Goal: Task Accomplishment & Management: Contribute content

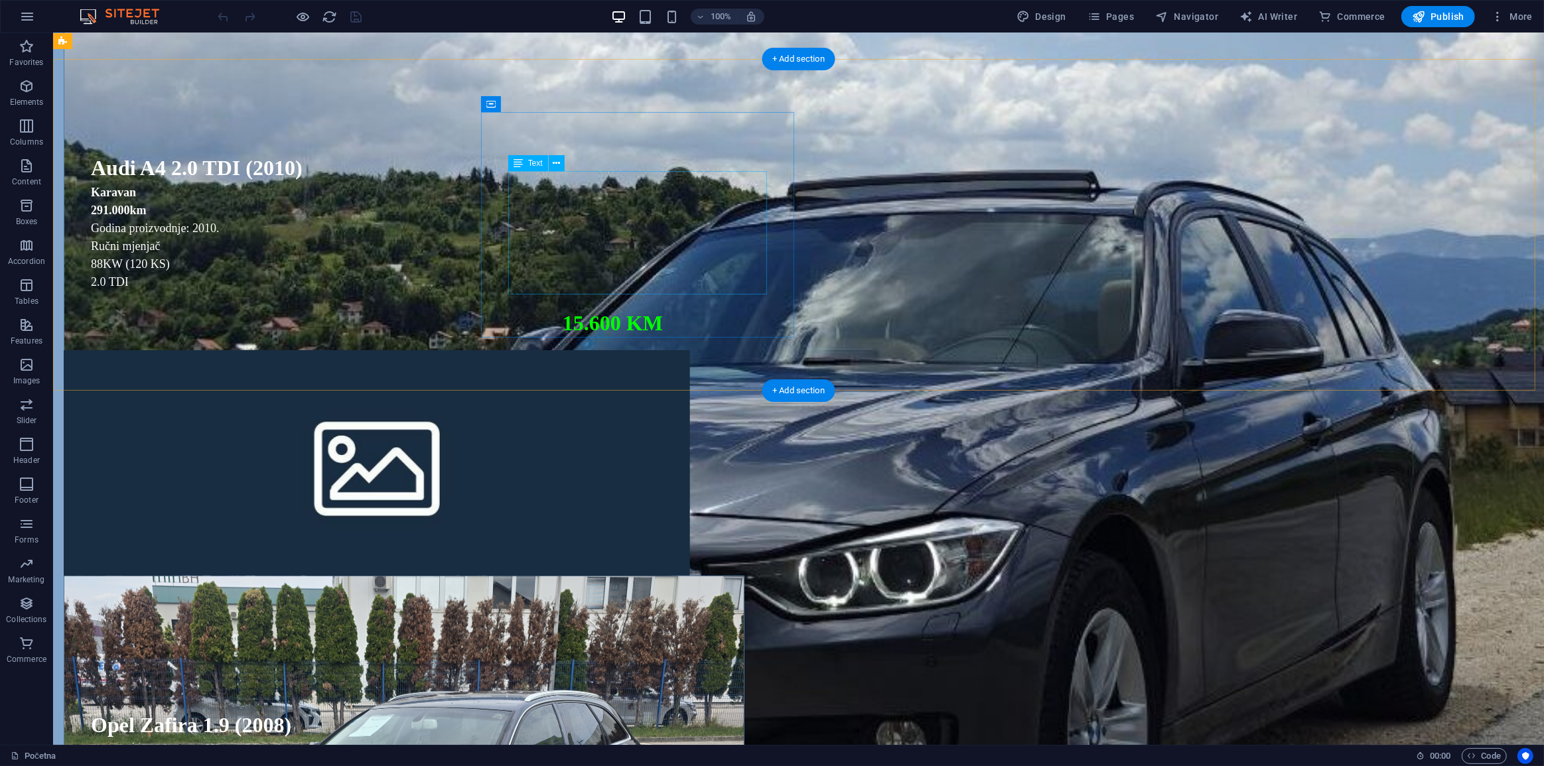
scroll to position [965, 0]
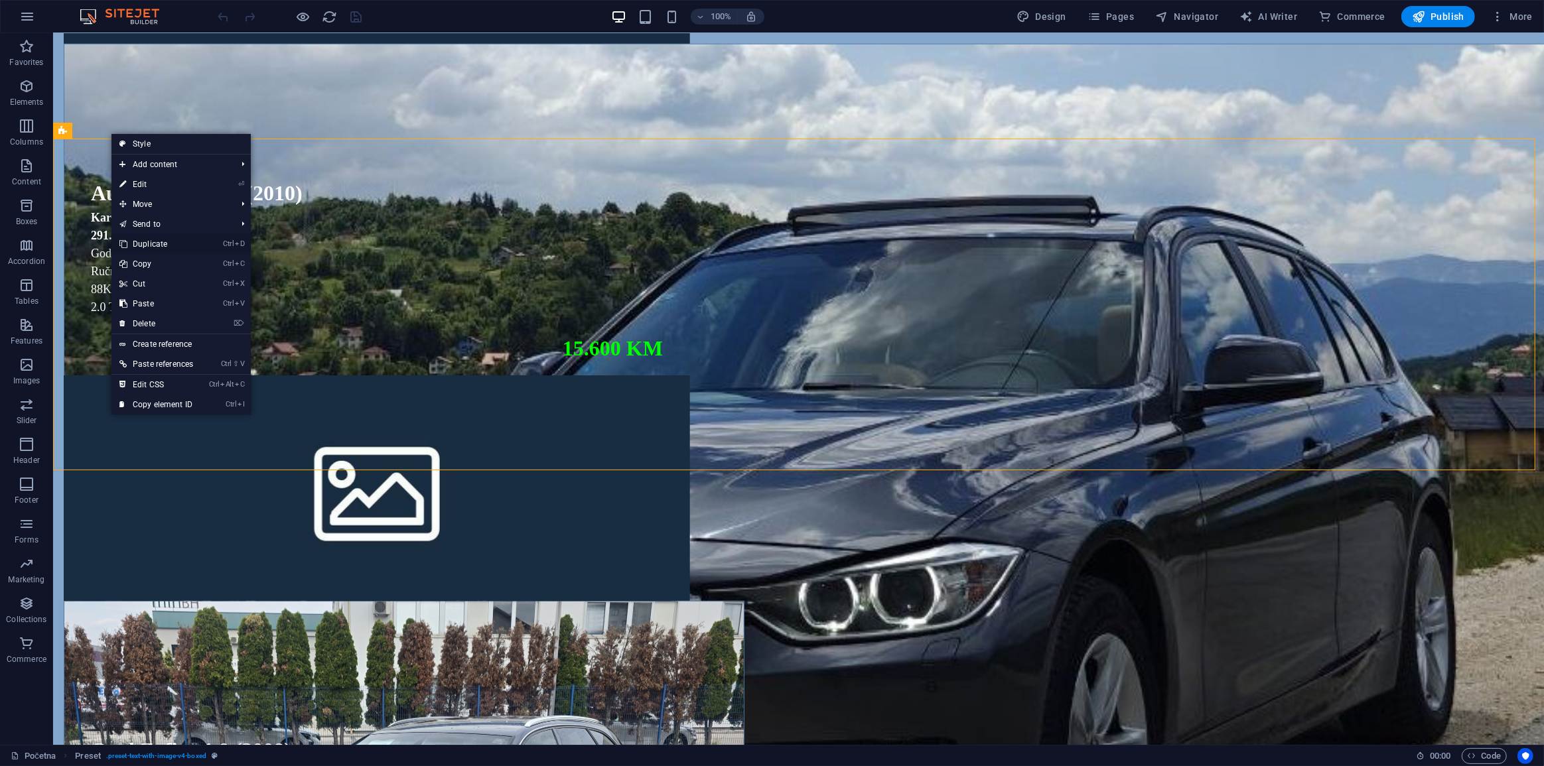
click at [166, 252] on link "Ctrl D Duplicate" at bounding box center [156, 244] width 90 height 20
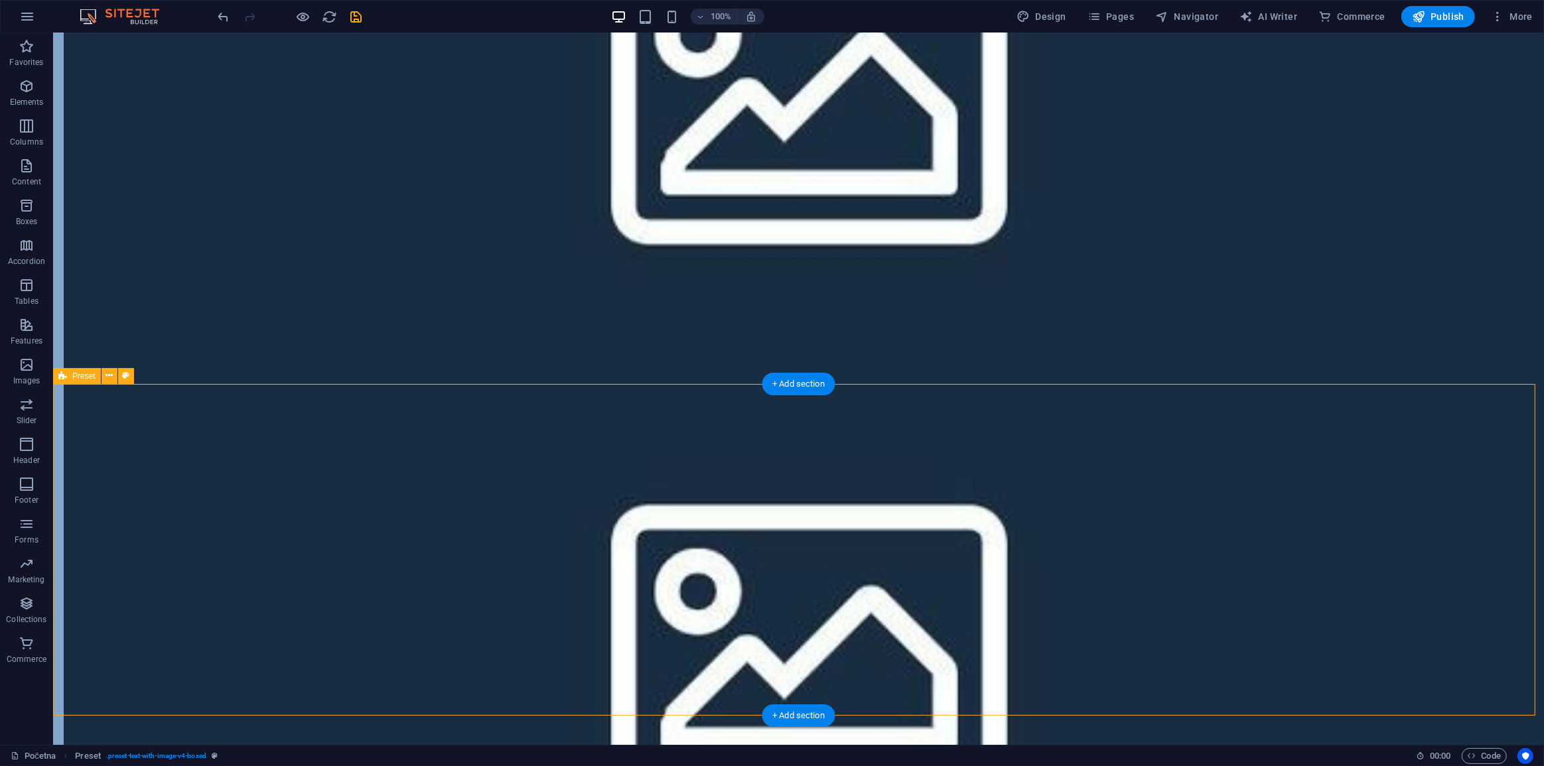
scroll to position [1025, 0]
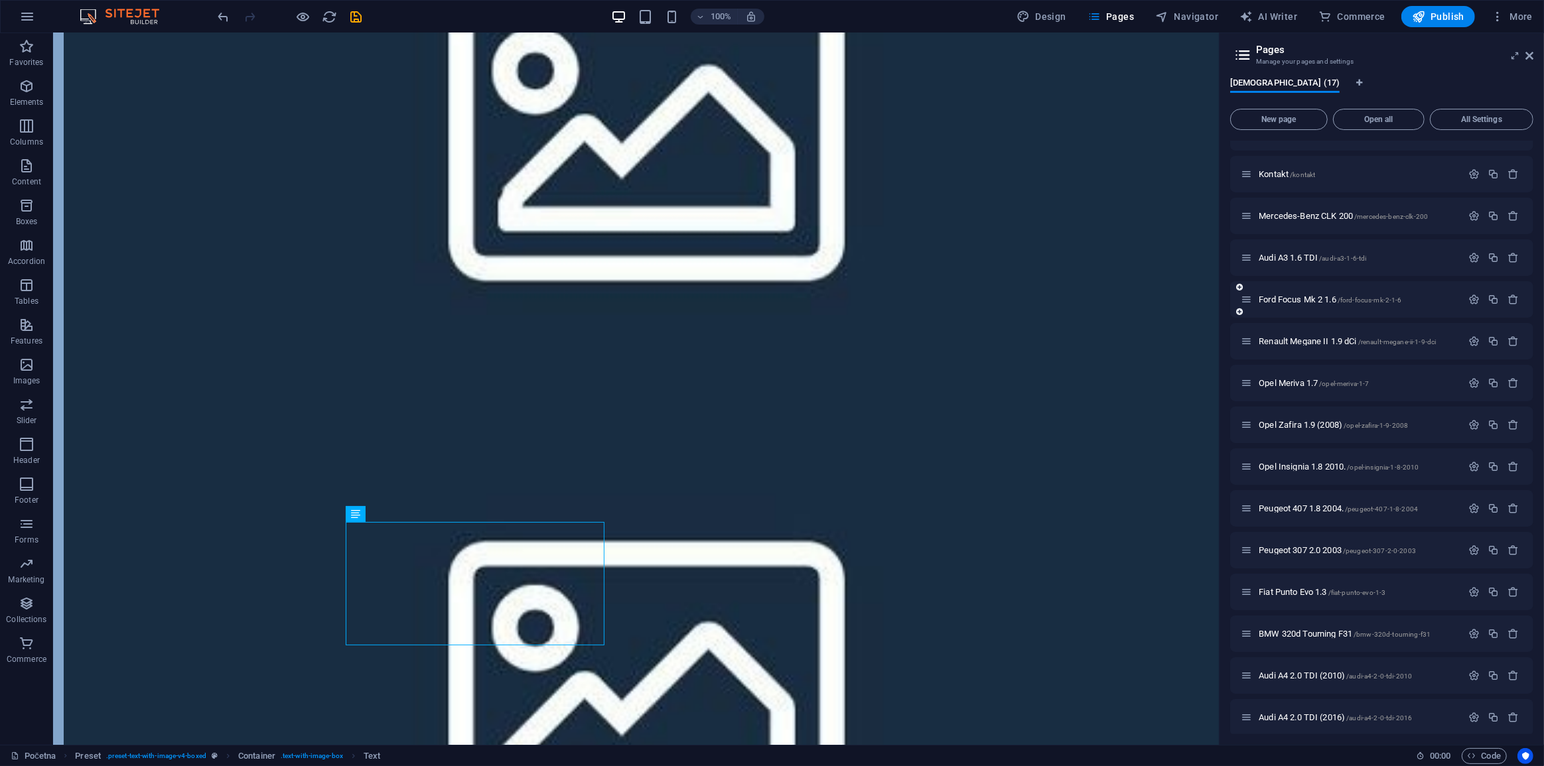
scroll to position [116, 0]
click at [1340, 423] on span "Opel Zafira 1.9 (2008) /opel-zafira-1-9-2008" at bounding box center [1333, 419] width 149 height 10
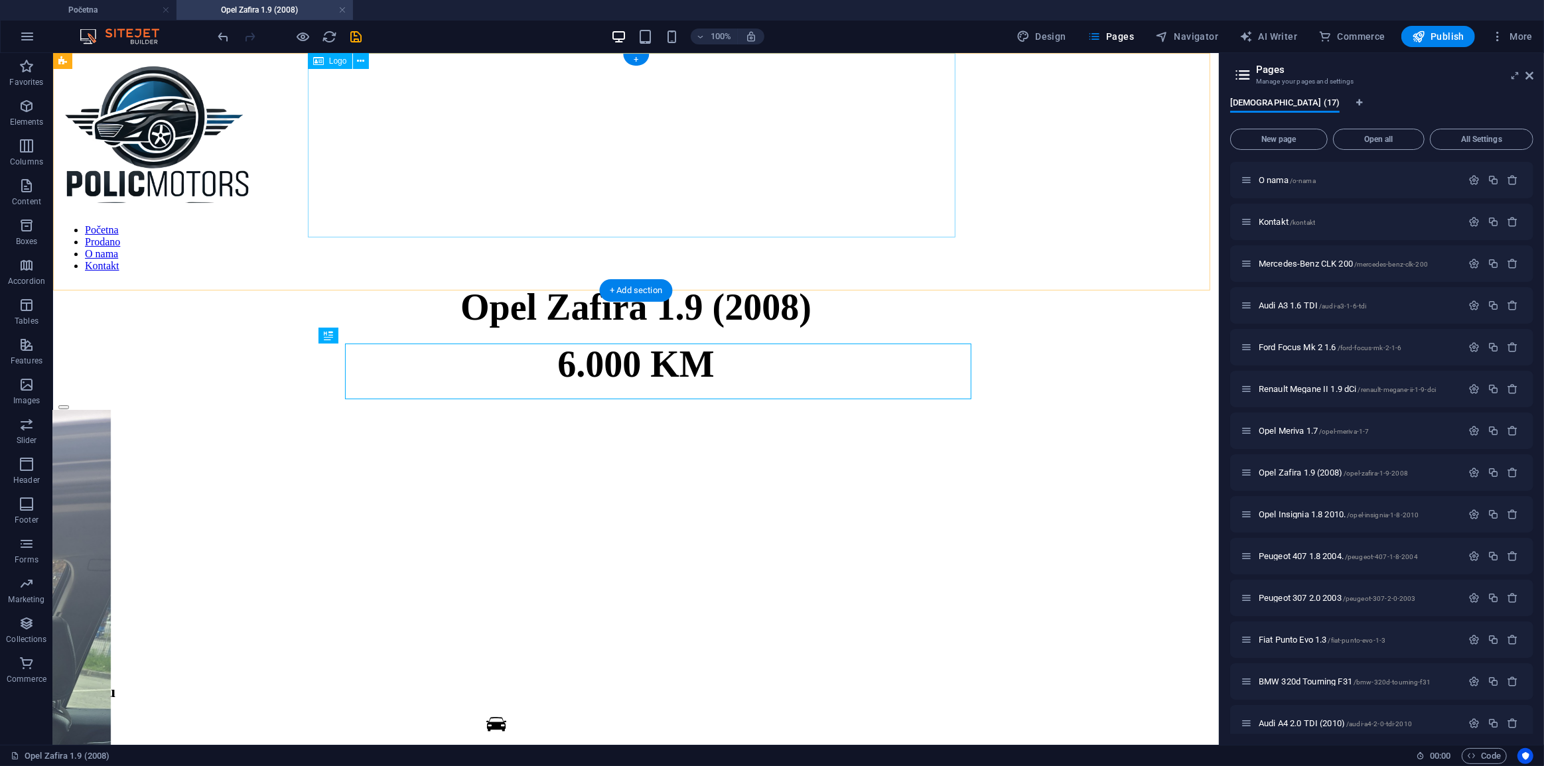
scroll to position [0, 0]
click at [1488, 470] on icon "button" at bounding box center [1493, 472] width 11 height 11
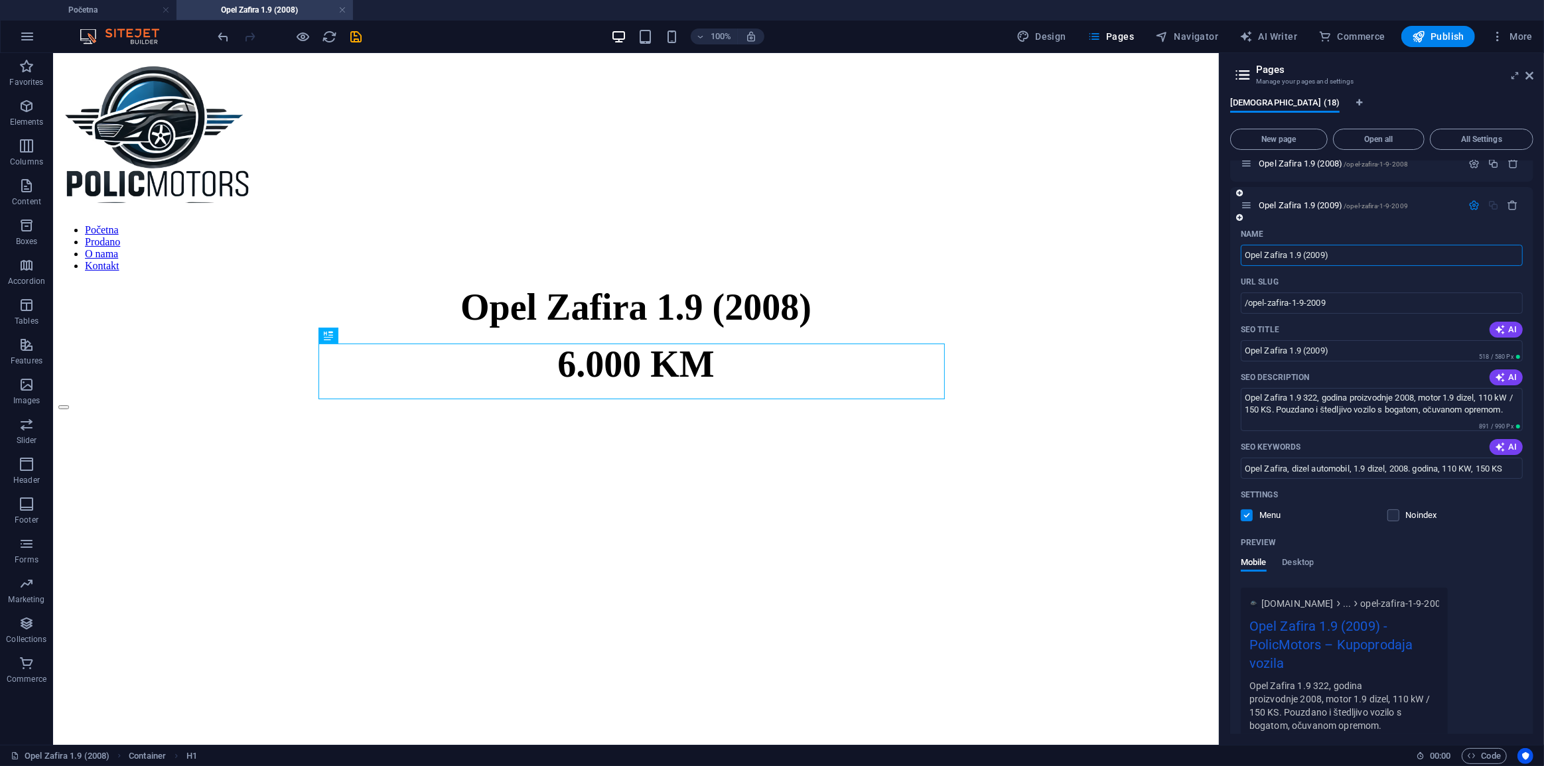
scroll to position [384, 0]
click at [1315, 406] on textarea "Opel Zafira 1.9 322, godina proizvodnje 2008, motor 1.9 dizel, 110 kW / 150 KS.…" at bounding box center [1382, 416] width 282 height 43
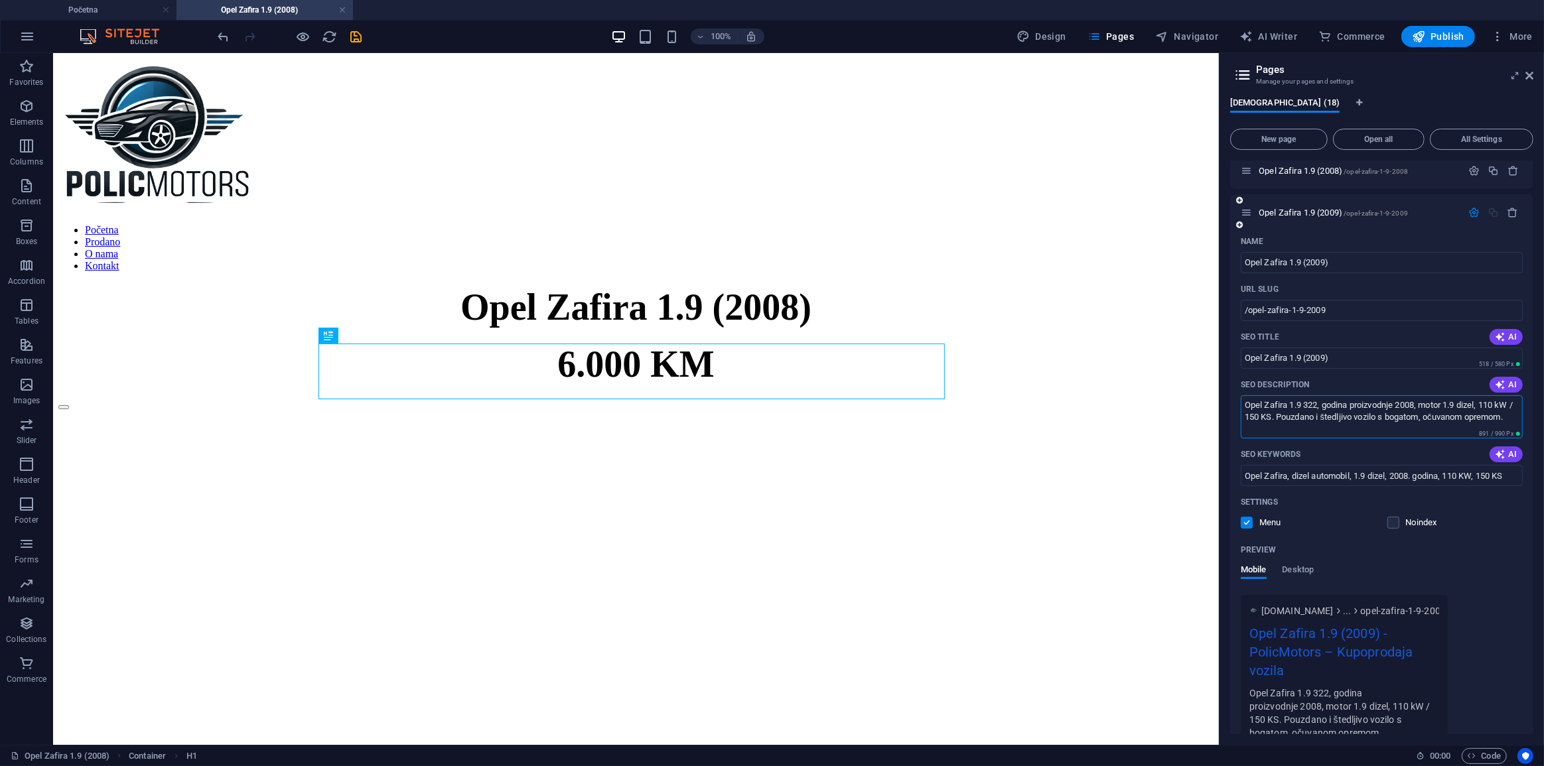
click at [1315, 406] on textarea "Opel Zafira 1.9 322, godina proizvodnje 2008, motor 1.9 dizel, 110 kW / 150 KS.…" at bounding box center [1382, 416] width 282 height 43
click at [1402, 406] on textarea "Opel Zafira 1.9, godina proizvodnje 2008, motor 1.9 dizel, 110 kW / 150 KS. Pou…" at bounding box center [1382, 416] width 282 height 43
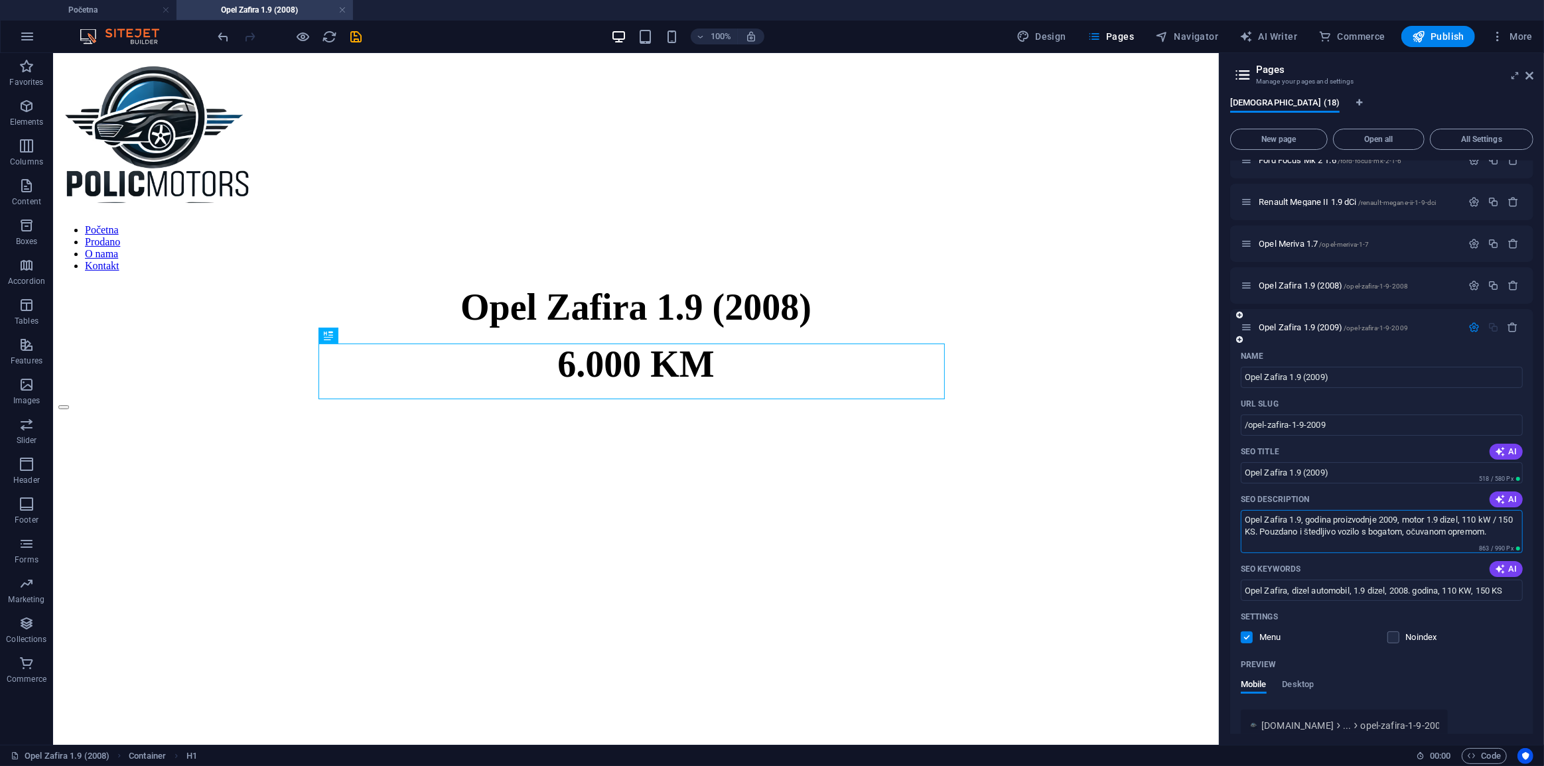
scroll to position [263, 0]
type textarea "Opel Zafira 1.9, godina proizvodnje 2009, motor 1.9 dizel, 110 kW / 150 KS. Pou…"
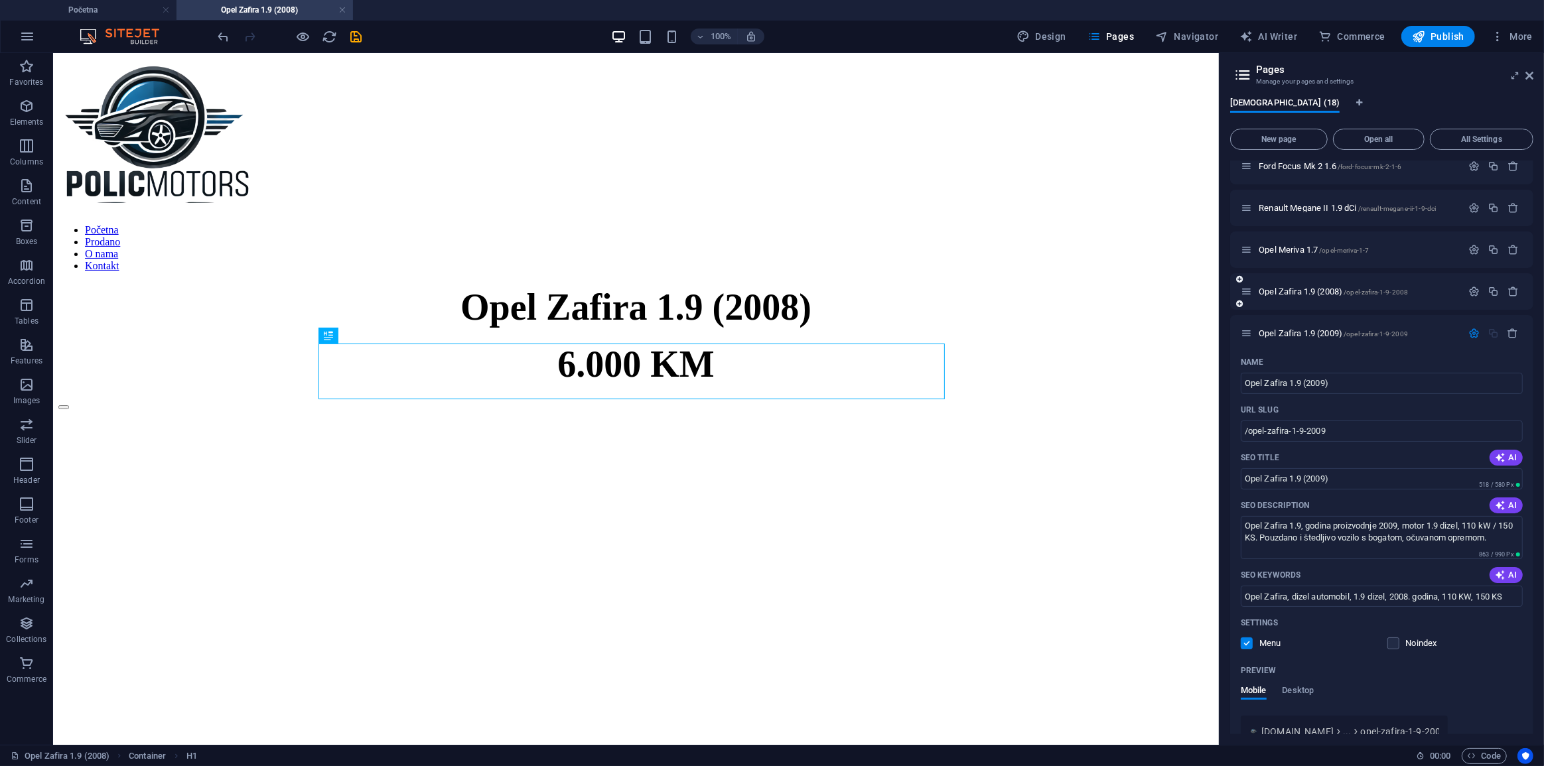
click at [1471, 298] on div at bounding box center [1493, 291] width 58 height 15
click at [1471, 294] on icon "button" at bounding box center [1473, 291] width 11 height 11
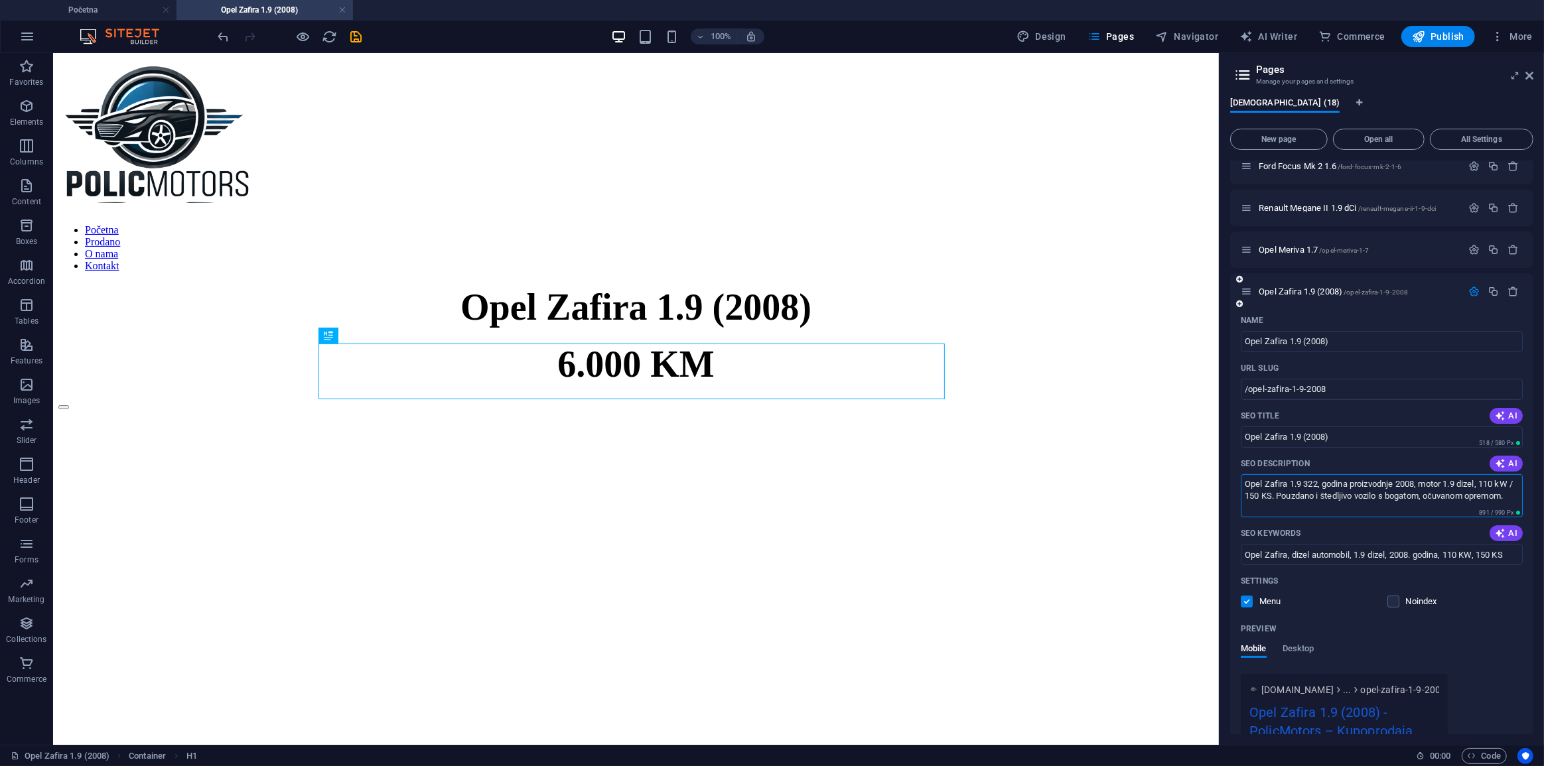
click at [1312, 482] on textarea "Opel Zafira 1.9 322, godina proizvodnje 2008, motor 1.9 dizel, 110 kW / 150 KS.…" at bounding box center [1382, 495] width 282 height 43
type textarea "Opel Zafira 1.9, godina proizvodnje 2008, motor 1.9 dizel, 110 kW / 150 KS. Pou…"
click at [1473, 286] on icon "button" at bounding box center [1473, 291] width 11 height 11
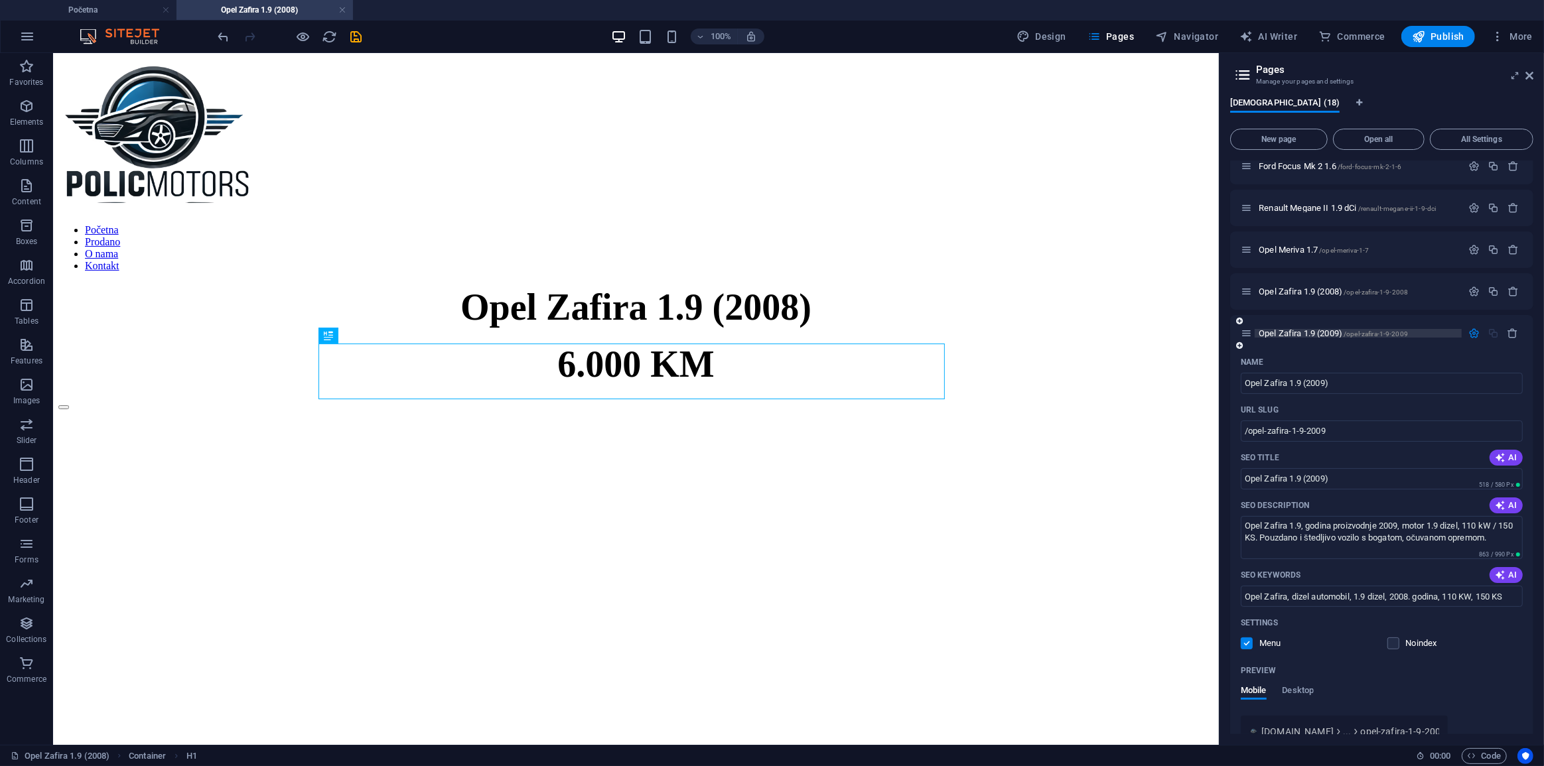
click at [1310, 336] on span "Opel Zafira 1.9 (2009) /opel-zafira-1-9-2009" at bounding box center [1333, 333] width 149 height 10
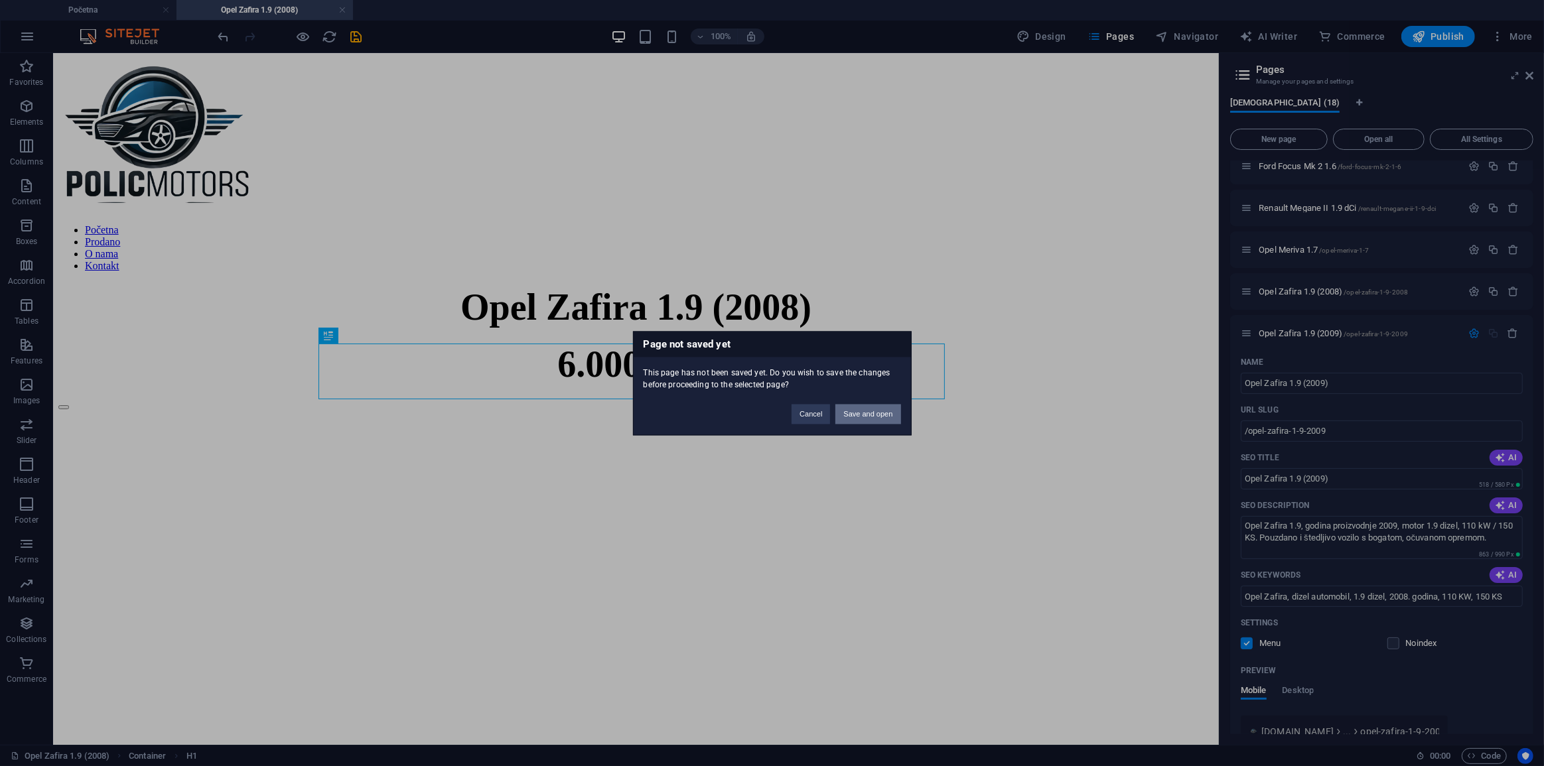
click at [869, 415] on button "Save and open" at bounding box center [867, 414] width 65 height 20
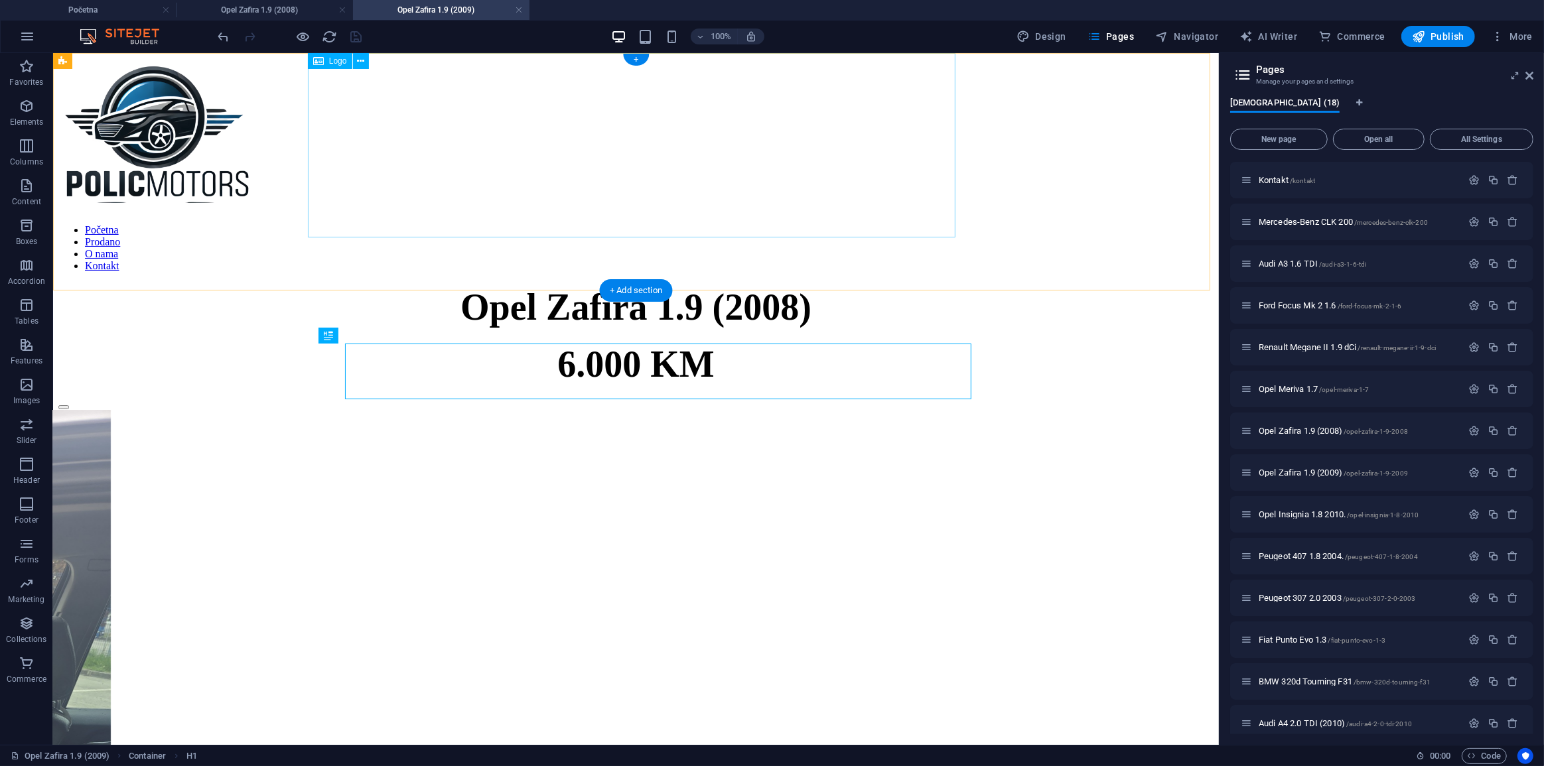
scroll to position [0, 0]
click at [340, 8] on link at bounding box center [342, 10] width 8 height 13
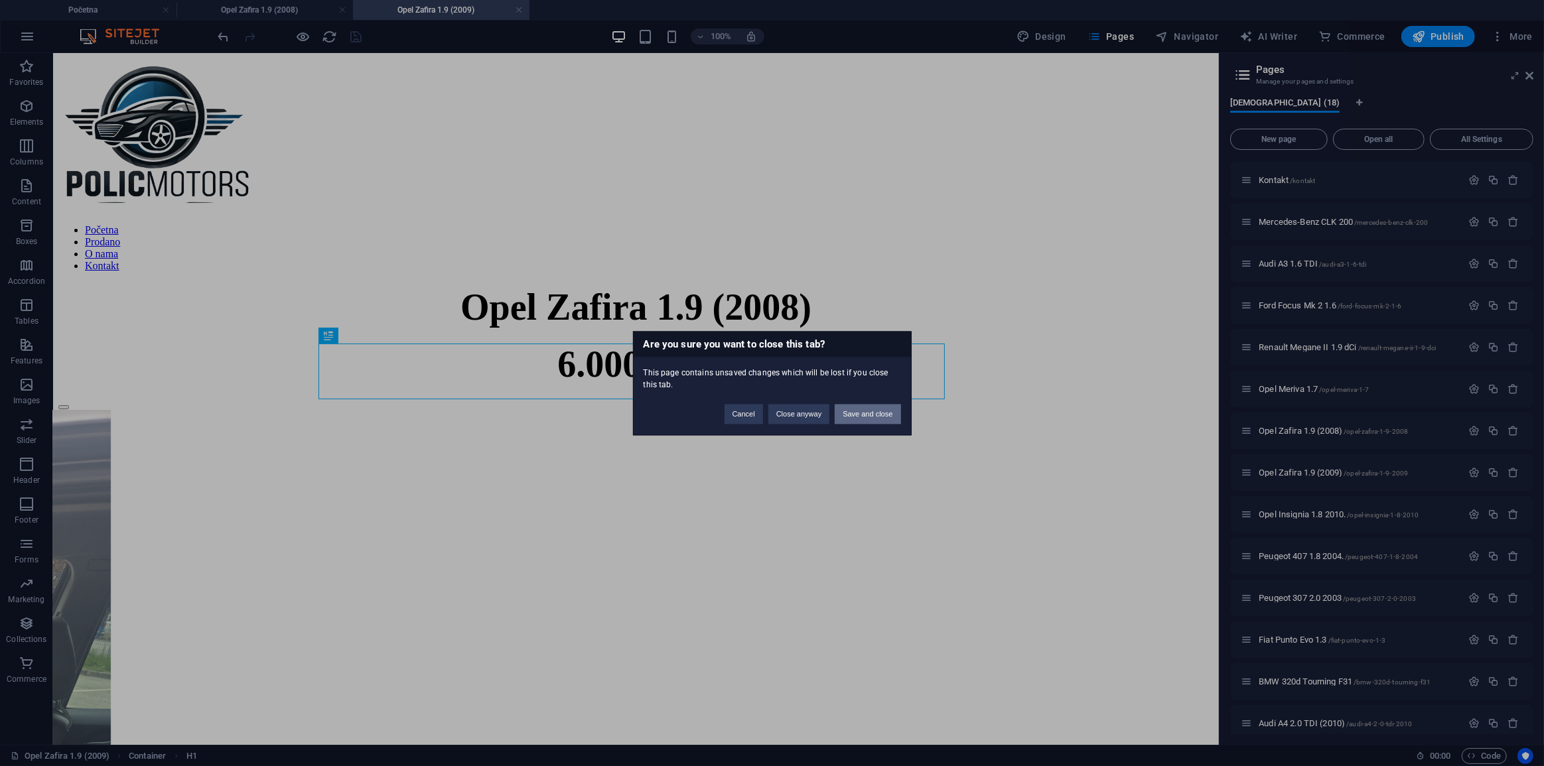
click at [885, 411] on button "Save and close" at bounding box center [868, 414] width 66 height 20
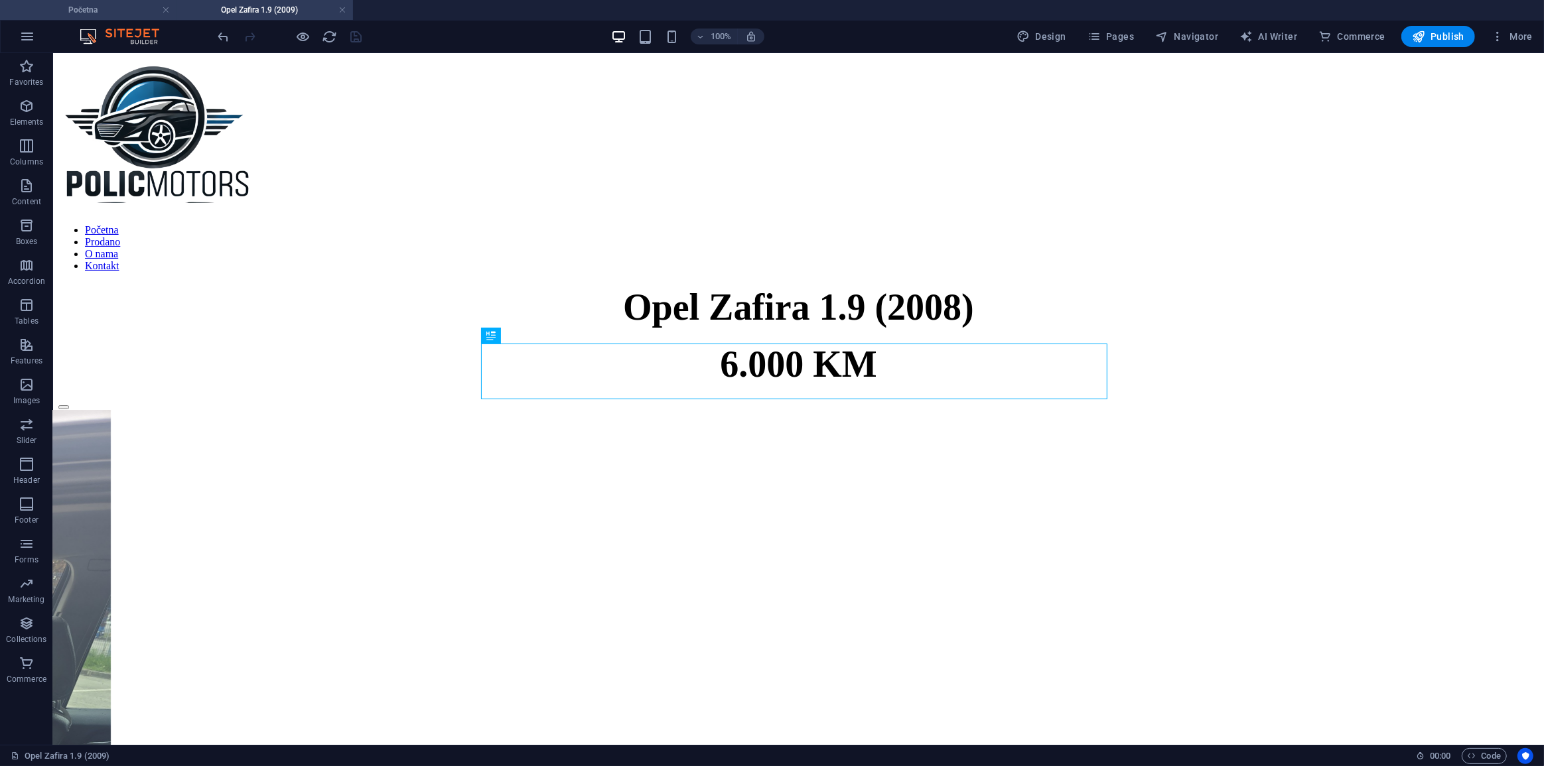
click at [101, 12] on h4 "Početna" at bounding box center [88, 10] width 177 height 15
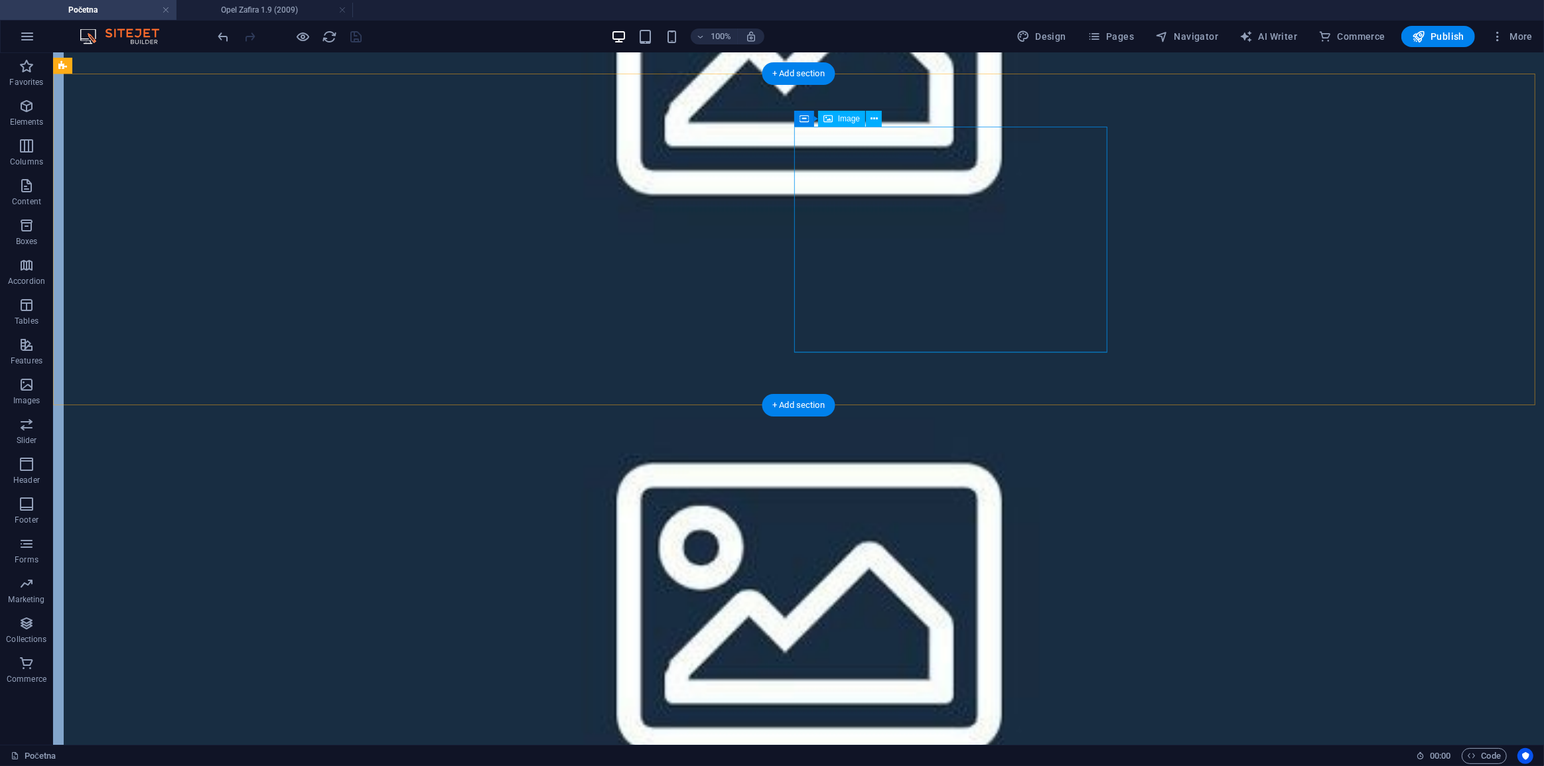
scroll to position [1146, 0]
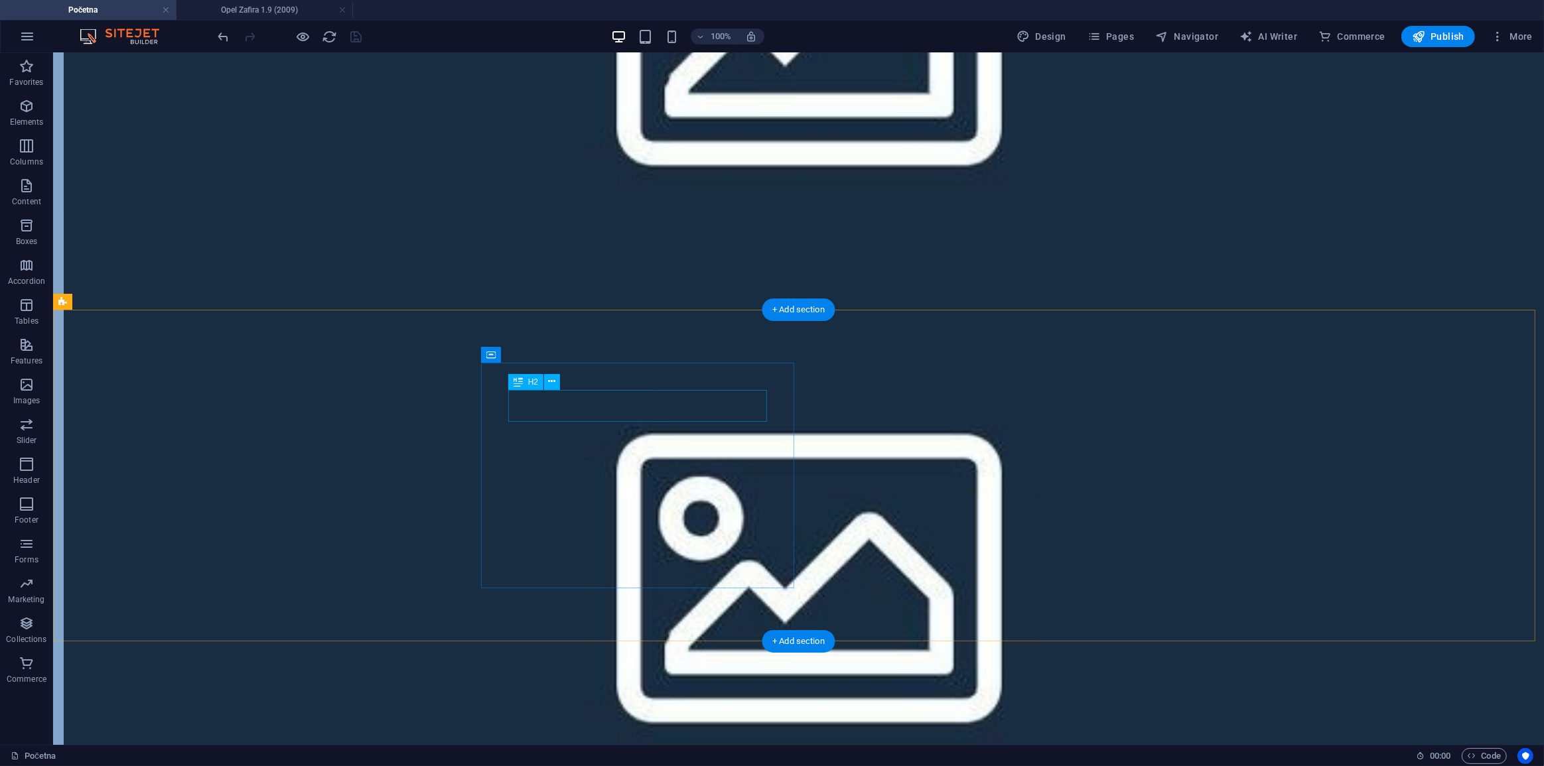
select select "9"
select select
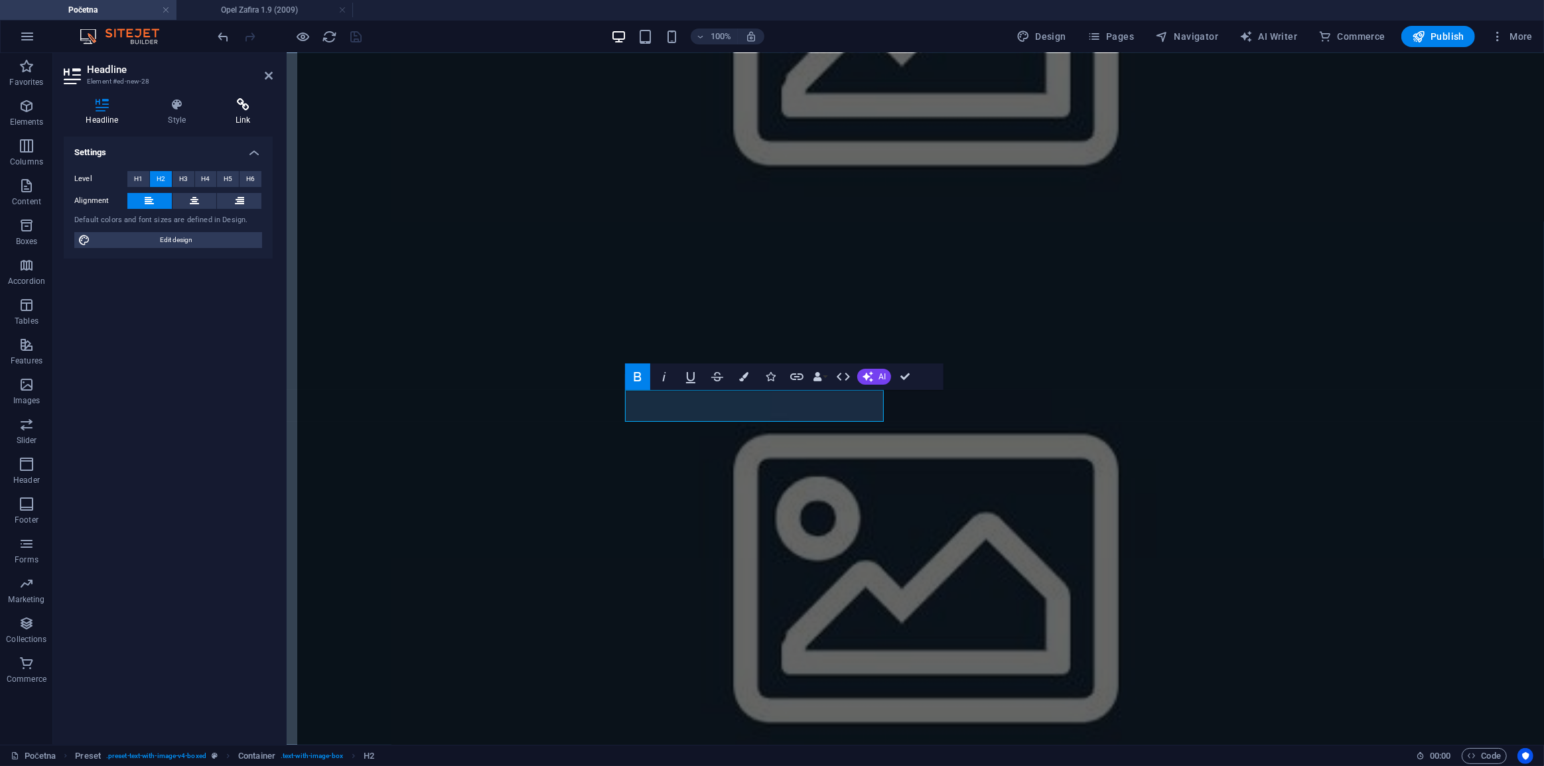
click at [233, 119] on h4 "Link" at bounding box center [243, 112] width 59 height 28
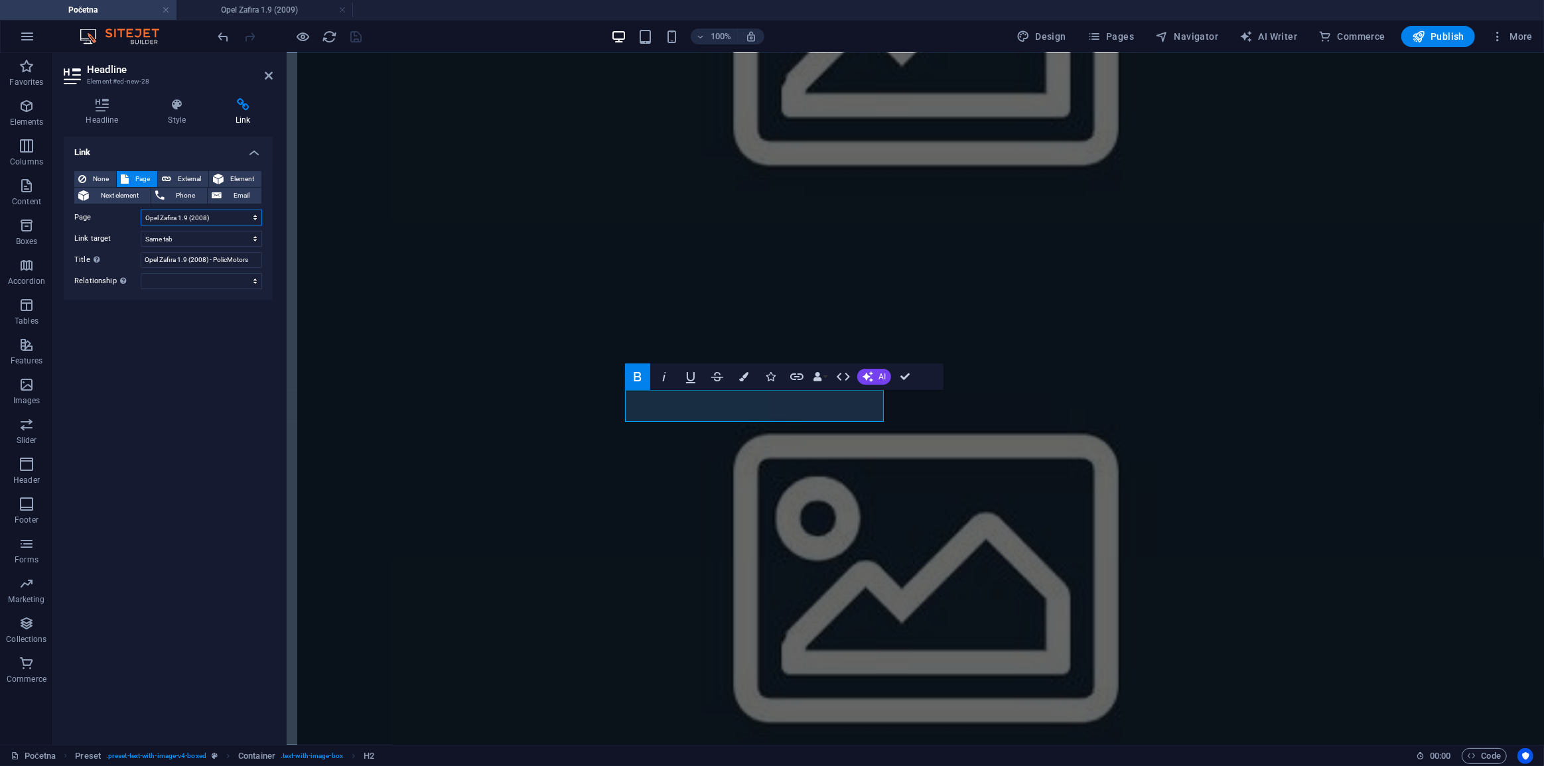
click at [228, 214] on select "Početna Prodano O nama Kontakt Mercedes-Benz CLK 200 Audi A3 1.6 TDI Ford Focus…" at bounding box center [201, 218] width 121 height 16
select select "10"
click at [141, 210] on select "Početna Prodano O nama Kontakt Mercedes-Benz CLK 200 Audi A3 1.6 TDI Ford Focus…" at bounding box center [201, 218] width 121 height 16
click at [206, 261] on input "Opel Zafira 1.9 (2008) - PolicMotors" at bounding box center [201, 260] width 121 height 16
type input "Opel Zafira 1.9 (2009) - PolicMotors"
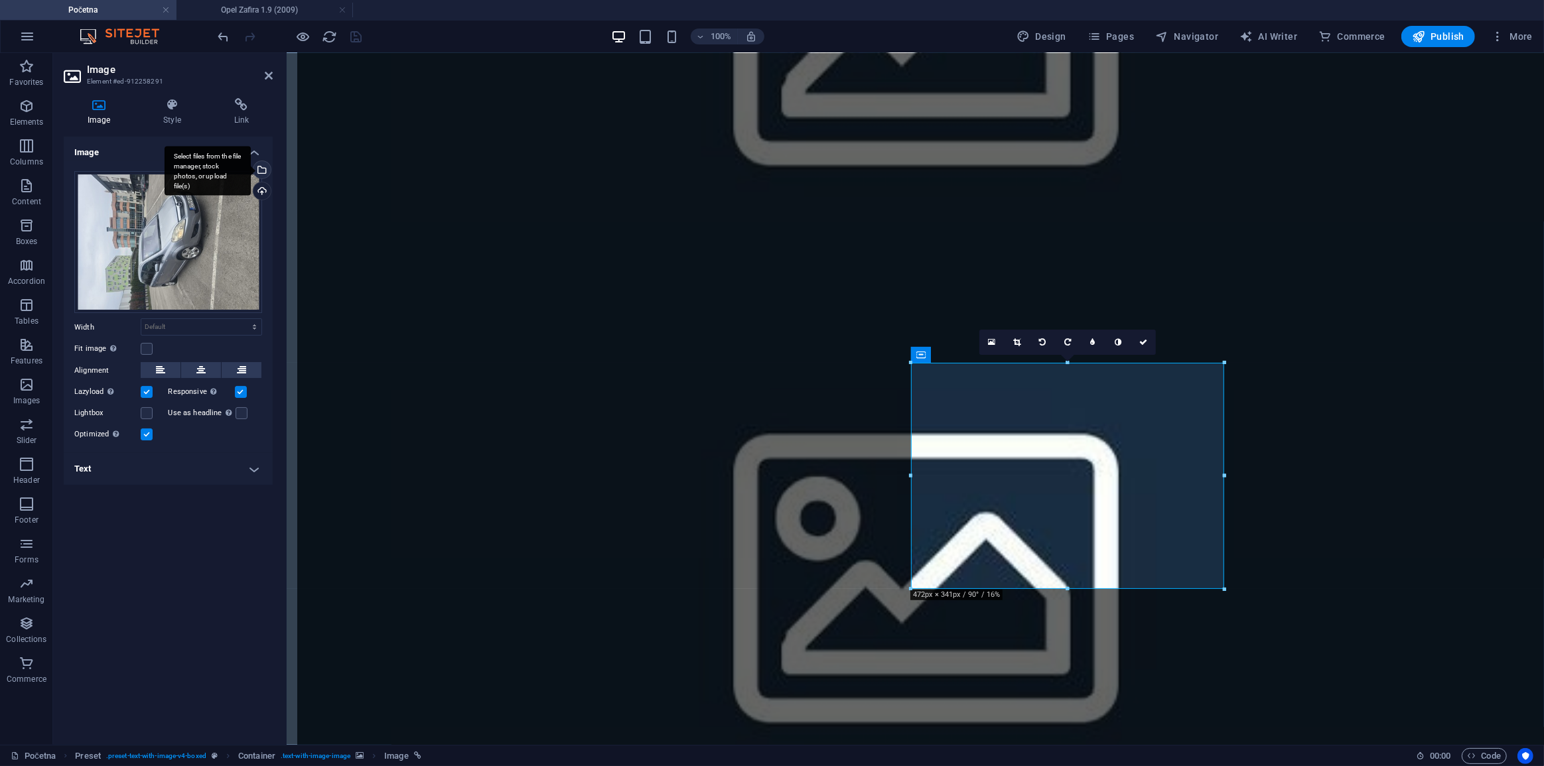
click at [264, 169] on div "Select files from the file manager, stock photos, or upload file(s)" at bounding box center [261, 171] width 20 height 20
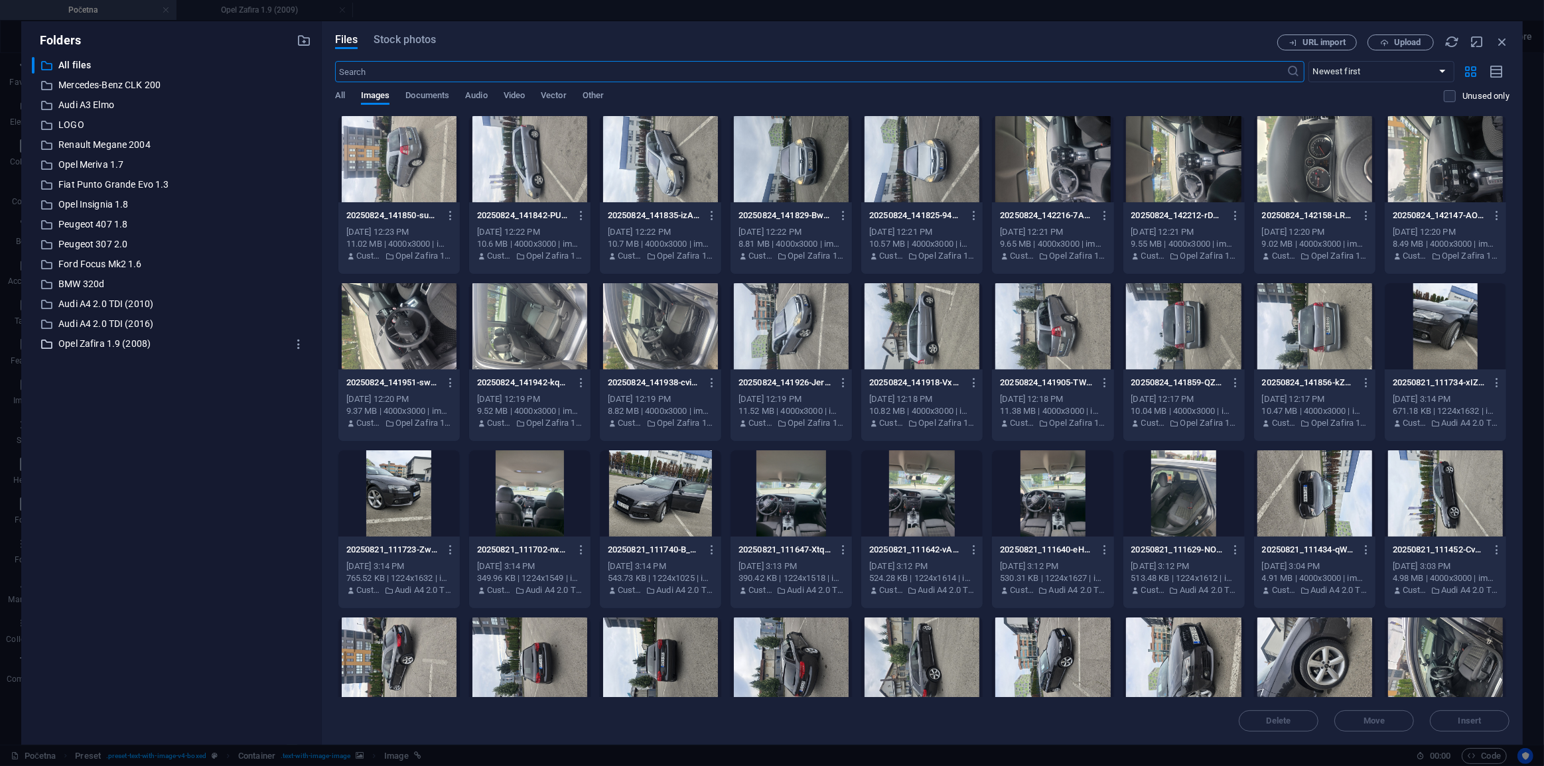
click at [146, 348] on p "Opel Zafira 1.9 (2008)" at bounding box center [172, 343] width 228 height 15
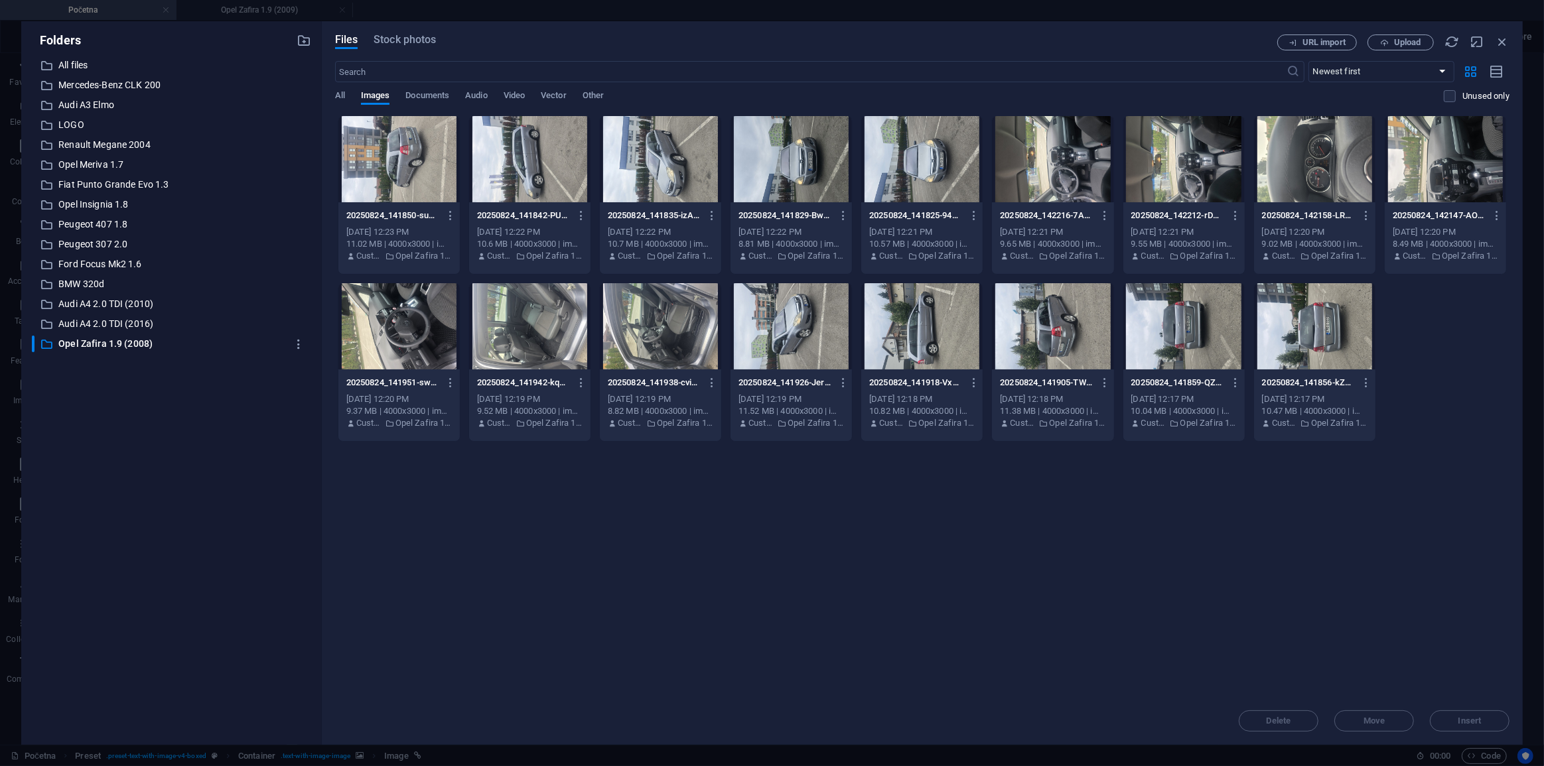
drag, startPoint x: 168, startPoint y: 405, endPoint x: 309, endPoint y: 44, distance: 387.0
click at [309, 44] on icon "button" at bounding box center [304, 40] width 15 height 15
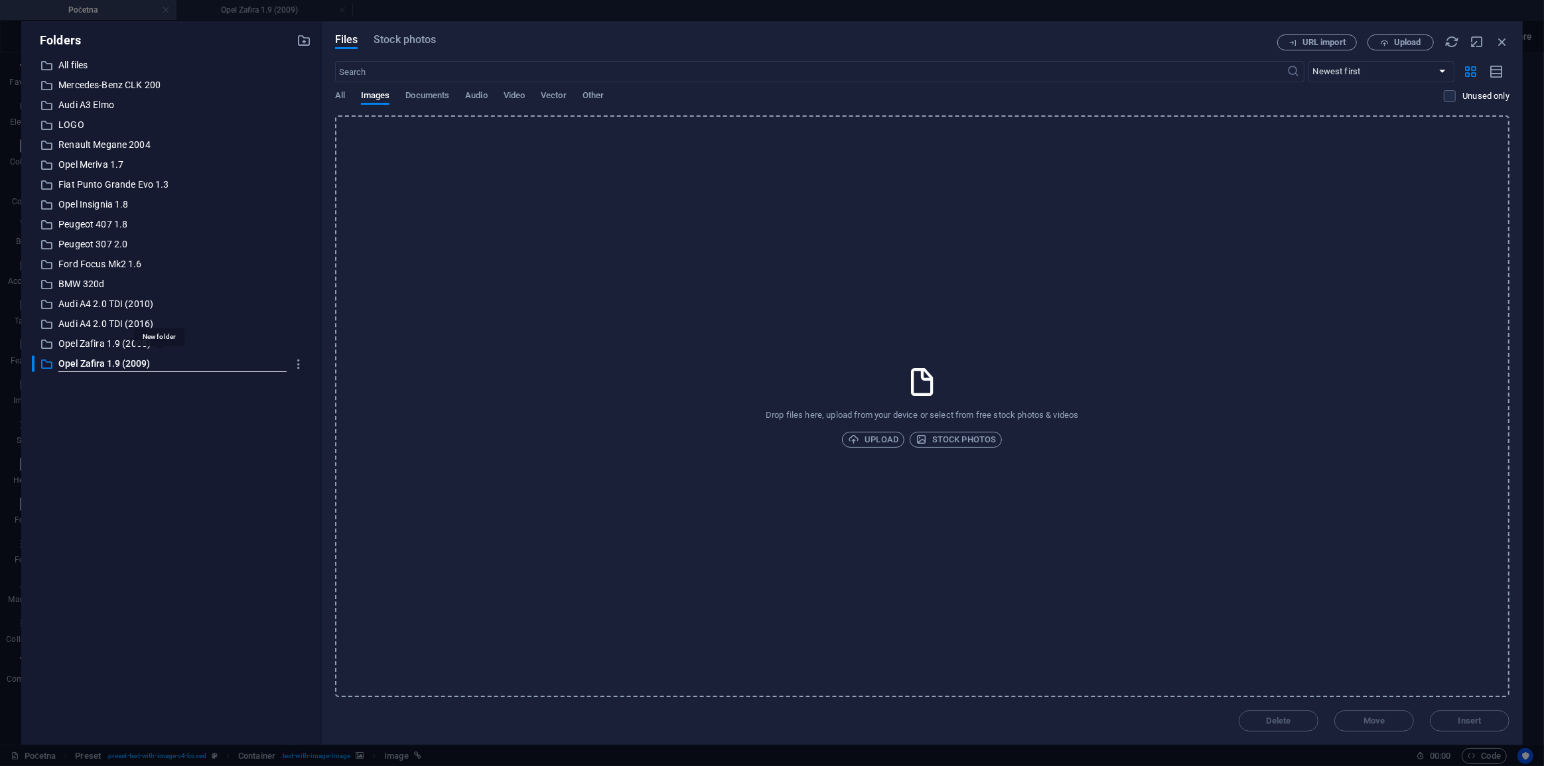
type input "Opel Zafira 1.9 (2009)"
click at [300, 37] on icon "button" at bounding box center [304, 40] width 15 height 15
type input "BMW 525 (2009)"
click at [148, 379] on p "BMW 525 (2009)" at bounding box center [172, 383] width 228 height 15
click at [148, 368] on p "Opel Zafira 1.9 (2009)" at bounding box center [172, 363] width 228 height 15
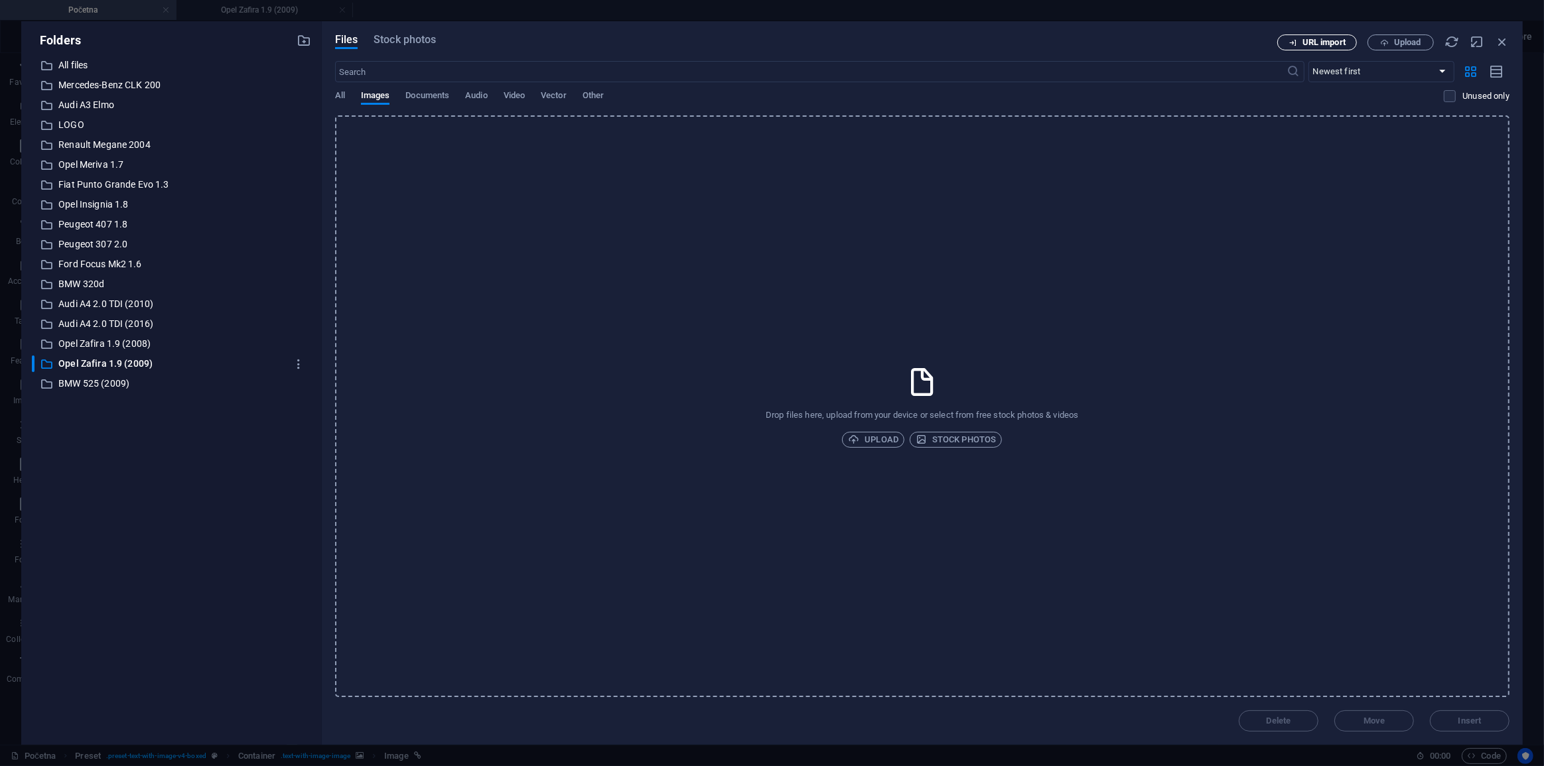
click at [1333, 48] on button "URL import" at bounding box center [1317, 43] width 80 height 16
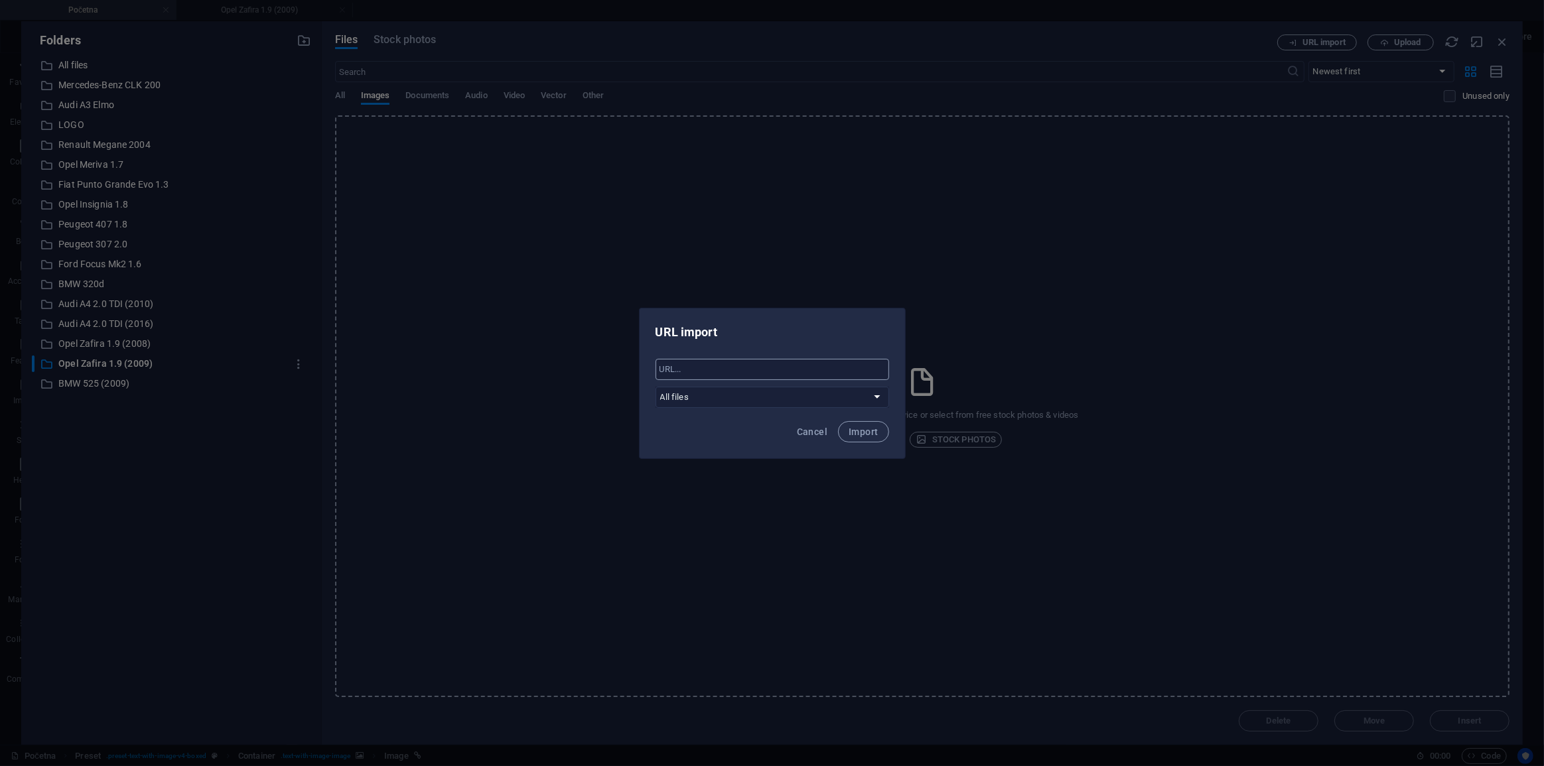
click at [854, 378] on input "text" at bounding box center [773, 369] width 234 height 21
click at [794, 403] on select "All files Mercedes-Benz CLK 200 Audi A3 Elmo LOGO Renault Megane 2004 Opel Meri…" at bounding box center [773, 397] width 234 height 21
select select "Opel Zafira 1.9 (2009)"
click at [656, 387] on select "All files Mercedes-Benz CLK 200 Audi A3 Elmo LOGO Renault Megane 2004 Opel Meri…" at bounding box center [773, 397] width 234 height 21
click at [770, 366] on input "text" at bounding box center [773, 369] width 234 height 21
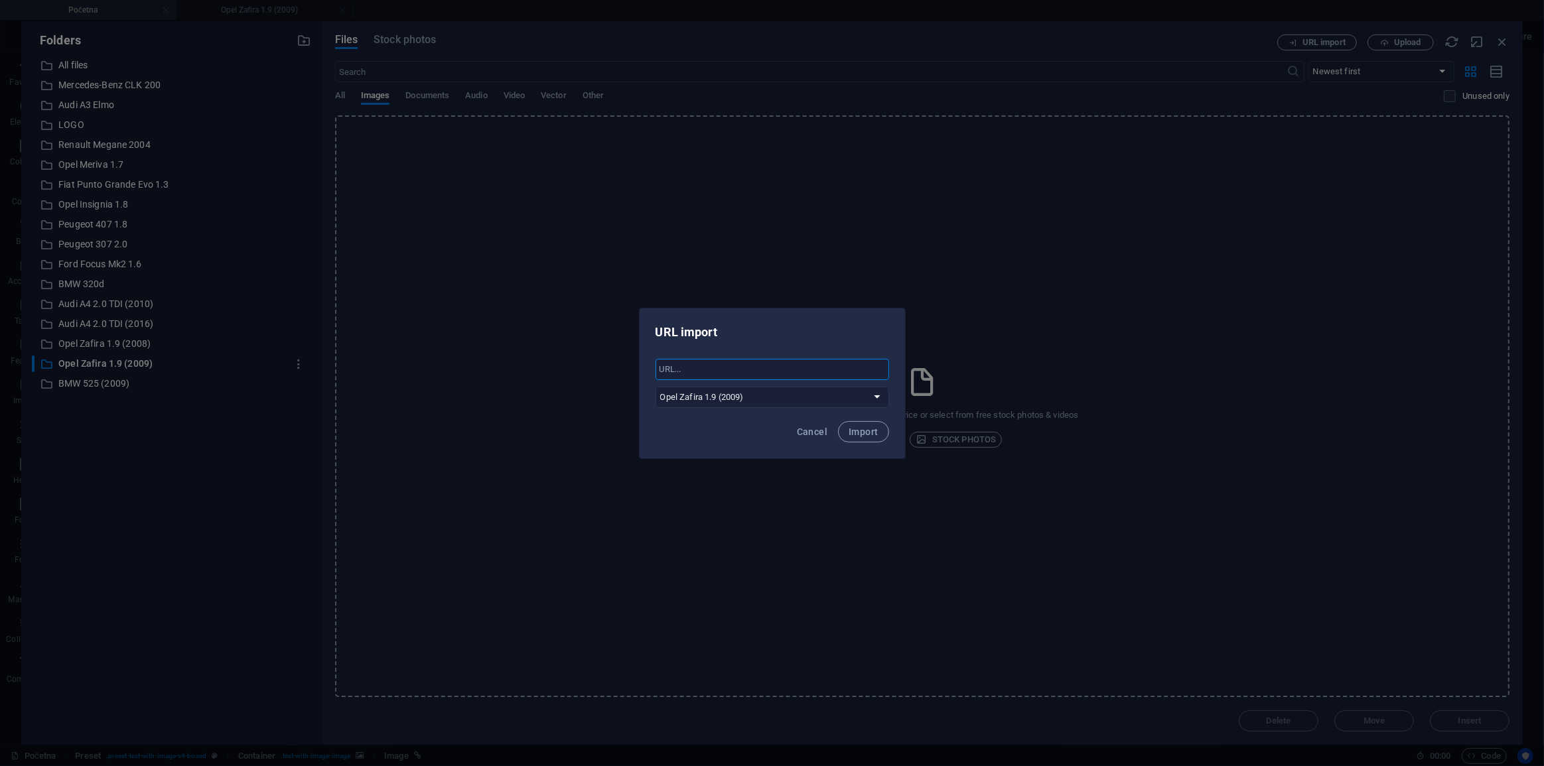
paste input "https://drive.google.com/drive/folders/1ATYwxnMJwOP7yNnMGRp1RTDEhrgmqyoQ?usp=sh…"
type input "https://drive.google.com/drive/folders/1ATYwxnMJwOP7yNnMGRp1RTDEhrgmqyoQ?usp=sh…"
click at [876, 430] on span "Import" at bounding box center [863, 432] width 29 height 11
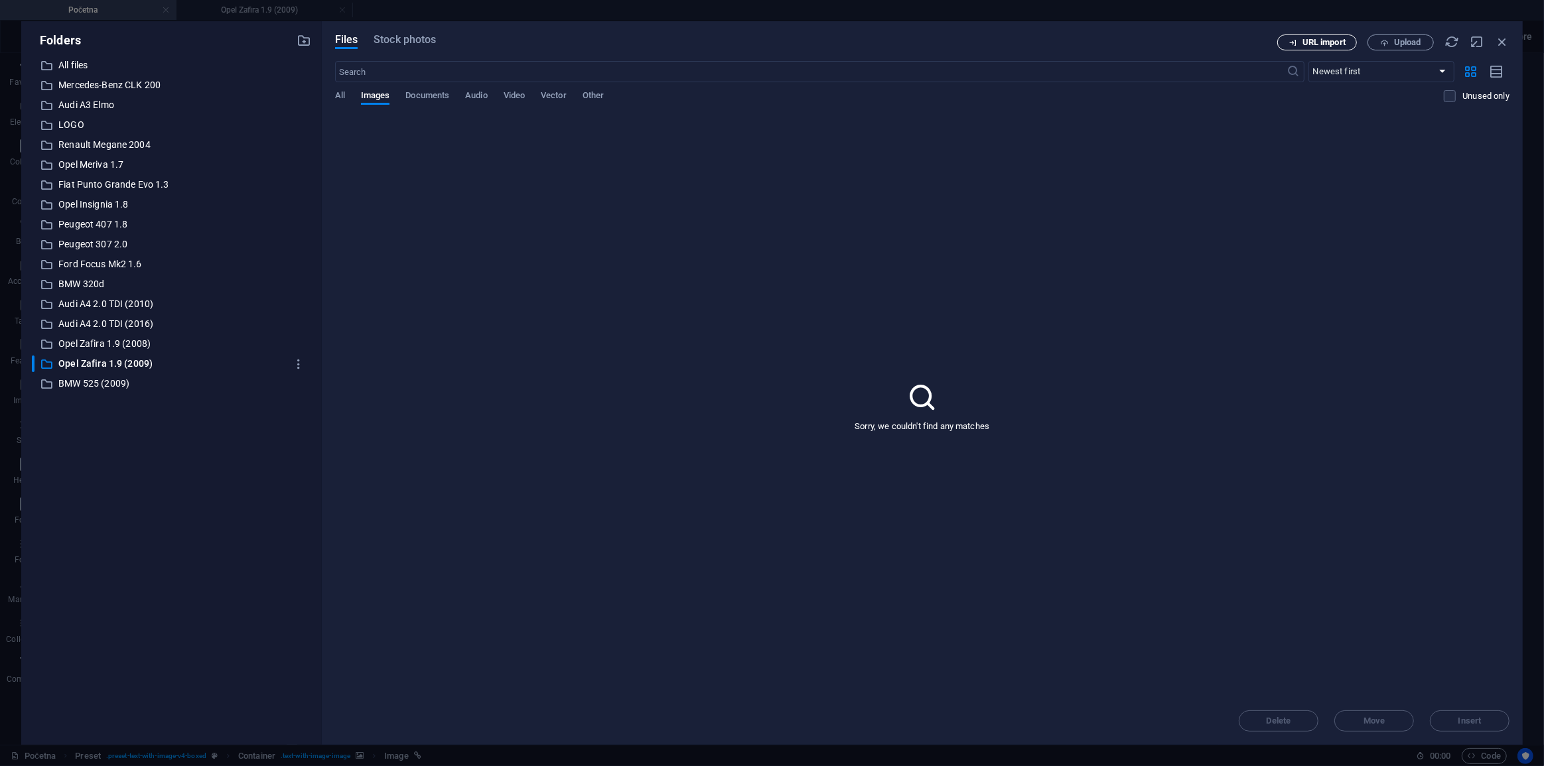
click at [1322, 50] on button "URL import" at bounding box center [1317, 43] width 80 height 16
select select "Opel Zafira 1.9 (2009)"
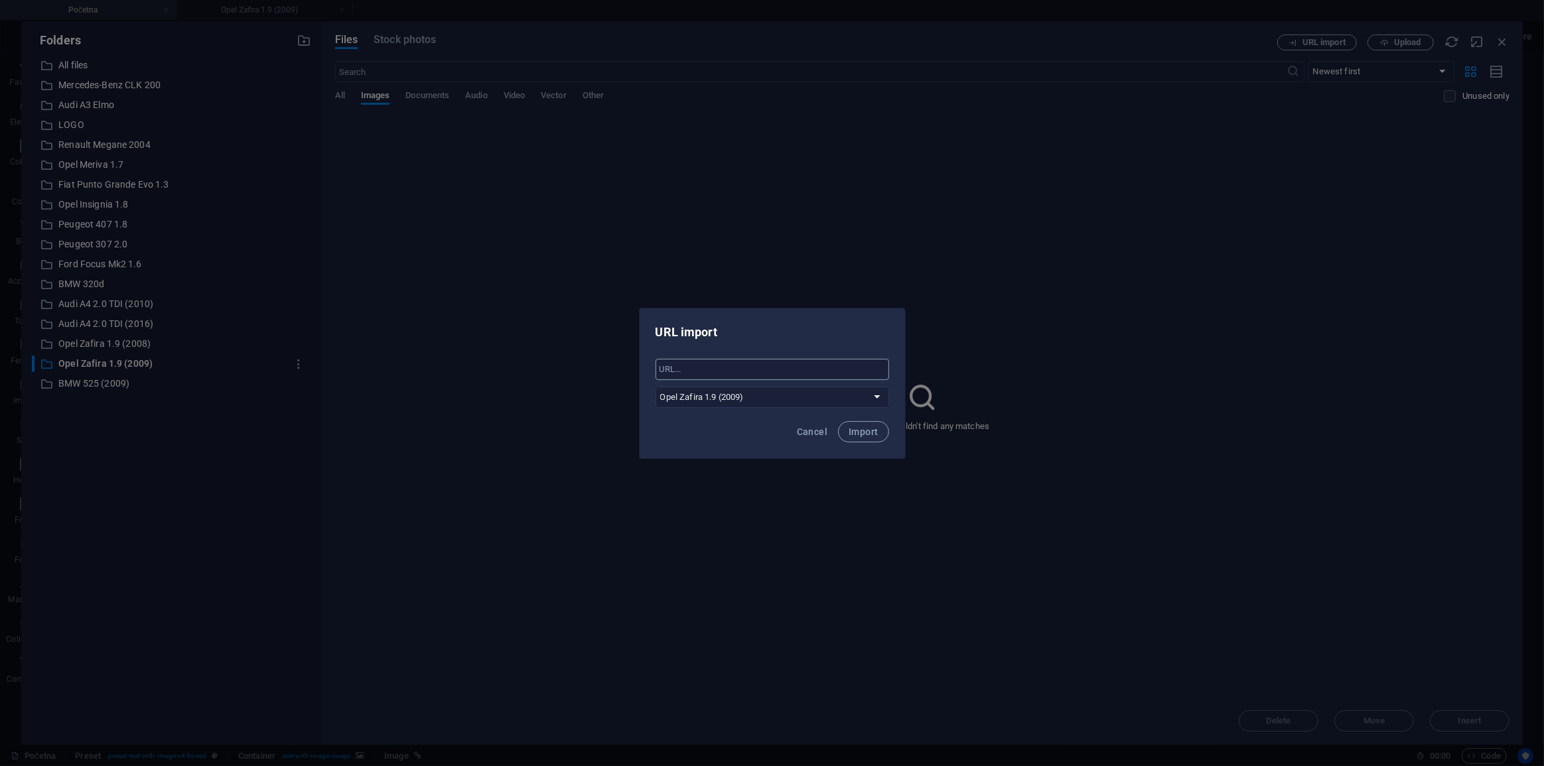
click at [789, 368] on input "text" at bounding box center [773, 369] width 234 height 21
paste input "https://drive.google.com/file/d/1BDVRlBQUs9LAcbW7j8eUg3hfQk_nEKYi/view?usp=driv…"
drag, startPoint x: 790, startPoint y: 363, endPoint x: 304, endPoint y: 356, distance: 486.4
click at [304, 356] on div "URL import ​ All files Mercedes-Benz CLK 200 Audi A3 Elmo LOGO Renault Megane 2…" at bounding box center [772, 383] width 1544 height 766
type input "https://drive.google.com/file/d/1BDVRlBQUs9LAcbW7j8eUg3hfQk_nEKYi/view?usp=driv…"
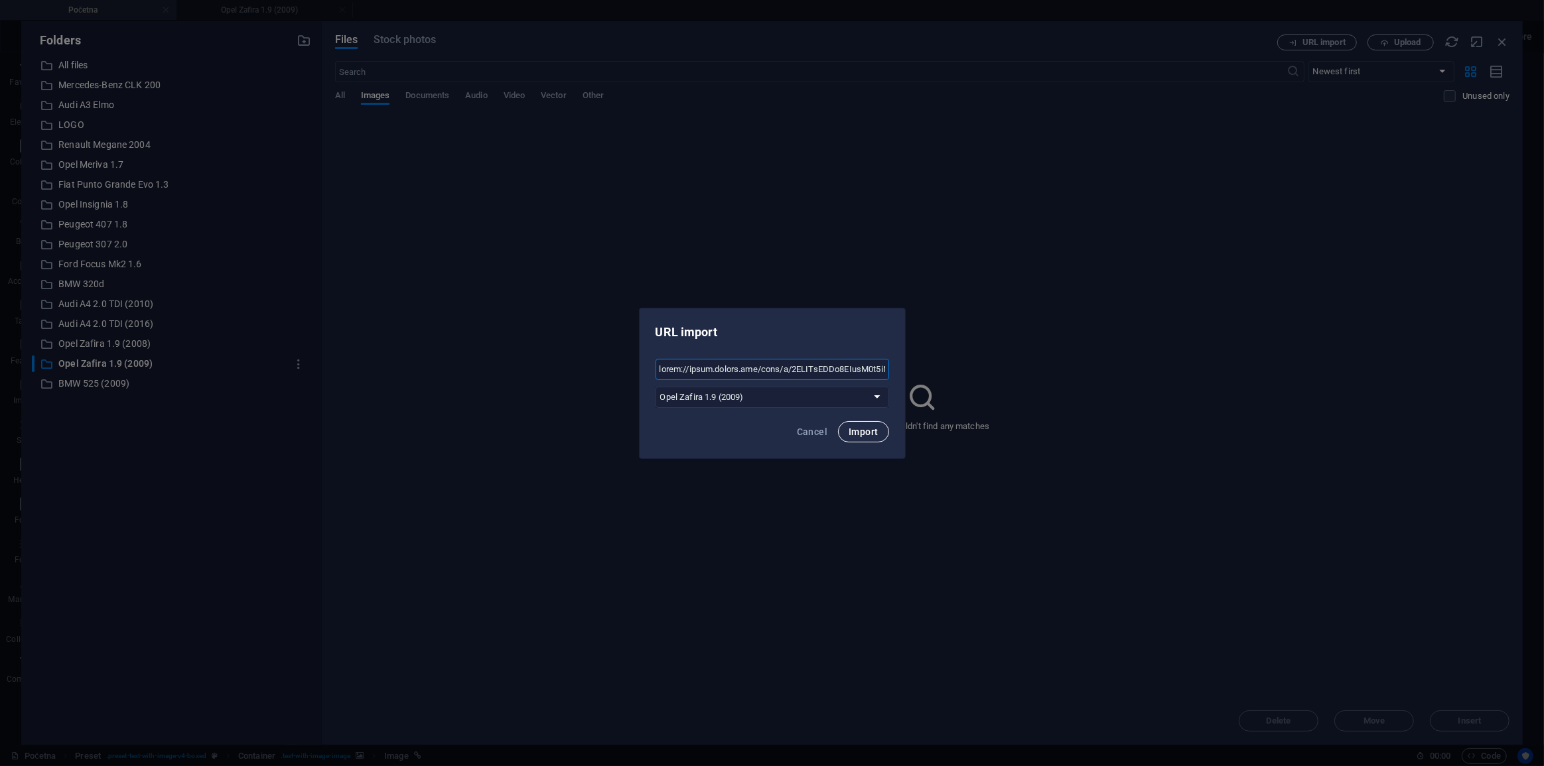
click at [872, 430] on span "Import" at bounding box center [863, 432] width 29 height 11
click at [865, 425] on button "Okay" at bounding box center [862, 431] width 44 height 21
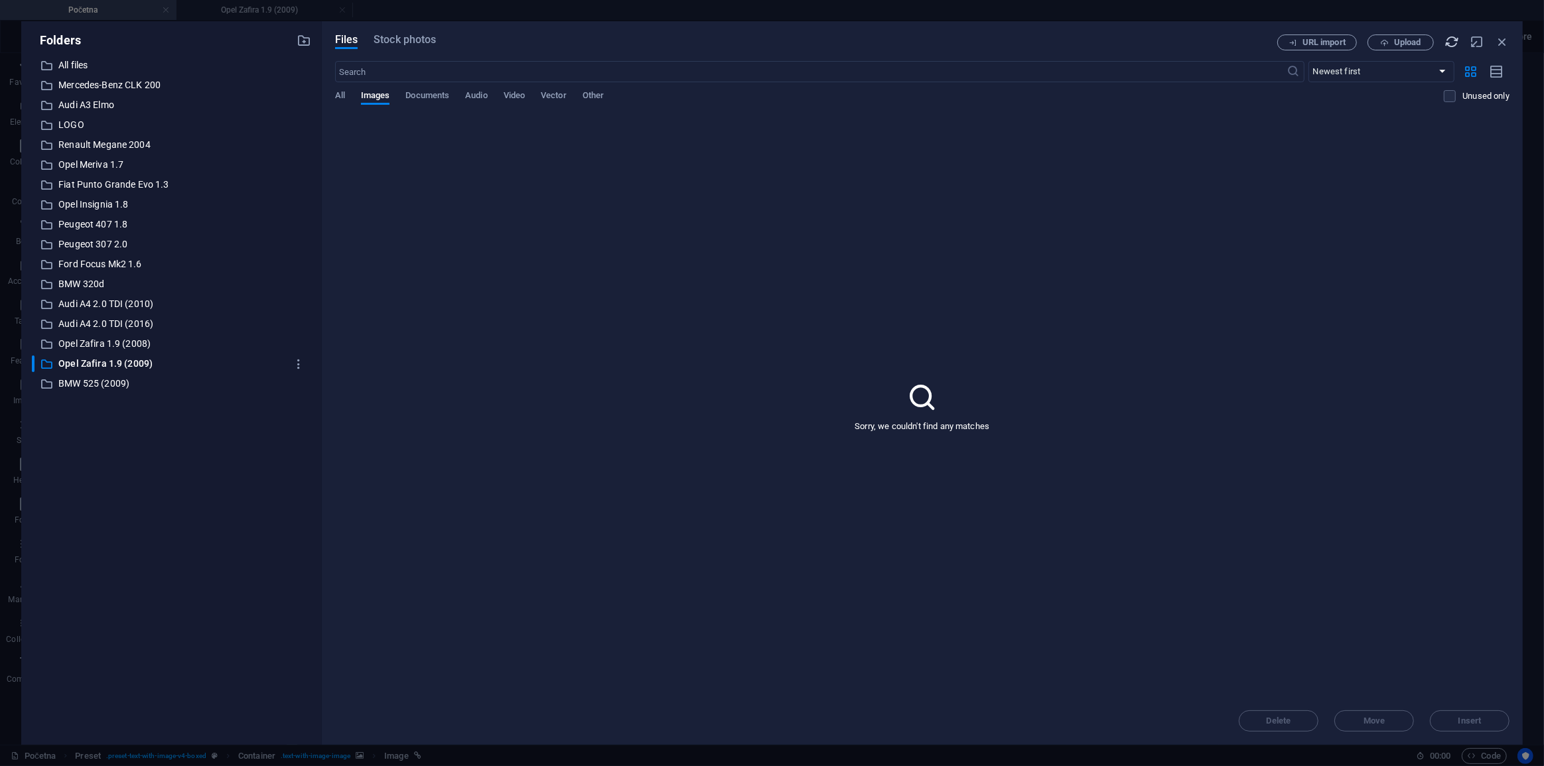
click at [1447, 42] on icon "button" at bounding box center [1452, 42] width 15 height 15
click at [1496, 40] on icon "button" at bounding box center [1502, 42] width 15 height 15
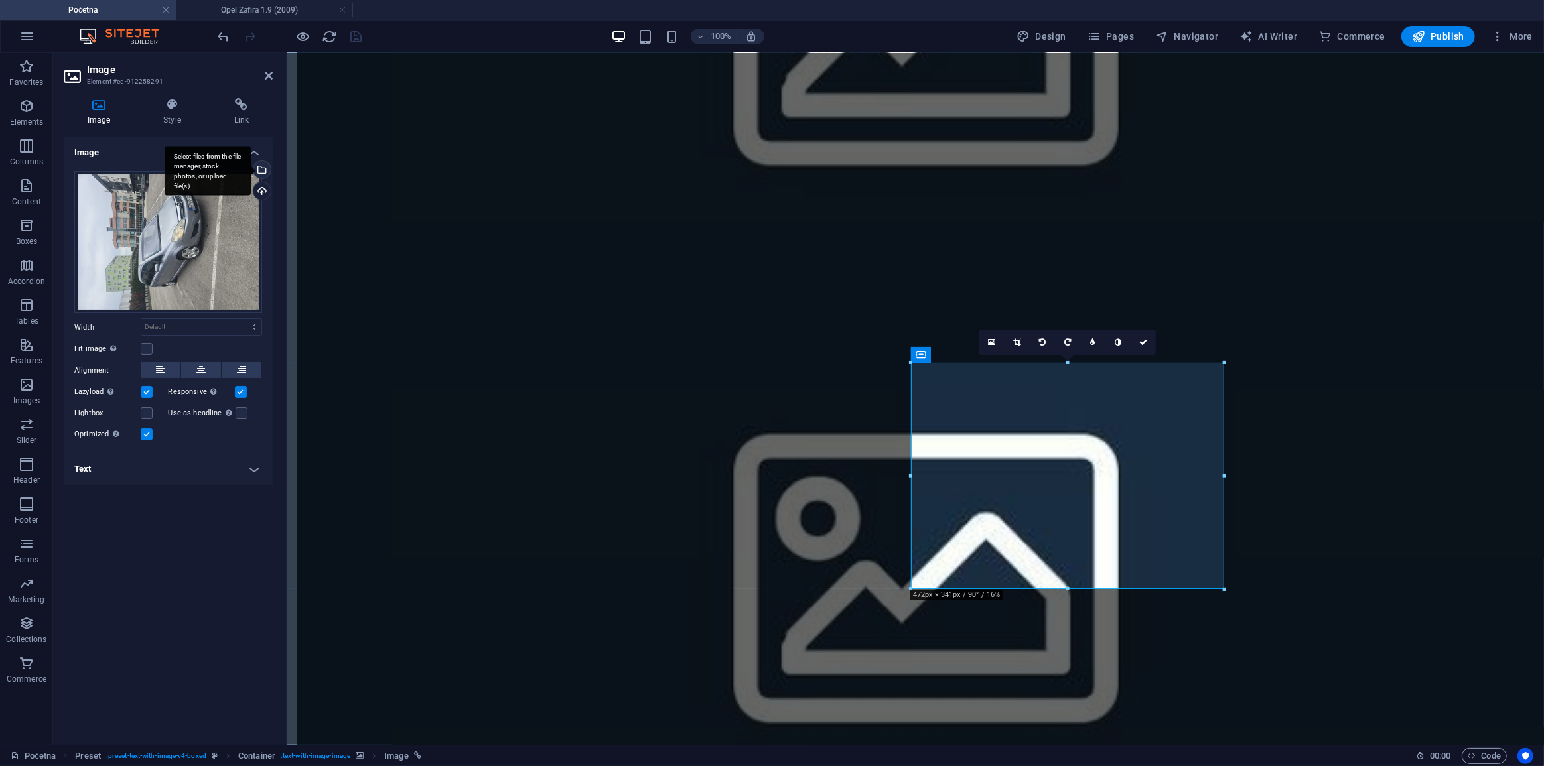
click at [262, 171] on div "Select files from the file manager, stock photos, or upload file(s)" at bounding box center [261, 171] width 20 height 20
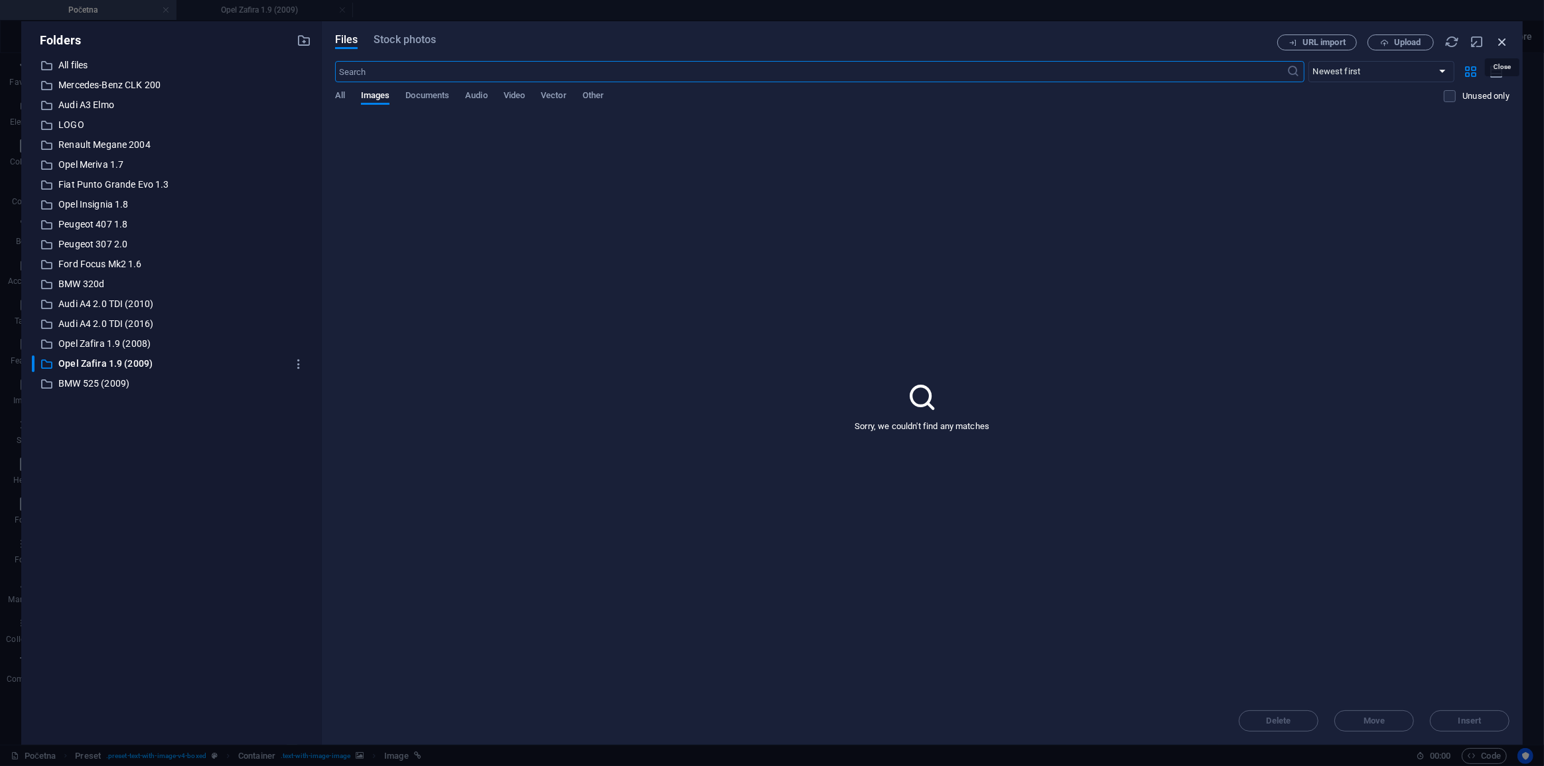
click at [1504, 44] on icon "button" at bounding box center [1502, 42] width 15 height 15
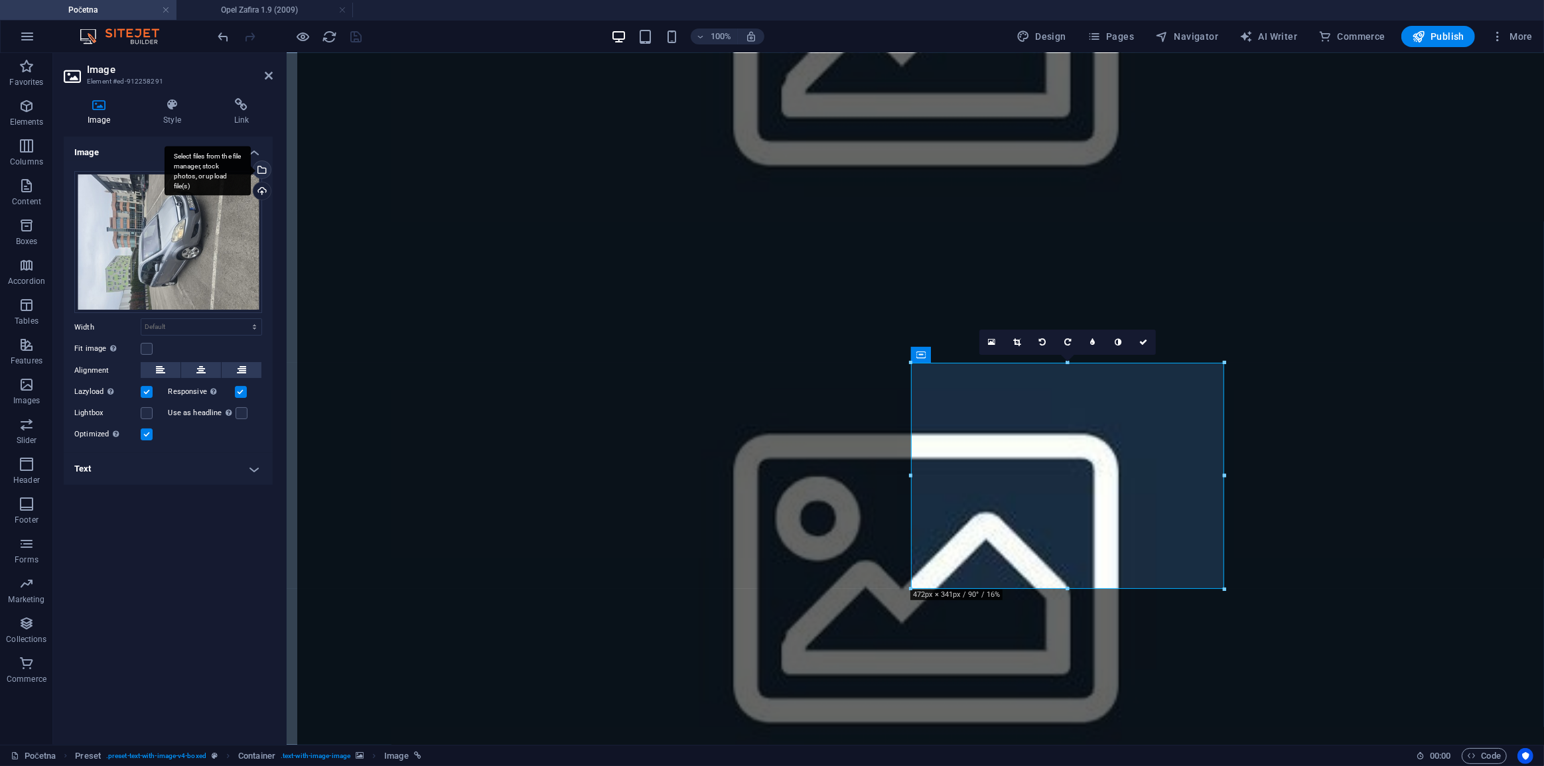
click at [260, 167] on div "Select files from the file manager, stock photos, or upload file(s)" at bounding box center [261, 171] width 20 height 20
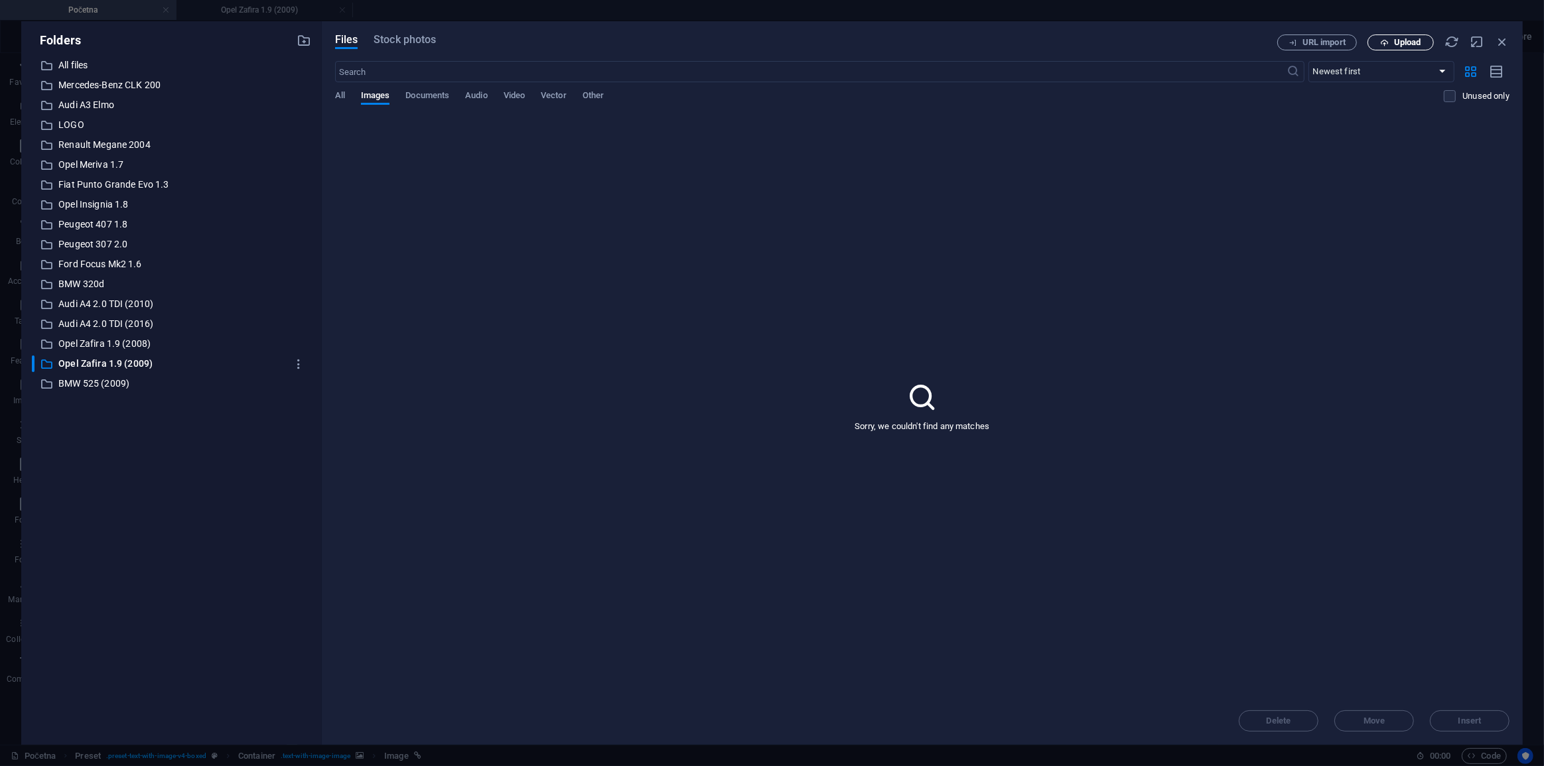
click at [1382, 35] on button "Upload" at bounding box center [1401, 43] width 66 height 16
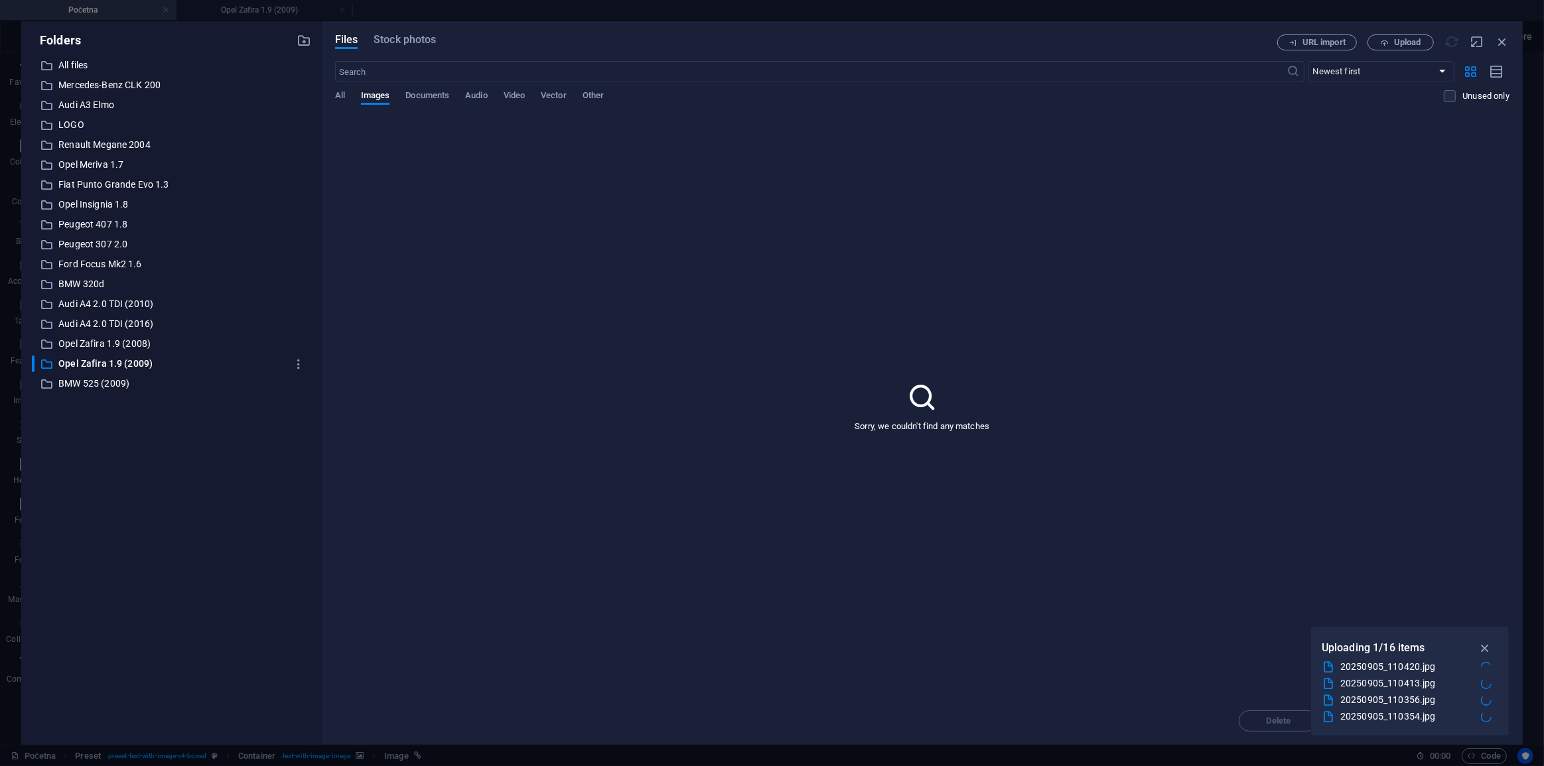
click at [345, 99] on div "All Images Documents Audio Video Vector Other" at bounding box center [889, 102] width 1109 height 25
click at [338, 99] on span "All" at bounding box center [340, 97] width 10 height 19
click at [454, 211] on icon "button" at bounding box center [451, 216] width 13 height 12
click at [479, 473] on h6 "Delete" at bounding box center [459, 473] width 56 height 16
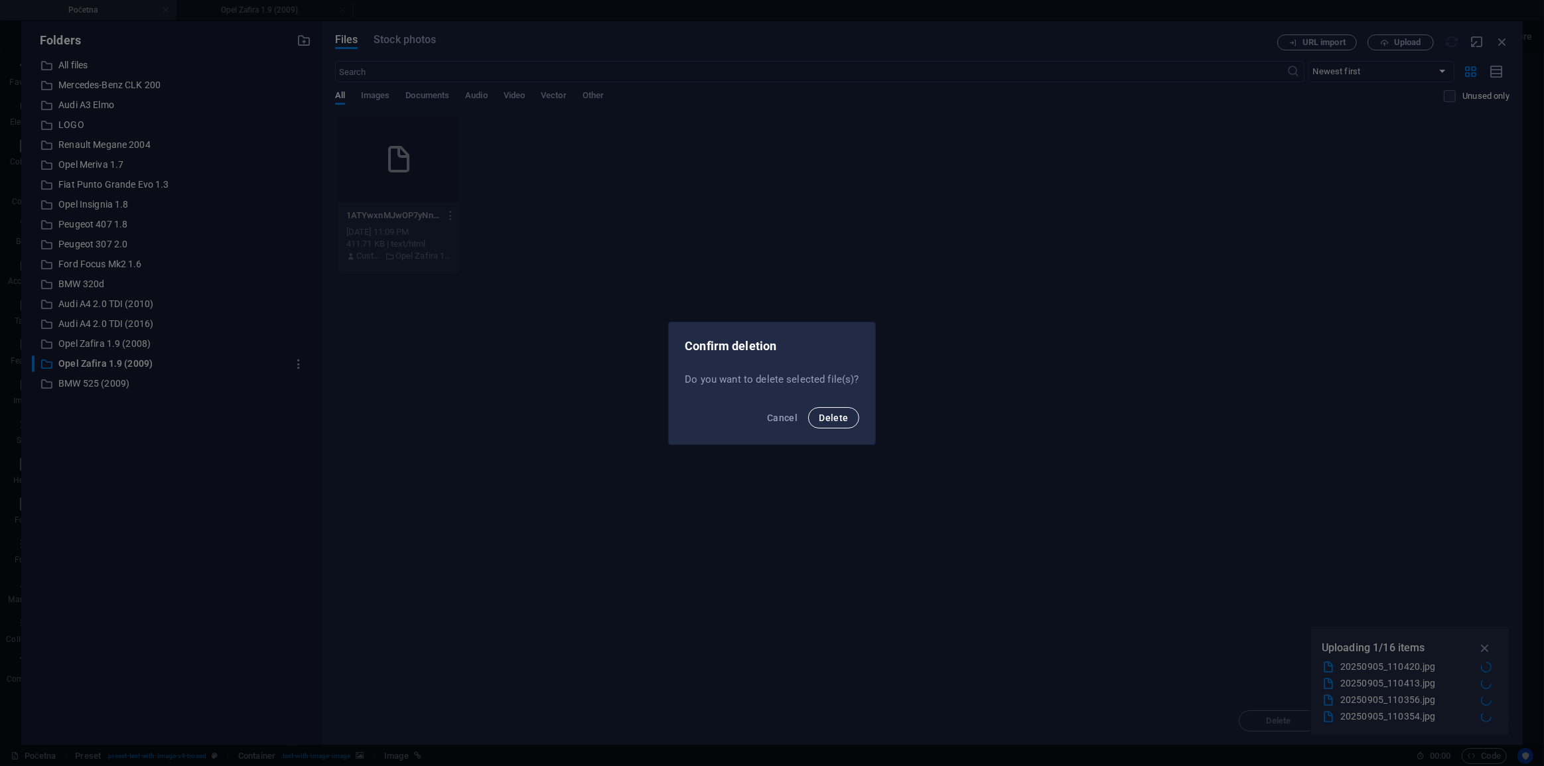
click at [852, 419] on button "Delete" at bounding box center [833, 417] width 50 height 21
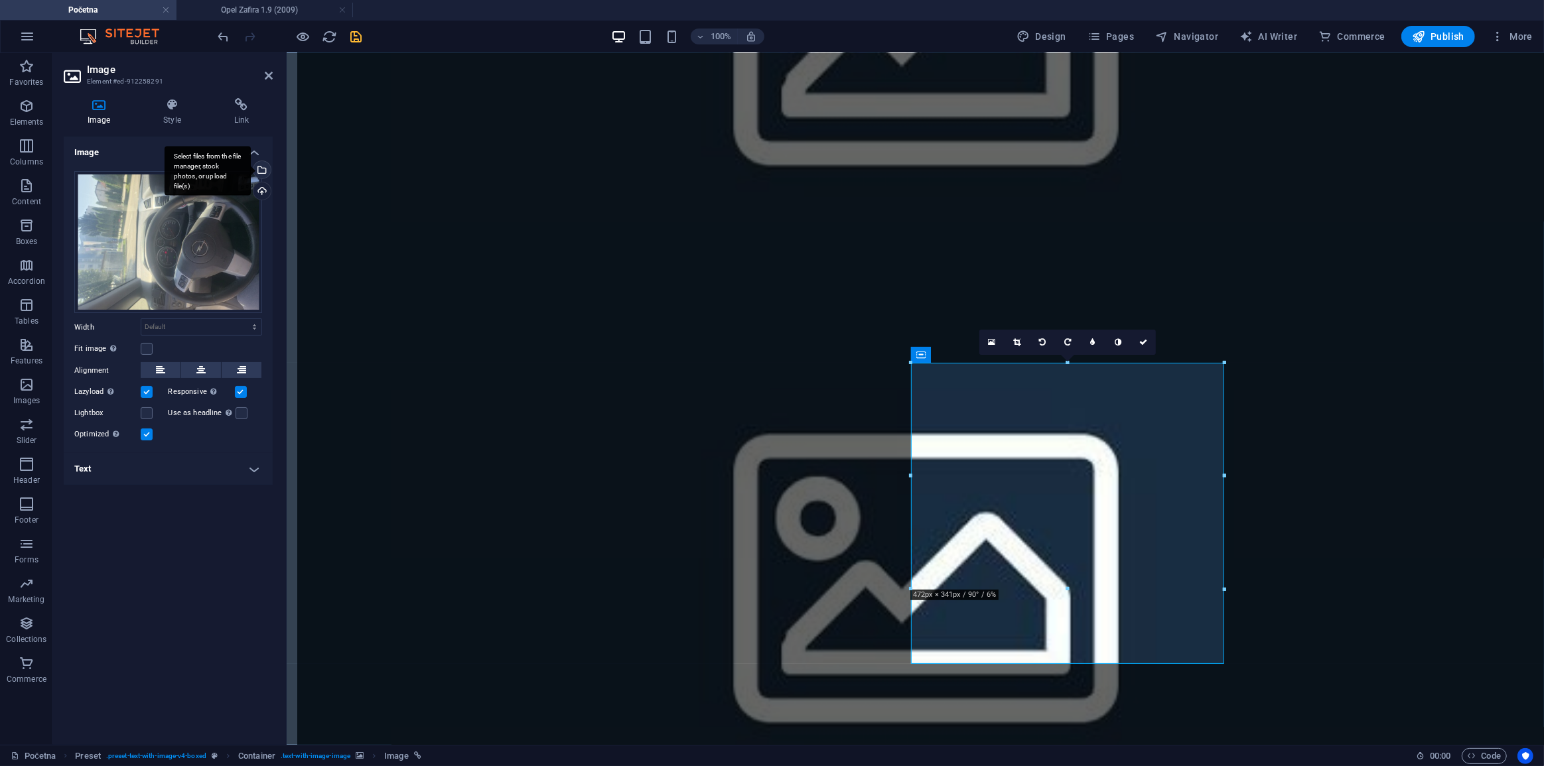
click at [257, 162] on div "Select files from the file manager, stock photos, or upload file(s)" at bounding box center [261, 171] width 20 height 20
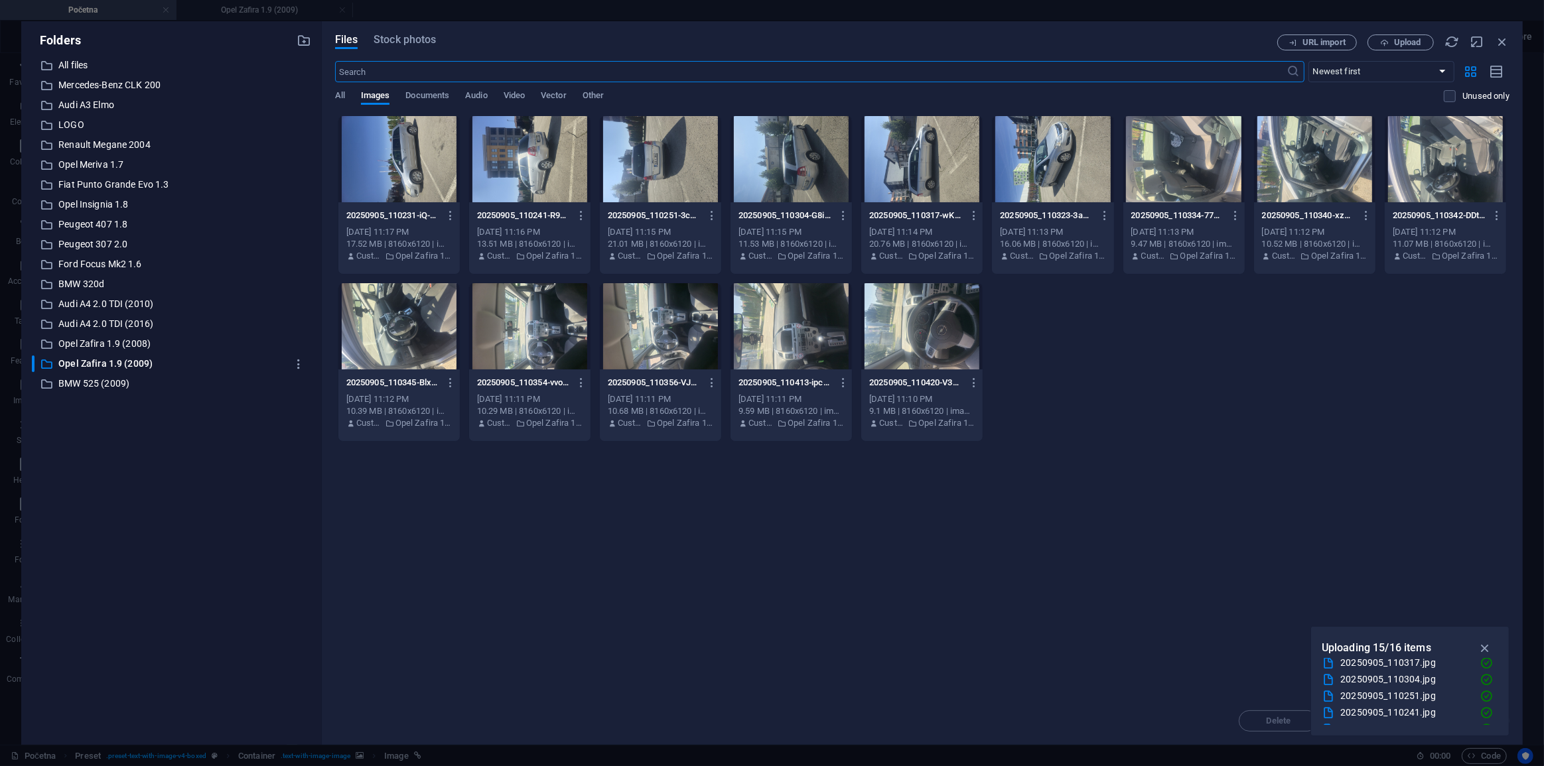
scroll to position [199, 0]
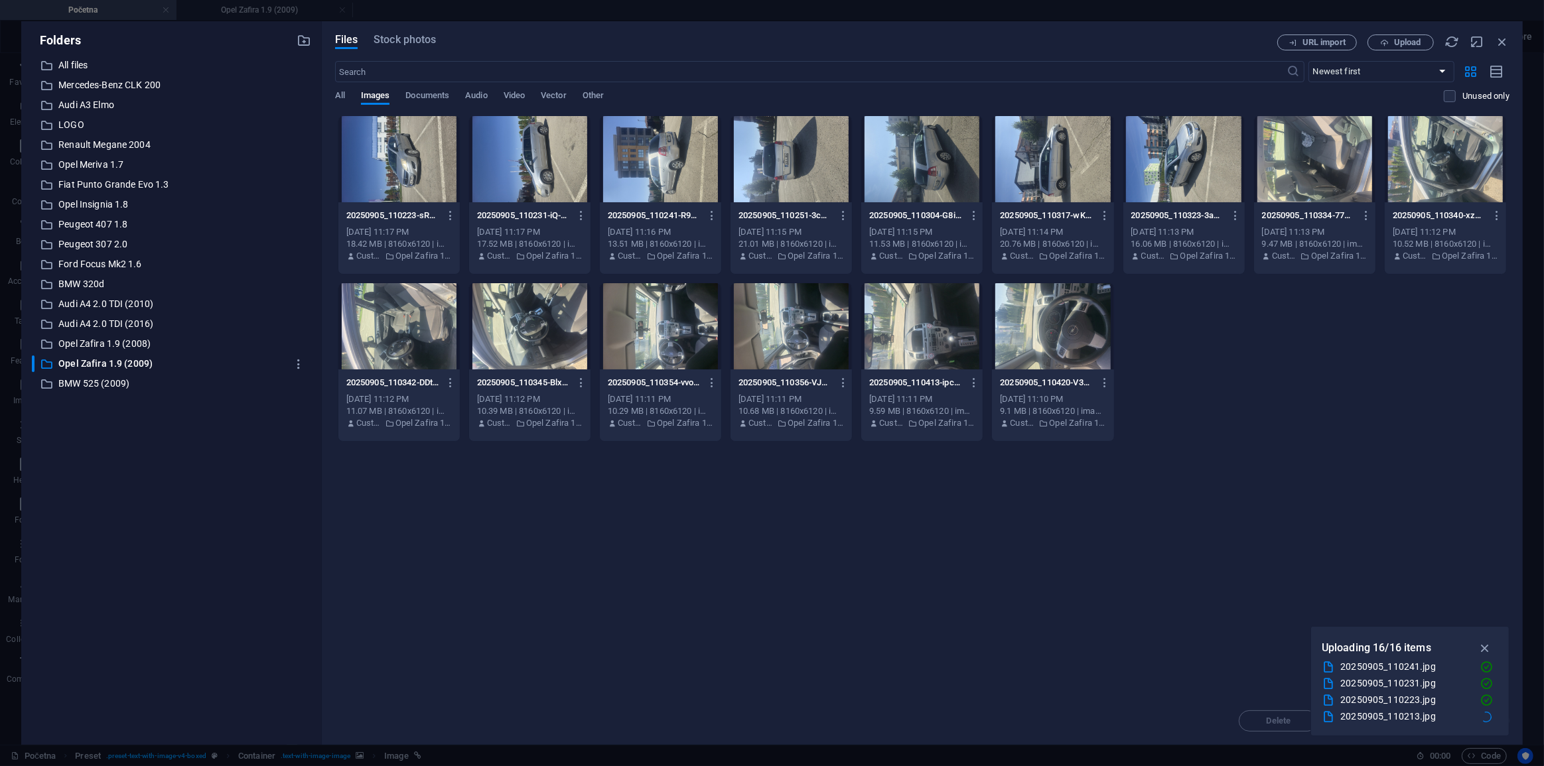
click at [421, 187] on div at bounding box center [398, 159] width 121 height 86
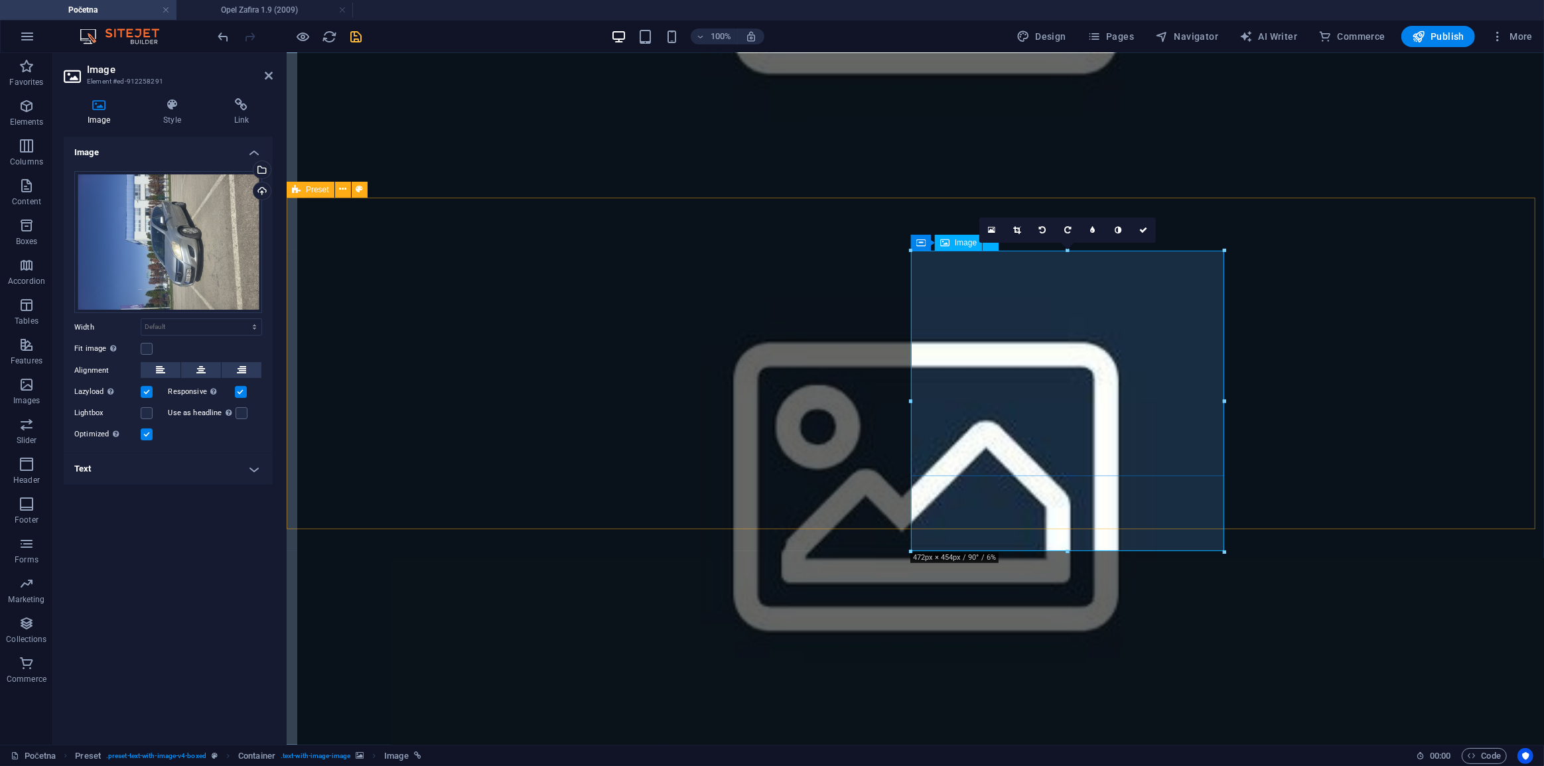
scroll to position [1267, 0]
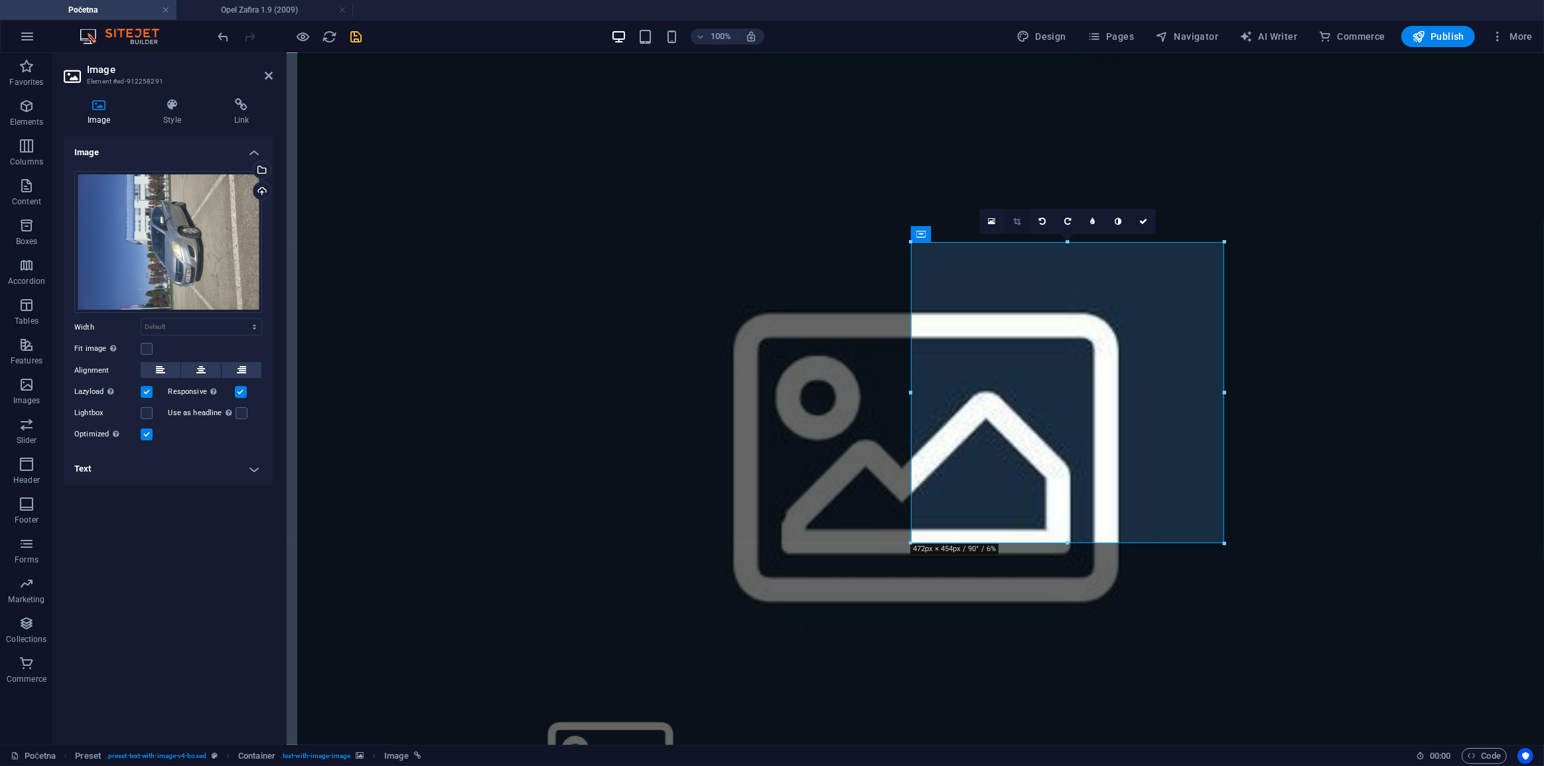
click at [1013, 218] on icon at bounding box center [1016, 222] width 7 height 8
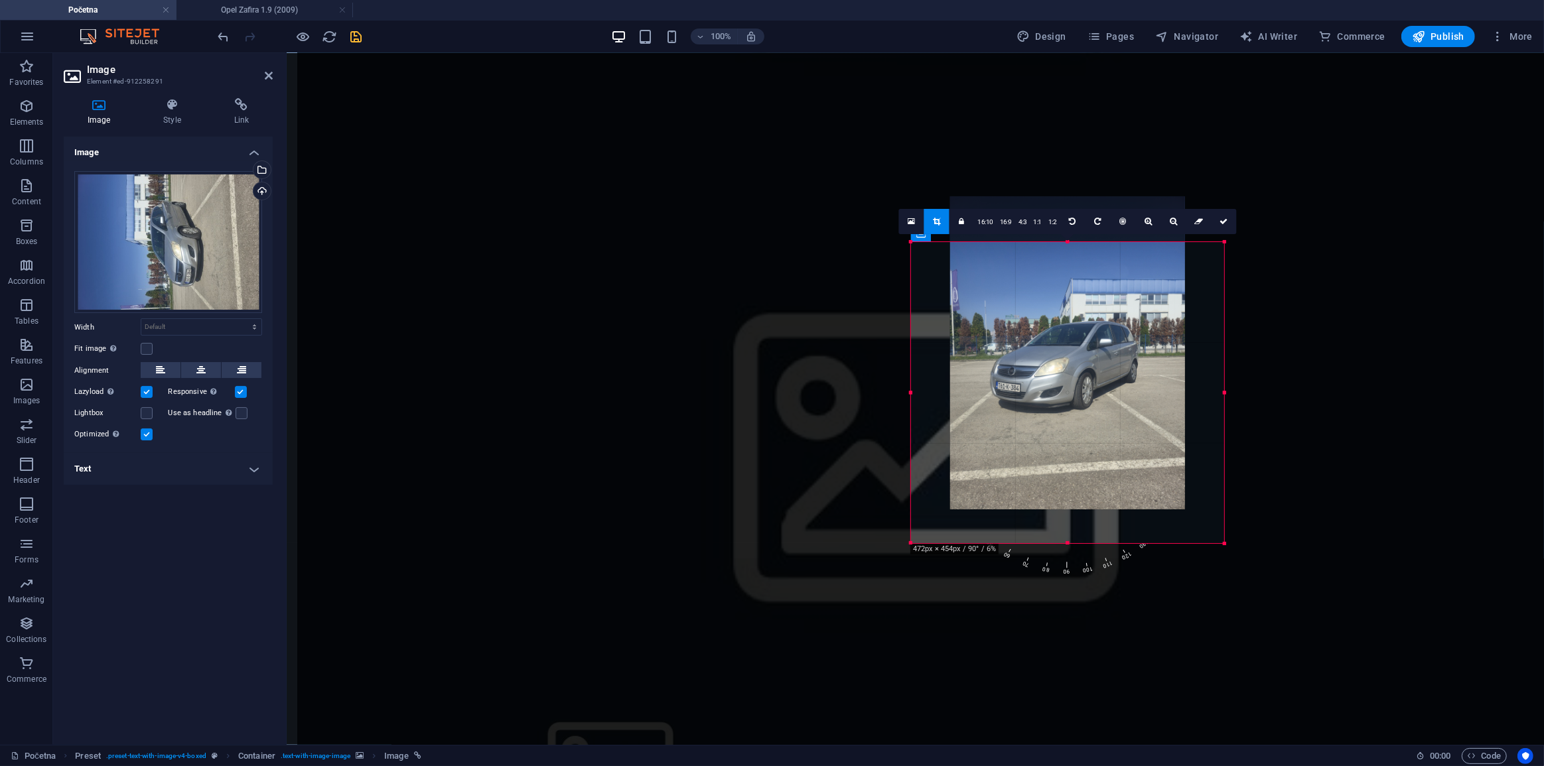
click at [1133, 441] on div at bounding box center [1067, 352] width 235 height 313
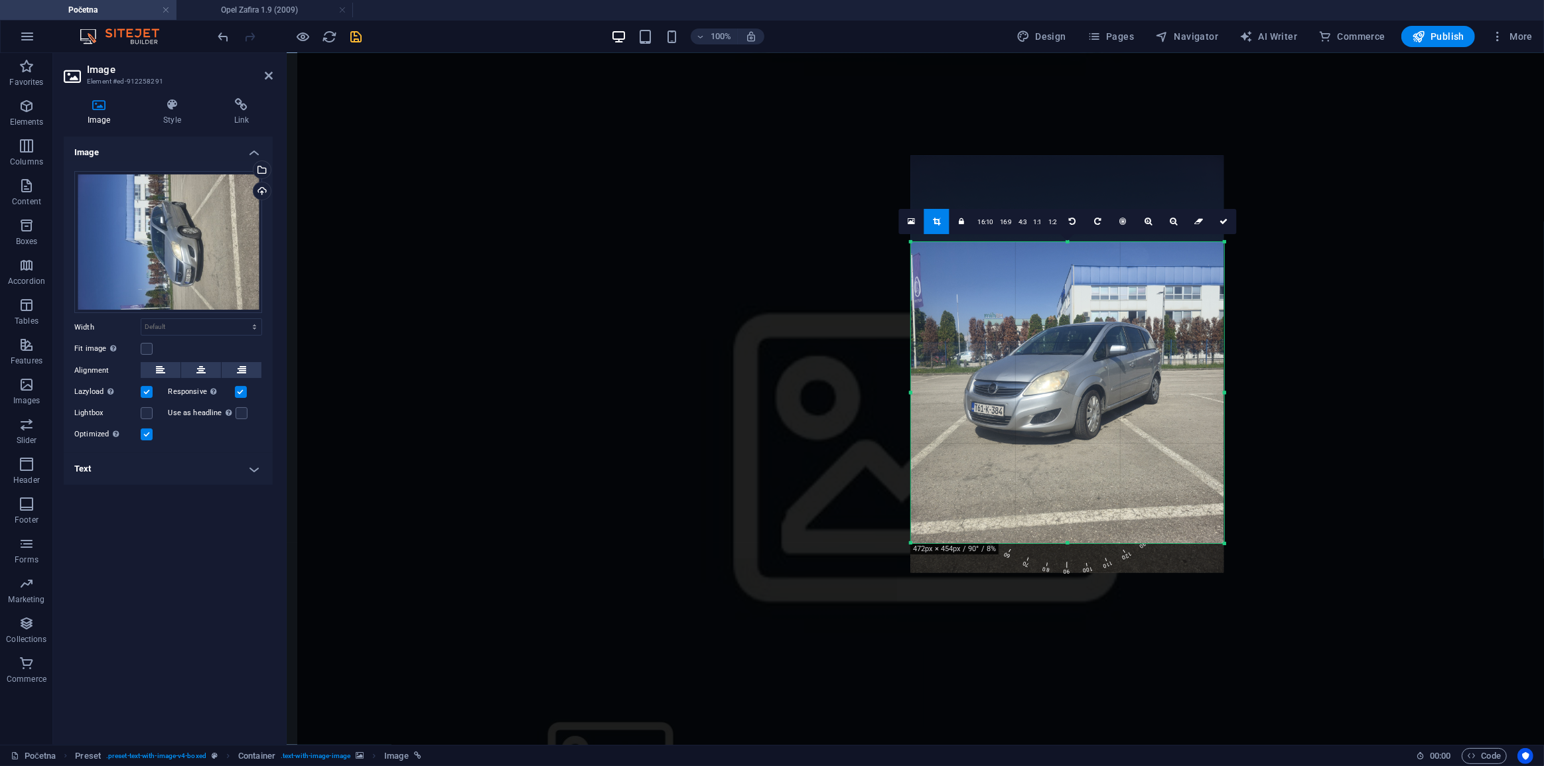
click at [1056, 415] on div at bounding box center [1067, 364] width 313 height 417
click at [1227, 216] on link at bounding box center [1223, 221] width 25 height 25
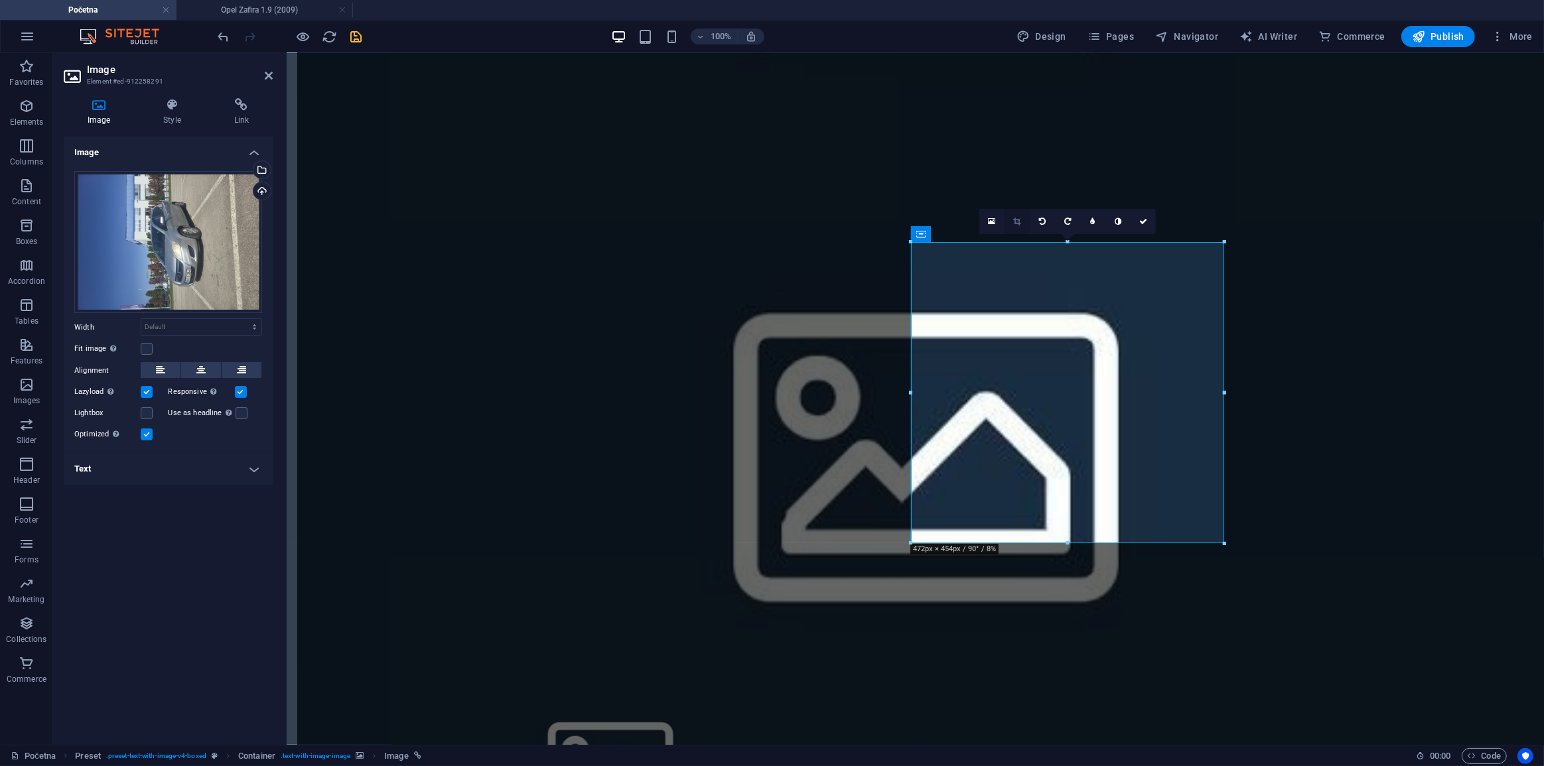
click at [1015, 216] on link at bounding box center [1017, 221] width 25 height 25
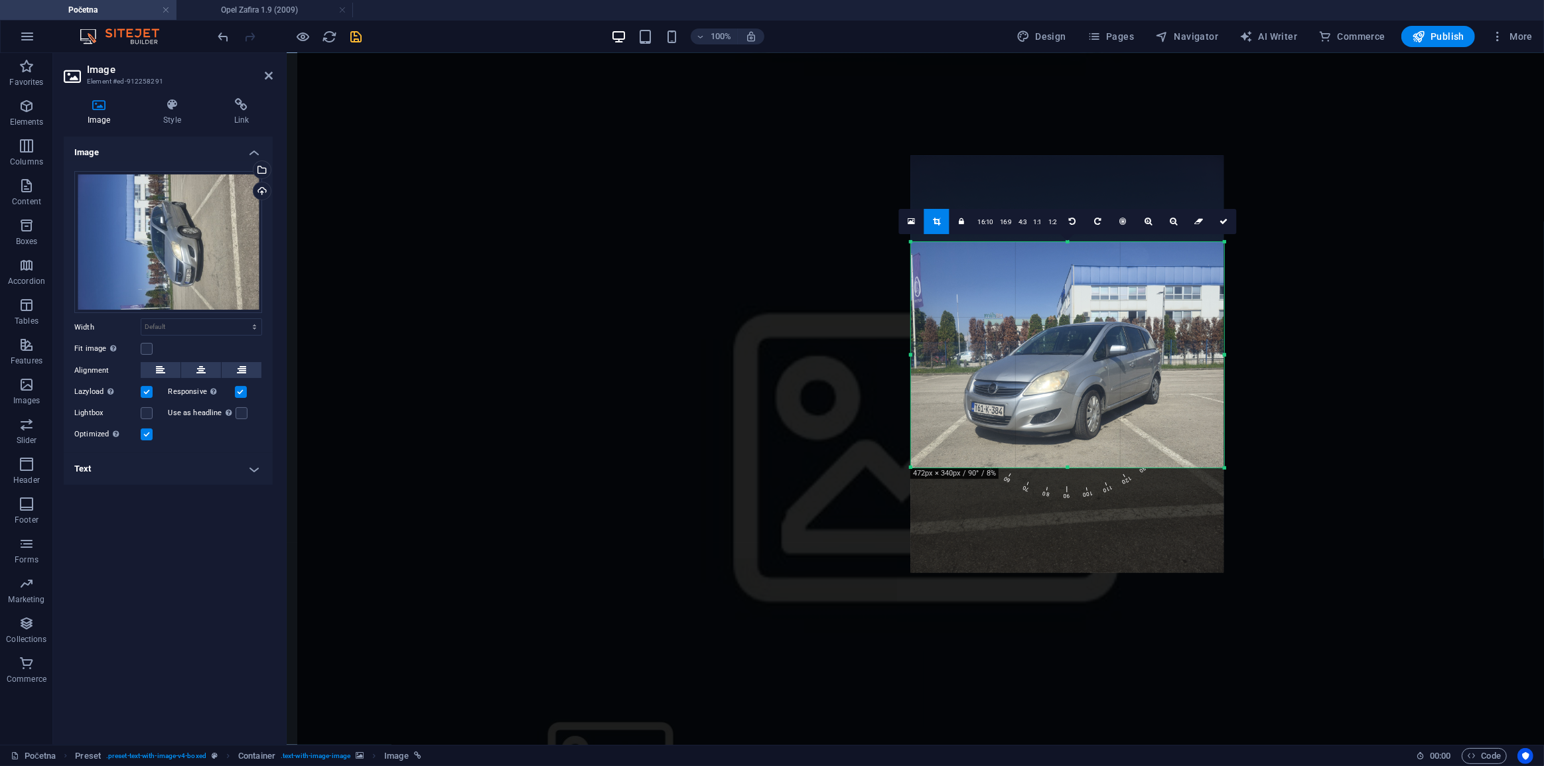
drag, startPoint x: 1066, startPoint y: 544, endPoint x: 1053, endPoint y: 464, distance: 80.6
click at [1053, 464] on div "180 170 160 150 140 130 120 110 100 90 80 70 60 50 40 30 20 10 0 -10 -20 -30 -4…" at bounding box center [1067, 355] width 313 height 226
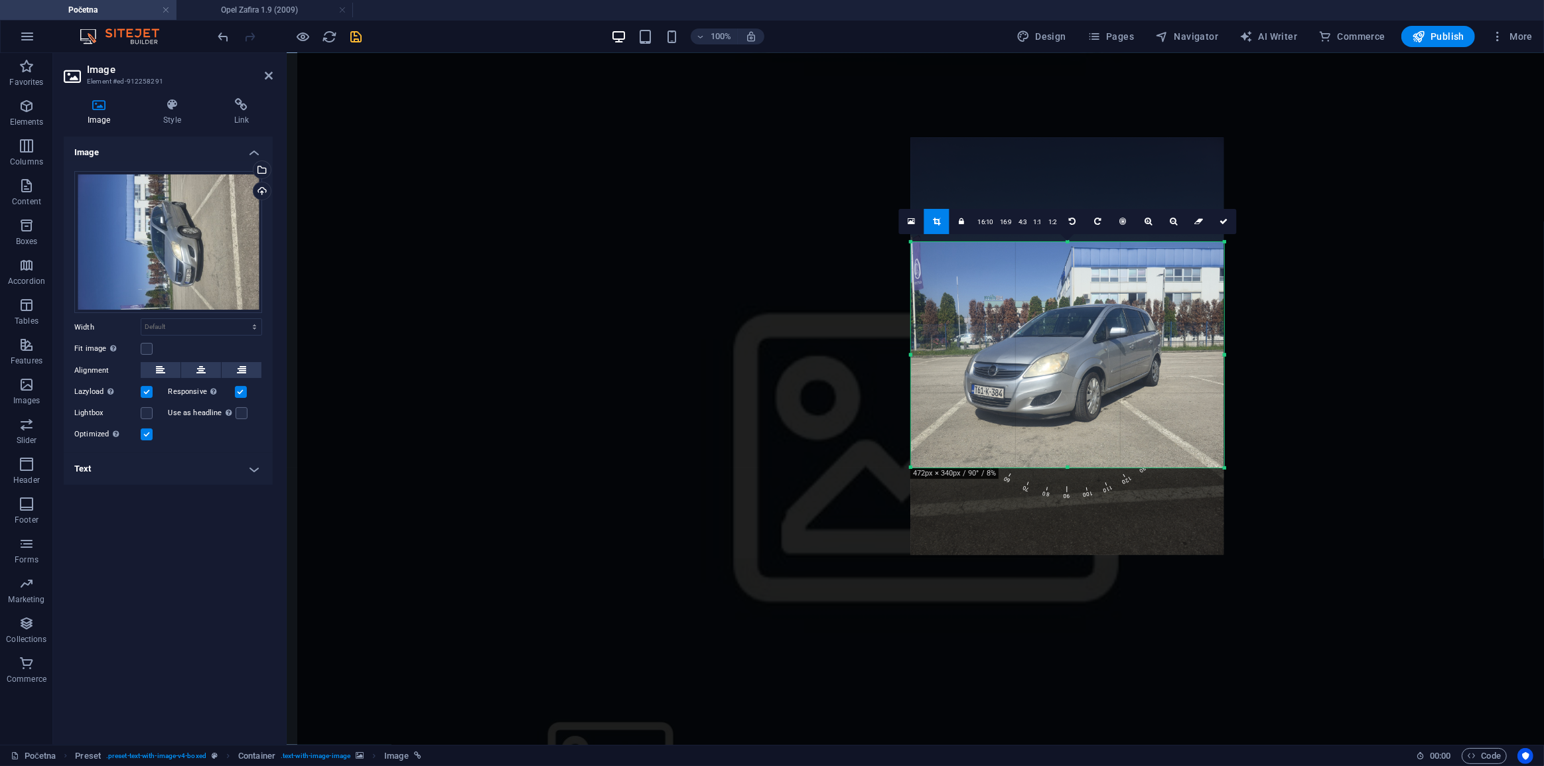
drag, startPoint x: 1082, startPoint y: 419, endPoint x: 1078, endPoint y: 401, distance: 18.2
click at [1078, 401] on div at bounding box center [1067, 346] width 313 height 417
click at [1218, 224] on link at bounding box center [1223, 221] width 25 height 25
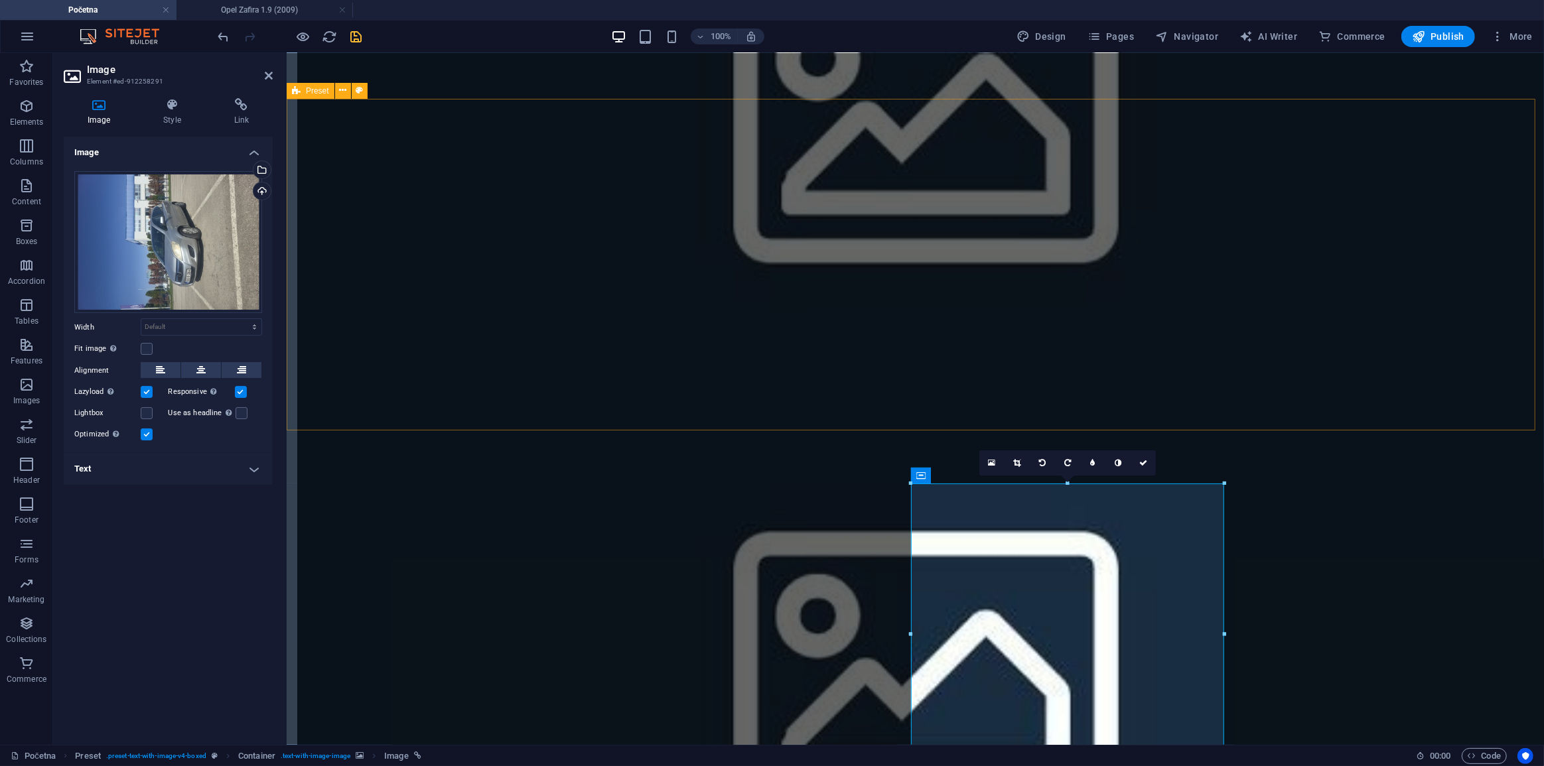
scroll to position [1146, 0]
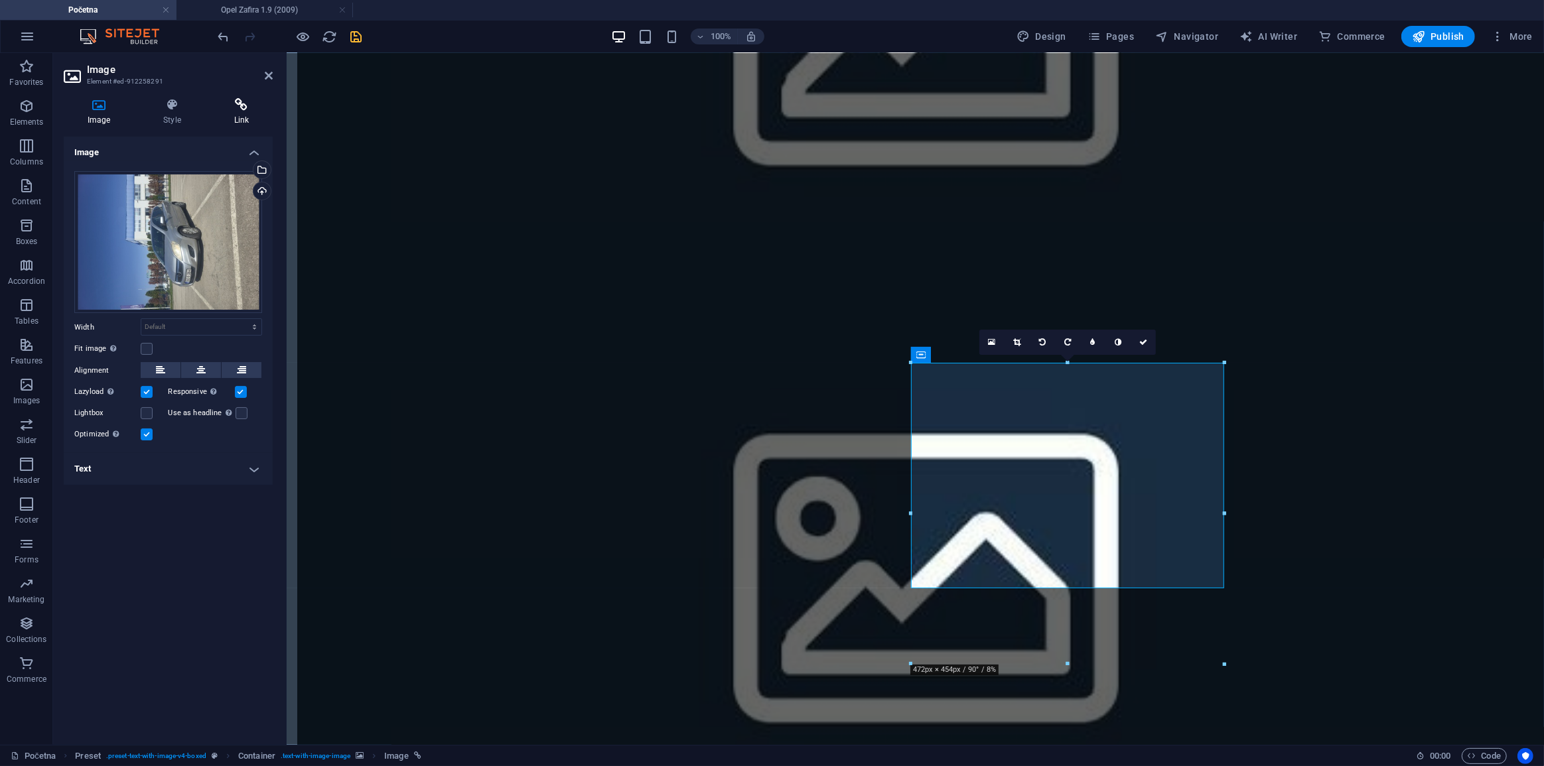
click at [215, 113] on h4 "Link" at bounding box center [241, 112] width 62 height 28
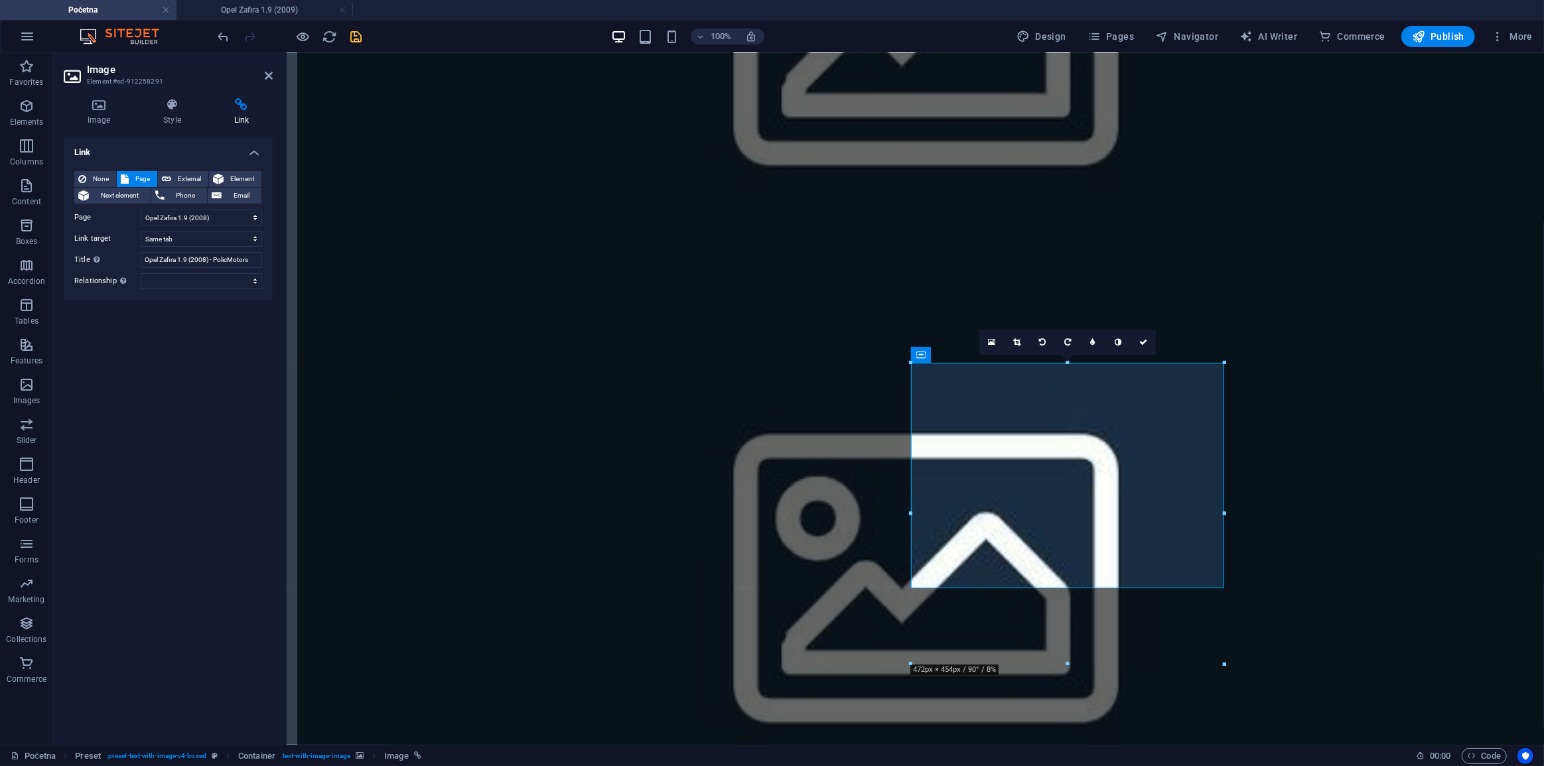
click at [228, 207] on div "None Page External Element Next element Phone Email Page Početna Prodano O nama…" at bounding box center [168, 230] width 188 height 118
click at [235, 214] on select "Početna Prodano O nama Kontakt Mercedes-Benz CLK 200 Audi A3 1.6 TDI Ford Focus…" at bounding box center [201, 218] width 121 height 16
select select "10"
click at [141, 210] on select "Početna Prodano O nama Kontakt Mercedes-Benz CLK 200 Audi A3 1.6 TDI Ford Focus…" at bounding box center [201, 218] width 121 height 16
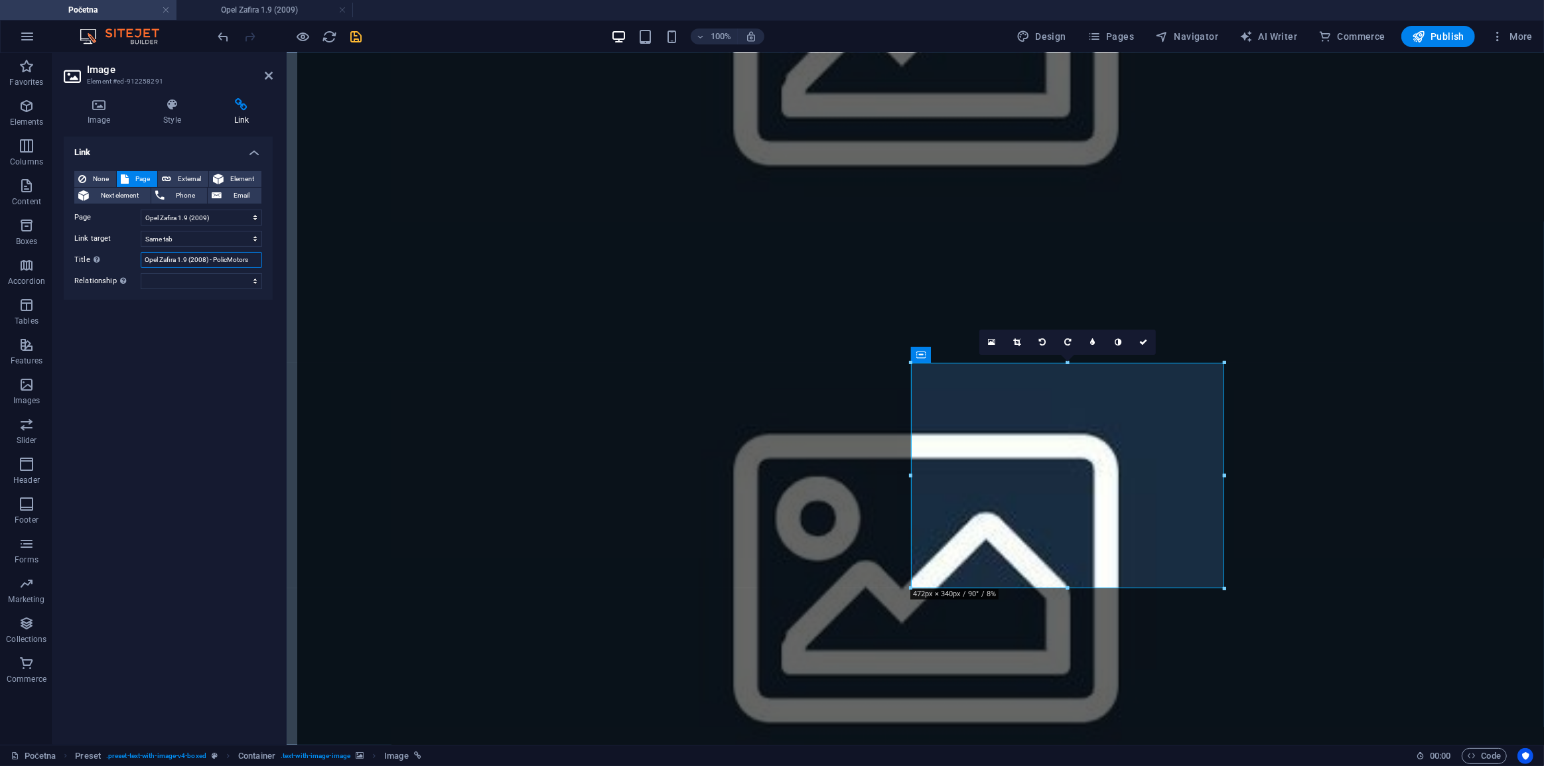
click at [206, 263] on input "Opel Zafira 1.9 (2008) - PolicMotors" at bounding box center [201, 260] width 121 height 16
type input "Opel Zafira 1.9 (2009) - PolicMotors"
click at [349, 37] on icon "save" at bounding box center [356, 36] width 15 height 15
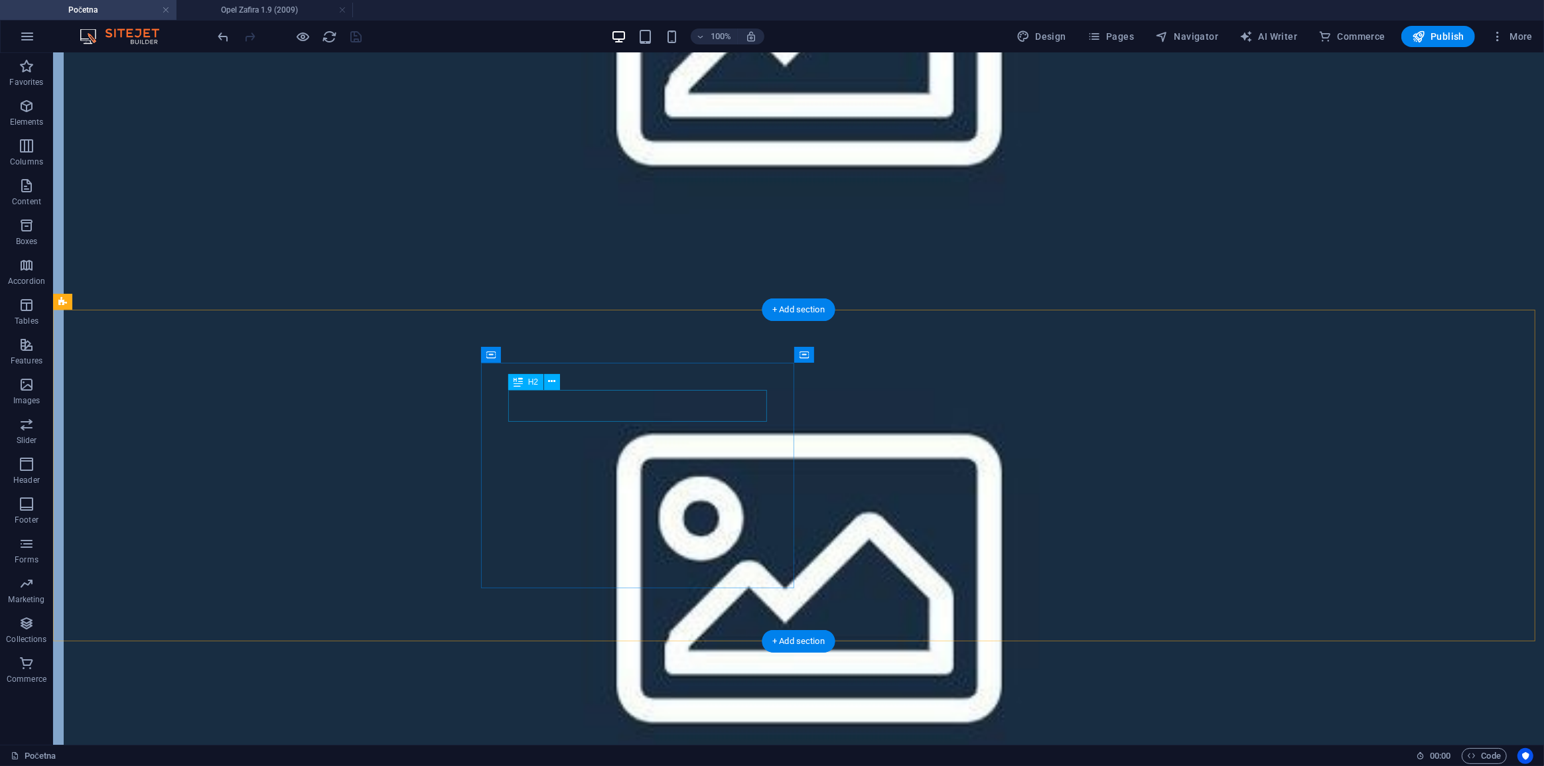
select select "10"
select select
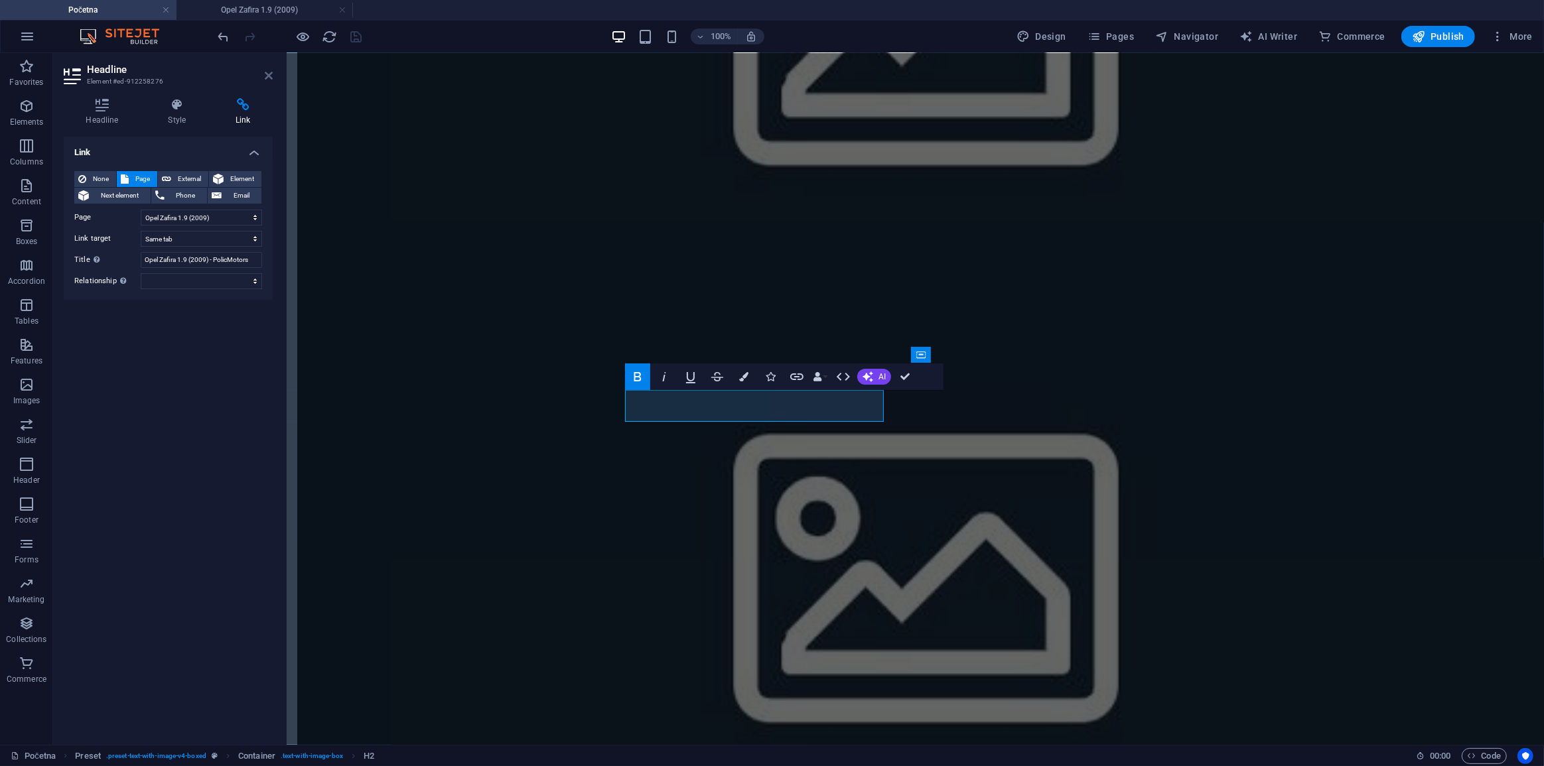
click at [271, 72] on icon at bounding box center [269, 75] width 8 height 11
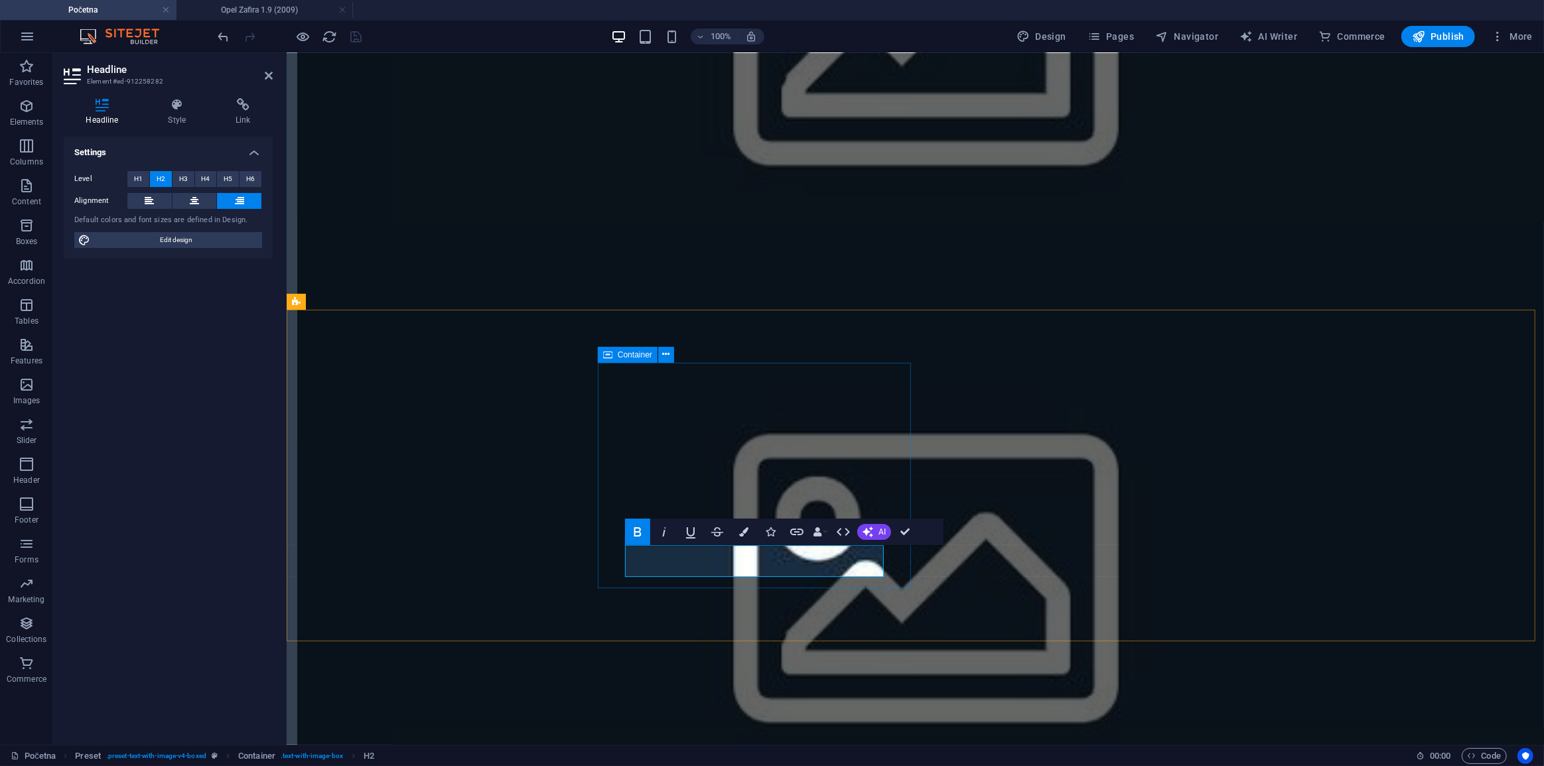
drag, startPoint x: 808, startPoint y: 565, endPoint x: 816, endPoint y: 565, distance: 7.3
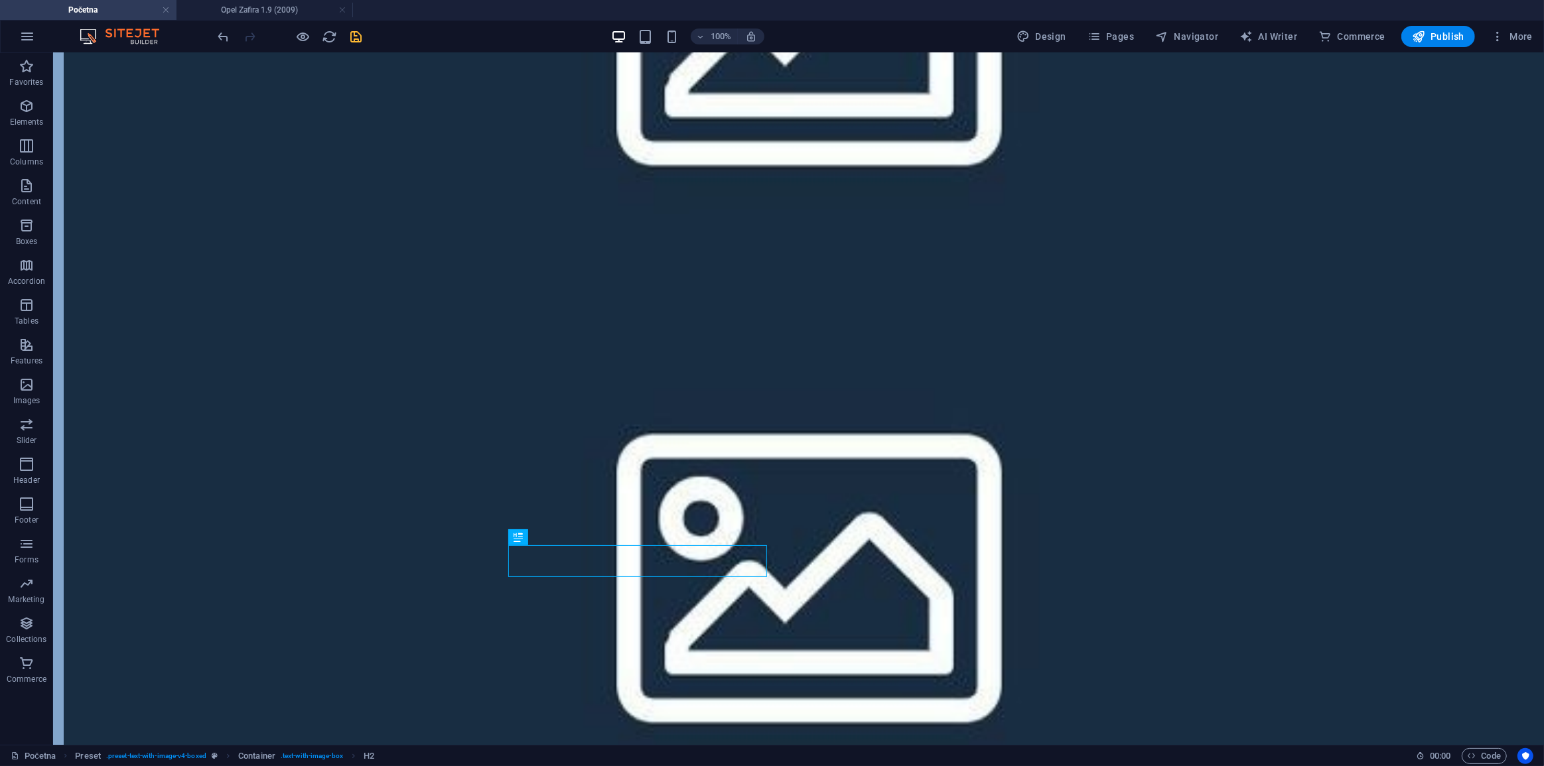
click at [360, 40] on icon "save" at bounding box center [356, 36] width 15 height 15
click at [284, 13] on h4 "Opel Zafira 1.9 (2009)" at bounding box center [265, 10] width 177 height 15
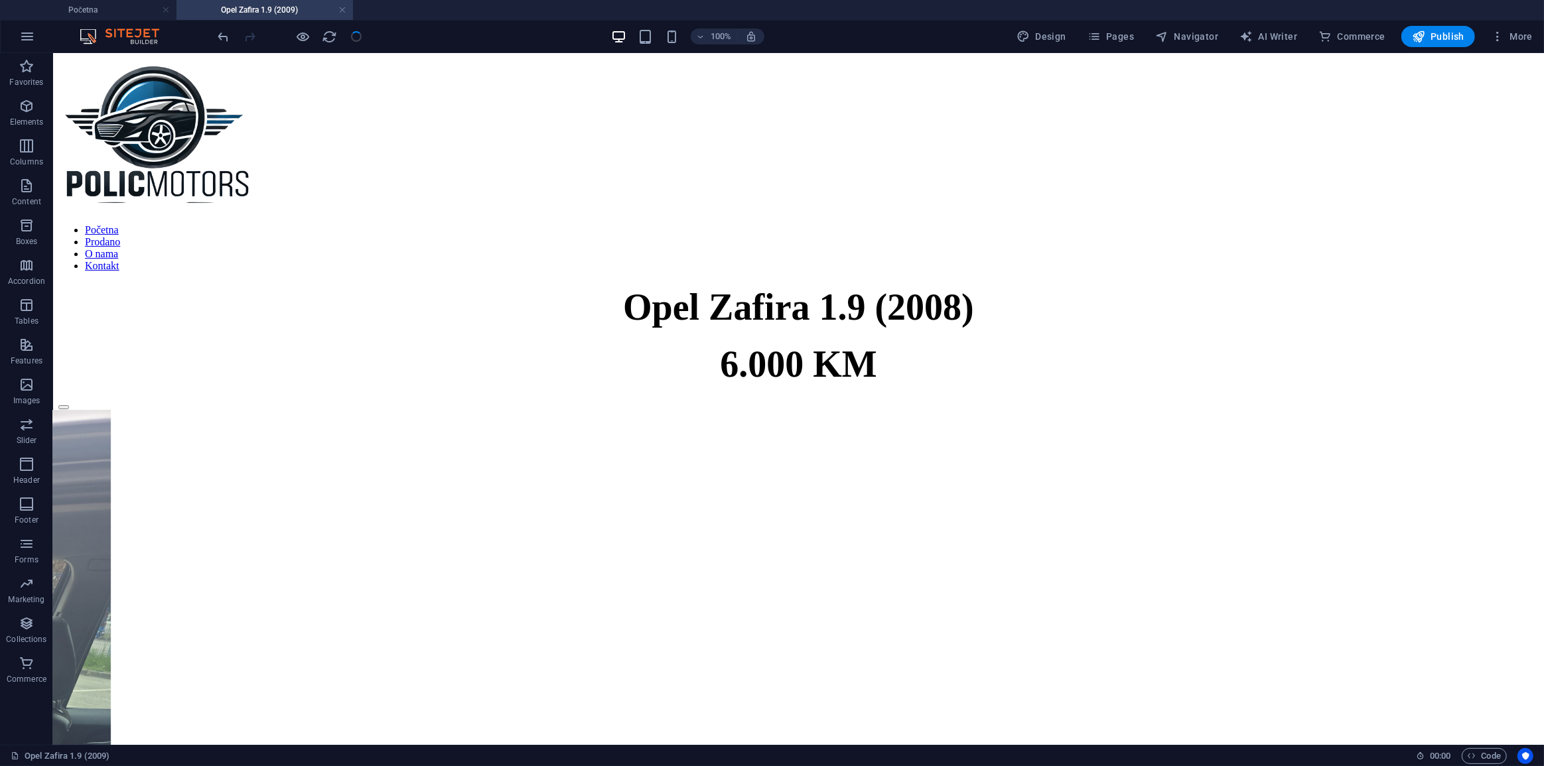
scroll to position [0, 0]
click at [762, 385] on div "6.000 KM" at bounding box center [798, 363] width 1480 height 42
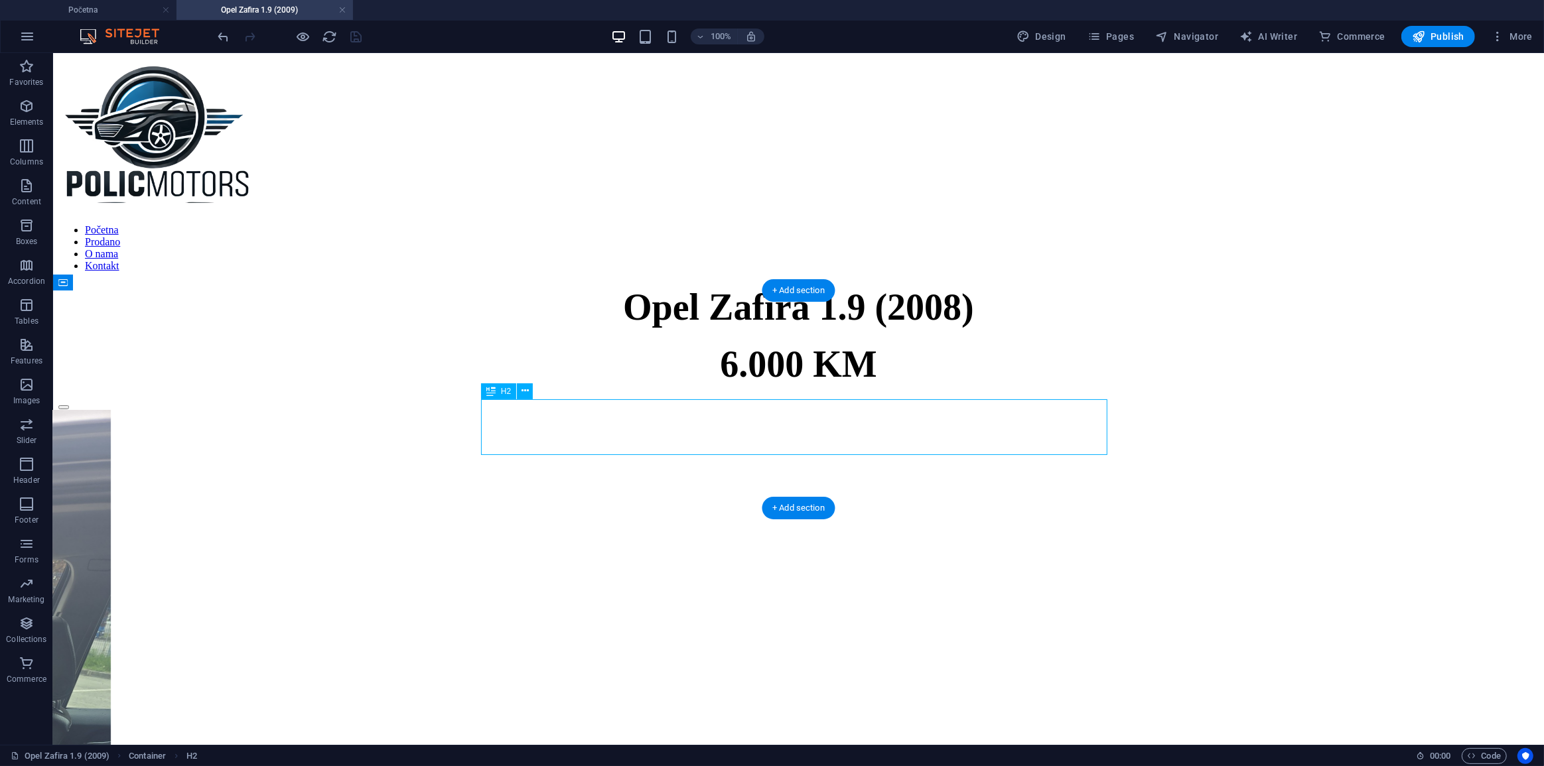
click at [762, 385] on div "6.000 KM" at bounding box center [798, 363] width 1480 height 42
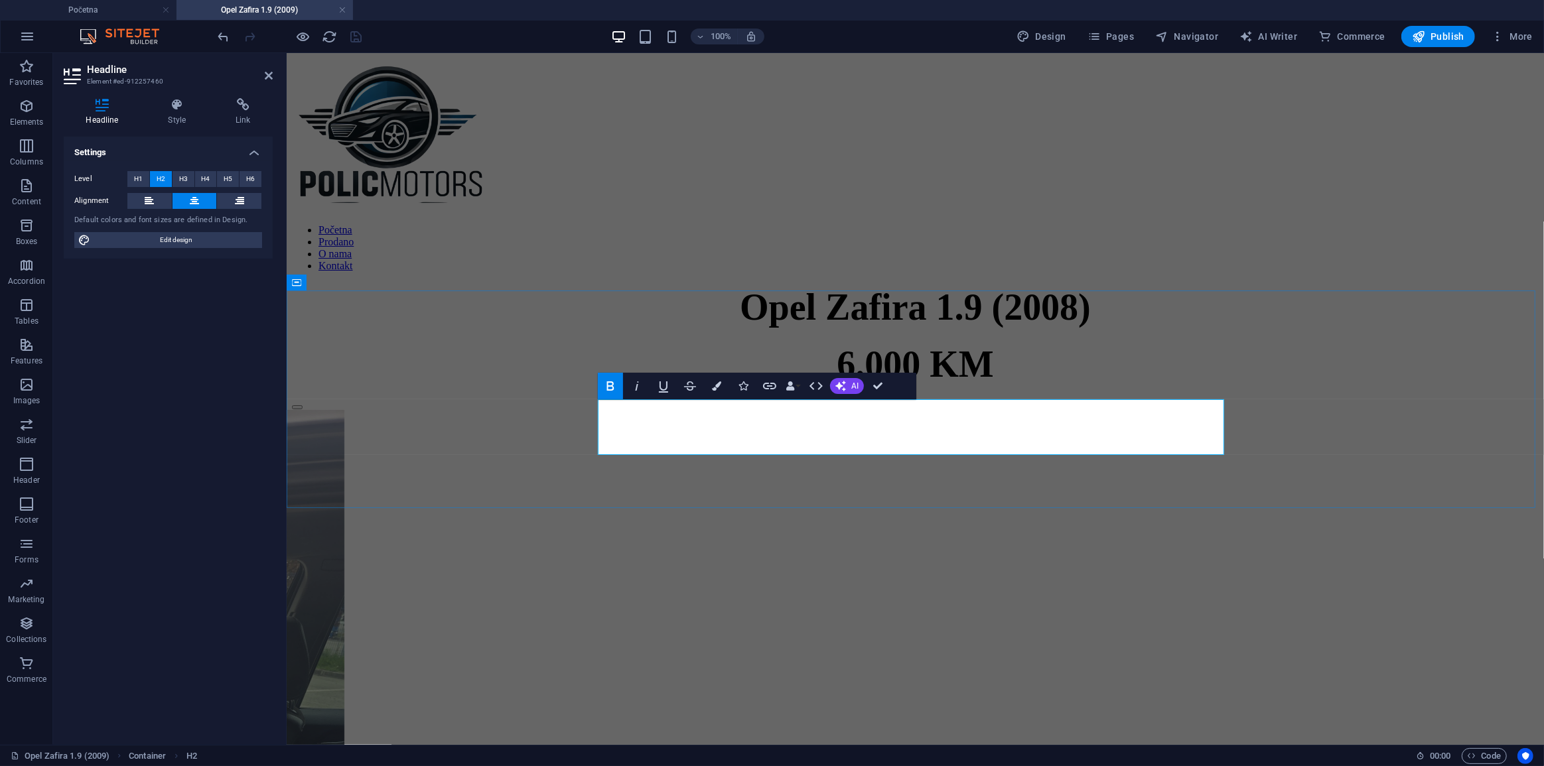
click at [881, 384] on span "6.000 KM" at bounding box center [914, 363] width 157 height 41
drag, startPoint x: 875, startPoint y: 435, endPoint x: 866, endPoint y: 435, distance: 9.3
click at [866, 384] on span "6.000 KM" at bounding box center [914, 363] width 157 height 41
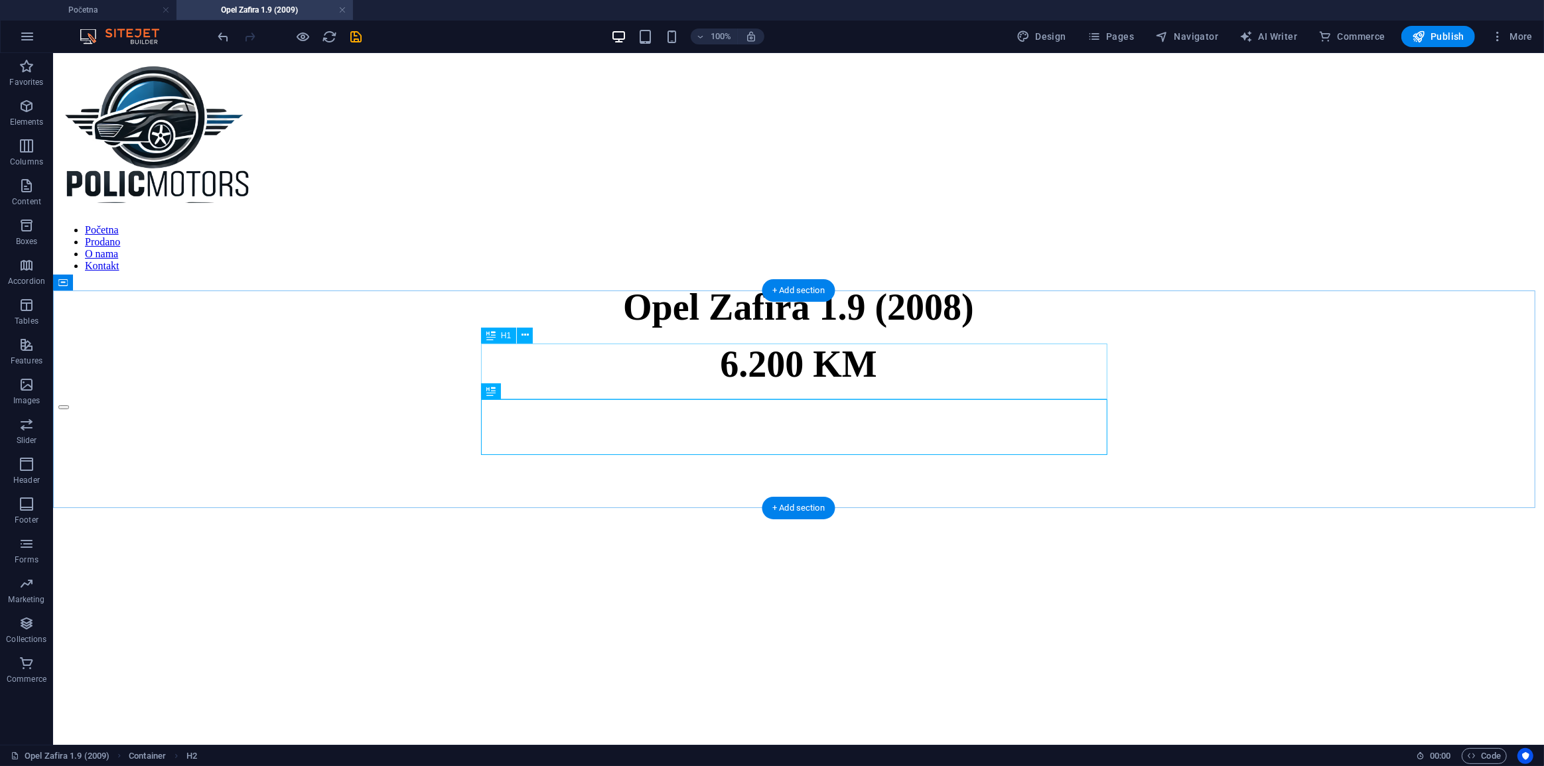
click at [955, 328] on div "Opel Zafira 1.9 (2008)" at bounding box center [798, 306] width 1480 height 42
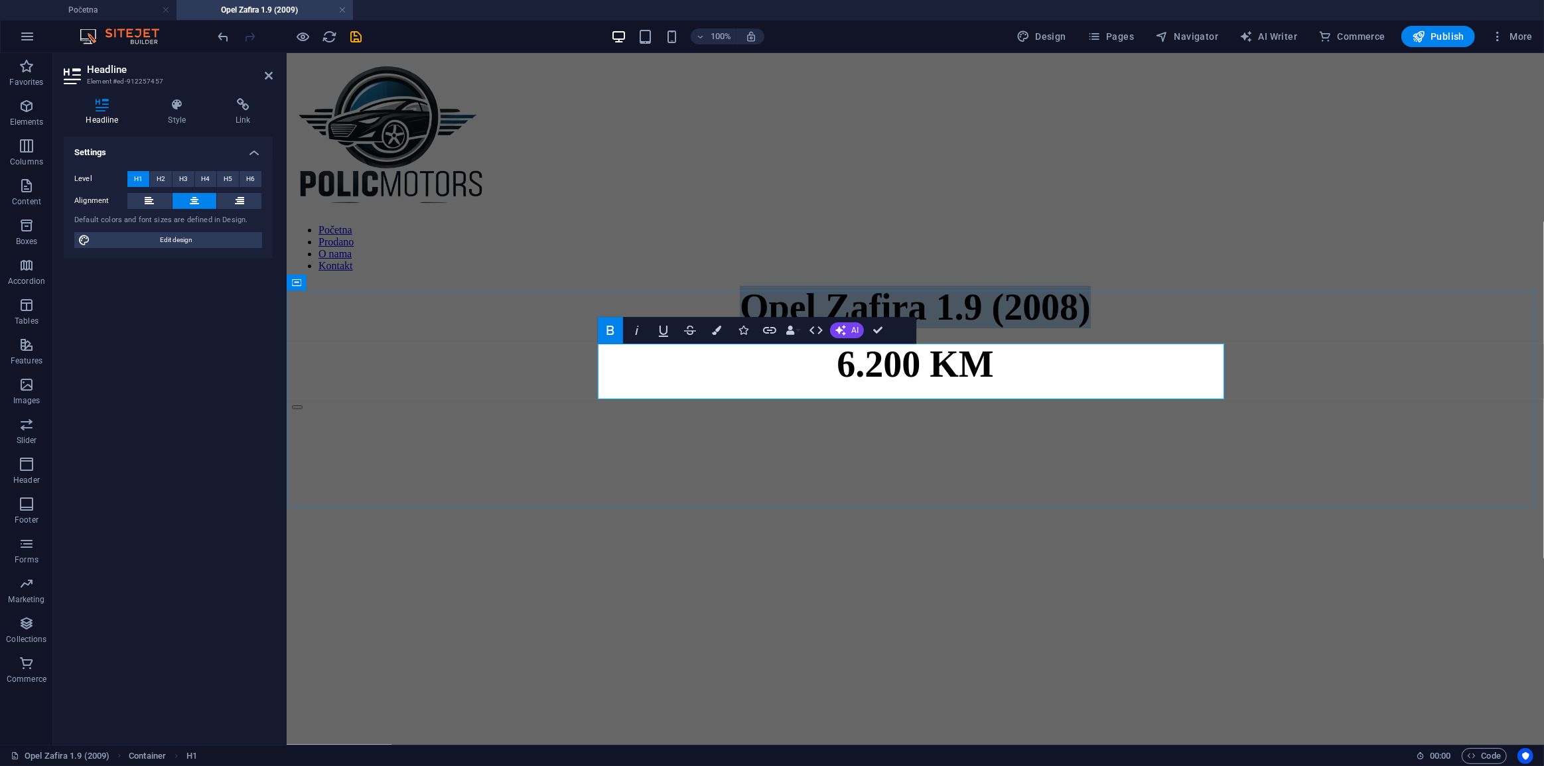
click at [1041, 327] on span "Opel Zafira 1.9 (2008)" at bounding box center [914, 306] width 351 height 41
click at [1061, 327] on span "Opel Zafira 1.9 (2008)" at bounding box center [914, 306] width 351 height 41
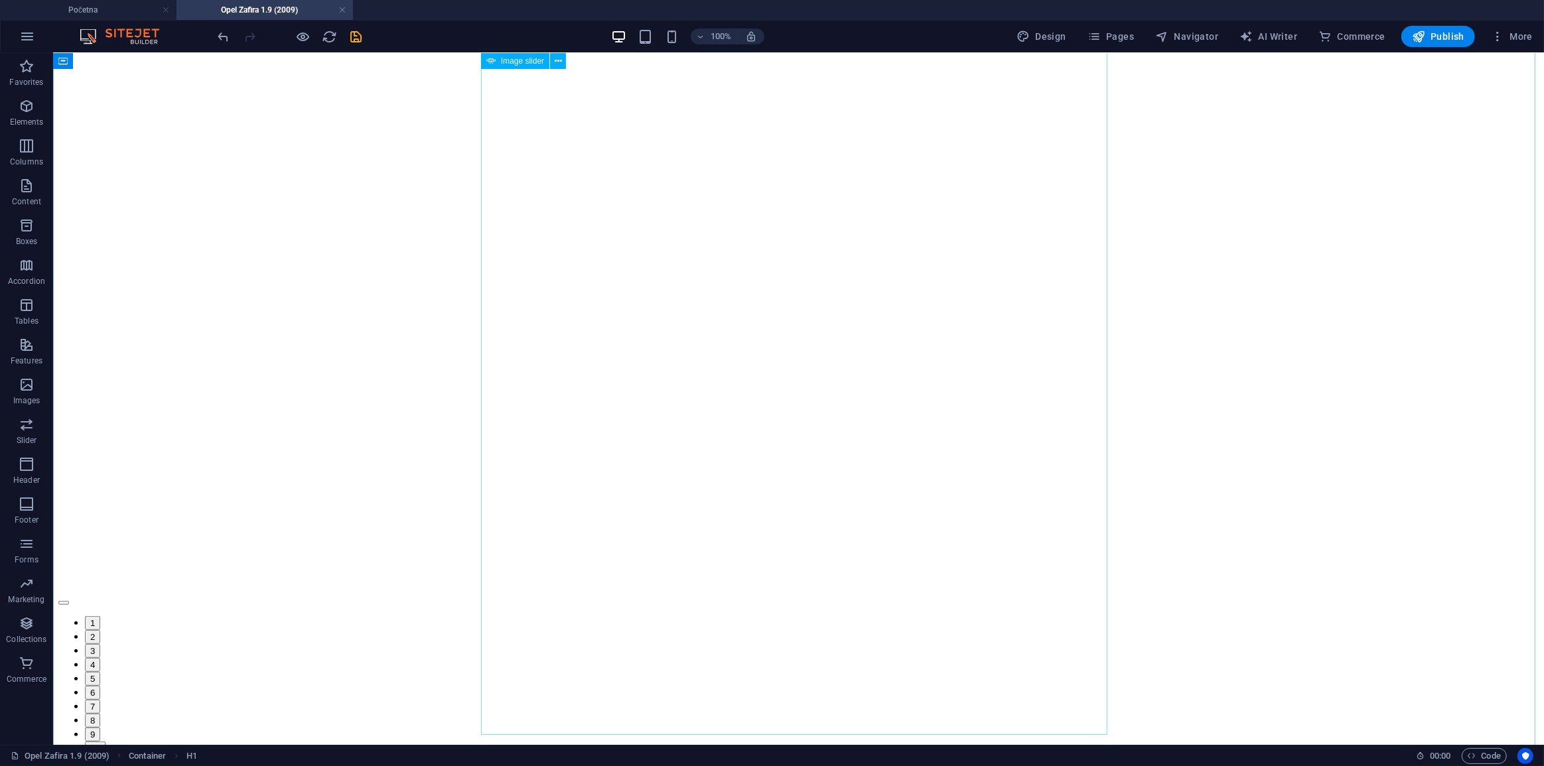
scroll to position [844, 0]
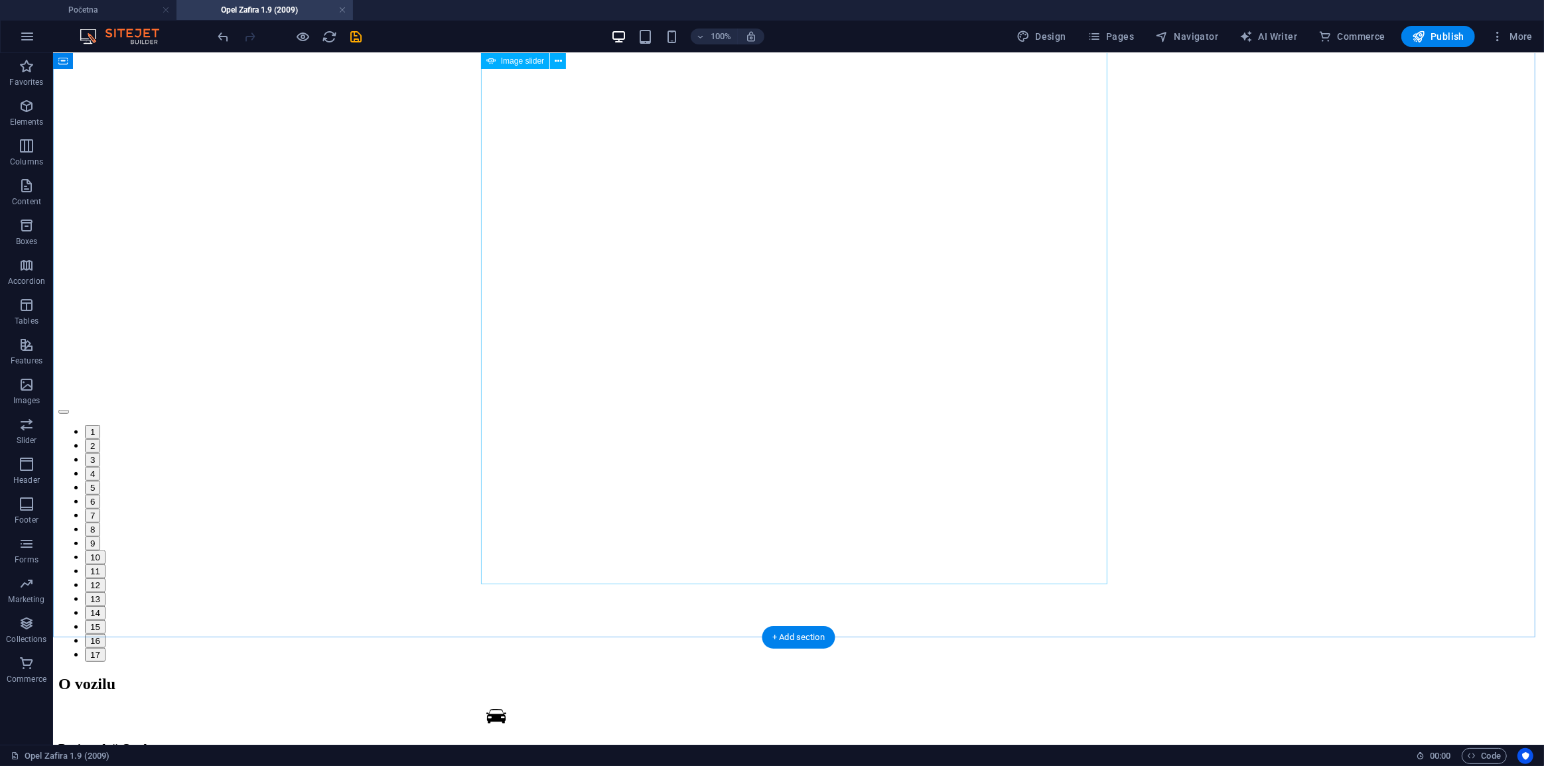
select select "ms"
select select "s"
select select "progressive"
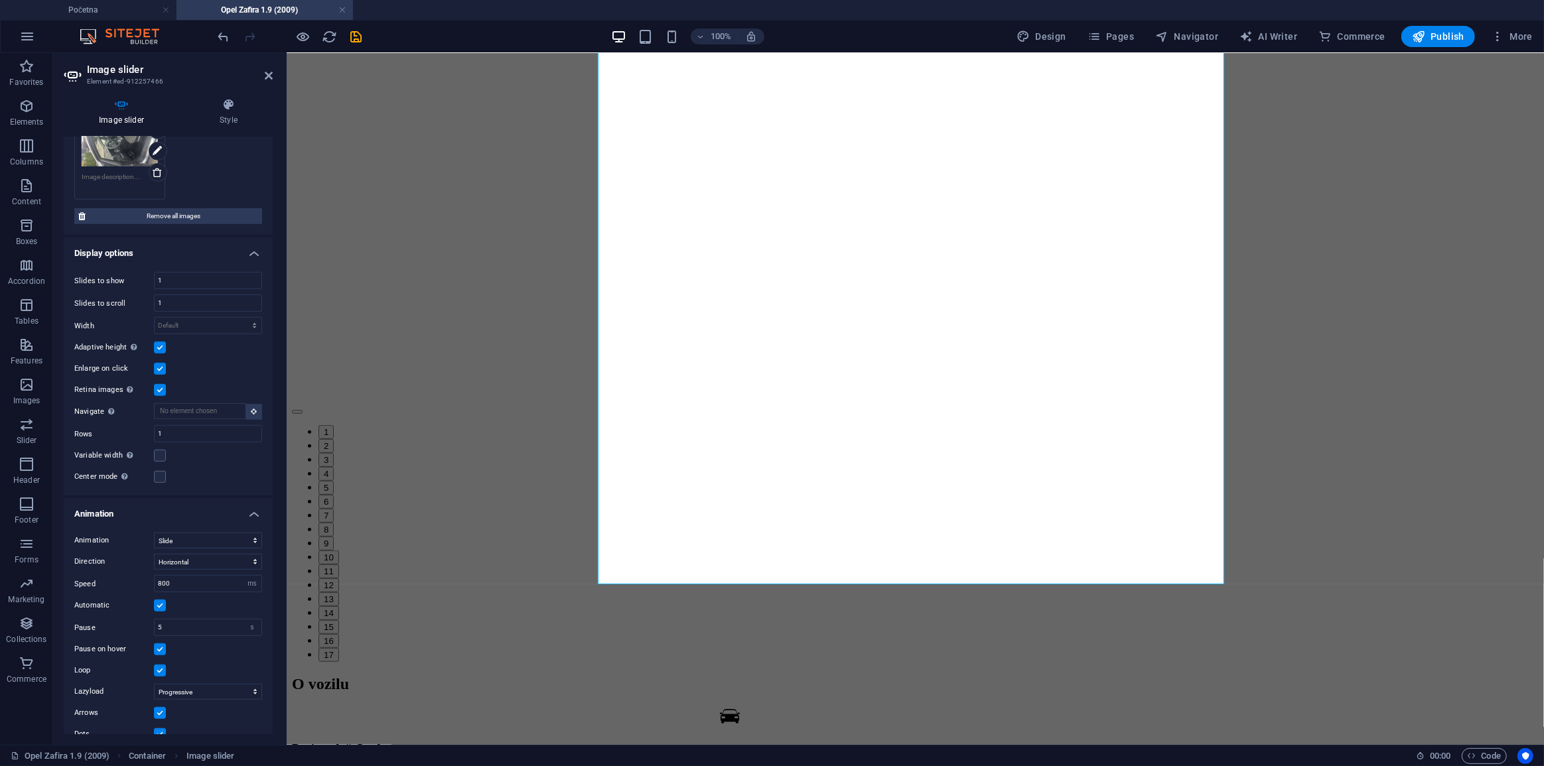
scroll to position [965, 0]
click at [188, 202] on span "Remove all images" at bounding box center [174, 208] width 169 height 16
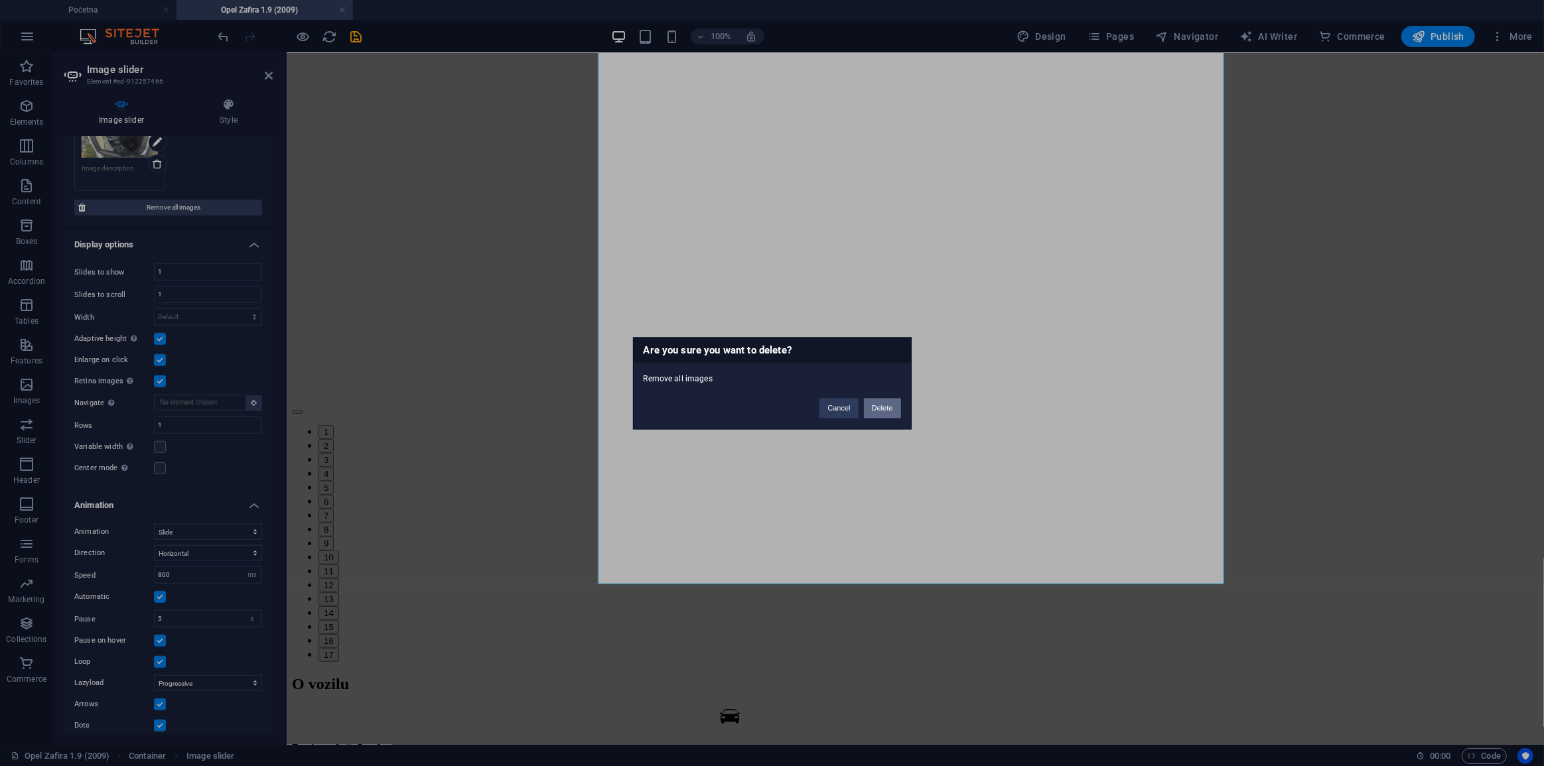
click at [872, 403] on button "Delete" at bounding box center [882, 408] width 37 height 20
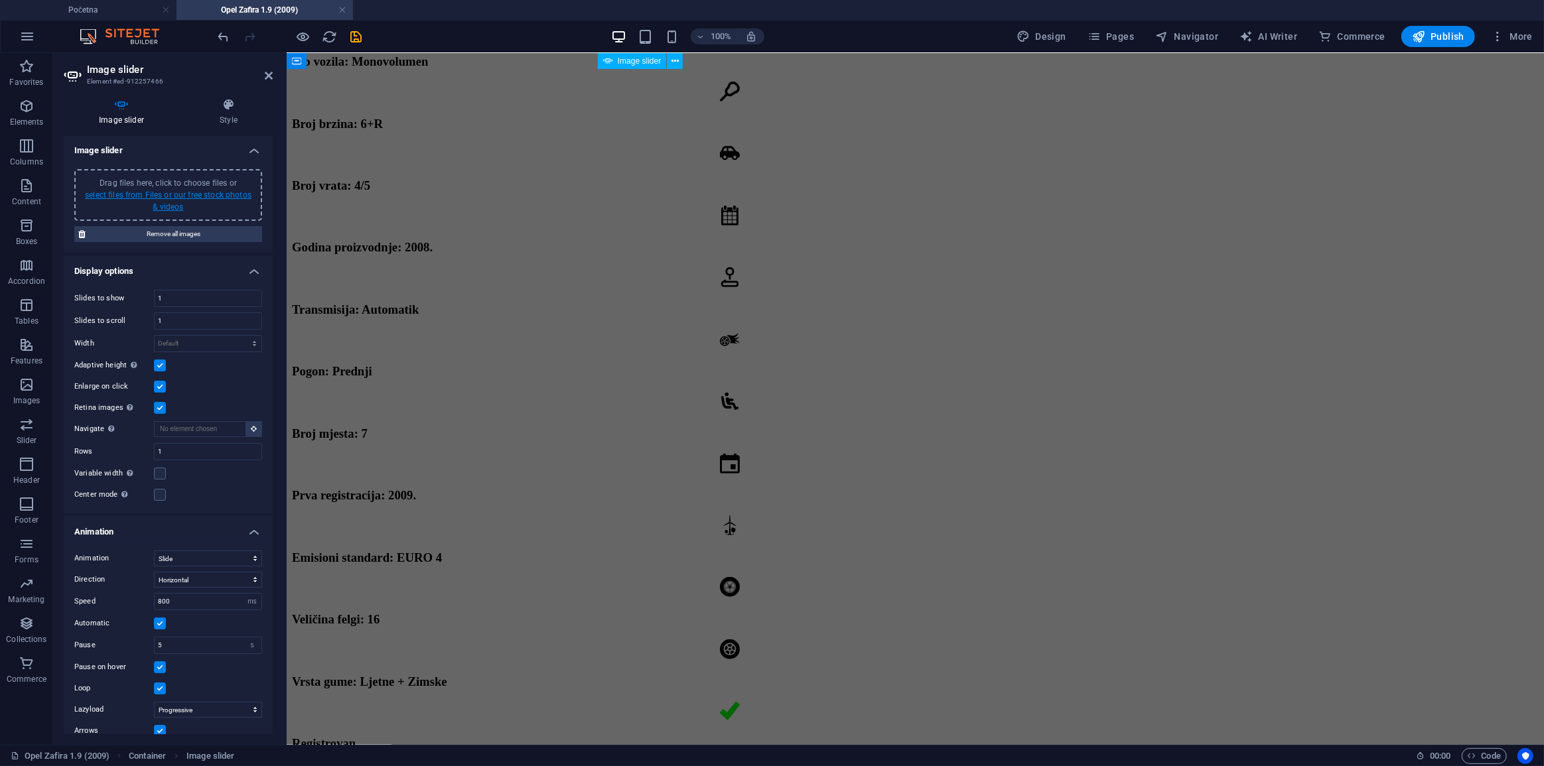
scroll to position [0, 0]
click at [180, 198] on link "select files from Files or our free stock photos & videos" at bounding box center [168, 202] width 167 height 21
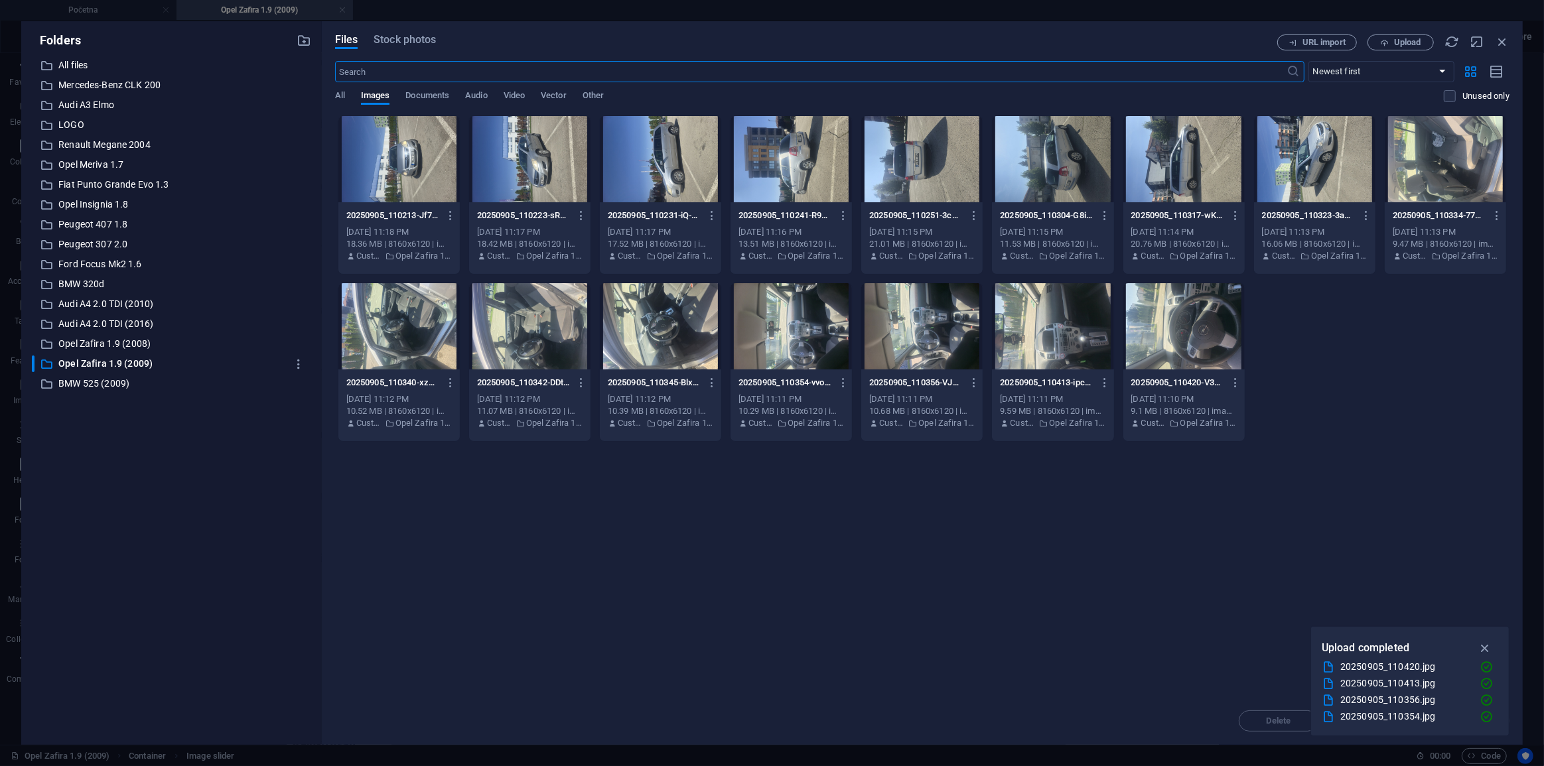
scroll to position [170, 0]
click at [518, 180] on div at bounding box center [529, 159] width 121 height 86
click at [434, 169] on div at bounding box center [398, 159] width 121 height 86
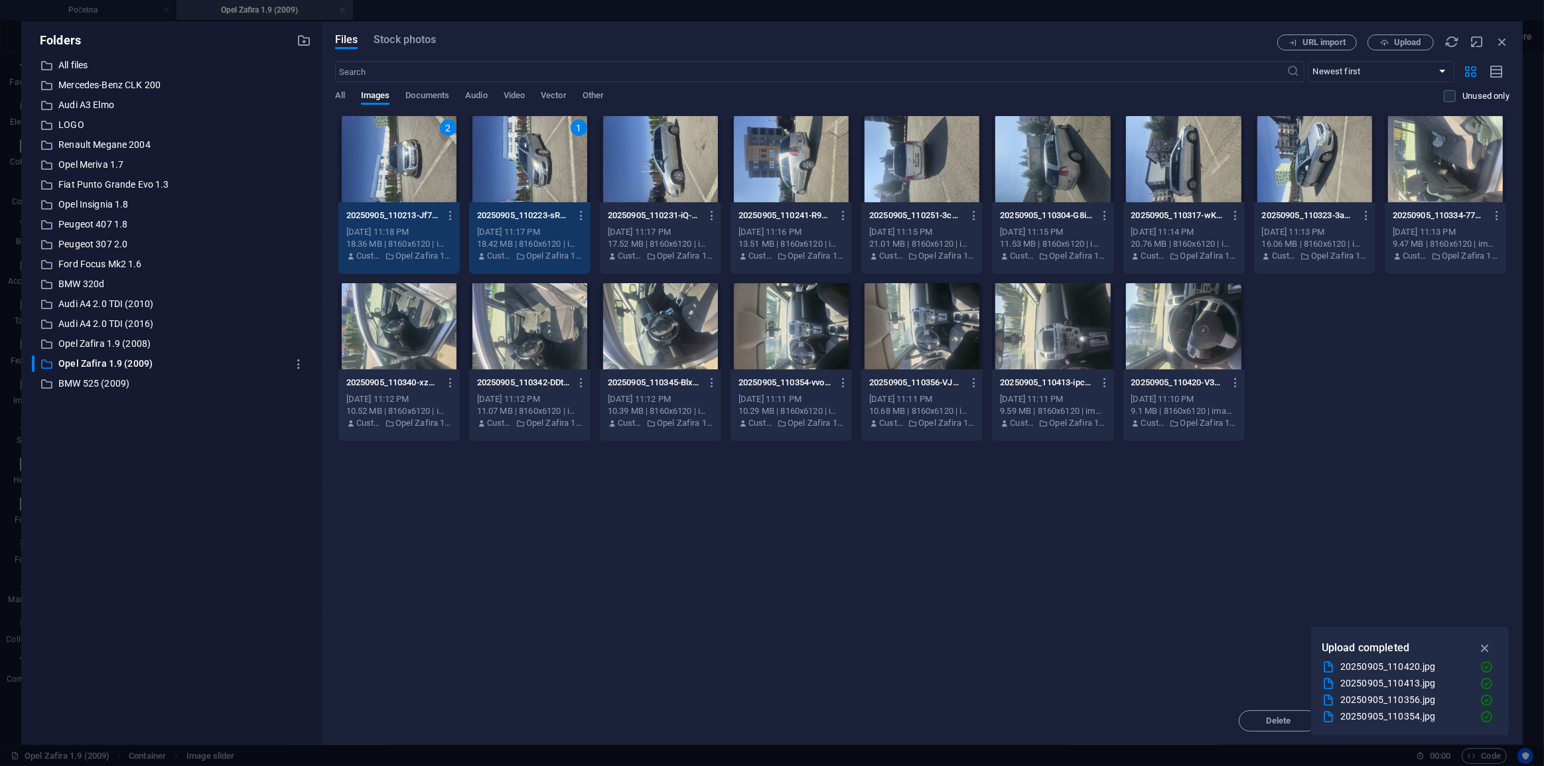
click at [682, 165] on div at bounding box center [660, 159] width 121 height 86
click at [832, 178] on div at bounding box center [791, 159] width 121 height 86
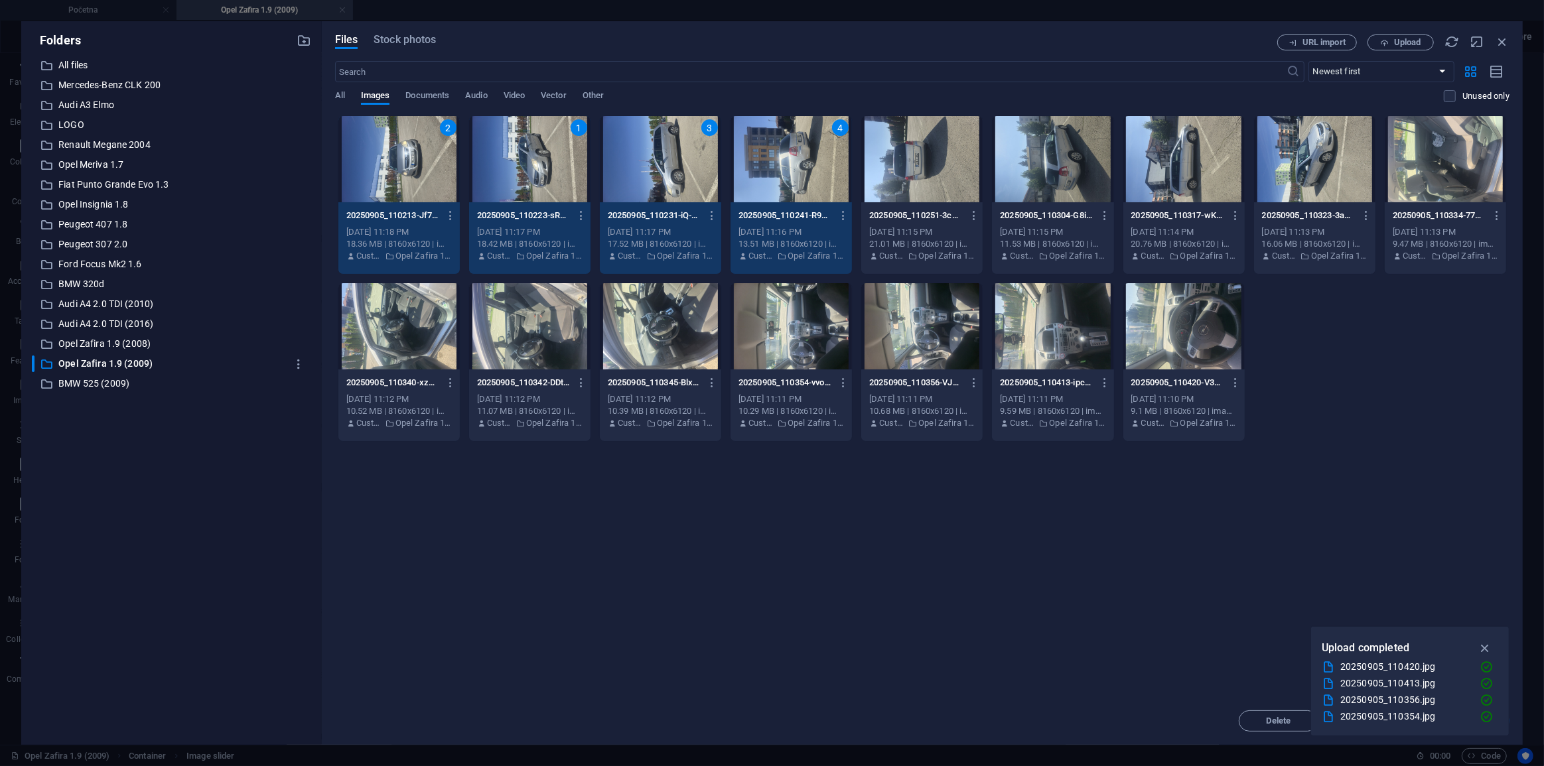
click at [897, 175] on div at bounding box center [921, 159] width 121 height 86
click at [1071, 178] on div at bounding box center [1052, 159] width 121 height 86
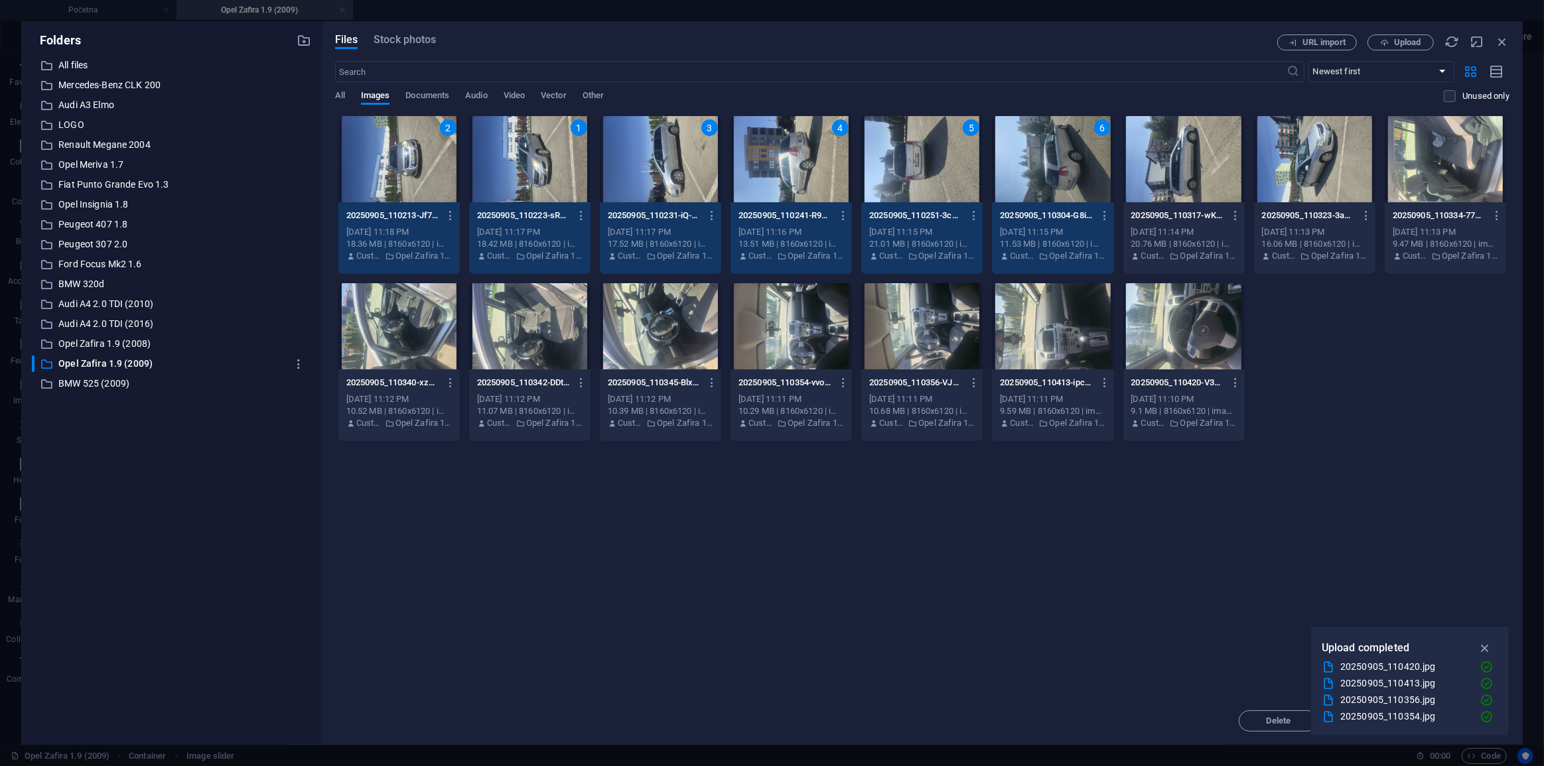
drag, startPoint x: 1172, startPoint y: 173, endPoint x: 1339, endPoint y: 178, distance: 166.7
click at [1174, 173] on div at bounding box center [1183, 159] width 121 height 86
click at [1339, 177] on div at bounding box center [1314, 159] width 121 height 86
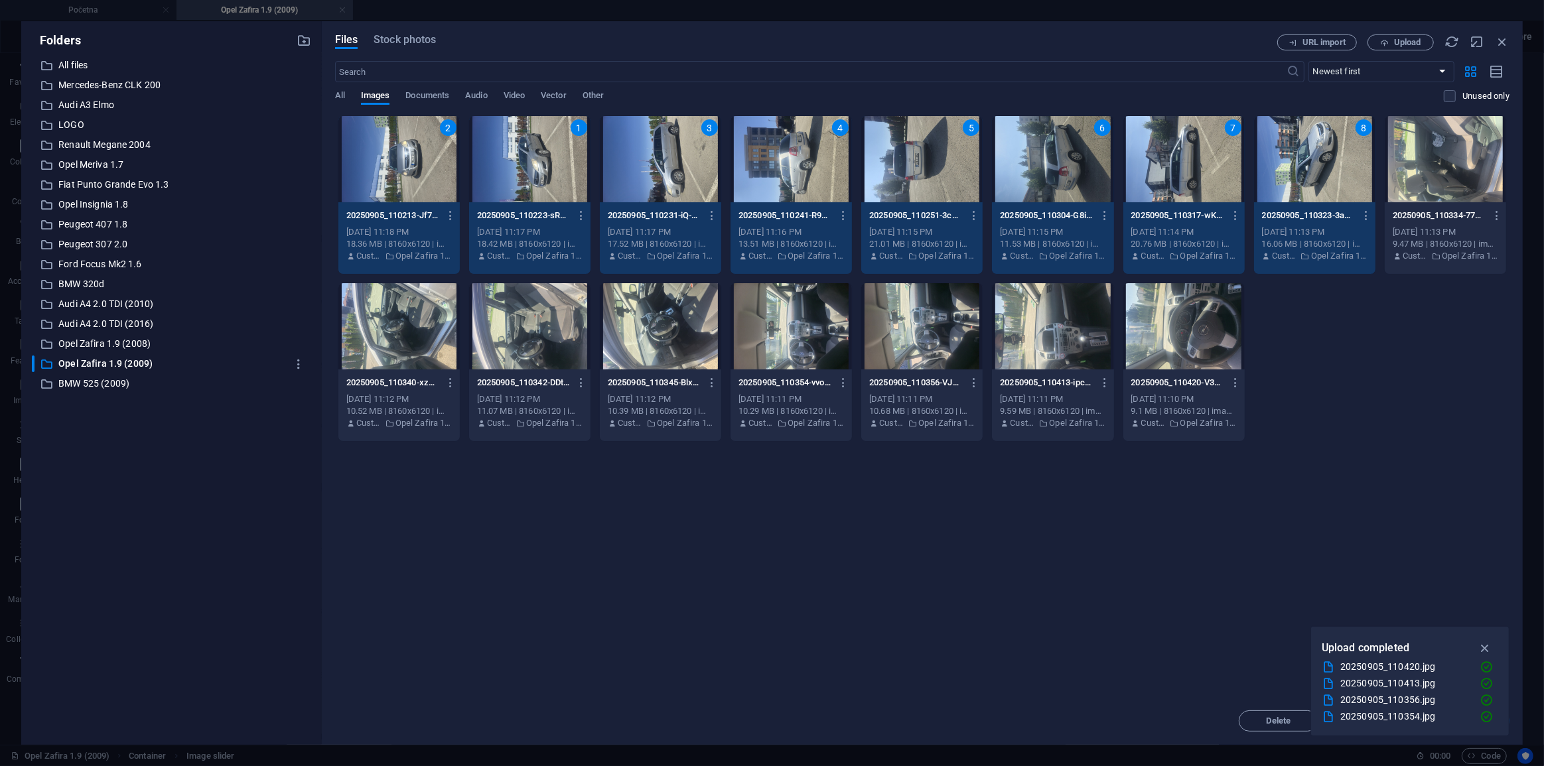
click at [1458, 153] on div at bounding box center [1445, 159] width 121 height 86
click at [399, 358] on div at bounding box center [398, 326] width 121 height 86
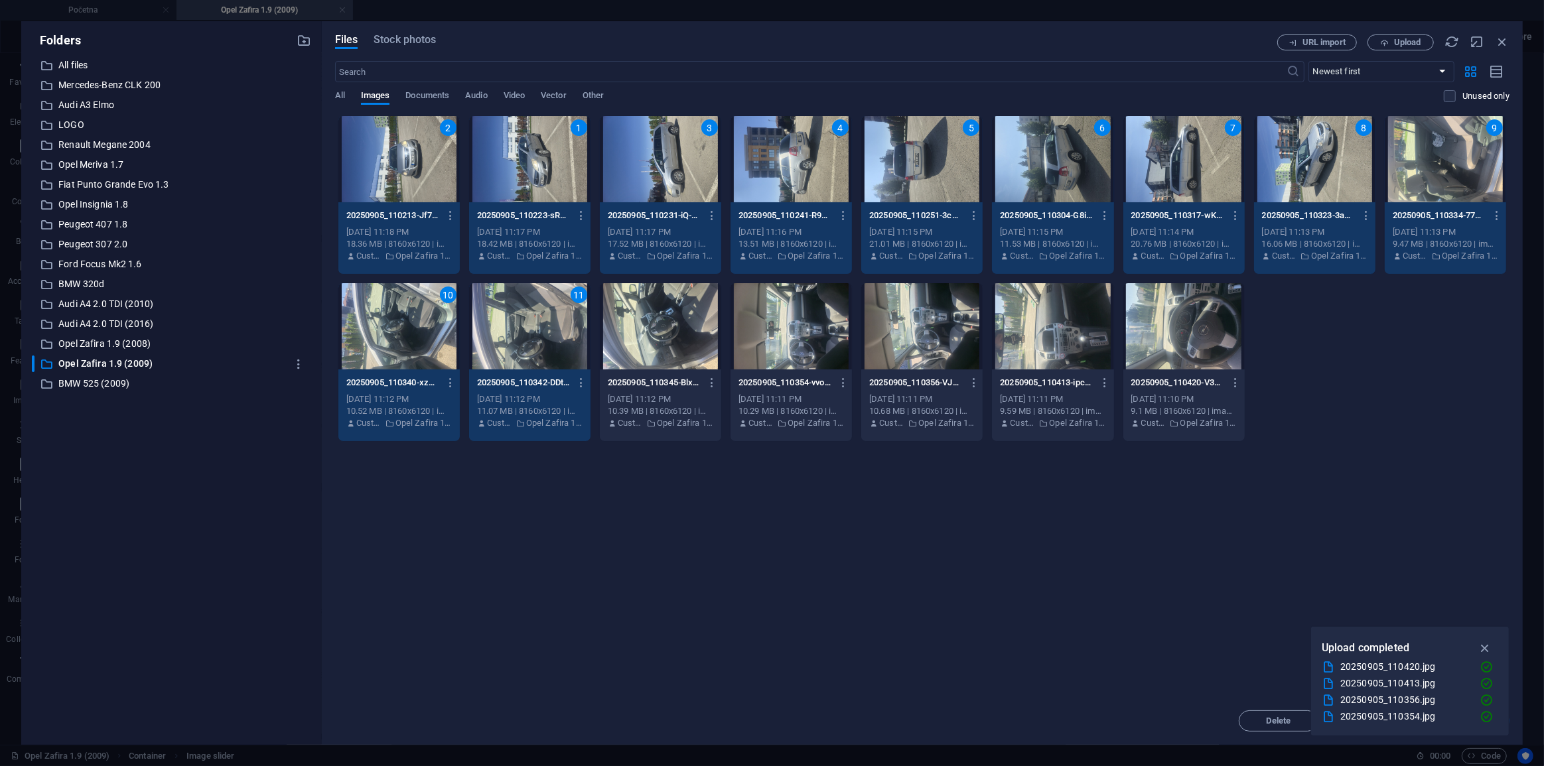
click at [693, 323] on div at bounding box center [660, 326] width 121 height 86
click at [770, 319] on div at bounding box center [791, 326] width 121 height 86
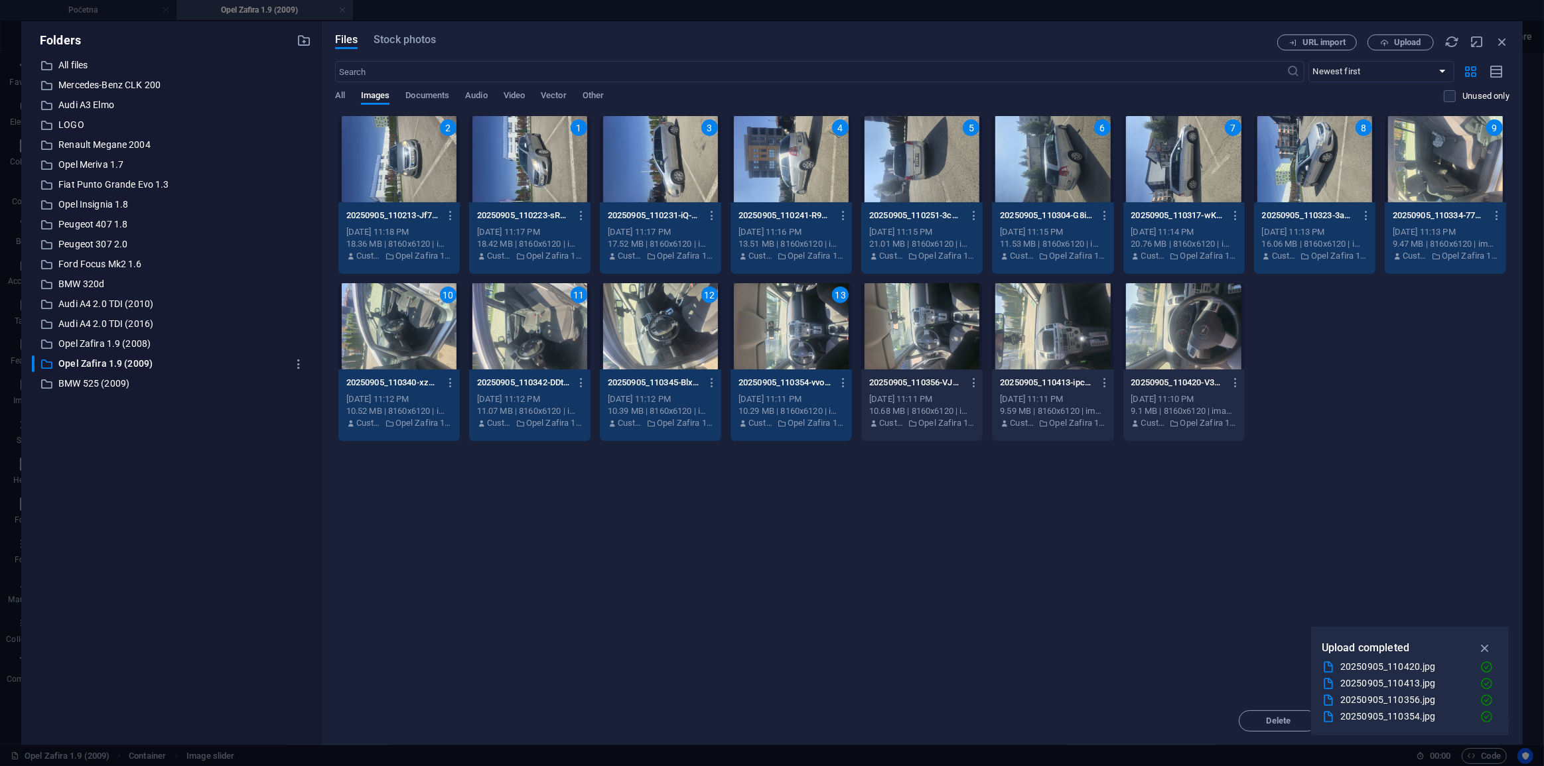
click at [957, 330] on div at bounding box center [921, 326] width 121 height 86
click at [1071, 332] on div at bounding box center [1052, 326] width 121 height 86
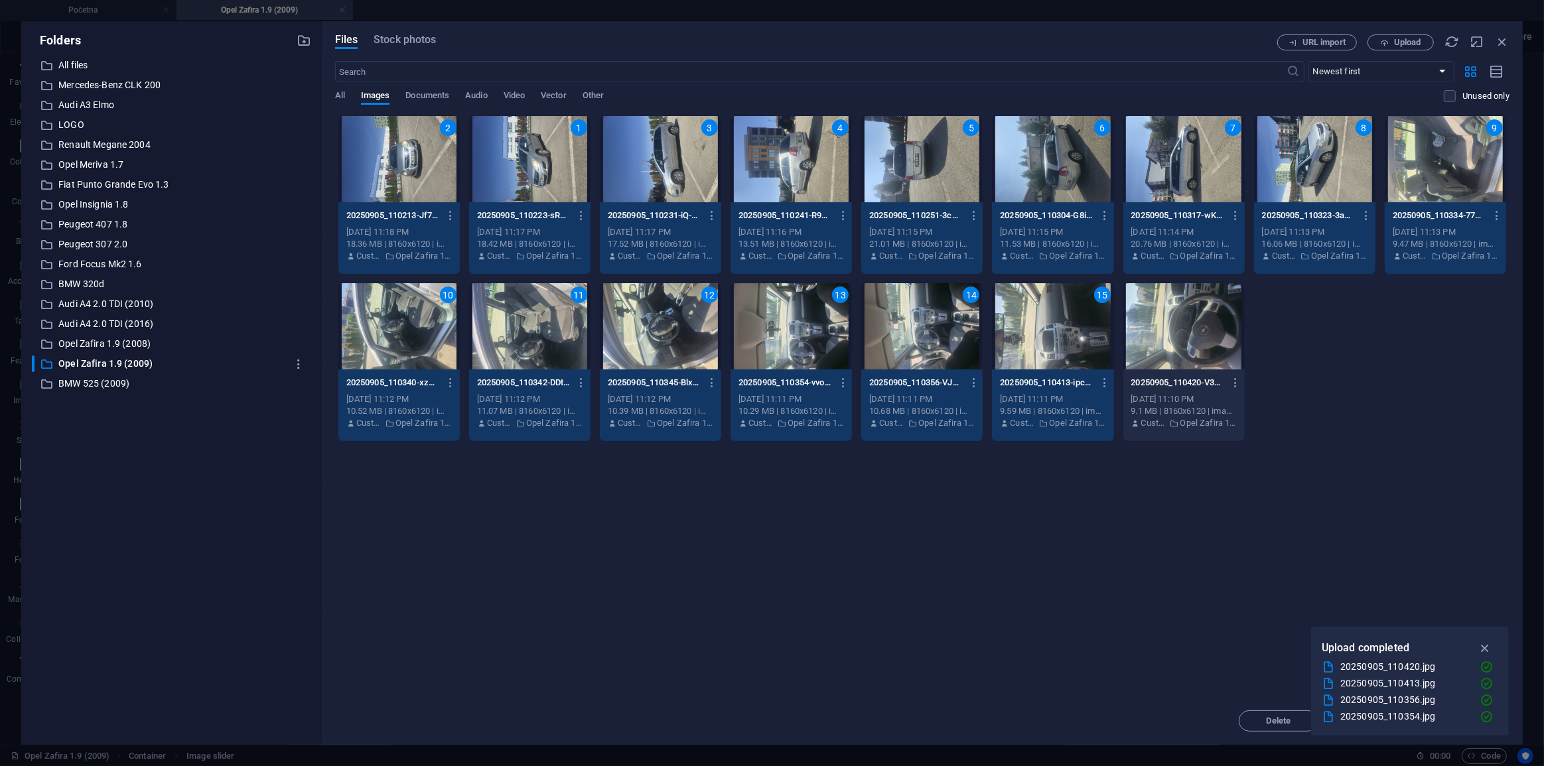
click at [1185, 336] on div at bounding box center [1183, 326] width 121 height 86
click at [1489, 643] on icon "button" at bounding box center [1485, 648] width 15 height 15
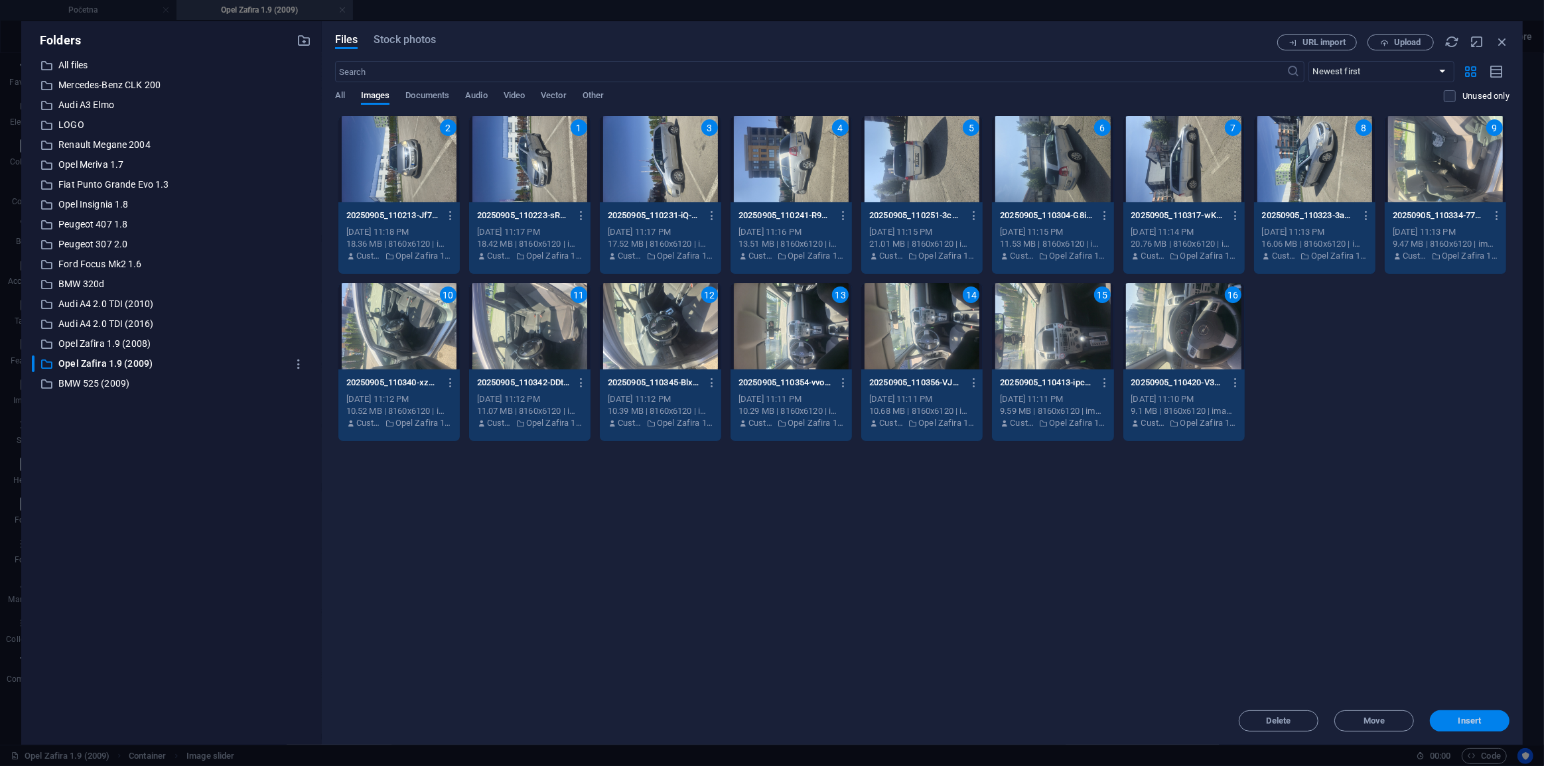
click at [1466, 714] on button "Insert" at bounding box center [1470, 721] width 80 height 21
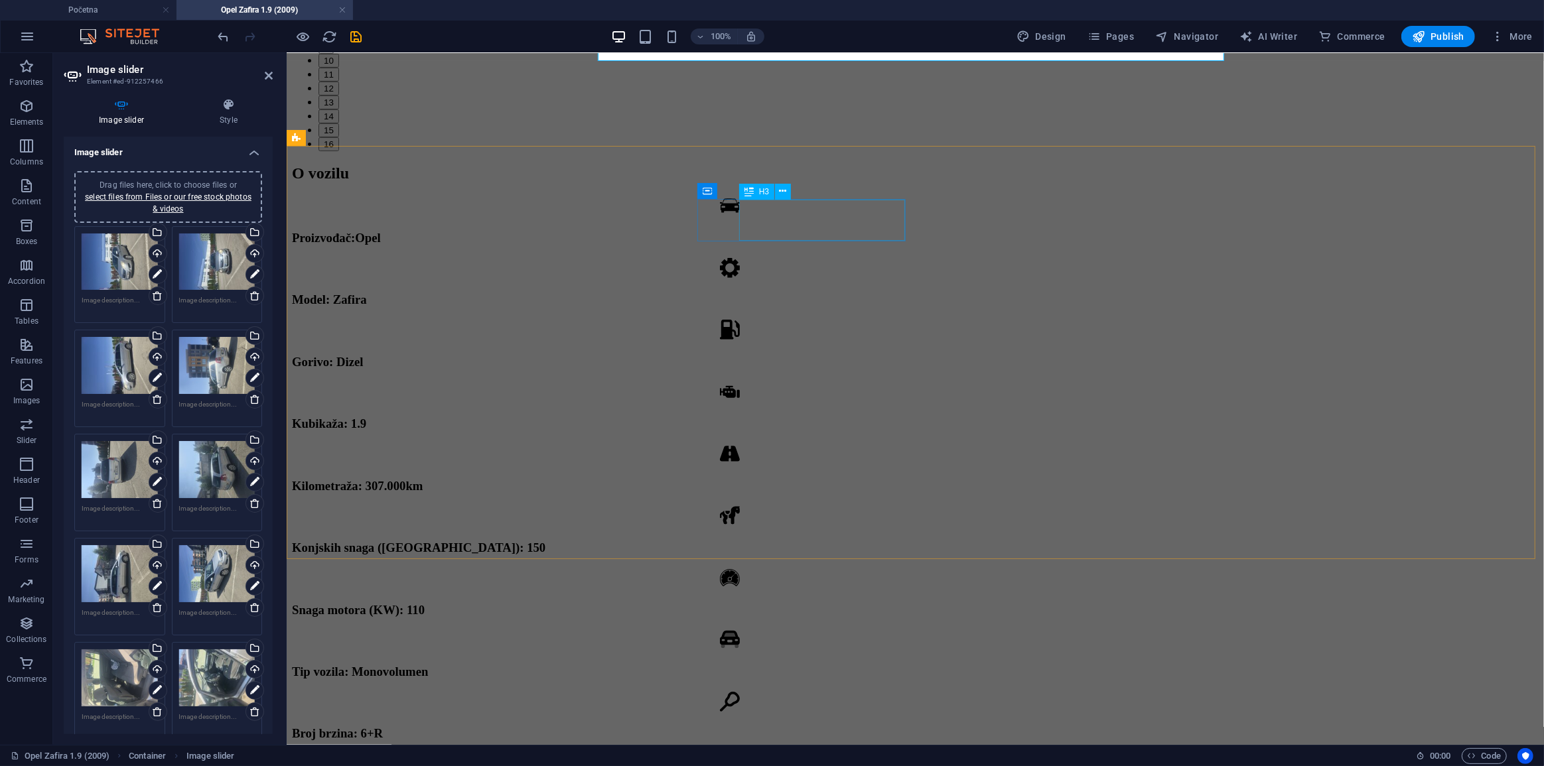
scroll to position [411, 0]
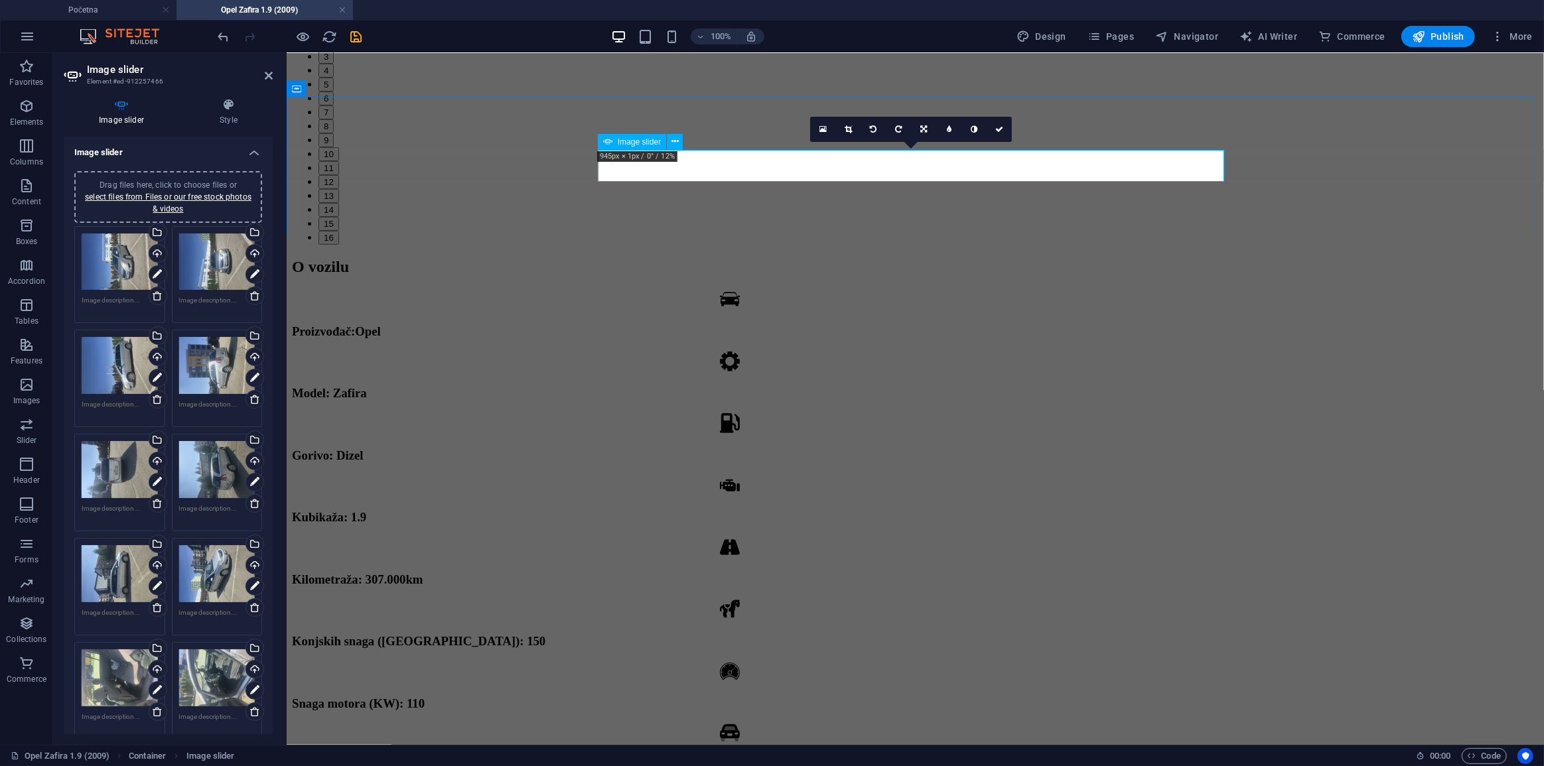
click at [333, 35] on button "1" at bounding box center [325, 28] width 15 height 14
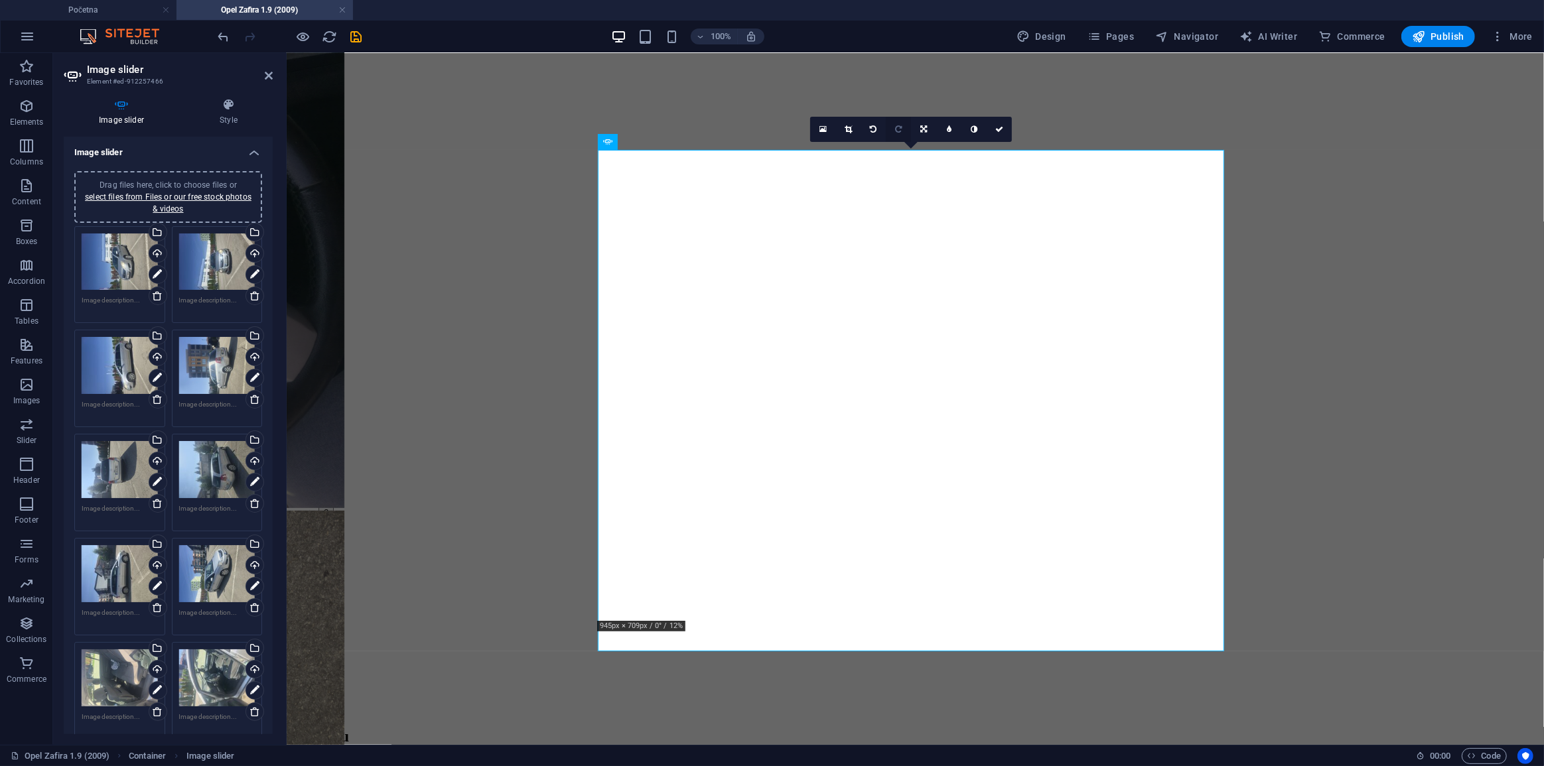
click at [896, 129] on icon at bounding box center [898, 129] width 7 height 8
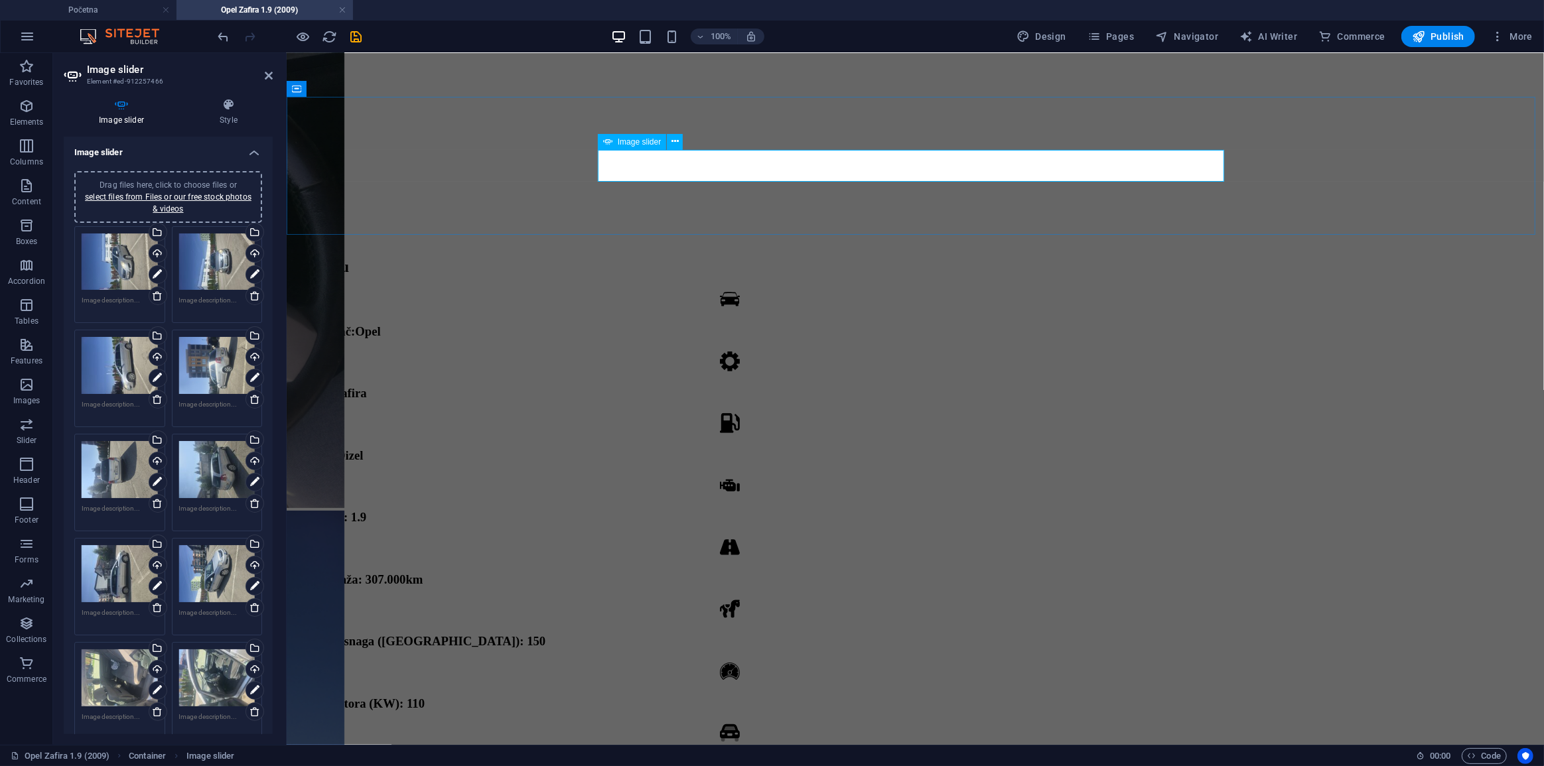
click at [333, 49] on button "2" at bounding box center [325, 42] width 15 height 14
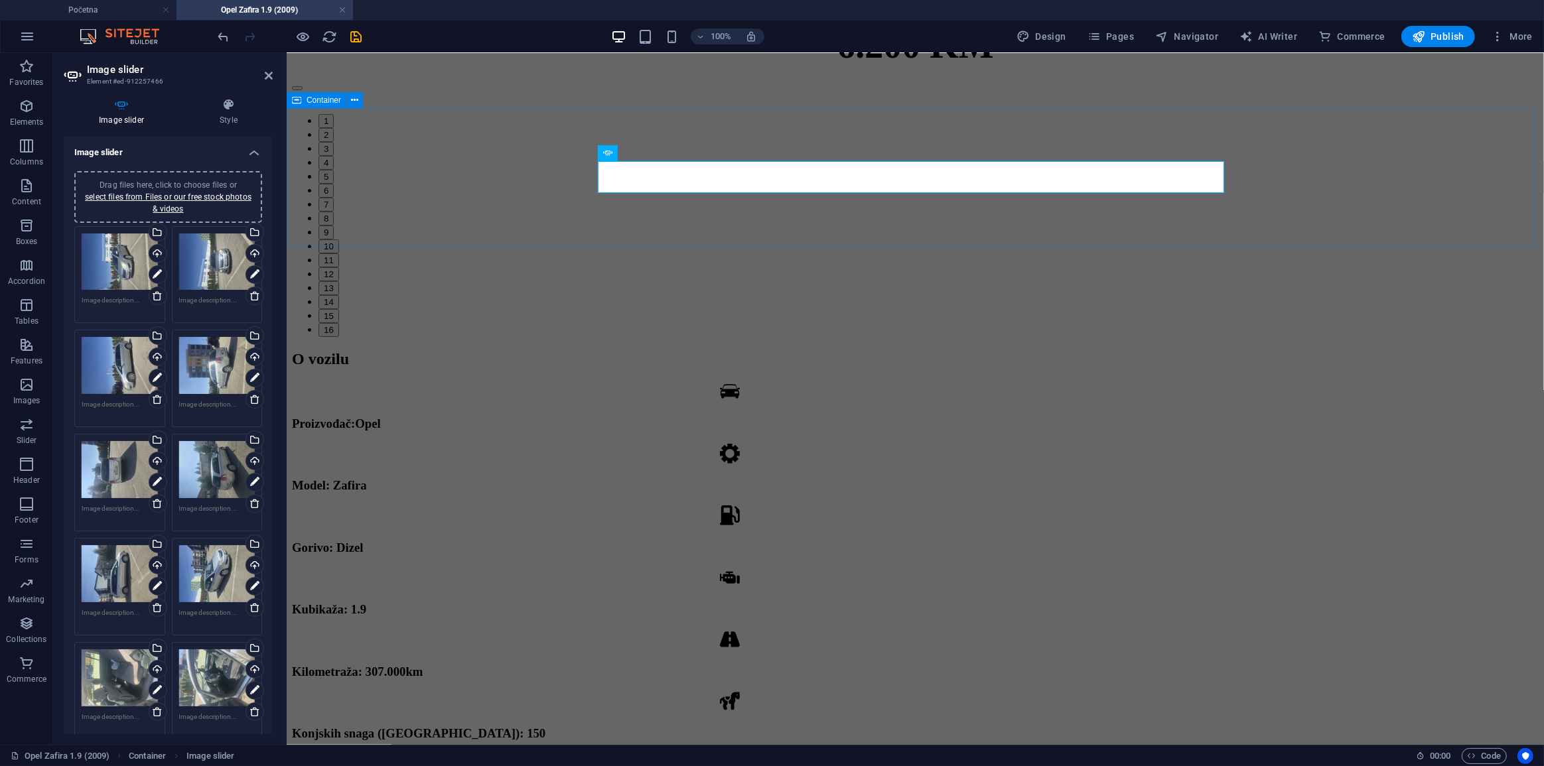
scroll to position [291, 0]
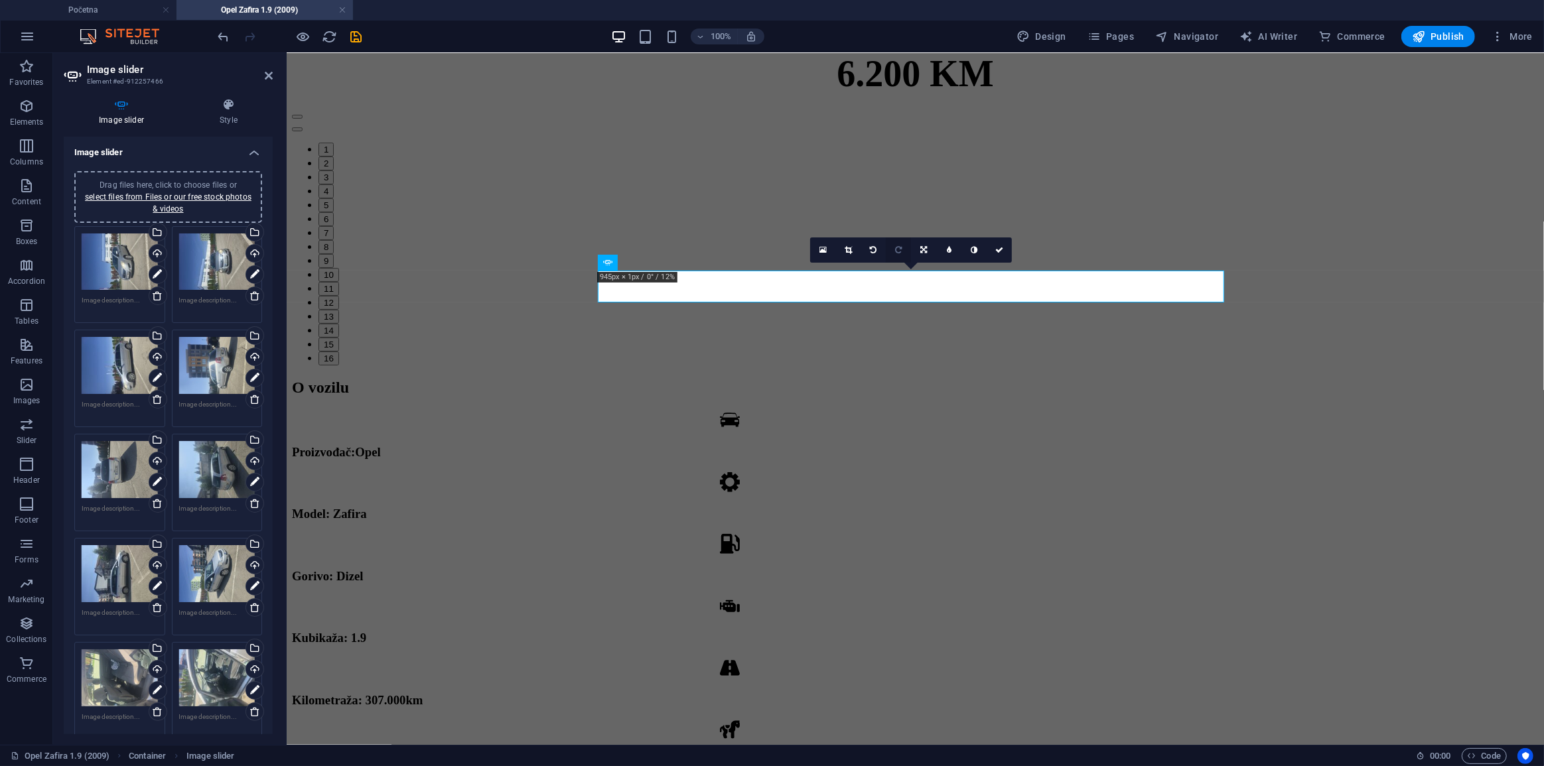
click at [899, 249] on icon at bounding box center [898, 250] width 7 height 8
click at [826, 184] on li "3" at bounding box center [928, 177] width 1220 height 14
click at [333, 184] on button "3" at bounding box center [325, 177] width 15 height 14
click at [897, 249] on icon at bounding box center [898, 250] width 7 height 8
click at [333, 198] on button "4" at bounding box center [325, 191] width 15 height 14
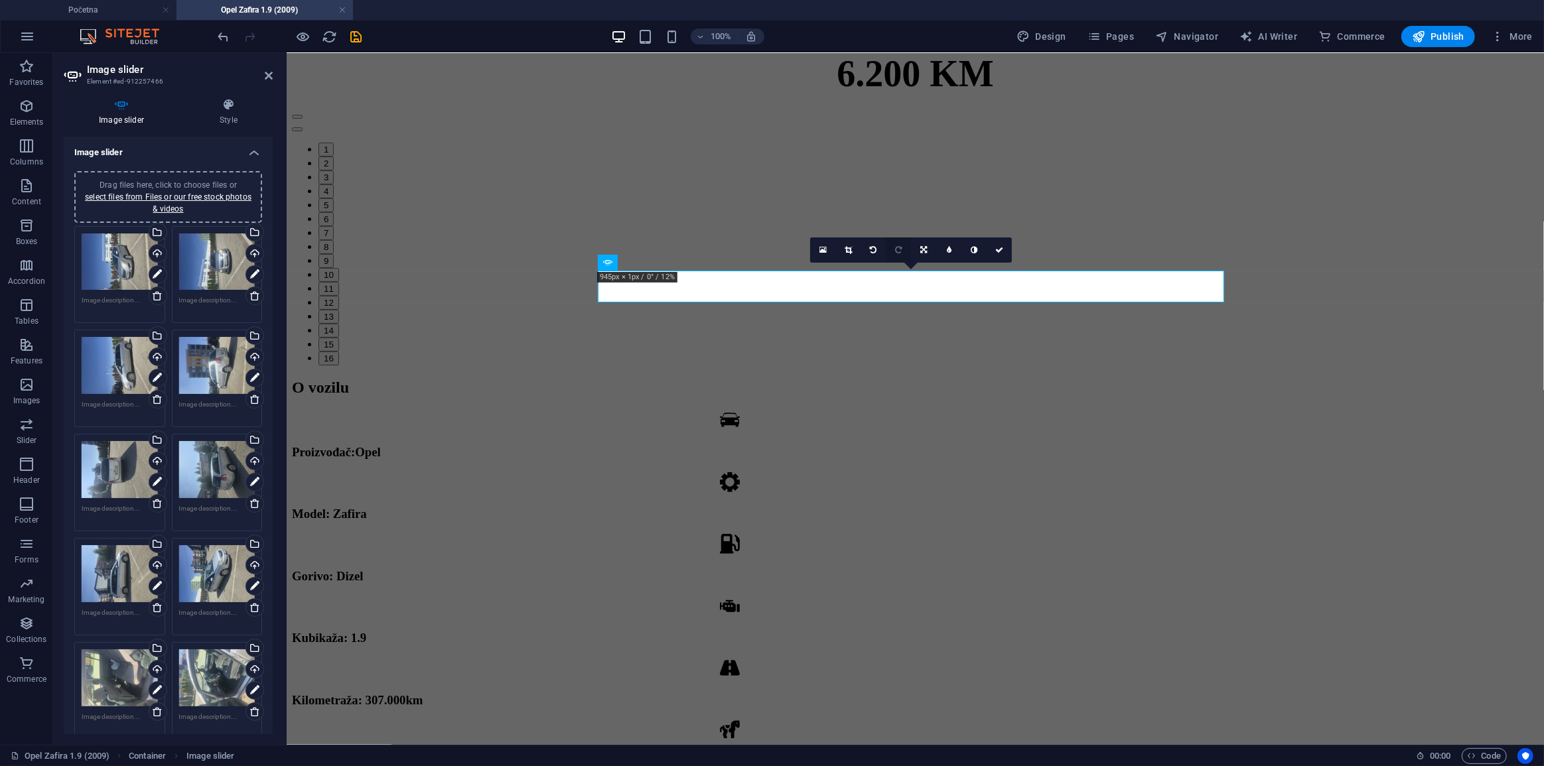
click at [906, 251] on link at bounding box center [898, 250] width 25 height 25
click at [333, 212] on button "5" at bounding box center [325, 205] width 15 height 14
click at [896, 252] on icon at bounding box center [898, 250] width 7 height 8
click at [333, 226] on button "6" at bounding box center [325, 219] width 15 height 14
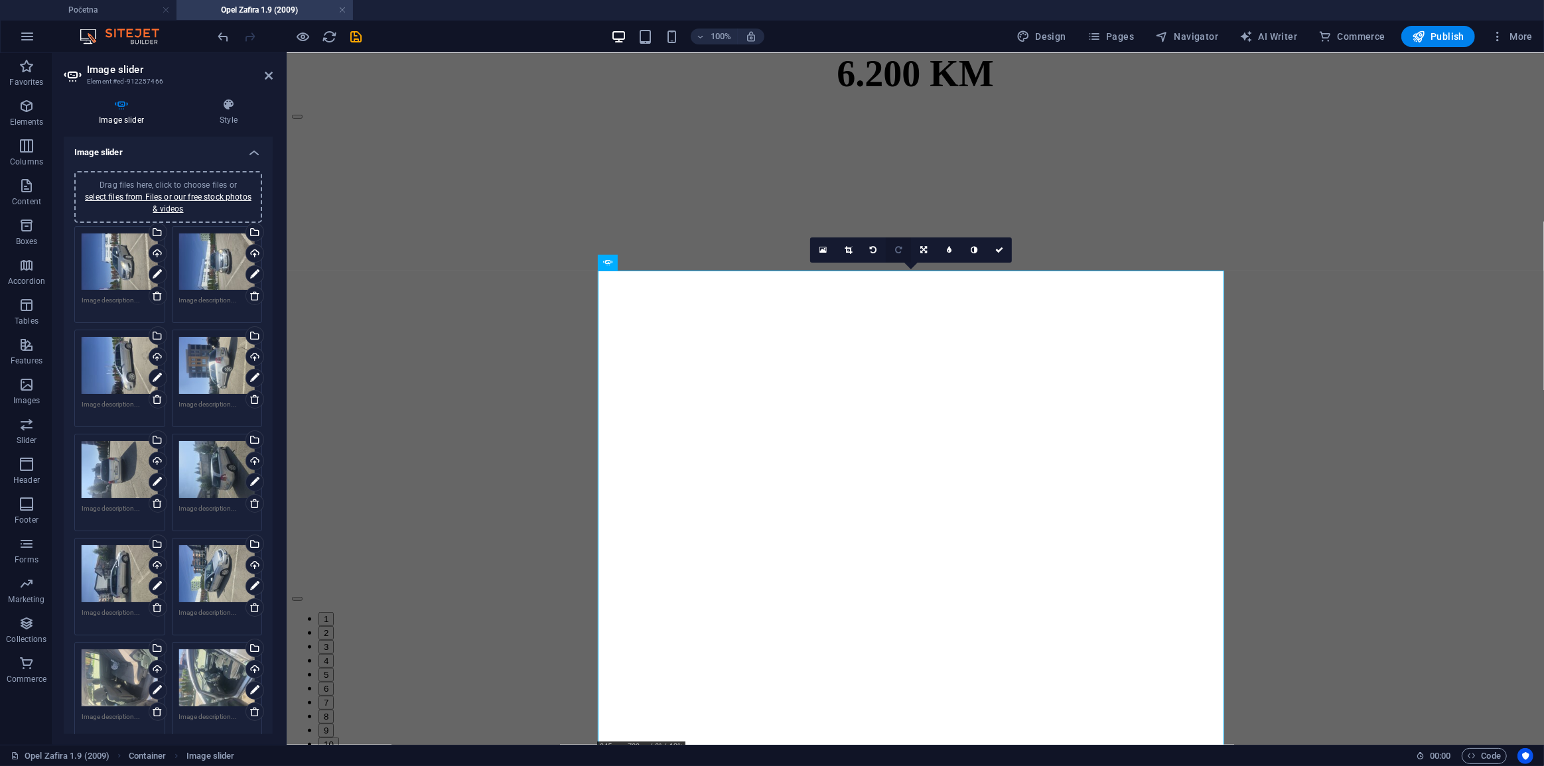
click at [899, 254] on link at bounding box center [898, 250] width 25 height 25
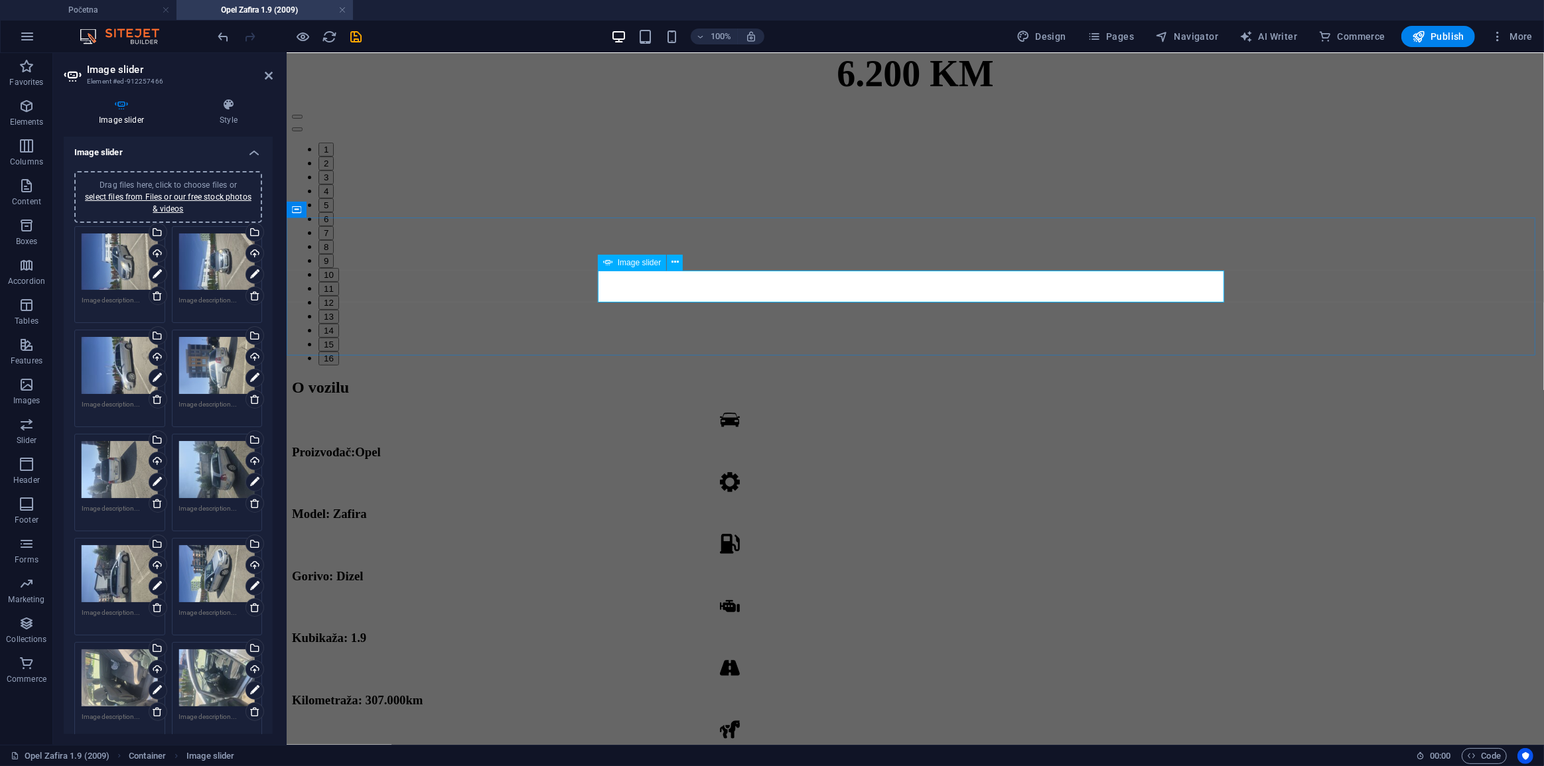
click at [333, 240] on button "7" at bounding box center [325, 233] width 15 height 14
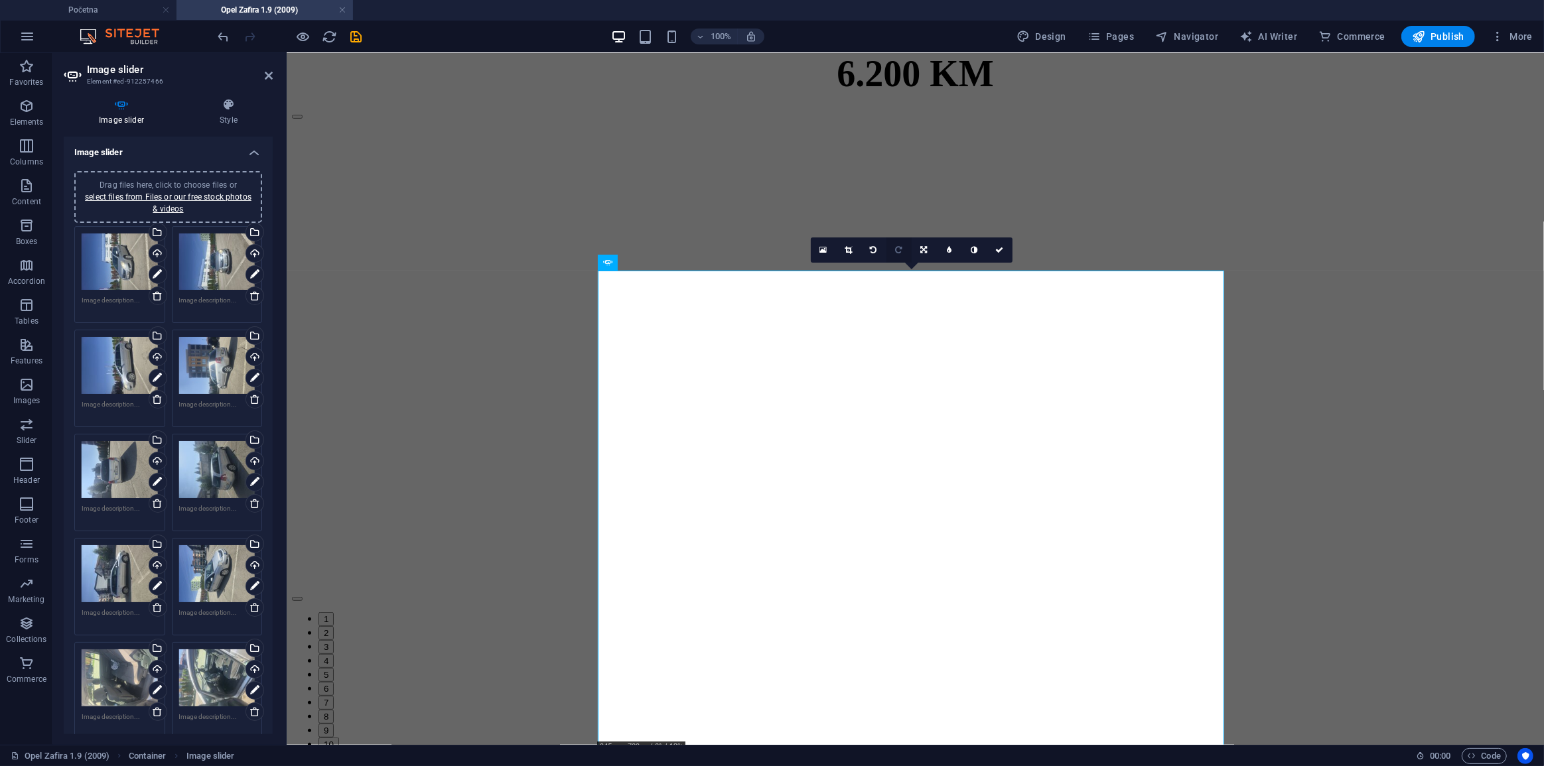
click at [901, 249] on icon at bounding box center [898, 250] width 7 height 8
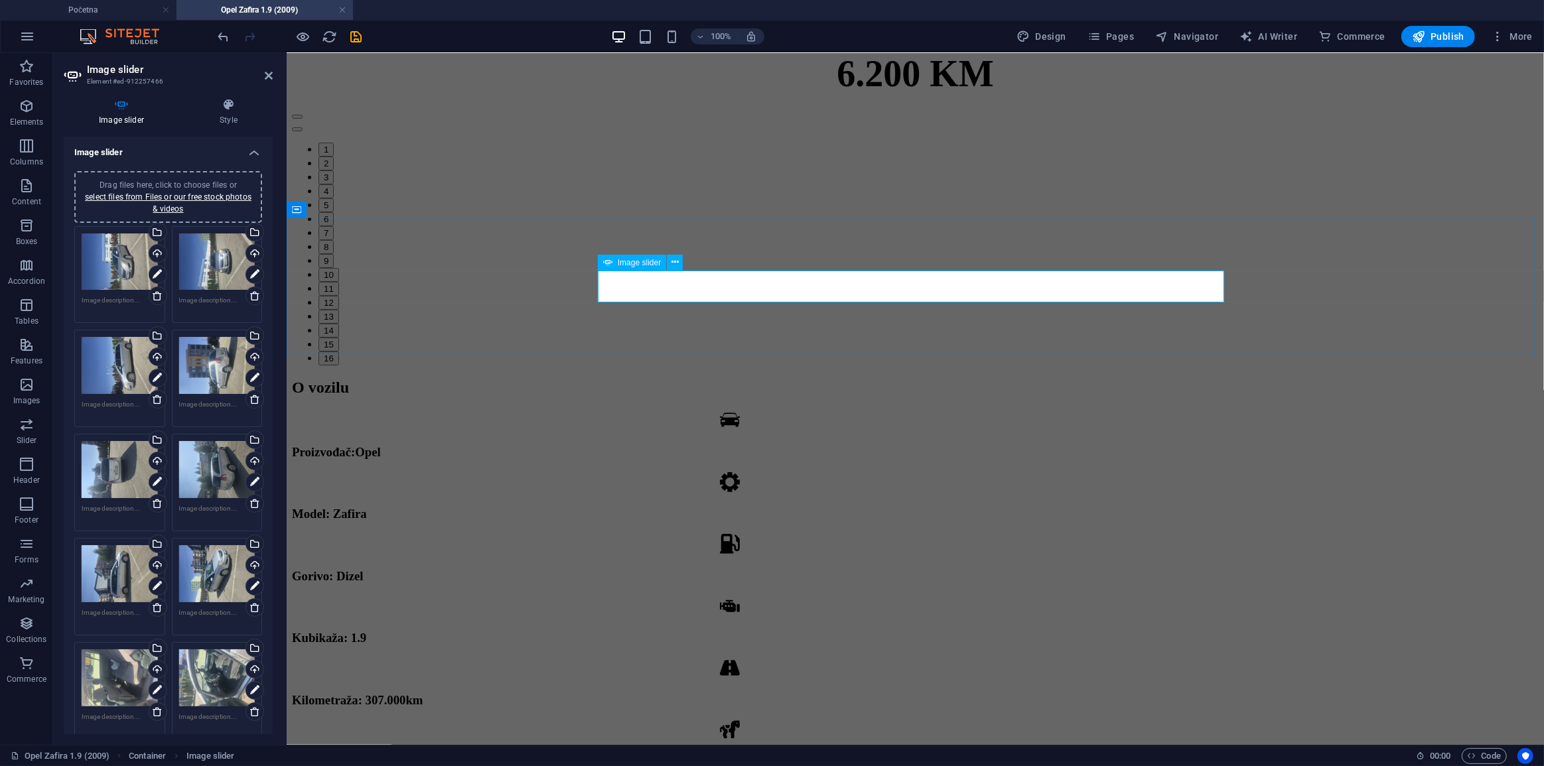
click at [333, 253] on button "8" at bounding box center [325, 247] width 15 height 14
click at [896, 249] on icon at bounding box center [898, 250] width 7 height 8
click at [333, 267] on button "9" at bounding box center [325, 260] width 15 height 14
click at [901, 247] on icon at bounding box center [898, 250] width 7 height 8
click at [338, 279] on button "10" at bounding box center [328, 274] width 21 height 14
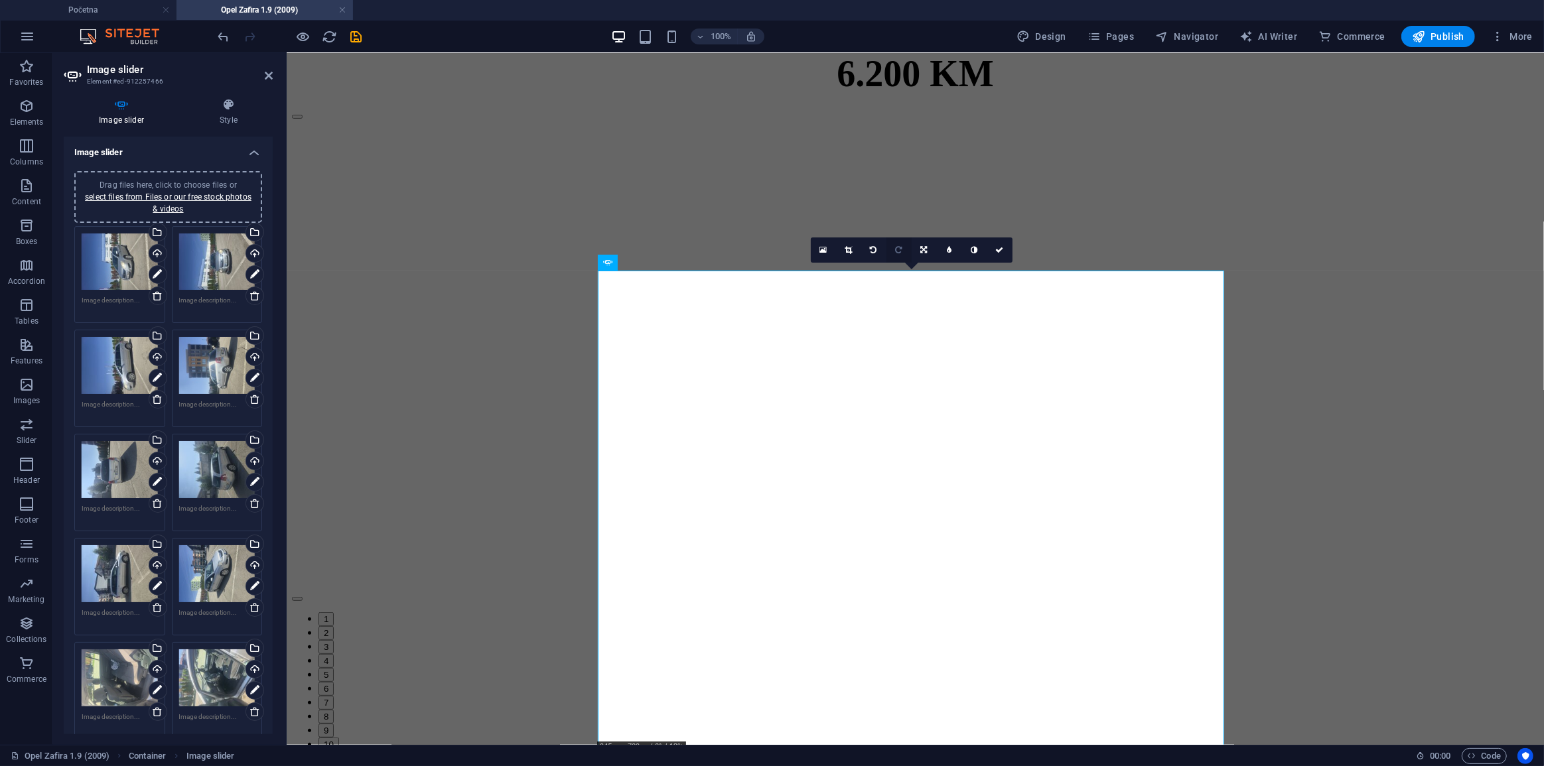
click at [897, 249] on icon at bounding box center [899, 250] width 7 height 8
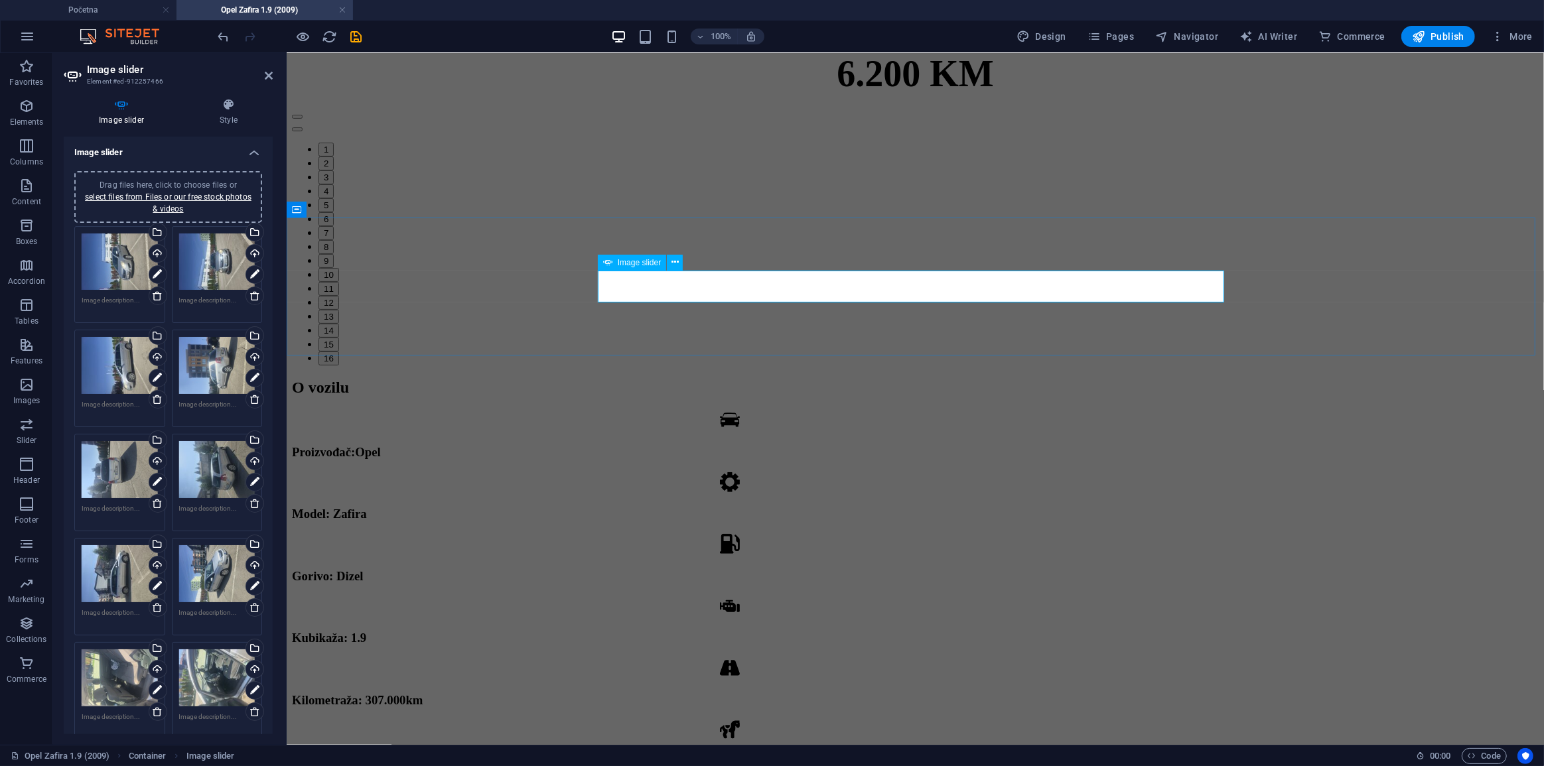
click at [955, 279] on div "1 2 3 4 5 6 7 8 9 10 11 12 13 14 15 16" at bounding box center [914, 236] width 1247 height 258
click at [338, 281] on button "11" at bounding box center [328, 288] width 21 height 14
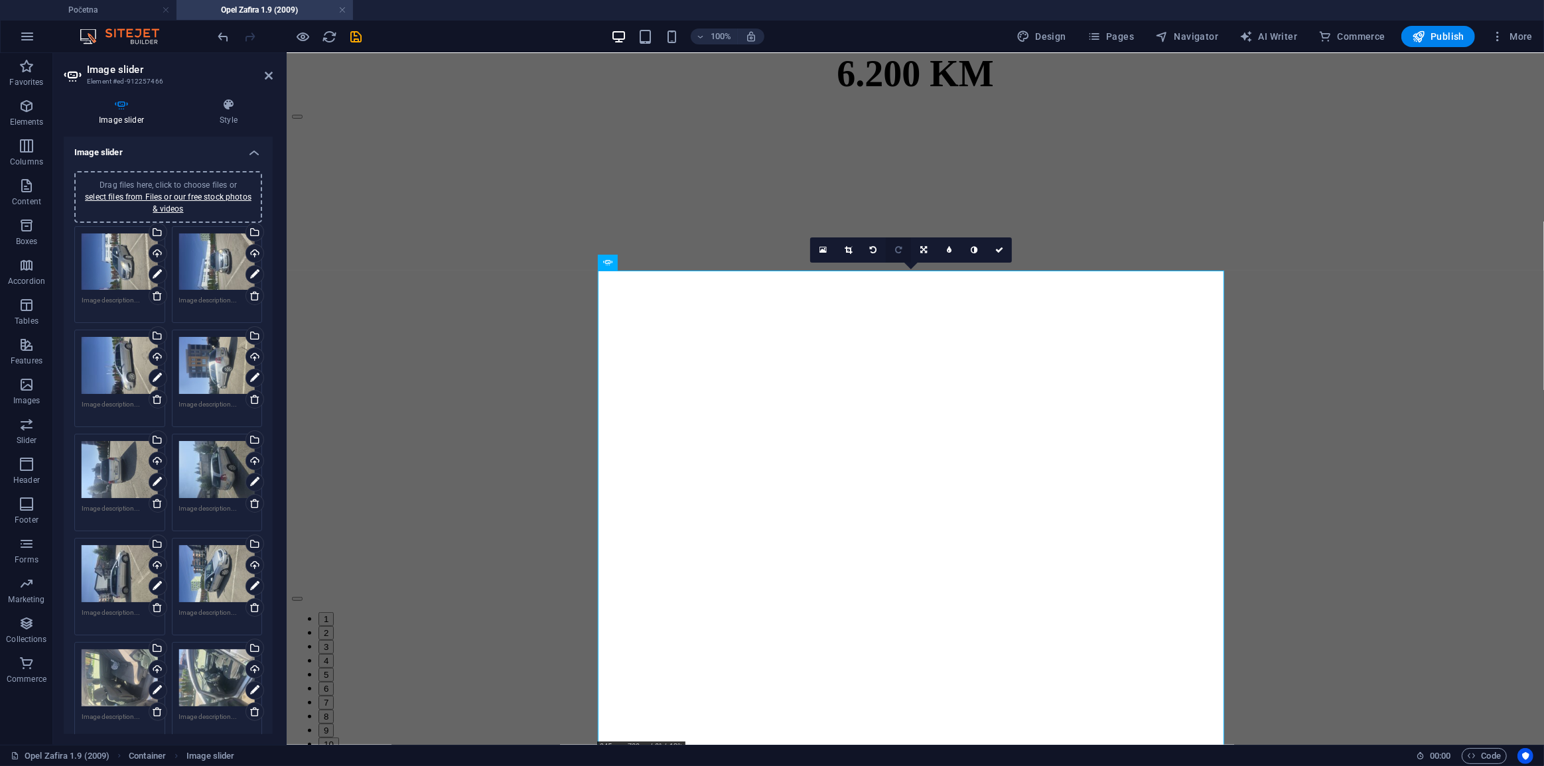
click at [902, 249] on link at bounding box center [898, 250] width 25 height 25
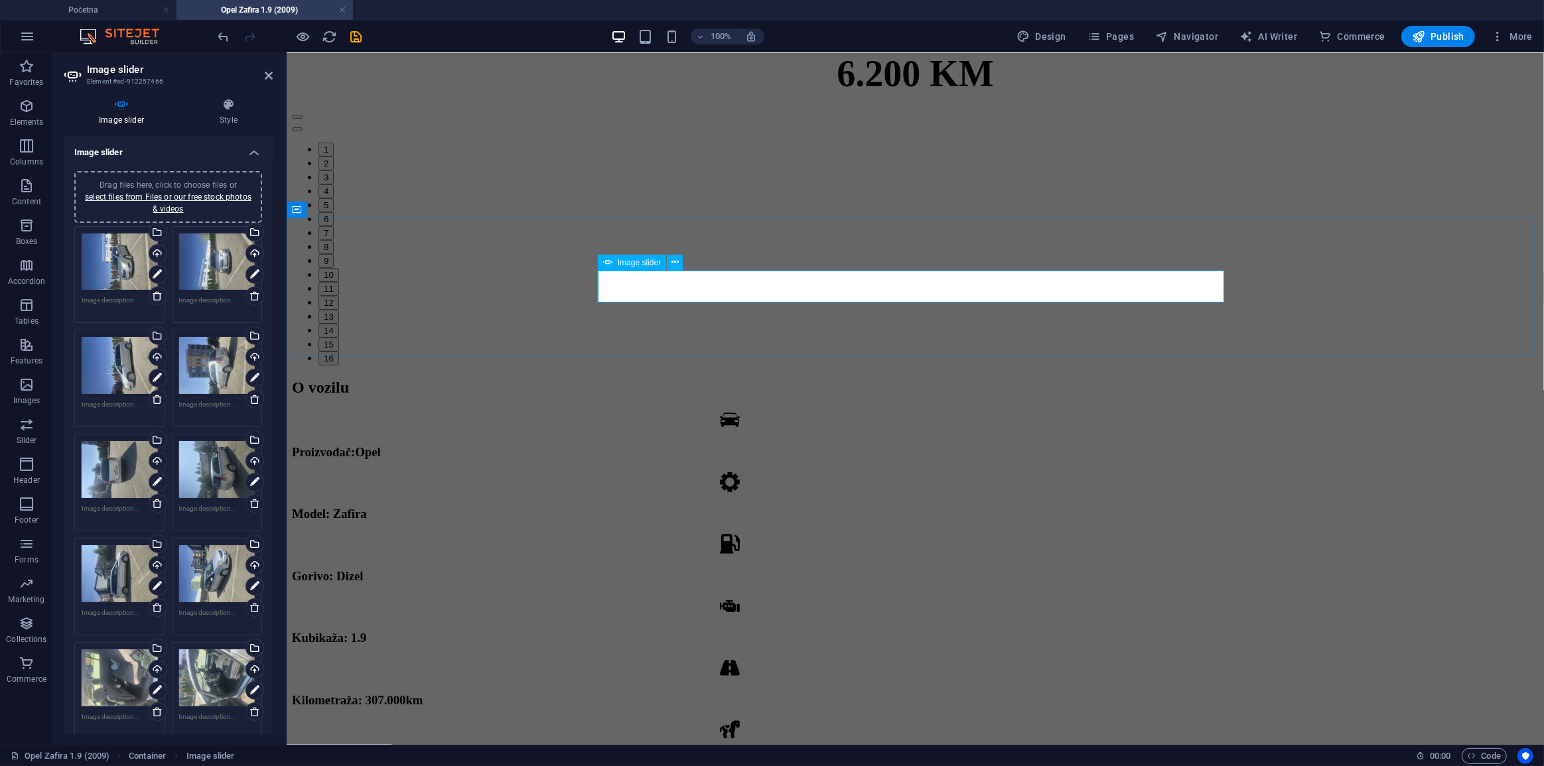
click at [338, 295] on button "12" at bounding box center [328, 302] width 21 height 14
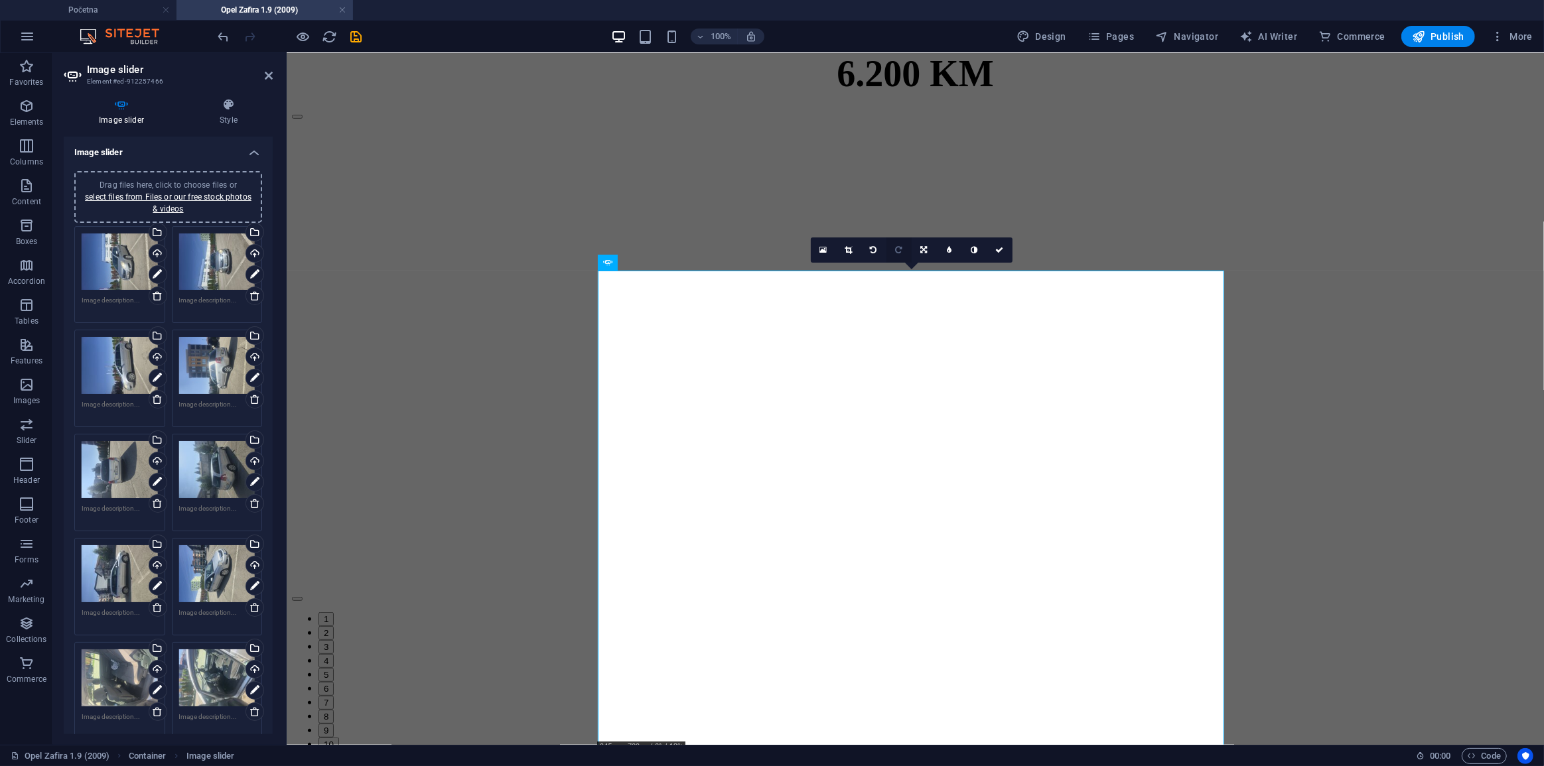
click at [904, 249] on link at bounding box center [899, 250] width 25 height 25
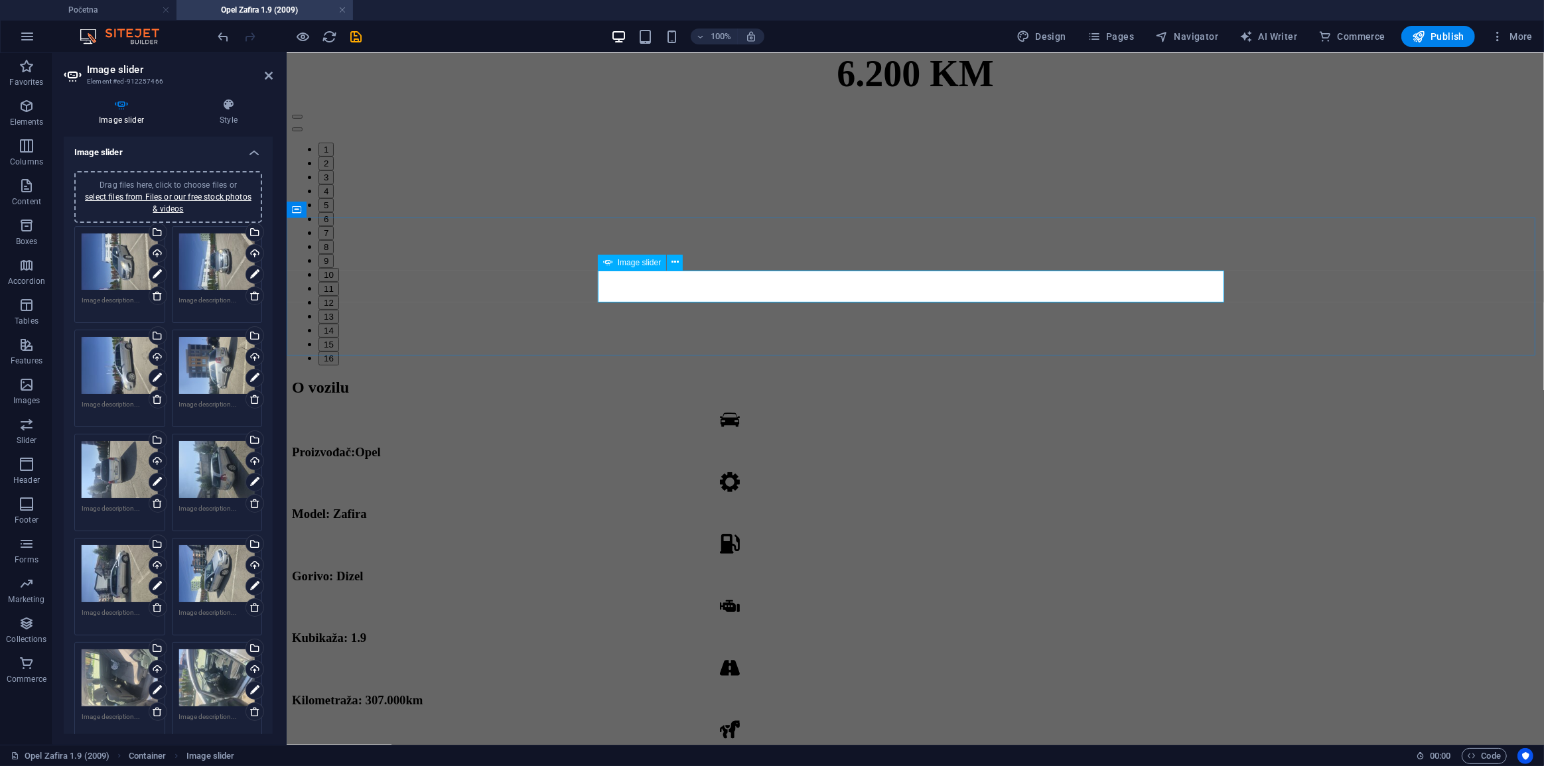
click at [338, 309] on button "13" at bounding box center [328, 316] width 21 height 14
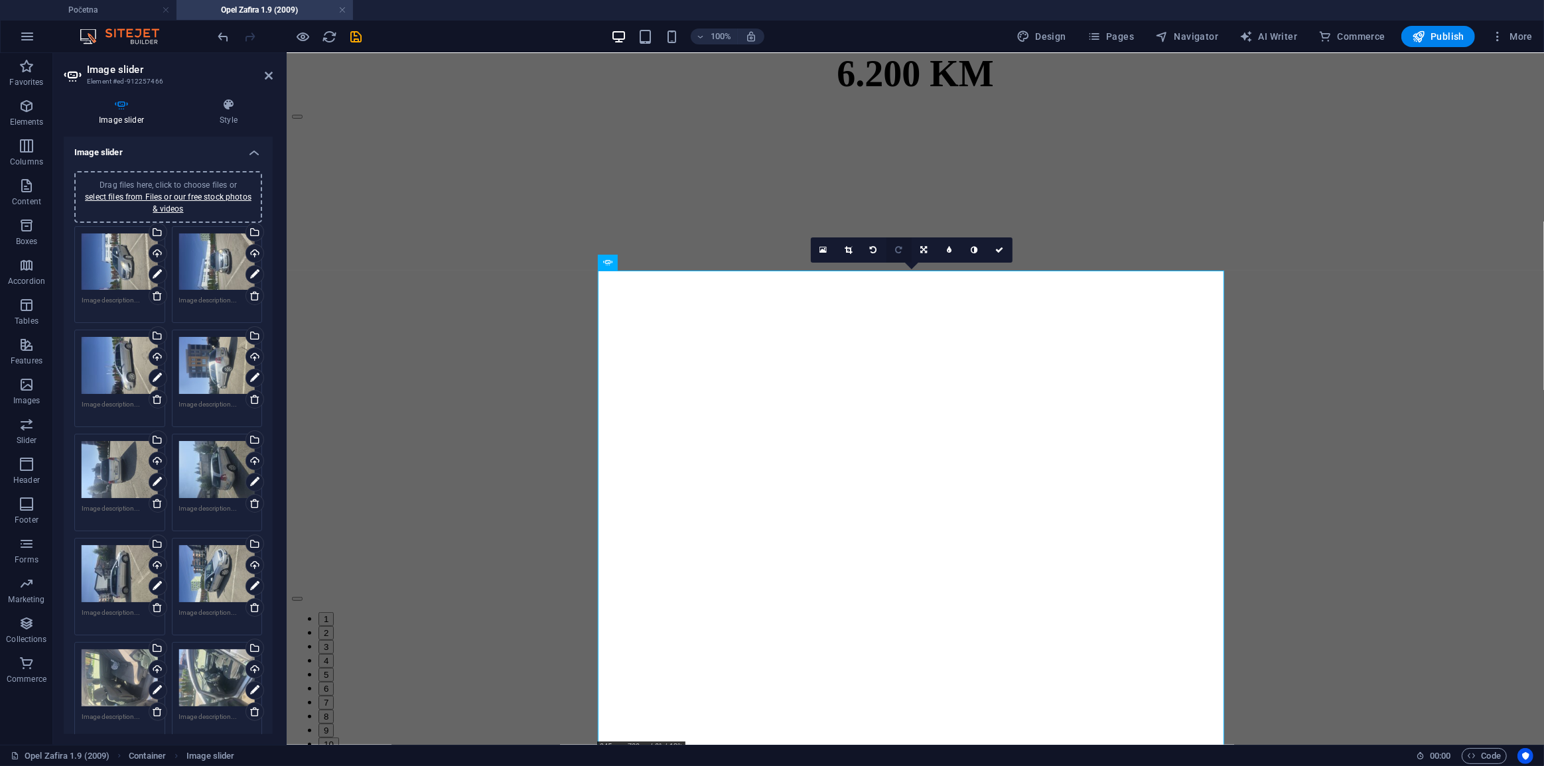
click at [899, 251] on icon at bounding box center [898, 250] width 7 height 8
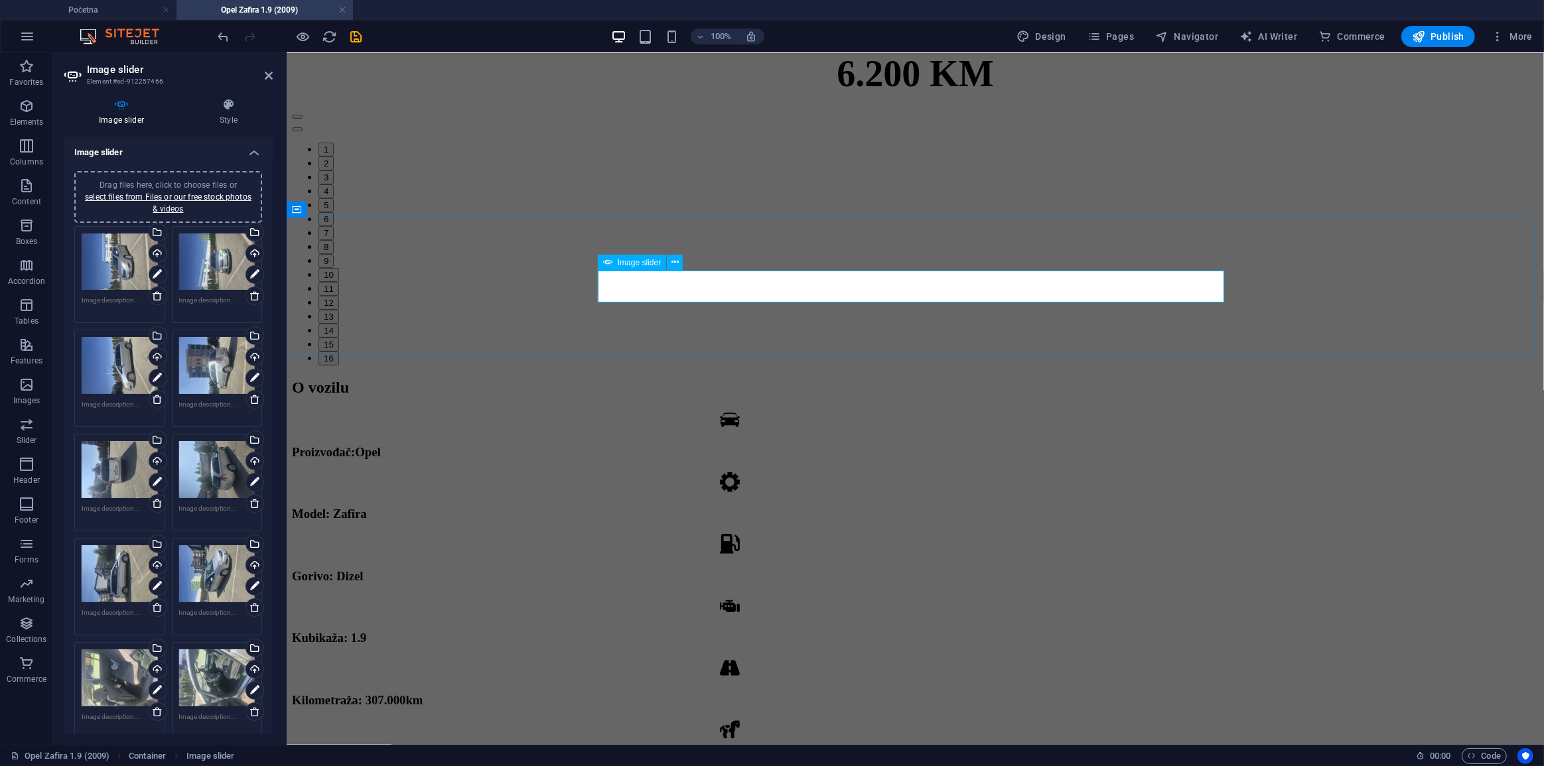
click at [338, 323] on button "14" at bounding box center [328, 330] width 21 height 14
click at [892, 249] on link at bounding box center [898, 250] width 25 height 25
click at [338, 337] on button "15" at bounding box center [328, 344] width 21 height 14
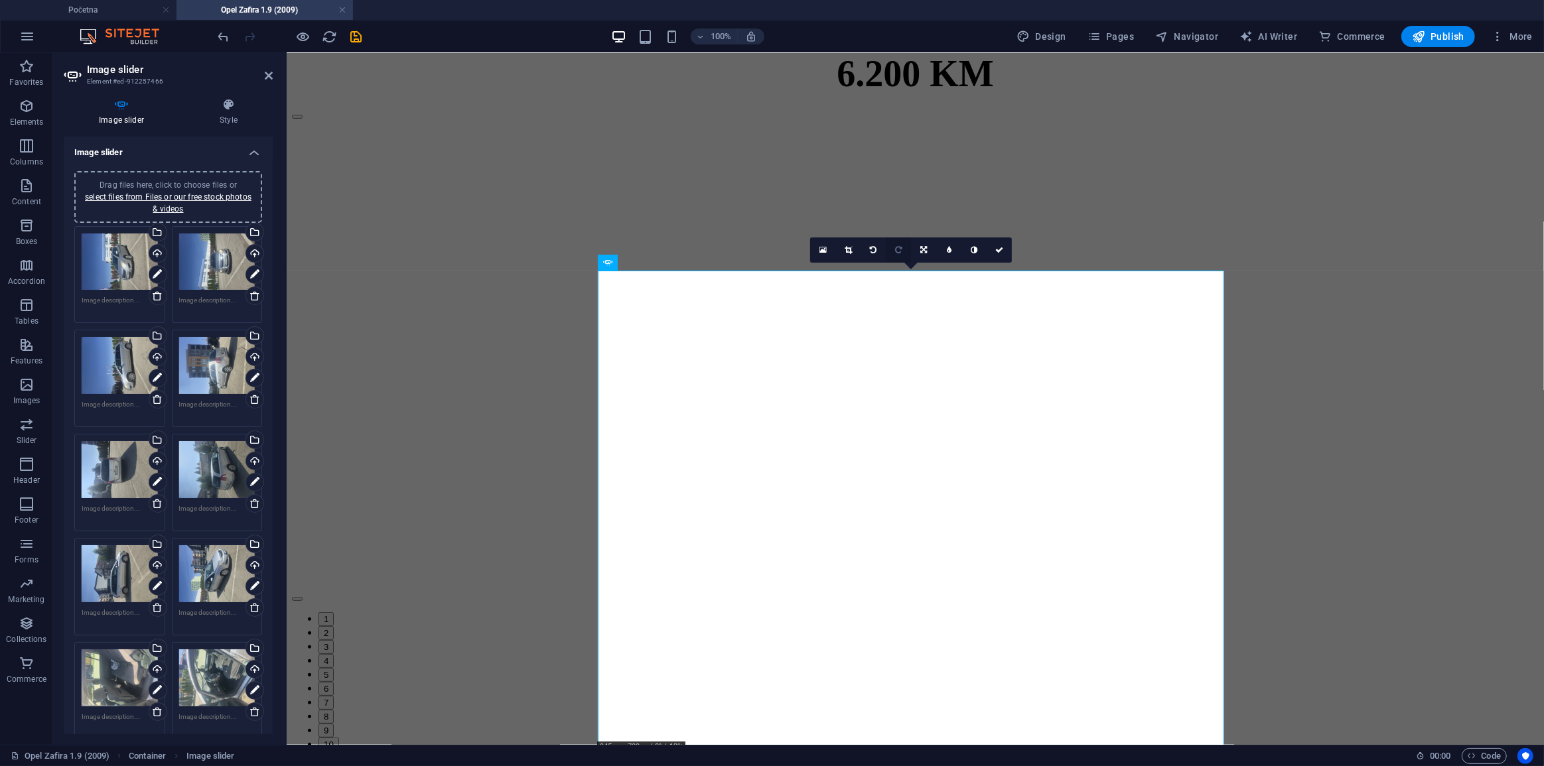
click at [894, 252] on link at bounding box center [898, 250] width 25 height 25
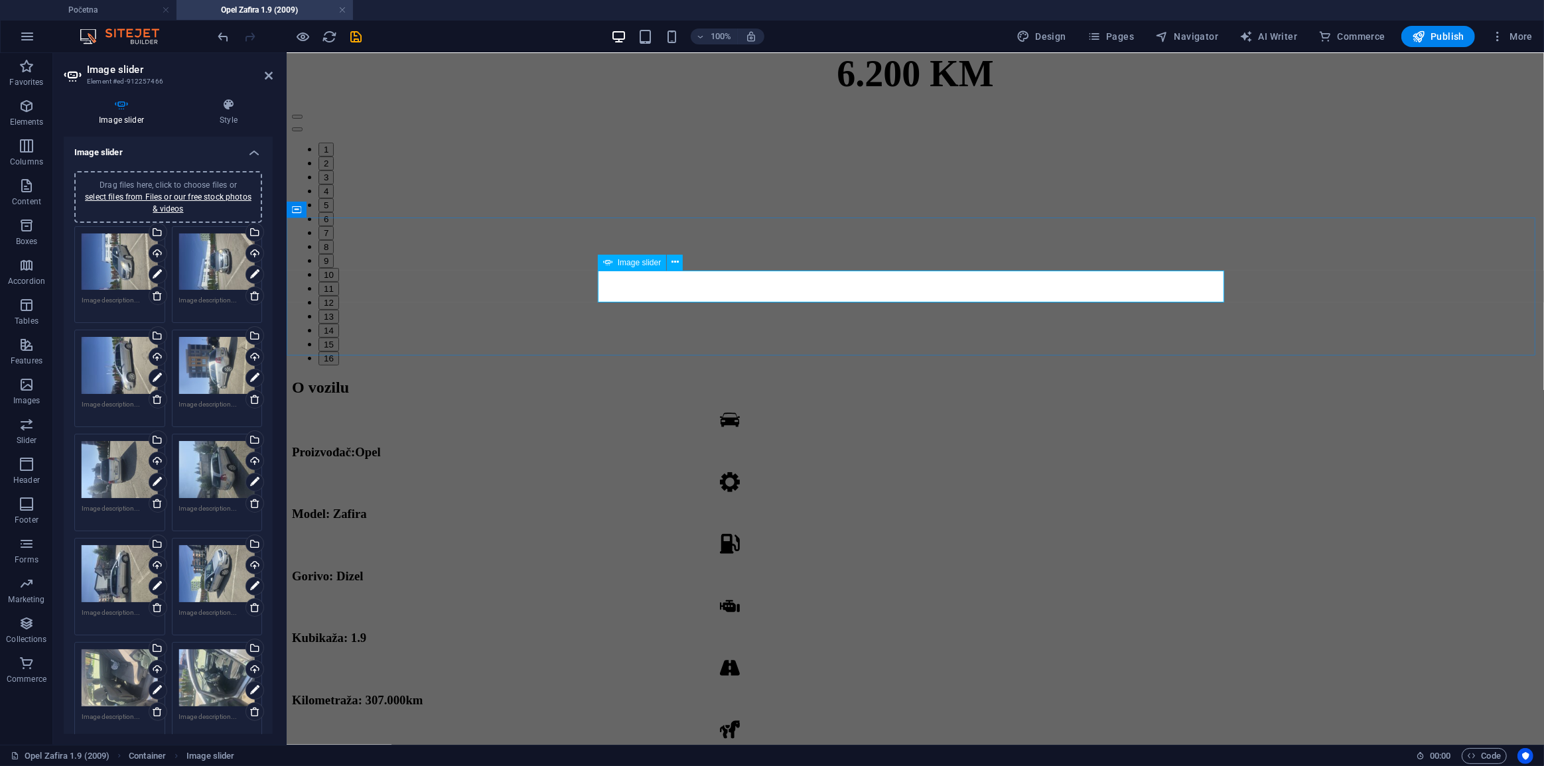
click at [338, 351] on button "16" at bounding box center [328, 358] width 21 height 14
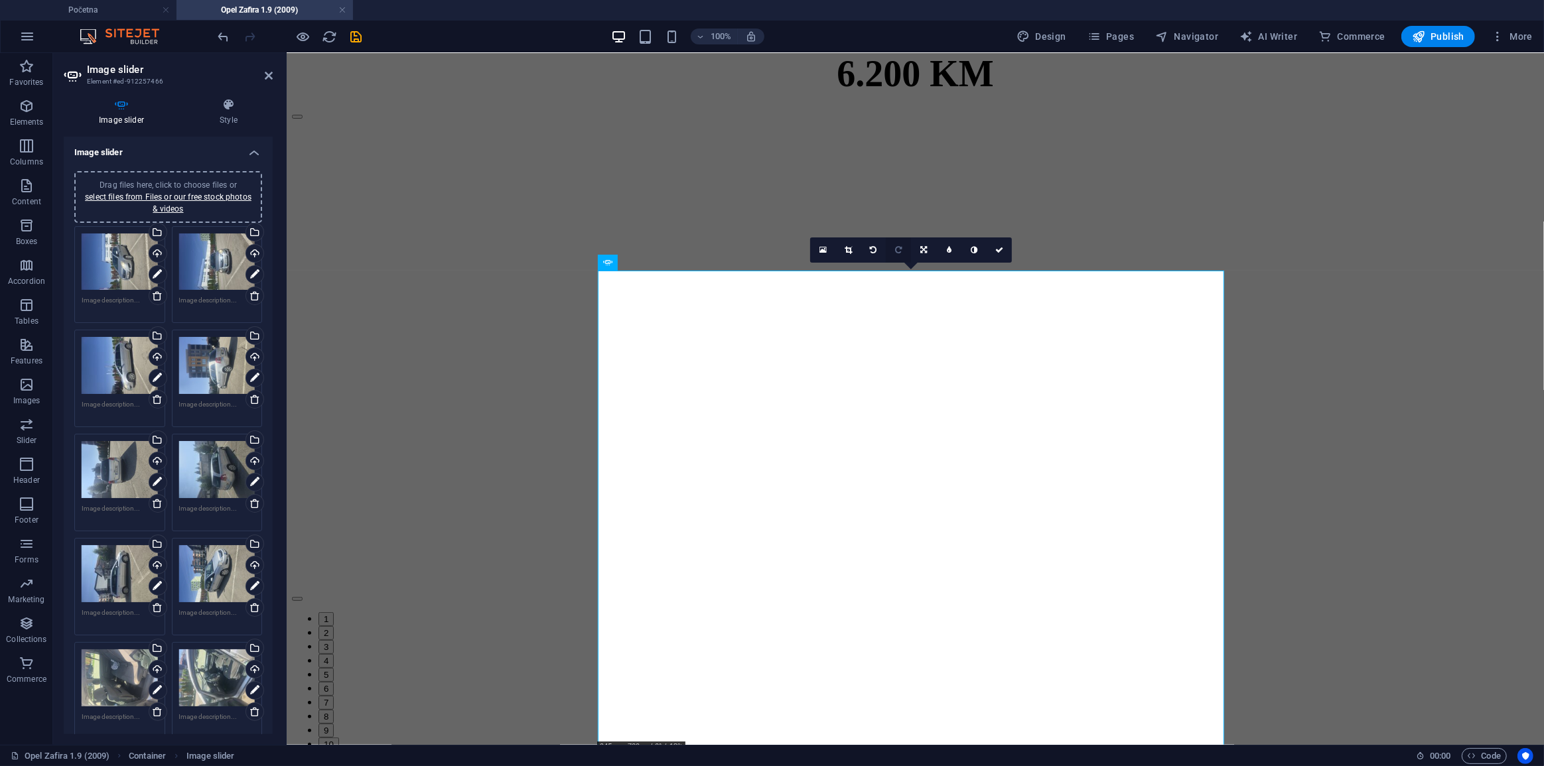
click at [896, 252] on icon at bounding box center [898, 250] width 7 height 8
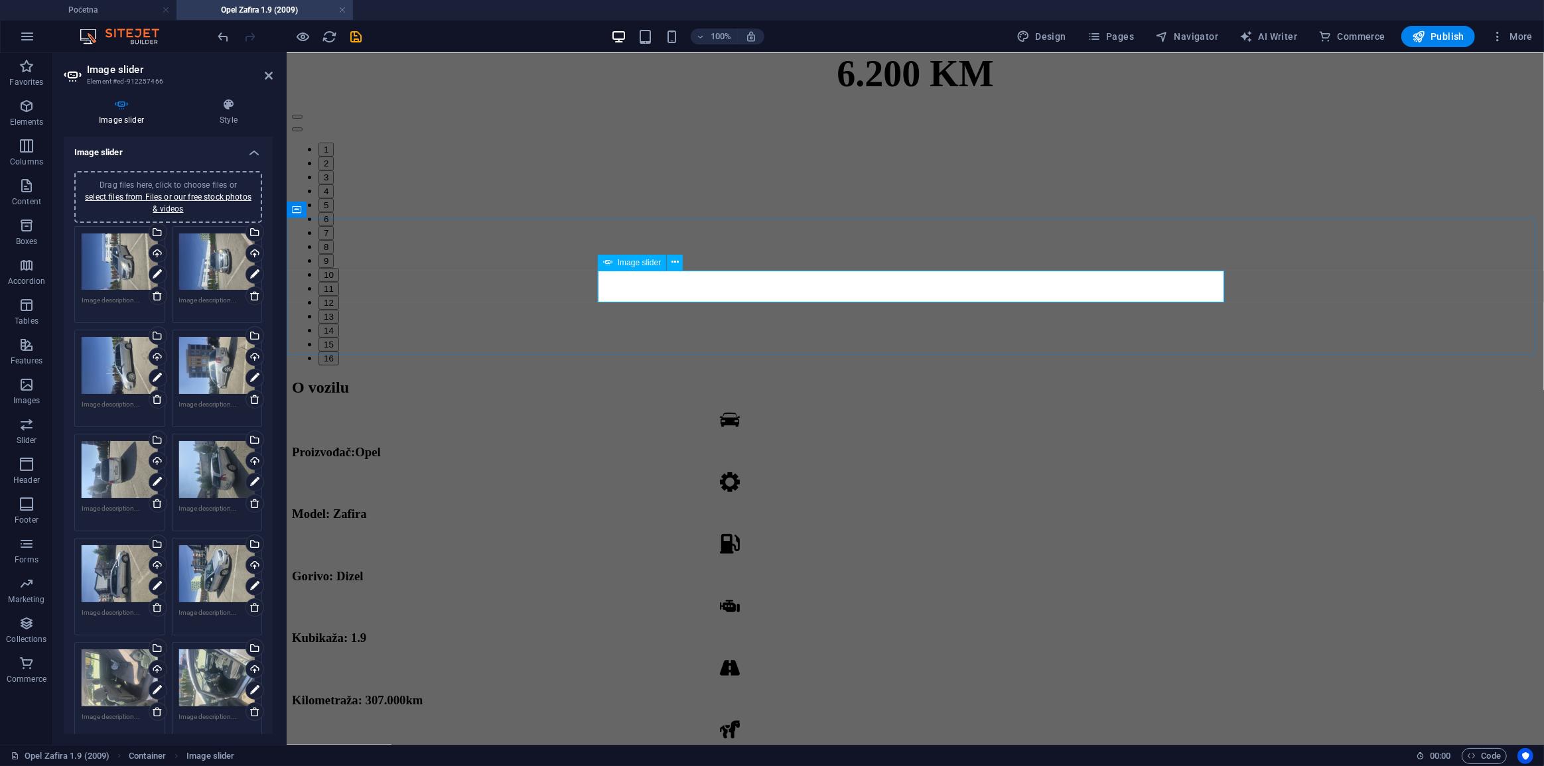
click at [333, 156] on button "1" at bounding box center [325, 149] width 15 height 14
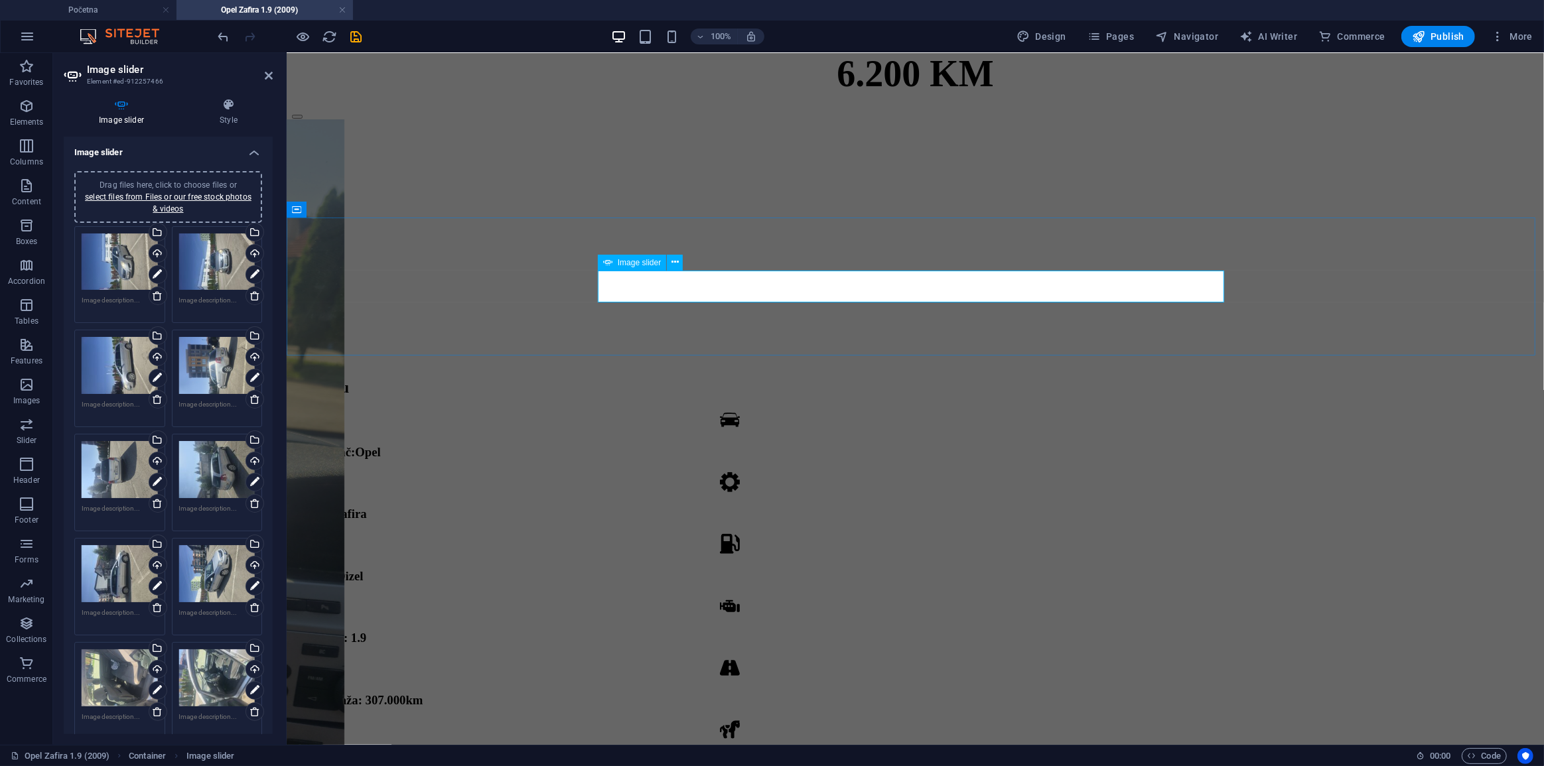
click at [302, 131] on button "button" at bounding box center [296, 129] width 11 height 4
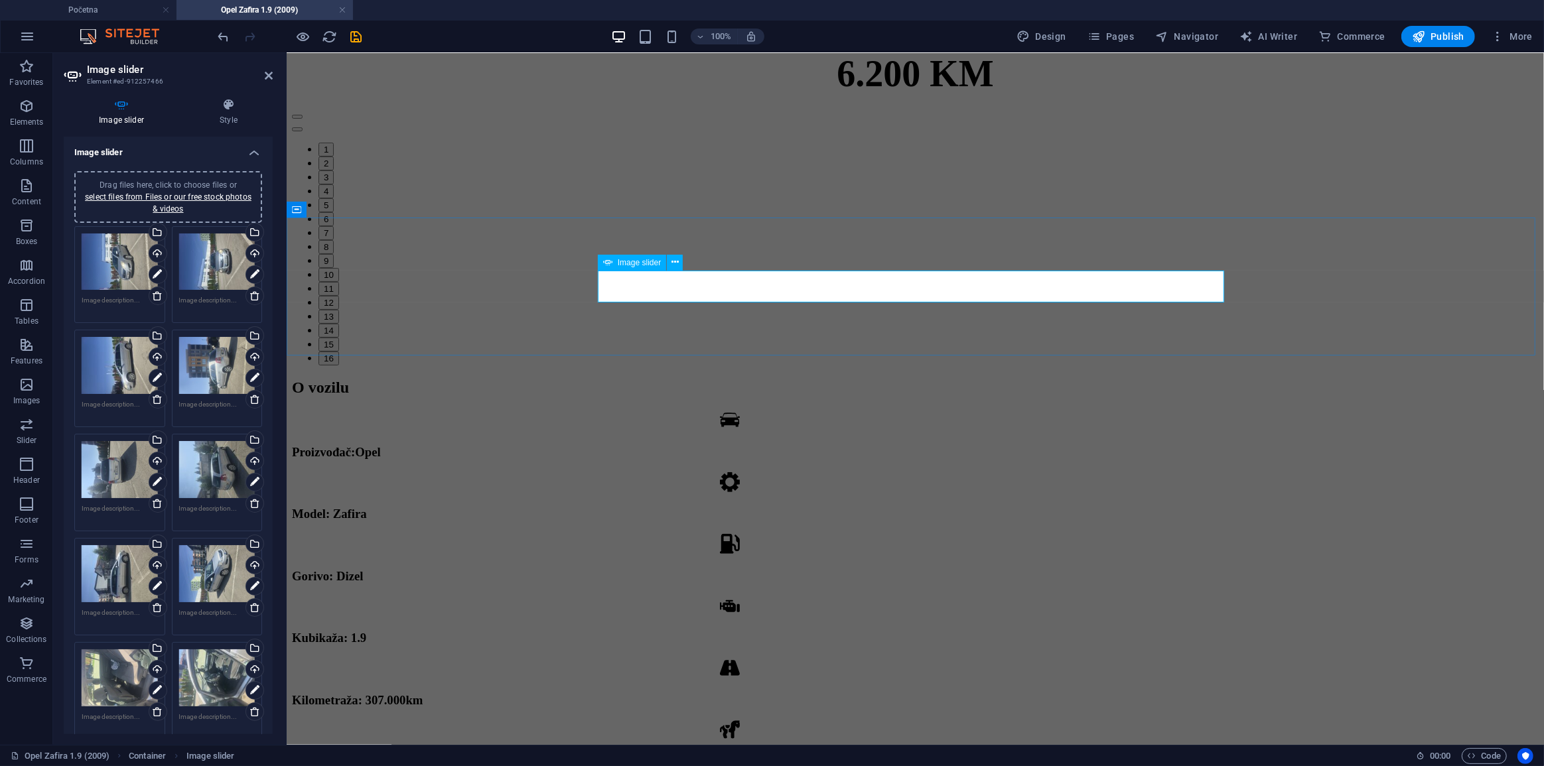
click at [302, 131] on button "button" at bounding box center [296, 129] width 11 height 4
click at [333, 170] on button "2" at bounding box center [325, 163] width 15 height 14
click at [839, 286] on div "1 2 3 4 5 6 7 8 9 10 11 12 13 14 15 16" at bounding box center [914, 236] width 1247 height 258
click at [817, 277] on div "1 2 3 4 5 6 7 8 9 10 11 12 13 14 15 16" at bounding box center [914, 236] width 1247 height 258
click at [333, 184] on button "3" at bounding box center [325, 177] width 15 height 14
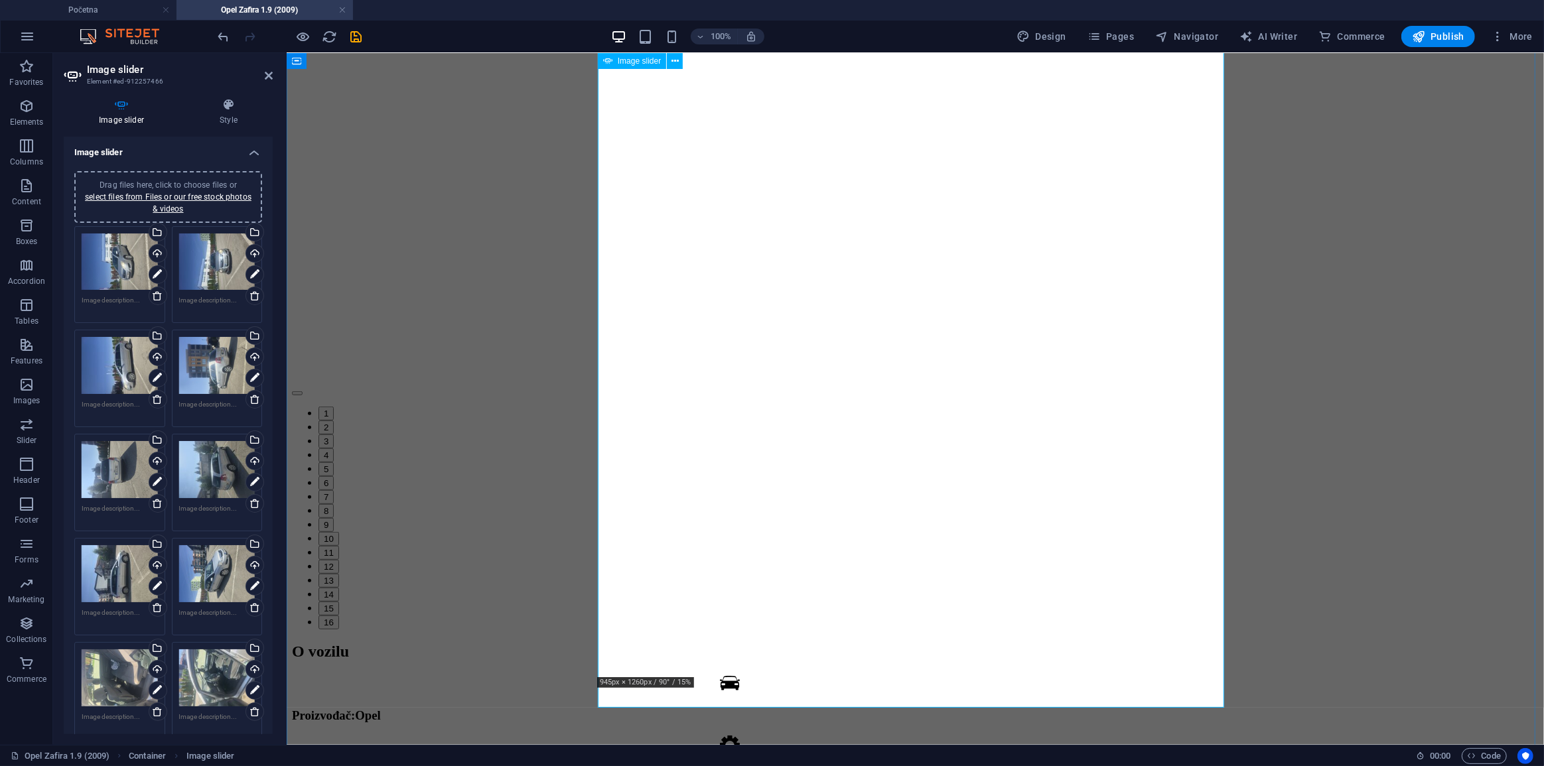
scroll to position [894, 0]
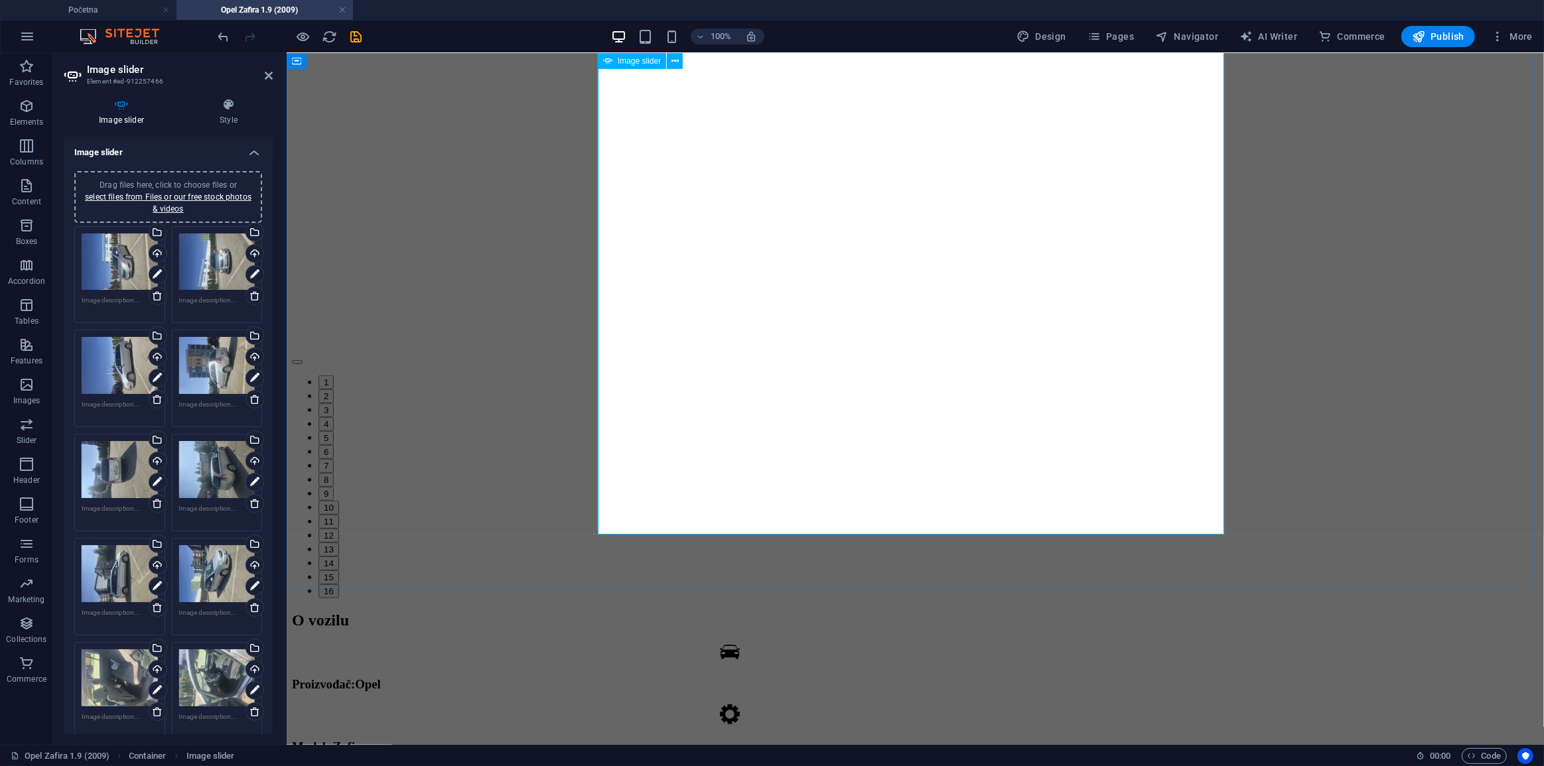
click at [333, 389] on button "1" at bounding box center [325, 382] width 15 height 14
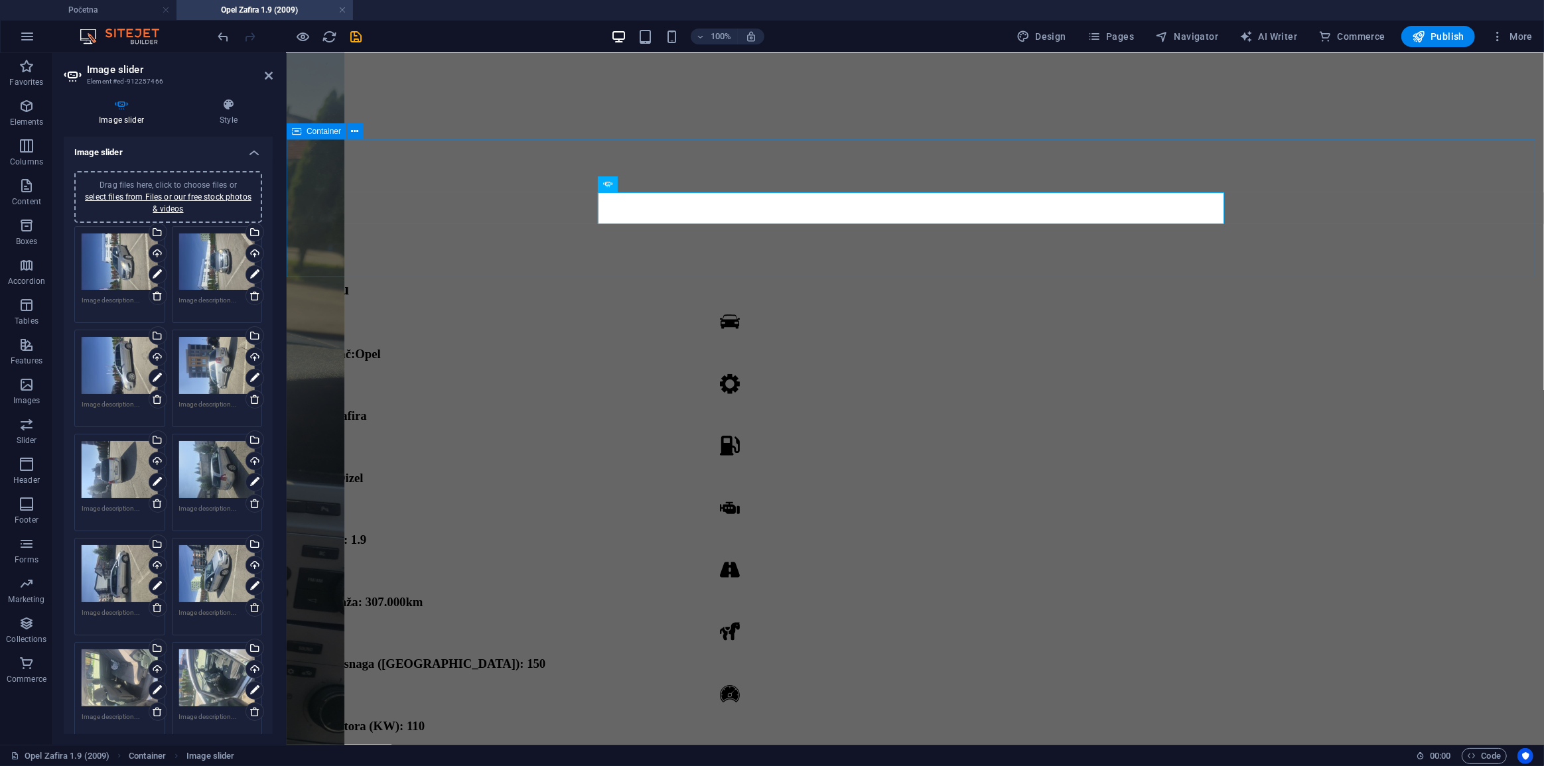
scroll to position [355, 0]
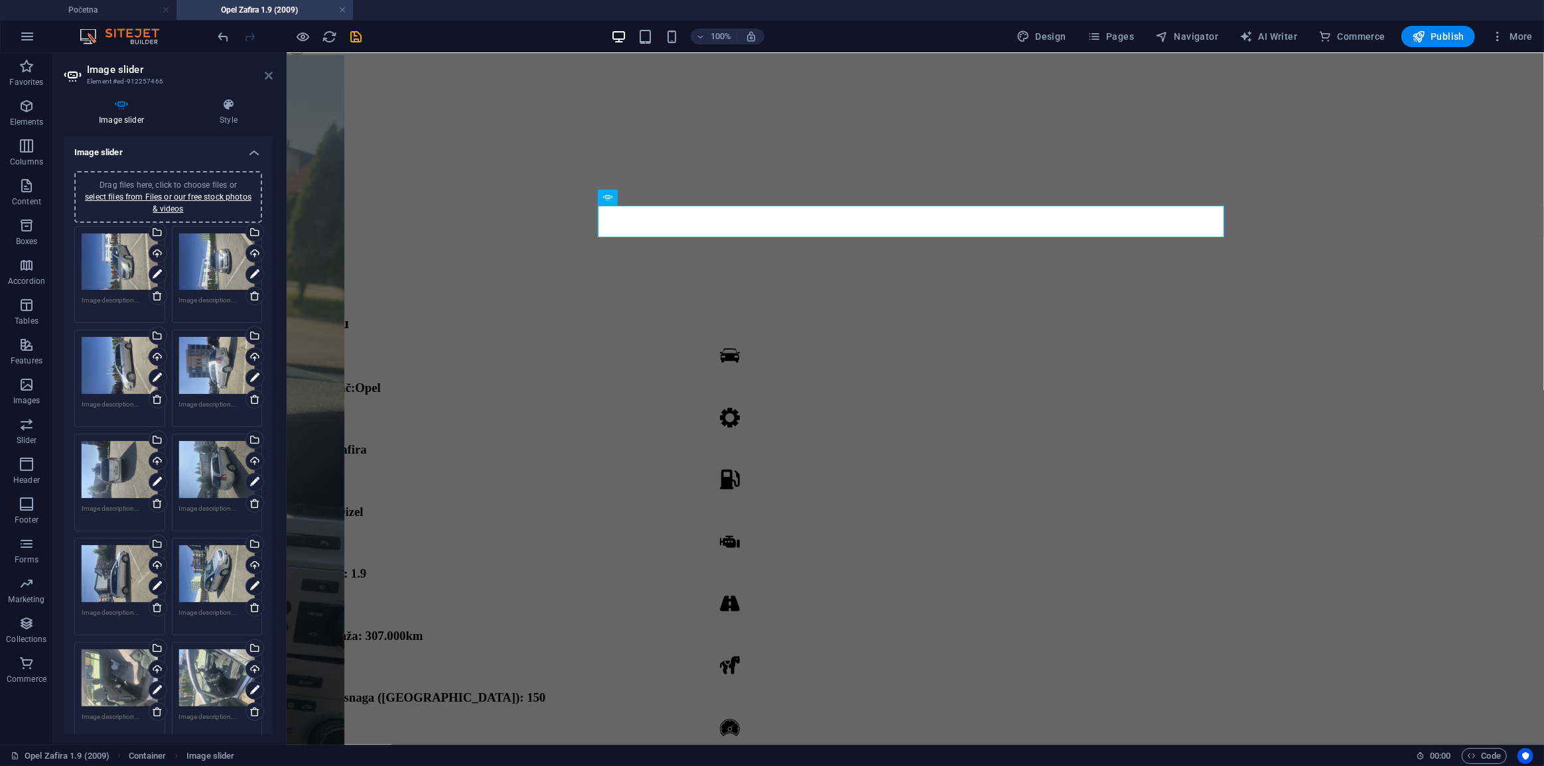
click at [265, 73] on icon at bounding box center [269, 75] width 8 height 11
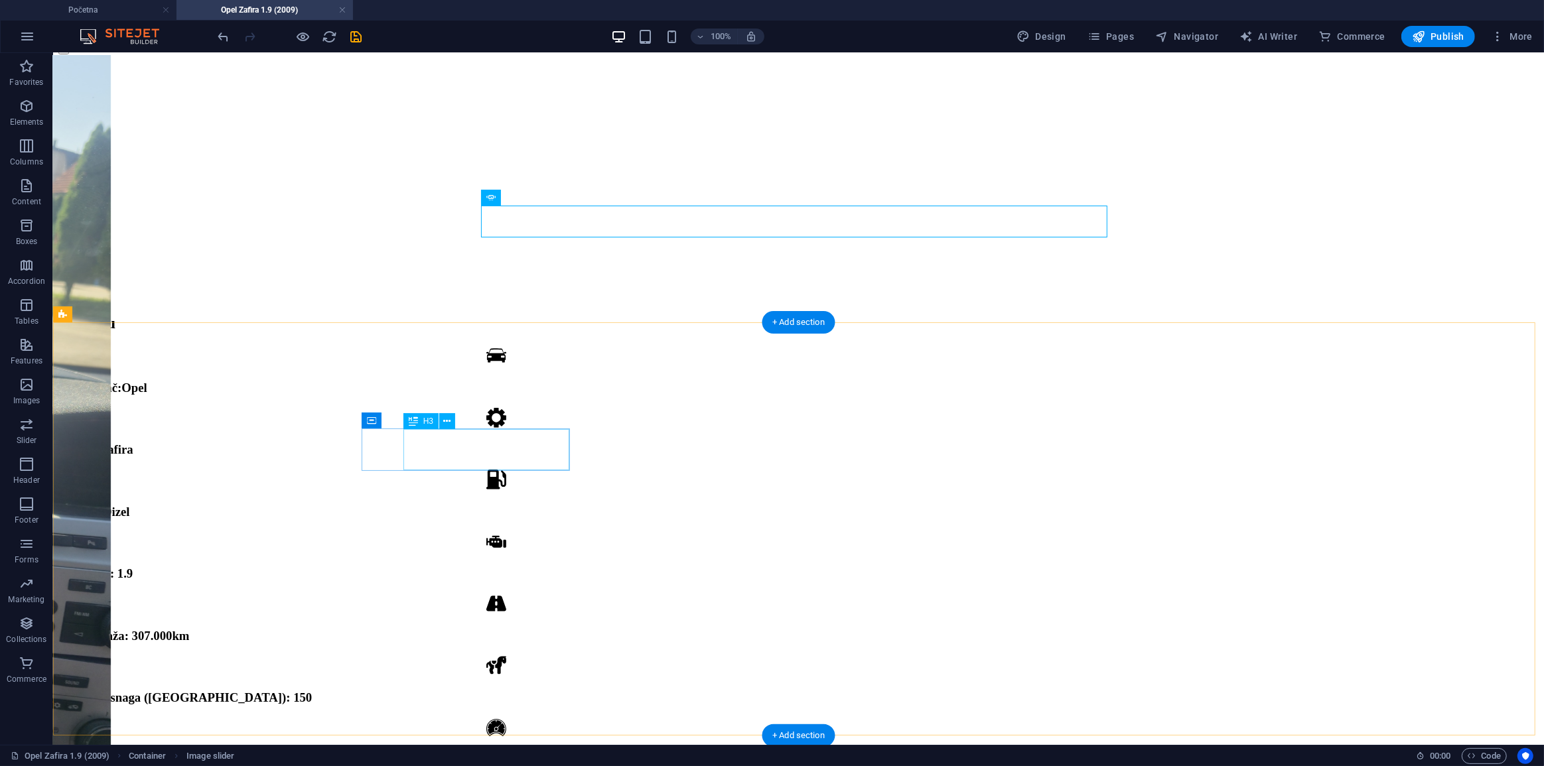
click at [502, 628] on div "Kilometraža: 307.000km" at bounding box center [496, 635] width 876 height 15
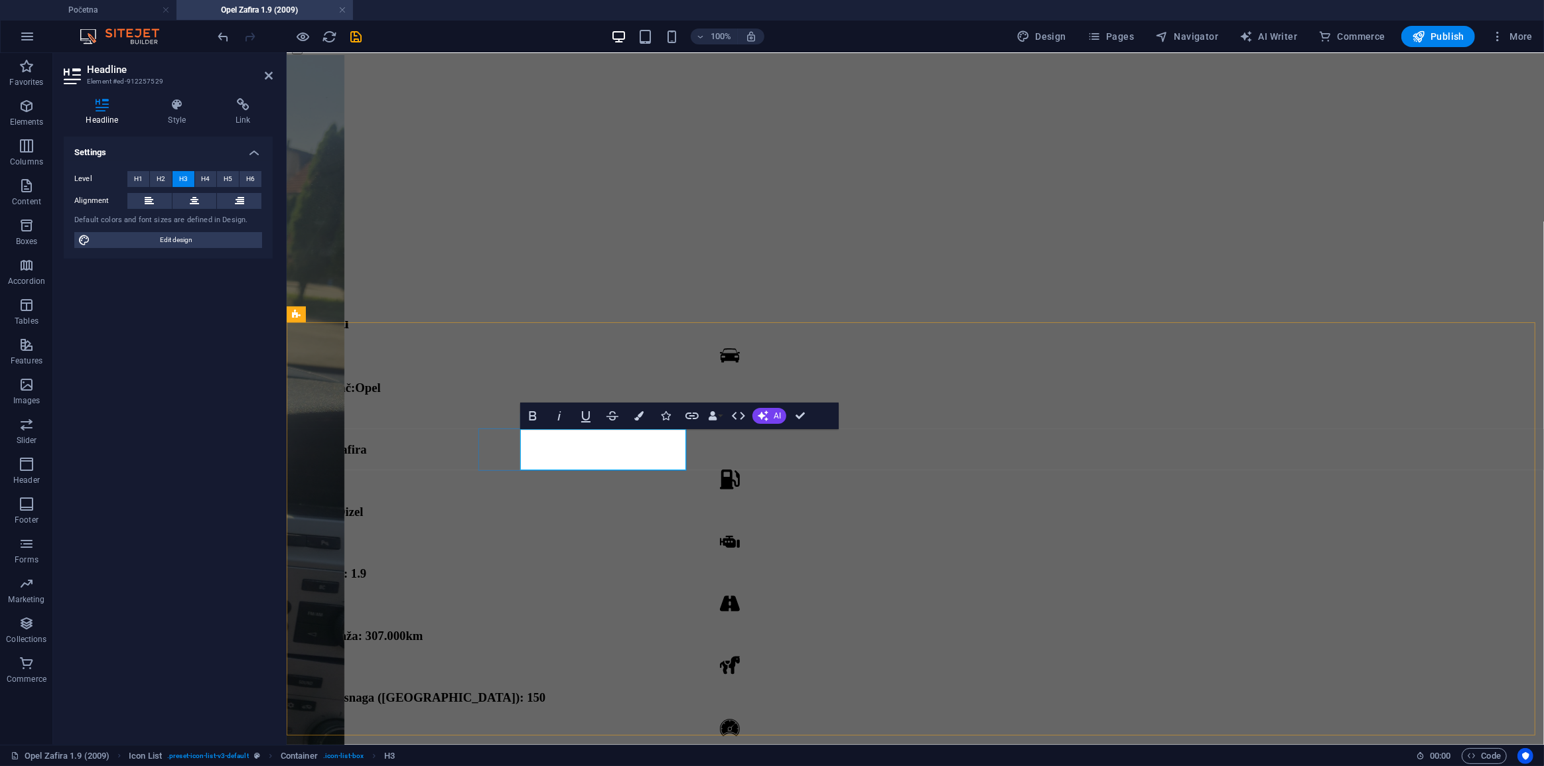
click at [422, 628] on span "Kilometraža: 307.000km" at bounding box center [356, 635] width 131 height 14
drag, startPoint x: 609, startPoint y: 451, endPoint x: 593, endPoint y: 449, distance: 16.6
click at [422, 628] on span "Kilometraža: 307.000km" at bounding box center [356, 635] width 131 height 14
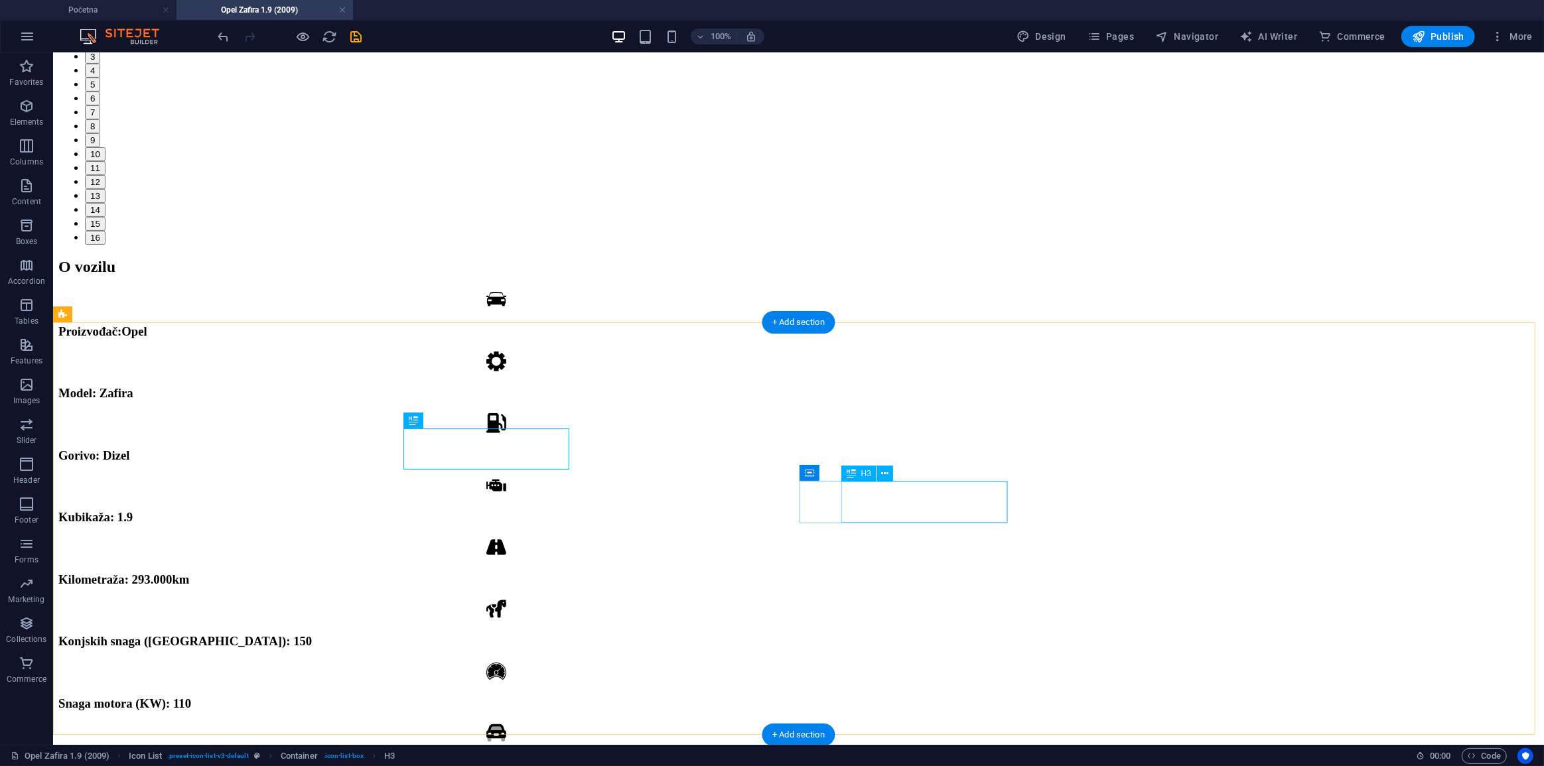
scroll to position [415, 0]
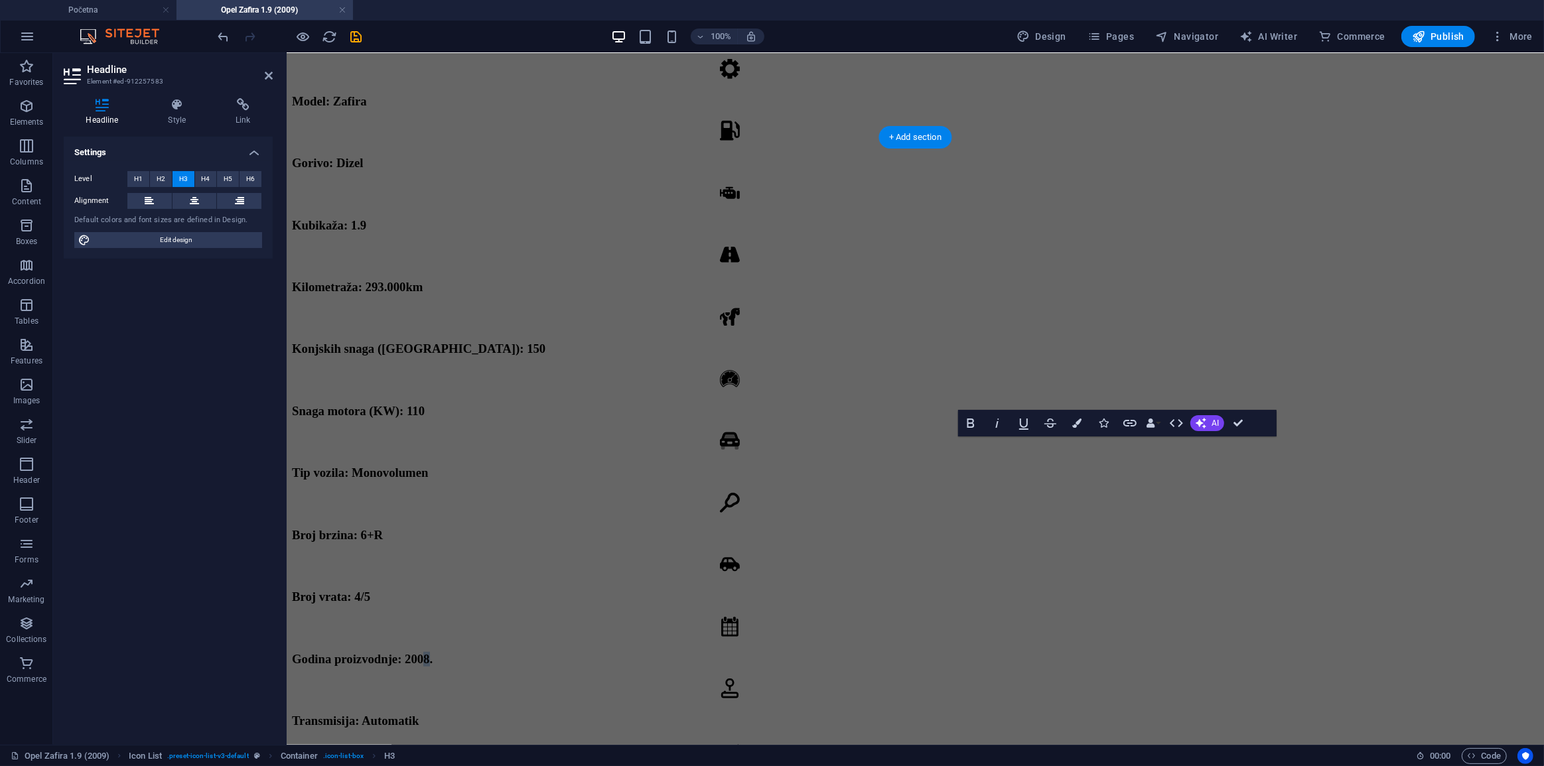
click at [432, 652] on span "Godina proizvodnje: 2008." at bounding box center [361, 659] width 141 height 14
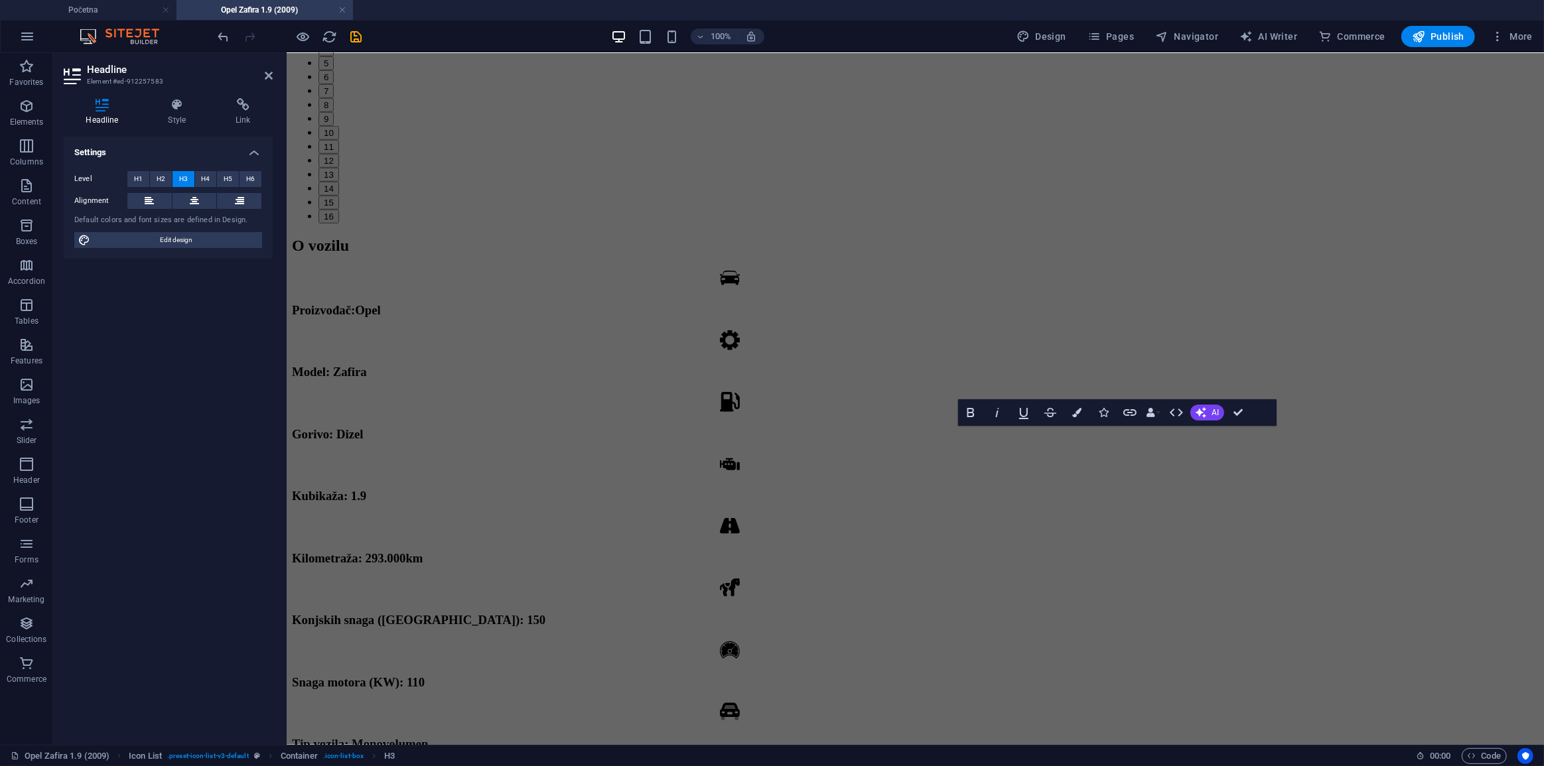
scroll to position [1251, 0]
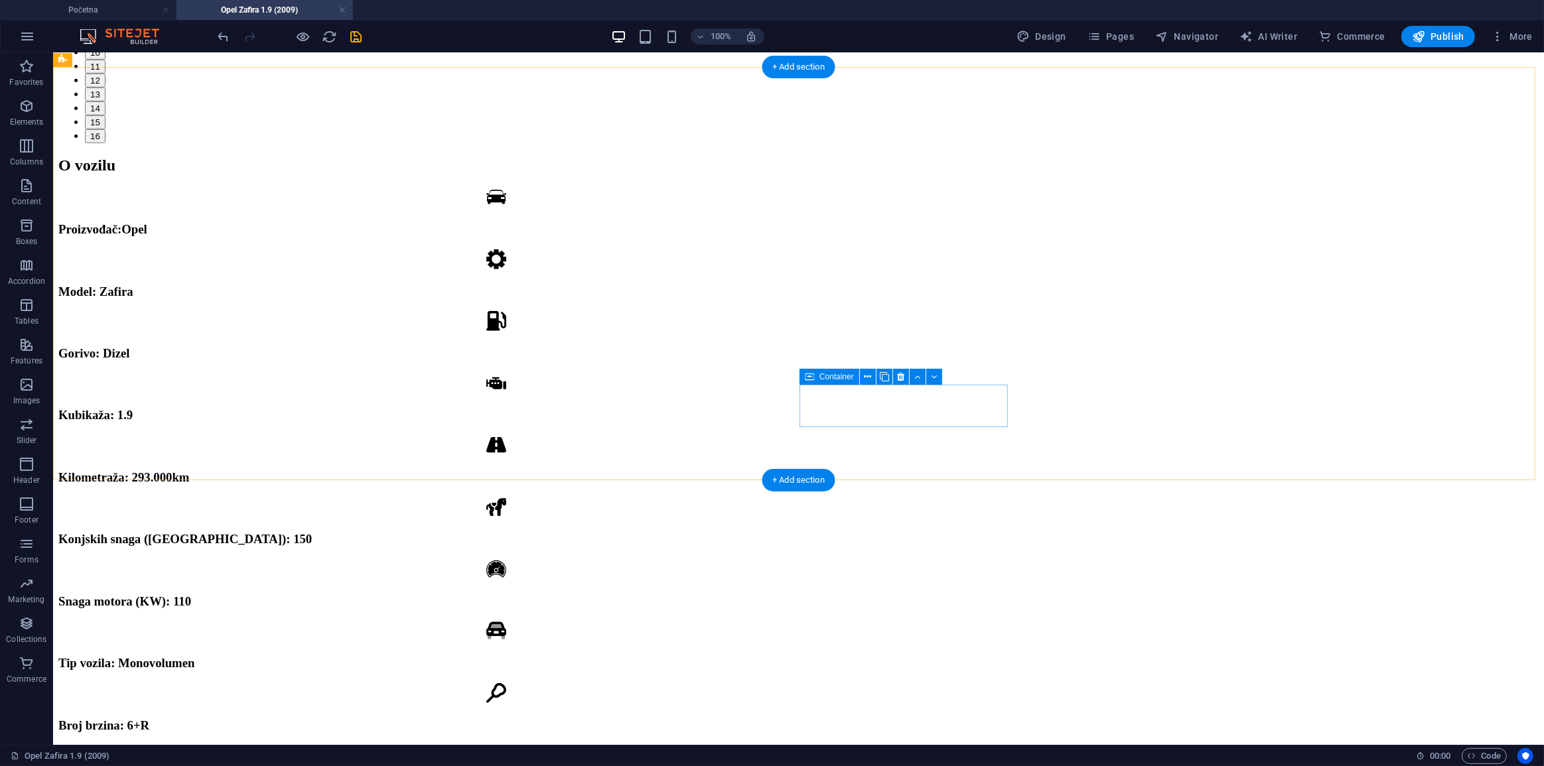
scroll to position [1311, 0]
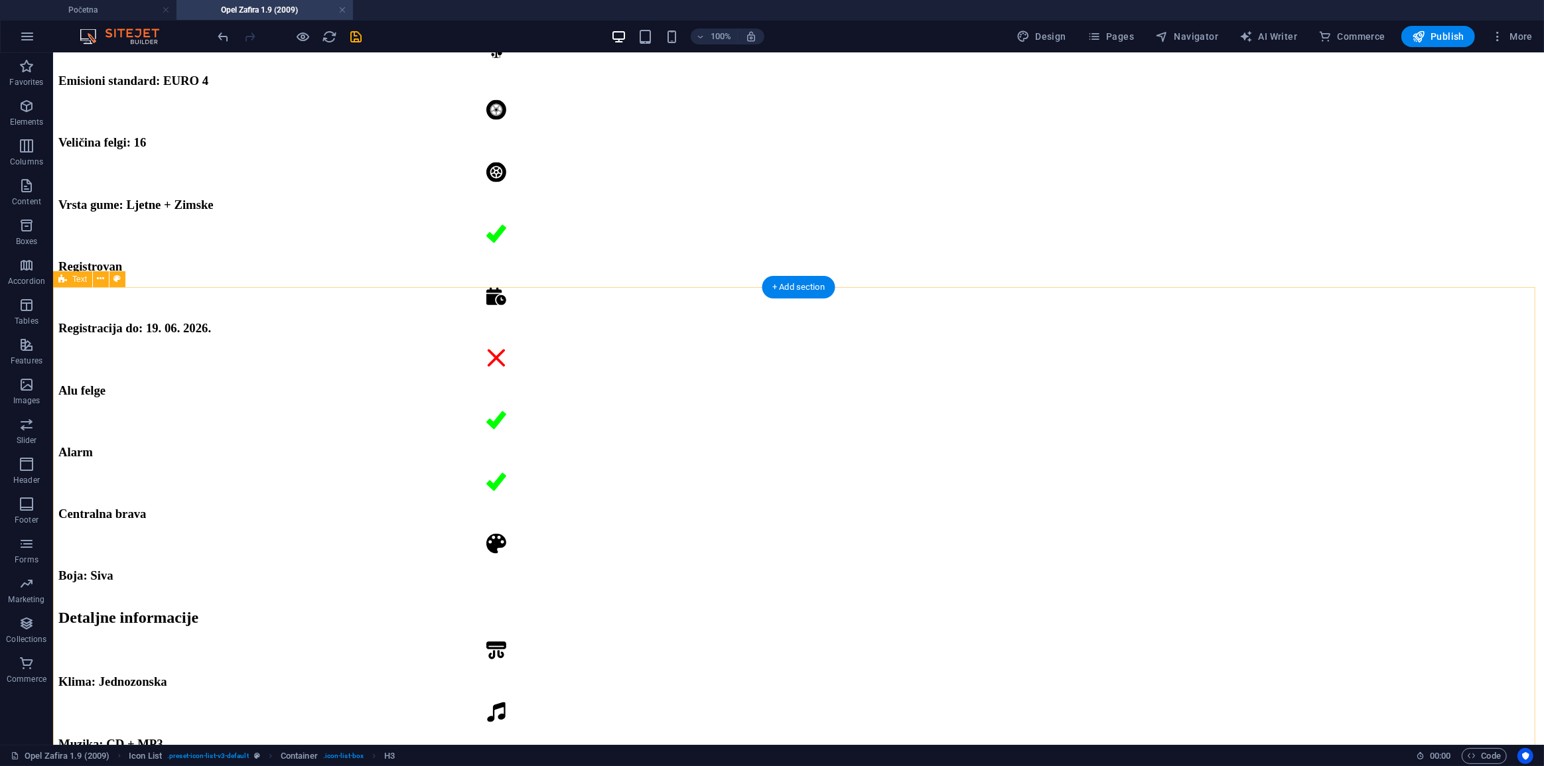
scroll to position [2457, 0]
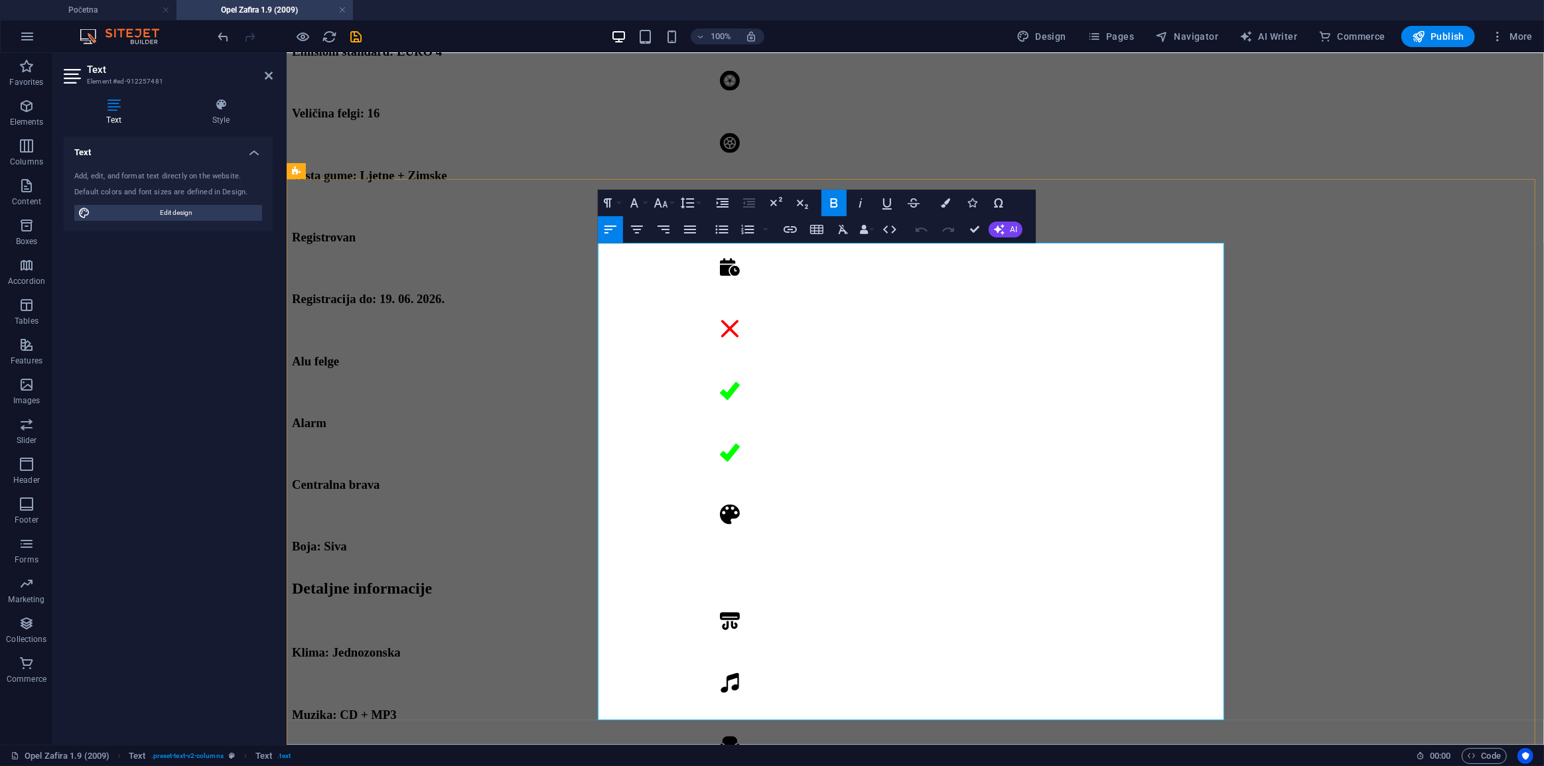
drag, startPoint x: 699, startPoint y: 299, endPoint x: 687, endPoint y: 299, distance: 12.6
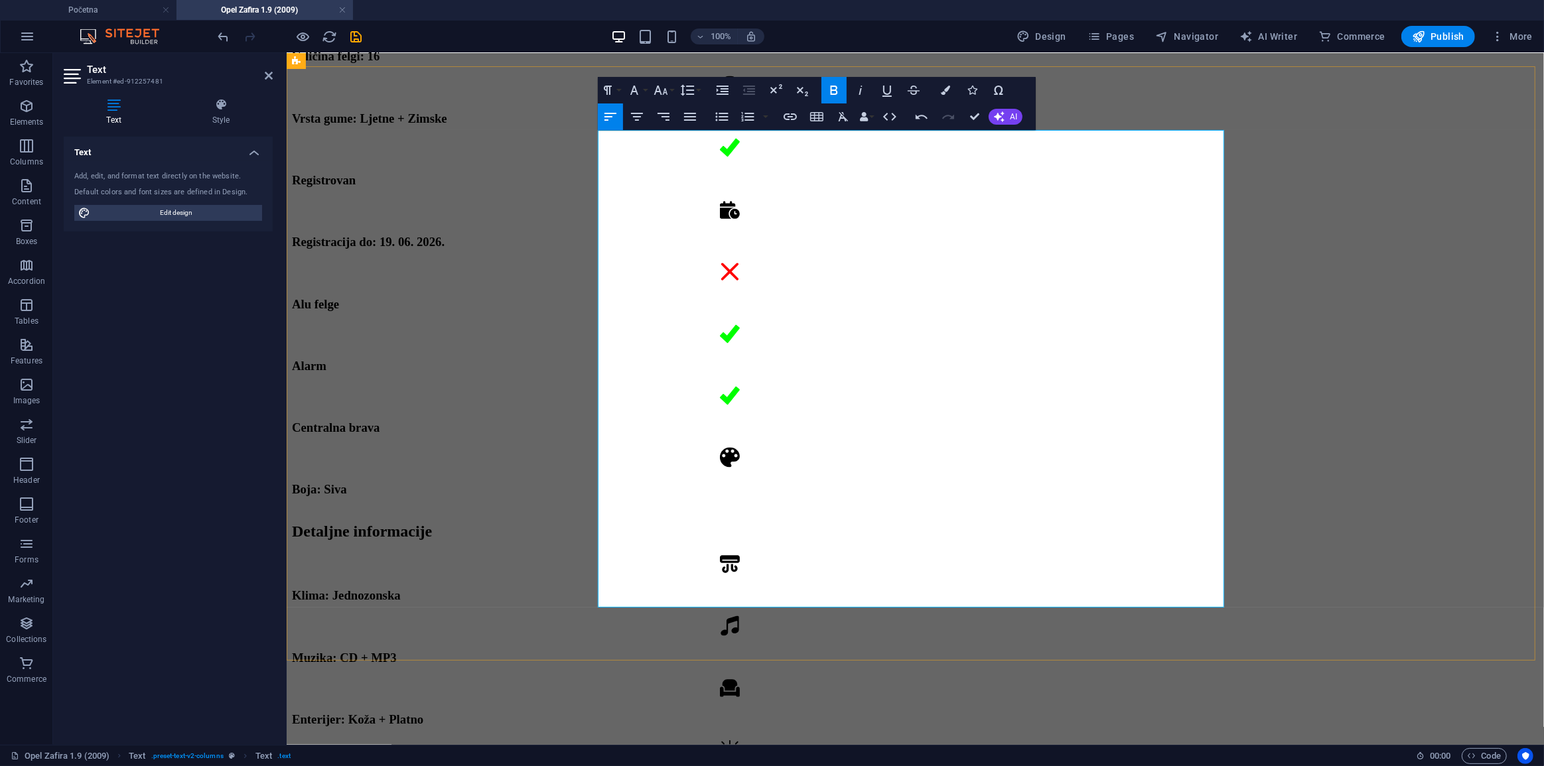
scroll to position [2494, 0]
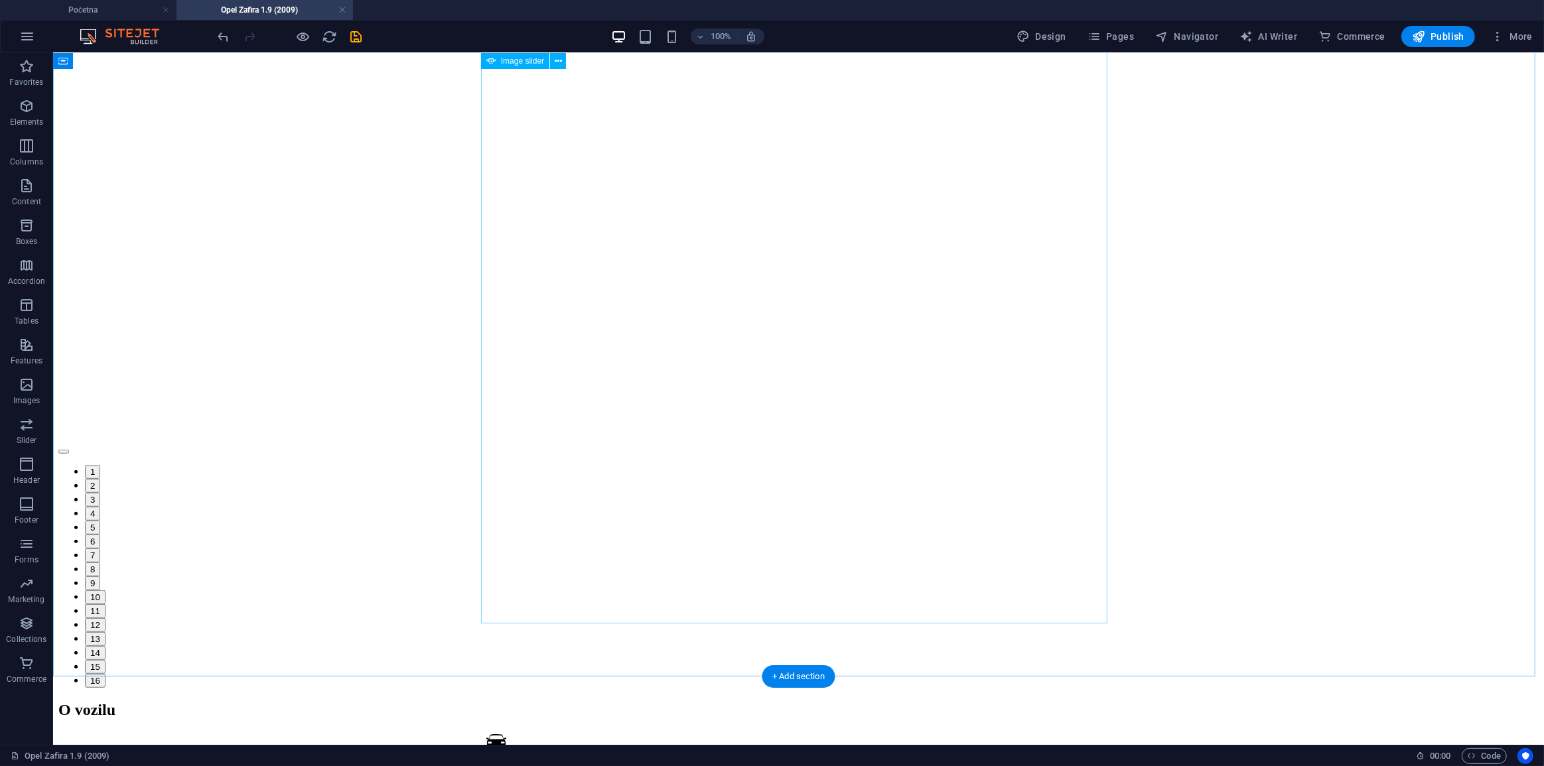
click at [100, 478] on button "1" at bounding box center [91, 471] width 15 height 14
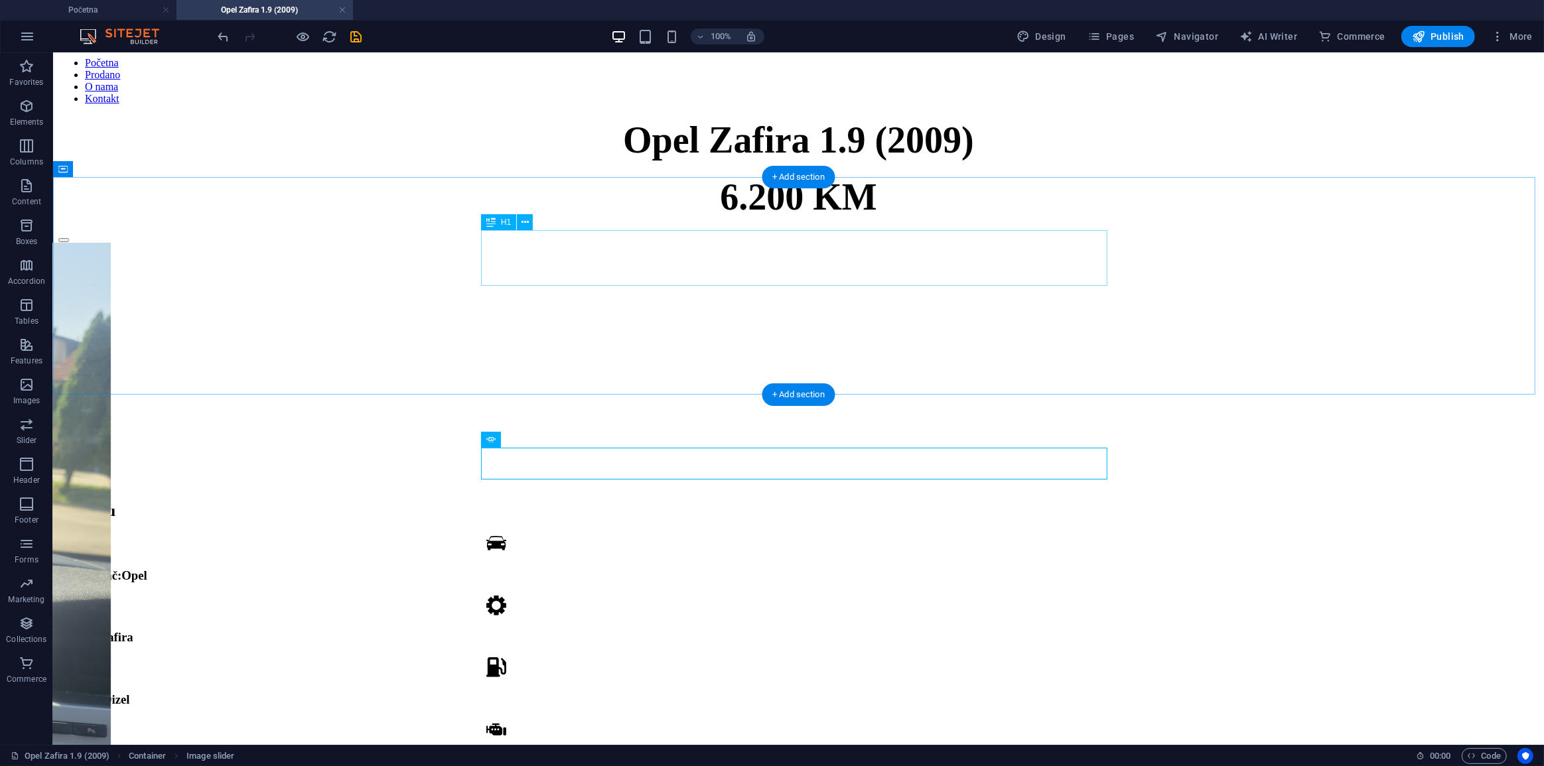
scroll to position [86, 0]
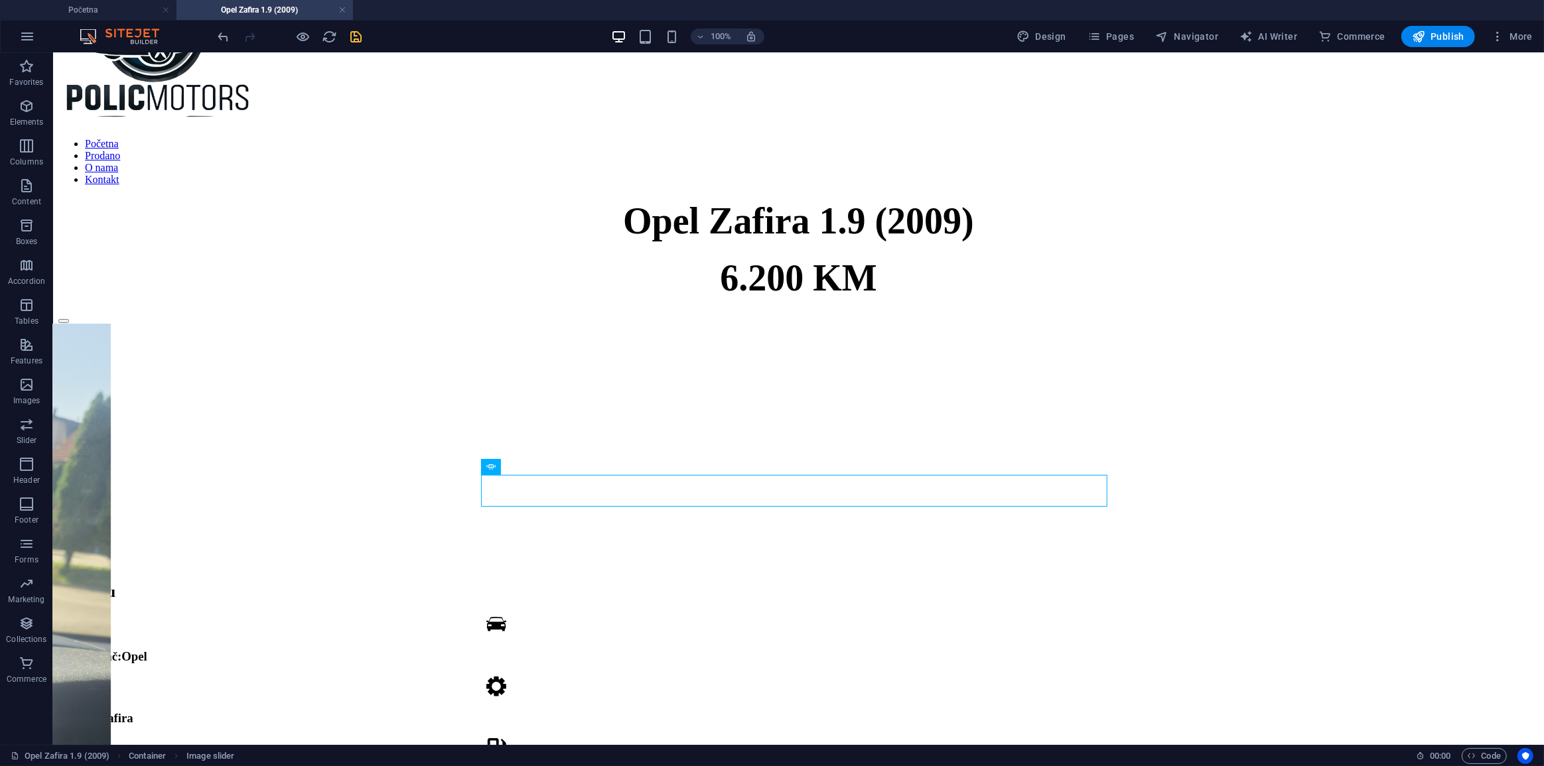
click at [360, 39] on icon "save" at bounding box center [356, 36] width 15 height 15
click at [68, 335] on button "button" at bounding box center [63, 333] width 11 height 4
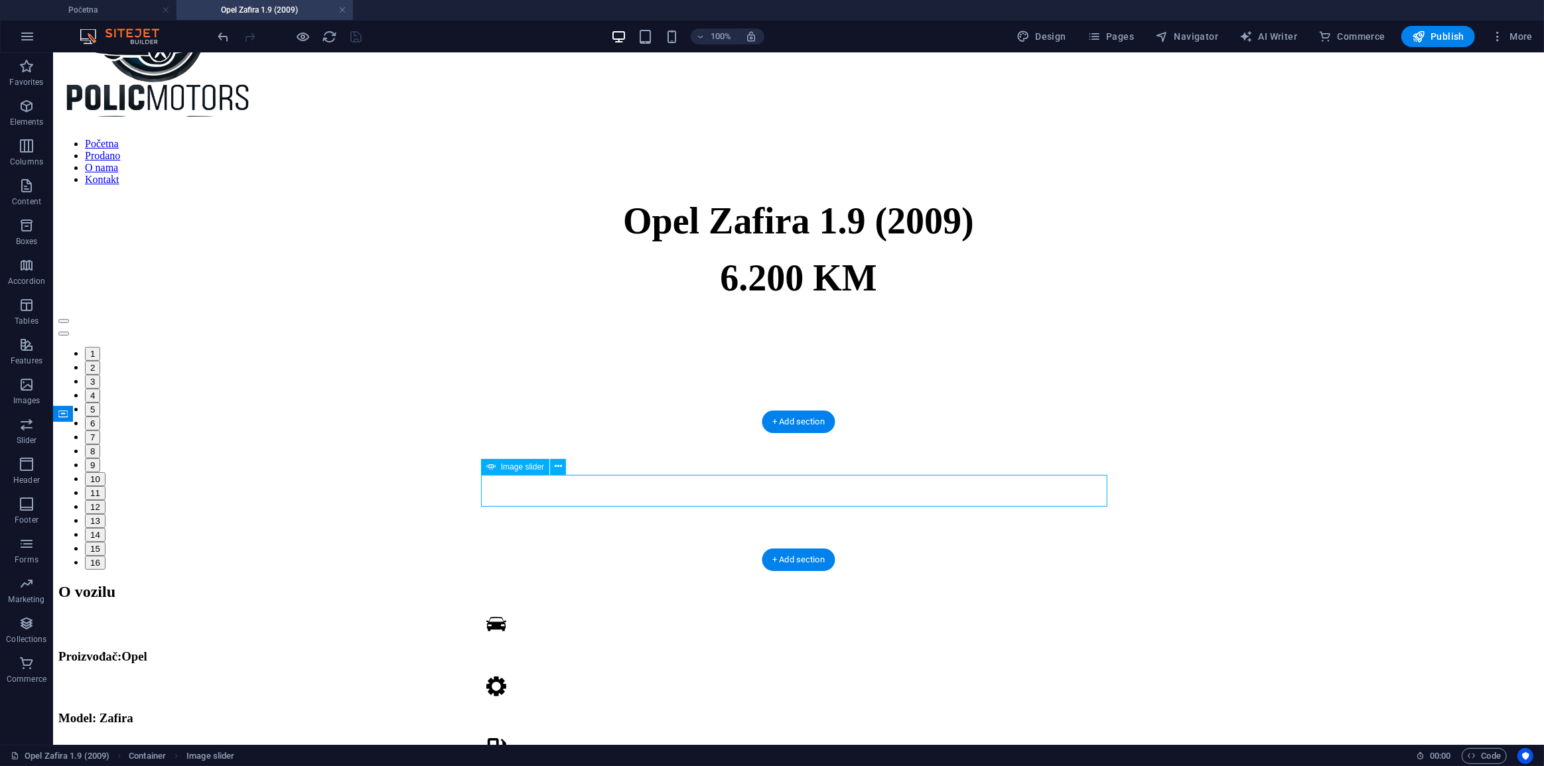
click at [68, 335] on button "button" at bounding box center [63, 333] width 11 height 4
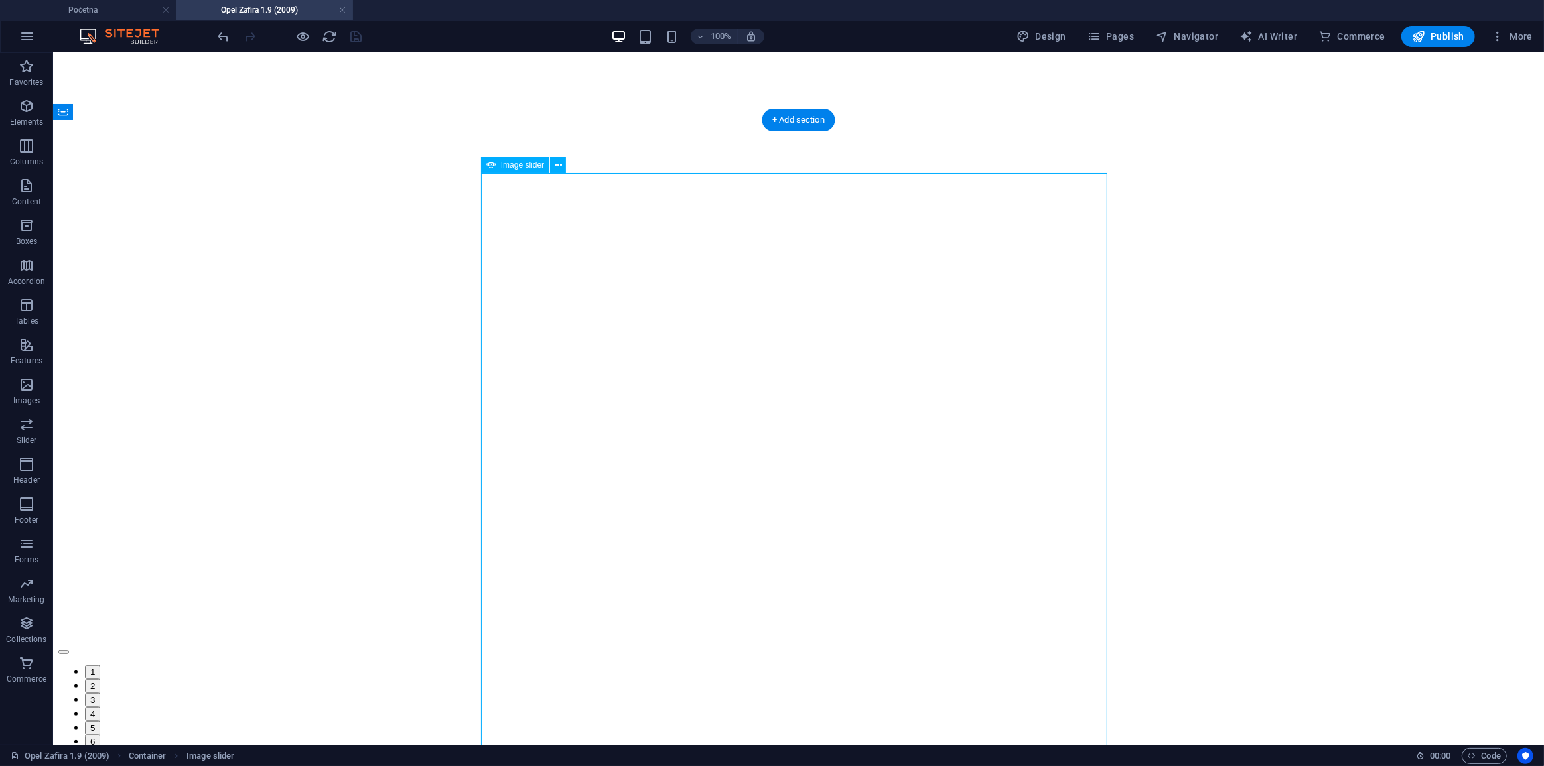
scroll to position [750, 0]
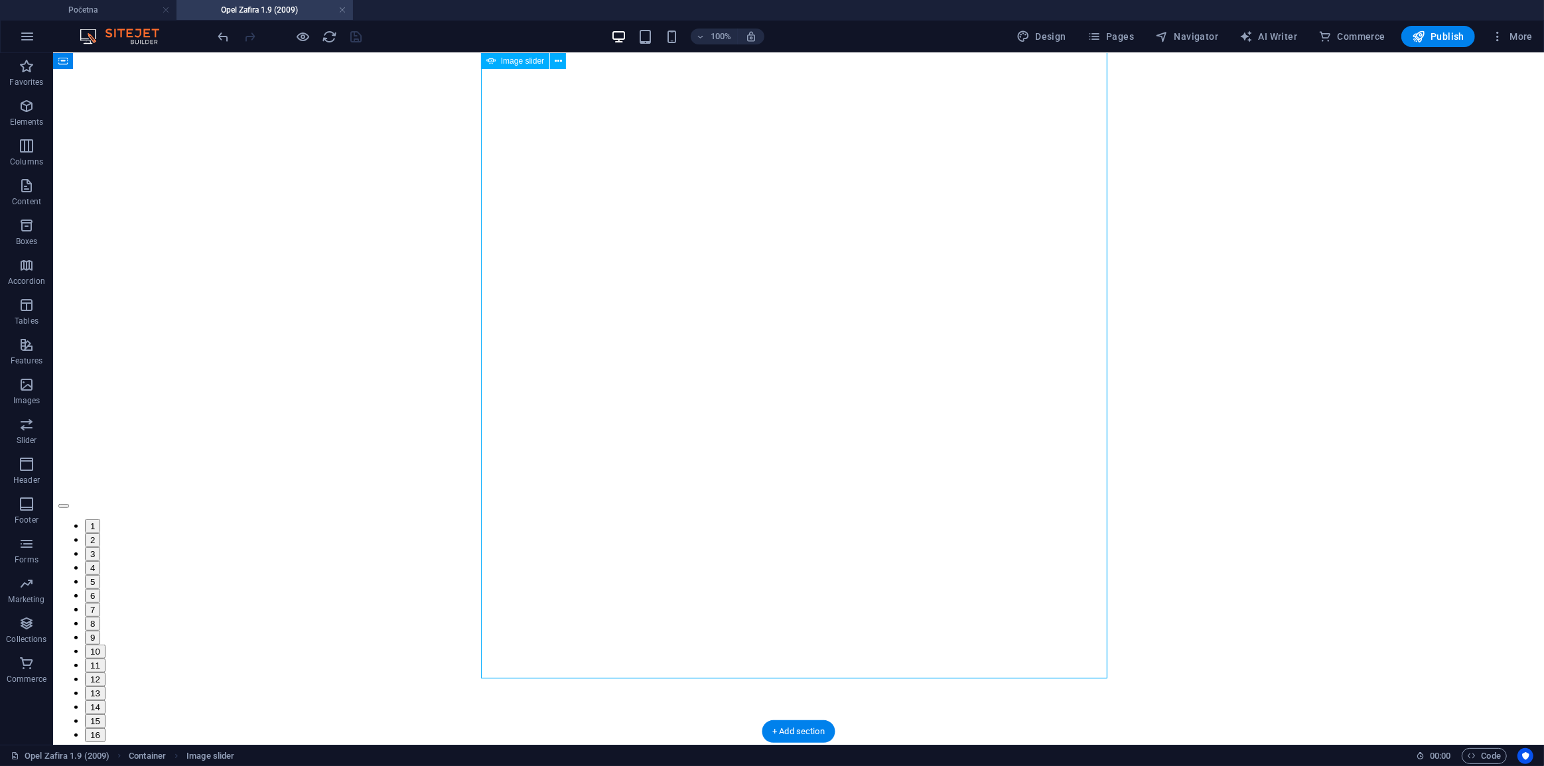
click at [68, 504] on button "button" at bounding box center [63, 506] width 11 height 4
select select "ms"
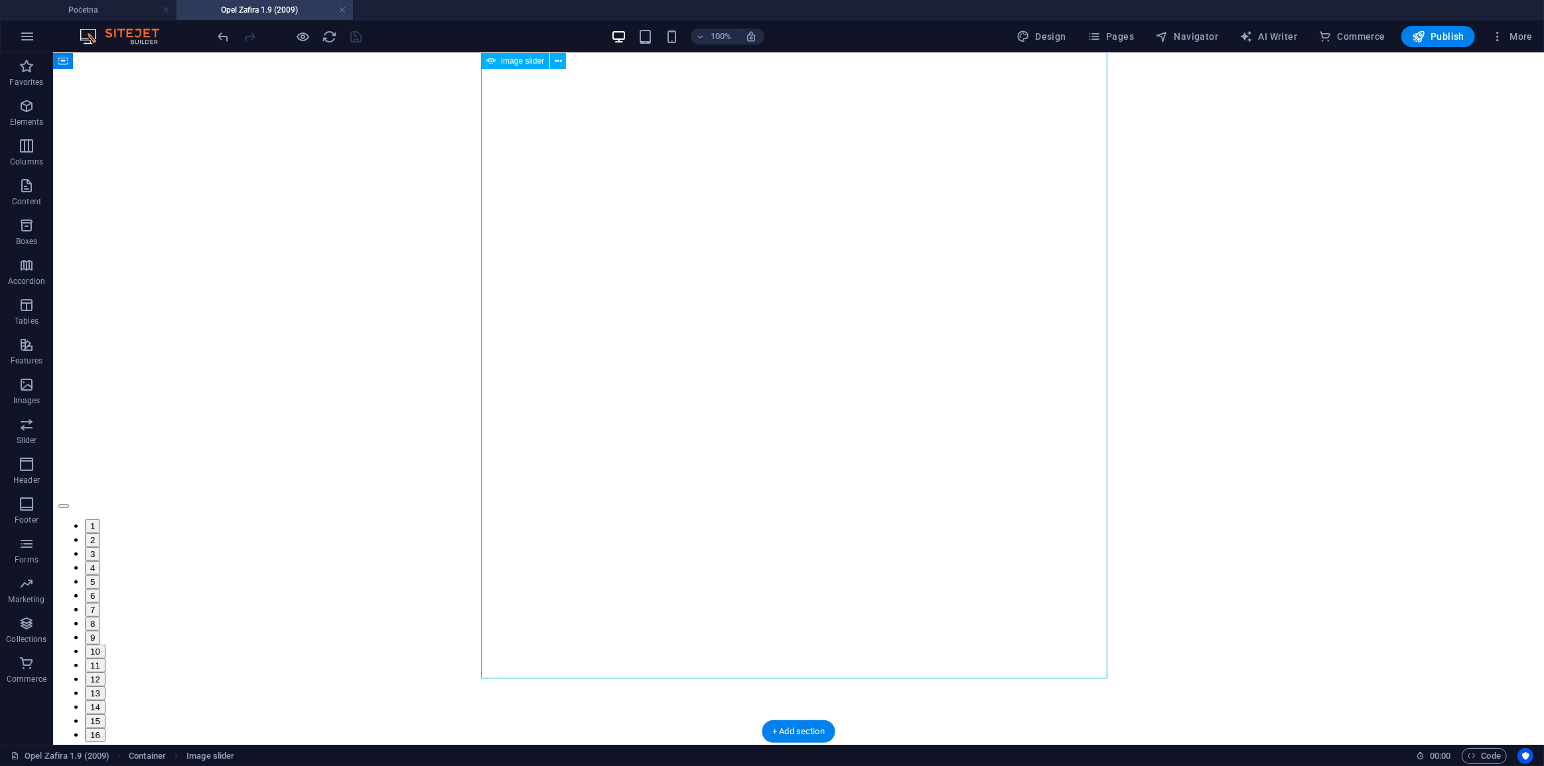
select select "s"
select select "progressive"
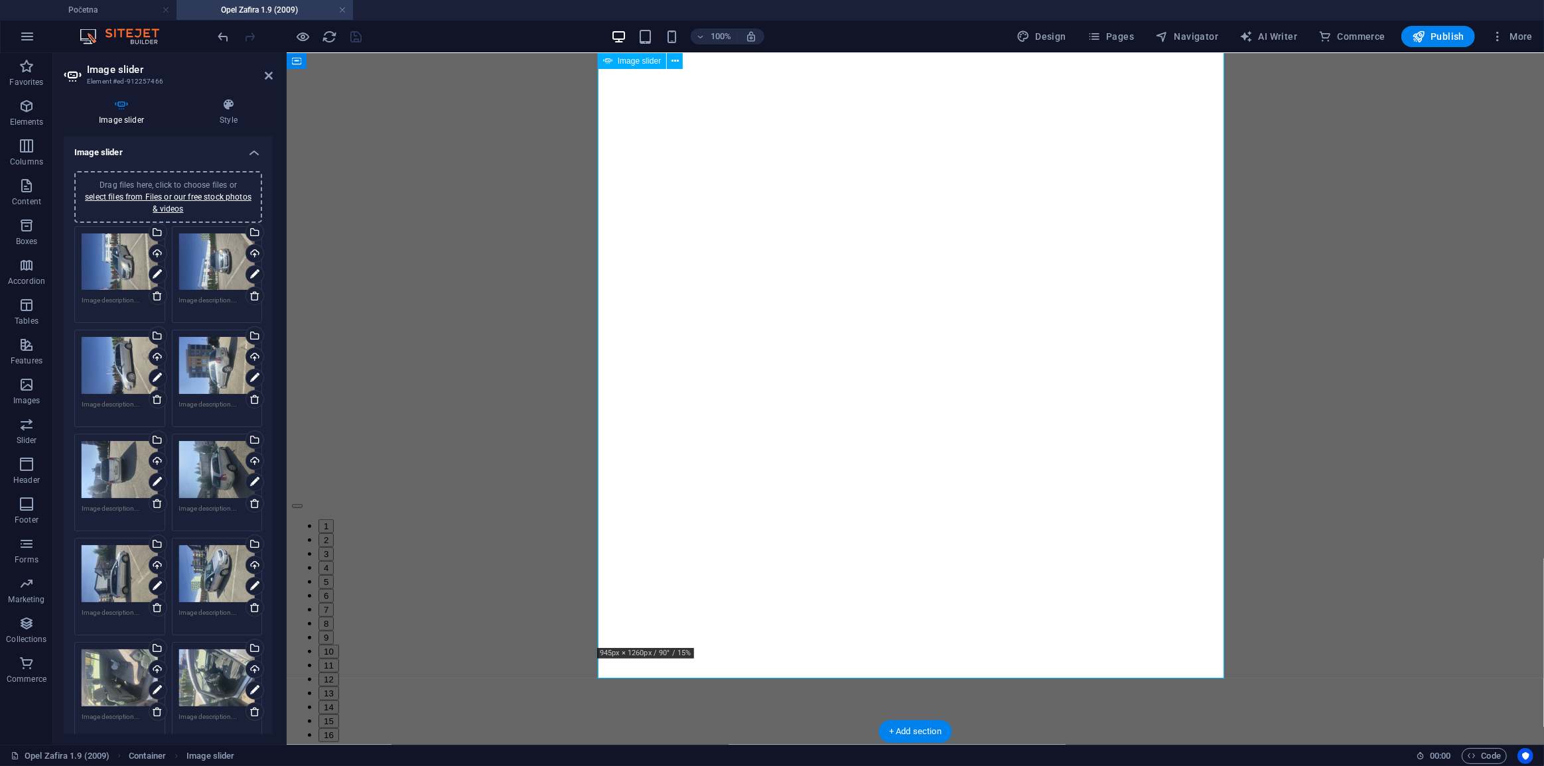
click at [302, 504] on button "button" at bounding box center [296, 506] width 11 height 4
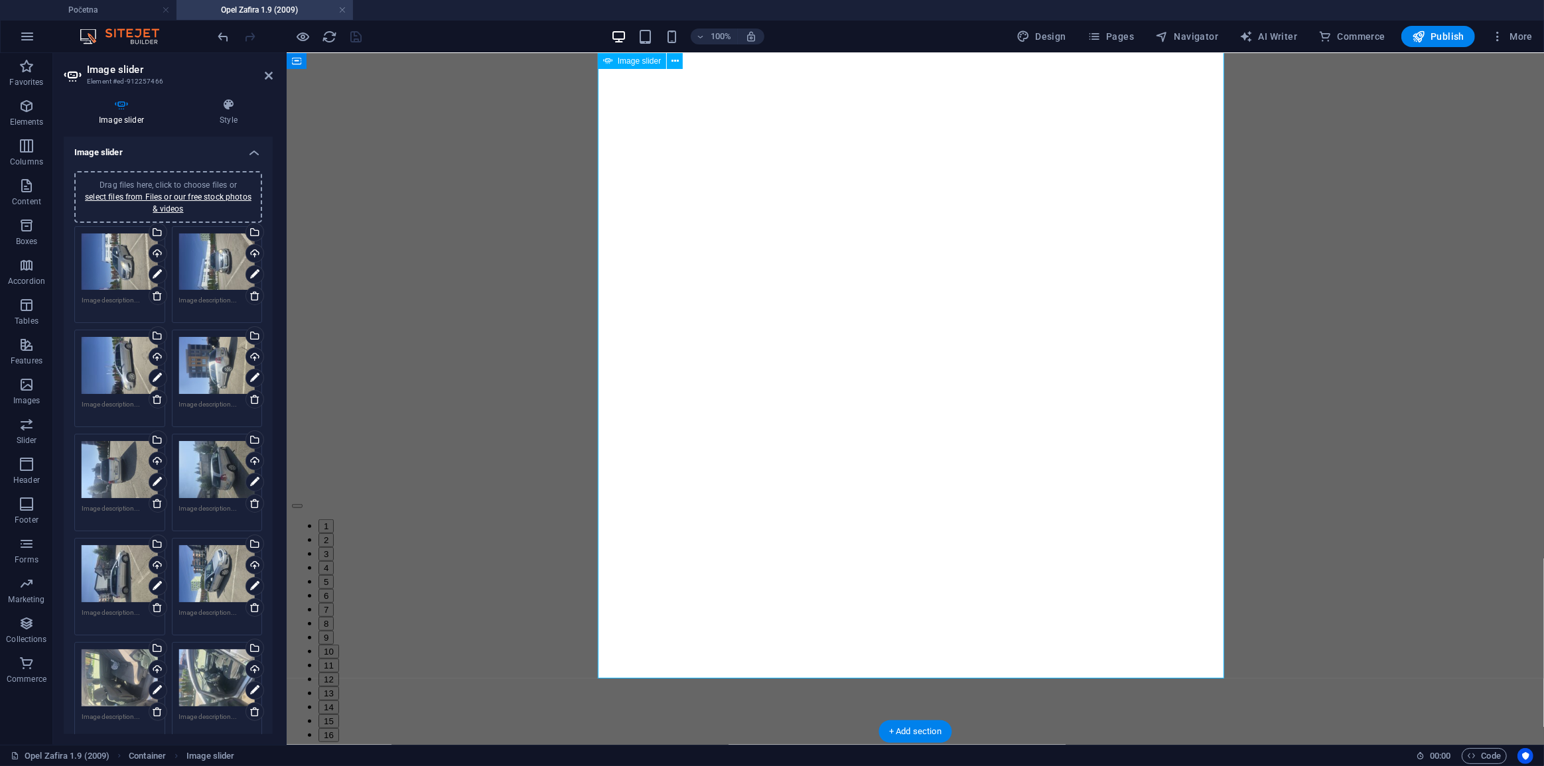
click at [302, 504] on button "button" at bounding box center [296, 506] width 11 height 4
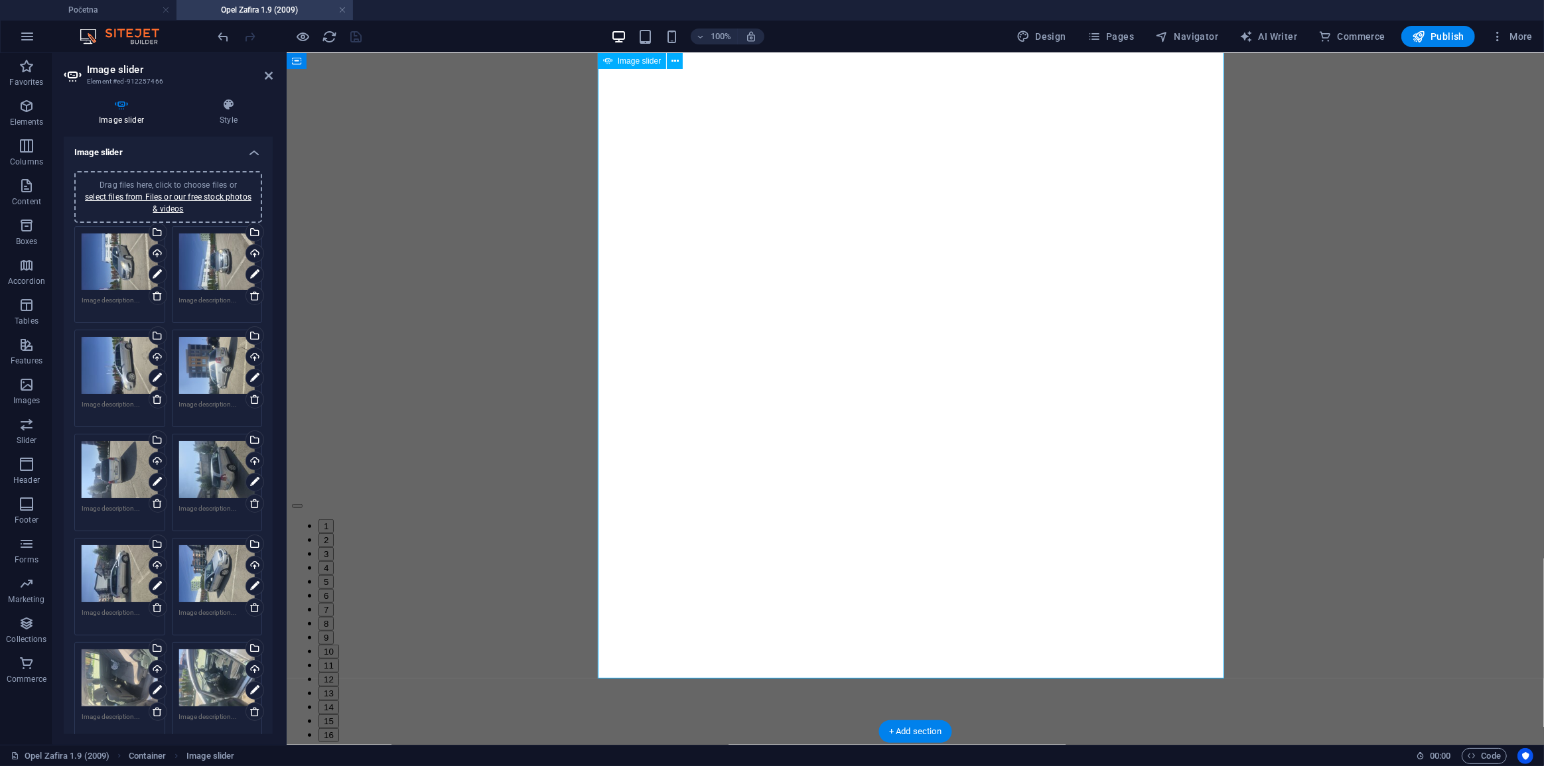
click at [302, 504] on button "button" at bounding box center [296, 506] width 11 height 4
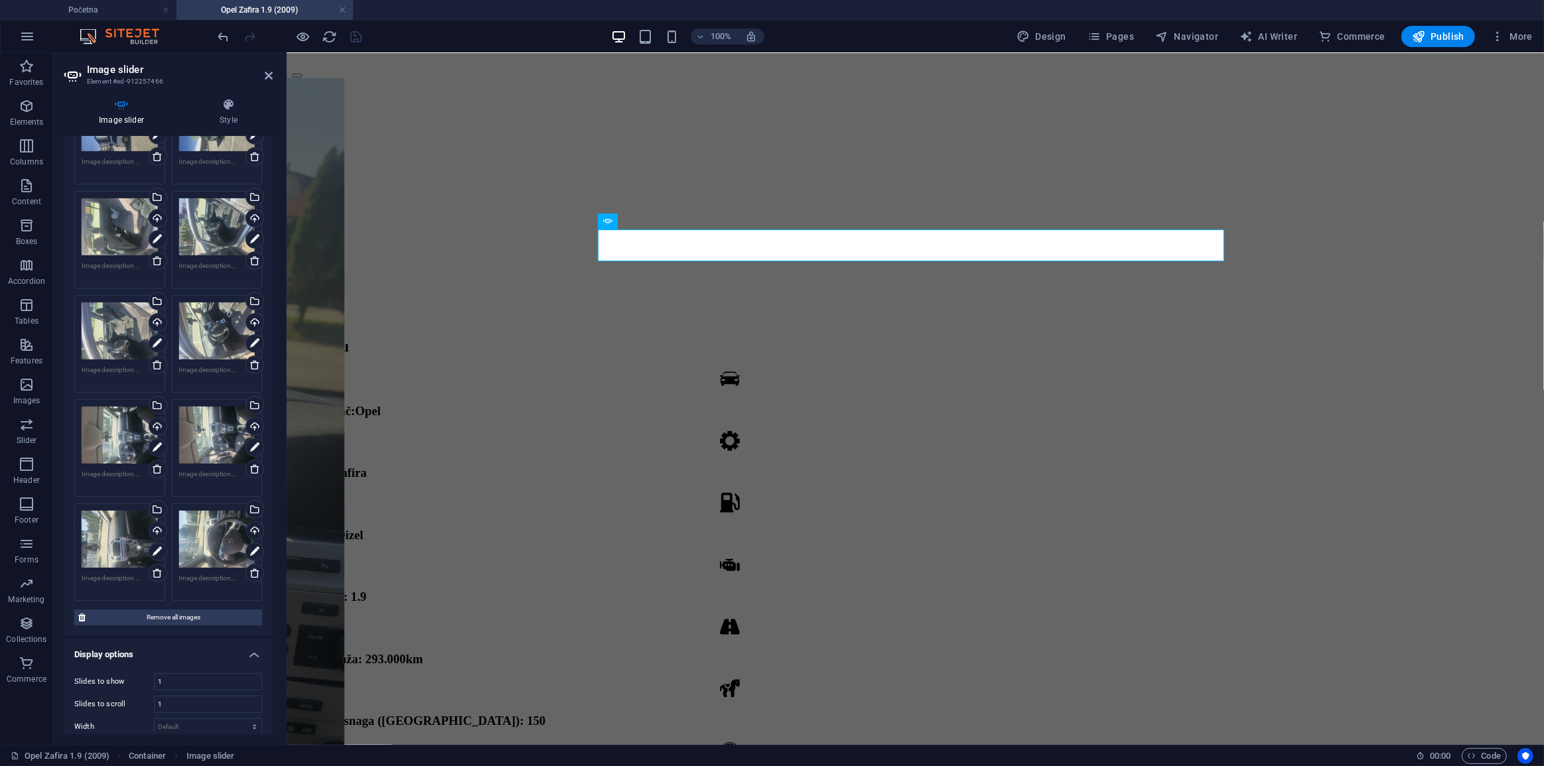
scroll to position [422, 0]
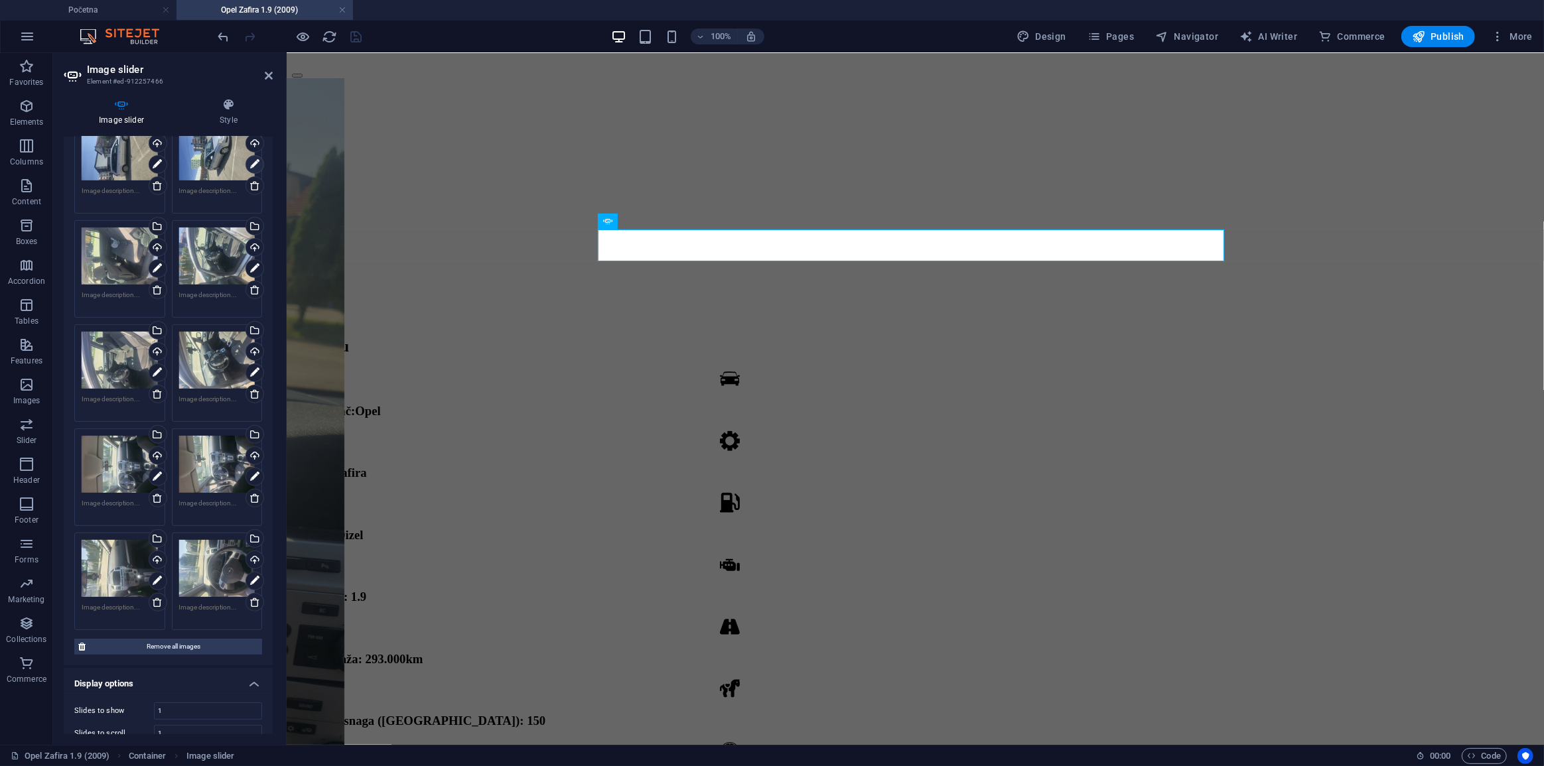
click at [250, 173] on icon at bounding box center [254, 165] width 9 height 16
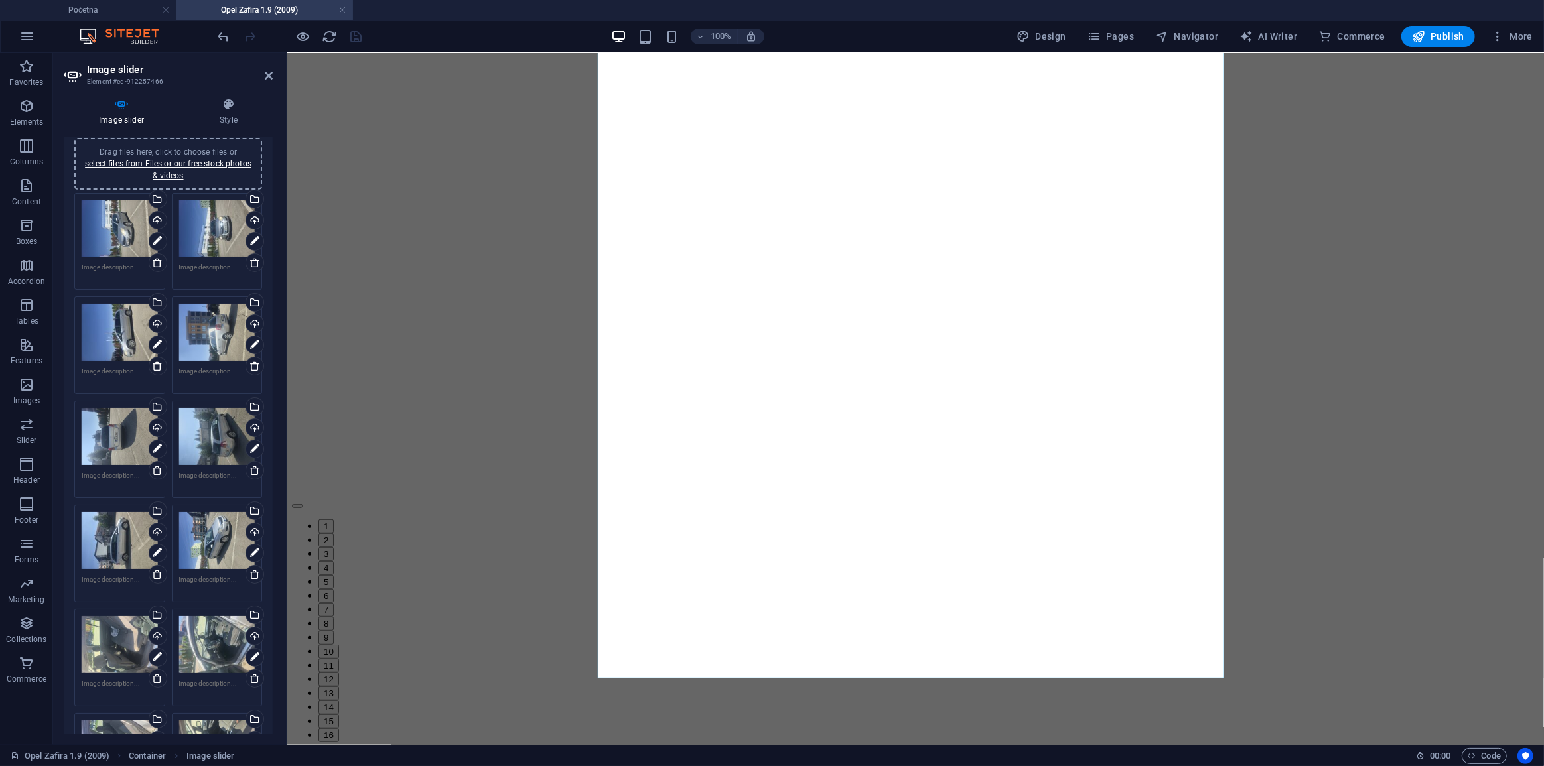
scroll to position [0, 0]
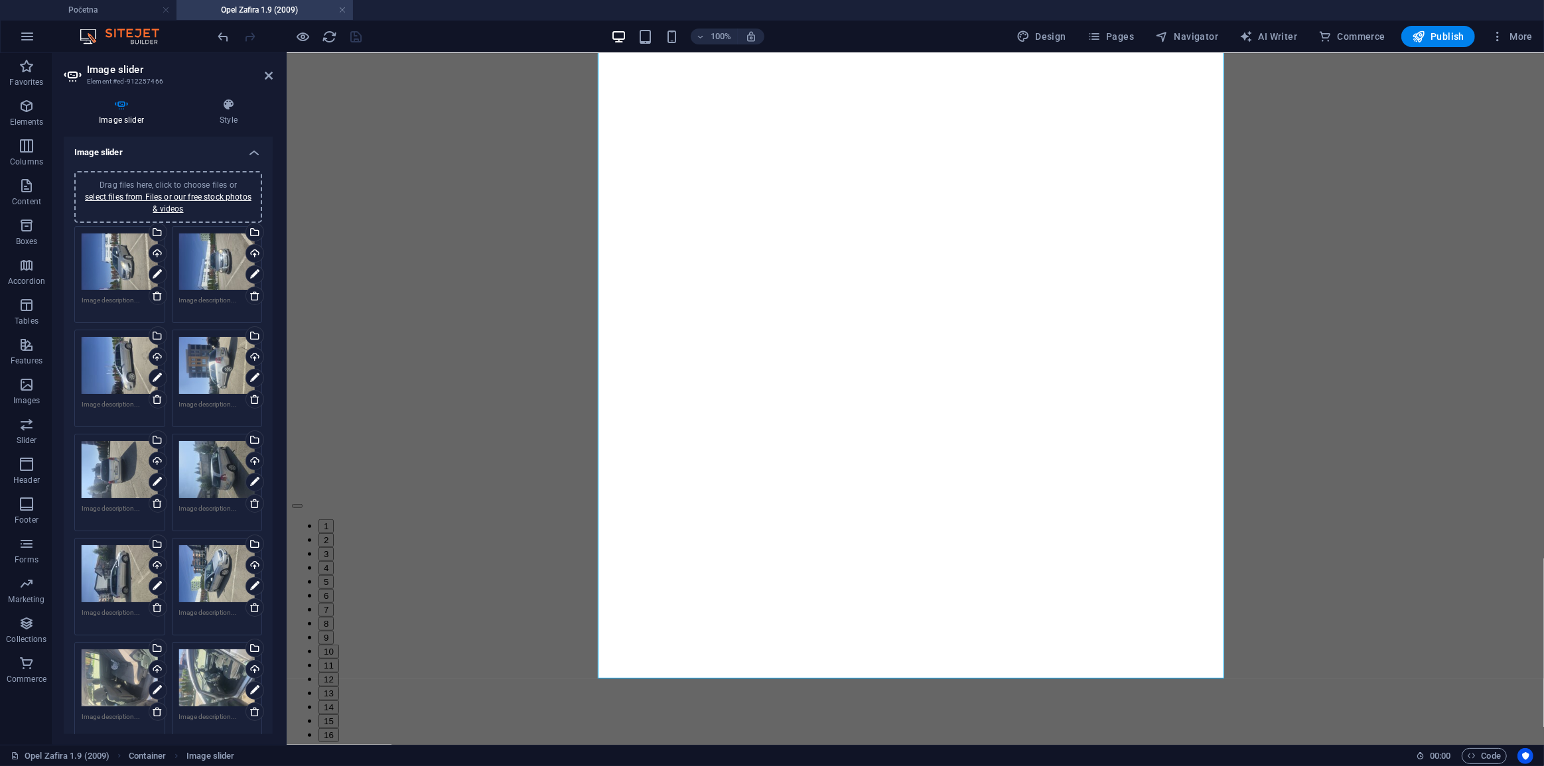
click at [133, 106] on icon at bounding box center [121, 104] width 115 height 13
click at [786, 533] on li "1" at bounding box center [928, 526] width 1220 height 14
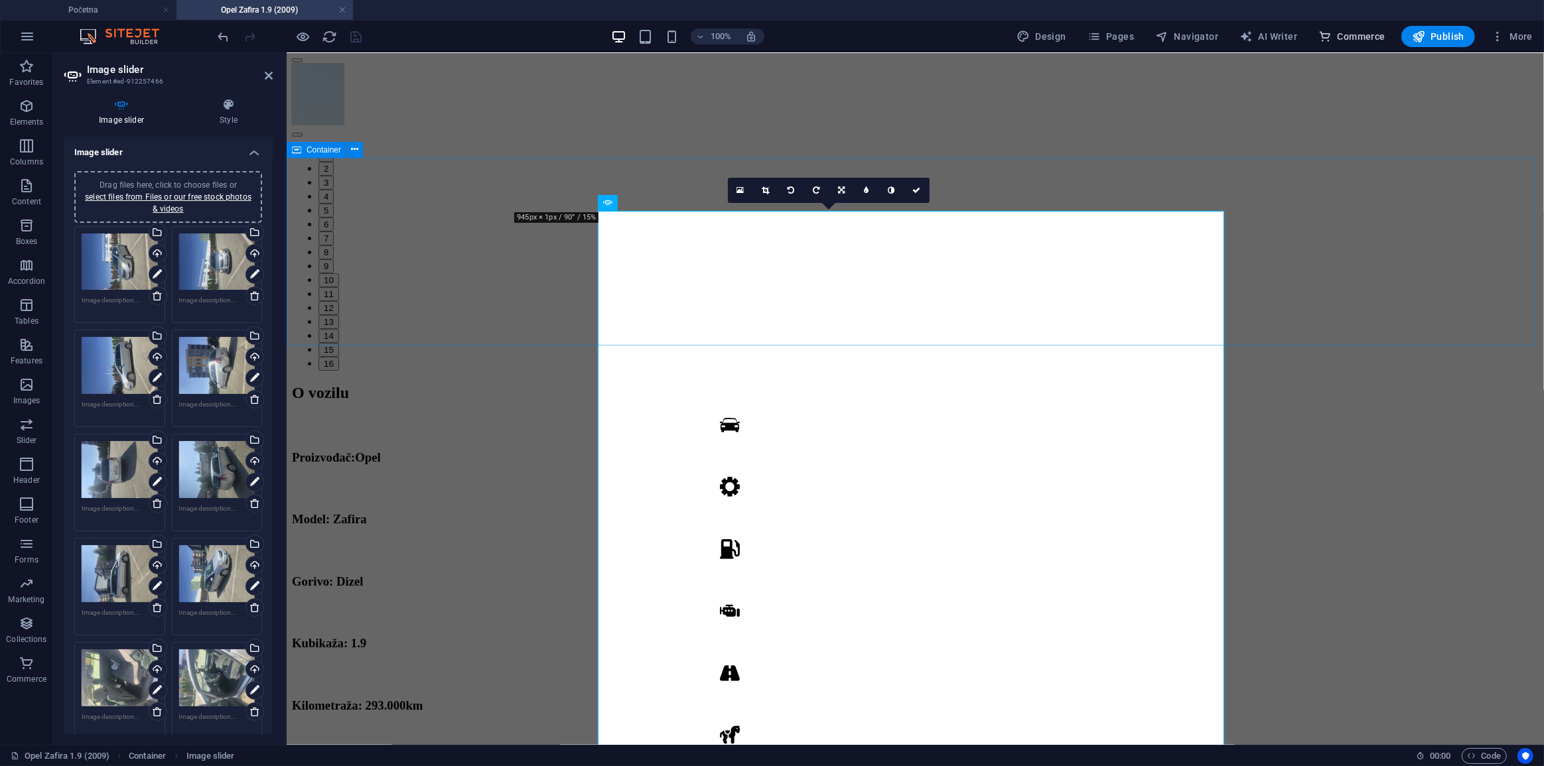
scroll to position [332, 0]
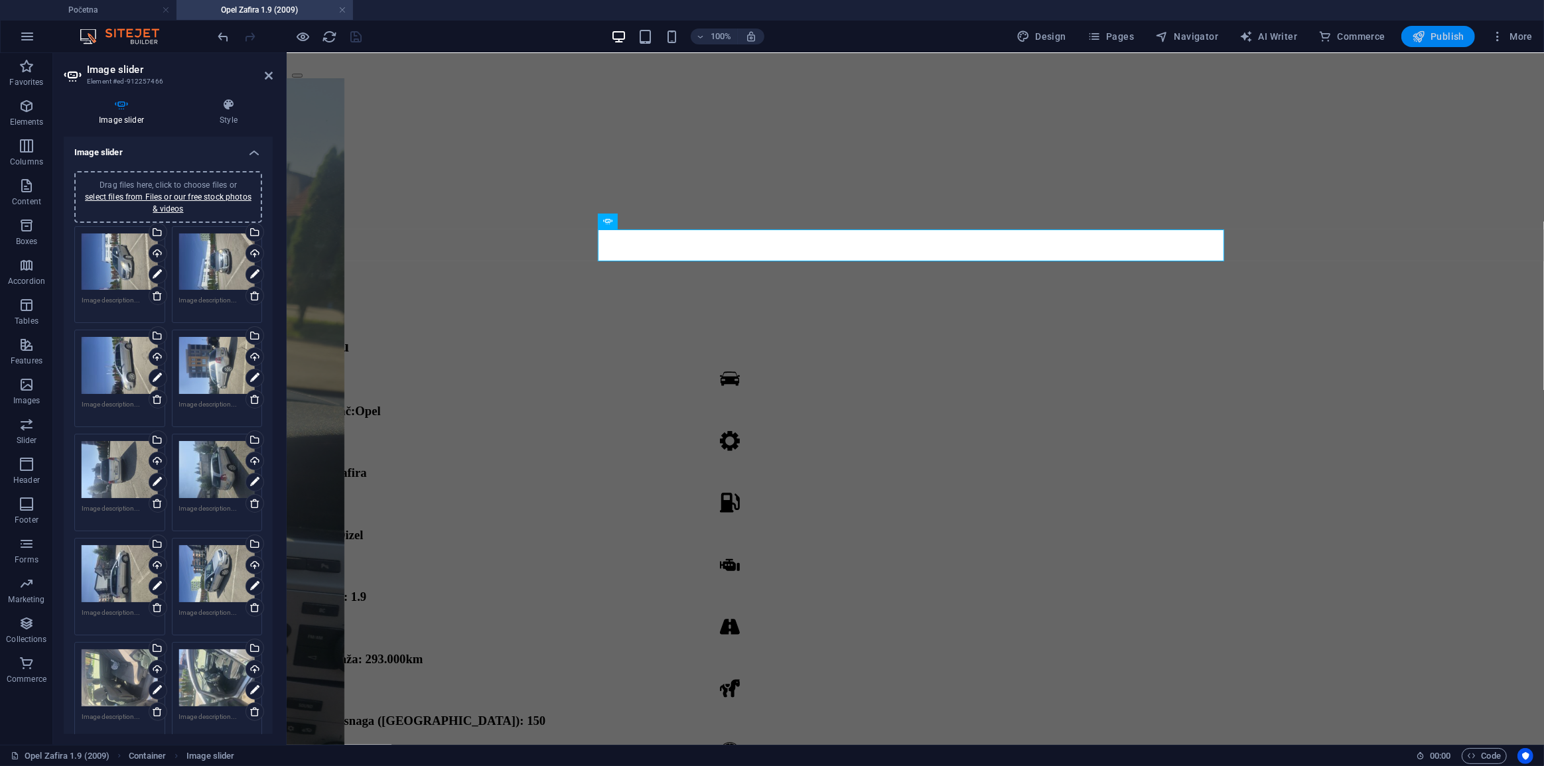
click at [1422, 37] on icon "button" at bounding box center [1418, 36] width 13 height 13
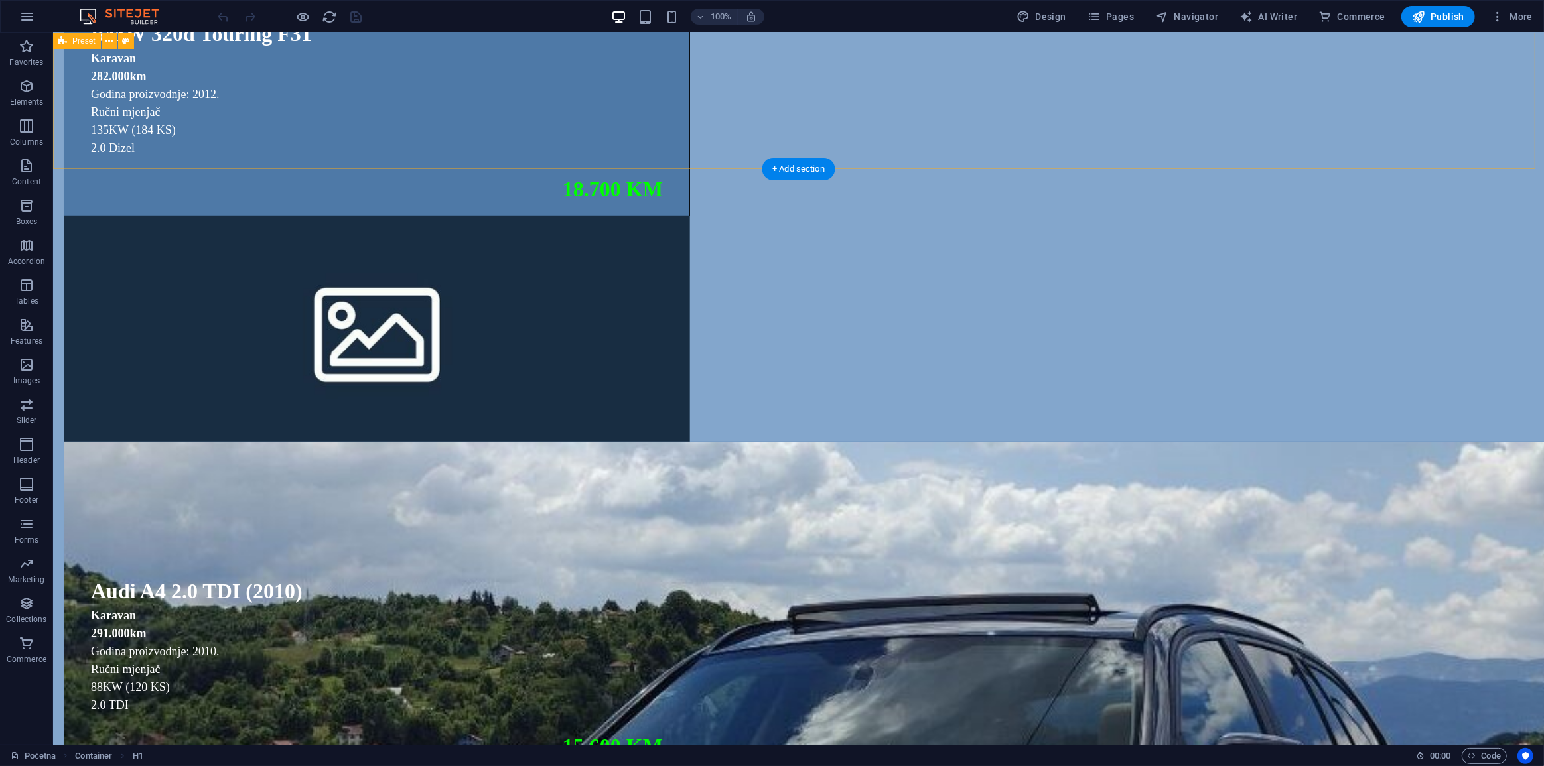
scroll to position [603, 0]
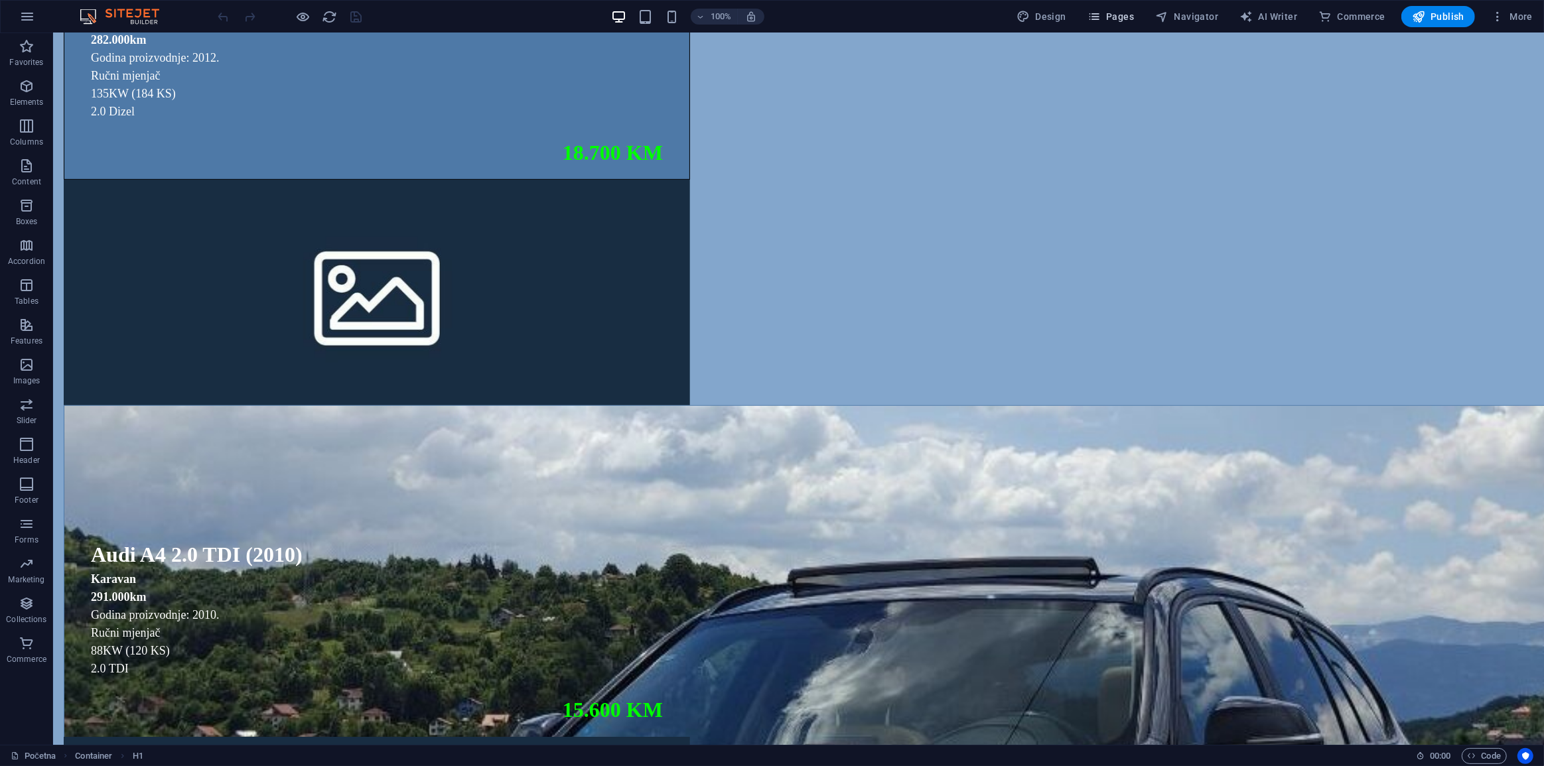
click at [0, 0] on button "Pages" at bounding box center [0, 0] width 0 height 0
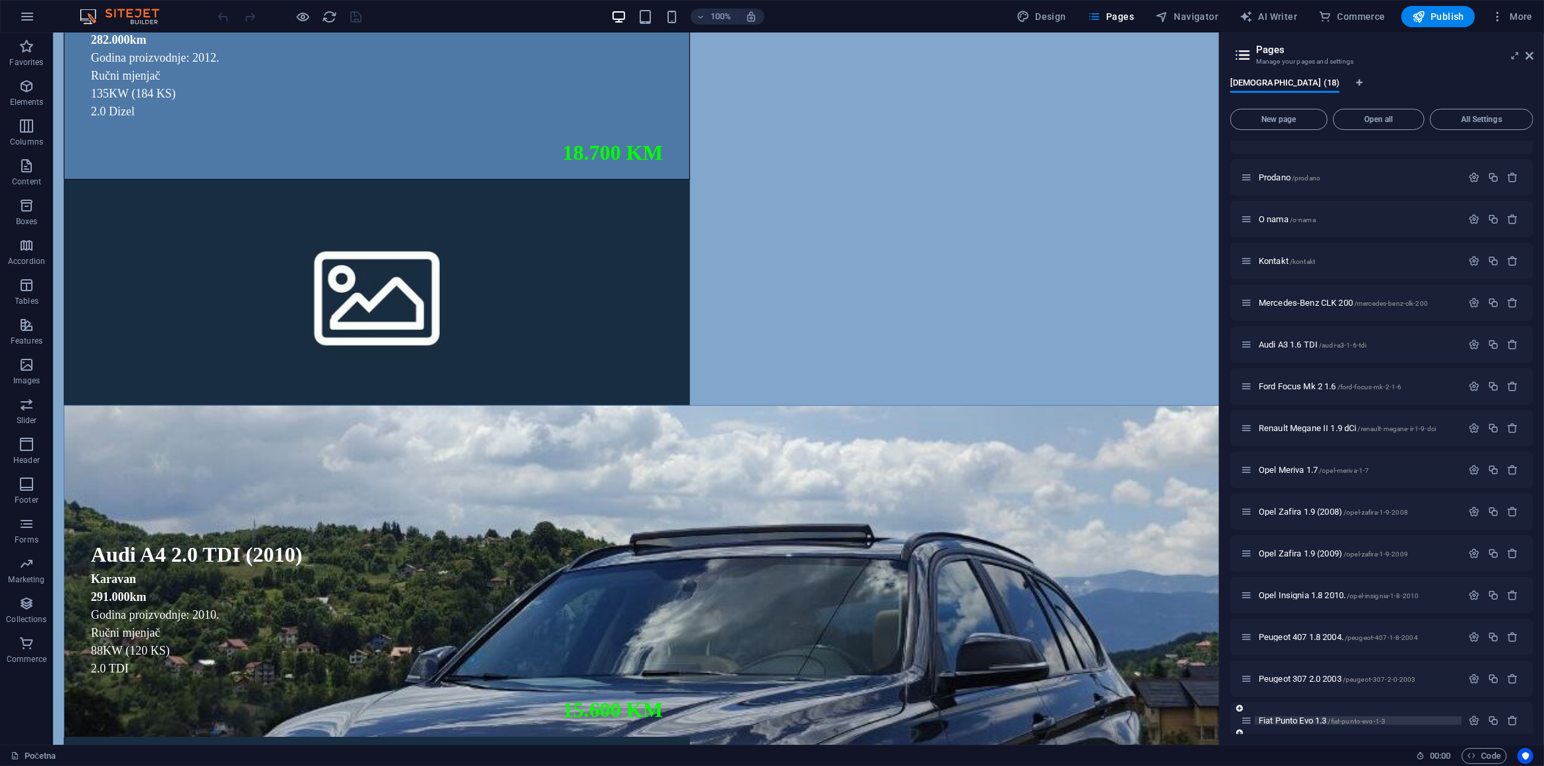
scroll to position [0, 0]
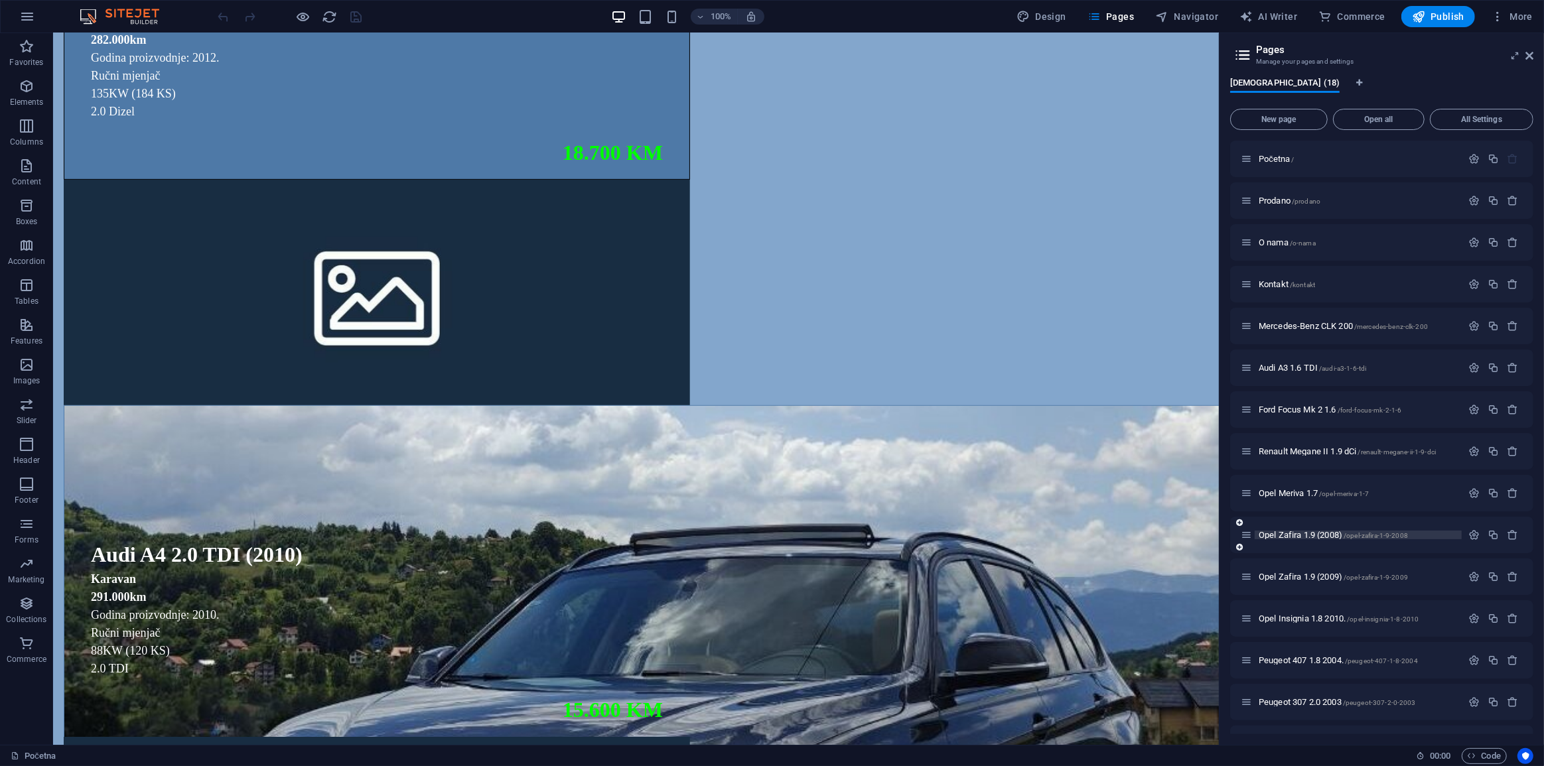
click at [1335, 533] on span "Opel Zafira 1.9 (2008) /opel-zafira-1-9-2008" at bounding box center [1333, 535] width 149 height 10
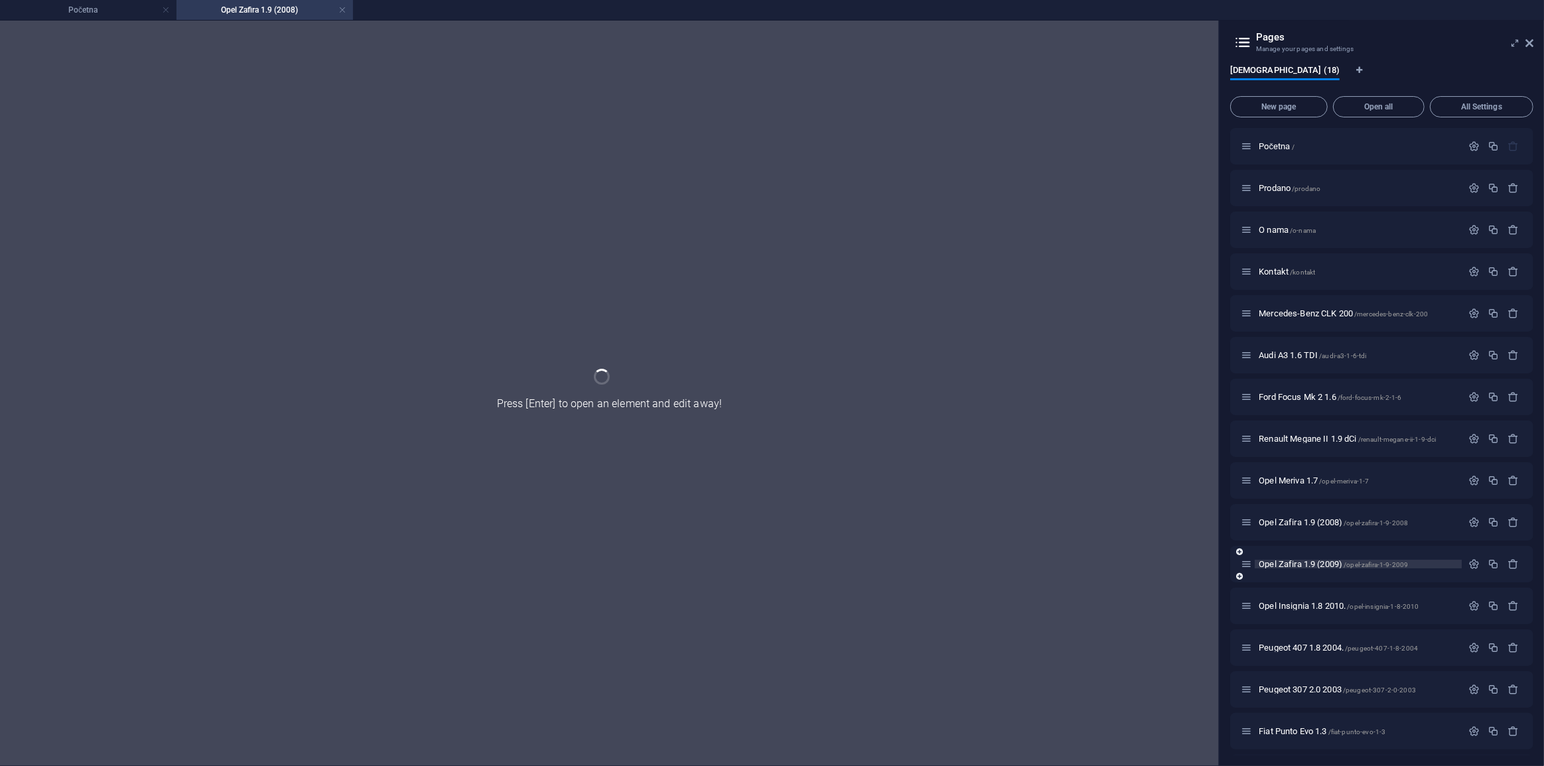
click at [1326, 541] on div "Opel Zafira 1.9 (2008) /opel-zafira-1-9-2008" at bounding box center [1381, 522] width 303 height 36
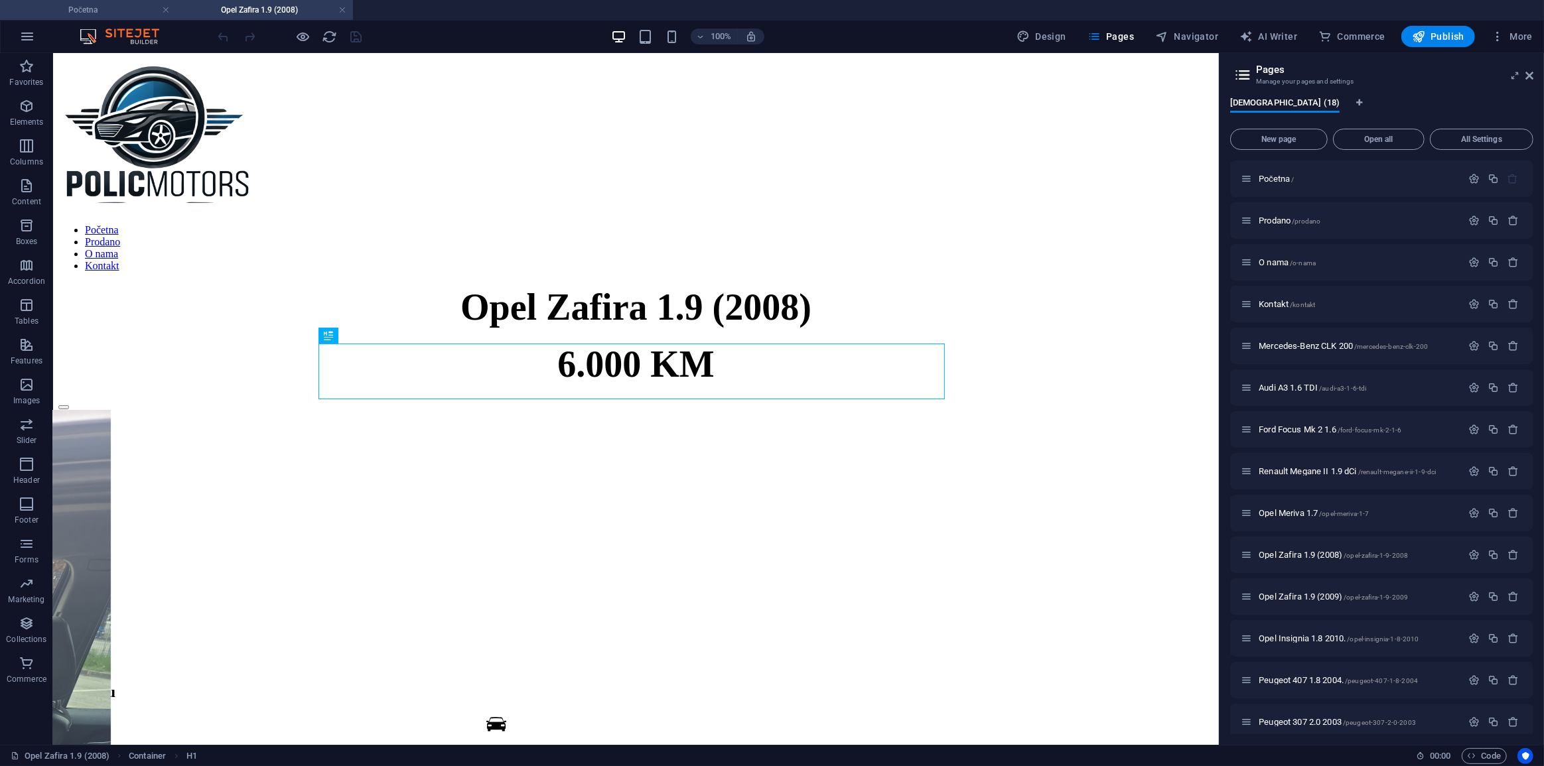
click at [113, 8] on h4 "Početna" at bounding box center [88, 10] width 177 height 15
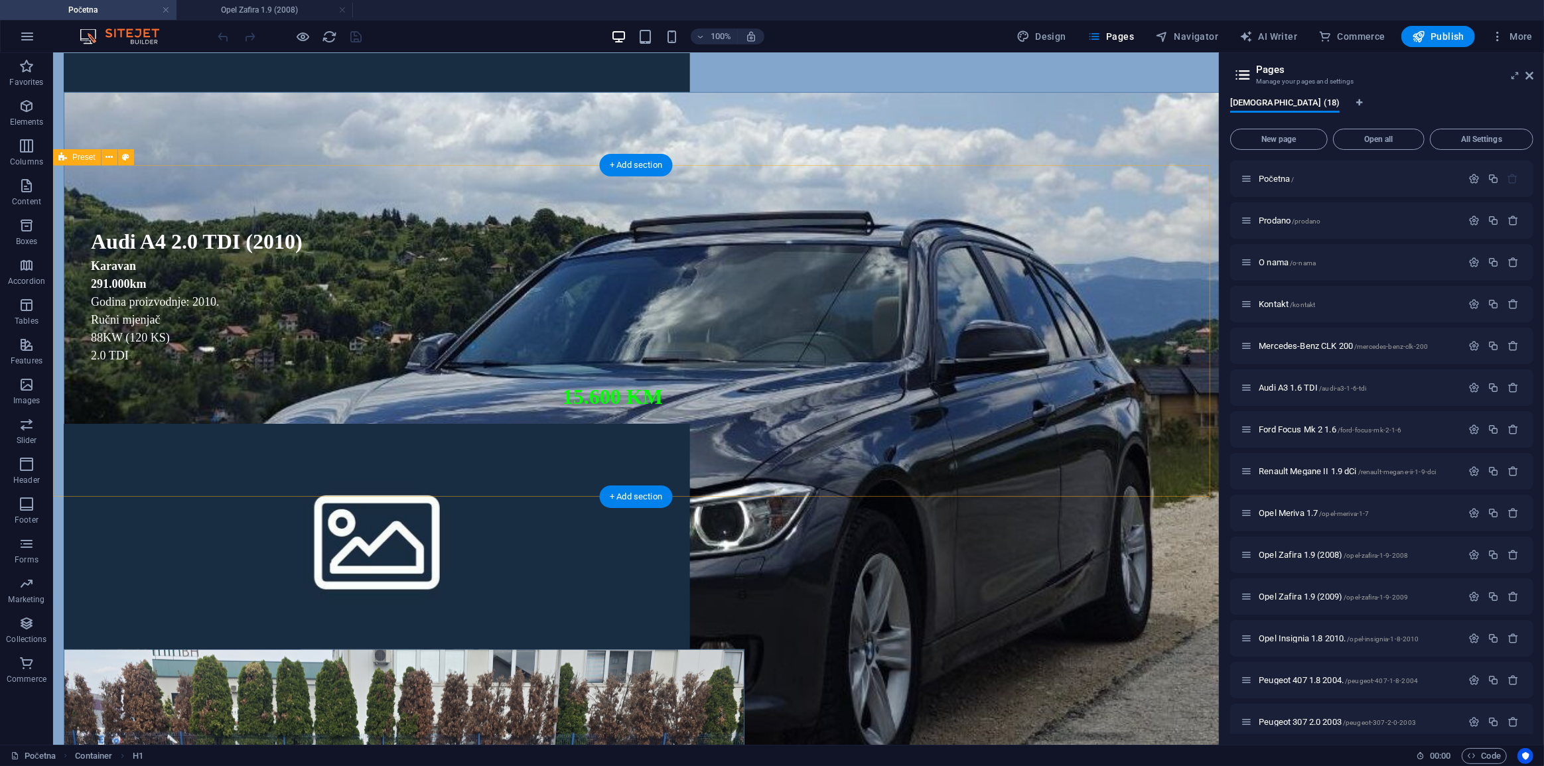
scroll to position [965, 0]
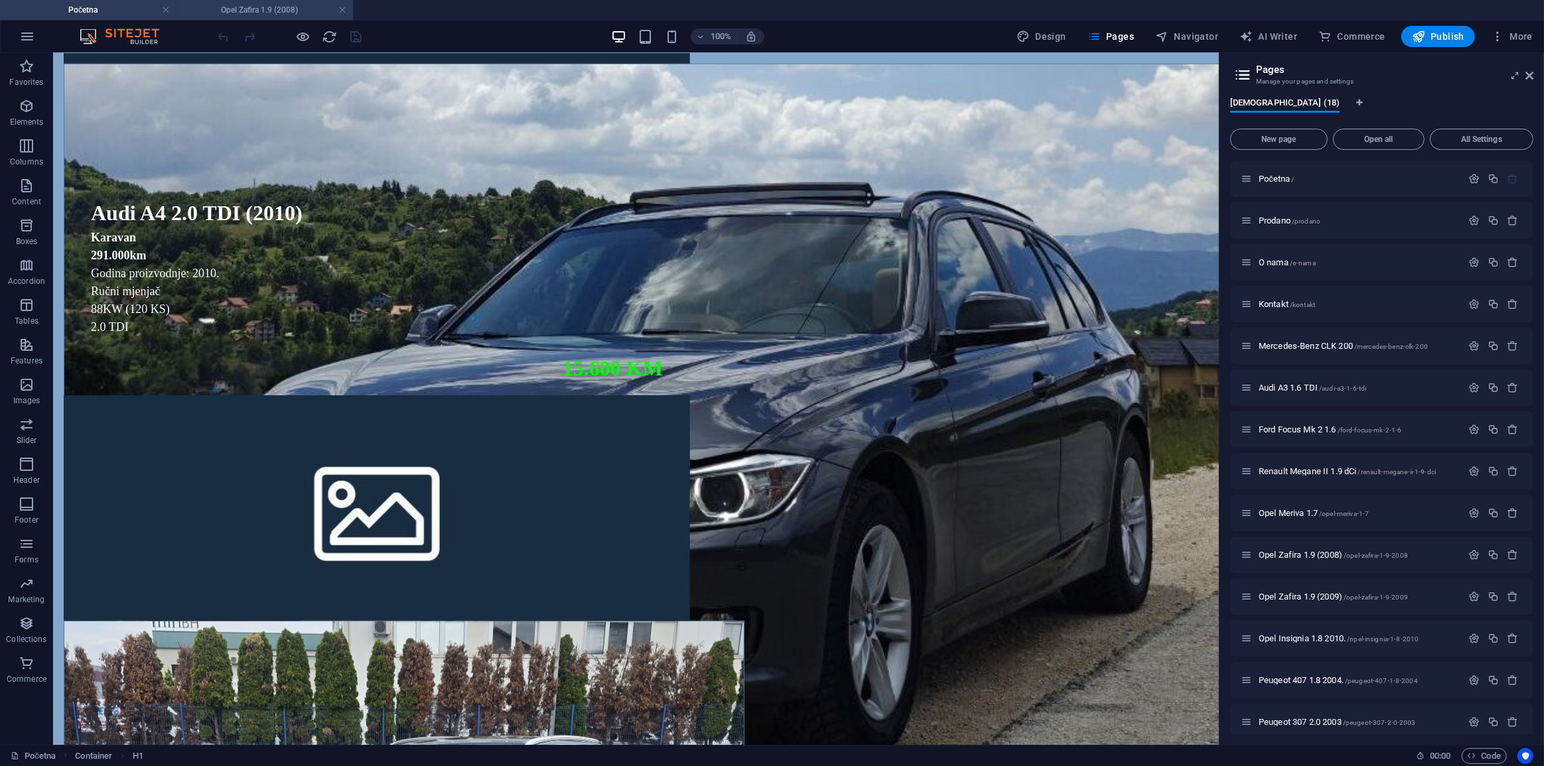
click at [293, 8] on h4 "Opel Zafira 1.9 (2008)" at bounding box center [265, 10] width 177 height 15
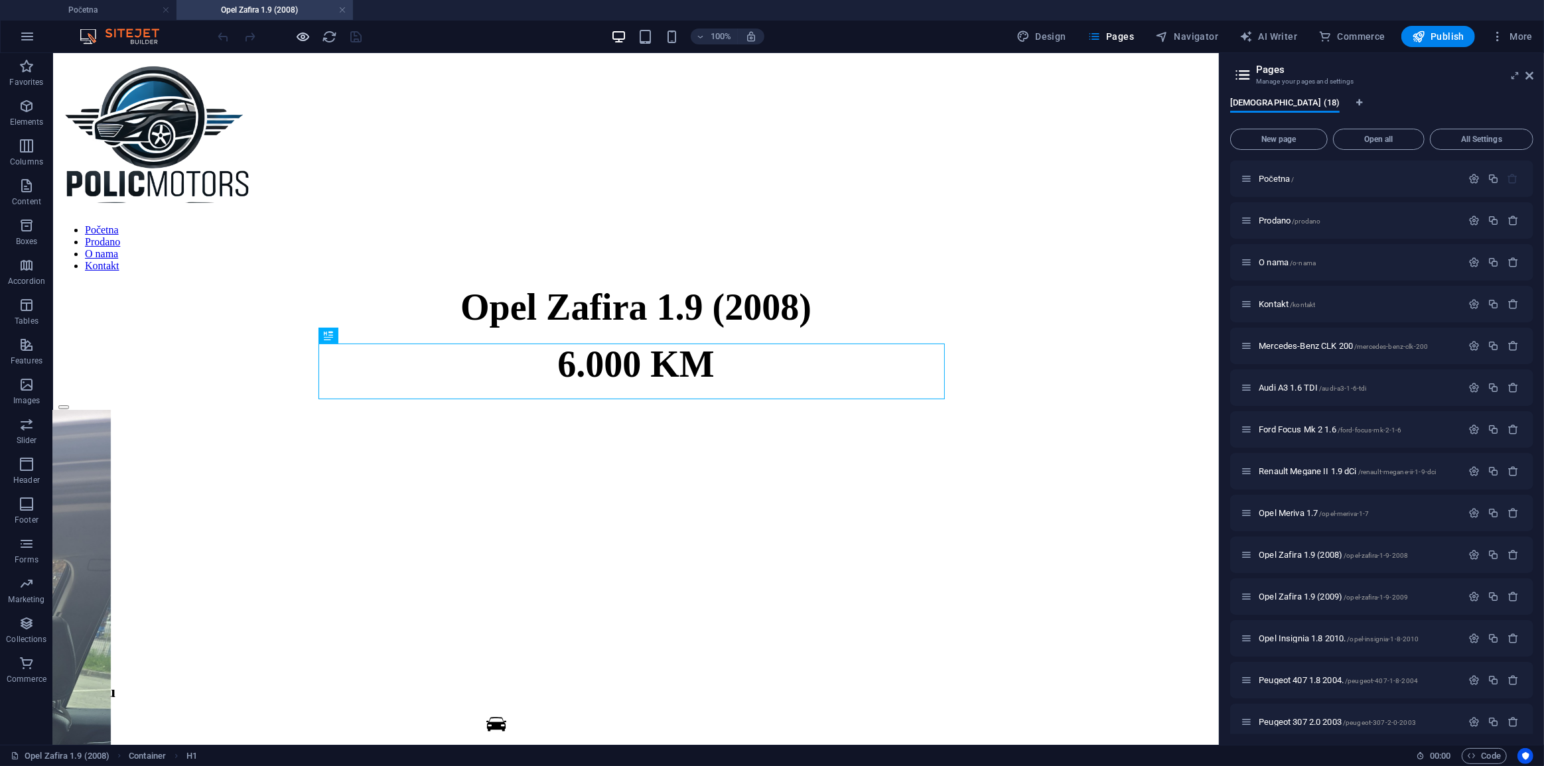
scroll to position [0, 0]
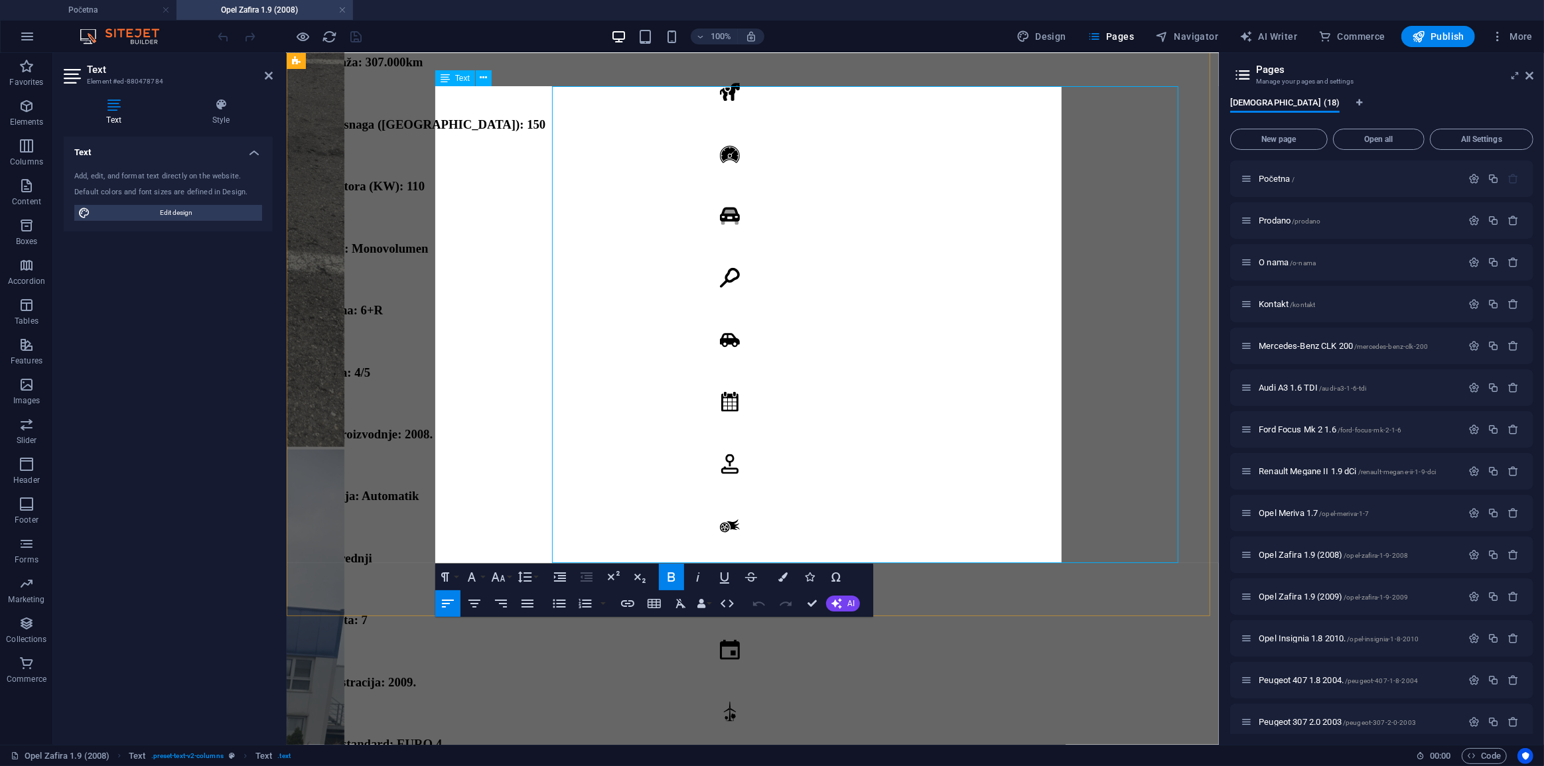
scroll to position [2614, 0]
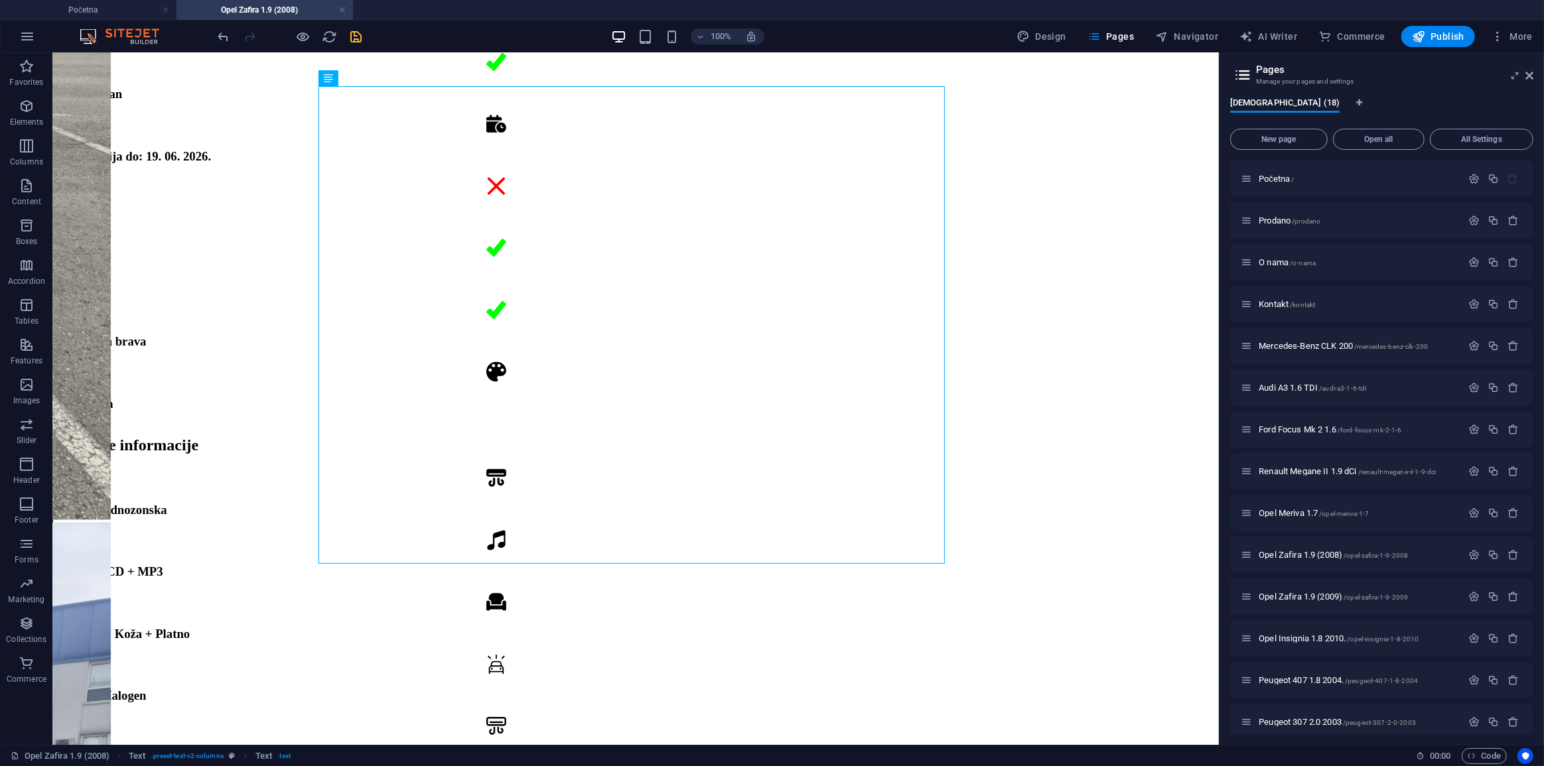
click at [360, 39] on icon "save" at bounding box center [356, 36] width 15 height 15
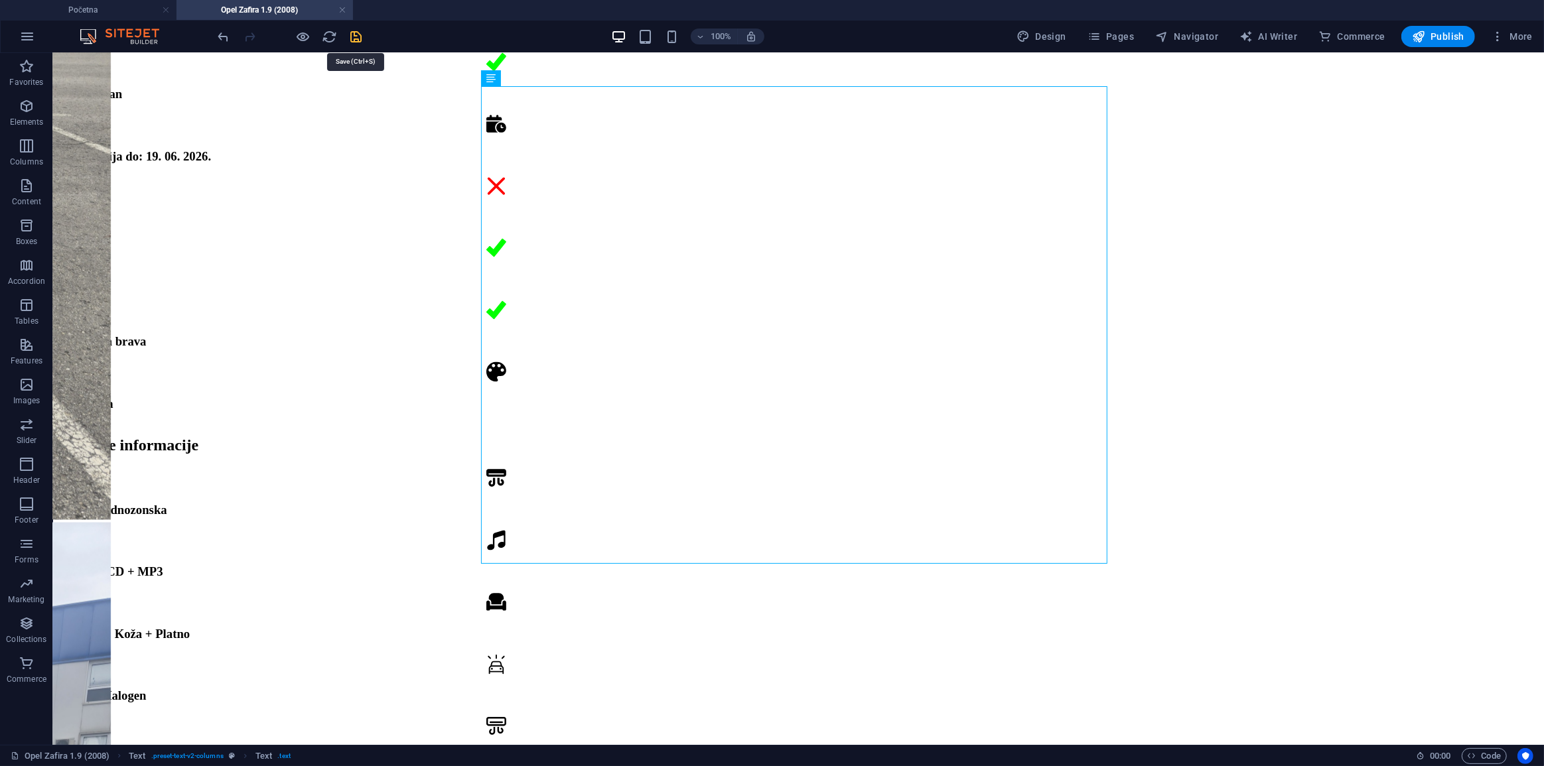
click at [358, 39] on icon "save" at bounding box center [356, 36] width 15 height 15
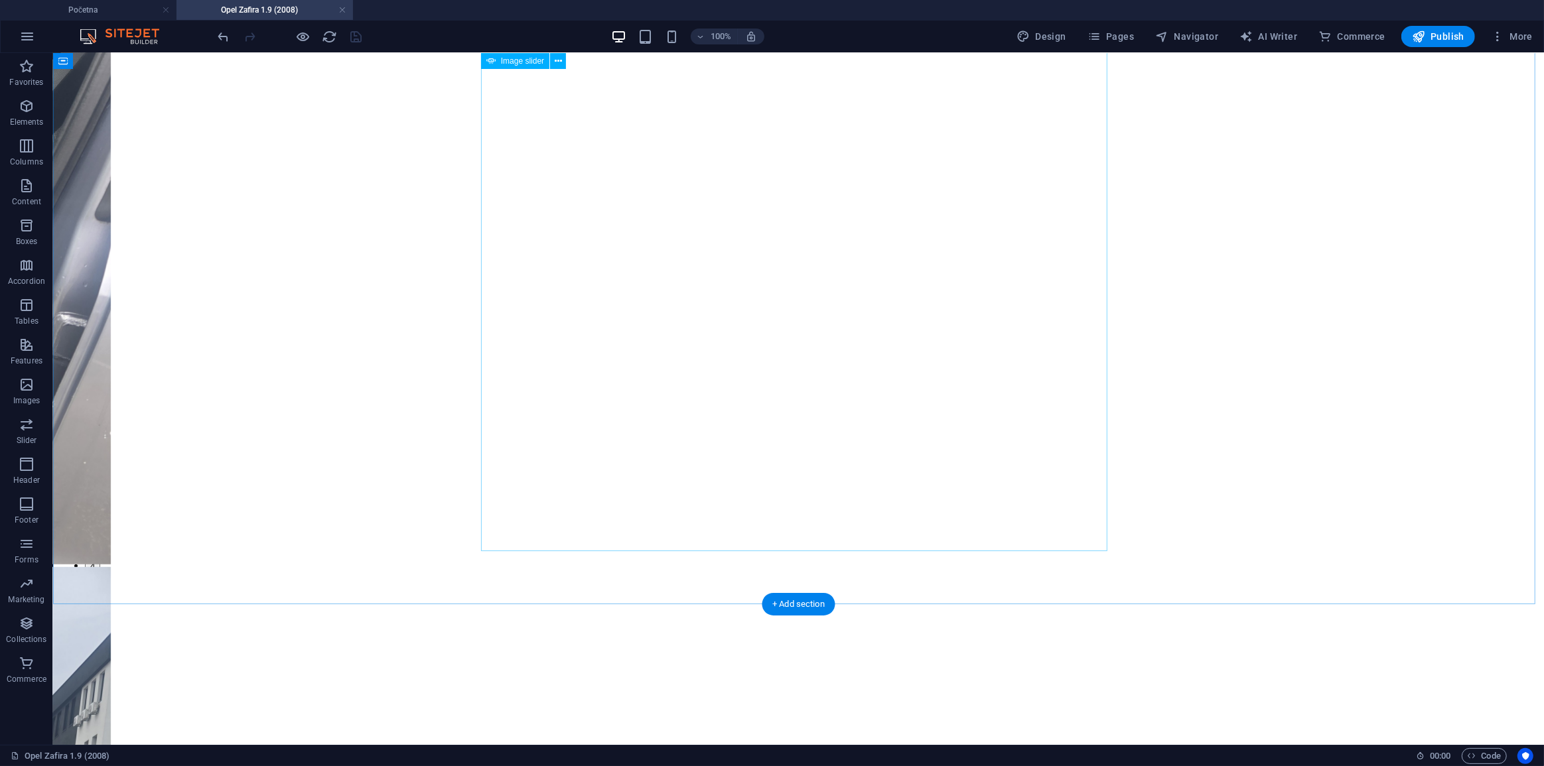
scroll to position [744, 0]
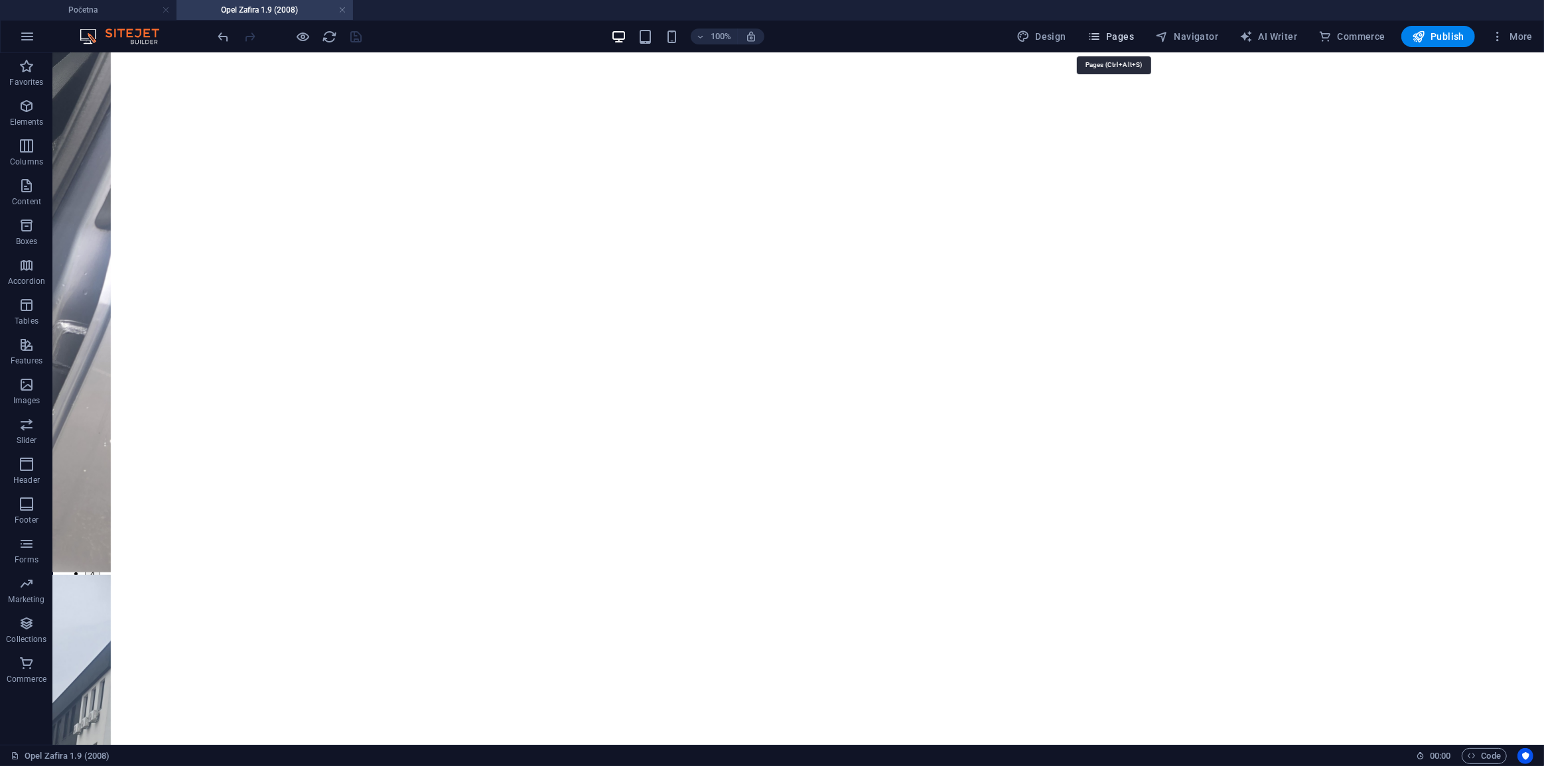
click at [1116, 40] on span "Pages" at bounding box center [1111, 36] width 46 height 13
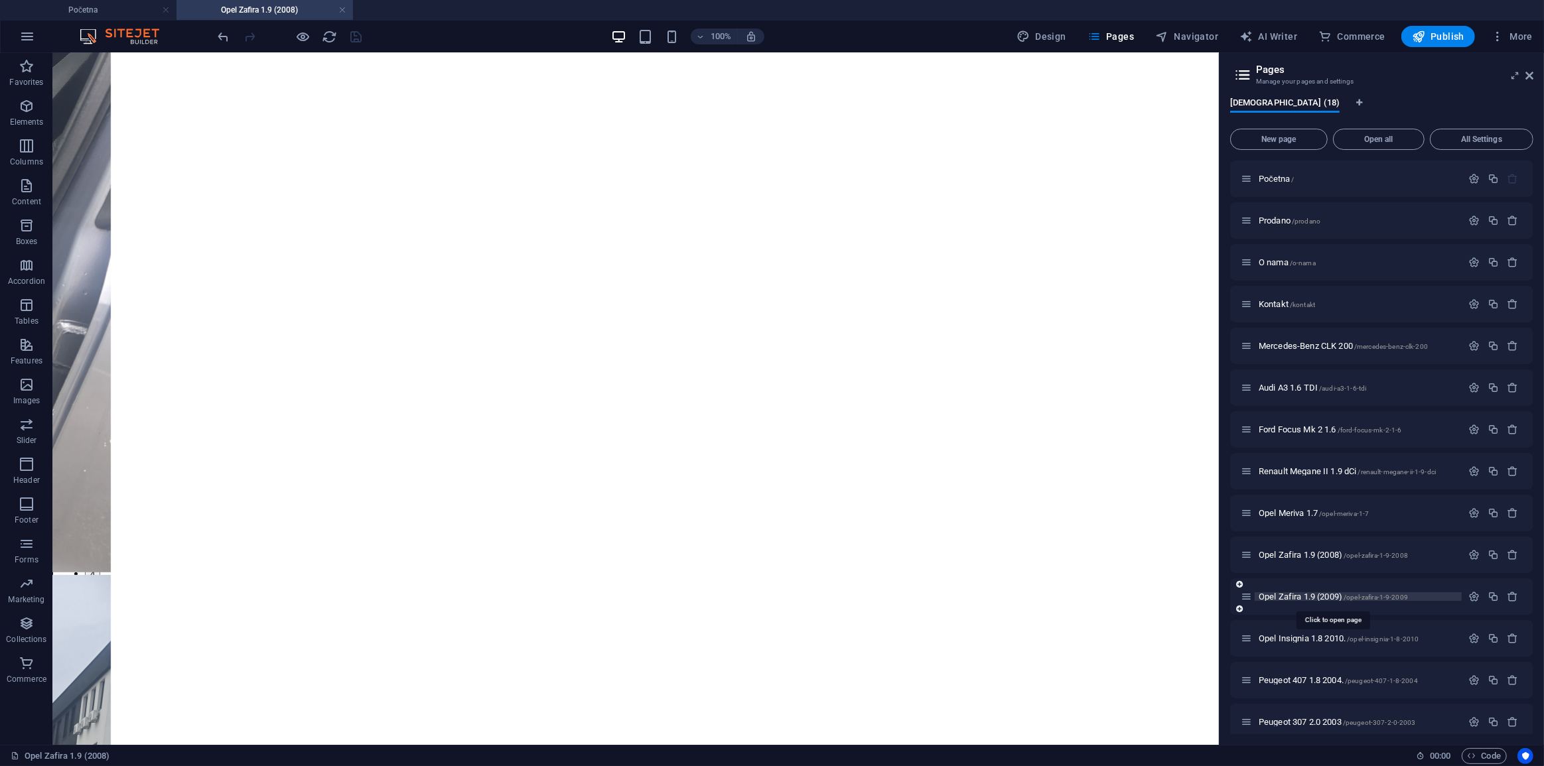
click at [1317, 600] on span "Opel Zafira 1.9 (2009) /opel-zafira-1-9-2009" at bounding box center [1333, 597] width 149 height 10
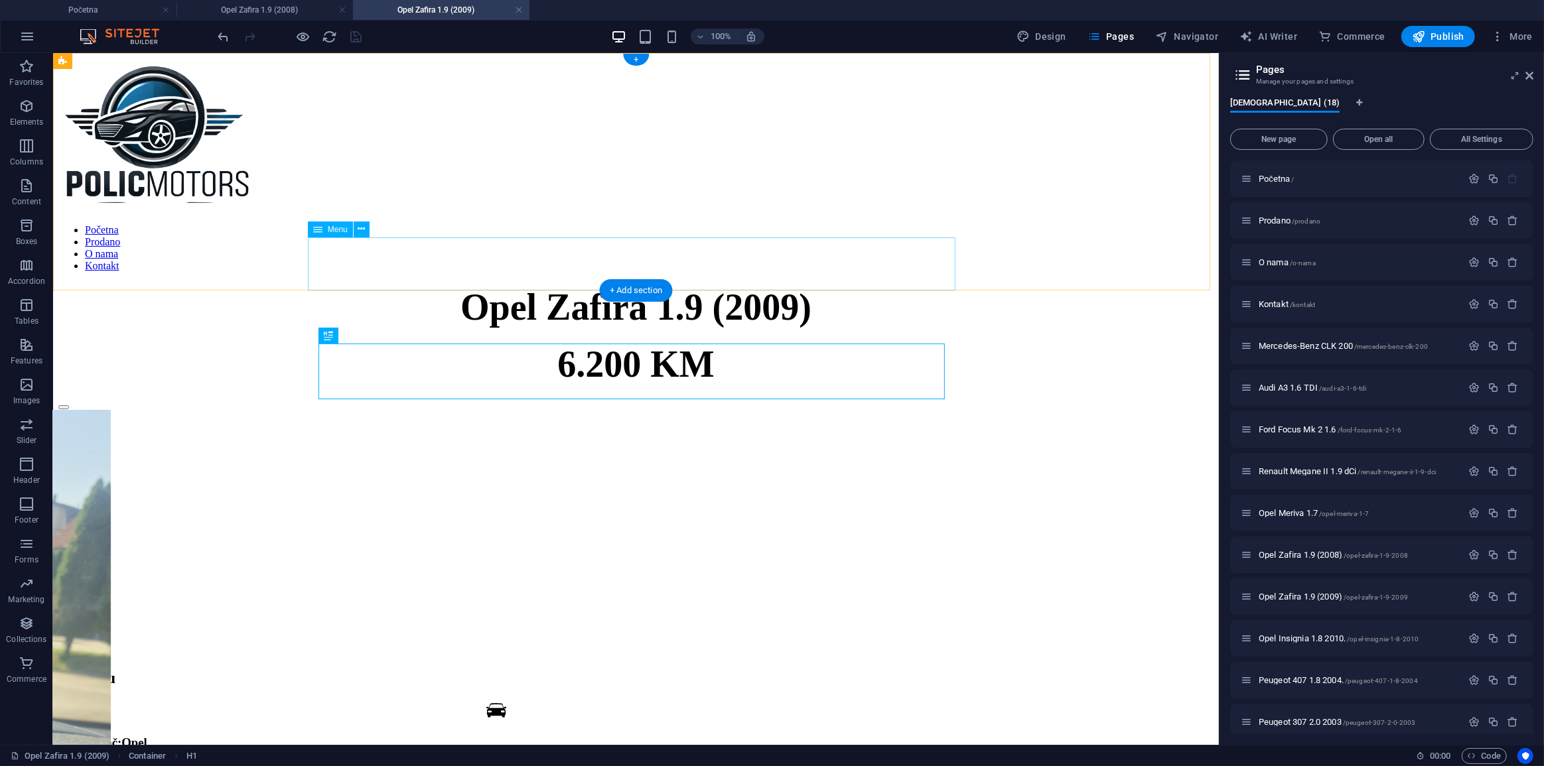
scroll to position [0, 0]
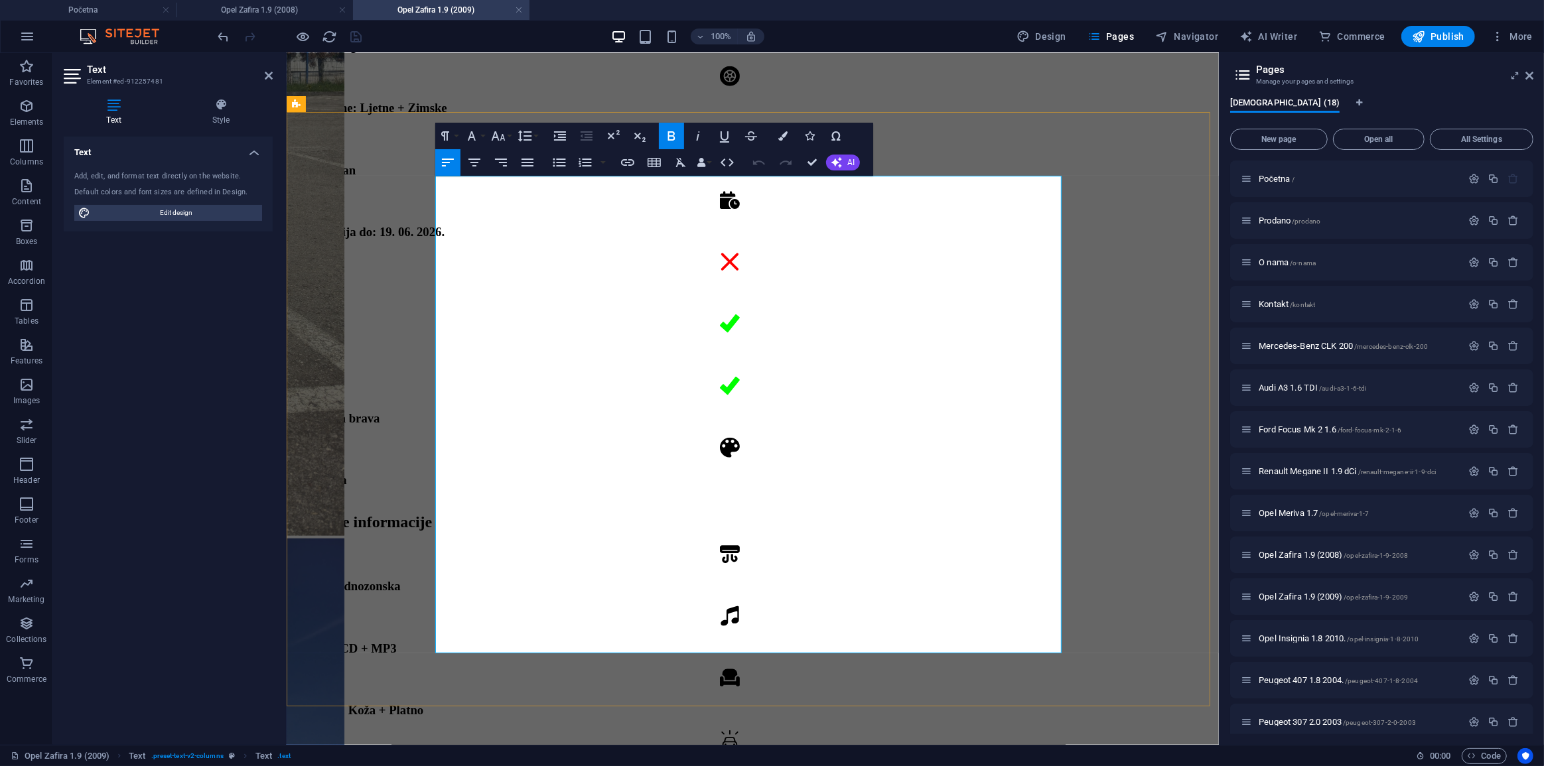
scroll to position [2524, 0]
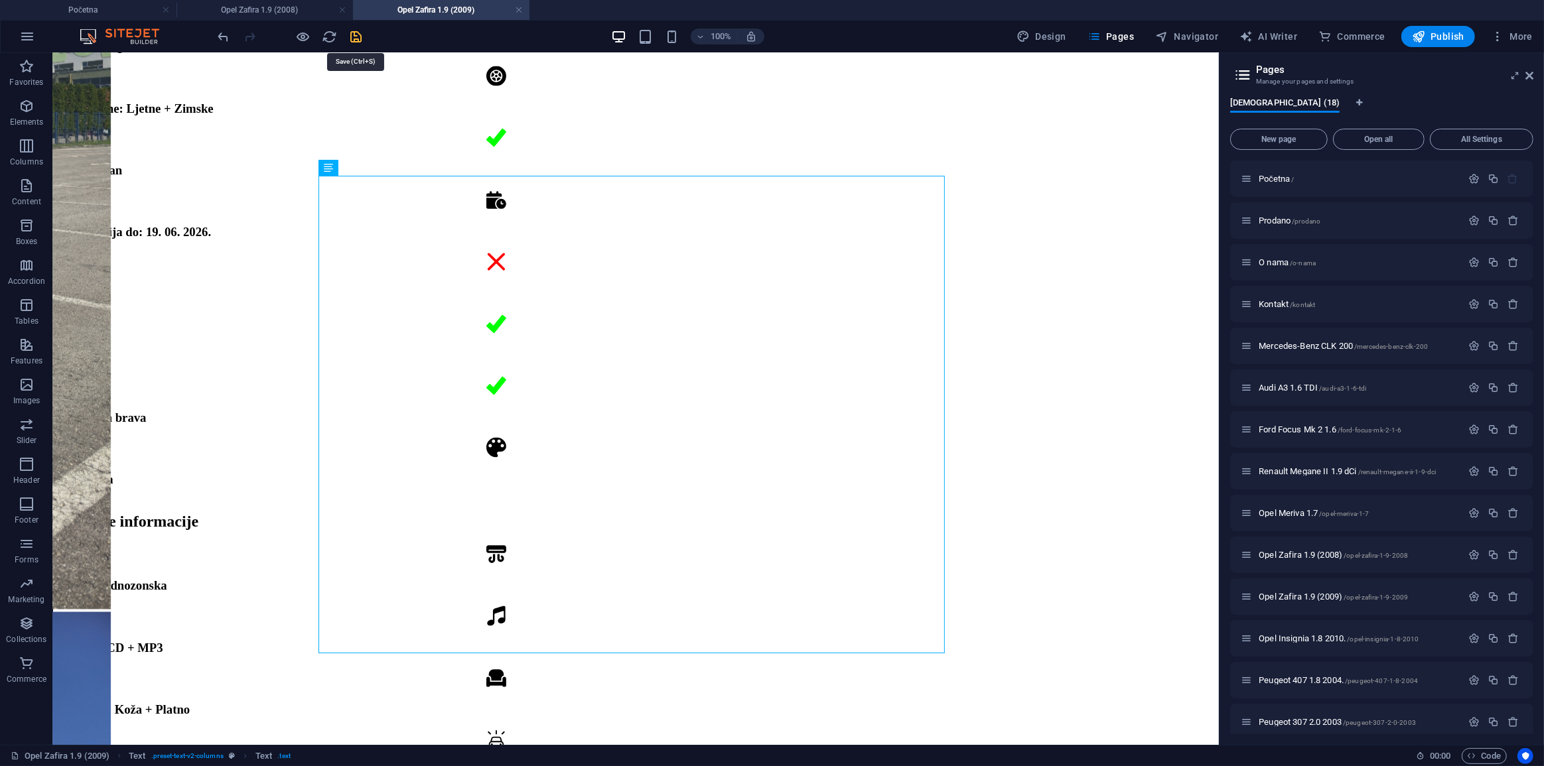
click at [360, 37] on icon "save" at bounding box center [356, 36] width 15 height 15
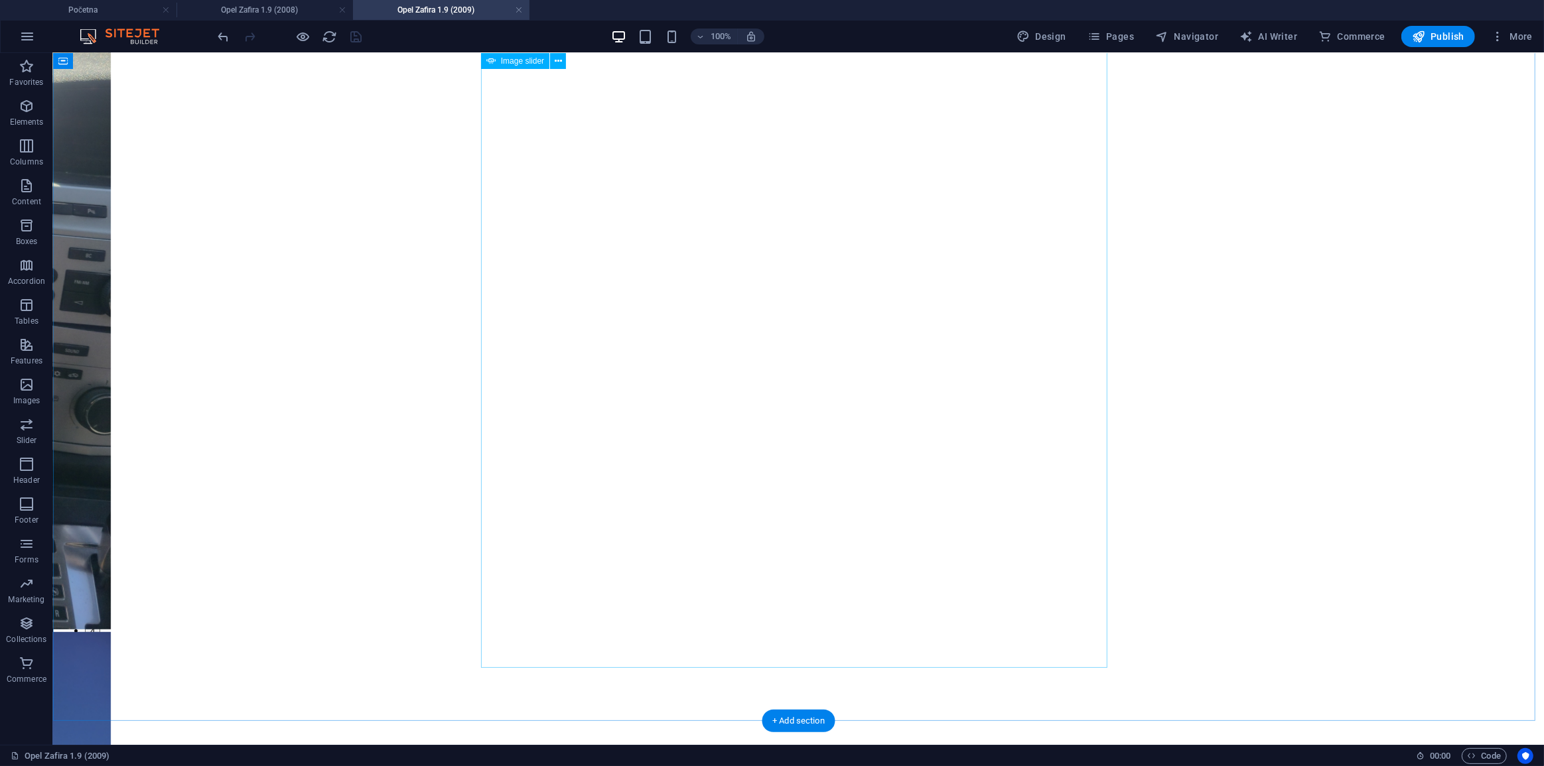
scroll to position [654, 0]
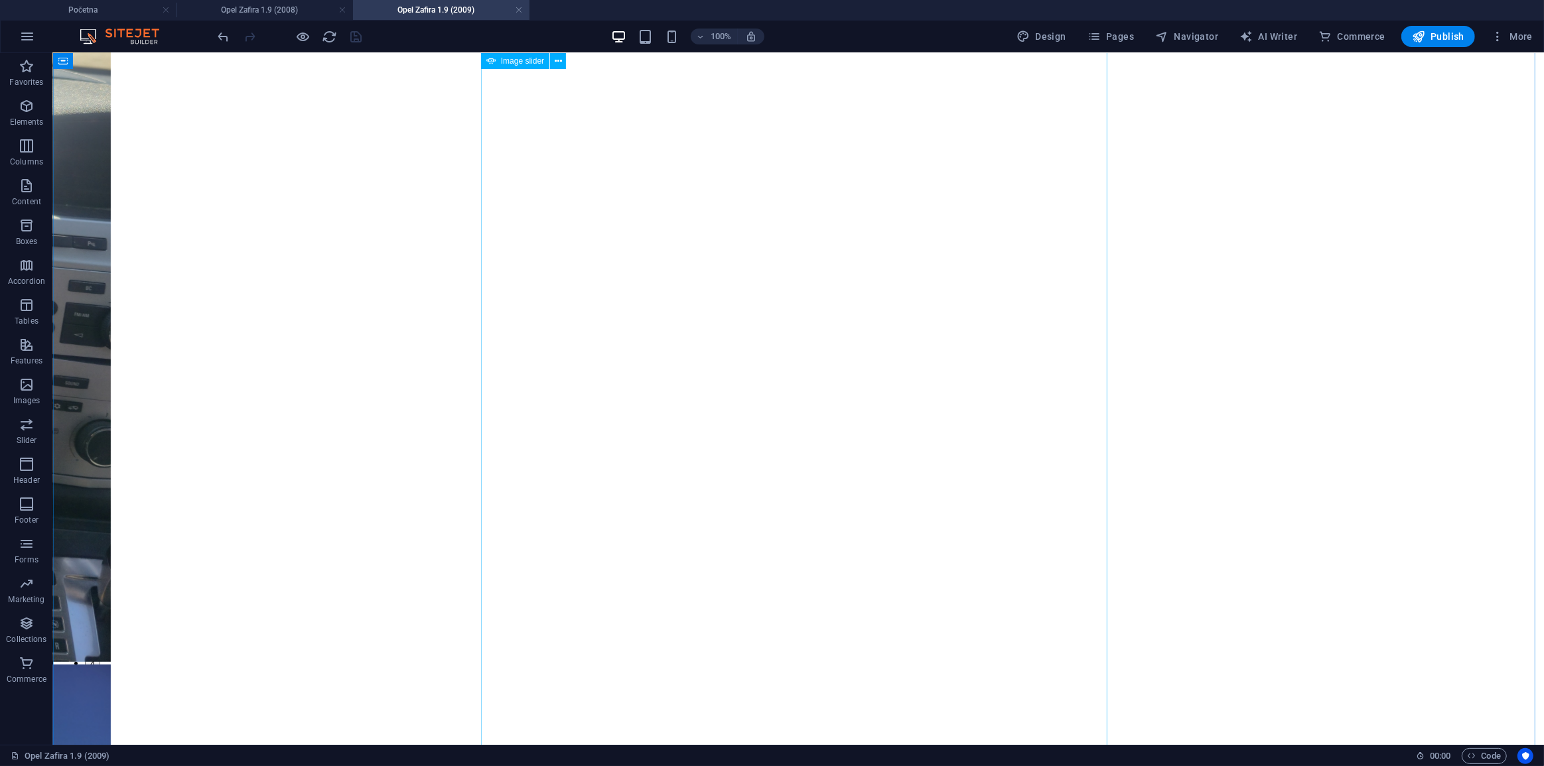
click at [68, 599] on button "button" at bounding box center [63, 601] width 11 height 4
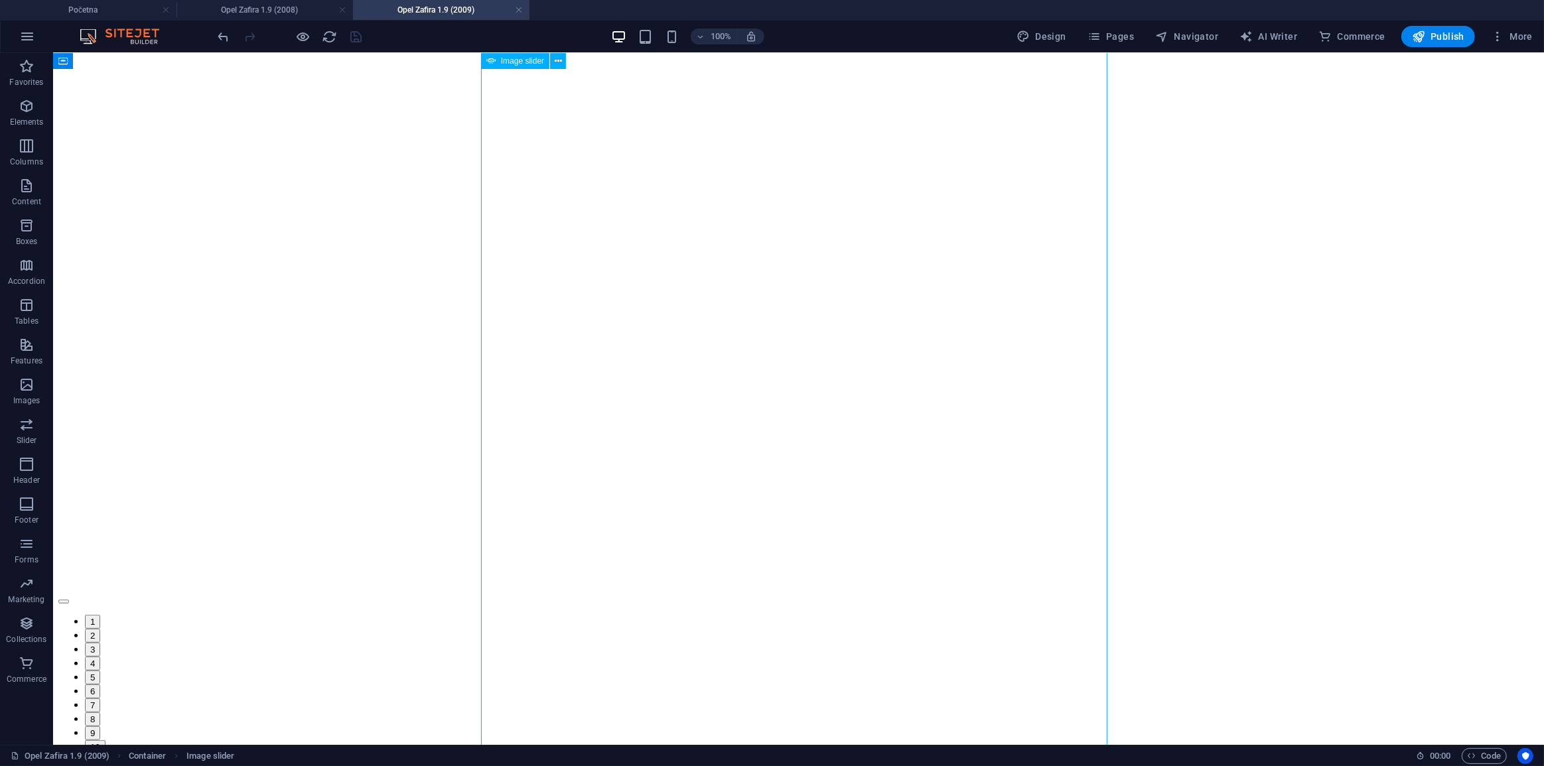
click at [68, 599] on button "button" at bounding box center [63, 601] width 11 height 4
select select "ms"
select select "s"
select select "progressive"
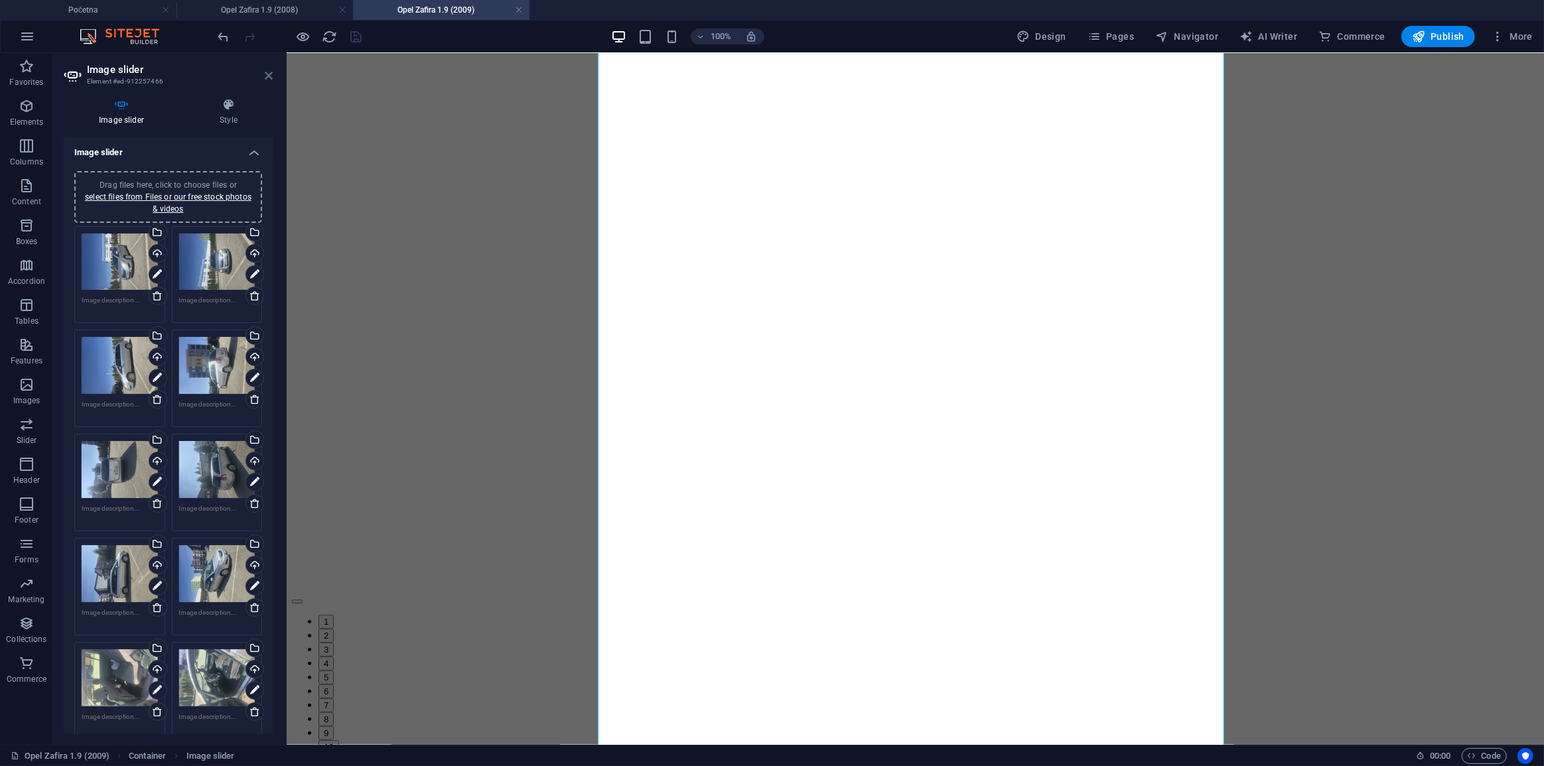
click at [269, 75] on icon at bounding box center [269, 75] width 8 height 11
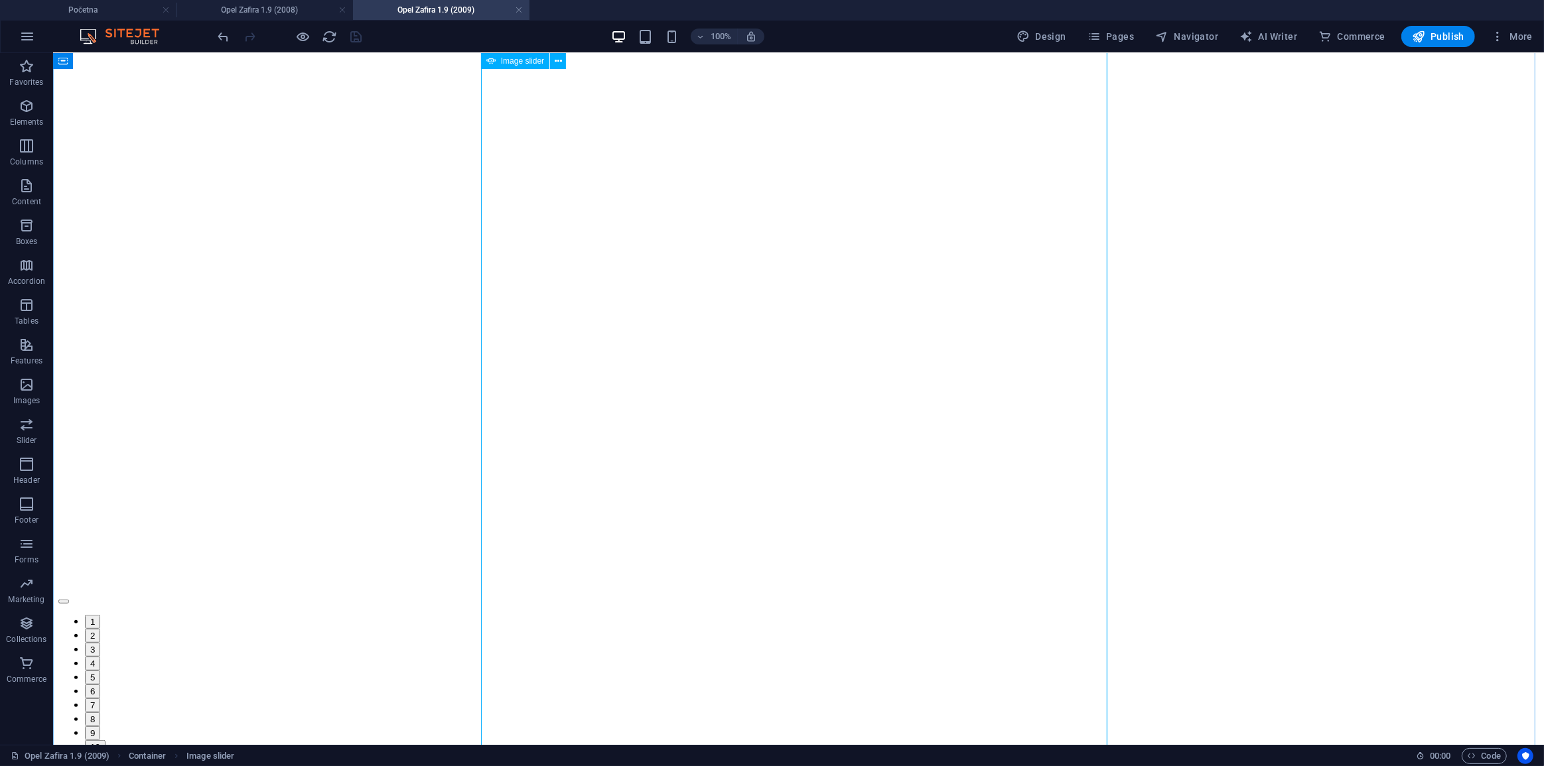
click at [68, 599] on button "button" at bounding box center [63, 601] width 11 height 4
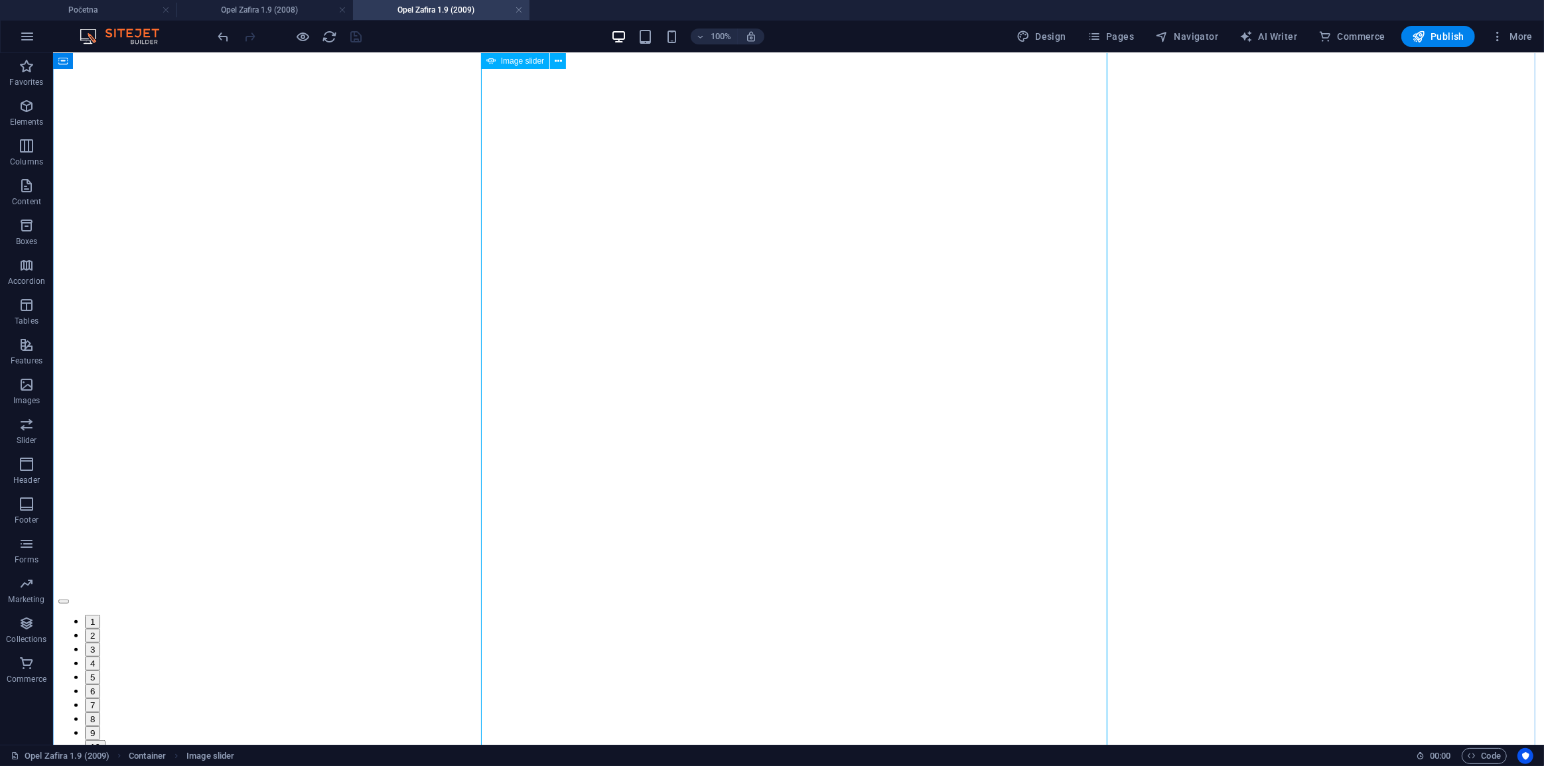
click at [68, 599] on button "button" at bounding box center [63, 601] width 11 height 4
click at [1072, 331] on div "1 2 3 4 5 6 7 8 9 10 11 12 13 14 15 16" at bounding box center [798, 290] width 1480 height 1094
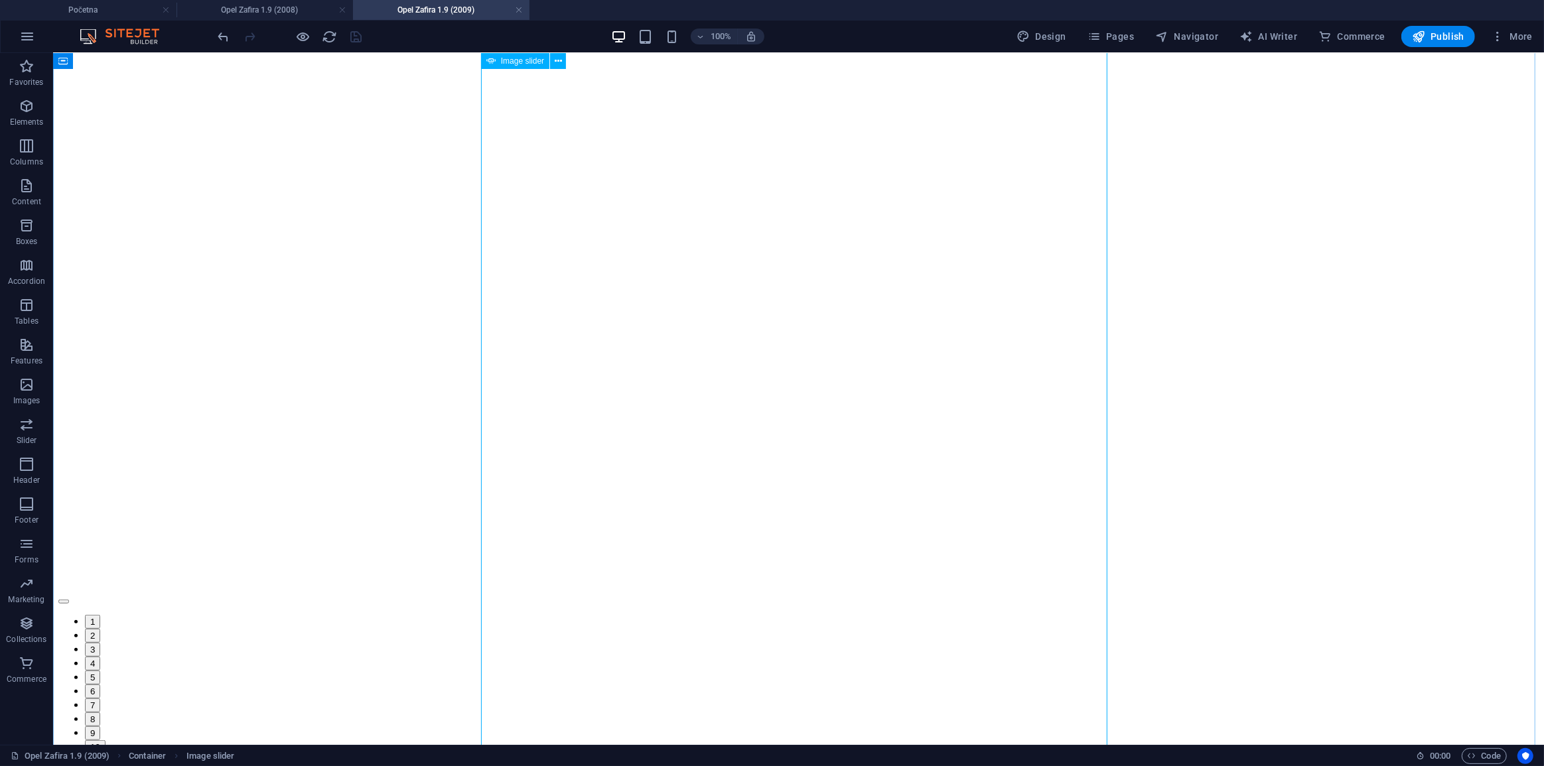
click at [68, 599] on button "button" at bounding box center [63, 601] width 11 height 4
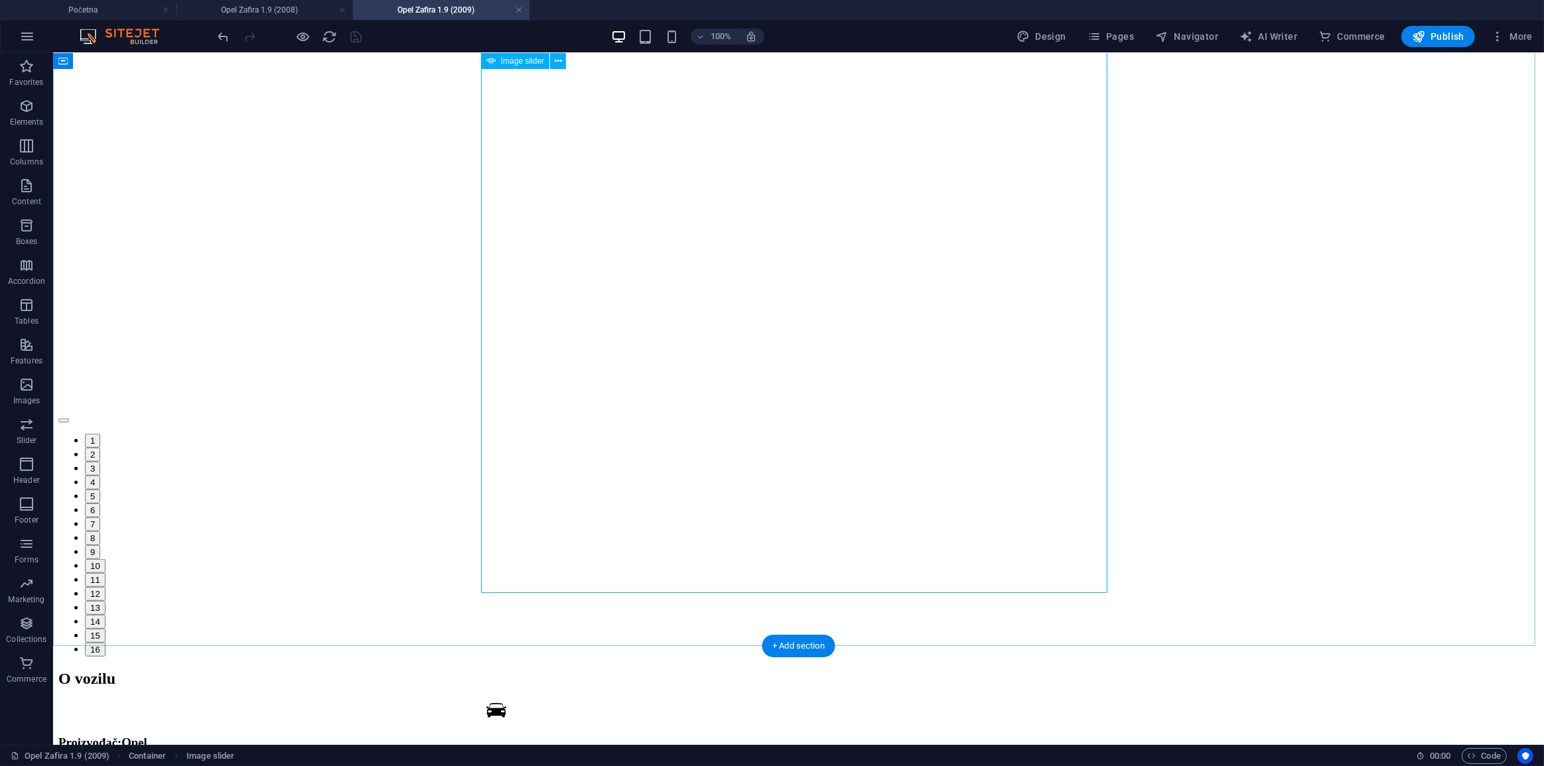
click at [68, 418] on button "button" at bounding box center [63, 420] width 11 height 4
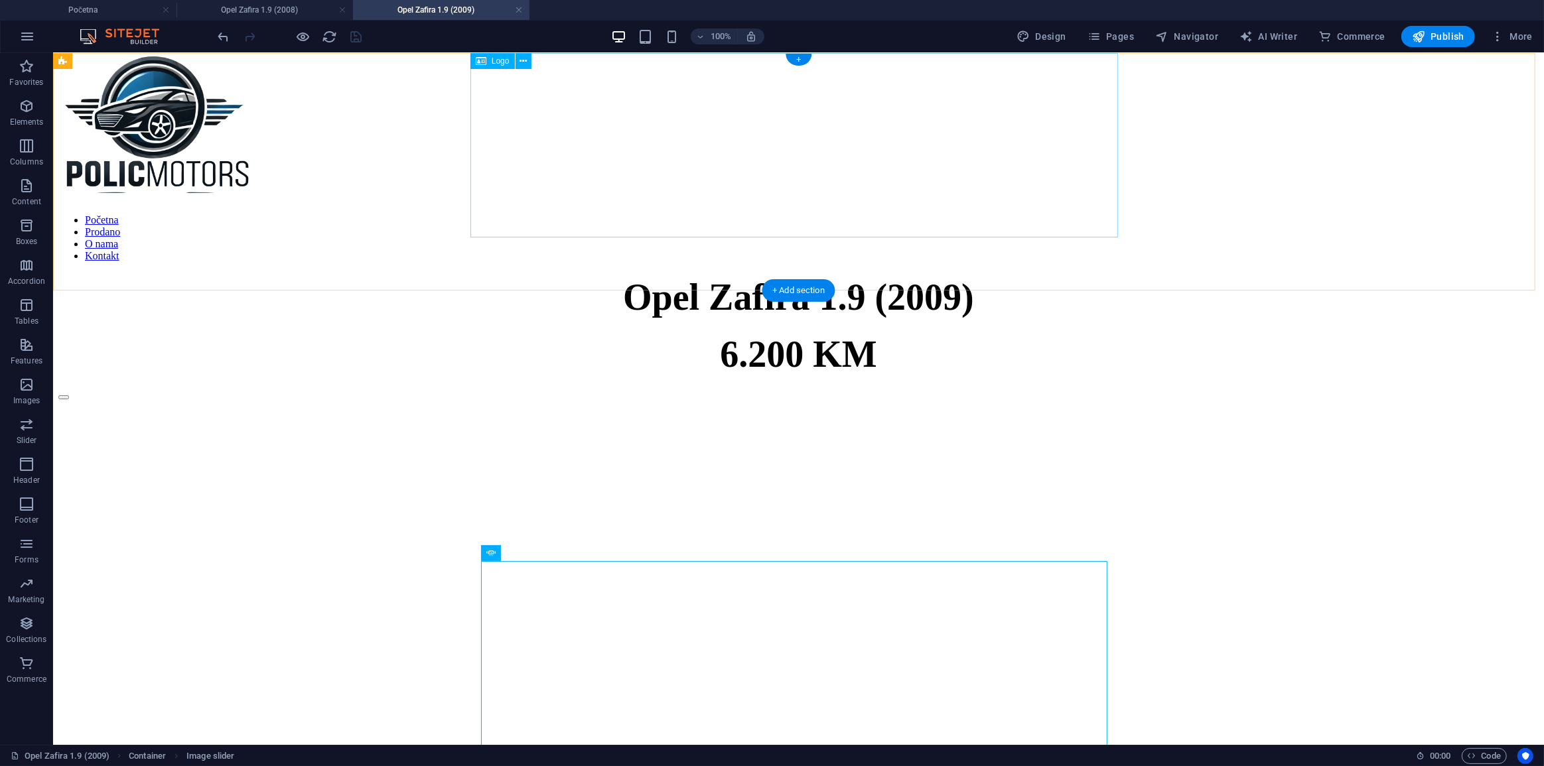
scroll to position [0, 0]
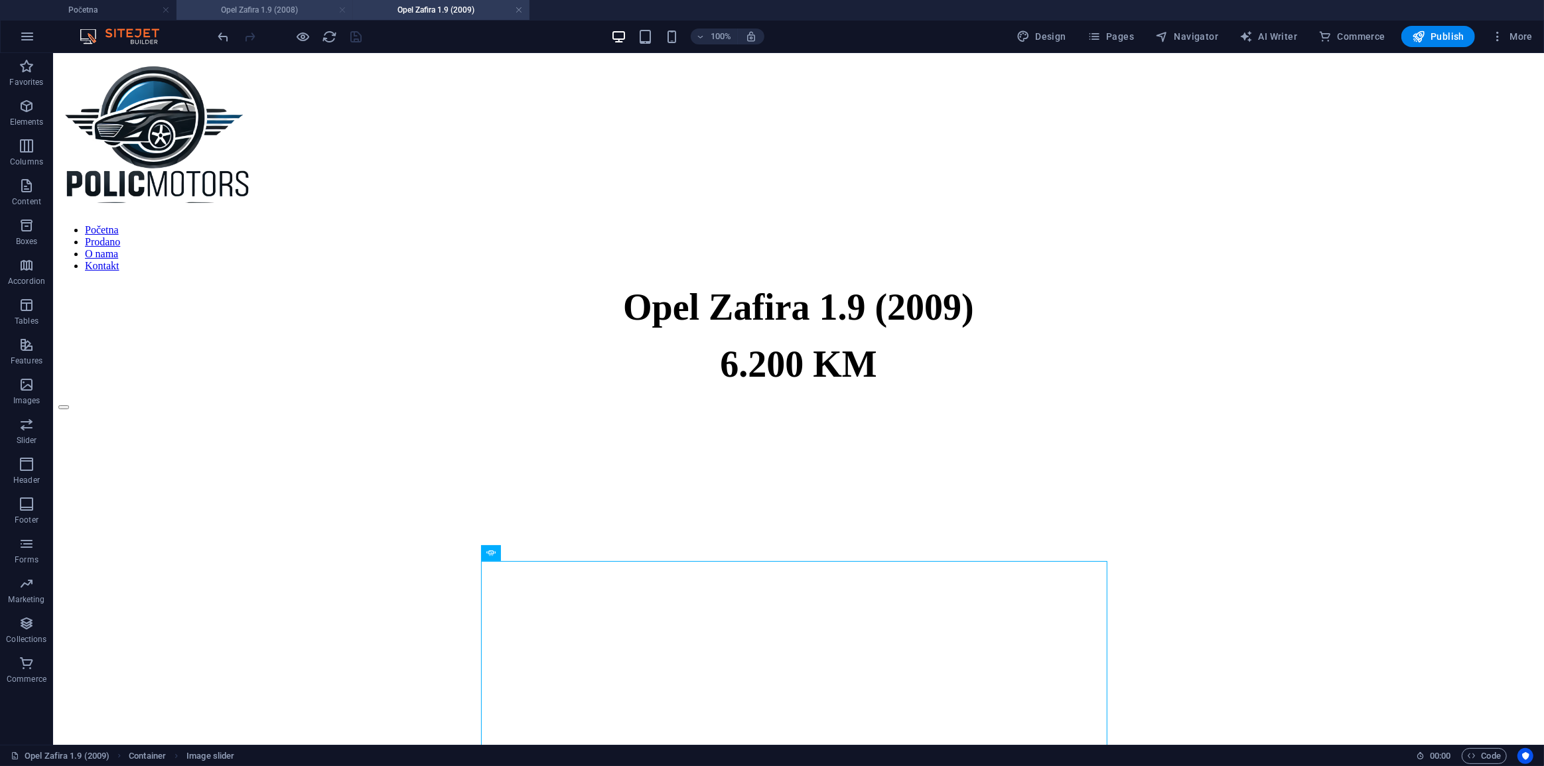
drag, startPoint x: 518, startPoint y: 12, endPoint x: 344, endPoint y: 12, distance: 173.8
click at [518, 12] on link at bounding box center [519, 10] width 8 height 13
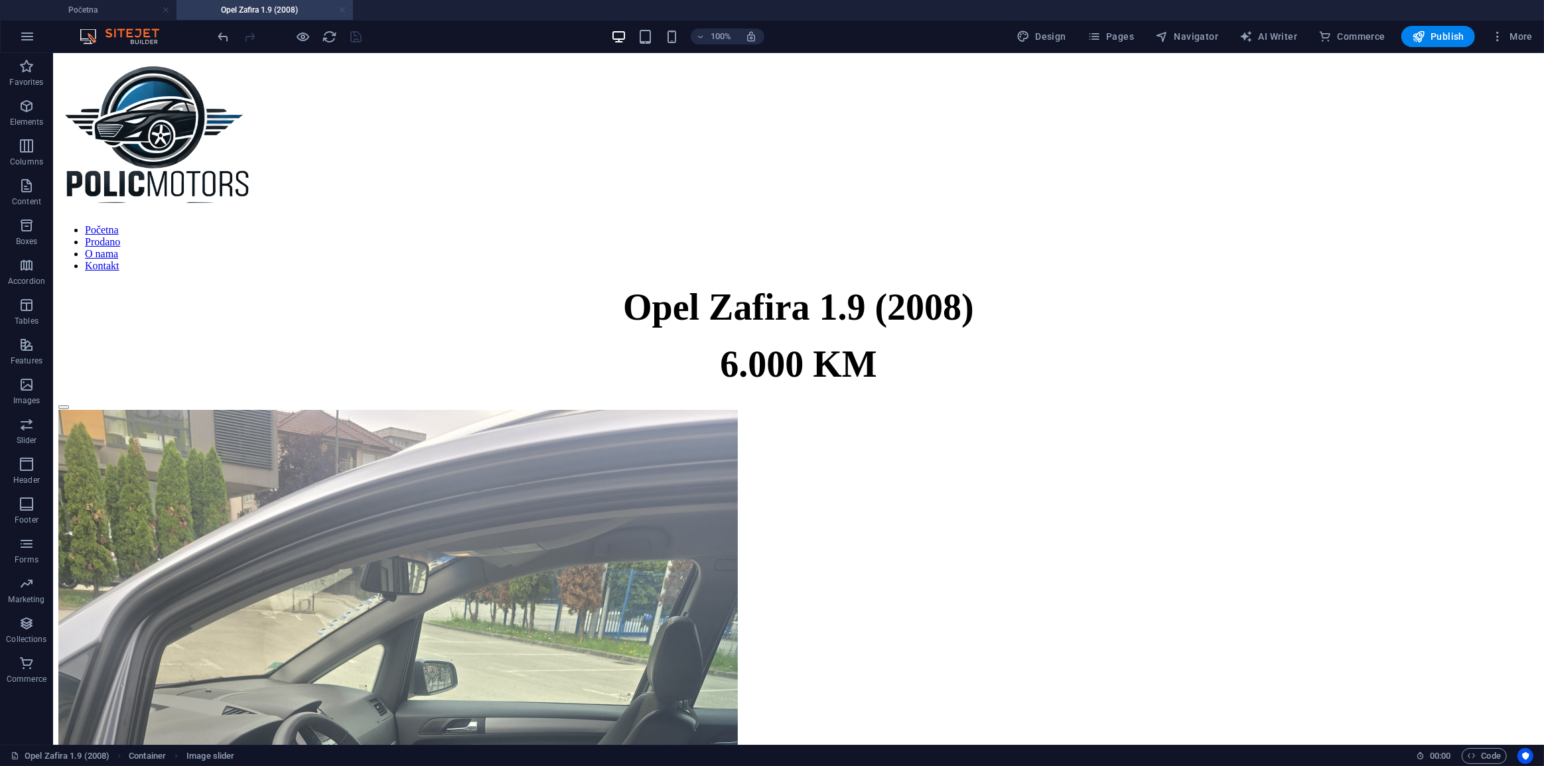
scroll to position [1581, 0]
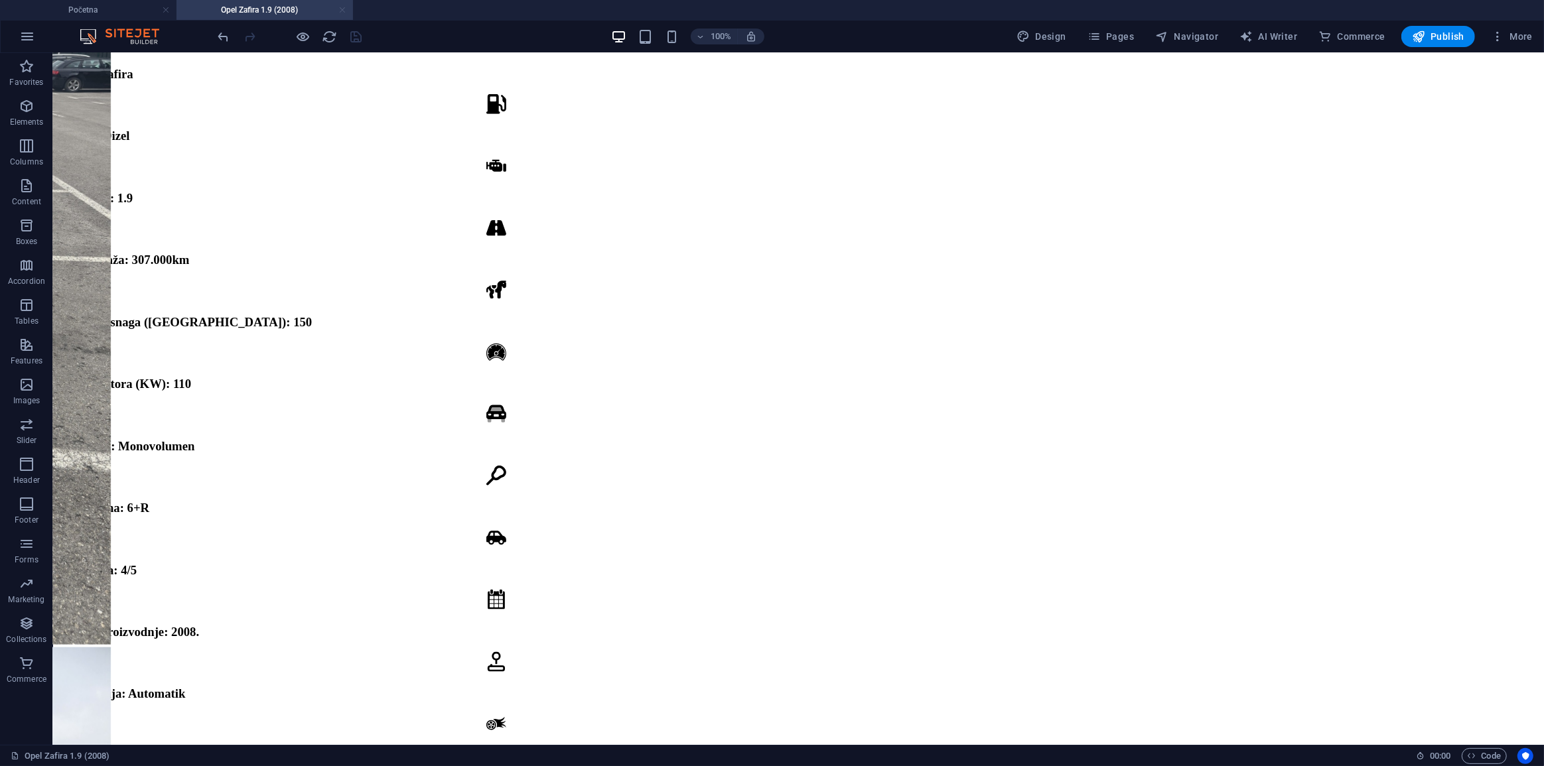
click at [344, 7] on link at bounding box center [342, 10] width 8 height 13
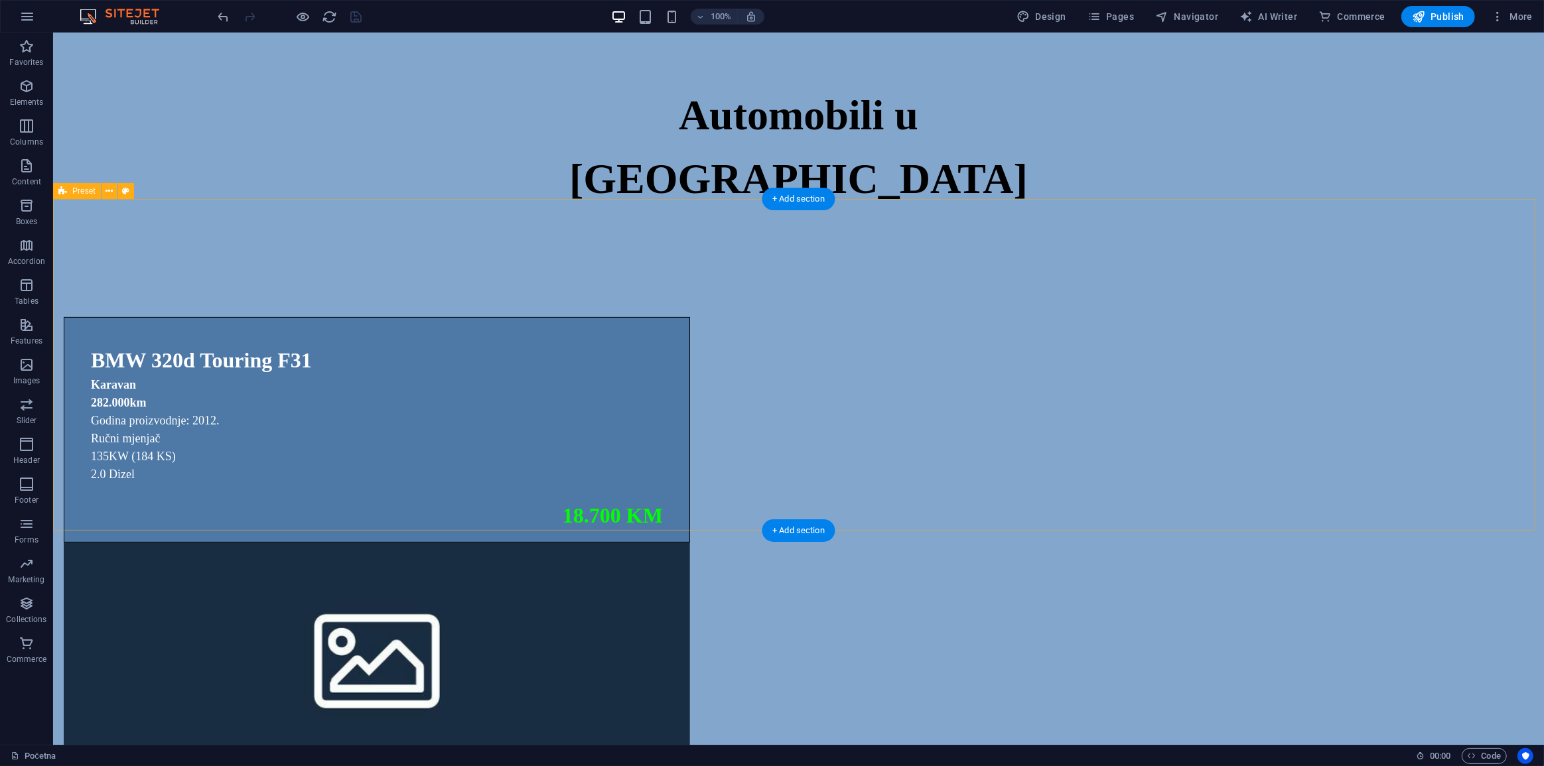
scroll to position [241, 0]
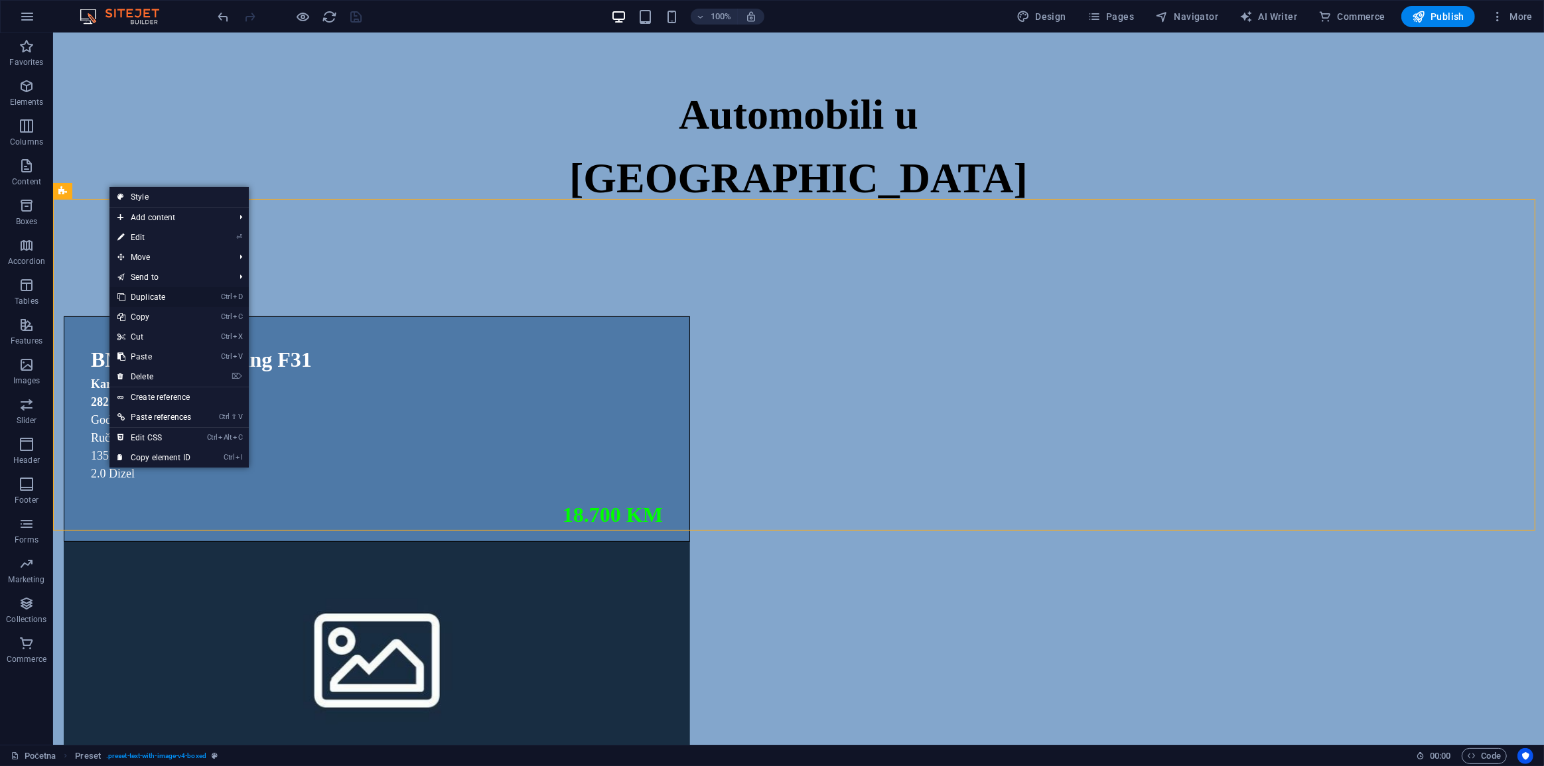
click at [175, 291] on link "Ctrl D Duplicate" at bounding box center [154, 297] width 90 height 20
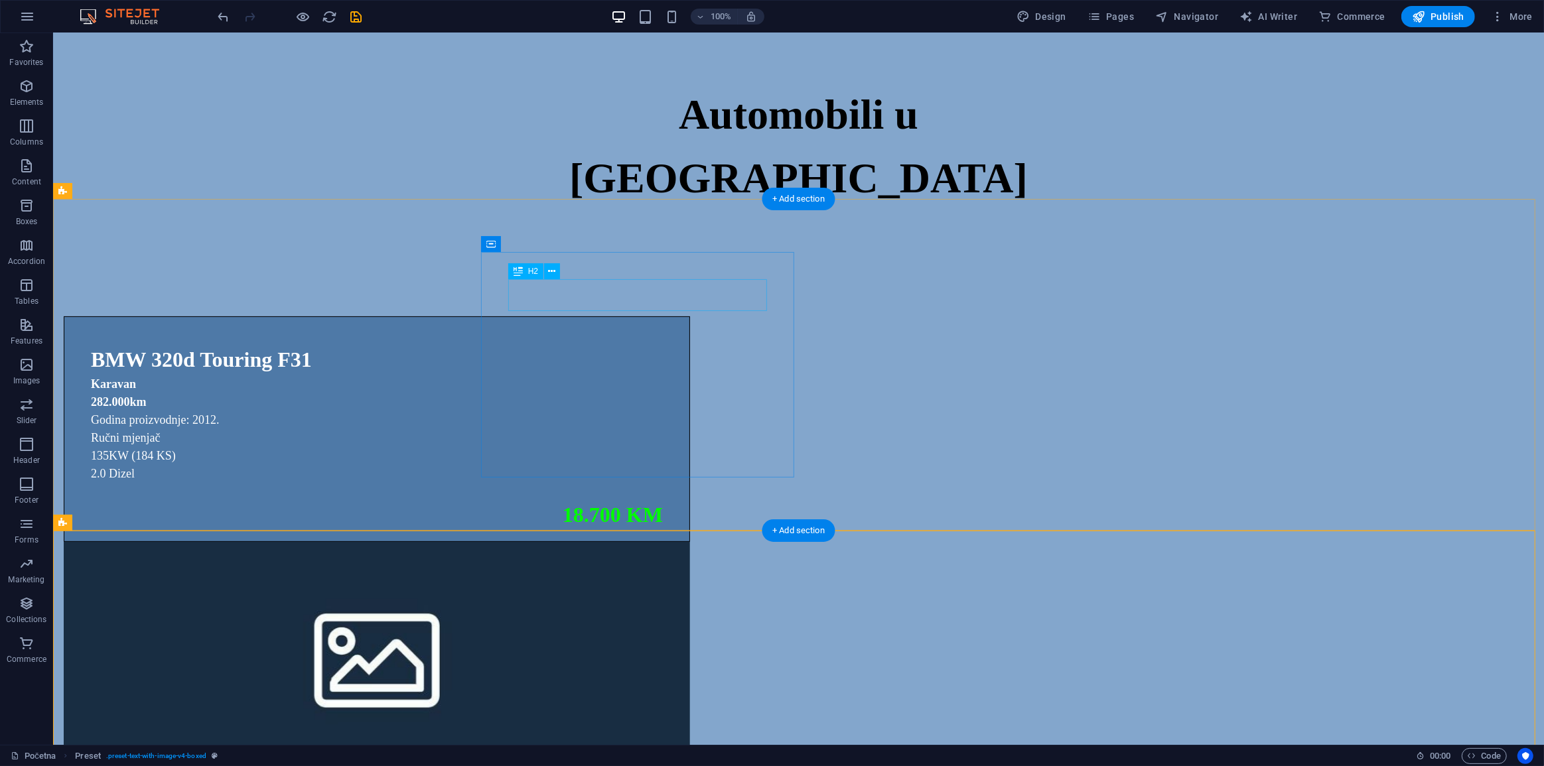
click at [654, 344] on div "BMW 320d Touring F31" at bounding box center [376, 360] width 572 height 32
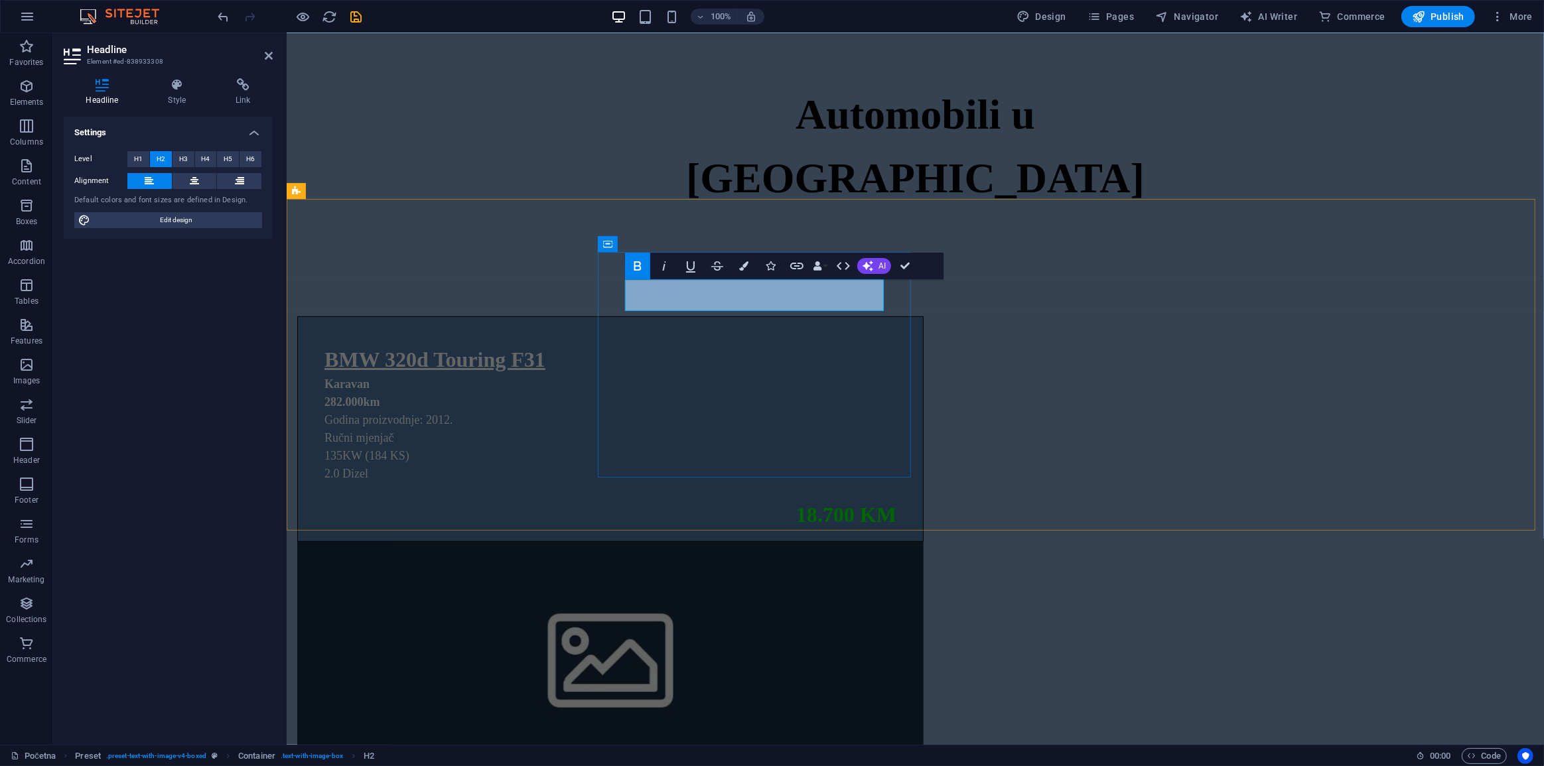
click at [545, 348] on strong "BMW 320d Touring F31" at bounding box center [434, 360] width 221 height 24
click at [833, 344] on h2 "BMW 525 Touring F31" at bounding box center [610, 360] width 572 height 32
click at [649, 376] on div "Karavan 282.000km Godina proizvodnje: 2012. Ručni mjenjač 135KW (184 KS) 2.0 Di…" at bounding box center [610, 437] width 572 height 123
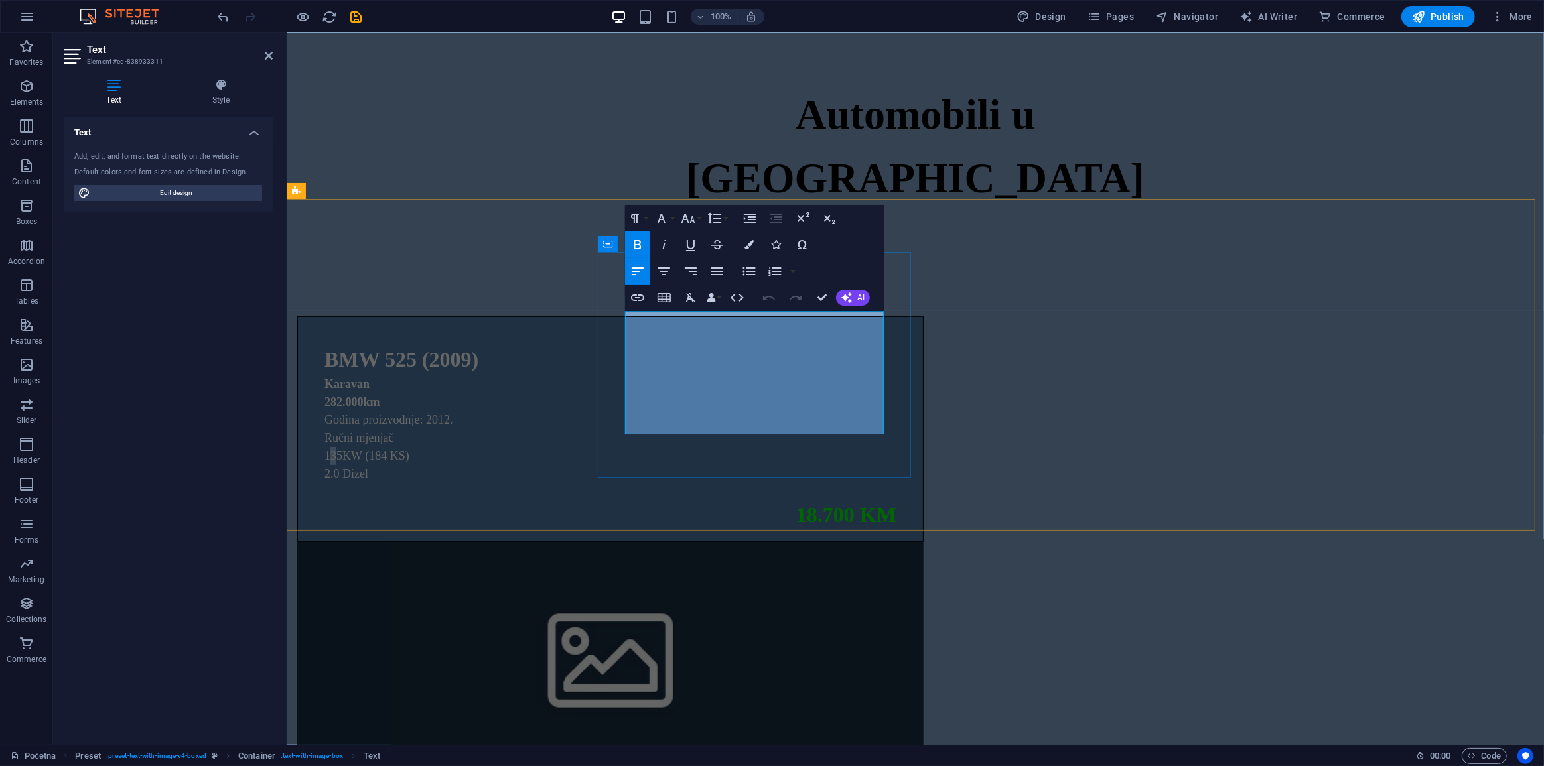
click at [409, 449] on span "135KW (184 KS)" at bounding box center [366, 455] width 85 height 13
click at [409, 449] on span "145KW (184 KS)" at bounding box center [366, 455] width 85 height 13
drag, startPoint x: 685, startPoint y: 395, endPoint x: 676, endPoint y: 395, distance: 8.6
click at [409, 449] on span "145KW (184 KS)" at bounding box center [366, 455] width 85 height 13
drag, startPoint x: 627, startPoint y: 410, endPoint x: 610, endPoint y: 415, distance: 17.4
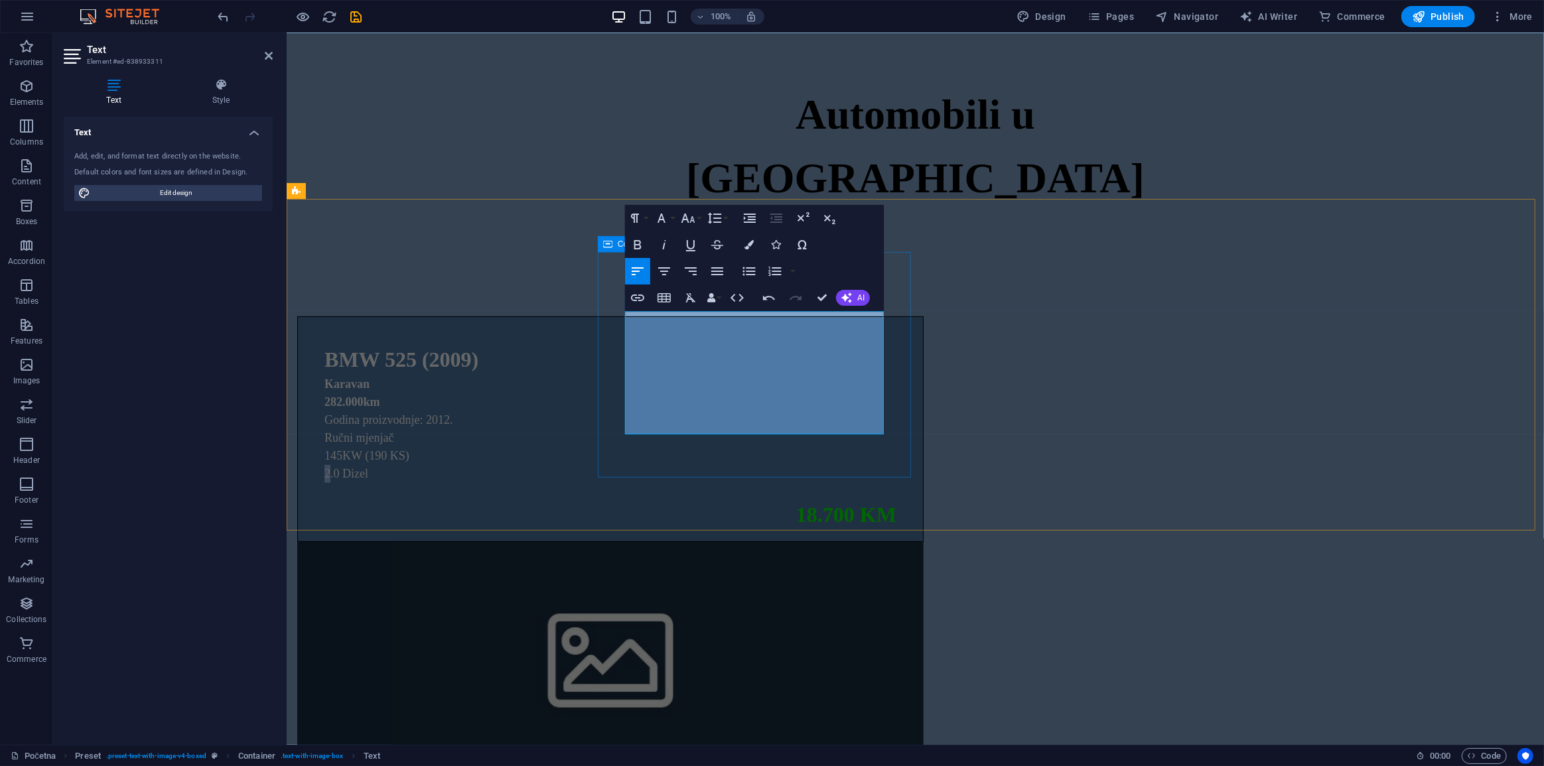
click at [610, 415] on div "BMW 525 (2009) Karavan 282.000km Godina proizvodnje: 2012. Ručni mjenjač 145KW …" at bounding box center [610, 430] width 626 height 226
drag, startPoint x: 642, startPoint y: 338, endPoint x: 625, endPoint y: 339, distance: 16.6
click at [380, 395] on strong "282.000km" at bounding box center [352, 401] width 56 height 13
click at [409, 449] on span "145KW (190 KS)" at bounding box center [366, 455] width 85 height 13
click at [452, 413] on span "Godina proizvodnje: 2012." at bounding box center [388, 419] width 128 height 13
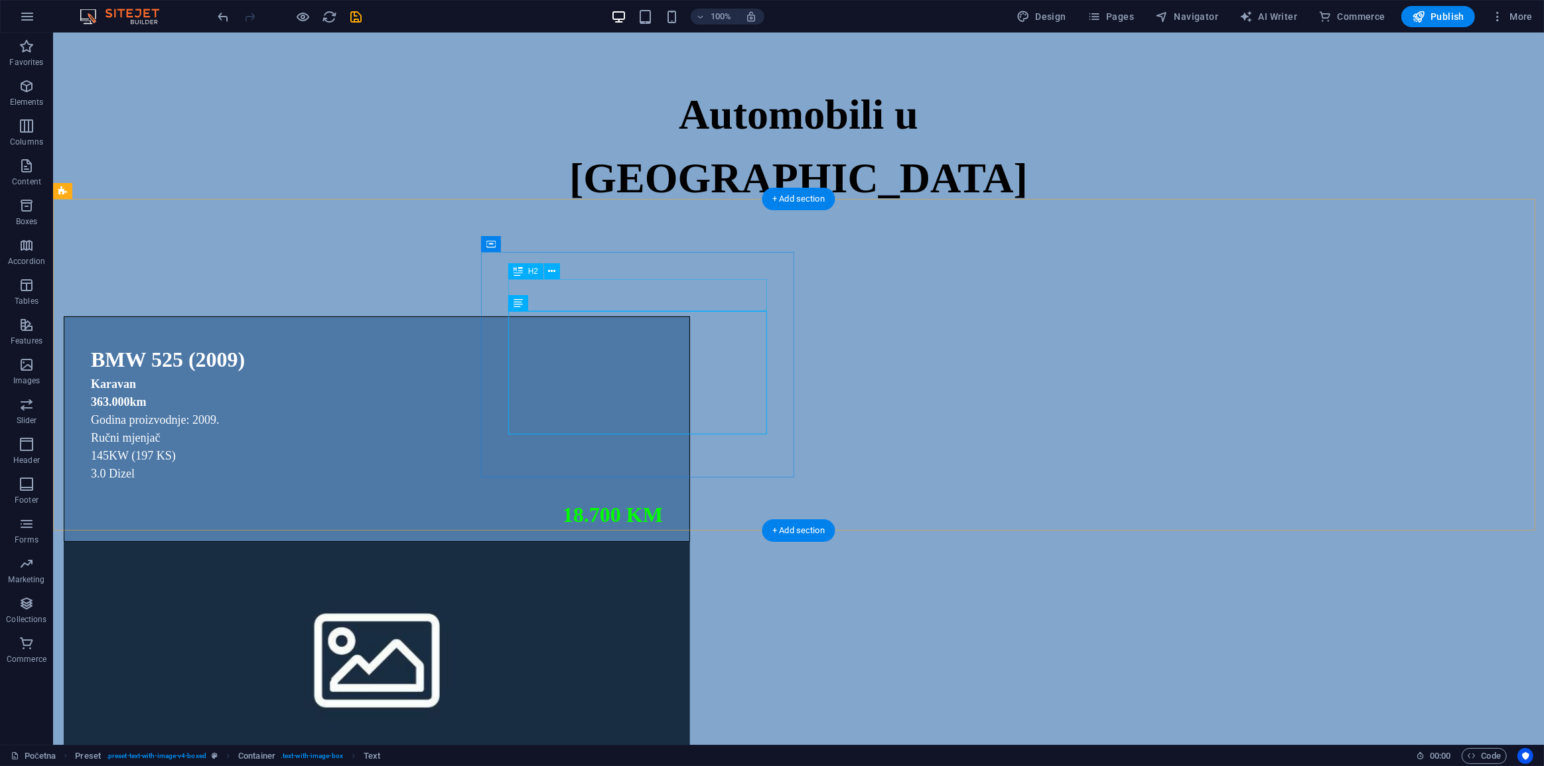
click at [598, 376] on div "Karavan 363.000km Godina proizvodnje: 2009. Ručni mjenjač 145KW (197 KS) 3.0 Di…" at bounding box center [376, 437] width 572 height 123
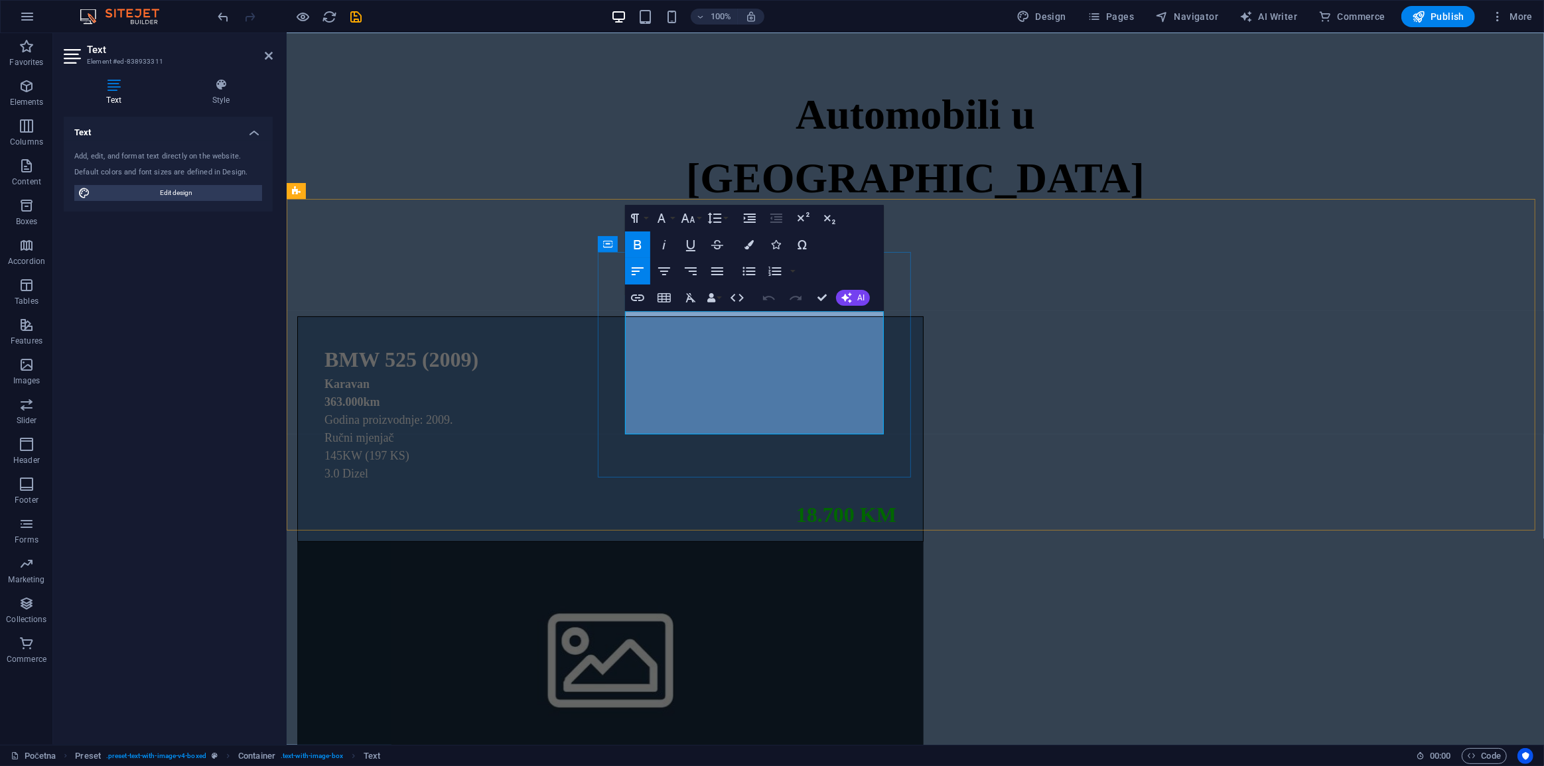
click at [369, 378] on span "Karavan" at bounding box center [346, 384] width 45 height 13
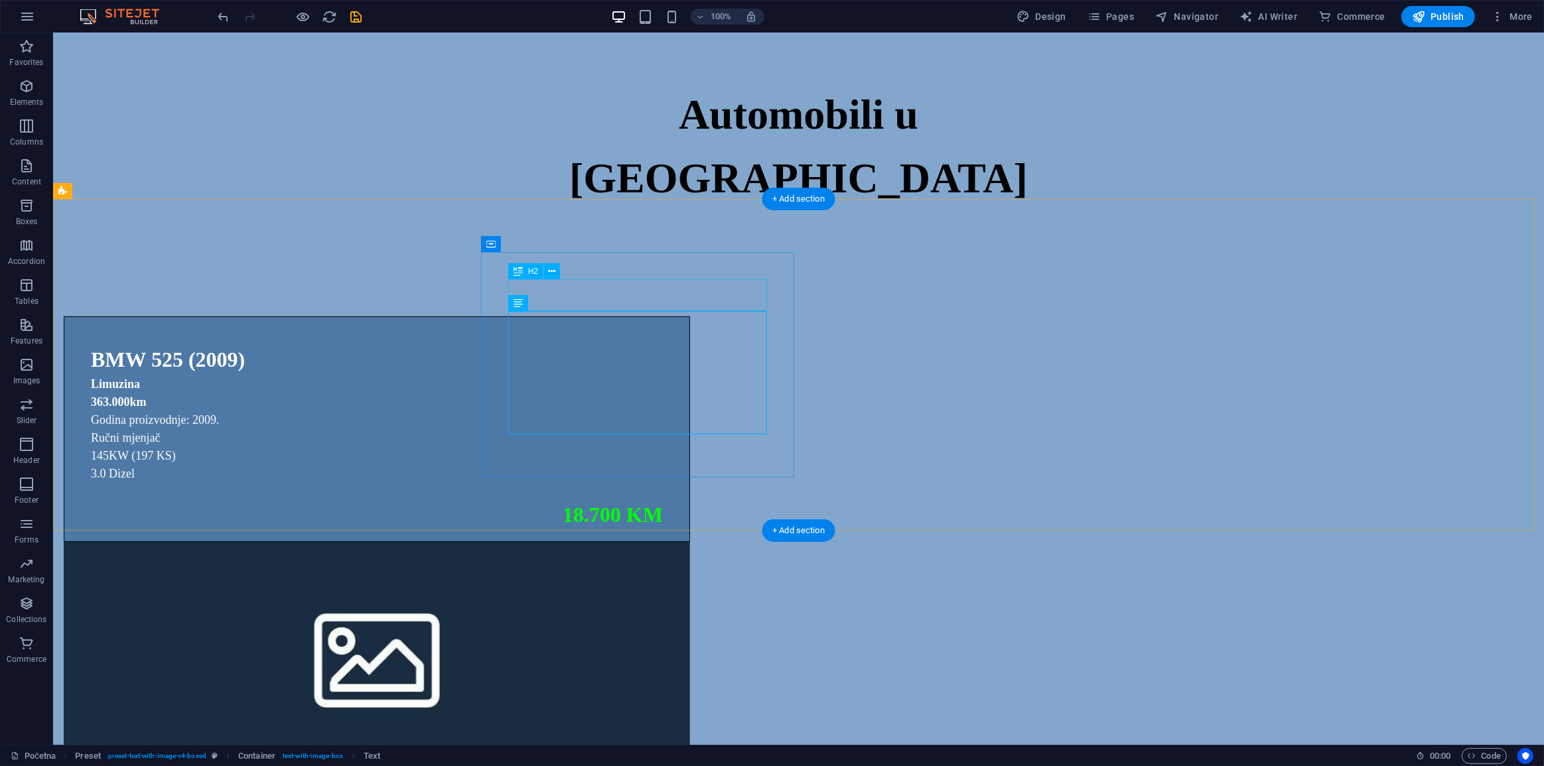
click at [656, 344] on div "BMW 525 (2009)" at bounding box center [376, 360] width 572 height 32
select select "15"
select select
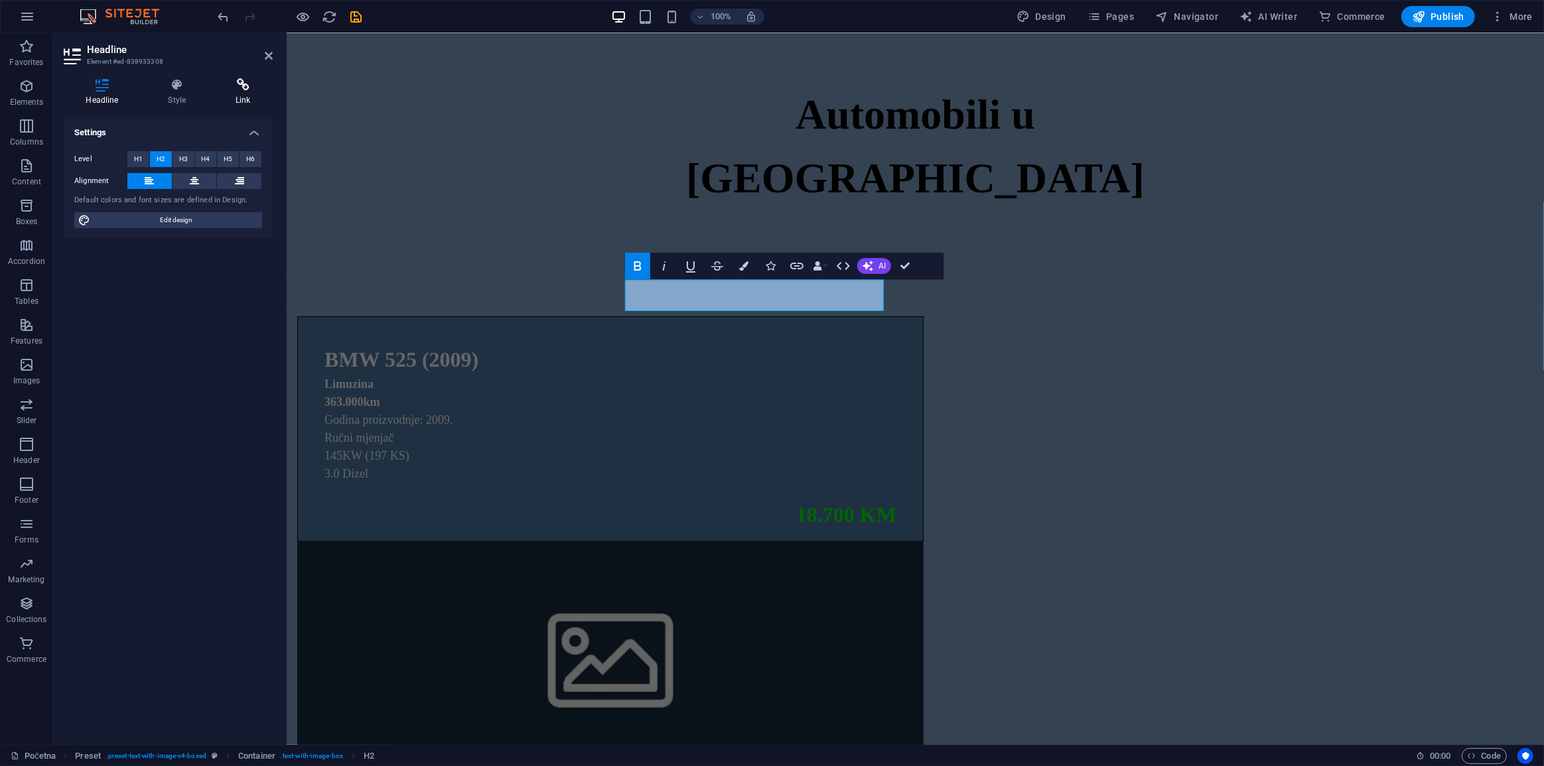
click at [239, 95] on h4 "Link" at bounding box center [243, 92] width 59 height 28
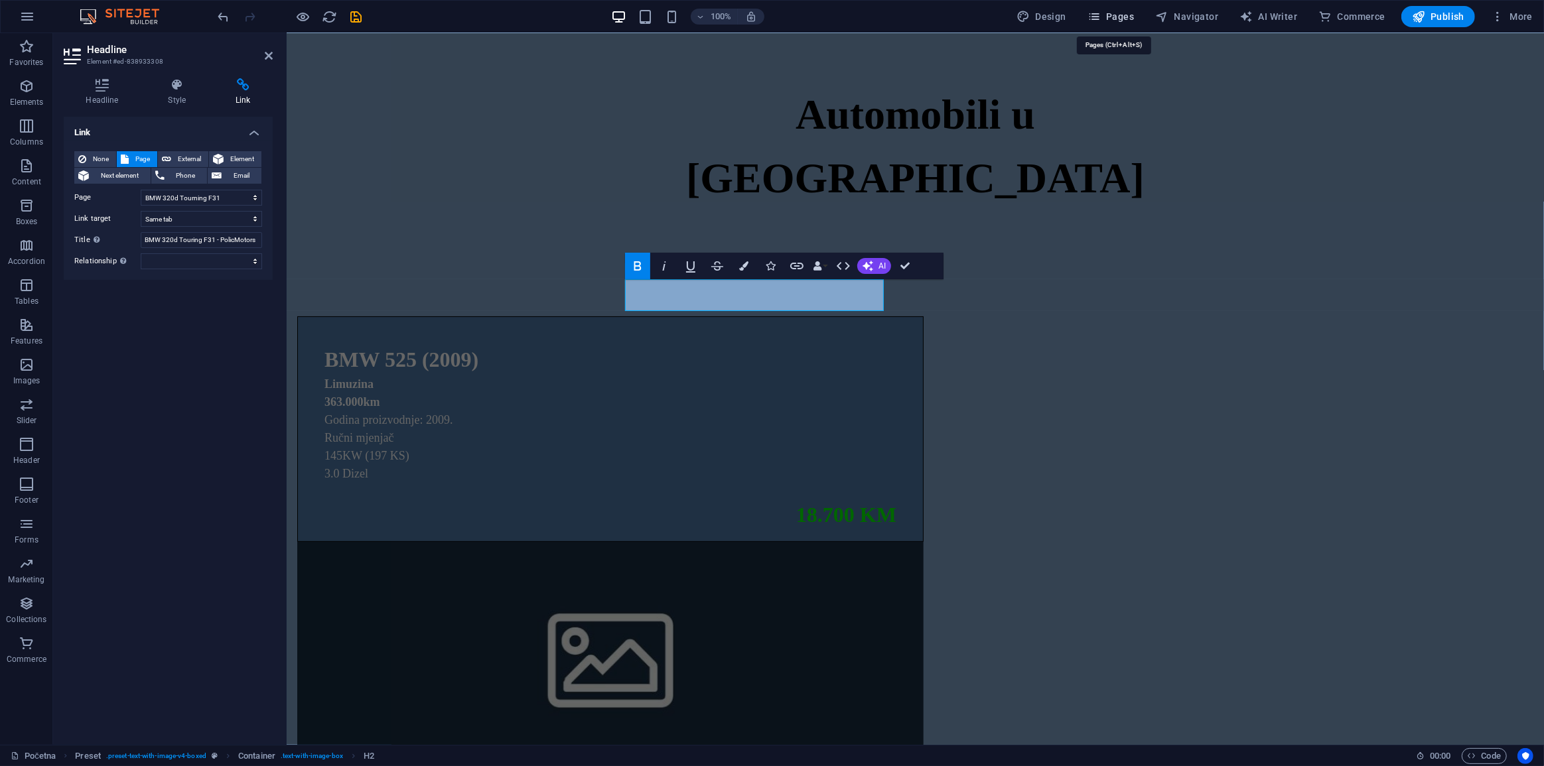
drag, startPoint x: 1116, startPoint y: 27, endPoint x: 906, endPoint y: 98, distance: 222.2
click at [1116, 27] on button "Pages" at bounding box center [1110, 16] width 57 height 21
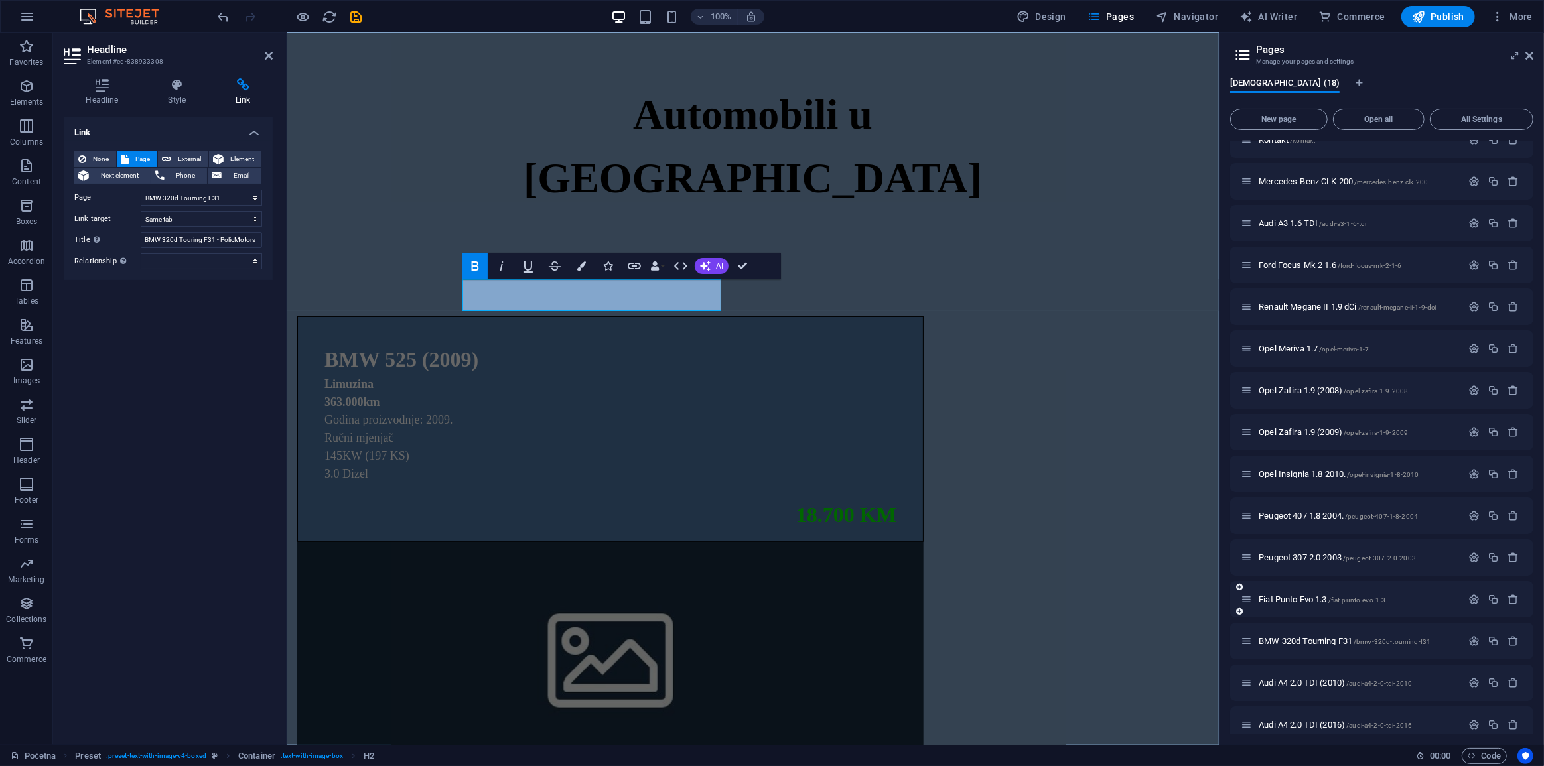
scroll to position [158, 0]
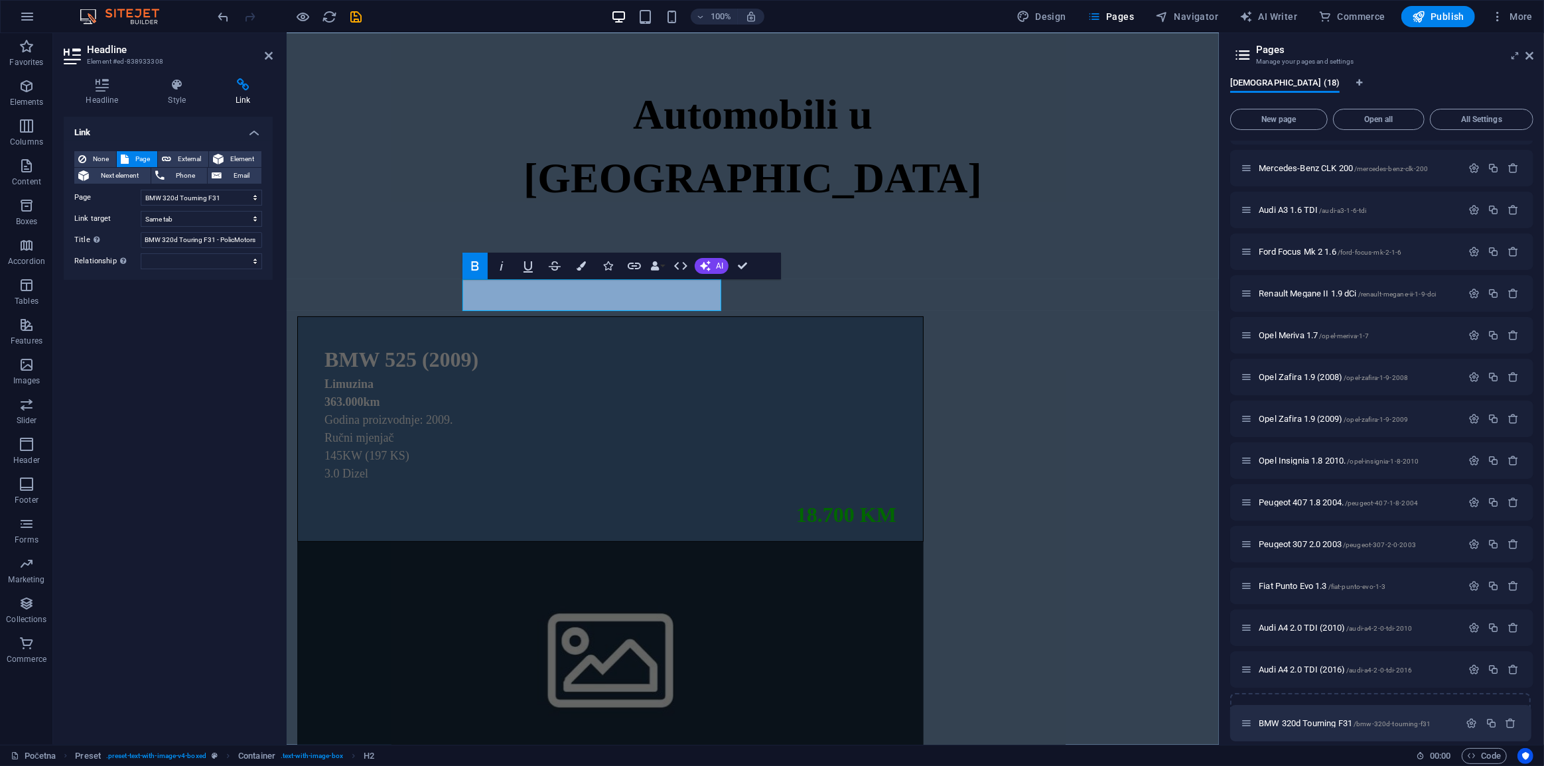
drag, startPoint x: 1247, startPoint y: 627, endPoint x: 1247, endPoint y: 727, distance: 99.5
click at [1247, 727] on div "Početna / Prodano /prodano O nama /o-nama Kontakt /kontakt Mercedes-Benz CLK 20…" at bounding box center [1381, 356] width 303 height 747
click at [1488, 707] on icon "button" at bounding box center [1493, 711] width 11 height 11
select select "15"
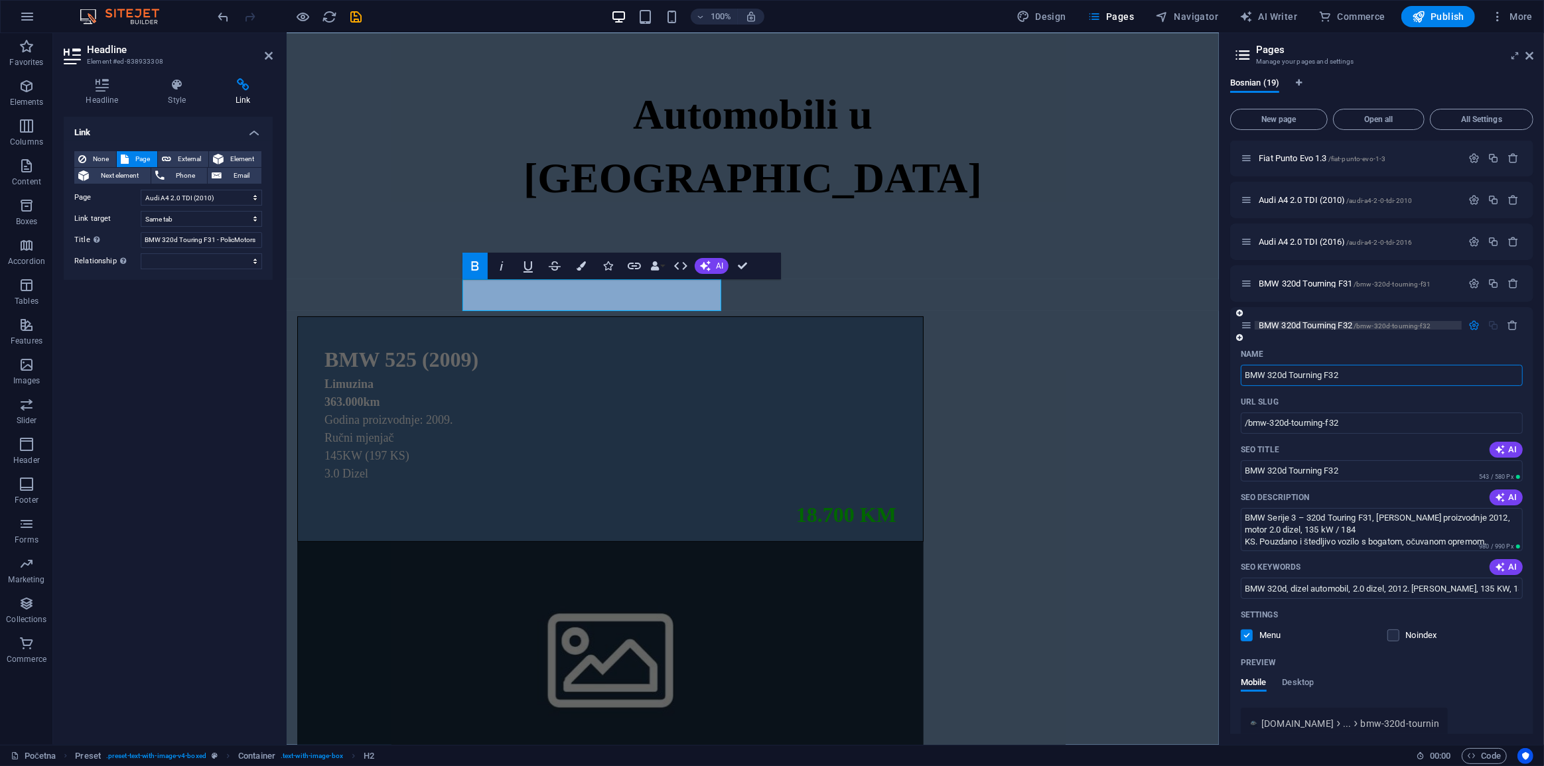
scroll to position [584, 0]
click at [1380, 374] on input "BMW 320d Tourning F32" at bounding box center [1382, 377] width 282 height 21
click at [1285, 379] on input "BMW 320d Tourning F32" at bounding box center [1382, 377] width 282 height 21
click at [1350, 381] on input "BMW 320d Tourning F32" at bounding box center [1382, 377] width 282 height 21
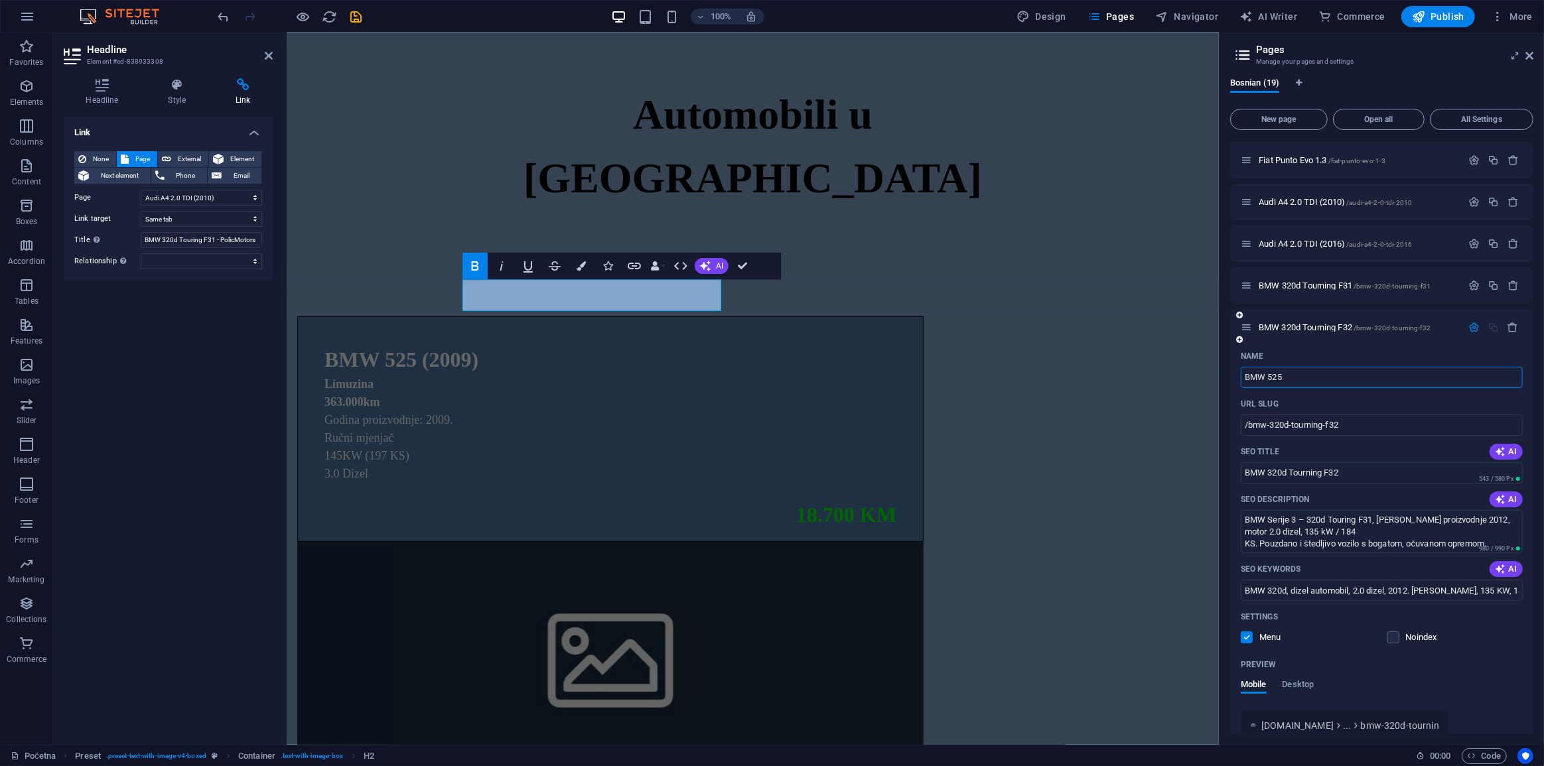
type input "BMW 525"
type input "/bmw-525"
type input "BMW 525"
select select "15"
type input "BMW 525 ()"
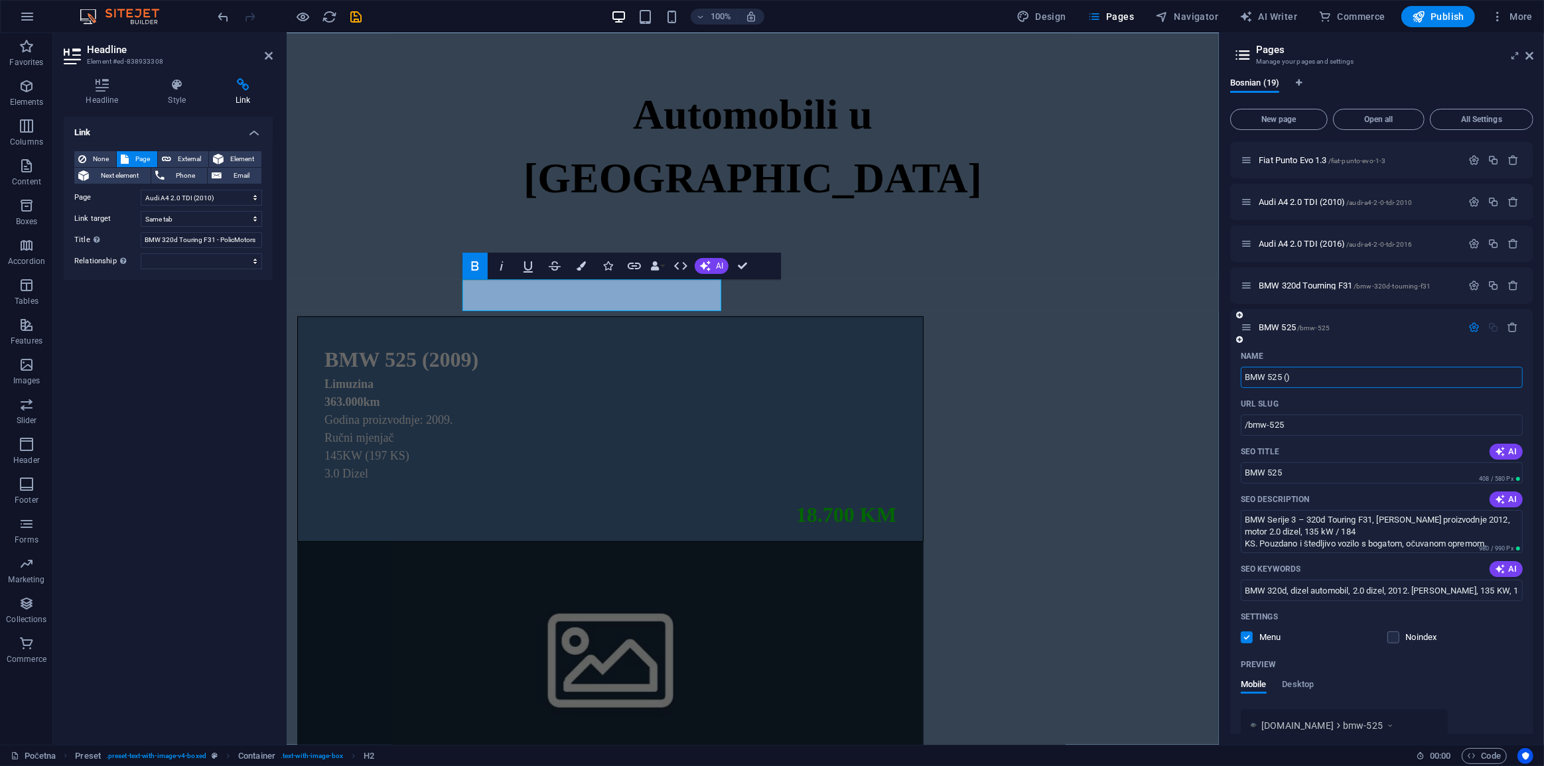
type input "BMW 525 ()"
select select "15"
type input "BMW 525 (2009)"
type input "/bmw-525-2009"
type input "BMW 525 (2009"
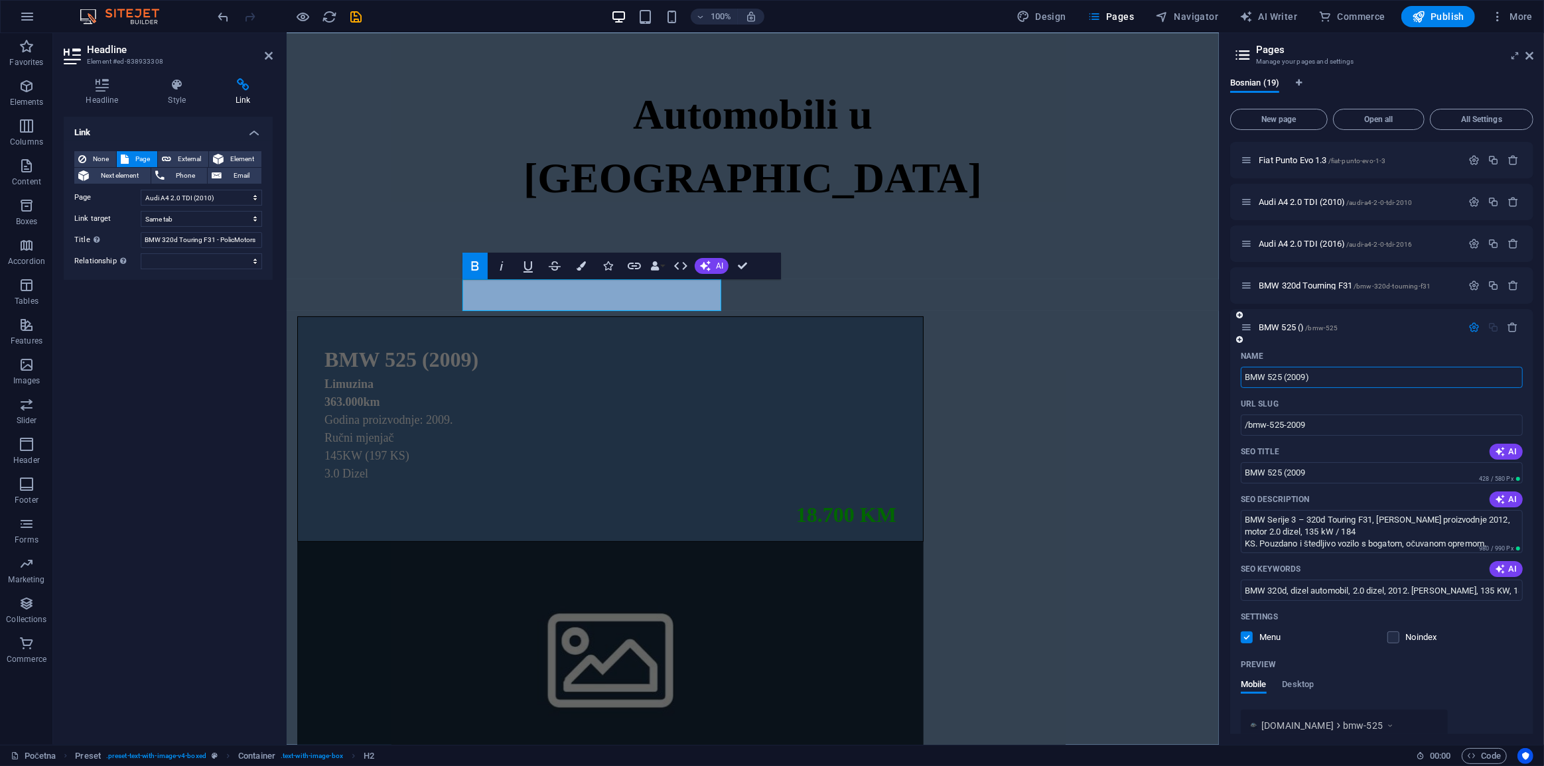
select select "15"
type input "BMW 525 (2009)"
select select "15"
type input "BMW 525 (2009)"
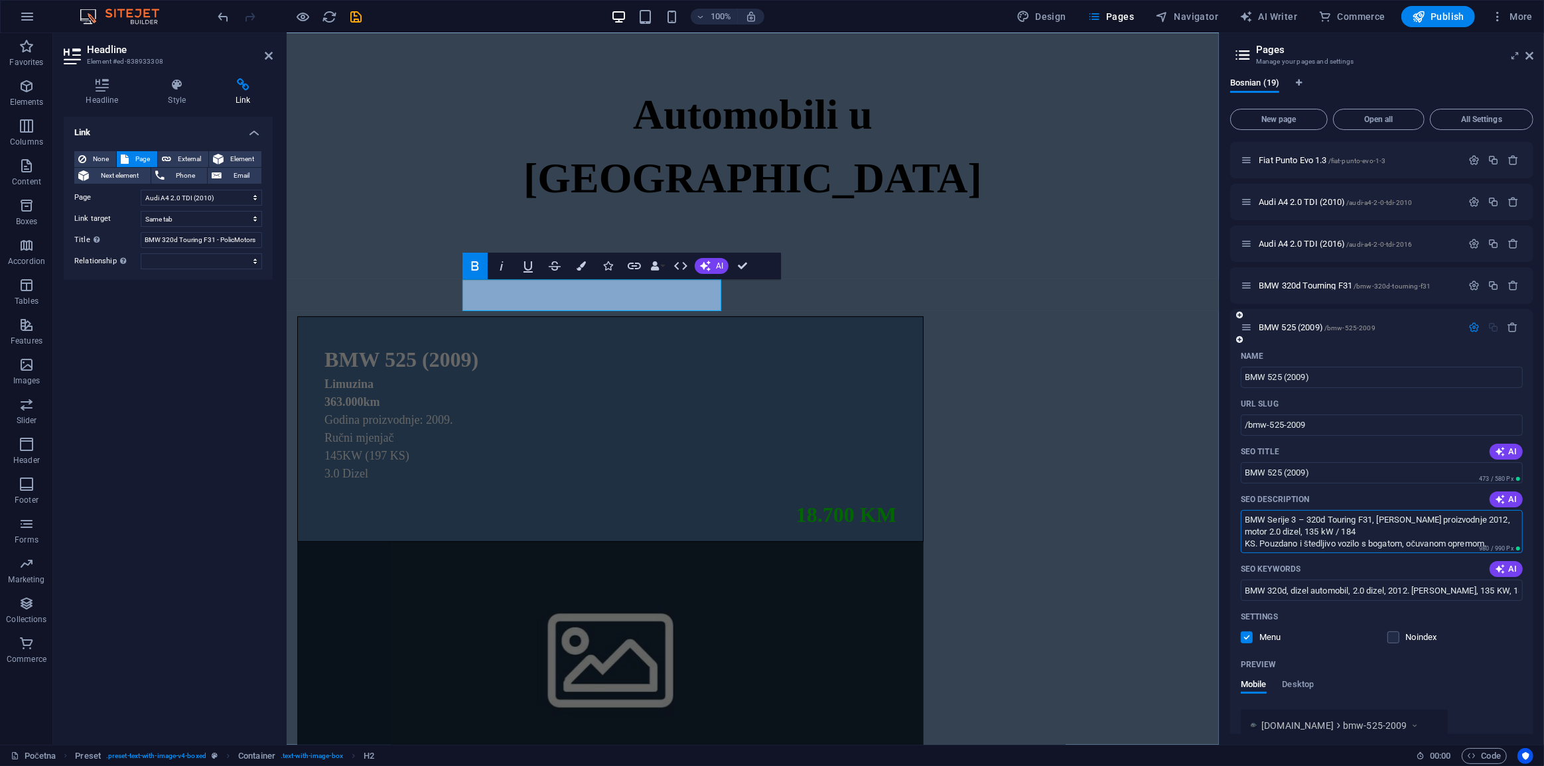
click at [1374, 520] on textarea "BMW Serije 3 – 320d Touring F31, godina proizvodnje 2012, motor 2.0 dizel, 135 …" at bounding box center [1382, 531] width 282 height 43
click at [1287, 518] on textarea "BMW Serije 3 – 320d Touring F31, godina proizvodnje 2012, motor 2.0 dizel, 135 …" at bounding box center [1382, 531] width 282 height 43
click at [1370, 522] on textarea "BMW Serije 3 – 320d Touring F31, godina proizvodnje 2012, motor 2.0 dizel, 135 …" at bounding box center [1382, 531] width 282 height 43
type textarea "BMW 525, godina proizvodnje 2012, motor 2.0 dizel, 135 kW / 184 KS. Pouzdano i …"
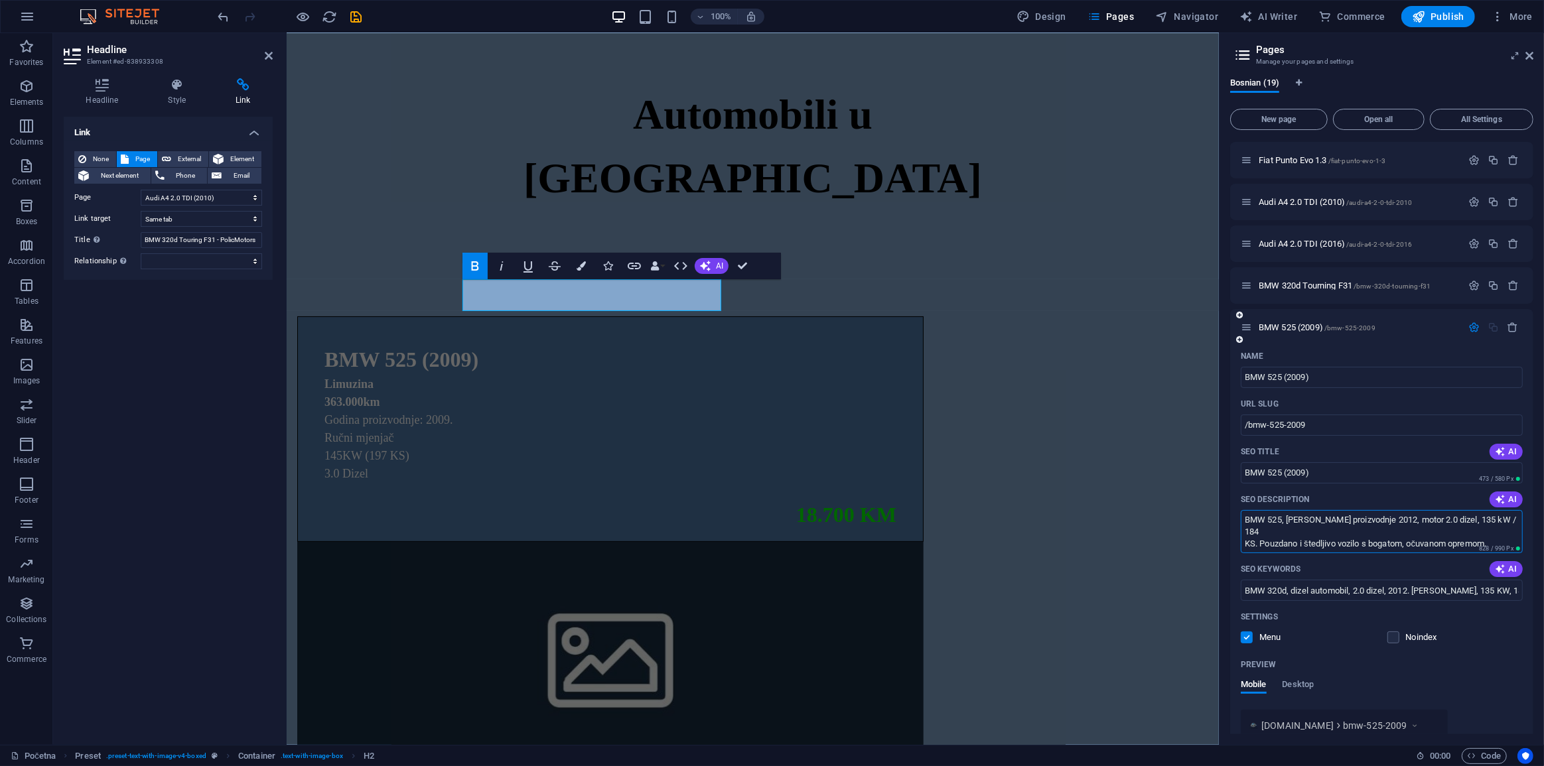
select select "15"
click at [1377, 517] on textarea "BMW 525, godina proizvodnje 2012, motor 2.0 dizel, 135 kW / 184 KS. Pouzdano i …" at bounding box center [1382, 531] width 282 height 43
type textarea "BMW 525, godina proizvodnje 2009, motor 2.0 dizel, 135 kW / 184 KS. Pouzdano i …"
select select "15"
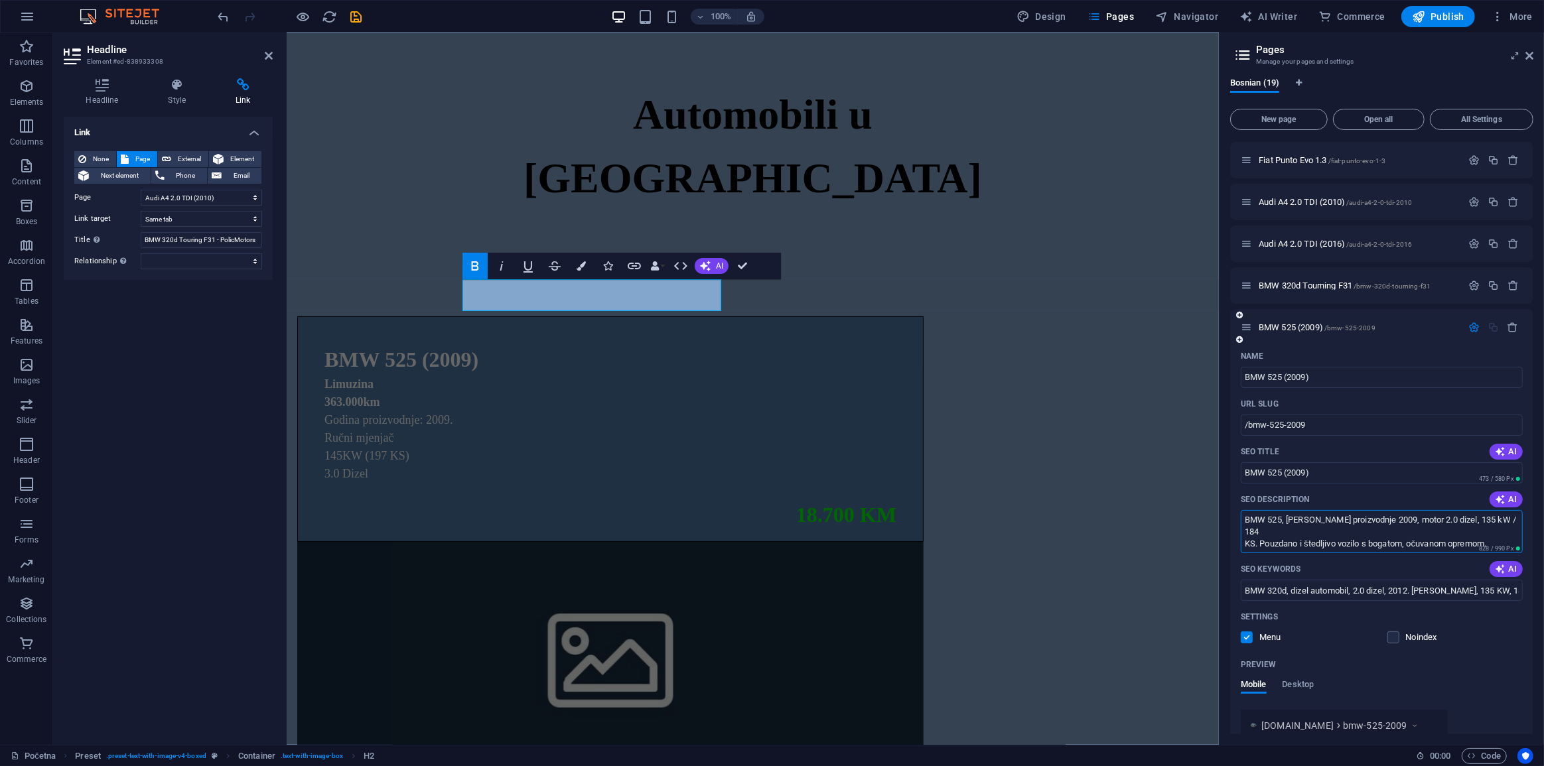
click at [1422, 522] on textarea "BMW 525, godina proizvodnje 2009, motor 2.0 dizel, 135 kW / 184 KS. Pouzdano i …" at bounding box center [1382, 531] width 282 height 43
type textarea "BMW 525, godina proizvodnje 2009, motor 3.0 dizel, 135 kW / 184 KS. Pouzdano i …"
select select "15"
drag, startPoint x: 1466, startPoint y: 522, endPoint x: 1473, endPoint y: 531, distance: 11.3
click at [1466, 524] on textarea "BMW 525, godina proizvodnje 2009, motor 3.0 dizel, 135 kW / 184 KS. Pouzdano i …" at bounding box center [1382, 531] width 282 height 43
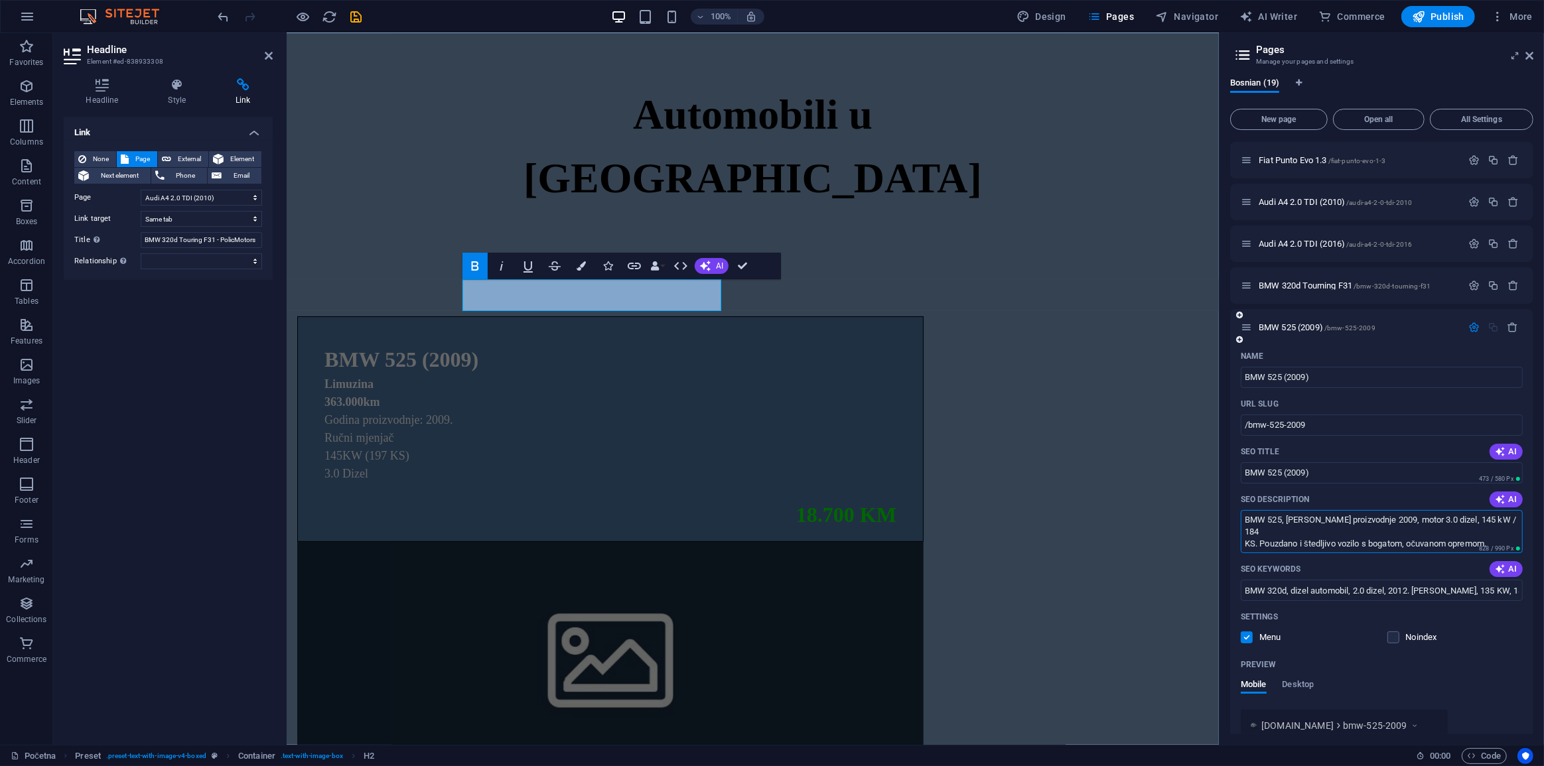
type textarea "BMW 525, godina proizvodnje 2009, motor 3.0 dizel, 145 kW / 184 KS. Pouzdano i …"
select select "15"
type textarea "BMW 525, godina proizvodnje 2009, motor 3.0 dizel, 145 kW / 194 KS. Pouzdano i …"
select select "15"
type textarea "BMW 525, godina proizvodnje 2009, motor 3.0 dizel, 145 kW / 1974 KS. Pouzdano i…"
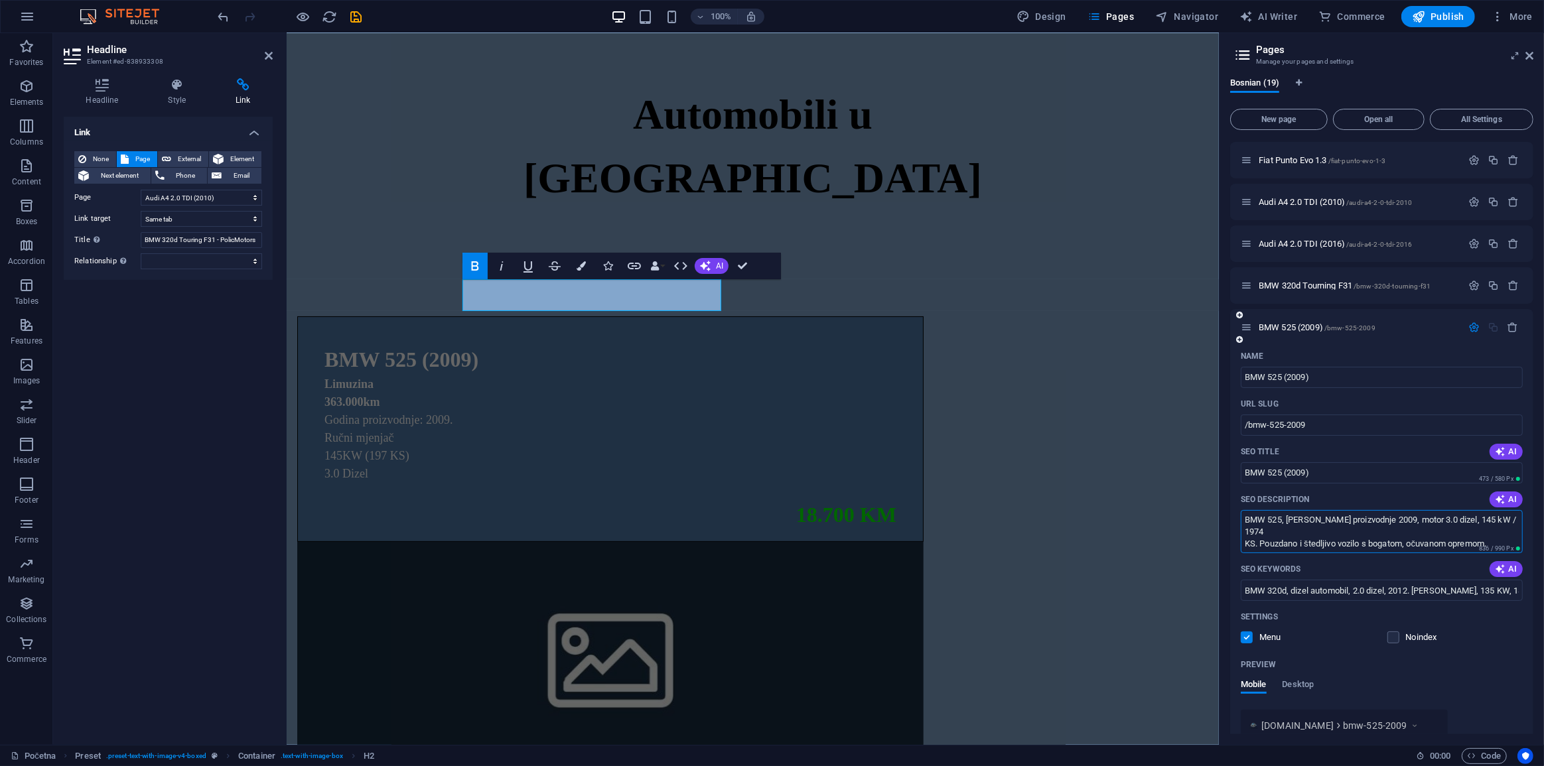
select select "15"
type textarea "BMW 525, godina proizvodnje 2009, motor 3.0 dizel, 145 kW / 194 KS. Pouzdano i …"
select select "15"
type textarea "BMW 525, godina proizvodnje 2009, motor 3.0 dizel, 145 kW / 197 KS. Pouzdano i …"
select select "15"
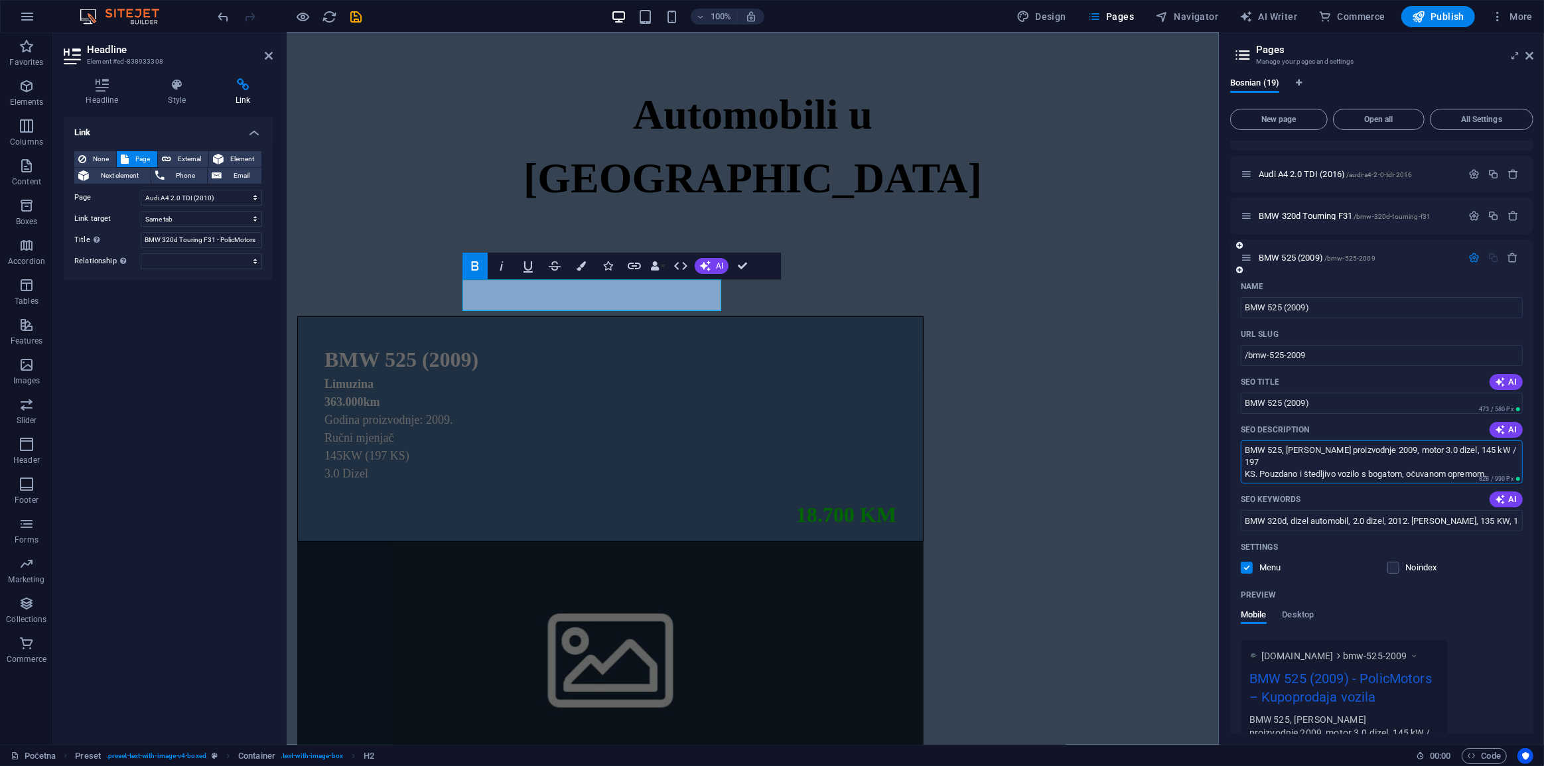
scroll to position [704, 0]
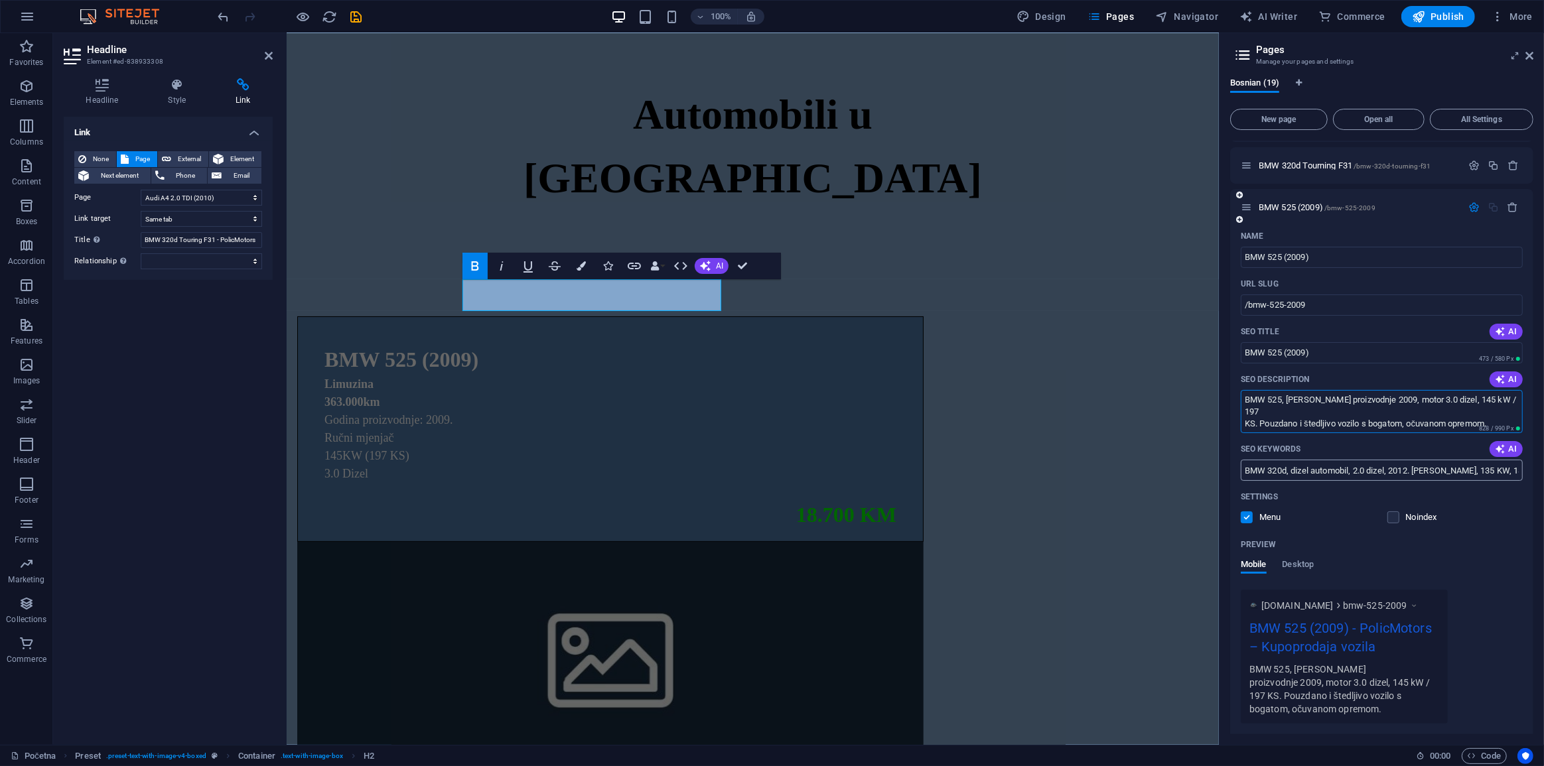
type textarea "BMW 525, godina proizvodnje 2009, motor 3.0 dizel, 145 kW / 197 KS. Pouzdano i …"
click at [1355, 473] on input "BMW 320d, dizel automobil, 2.0 dizel, 2012. godina, 135 KW, 184 KS" at bounding box center [1382, 470] width 282 height 21
click at [1281, 466] on input "BMW 320d, dizel automobil, 2.0 dizel, 2012. godina, 135 KW, 184 KS" at bounding box center [1382, 470] width 282 height 21
click at [1279, 468] on input "BMW 320d, dizel automobil, 2.0 dizel, 2012. godina, 135 KW, 184 KS" at bounding box center [1382, 470] width 282 height 21
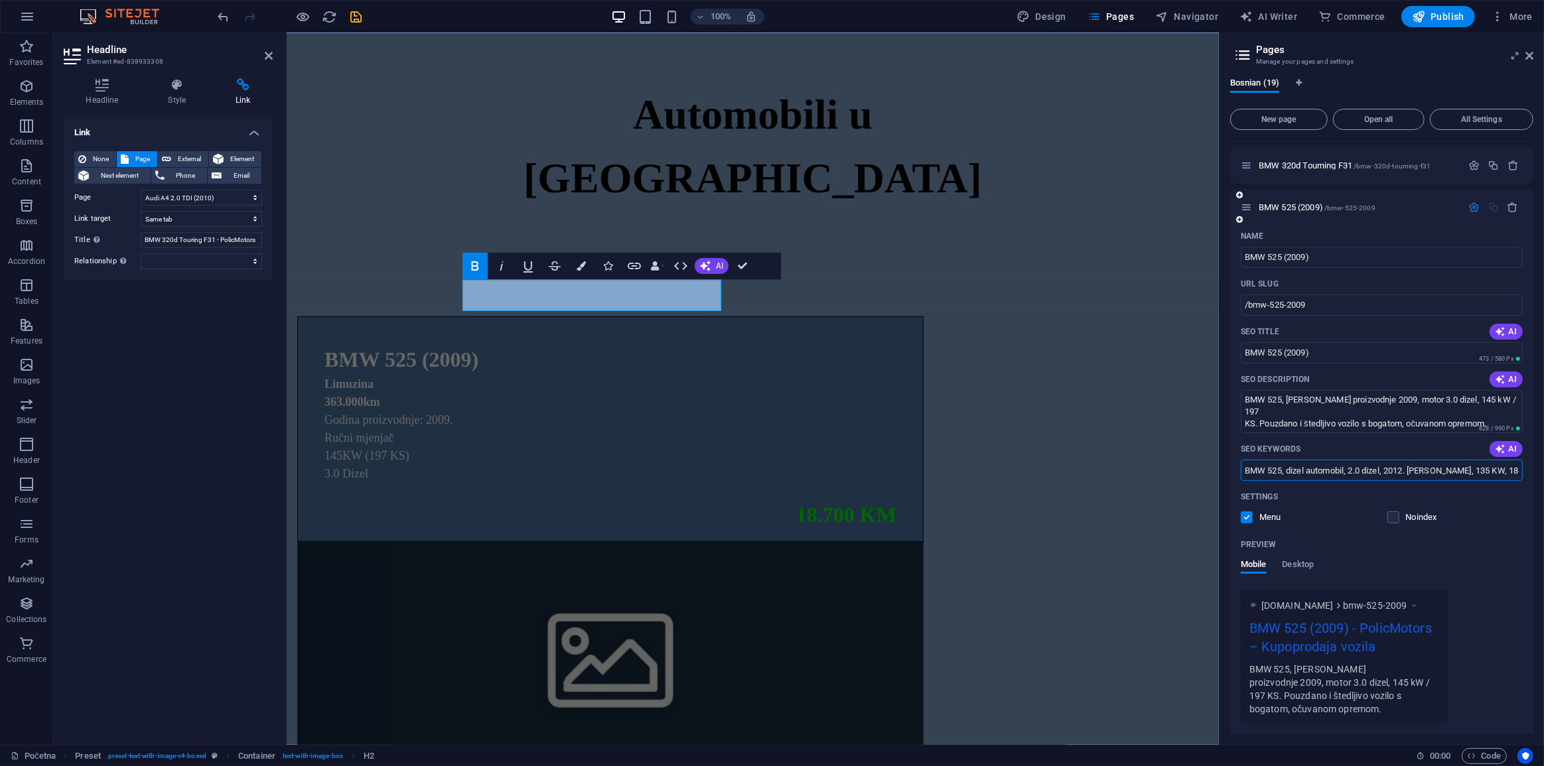
type input "BMW 525, dizel automobil, 2.0 dizel, 2012. godina, 135 KW, 184 KS"
select select "15"
type input "BMW 525, dizel automobil, 3.0 dizel, 2012. godina, 135 KW, 184 KS"
select select "15"
type input "BMW 525, dizel automobil, 3.0 dizel, 2009. godina, 135 KW, 184 KS"
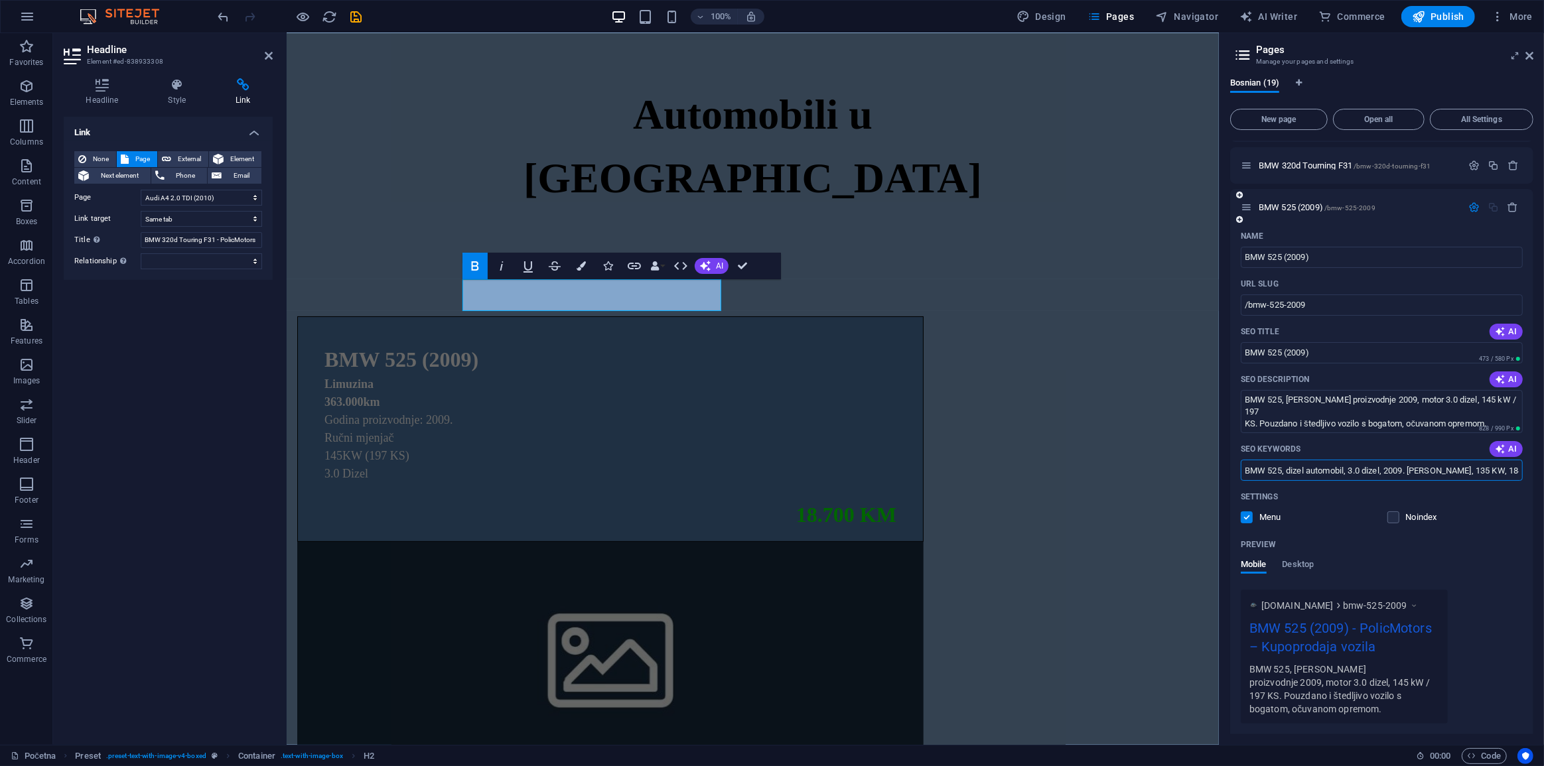
select select "15"
type input "BMW 525, dizel automobil, 3.0 dizel, 2009. godina, 145 KW, 184 KS"
select select "15"
type input "BMW 525, dizel automobil, 3.0 dizel, 2009. godina, 145 KW, 1 KS"
select select "15"
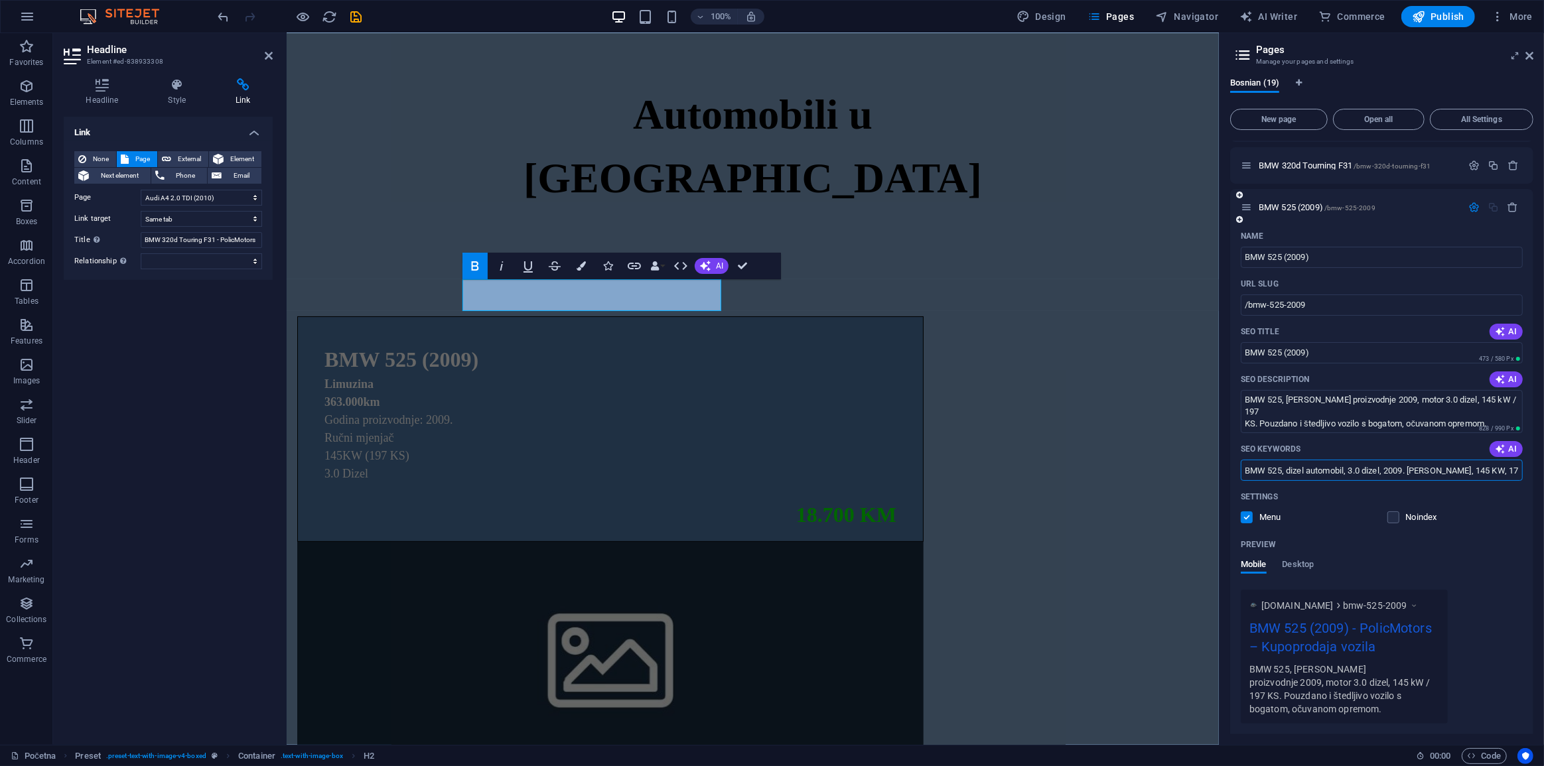
type input "BMW 525, dizel automobil, 3.0 dizel, 2009. godina, 145 KW, 17 KS"
select select "15"
type input "BMW 525, dizel automobil, 3.0 dizel, 2009. godina, 145 KW, 197 KS"
select select "15"
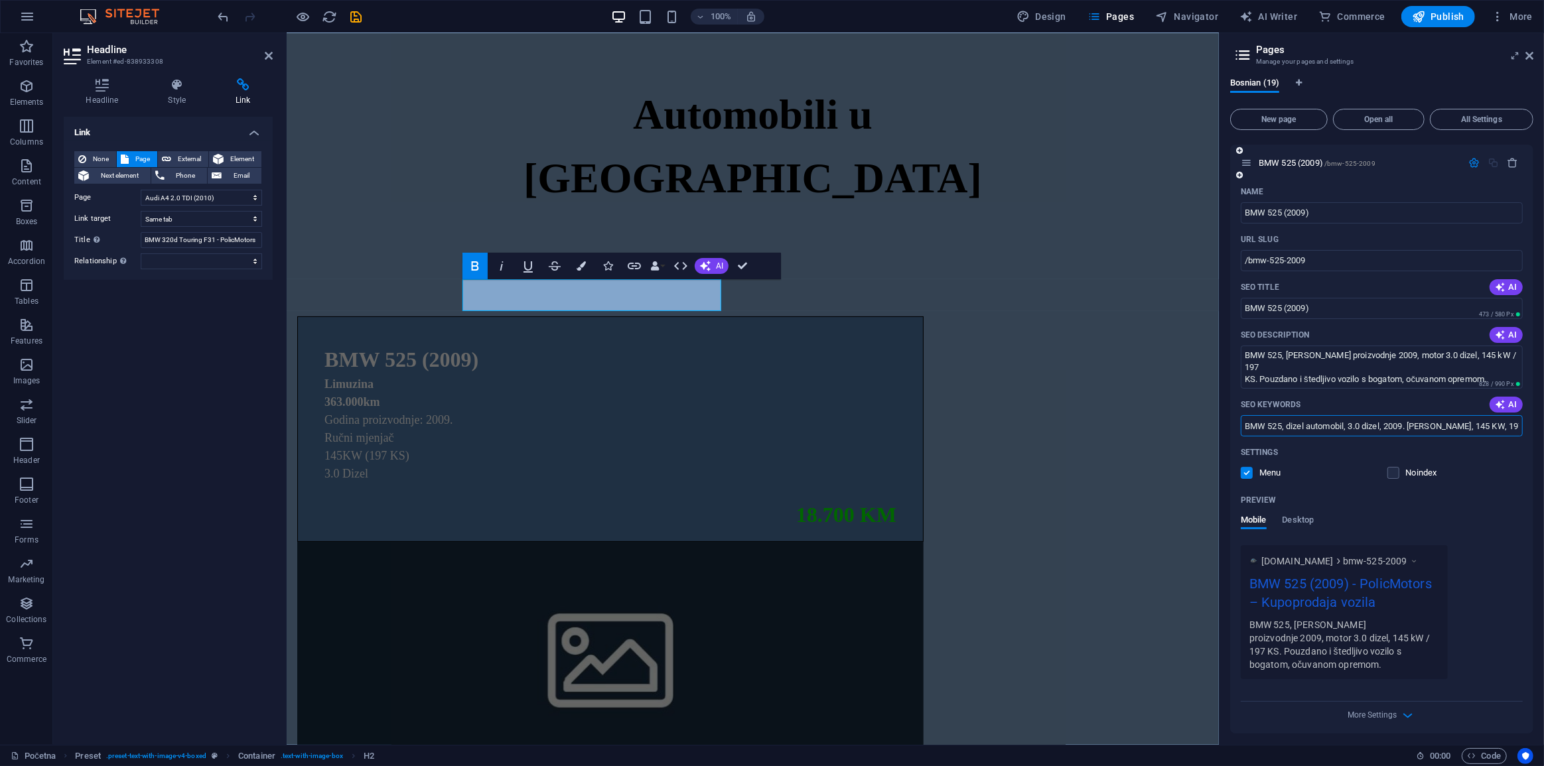
scroll to position [752, 0]
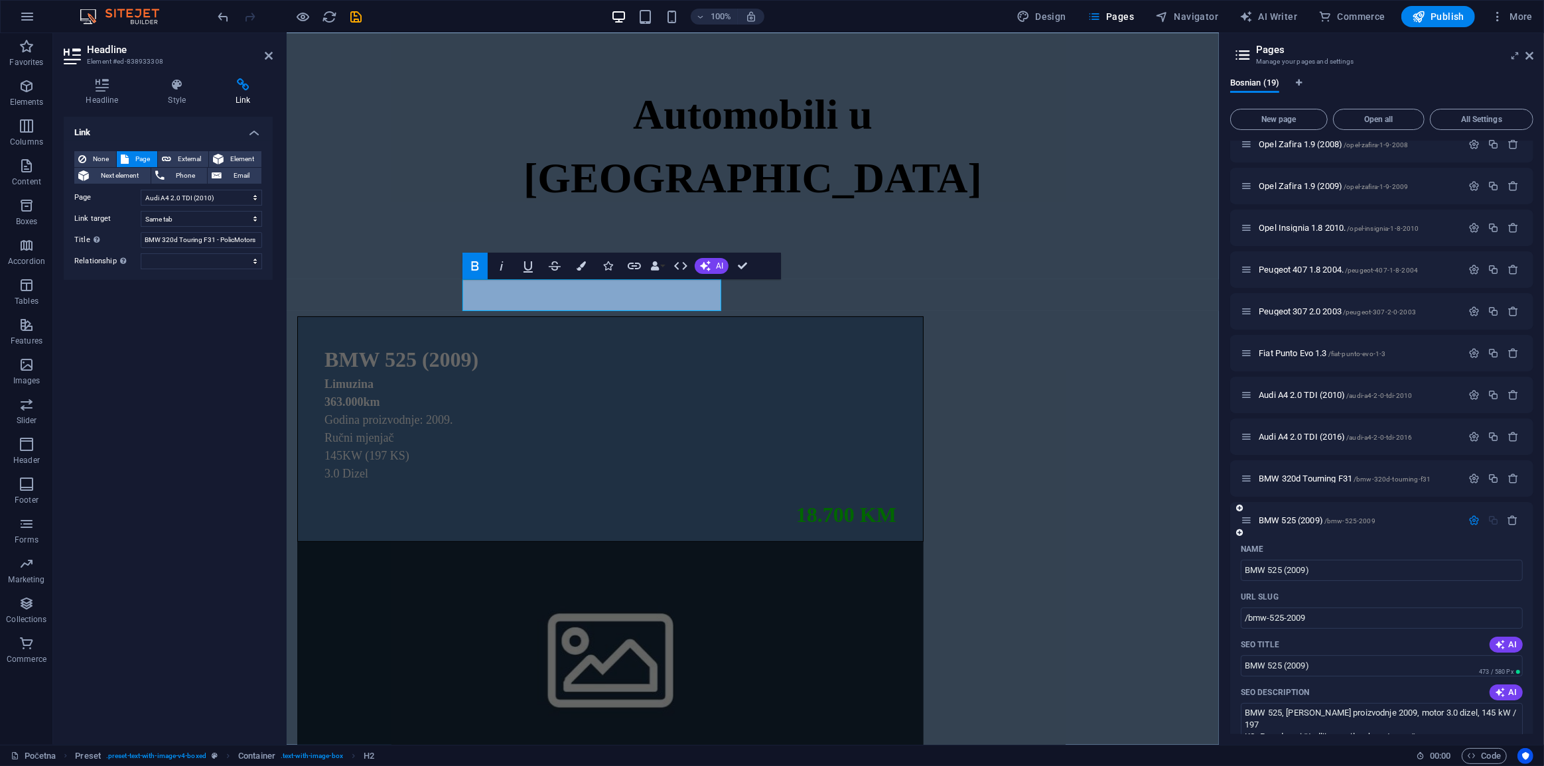
type input "BMW 525, dizel automobil, 3.0 dizel, 2009. godina, 145 KW, 197 KS"
click at [1474, 518] on icon "button" at bounding box center [1473, 520] width 11 height 11
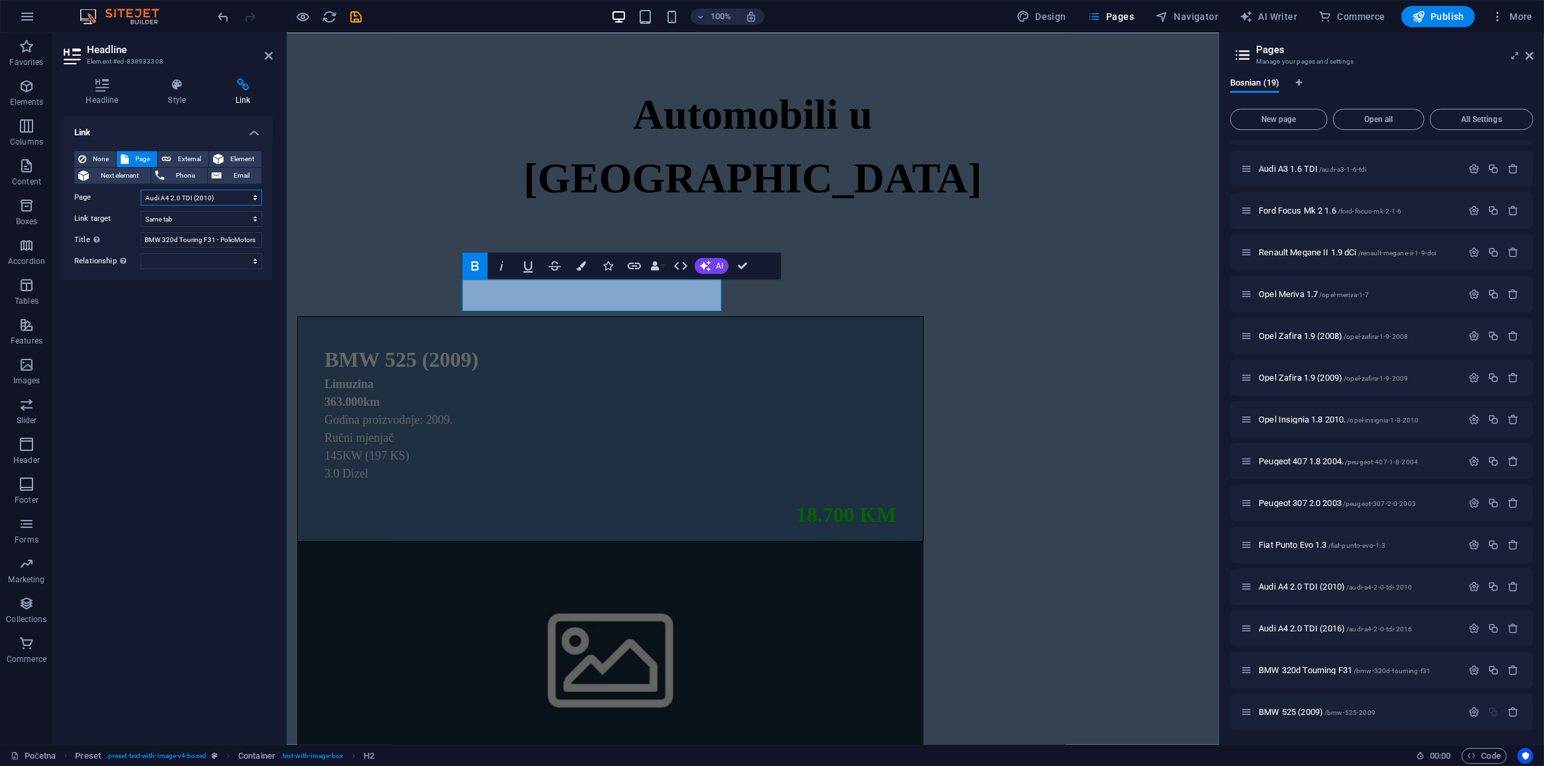
click at [220, 200] on select "Početna Prodano O nama Kontakt Mercedes-Benz CLK 200 Audi A3 1.6 TDI Ford Focus…" at bounding box center [201, 198] width 121 height 16
click at [224, 194] on select "Početna Prodano O nama Kontakt Mercedes-Benz CLK 200 Audi A3 1.6 TDI Ford Focus…" at bounding box center [201, 198] width 121 height 16
select select "18"
click at [141, 190] on select "Početna Prodano O nama Kontakt Mercedes-Benz CLK 200 Audi A3 1.6 TDI Ford Focus…" at bounding box center [201, 198] width 121 height 16
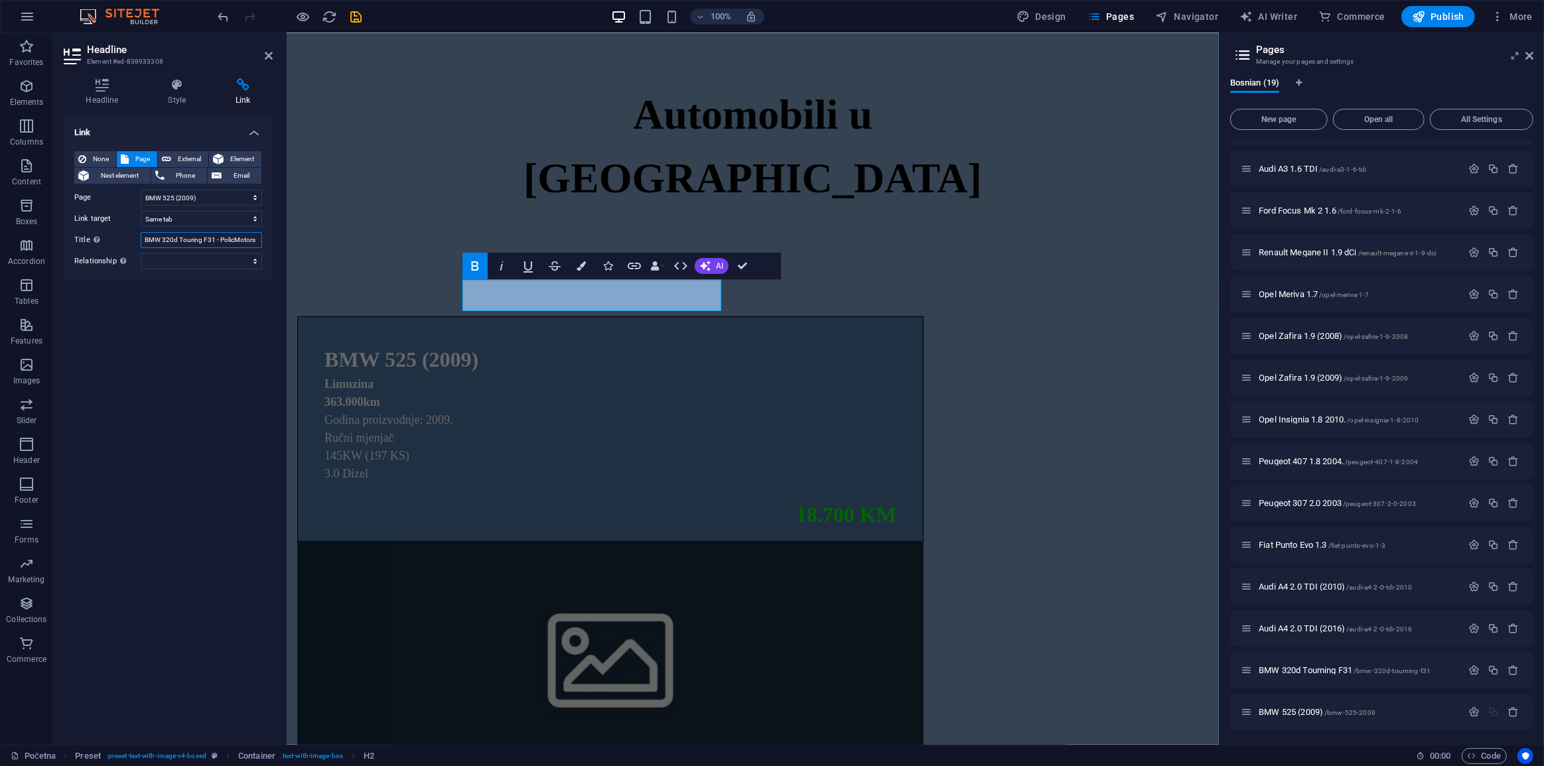
click at [172, 242] on input "BMW 320d Touring F31 - PolicMotors" at bounding box center [201, 240] width 121 height 16
drag, startPoint x: 210, startPoint y: 242, endPoint x: 12, endPoint y: 270, distance: 199.8
click at [210, 242] on input "BMW 320d Touring F31 - PolicMotors" at bounding box center [201, 240] width 121 height 16
type input "BMW 525 (2009) - PolicMotors"
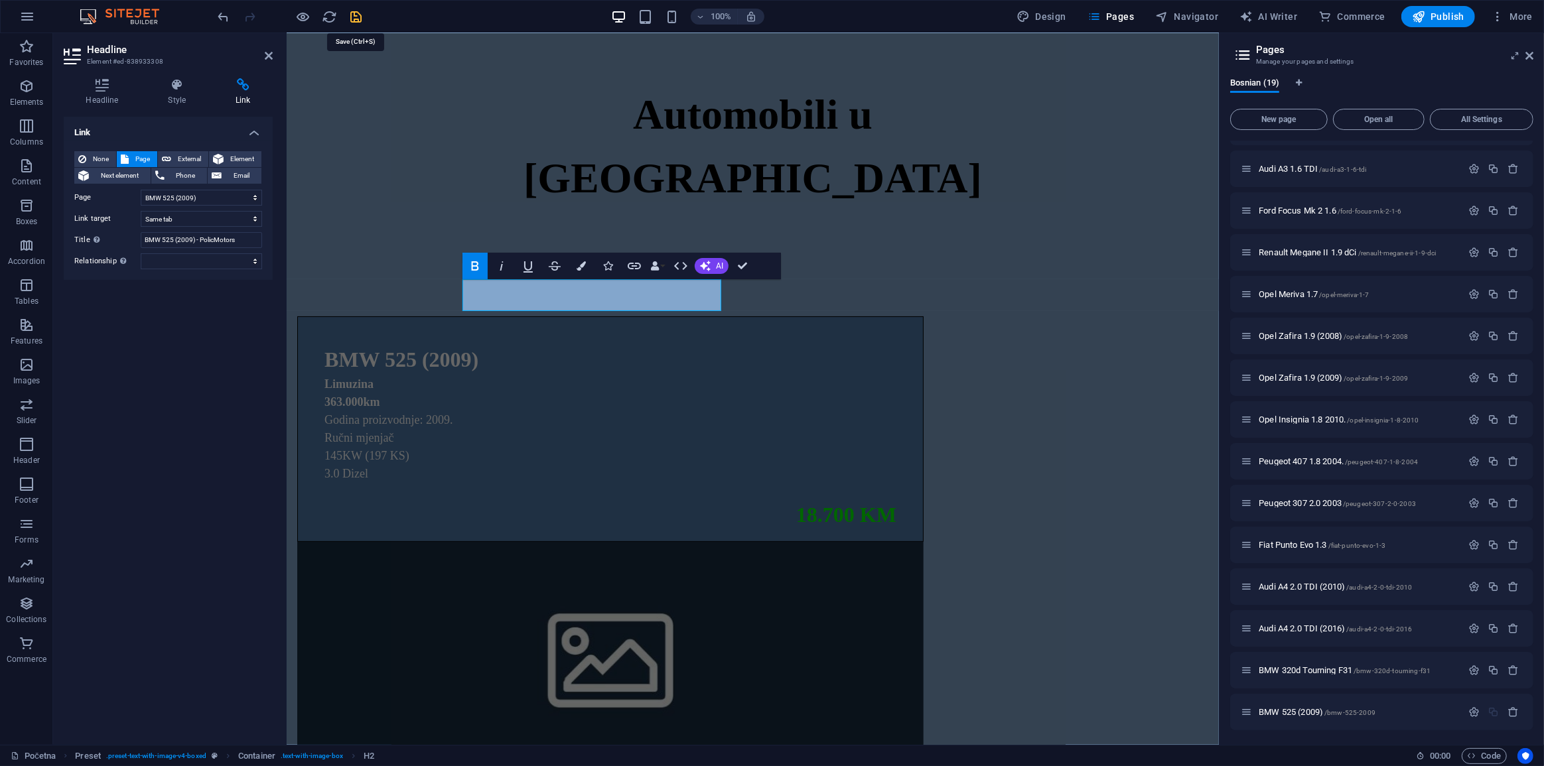
click at [360, 19] on icon "save" at bounding box center [356, 16] width 15 height 15
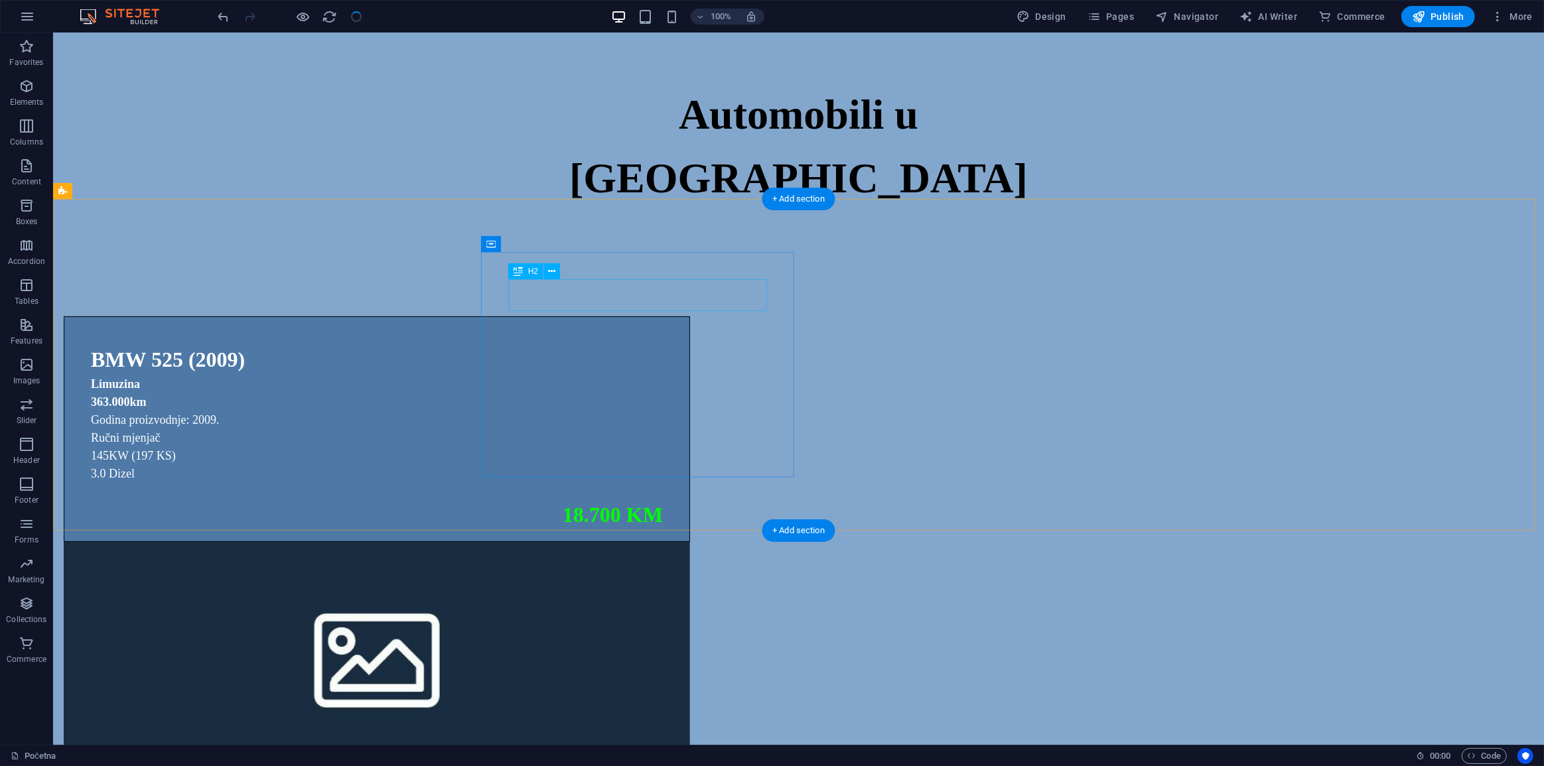
click at [625, 344] on div "BMW 525 (2009)" at bounding box center [376, 360] width 572 height 32
select select "18"
select select
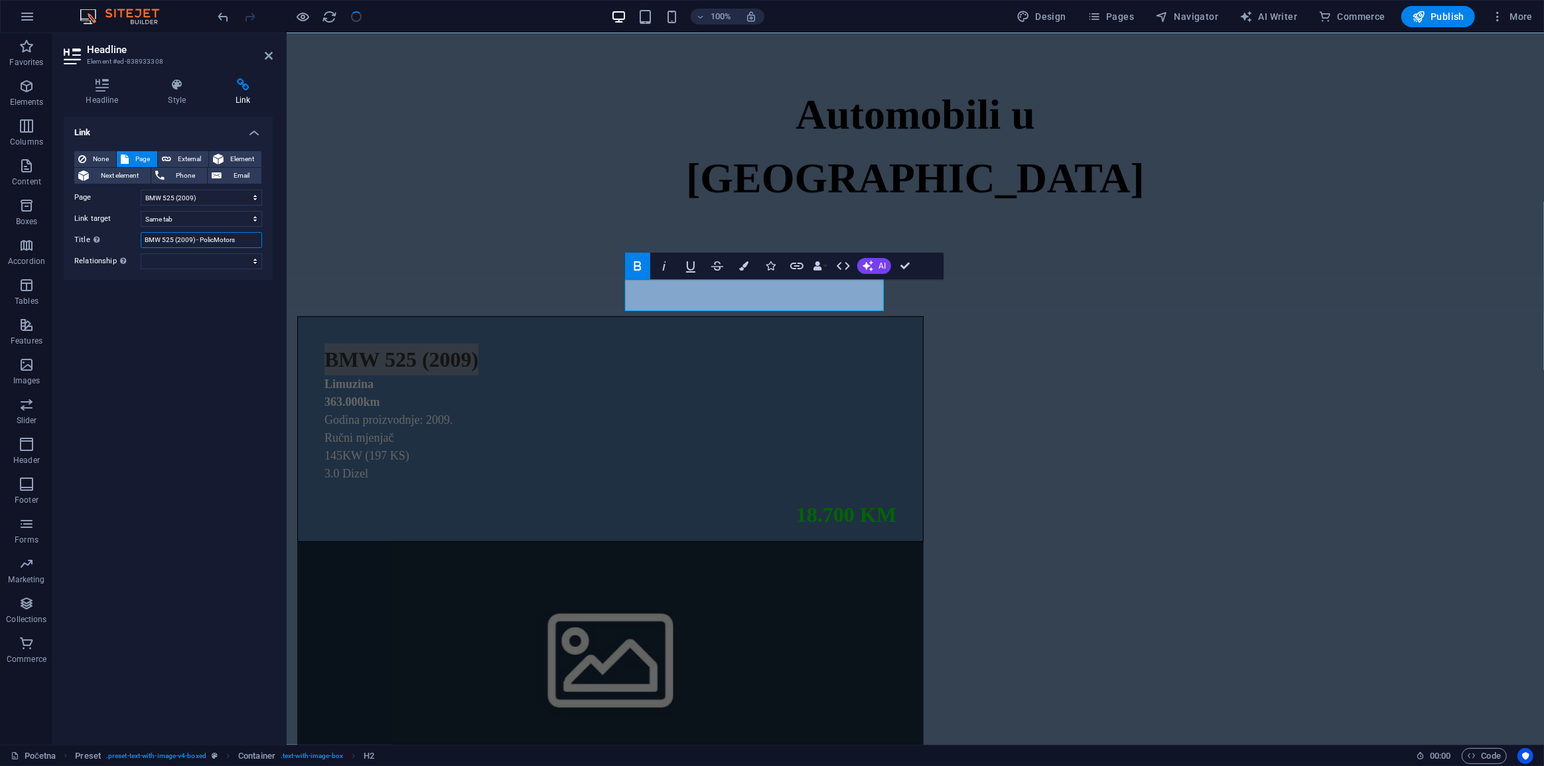
click at [240, 242] on input "BMW 525 (2009) - PolicMotors" at bounding box center [201, 240] width 121 height 16
select select "px"
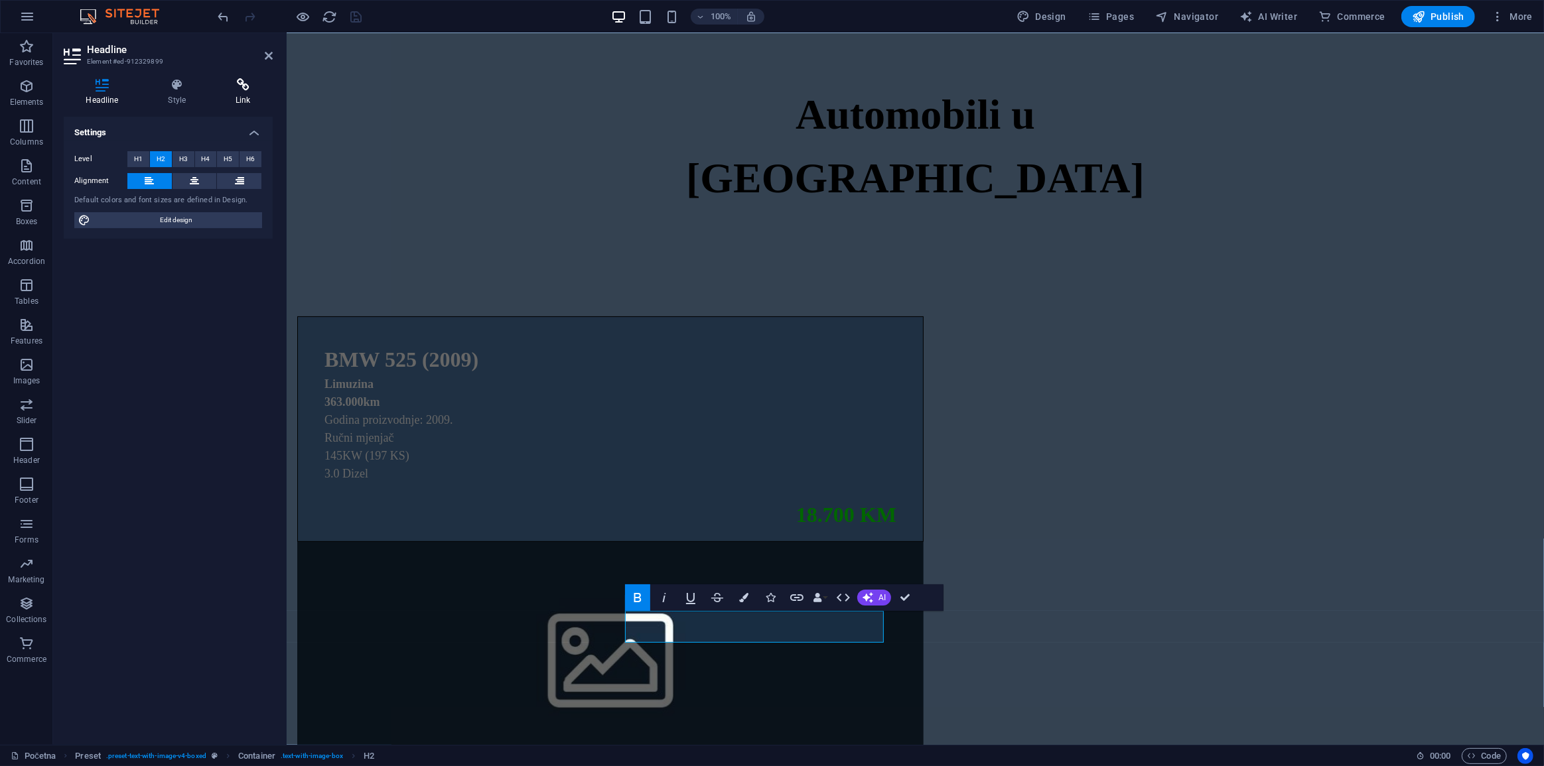
click at [255, 93] on h4 "Link" at bounding box center [243, 92] width 59 height 28
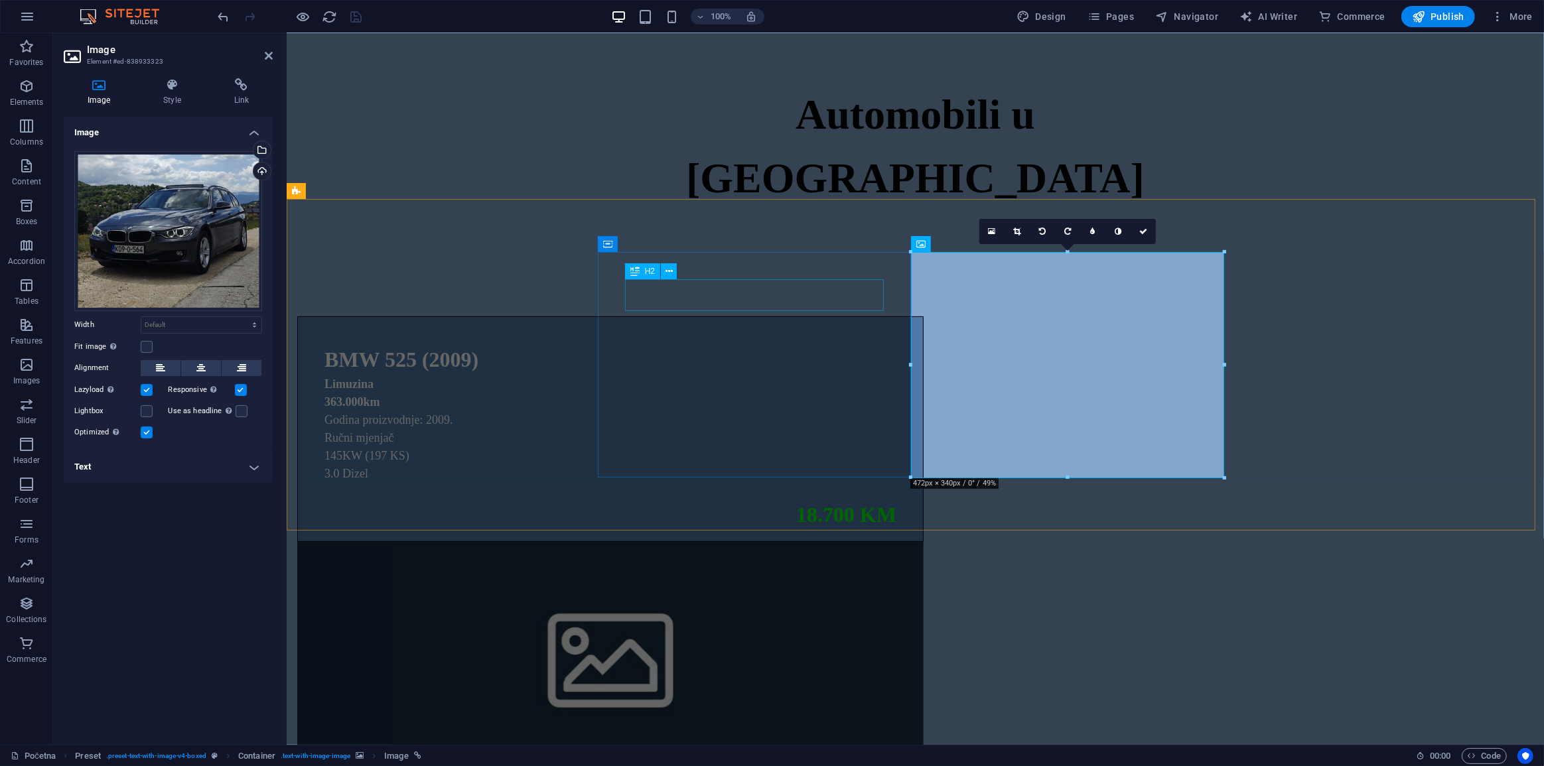
click at [754, 344] on div "BMW 525 (2009)" at bounding box center [610, 360] width 572 height 32
select select "18"
select select
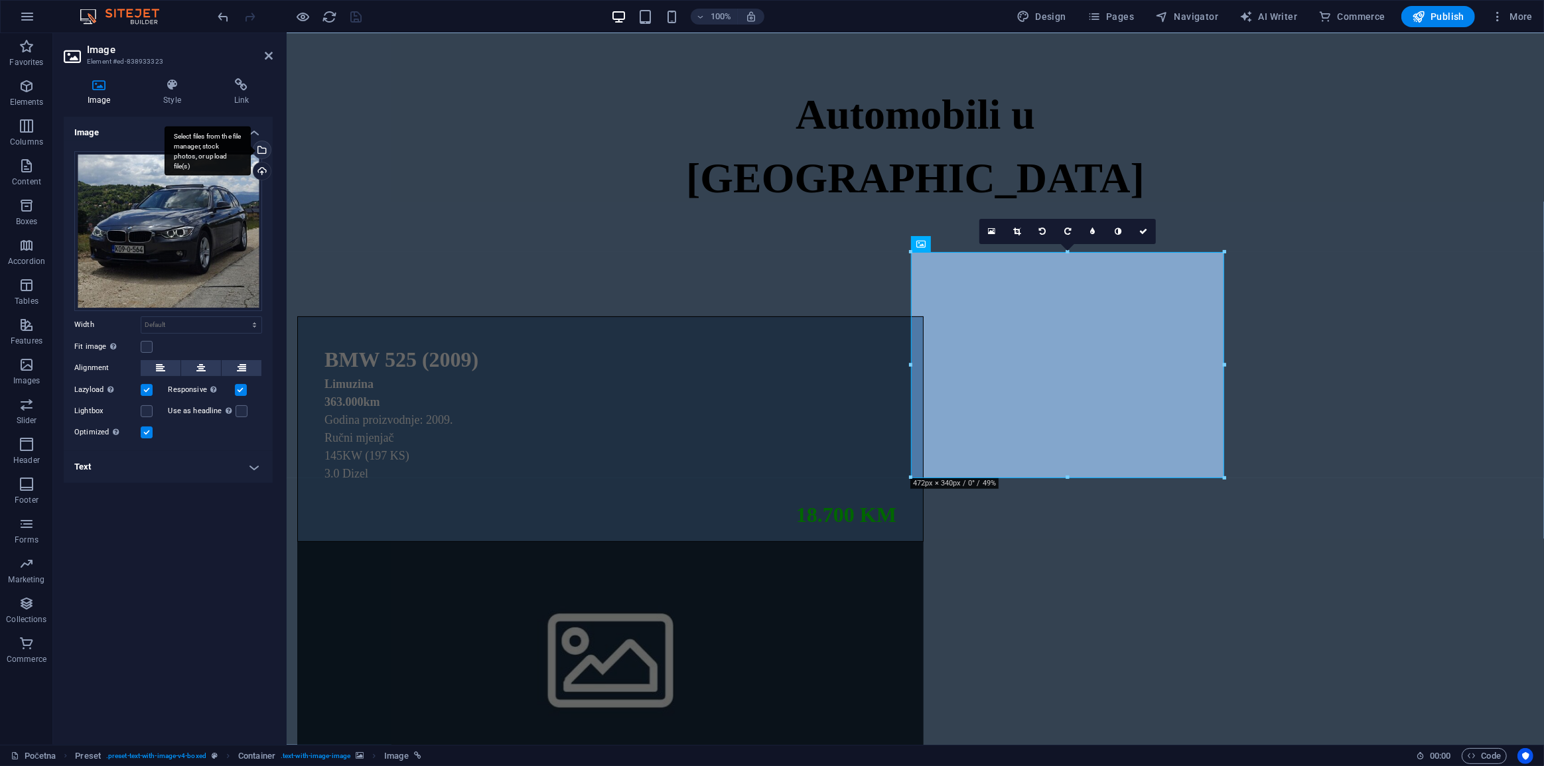
click at [255, 144] on div "Select files from the file manager, stock photos, or upload file(s)" at bounding box center [261, 151] width 20 height 20
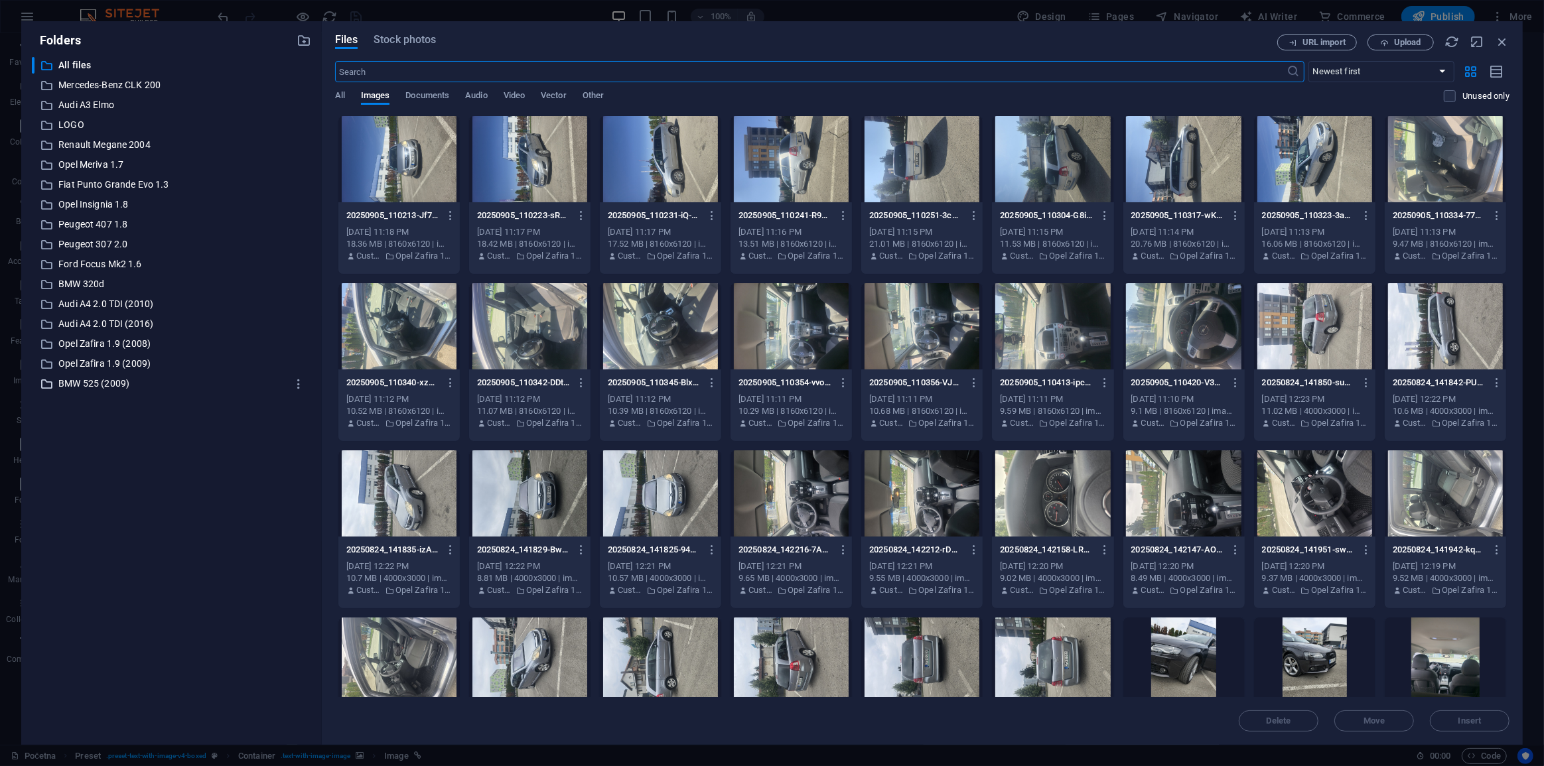
click at [155, 379] on p "BMW 525 (2009)" at bounding box center [172, 383] width 228 height 15
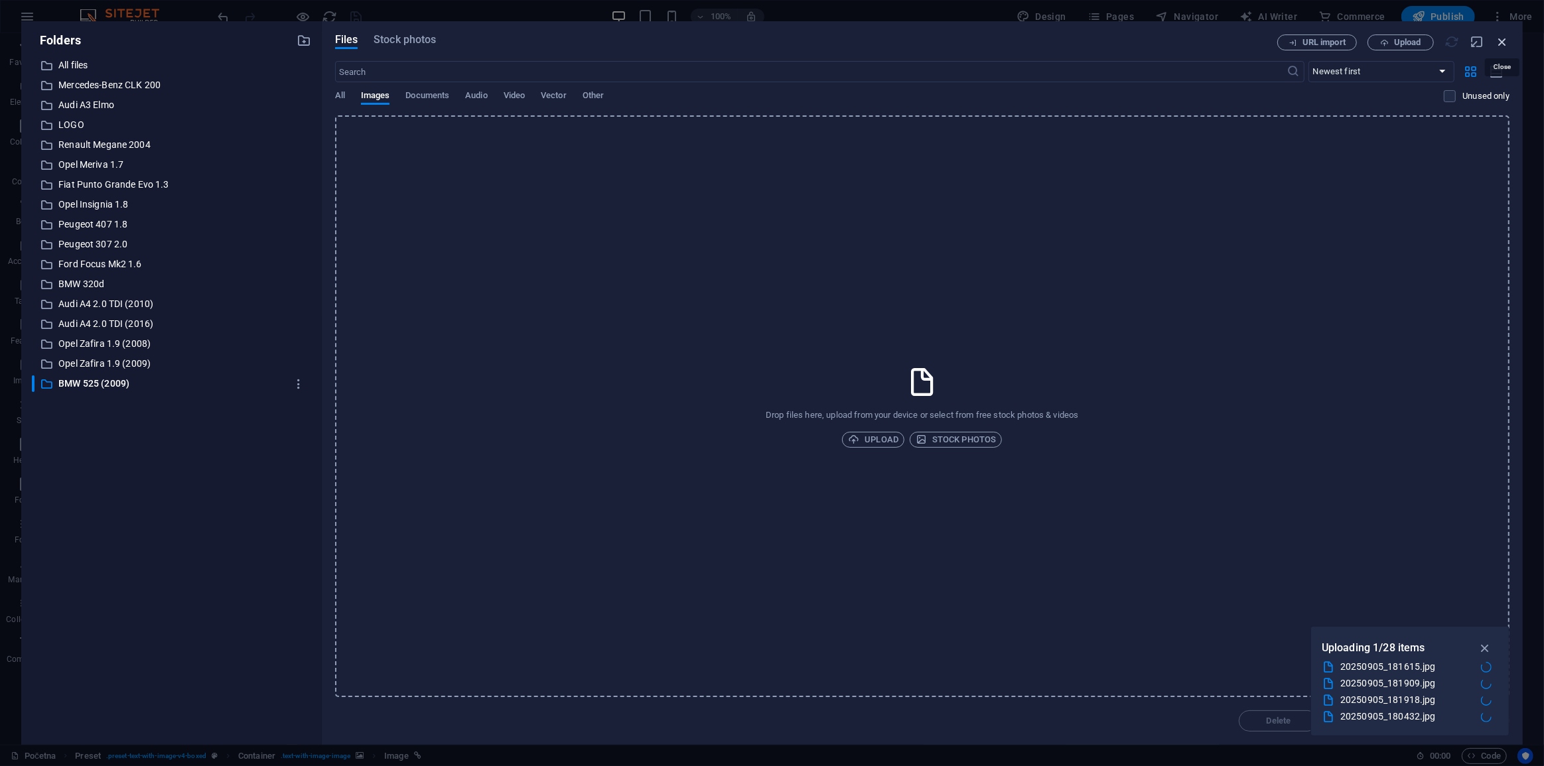
click at [1504, 40] on icon "button" at bounding box center [1502, 42] width 15 height 15
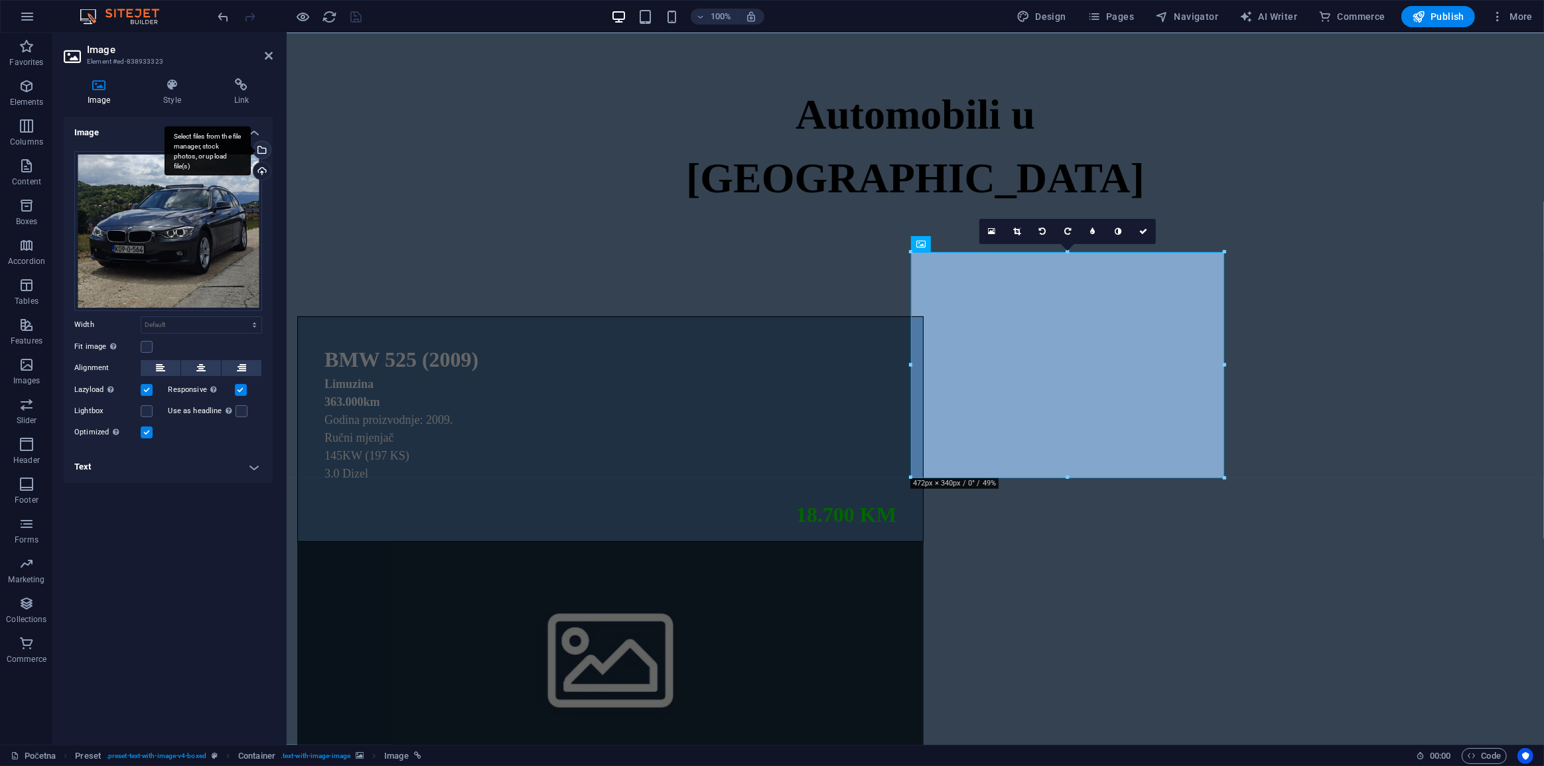
click at [251, 151] on div "Select files from the file manager, stock photos, or upload file(s)" at bounding box center [208, 151] width 86 height 50
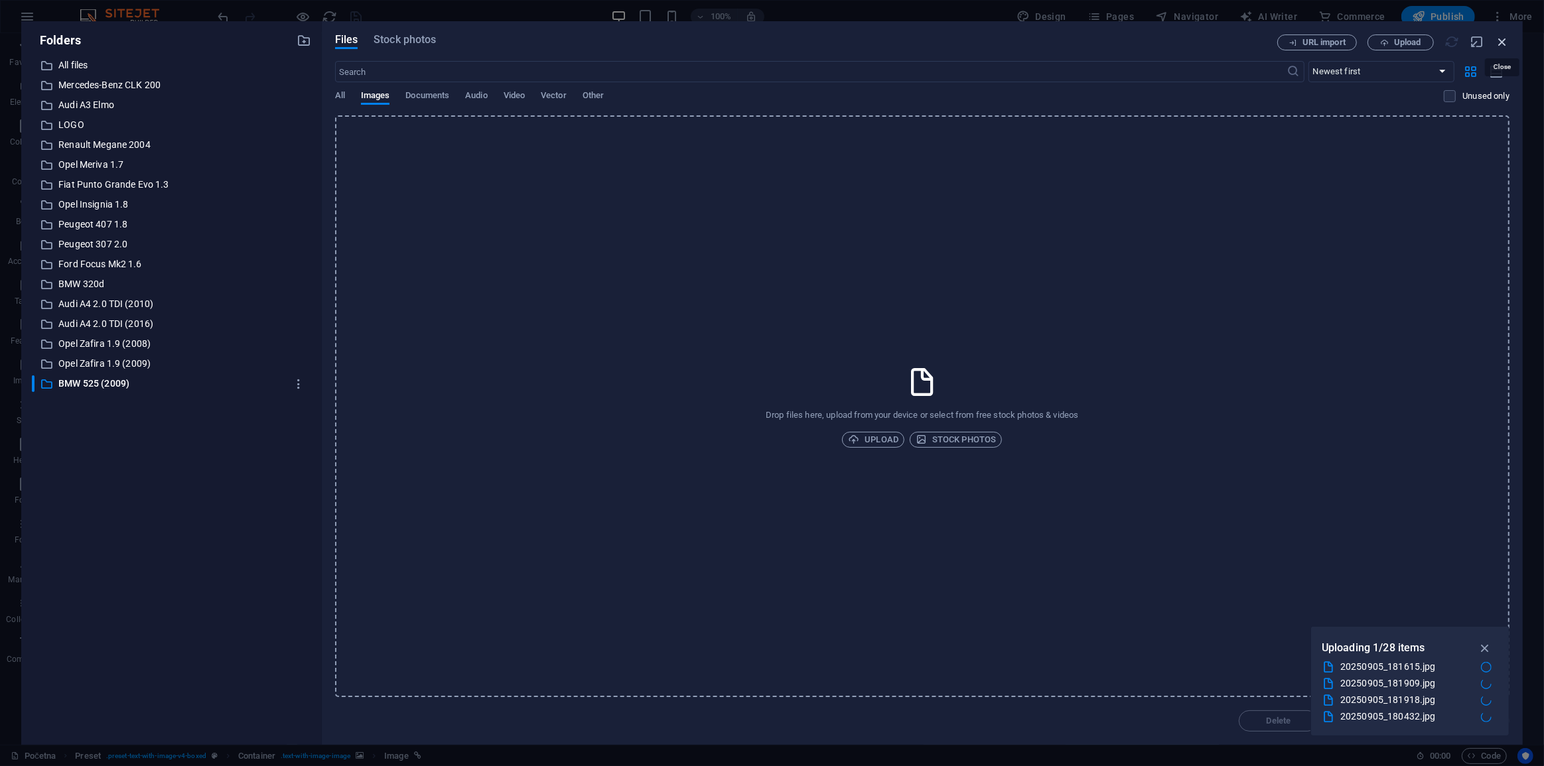
click at [1498, 44] on icon "button" at bounding box center [1502, 42] width 15 height 15
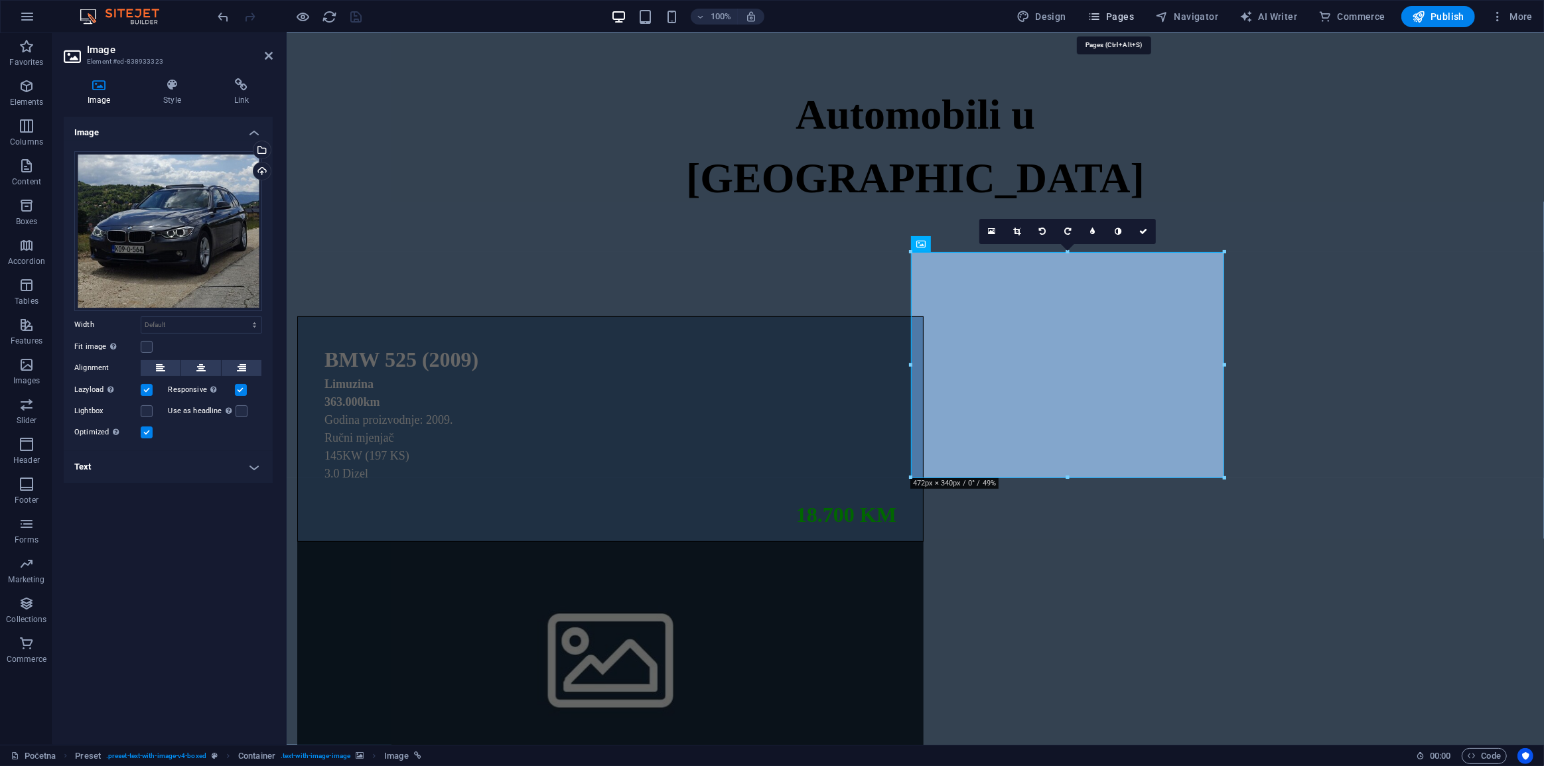
click at [1101, 21] on icon "button" at bounding box center [1094, 16] width 13 height 13
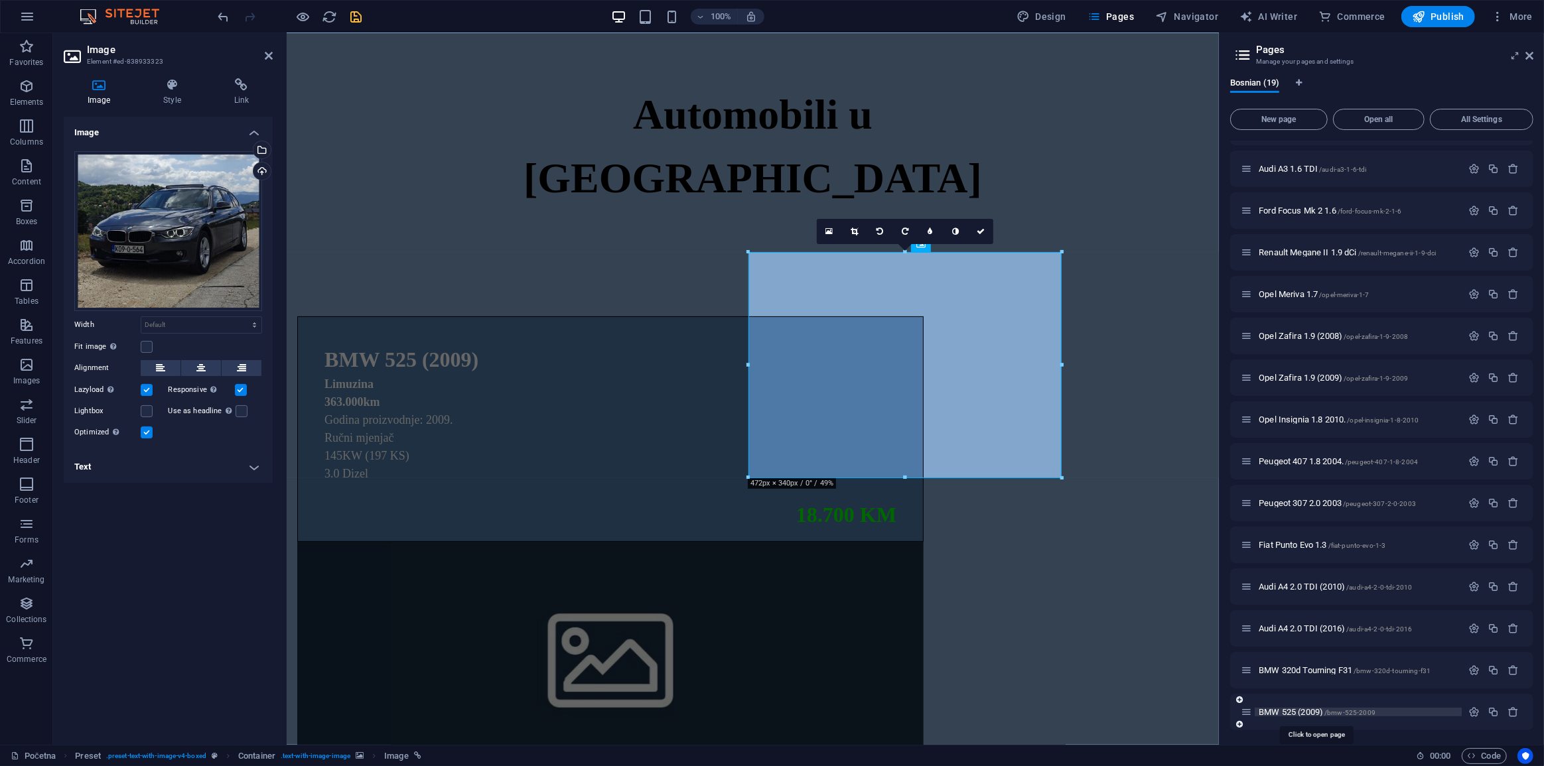
click at [1295, 709] on span "BMW 525 (2009) /bmw-525-2009" at bounding box center [1317, 712] width 117 height 10
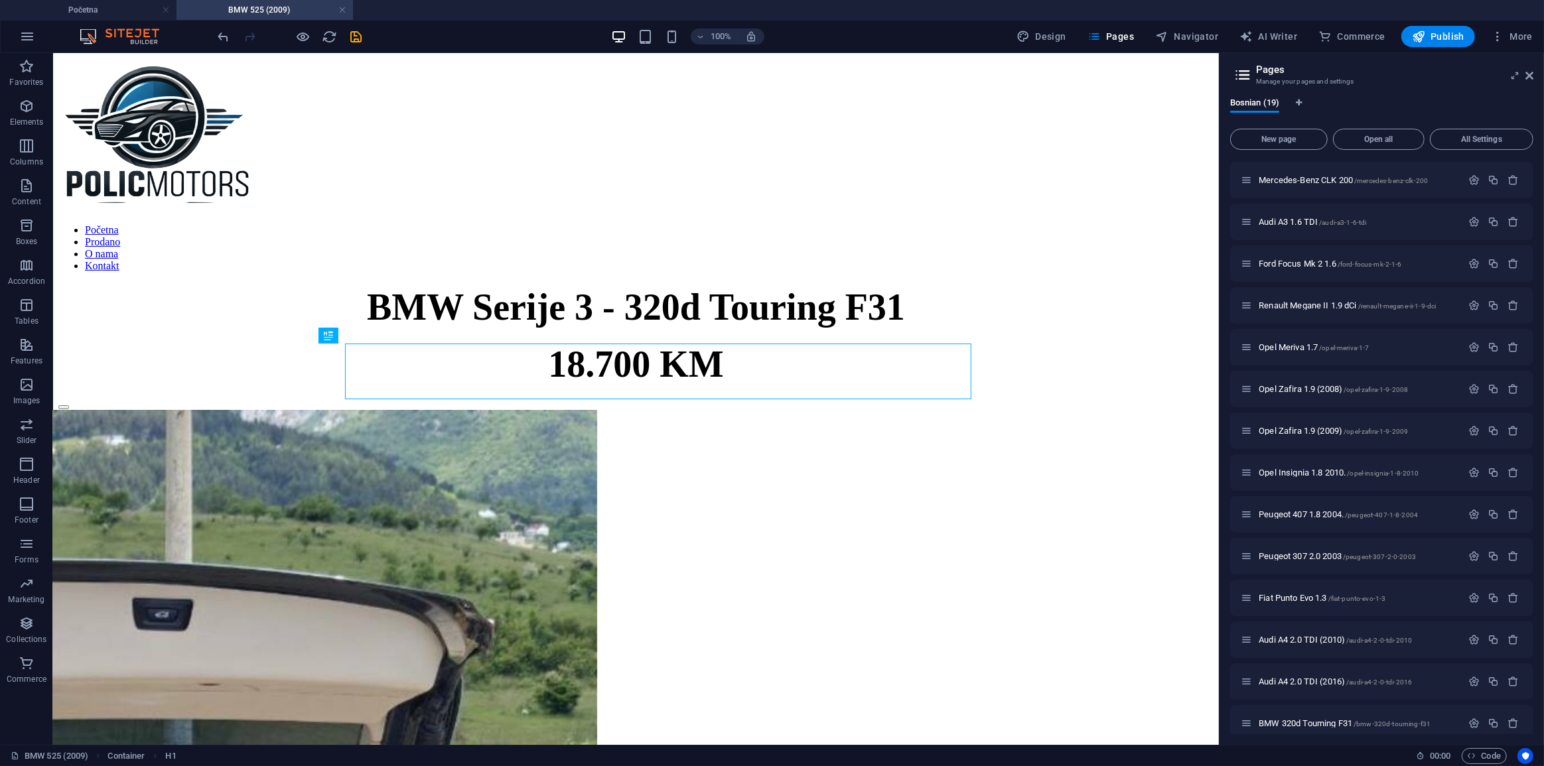
scroll to position [0, 0]
click at [612, 385] on div "18.700 KM" at bounding box center [635, 363] width 1155 height 42
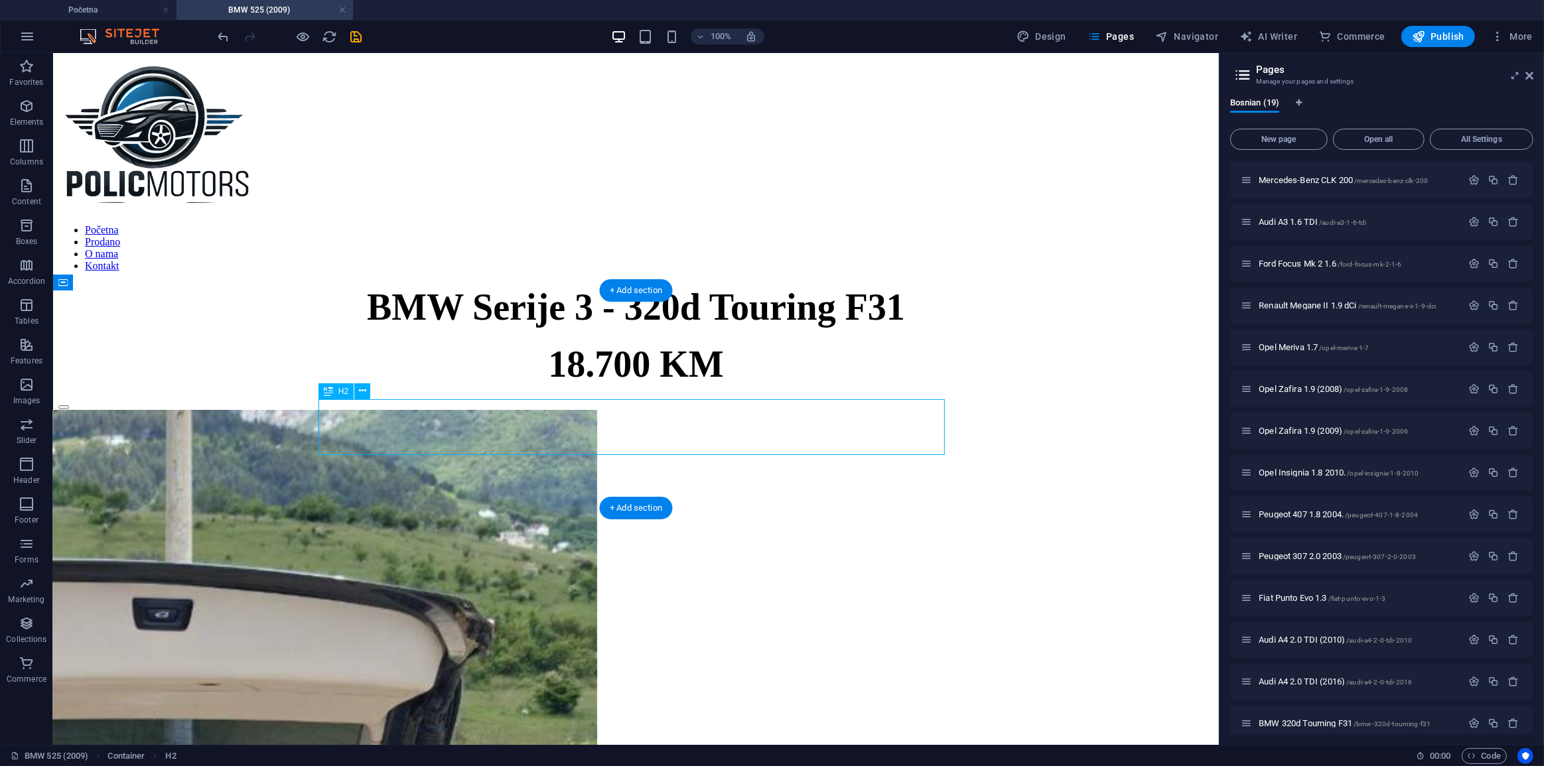
click at [770, 328] on div "BMW Serije 3 - 320d Touring F31" at bounding box center [635, 306] width 1155 height 42
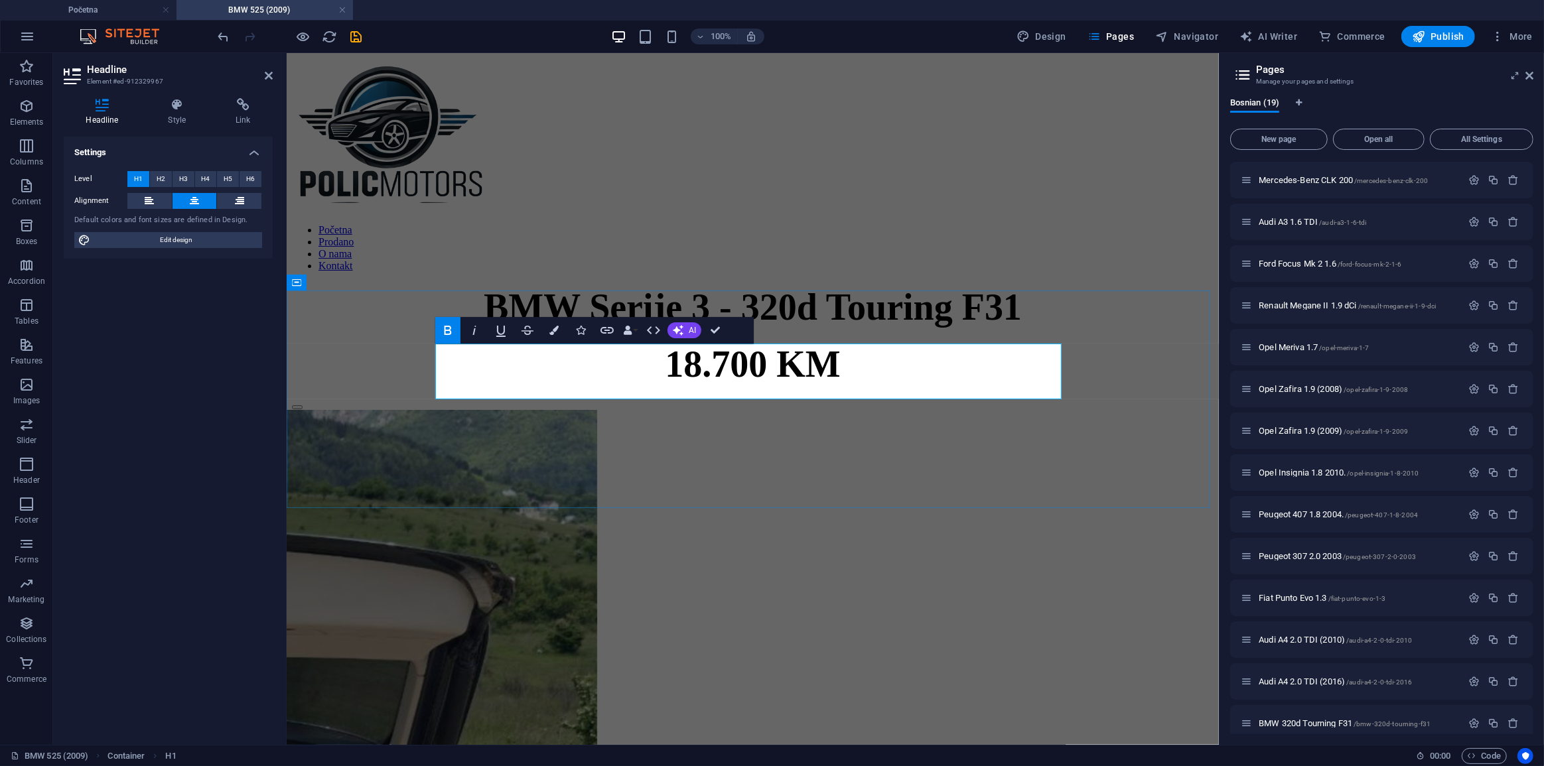
click at [634, 327] on span "BMW Serije 3 - 320d Touring F31" at bounding box center [752, 306] width 538 height 41
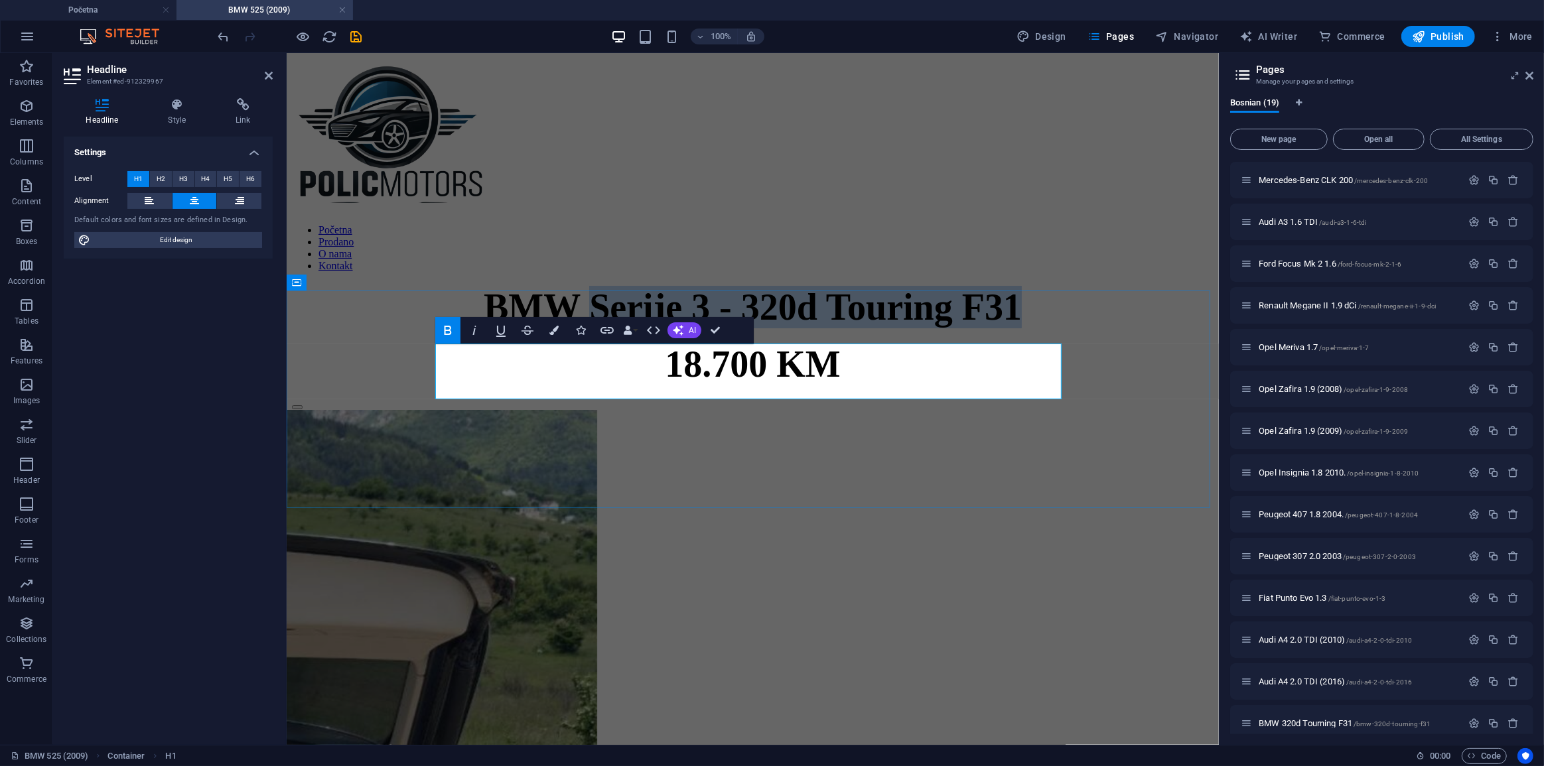
click at [969, 327] on span "BMW Serije 3 - 320d Touring F31" at bounding box center [752, 306] width 538 height 41
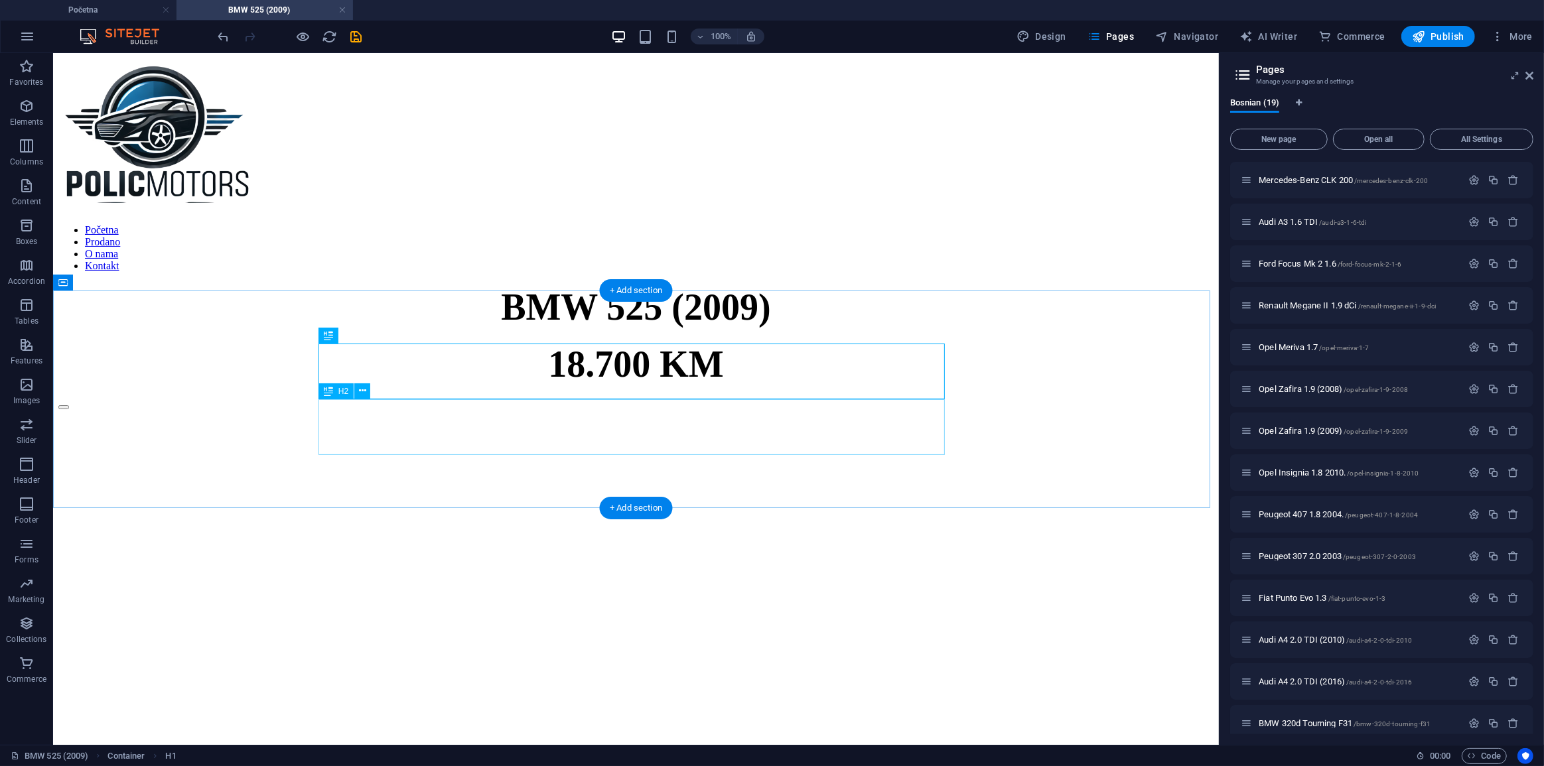
click at [587, 385] on div "18.700 KM" at bounding box center [635, 363] width 1155 height 42
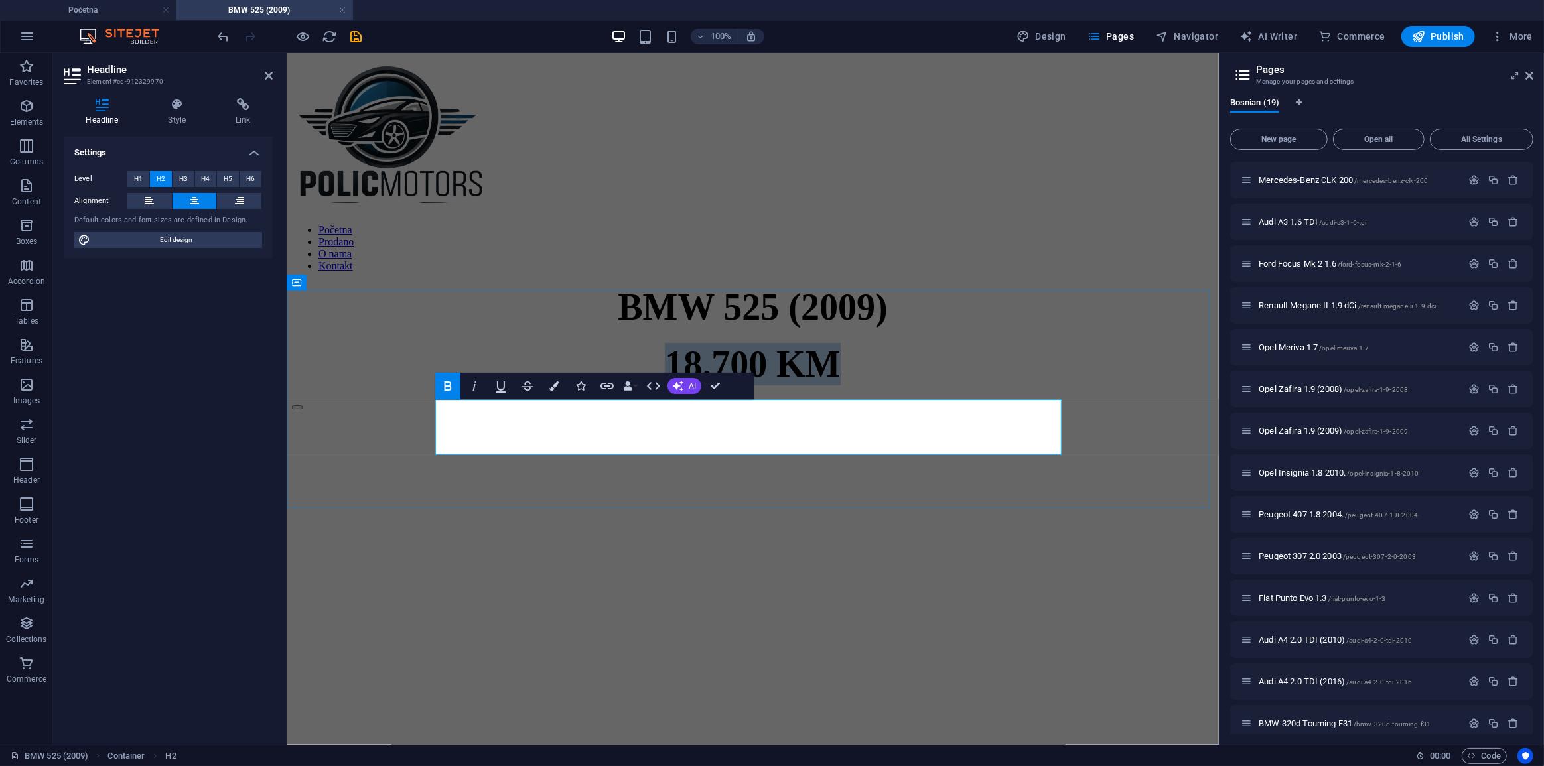
click at [665, 384] on span "18.700 KM" at bounding box center [751, 363] width 175 height 41
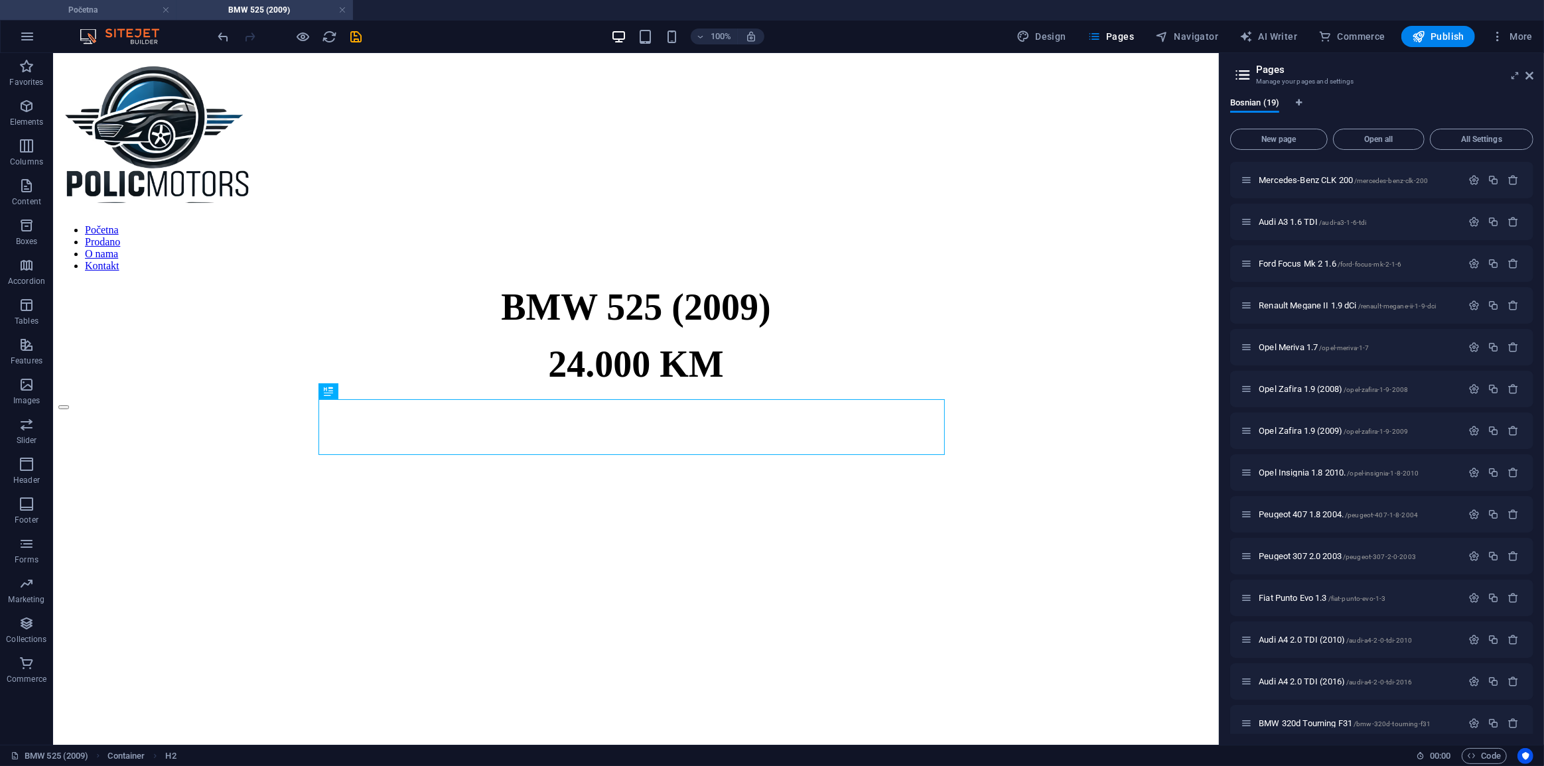
click at [123, 8] on h4 "Početna" at bounding box center [88, 10] width 177 height 15
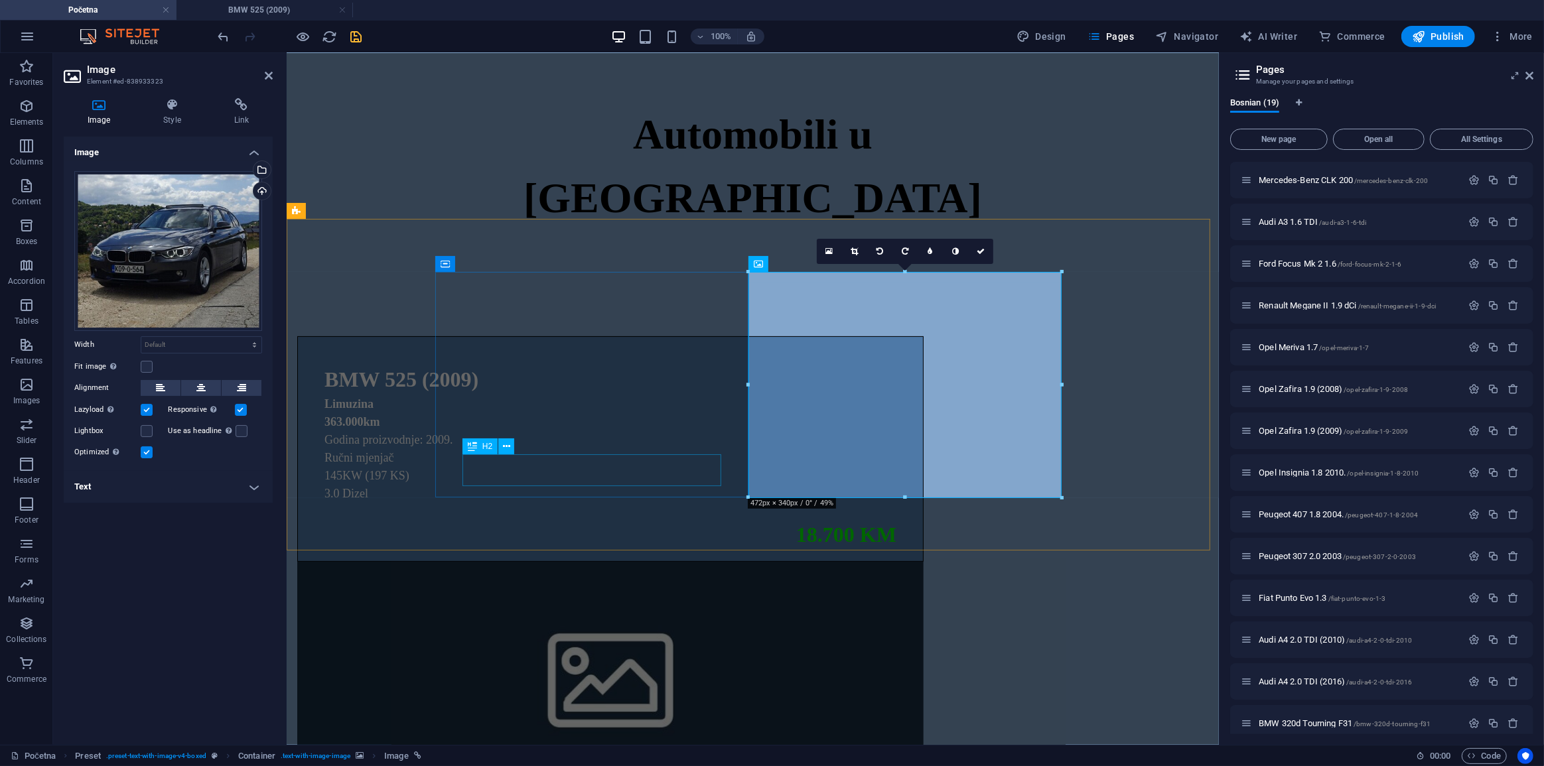
click at [629, 518] on div "18.700 KM" at bounding box center [610, 534] width 572 height 32
click at [873, 467] on div "BMW 525 (2009) Limuzina 363.000km Godina proizvodnje: 2009. Ručni mjenjač 145KW…" at bounding box center [610, 561] width 648 height 557
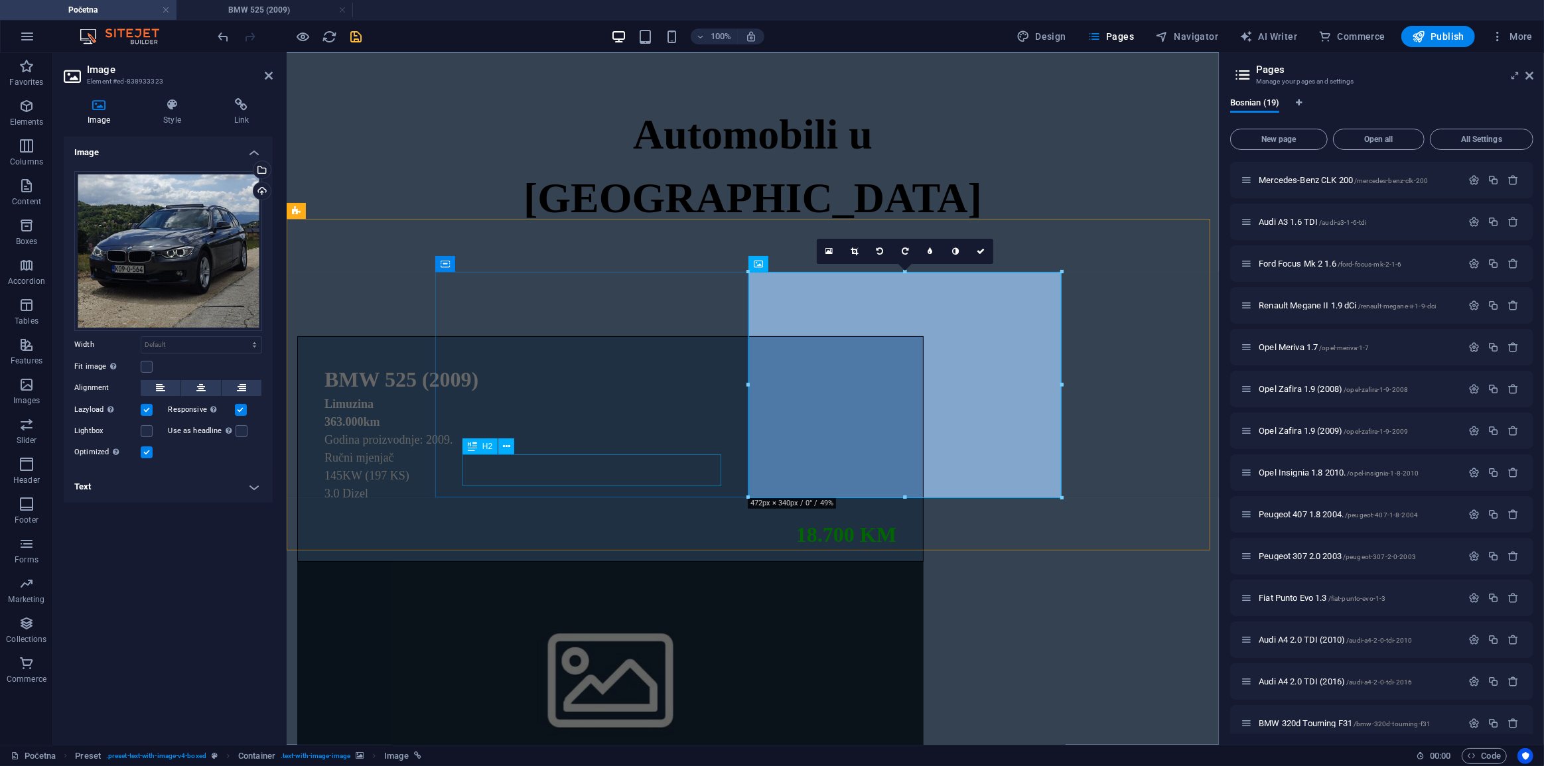
click at [670, 518] on div "18.700 KM" at bounding box center [610, 534] width 572 height 32
click at [660, 518] on div "18.700 KM" at bounding box center [610, 534] width 572 height 32
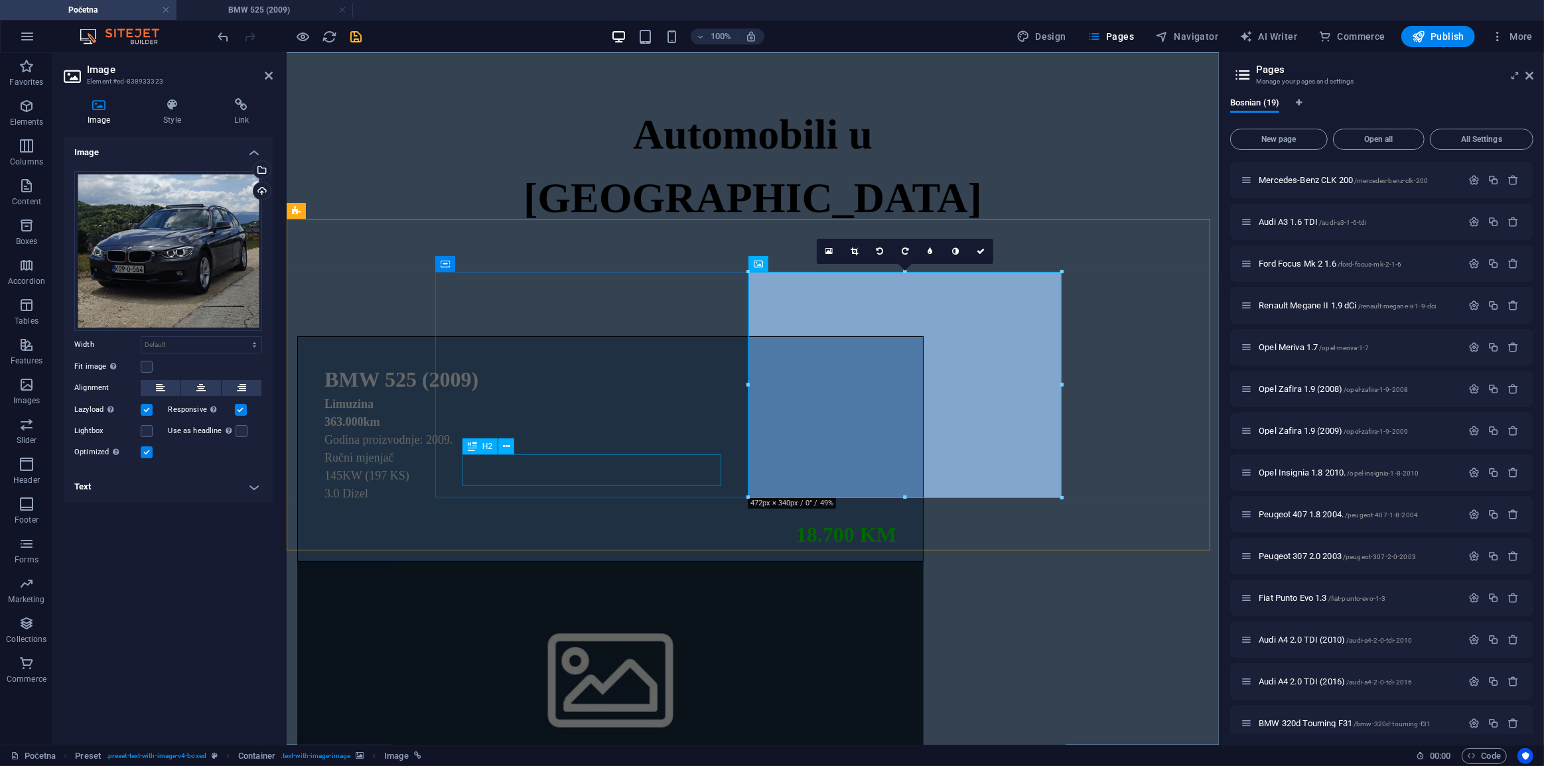
click at [636, 518] on div "18.700 KM" at bounding box center [610, 534] width 572 height 32
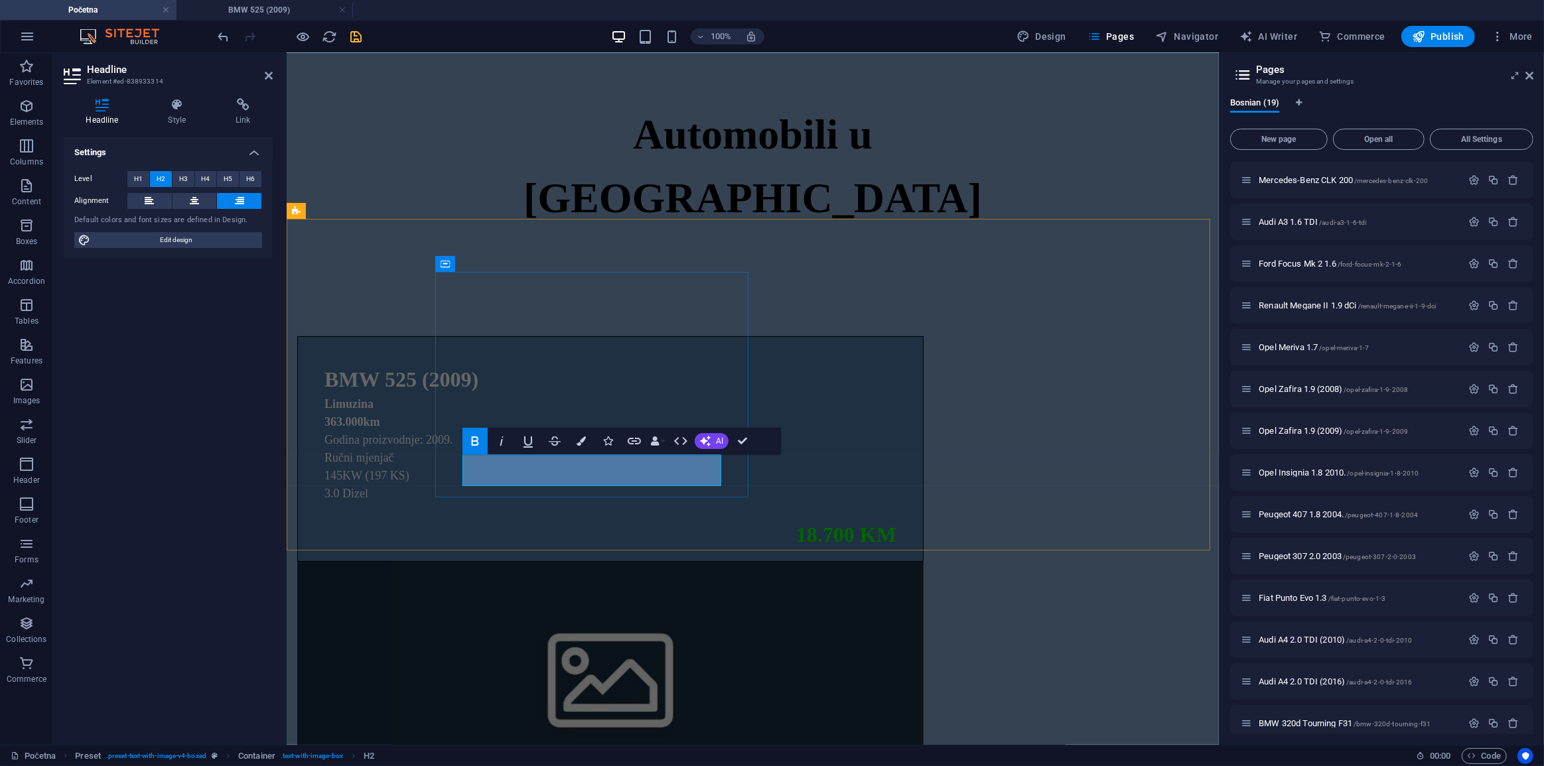
click at [796, 522] on span "18.700 KM" at bounding box center [846, 534] width 100 height 24
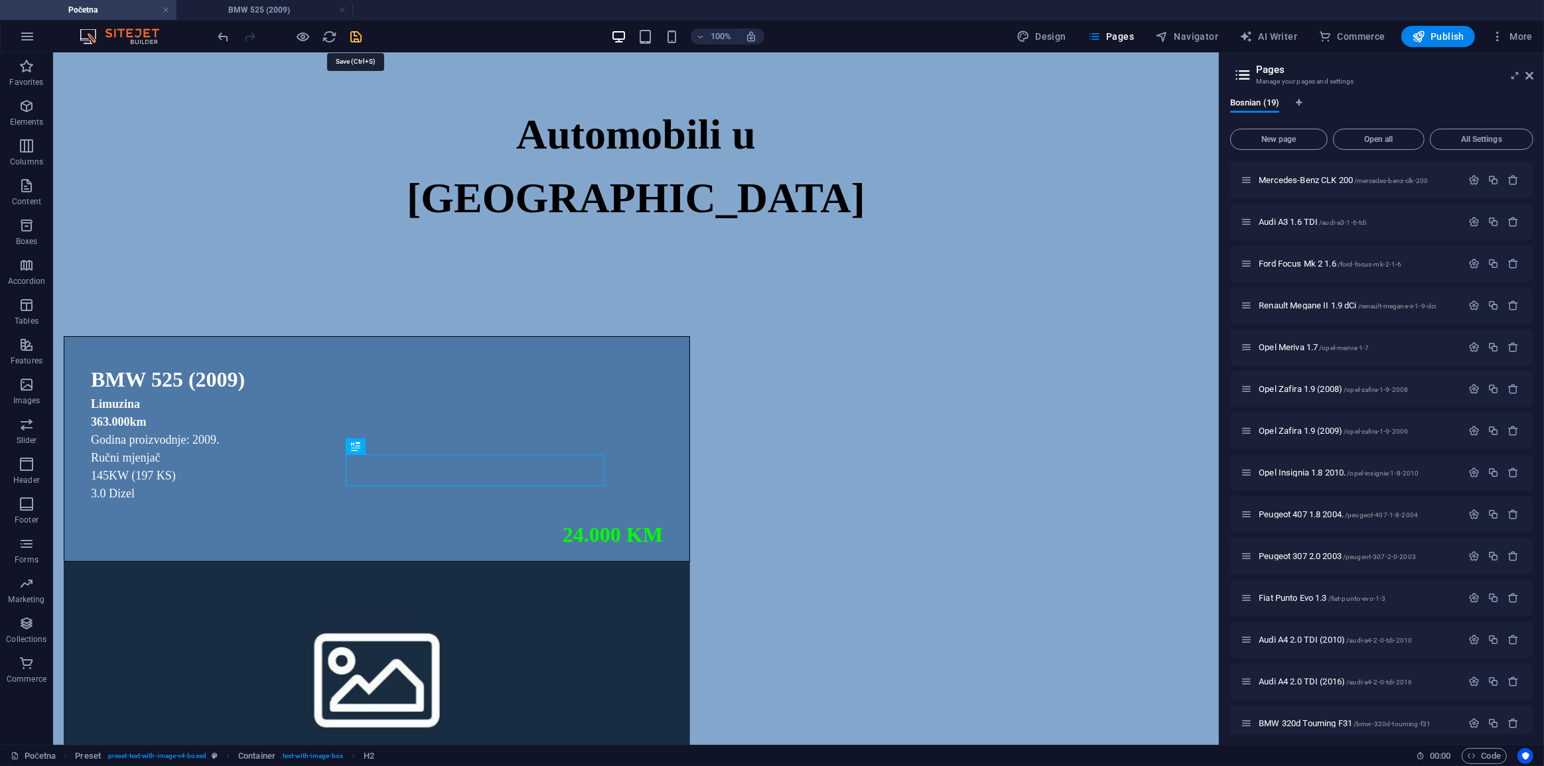
click at [358, 35] on icon "save" at bounding box center [356, 36] width 15 height 15
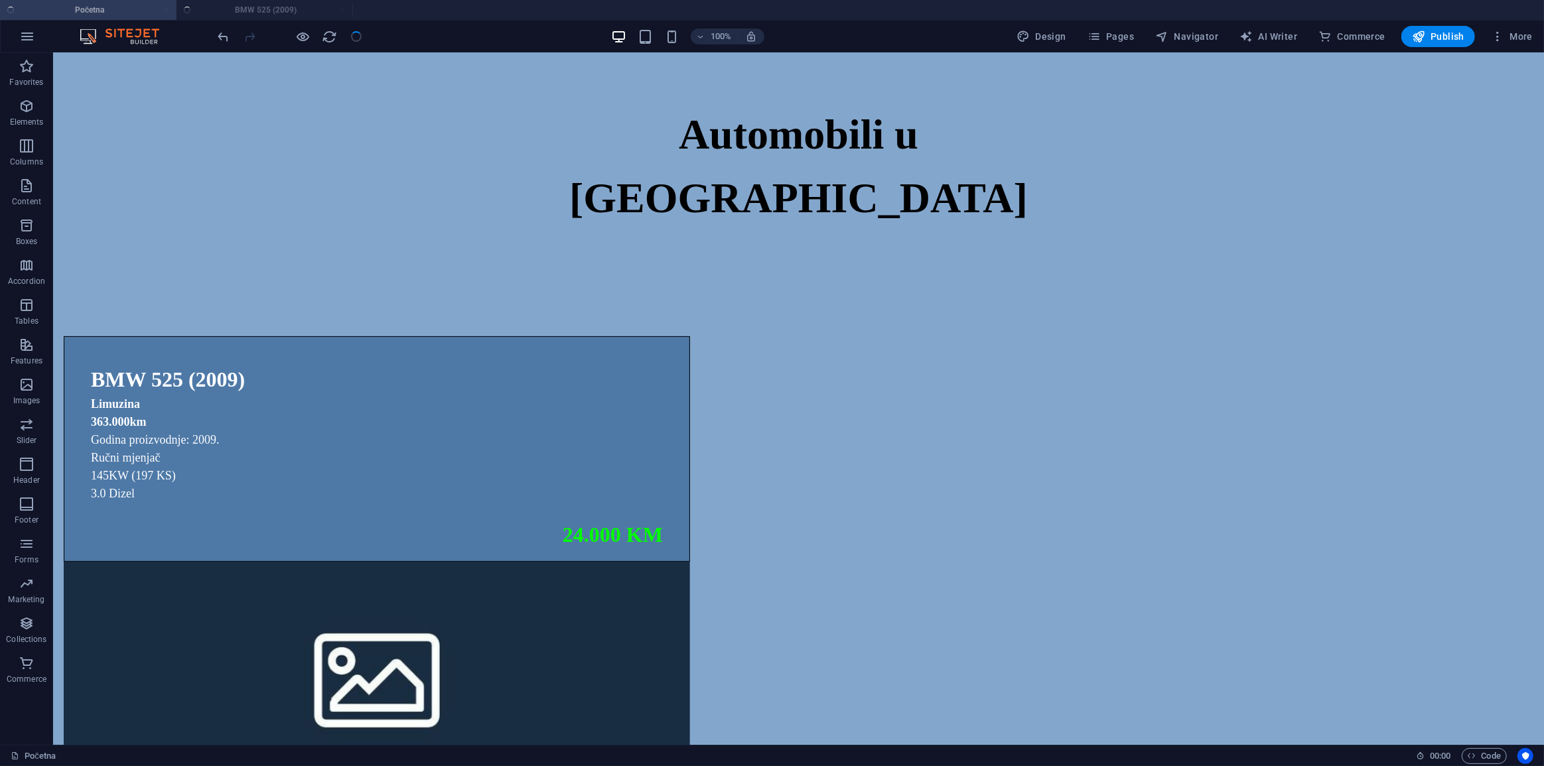
click at [269, 10] on ul "Početna BMW 525 (2009)" at bounding box center [772, 10] width 1544 height 20
click at [284, 10] on ul "Početna BMW 525 (2009)" at bounding box center [772, 10] width 1544 height 20
click at [284, 10] on h4 "BMW 525 (2009)" at bounding box center [265, 10] width 177 height 15
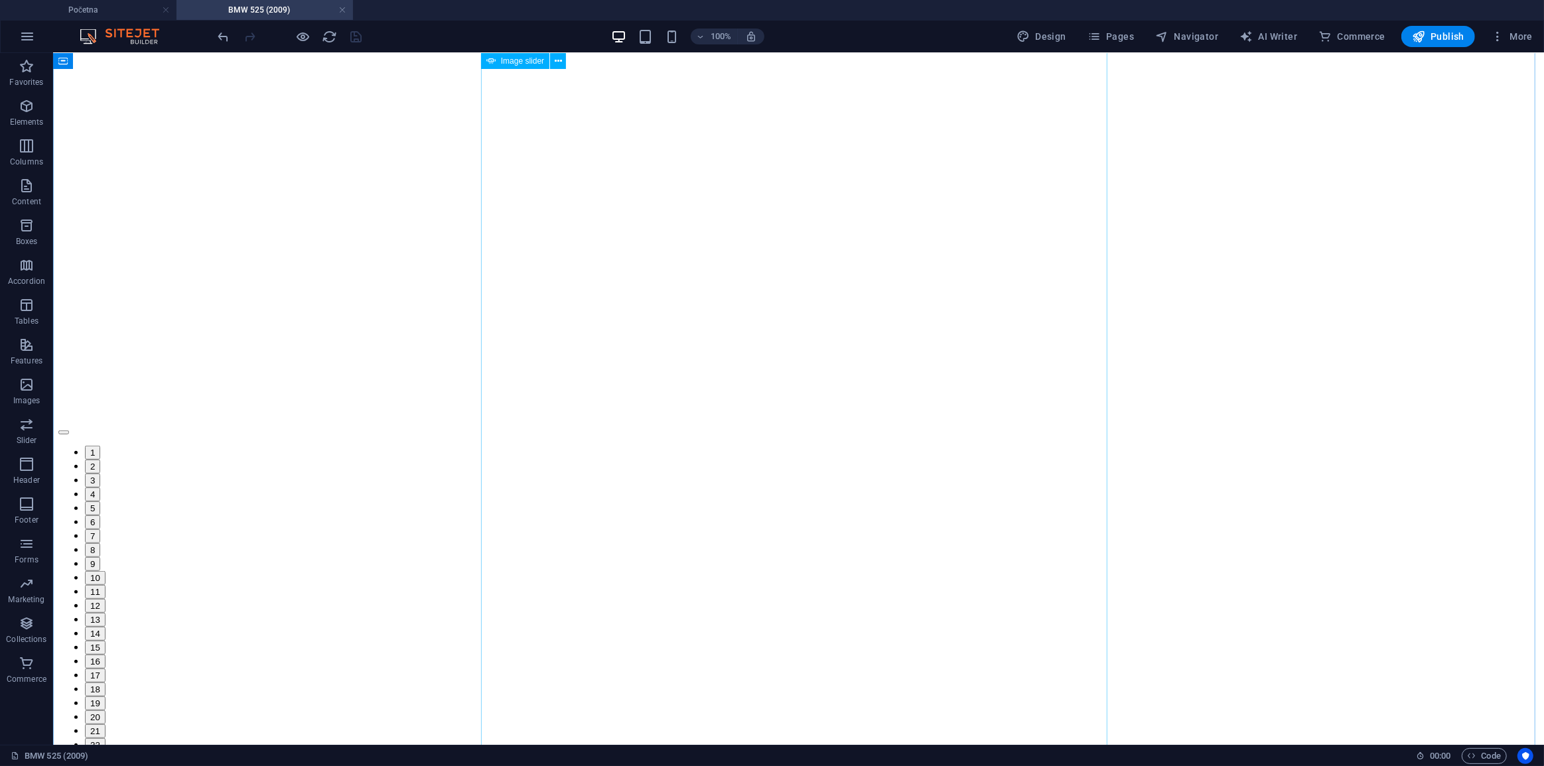
scroll to position [904, 0]
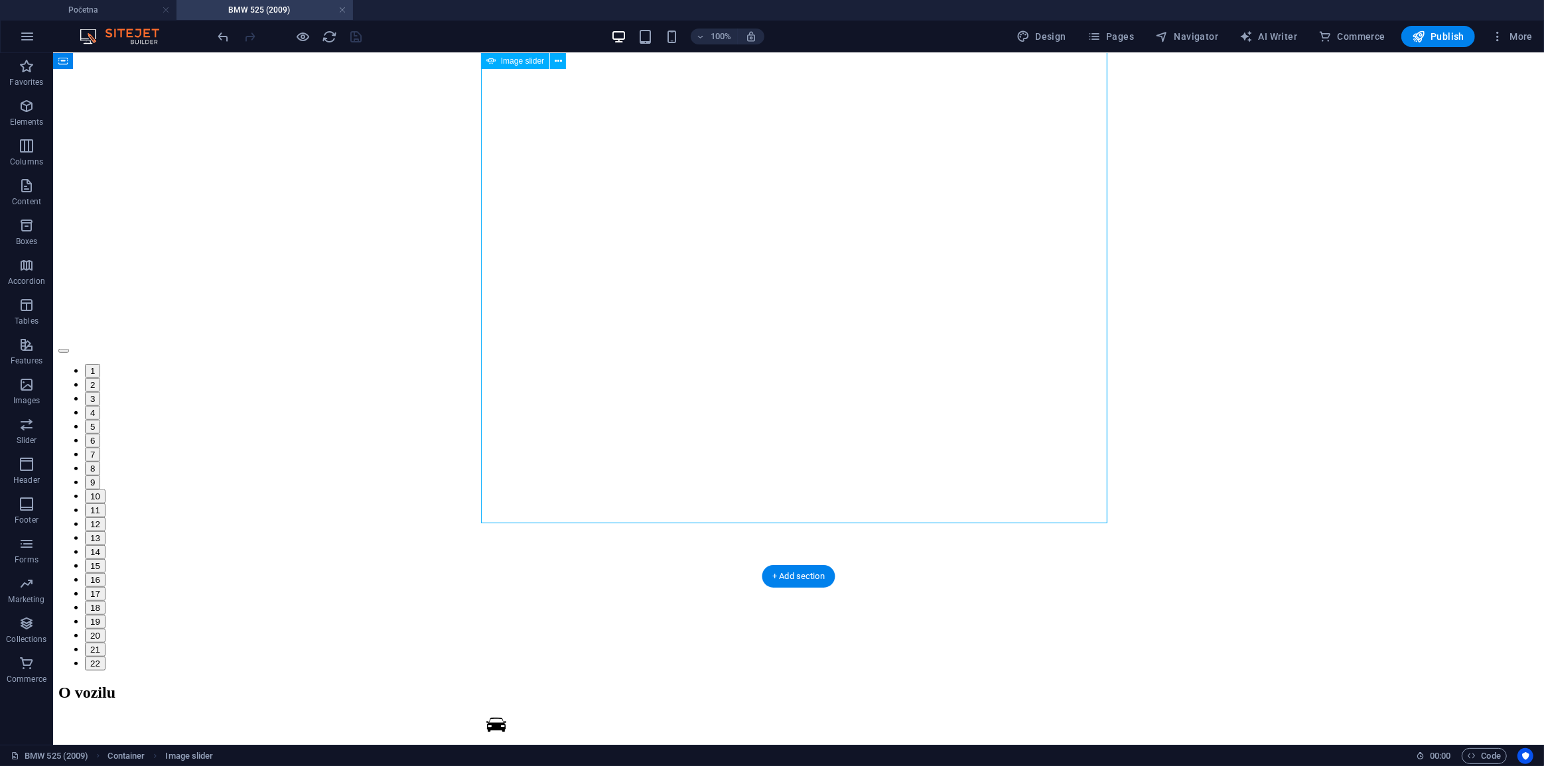
select select "ms"
select select "s"
select select "progressive"
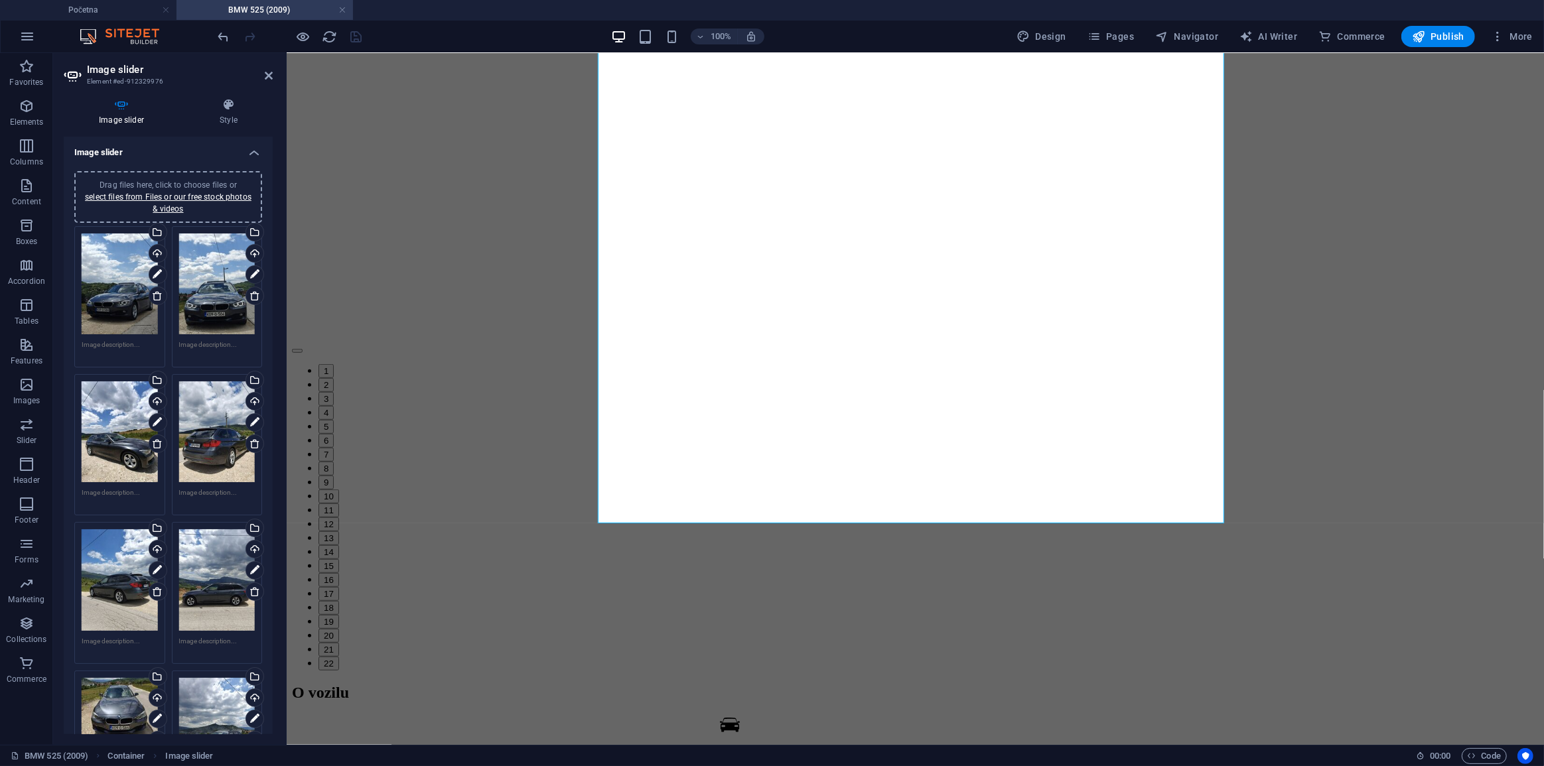
click at [262, 70] on h2 "Image slider" at bounding box center [180, 70] width 186 height 12
click at [269, 73] on icon at bounding box center [269, 75] width 8 height 11
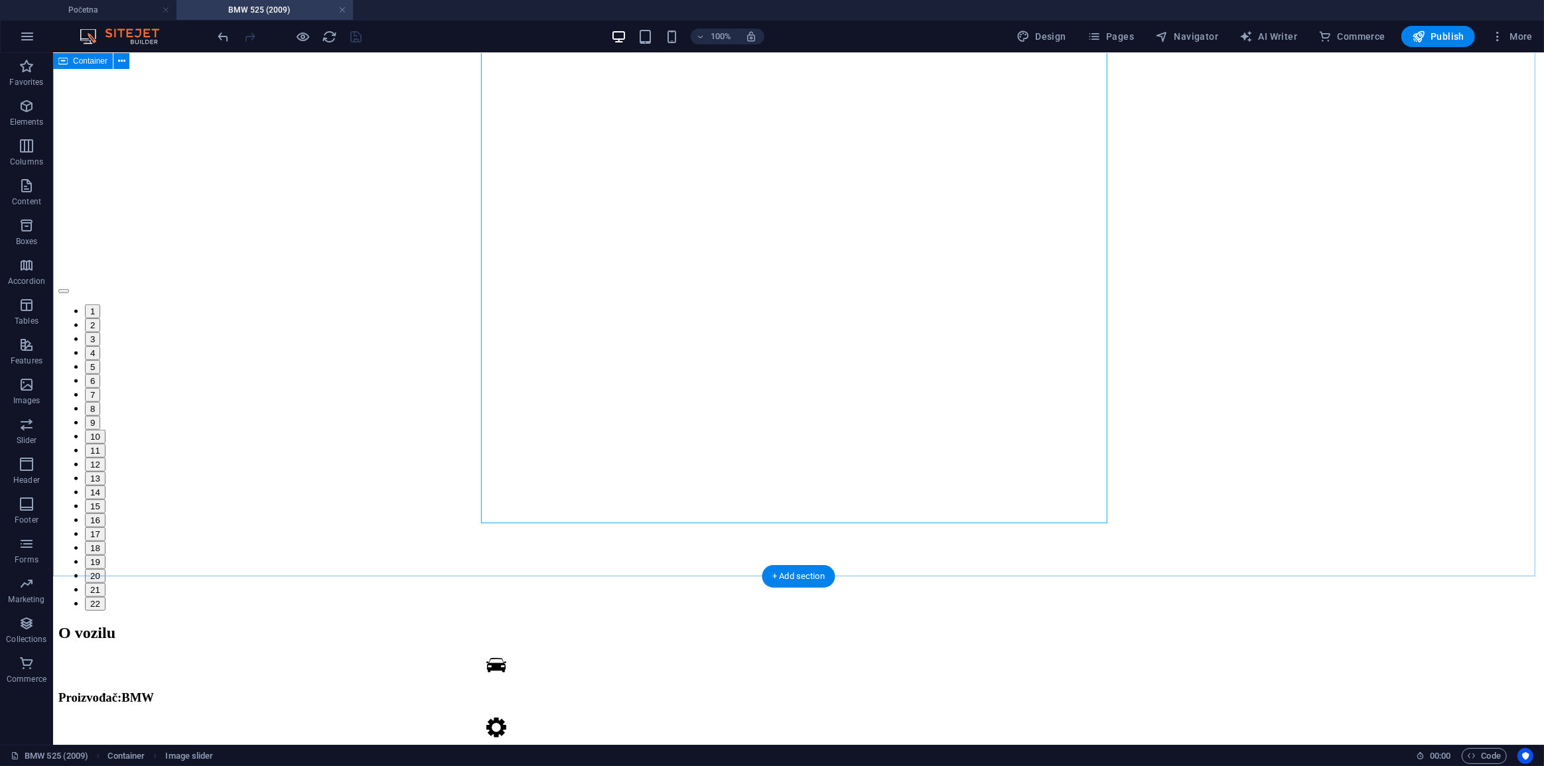
scroll to position [1206, 0]
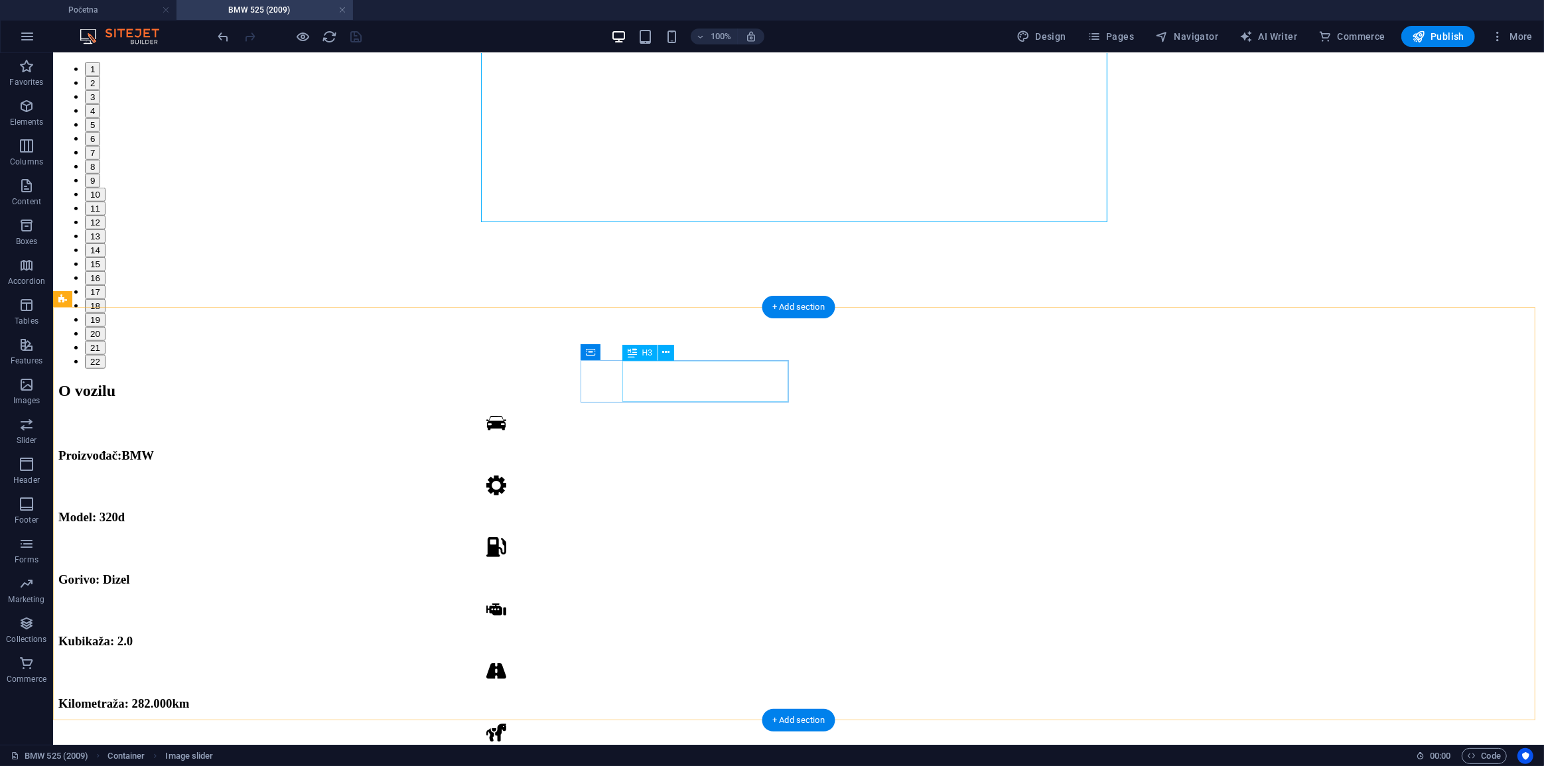
click at [710, 510] on div "Model: 320d" at bounding box center [496, 517] width 876 height 15
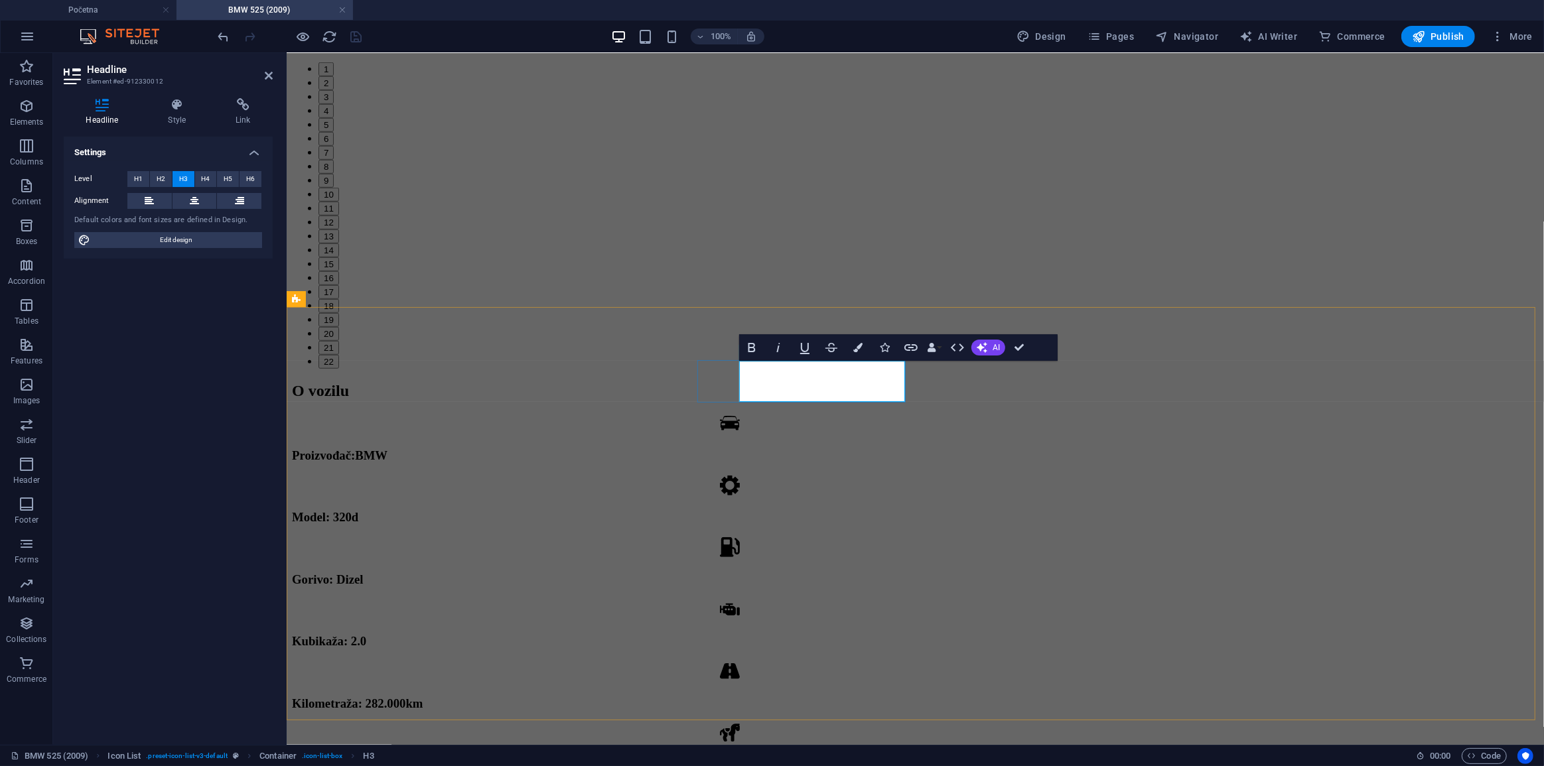
click at [358, 510] on span "Model: 320d" at bounding box center [324, 517] width 66 height 14
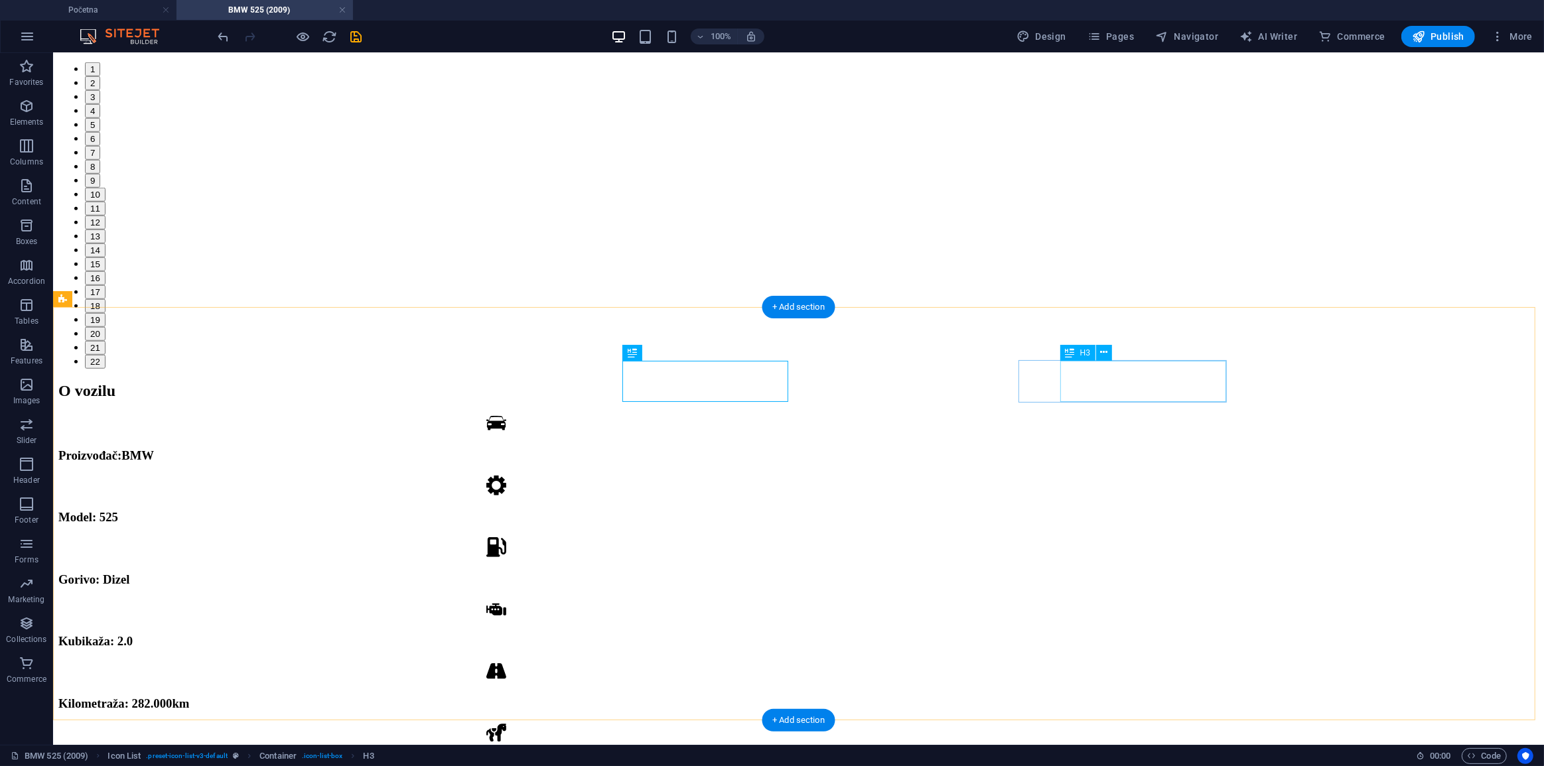
click at [934, 634] on div "Kubikaža: 2.0" at bounding box center [496, 641] width 876 height 15
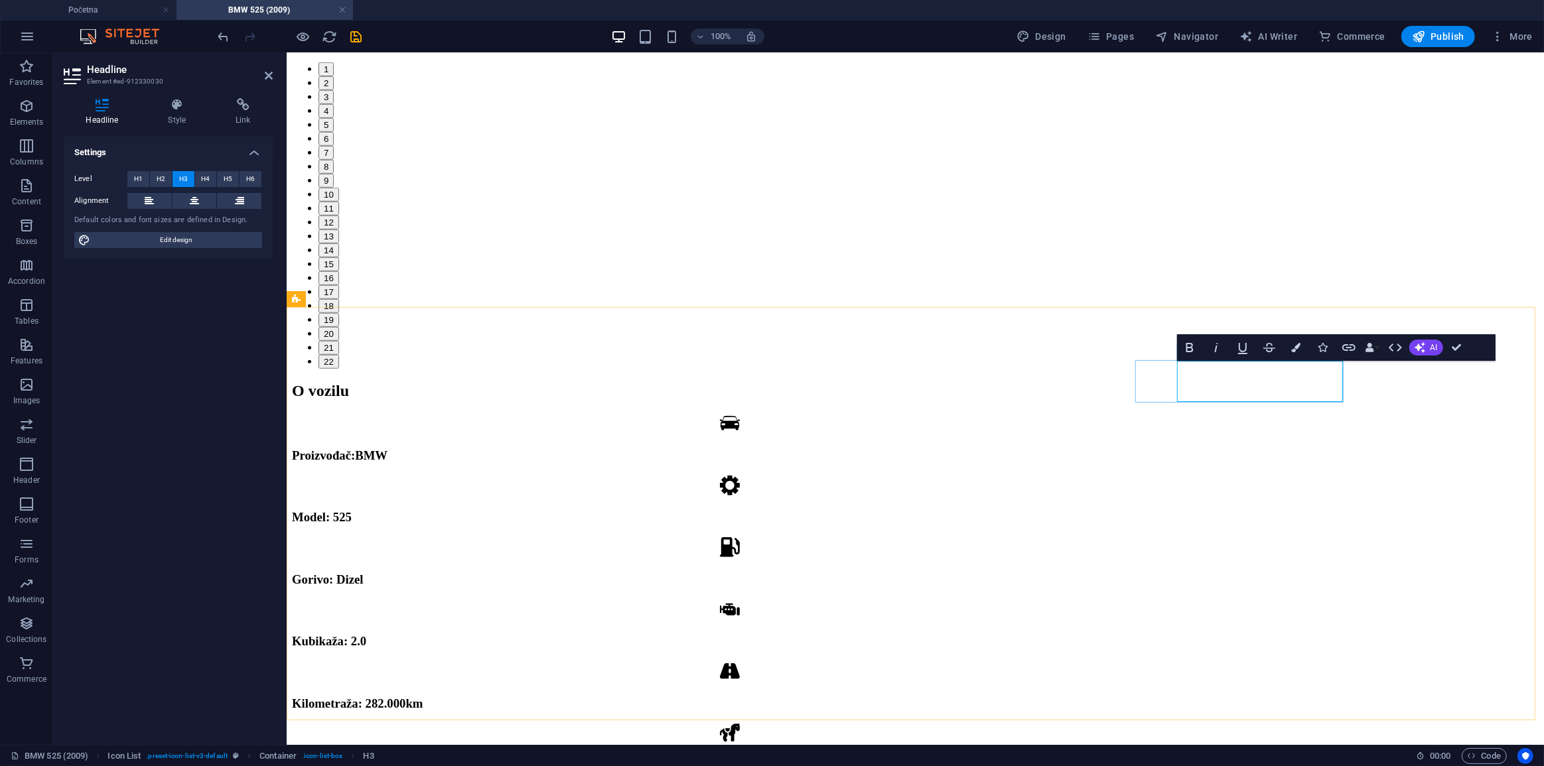
click at [366, 634] on span "Kubikaža: 2.0" at bounding box center [328, 641] width 74 height 14
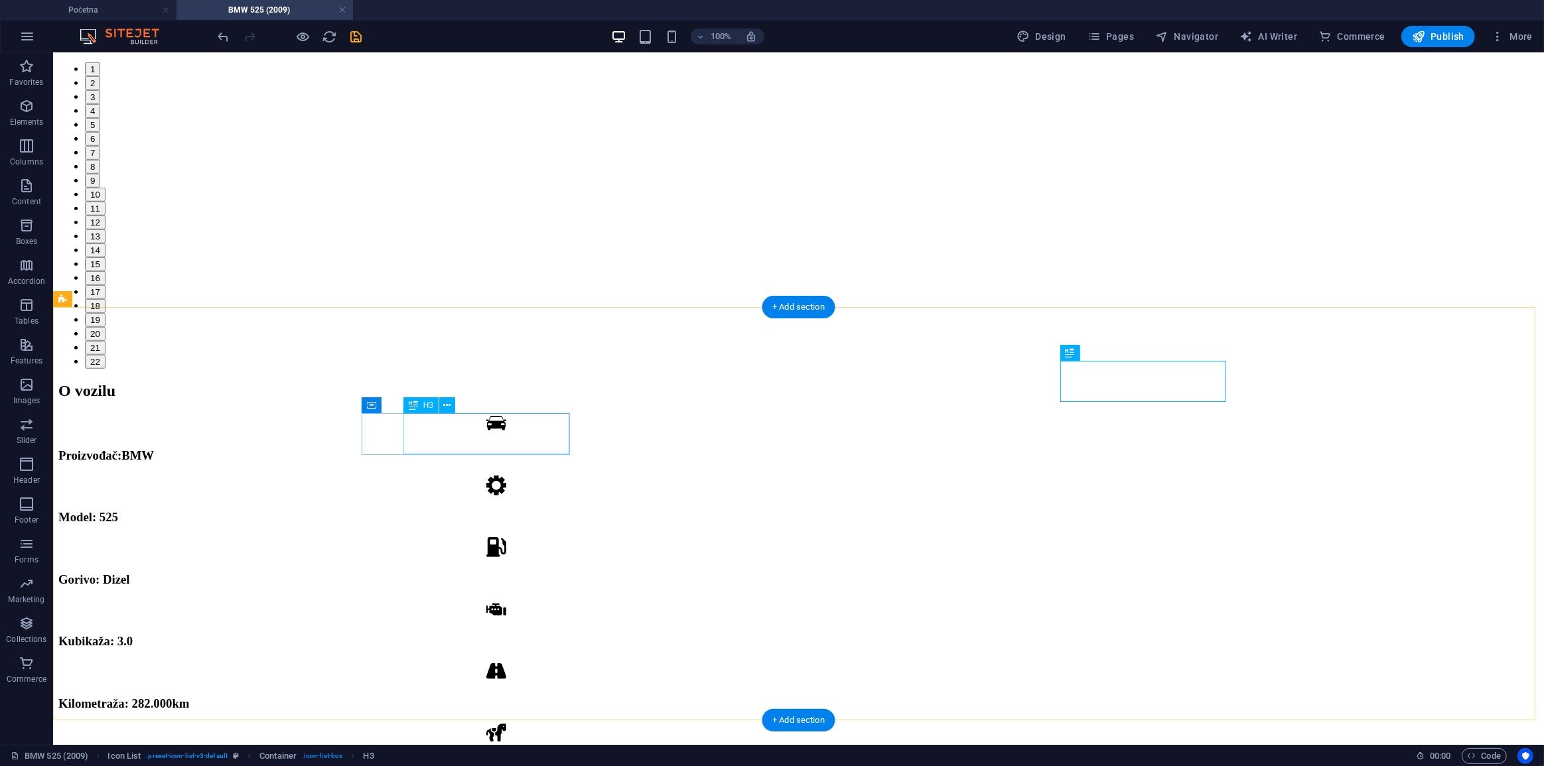
click at [513, 696] on div "Kilometraža: 282.000km" at bounding box center [496, 703] width 876 height 15
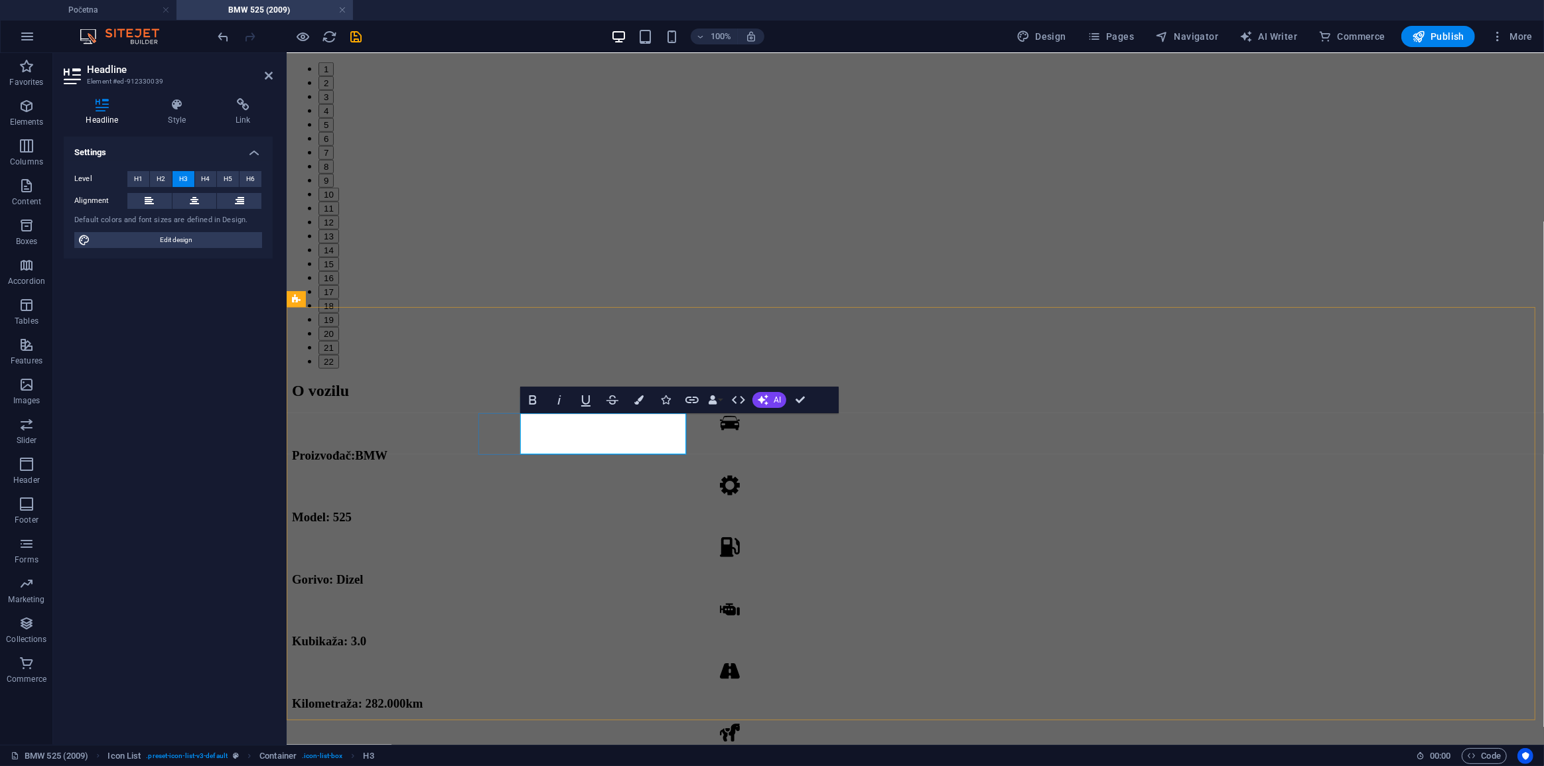
click at [422, 696] on span "Kilometraža: 282.000km" at bounding box center [356, 703] width 131 height 14
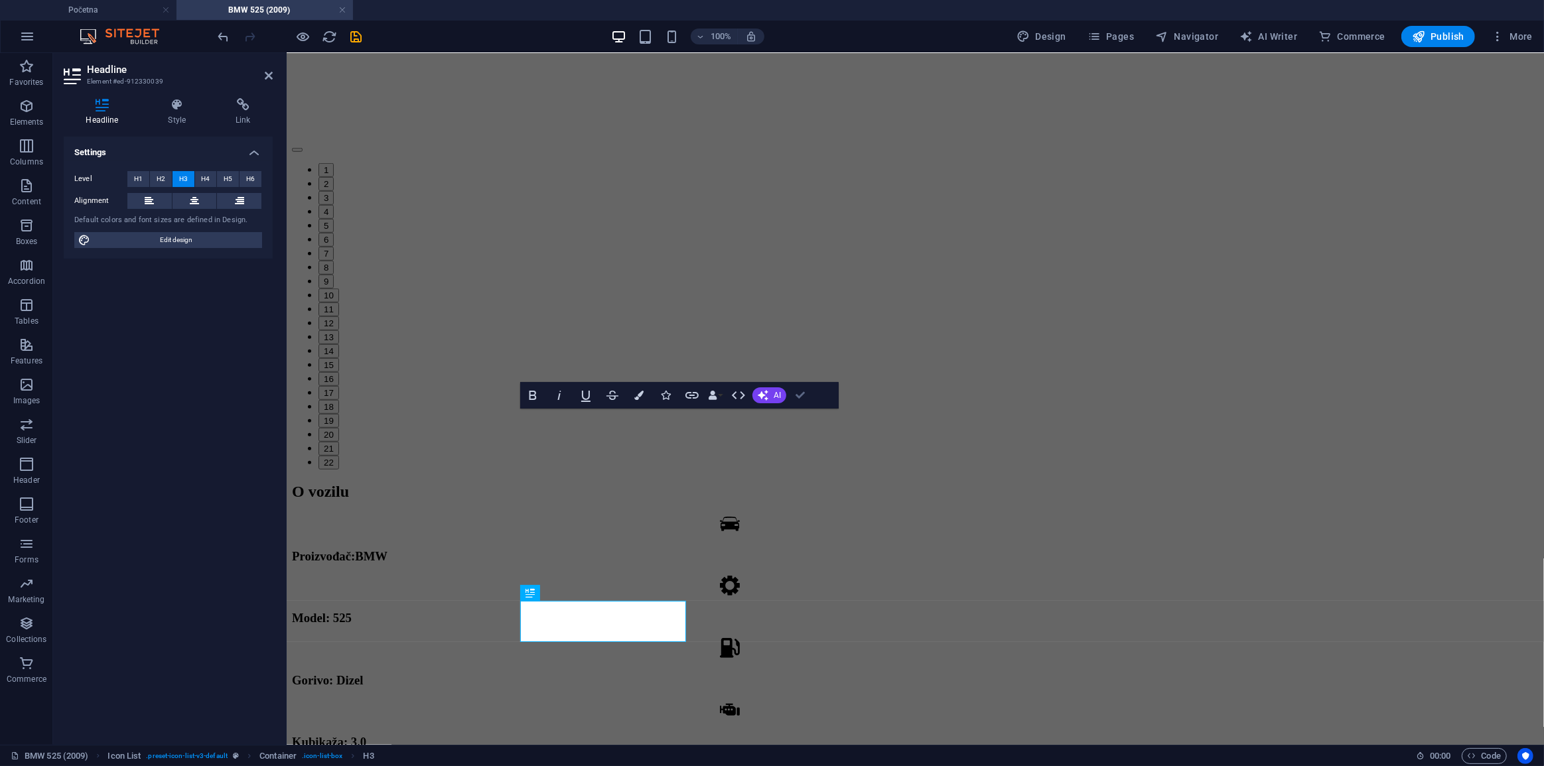
scroll to position [989, 0]
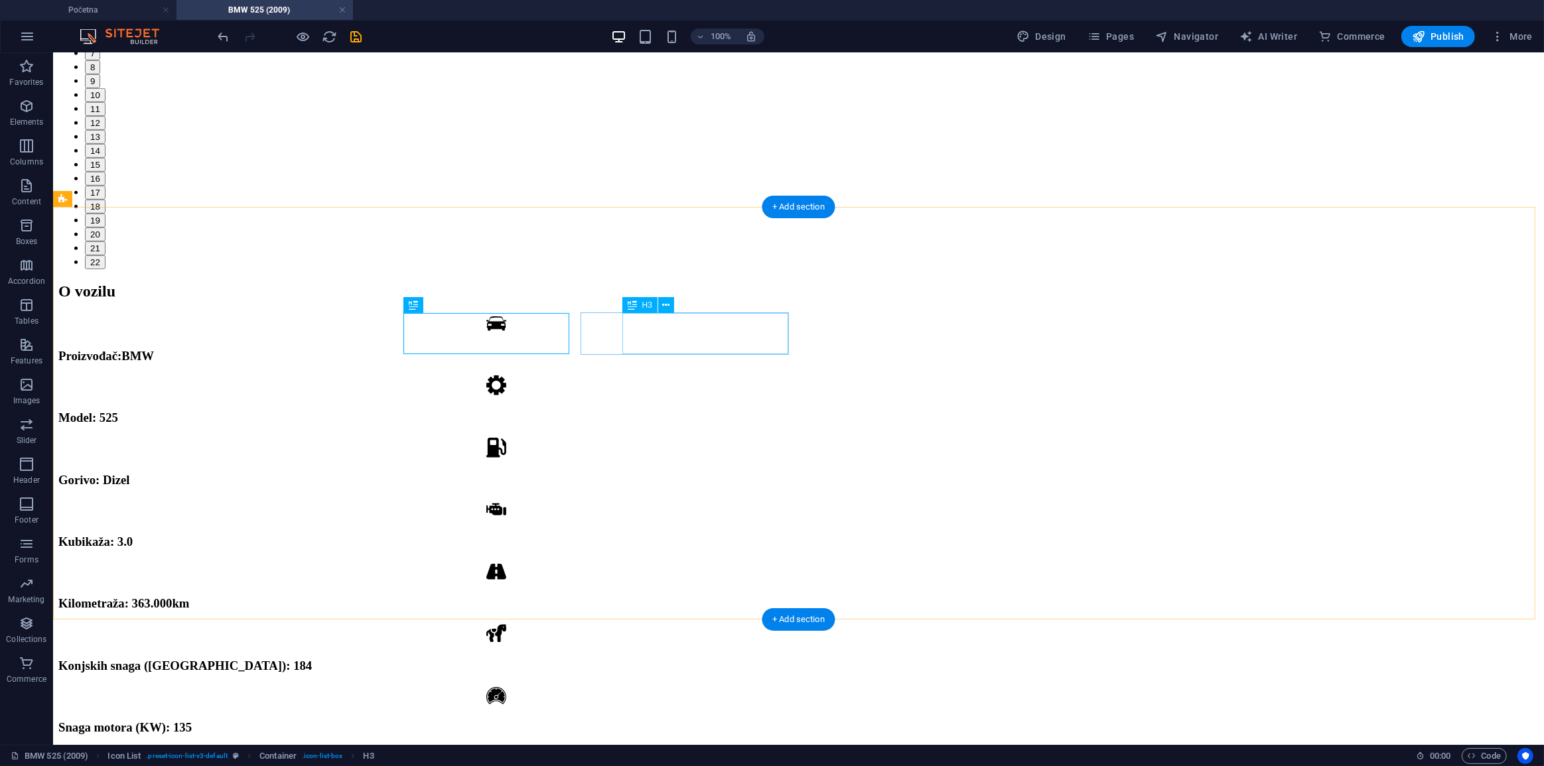
click at [752, 658] on div "Konjskih snaga ([GEOGRAPHIC_DATA]): 184" at bounding box center [496, 665] width 876 height 15
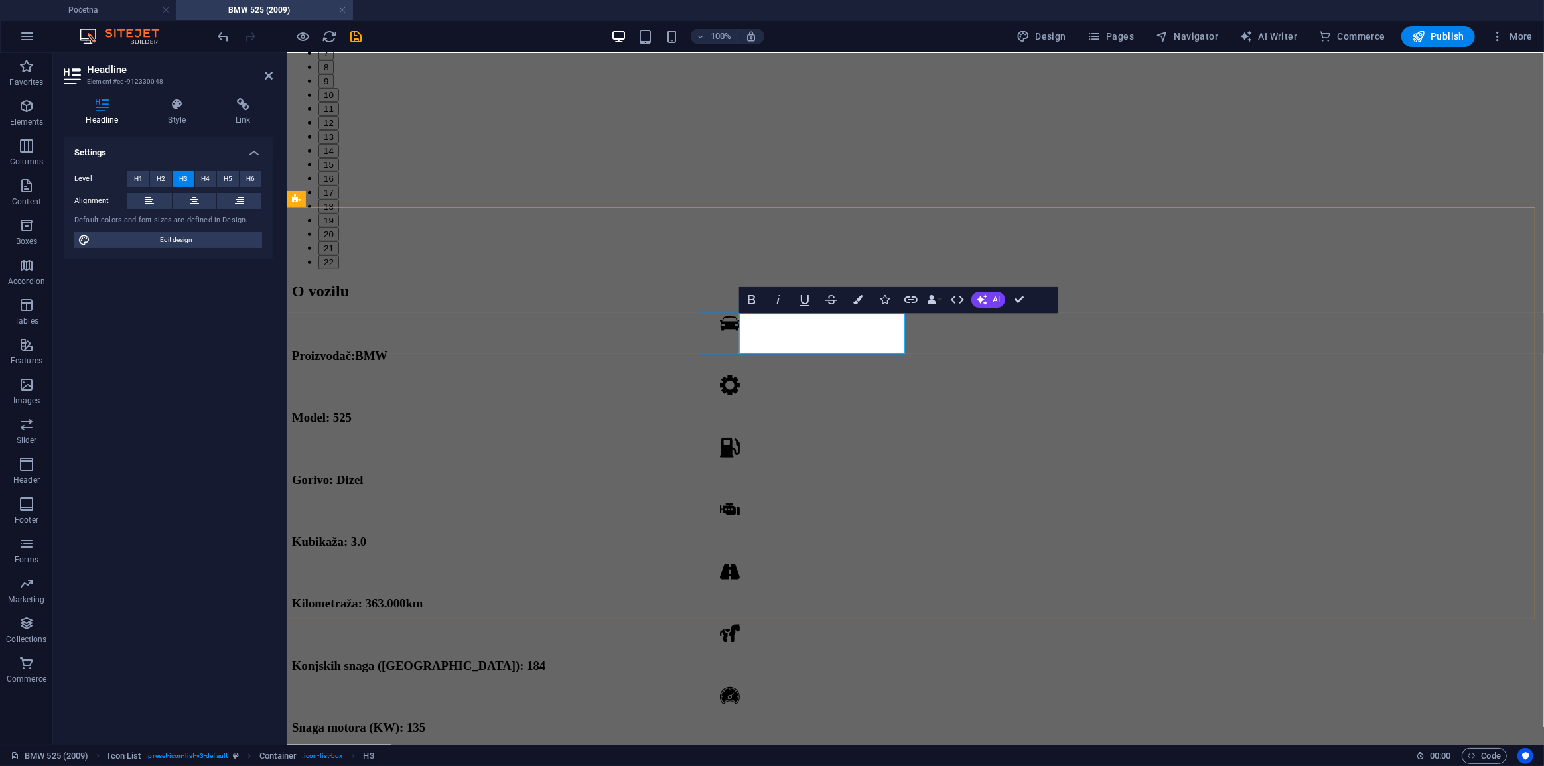
click at [545, 658] on span "Konjskih snaga ([GEOGRAPHIC_DATA]): 184" at bounding box center [417, 665] width 253 height 14
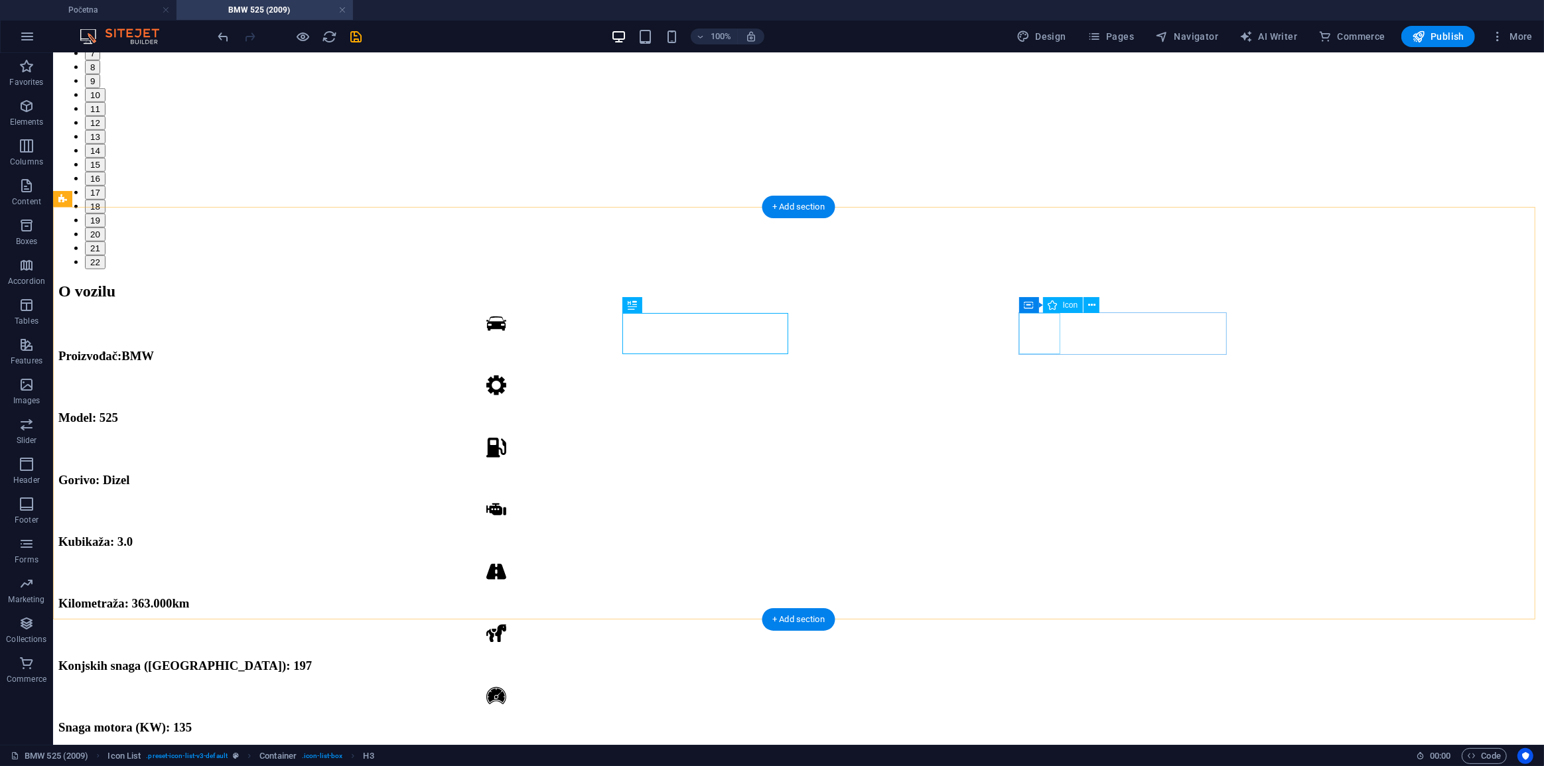
click at [934, 720] on div "Snaga motora (KW): 135" at bounding box center [496, 727] width 876 height 15
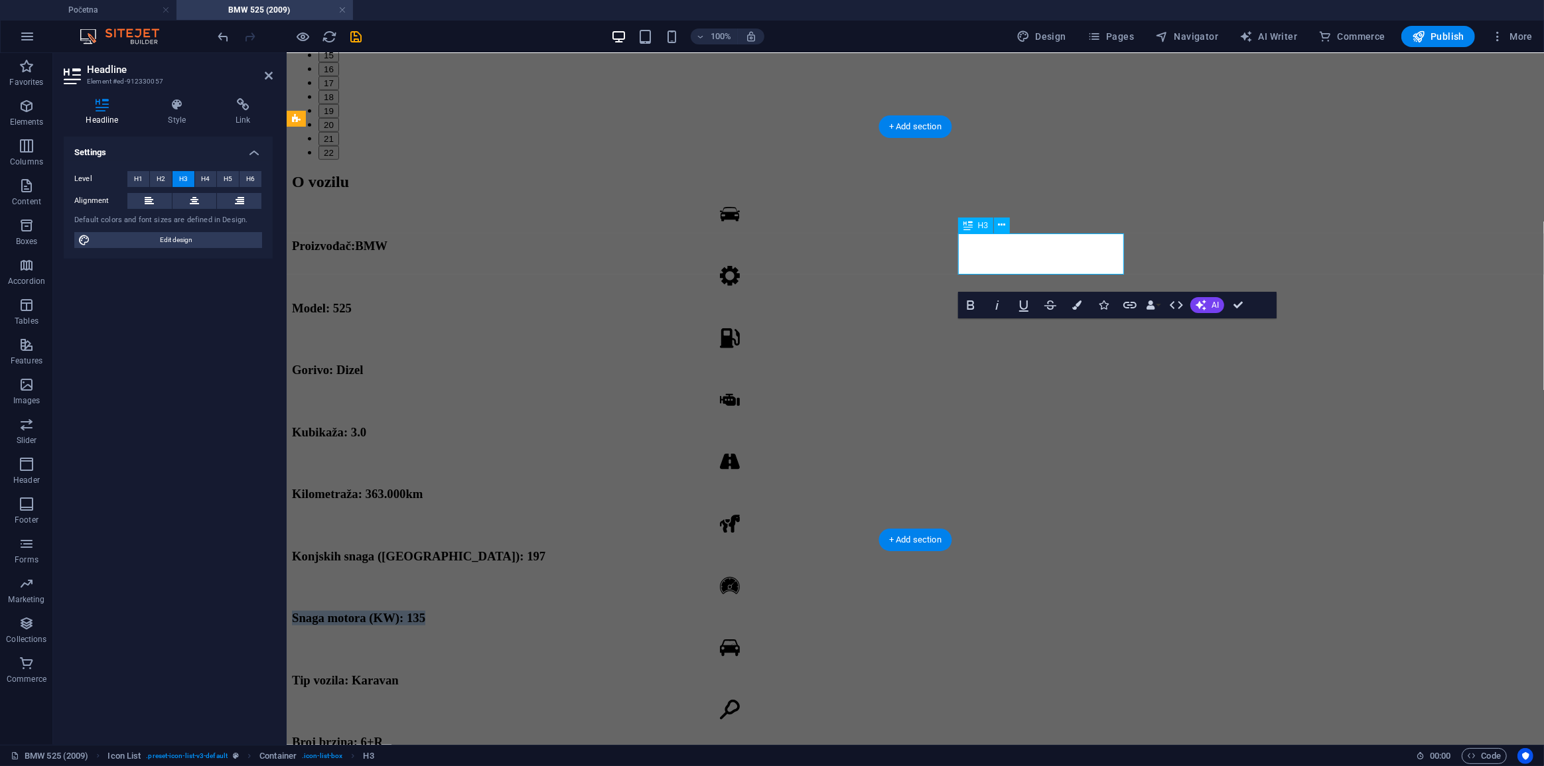
click at [425, 610] on span "Snaga motora (KW): 135" at bounding box center [357, 617] width 133 height 14
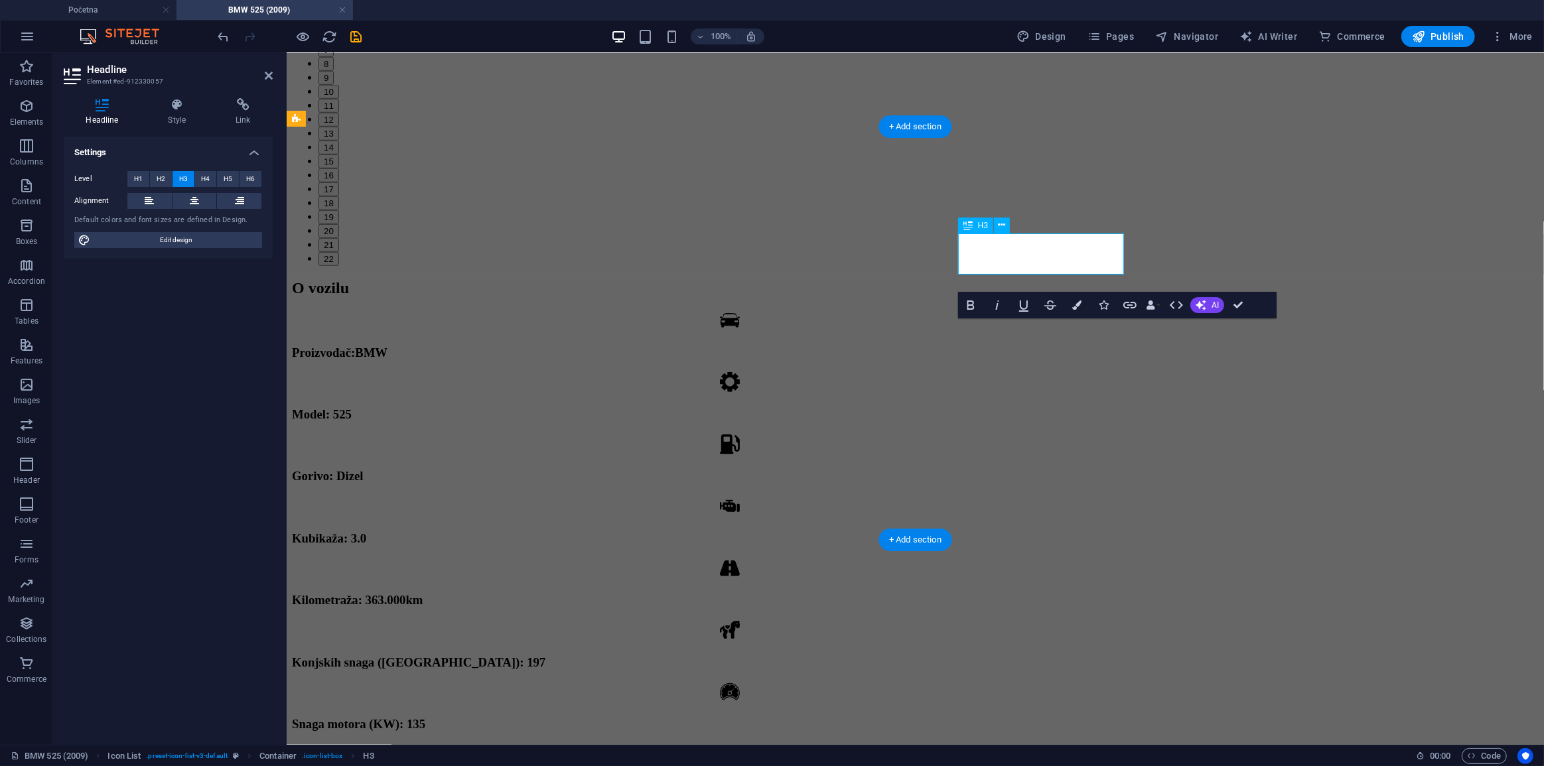
scroll to position [1307, 0]
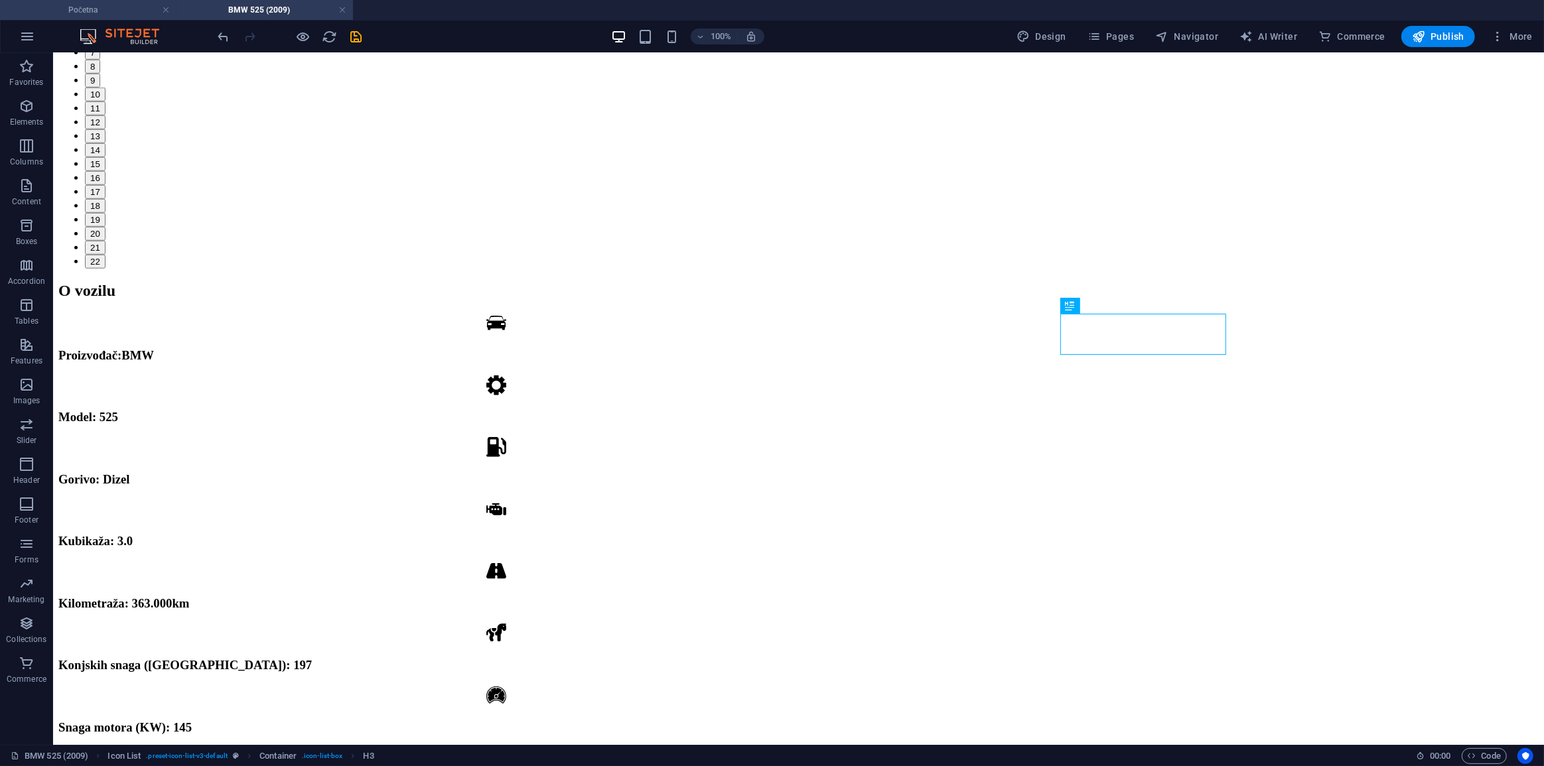
click at [145, 7] on h4 "Početna" at bounding box center [88, 10] width 177 height 15
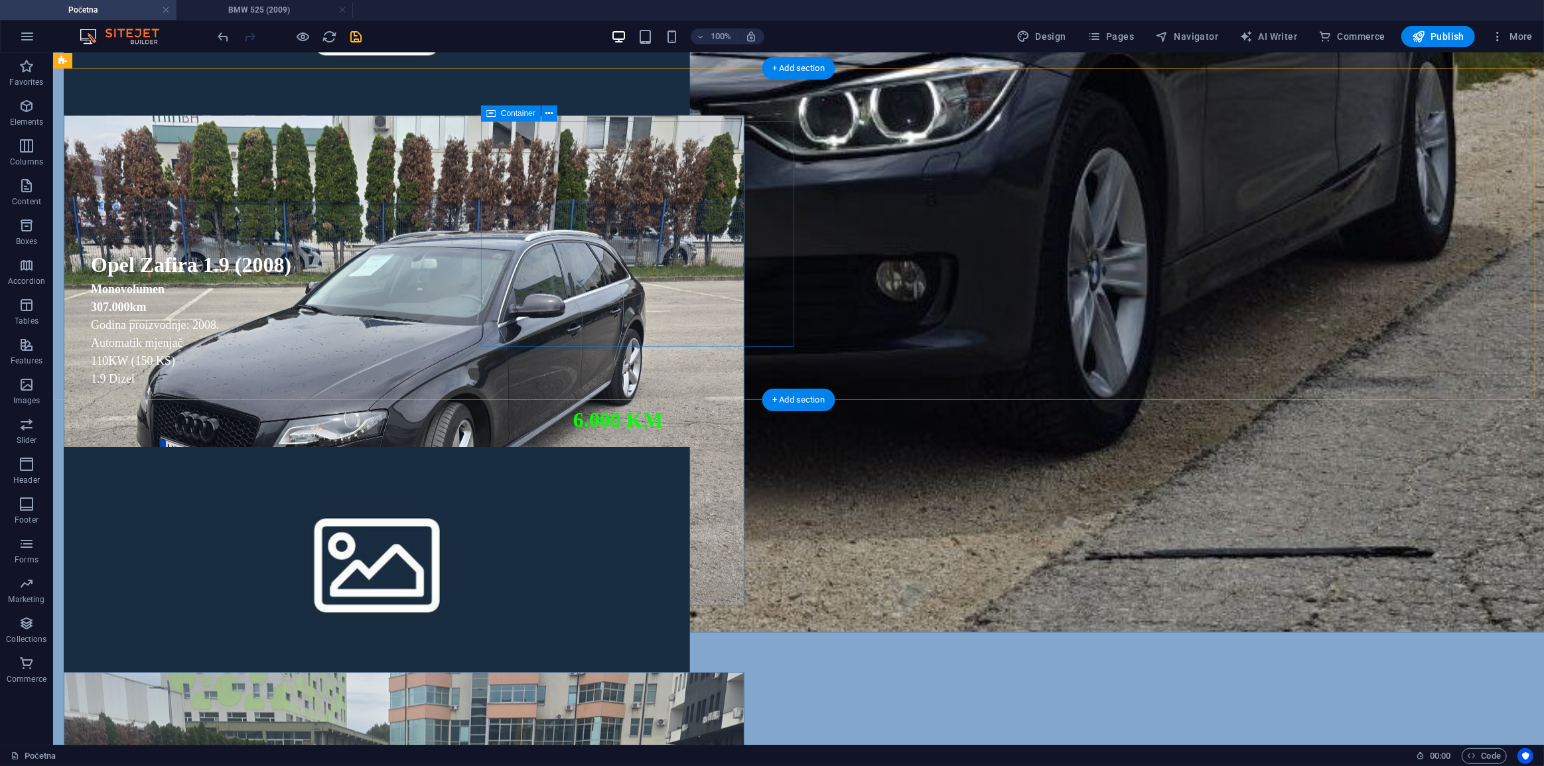
scroll to position [2050, 0]
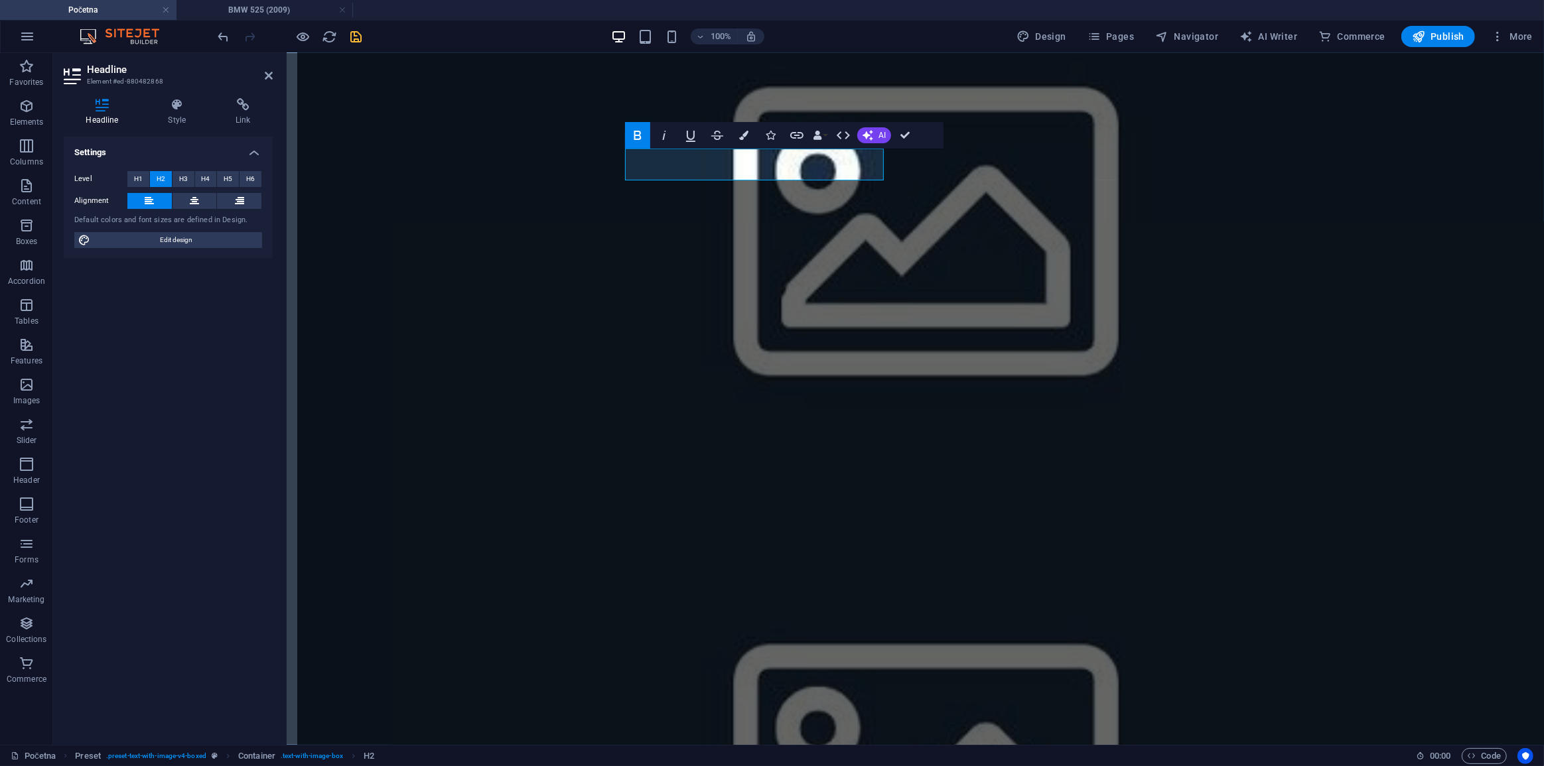
click at [235, 97] on div "Headline Style Link Settings Level H1 H2 H3 H4 H5 H6 Alignment Default colors a…" at bounding box center [168, 417] width 230 height 658
click at [240, 104] on icon at bounding box center [243, 104] width 59 height 13
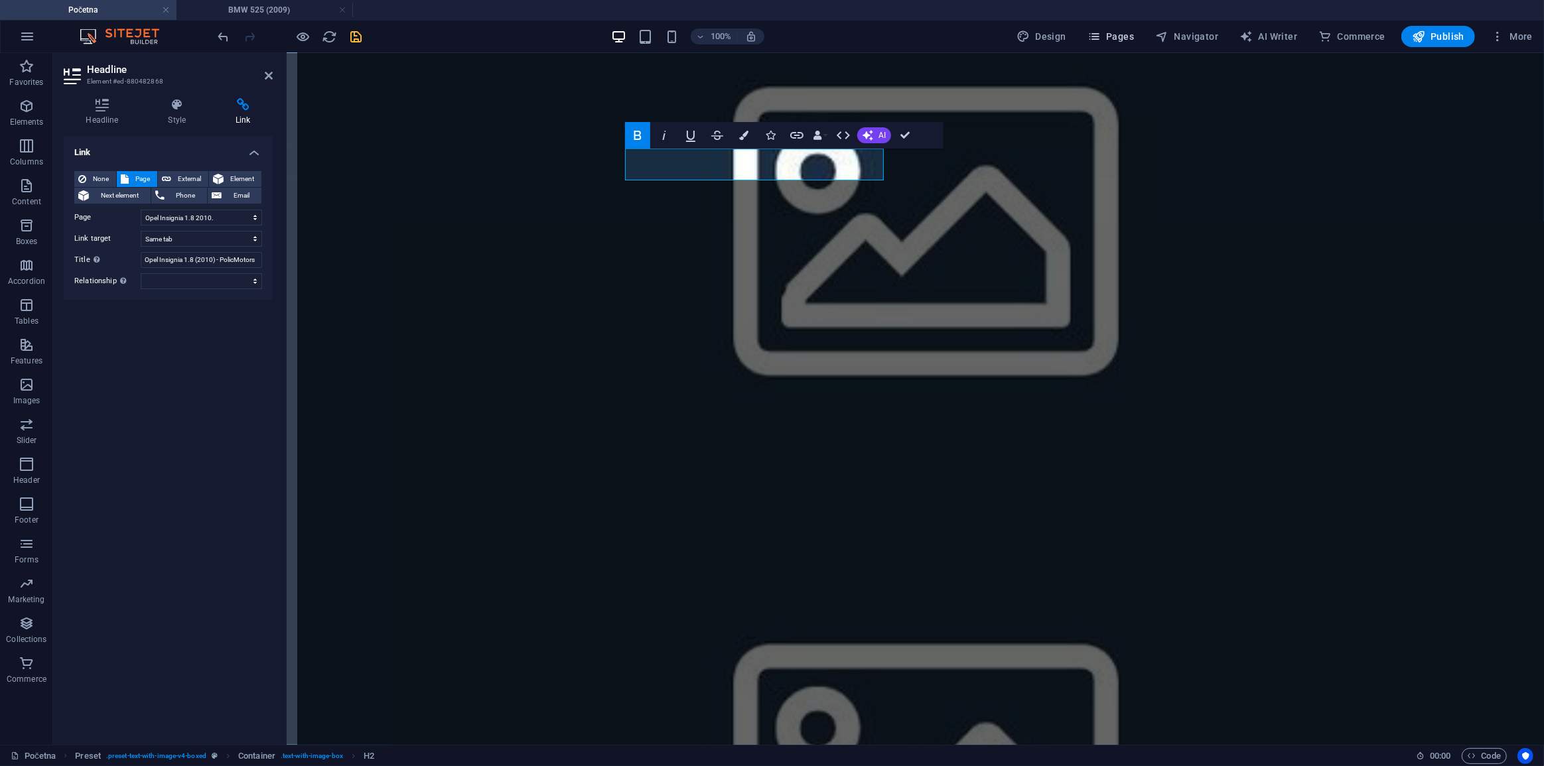
click at [1105, 37] on span "Pages" at bounding box center [1111, 36] width 46 height 13
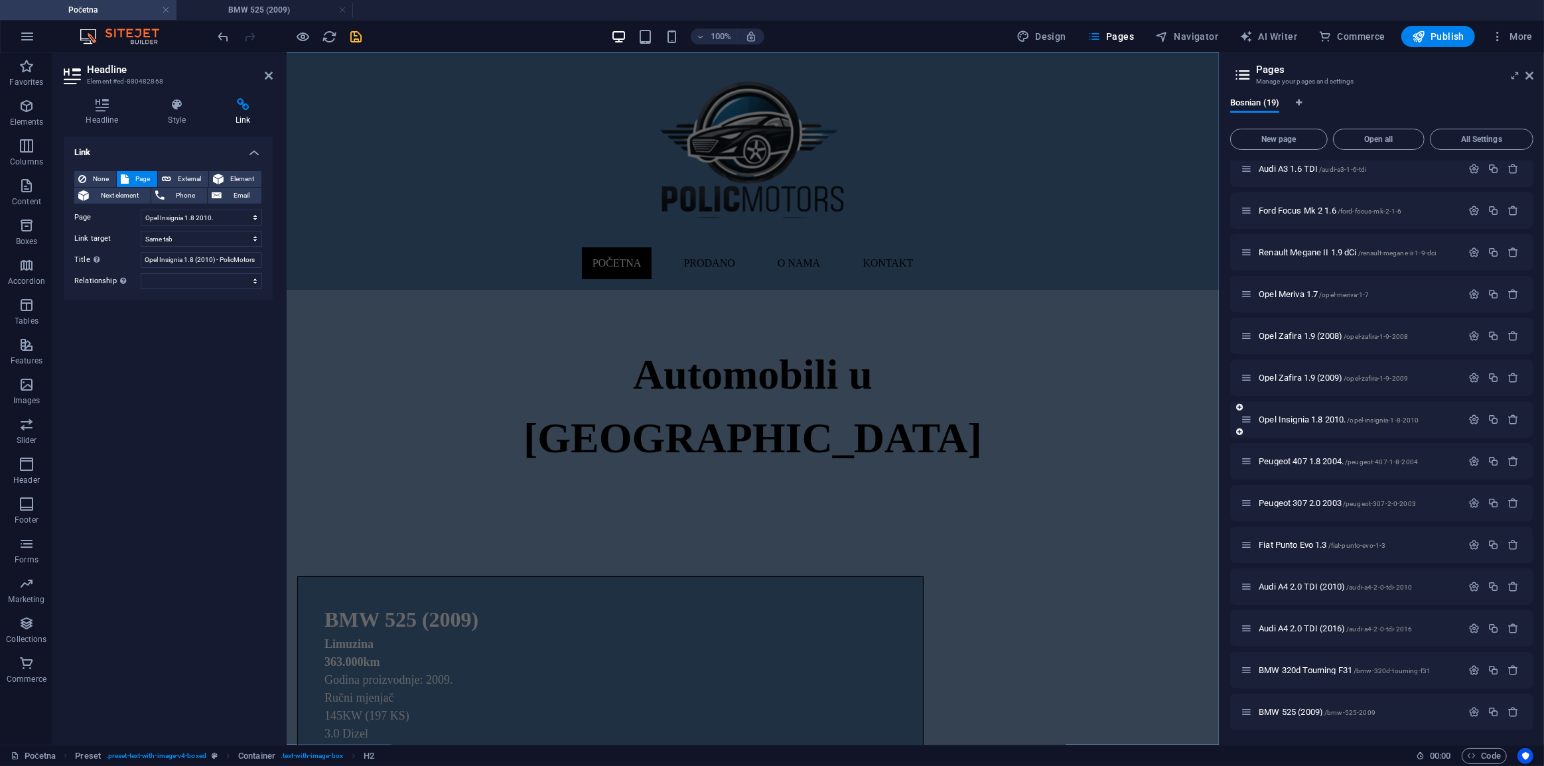
scroll to position [1, 0]
click at [1307, 421] on span "Opel Insignia 1.8 2010. /opel-insignia-1-8-2010" at bounding box center [1339, 420] width 160 height 10
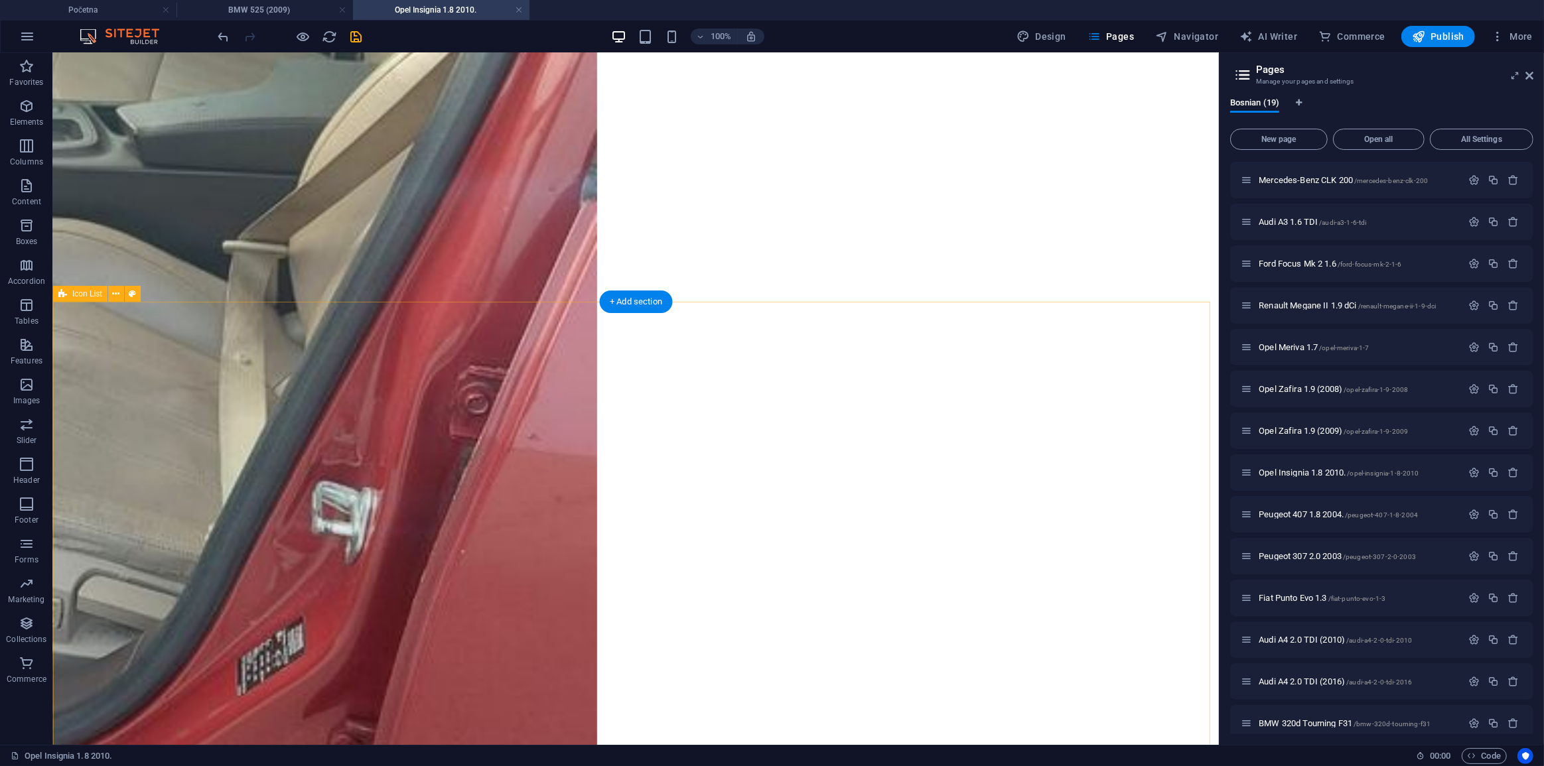
scroll to position [1025, 0]
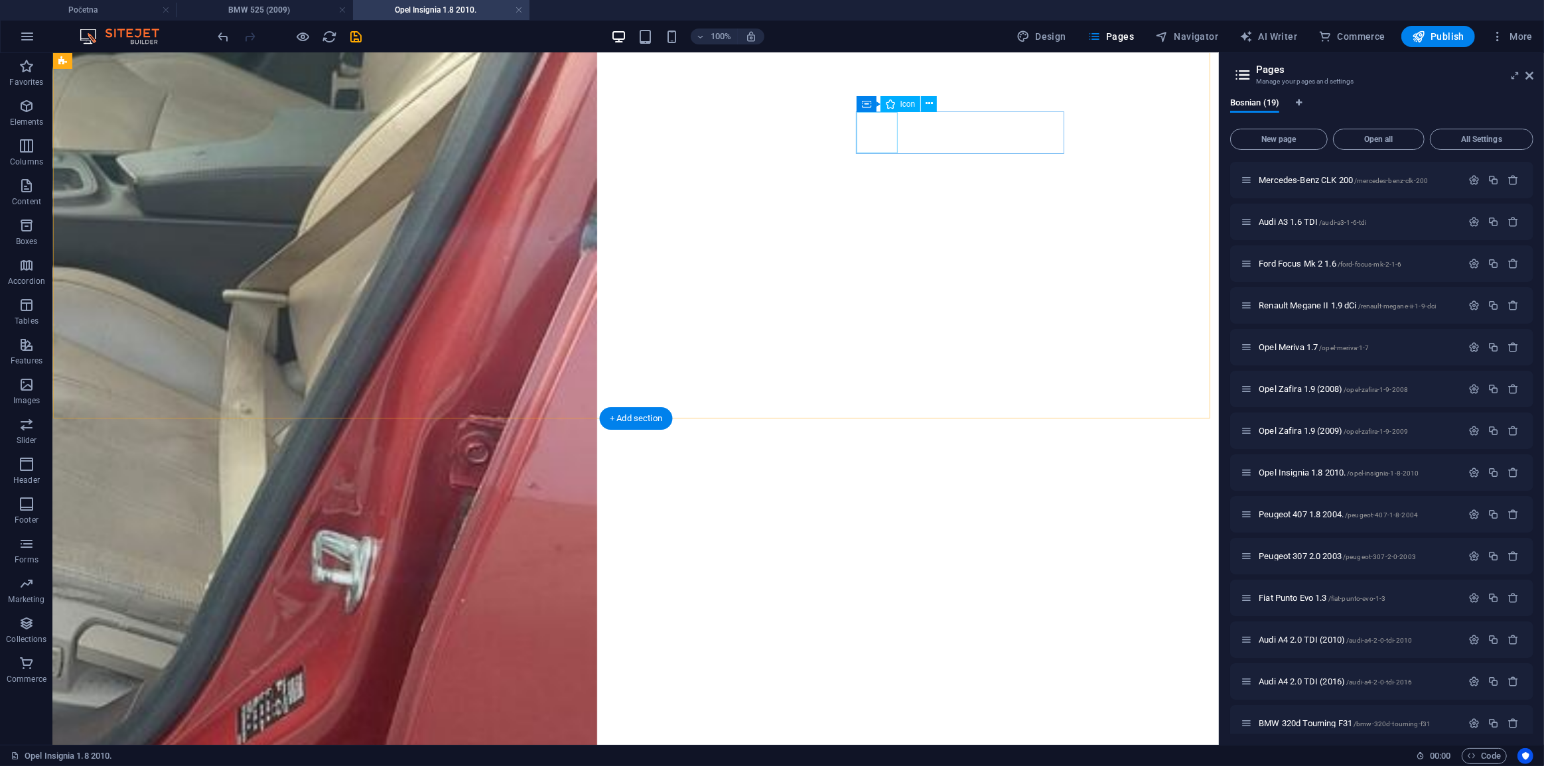
click at [875, 448] on figure at bounding box center [496, 459] width 876 height 23
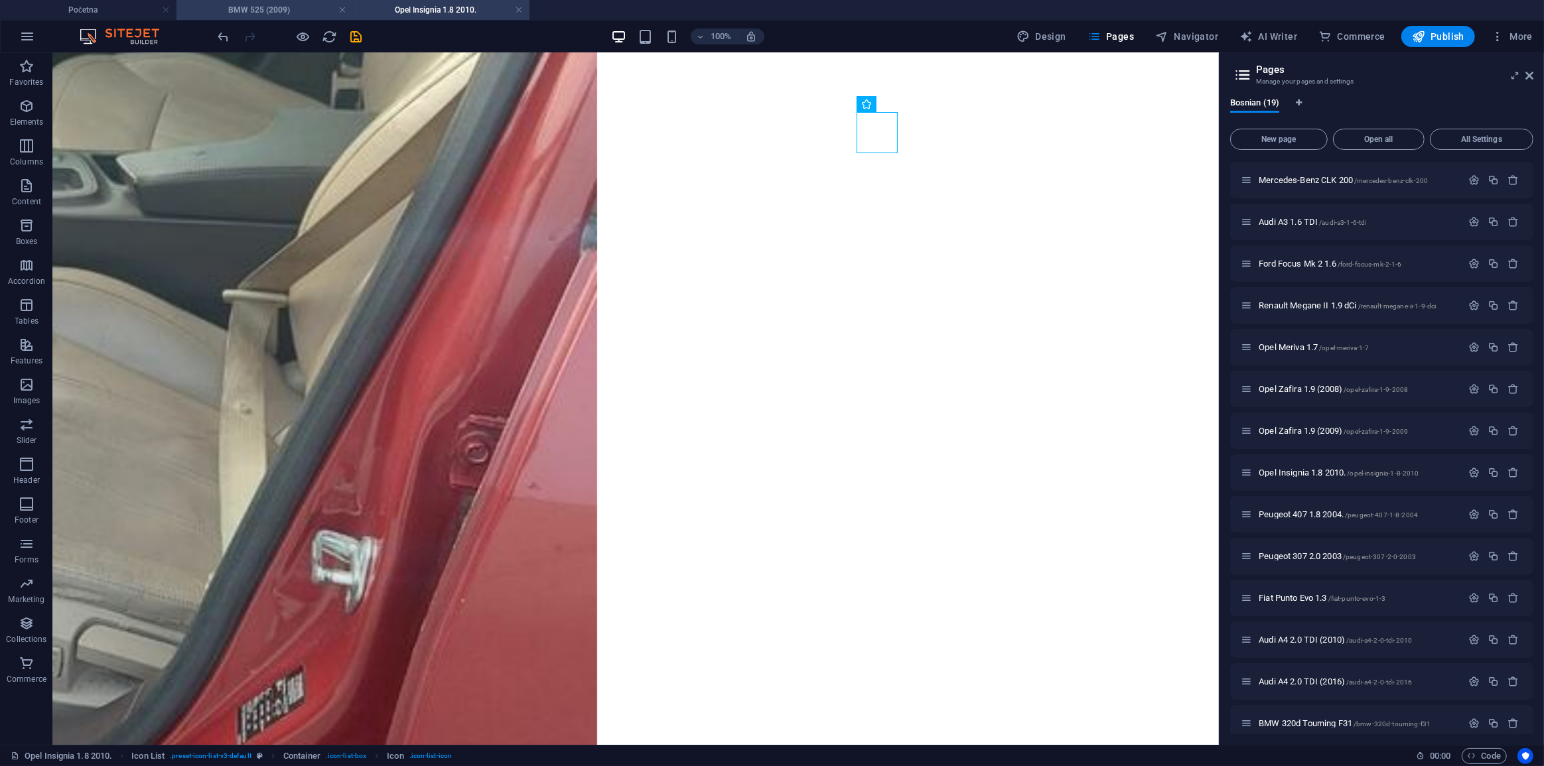
click at [300, 3] on h4 "BMW 525 (2009)" at bounding box center [265, 10] width 177 height 15
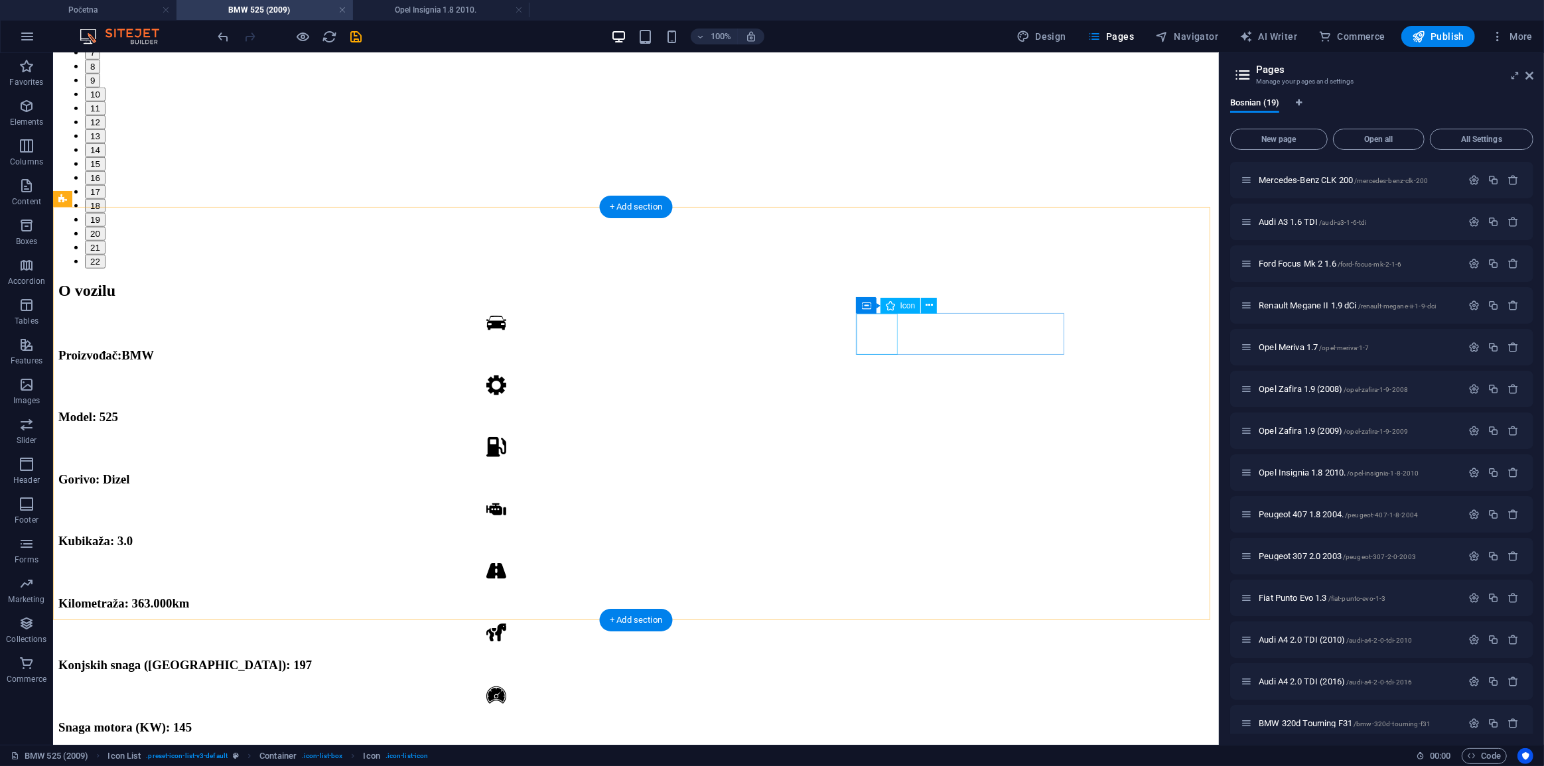
click at [879, 746] on figure at bounding box center [496, 757] width 876 height 23
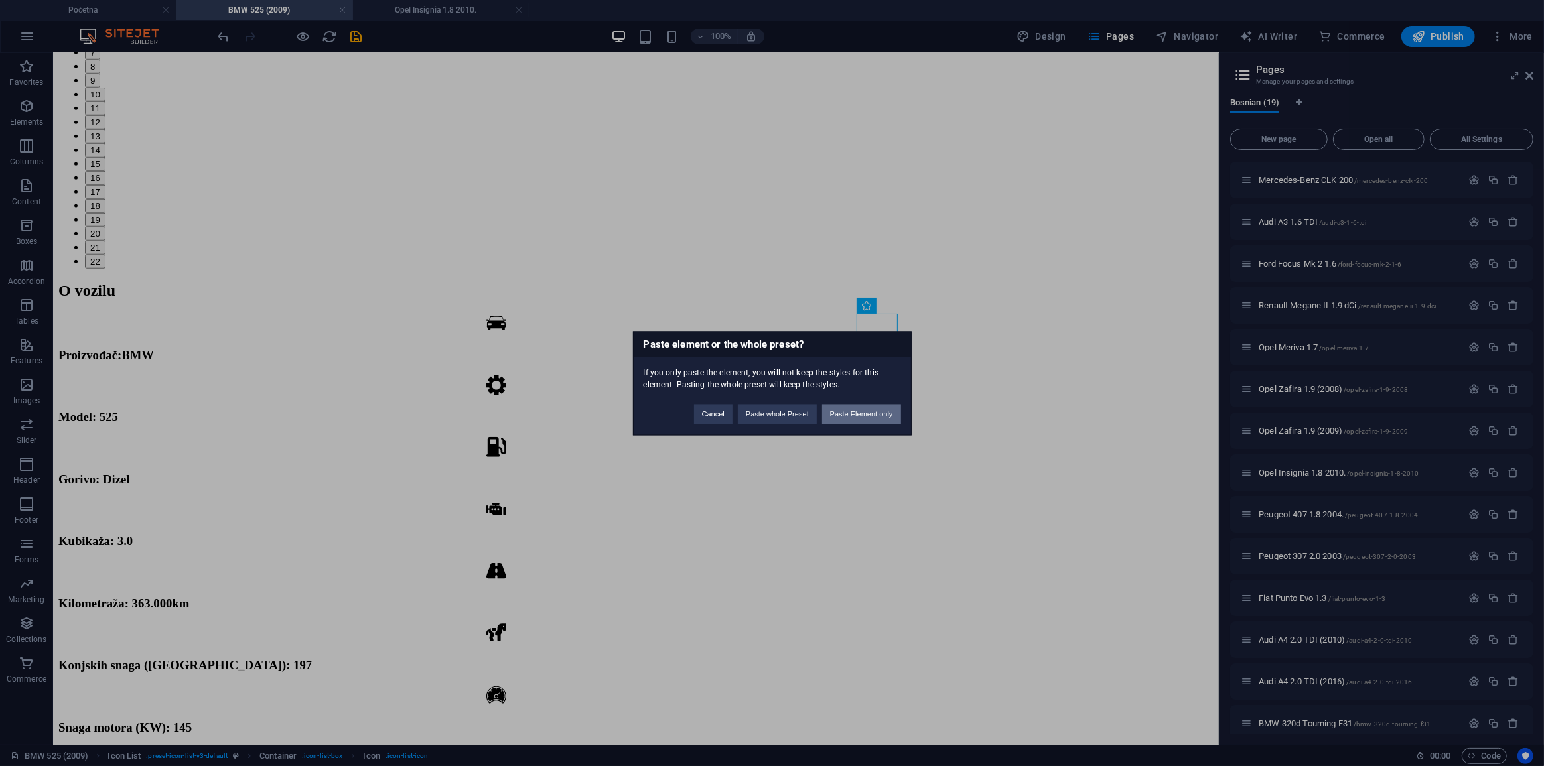
click at [857, 421] on button "Paste Element only" at bounding box center [861, 414] width 79 height 20
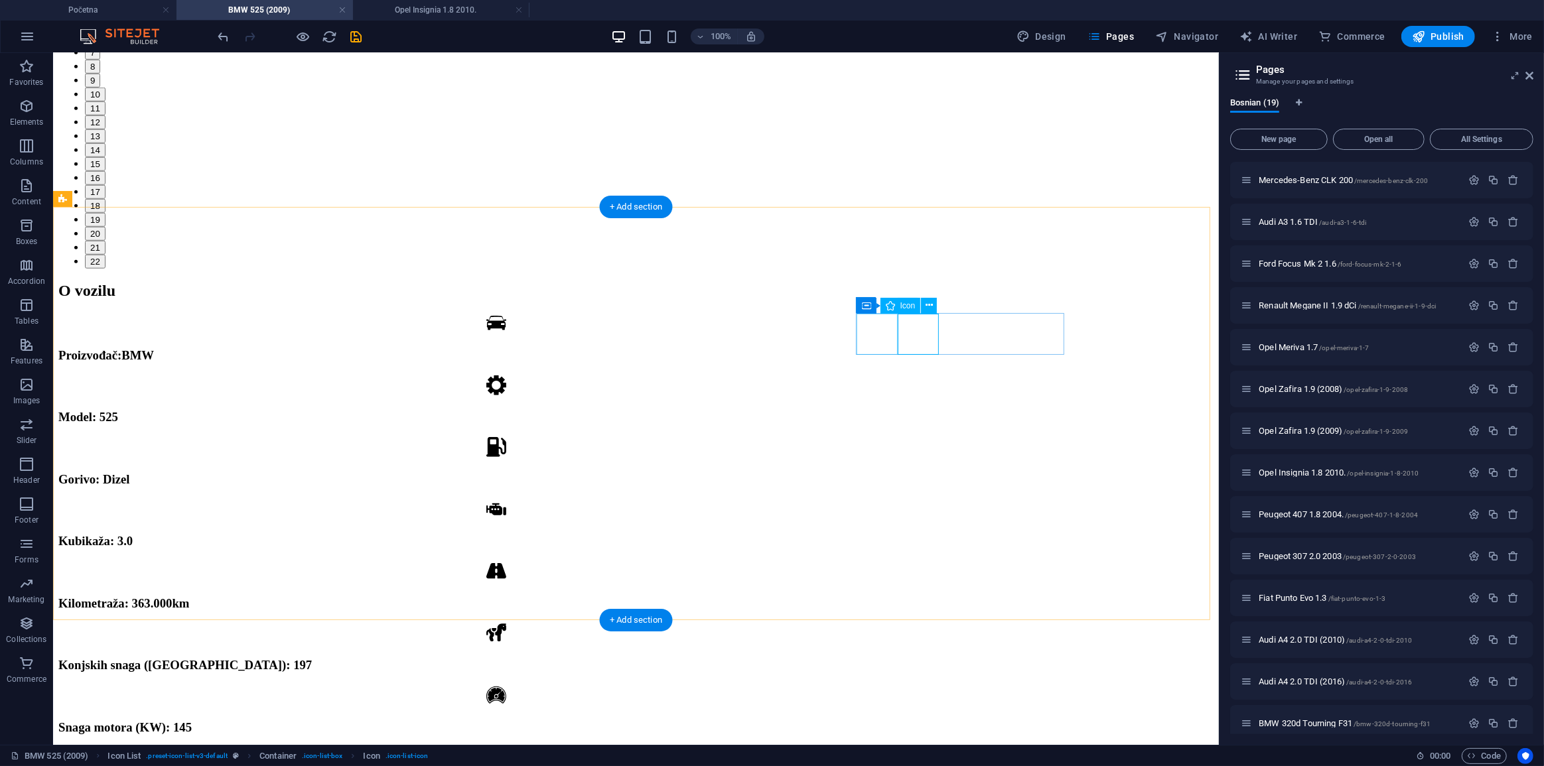
click at [882, 746] on figure at bounding box center [496, 757] width 876 height 23
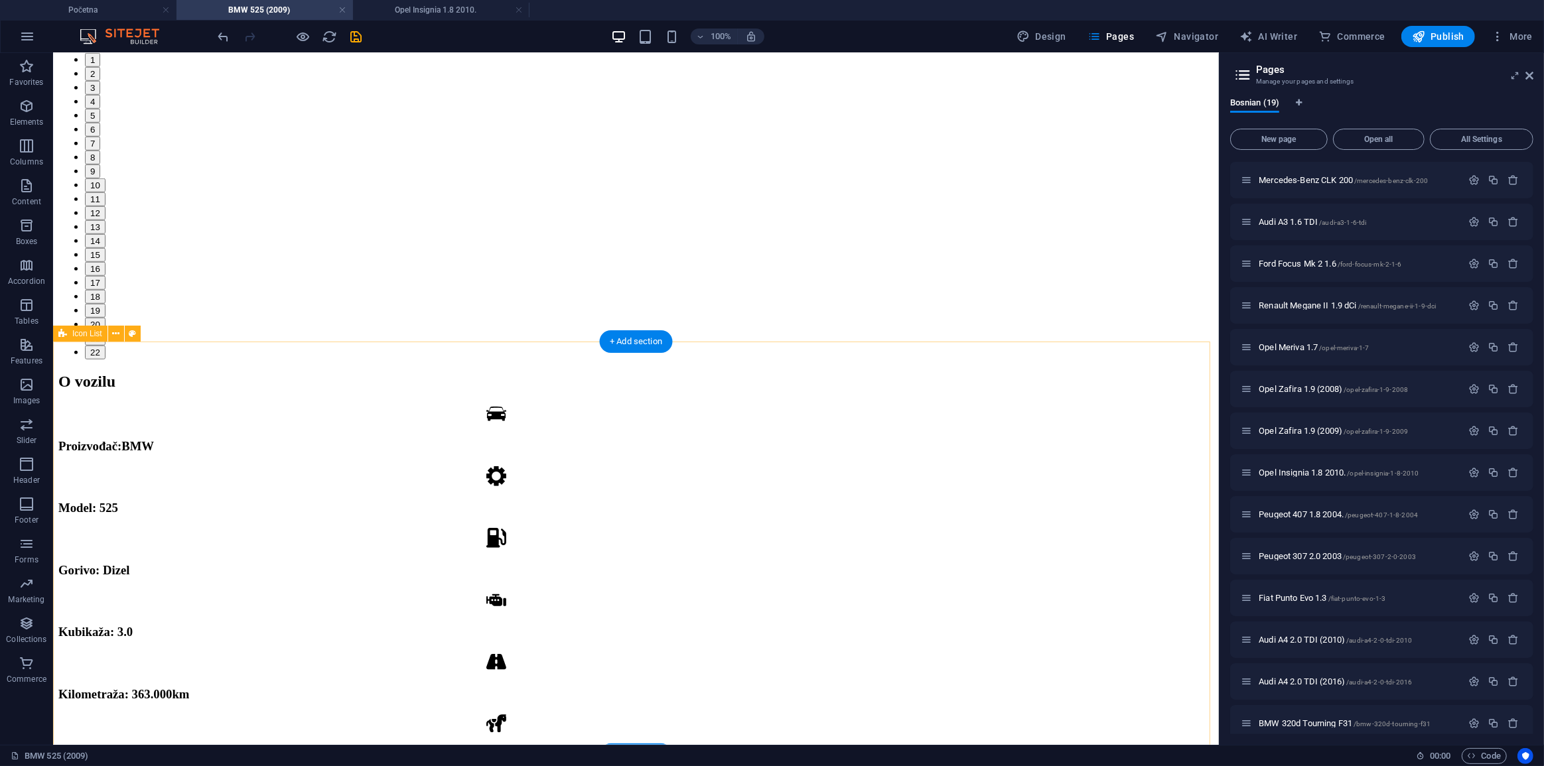
scroll to position [1246, 0]
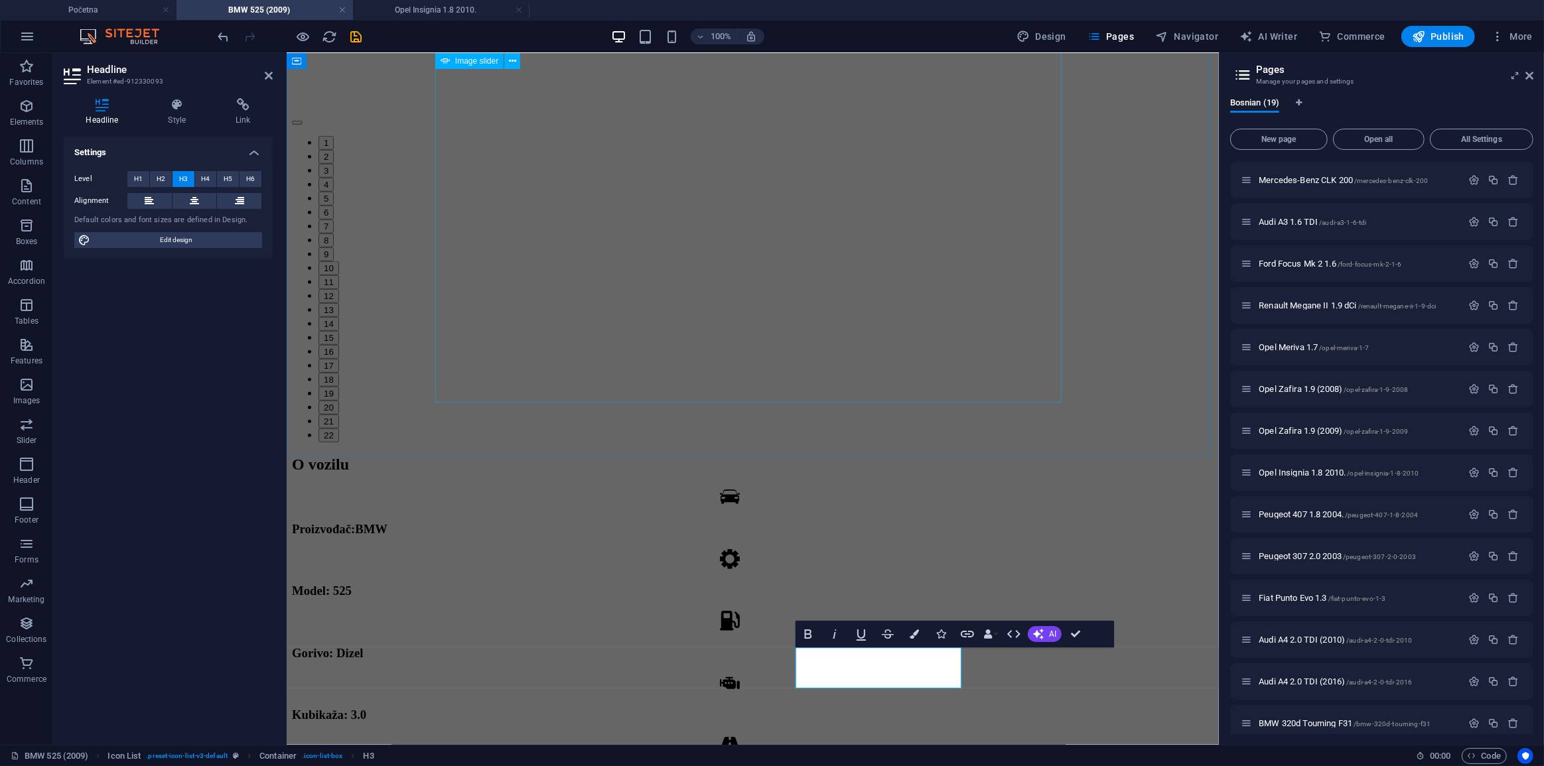
scroll to position [1327, 0]
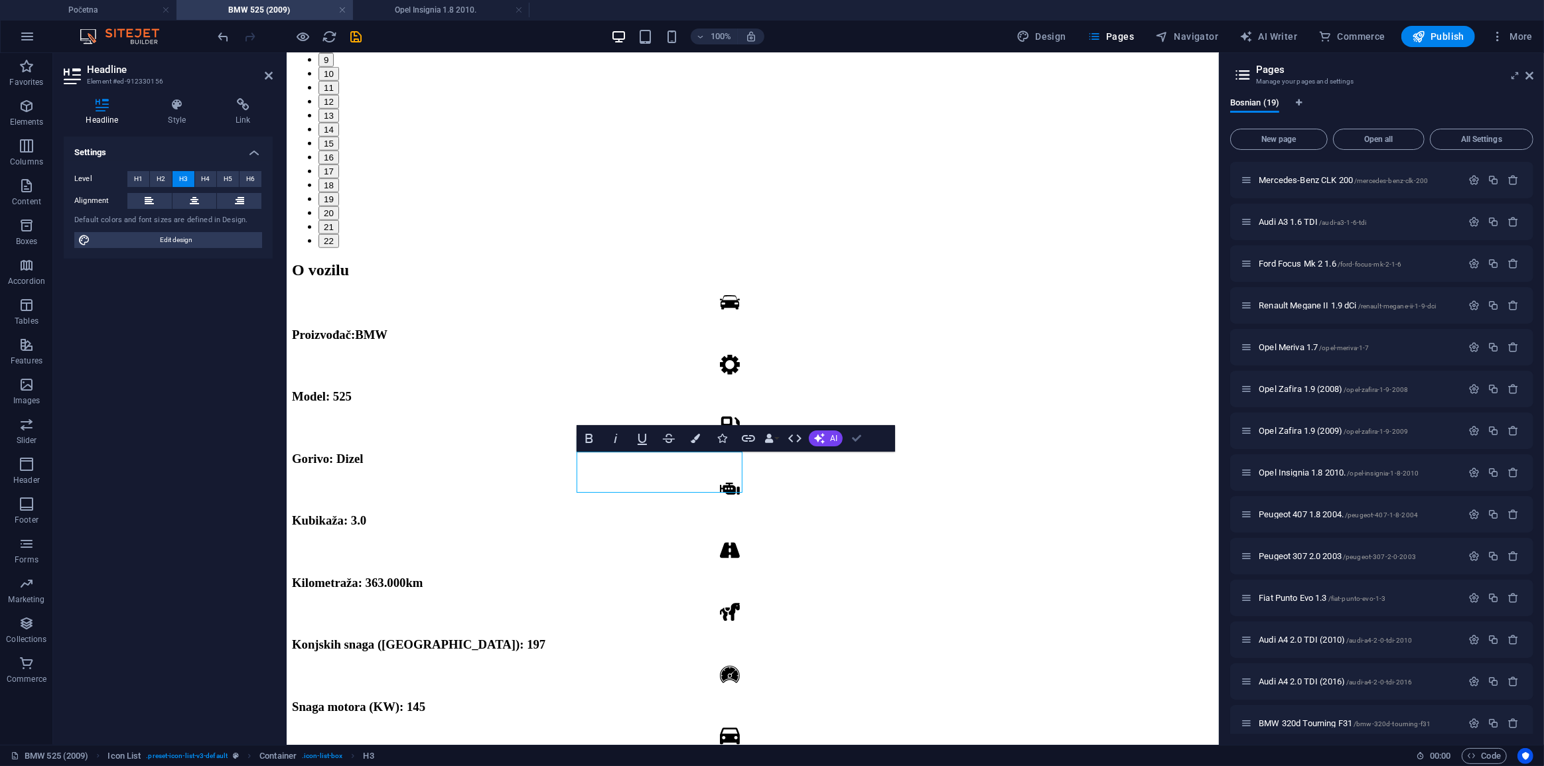
drag, startPoint x: 867, startPoint y: 435, endPoint x: 861, endPoint y: 407, distance: 28.5
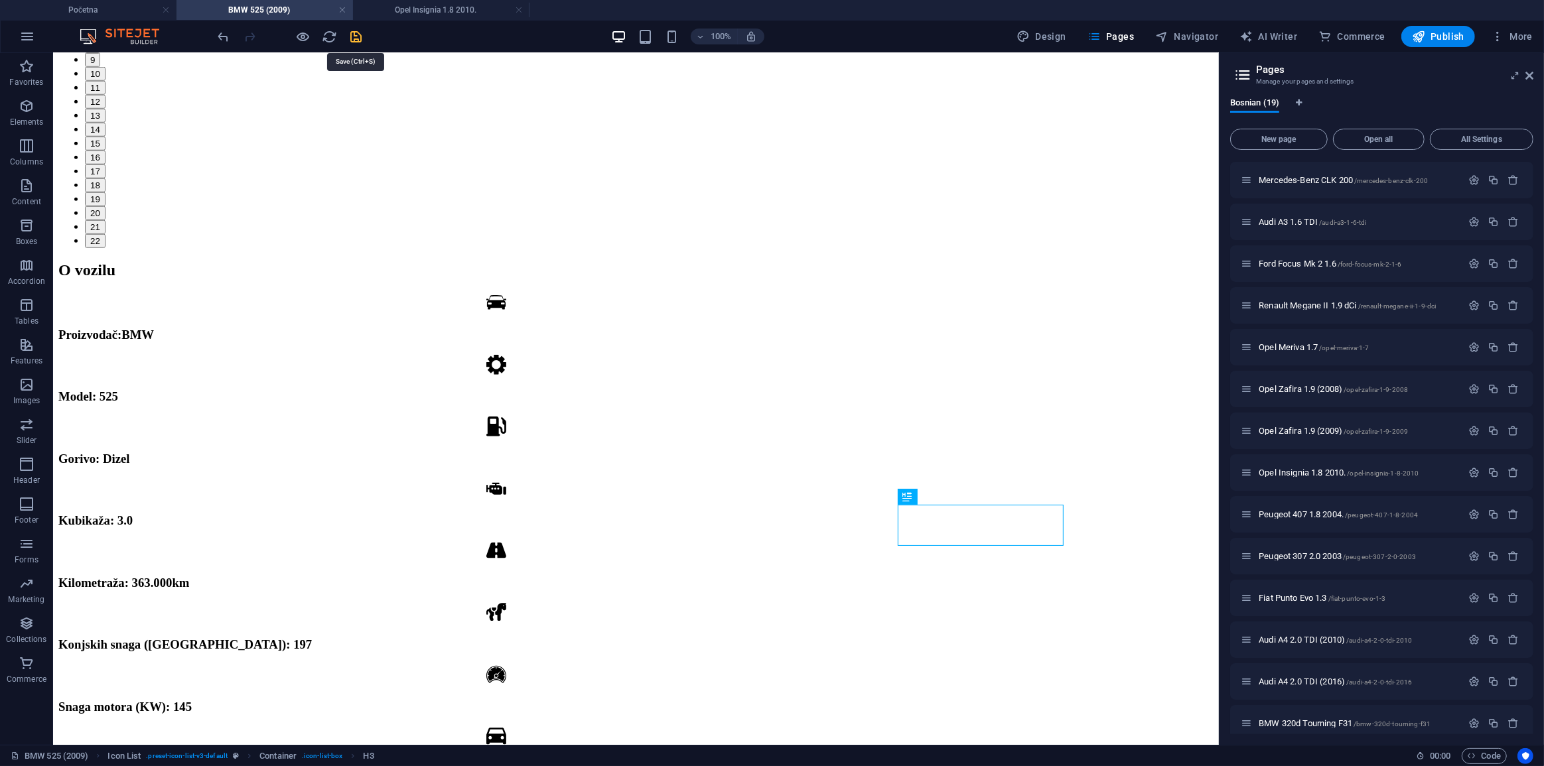
click at [351, 35] on icon "save" at bounding box center [356, 36] width 15 height 15
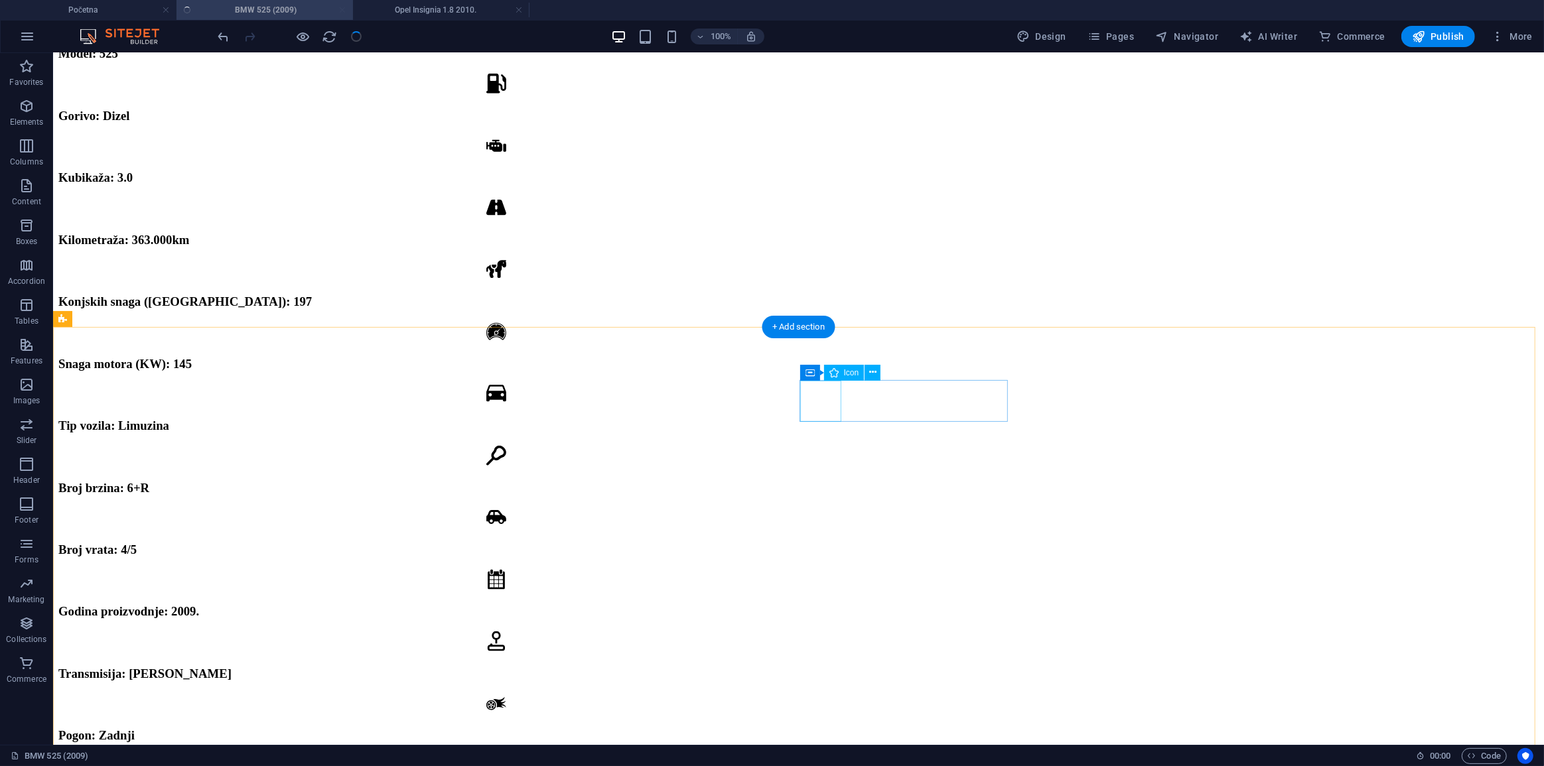
scroll to position [1809, 0]
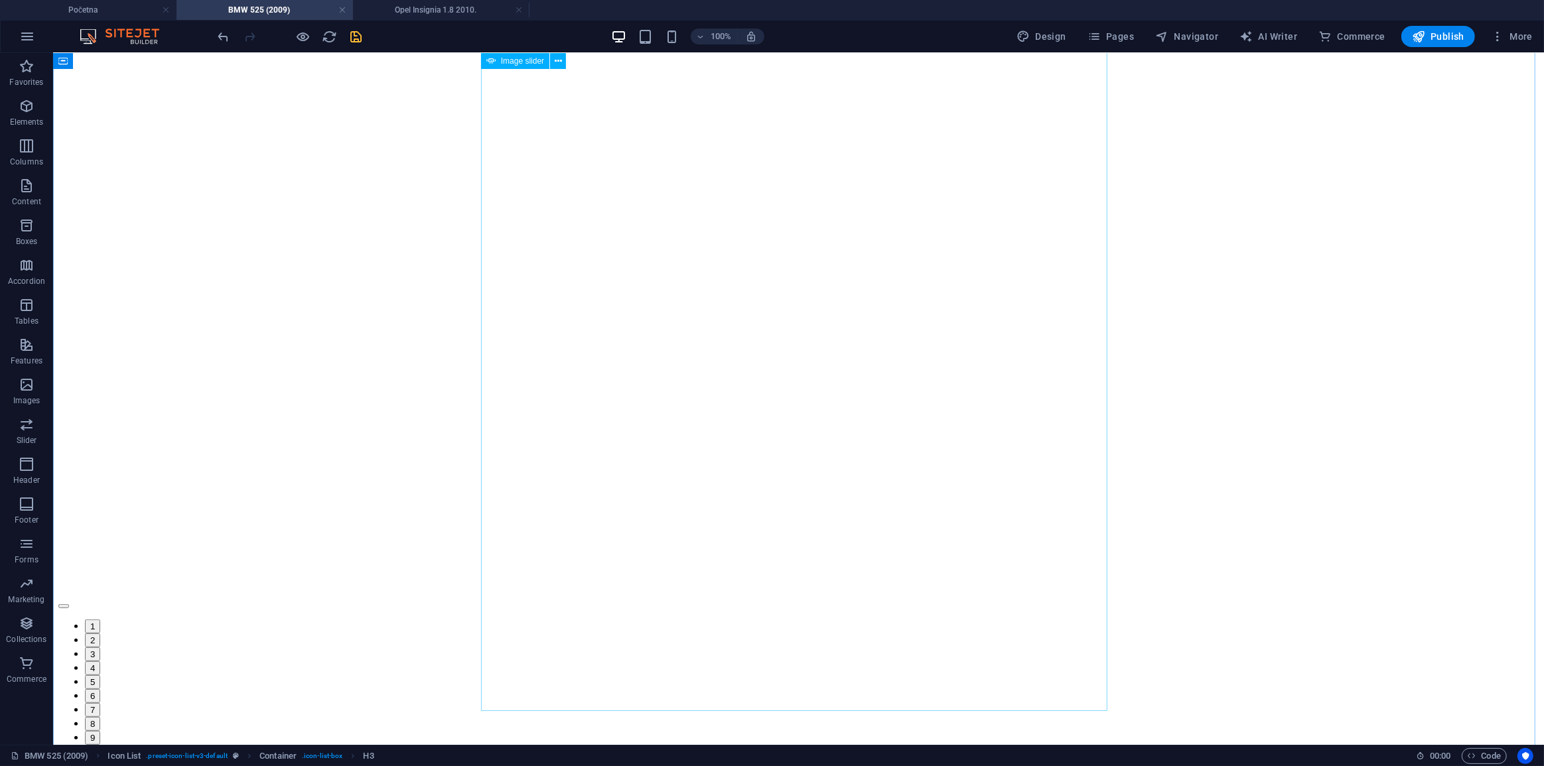
scroll to position [603, 0]
click at [349, 37] on icon "save" at bounding box center [356, 36] width 15 height 15
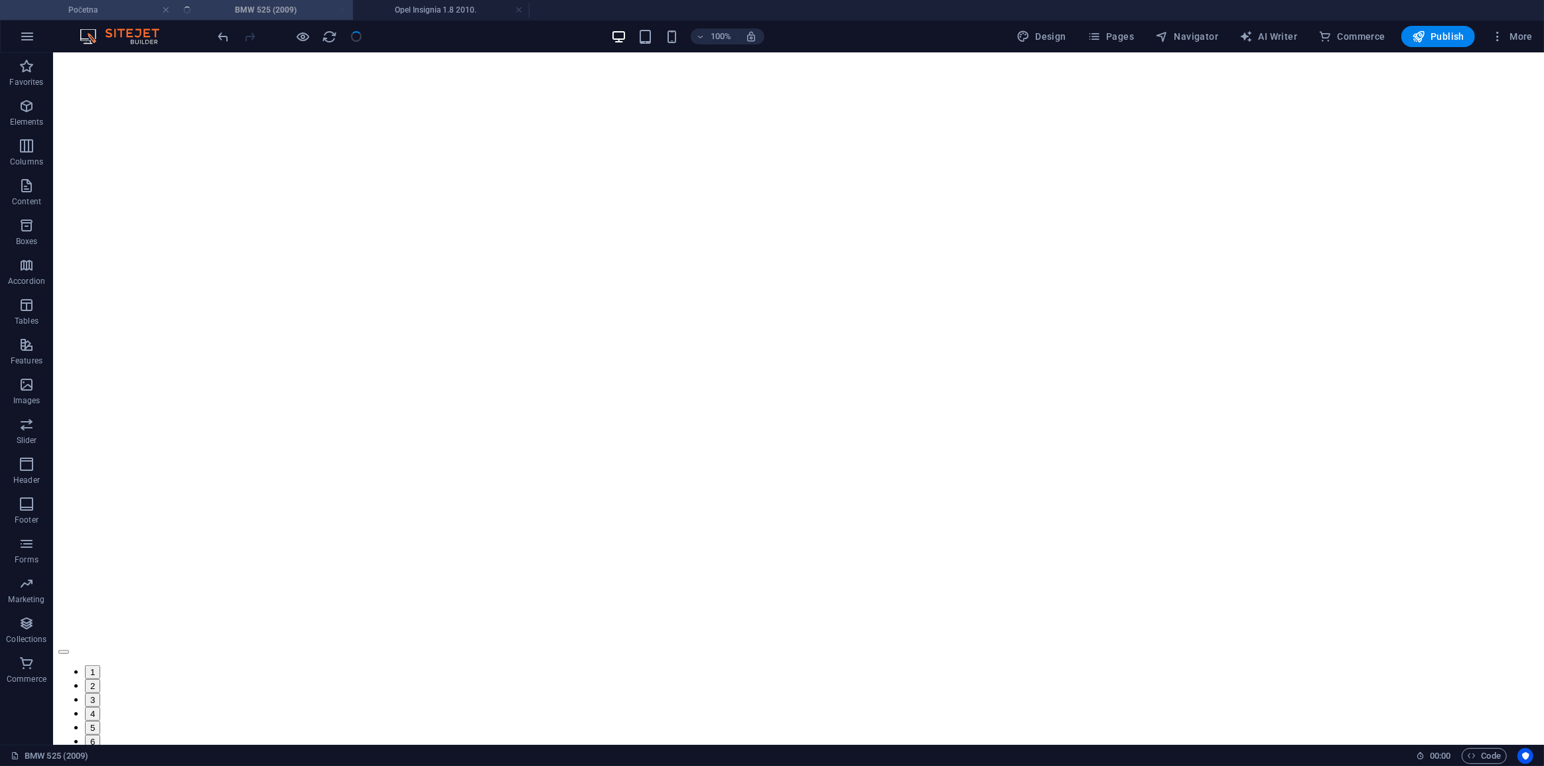
click at [125, 10] on h4 "Početna" at bounding box center [88, 10] width 177 height 15
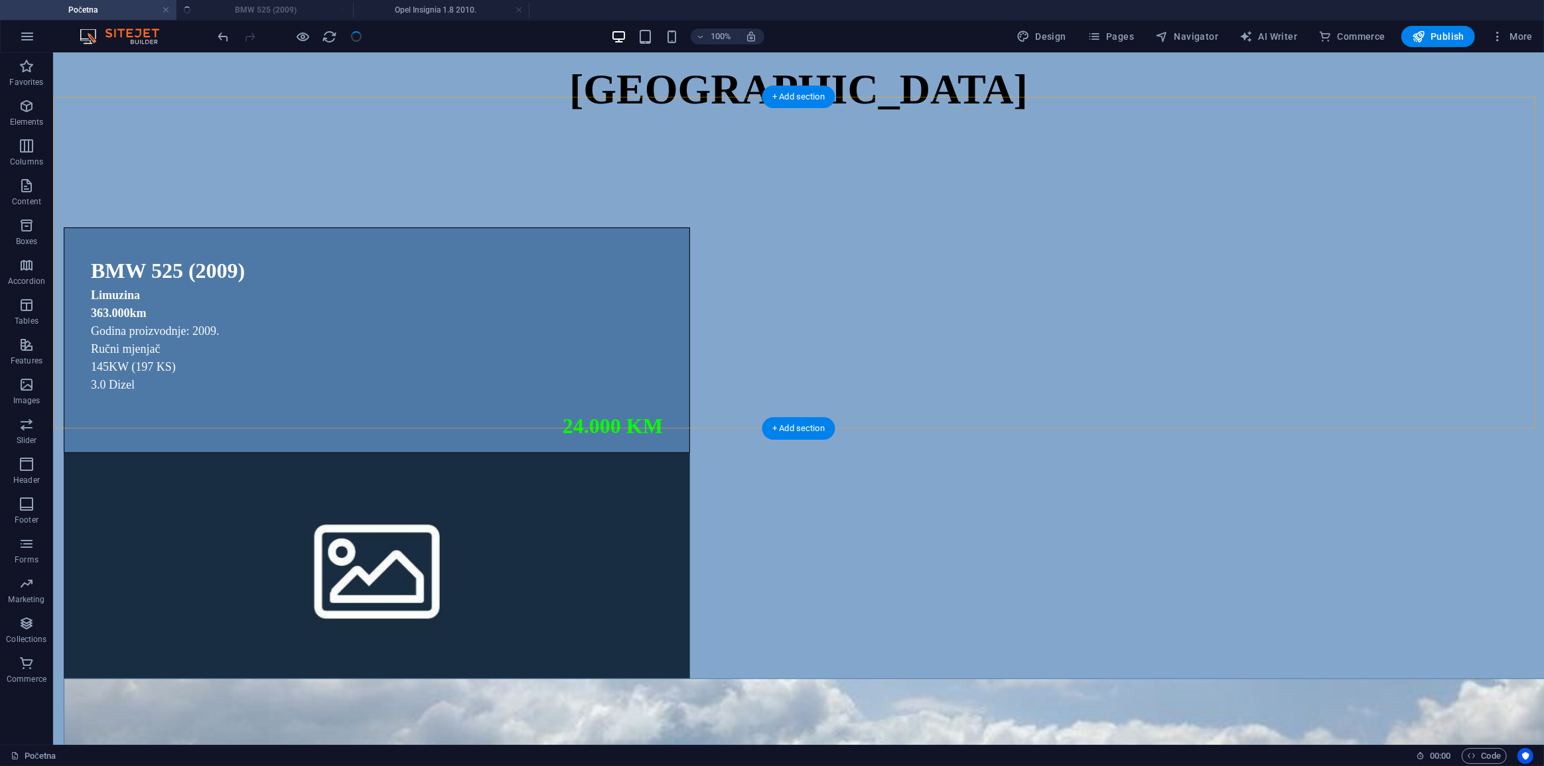
scroll to position [364, 0]
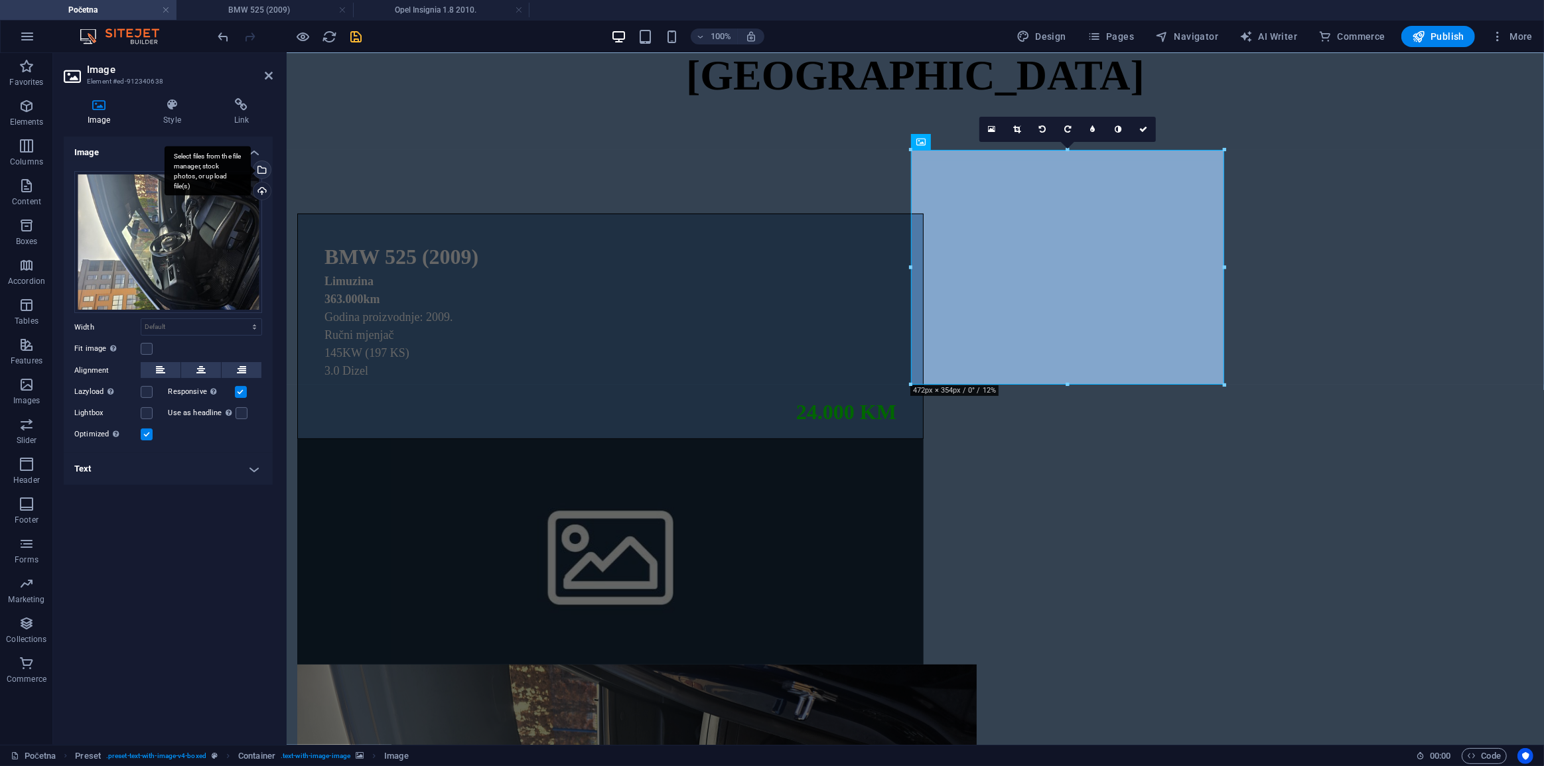
click at [262, 167] on div "Select files from the file manager, stock photos, or upload file(s)" at bounding box center [261, 171] width 20 height 20
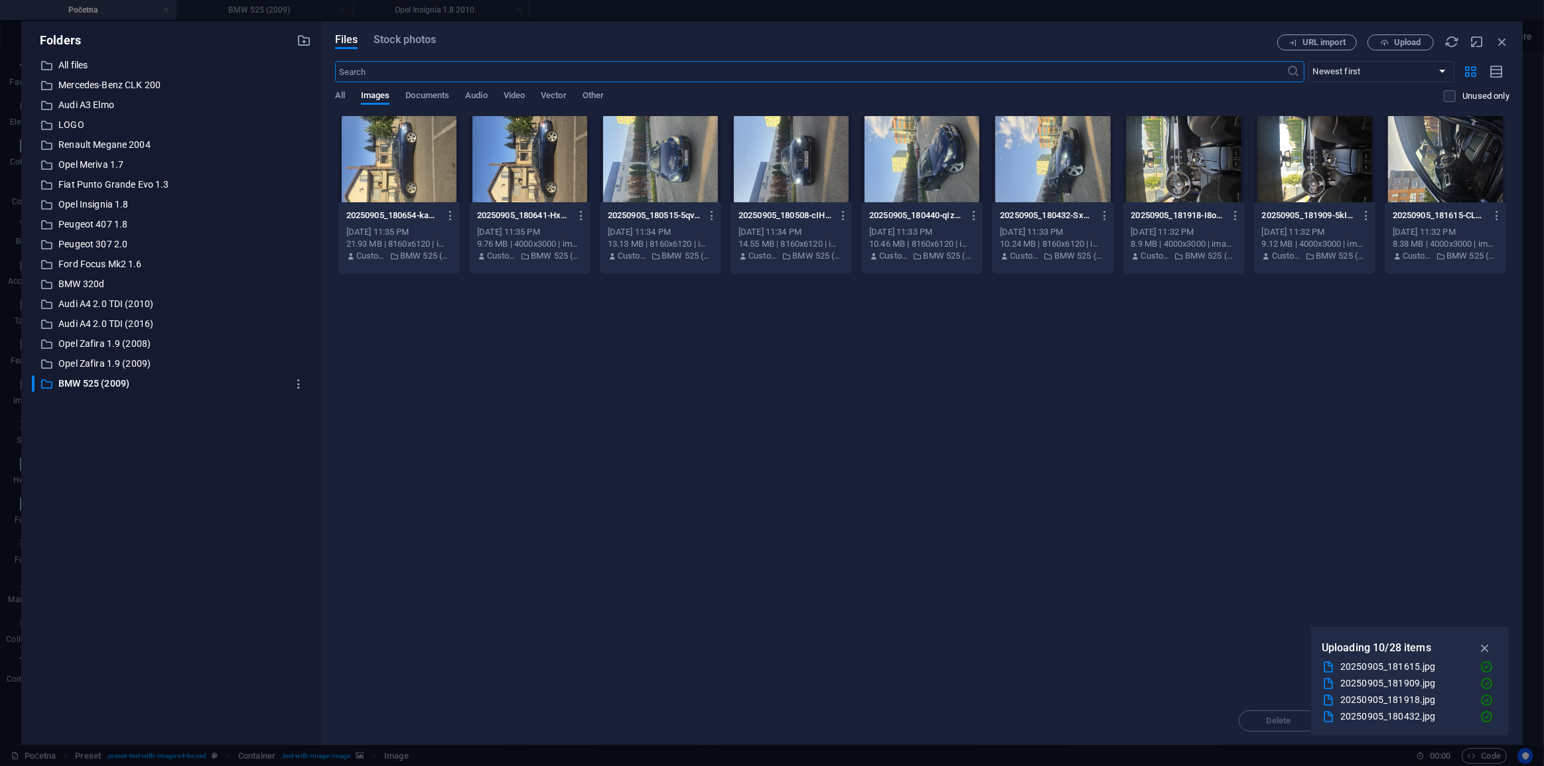
click at [1160, 192] on div at bounding box center [1183, 159] width 121 height 86
click at [1160, 192] on div "1" at bounding box center [1183, 159] width 121 height 86
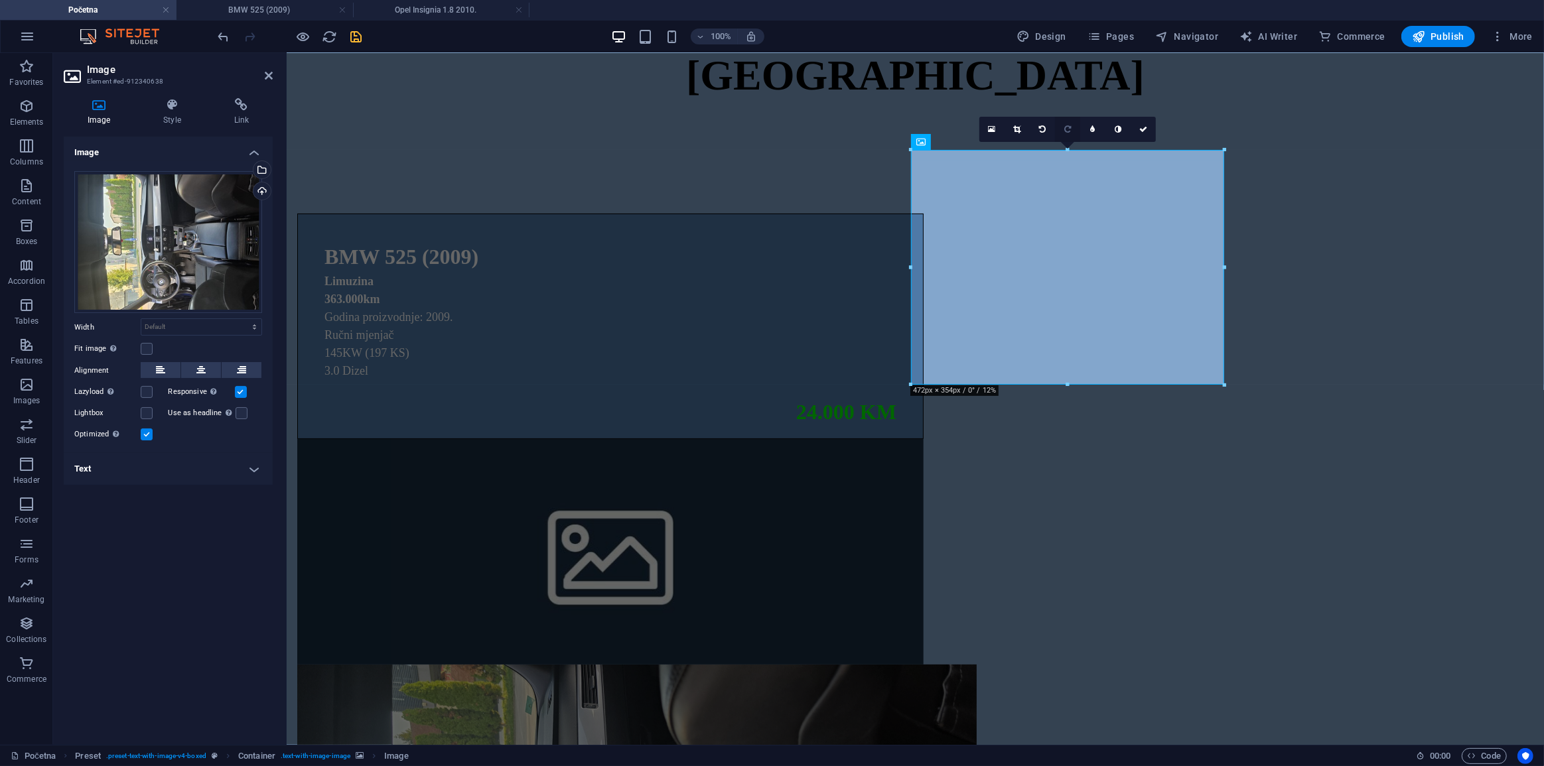
click at [1069, 129] on icon at bounding box center [1067, 129] width 7 height 8
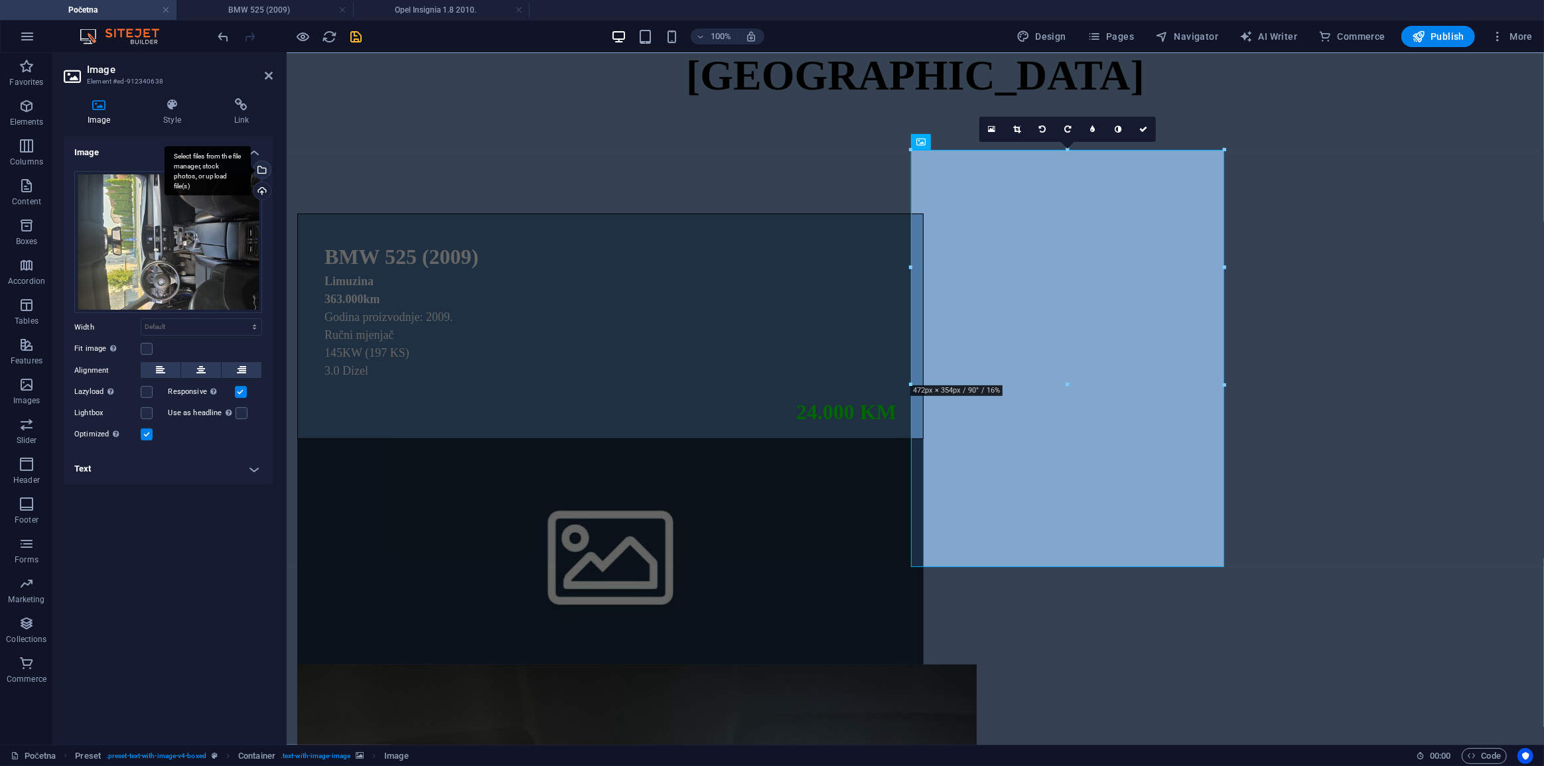
click at [267, 171] on div "Select files from the file manager, stock photos, or upload file(s)" at bounding box center [261, 171] width 20 height 20
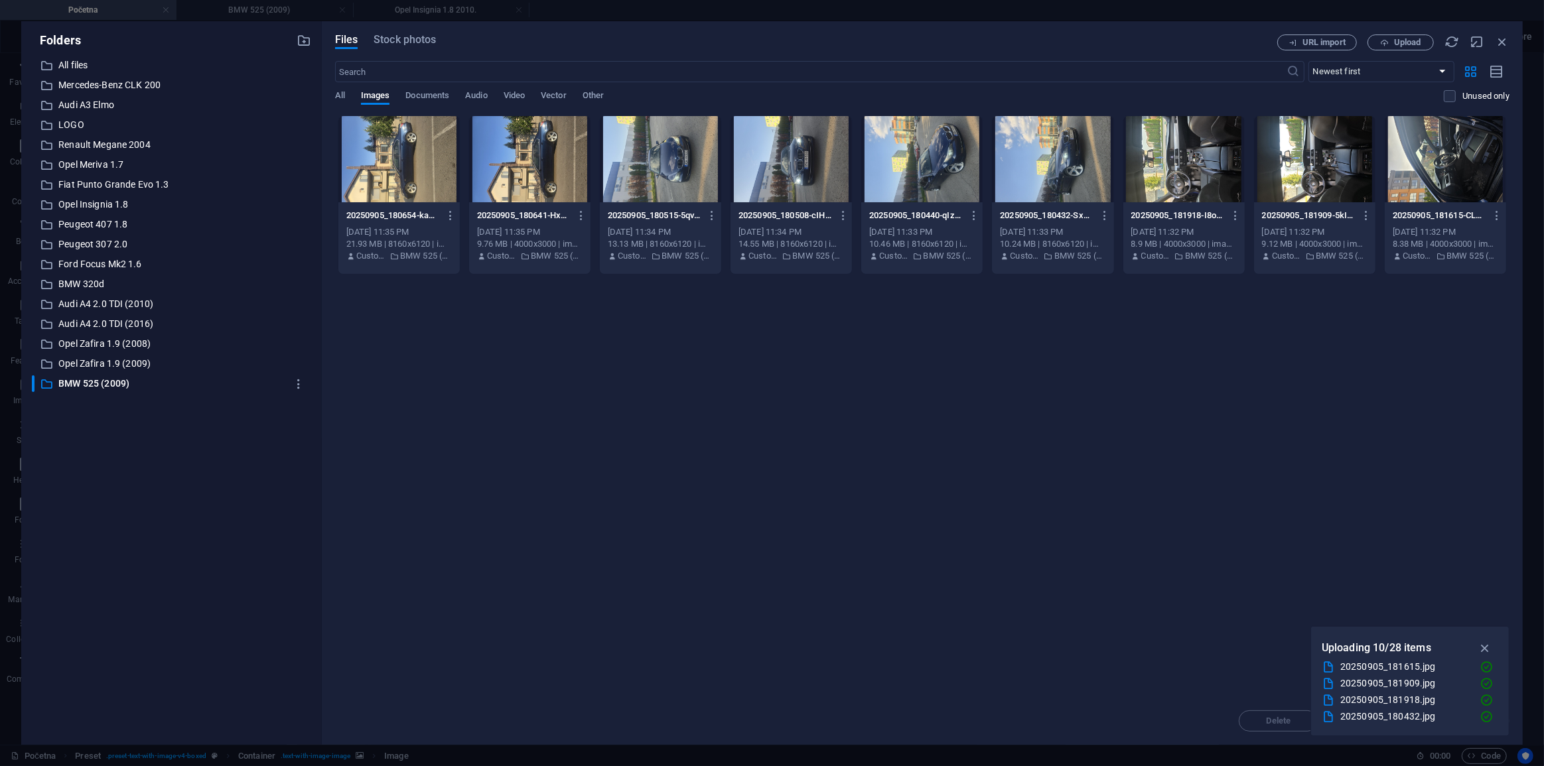
click at [1031, 173] on div at bounding box center [1052, 159] width 121 height 86
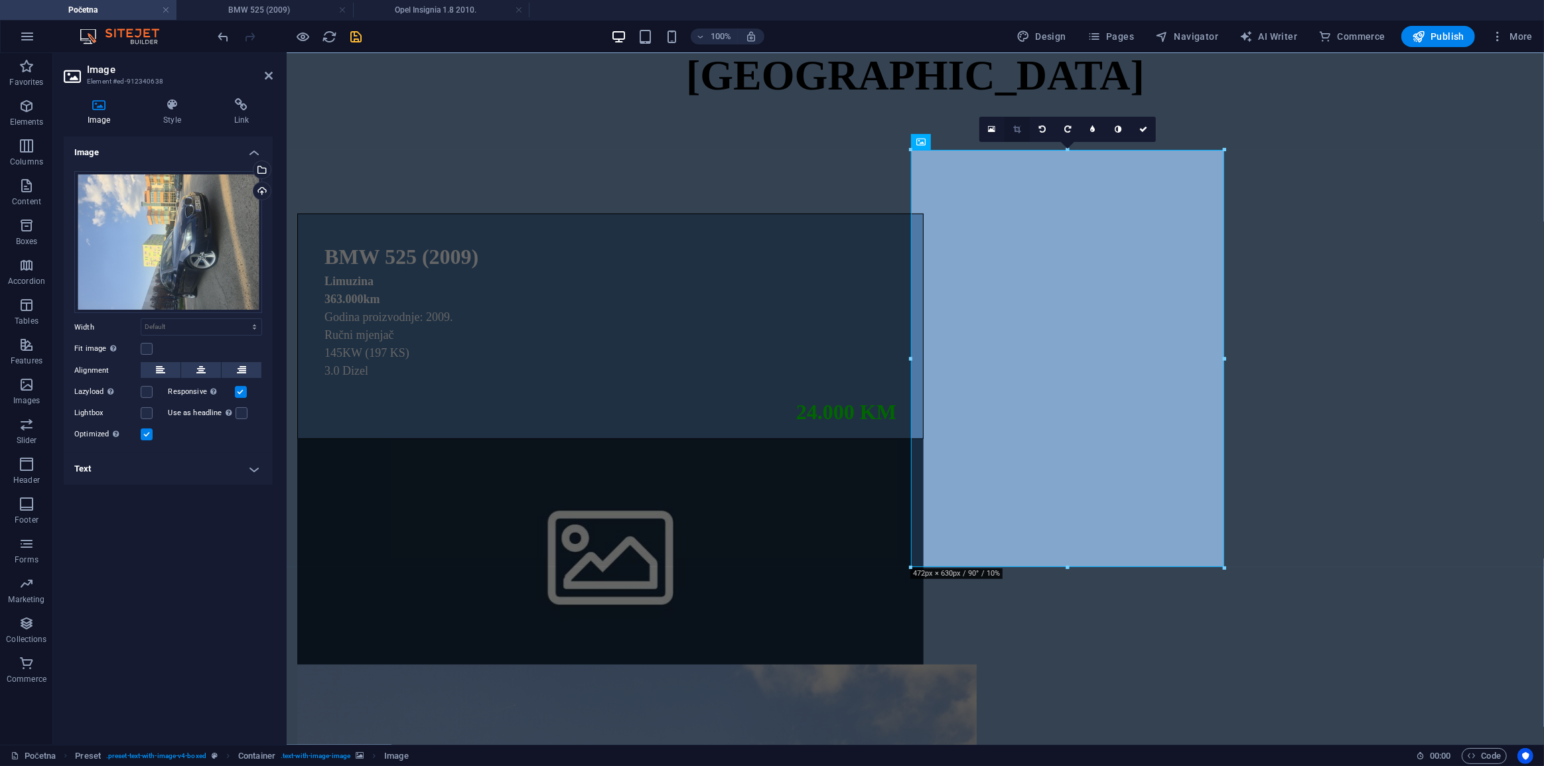
click at [1019, 126] on icon at bounding box center [1016, 129] width 7 height 8
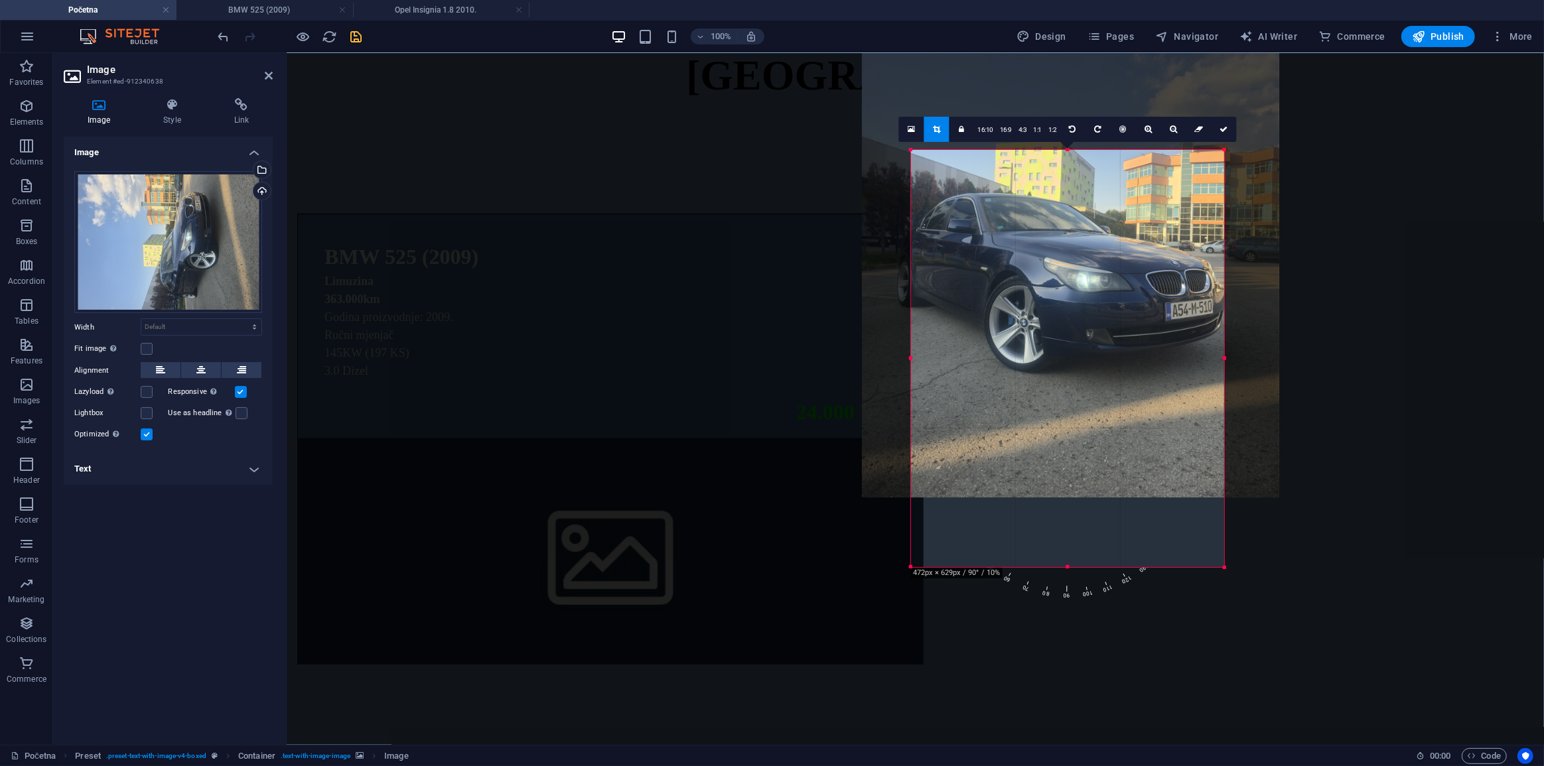
drag, startPoint x: 1075, startPoint y: 446, endPoint x: 1078, endPoint y: 307, distance: 139.4
click at [1078, 307] on div at bounding box center [1070, 219] width 417 height 557
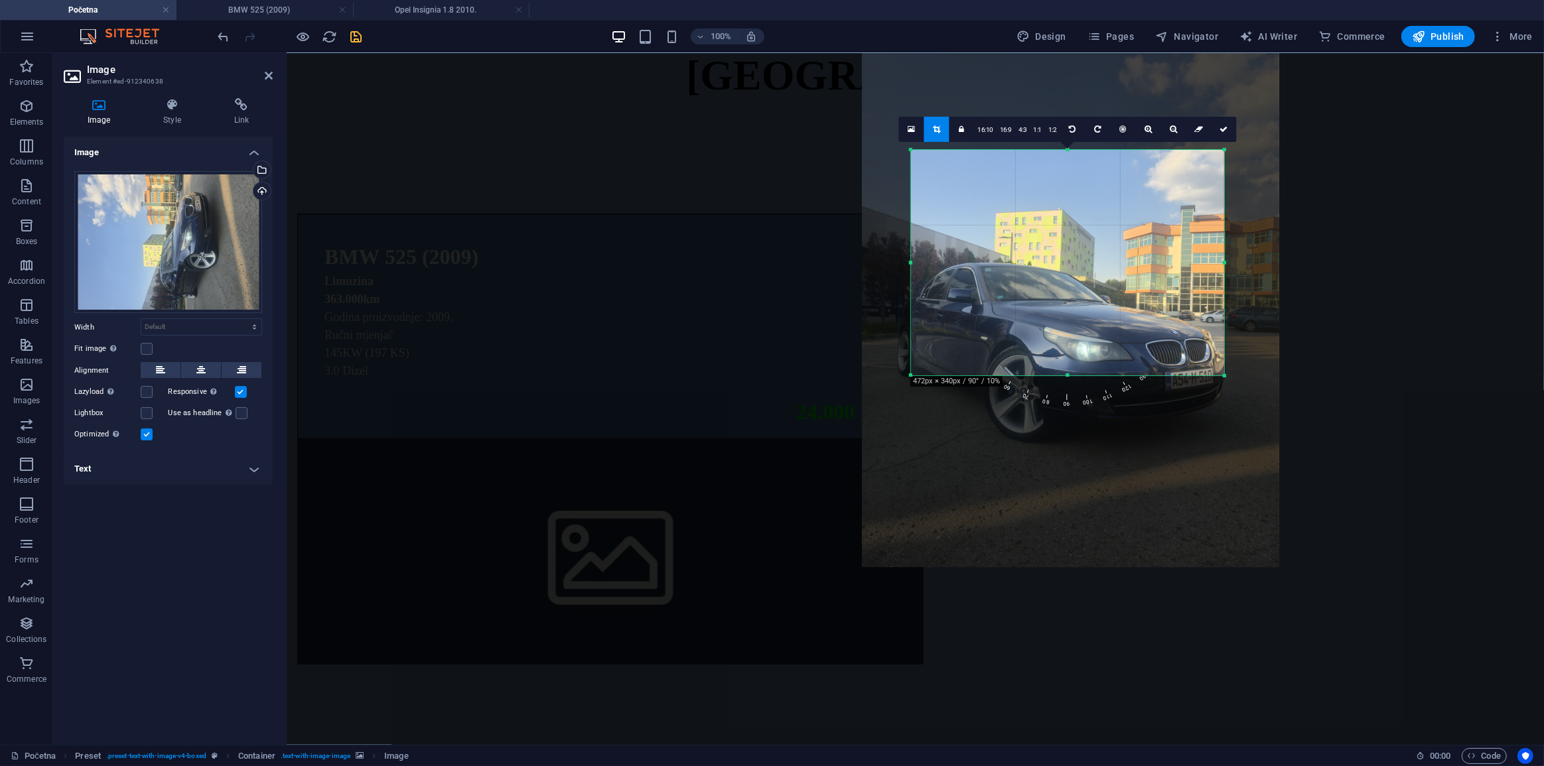
drag, startPoint x: 1068, startPoint y: 565, endPoint x: 1036, endPoint y: 376, distance: 192.3
click at [1036, 376] on div at bounding box center [1067, 376] width 313 height 5
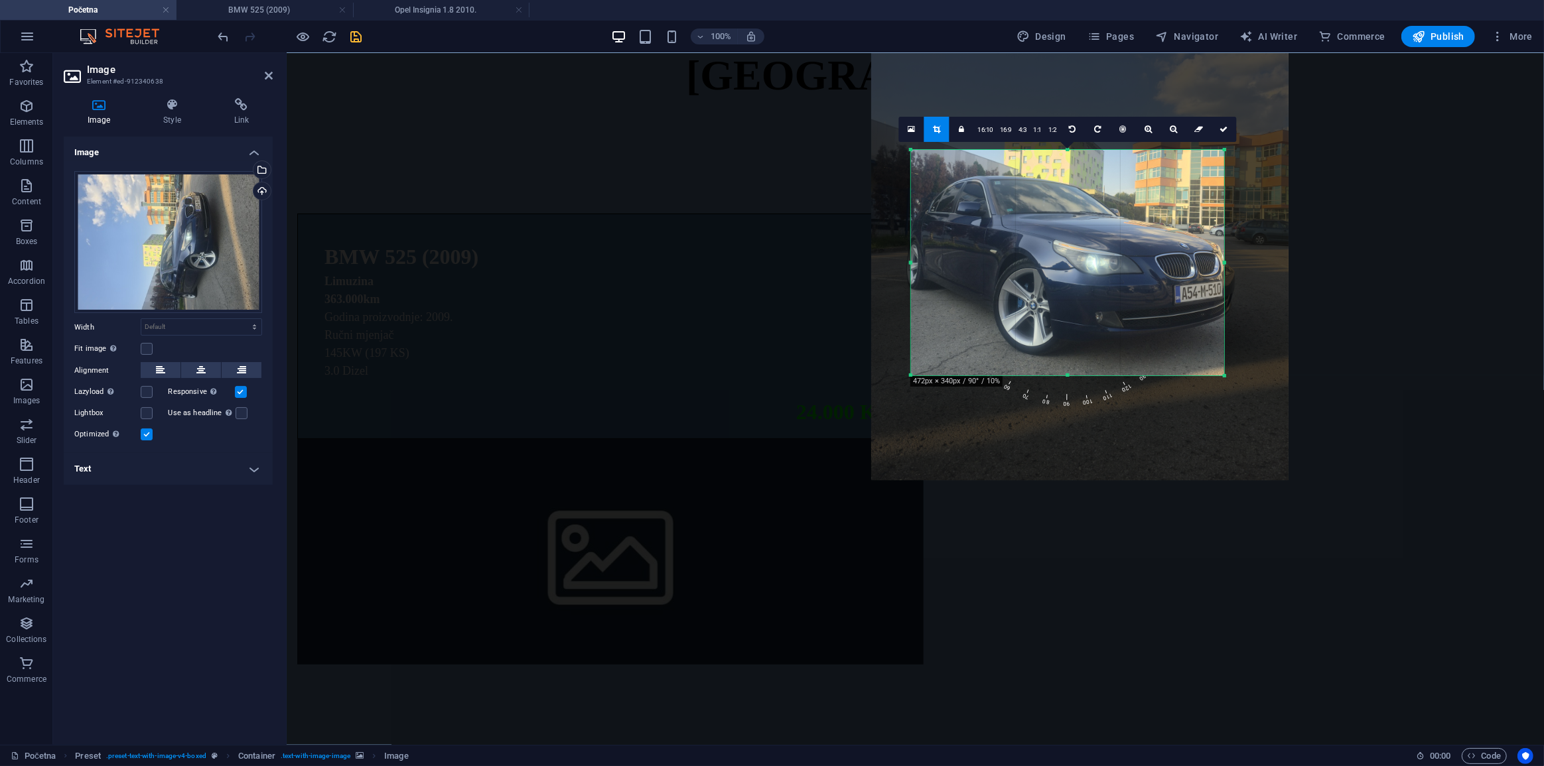
drag, startPoint x: 1051, startPoint y: 298, endPoint x: 1060, endPoint y: 211, distance: 87.4
click at [1060, 211] on div at bounding box center [1079, 202] width 417 height 557
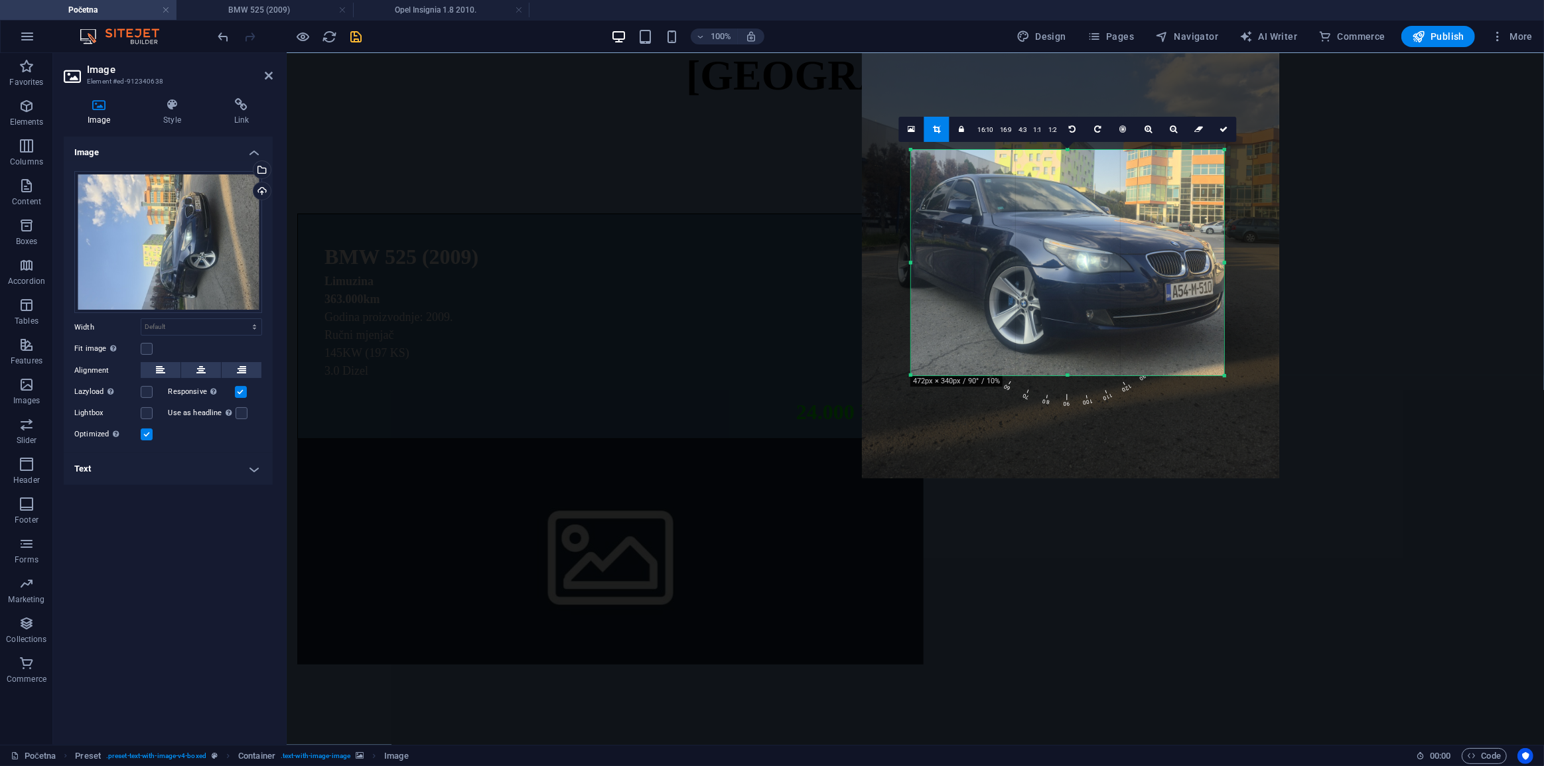
drag, startPoint x: 1075, startPoint y: 256, endPoint x: 1064, endPoint y: 252, distance: 12.0
click at [1064, 252] on div at bounding box center [1070, 200] width 417 height 557
click at [1225, 122] on link at bounding box center [1223, 129] width 25 height 25
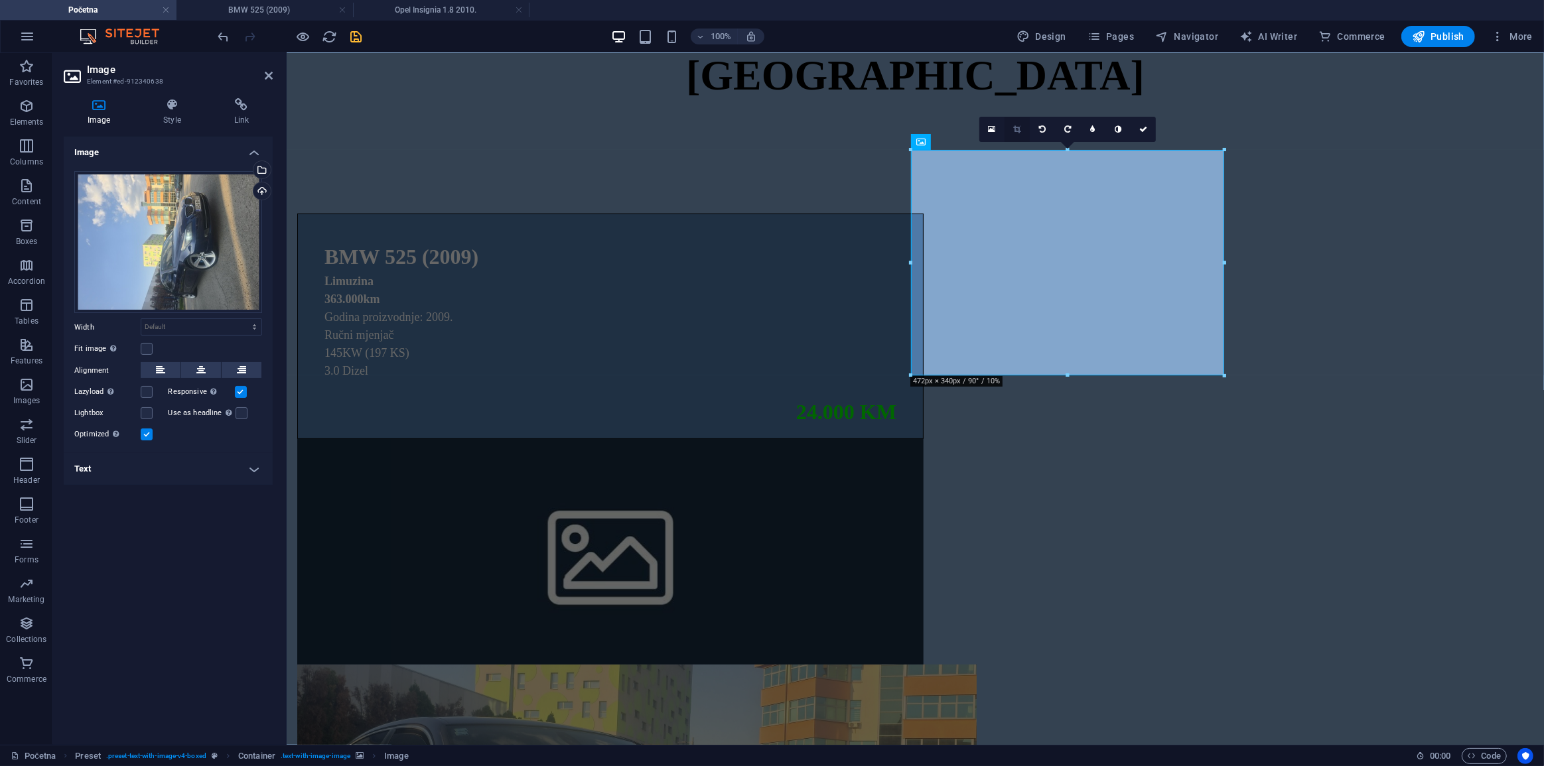
click at [1017, 131] on icon at bounding box center [1016, 129] width 7 height 8
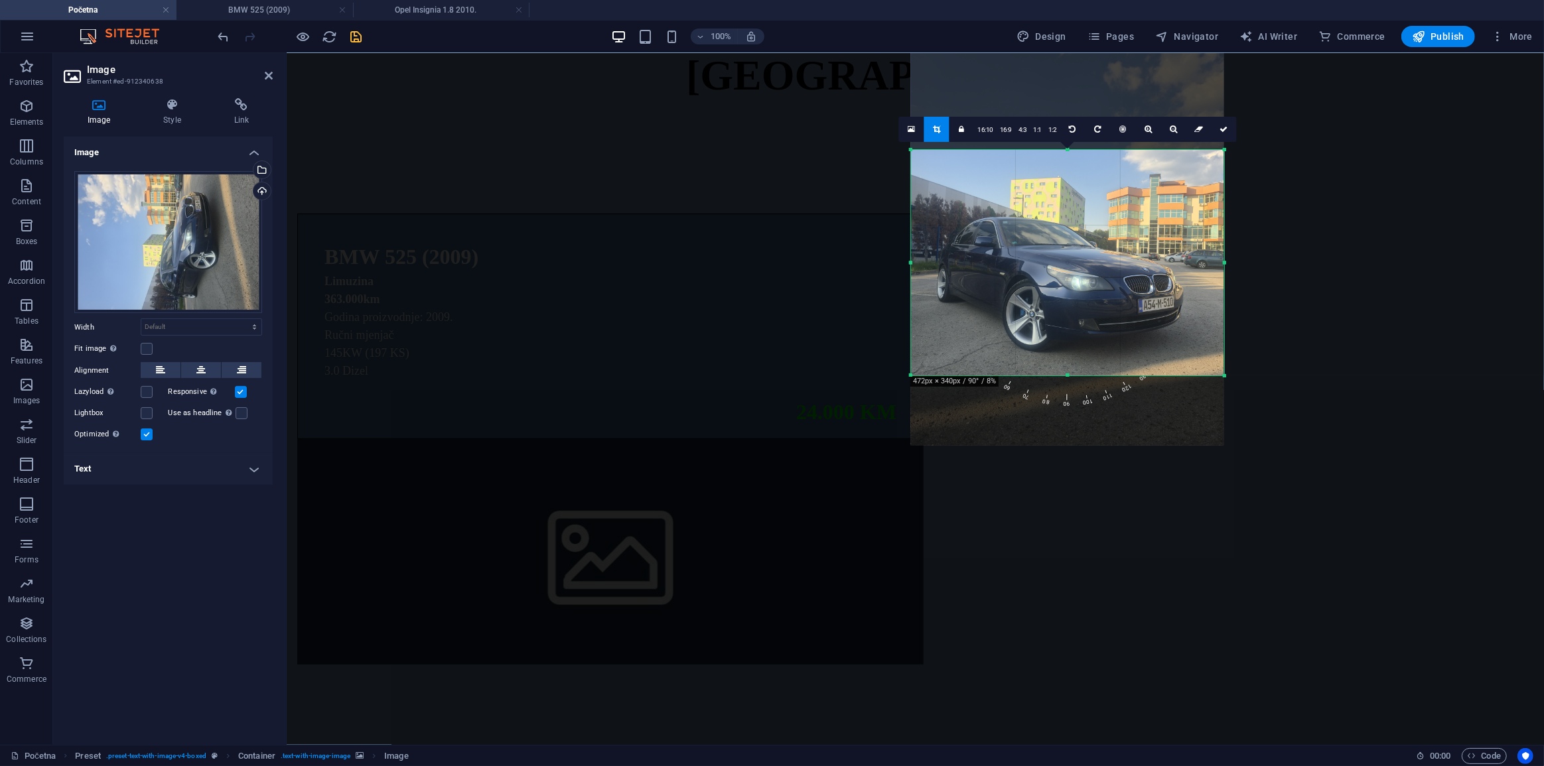
drag, startPoint x: 1071, startPoint y: 246, endPoint x: 1071, endPoint y: 296, distance: 50.4
click at [1071, 296] on div at bounding box center [1067, 237] width 313 height 417
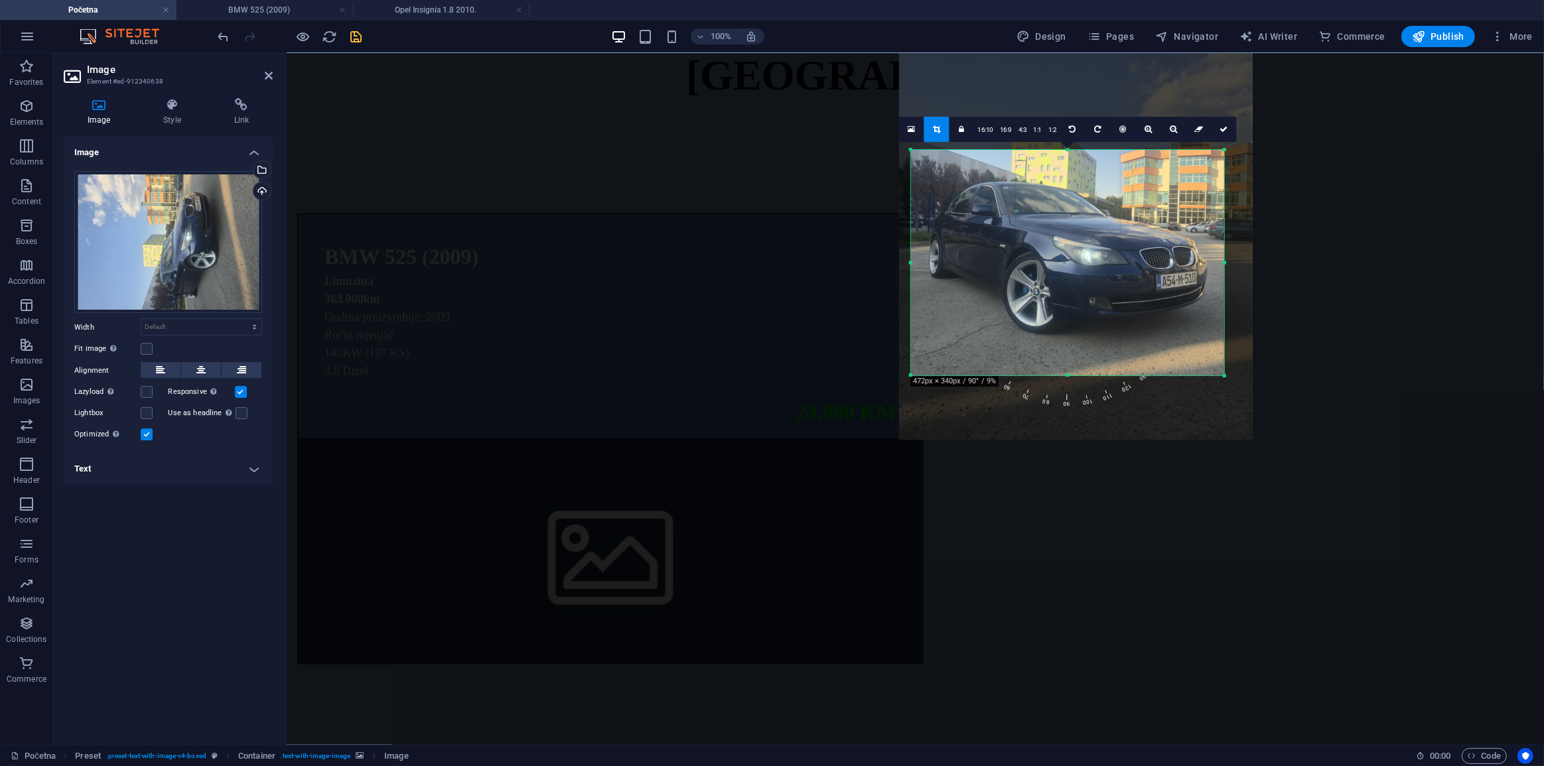
drag, startPoint x: 1071, startPoint y: 296, endPoint x: 1073, endPoint y: 261, distance: 34.6
click at [1073, 261] on div at bounding box center [1076, 204] width 354 height 472
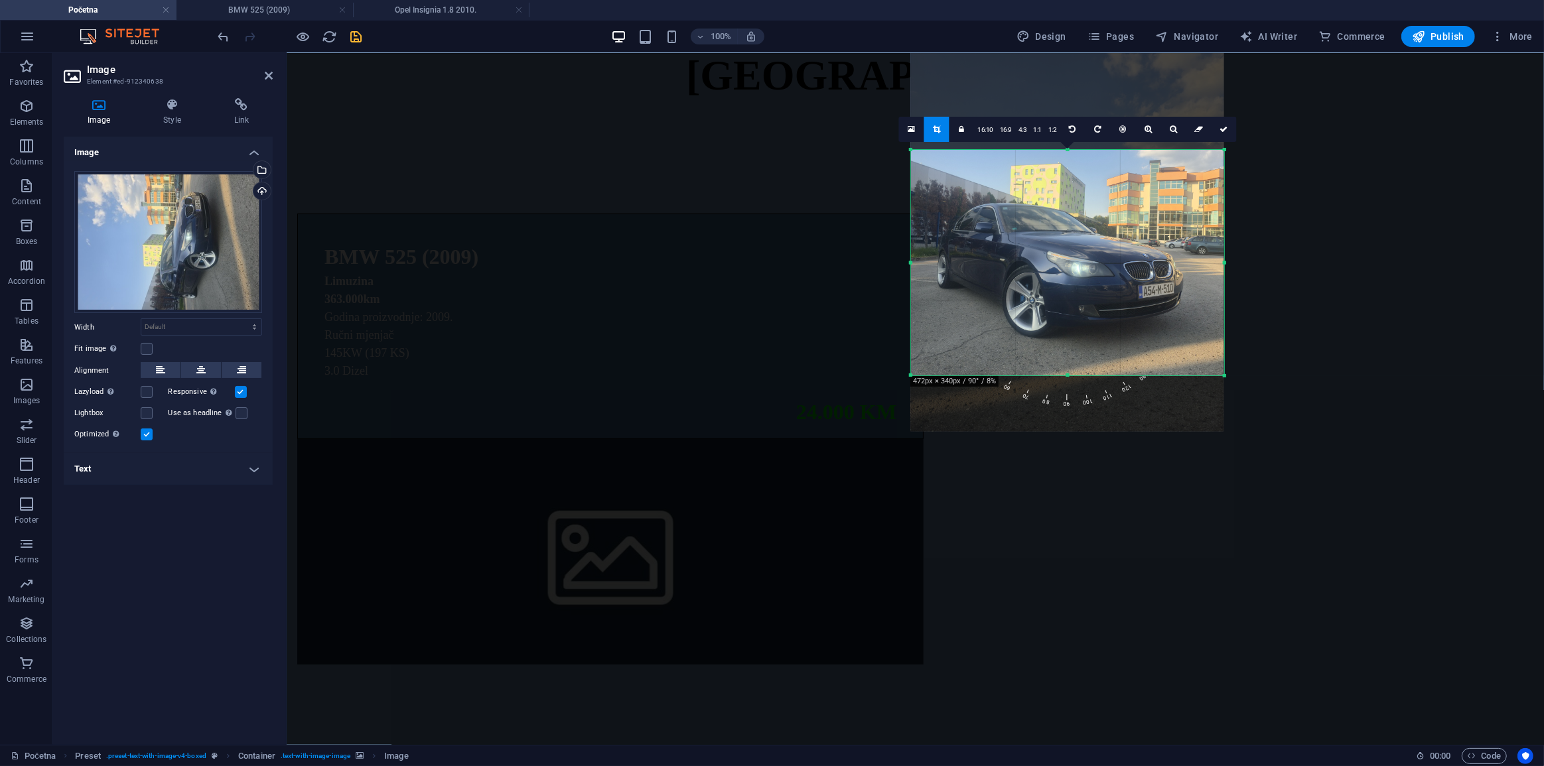
drag, startPoint x: 1084, startPoint y: 258, endPoint x: 1084, endPoint y: 285, distance: 26.5
click at [1084, 285] on div at bounding box center [1067, 222] width 313 height 417
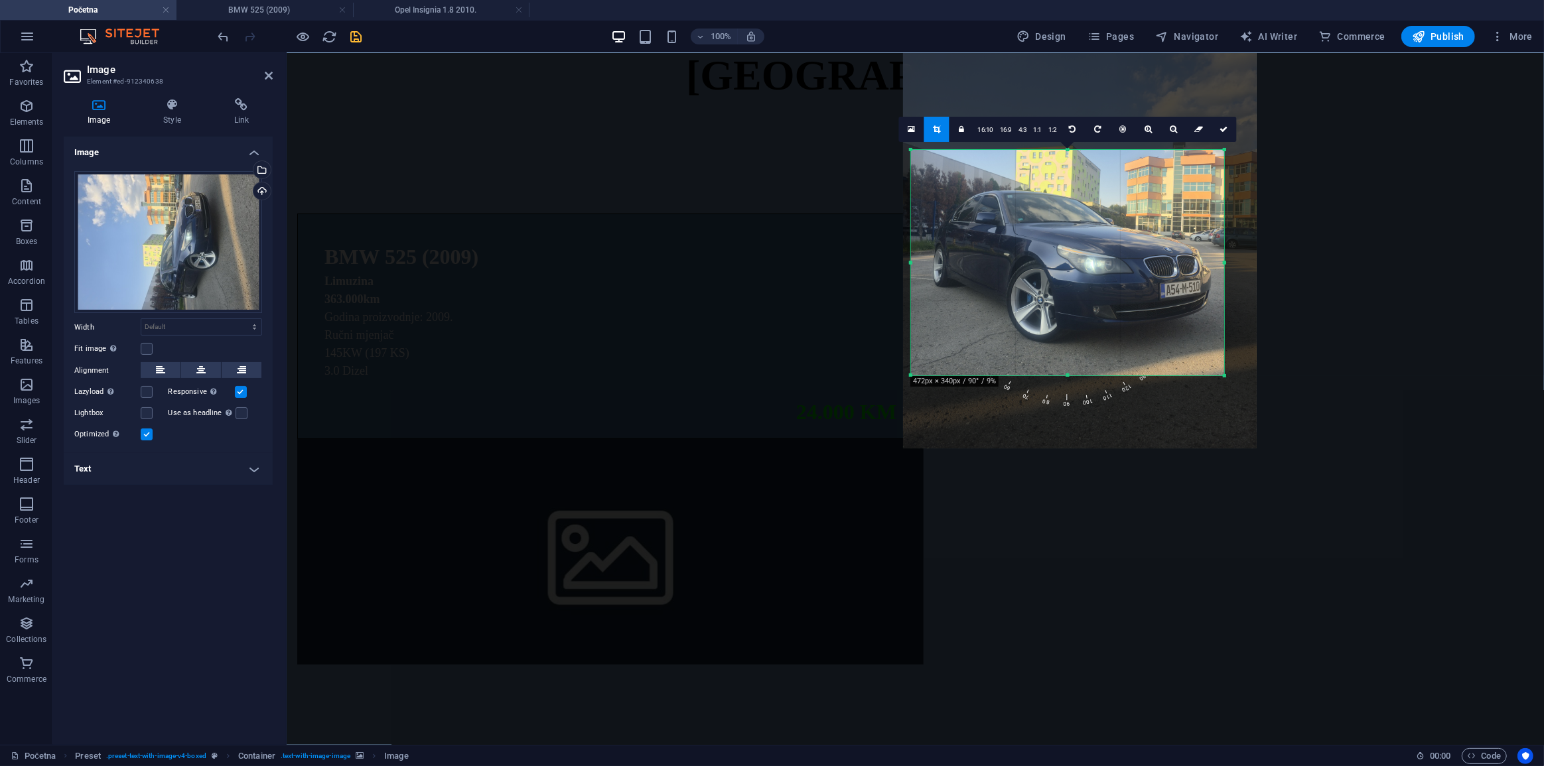
drag, startPoint x: 1078, startPoint y: 307, endPoint x: 1086, endPoint y: 294, distance: 14.6
click at [1086, 294] on div at bounding box center [1079, 213] width 354 height 472
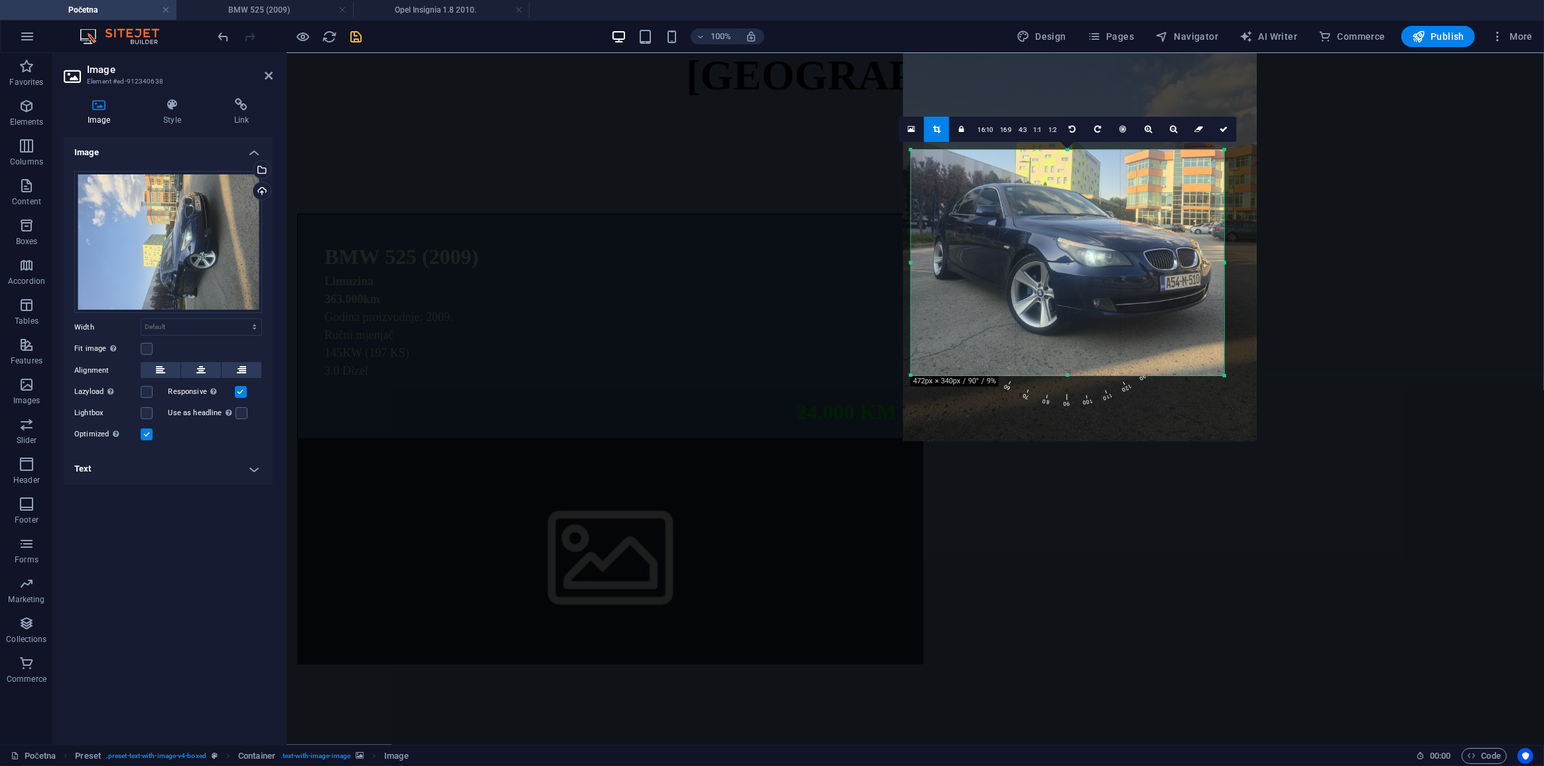
drag, startPoint x: 1095, startPoint y: 279, endPoint x: 1095, endPoint y: 272, distance: 7.3
click at [1095, 272] on div at bounding box center [1079, 206] width 354 height 472
click at [1220, 137] on link at bounding box center [1223, 129] width 25 height 25
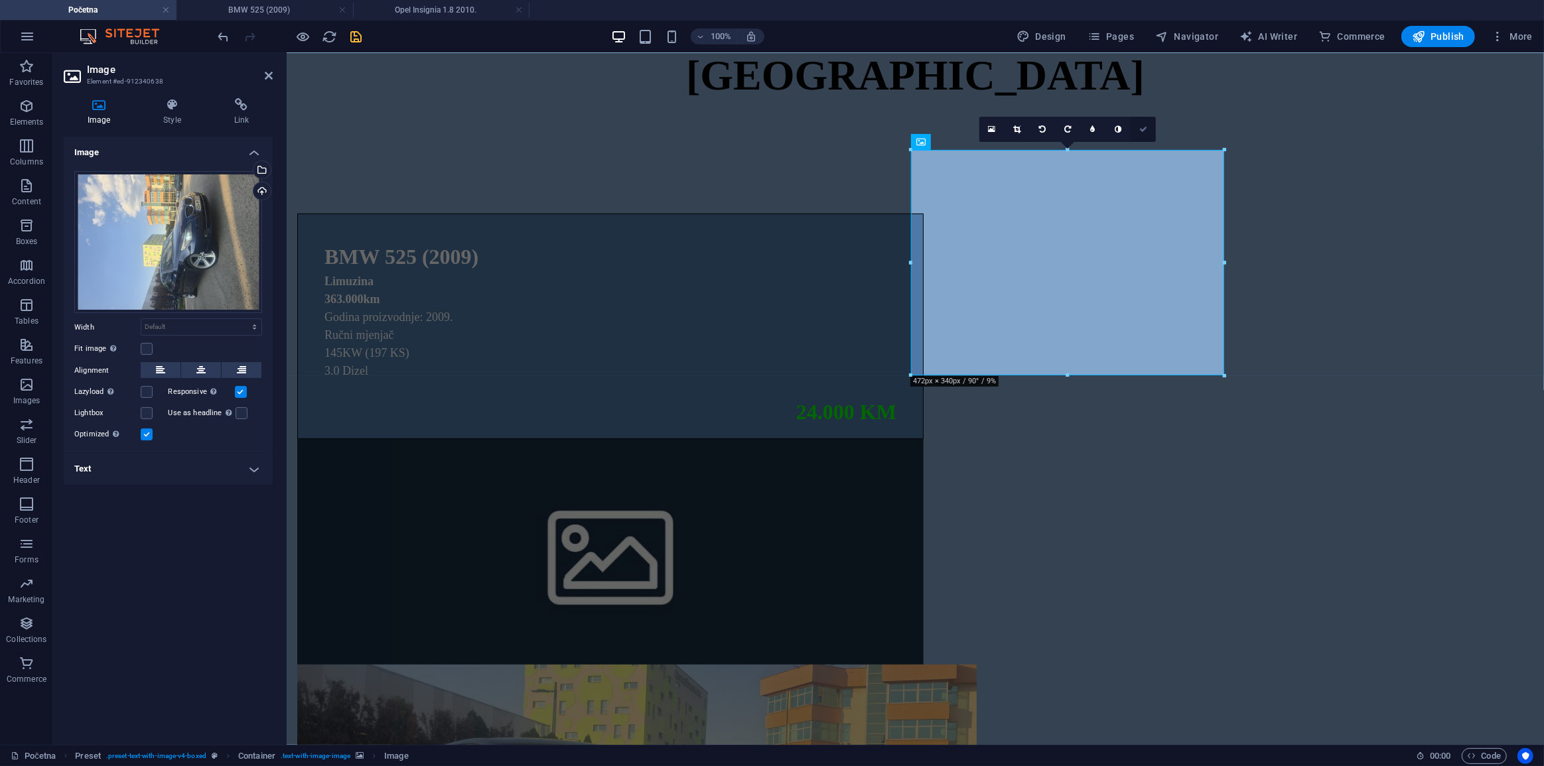
click at [1147, 129] on link at bounding box center [1143, 129] width 25 height 25
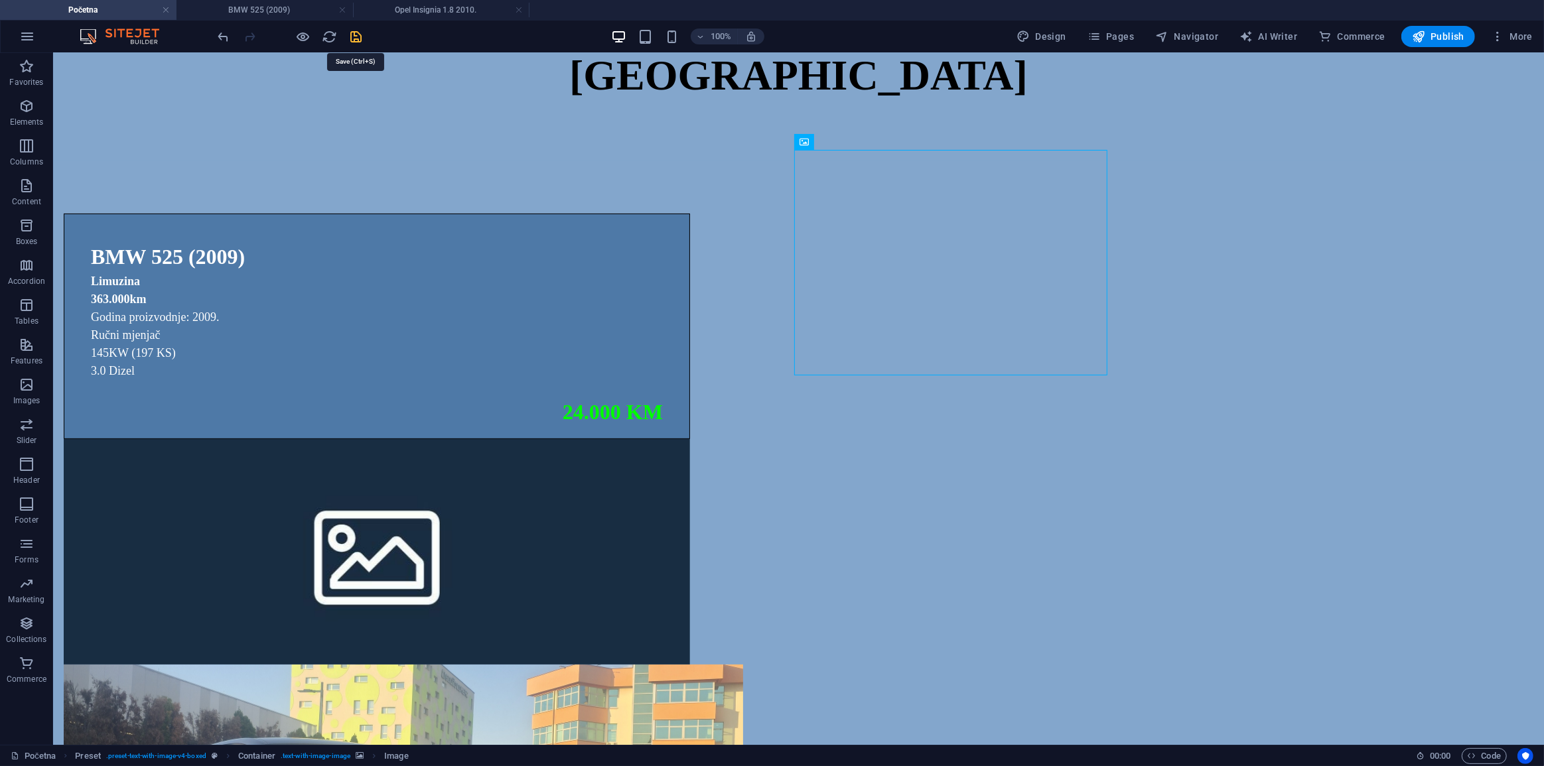
click at [362, 30] on icon "save" at bounding box center [356, 36] width 15 height 15
click at [519, 10] on link at bounding box center [519, 10] width 8 height 13
click at [280, 10] on h4 "BMW 525 (2009)" at bounding box center [265, 10] width 177 height 15
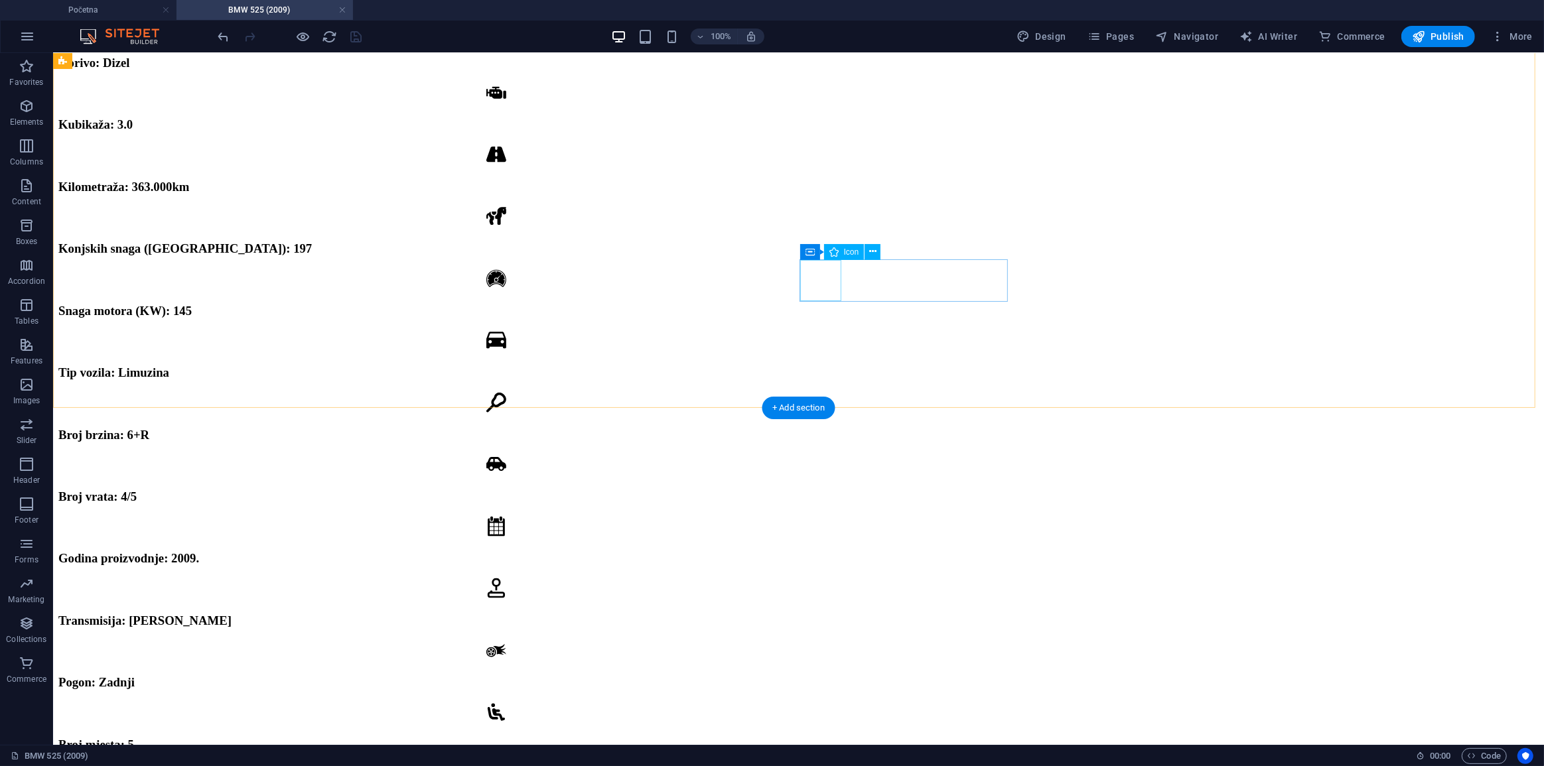
scroll to position [1749, 0]
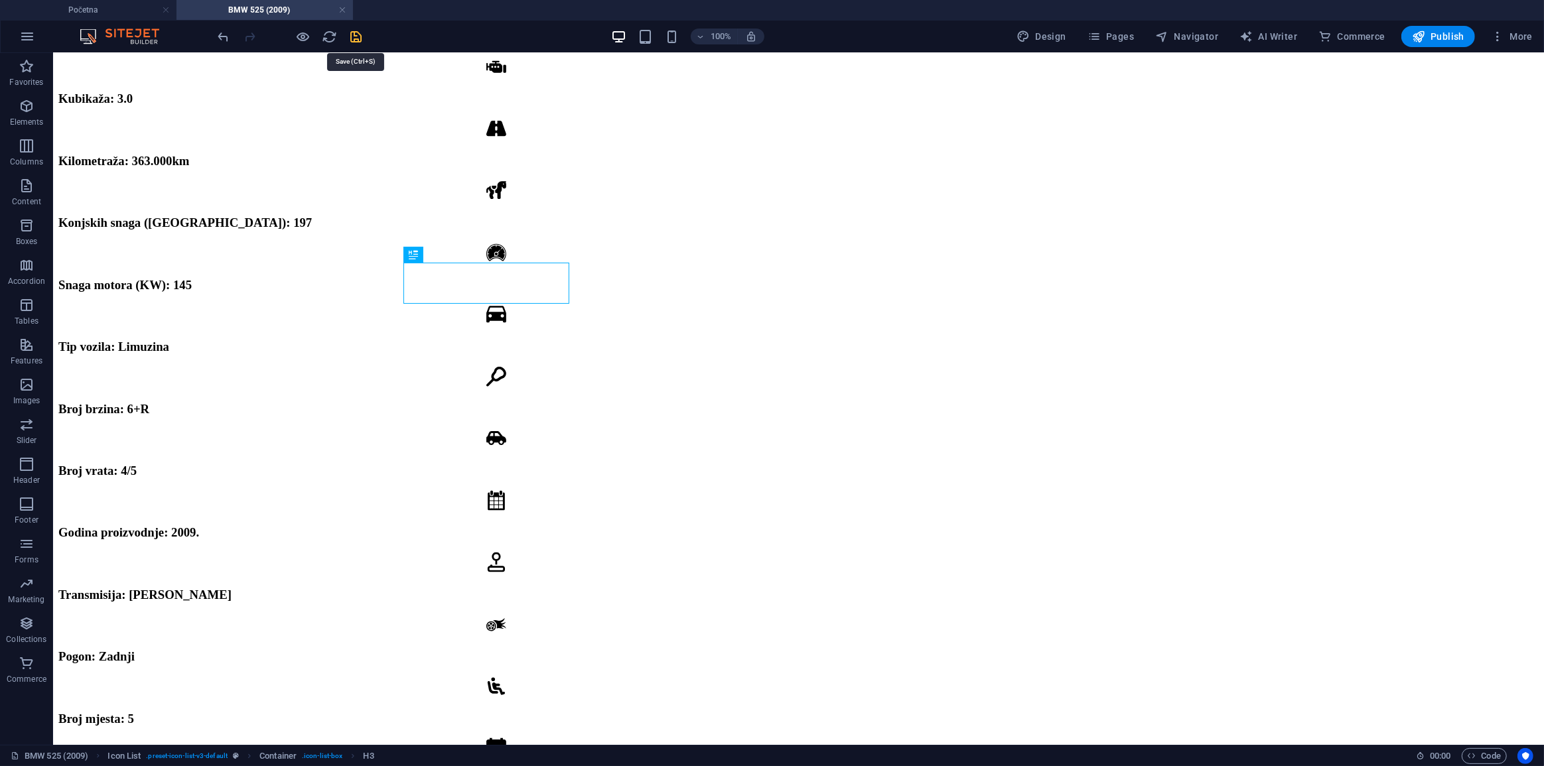
click at [354, 40] on icon "save" at bounding box center [356, 36] width 15 height 15
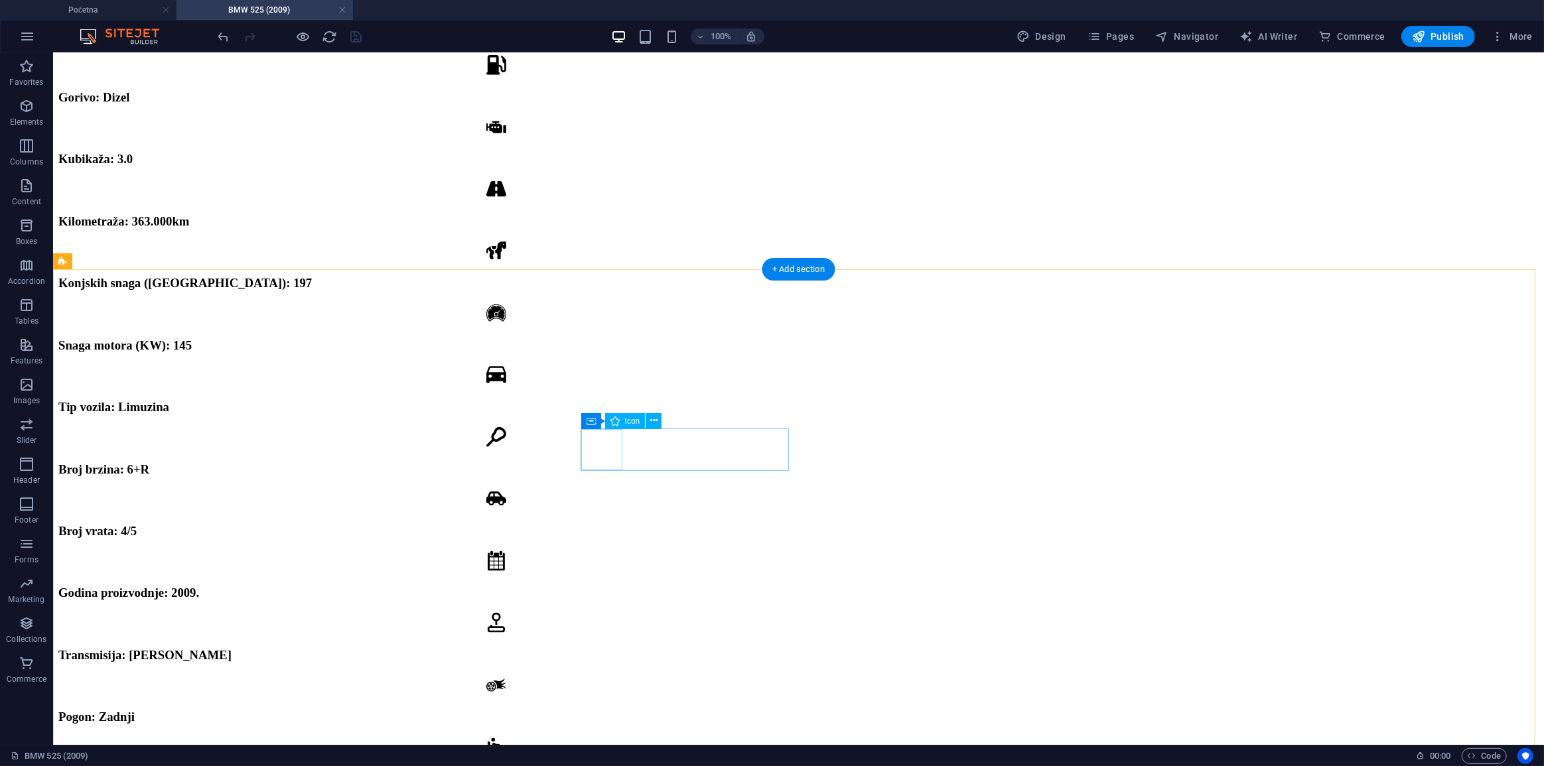
scroll to position [1809, 0]
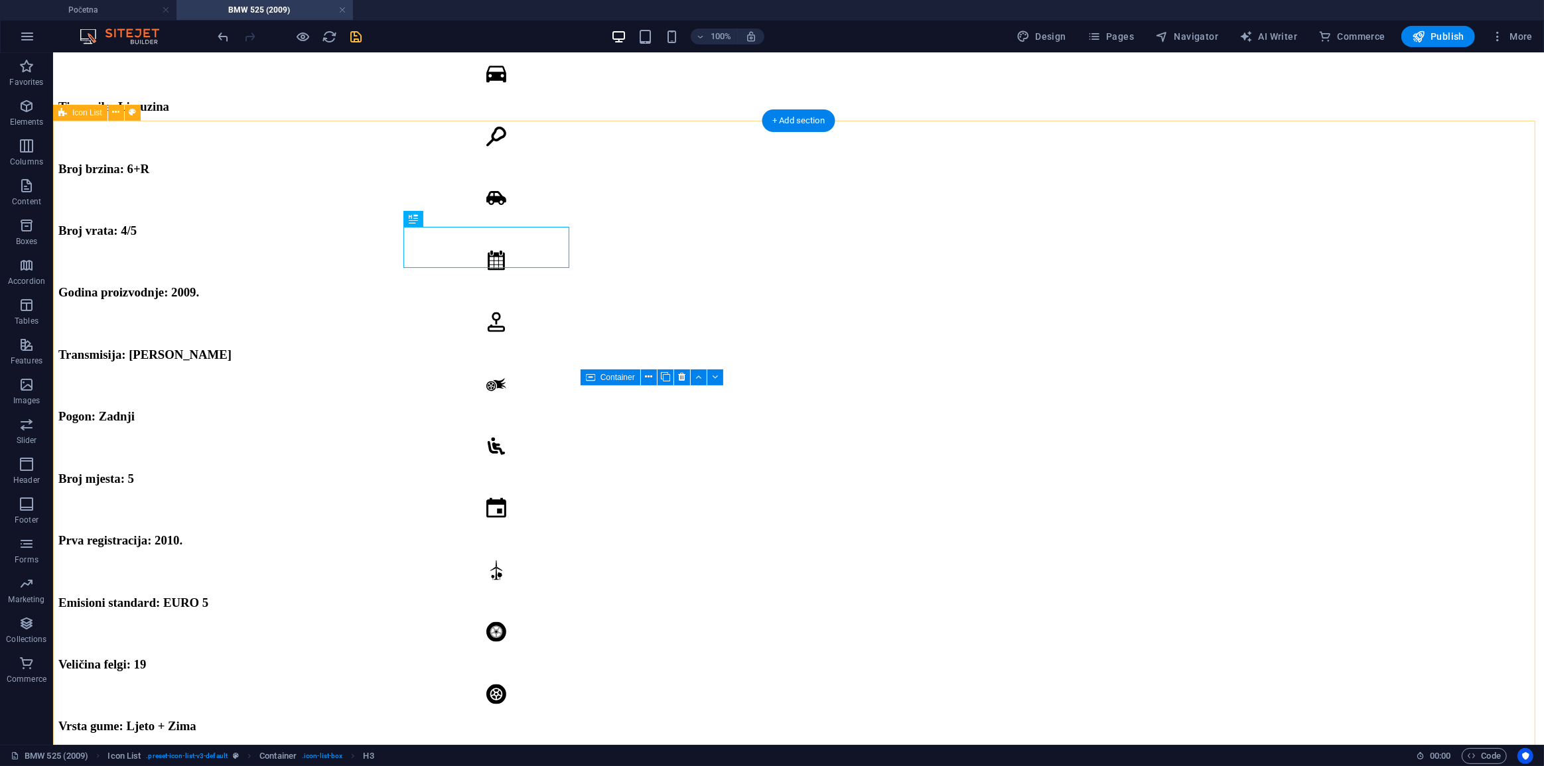
scroll to position [2050, 0]
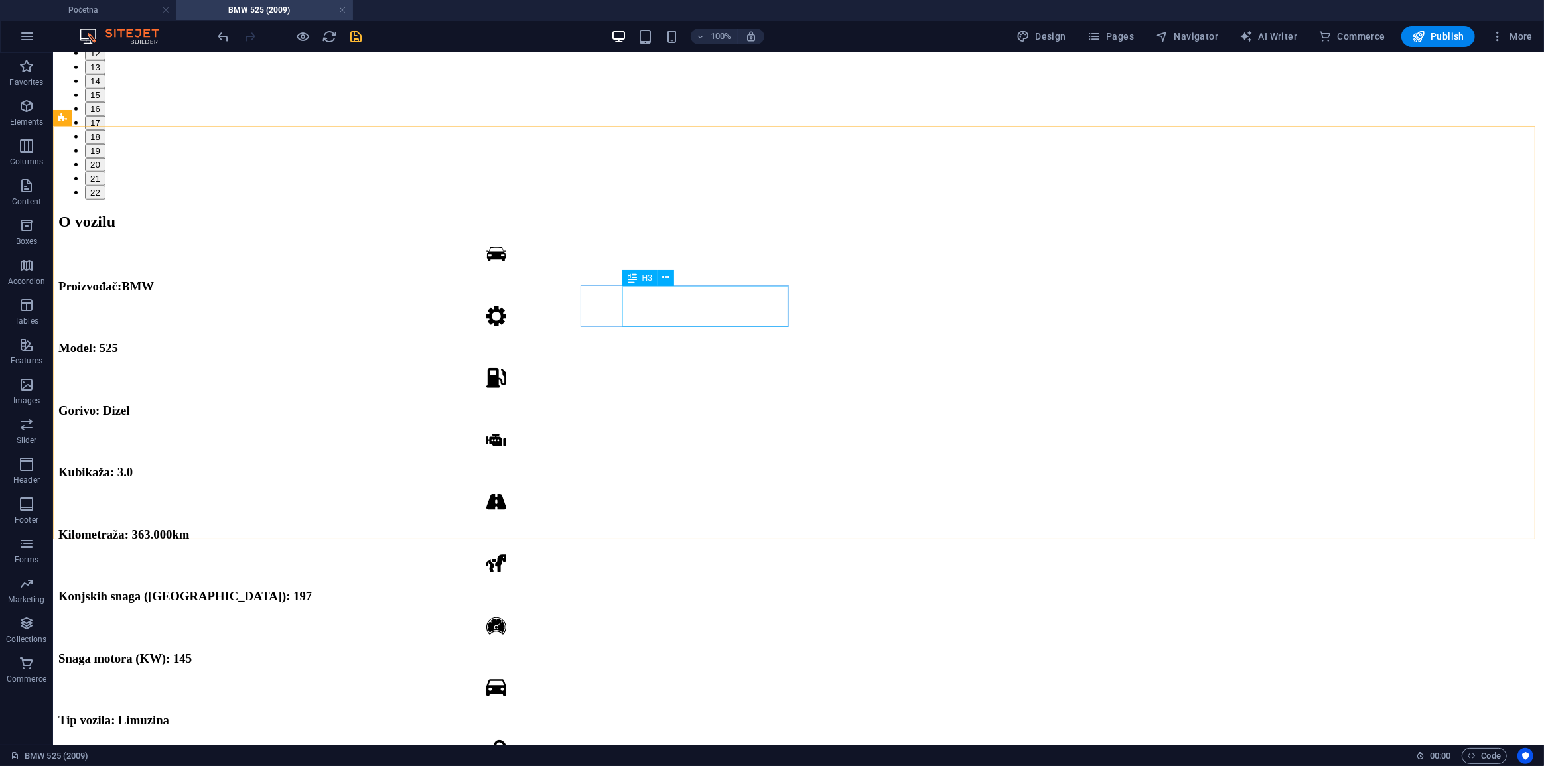
scroll to position [1327, 0]
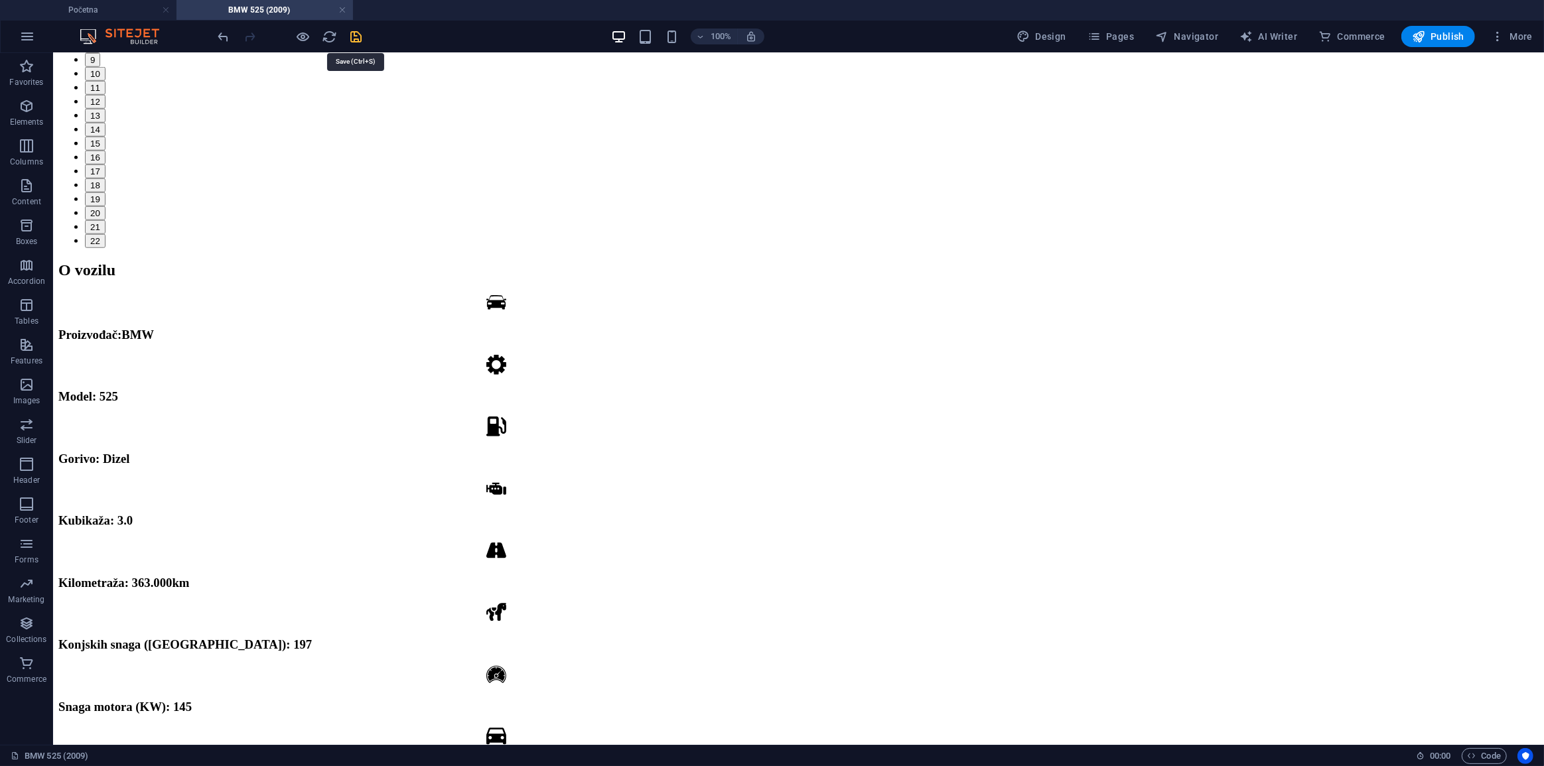
click at [360, 39] on icon "save" at bounding box center [356, 36] width 15 height 15
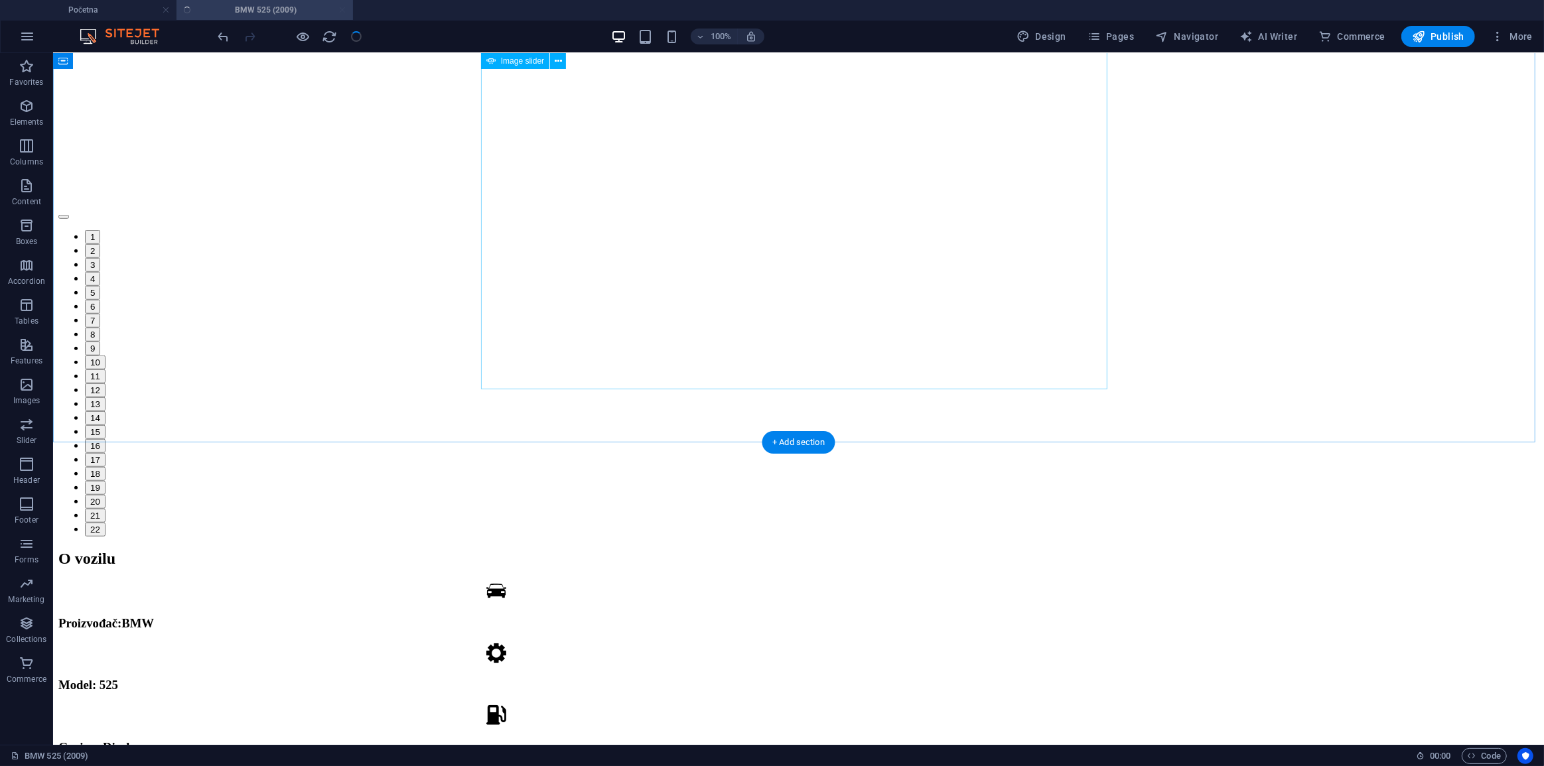
scroll to position [844, 0]
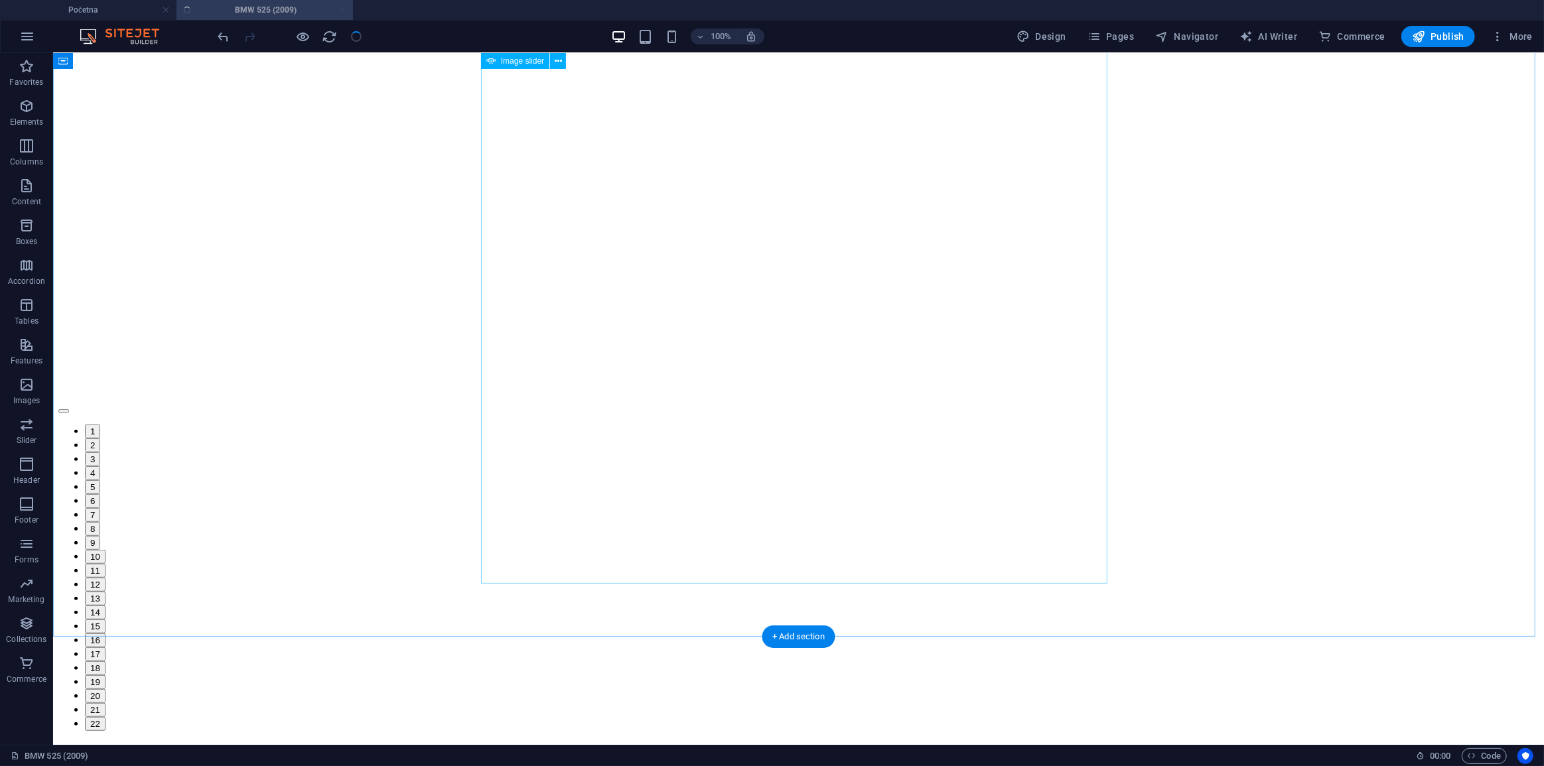
select select "ms"
select select "s"
select select "progressive"
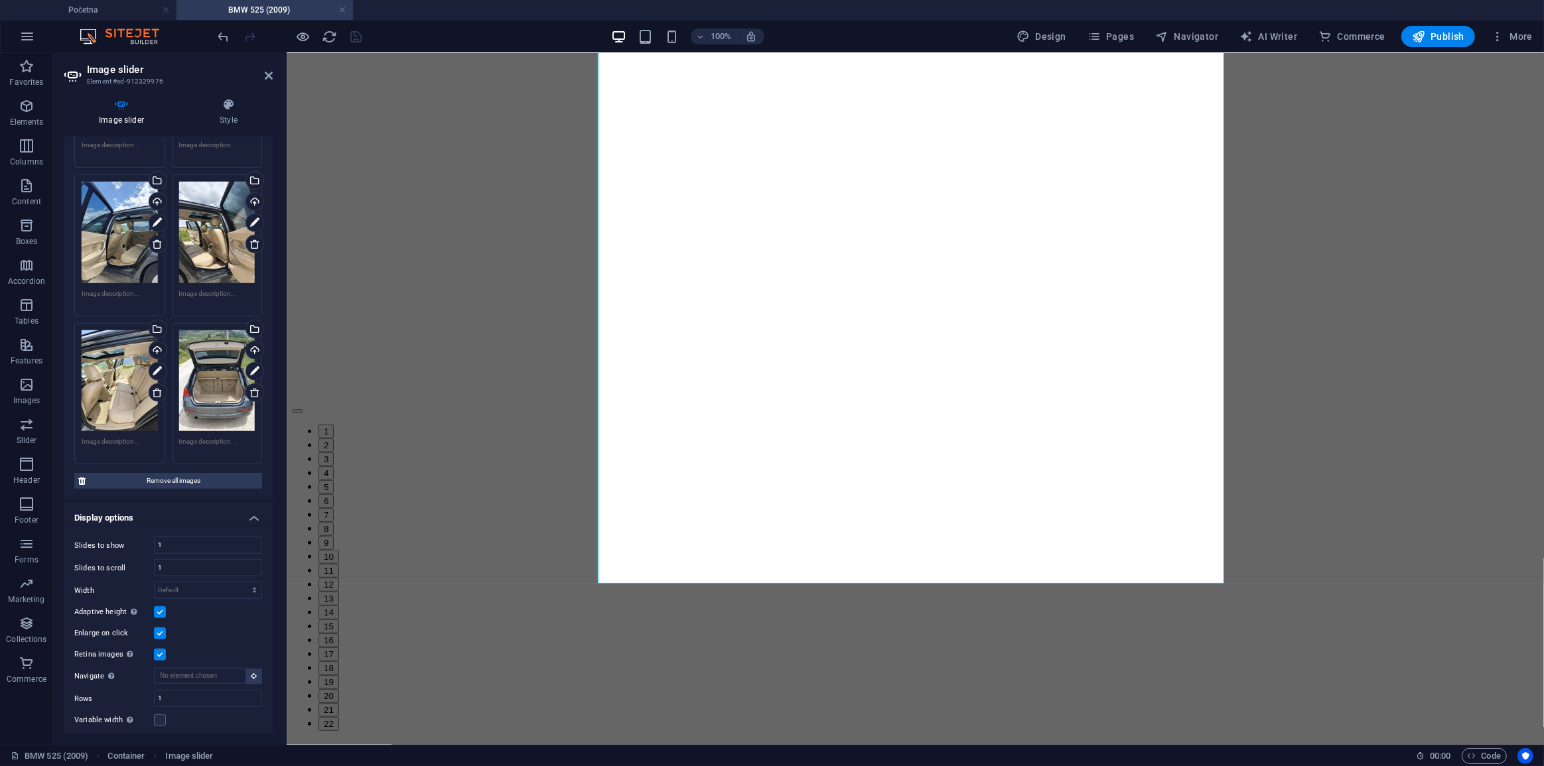
scroll to position [1228, 0]
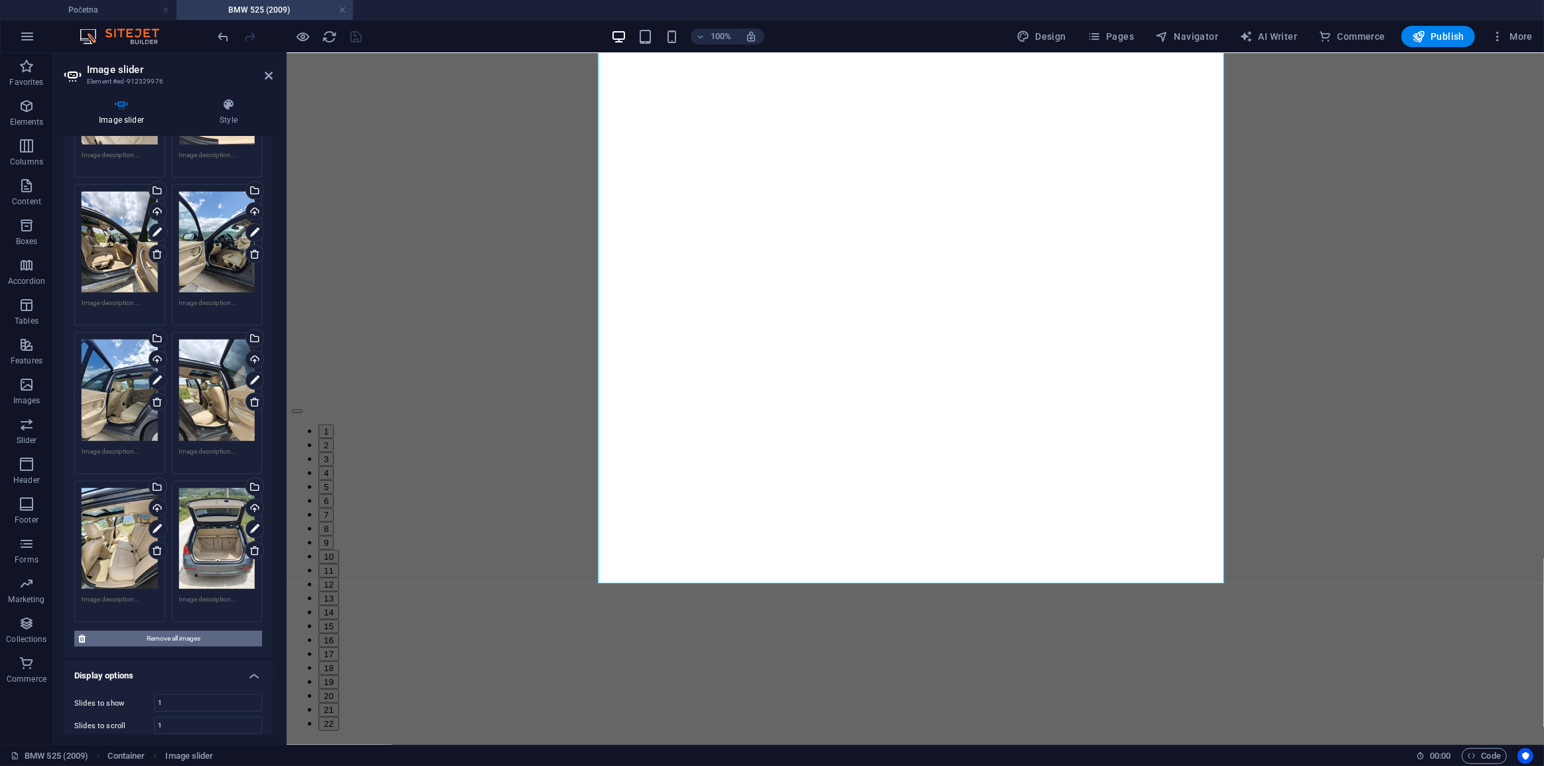
click at [197, 631] on span "Remove all images" at bounding box center [174, 639] width 169 height 16
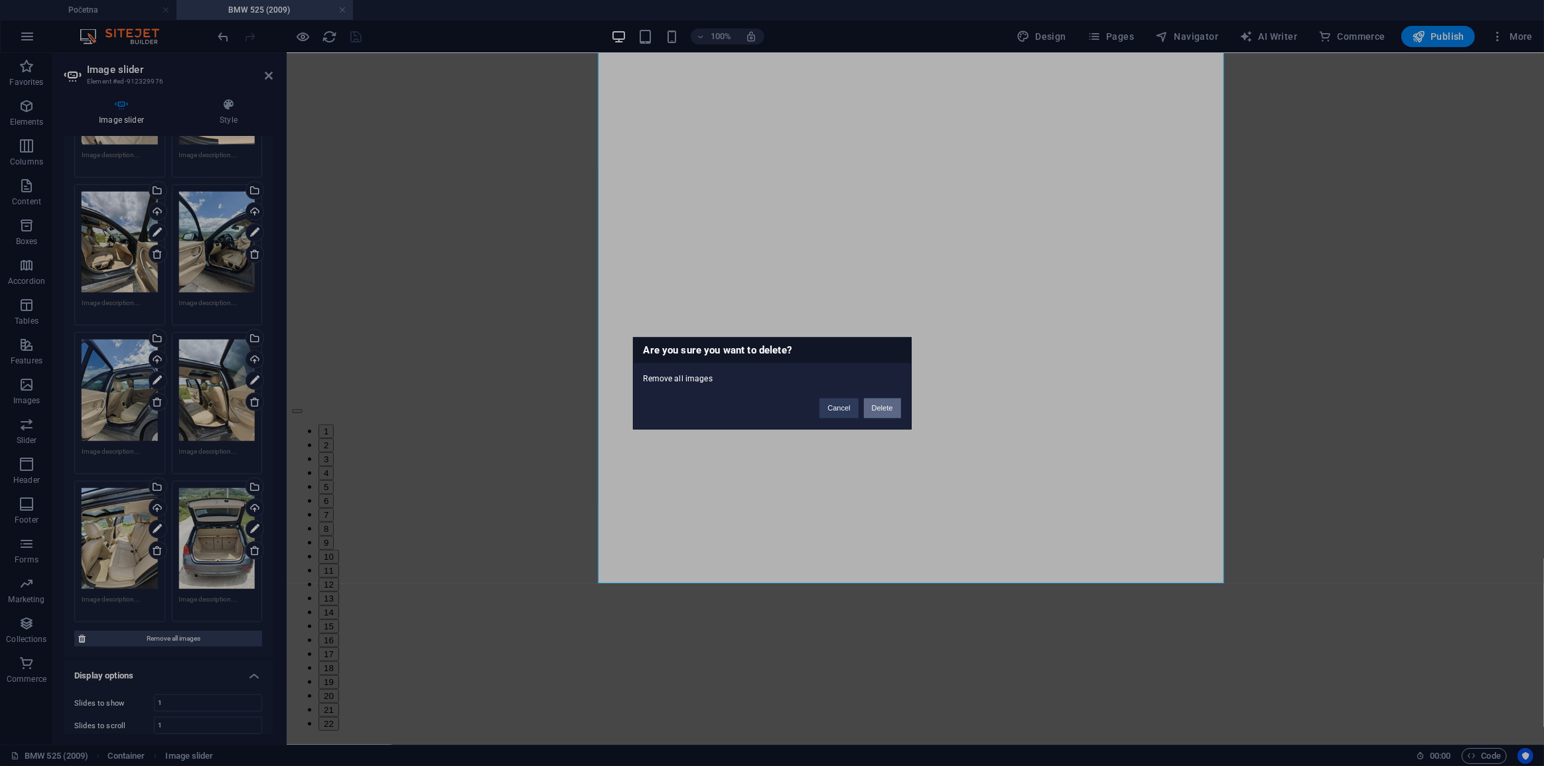
click at [879, 413] on button "Delete" at bounding box center [882, 408] width 37 height 20
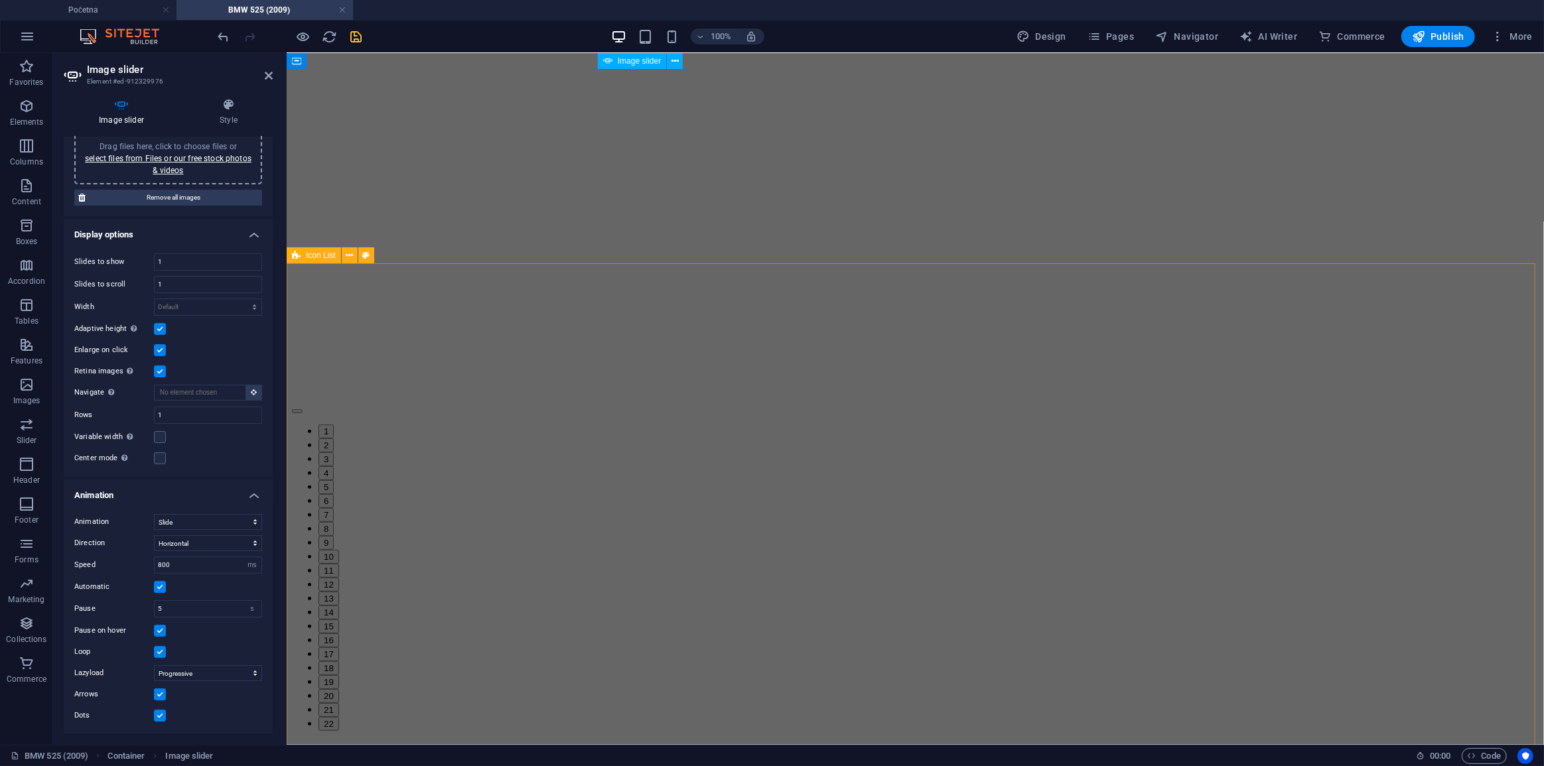
scroll to position [36, 0]
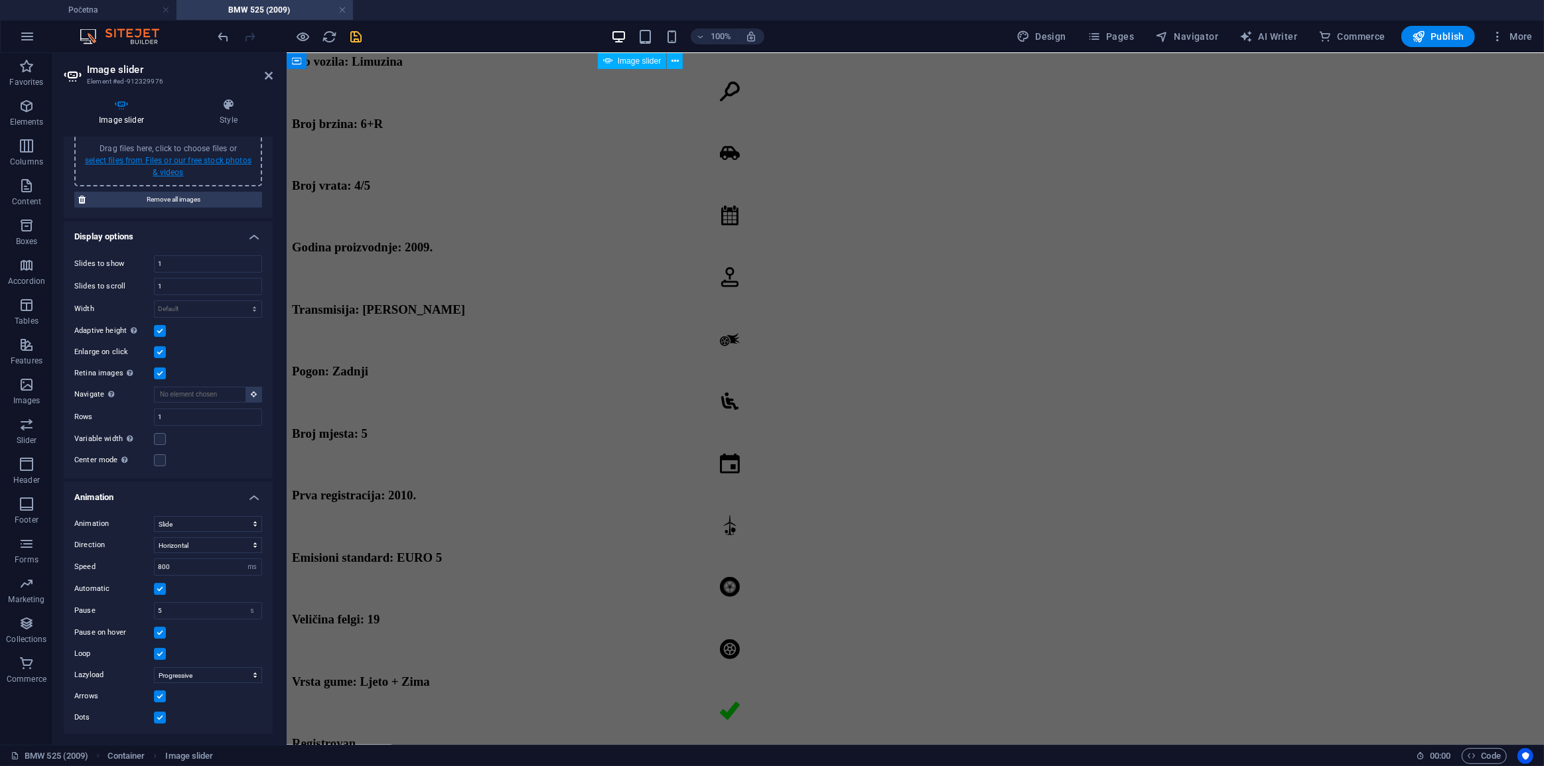
click at [182, 159] on link "select files from Files or our free stock photos & videos" at bounding box center [168, 166] width 167 height 21
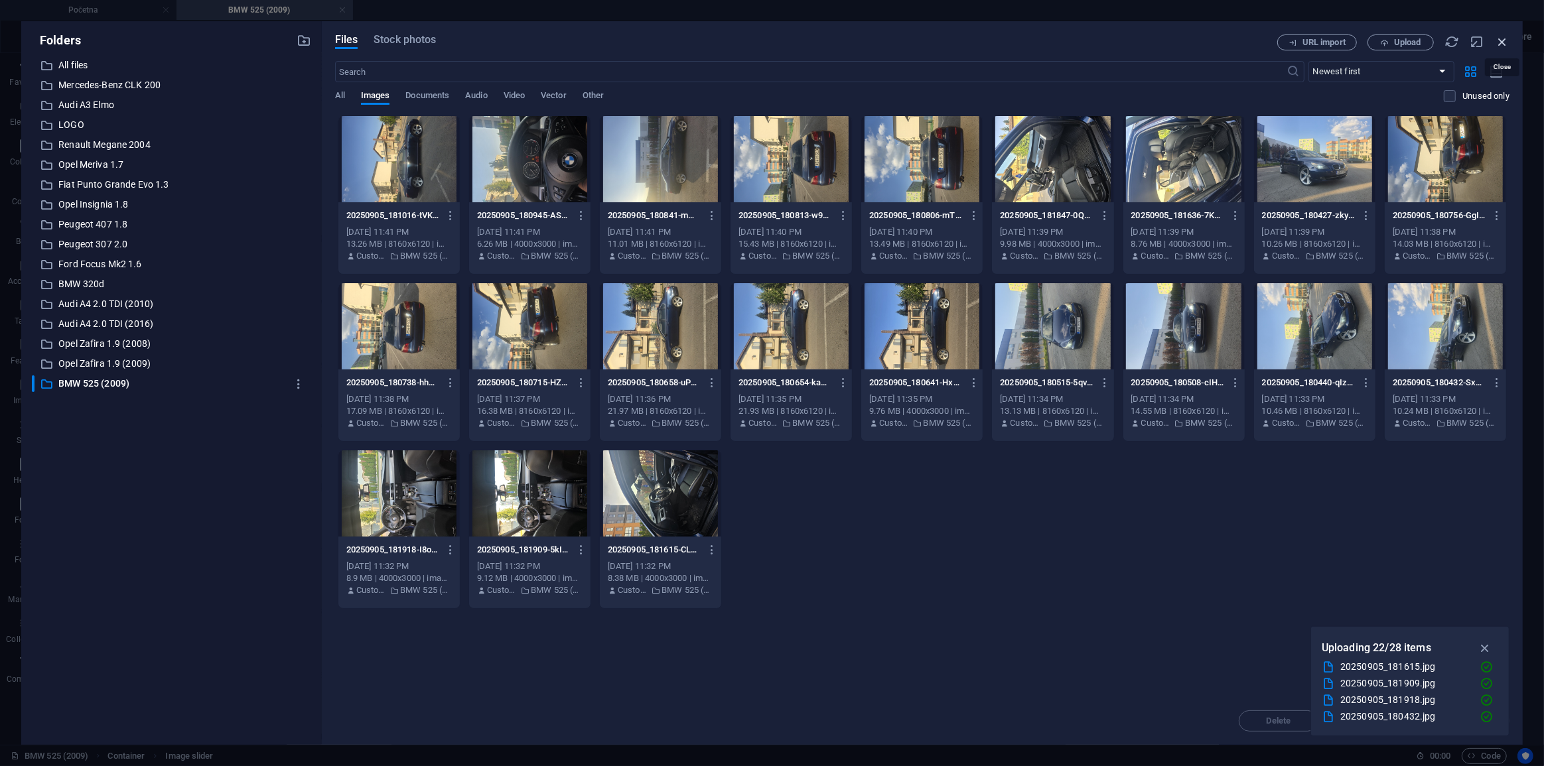
click at [1504, 39] on icon "button" at bounding box center [1502, 42] width 15 height 15
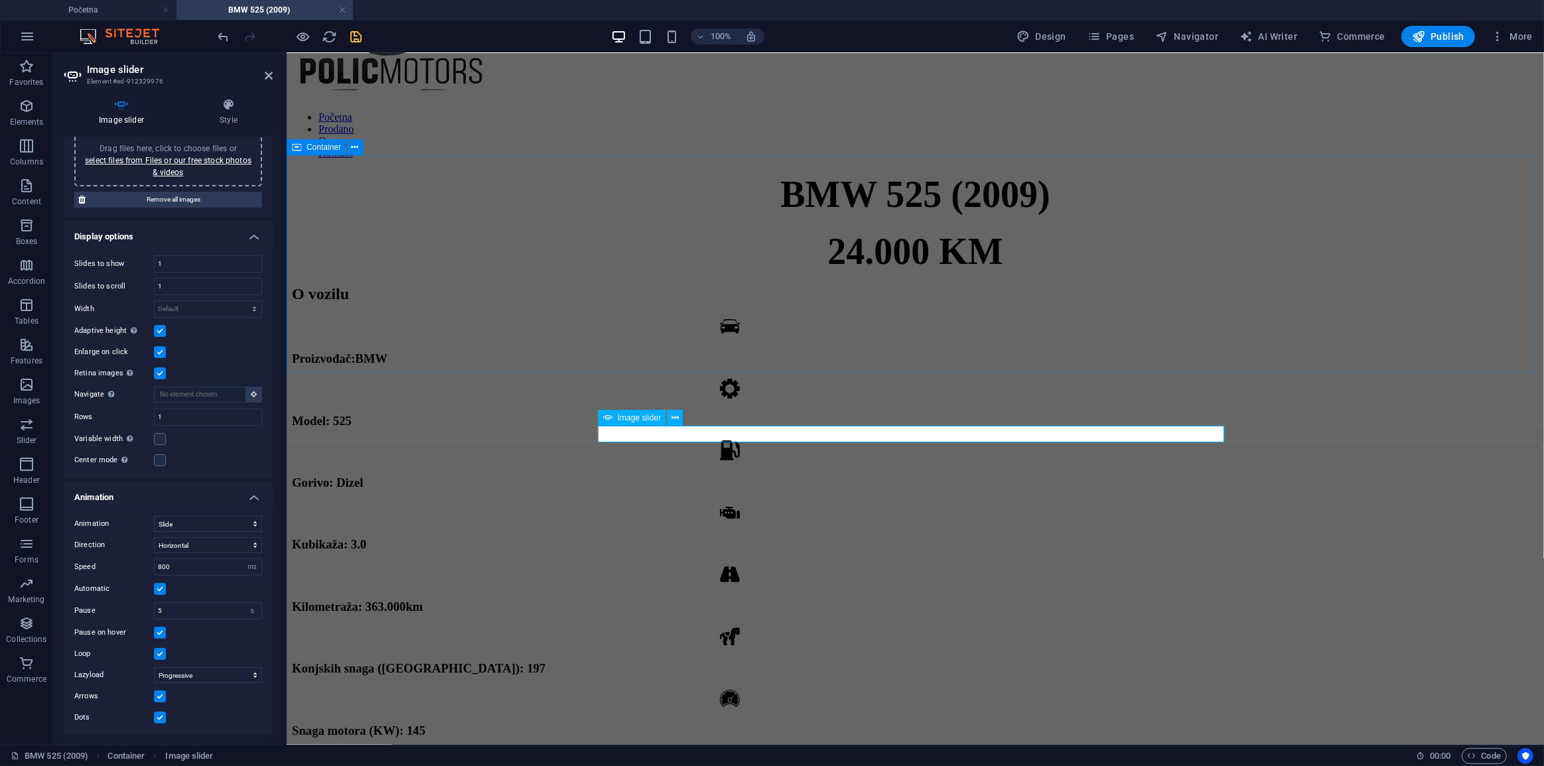
scroll to position [109, 0]
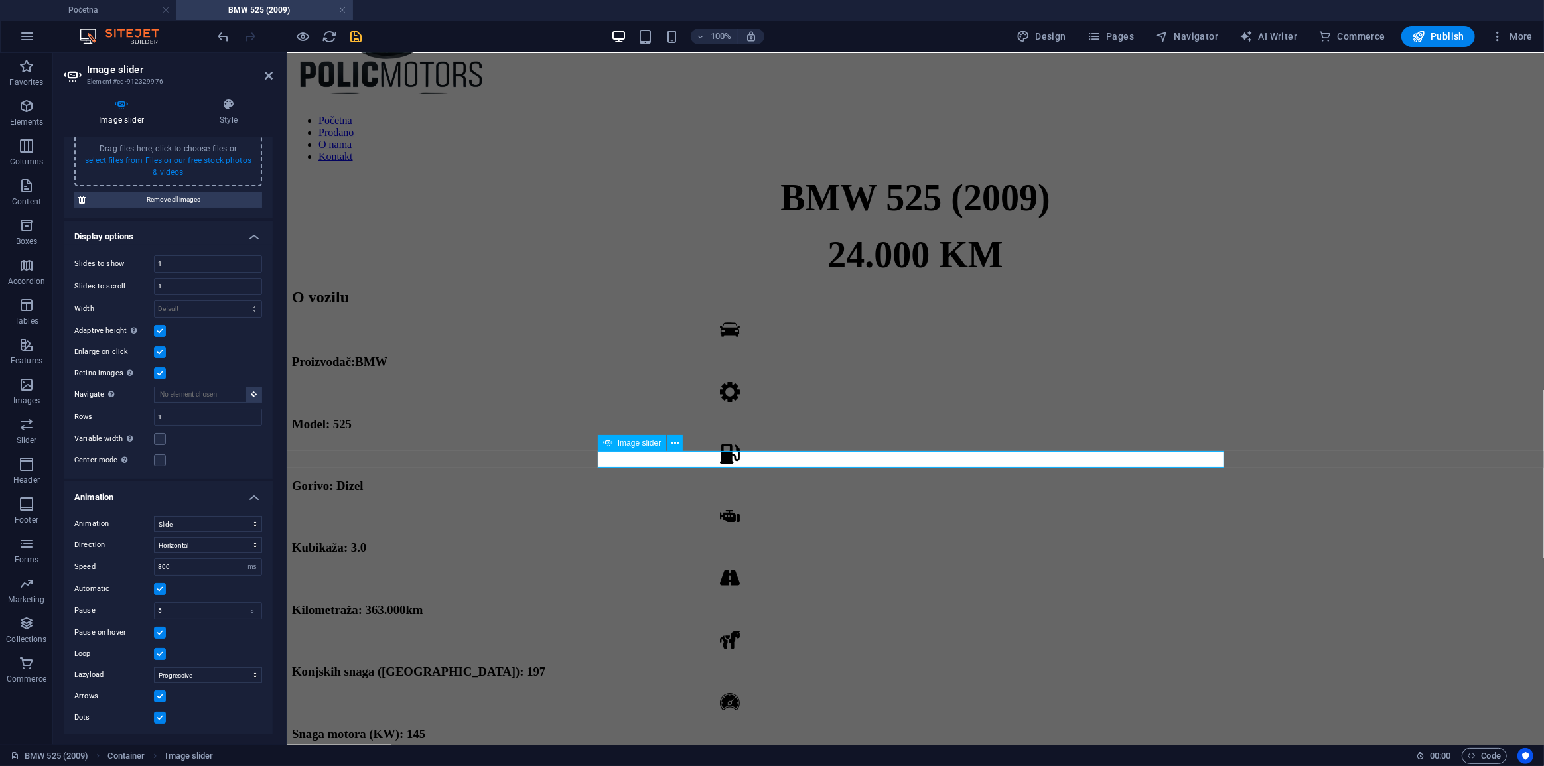
click at [173, 160] on link "select files from Files or our free stock photos & videos" at bounding box center [168, 166] width 167 height 21
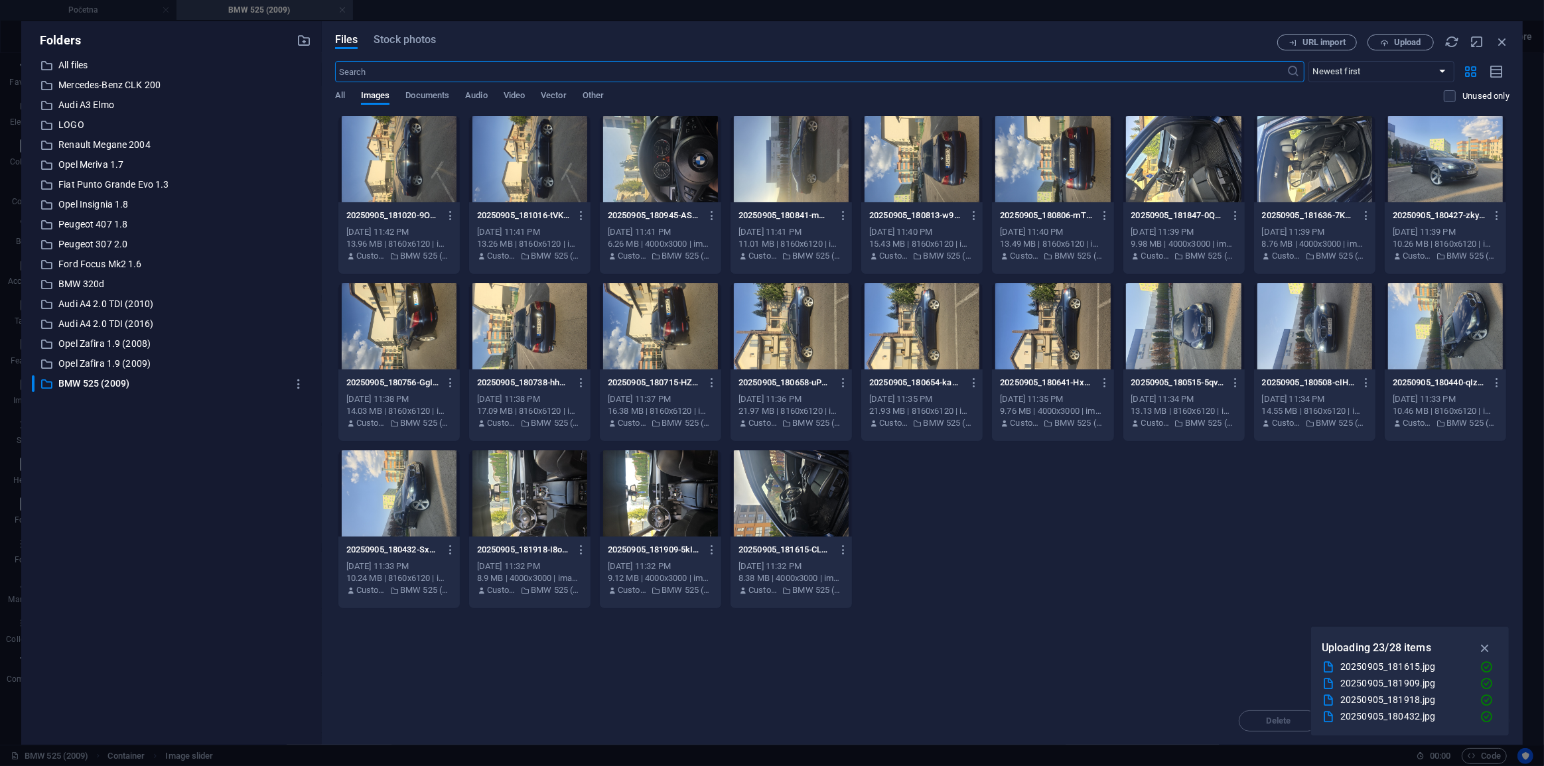
click at [687, 504] on div at bounding box center [660, 494] width 121 height 86
click at [687, 504] on div "1" at bounding box center [660, 494] width 121 height 86
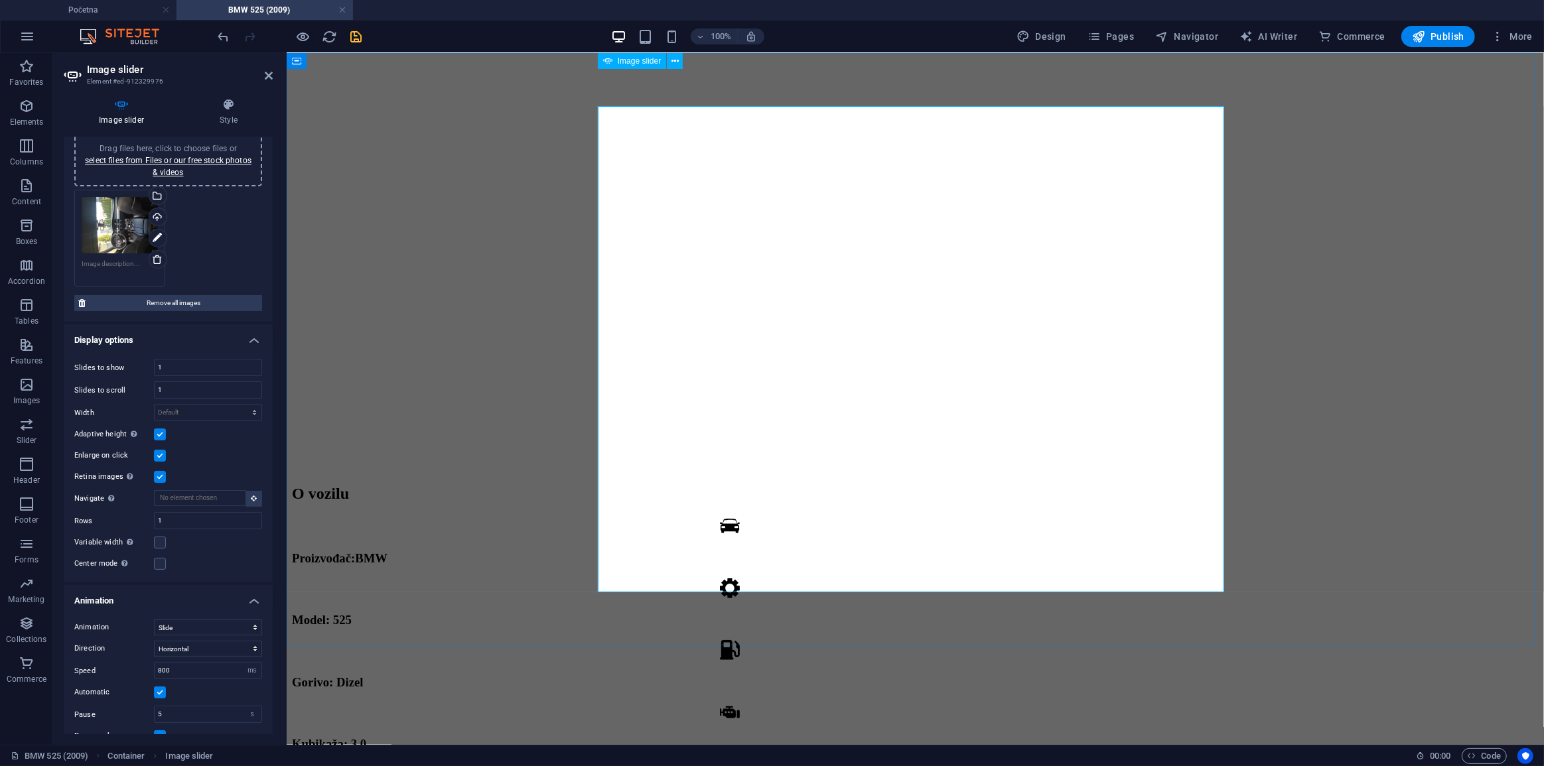
scroll to position [411, 0]
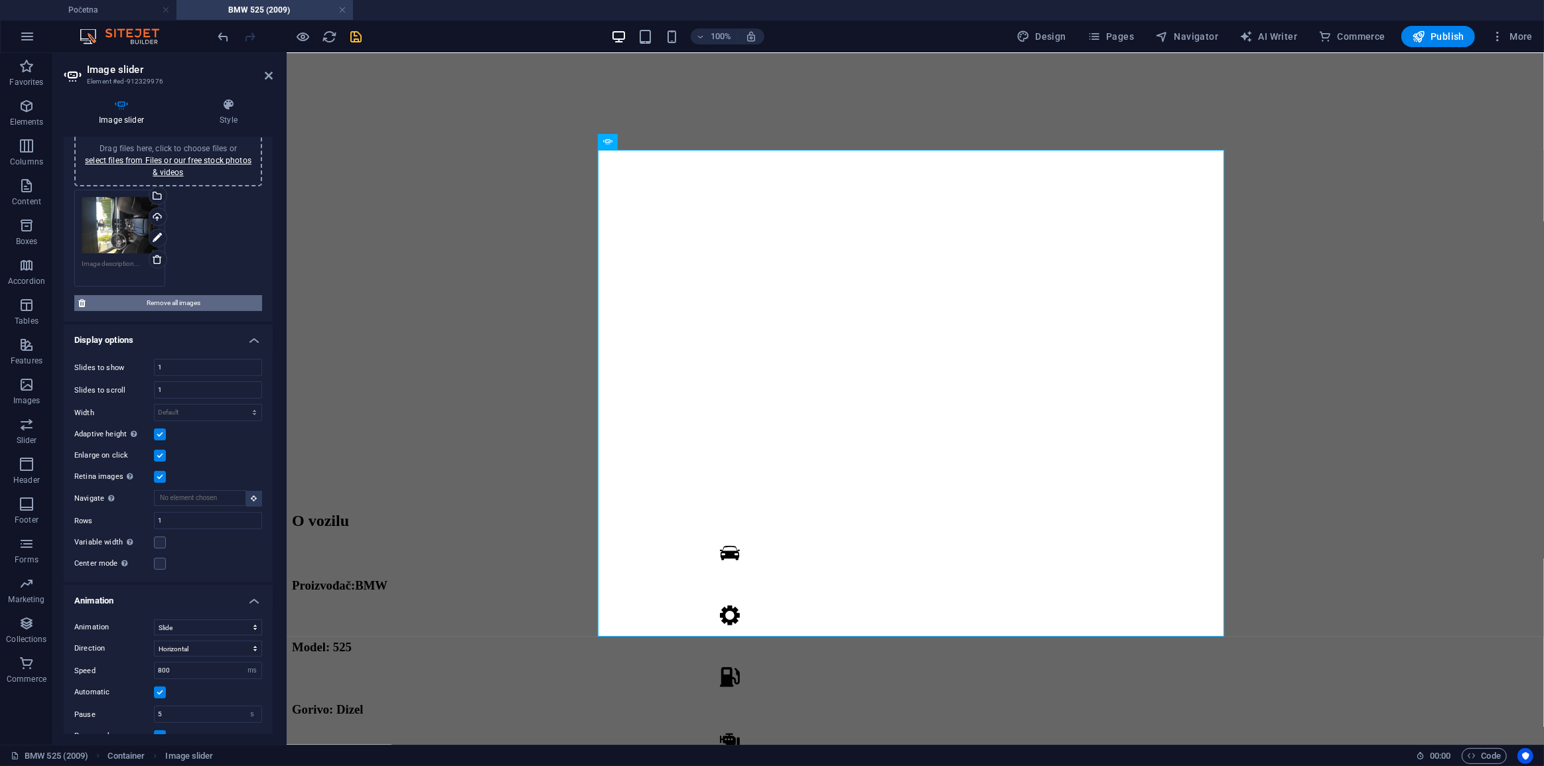
click at [130, 301] on span "Remove all images" at bounding box center [174, 303] width 169 height 16
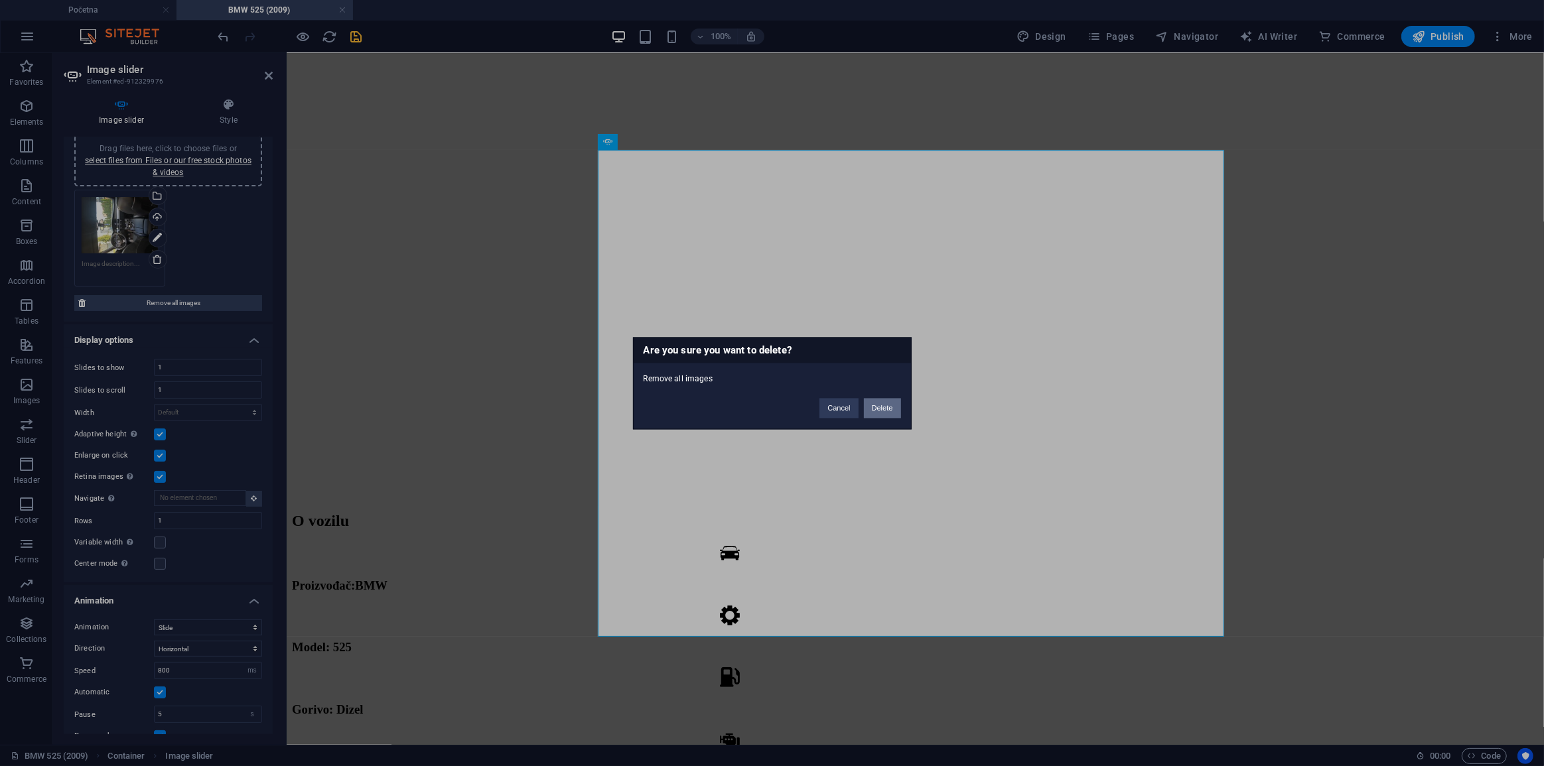
click at [883, 410] on button "Delete" at bounding box center [882, 408] width 37 height 20
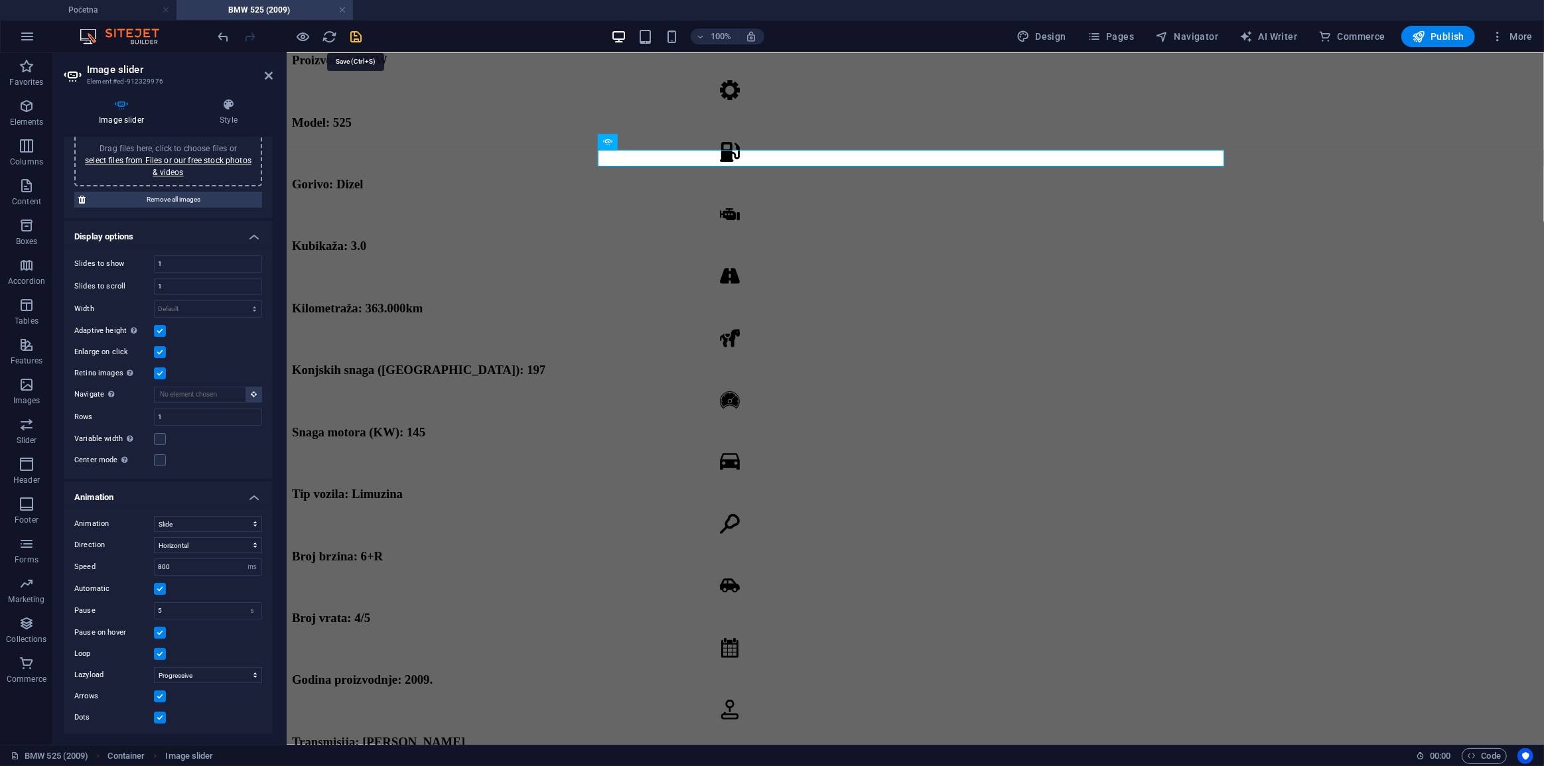
click at [352, 40] on icon "save" at bounding box center [356, 36] width 15 height 15
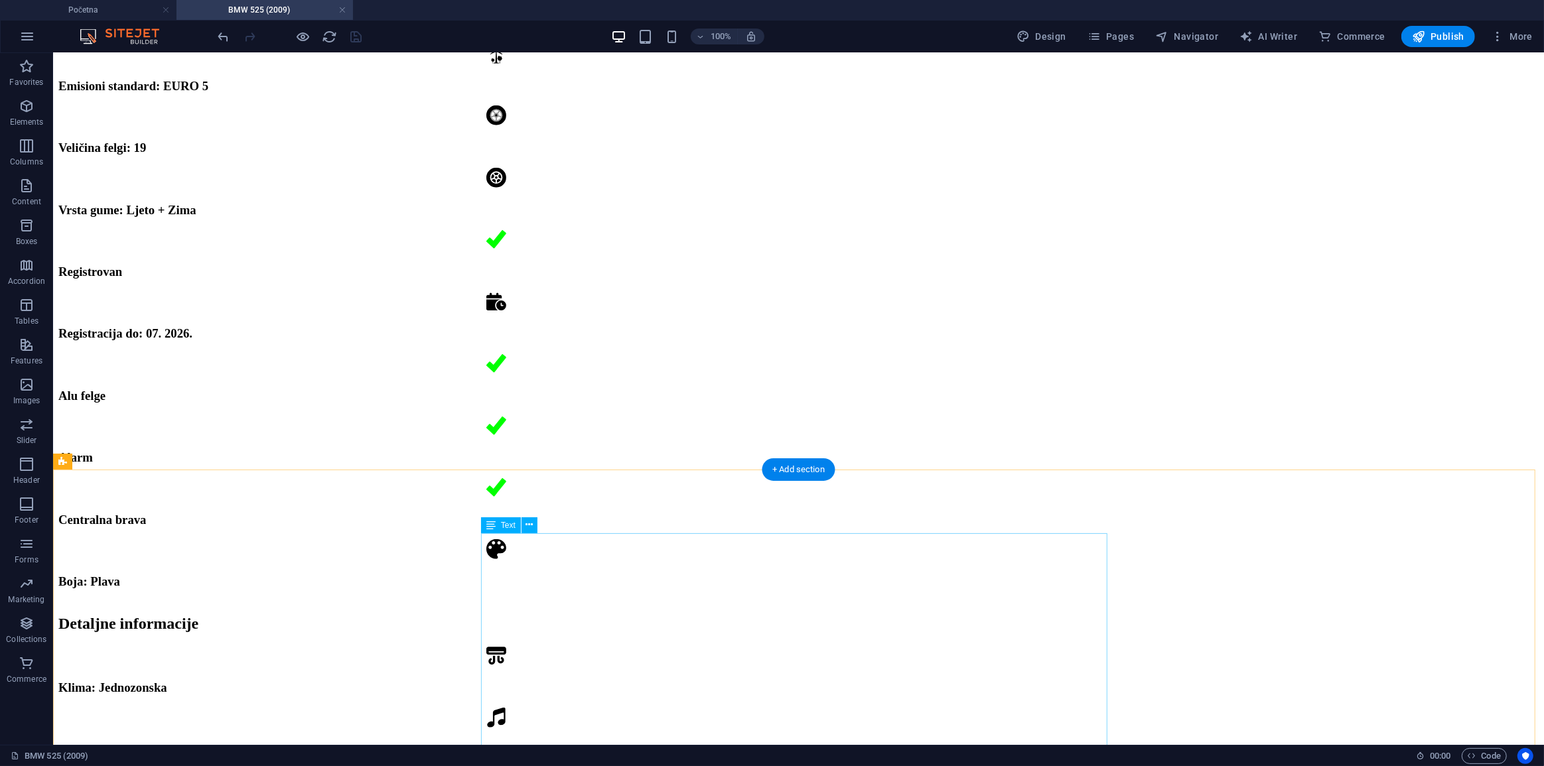
scroll to position [1376, 0]
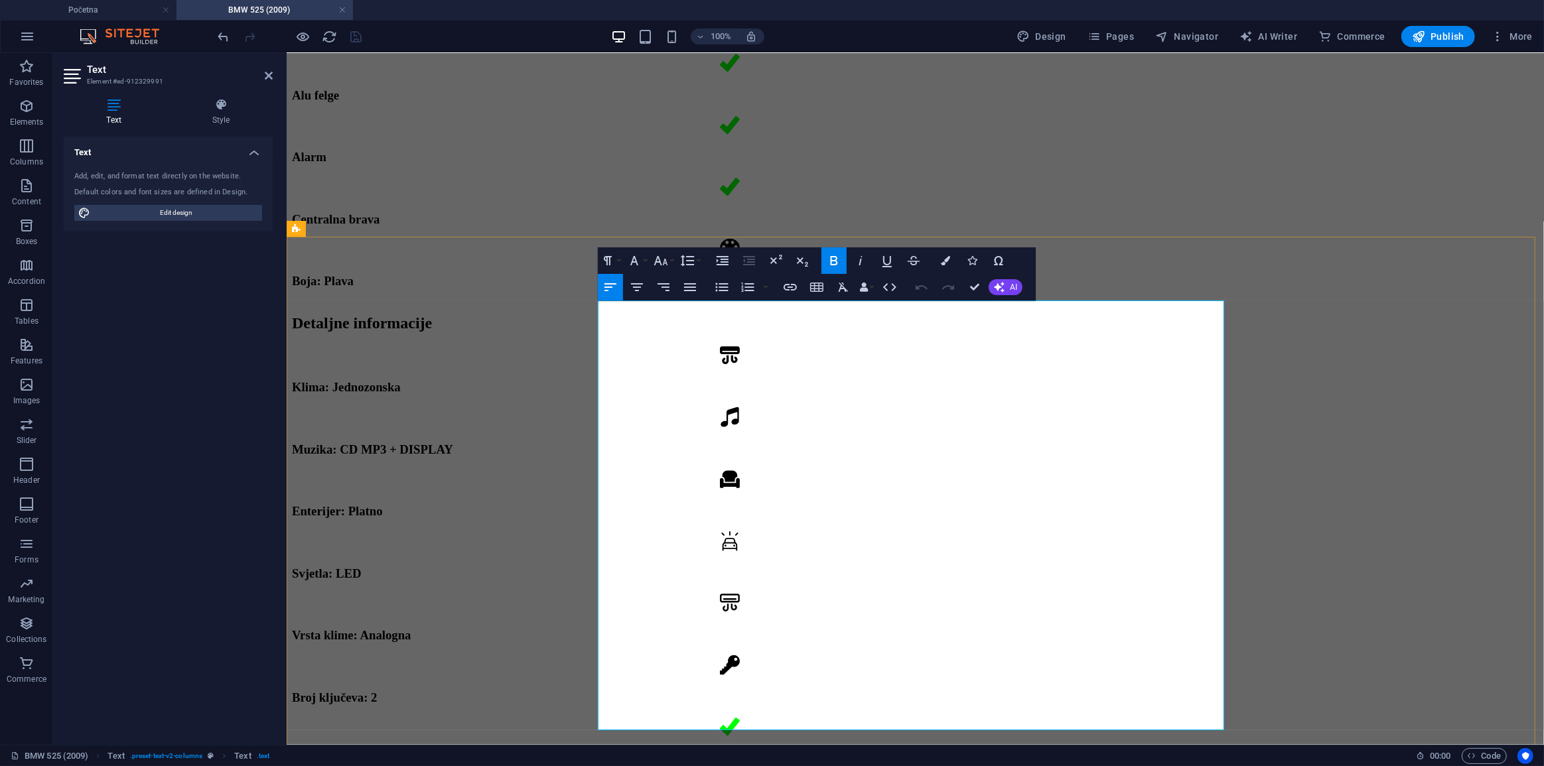
scroll to position [1618, 0]
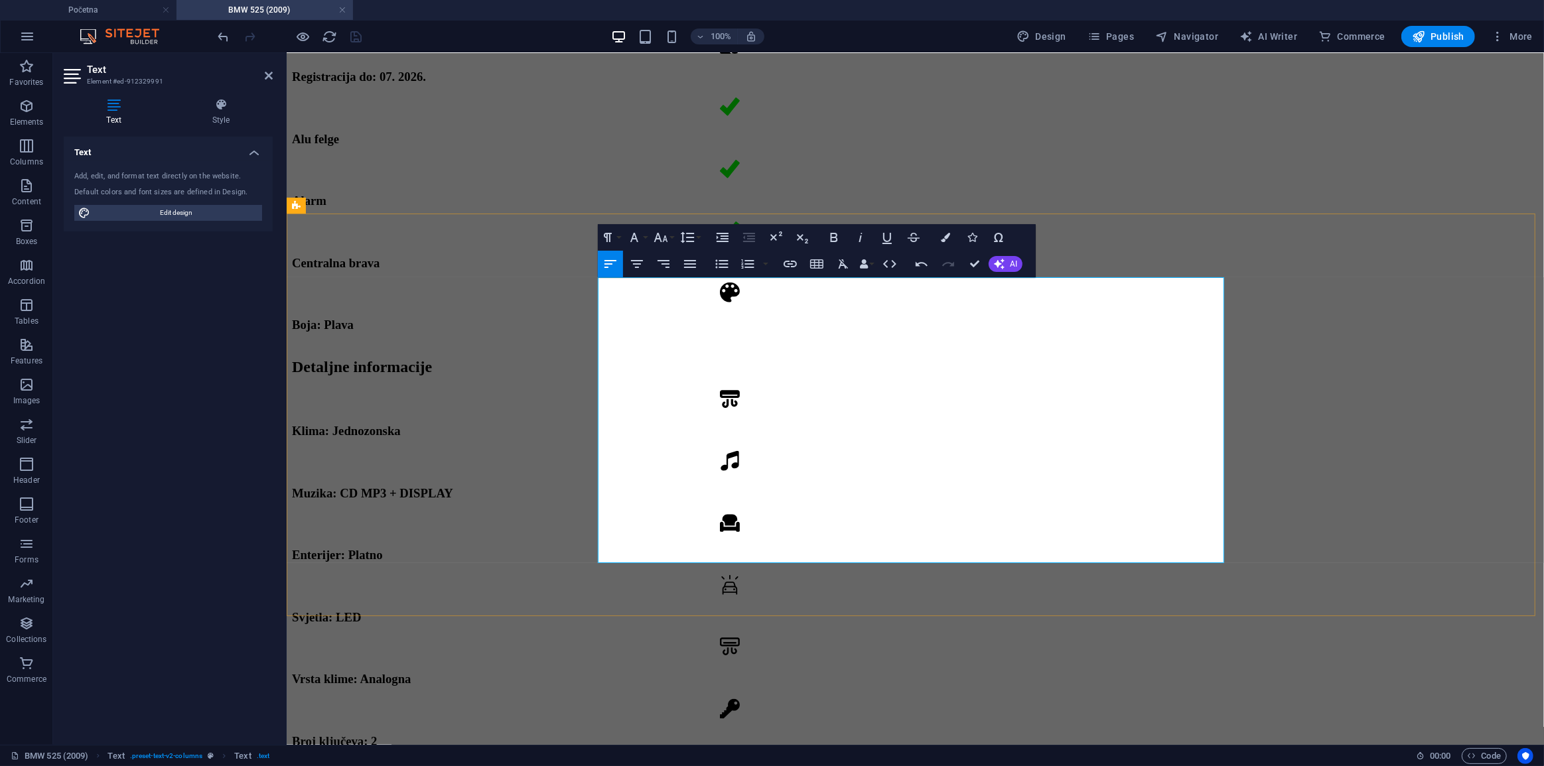
scroll to position [25570, 2]
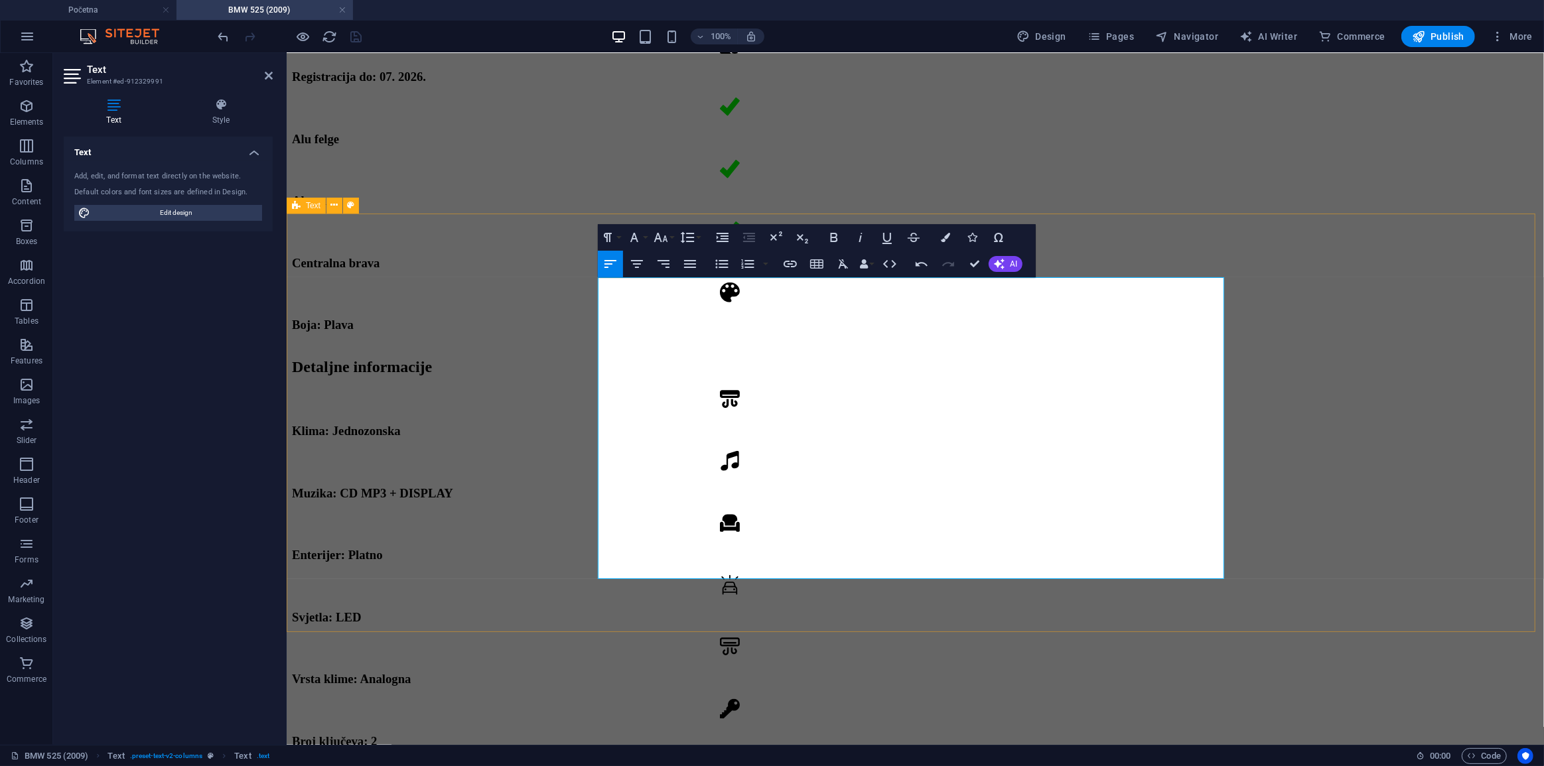
drag, startPoint x: 709, startPoint y: 290, endPoint x: 591, endPoint y: 281, distance: 118.5
click at [829, 240] on icon "button" at bounding box center [834, 238] width 16 height 16
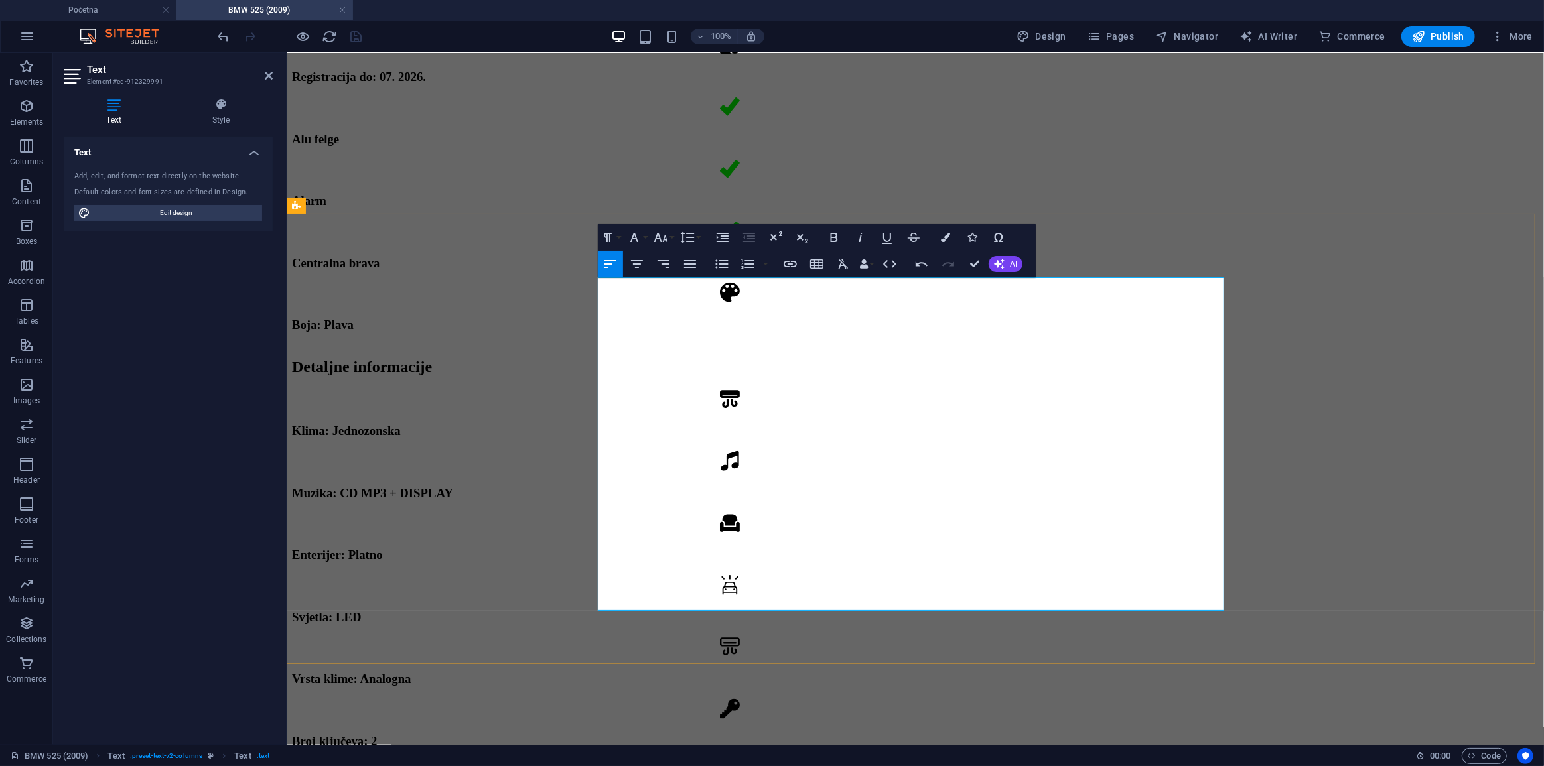
drag, startPoint x: 636, startPoint y: 315, endPoint x: 618, endPoint y: 317, distance: 18.7
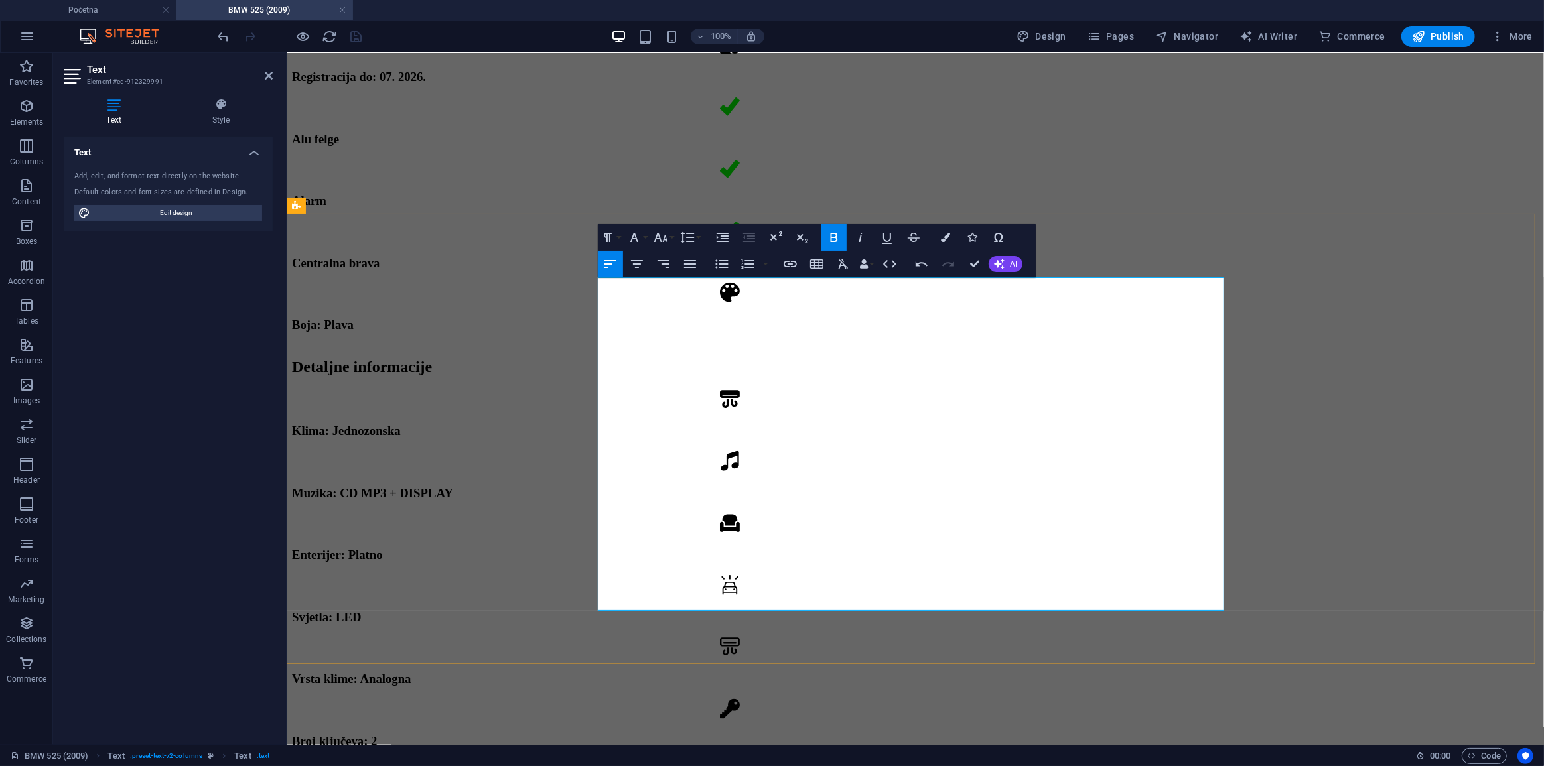
drag, startPoint x: 629, startPoint y: 422, endPoint x: 660, endPoint y: 424, distance: 30.6
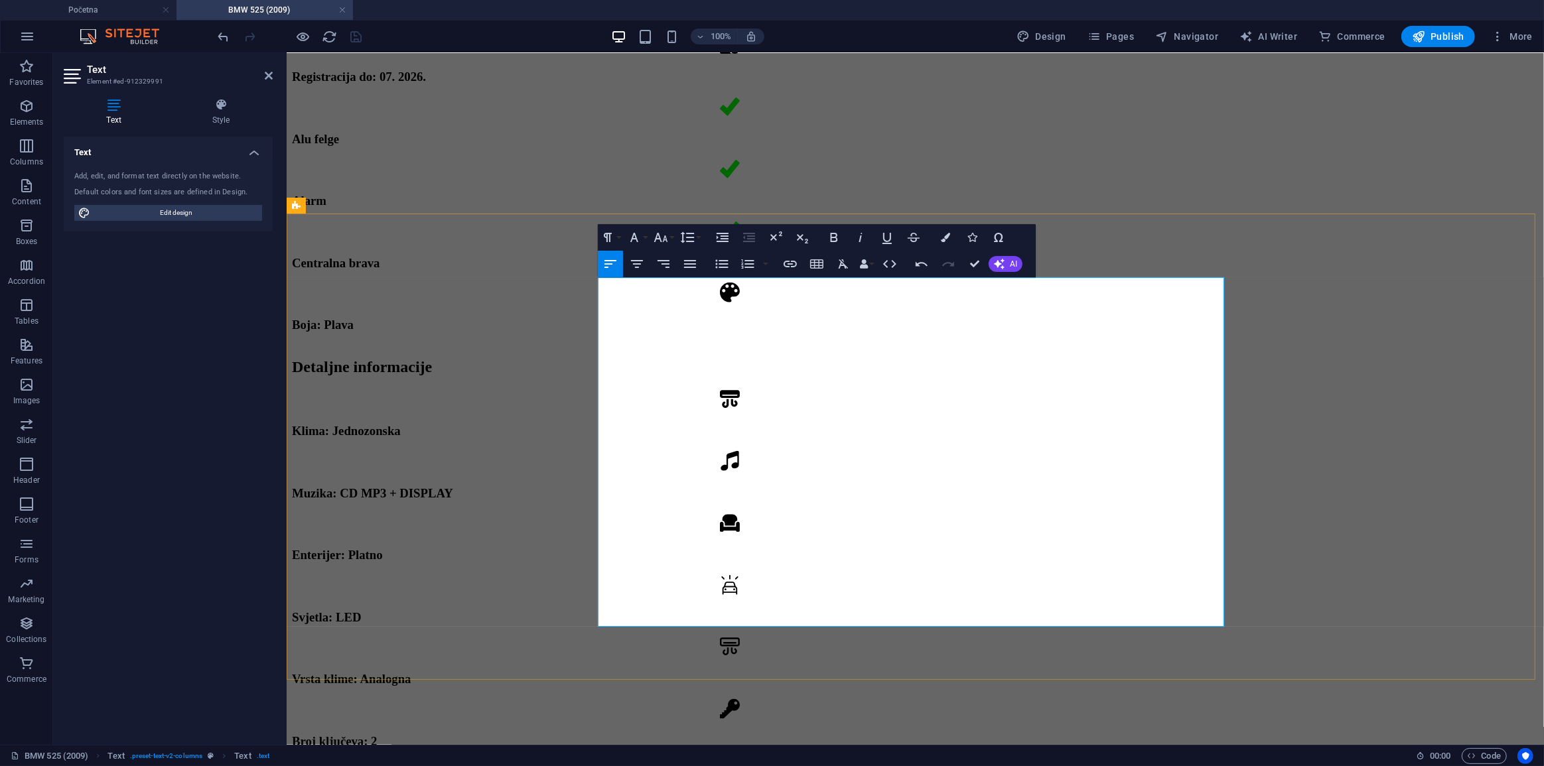
drag, startPoint x: 616, startPoint y: 464, endPoint x: 600, endPoint y: 462, distance: 16.7
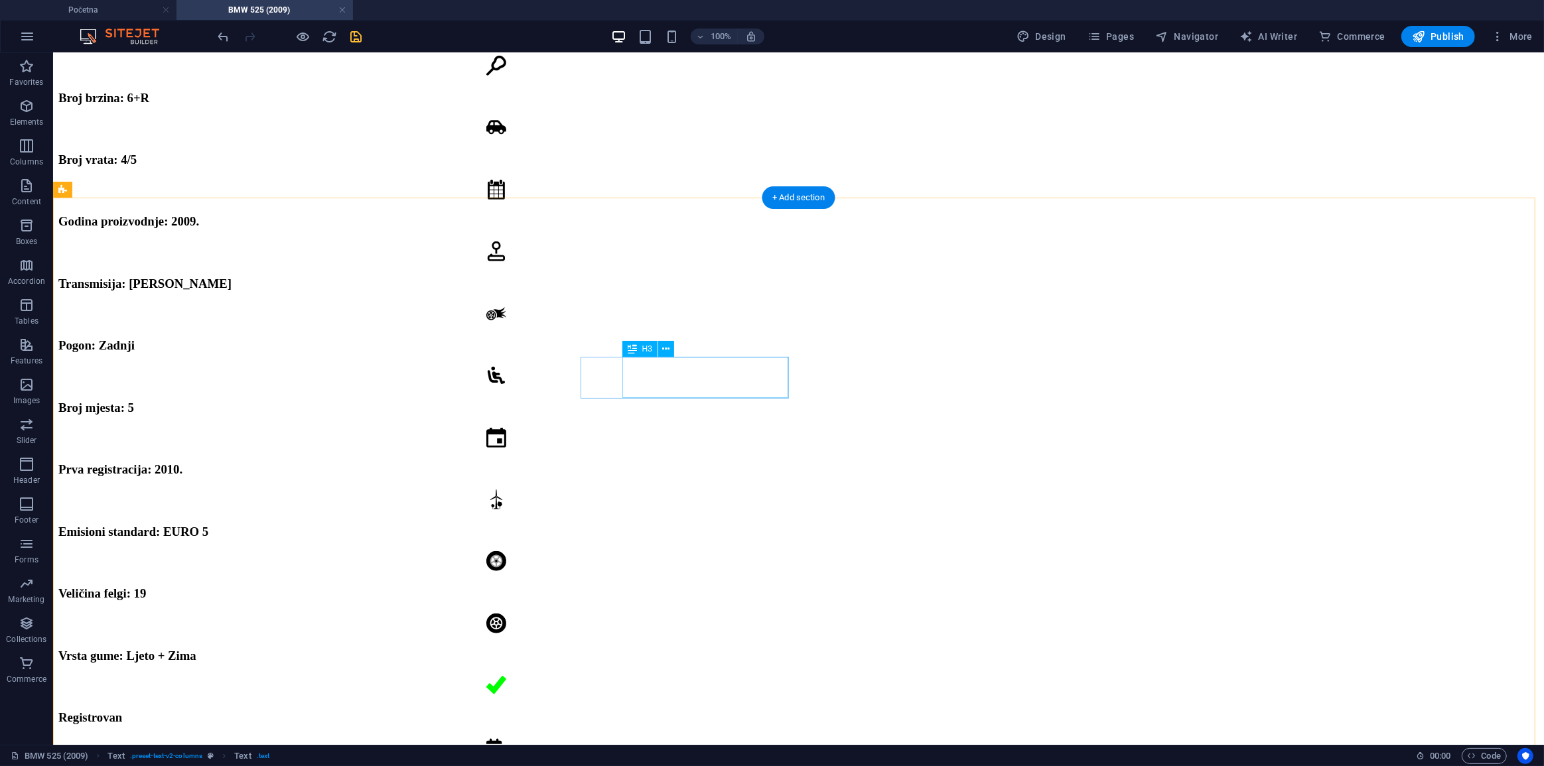
scroll to position [607, 0]
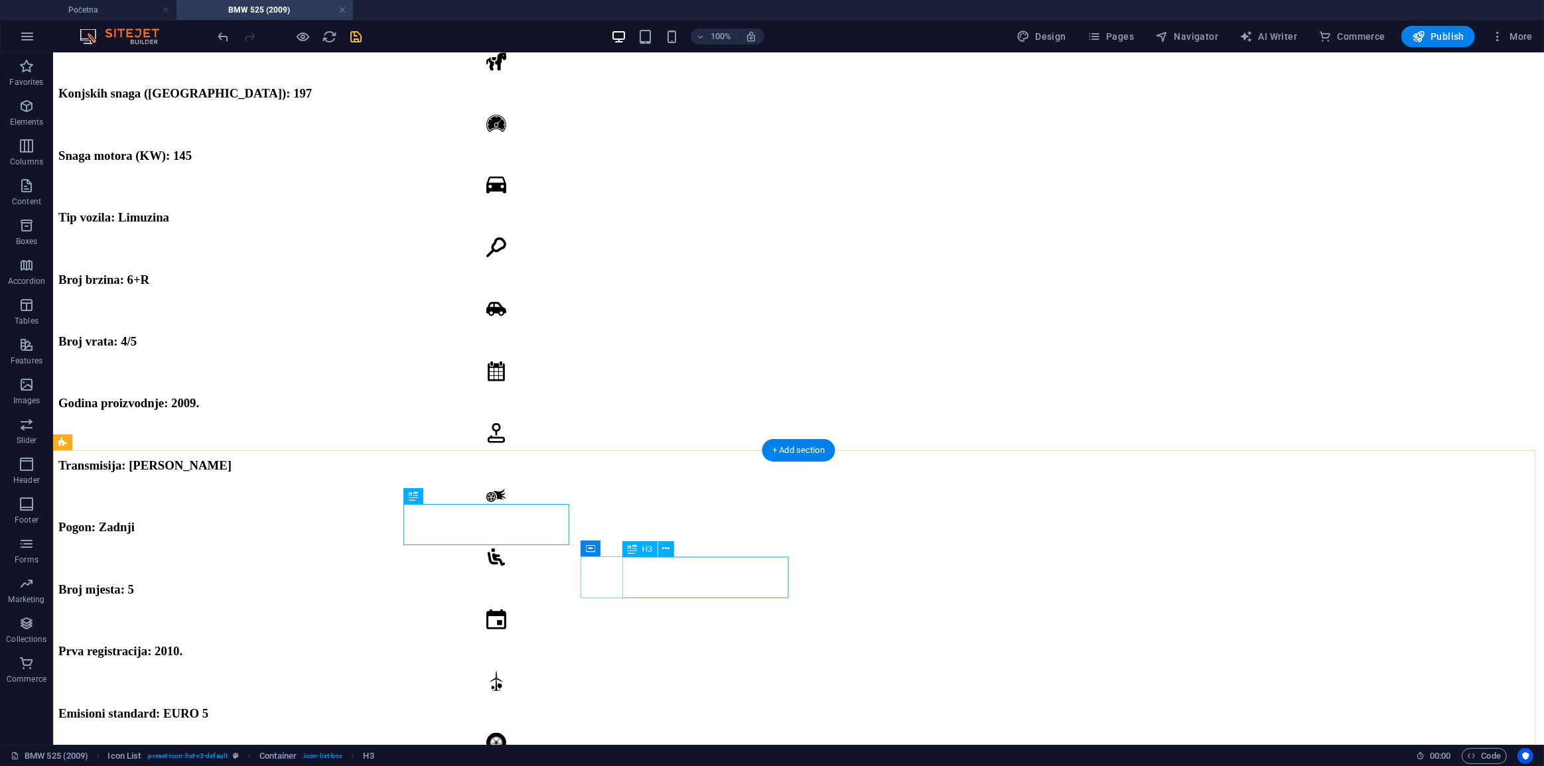
scroll to position [728, 0]
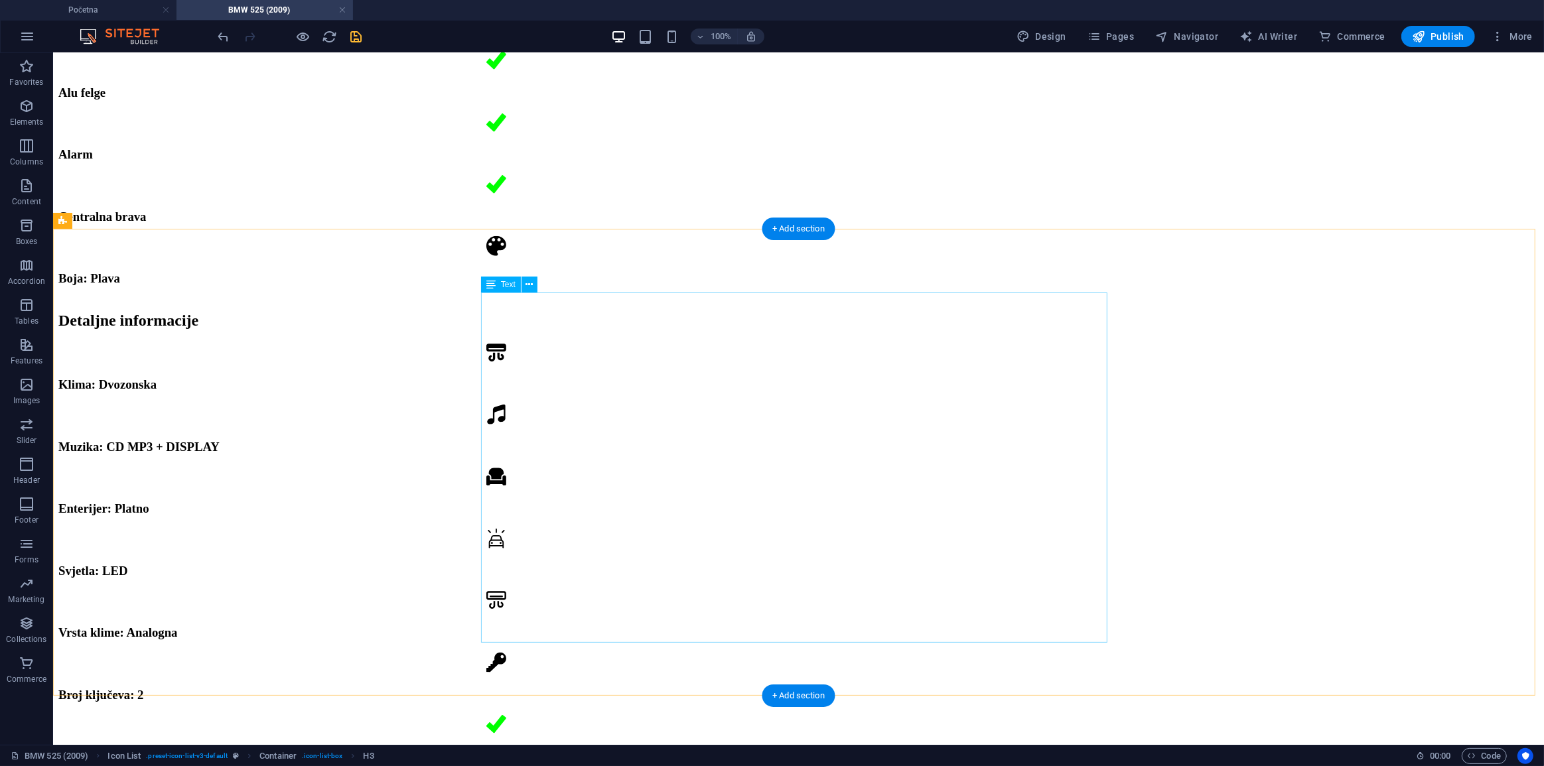
scroll to position [1632, 0]
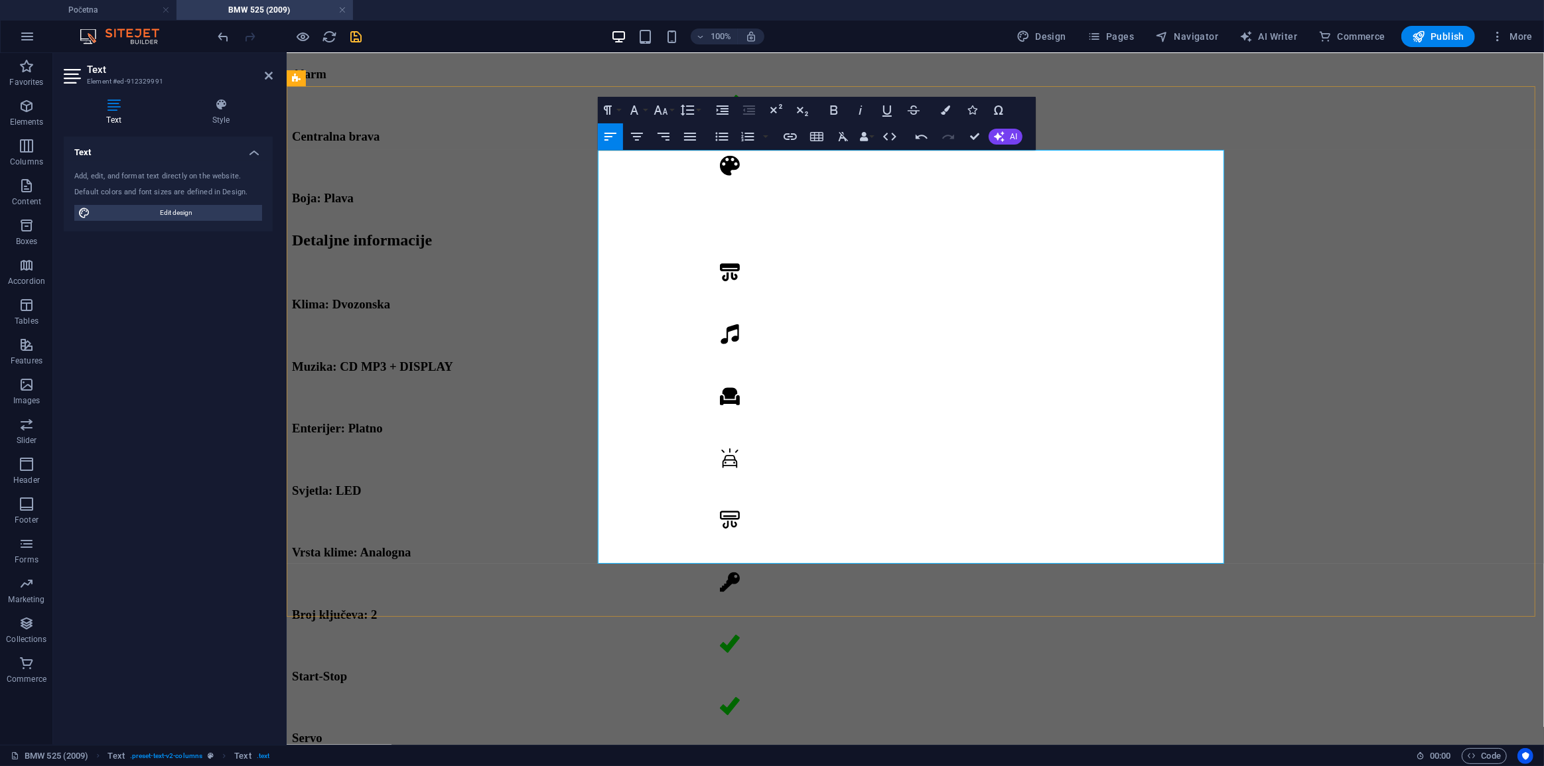
scroll to position [1579, 0]
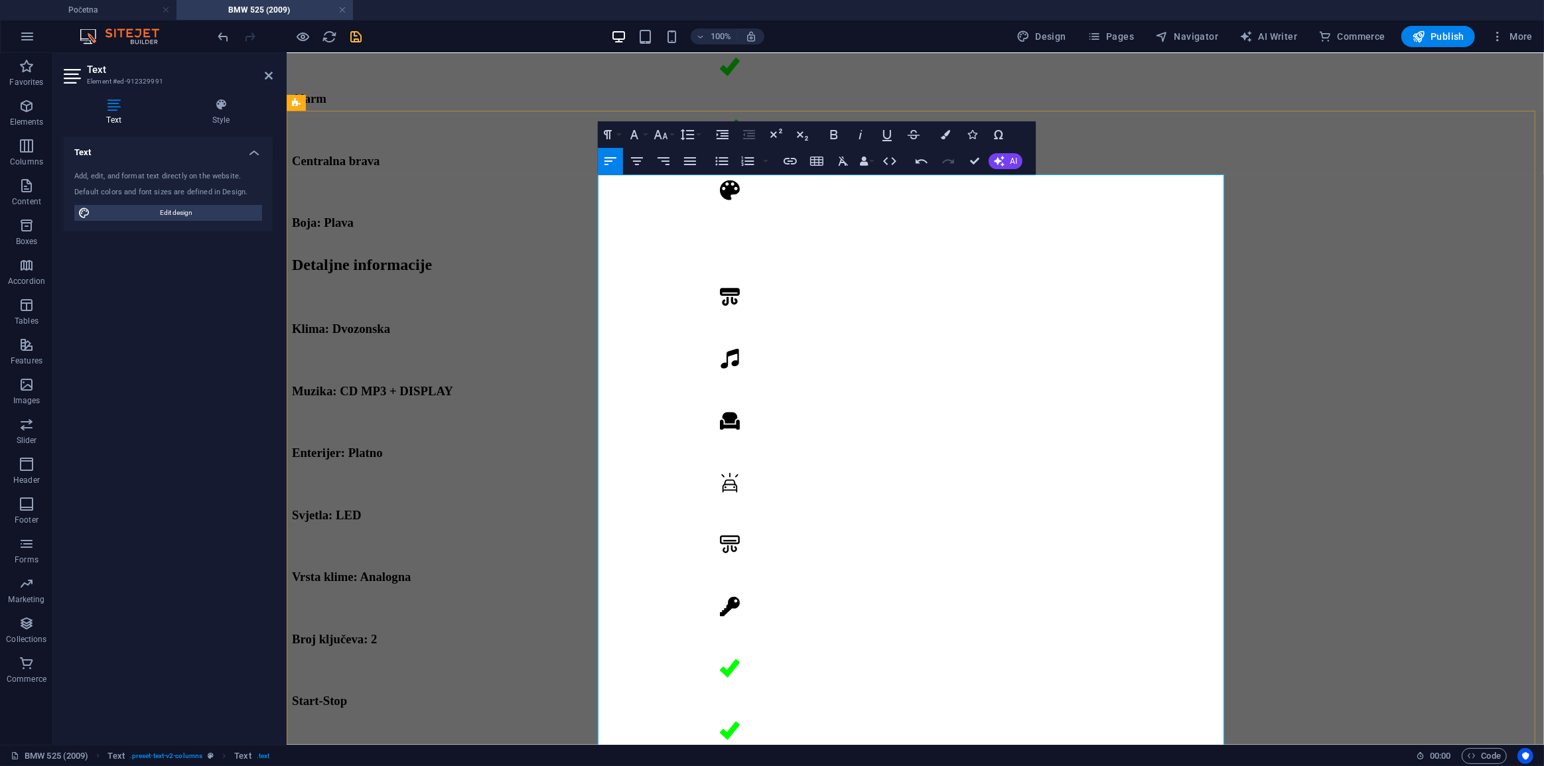
scroll to position [1699, 0]
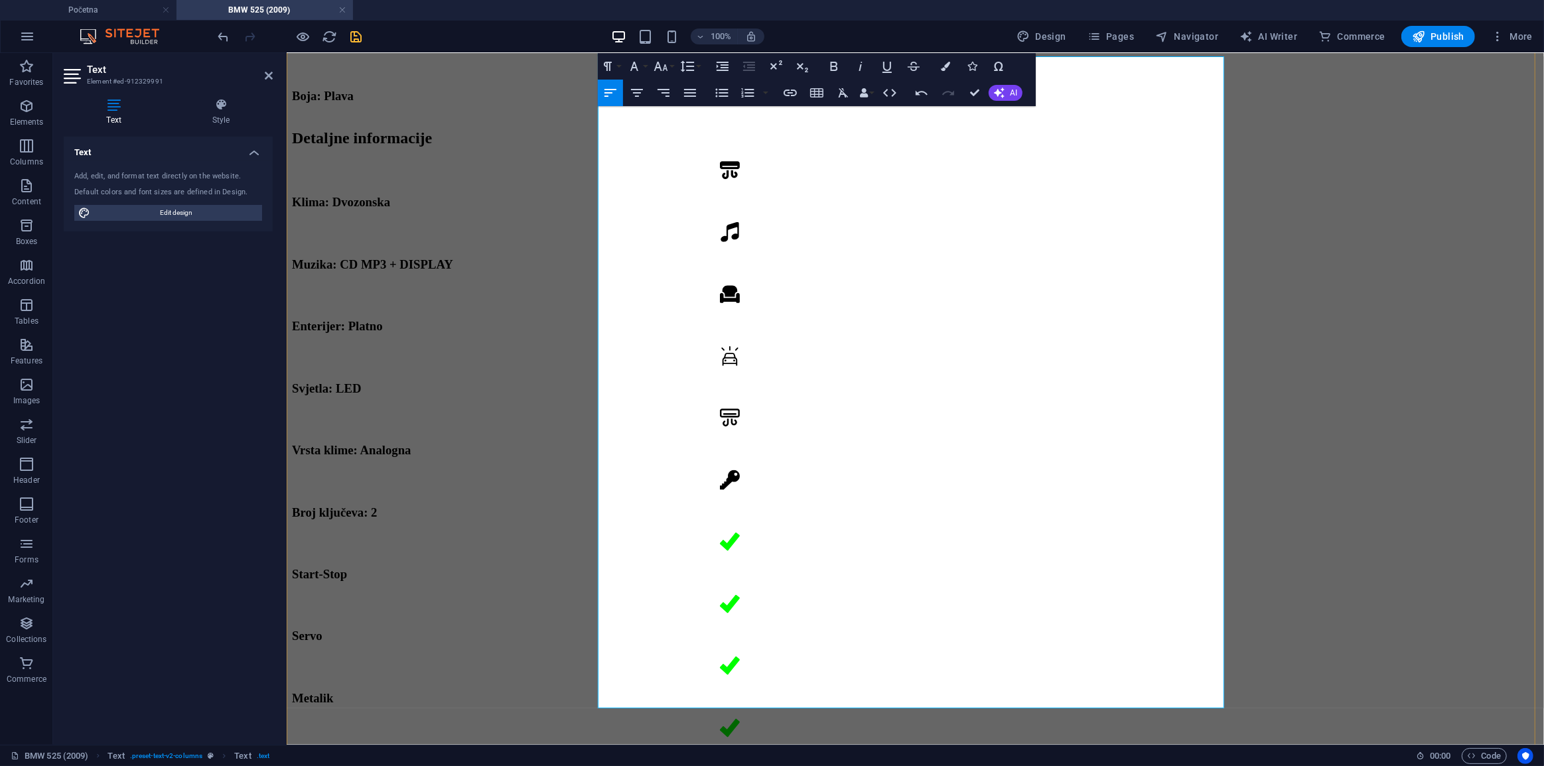
scroll to position [1820, 0]
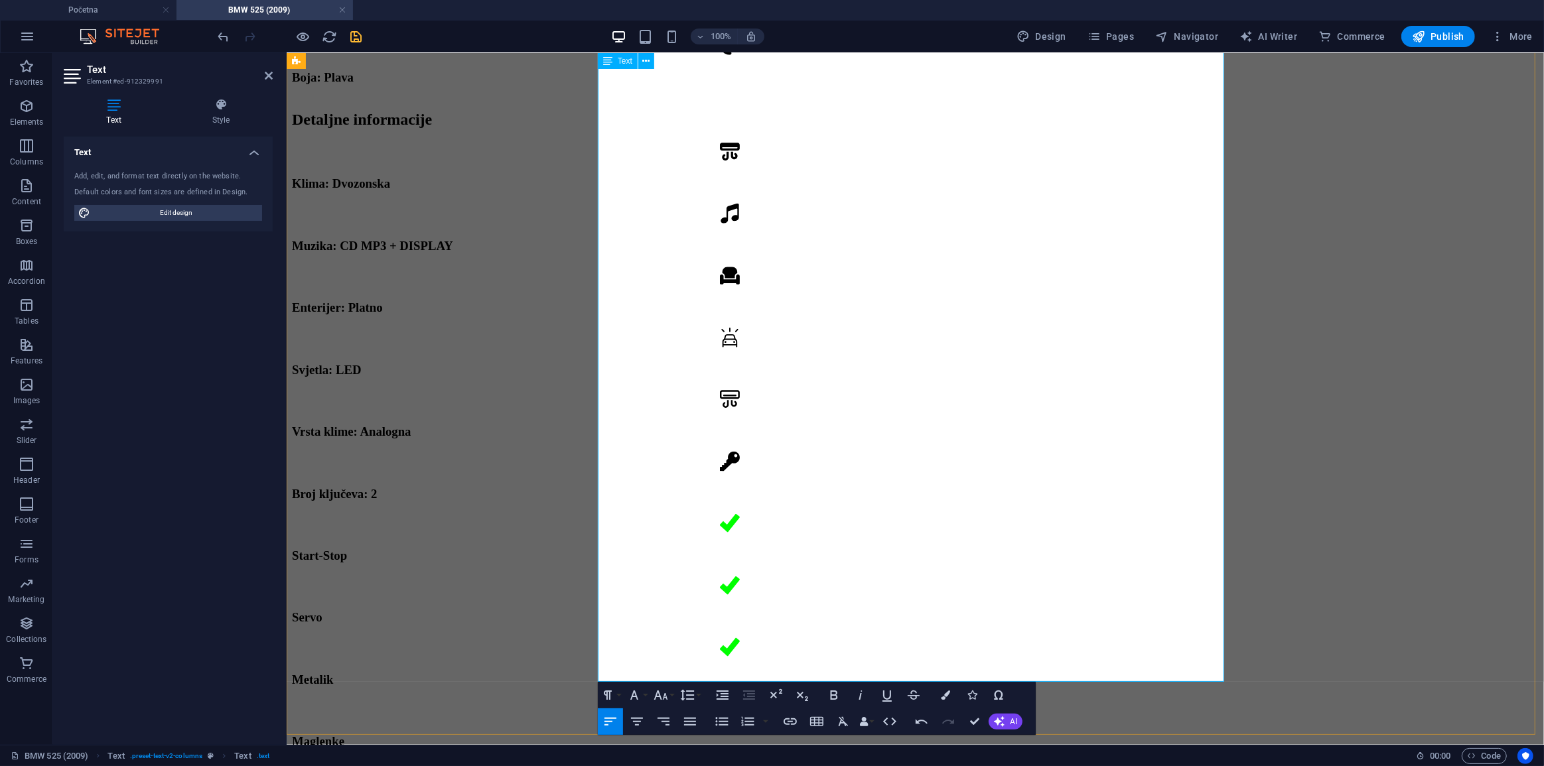
drag, startPoint x: 1021, startPoint y: 547, endPoint x: 1045, endPoint y: 559, distance: 27.0
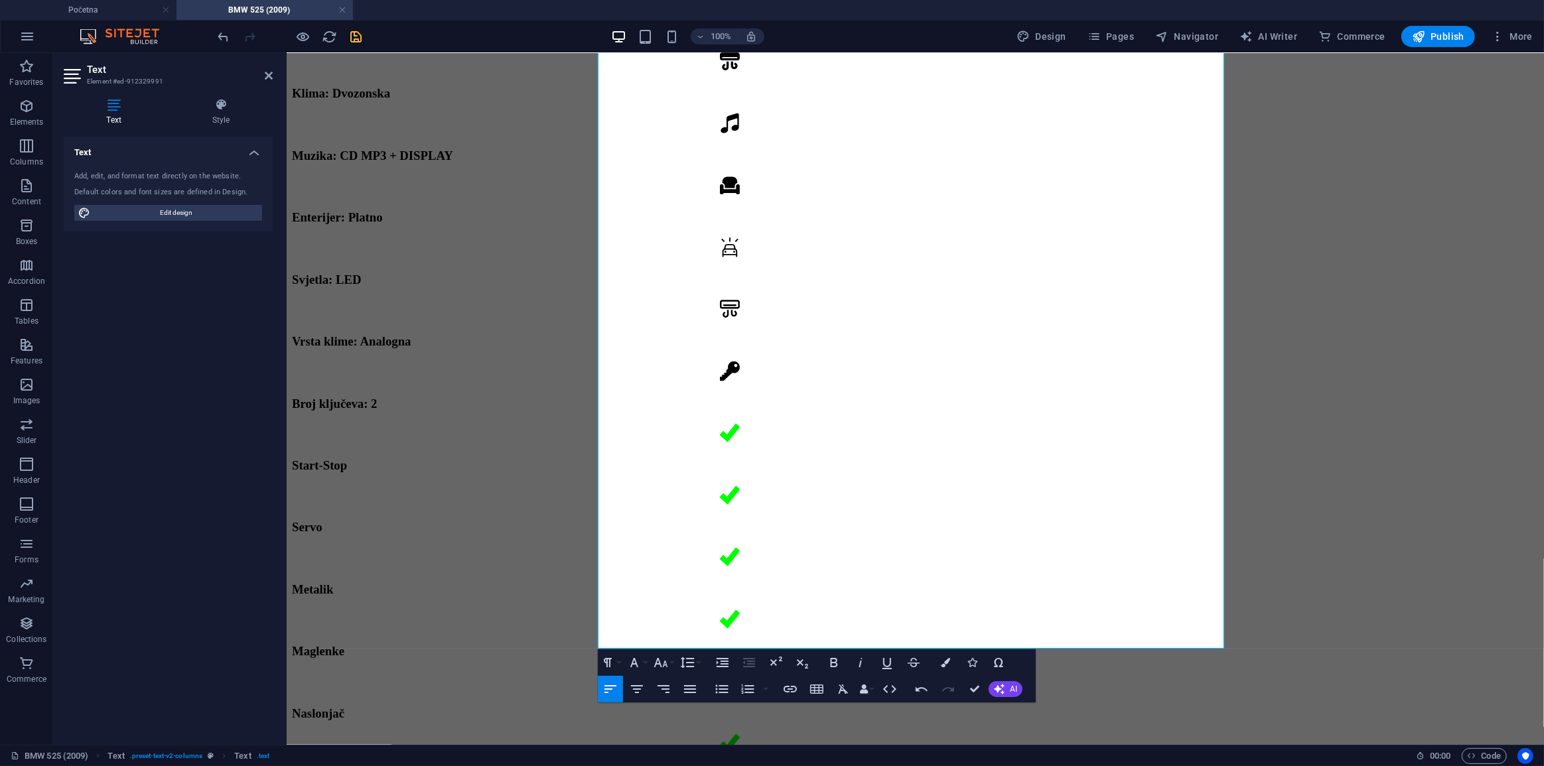
scroll to position [1941, 0]
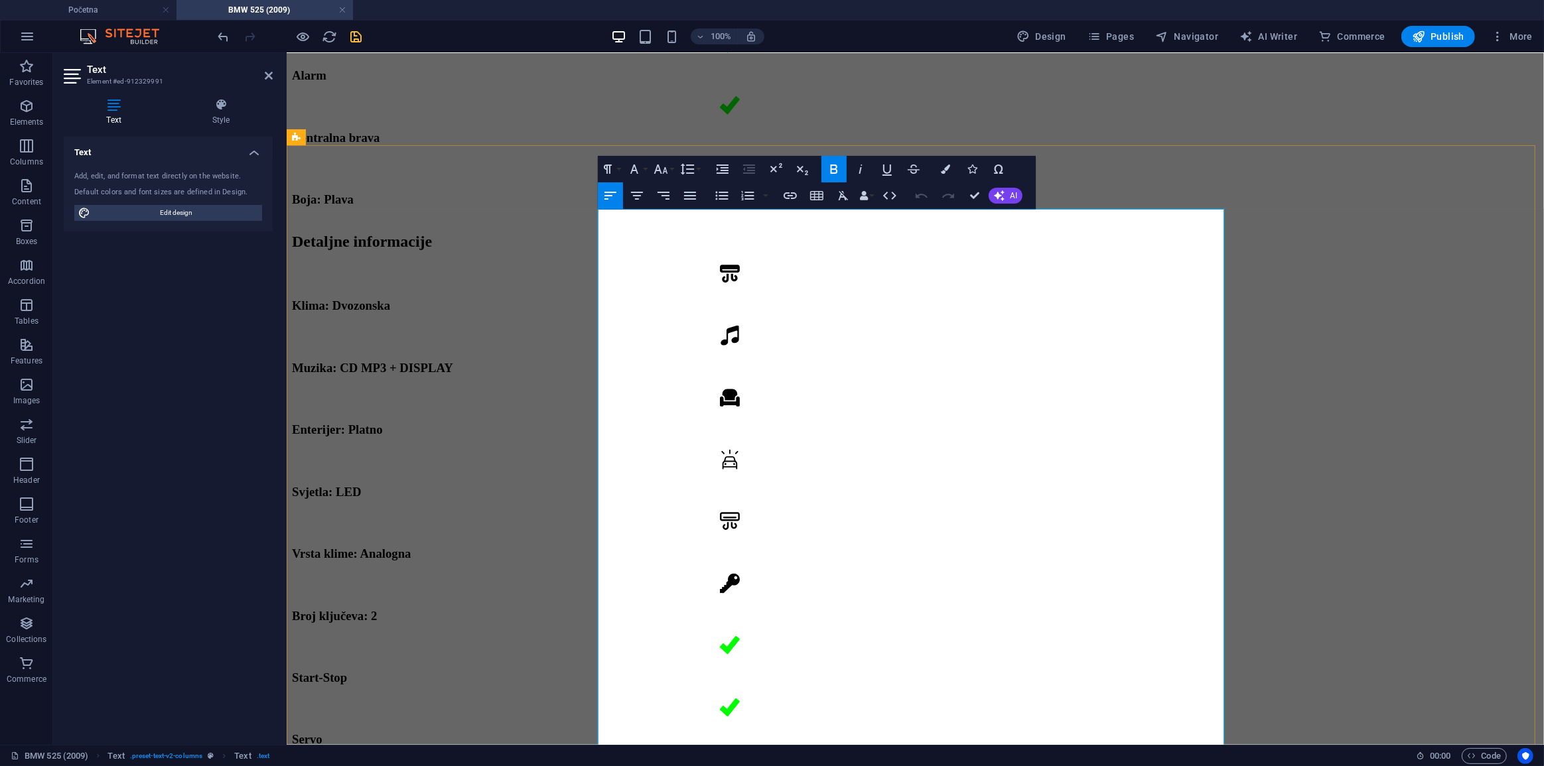
scroll to position [1880, 0]
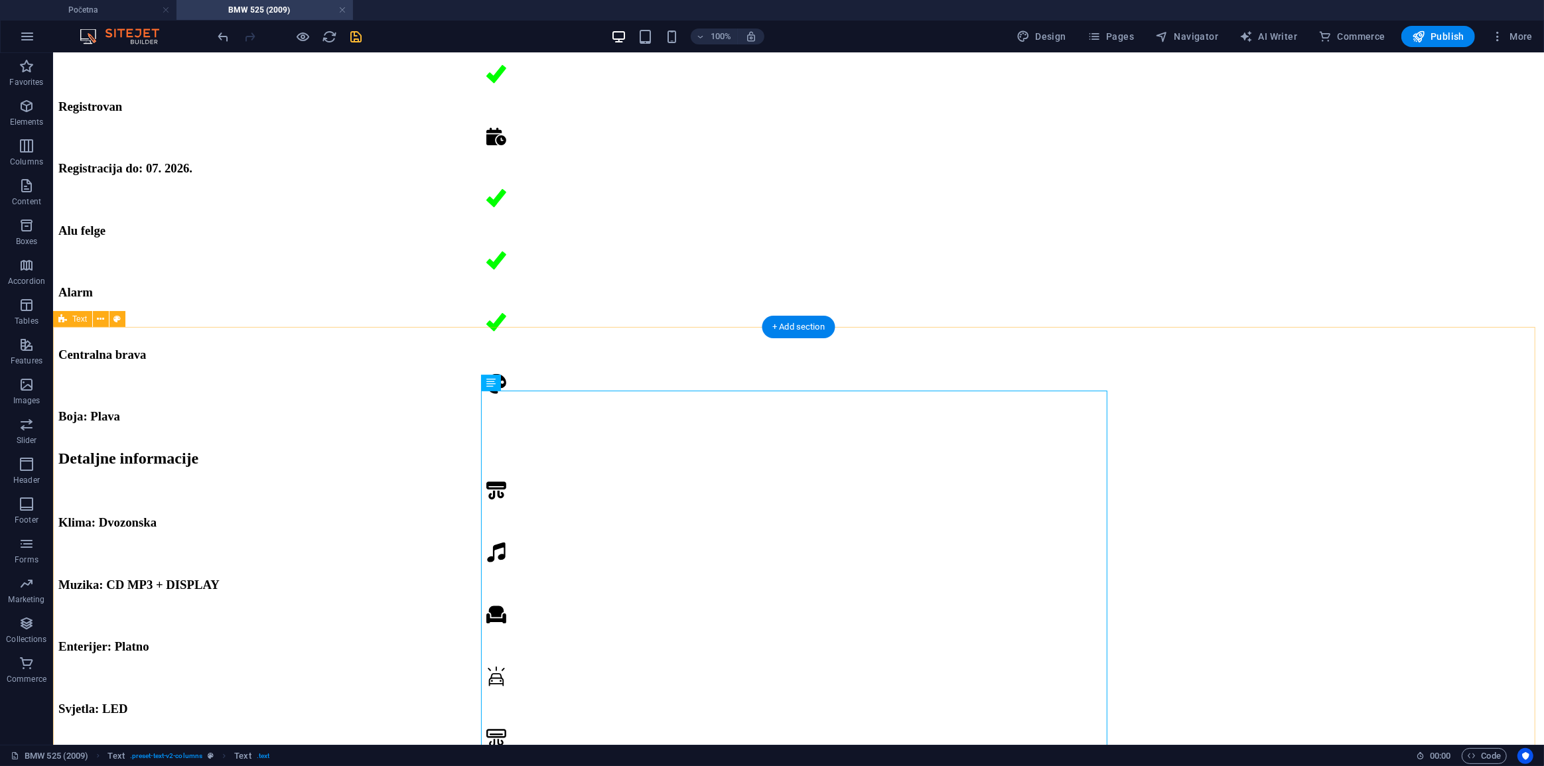
scroll to position [1519, 0]
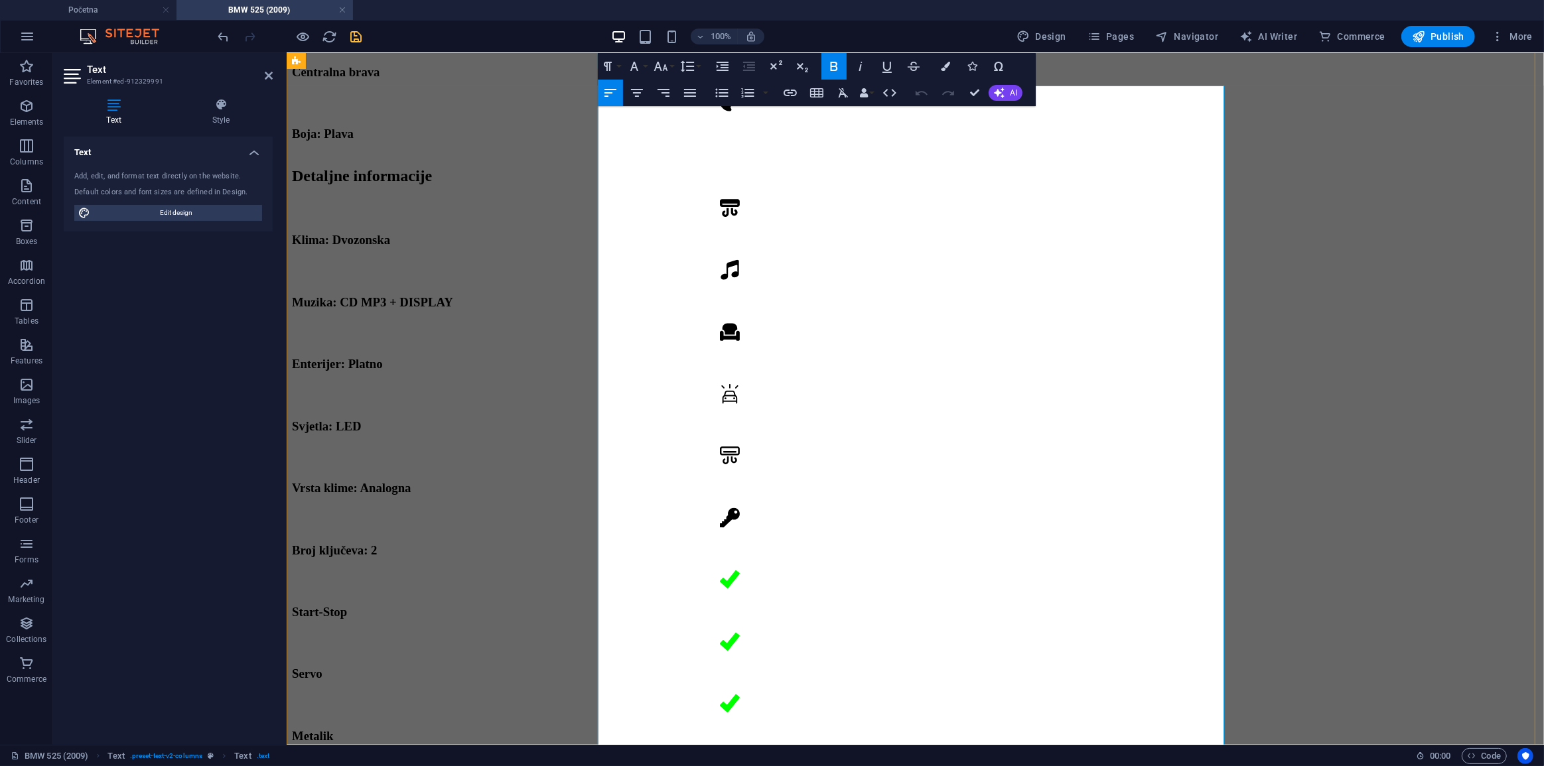
scroll to position [1760, 0]
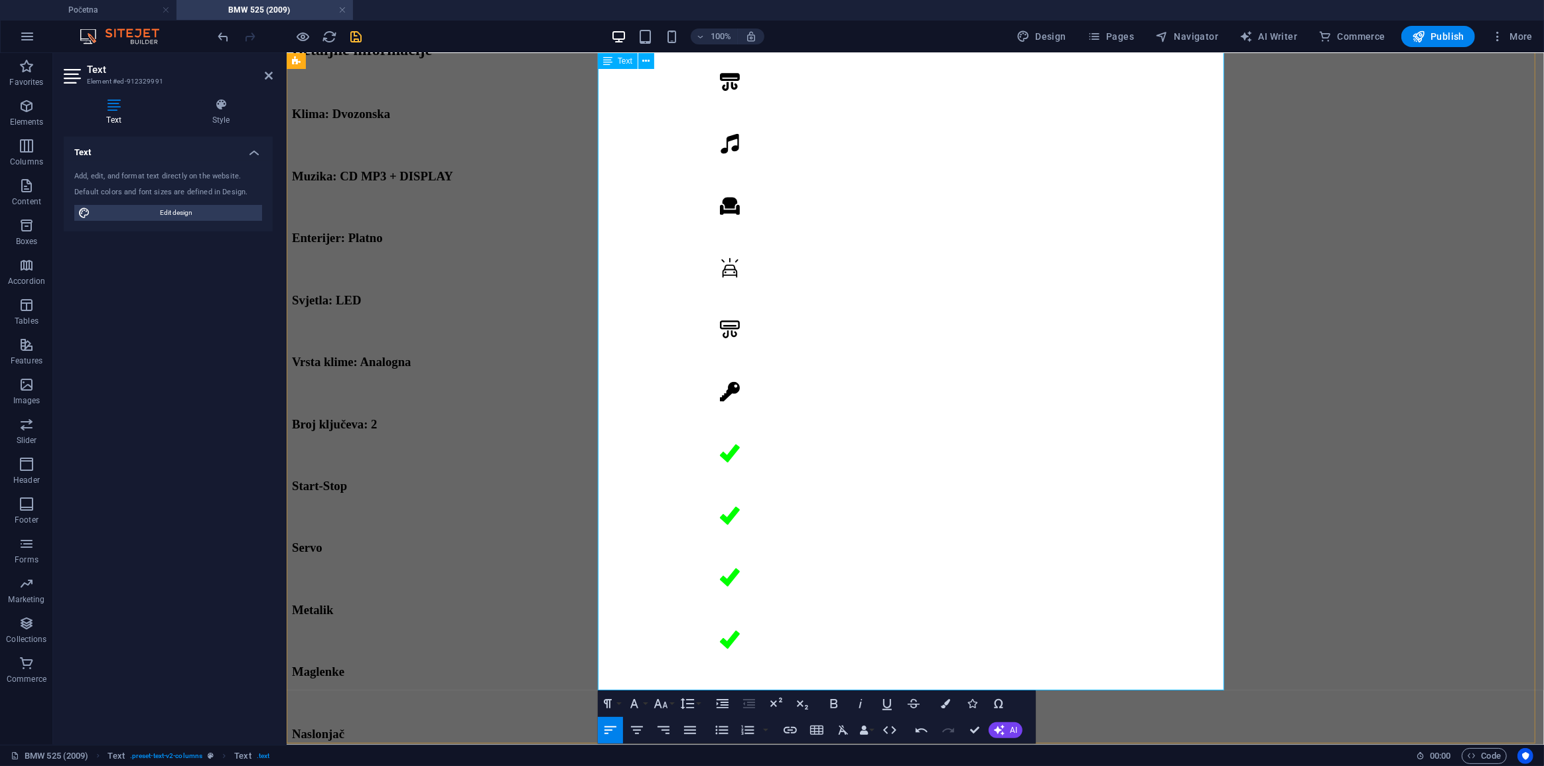
scroll to position [1941, 0]
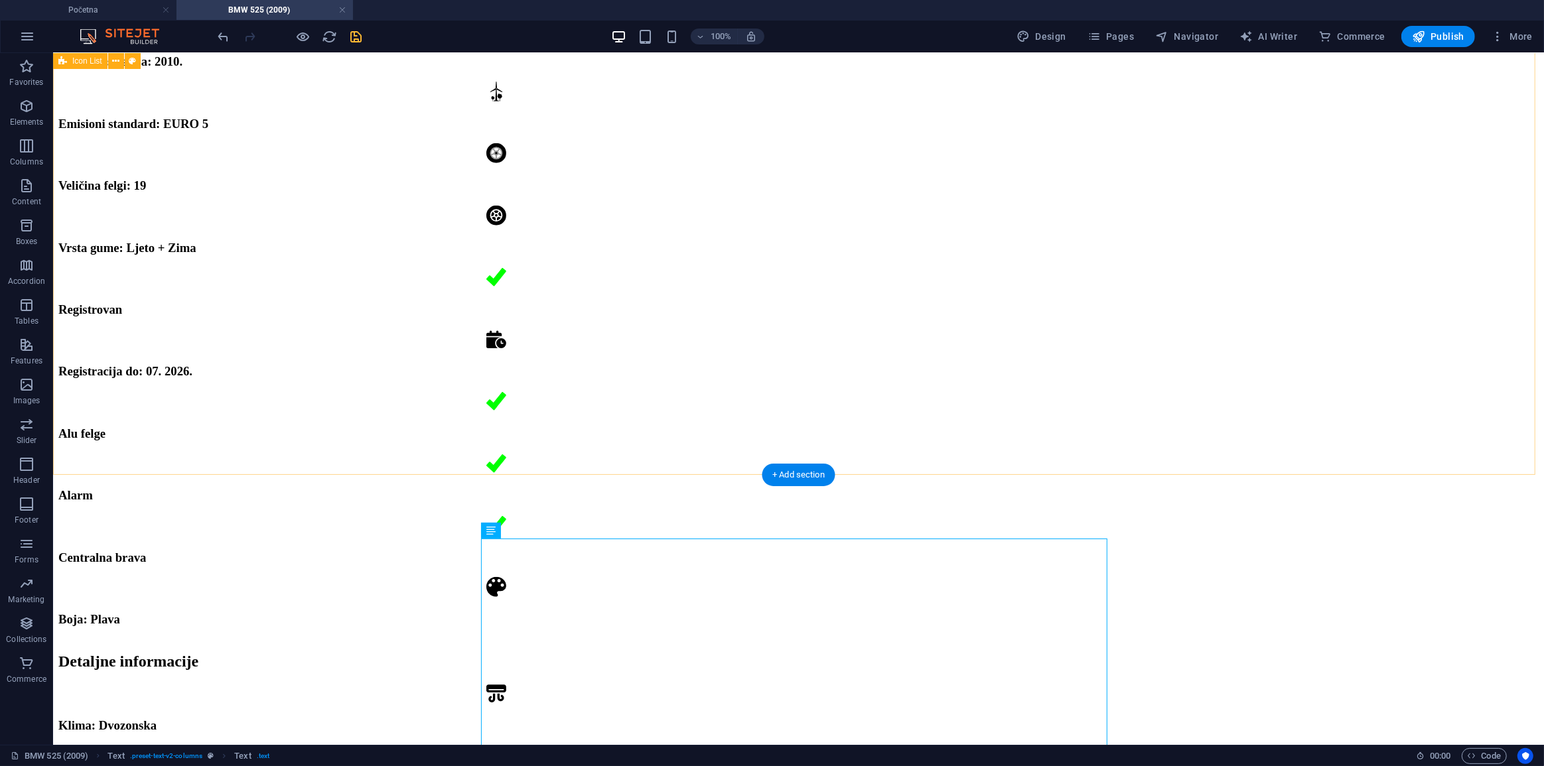
scroll to position [1277, 0]
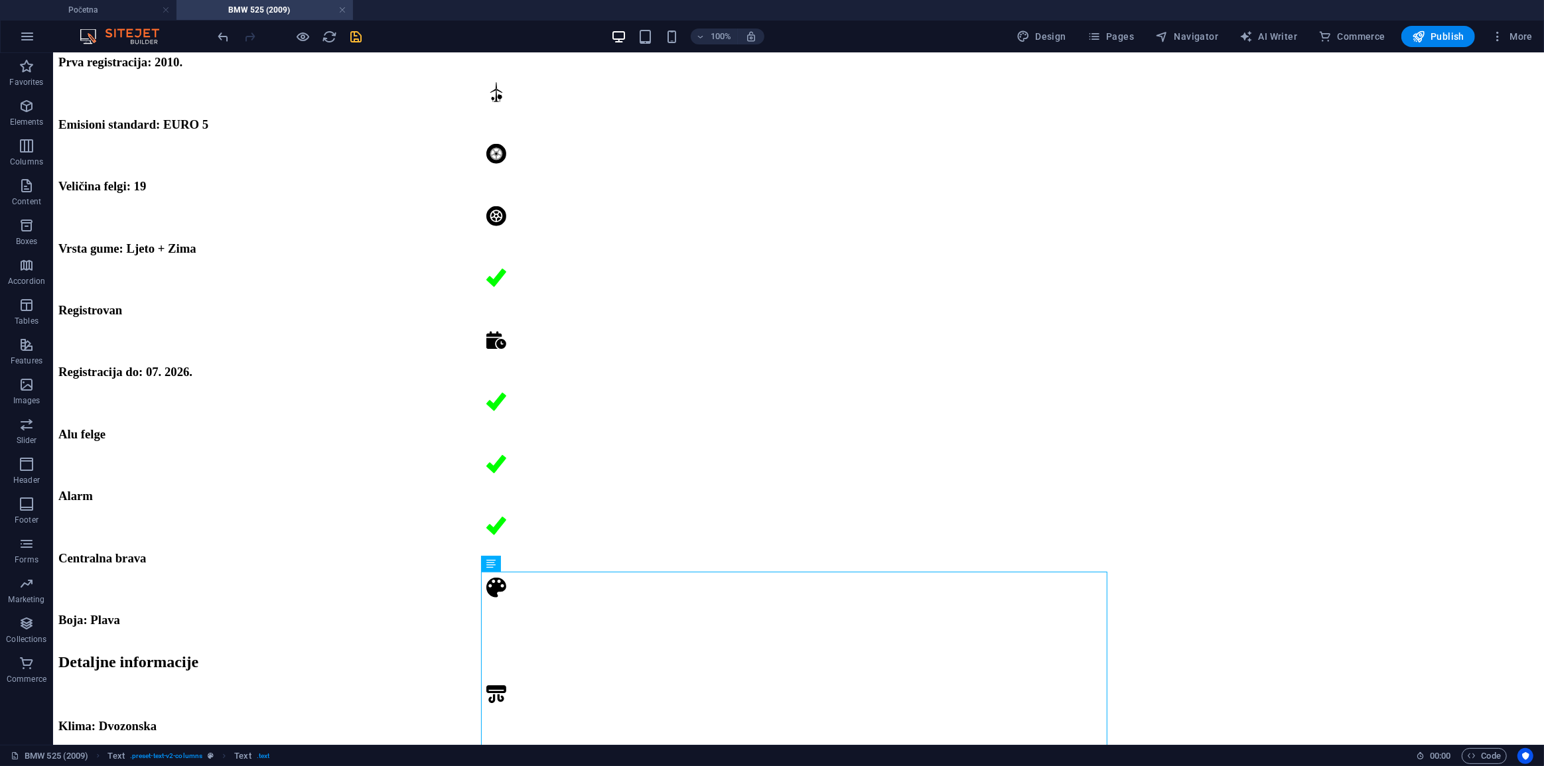
click at [354, 42] on icon "save" at bounding box center [356, 36] width 15 height 15
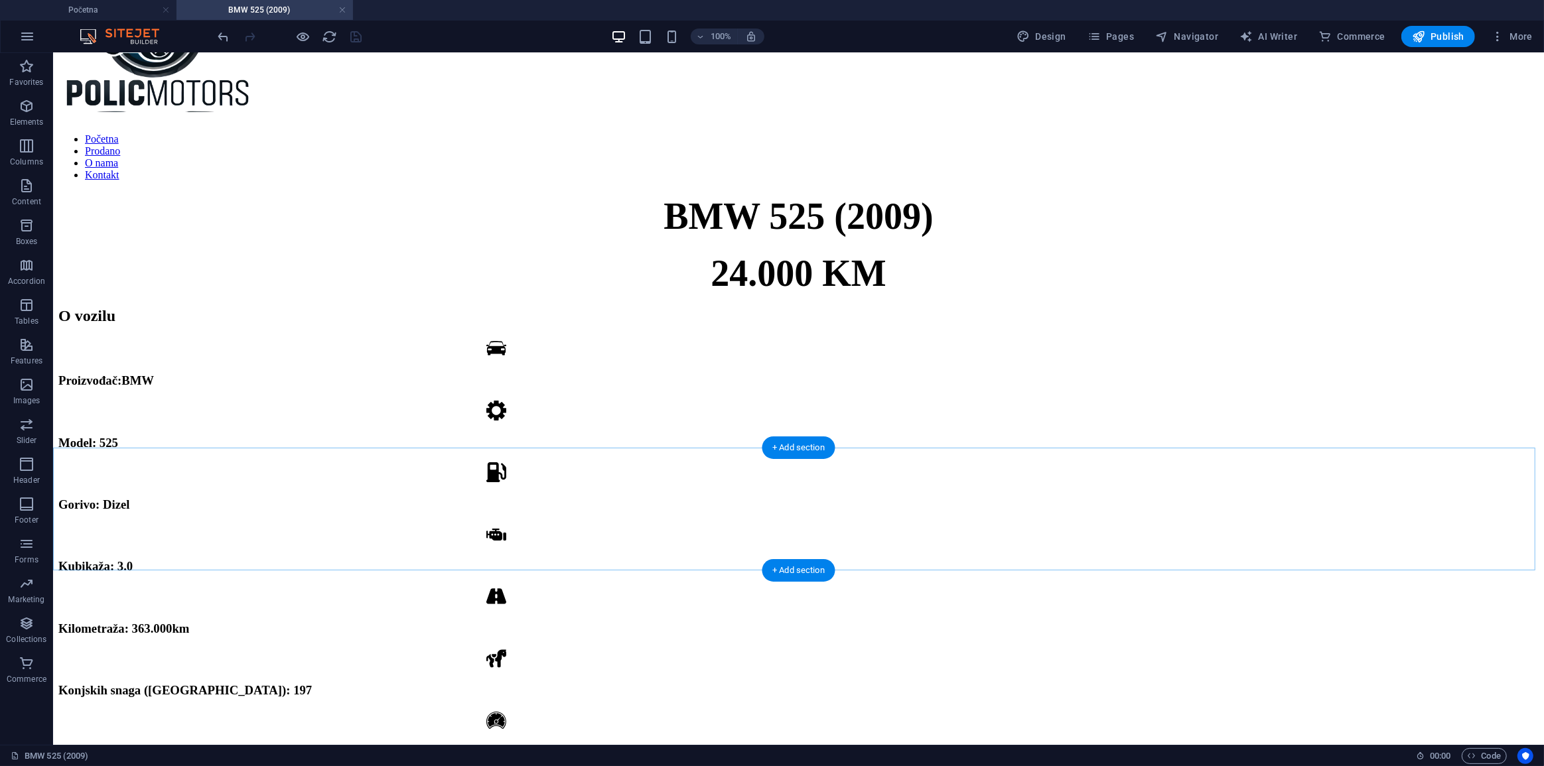
scroll to position [120, 0]
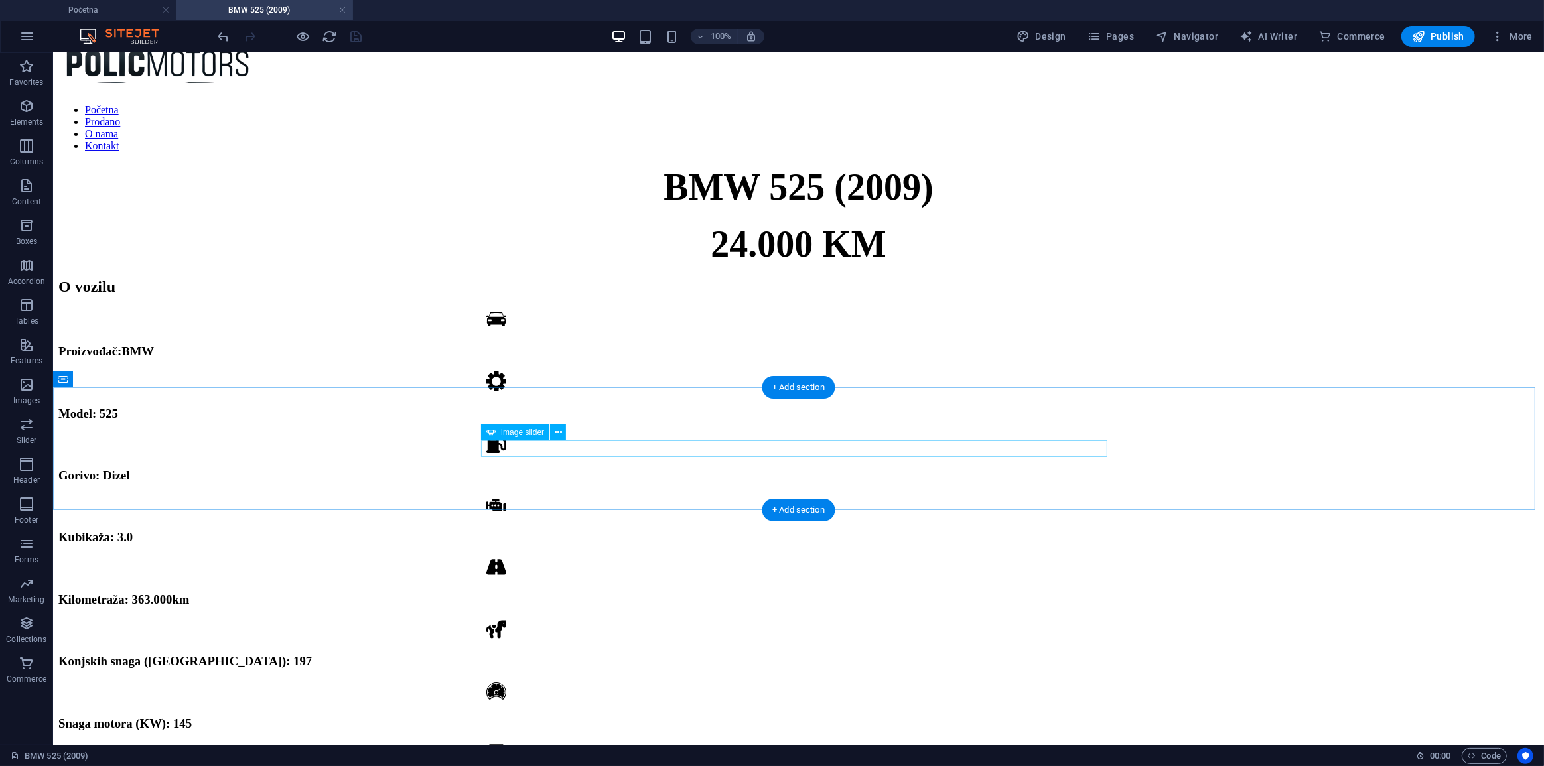
click at [790, 277] on div at bounding box center [798, 277] width 1480 height 0
select select "ms"
select select "s"
select select "progressive"
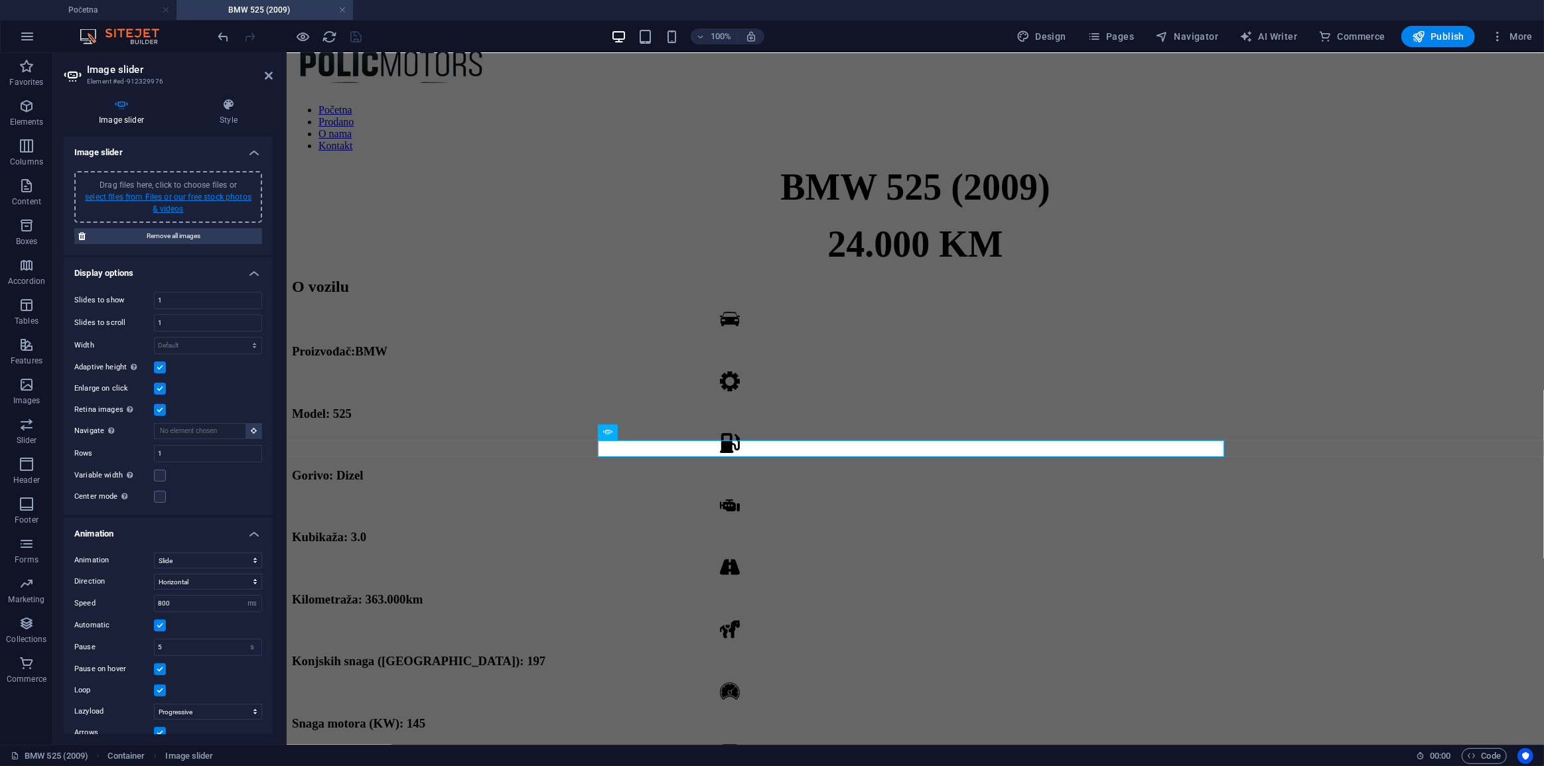
click at [152, 196] on link "select files from Files or our free stock photos & videos" at bounding box center [168, 202] width 167 height 21
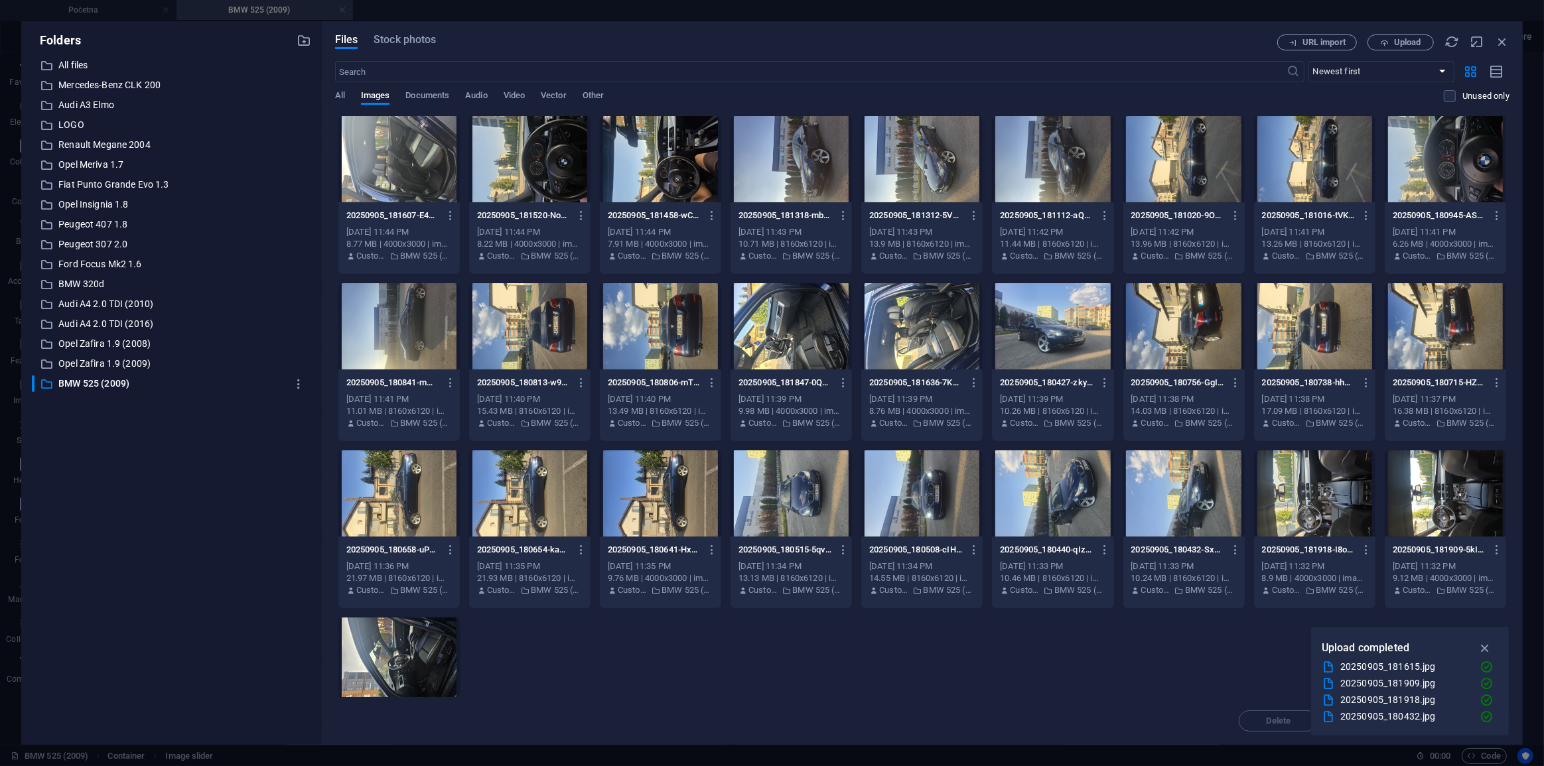
click at [1196, 518] on div at bounding box center [1183, 494] width 121 height 86
click at [1058, 506] on div at bounding box center [1052, 494] width 121 height 86
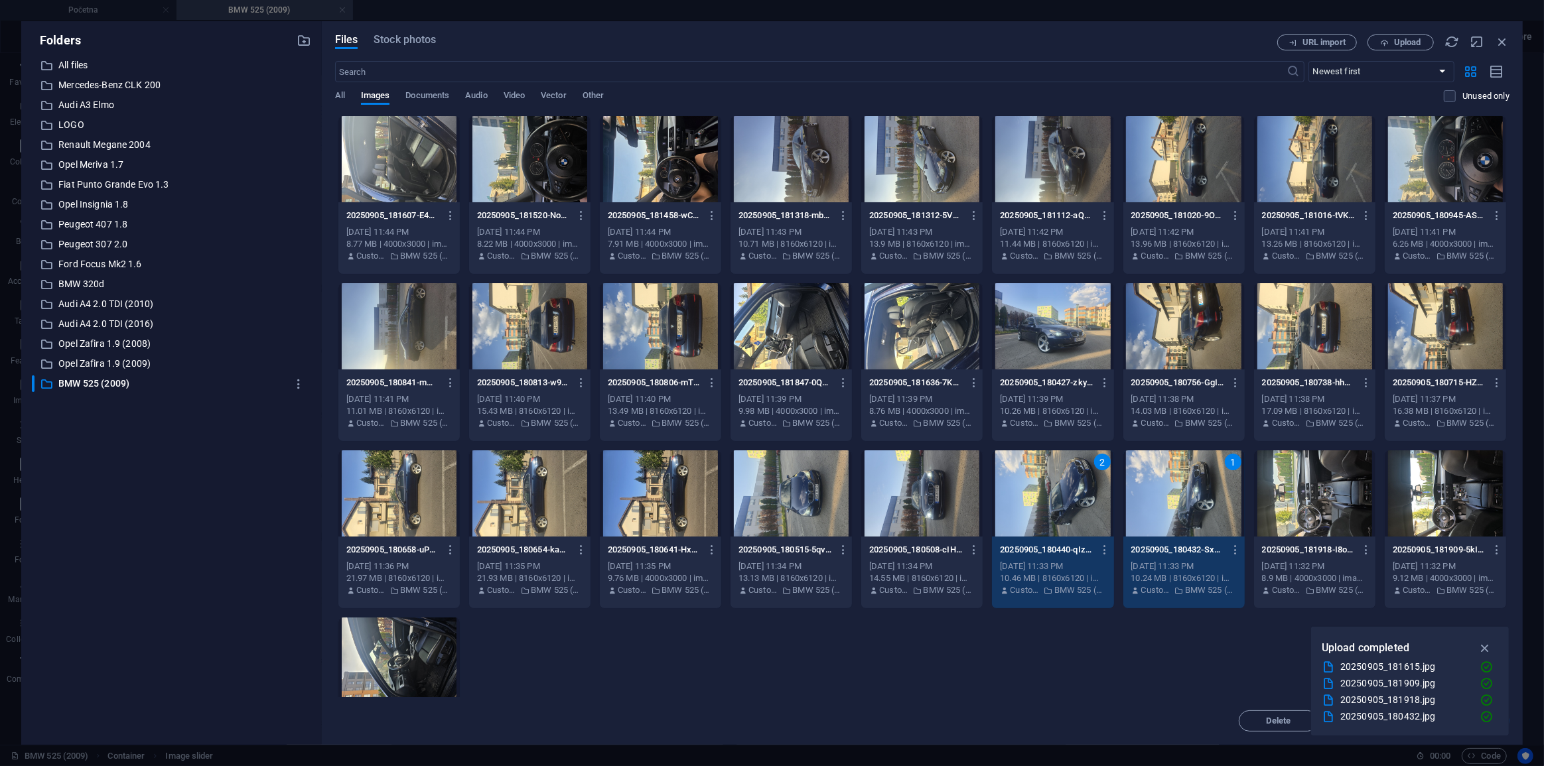
drag, startPoint x: 928, startPoint y: 508, endPoint x: 819, endPoint y: 513, distance: 109.0
click at [926, 508] on div at bounding box center [921, 494] width 121 height 86
drag, startPoint x: 814, startPoint y: 513, endPoint x: 770, endPoint y: 522, distance: 44.8
click at [812, 513] on div at bounding box center [791, 494] width 121 height 86
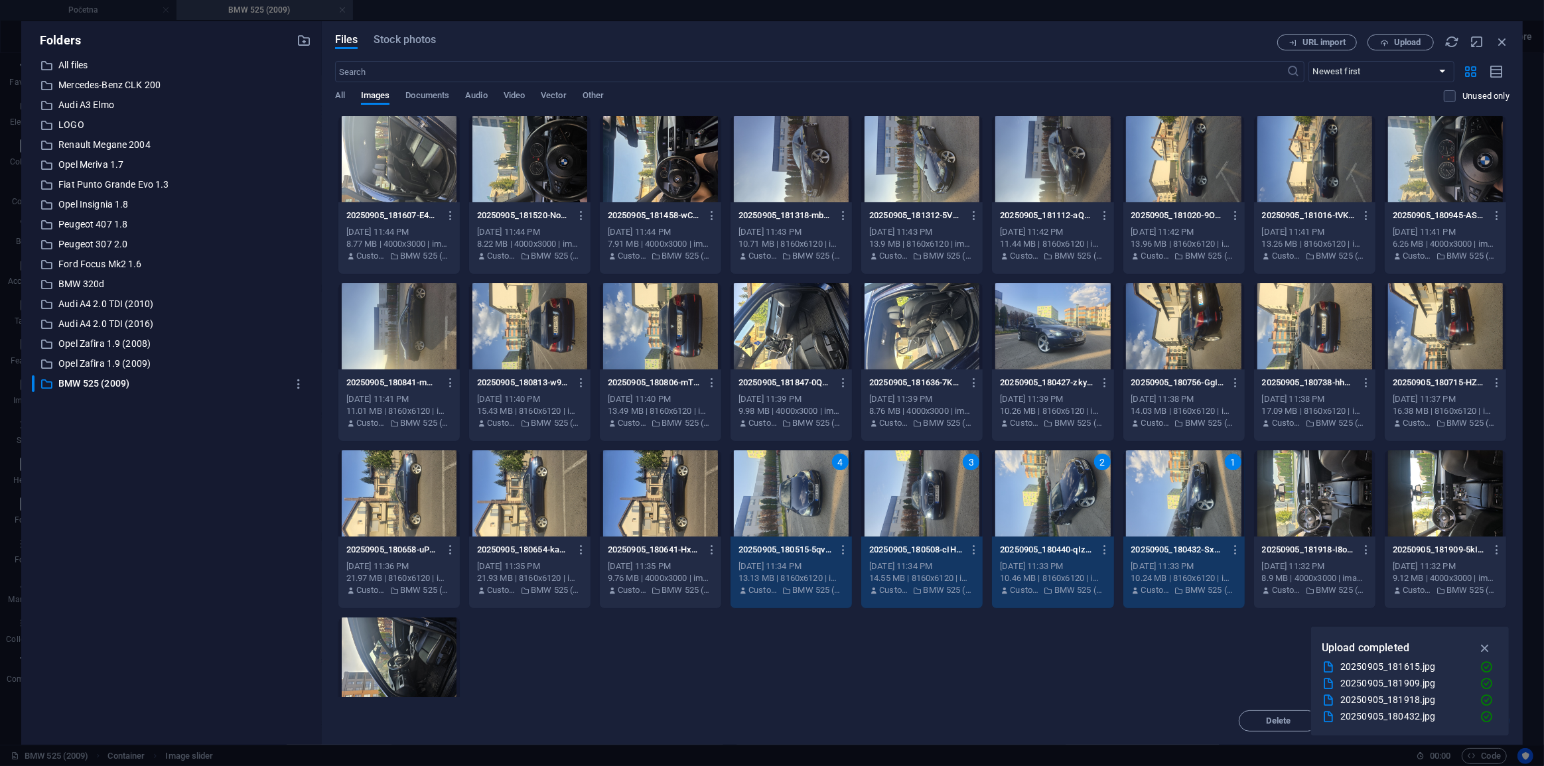
click at [700, 520] on div at bounding box center [660, 494] width 121 height 86
drag, startPoint x: 548, startPoint y: 506, endPoint x: 434, endPoint y: 504, distance: 114.1
click at [546, 506] on div at bounding box center [529, 494] width 121 height 86
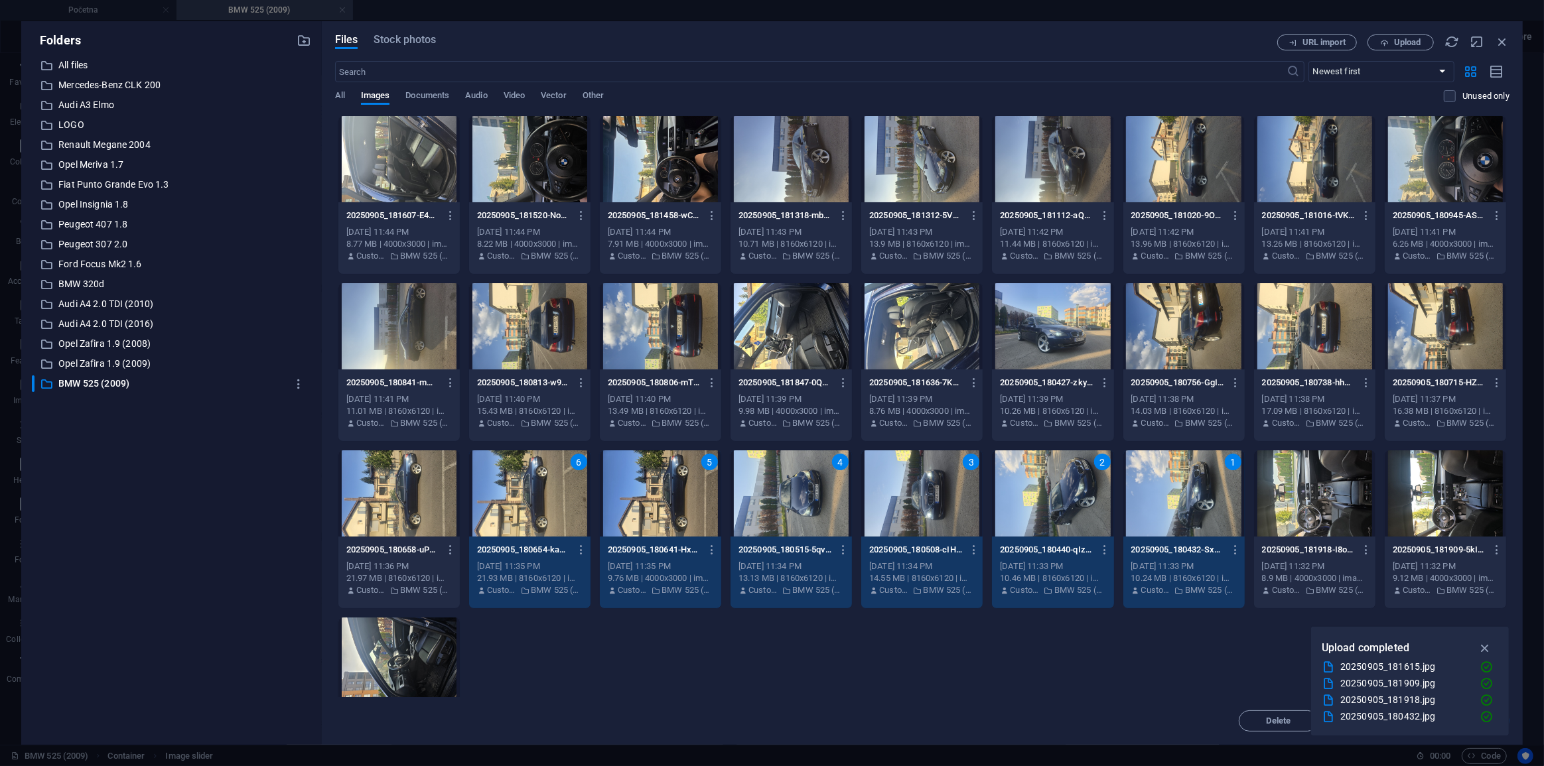
click at [416, 504] on div at bounding box center [398, 494] width 121 height 86
click at [1419, 341] on div at bounding box center [1445, 326] width 121 height 86
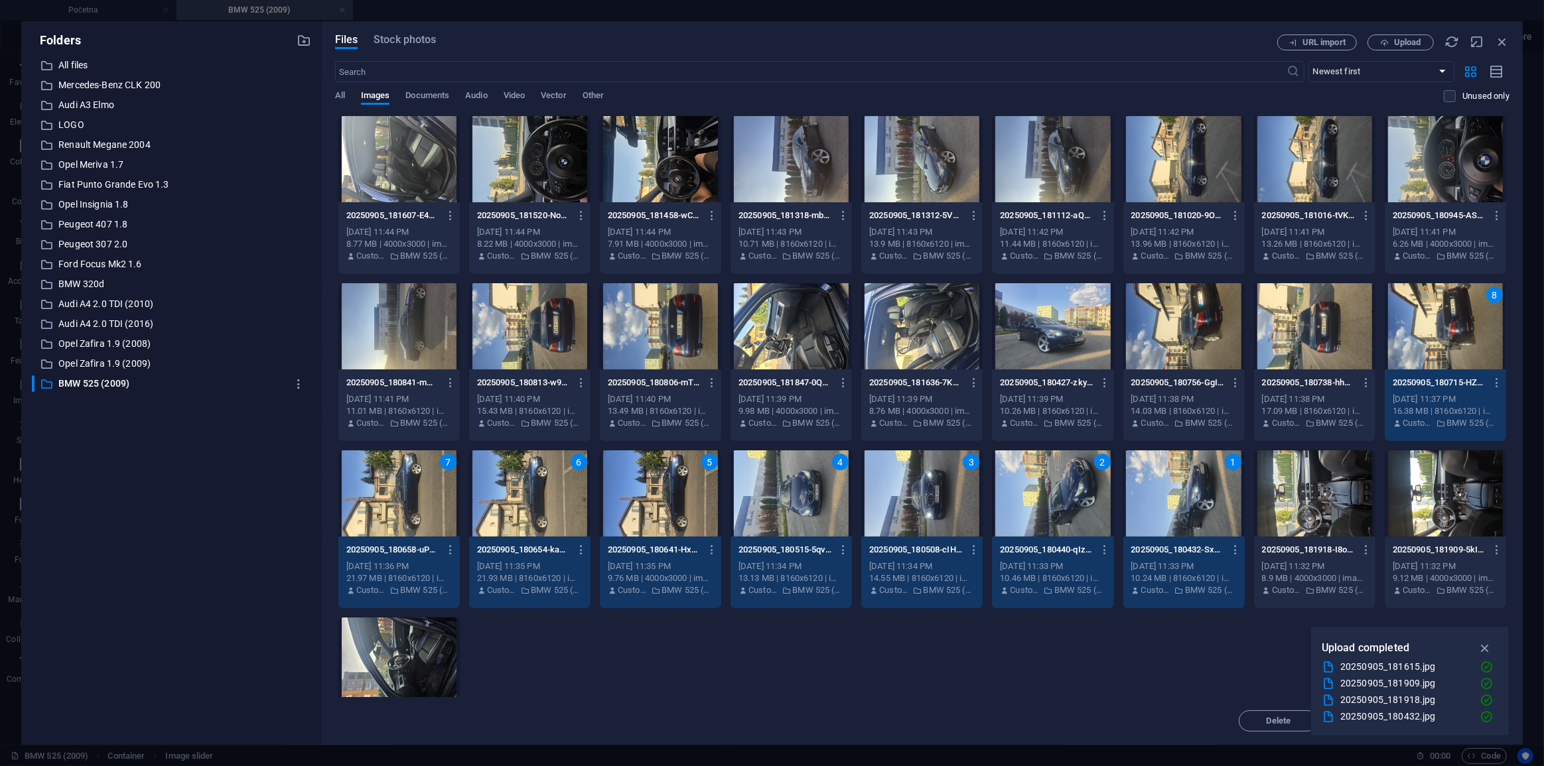
click at [1332, 341] on div at bounding box center [1314, 326] width 121 height 86
click at [1165, 345] on div at bounding box center [1183, 326] width 121 height 86
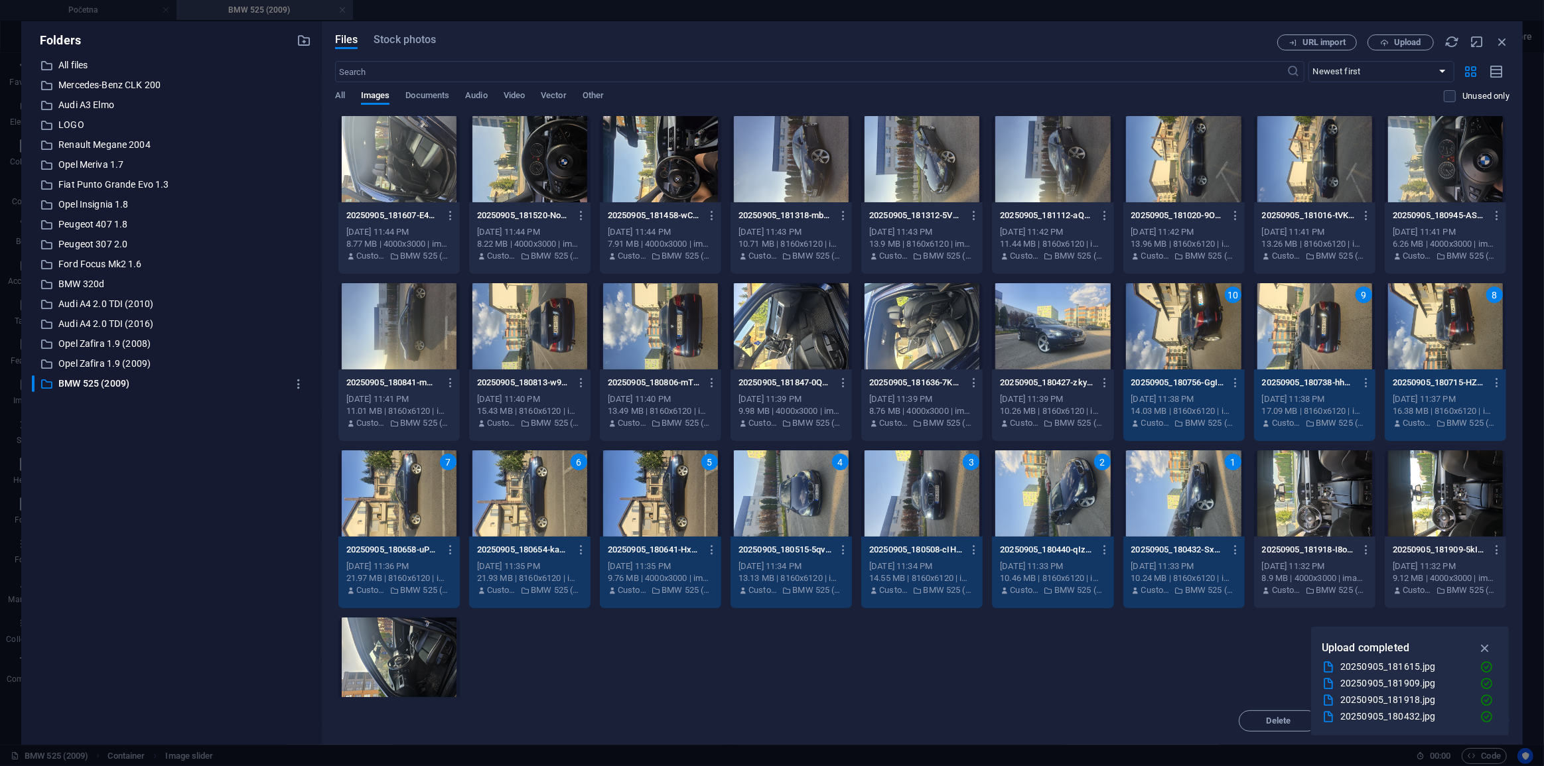
click at [1153, 339] on div "10" at bounding box center [1183, 326] width 121 height 86
click at [1303, 336] on div "9" at bounding box center [1314, 326] width 121 height 86
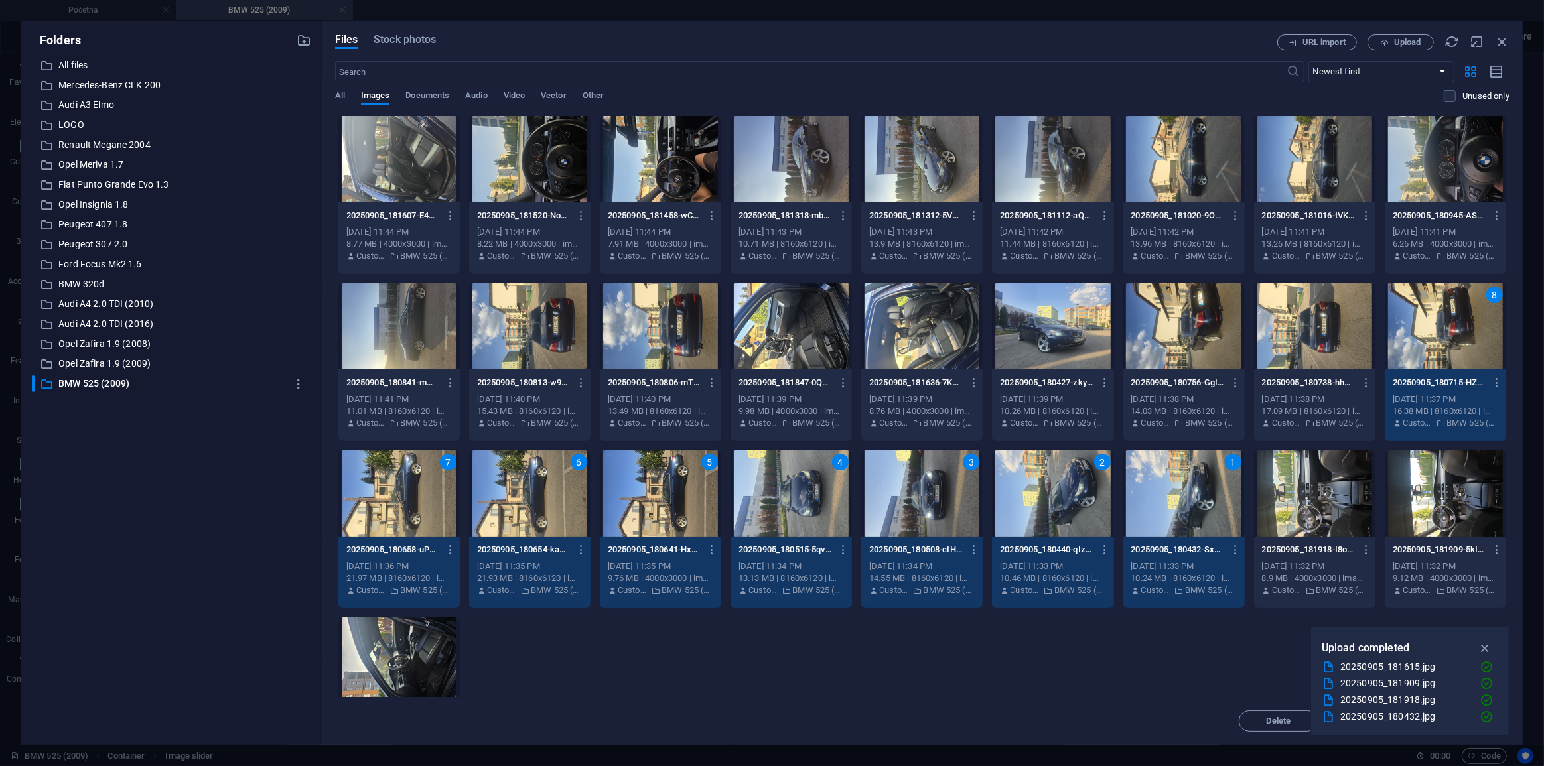
click at [1422, 338] on div "8" at bounding box center [1445, 326] width 121 height 86
click at [1062, 346] on div at bounding box center [1052, 326] width 121 height 86
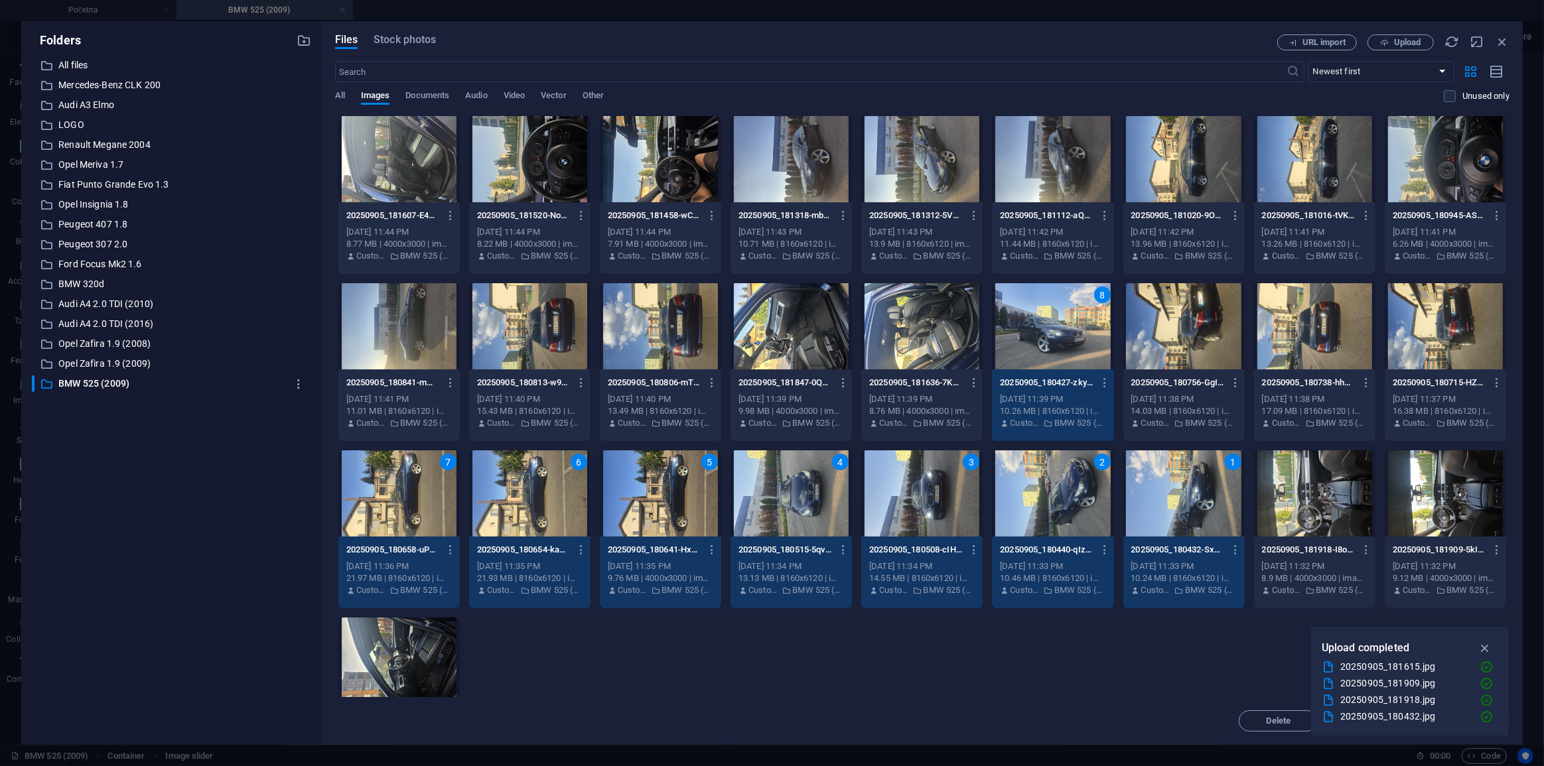
click at [1447, 354] on div at bounding box center [1445, 326] width 121 height 86
click at [1333, 352] on div at bounding box center [1314, 326] width 121 height 86
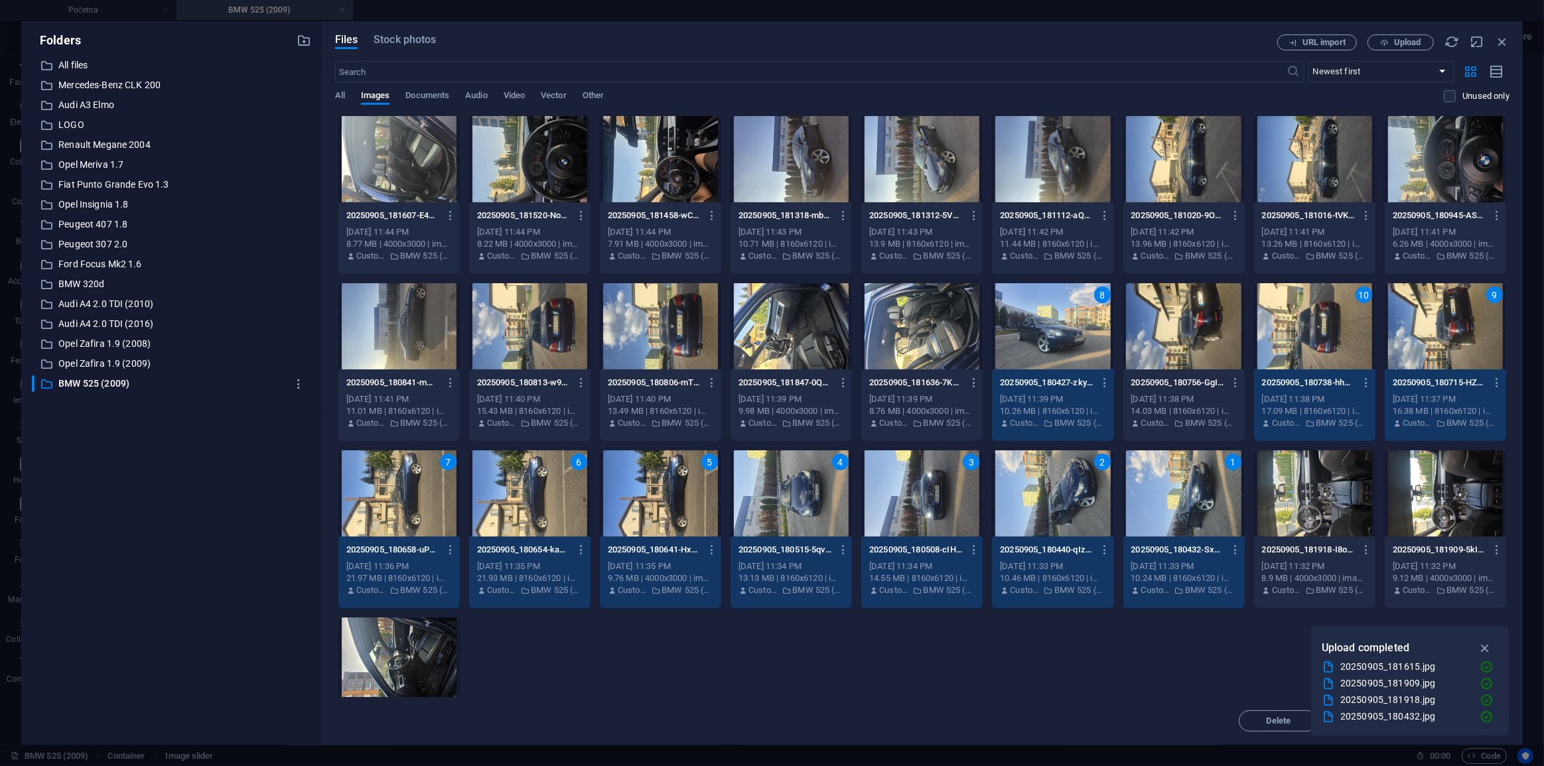
click at [1190, 350] on div at bounding box center [1183, 326] width 121 height 86
click at [673, 358] on div at bounding box center [660, 326] width 121 height 86
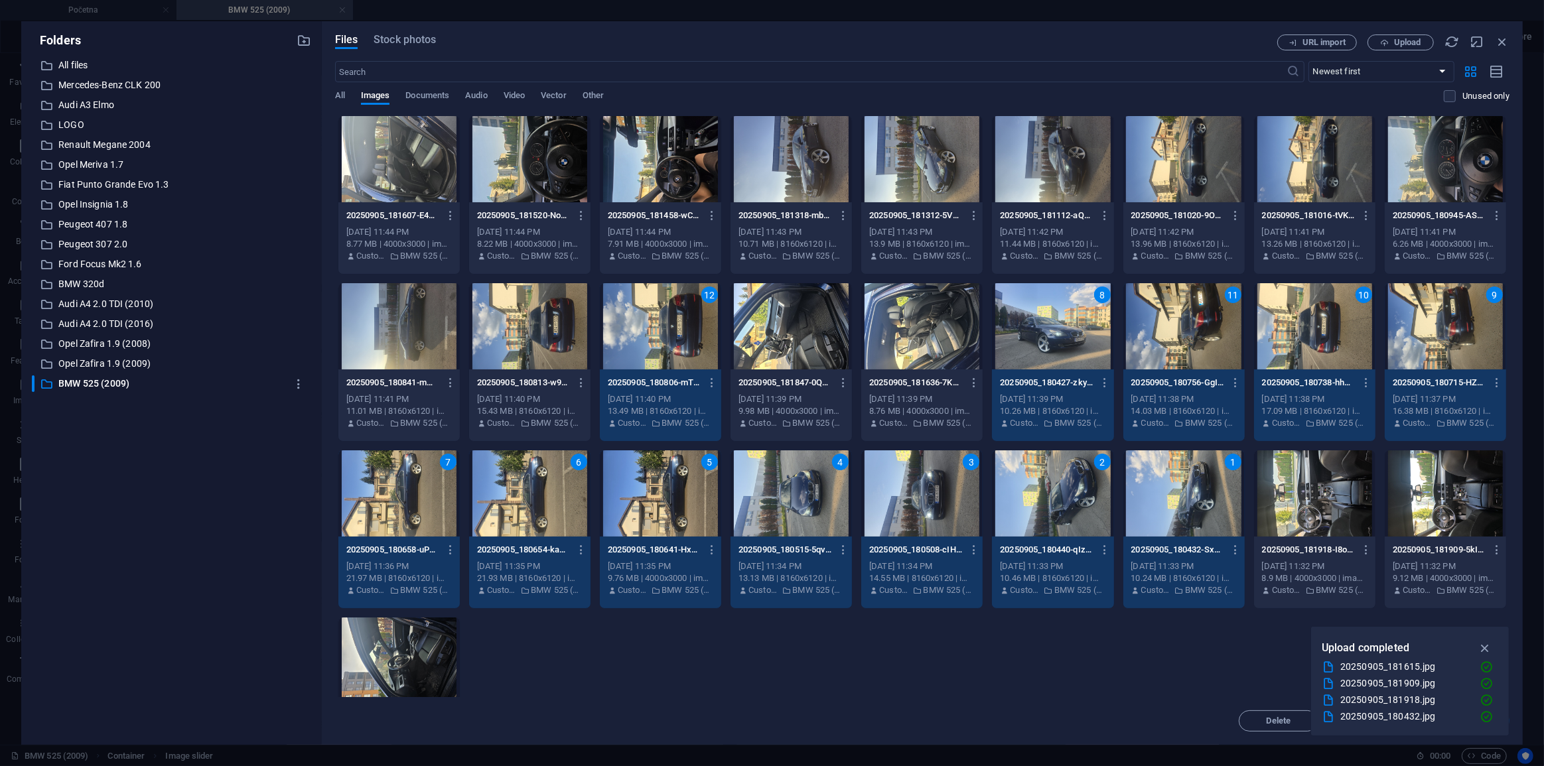
click at [550, 338] on div at bounding box center [529, 326] width 121 height 86
click at [418, 332] on div at bounding box center [398, 326] width 121 height 86
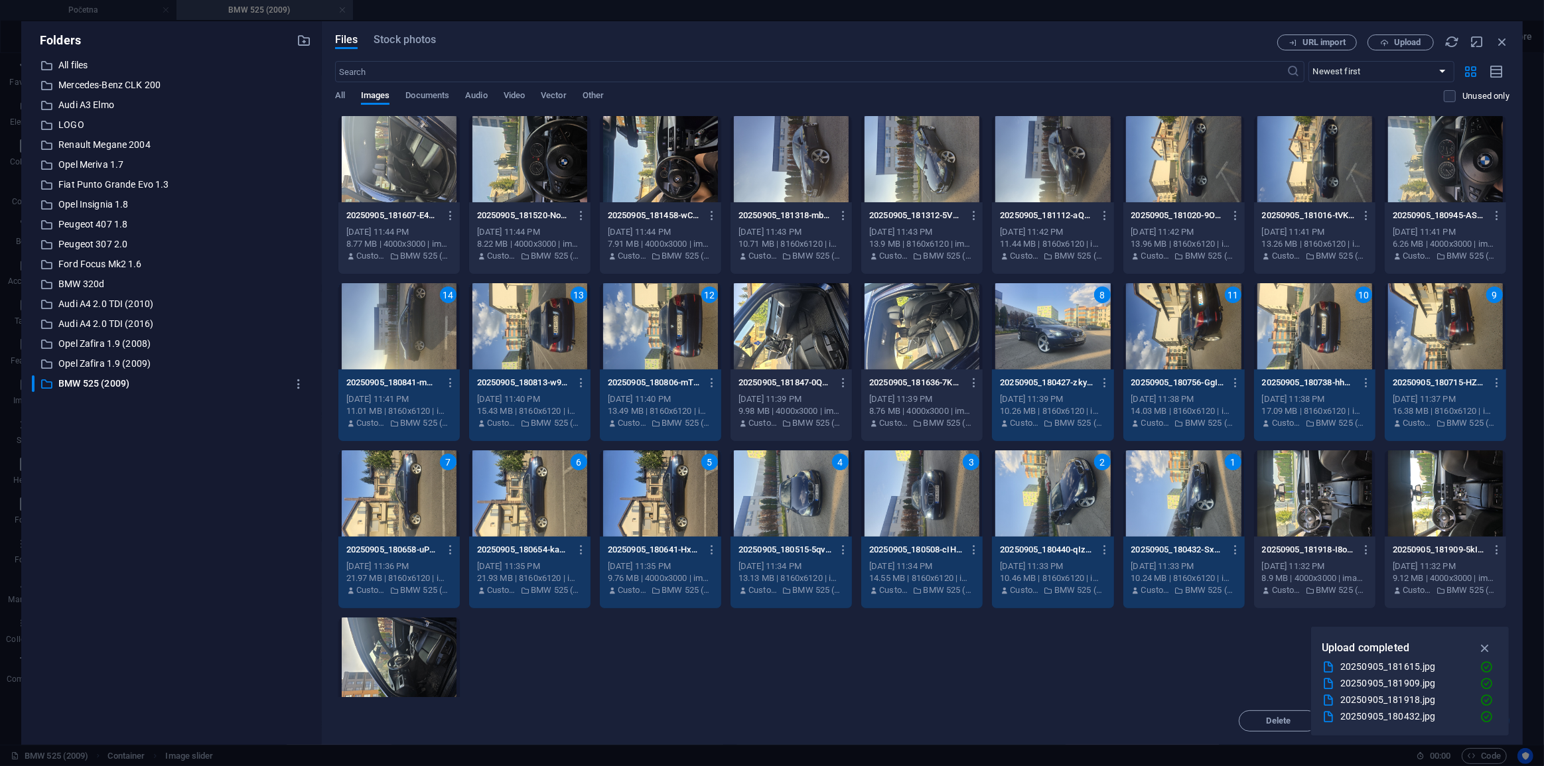
click at [816, 169] on div at bounding box center [791, 159] width 121 height 86
click at [894, 169] on div at bounding box center [921, 159] width 121 height 86
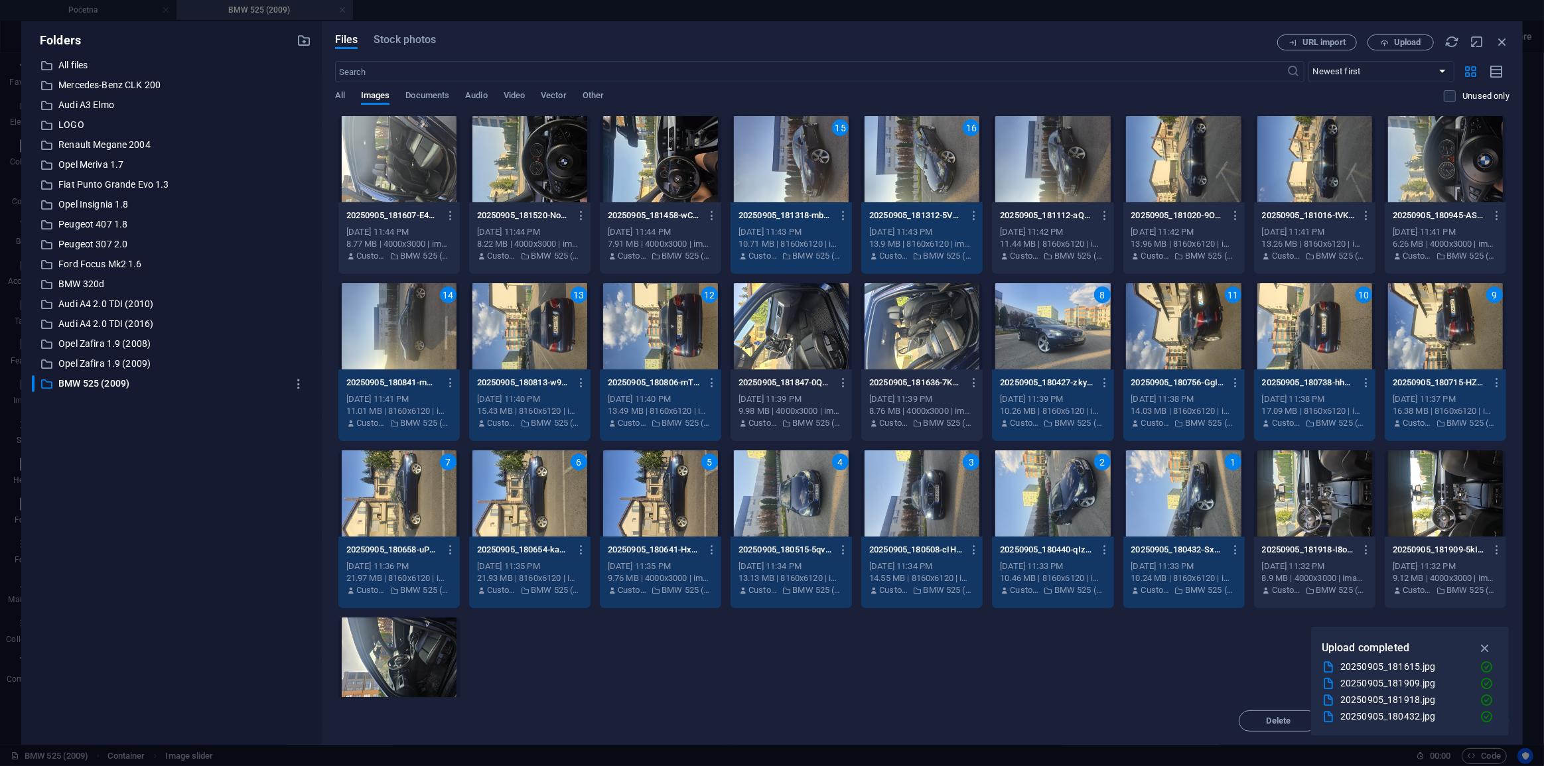
click at [1015, 167] on div at bounding box center [1052, 159] width 121 height 86
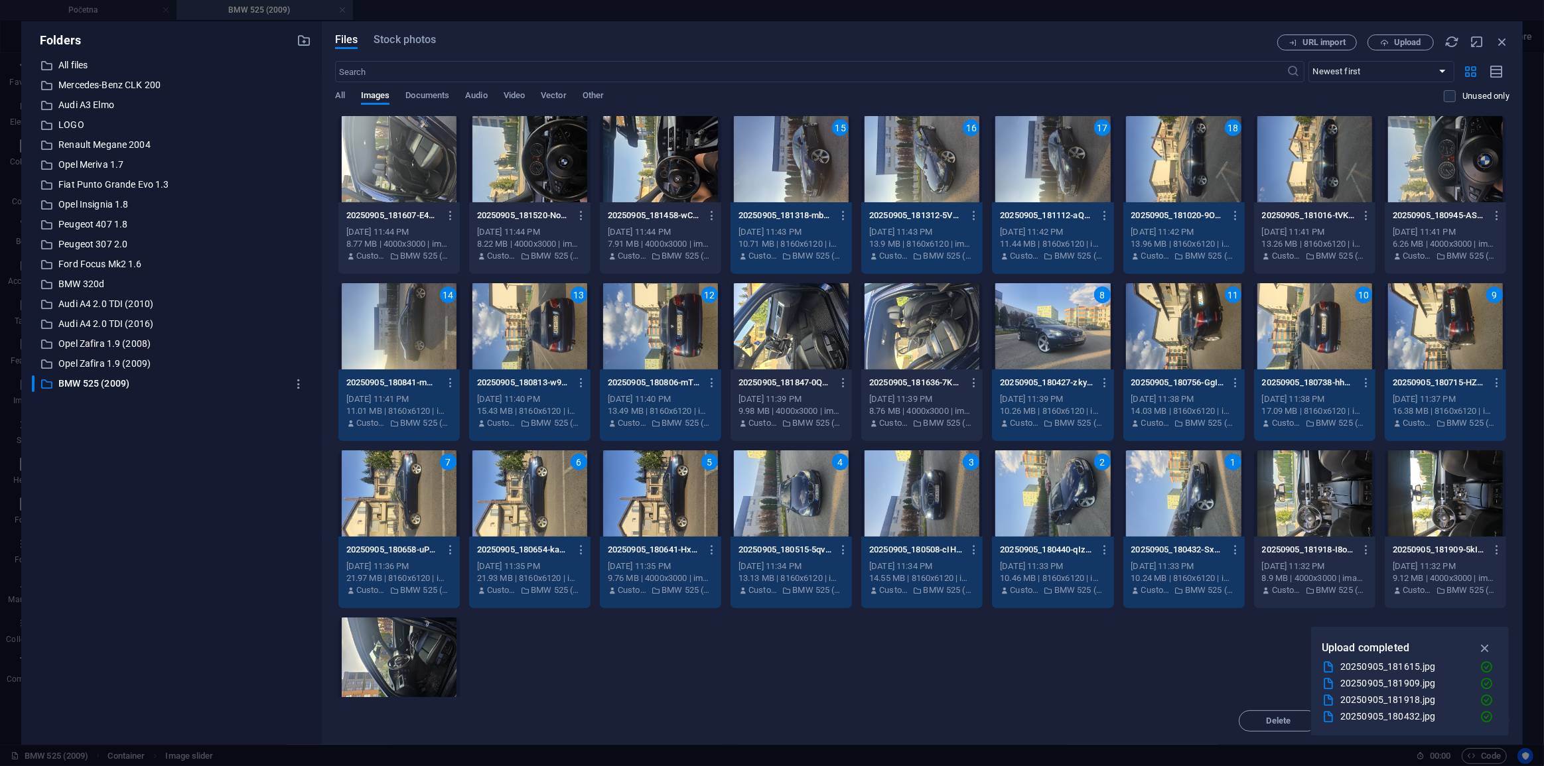
click at [1293, 178] on div at bounding box center [1314, 159] width 121 height 86
click at [405, 660] on div at bounding box center [398, 661] width 121 height 86
click at [1324, 518] on div at bounding box center [1314, 494] width 121 height 86
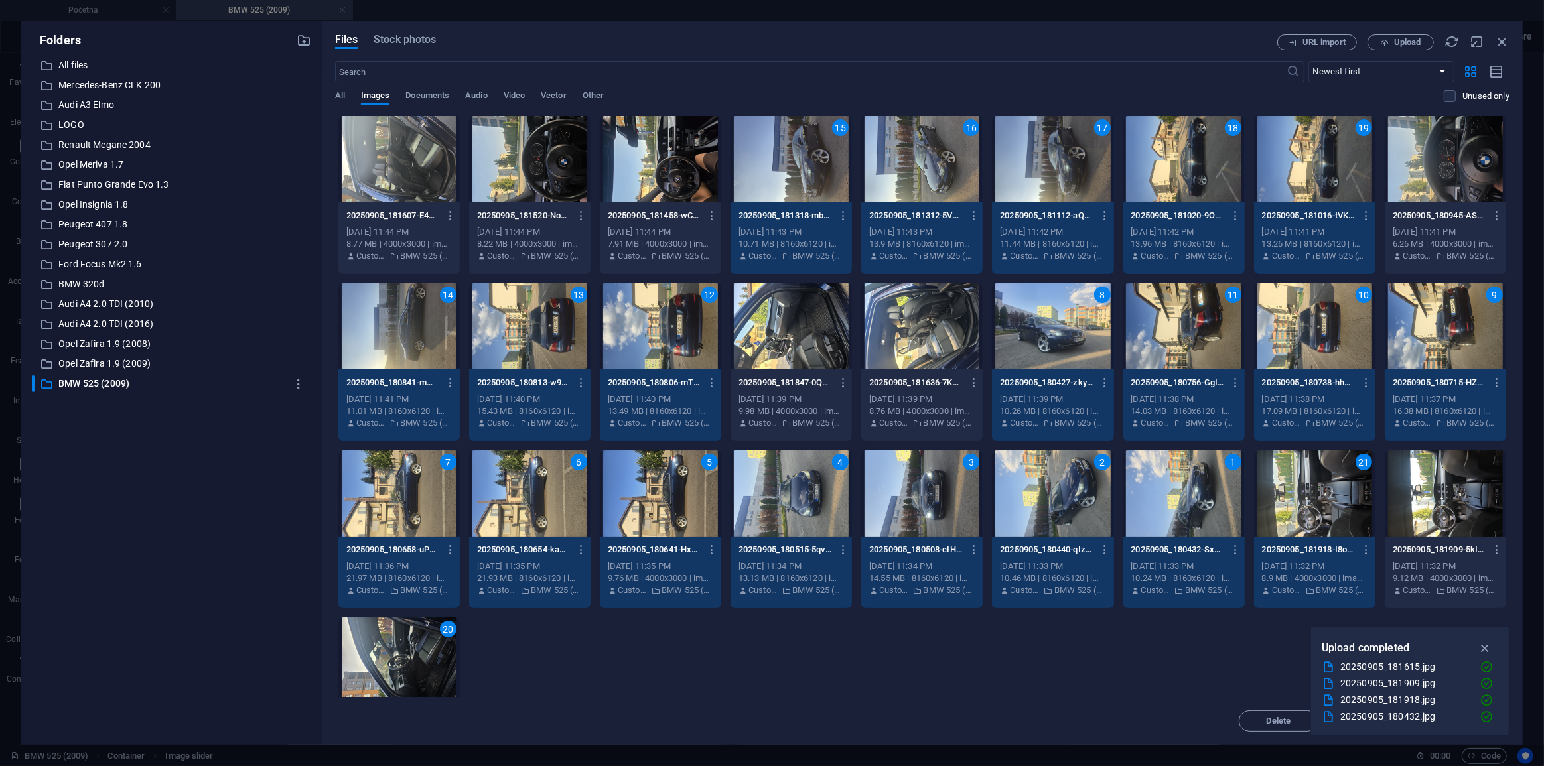
click at [1426, 517] on div at bounding box center [1445, 494] width 121 height 86
click at [1493, 204] on div "20250905_180945-ASgs6Xw1guDM6Px4lSb8gw.jpg 20250905_180945-ASgs6Xw1guDM6Px4lSb8…" at bounding box center [1445, 236] width 121 height 68
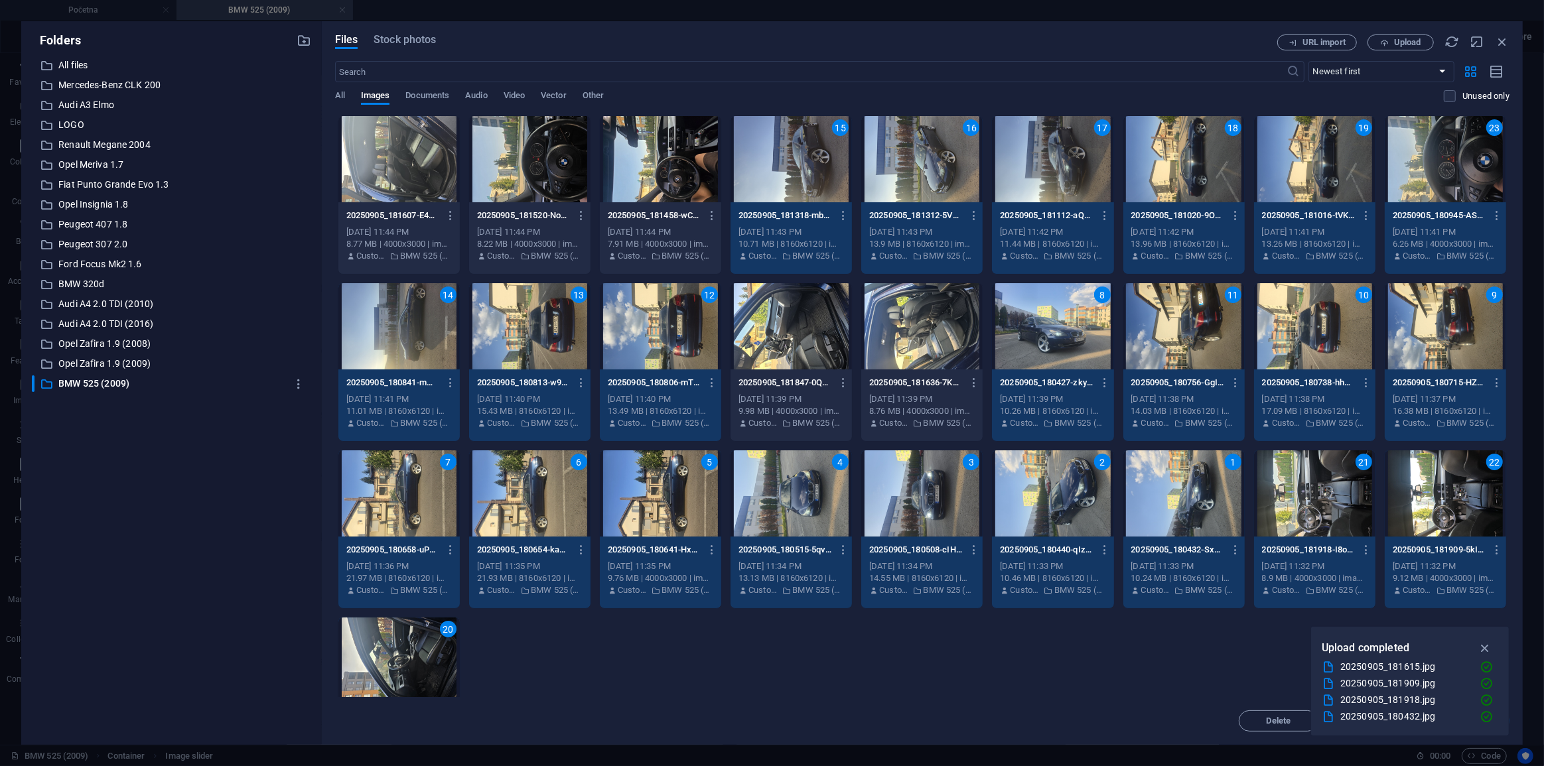
click at [618, 187] on div at bounding box center [660, 159] width 121 height 86
click at [571, 186] on div at bounding box center [529, 159] width 121 height 86
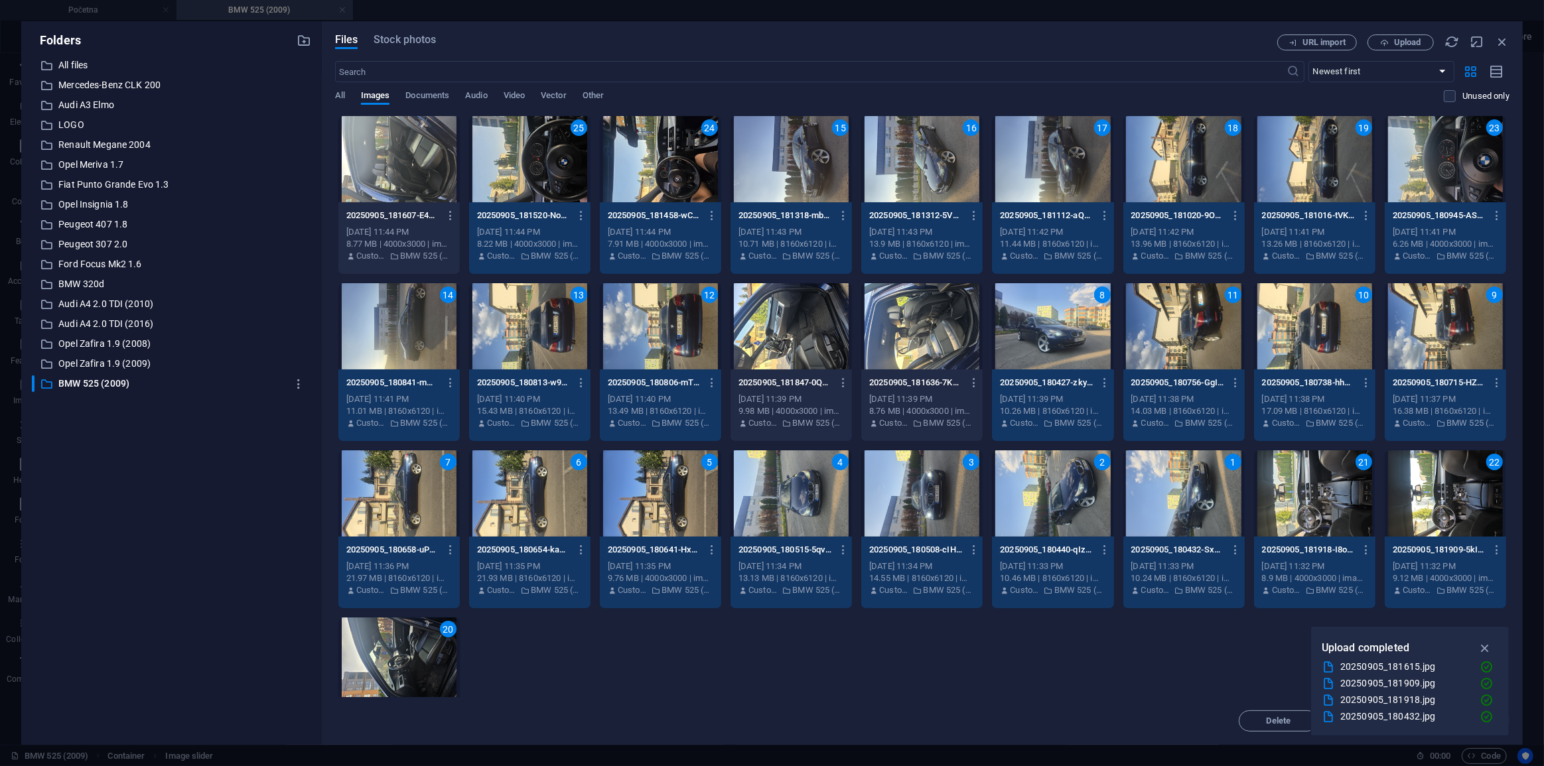
click at [418, 186] on div at bounding box center [398, 159] width 121 height 86
click at [1484, 645] on icon "button" at bounding box center [1485, 648] width 15 height 15
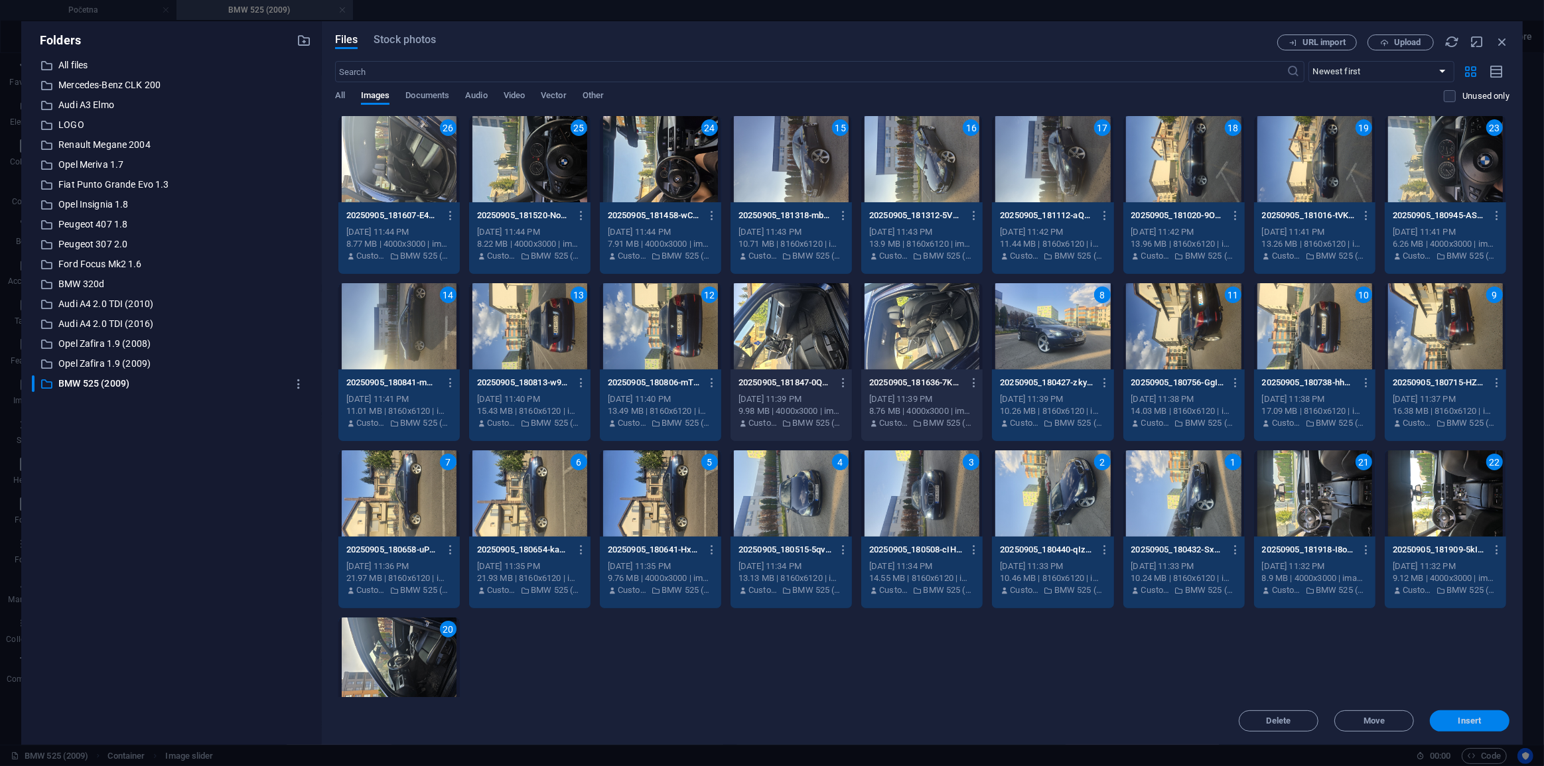
click at [1476, 721] on span "Insert" at bounding box center [1469, 721] width 23 height 8
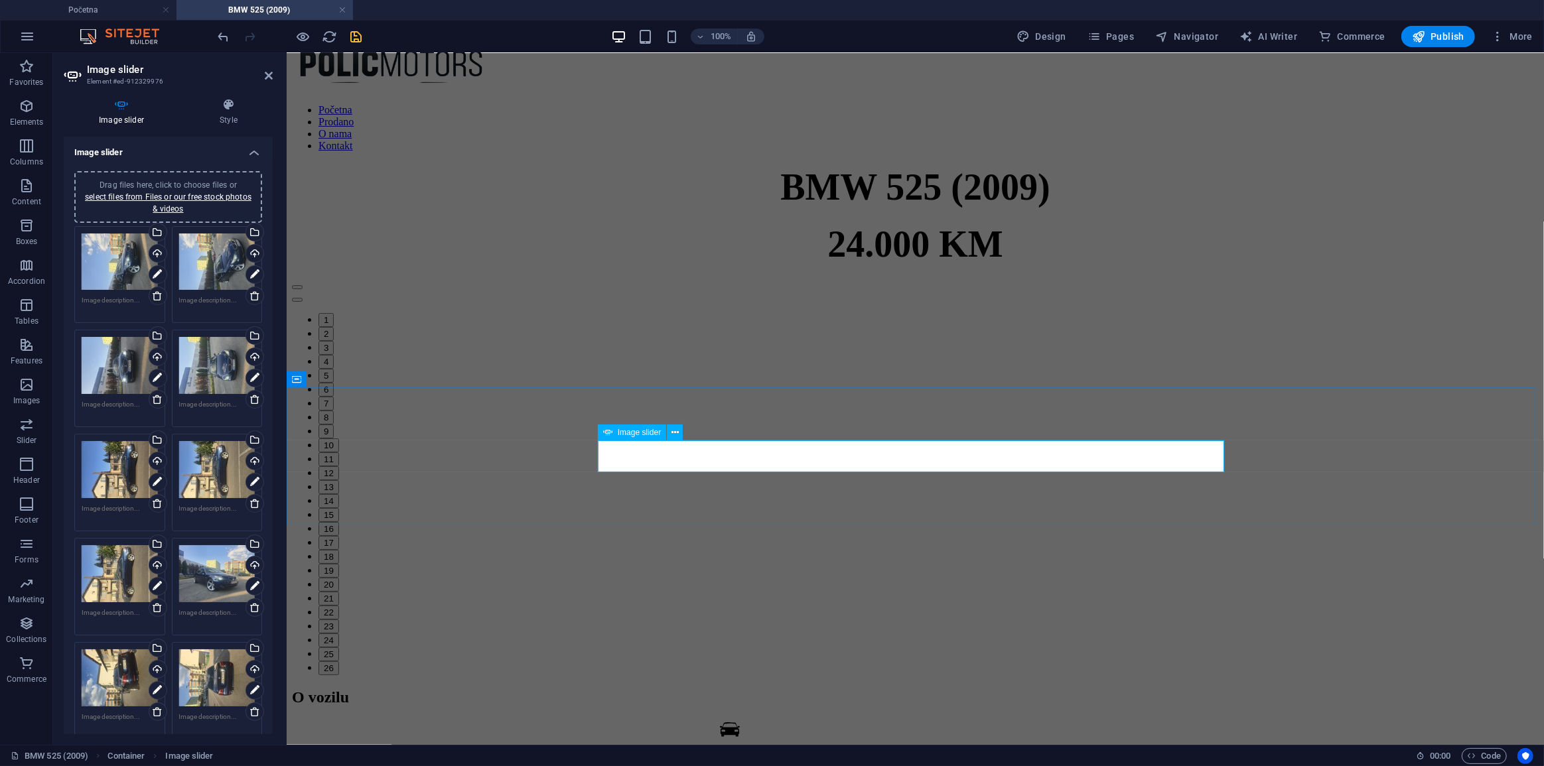
click at [333, 326] on button "1" at bounding box center [325, 320] width 15 height 14
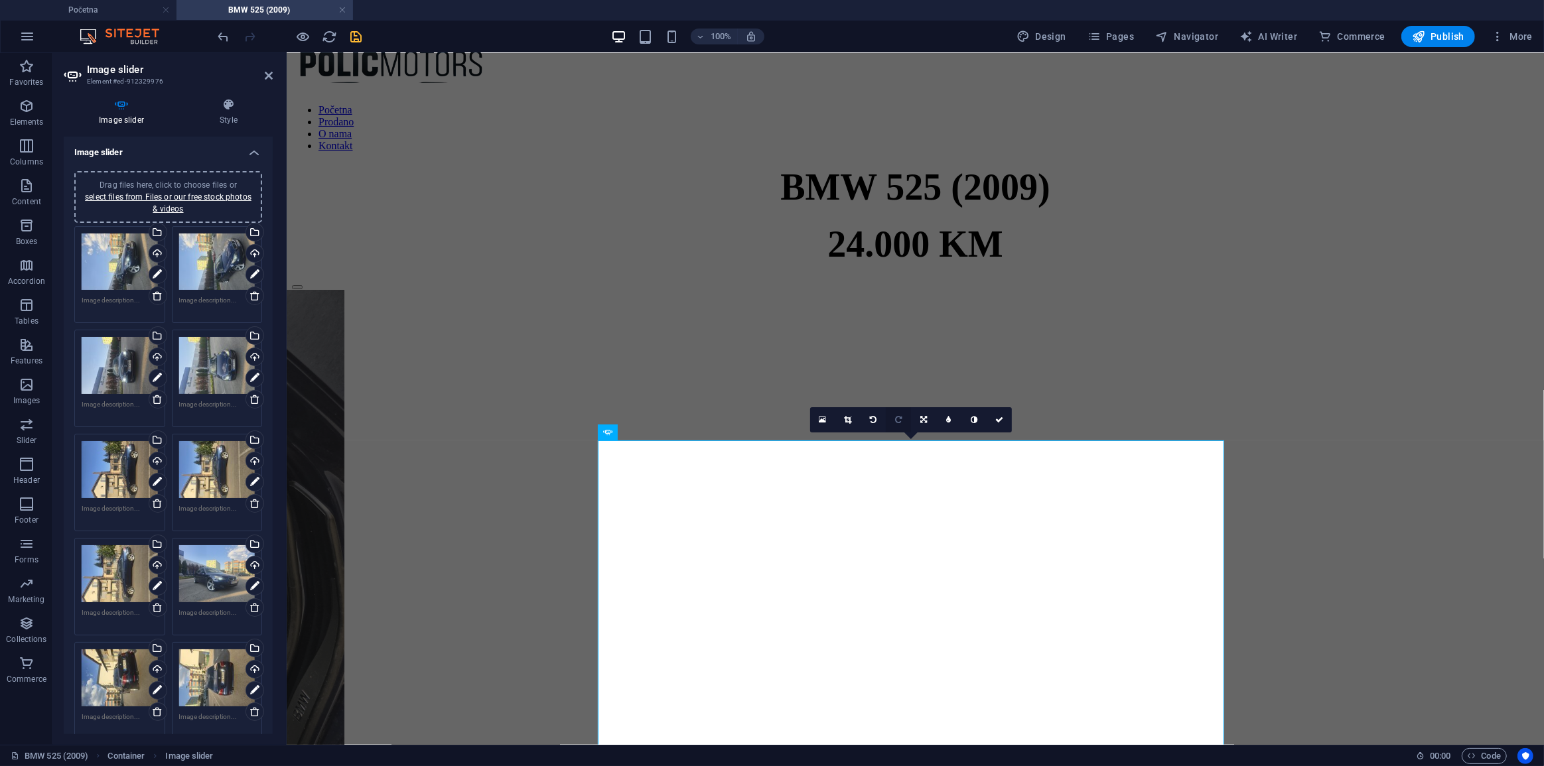
click at [901, 421] on icon at bounding box center [898, 420] width 7 height 8
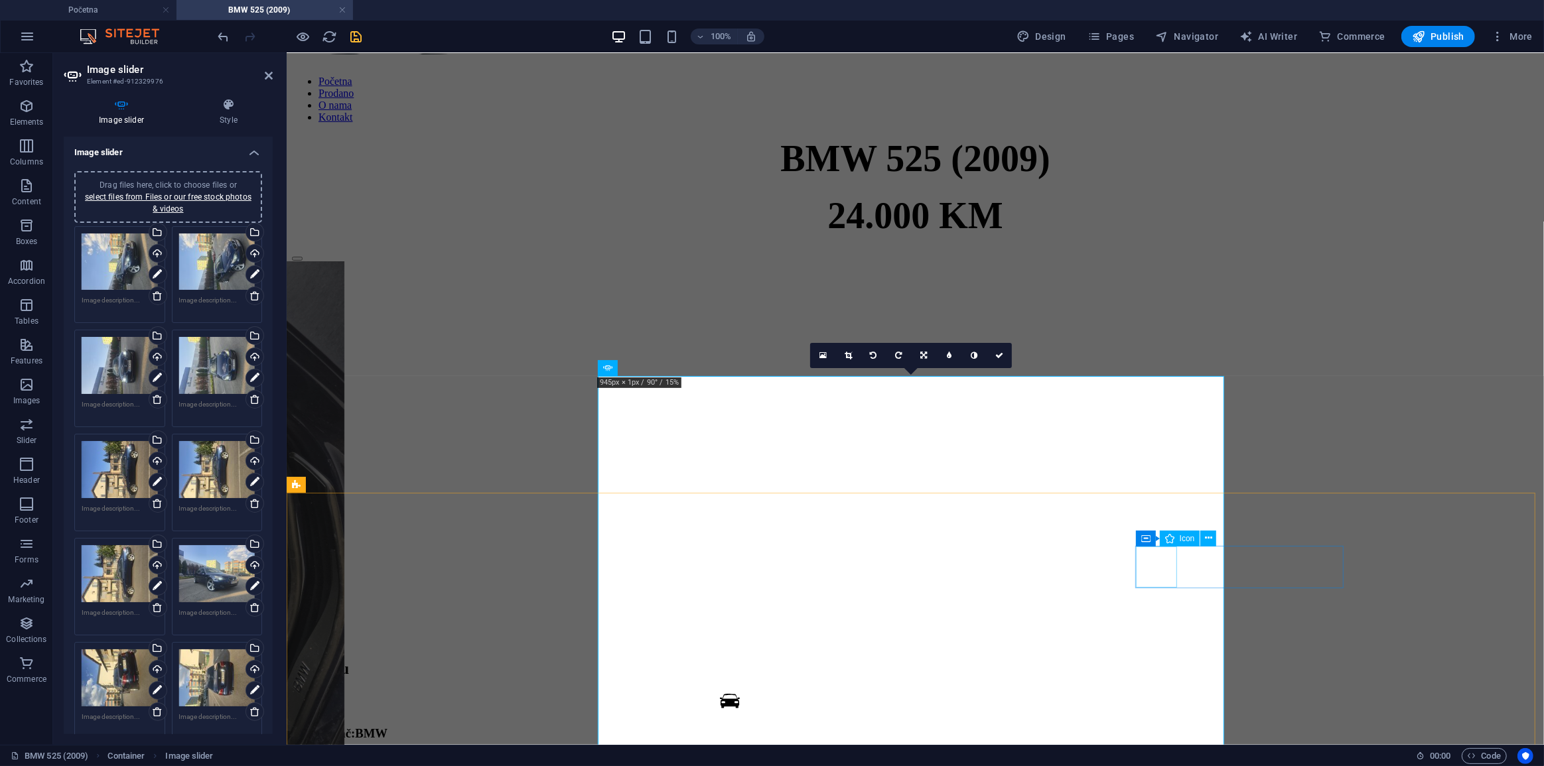
scroll to position [362, 0]
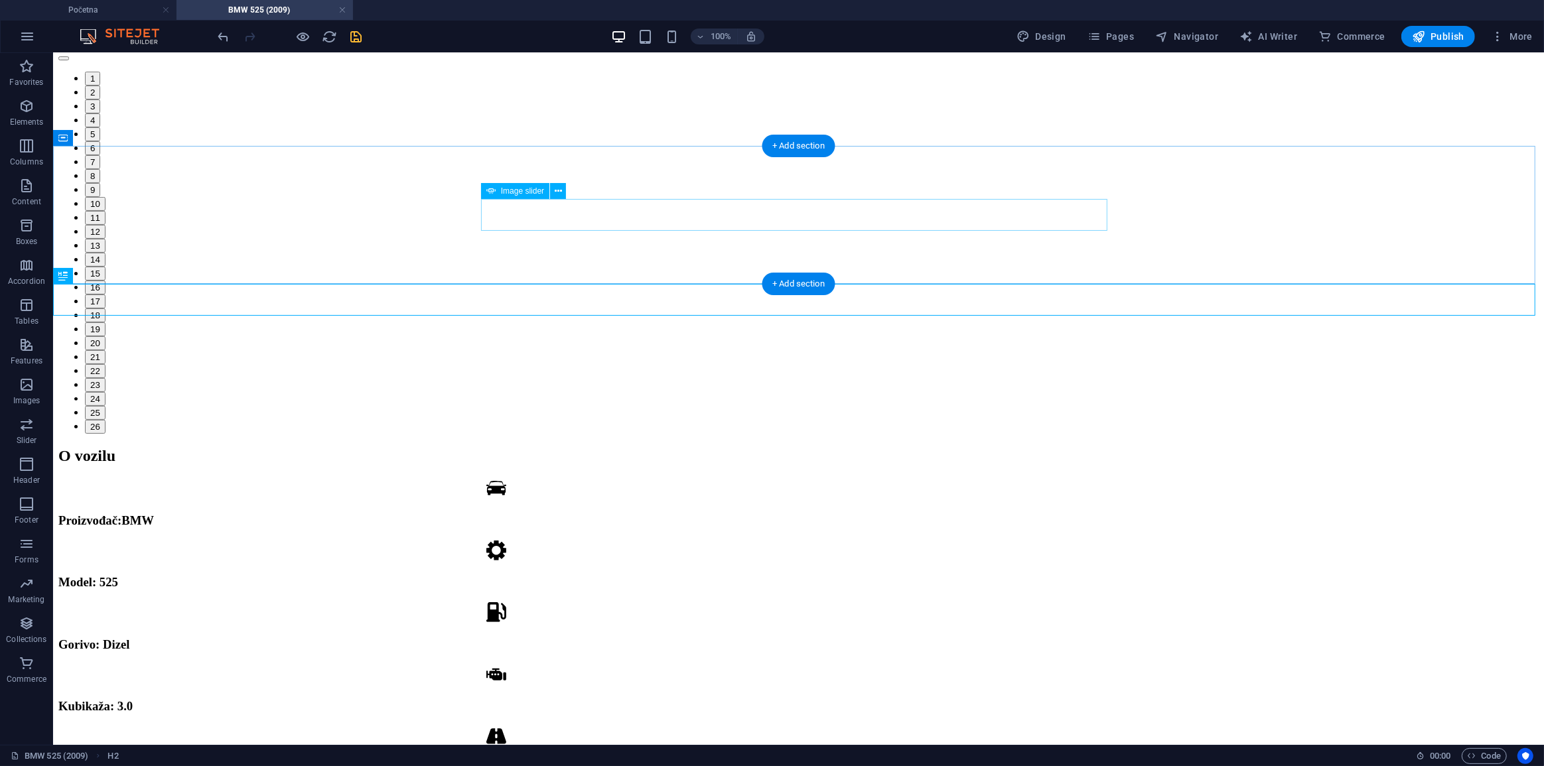
click at [100, 99] on button "2" at bounding box center [91, 92] width 15 height 14
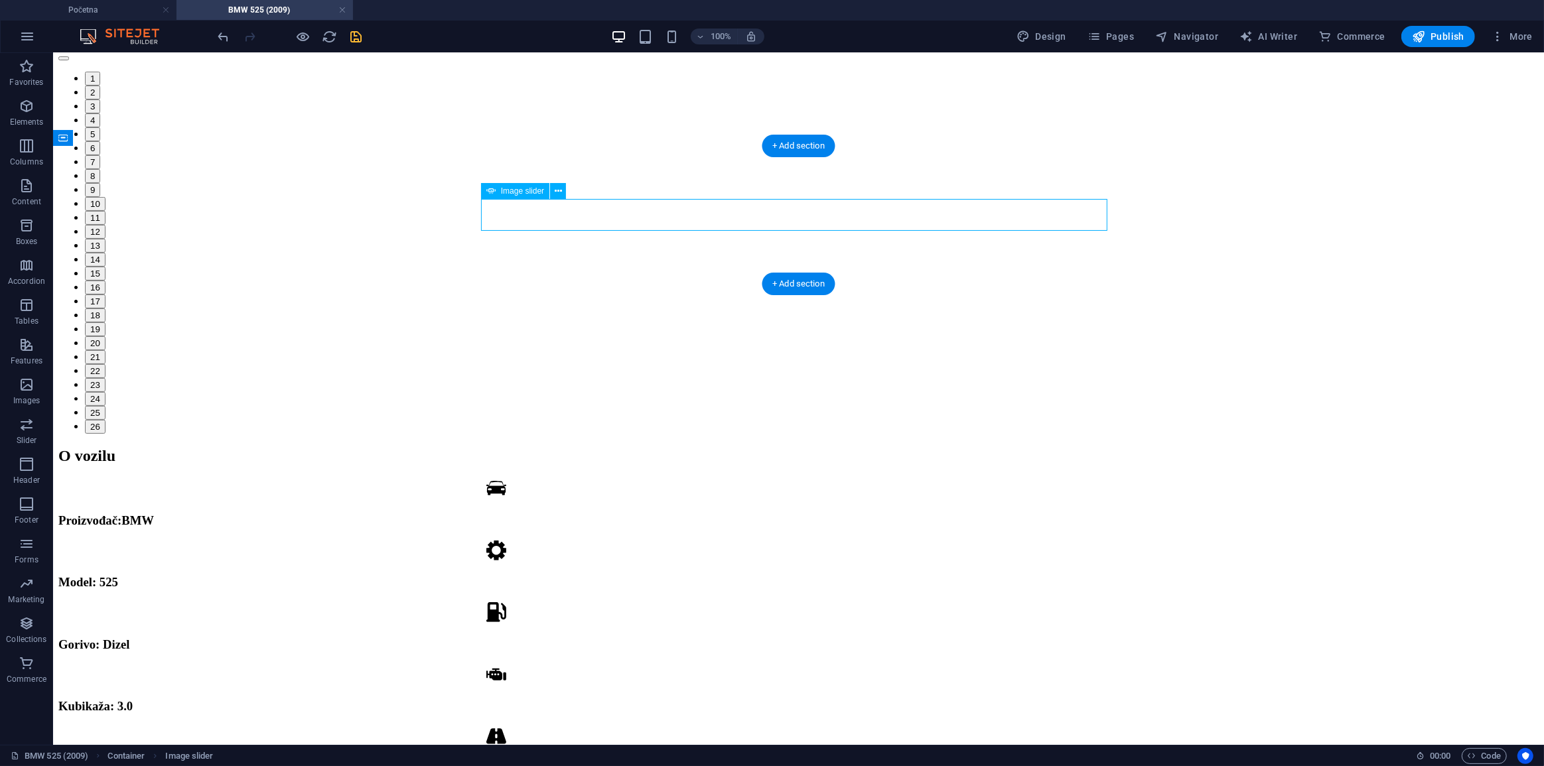
click at [100, 127] on button "4" at bounding box center [91, 120] width 15 height 14
select select "ms"
select select "s"
select select "progressive"
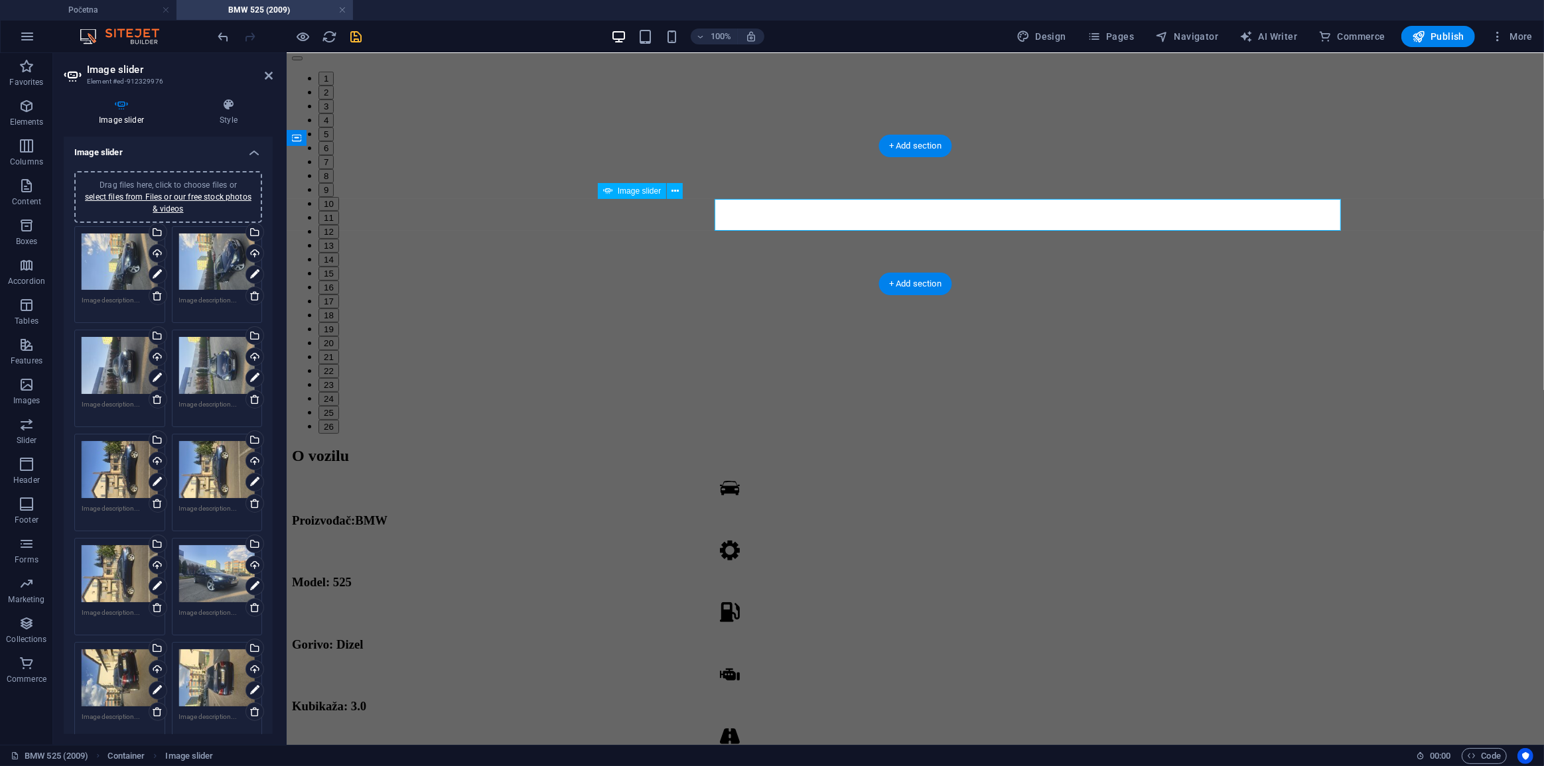
click at [302, 47] on button "button" at bounding box center [296, 45] width 11 height 4
click at [333, 99] on button "2" at bounding box center [325, 92] width 15 height 14
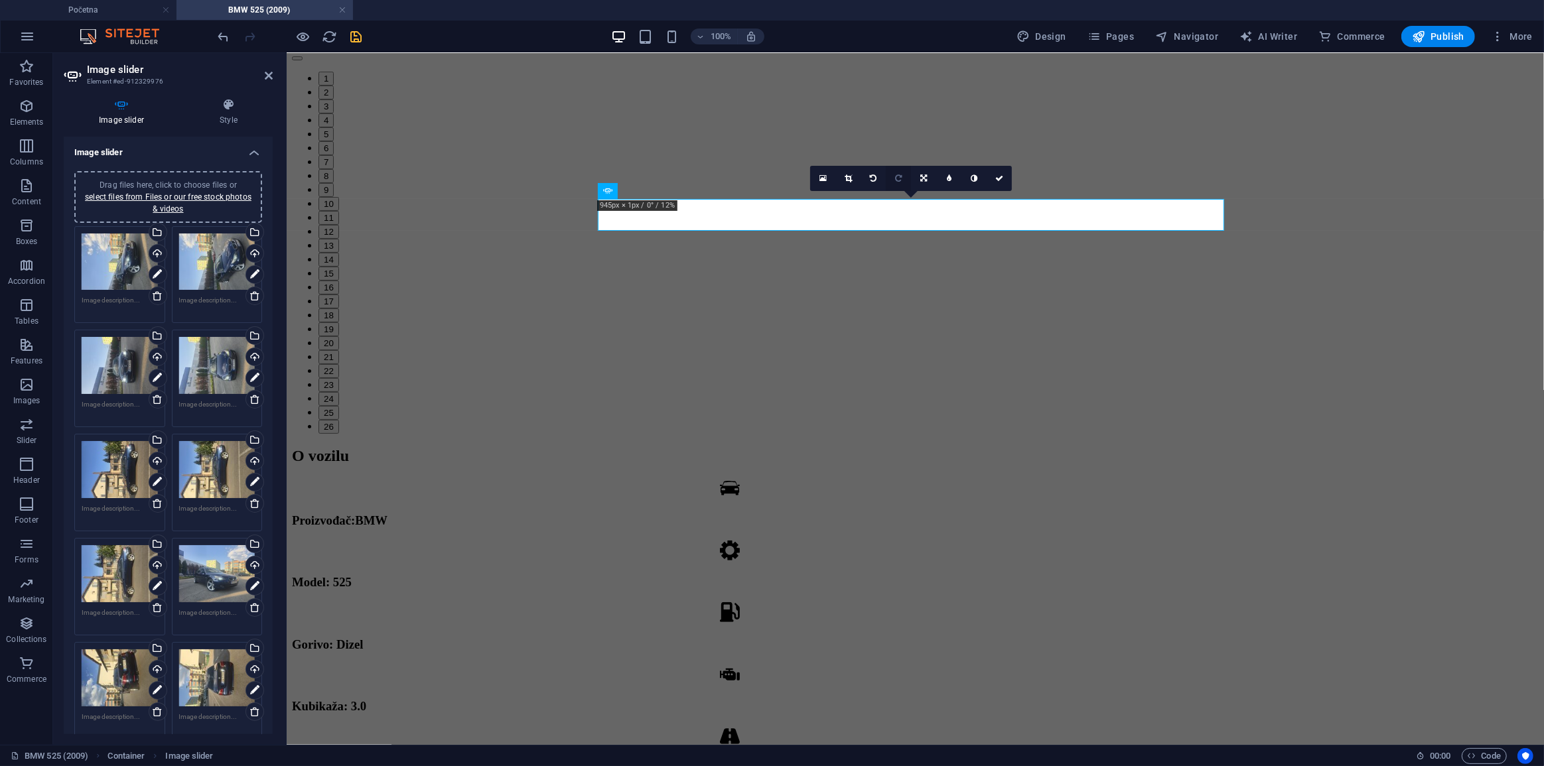
click at [897, 177] on icon at bounding box center [898, 179] width 7 height 8
click at [333, 113] on button "3" at bounding box center [325, 106] width 15 height 14
click at [901, 182] on icon at bounding box center [898, 179] width 7 height 8
click at [756, 204] on div "1 2 3 4 5 6 7 8 9 10 11 12 13 14 15 16 17 18 19 20 21 22 23 24 25 26" at bounding box center [914, 234] width 1247 height 397
click at [766, 210] on div "1 2 3 4 5 6 7 8 9 10 11 12 13 14 15 16 17 18 19 20 21 22 23 24 25 26" at bounding box center [914, 234] width 1247 height 397
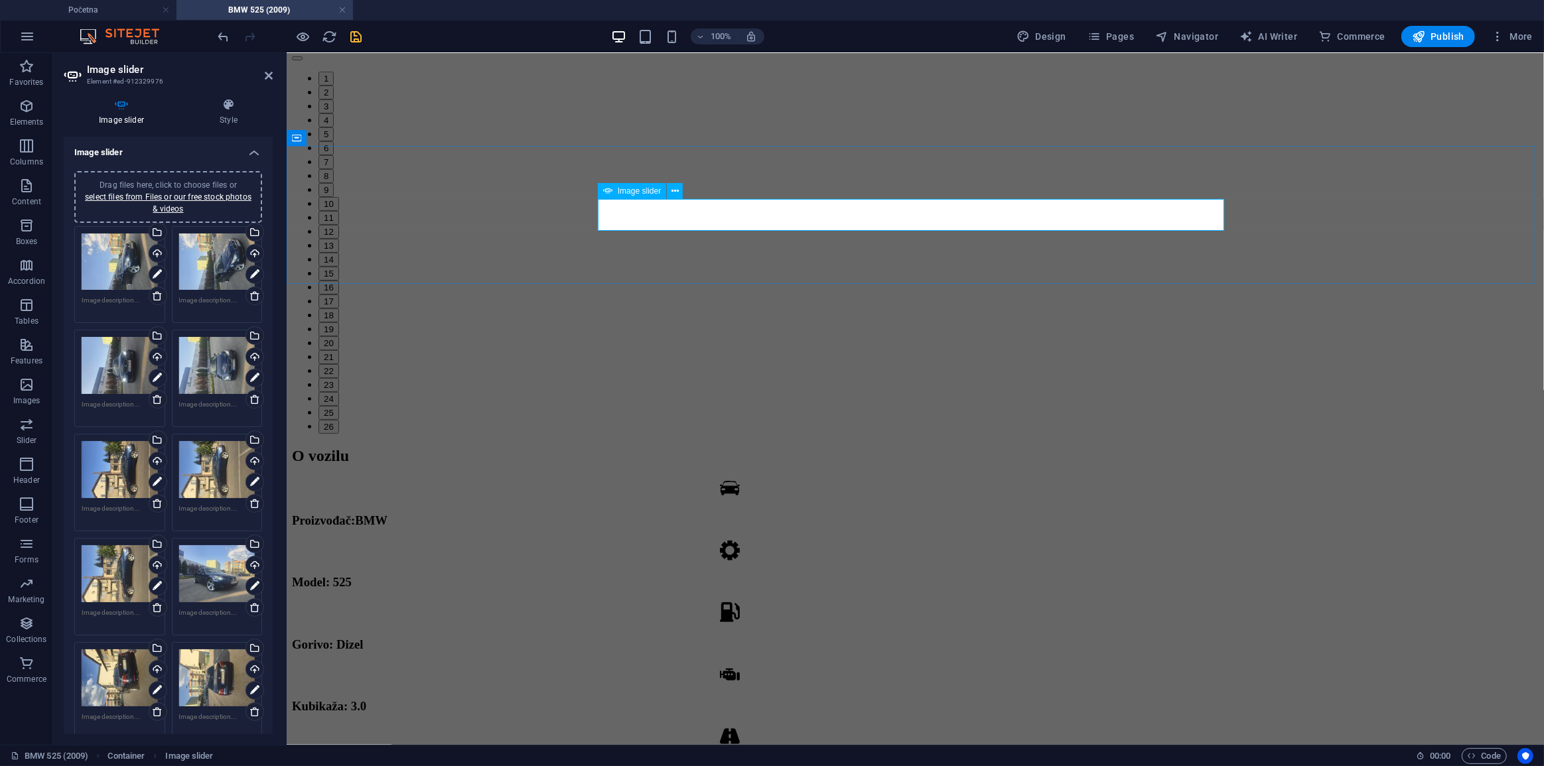
click at [333, 127] on button "4" at bounding box center [325, 120] width 15 height 14
click at [894, 182] on link at bounding box center [898, 178] width 25 height 25
click at [333, 141] on button "5" at bounding box center [325, 134] width 15 height 14
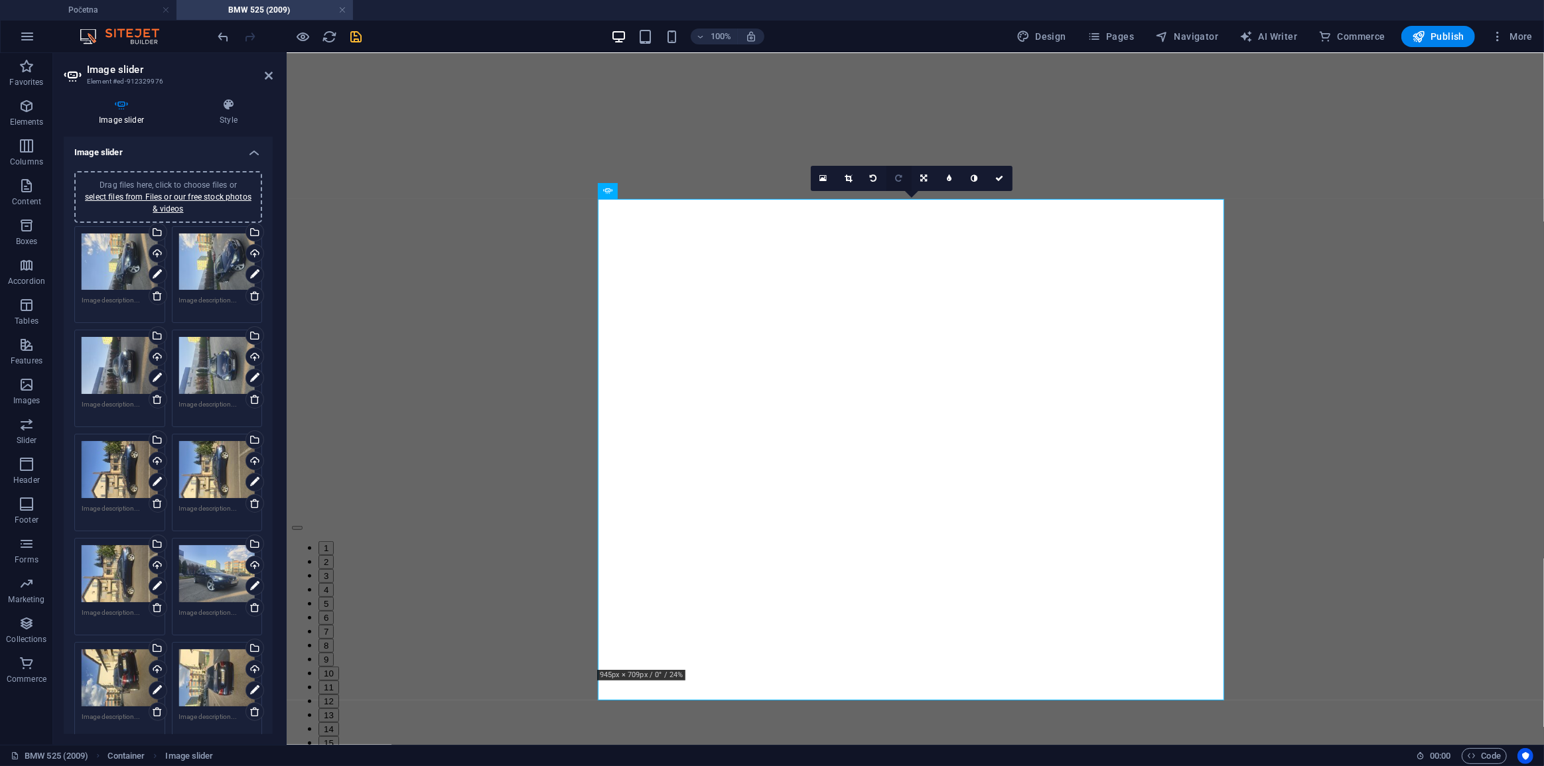
click at [902, 180] on link at bounding box center [899, 178] width 25 height 25
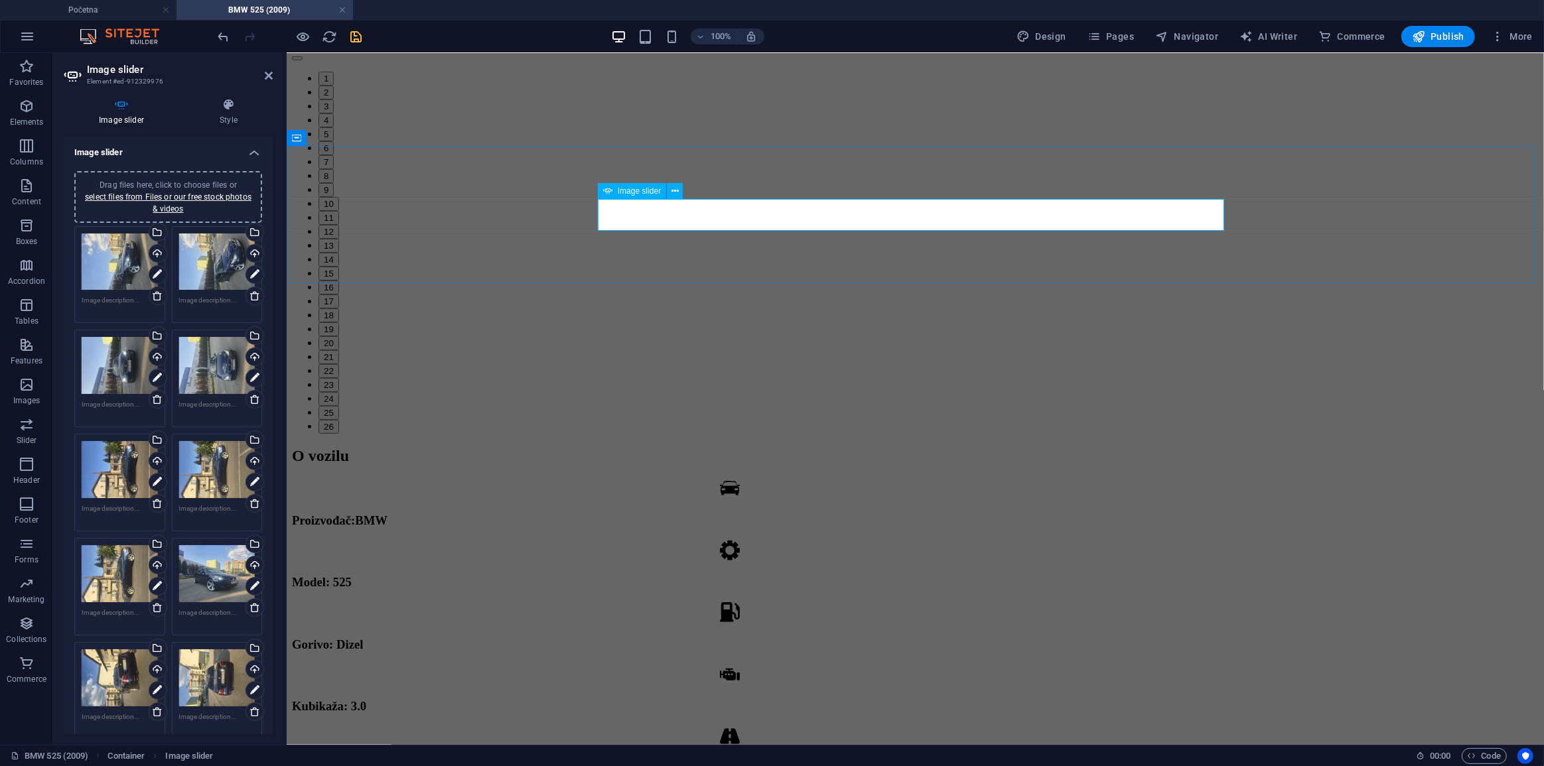
click at [333, 155] on button "6" at bounding box center [325, 148] width 15 height 14
drag, startPoint x: 897, startPoint y: 178, endPoint x: 526, endPoint y: 152, distance: 372.5
click at [897, 178] on icon at bounding box center [898, 179] width 7 height 8
click at [333, 169] on button "7" at bounding box center [325, 162] width 15 height 14
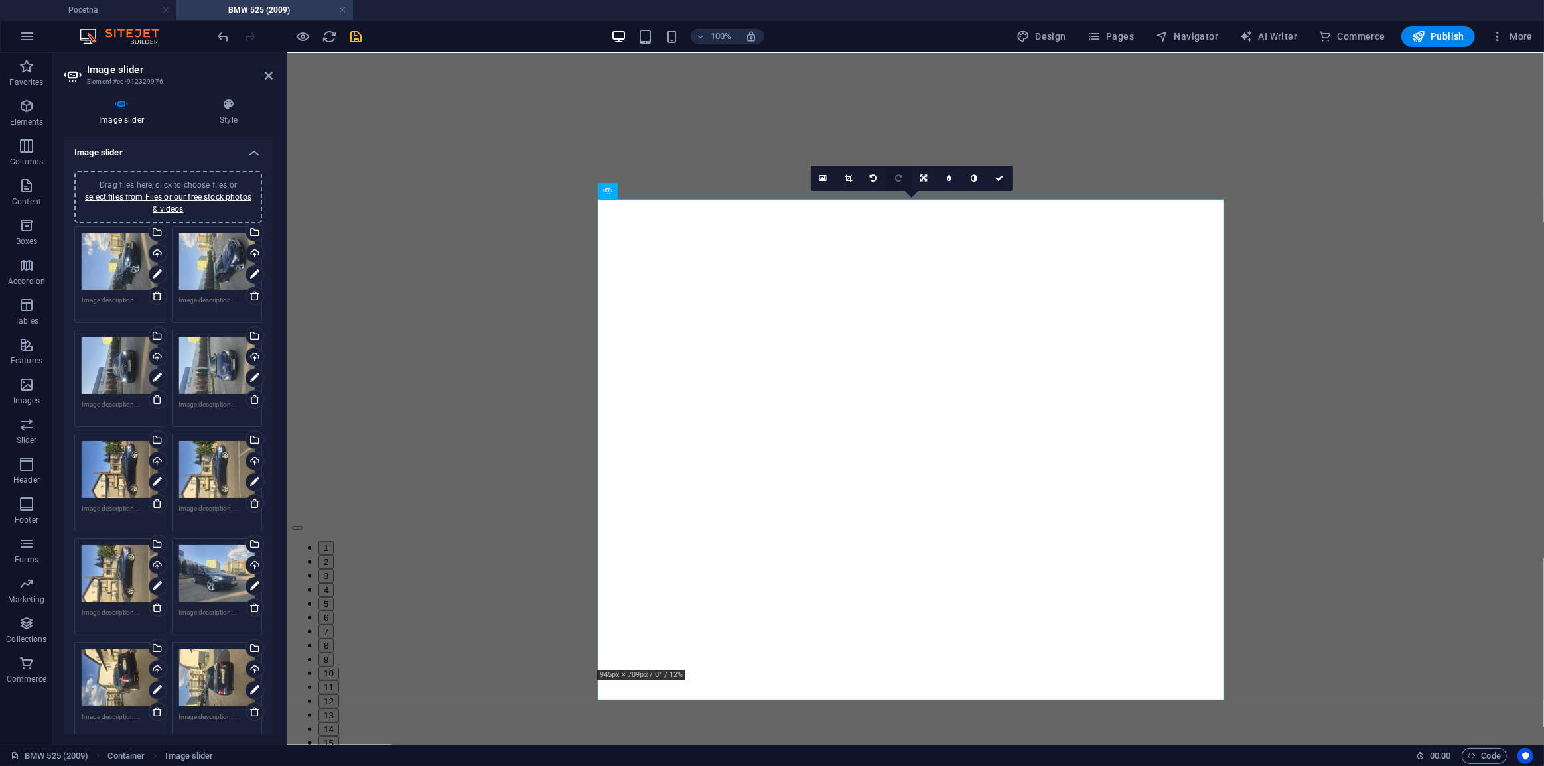
click at [901, 178] on icon at bounding box center [898, 179] width 7 height 8
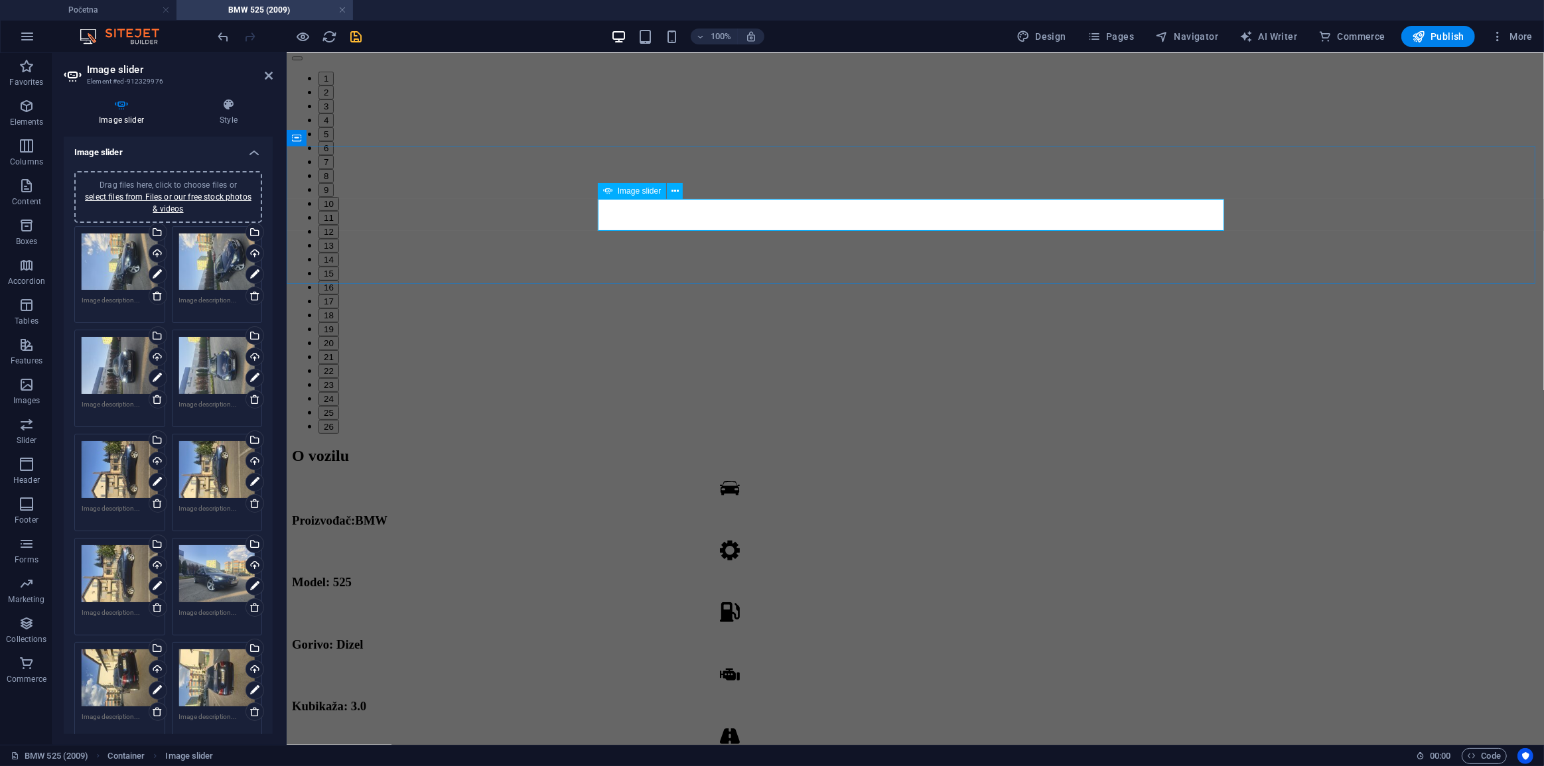
click at [333, 182] on button "8" at bounding box center [325, 176] width 15 height 14
click at [899, 184] on link at bounding box center [898, 178] width 25 height 25
click at [333, 196] on button "9" at bounding box center [325, 189] width 15 height 14
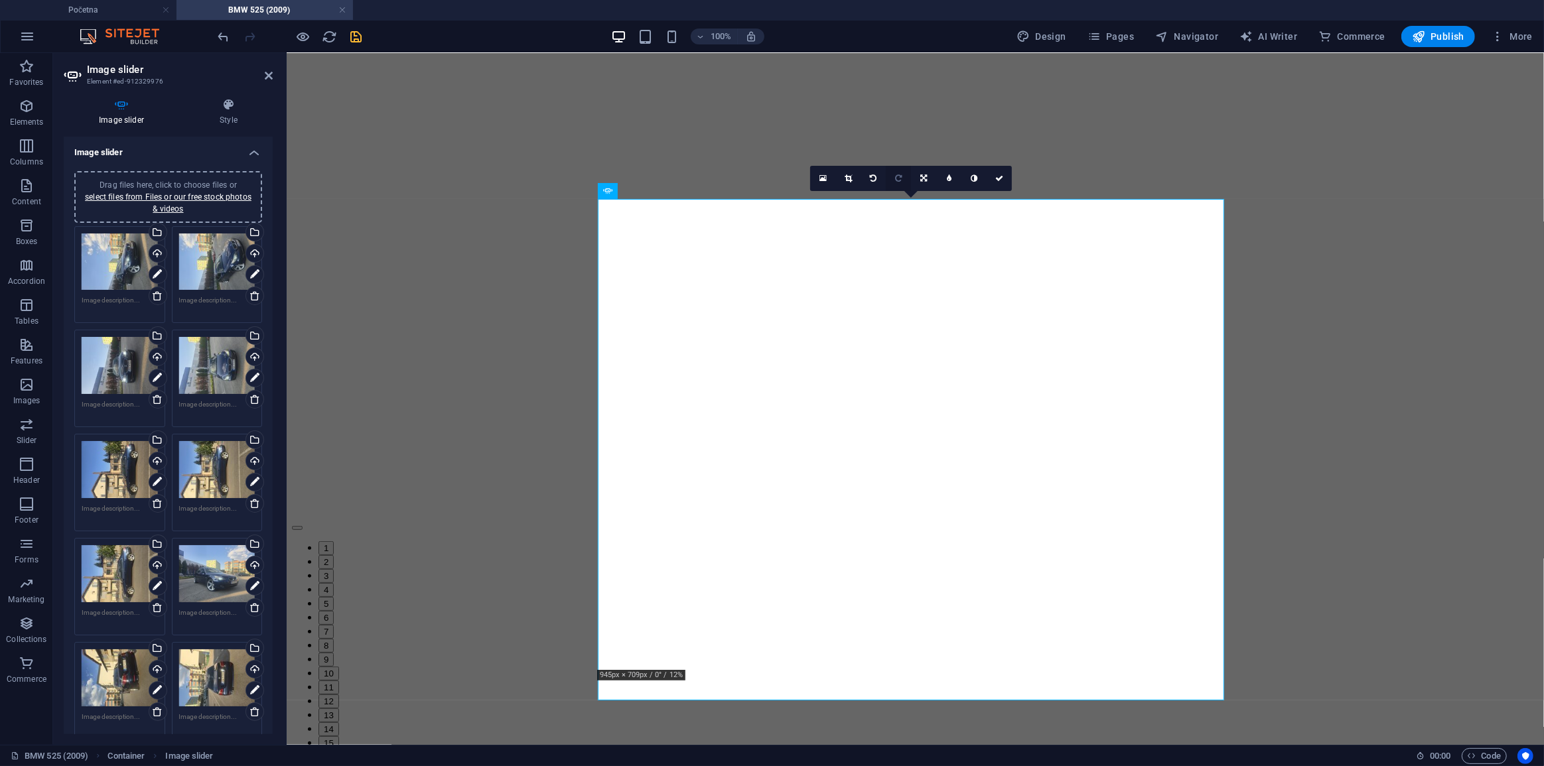
click at [902, 180] on link at bounding box center [898, 178] width 25 height 25
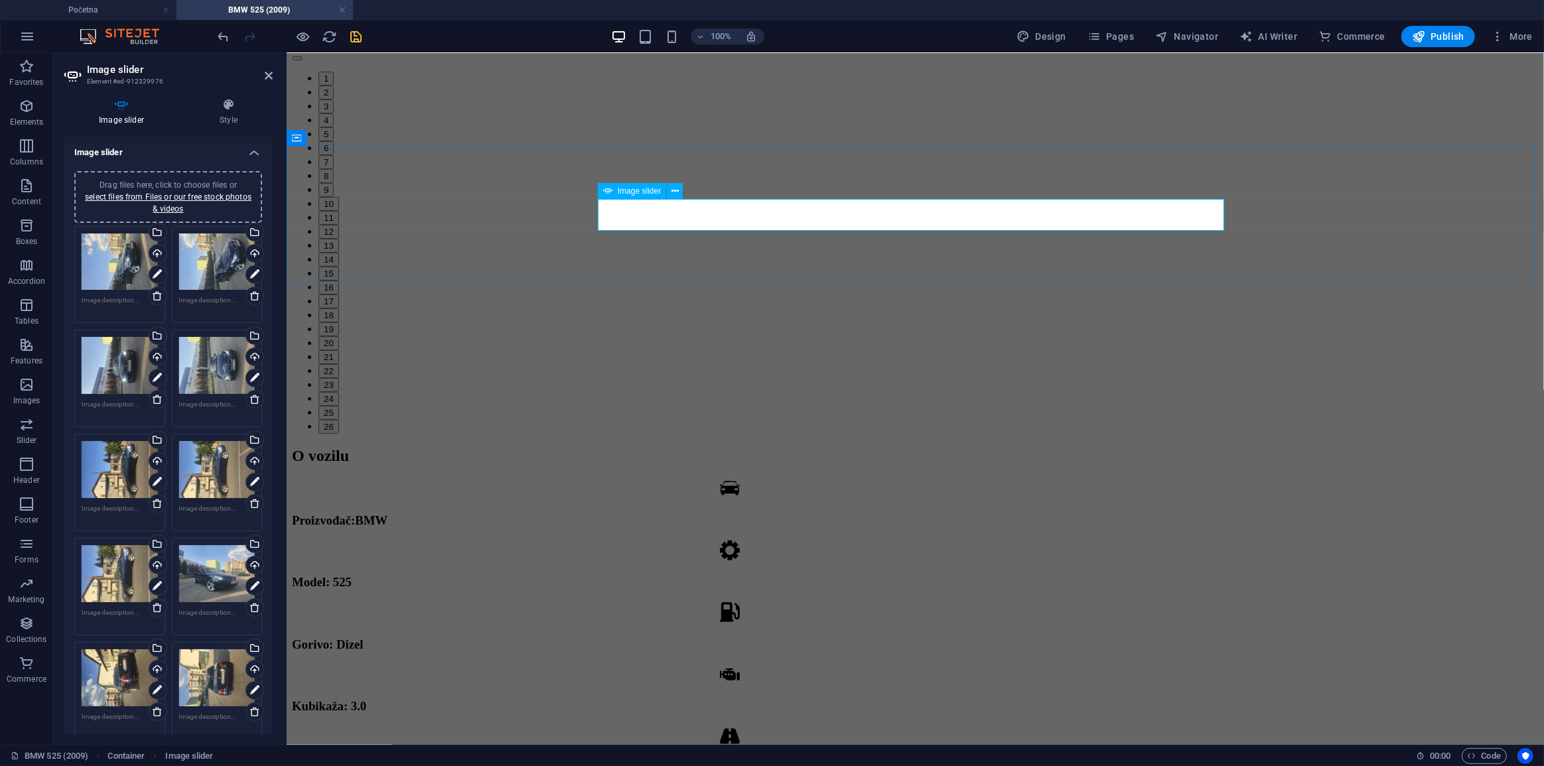
click at [338, 208] on button "10" at bounding box center [328, 203] width 21 height 14
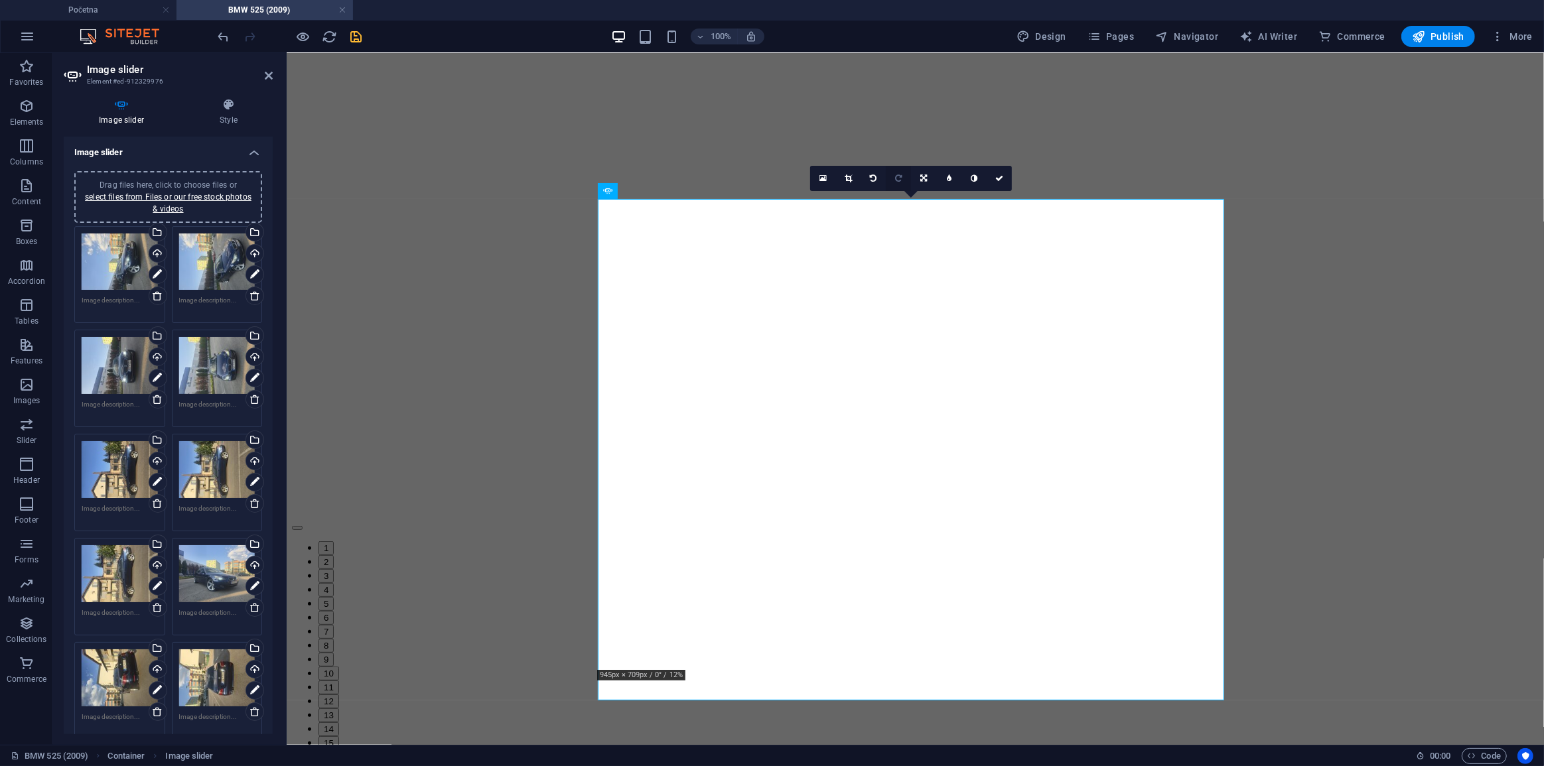
click at [897, 178] on icon at bounding box center [898, 179] width 7 height 8
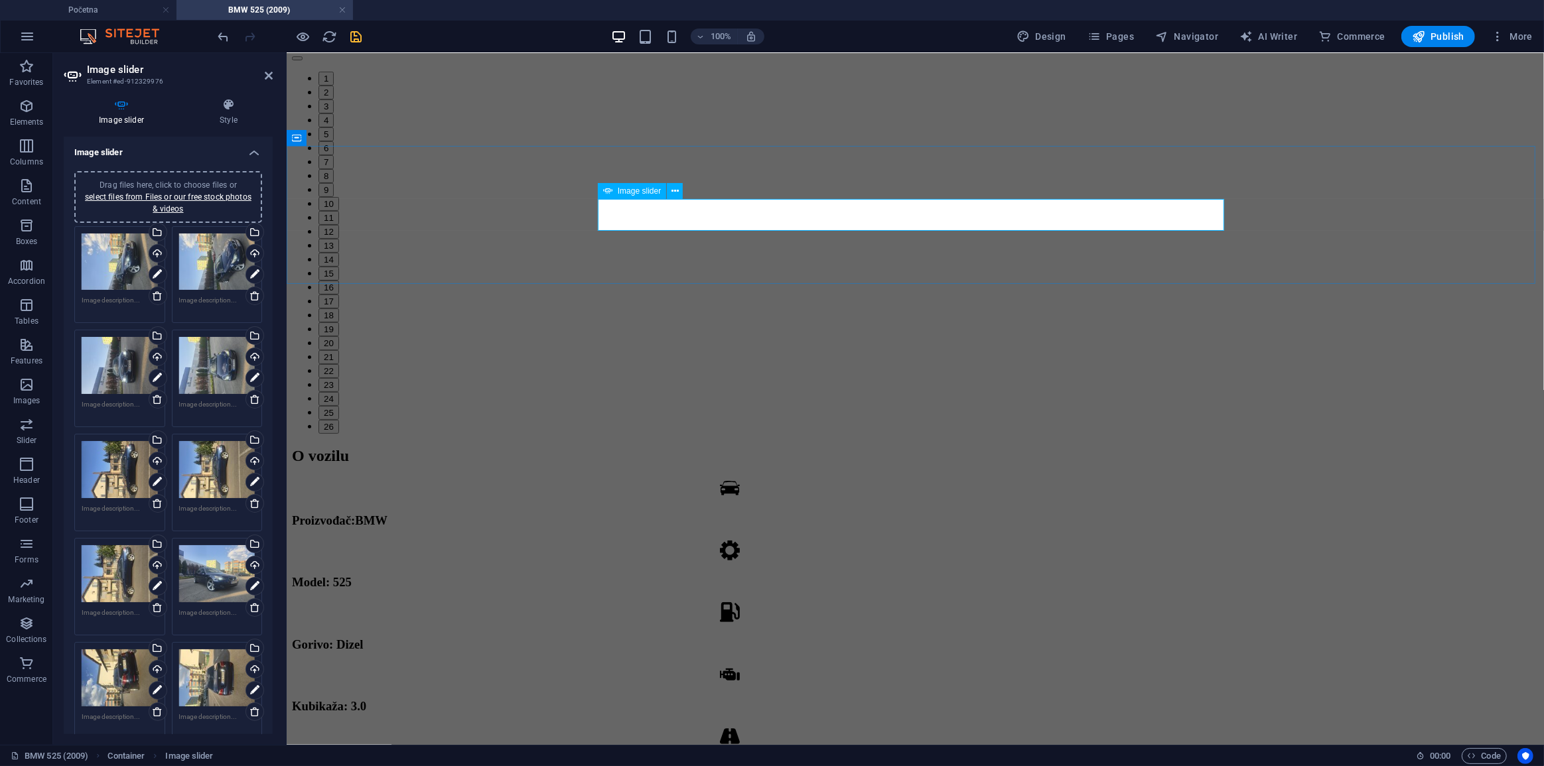
click at [871, 204] on div "1 2 3 4 5 6 7 8 9 10 11 12 13 14 15 16 17 18 19 20 21 22 23 24 25 26" at bounding box center [914, 234] width 1247 height 397
click at [338, 210] on button "11" at bounding box center [328, 217] width 21 height 14
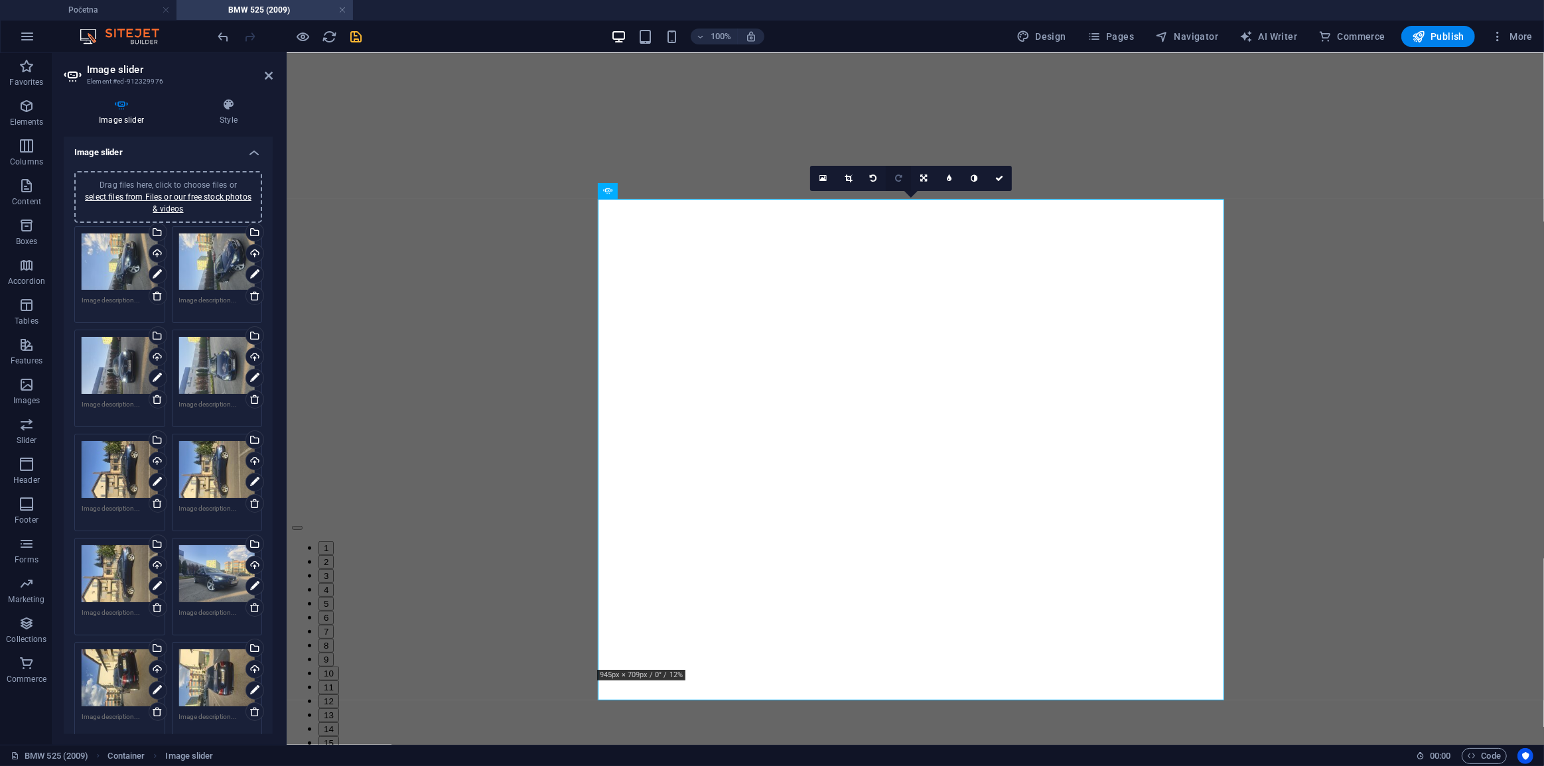
click at [910, 182] on link at bounding box center [898, 178] width 25 height 25
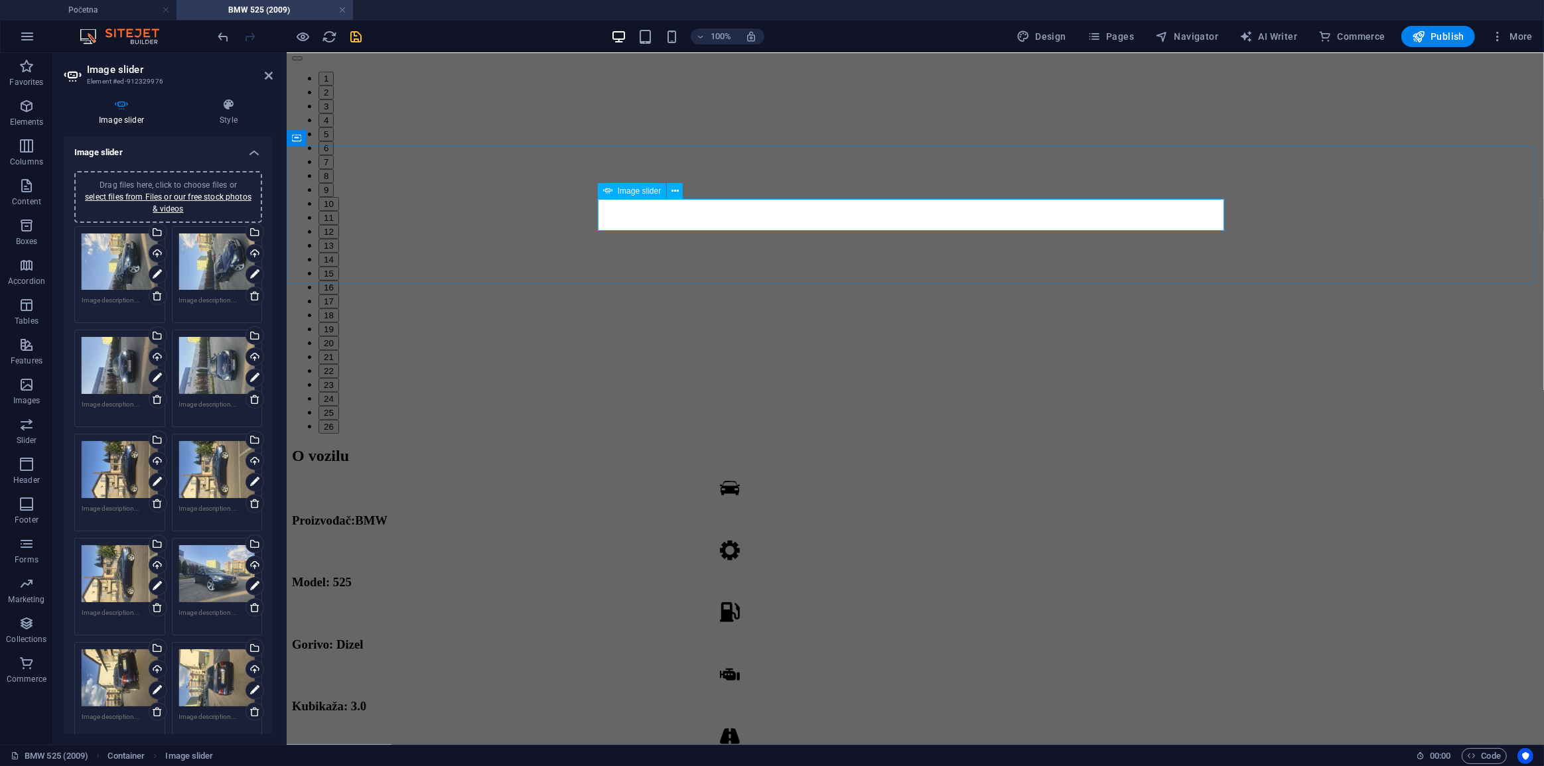
click at [338, 224] on button "12" at bounding box center [328, 231] width 21 height 14
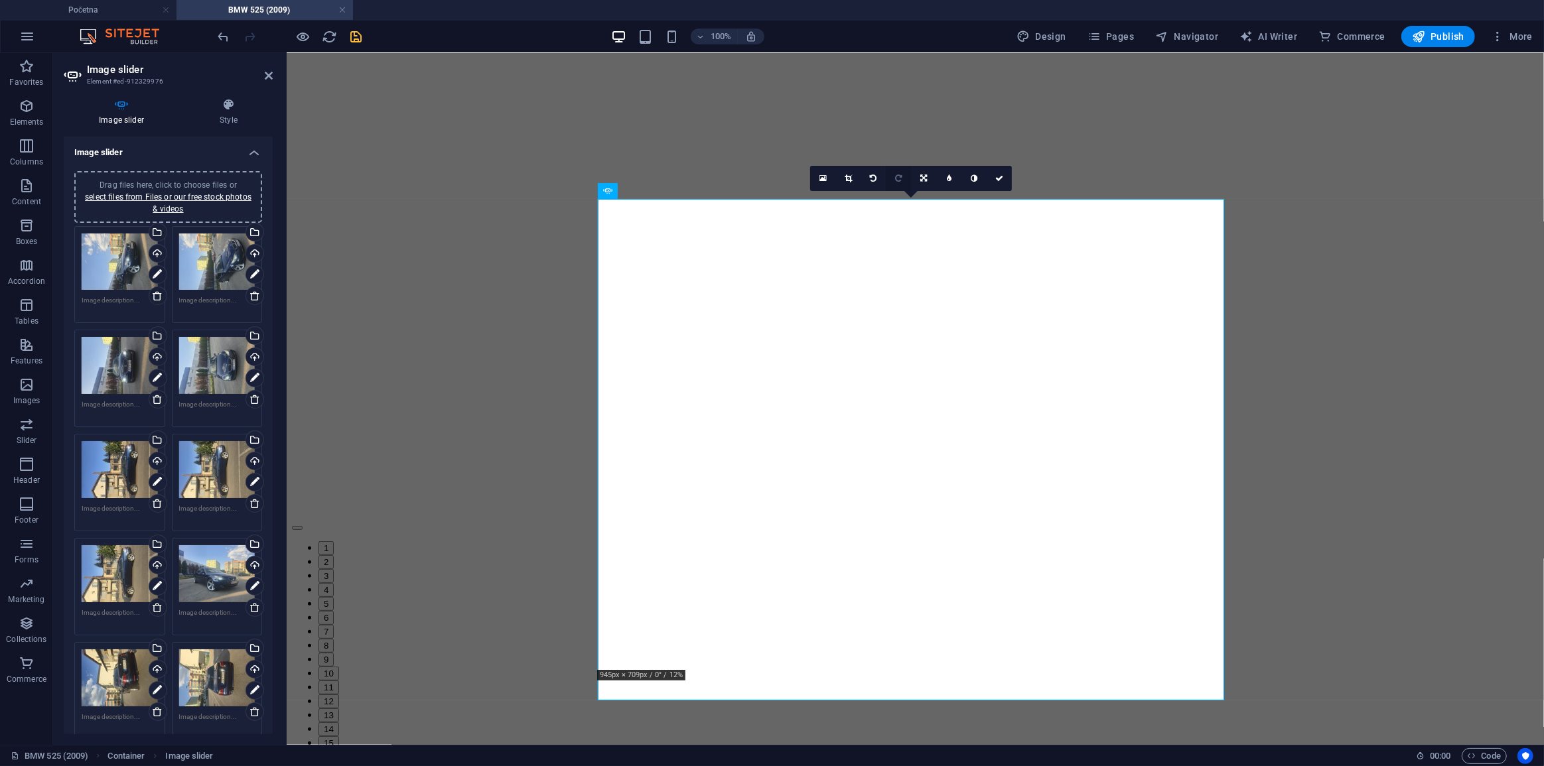
click at [904, 186] on link at bounding box center [898, 178] width 25 height 25
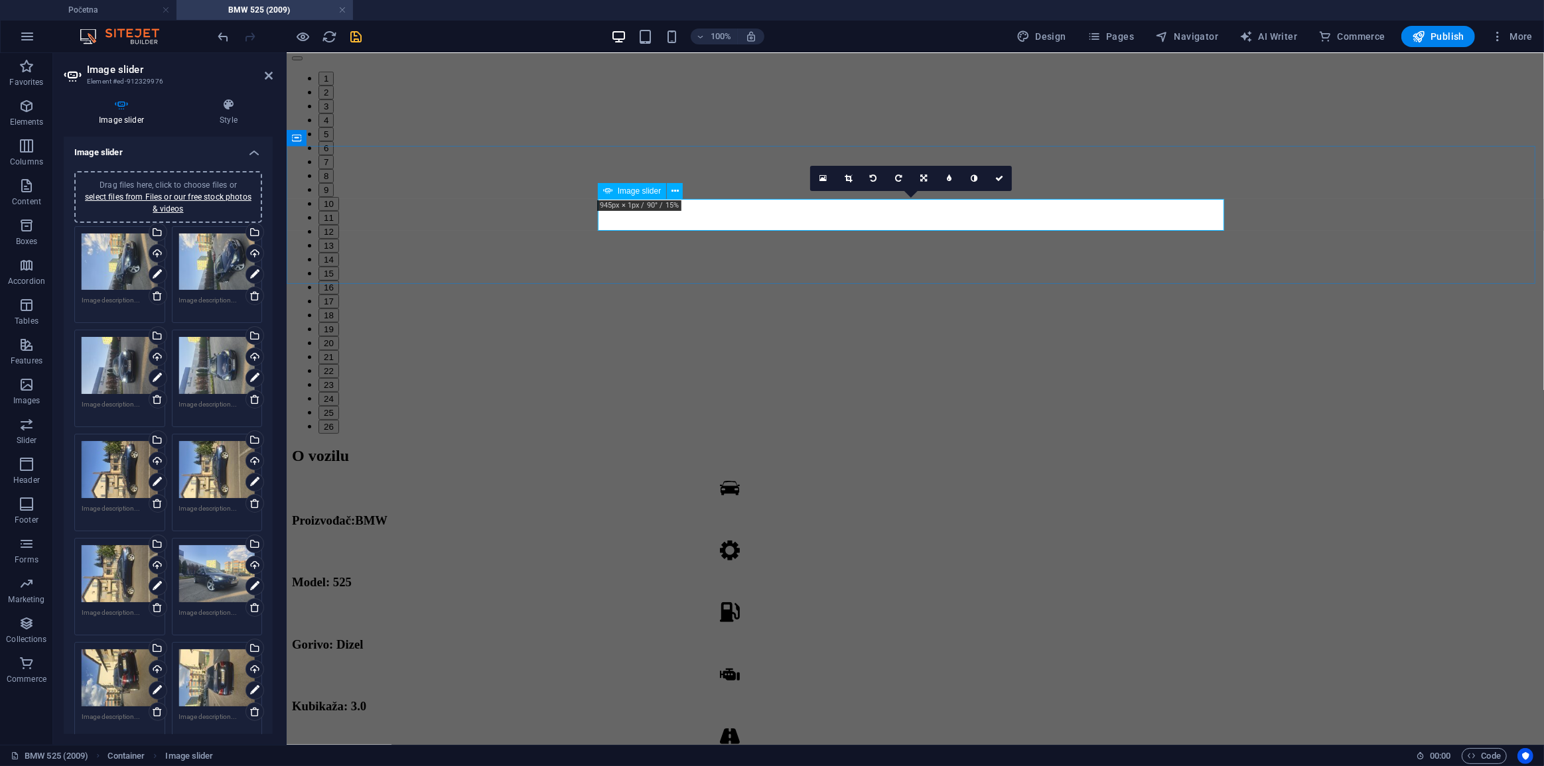
click at [338, 238] on button "13" at bounding box center [328, 245] width 21 height 14
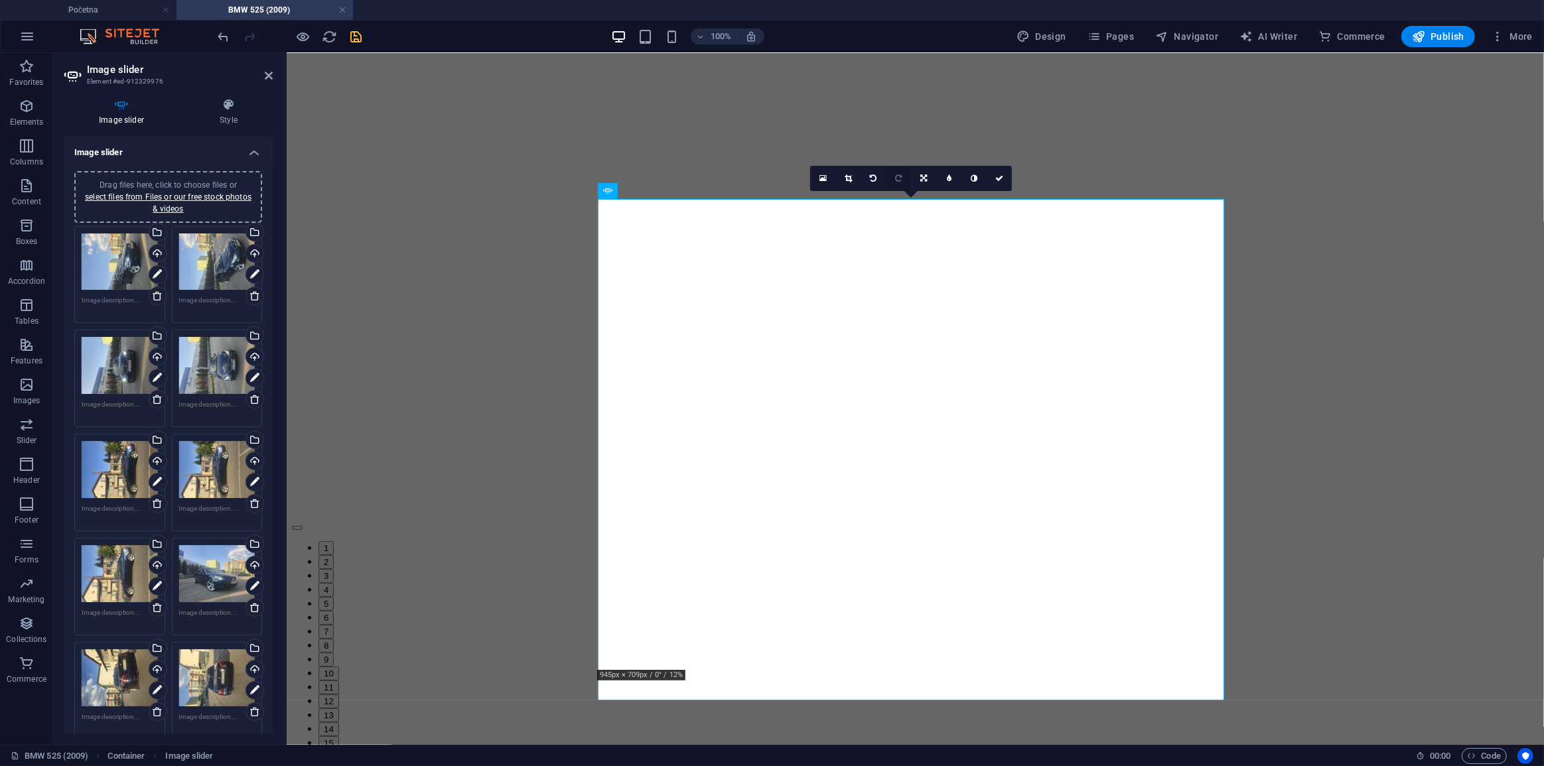
click at [901, 182] on icon at bounding box center [898, 179] width 7 height 8
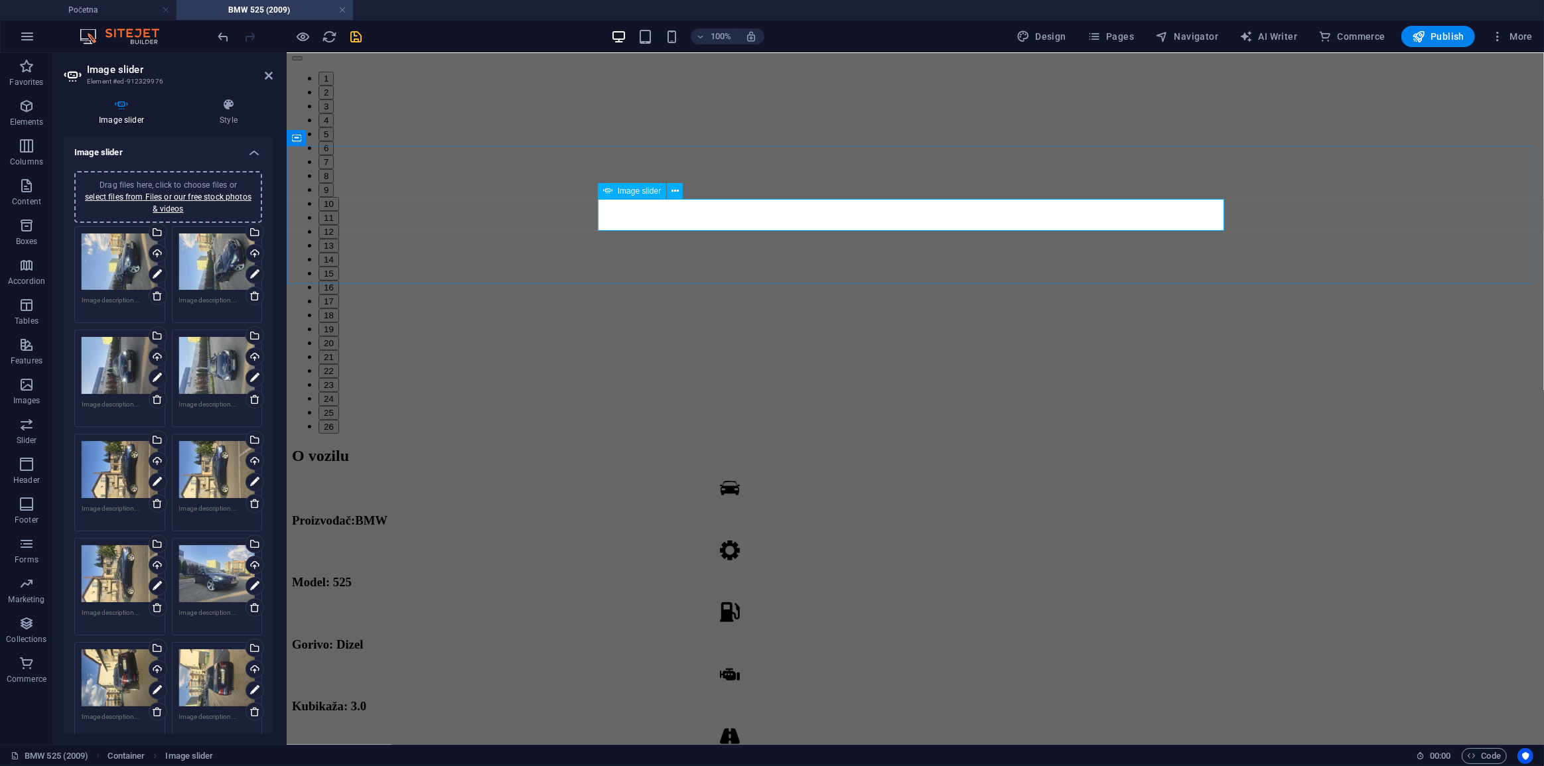
click at [338, 252] on button "14" at bounding box center [328, 259] width 21 height 14
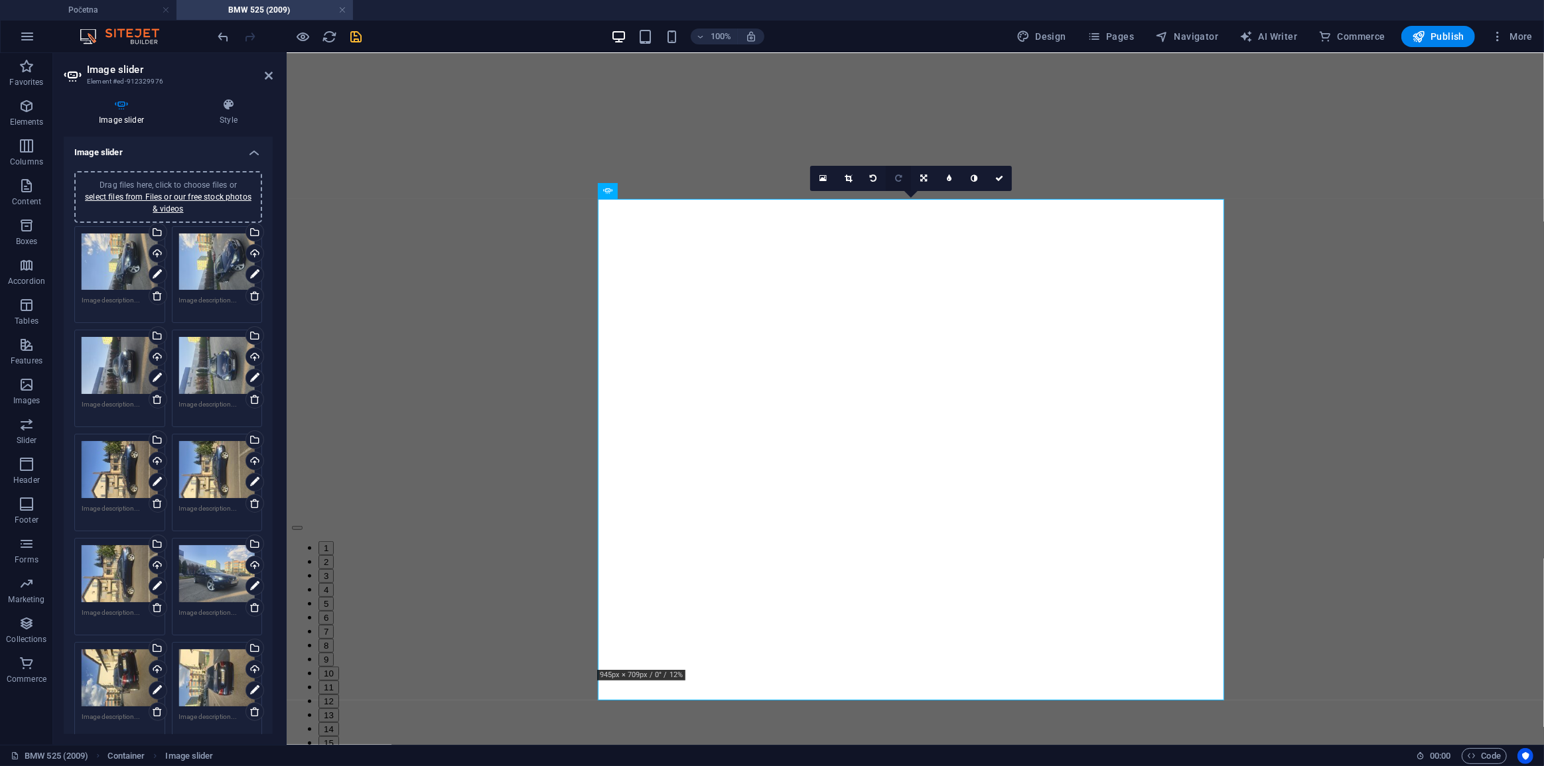
click at [897, 182] on icon at bounding box center [898, 179] width 7 height 8
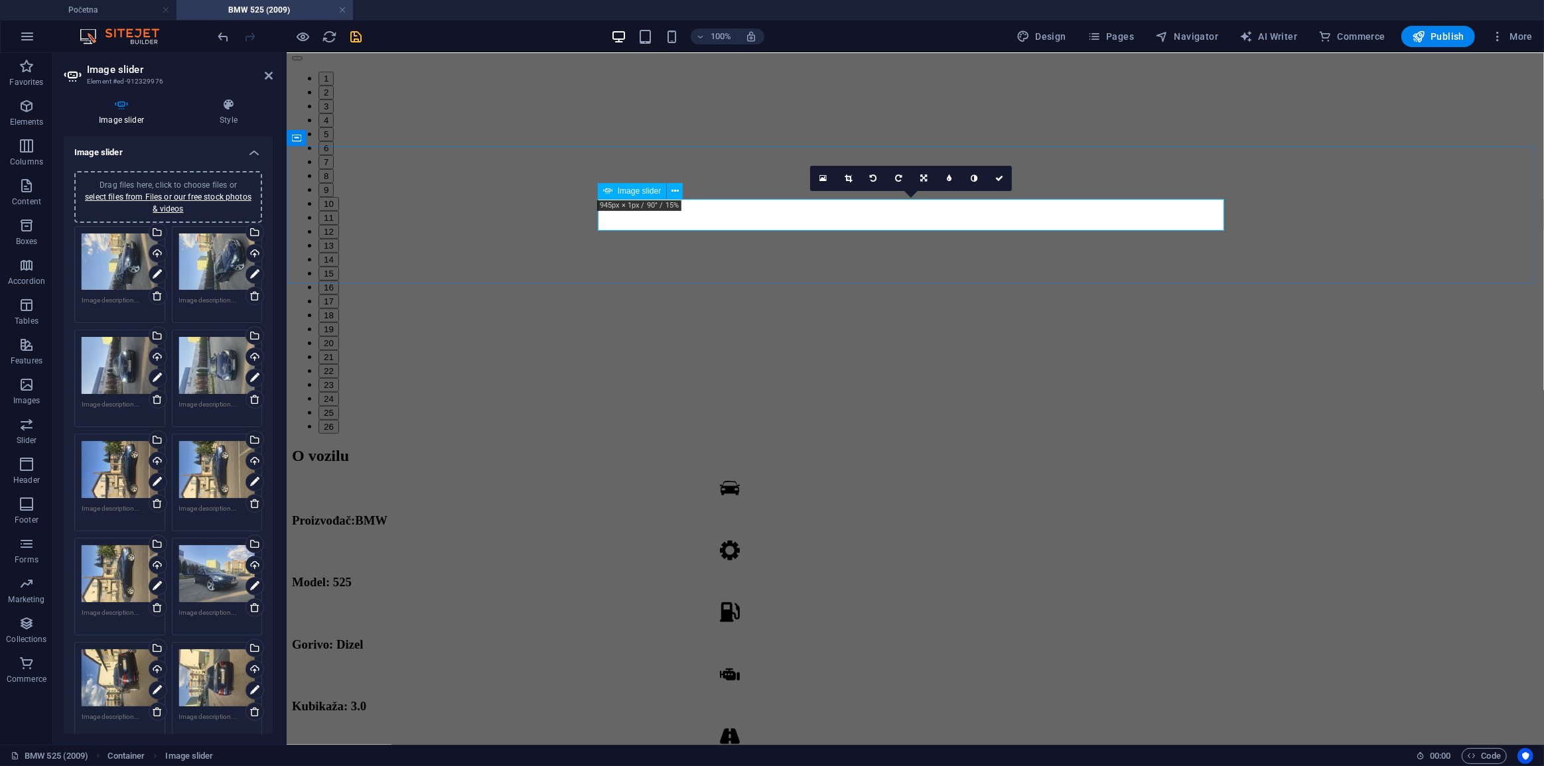
click at [929, 206] on div "1 2 3 4 5 6 7 8 9 10 11 12 13 14 15 16 17 18 19 20 21 22 23 24 25 26" at bounding box center [914, 234] width 1247 height 397
click at [338, 266] on button "15" at bounding box center [328, 273] width 21 height 14
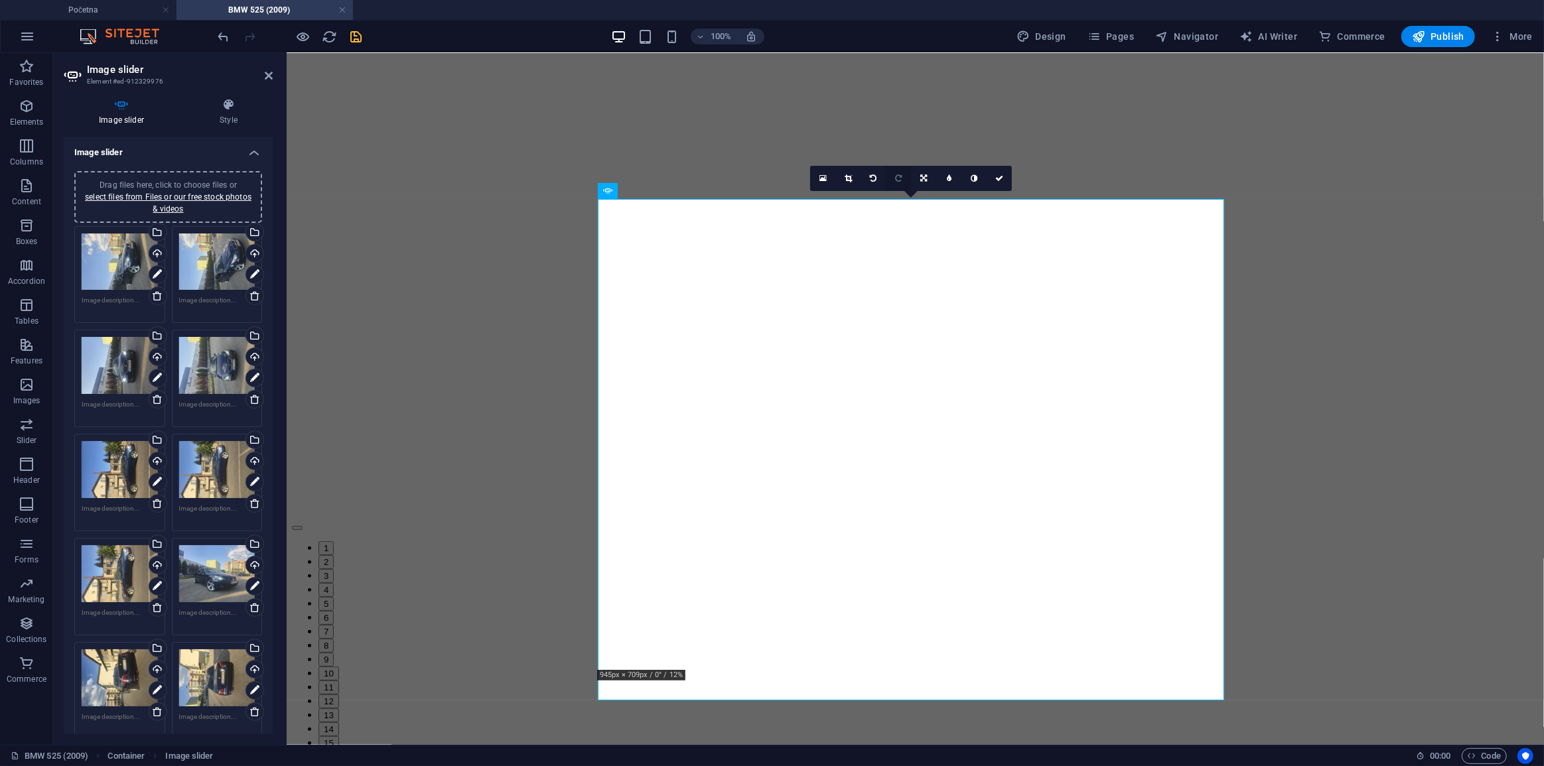
click at [901, 184] on link at bounding box center [898, 178] width 25 height 25
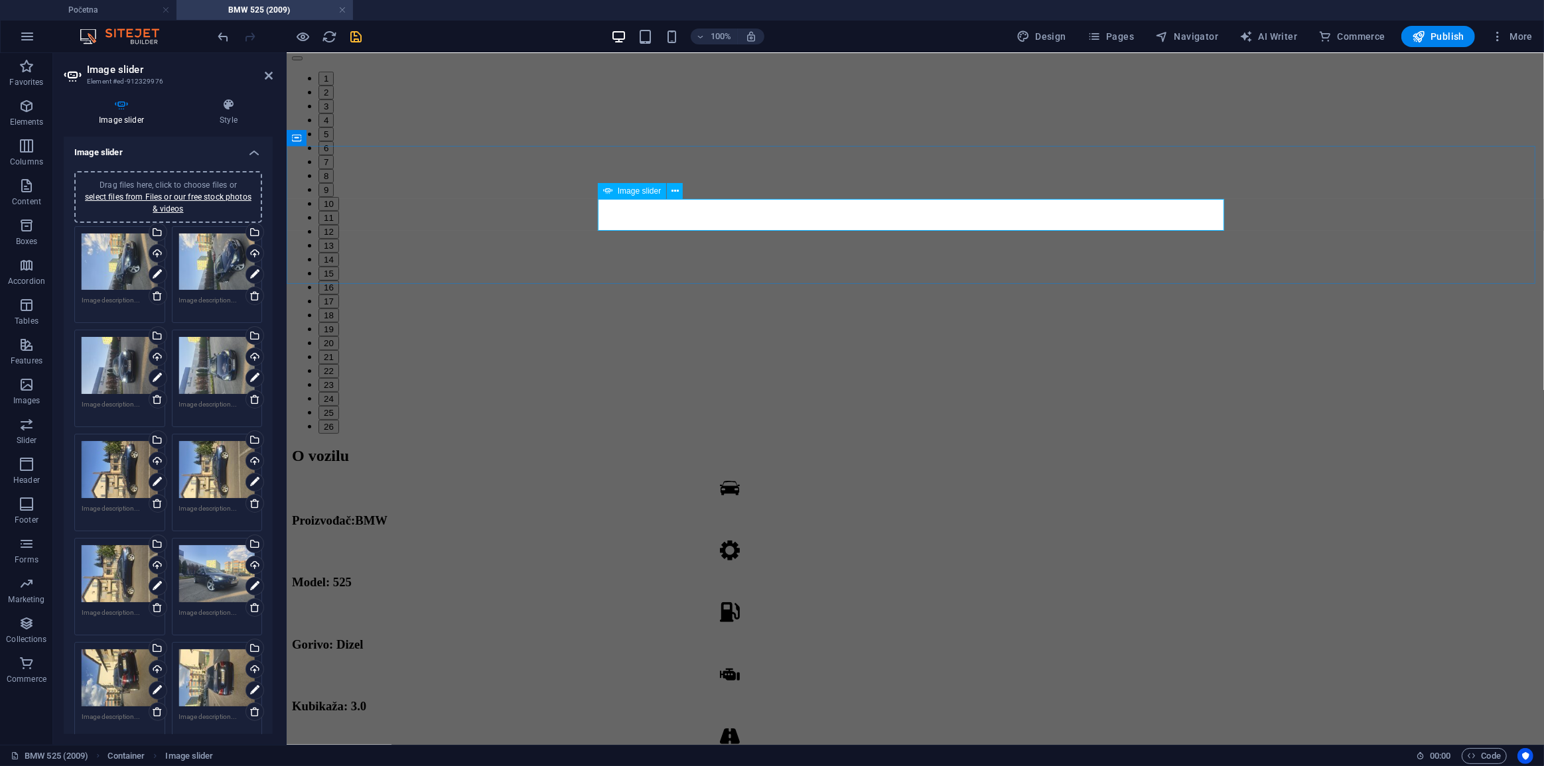
click at [338, 280] on button "16" at bounding box center [328, 287] width 21 height 14
click at [902, 180] on link at bounding box center [898, 178] width 25 height 25
click at [338, 294] on button "17" at bounding box center [328, 301] width 21 height 14
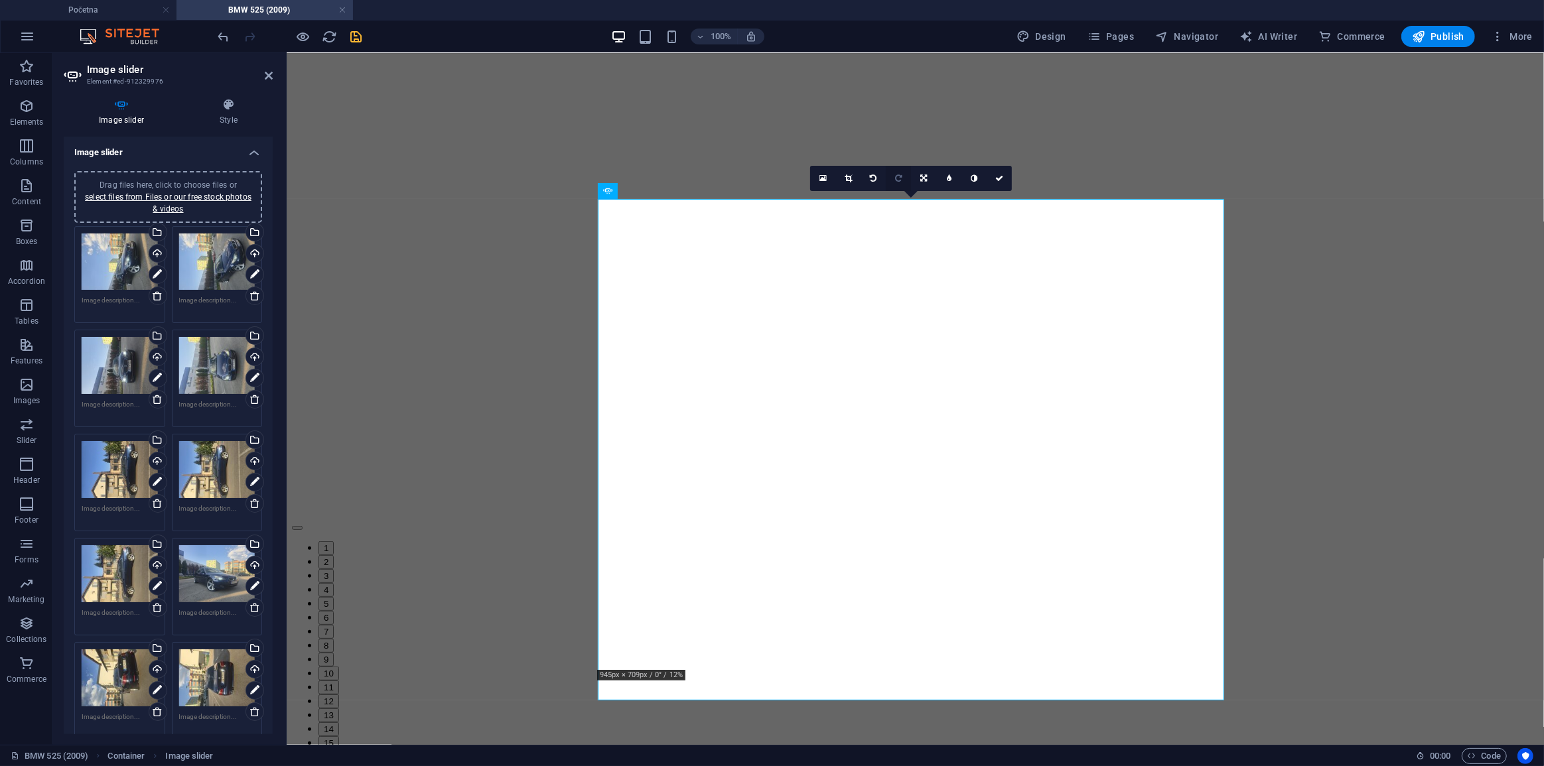
click at [897, 177] on icon at bounding box center [898, 179] width 7 height 8
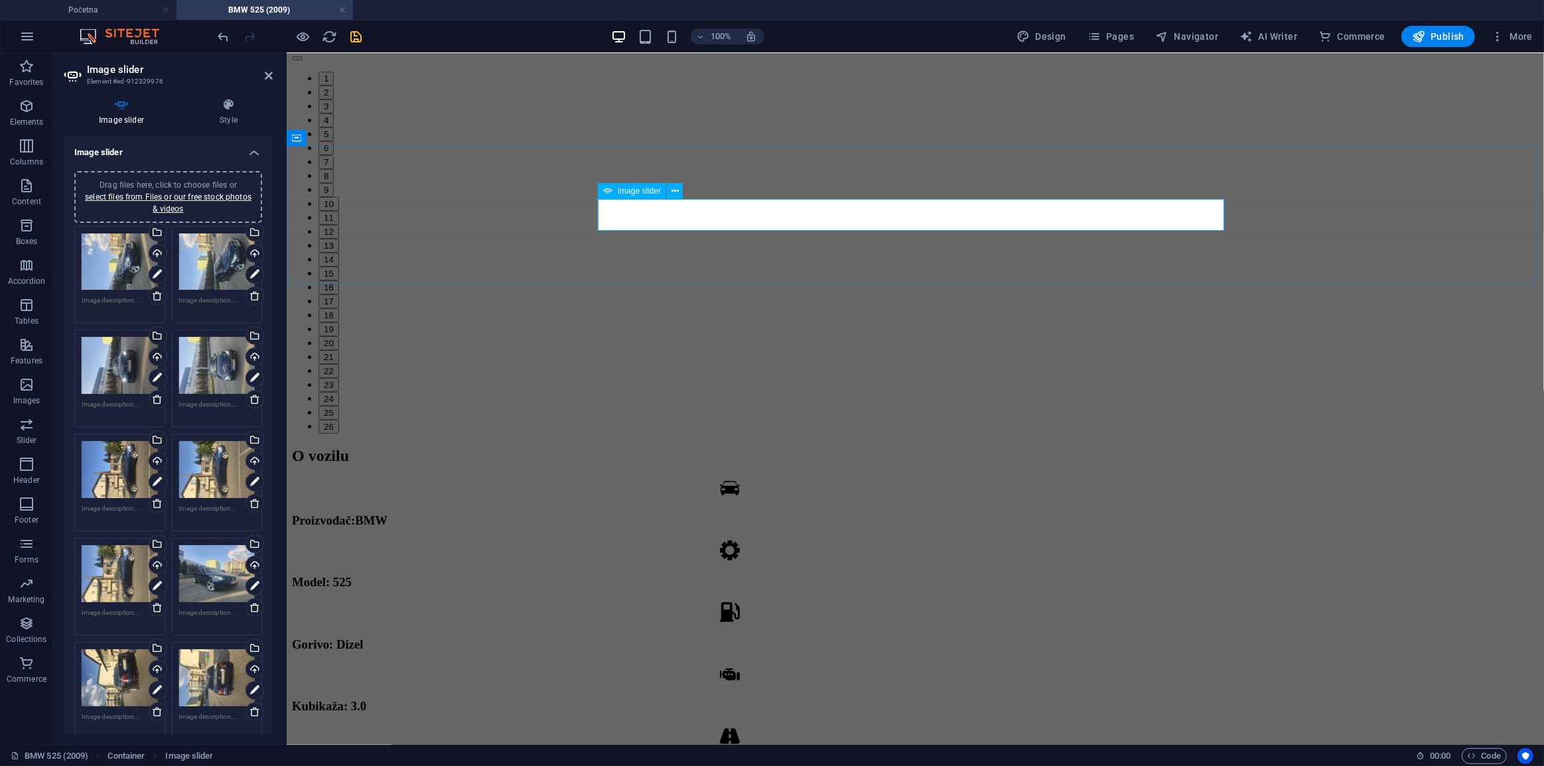
click at [978, 204] on div "1 2 3 4 5 6 7 8 9 10 11 12 13 14 15 16 17 18 19 20 21 22 23 24 25 26" at bounding box center [914, 234] width 1247 height 397
click at [338, 308] on button "18" at bounding box center [328, 315] width 21 height 14
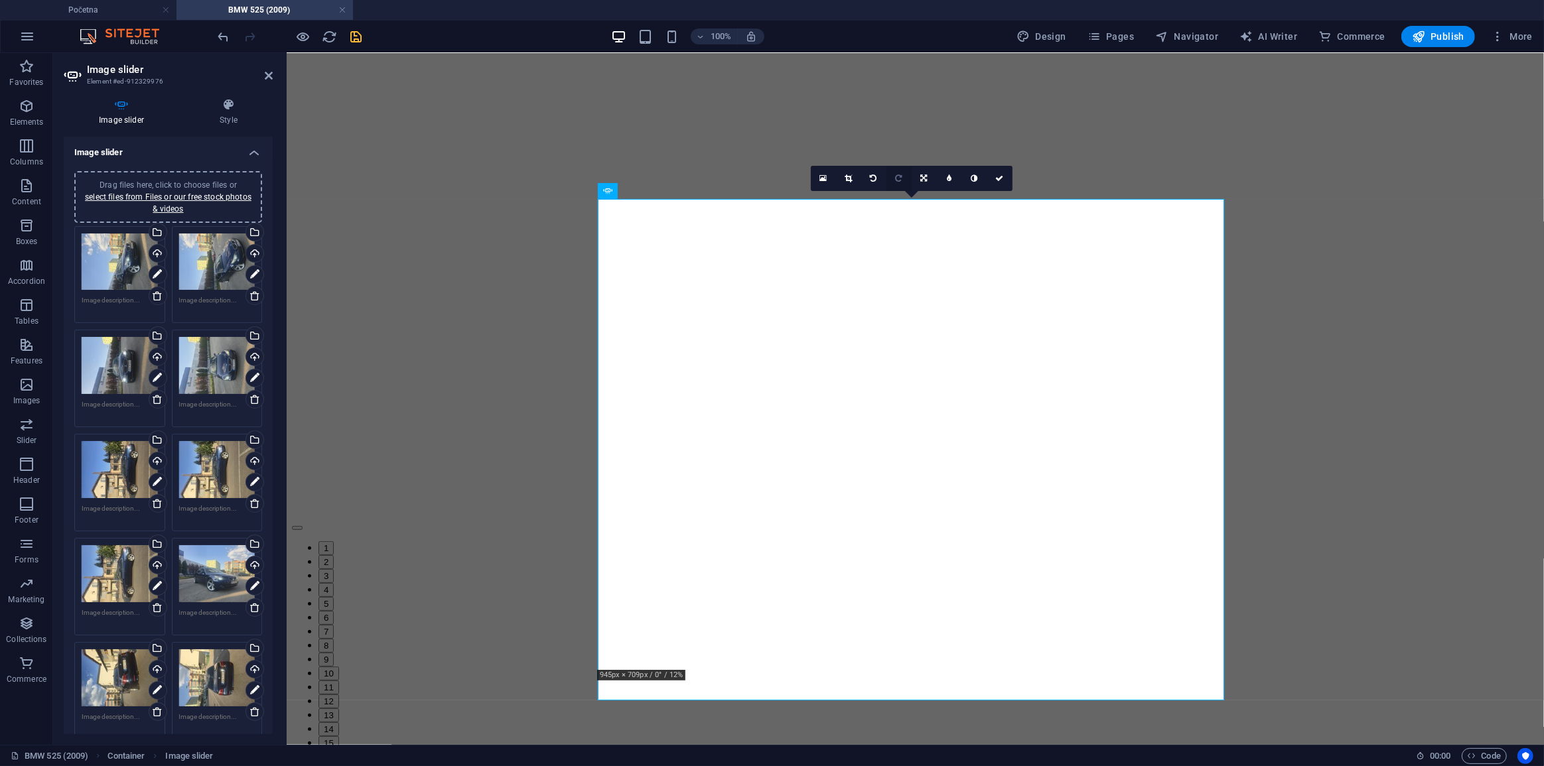
click at [897, 184] on link at bounding box center [899, 178] width 25 height 25
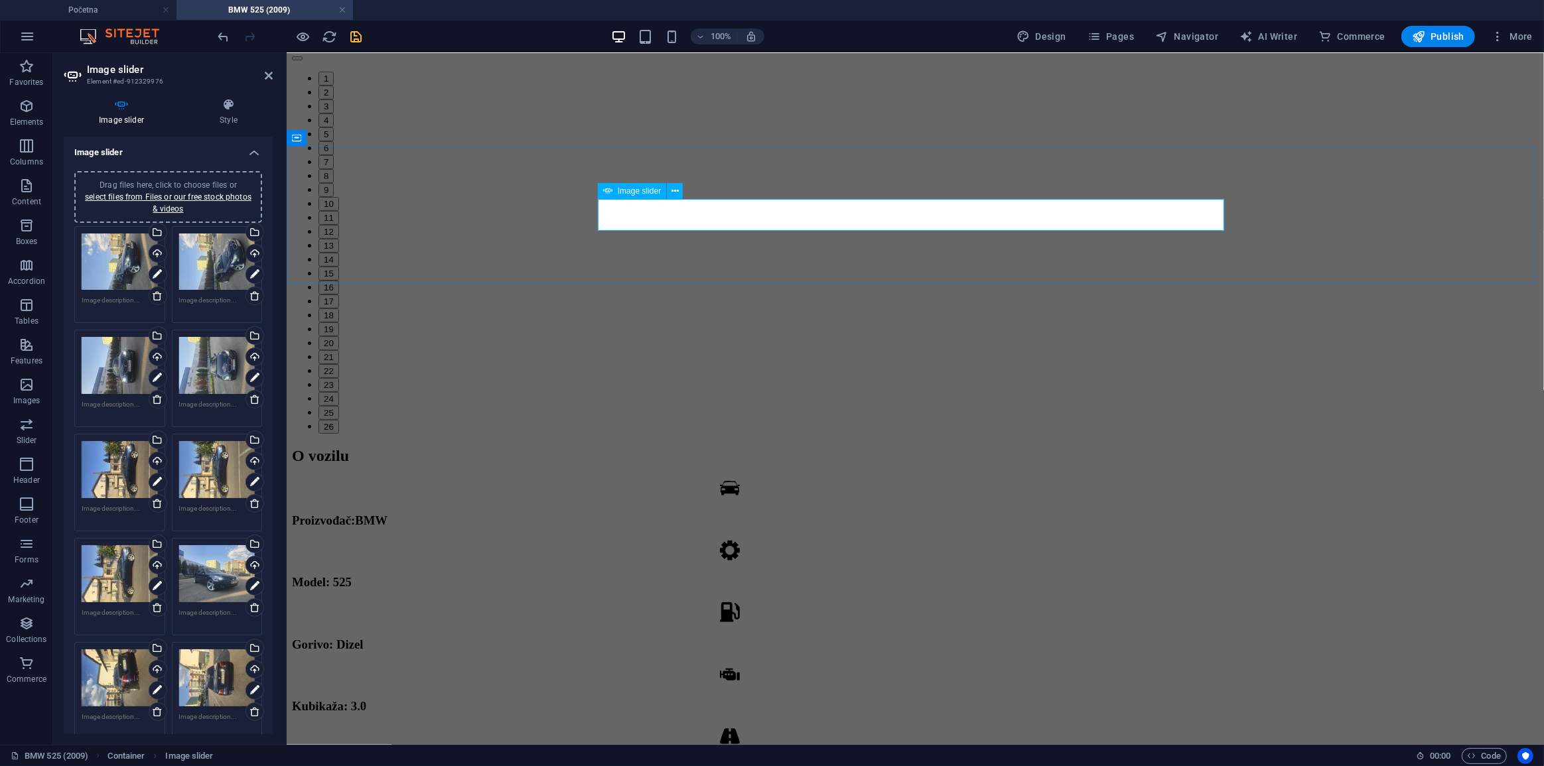
click at [338, 322] on button "19" at bounding box center [328, 329] width 21 height 14
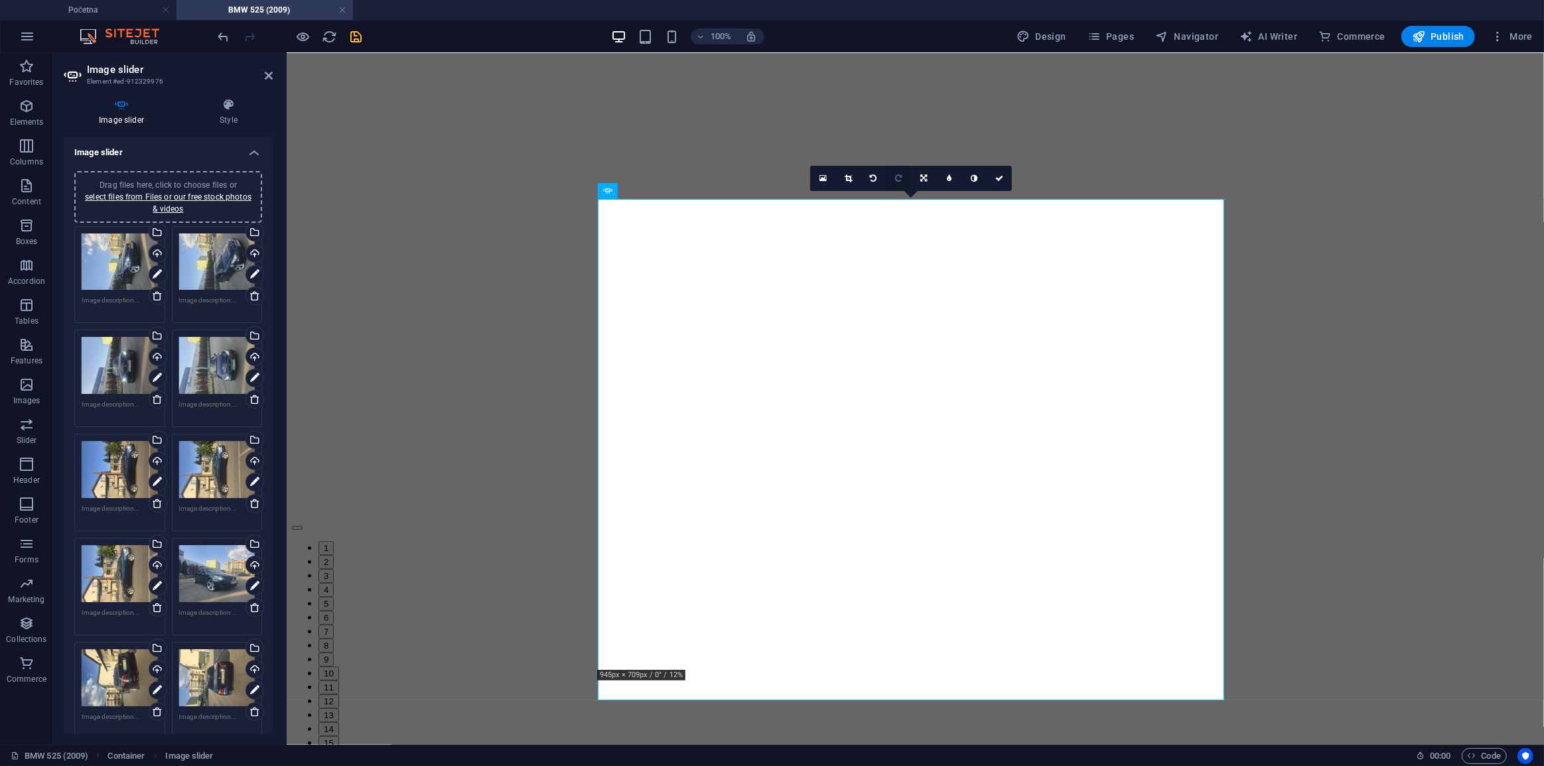
click at [897, 182] on icon at bounding box center [898, 179] width 7 height 8
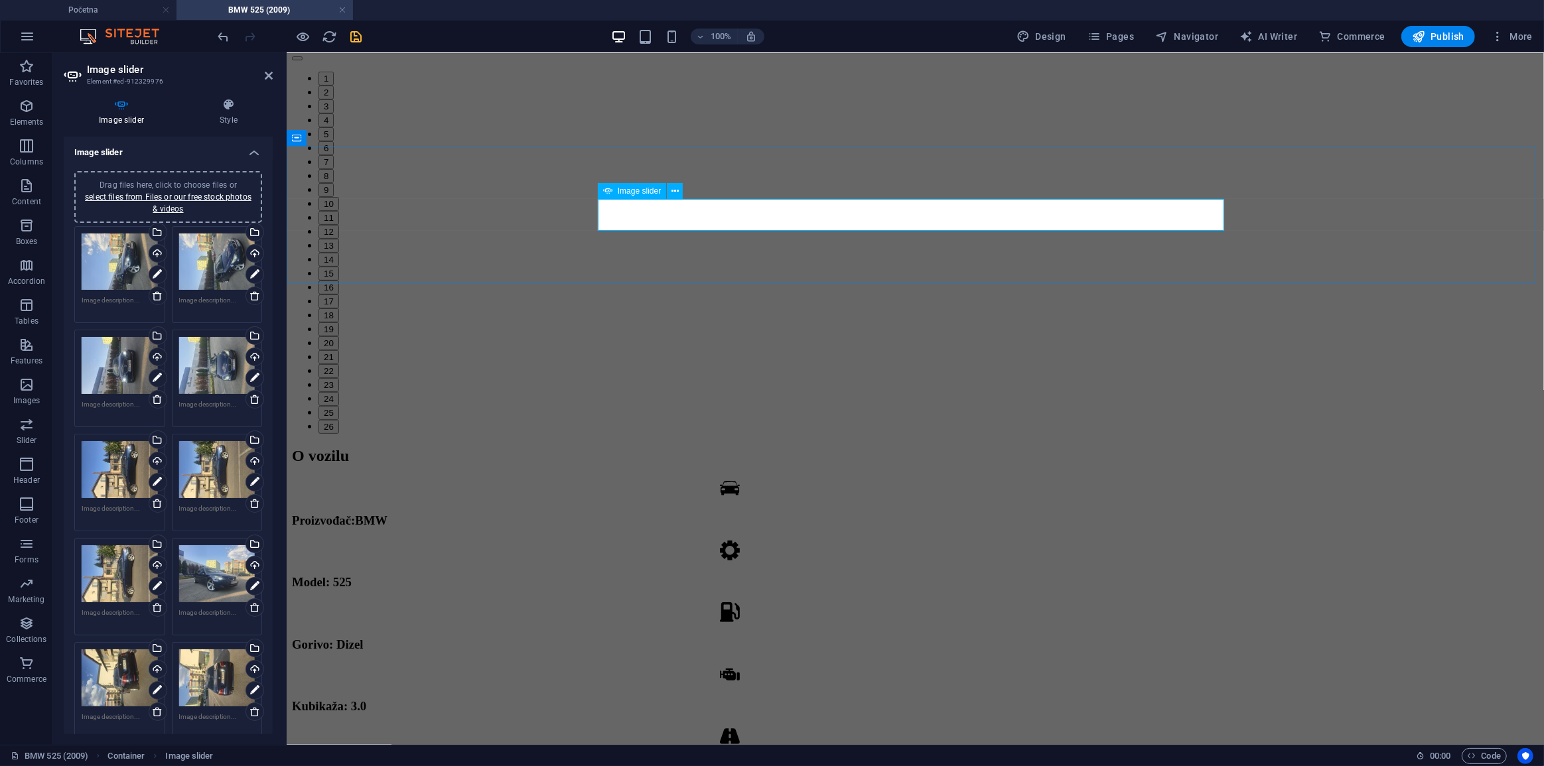
click at [338, 336] on button "20" at bounding box center [328, 343] width 21 height 14
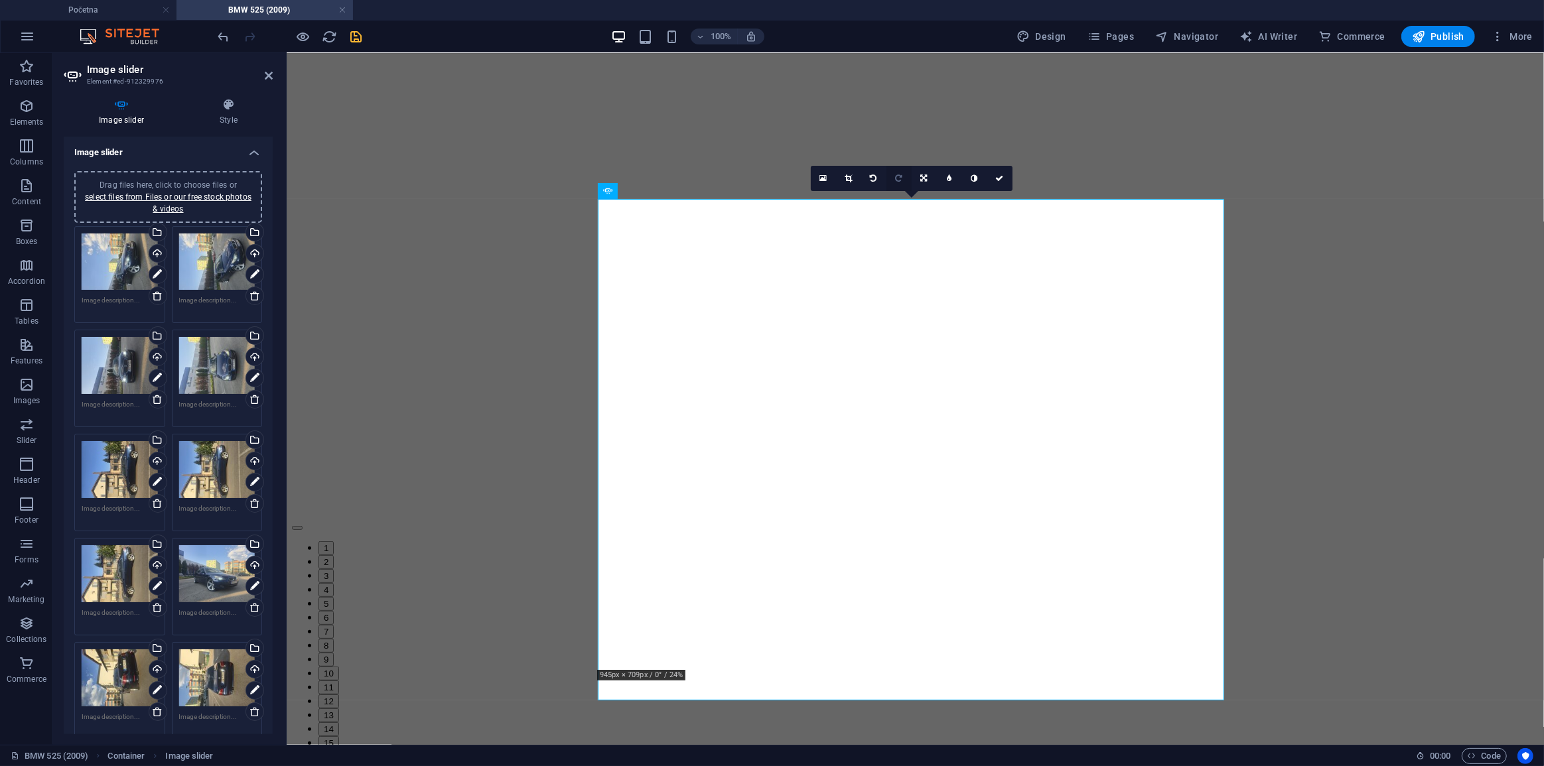
click at [901, 180] on icon at bounding box center [898, 179] width 7 height 8
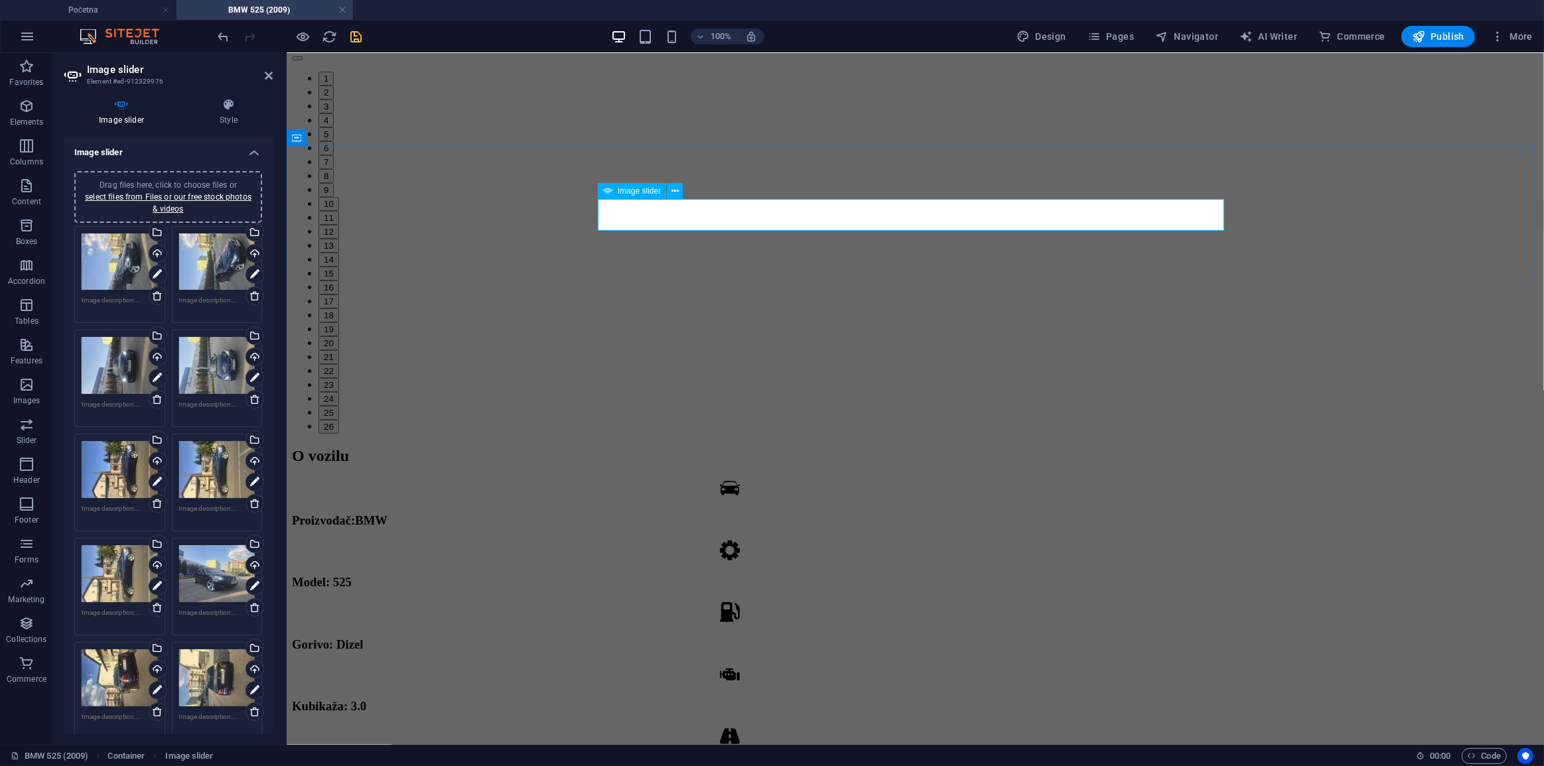
click at [1027, 214] on div "1 2 3 4 5 6 7 8 9 10 11 12 13 14 15 16 17 18 19 20 21 22 23 24 25 26" at bounding box center [914, 234] width 1247 height 397
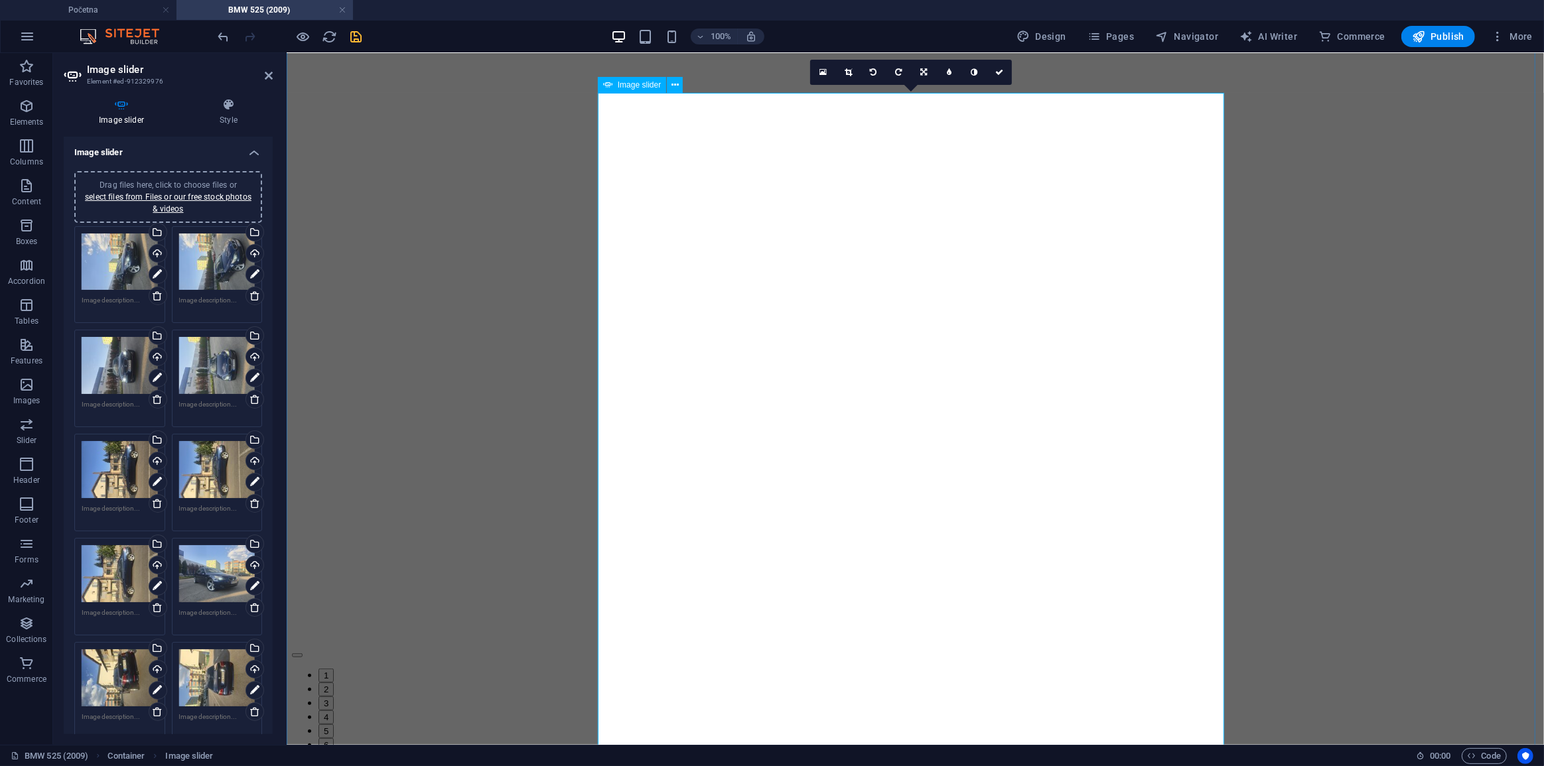
scroll to position [603, 0]
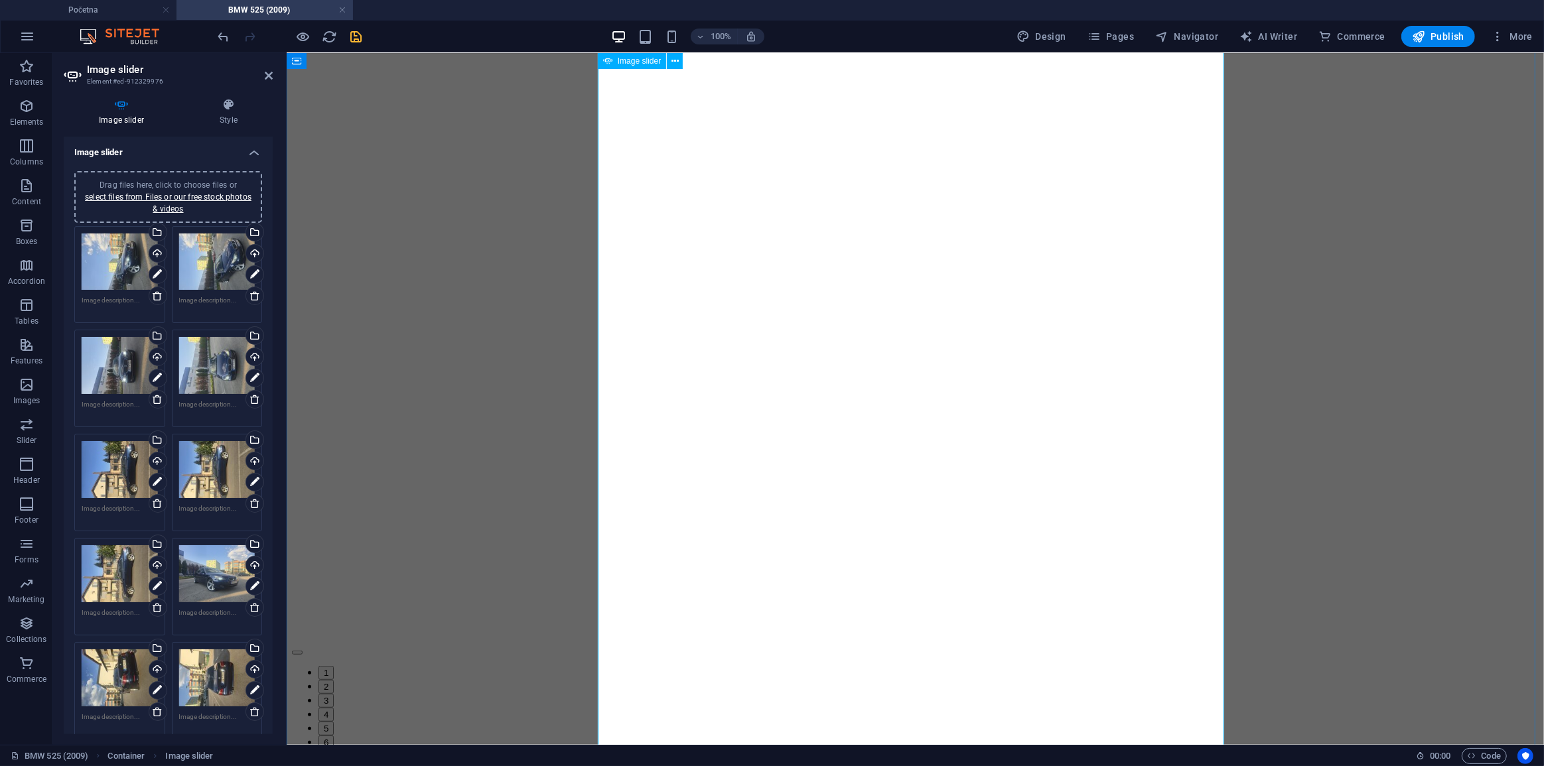
click at [302, 650] on button "button" at bounding box center [296, 652] width 11 height 4
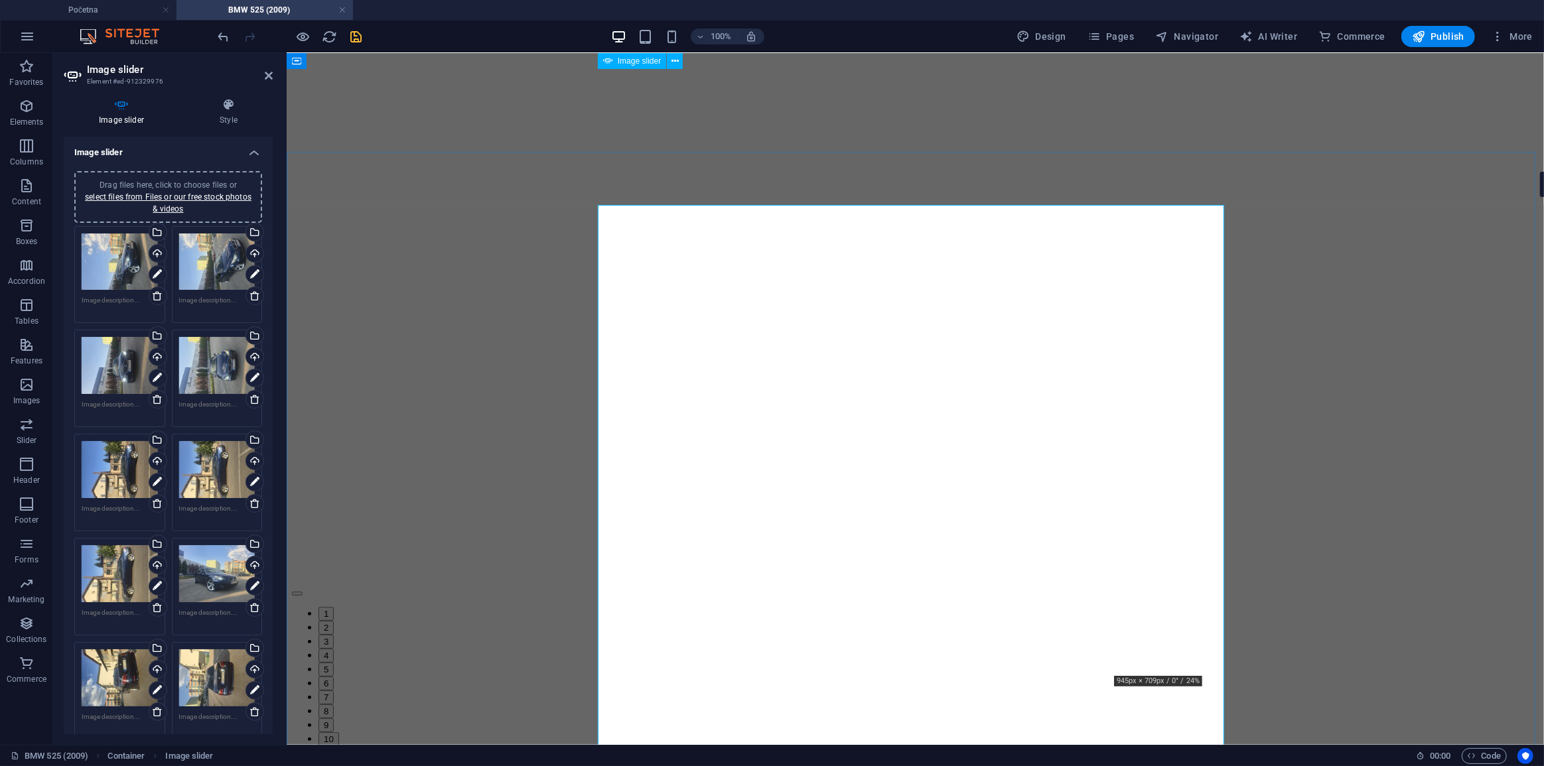
scroll to position [356, 0]
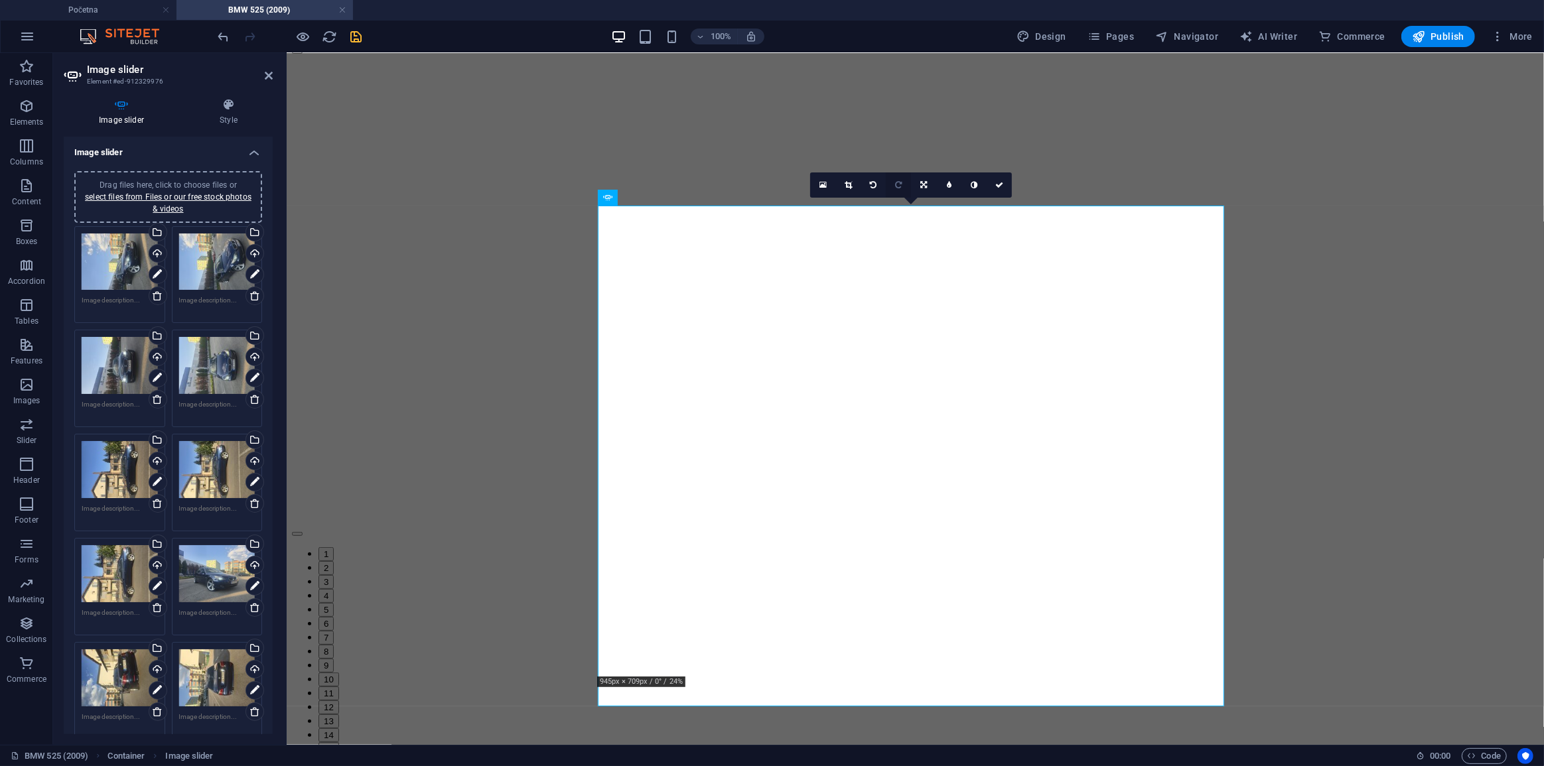
click at [897, 186] on icon at bounding box center [898, 185] width 7 height 8
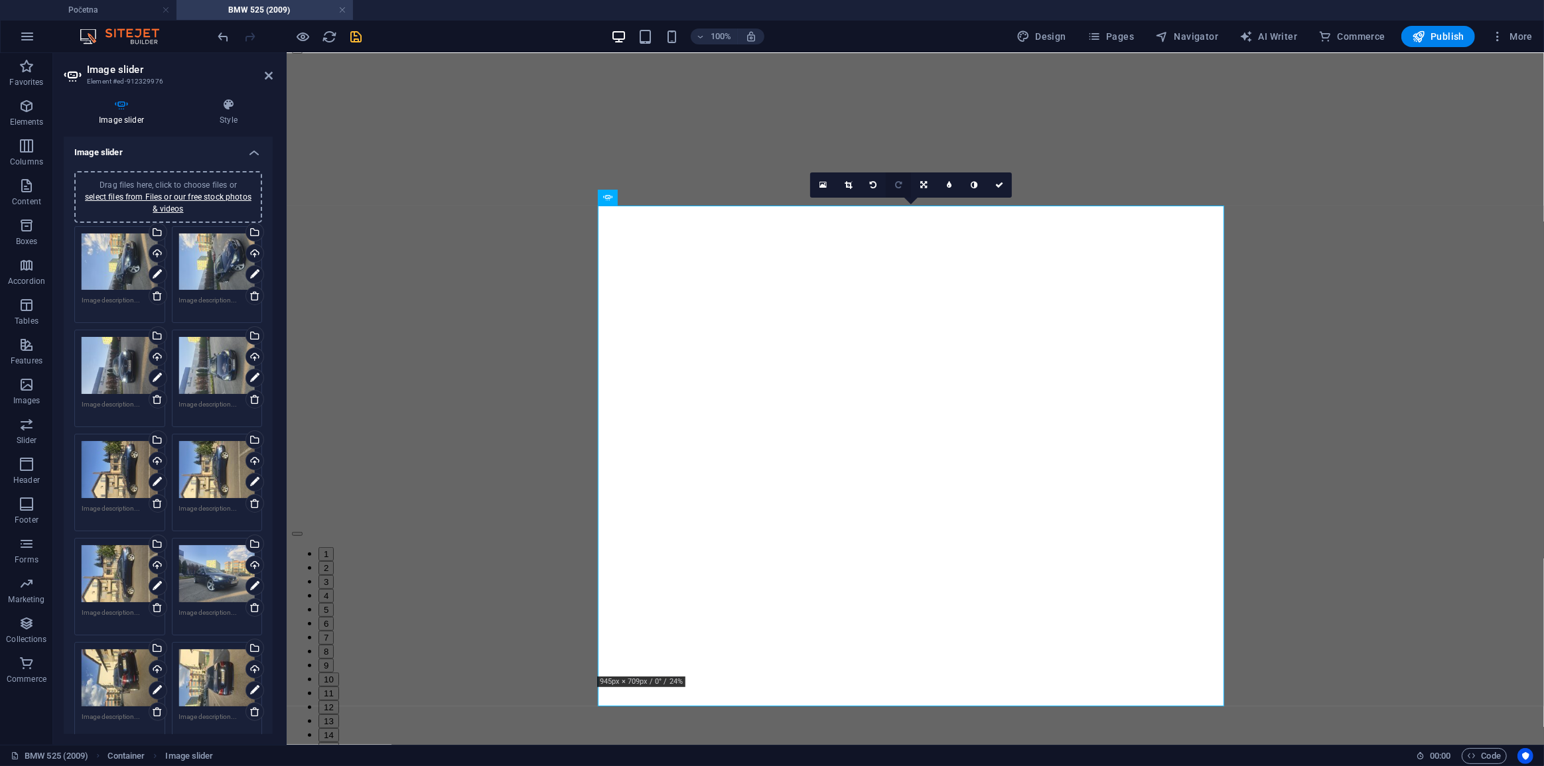
click at [896, 182] on icon at bounding box center [898, 185] width 7 height 8
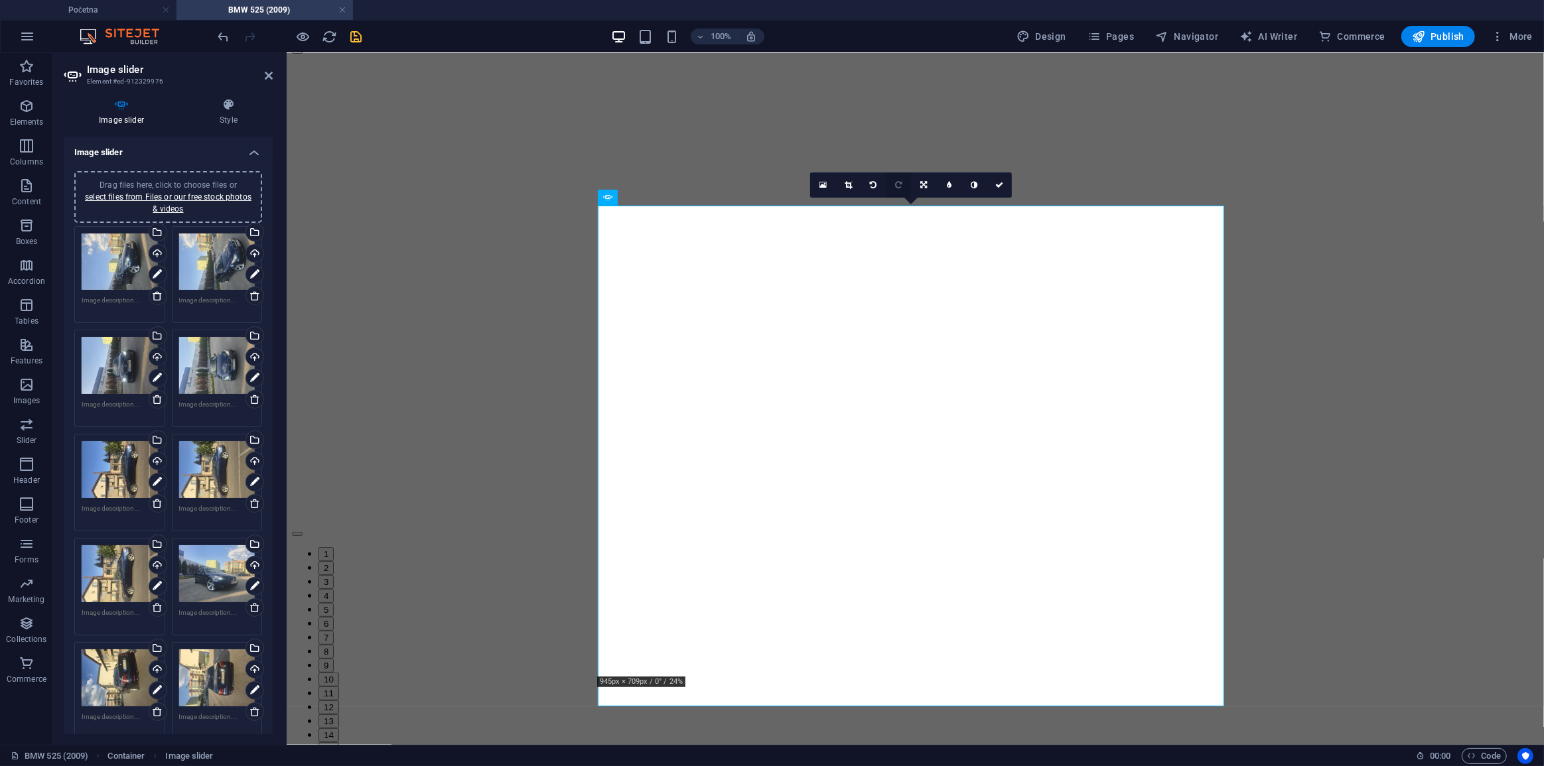
click at [896, 191] on link at bounding box center [898, 185] width 25 height 25
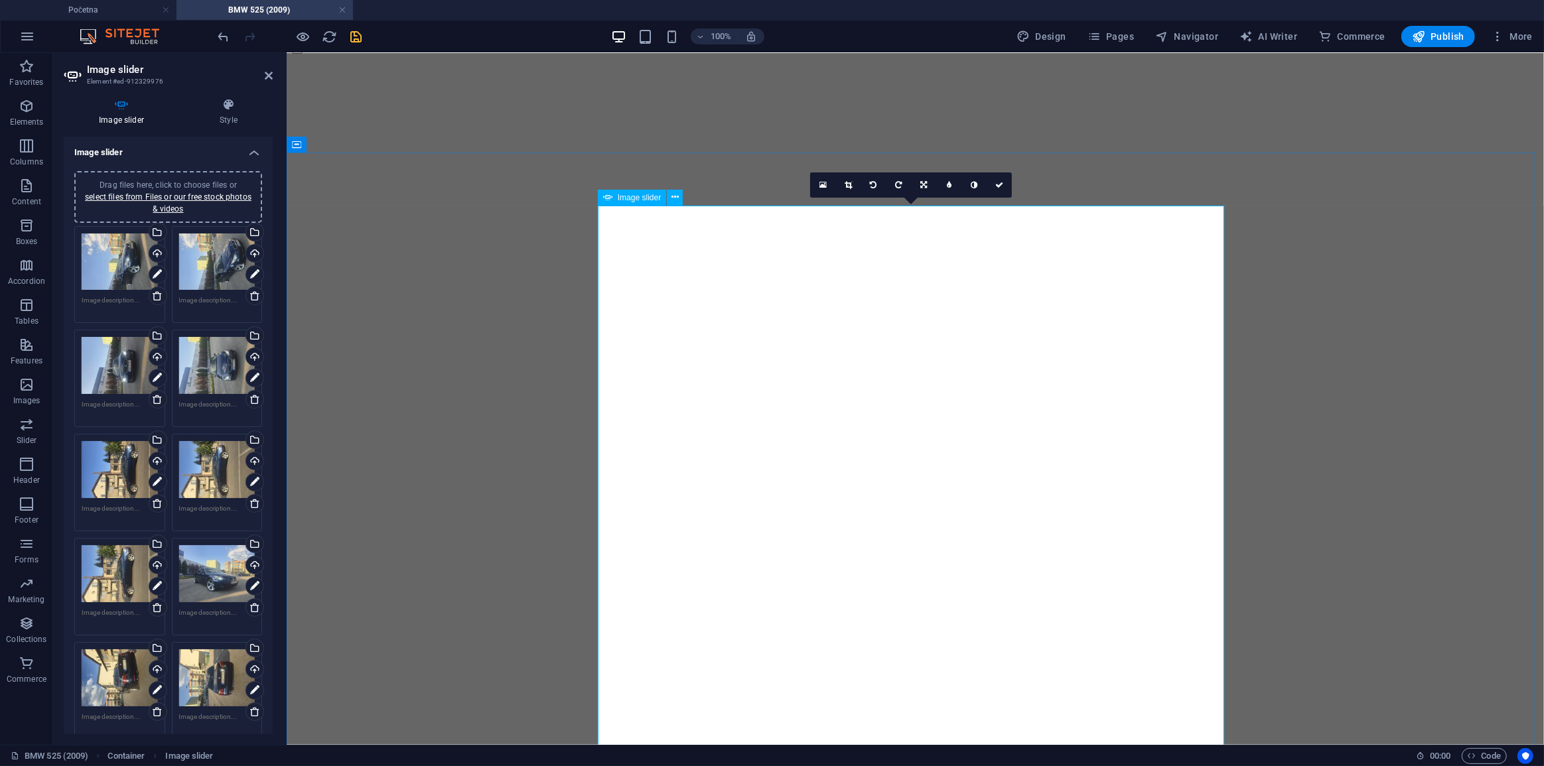
drag, startPoint x: 1214, startPoint y: 641, endPoint x: 1200, endPoint y: 639, distance: 13.4
click at [1208, 641] on div "1 2 3 4 5 6 7 8 9 10 11 12 13 14 15 16 17 18 19 20 21 22 23 24 25 26" at bounding box center [914, 659] width 1247 height 1234
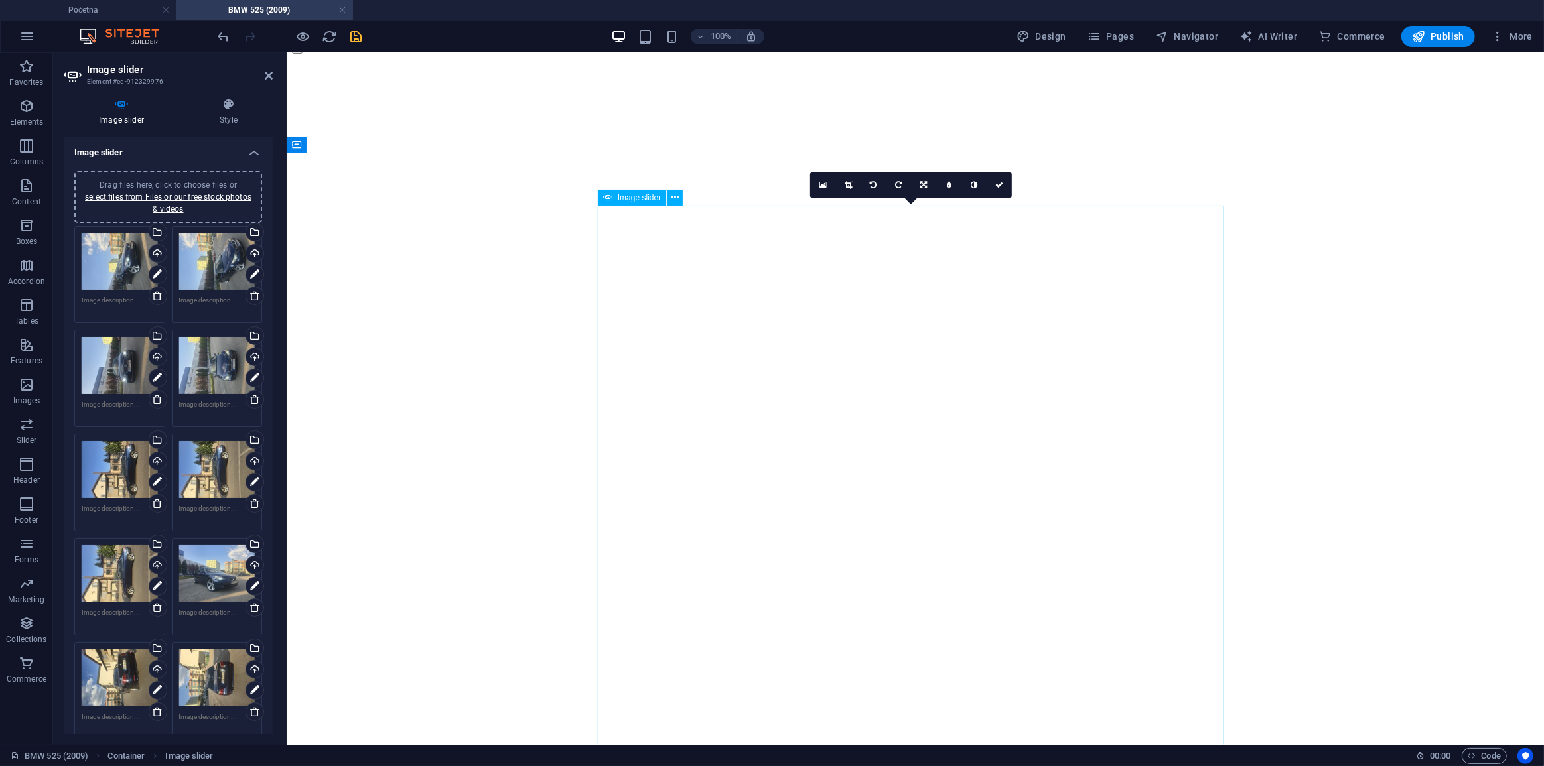
click at [896, 186] on icon at bounding box center [898, 185] width 7 height 8
click at [896, 191] on link at bounding box center [898, 185] width 25 height 25
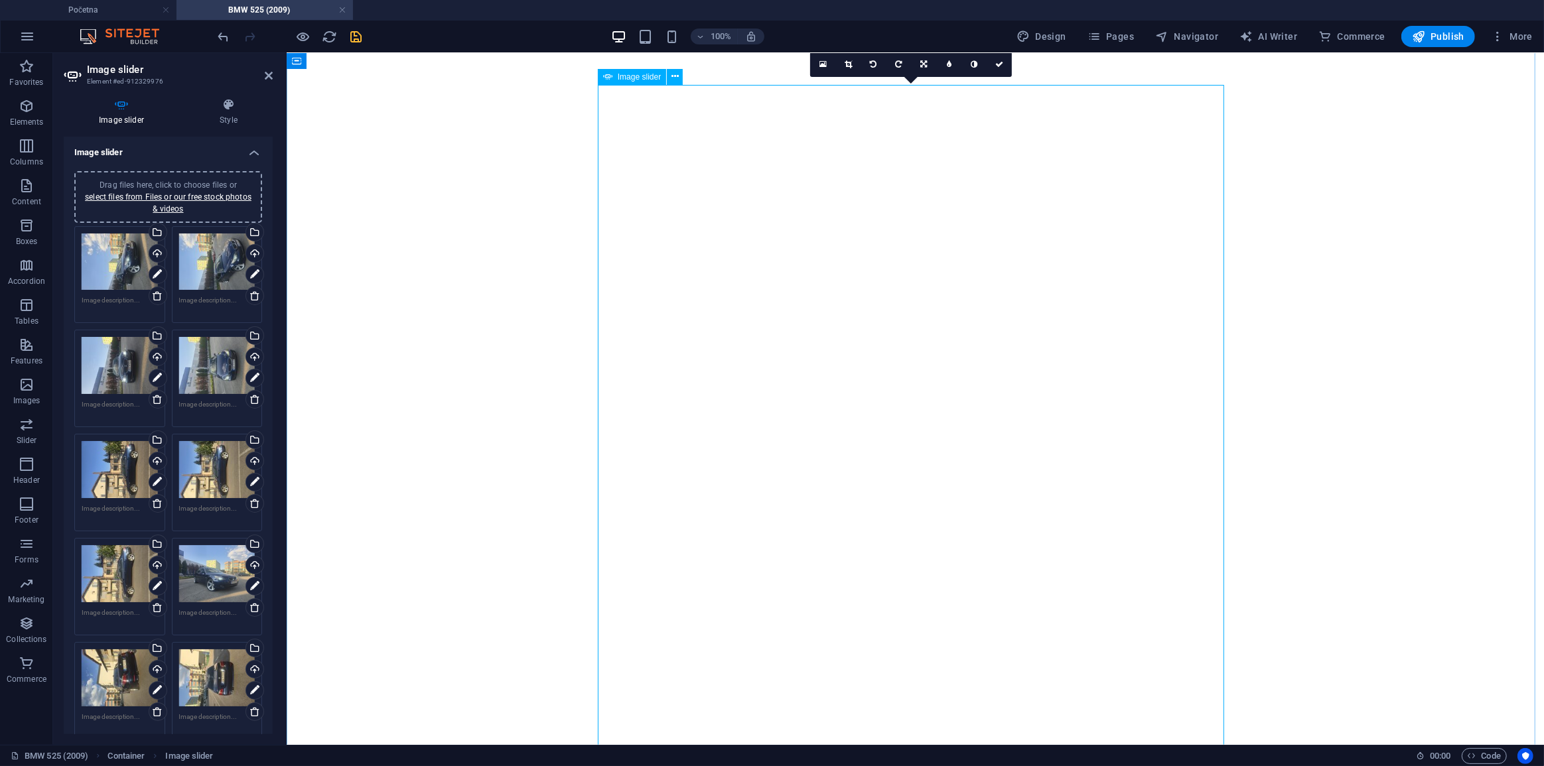
click at [302, 766] on button "button" at bounding box center [296, 779] width 11 height 4
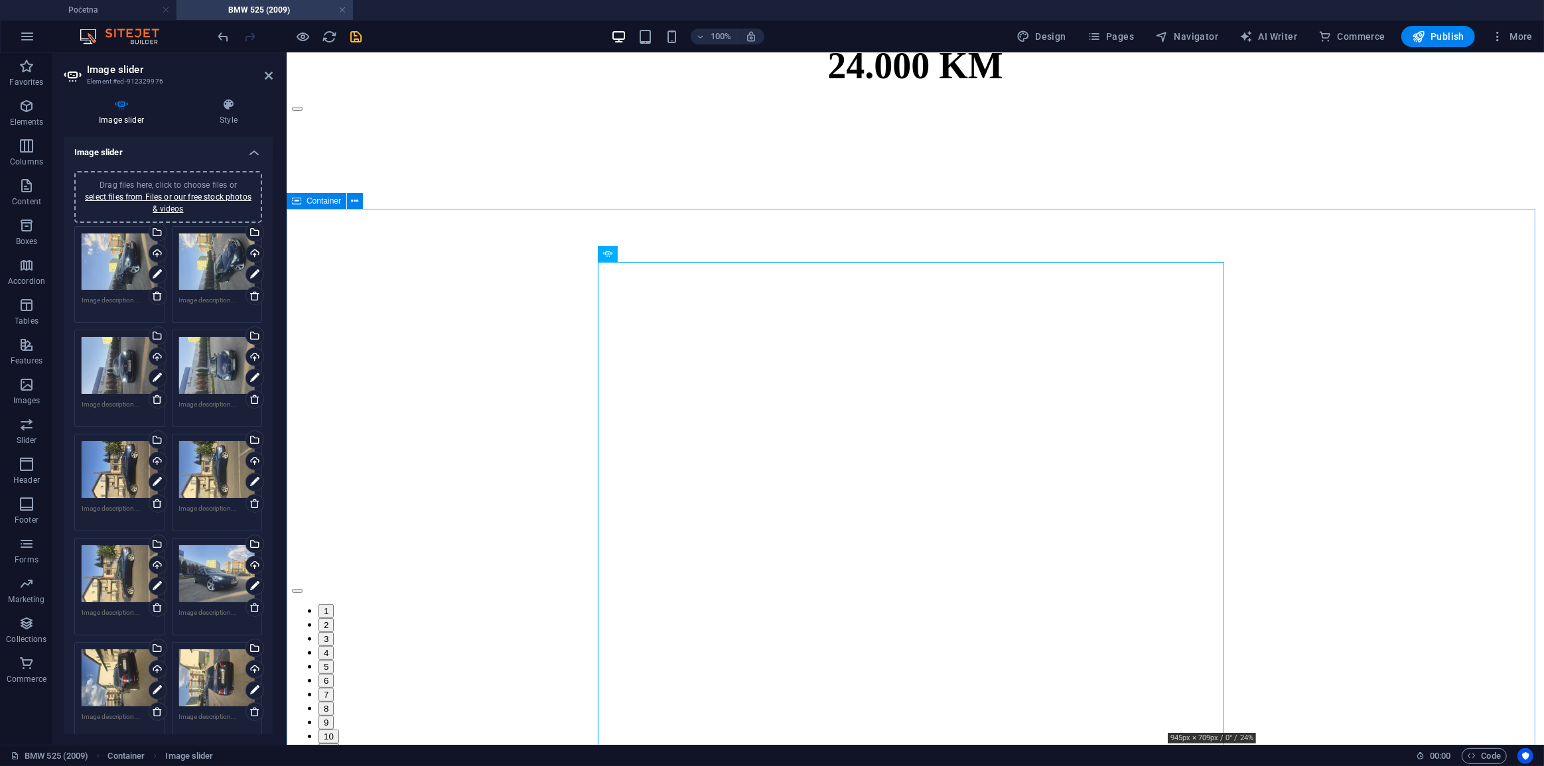
scroll to position [293, 0]
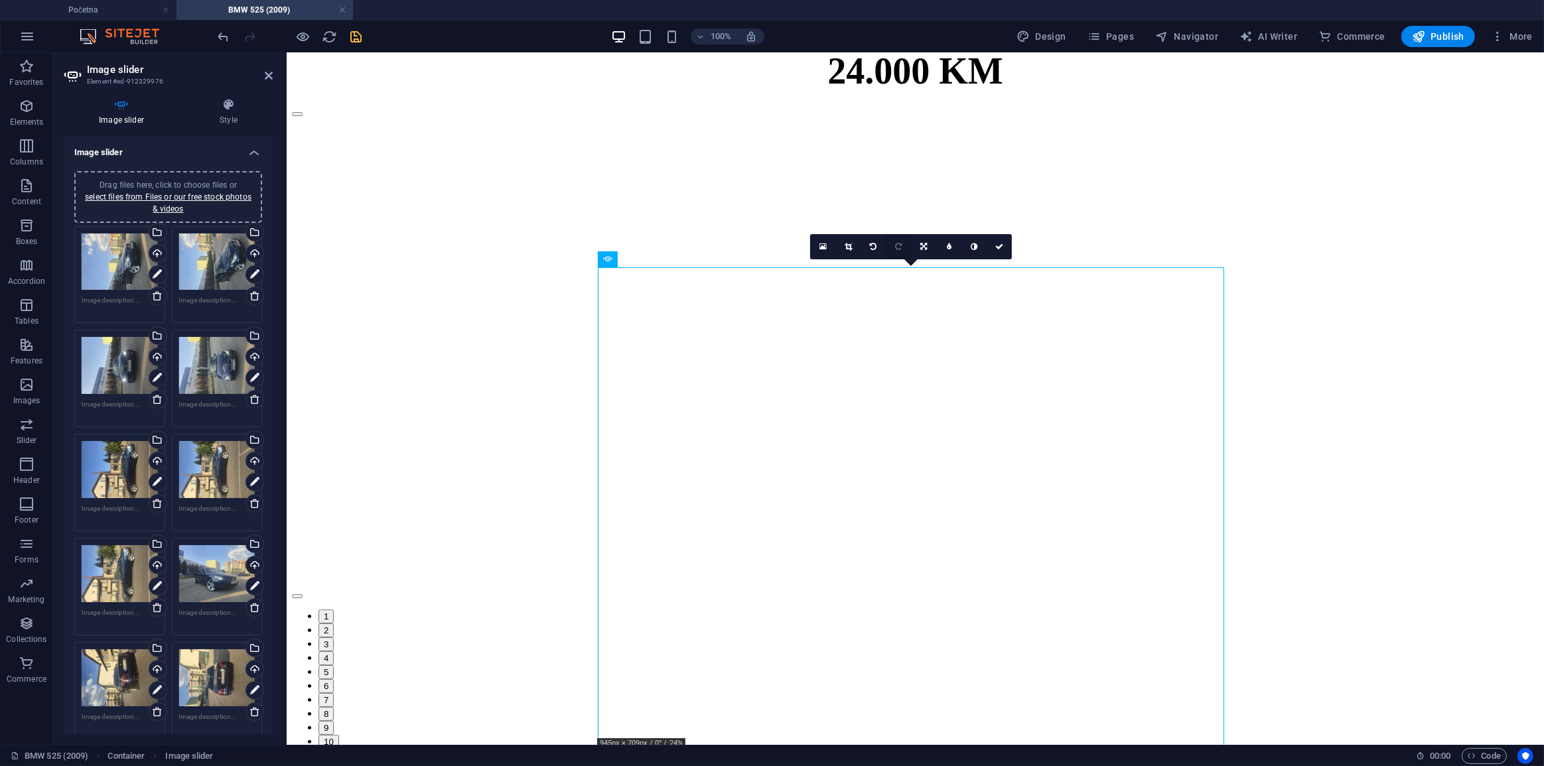
click at [904, 251] on link at bounding box center [898, 246] width 25 height 25
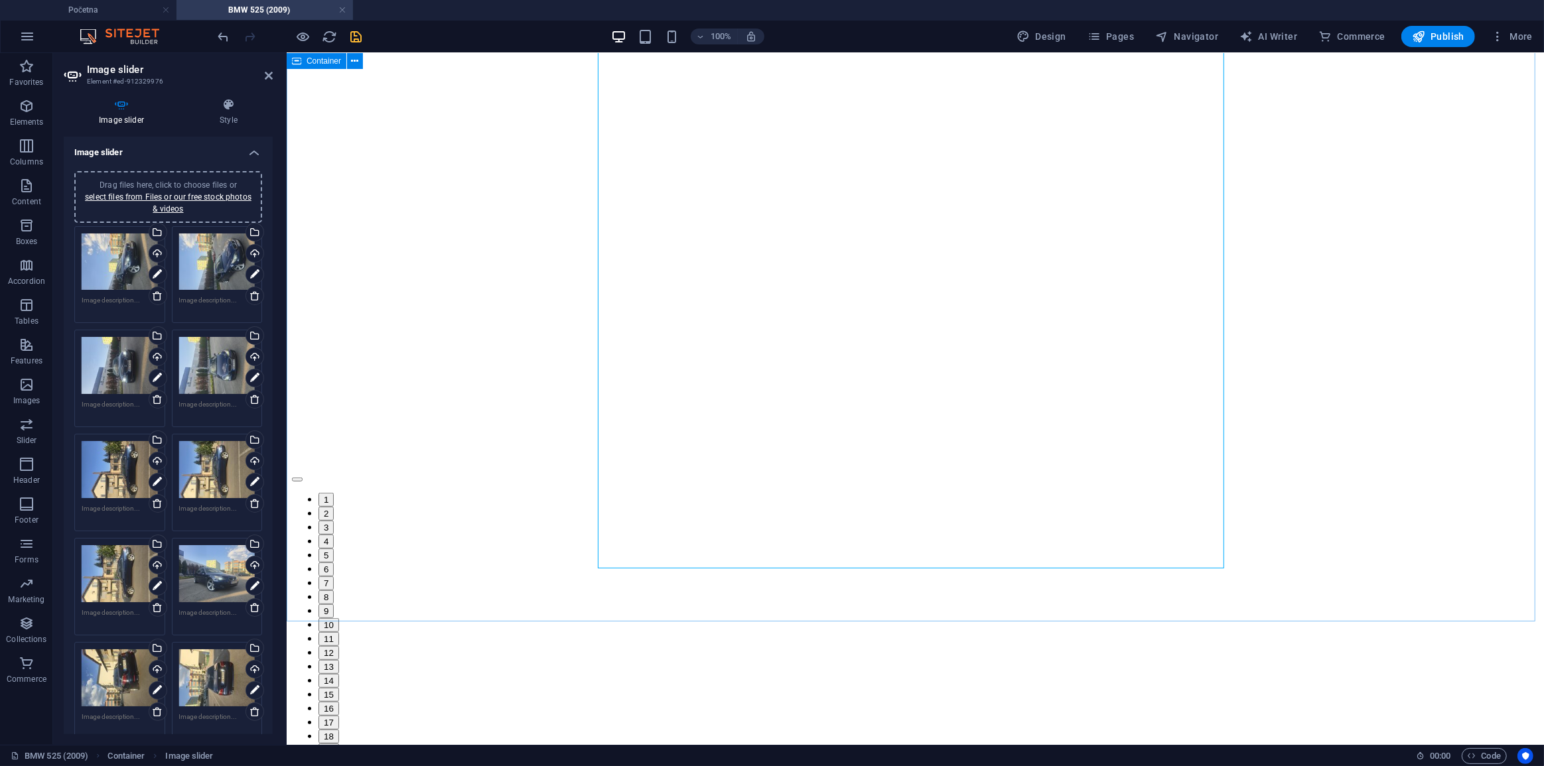
scroll to position [768, 0]
click at [356, 42] on icon "save" at bounding box center [356, 36] width 15 height 15
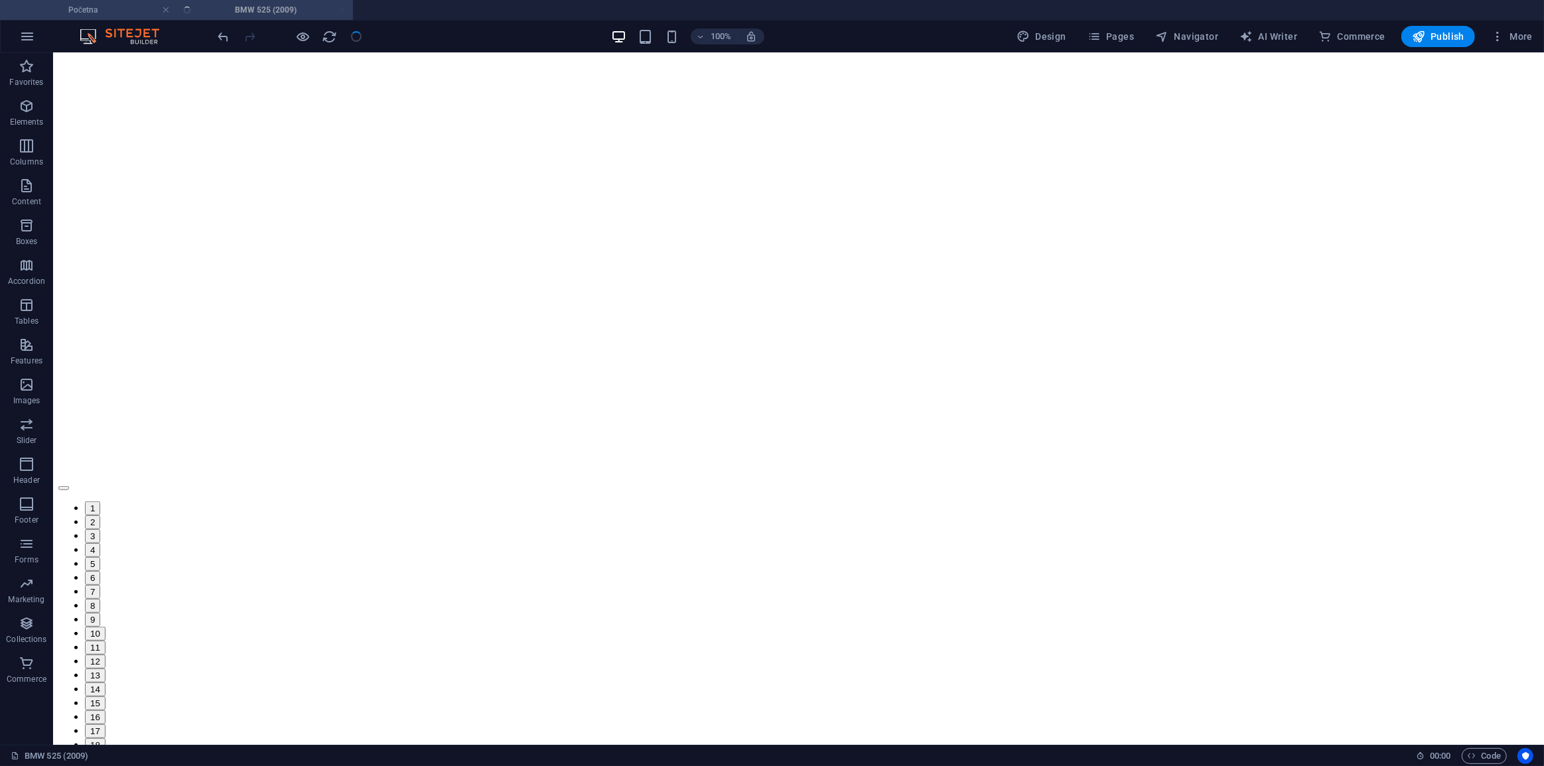
click at [113, 7] on h4 "Početna" at bounding box center [88, 10] width 177 height 15
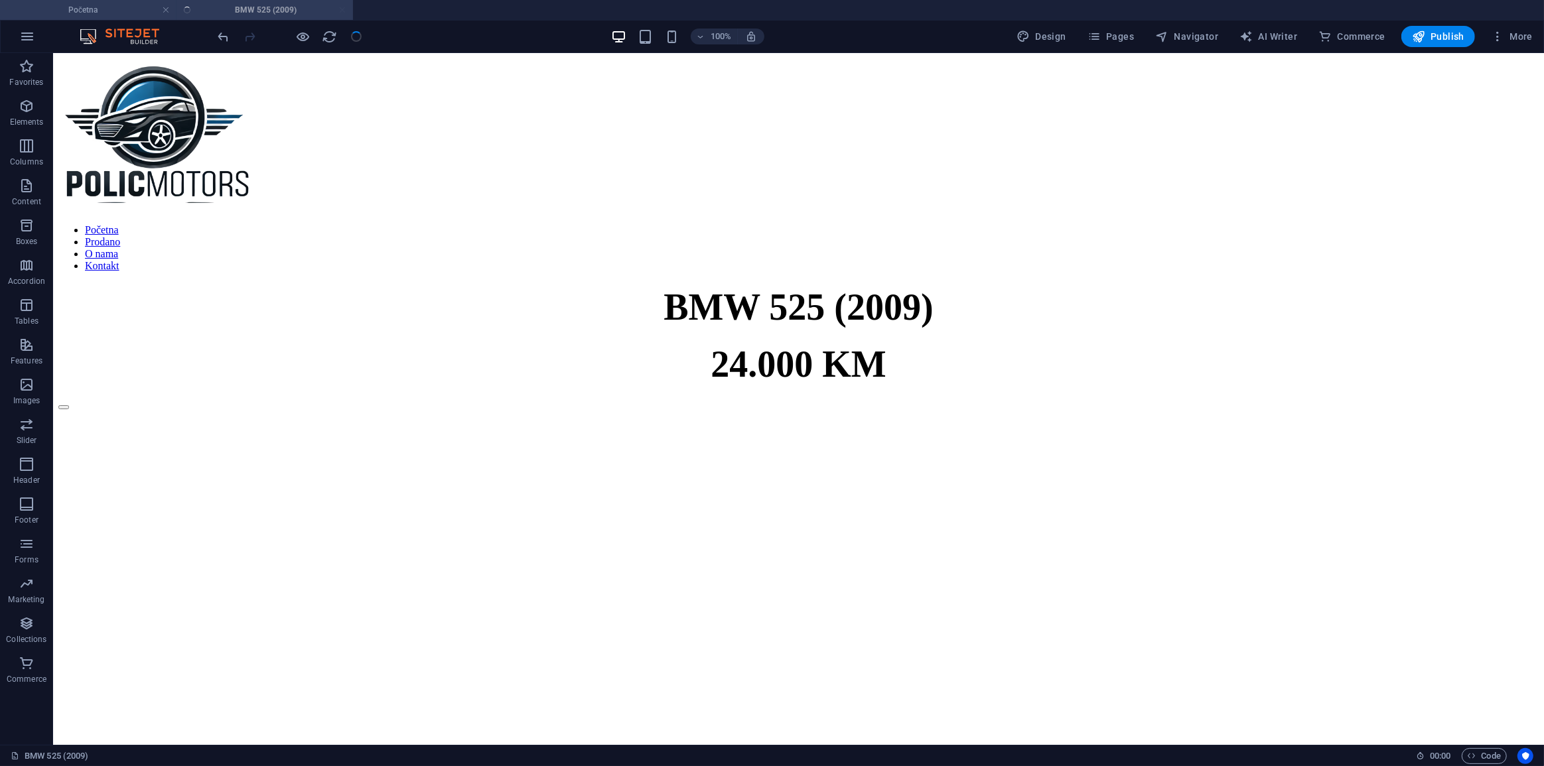
scroll to position [364, 0]
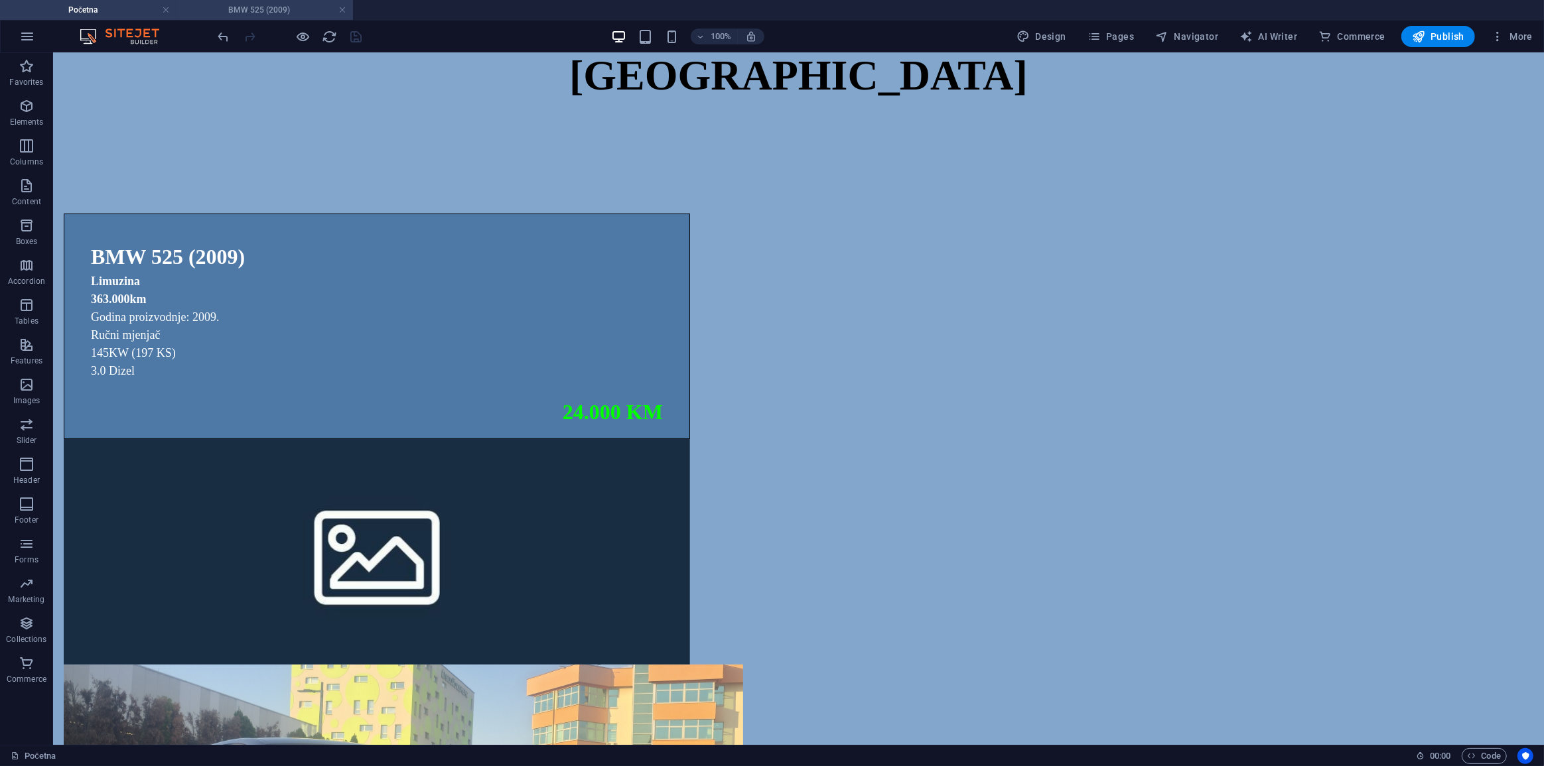
click at [255, 12] on h4 "BMW 525 (2009)" at bounding box center [265, 10] width 177 height 15
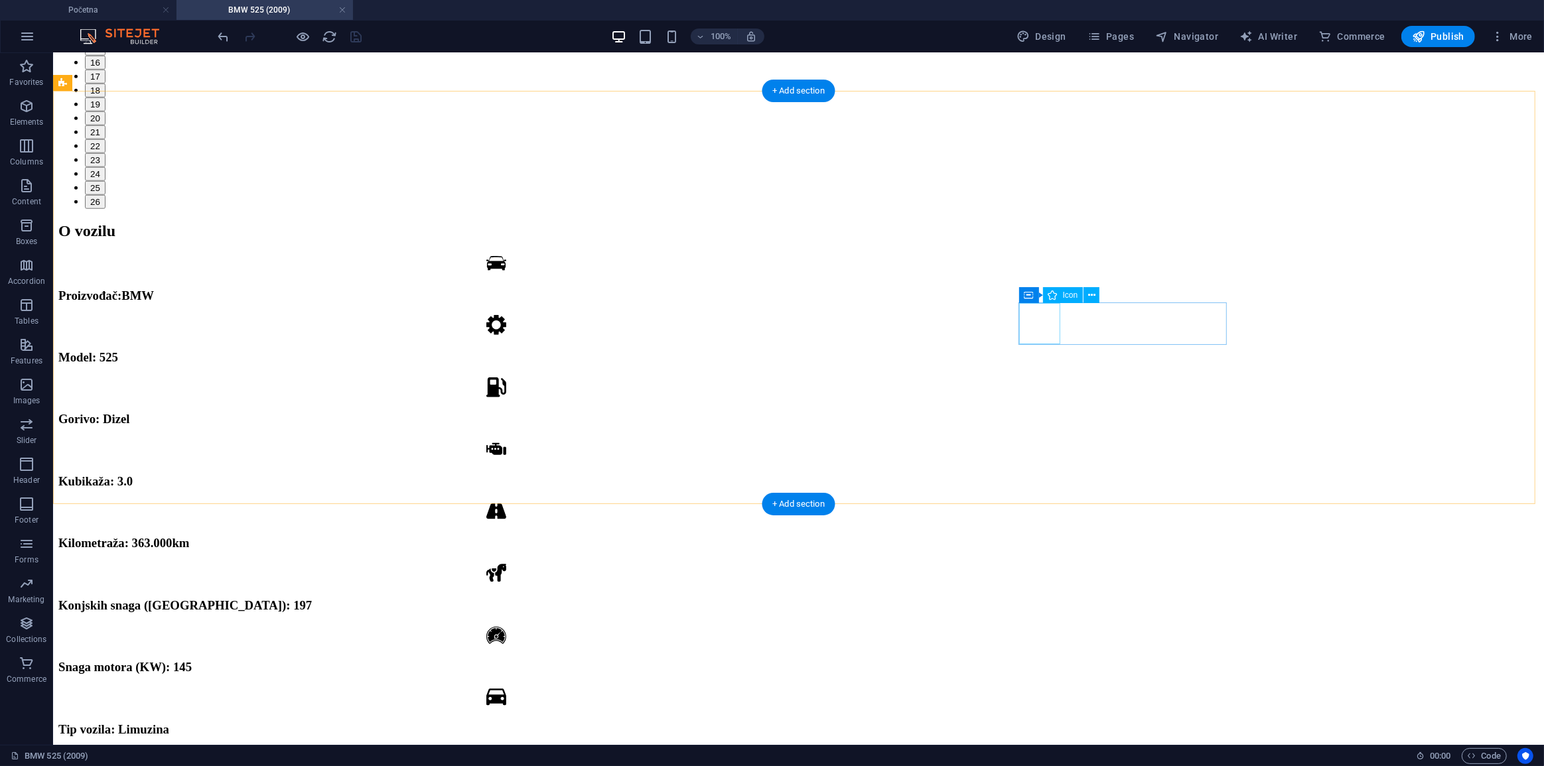
scroll to position [1386, 0]
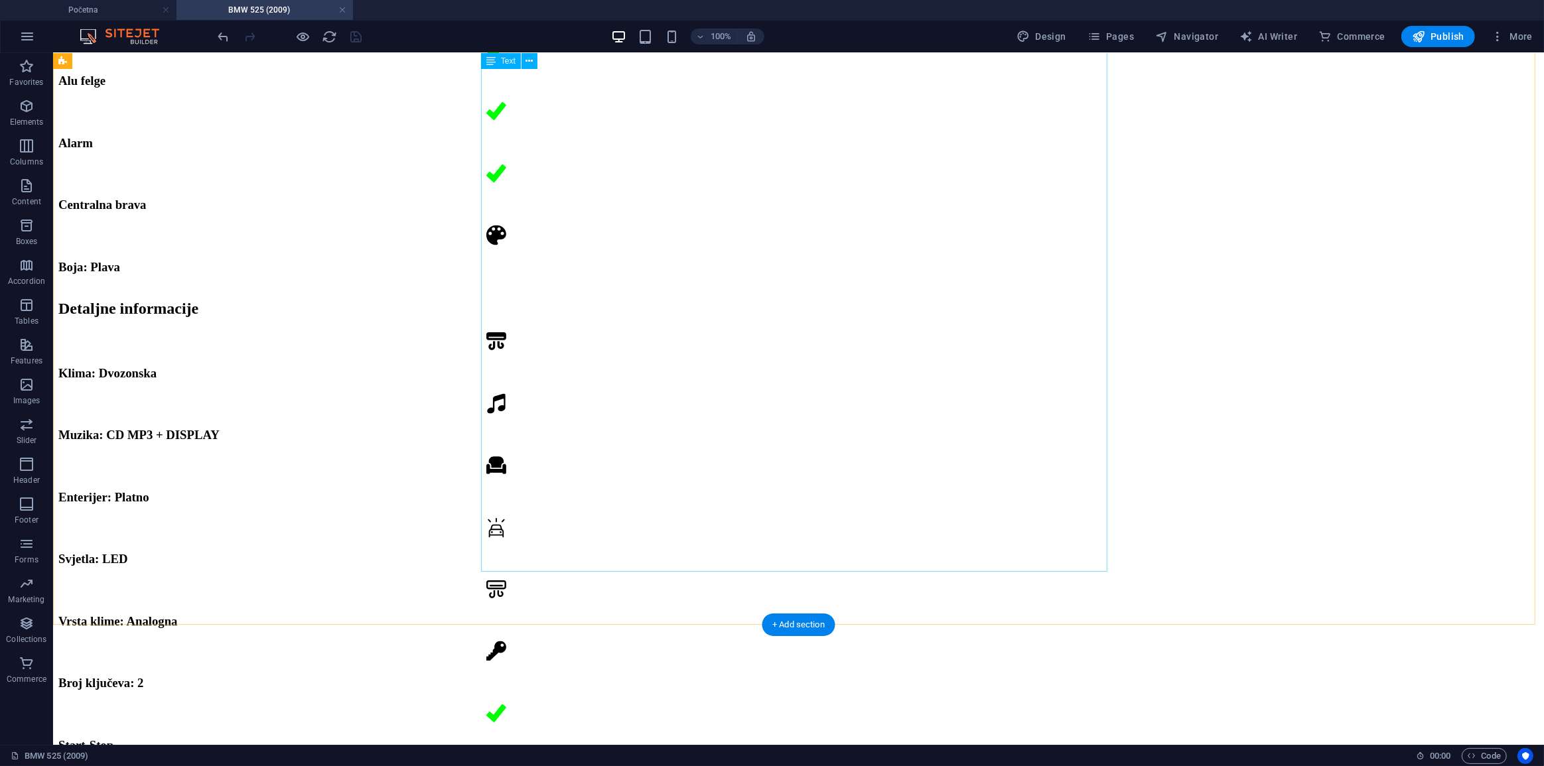
scroll to position [2885, 0]
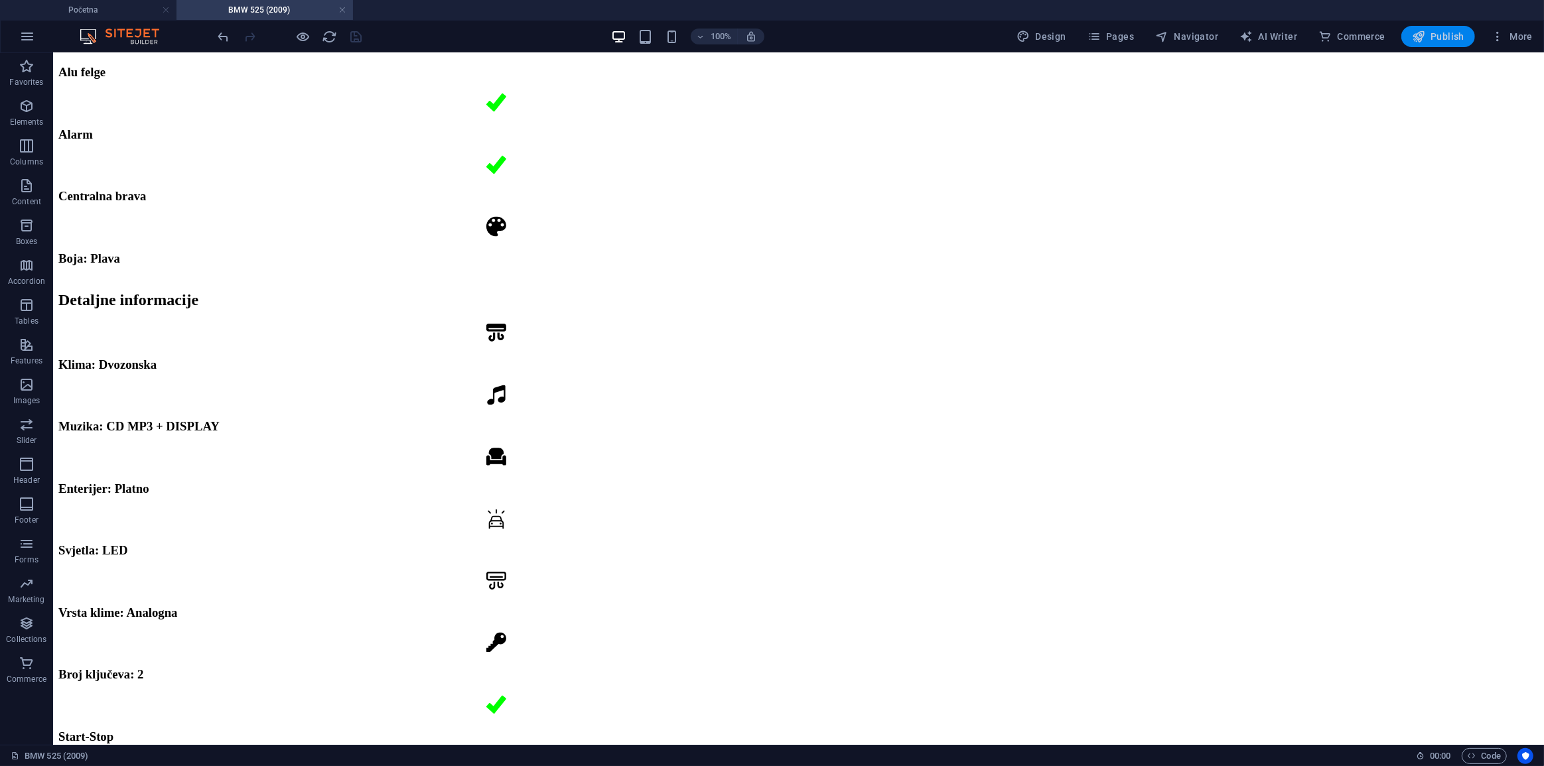
click at [1431, 30] on span "Publish" at bounding box center [1438, 36] width 52 height 13
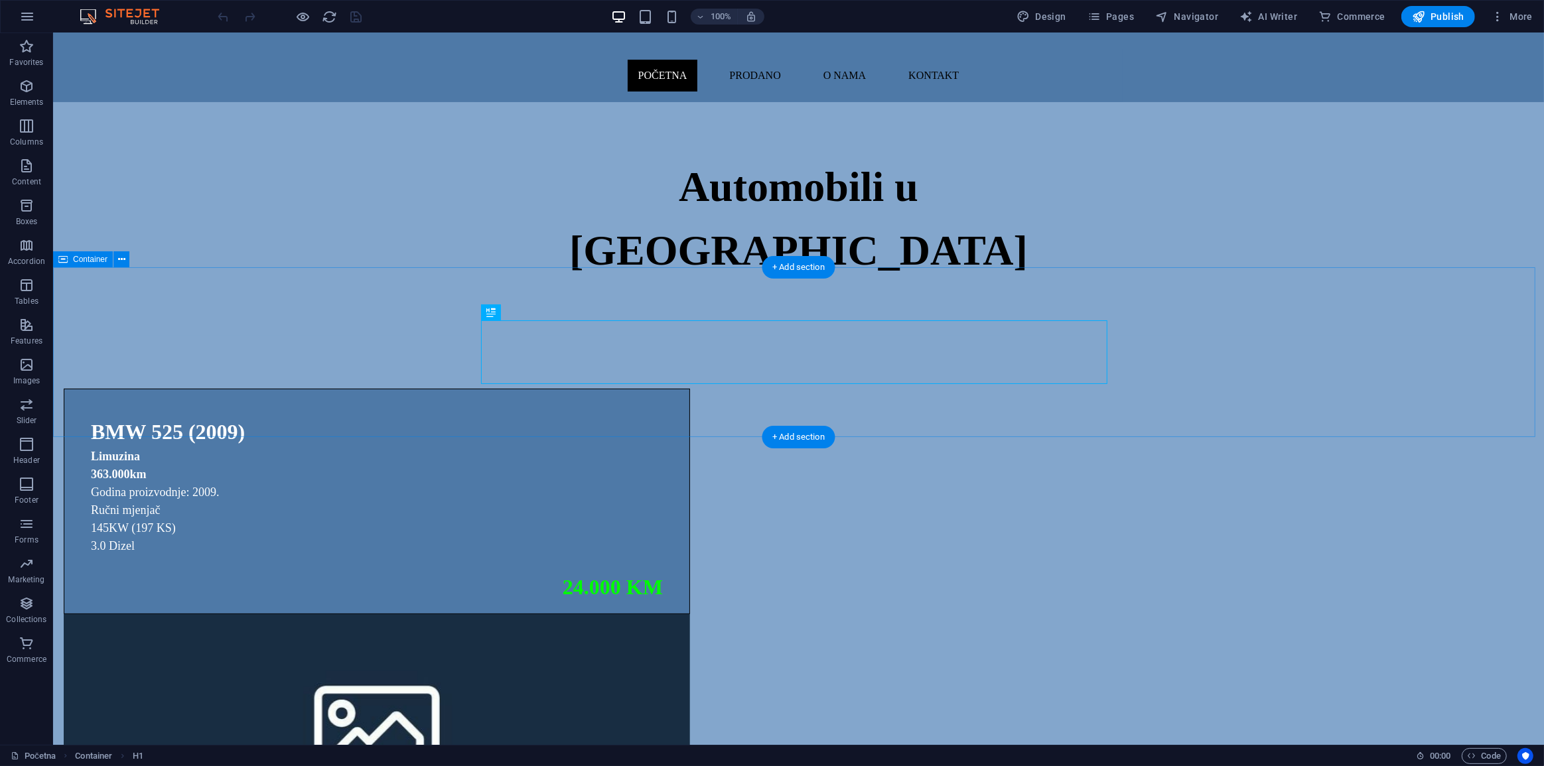
scroll to position [241, 0]
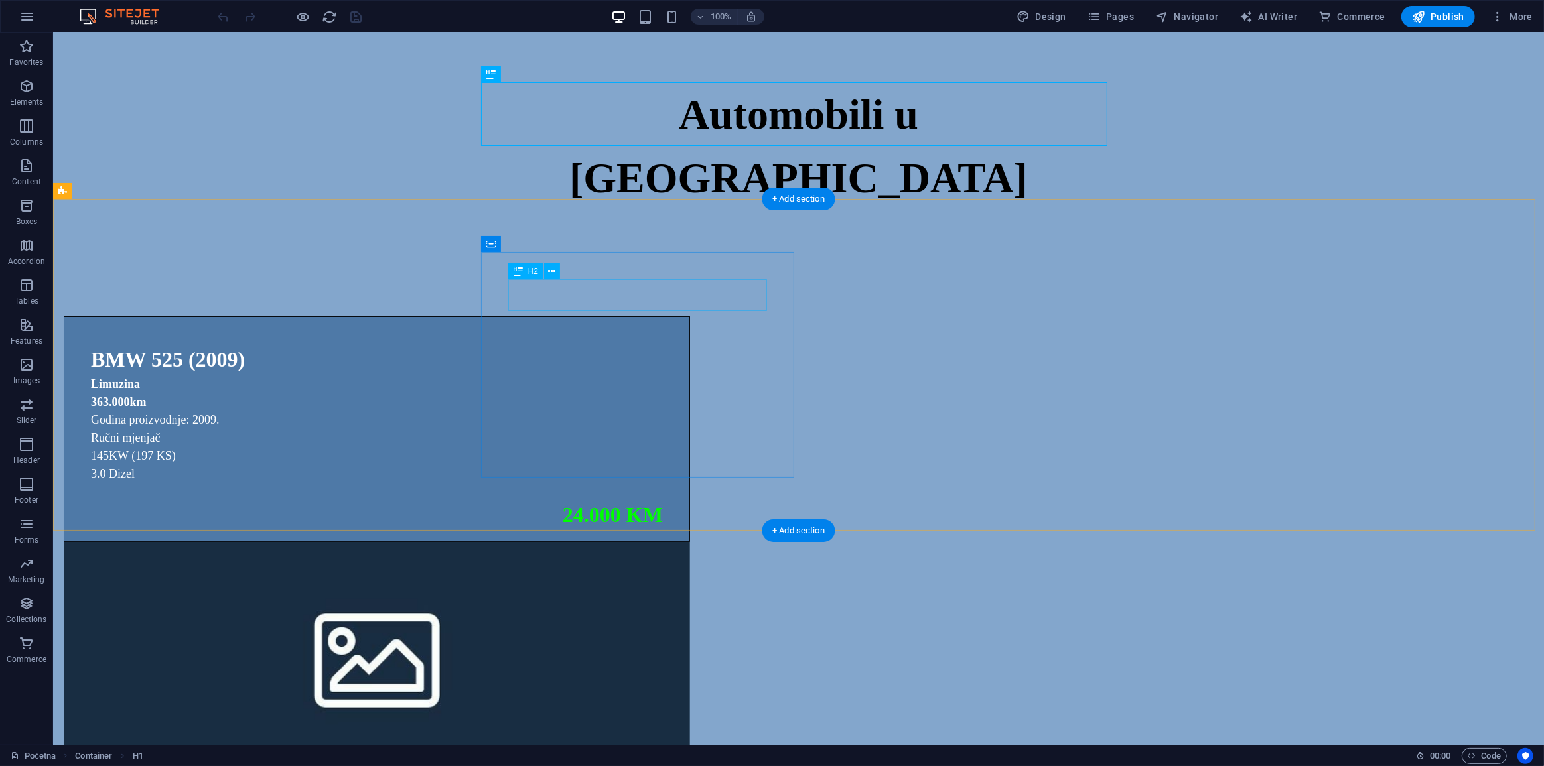
click at [598, 344] on div "BMW 525 (2009)" at bounding box center [376, 360] width 572 height 32
select select
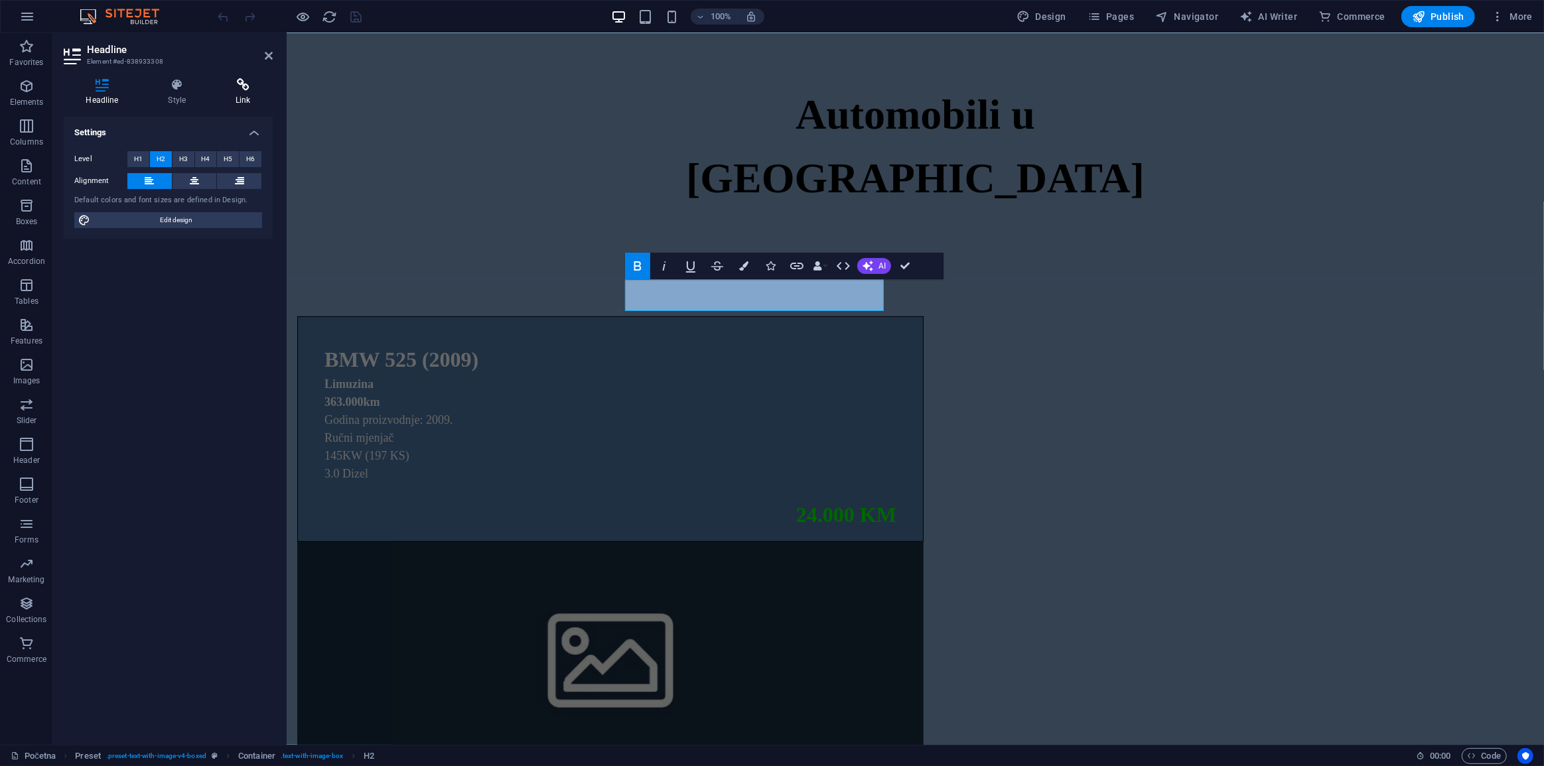
click at [240, 99] on h4 "Link" at bounding box center [243, 92] width 59 height 28
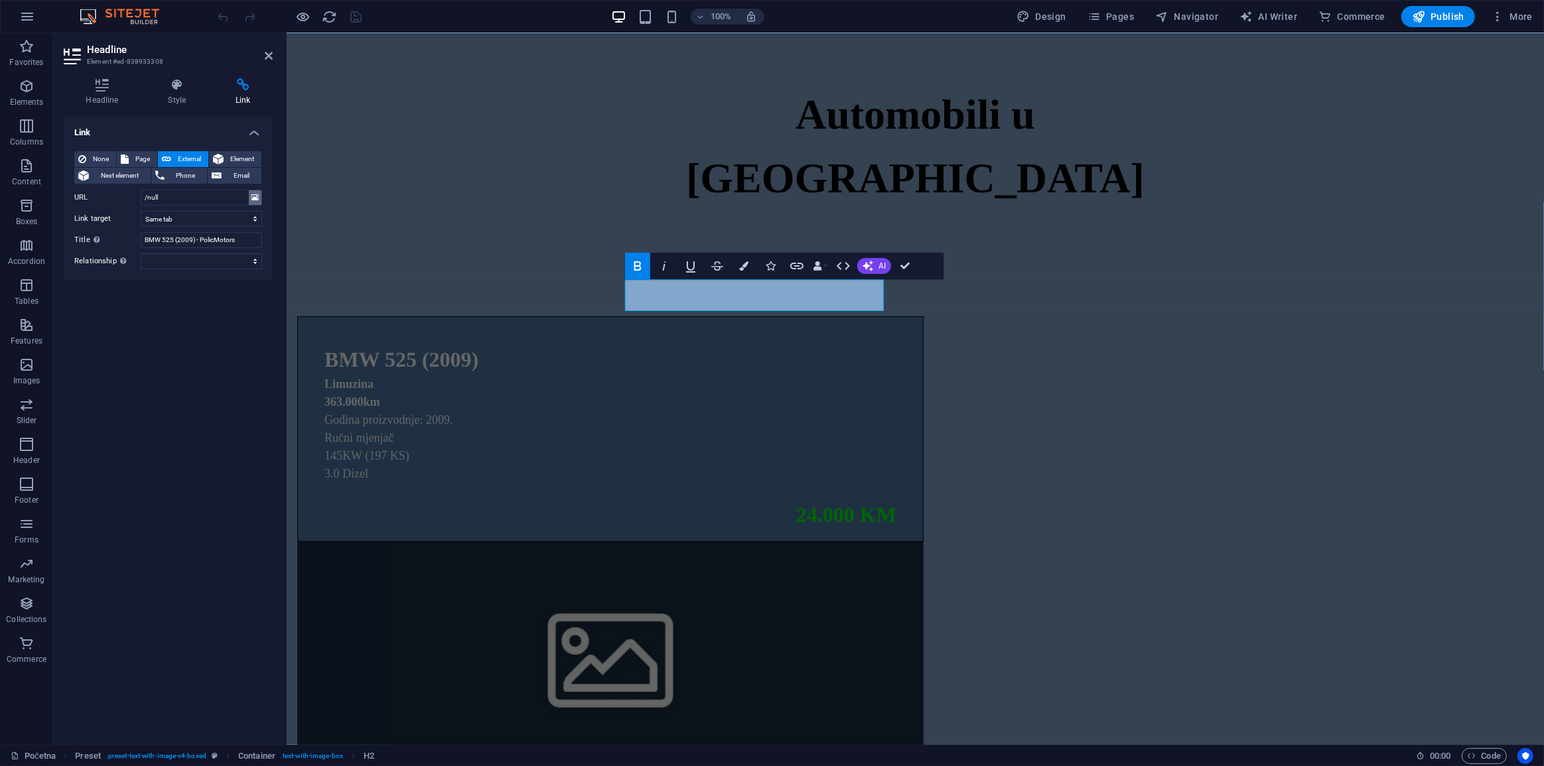
click at [249, 196] on button at bounding box center [255, 197] width 13 height 15
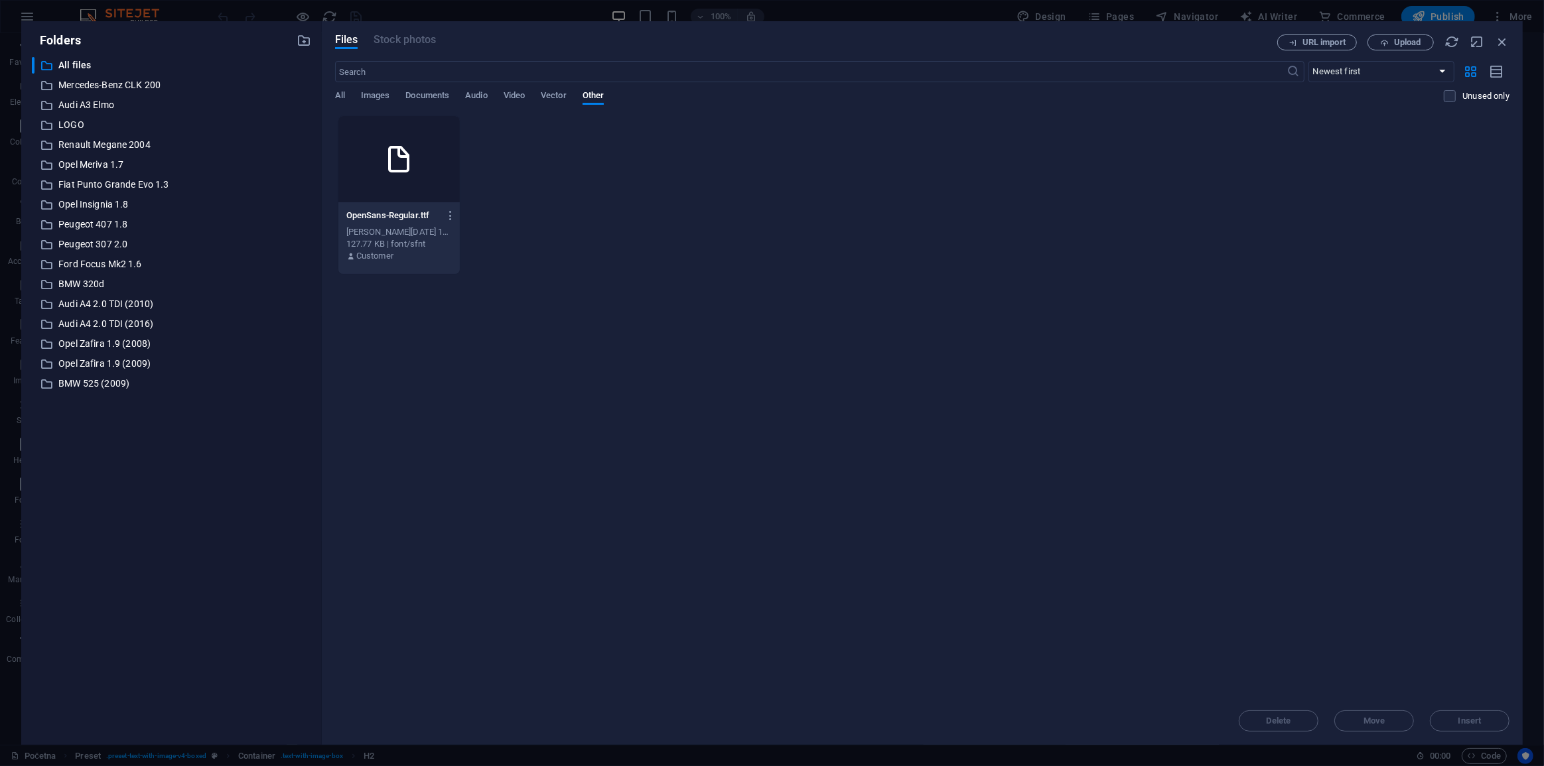
click at [1498, 50] on div "URL import Upload" at bounding box center [1393, 43] width 232 height 16
click at [1498, 42] on icon "button" at bounding box center [1502, 42] width 15 height 15
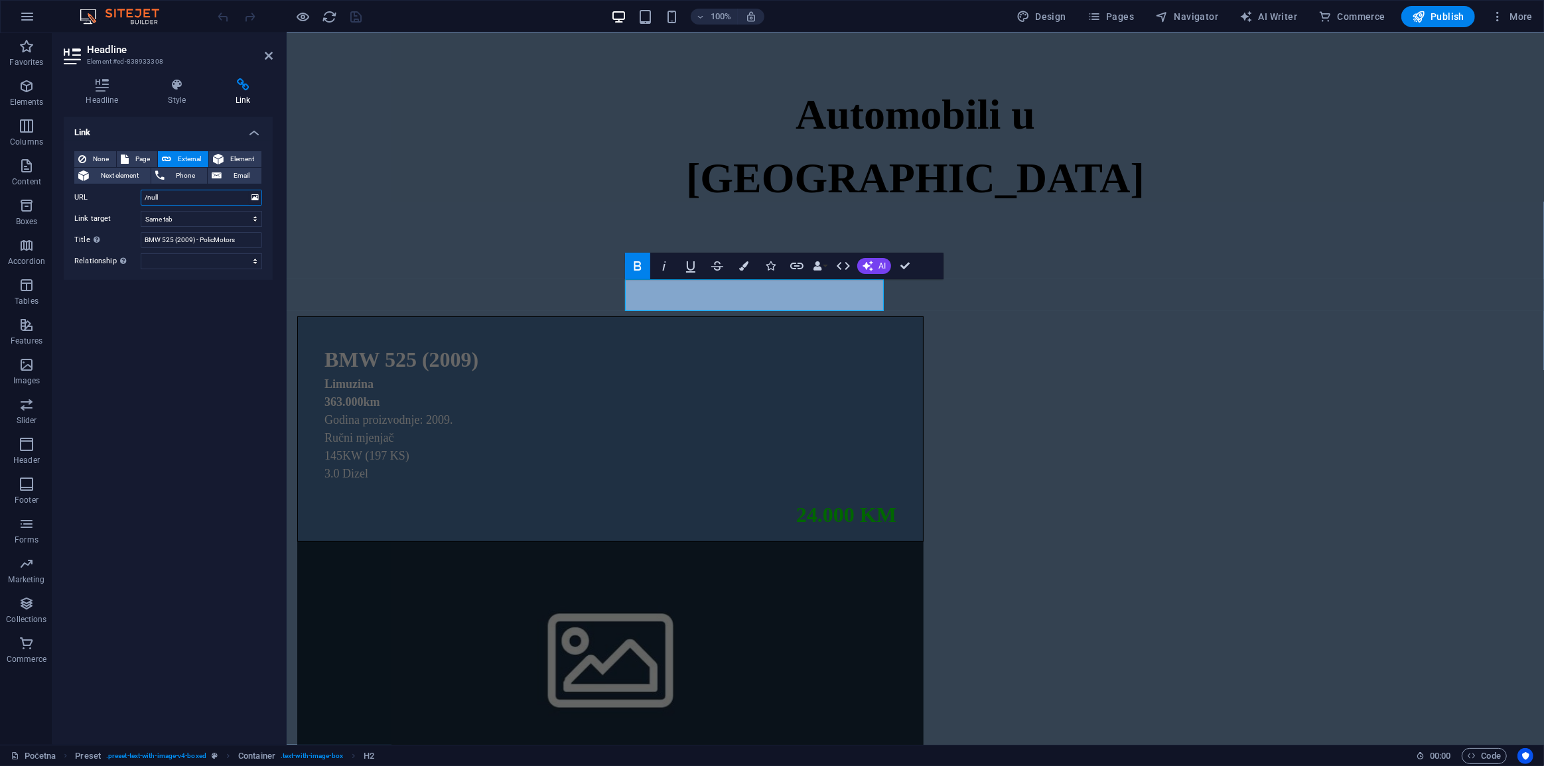
click at [172, 202] on input "/null" at bounding box center [201, 198] width 121 height 16
click at [139, 157] on span "Page" at bounding box center [143, 159] width 21 height 16
click at [186, 200] on select "Početna Prodano O nama Kontakt Mercedes-Benz CLK 200 Audi A3 1.6 TDI Ford Focus…" at bounding box center [201, 198] width 121 height 16
select select "18"
click at [141, 190] on select "Početna Prodano O nama Kontakt Mercedes-Benz CLK 200 Audi A3 1.6 TDI Ford Focus…" at bounding box center [201, 198] width 121 height 16
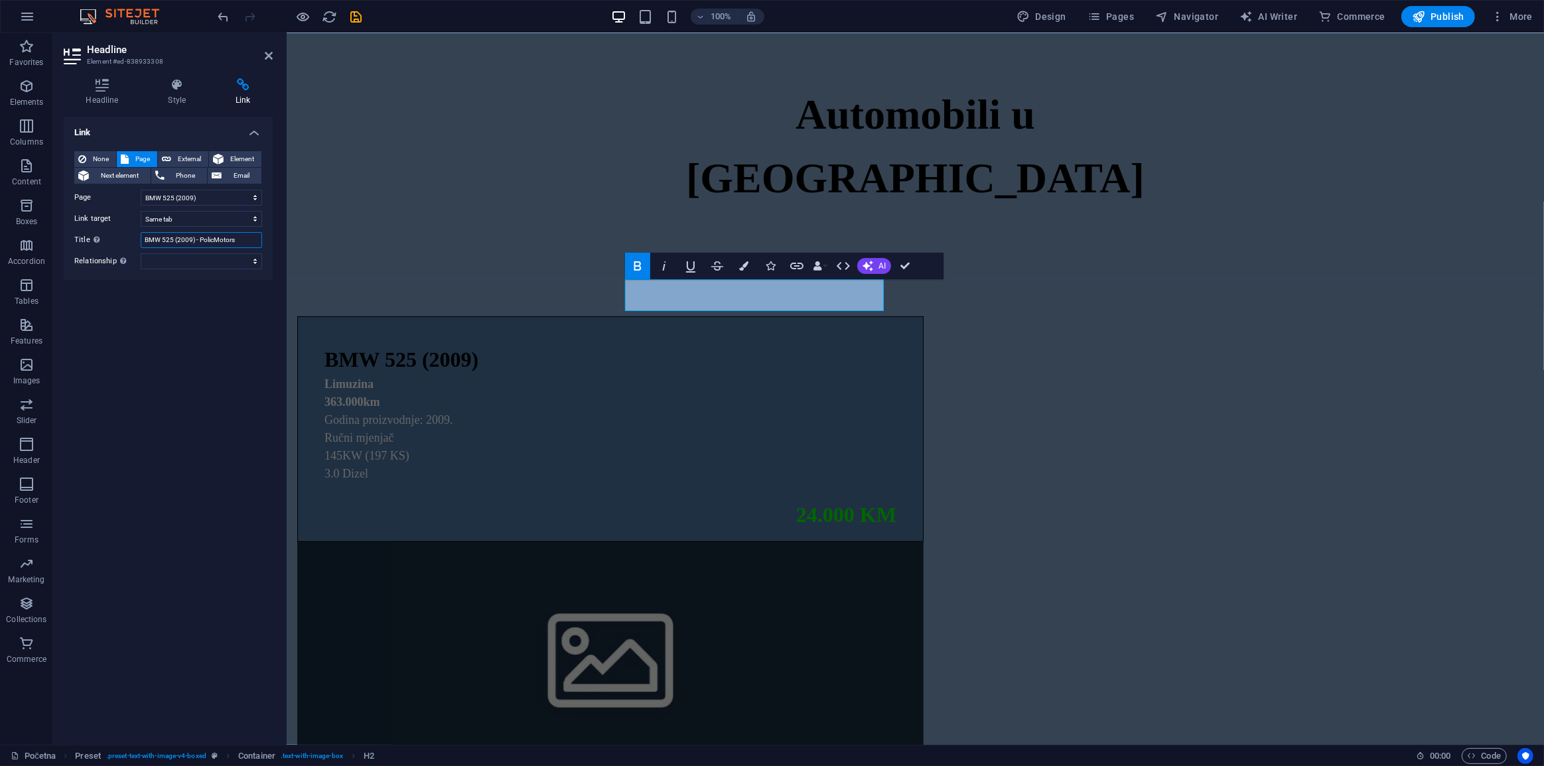
click at [197, 244] on input "BMW 525 (2009) - PolicMotors" at bounding box center [201, 240] width 121 height 16
type input "BMW 525 (2009) - PolicMotors"
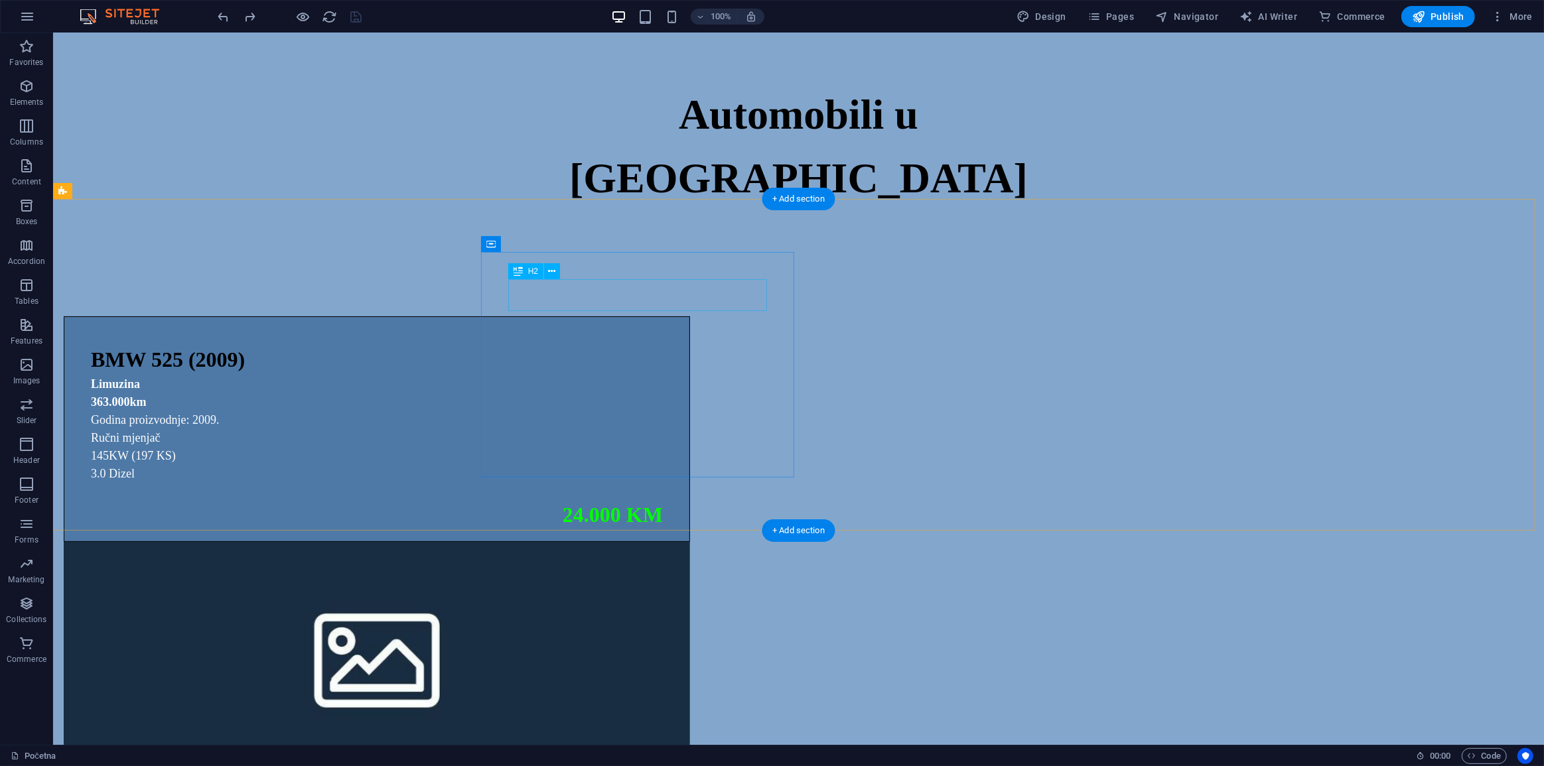
click at [578, 344] on div "BMW 525 (2009)" at bounding box center [376, 360] width 572 height 32
select select "18"
select select
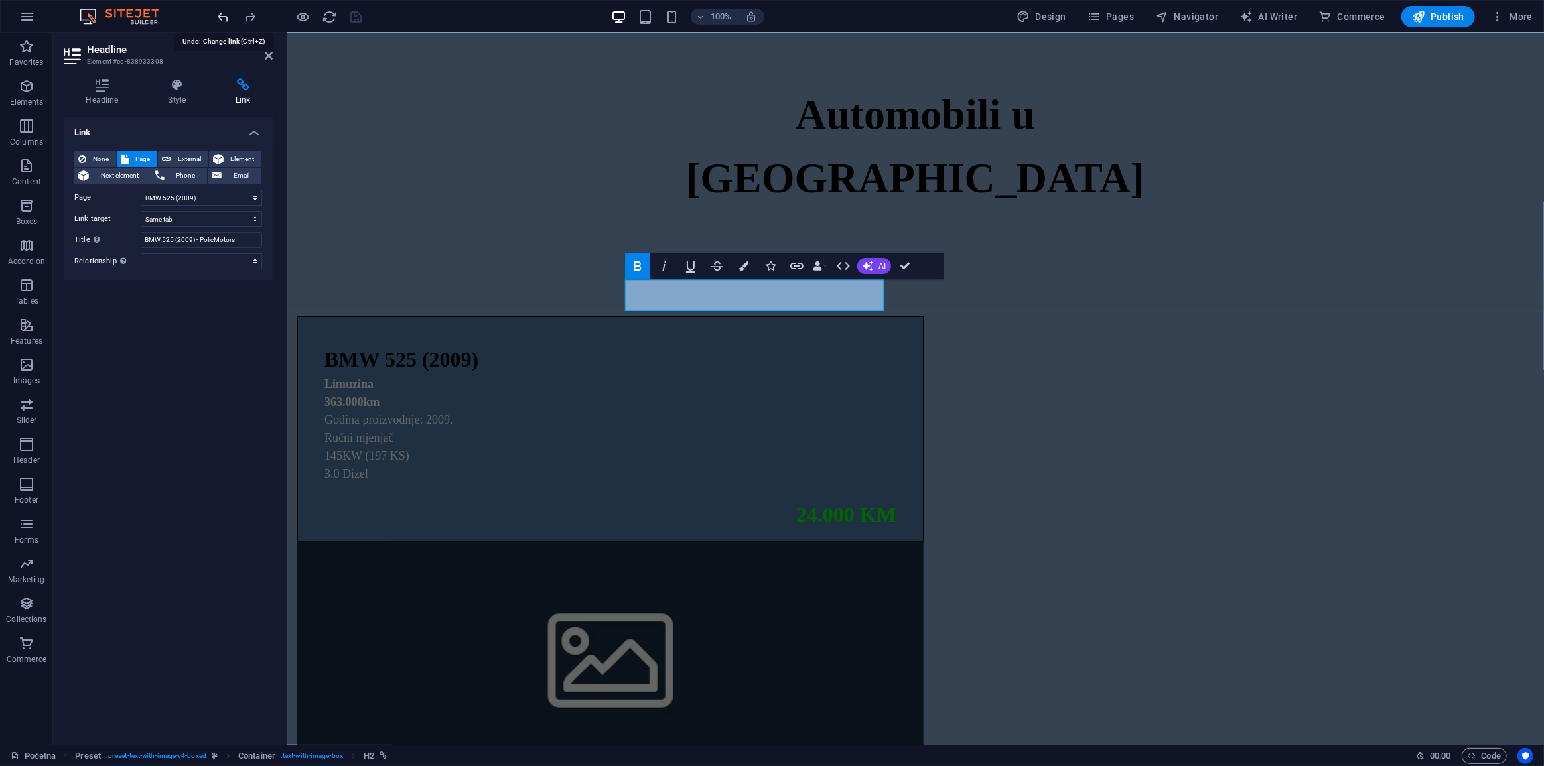
click at [220, 19] on icon "undo" at bounding box center [223, 16] width 15 height 15
select select
click at [220, 19] on icon "undo" at bounding box center [223, 16] width 15 height 15
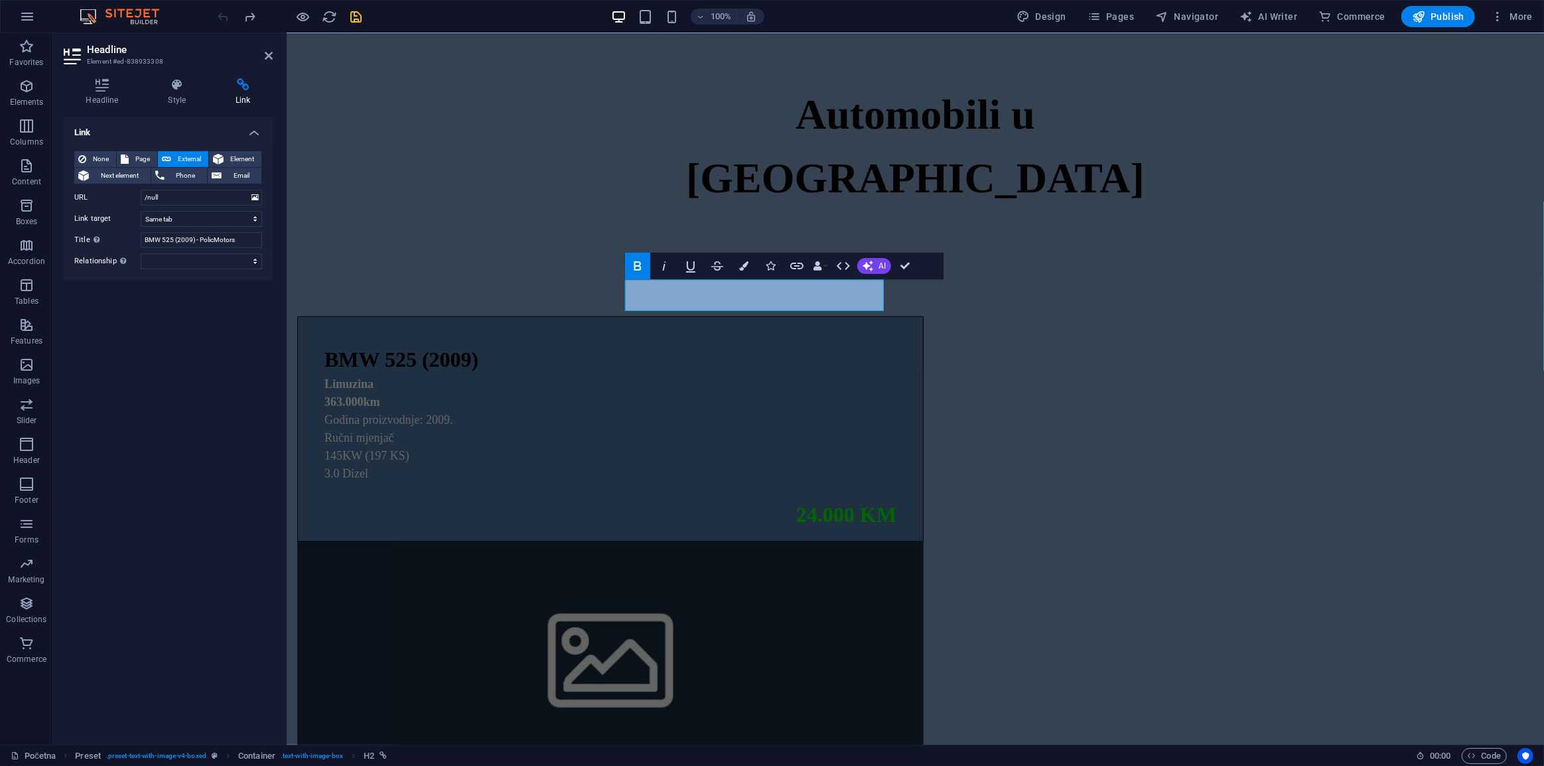
click at [721, 376] on div "Limuzina 363.000km Godina proizvodnje: 2009. Ručni mjenjač 145KW (197 KS) 3.0 D…" at bounding box center [610, 437] width 572 height 123
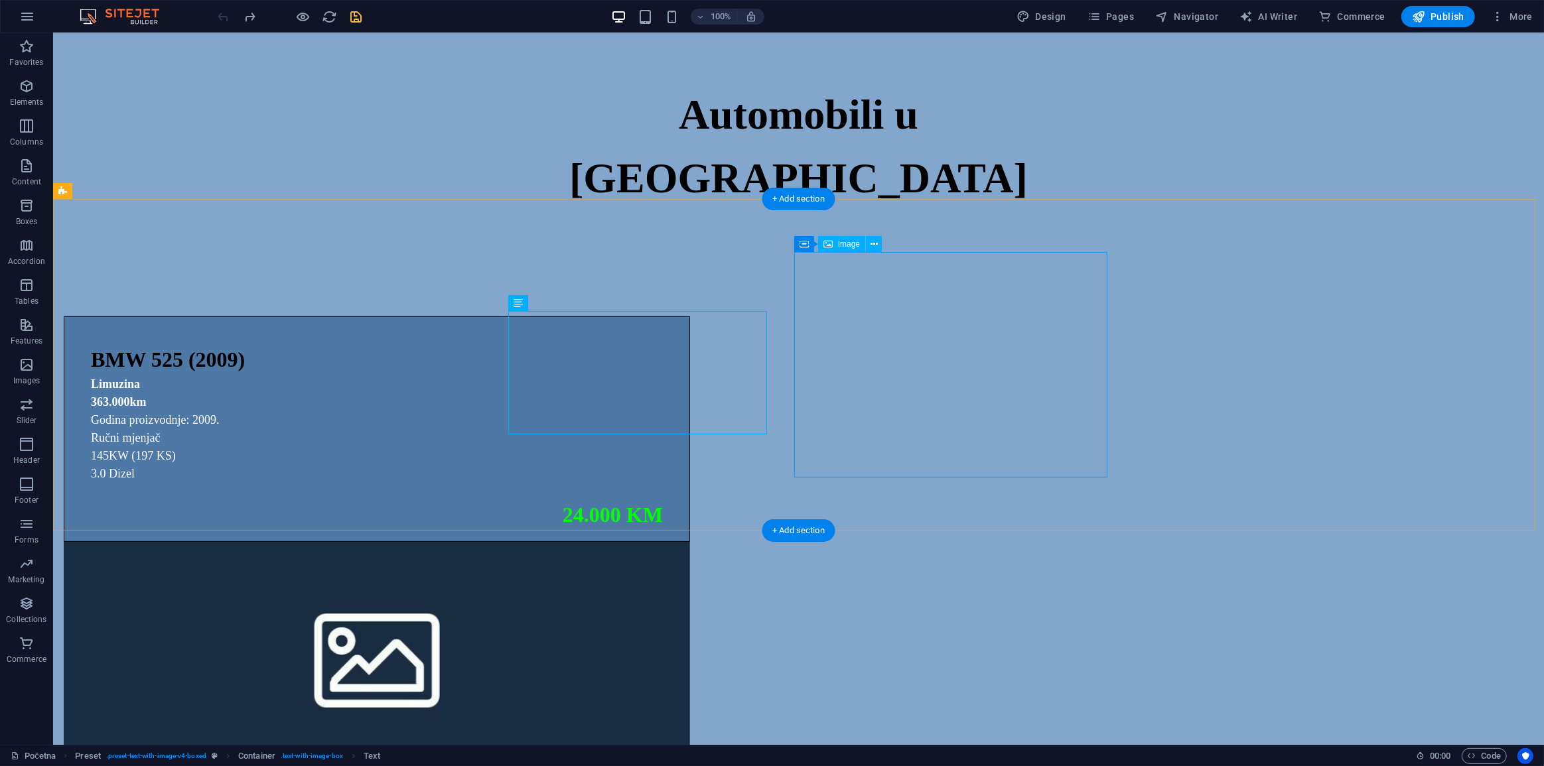
click at [645, 344] on div "BMW 525 (2009)" at bounding box center [376, 360] width 572 height 32
select select
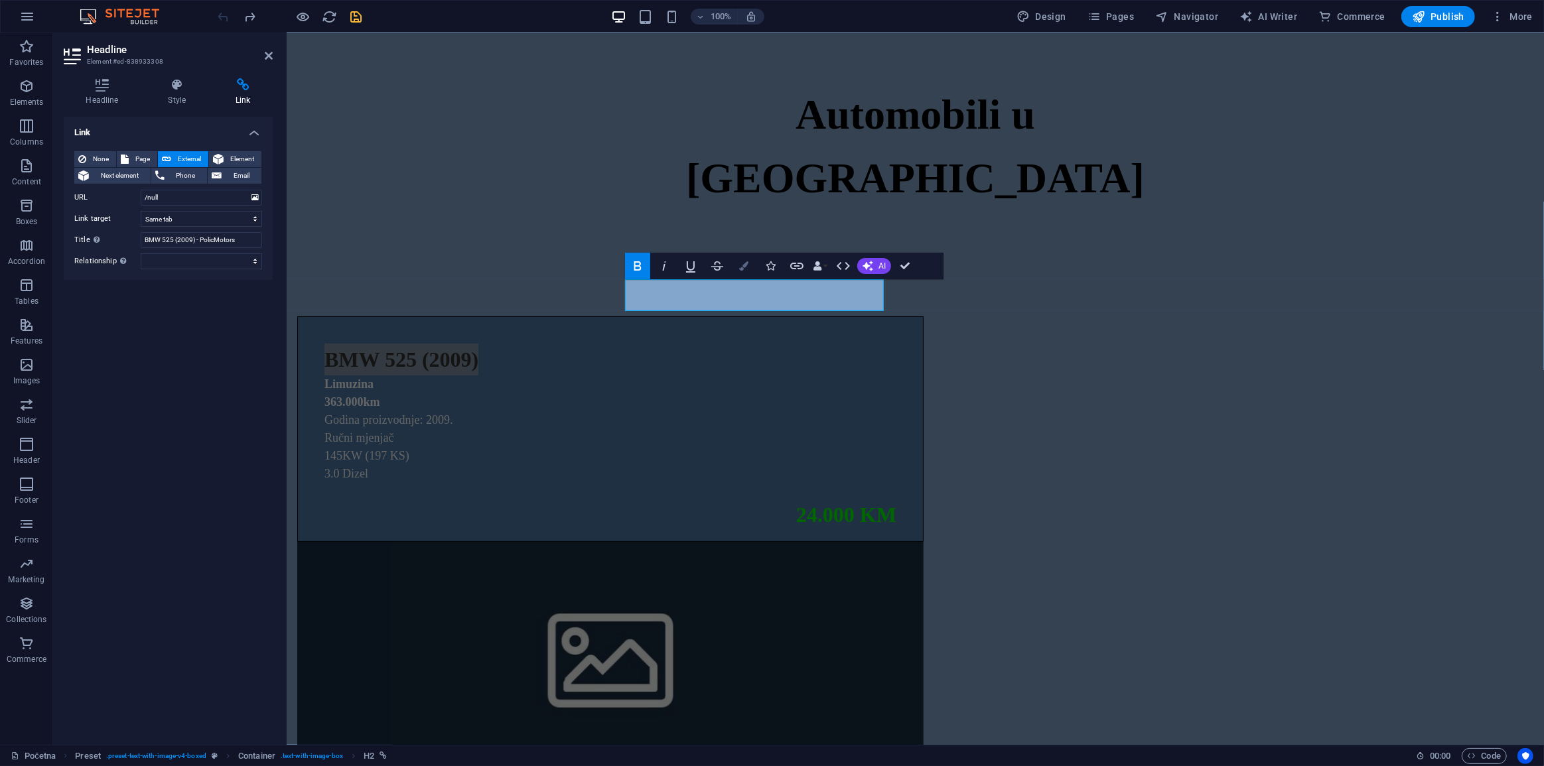
click at [750, 267] on button "Colors" at bounding box center [743, 266] width 25 height 27
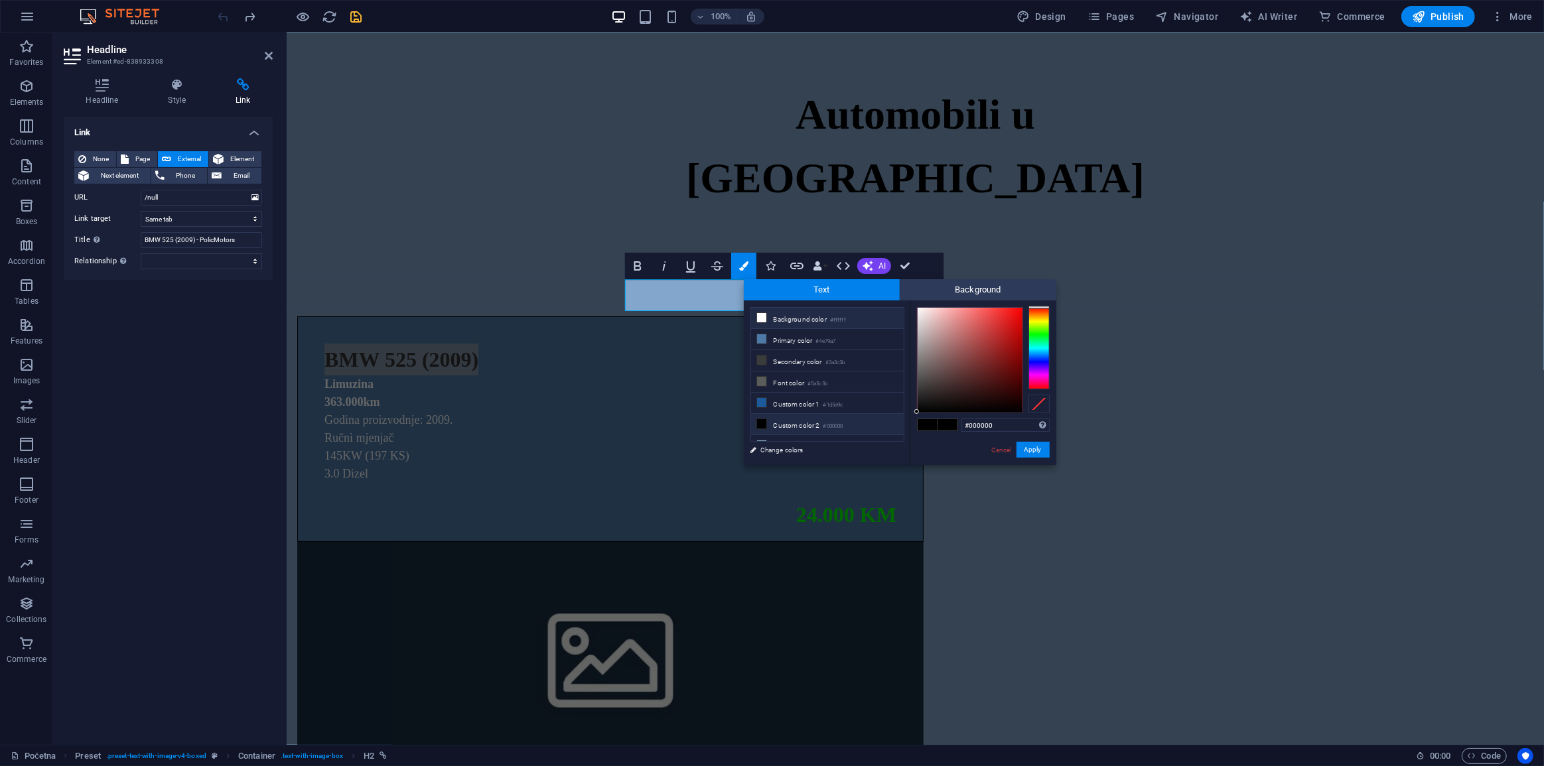
click at [827, 324] on li "Background color #ffffff" at bounding box center [827, 318] width 153 height 21
type input "#ffffff"
click at [1026, 446] on button "Apply" at bounding box center [1033, 450] width 33 height 16
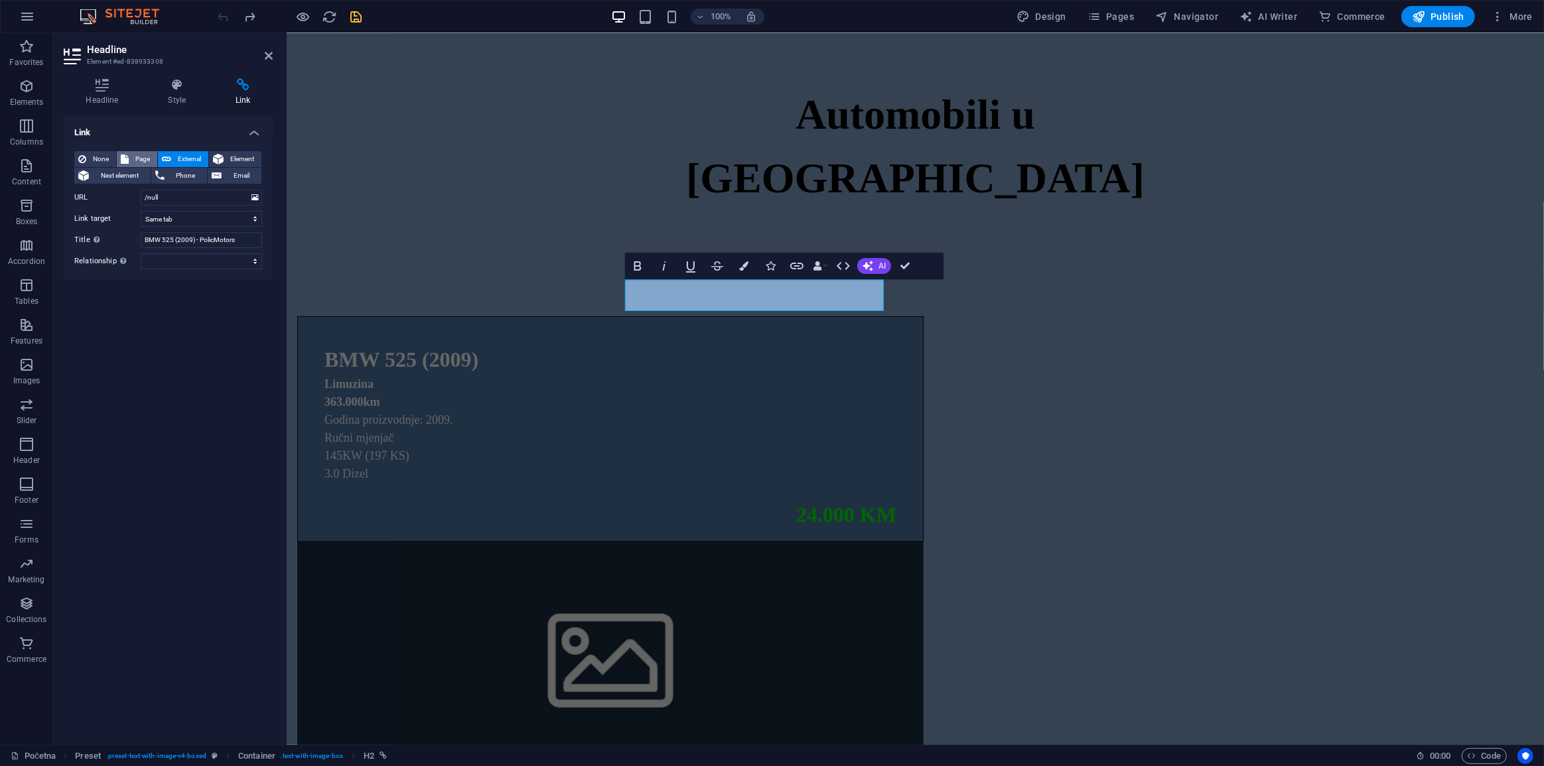
click at [126, 157] on icon at bounding box center [125, 159] width 8 height 16
click at [173, 200] on select "Početna Prodano O nama Kontakt Mercedes-Benz CLK 200 Audi A3 1.6 TDI Ford Focus…" at bounding box center [201, 198] width 121 height 16
select select "18"
click at [141, 190] on select "Početna Prodano O nama Kontakt Mercedes-Benz CLK 200 Audi A3 1.6 TDI Ford Focus…" at bounding box center [201, 198] width 121 height 16
click at [739, 265] on icon "button" at bounding box center [743, 265] width 9 height 9
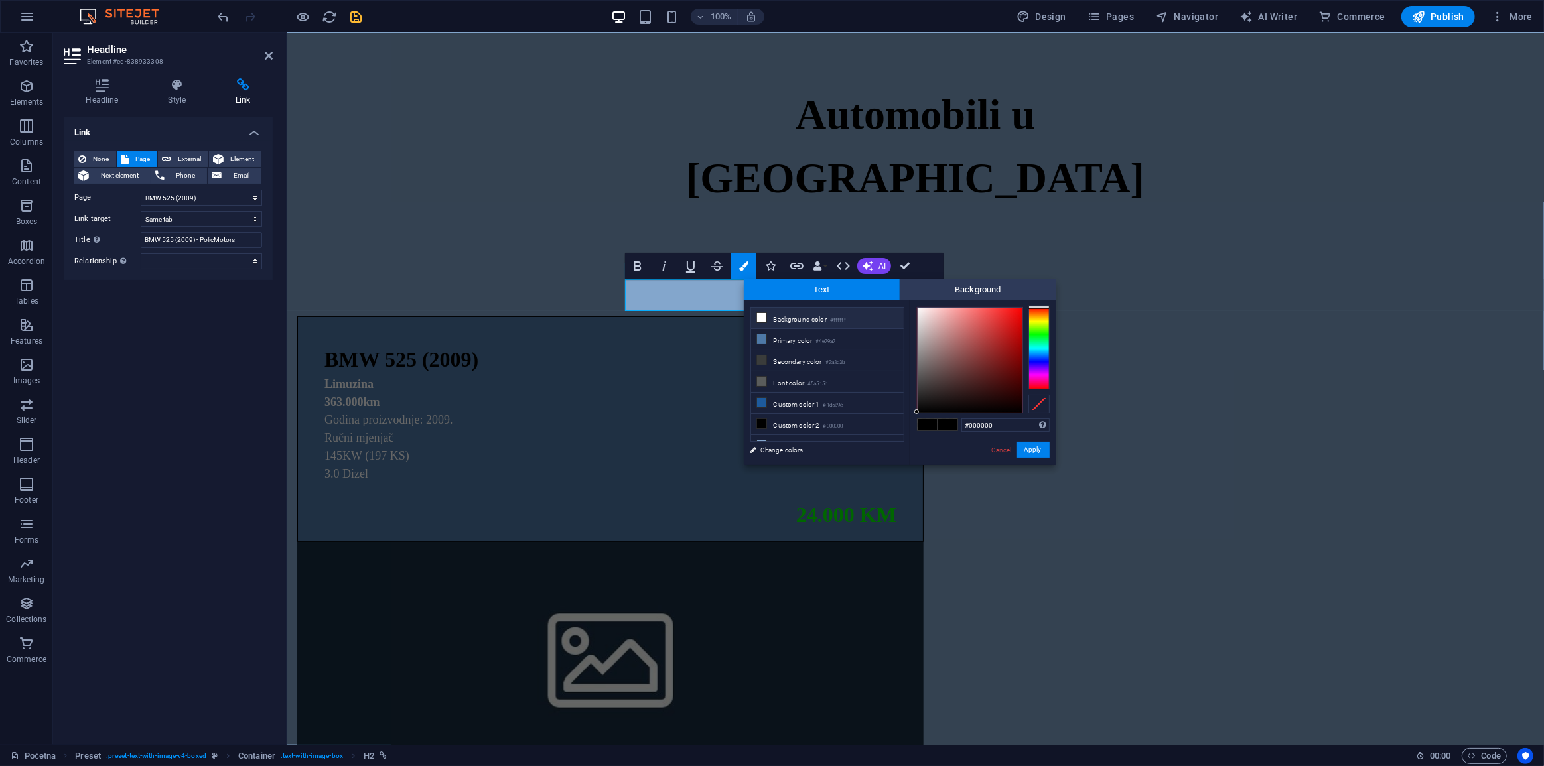
click at [809, 318] on li "Background color #ffffff" at bounding box center [827, 318] width 153 height 21
type input "#ffffff"
click at [1035, 455] on button "Apply" at bounding box center [1033, 450] width 33 height 16
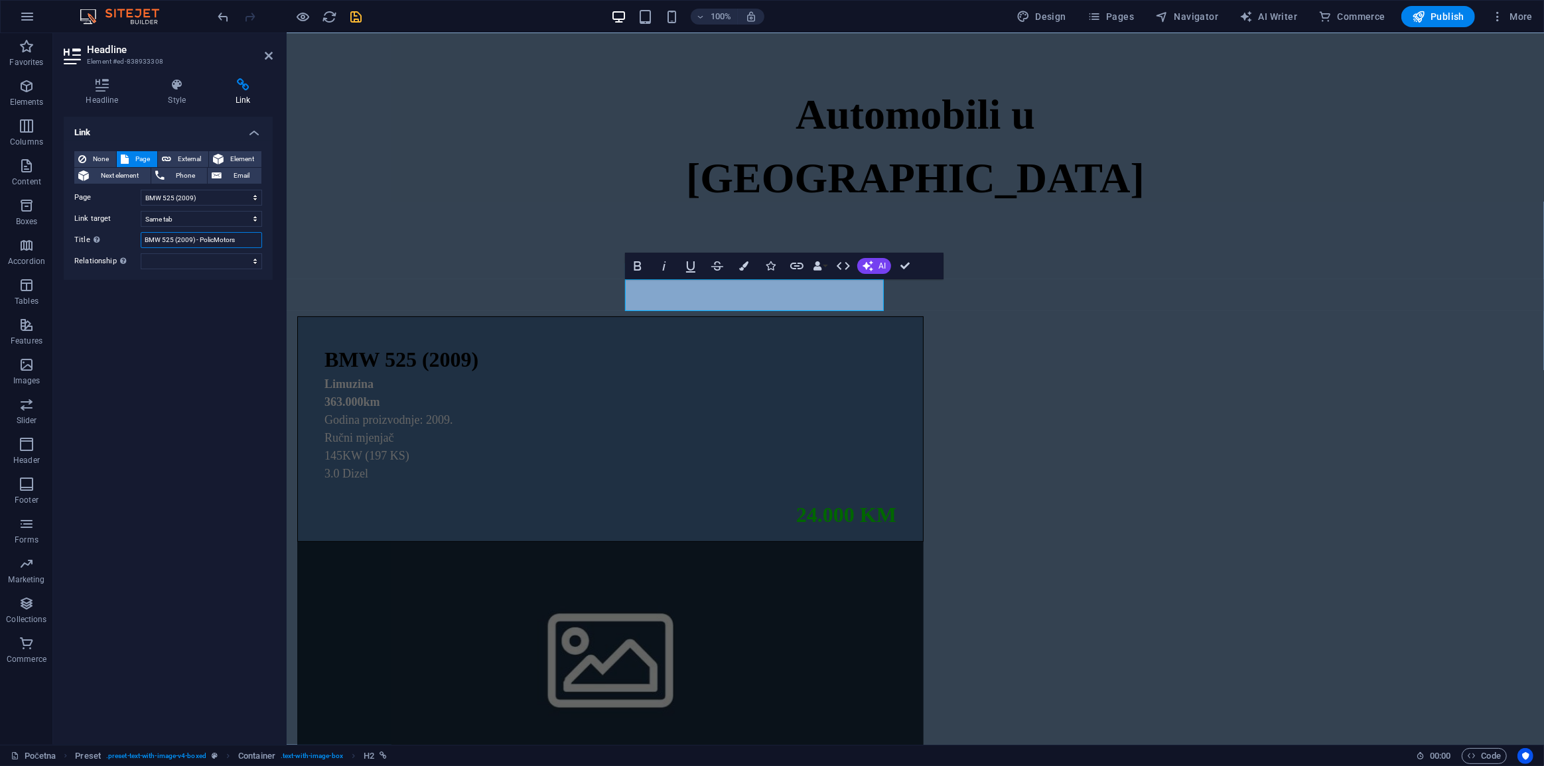
click at [197, 242] on input "BMW 525 (2009) - PolicMotors" at bounding box center [201, 240] width 121 height 16
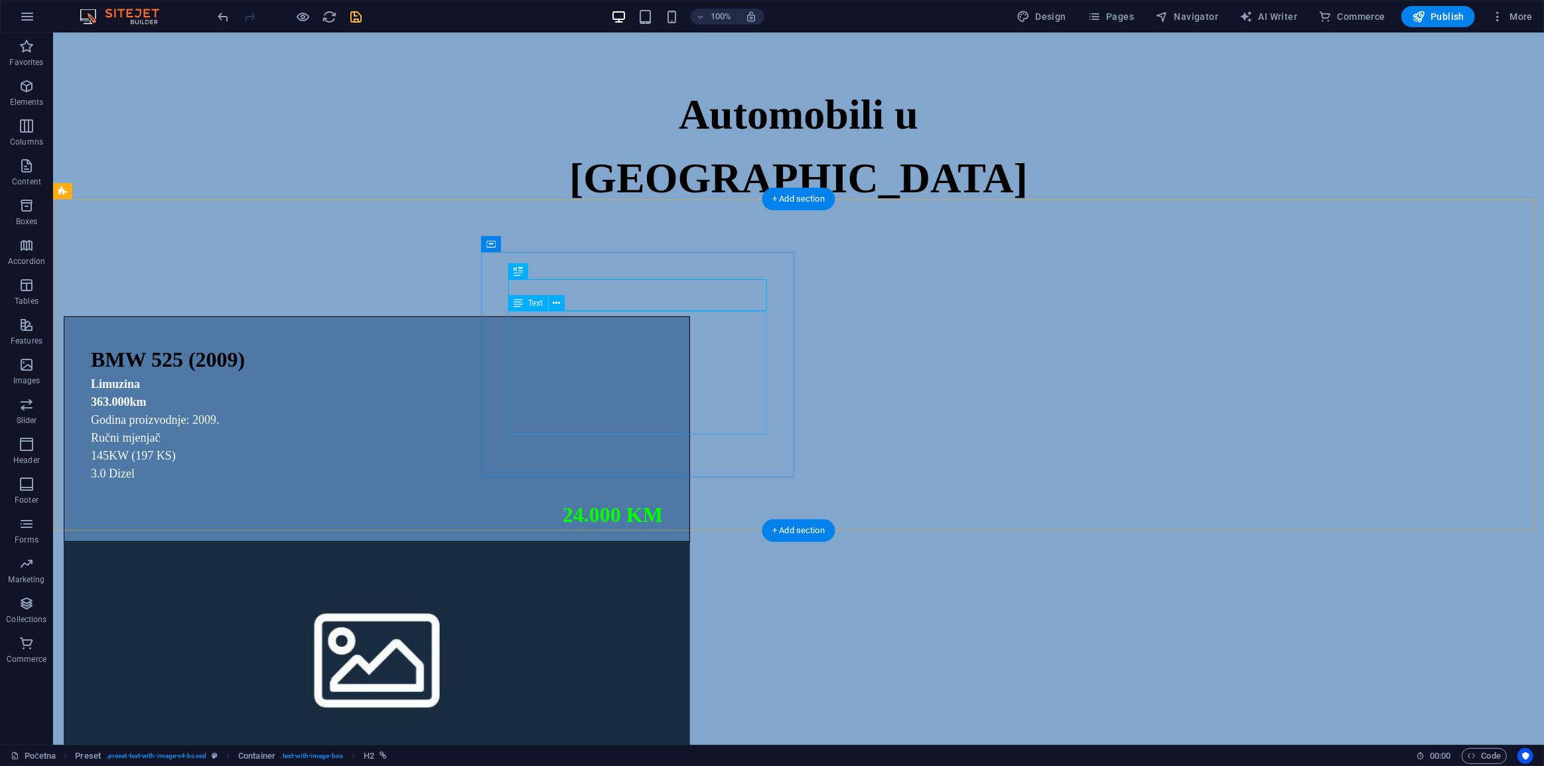
click at [662, 399] on div "Limuzina 363.000km Godina proizvodnje: 2009. Ručni mjenjač 145KW (197 KS) 3.0 D…" at bounding box center [376, 437] width 572 height 123
click at [620, 344] on div "BMW 525 (2009)" at bounding box center [376, 360] width 572 height 32
select select "18"
select select
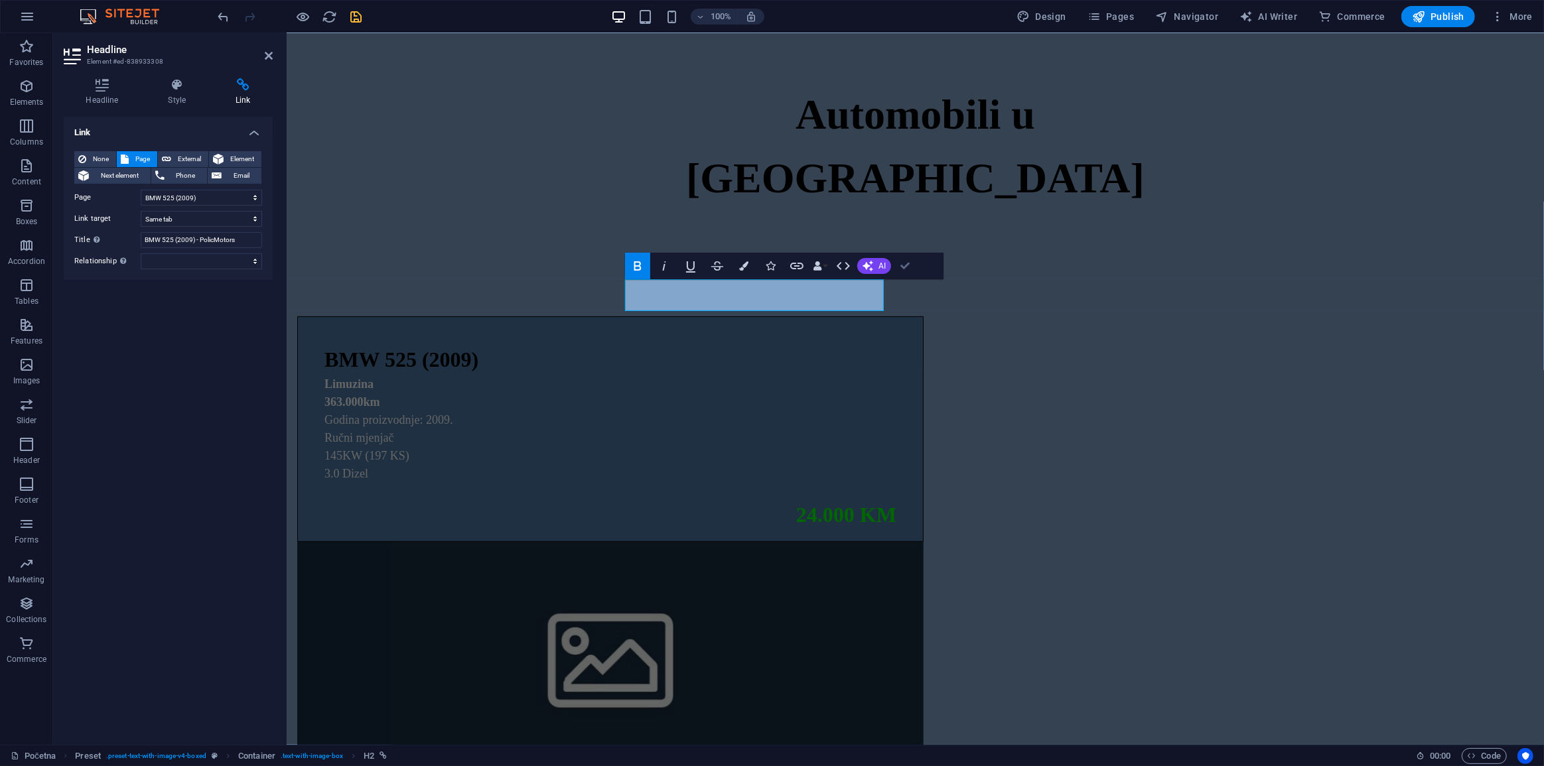
drag, startPoint x: 902, startPoint y: 265, endPoint x: 660, endPoint y: 308, distance: 246.5
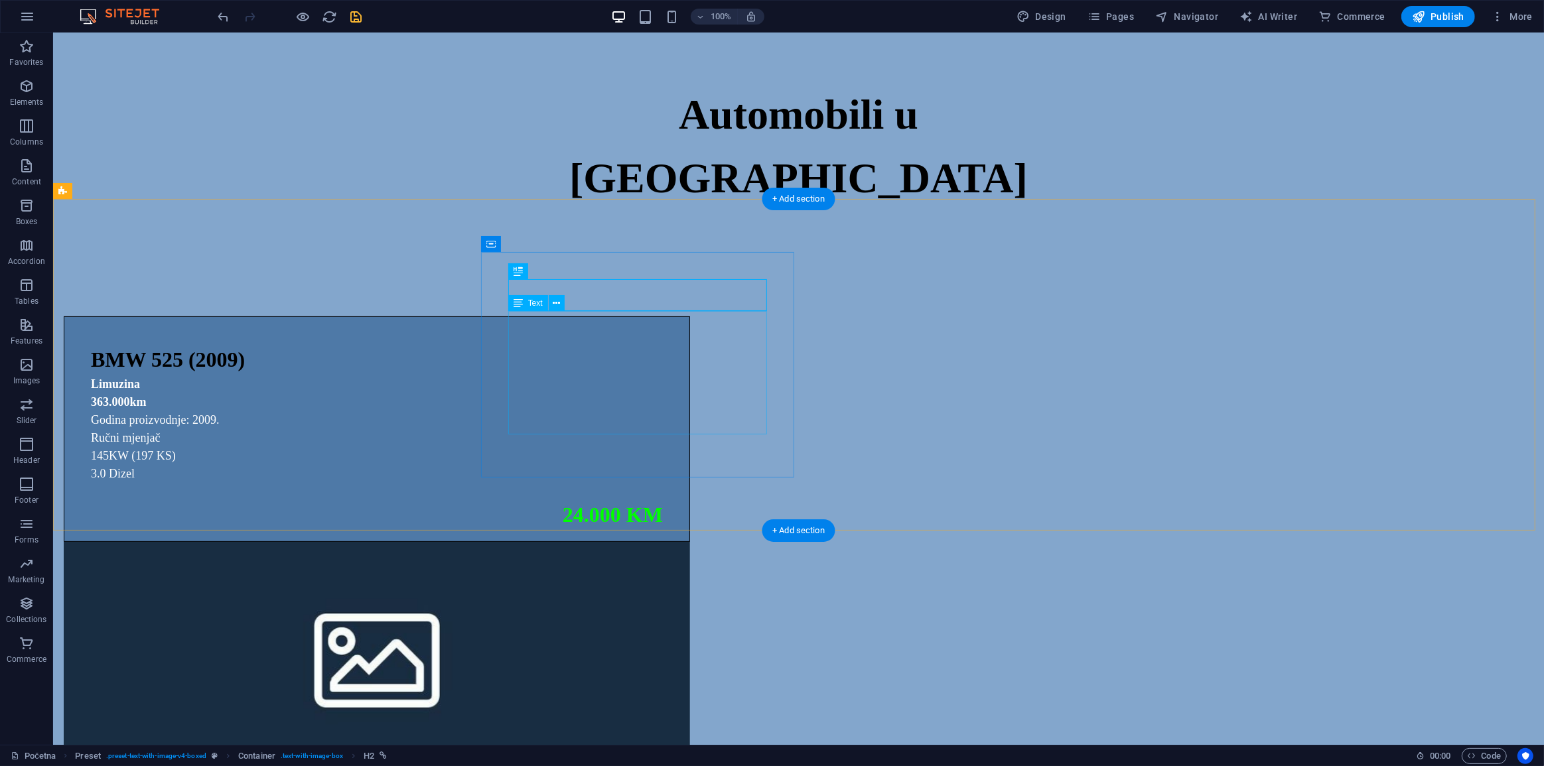
click at [662, 376] on div "Limuzina 363.000km Godina proizvodnje: 2009. Ručni mjenjač 145KW (197 KS) 3.0 D…" at bounding box center [376, 437] width 572 height 123
click at [636, 344] on div "BMW 525 (2009)" at bounding box center [376, 360] width 572 height 32
select select "18"
select select
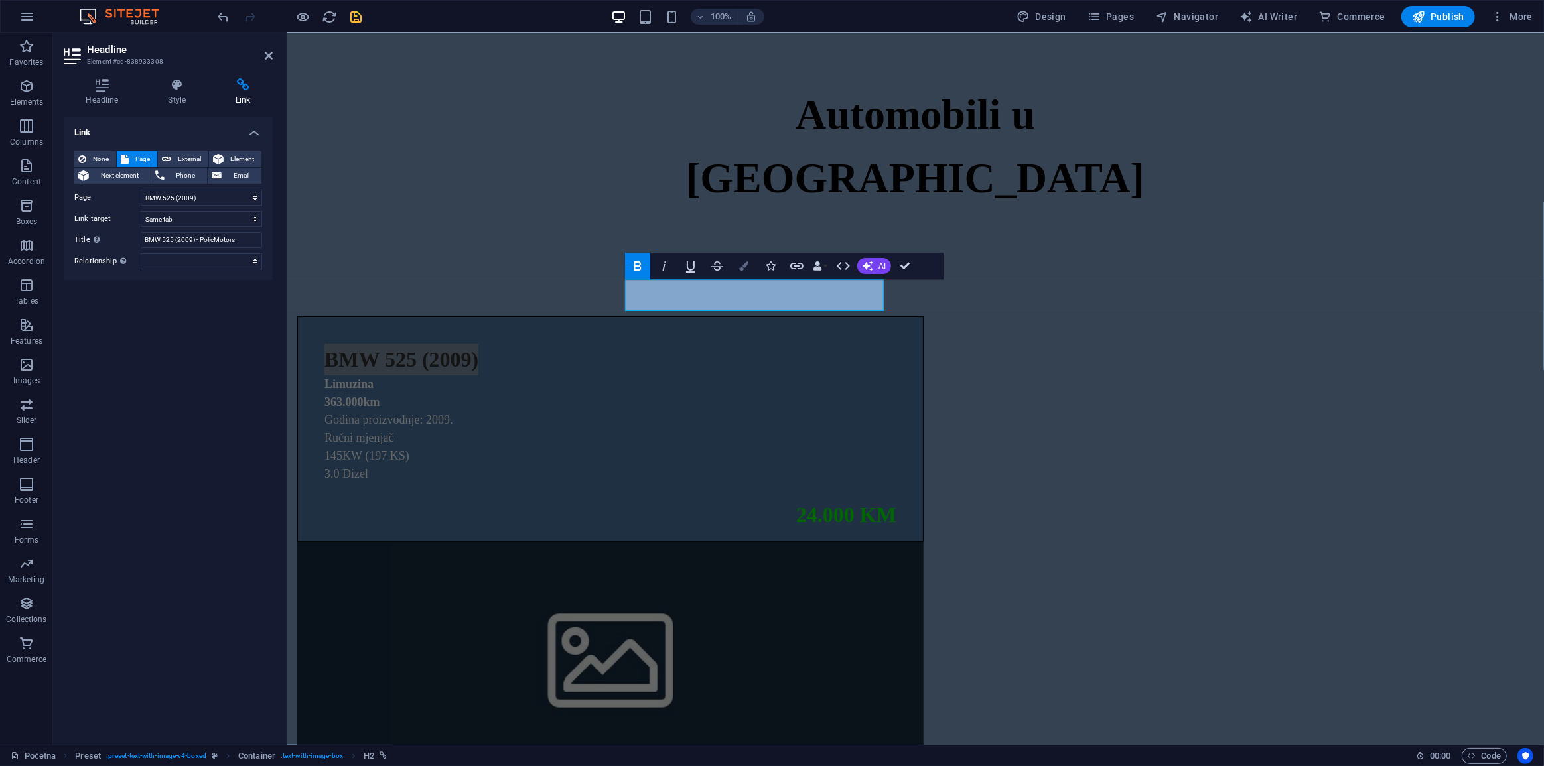
click at [740, 267] on icon "button" at bounding box center [743, 265] width 9 height 9
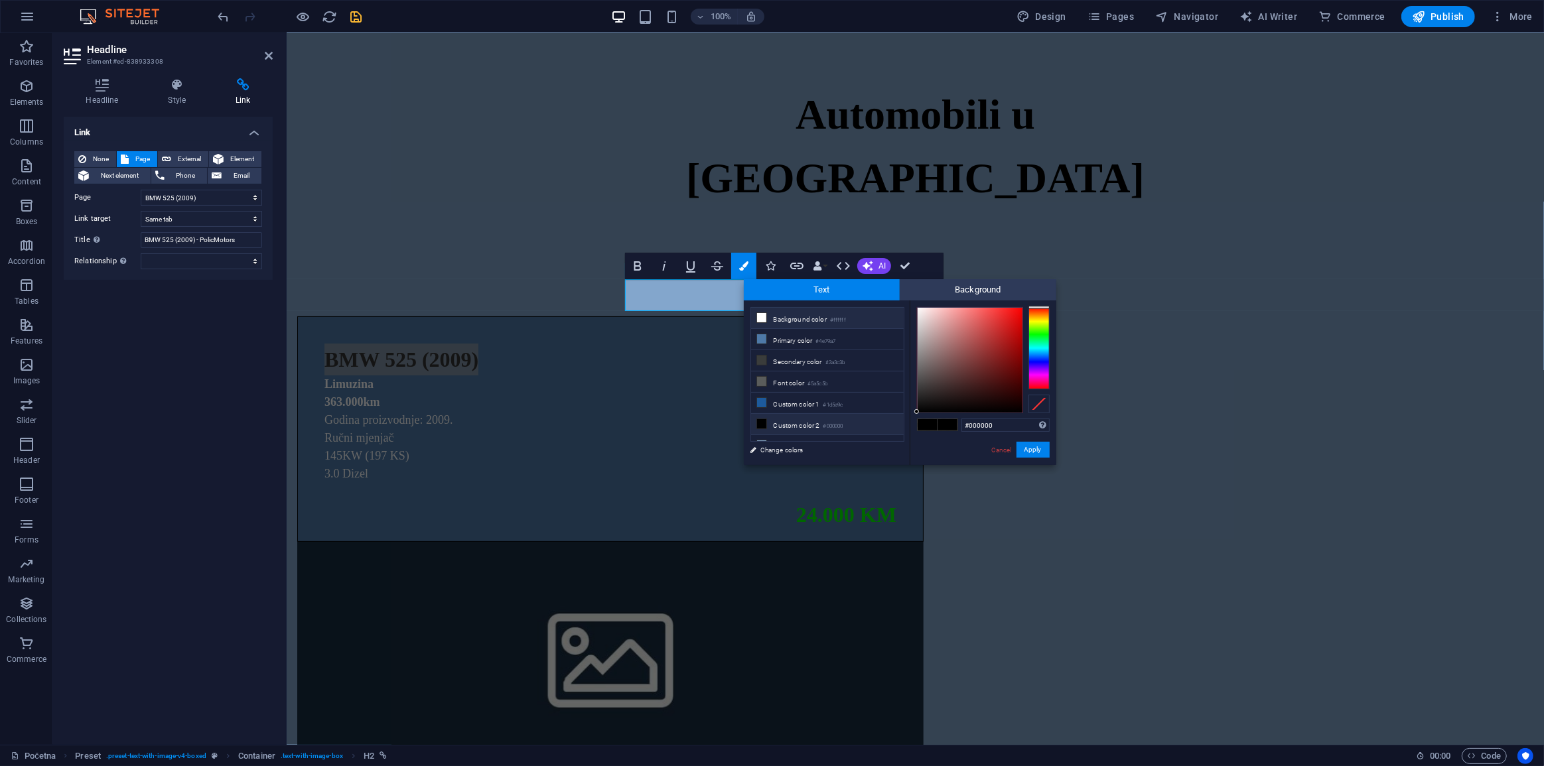
click at [821, 323] on li "Background color #ffffff" at bounding box center [827, 318] width 153 height 21
type input "#ffffff"
click at [1036, 450] on button "Apply" at bounding box center [1033, 450] width 33 height 16
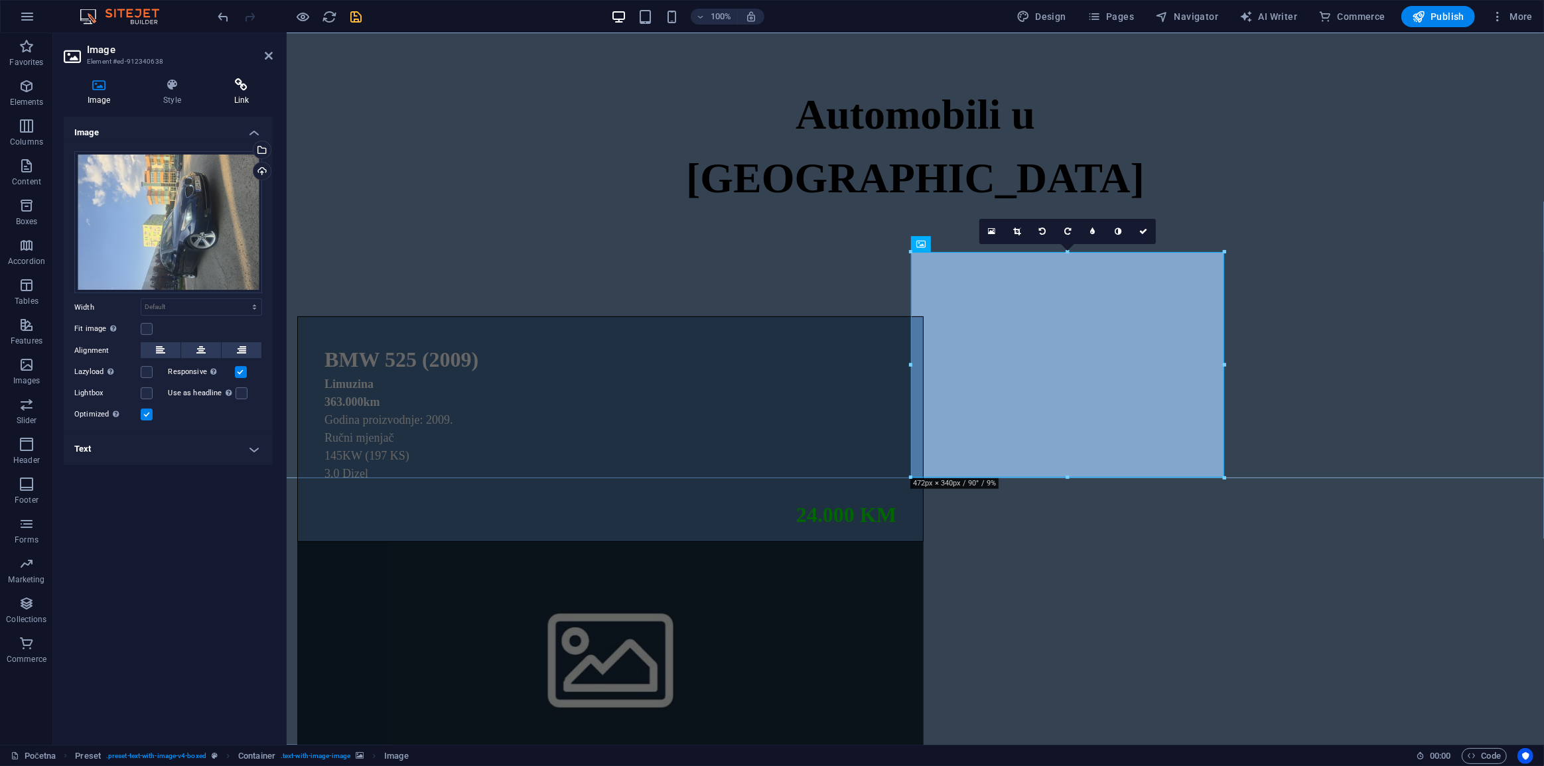
click at [255, 88] on icon at bounding box center [241, 84] width 62 height 13
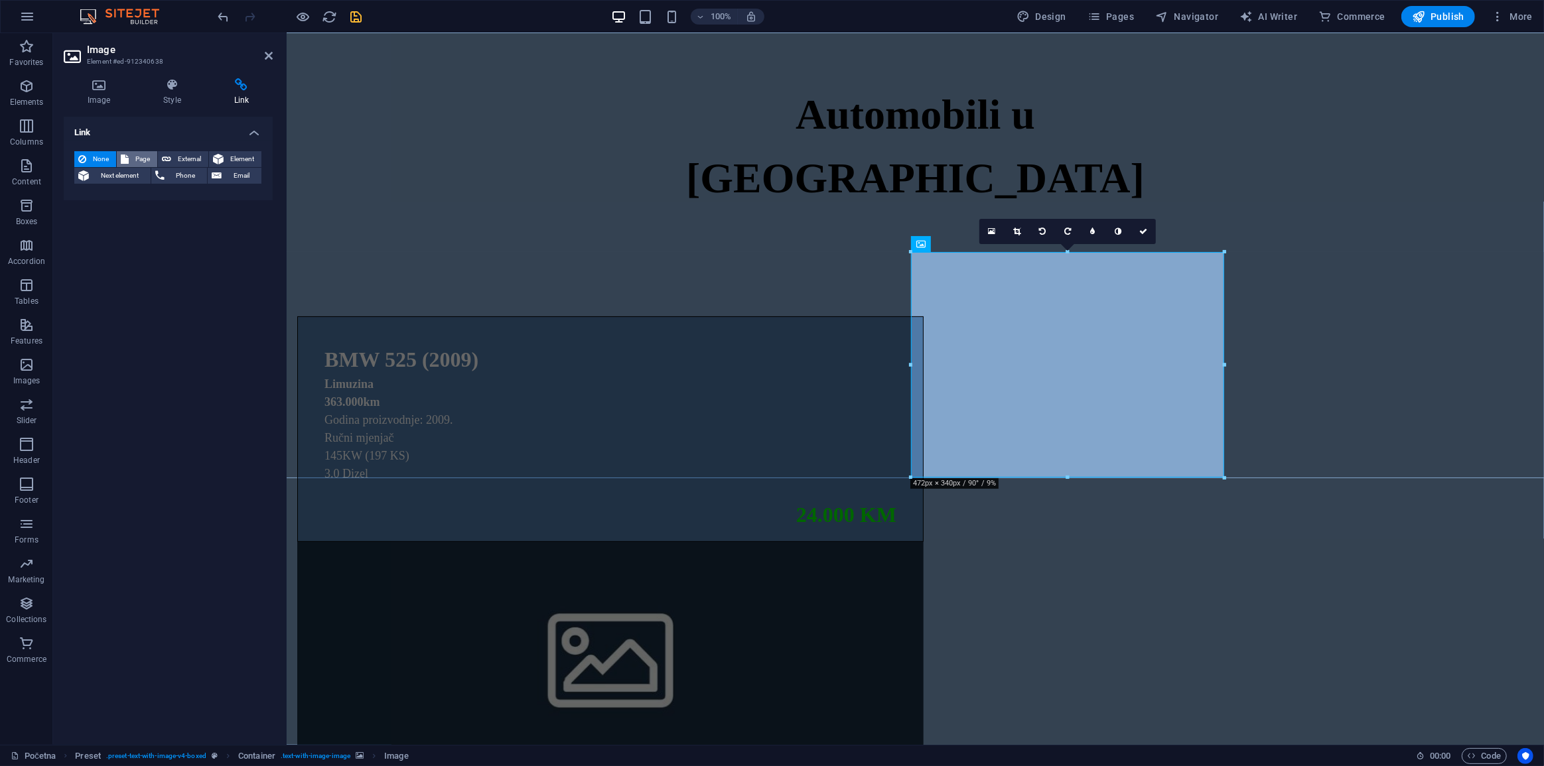
click at [148, 160] on span "Page" at bounding box center [143, 159] width 21 height 16
click at [188, 218] on select "New tab Same tab Overlay" at bounding box center [201, 219] width 121 height 16
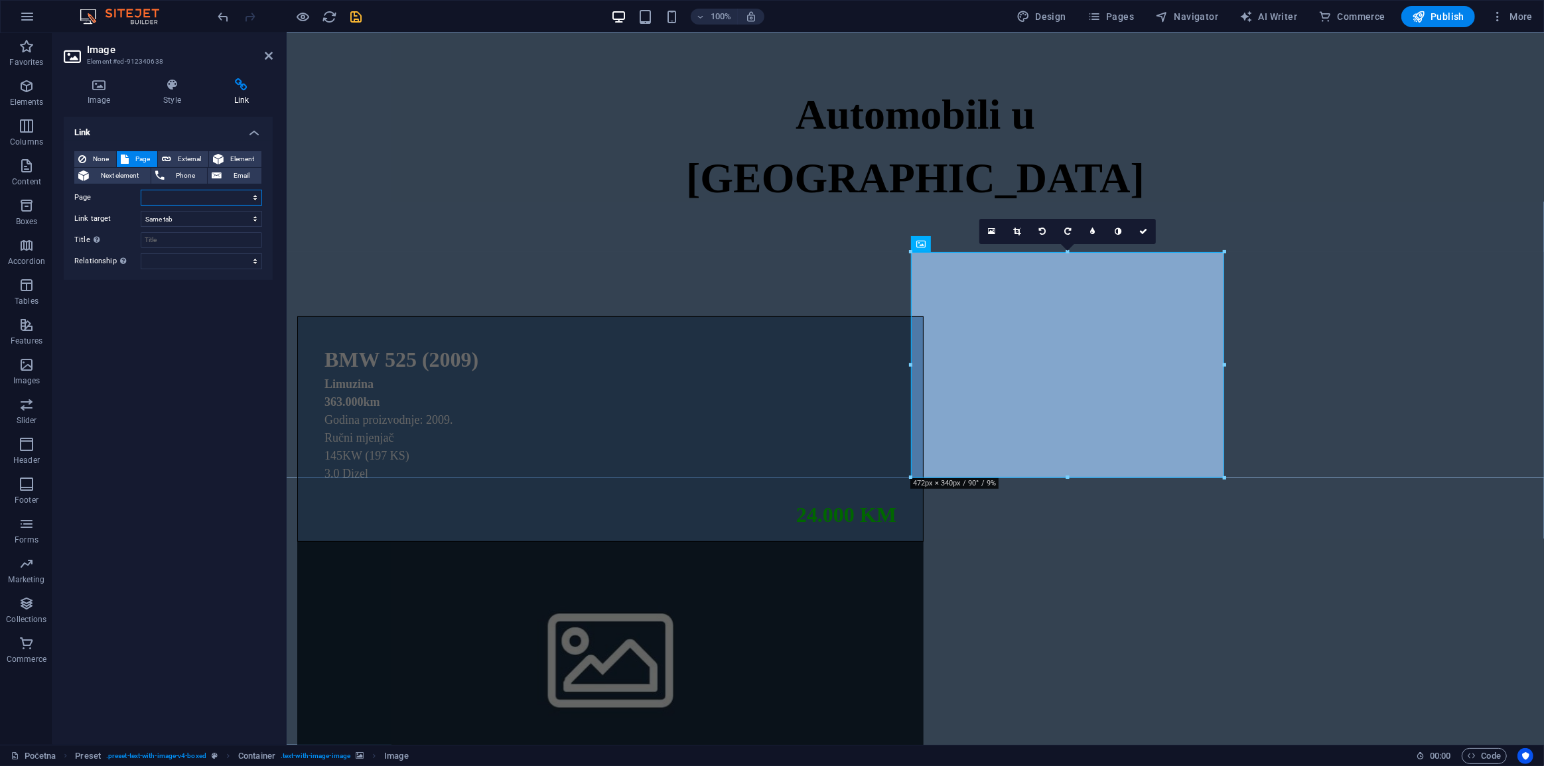
click at [188, 202] on select "Početna Prodano O nama Kontakt Mercedes-Benz CLK 200 Audi A3 1.6 TDI Ford Focus…" at bounding box center [201, 198] width 121 height 16
select select "18"
click at [141, 190] on select "Početna Prodano O nama Kontakt Mercedes-Benz CLK 200 Audi A3 1.6 TDI Ford Focus…" at bounding box center [201, 198] width 121 height 16
click at [173, 240] on input "Title Additional link description, should not be the same as the link text. The…" at bounding box center [201, 240] width 121 height 16
paste input "BMW 525 (2009) - PolicMotors"
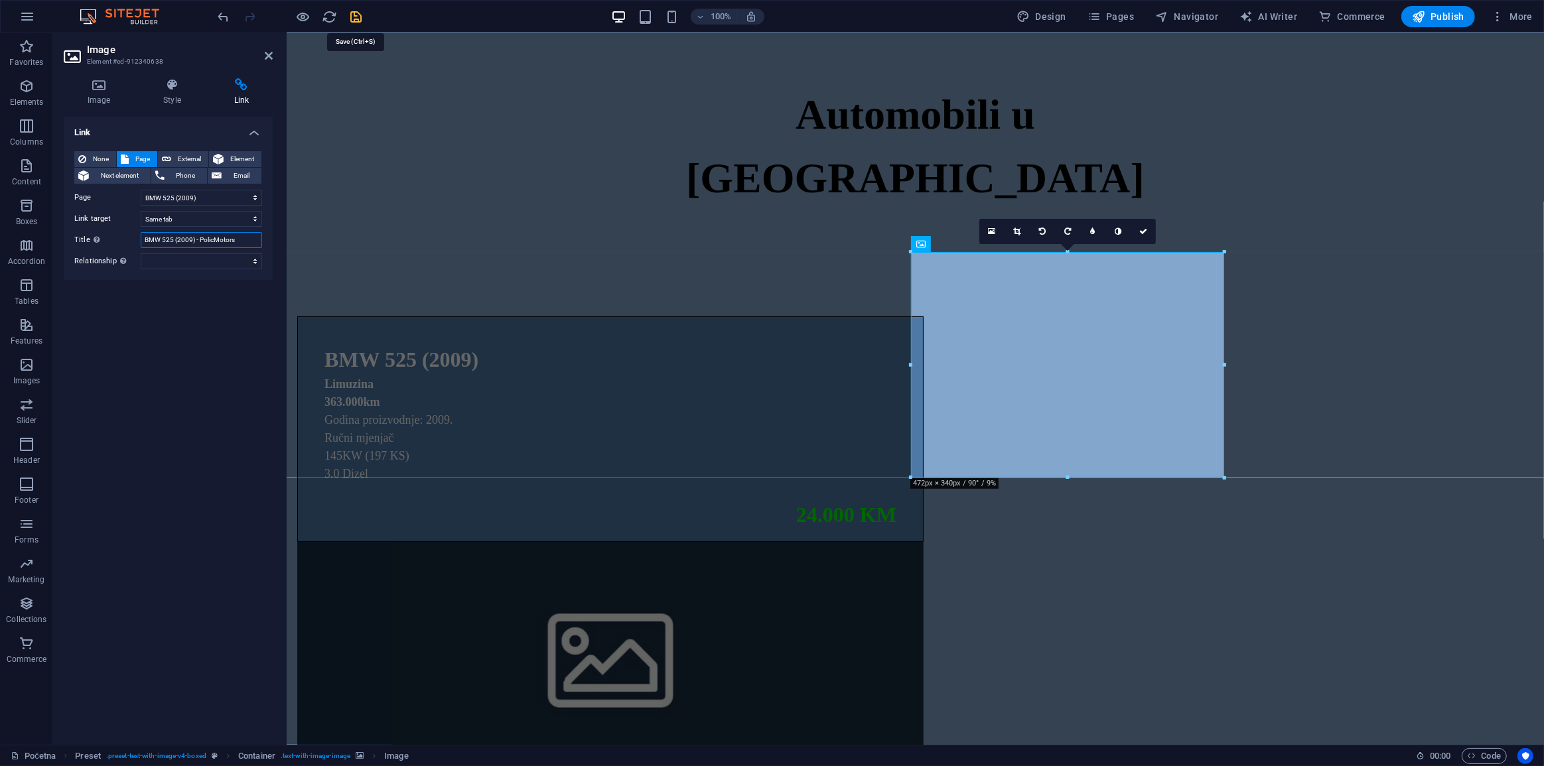
type input "BMW 525 (2009) - PolicMotors"
click at [356, 19] on icon "save" at bounding box center [356, 16] width 15 height 15
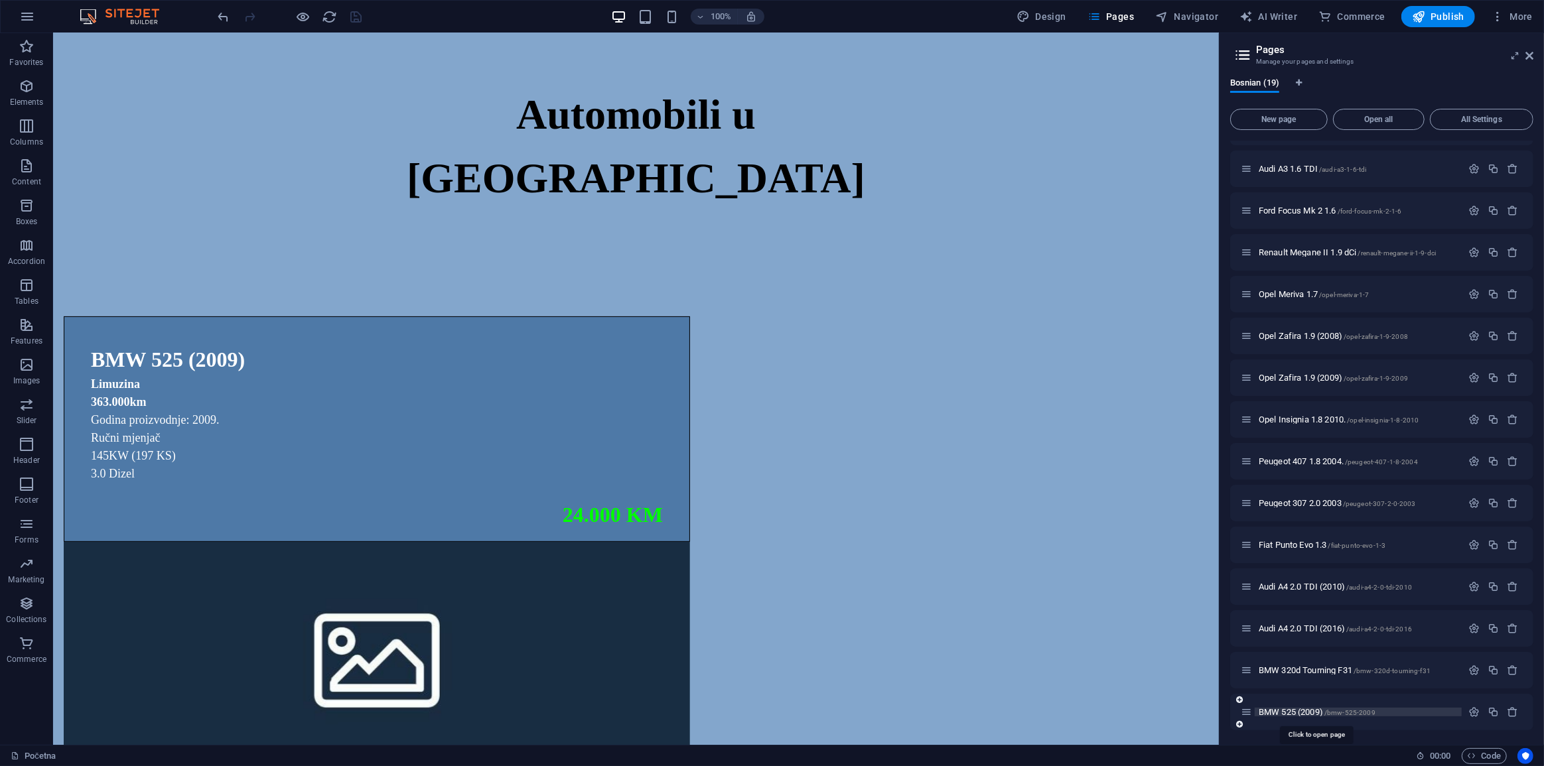
click at [1307, 709] on span "BMW 525 (2009) /bmw-525-2009" at bounding box center [1317, 712] width 117 height 10
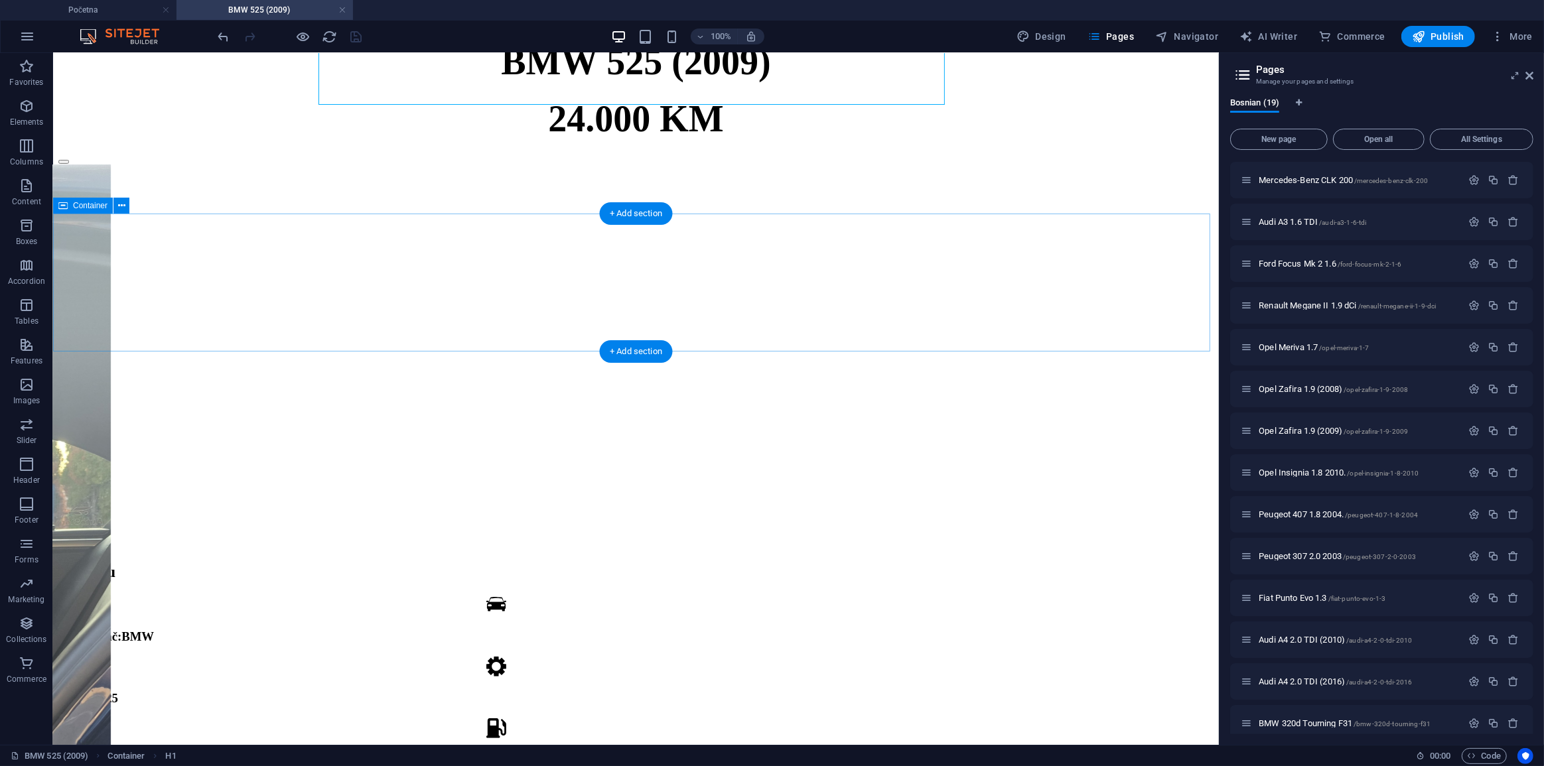
scroll to position [180, 0]
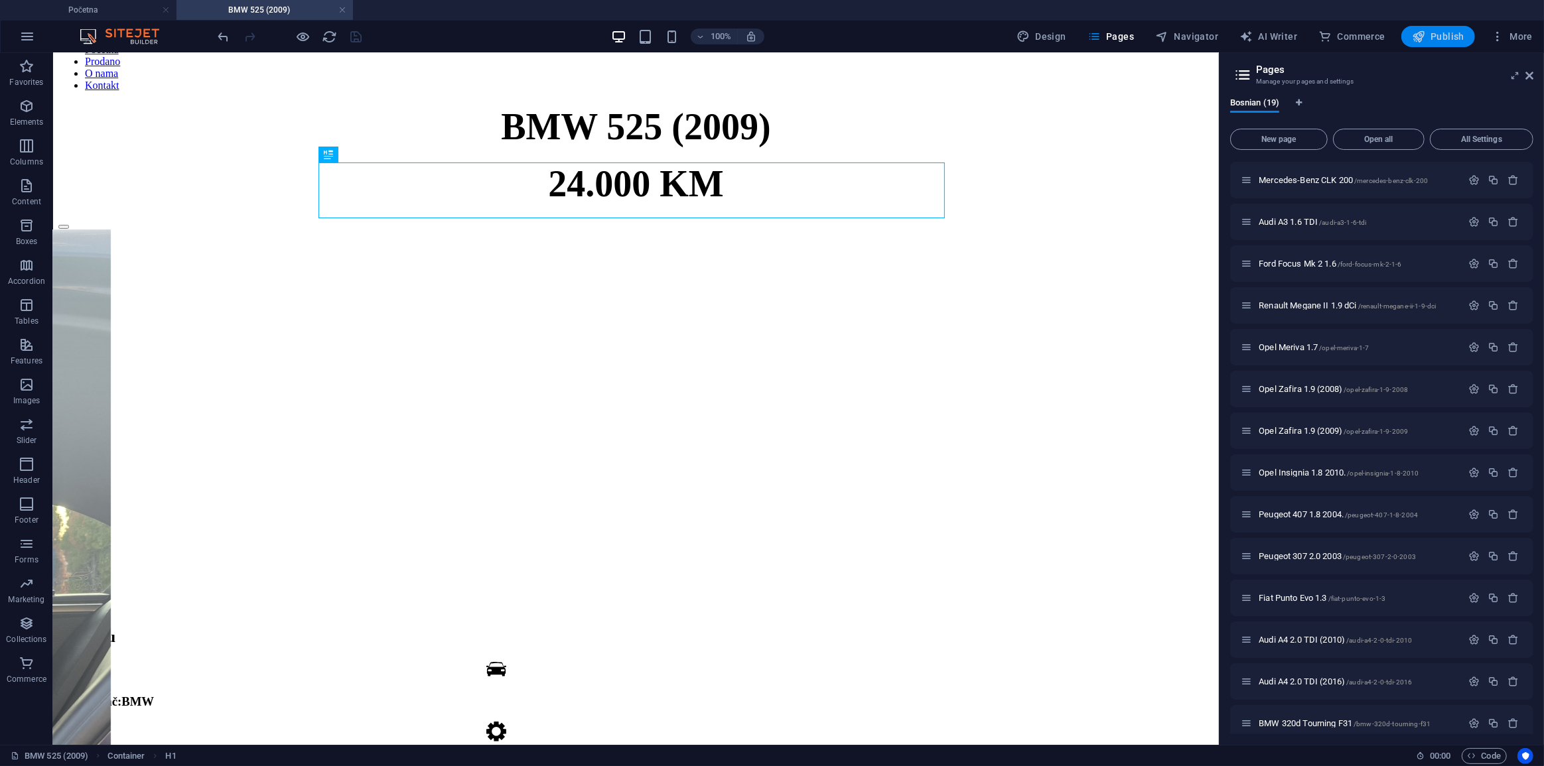
click at [1440, 33] on span "Publish" at bounding box center [1438, 36] width 52 height 13
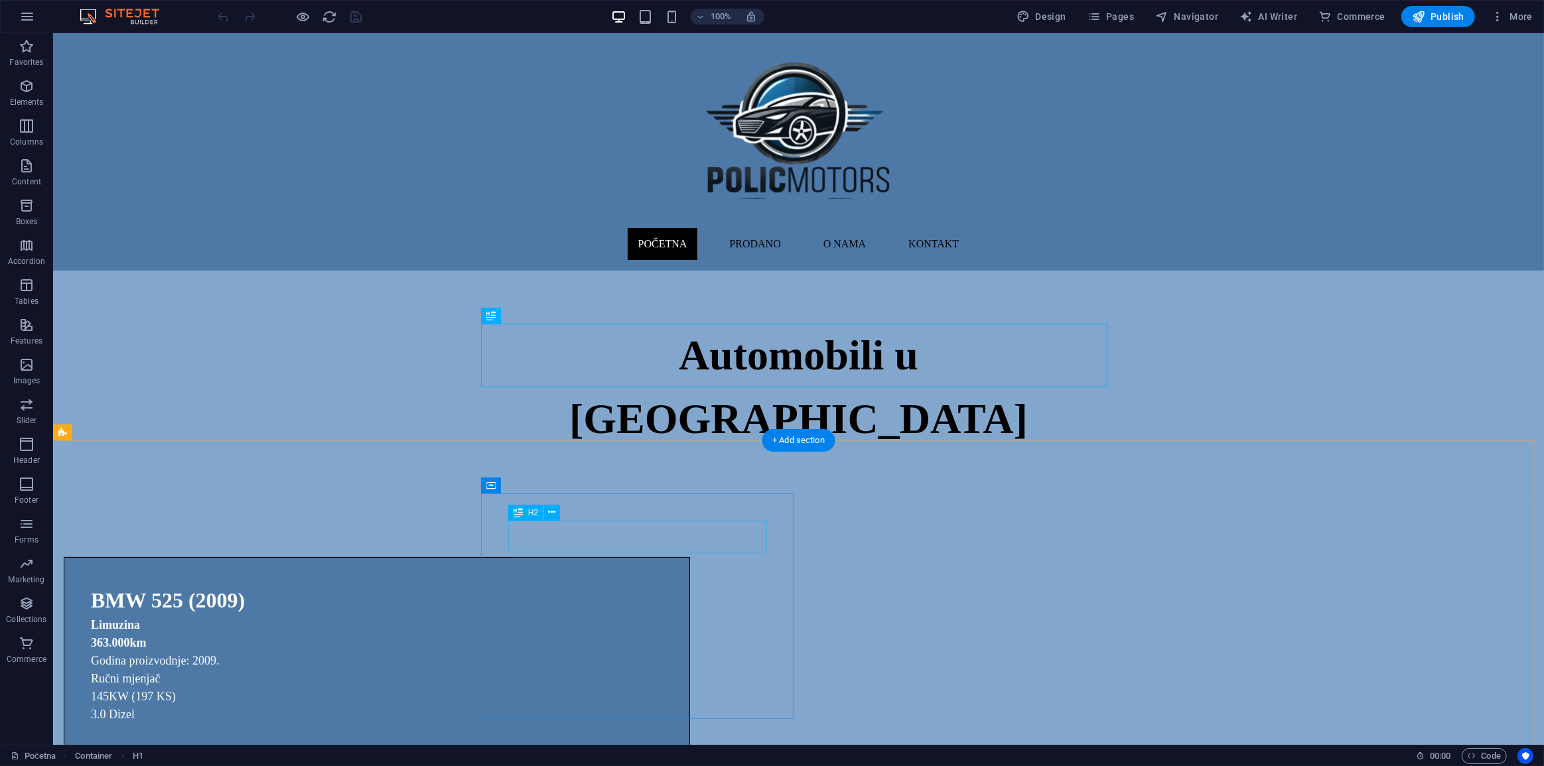
click at [593, 585] on div "BMW 525 (2009)" at bounding box center [376, 601] width 572 height 32
select select "18"
select select
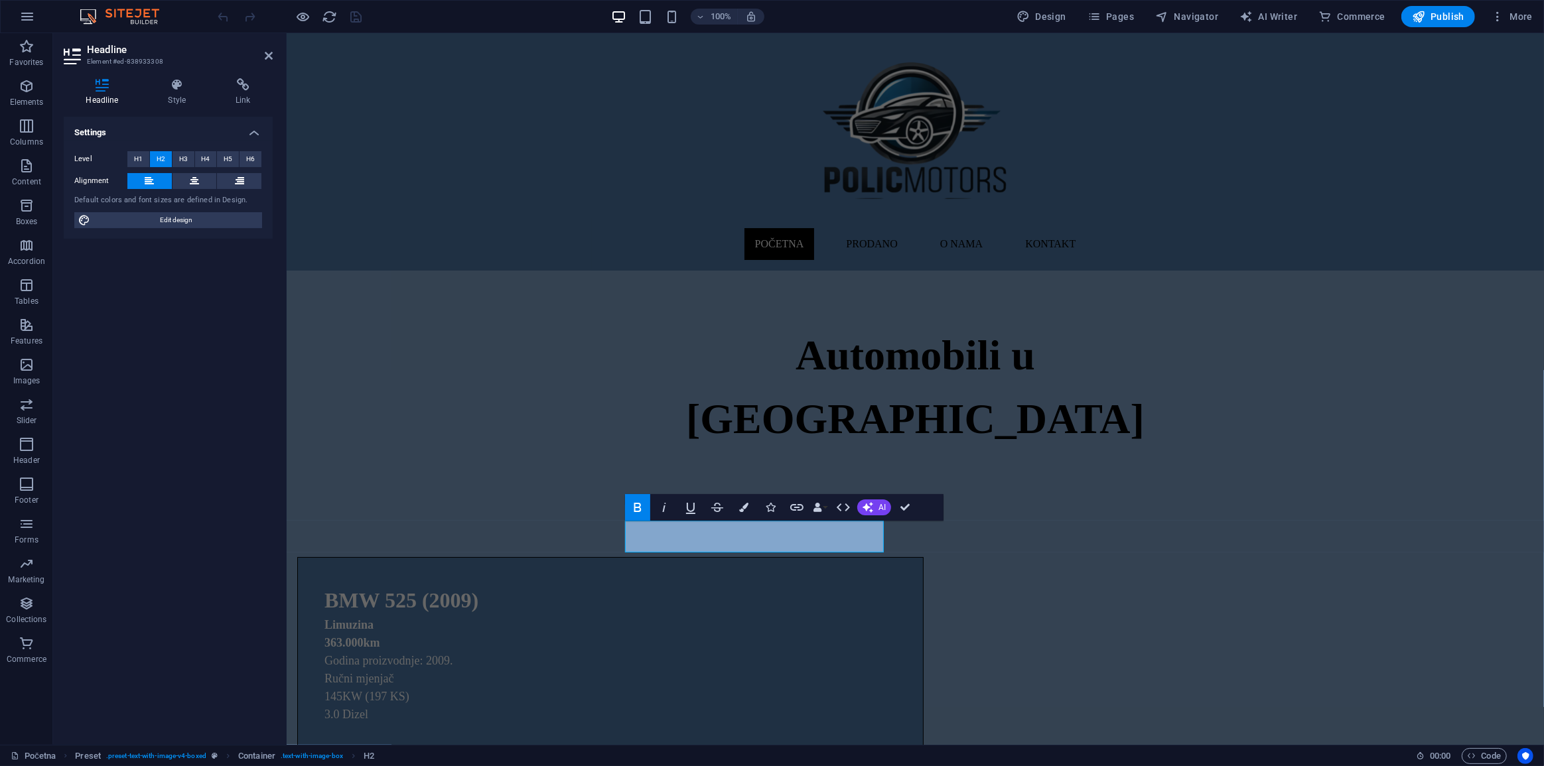
click at [222, 68] on div "Headline Style Link Settings Level H1 H2 H3 H4 H5 H6 Alignment Default colors a…" at bounding box center [168, 406] width 230 height 677
click at [233, 86] on icon at bounding box center [243, 84] width 59 height 13
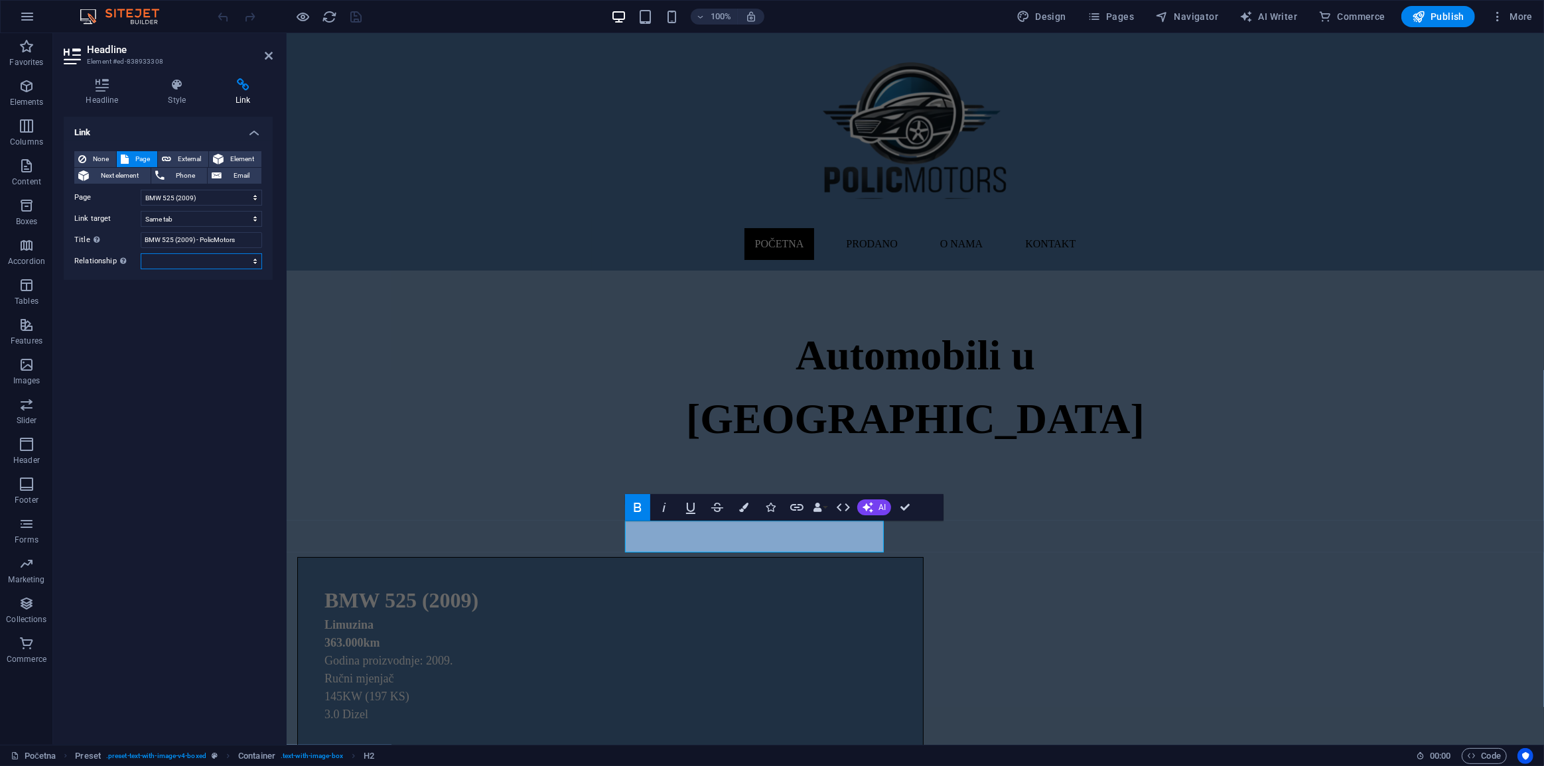
click at [219, 265] on select "alternate author bookmark external help license next nofollow noreferrer noopen…" at bounding box center [201, 261] width 121 height 16
click at [260, 57] on header "Headline Element #ed-838933308" at bounding box center [168, 50] width 209 height 35
click at [269, 57] on icon at bounding box center [269, 55] width 8 height 11
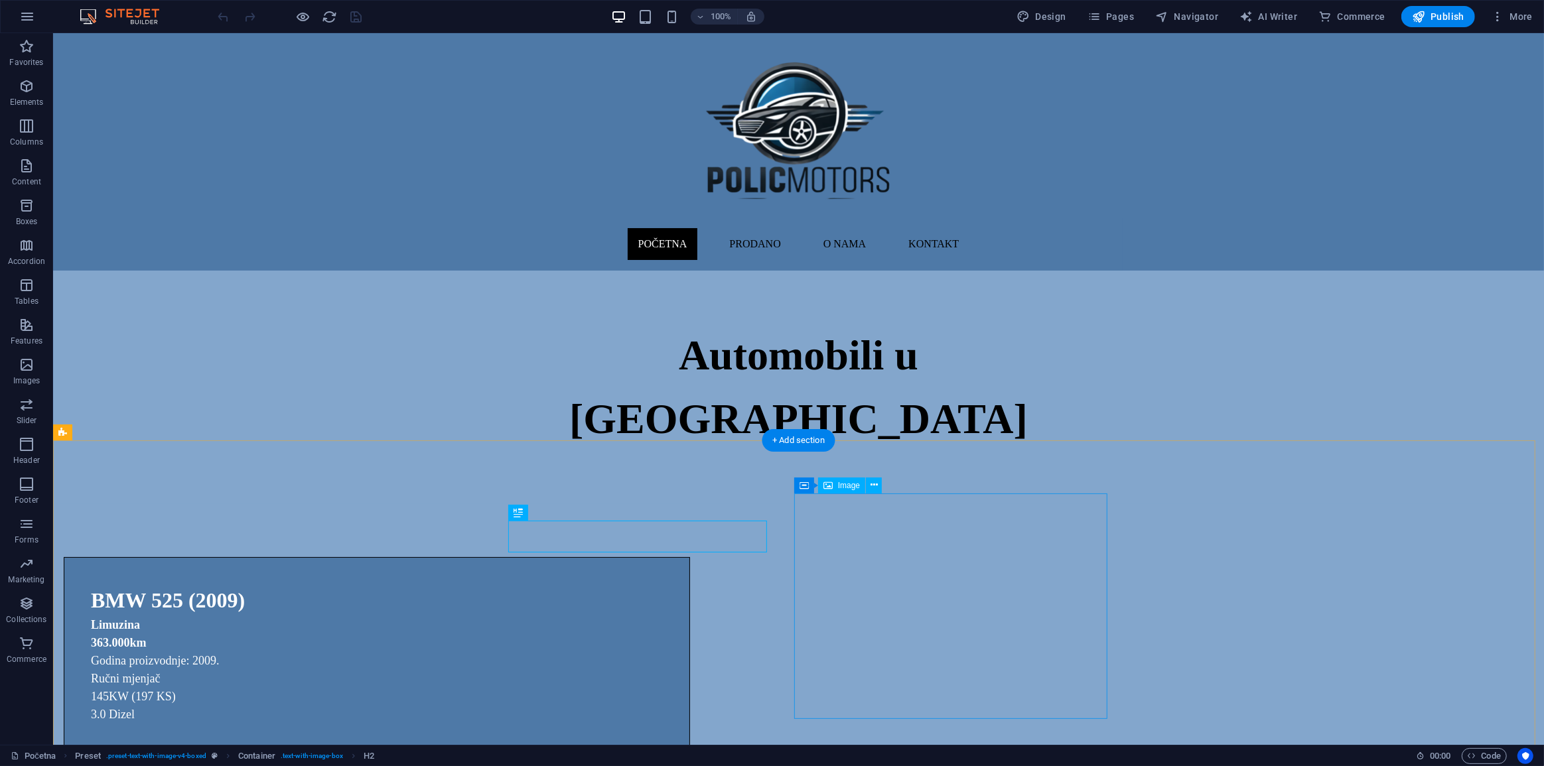
click at [0, 0] on span "Pages" at bounding box center [0, 0] width 0 height 0
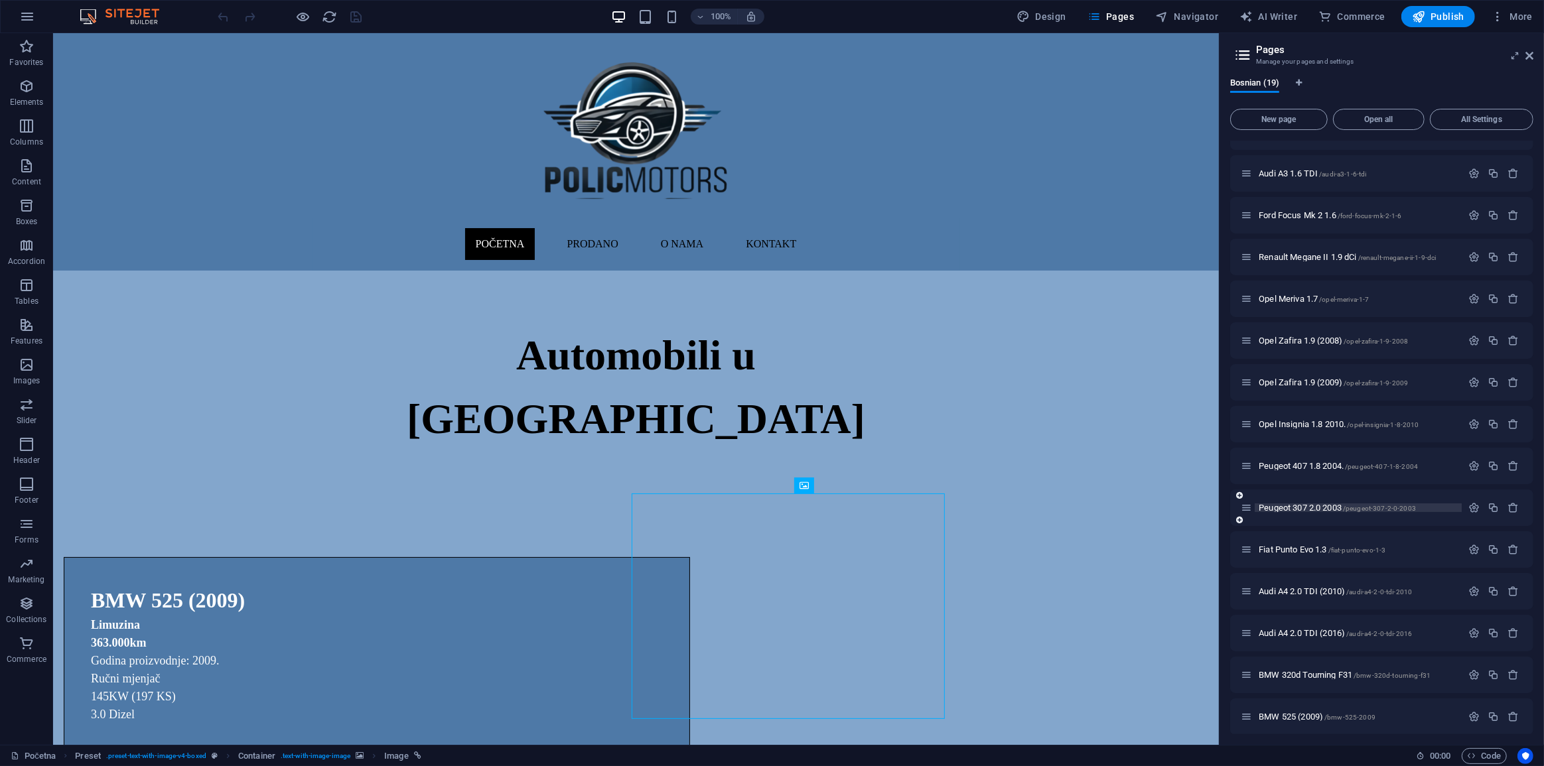
scroll to position [199, 0]
click at [1299, 710] on span "BMW 525 (2009) /bmw-525-2009" at bounding box center [1317, 712] width 117 height 10
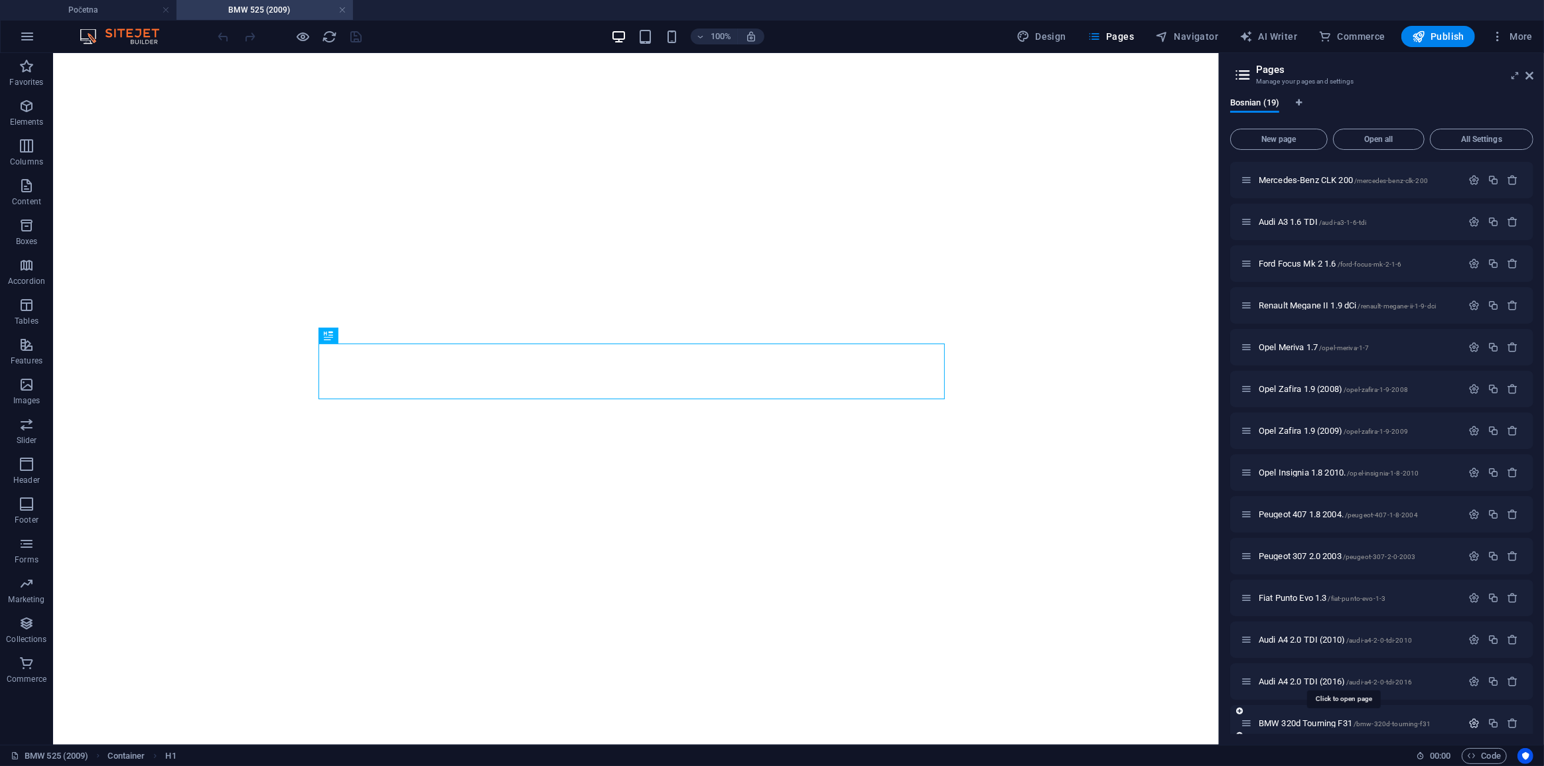
drag, startPoint x: 1399, startPoint y: 721, endPoint x: 1480, endPoint y: 723, distance: 81.0
click at [1480, 723] on button "button" at bounding box center [1473, 723] width 19 height 11
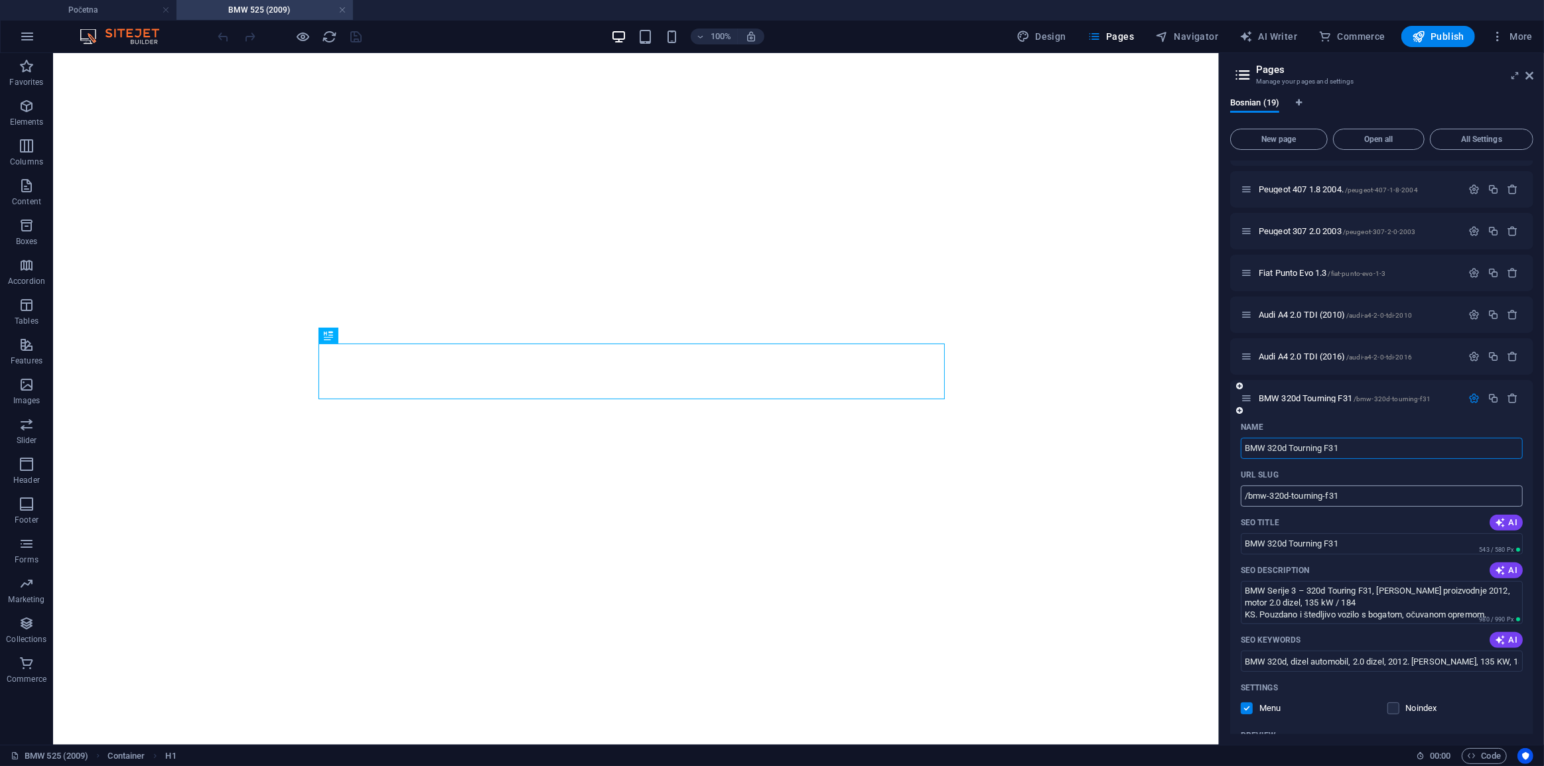
click at [1355, 495] on input "/bmw-320d-tourning-f31" at bounding box center [1382, 496] width 282 height 21
click at [1480, 393] on button "button" at bounding box center [1473, 398] width 19 height 11
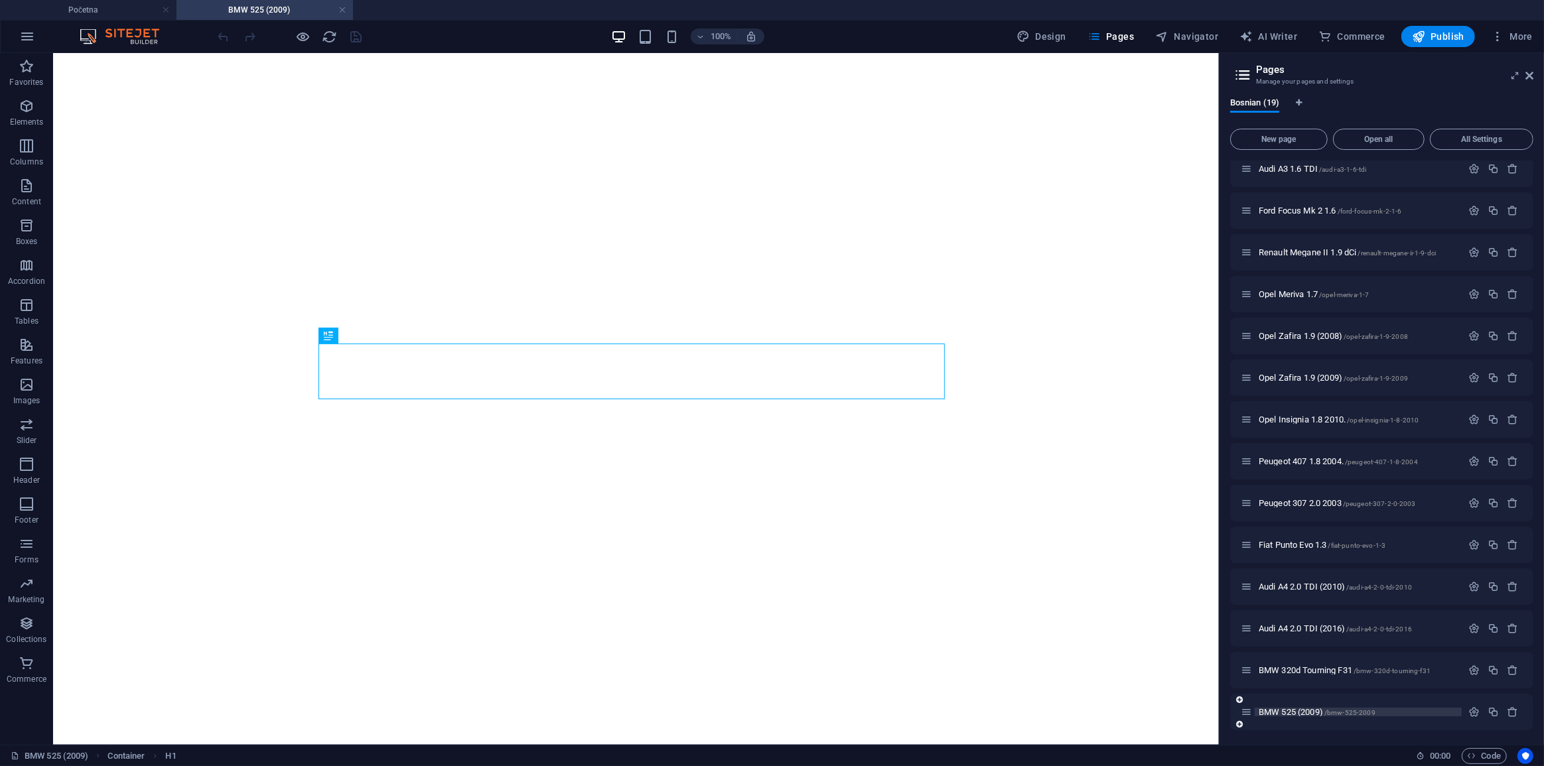
click at [1451, 712] on p "BMW 525 (2009) /bmw-525-2009" at bounding box center [1358, 712] width 199 height 9
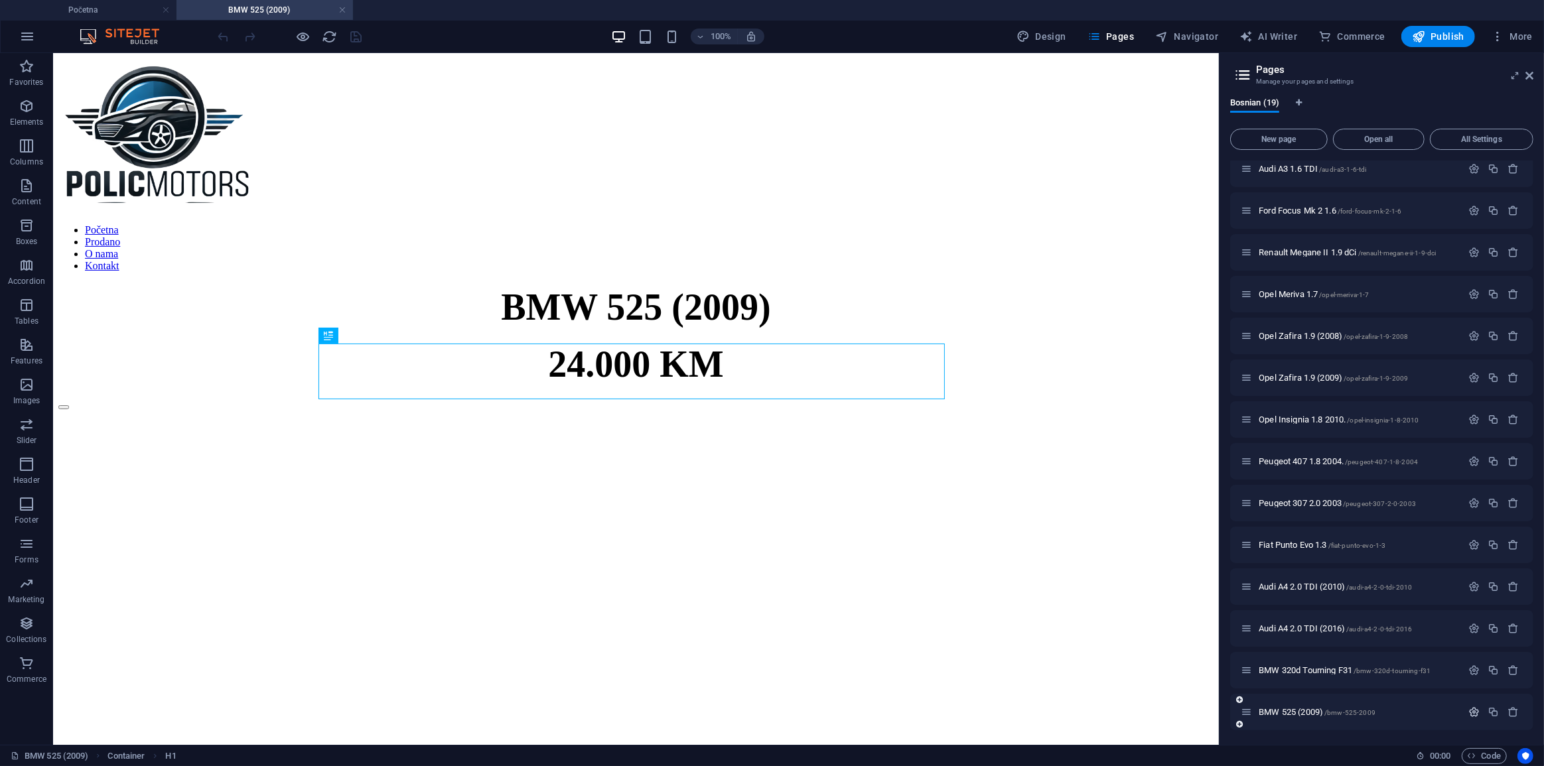
scroll to position [0, 0]
click at [1468, 714] on icon "button" at bounding box center [1473, 712] width 11 height 11
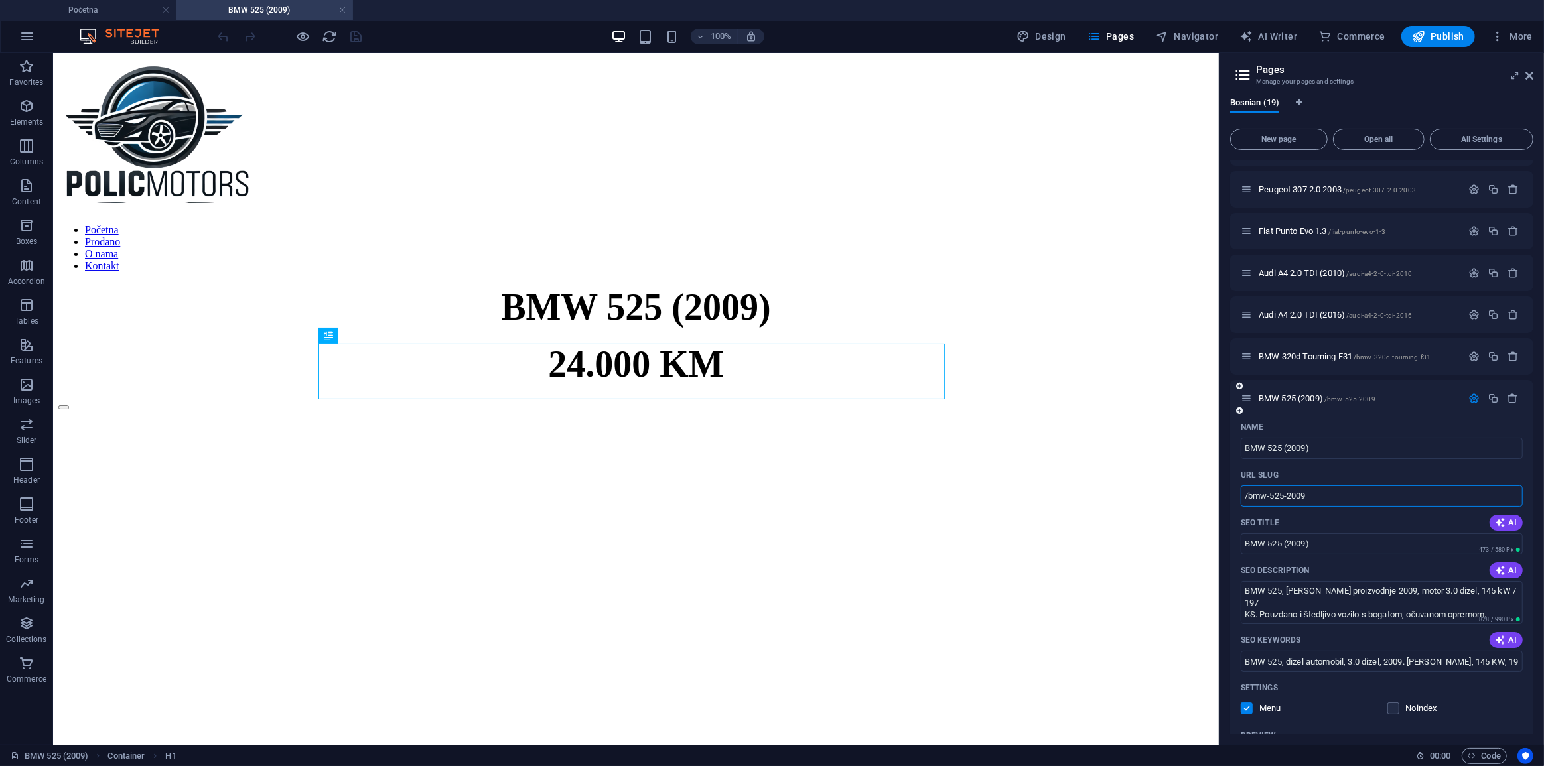
click at [1344, 500] on input "/bmw-525-2009" at bounding box center [1382, 496] width 282 height 21
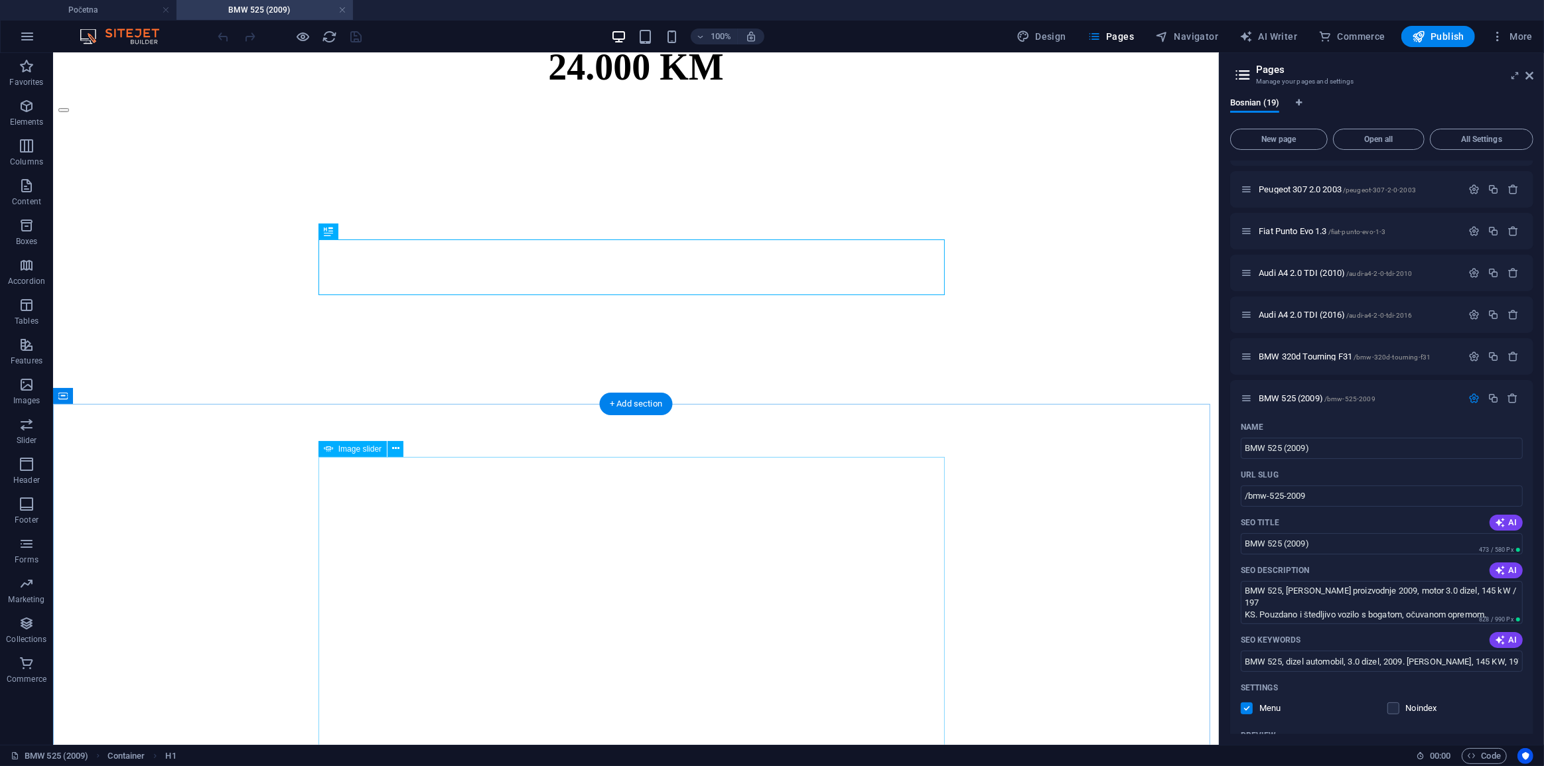
scroll to position [301, 0]
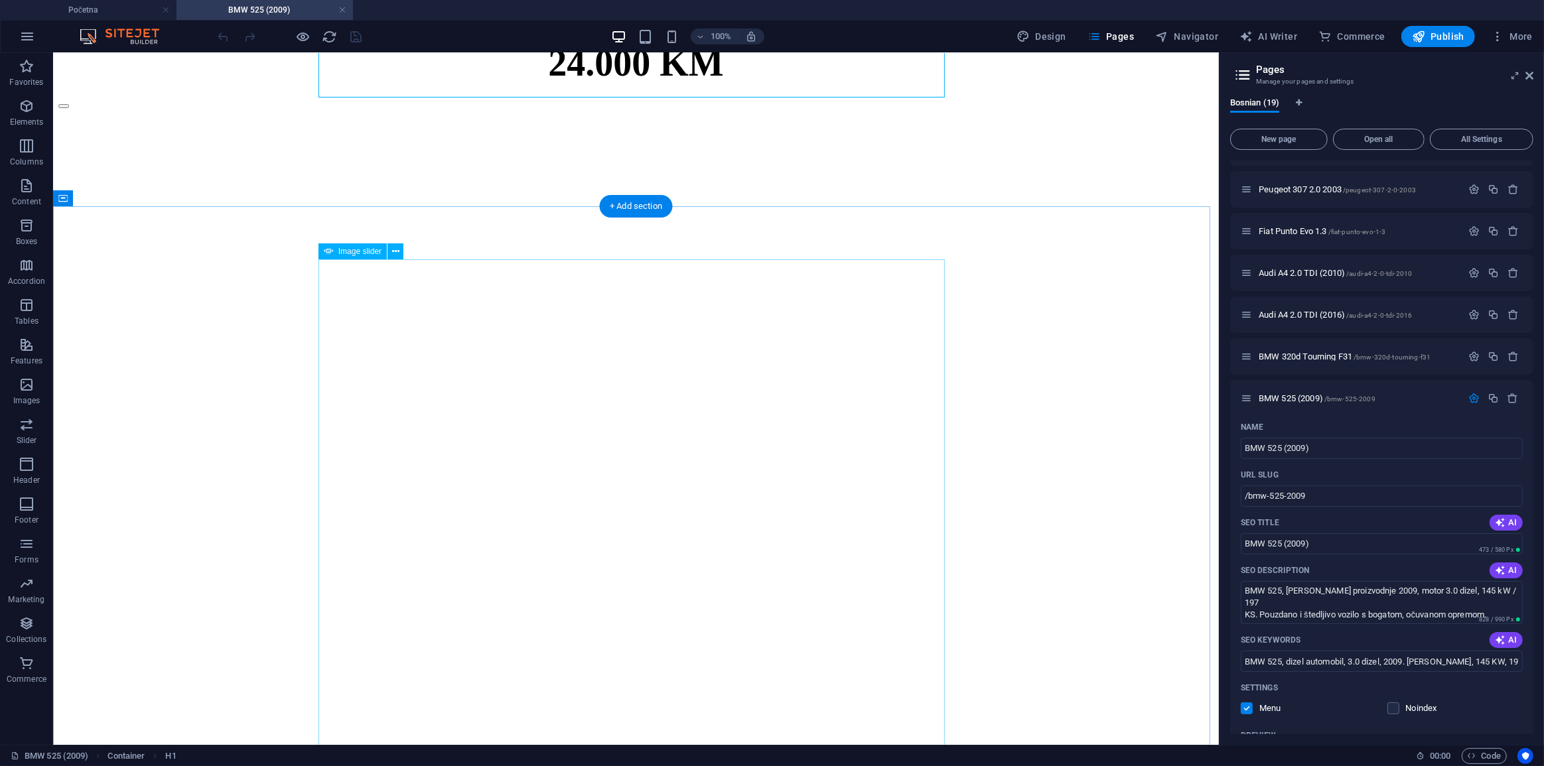
select select "ms"
select select "s"
select select "progressive"
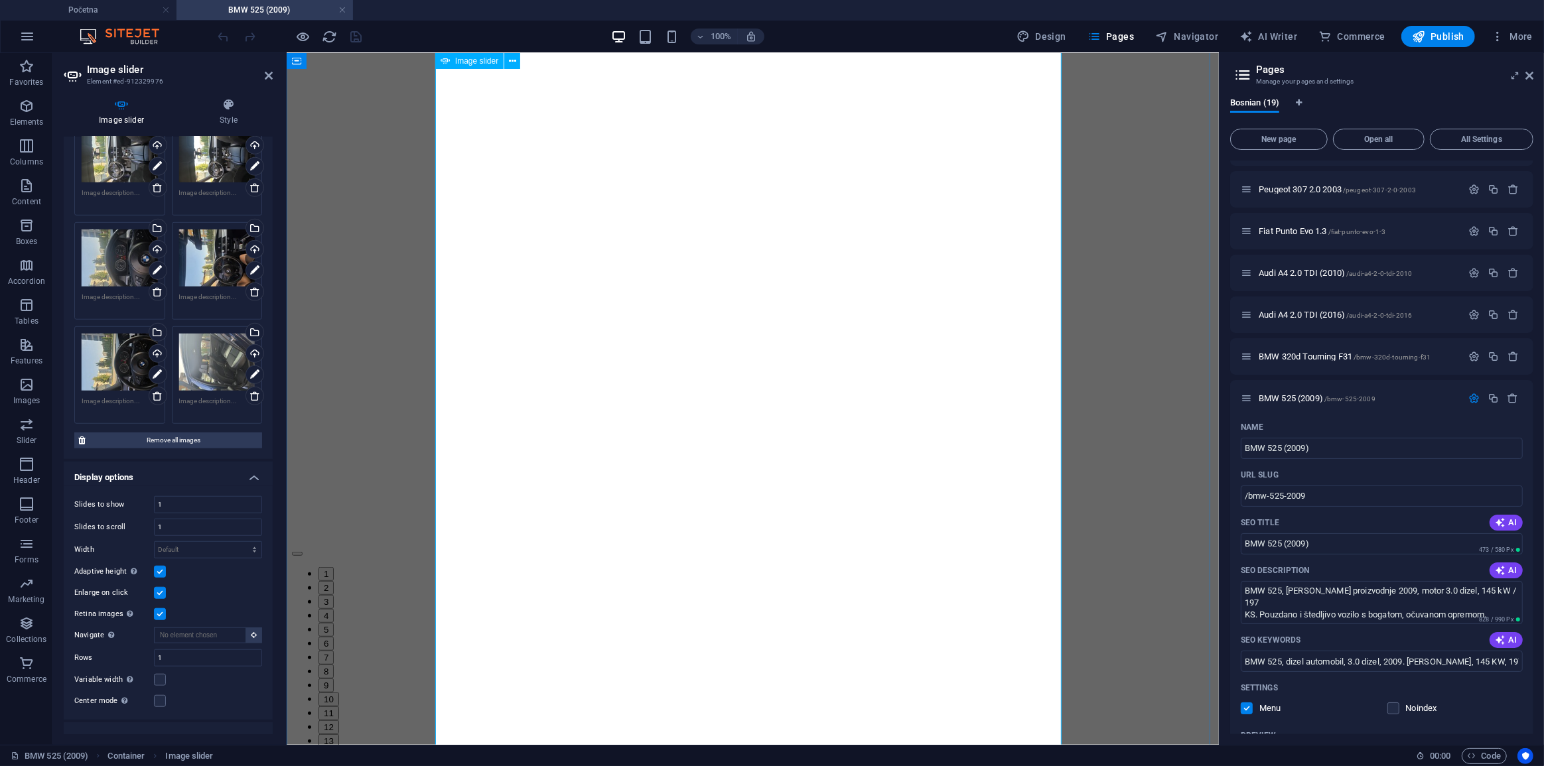
scroll to position [723, 0]
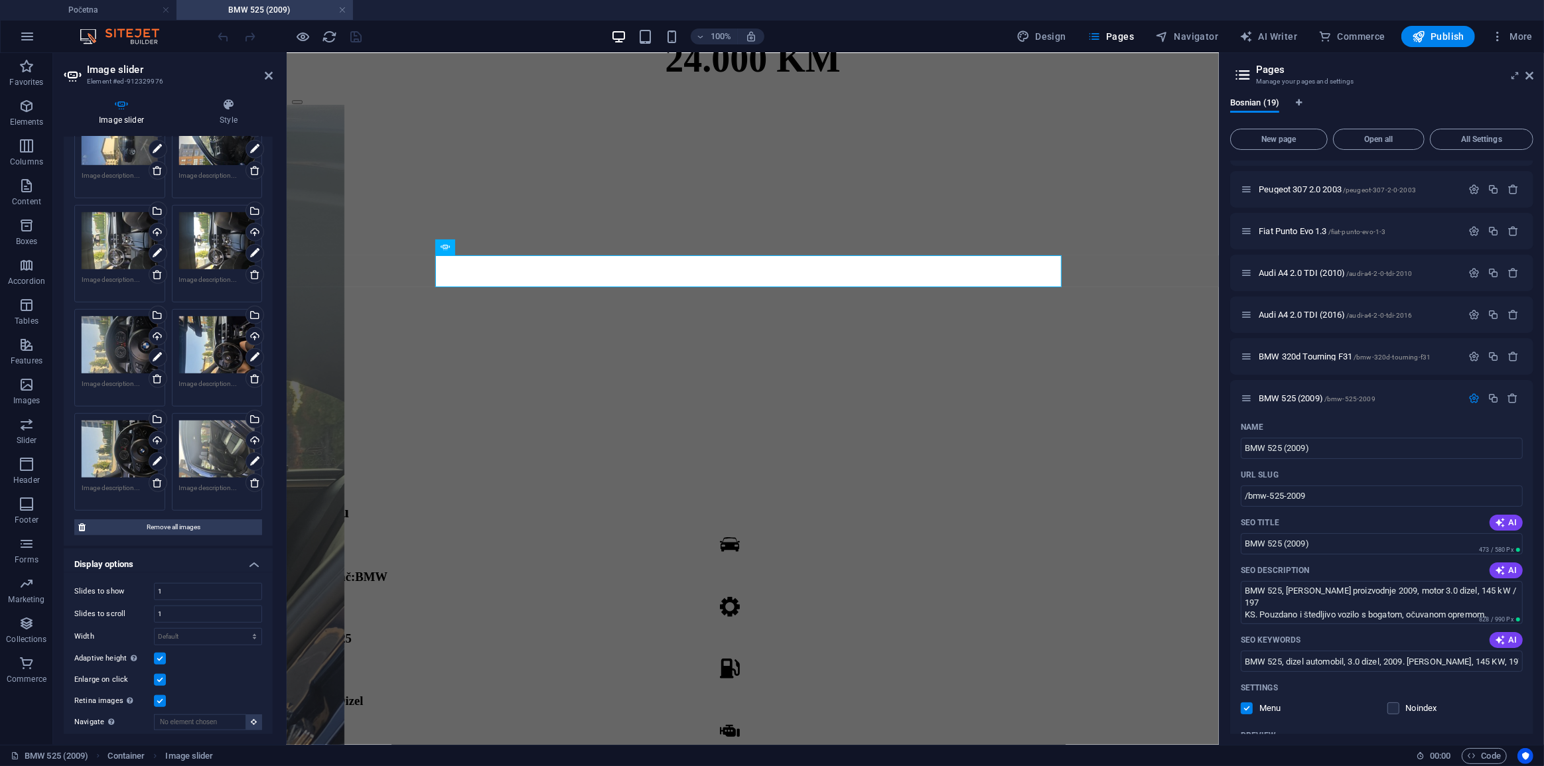
scroll to position [1086, 0]
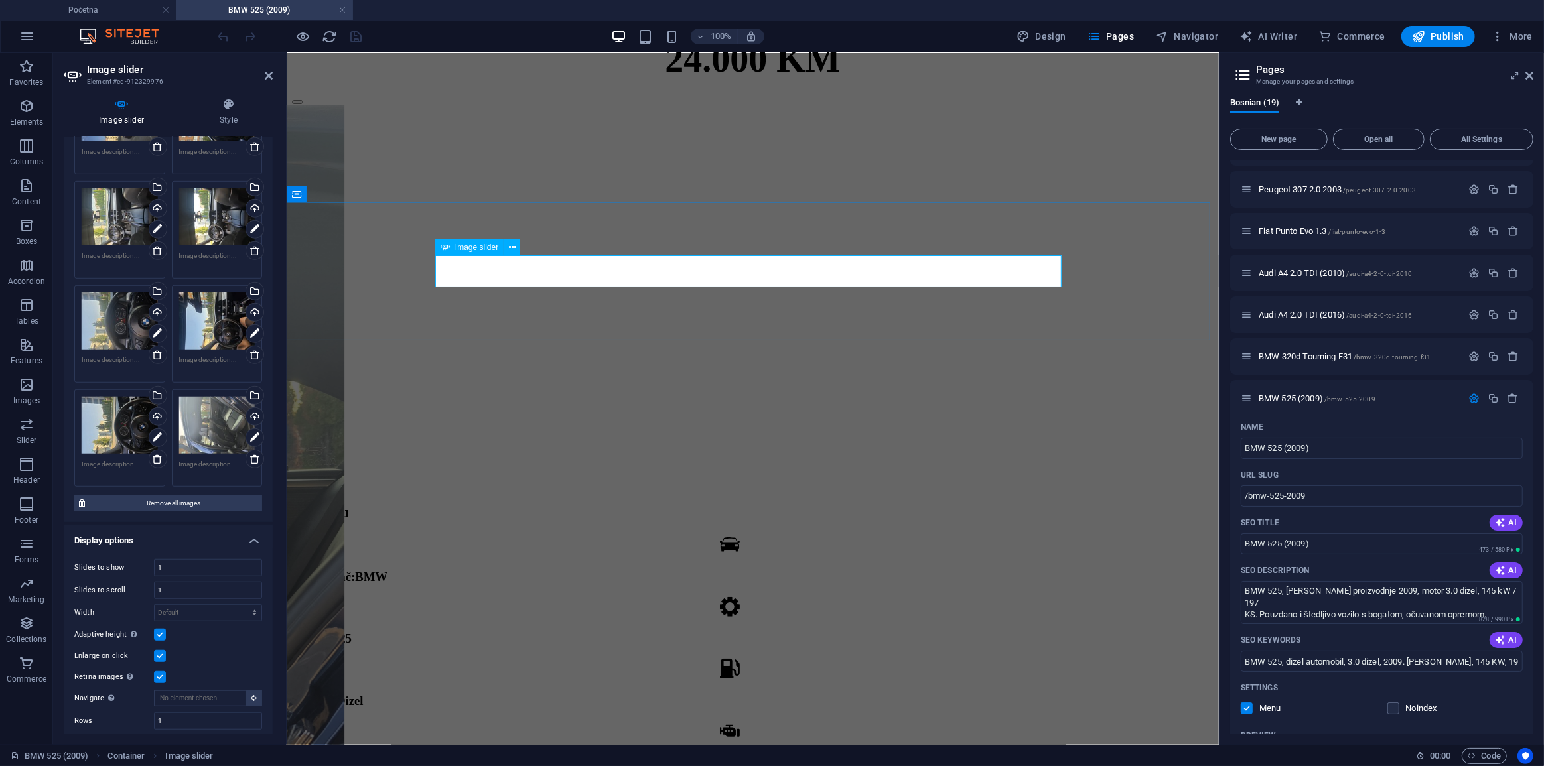
click at [333, 155] on button "2" at bounding box center [325, 148] width 15 height 14
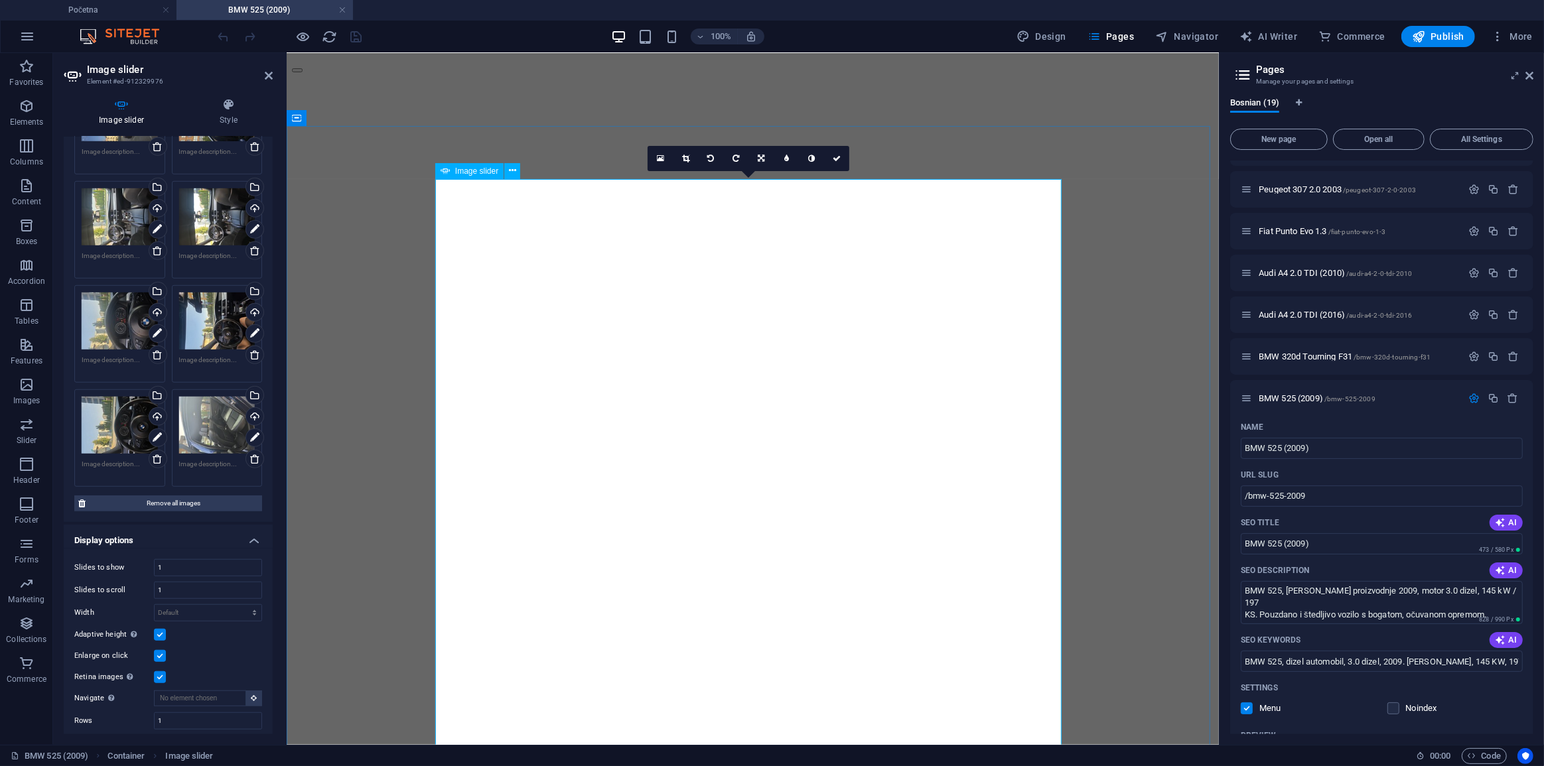
scroll to position [486, 0]
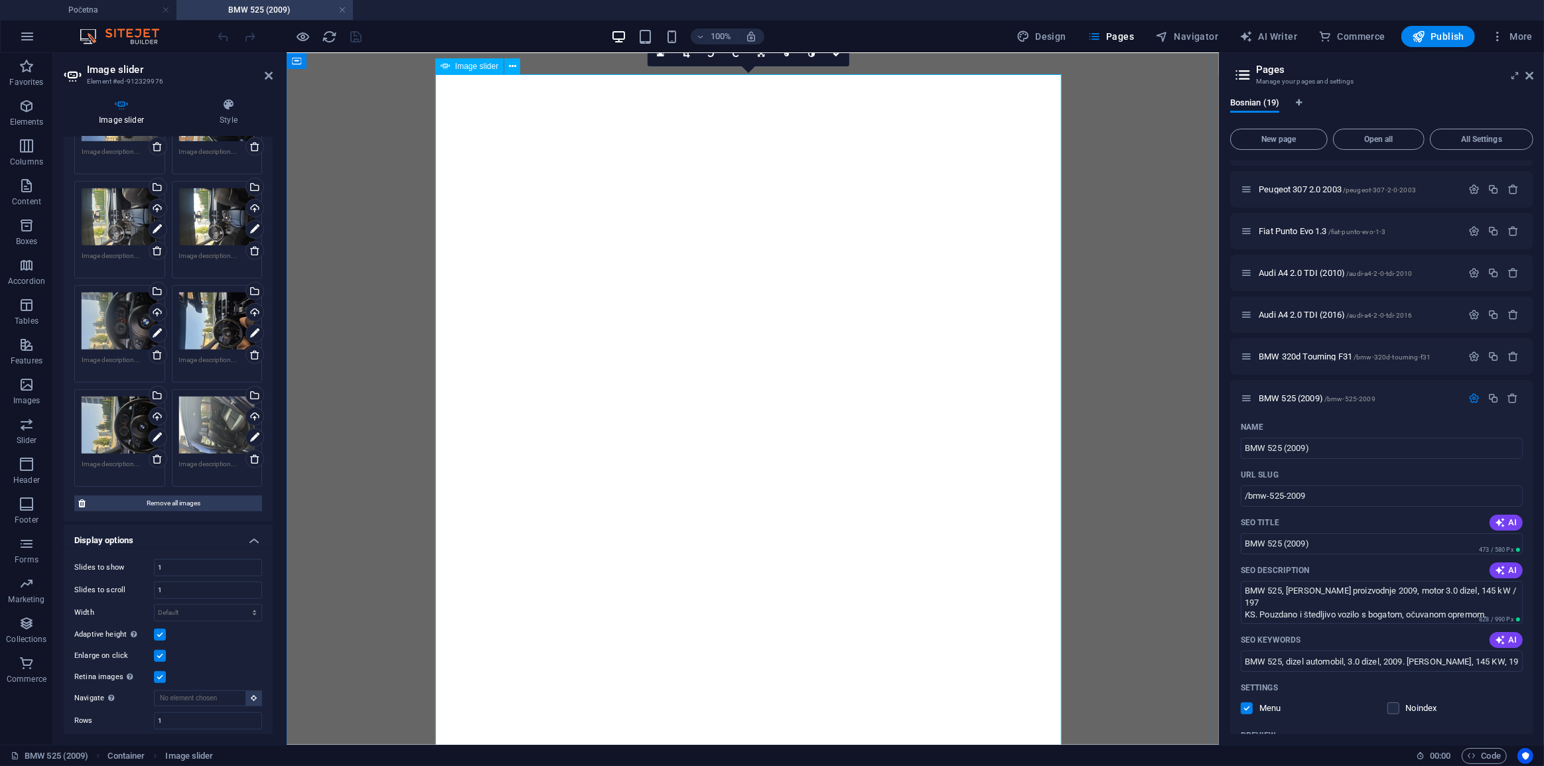
click at [302, 766] on button "button" at bounding box center [296, 769] width 11 height 4
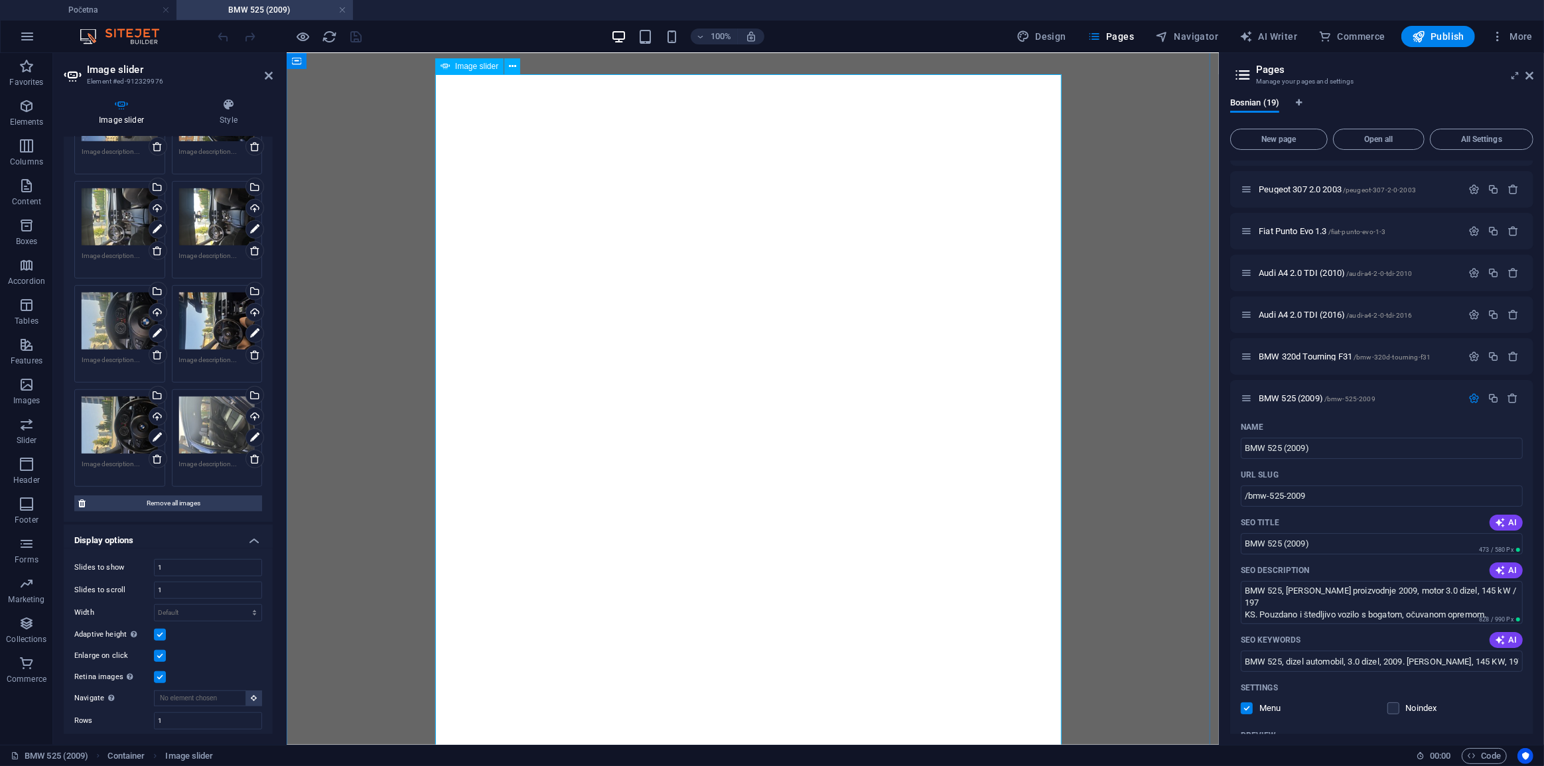
click at [302, 766] on button "button" at bounding box center [296, 769] width 11 height 4
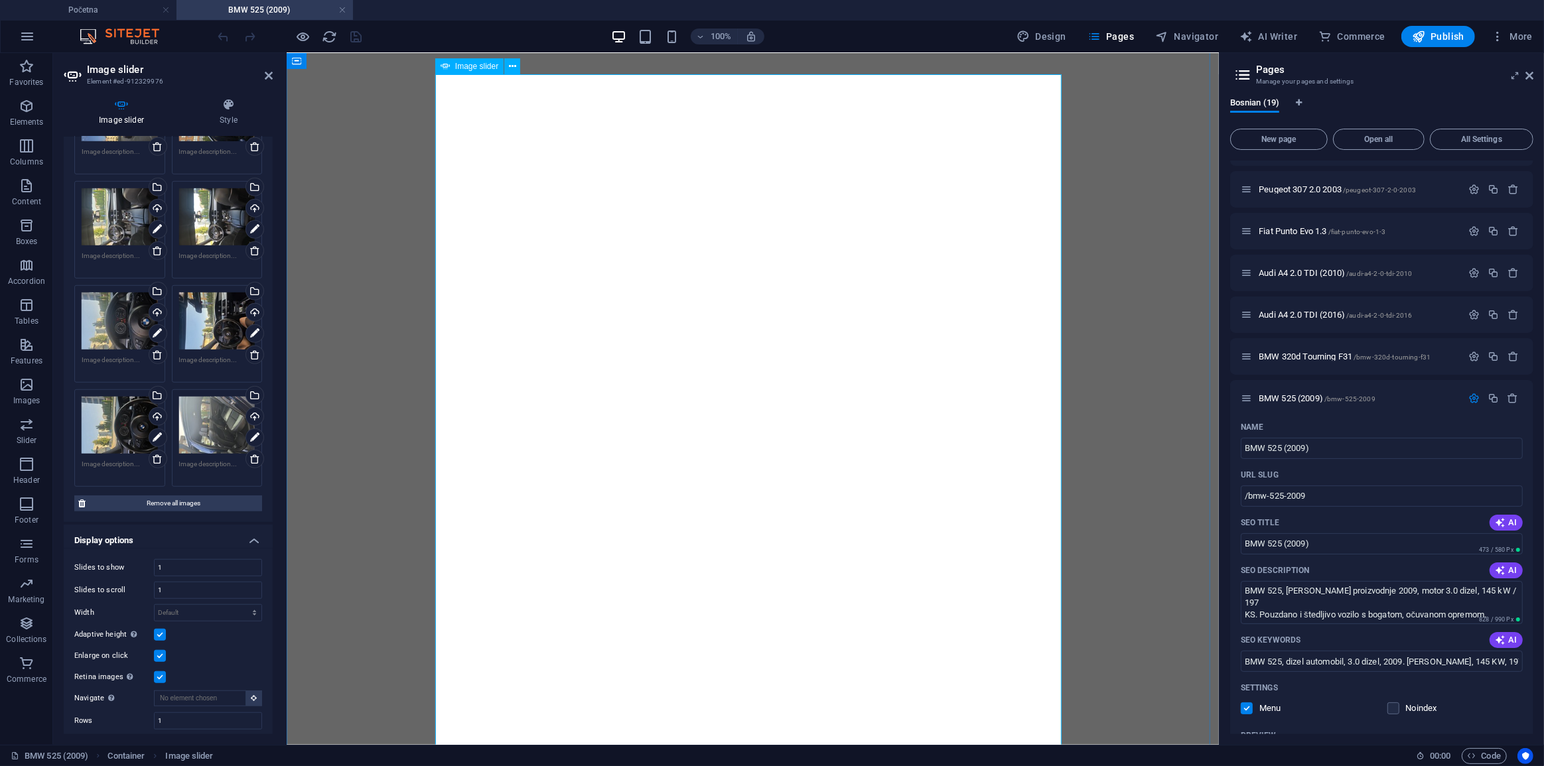
click at [302, 766] on button "button" at bounding box center [296, 769] width 11 height 4
click at [146, 496] on span "Remove all images" at bounding box center [174, 504] width 169 height 16
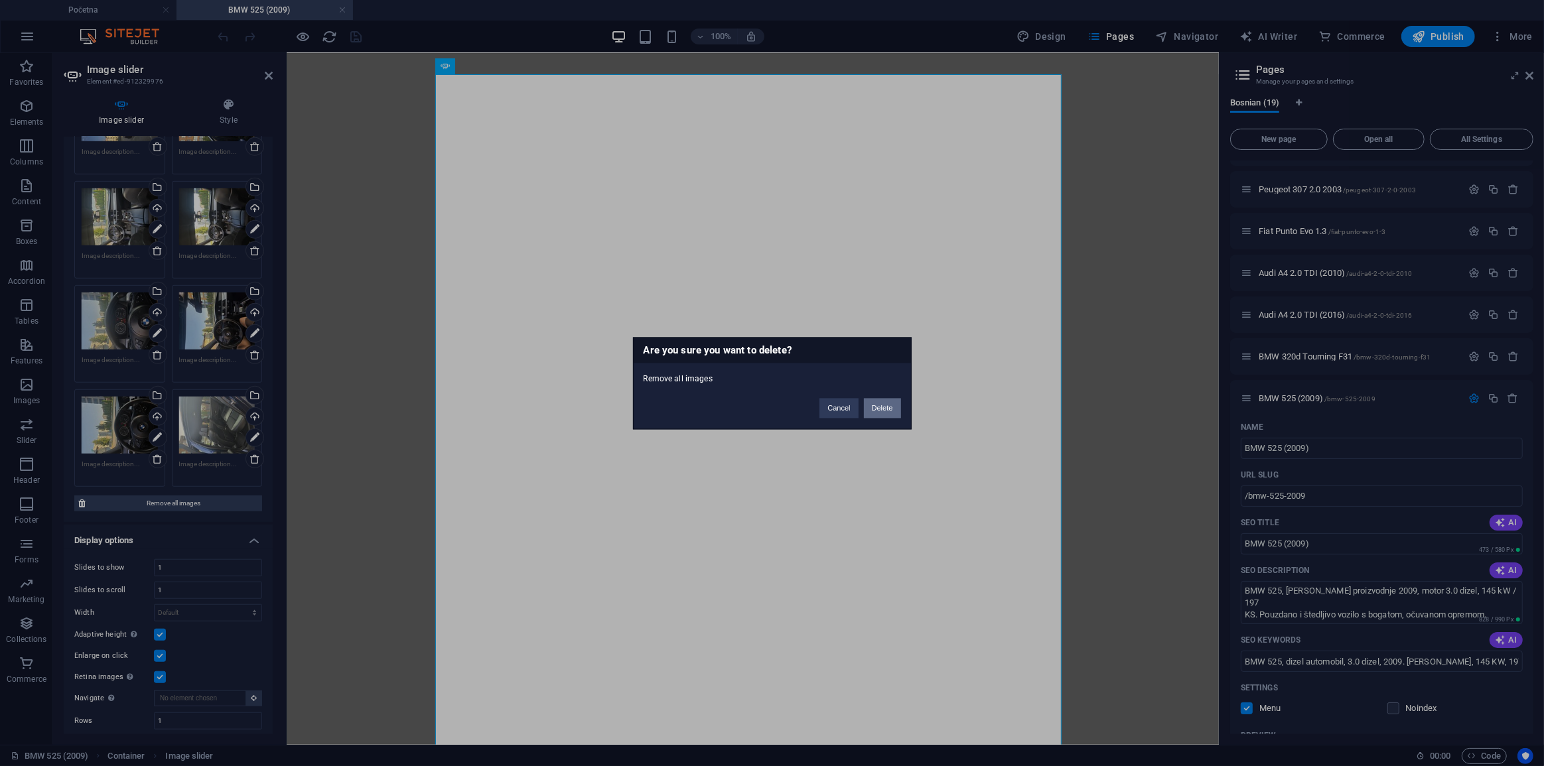
click at [885, 417] on button "Delete" at bounding box center [882, 408] width 37 height 20
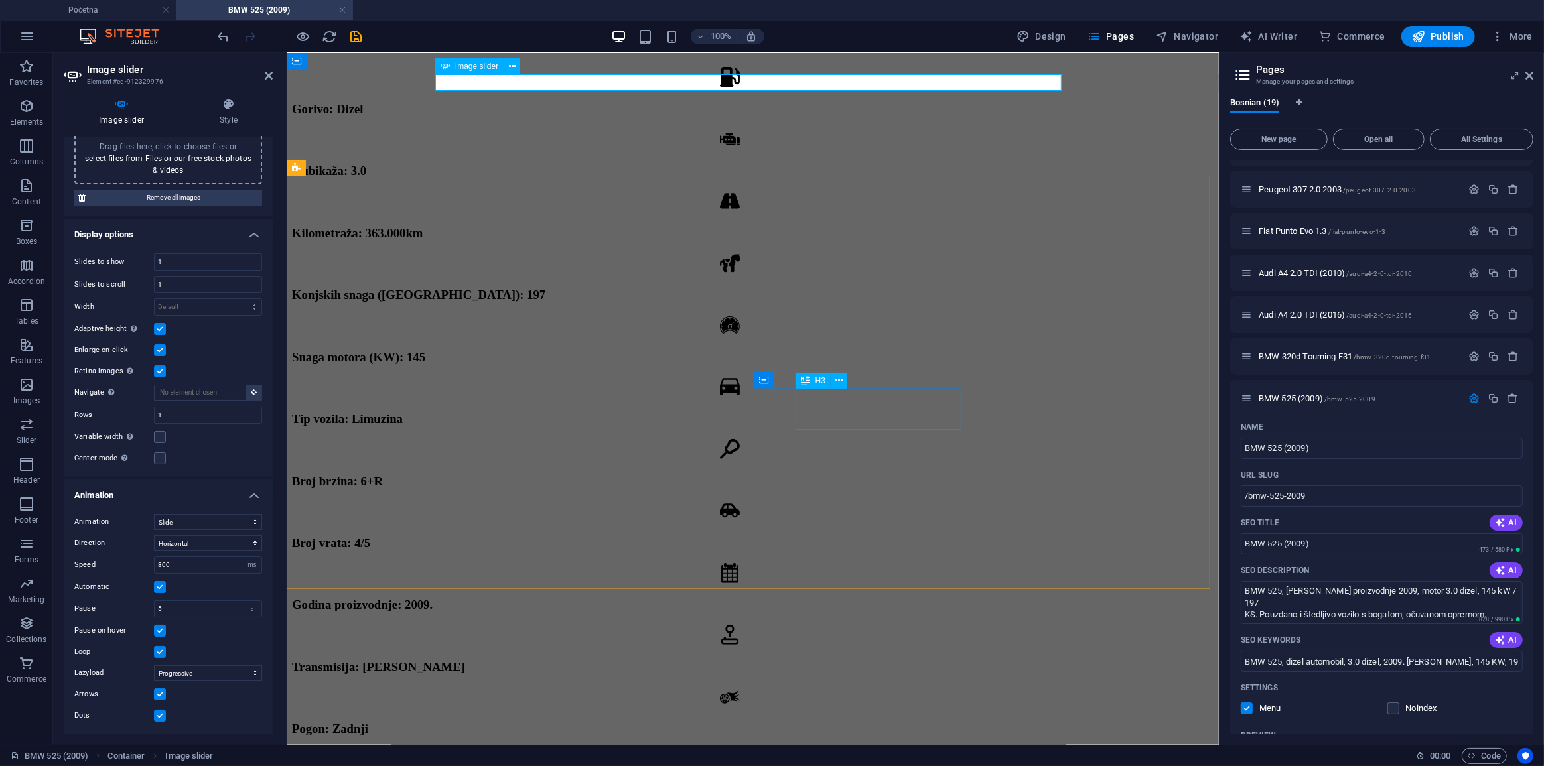
scroll to position [36, 0]
click at [179, 165] on link "select files from Files or our free stock photos & videos" at bounding box center [168, 166] width 167 height 21
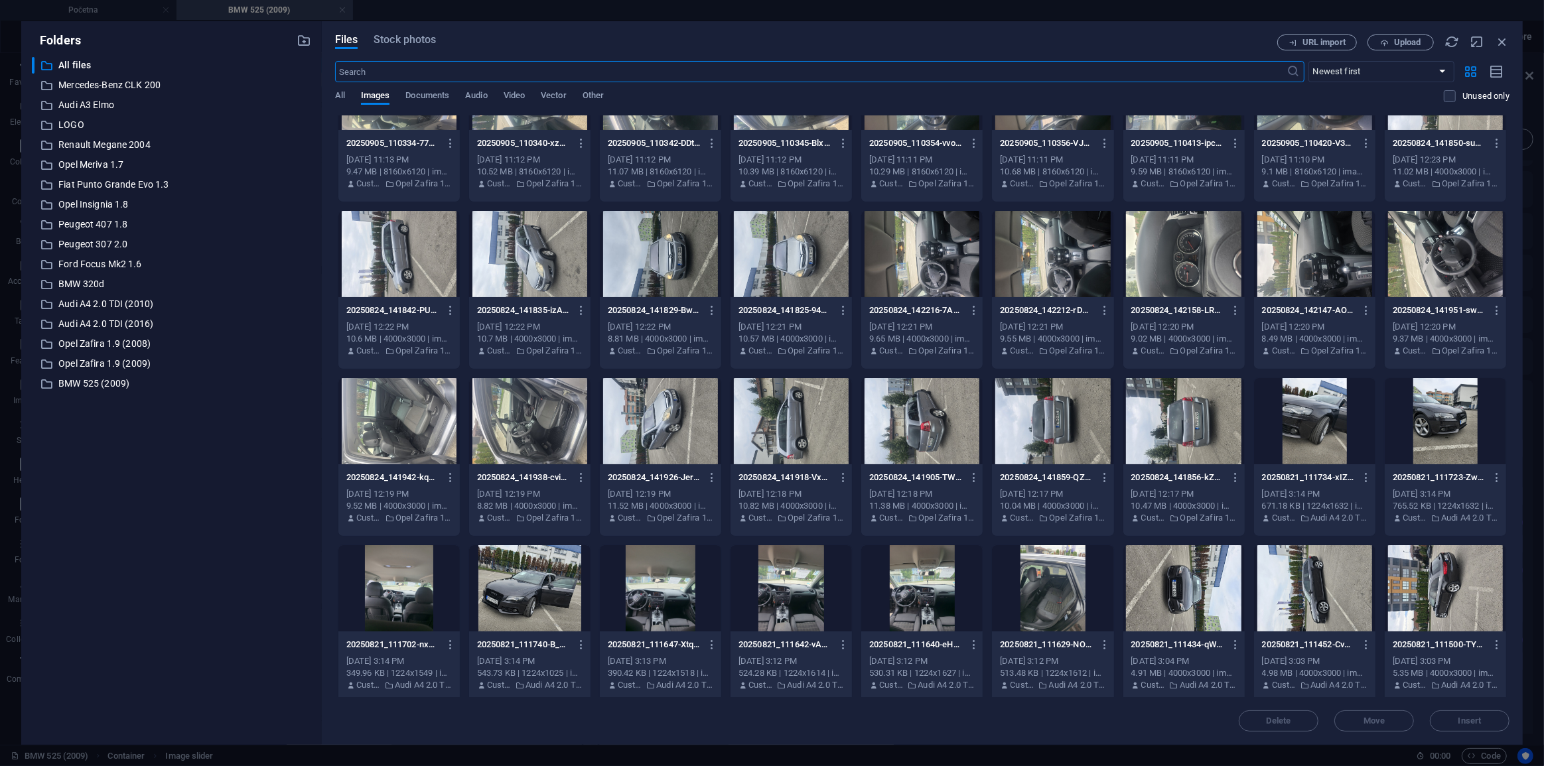
scroll to position [664, 0]
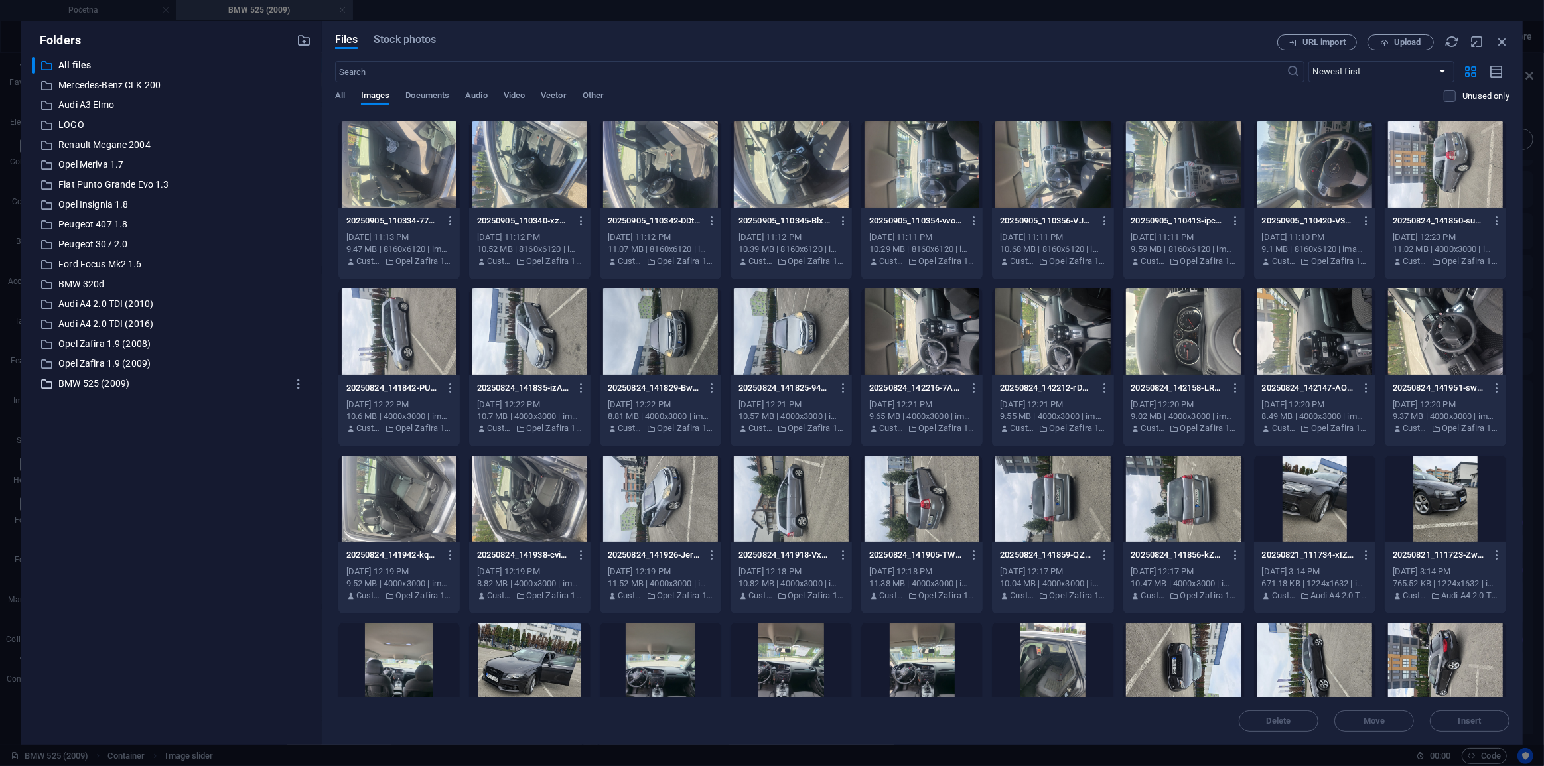
click at [92, 390] on p "BMW 525 (2009)" at bounding box center [172, 383] width 228 height 15
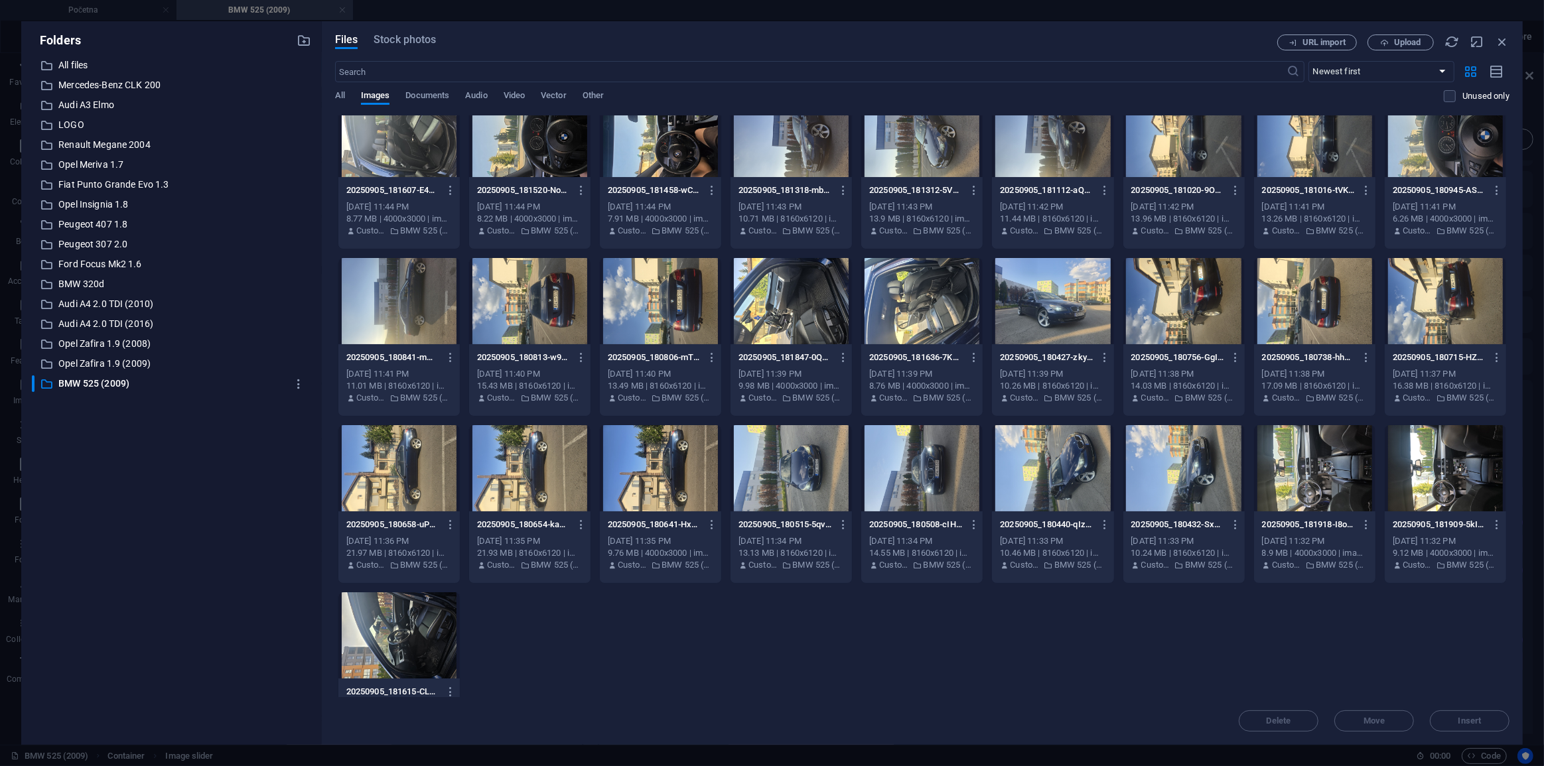
scroll to position [0, 0]
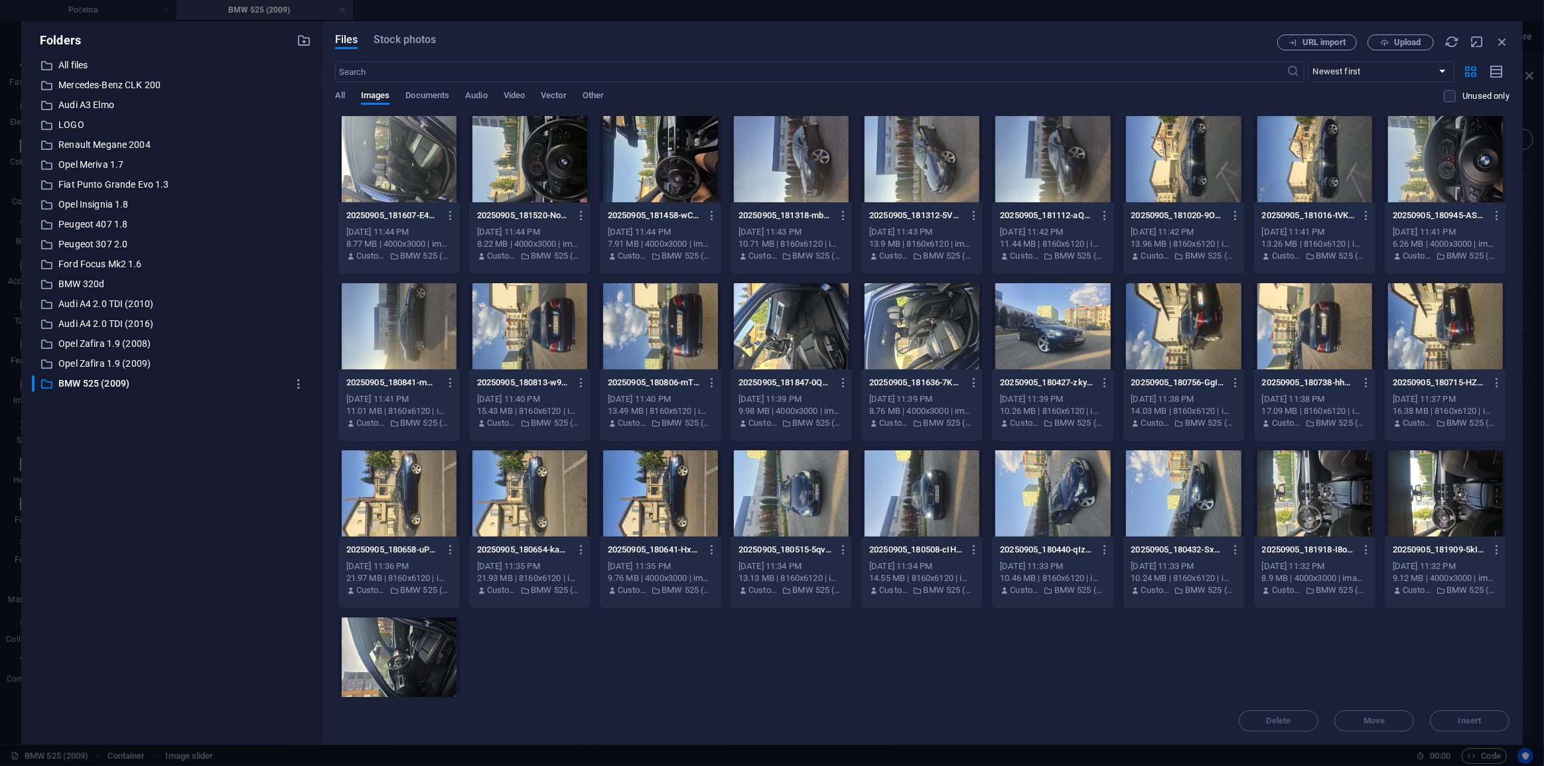
click at [1066, 506] on div at bounding box center [1052, 494] width 121 height 86
click at [924, 520] on div at bounding box center [921, 494] width 121 height 86
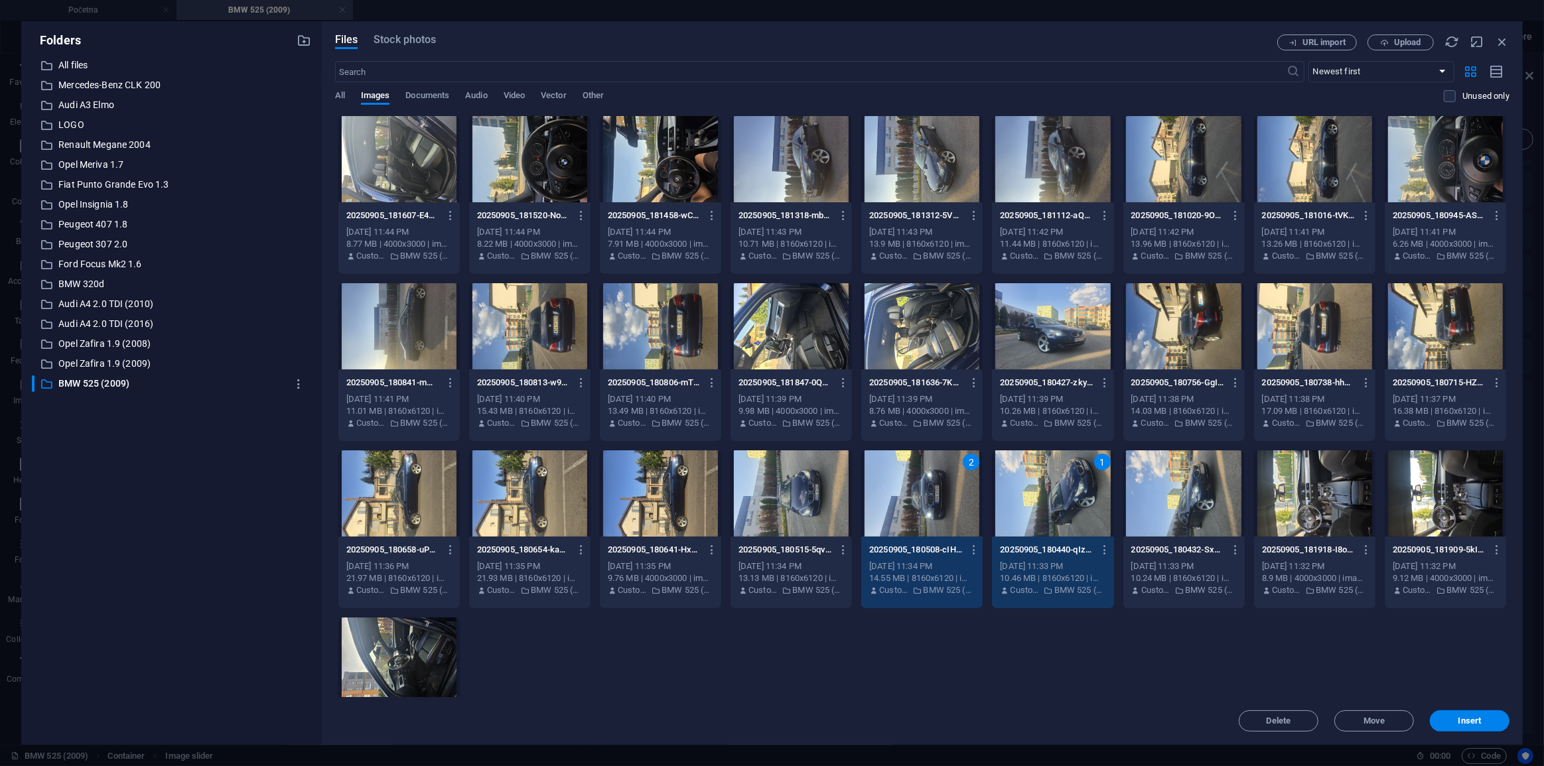
click at [796, 502] on div at bounding box center [791, 494] width 121 height 86
click at [796, 498] on div "3" at bounding box center [791, 494] width 121 height 86
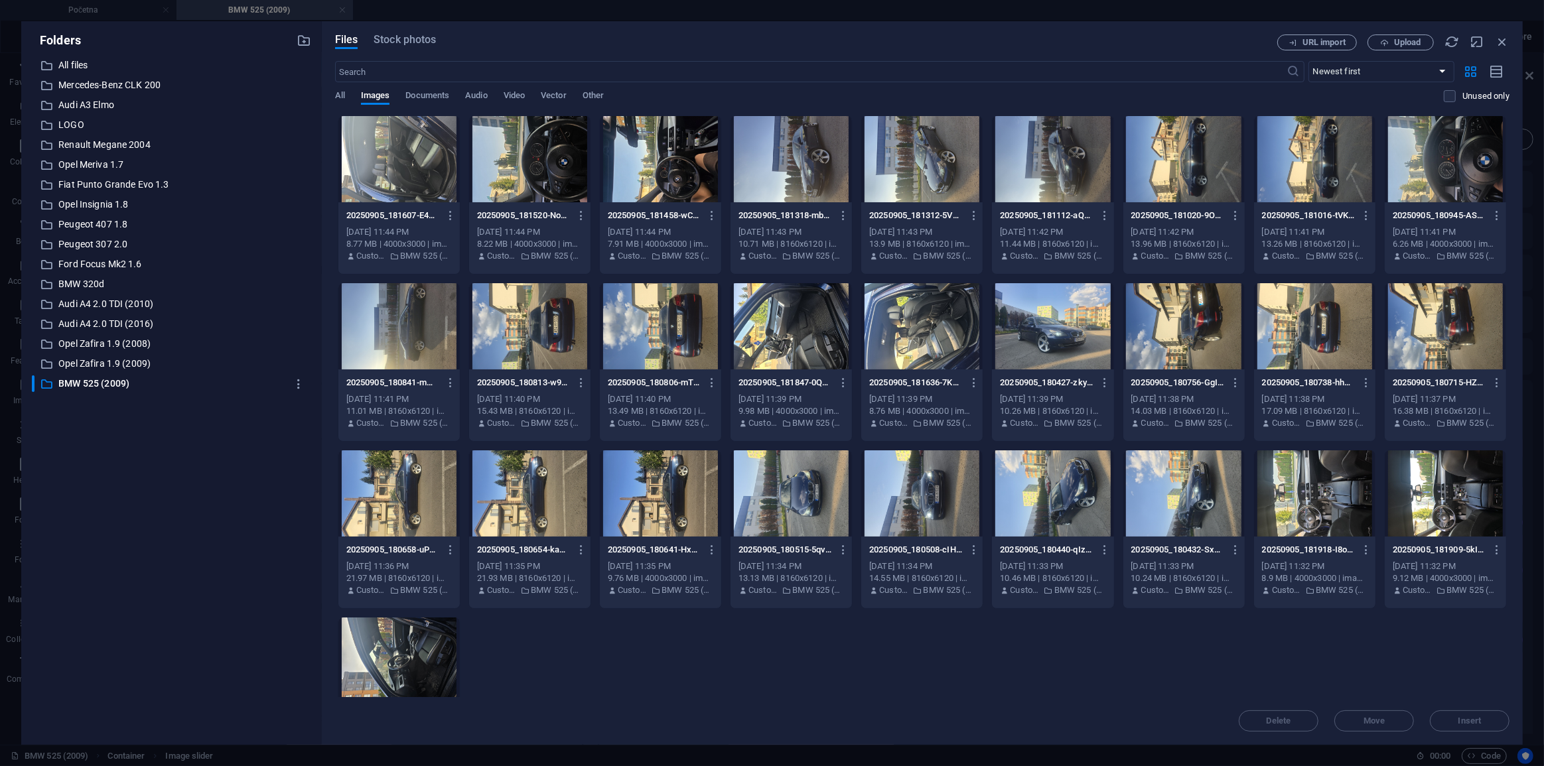
click at [1073, 346] on div at bounding box center [1052, 326] width 121 height 86
click at [954, 530] on div at bounding box center [921, 494] width 121 height 86
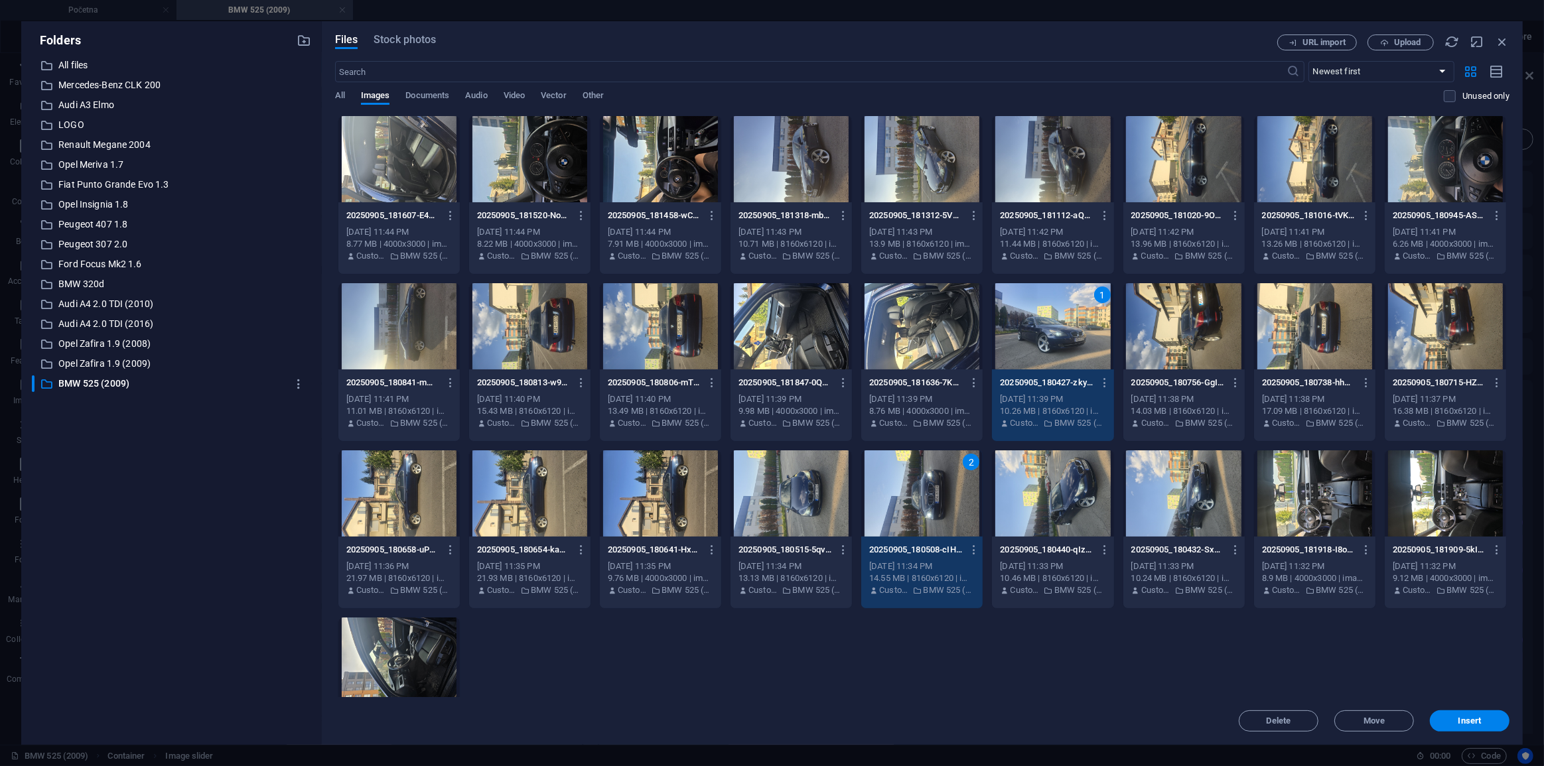
click at [805, 515] on div at bounding box center [791, 494] width 121 height 86
click at [653, 506] on div at bounding box center [660, 494] width 121 height 86
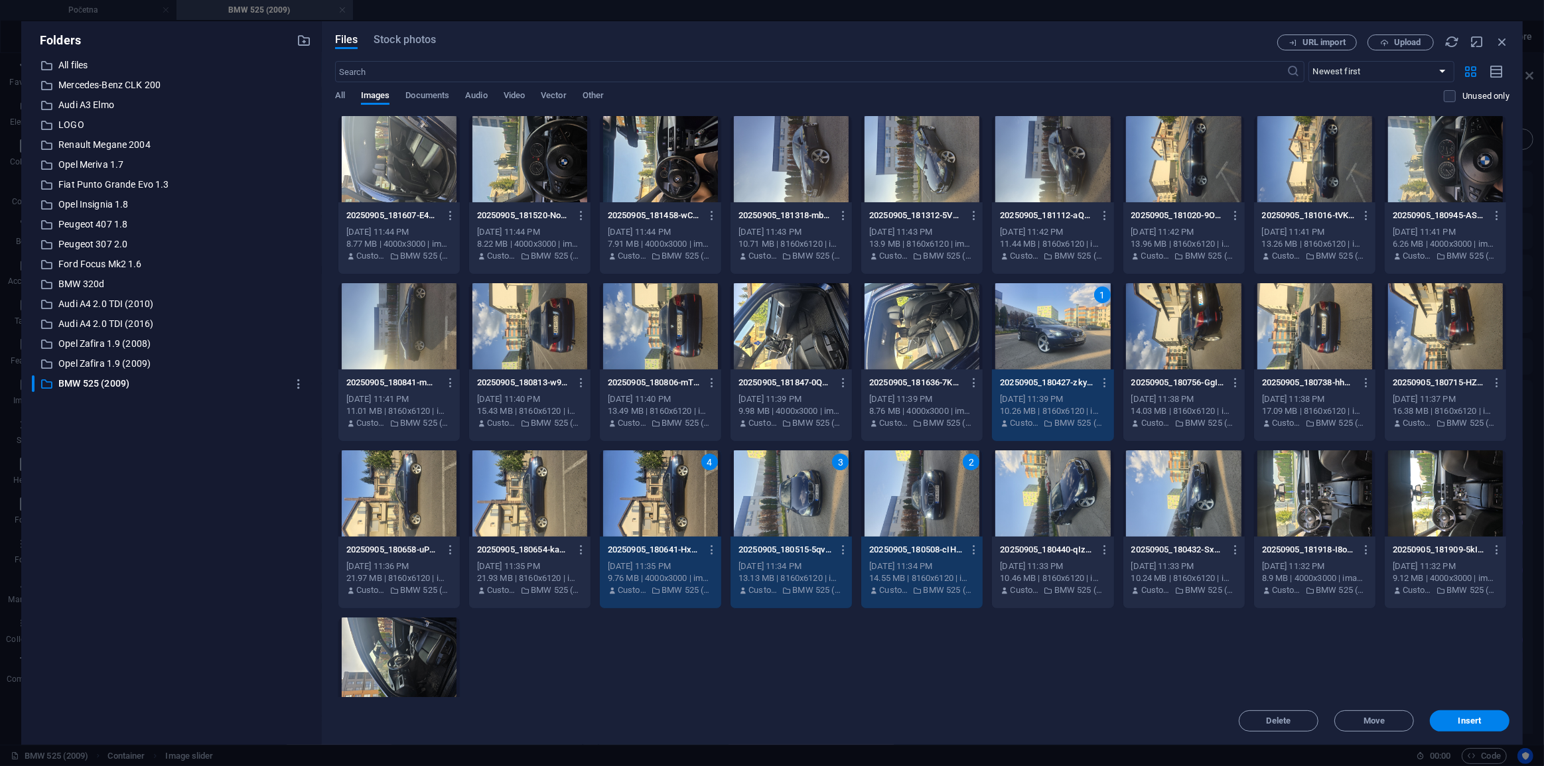
click at [561, 330] on div at bounding box center [529, 326] width 121 height 86
click at [1178, 339] on div at bounding box center [1183, 326] width 121 height 86
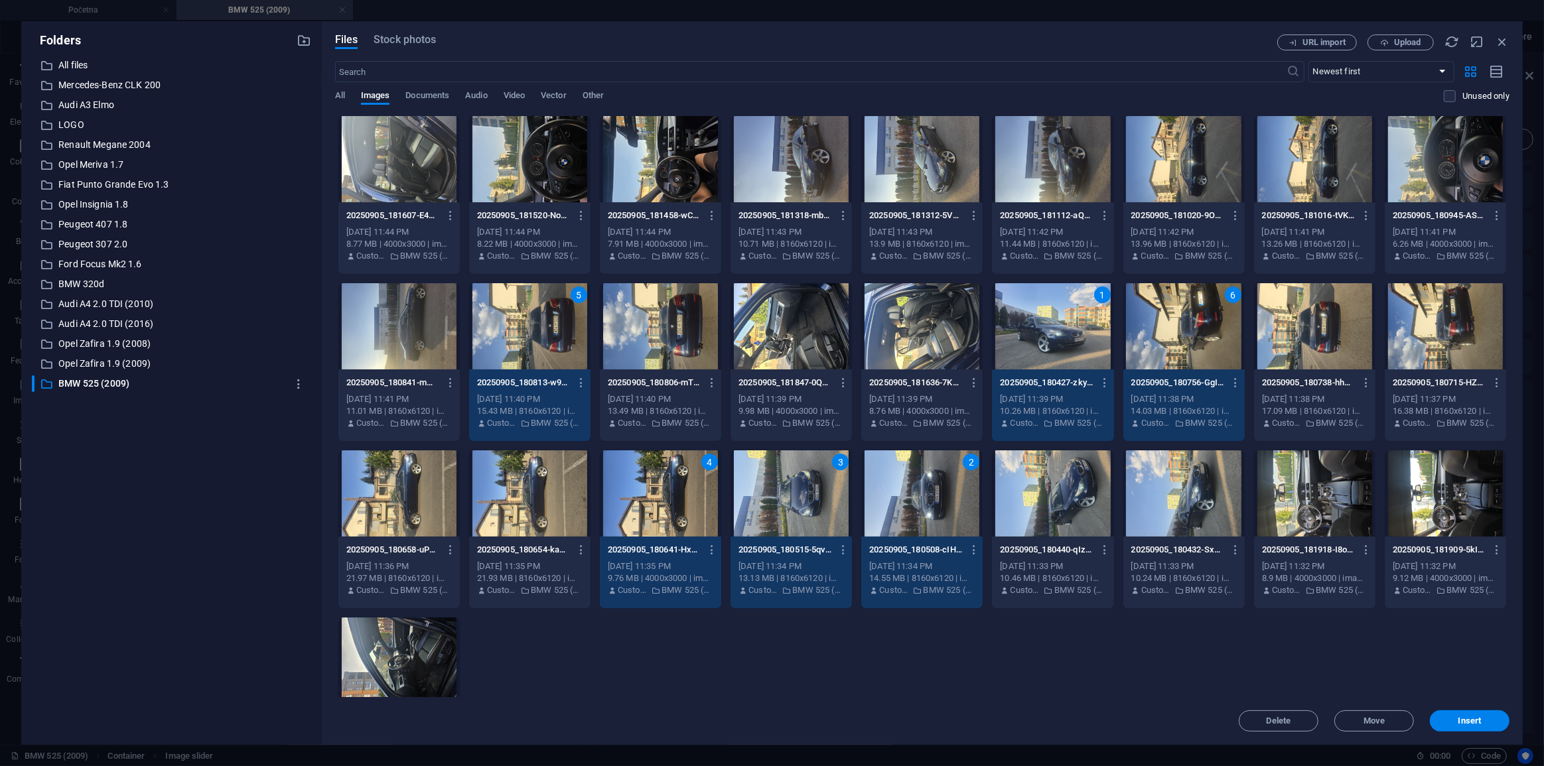
click at [946, 165] on div at bounding box center [921, 159] width 121 height 86
click at [1292, 169] on div at bounding box center [1314, 159] width 121 height 86
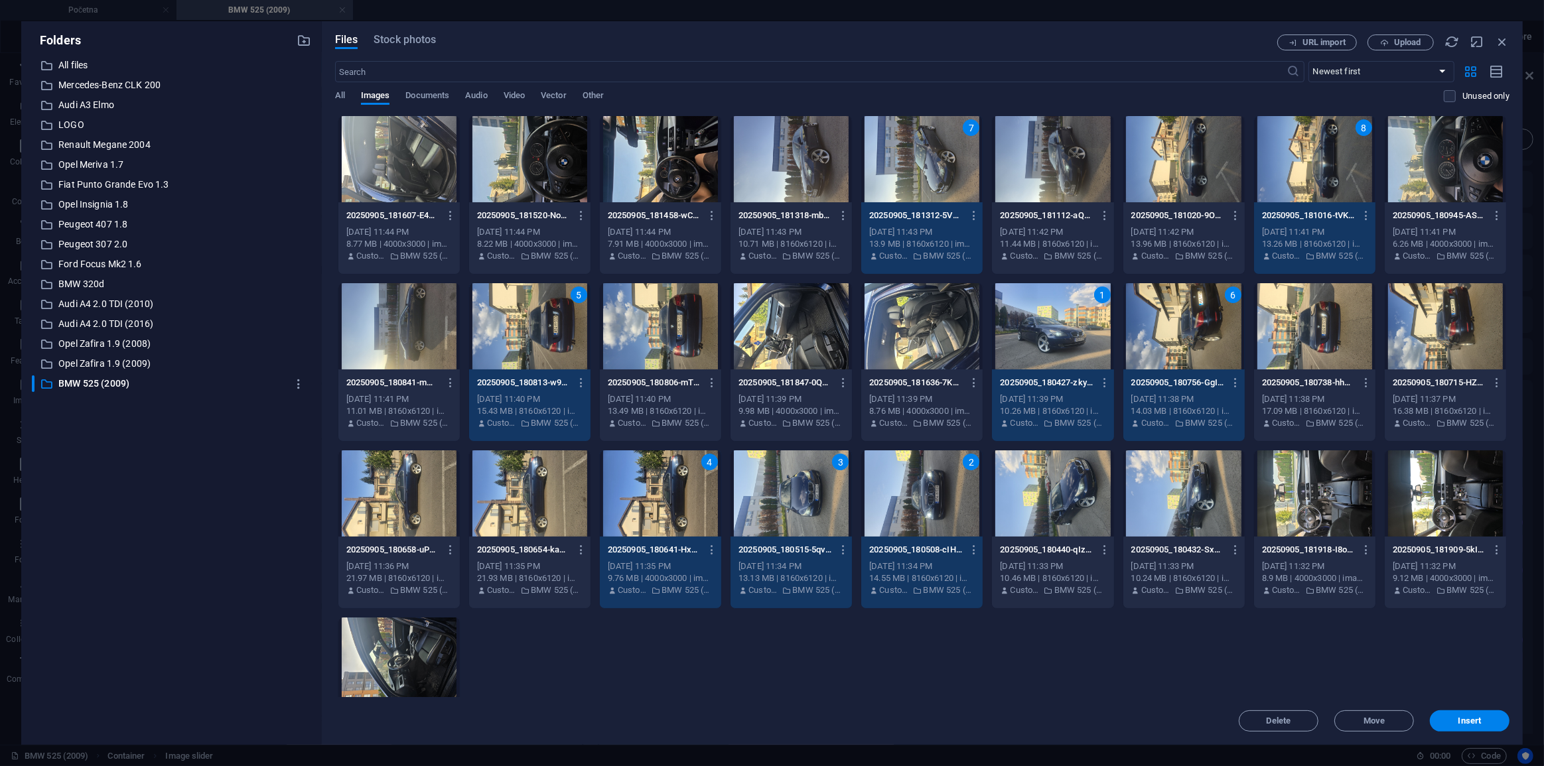
click at [653, 189] on div at bounding box center [660, 159] width 121 height 86
click at [544, 178] on div at bounding box center [529, 159] width 121 height 86
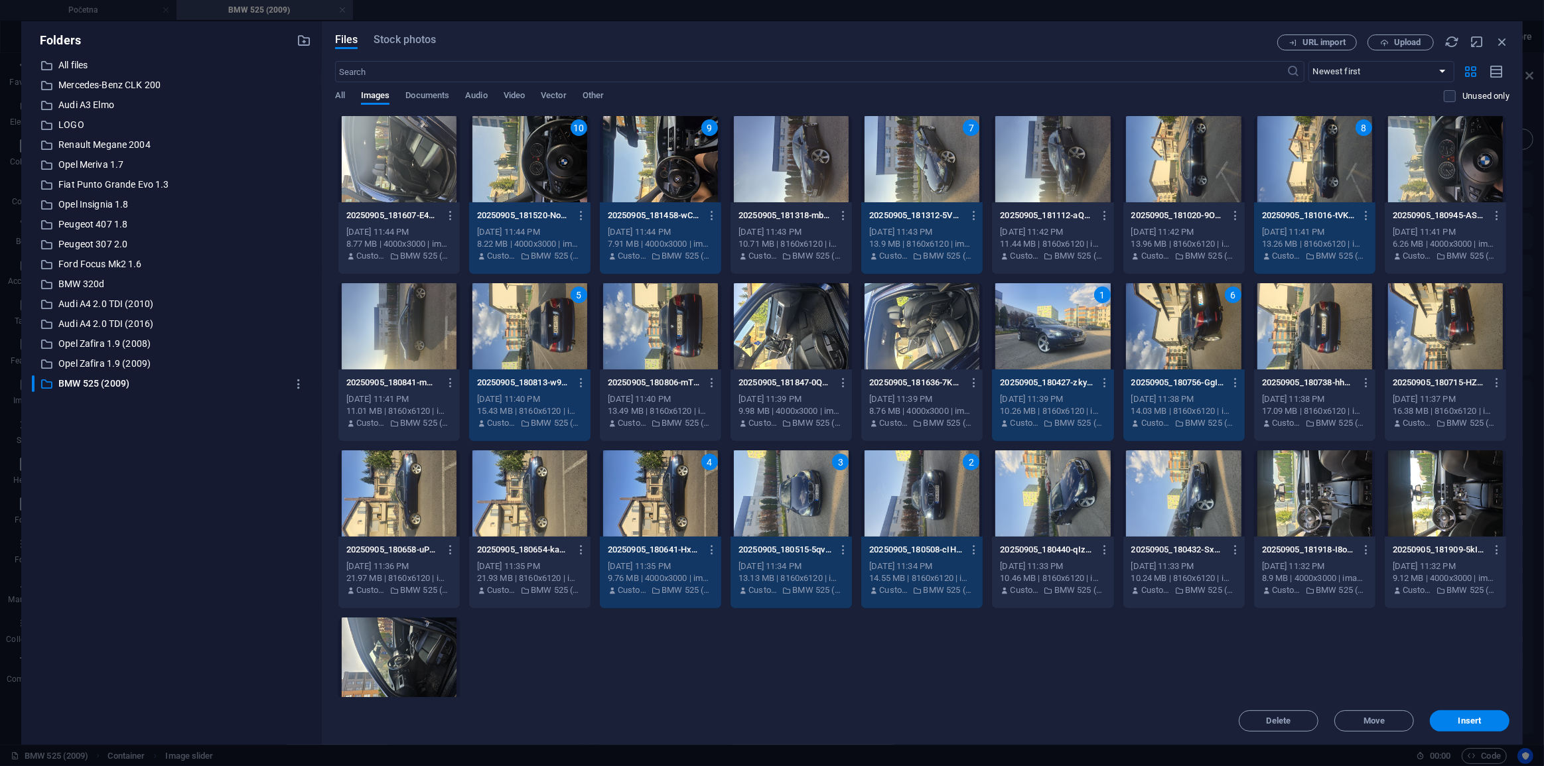
click at [401, 167] on div at bounding box center [398, 159] width 121 height 86
click at [1471, 189] on div at bounding box center [1445, 159] width 121 height 86
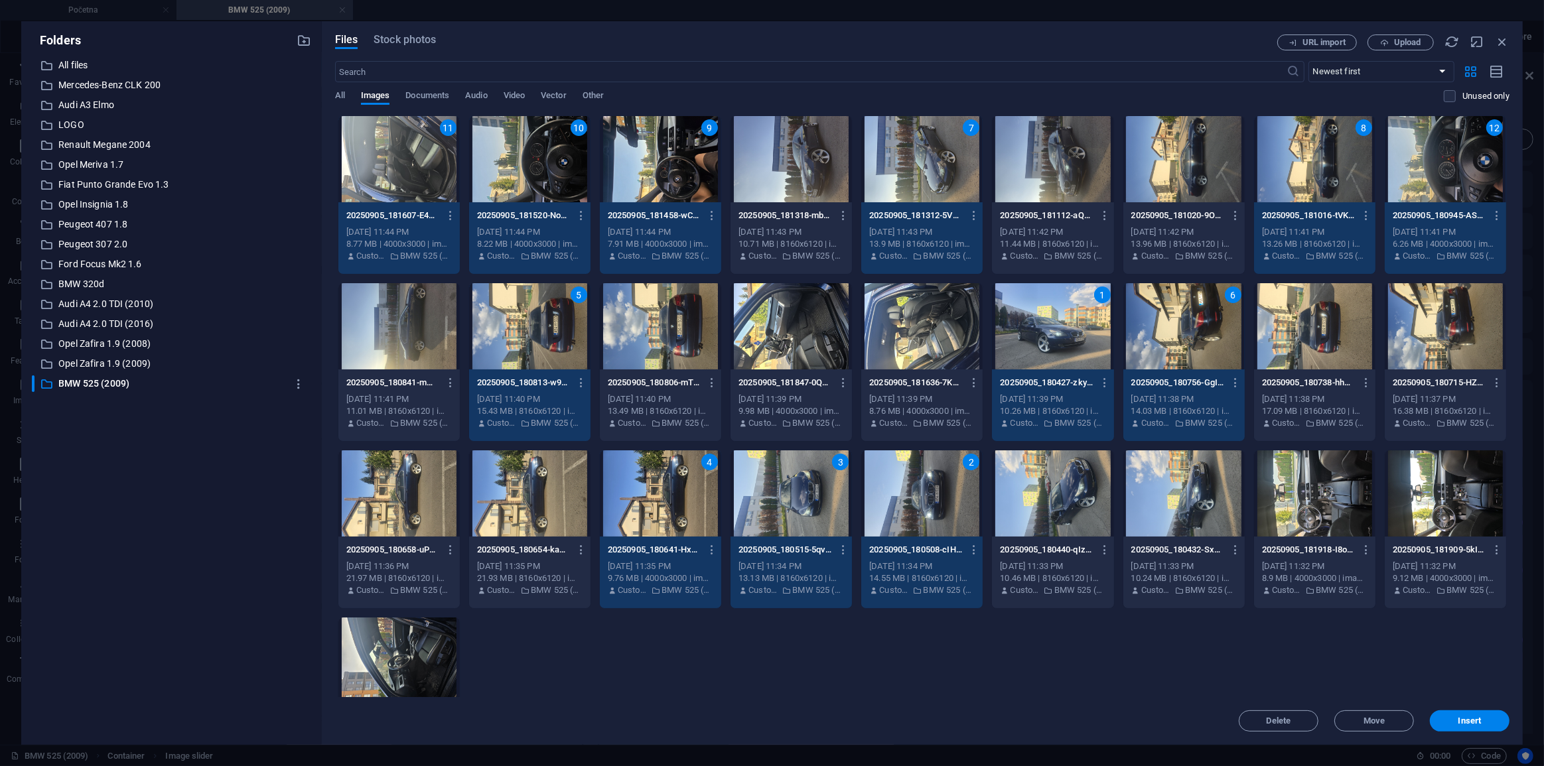
click at [1337, 500] on div at bounding box center [1314, 494] width 121 height 86
click at [803, 346] on div at bounding box center [791, 326] width 121 height 86
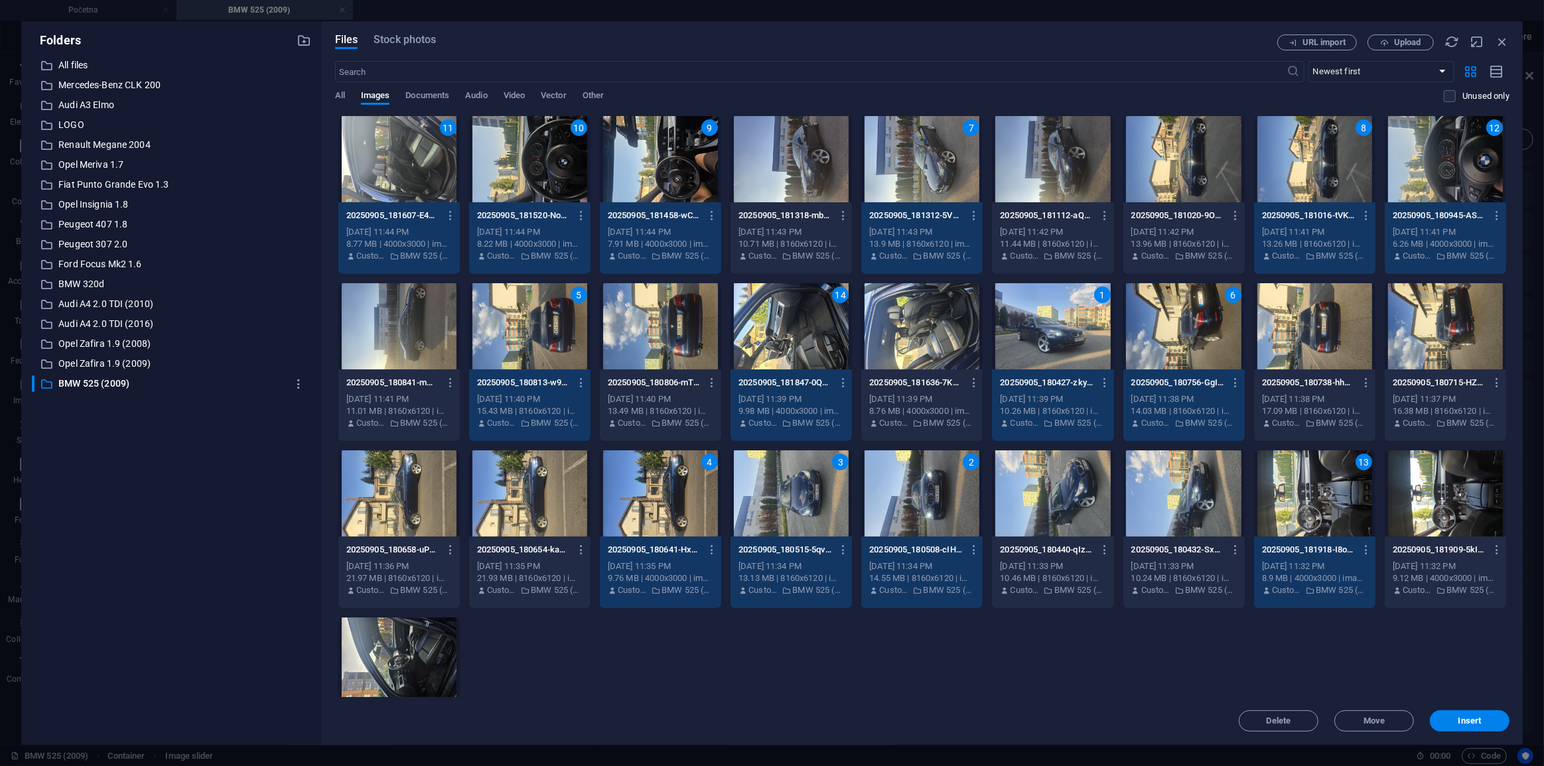
click at [912, 341] on div at bounding box center [921, 326] width 121 height 86
click at [405, 667] on div at bounding box center [398, 661] width 121 height 86
click at [1467, 721] on span "Insert" at bounding box center [1469, 721] width 23 height 8
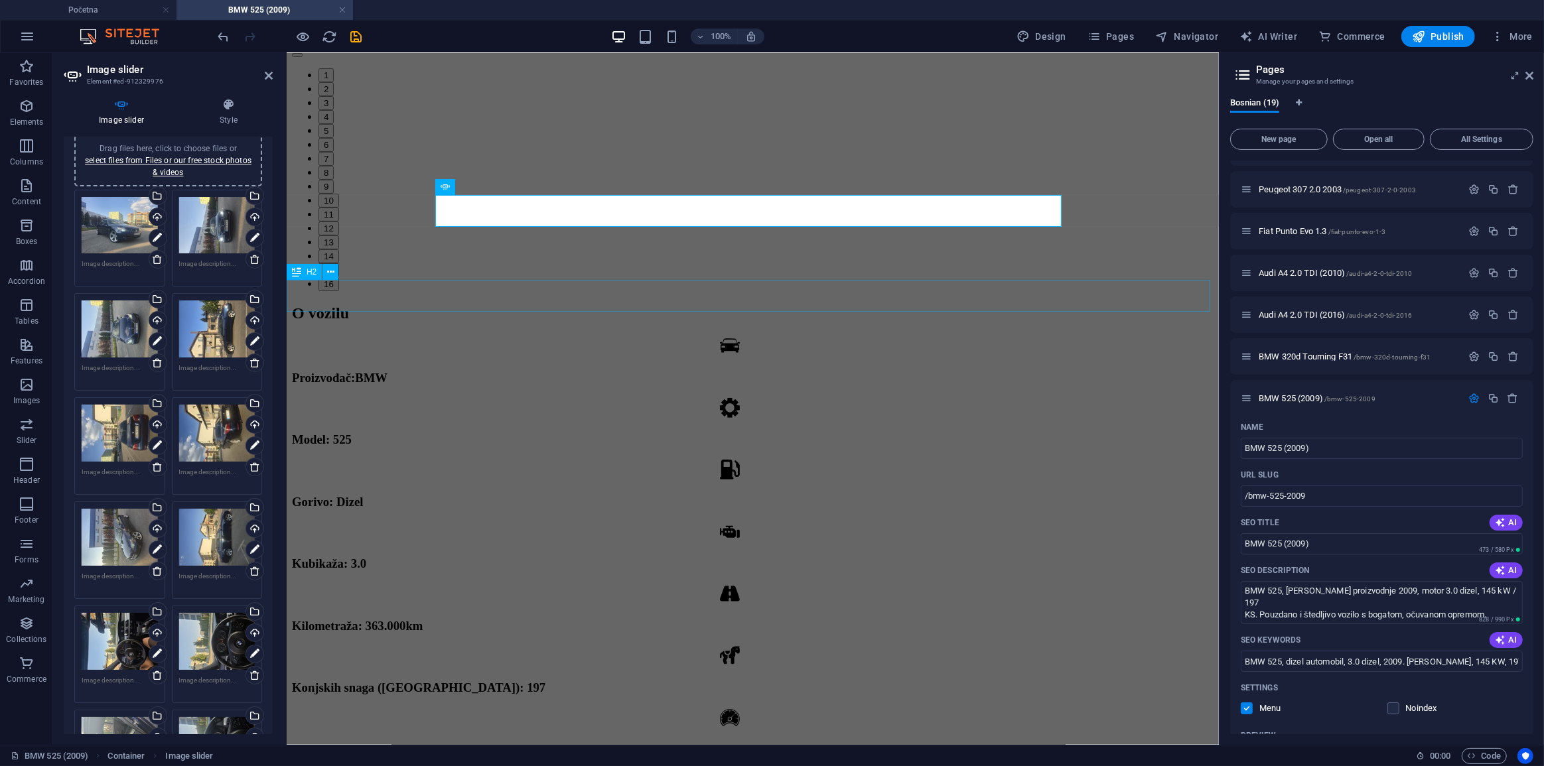
scroll to position [366, 0]
click at [333, 81] on button "1" at bounding box center [325, 74] width 15 height 14
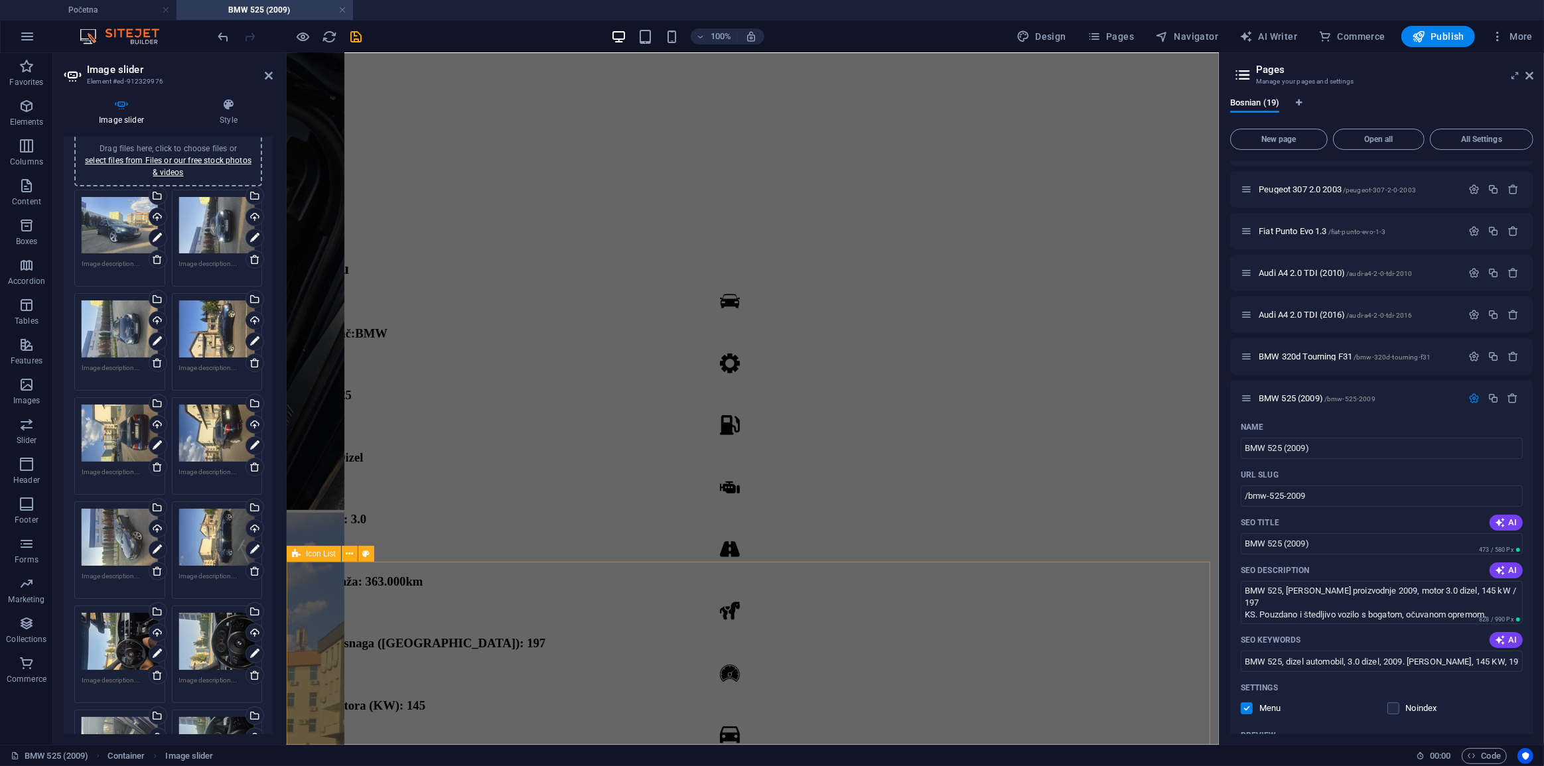
scroll to position [668, 0]
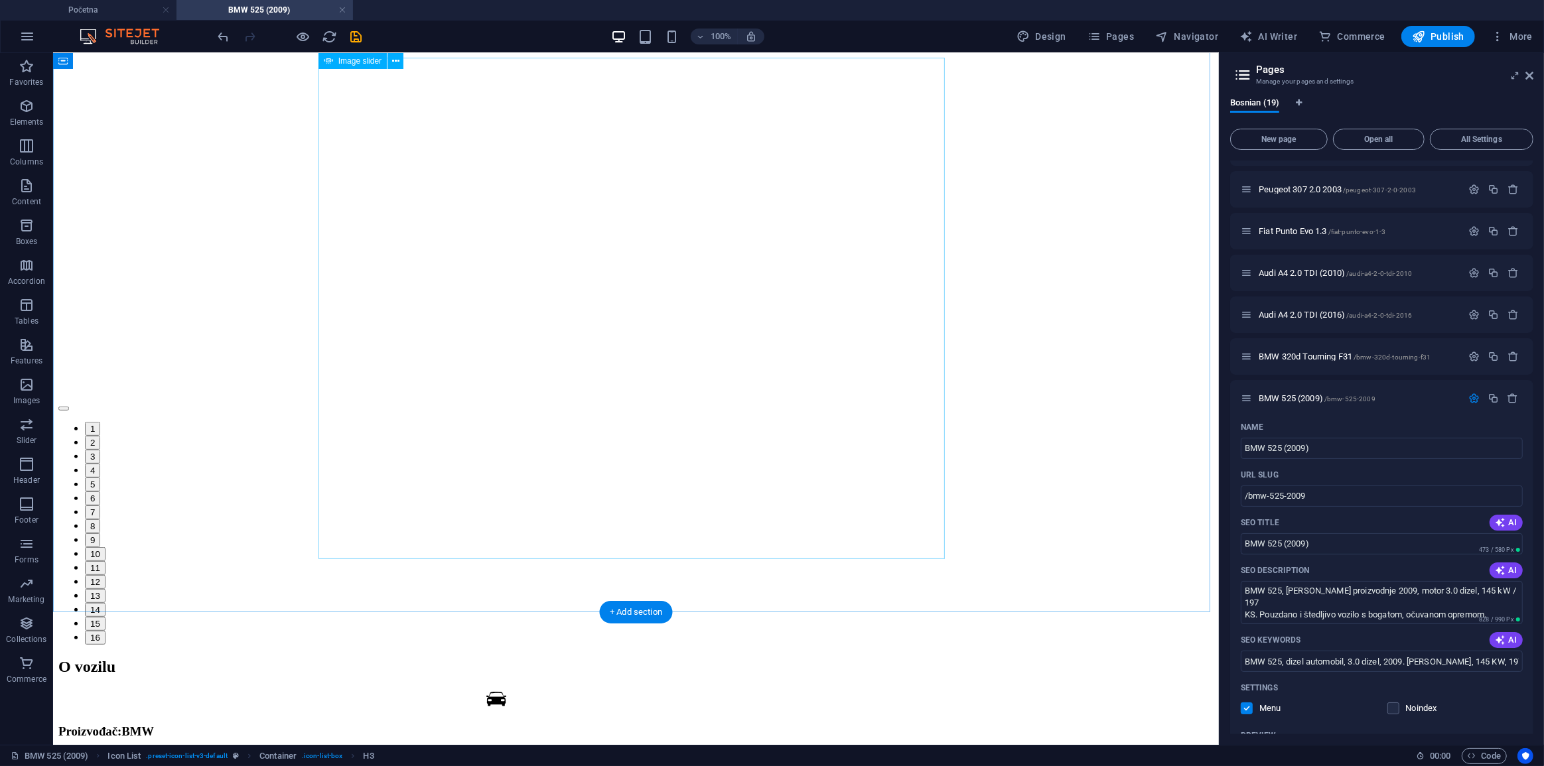
scroll to position [473, 0]
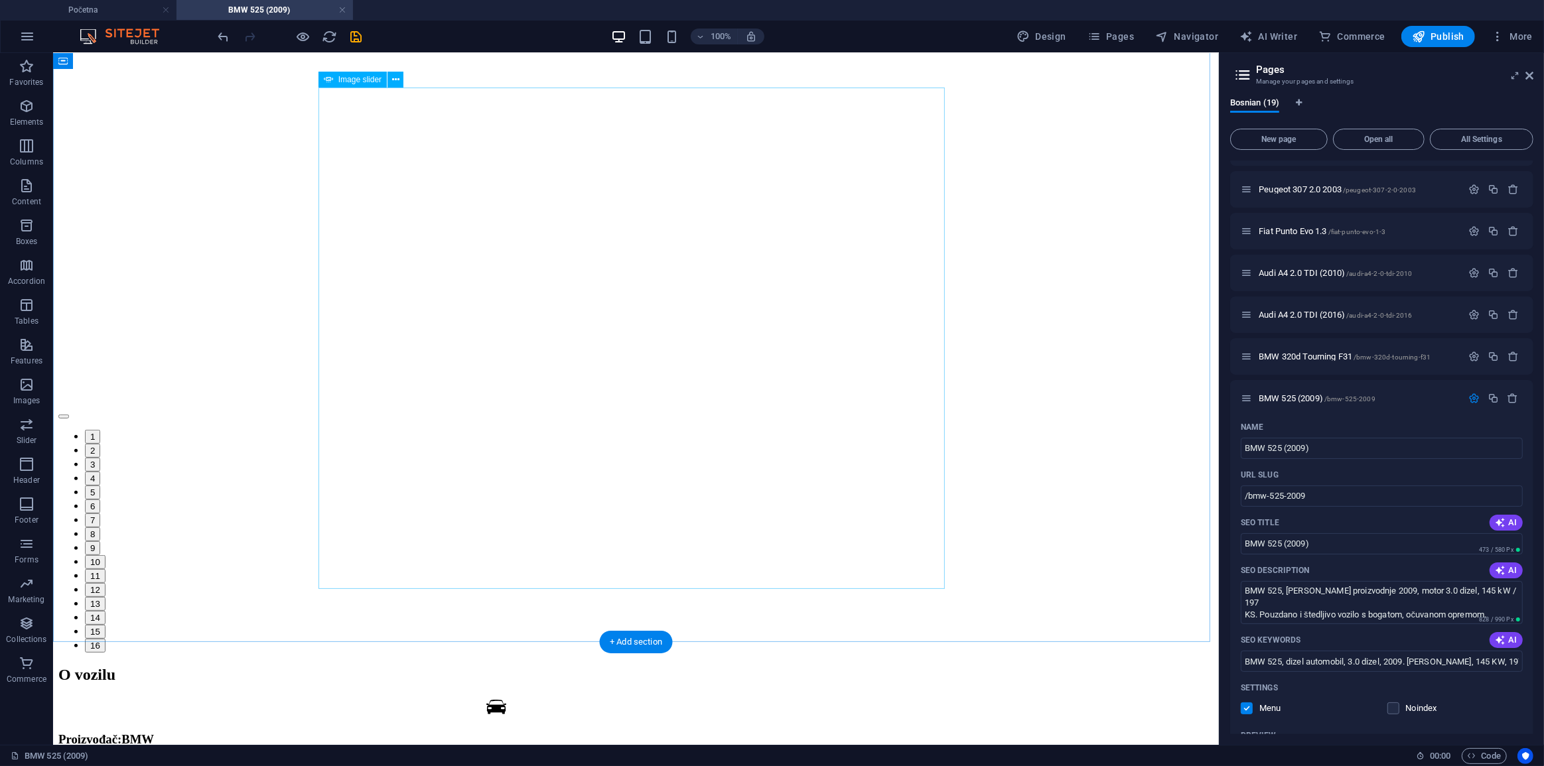
click at [506, 567] on div "1 2 3 4 5 6 7 8 9 10 11 12 13 14 15 16" at bounding box center [635, 288] width 1155 height 728
click at [100, 443] on button "1" at bounding box center [91, 436] width 15 height 14
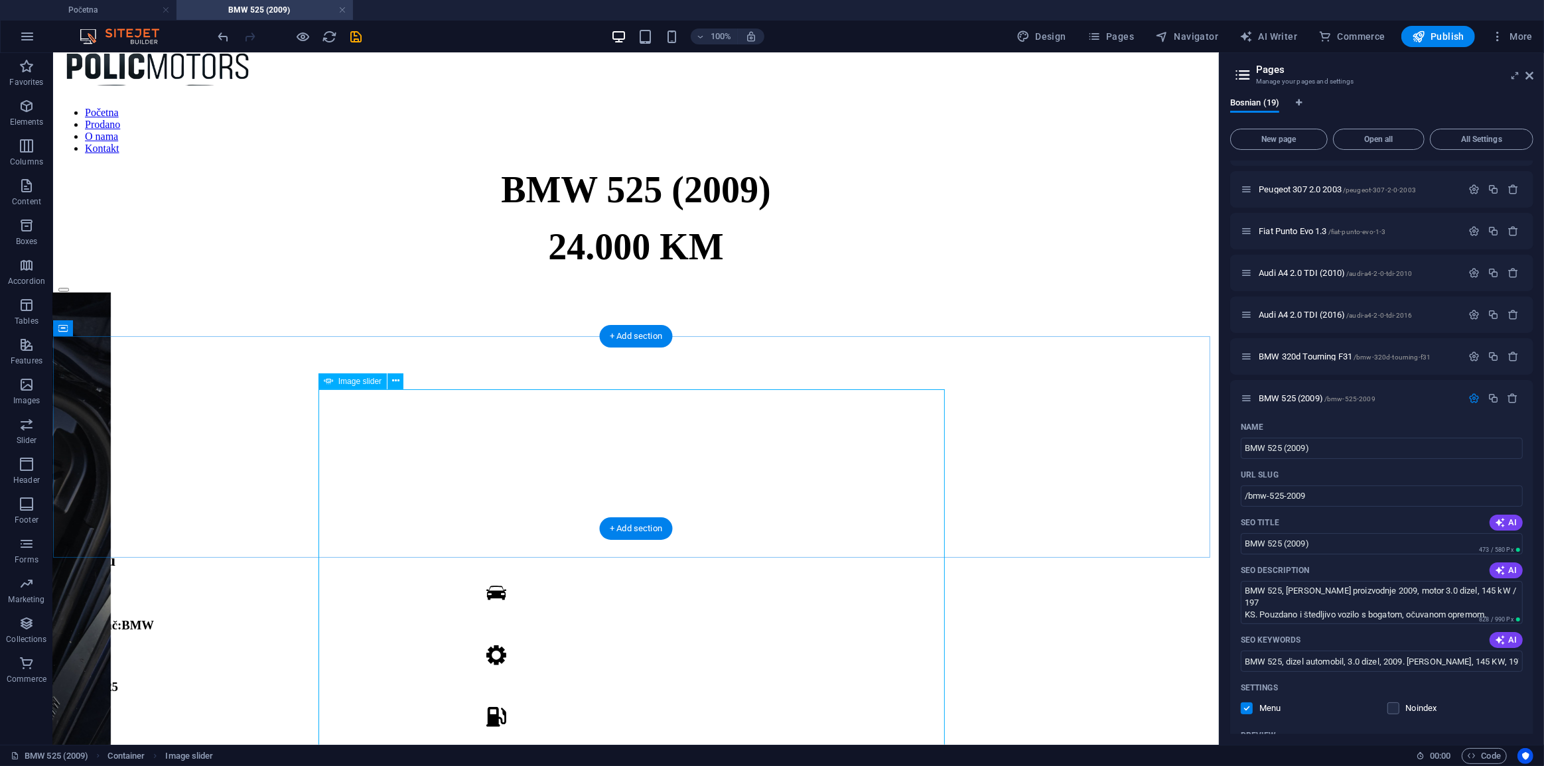
scroll to position [111, 0]
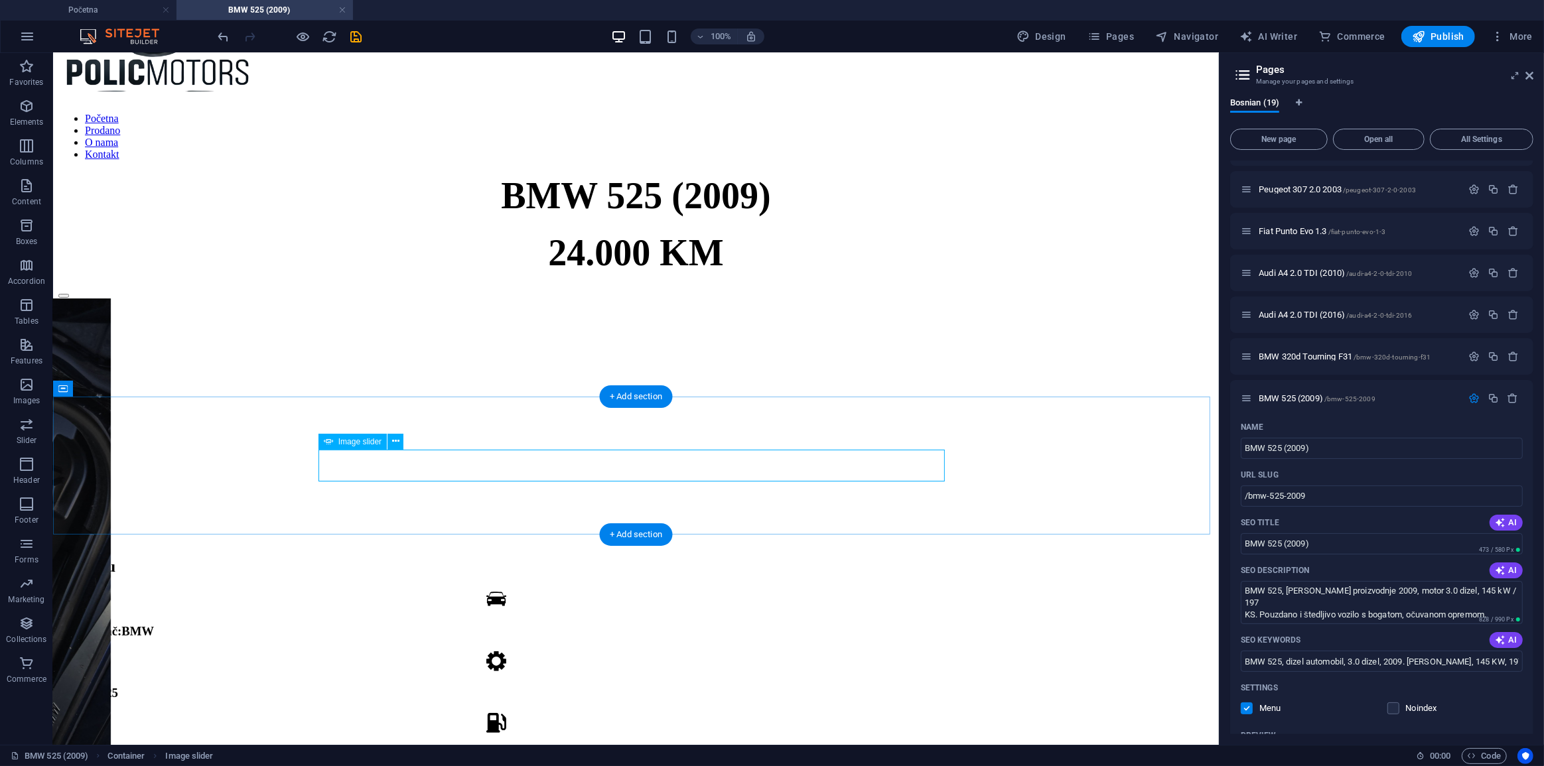
click at [100, 335] on button "1" at bounding box center [91, 328] width 15 height 14
click at [526, 453] on div "1 2 3 4 5 6 7 8 9 10 11 12 13 14 15 16" at bounding box center [635, 415] width 1155 height 258
click at [531, 455] on div "1 2 3 4 5 6 7 8 9 10 11 12 13 14 15 16" at bounding box center [635, 415] width 1155 height 258
click at [100, 349] on button "2" at bounding box center [91, 342] width 15 height 14
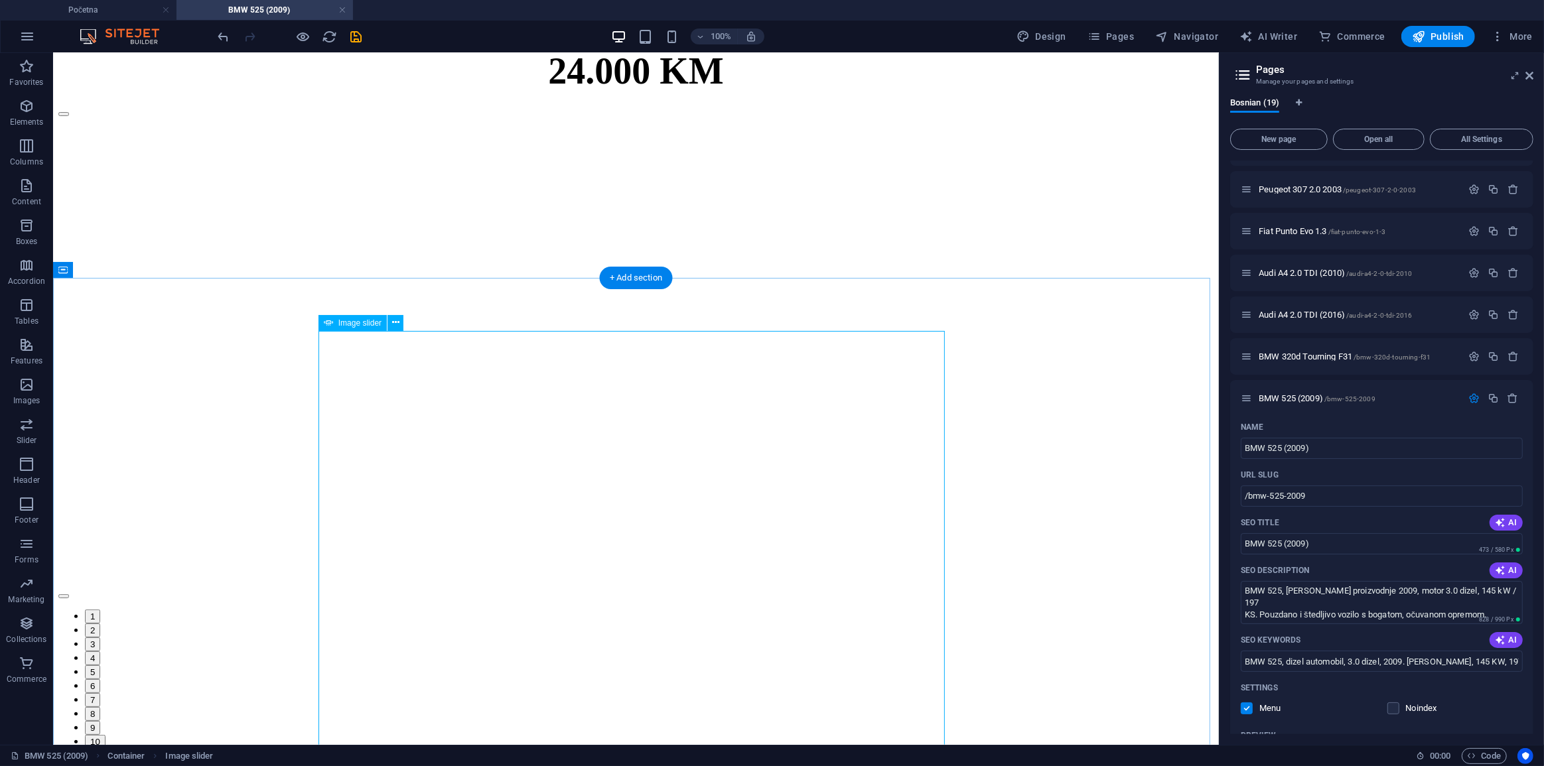
scroll to position [352, 0]
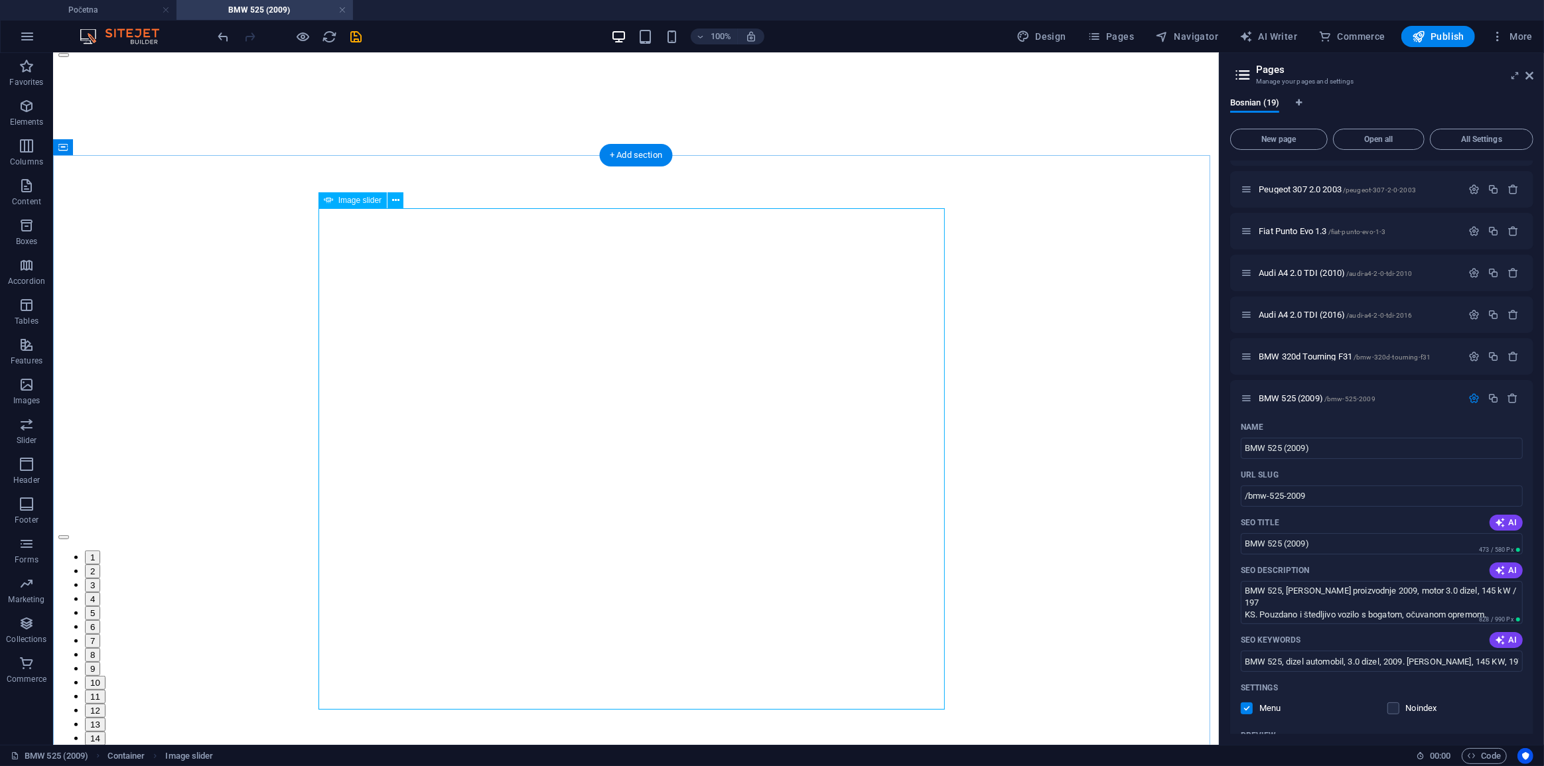
select select "ms"
select select "s"
select select "progressive"
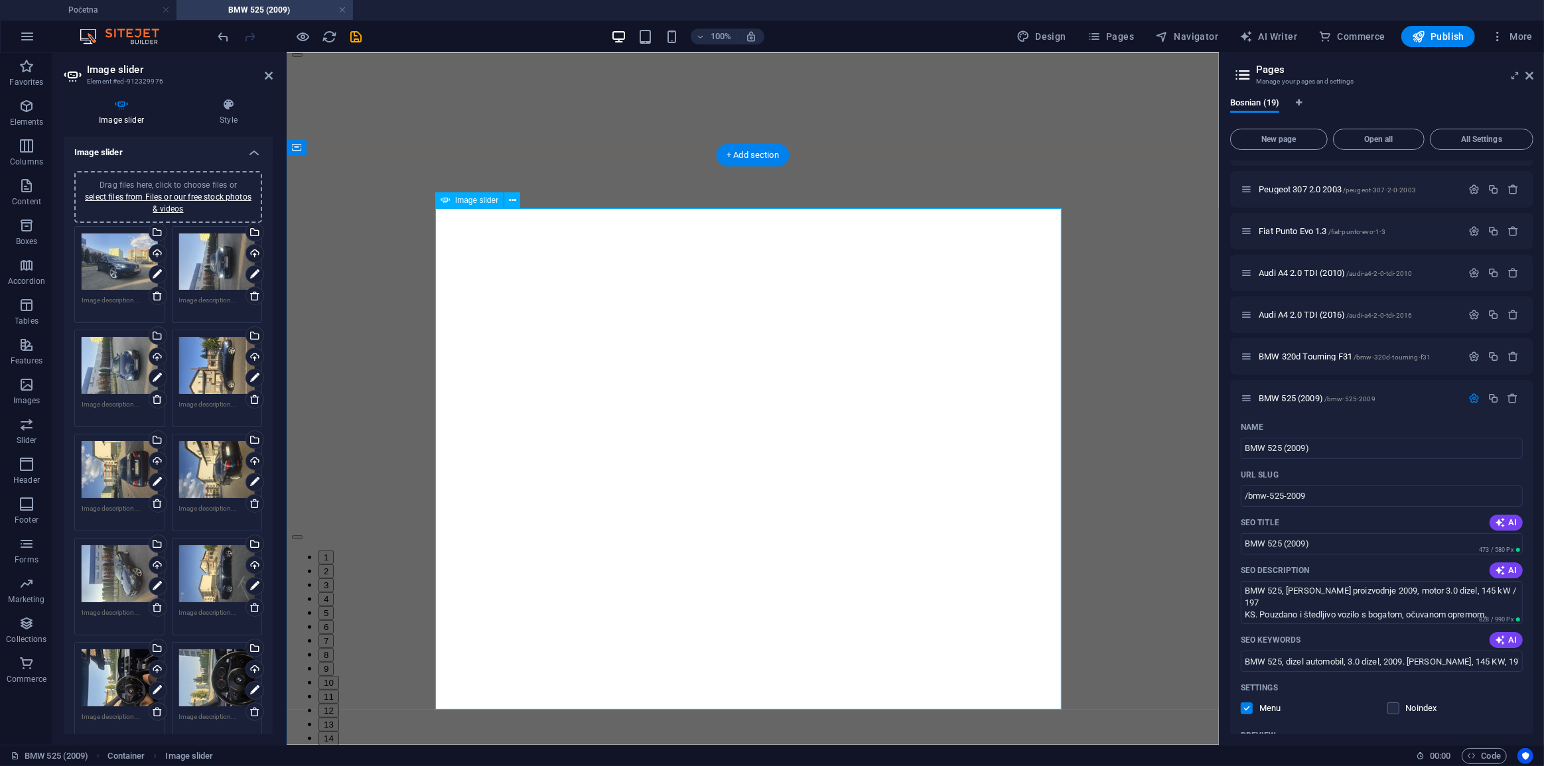
click at [623, 684] on div "1 2 3 4 5 6 7 8 9 10 11 12 13 14 15 16" at bounding box center [752, 409] width 922 height 728
click at [625, 564] on li "1" at bounding box center [765, 557] width 895 height 14
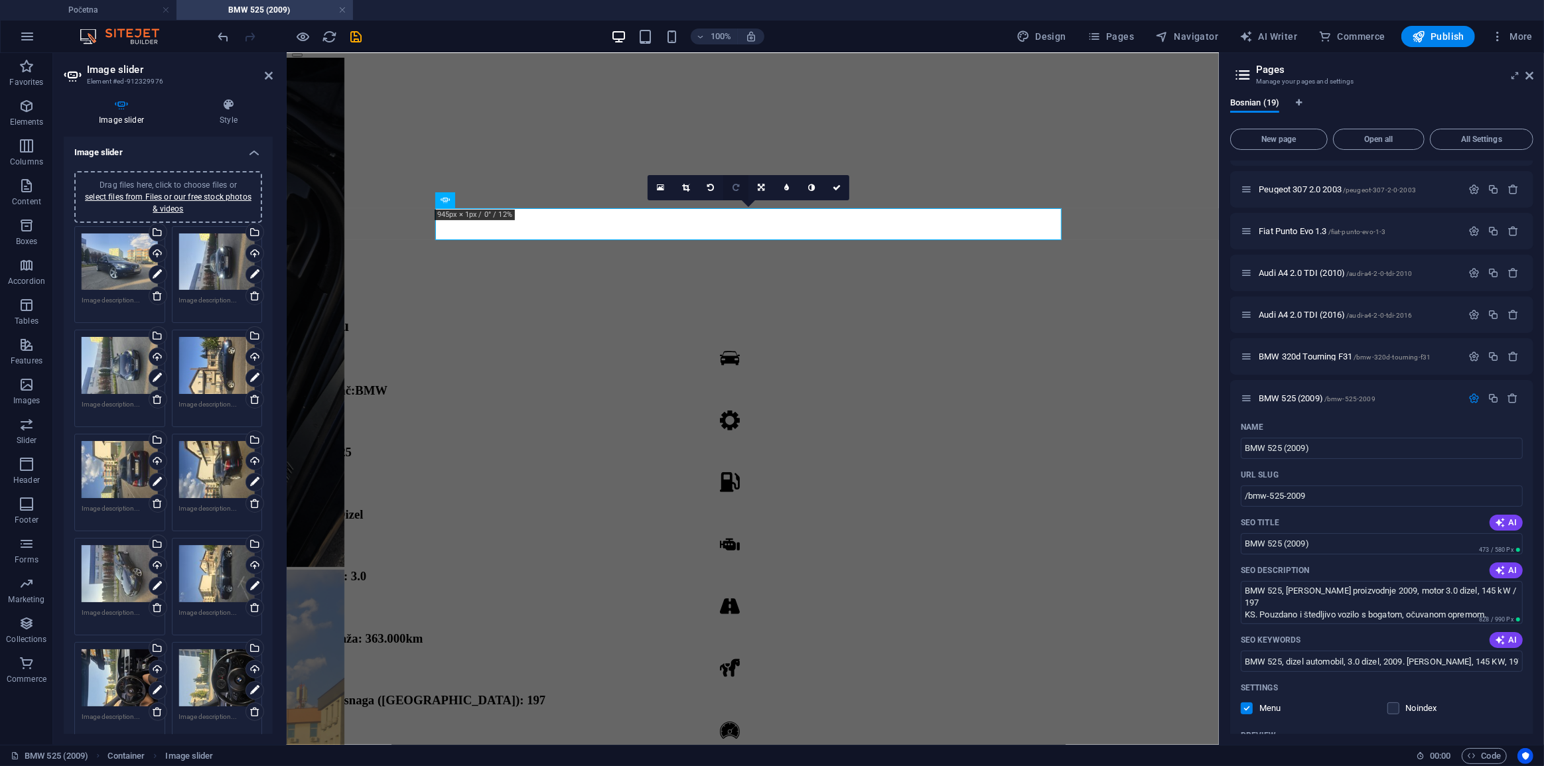
click at [738, 187] on icon at bounding box center [736, 188] width 7 height 8
click at [333, 108] on button "2" at bounding box center [325, 101] width 15 height 14
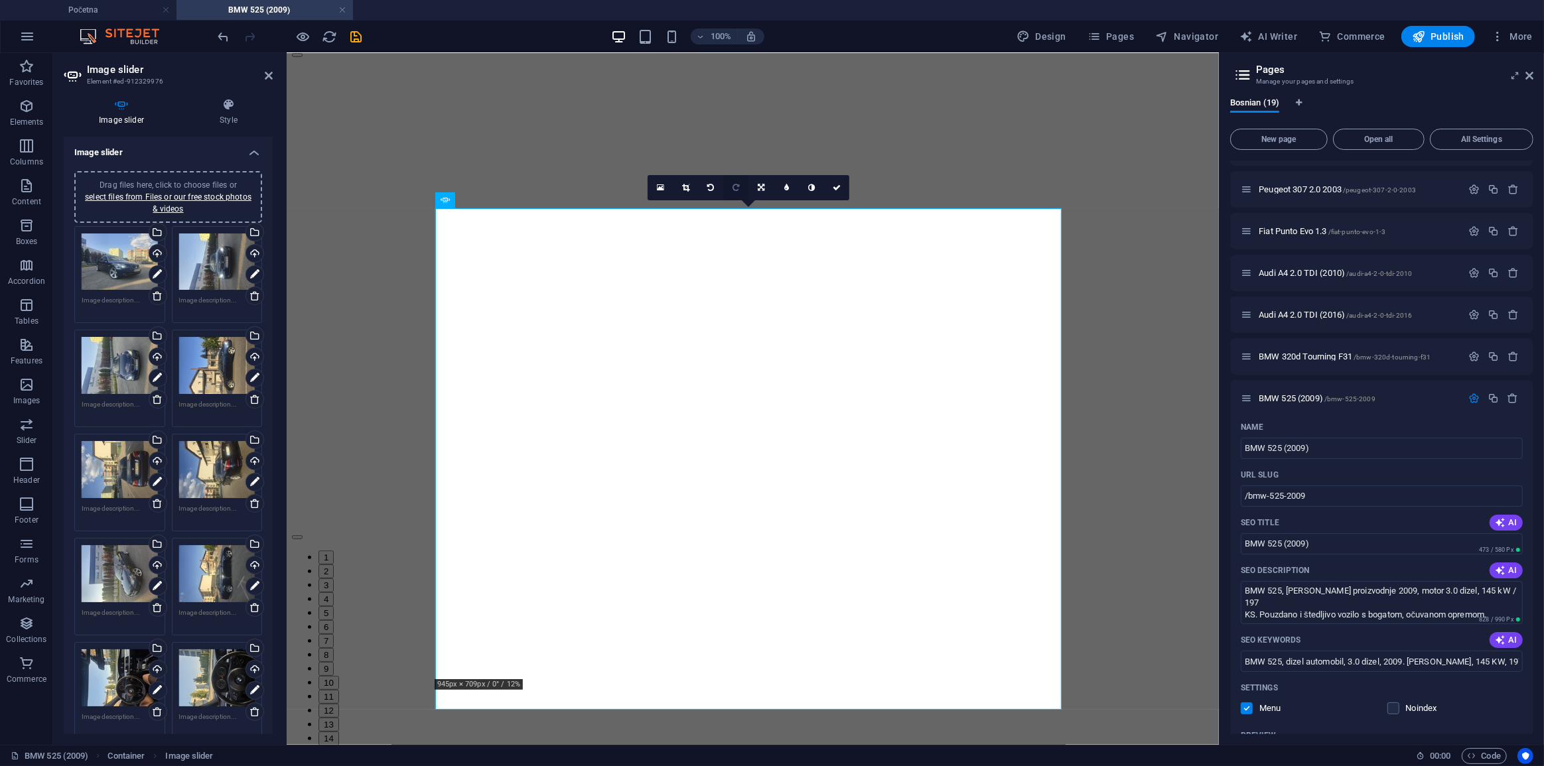
click at [729, 189] on link at bounding box center [735, 187] width 25 height 25
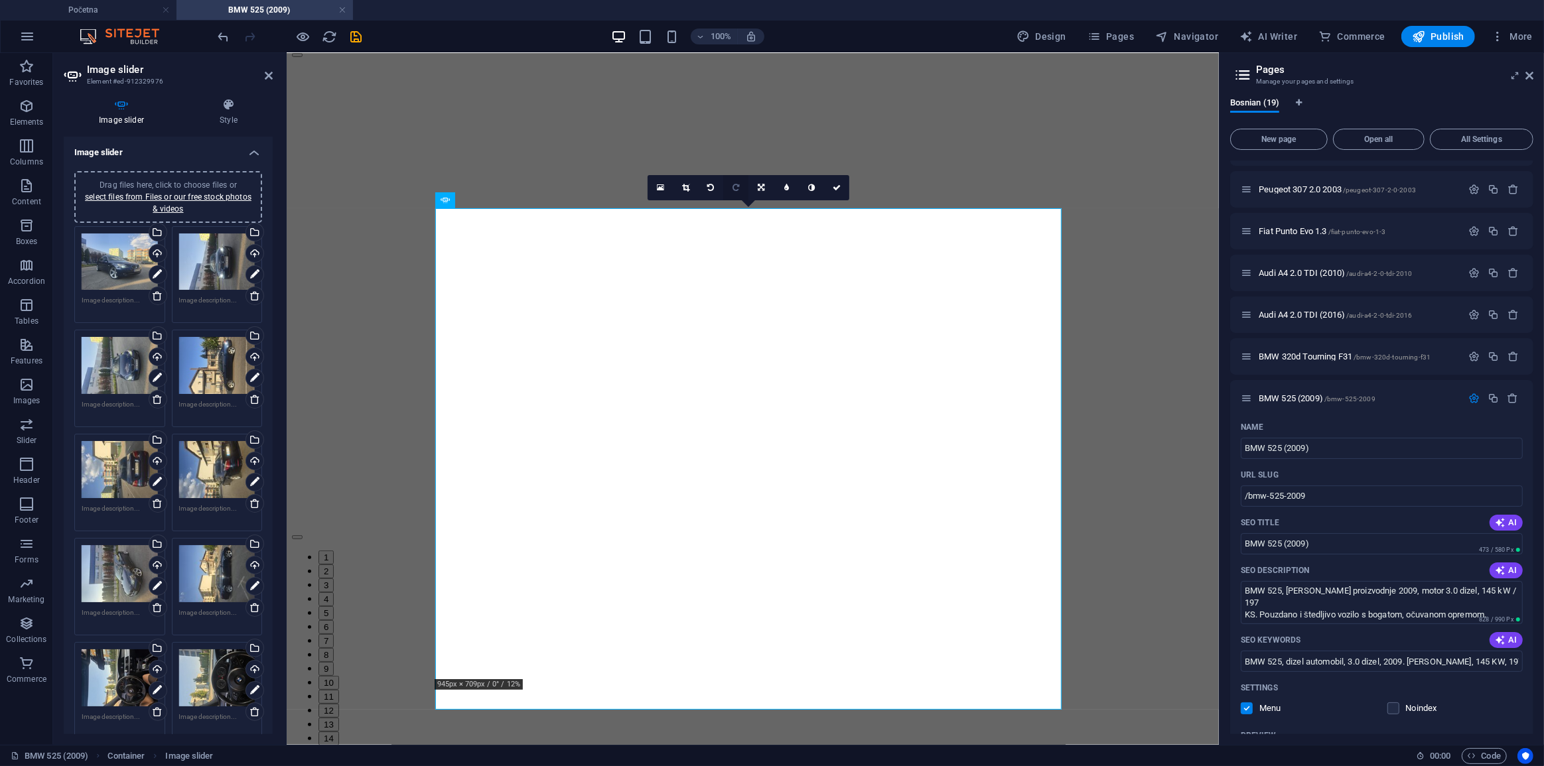
click at [731, 191] on link at bounding box center [735, 187] width 25 height 25
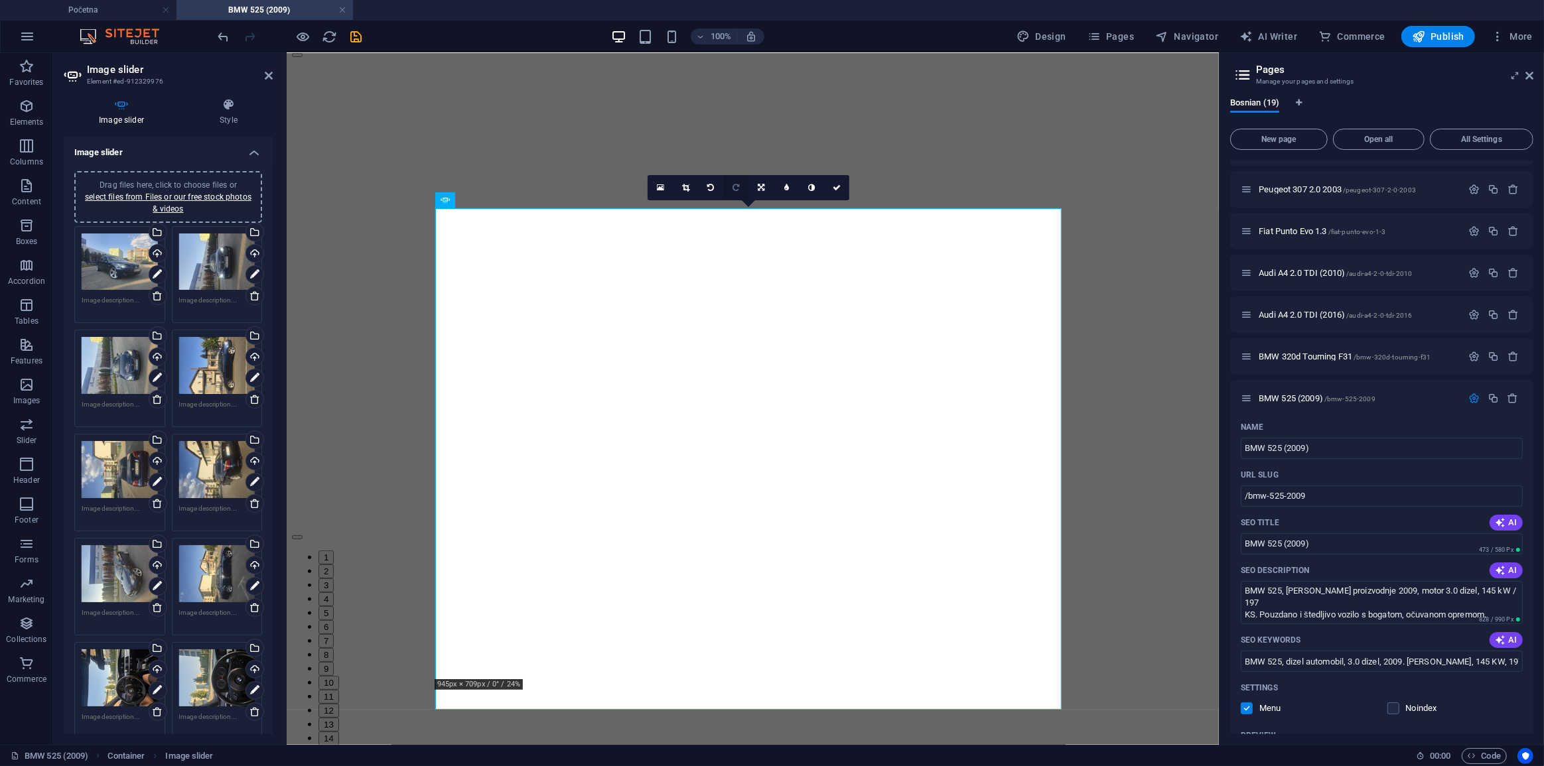
click at [731, 189] on link at bounding box center [735, 187] width 25 height 25
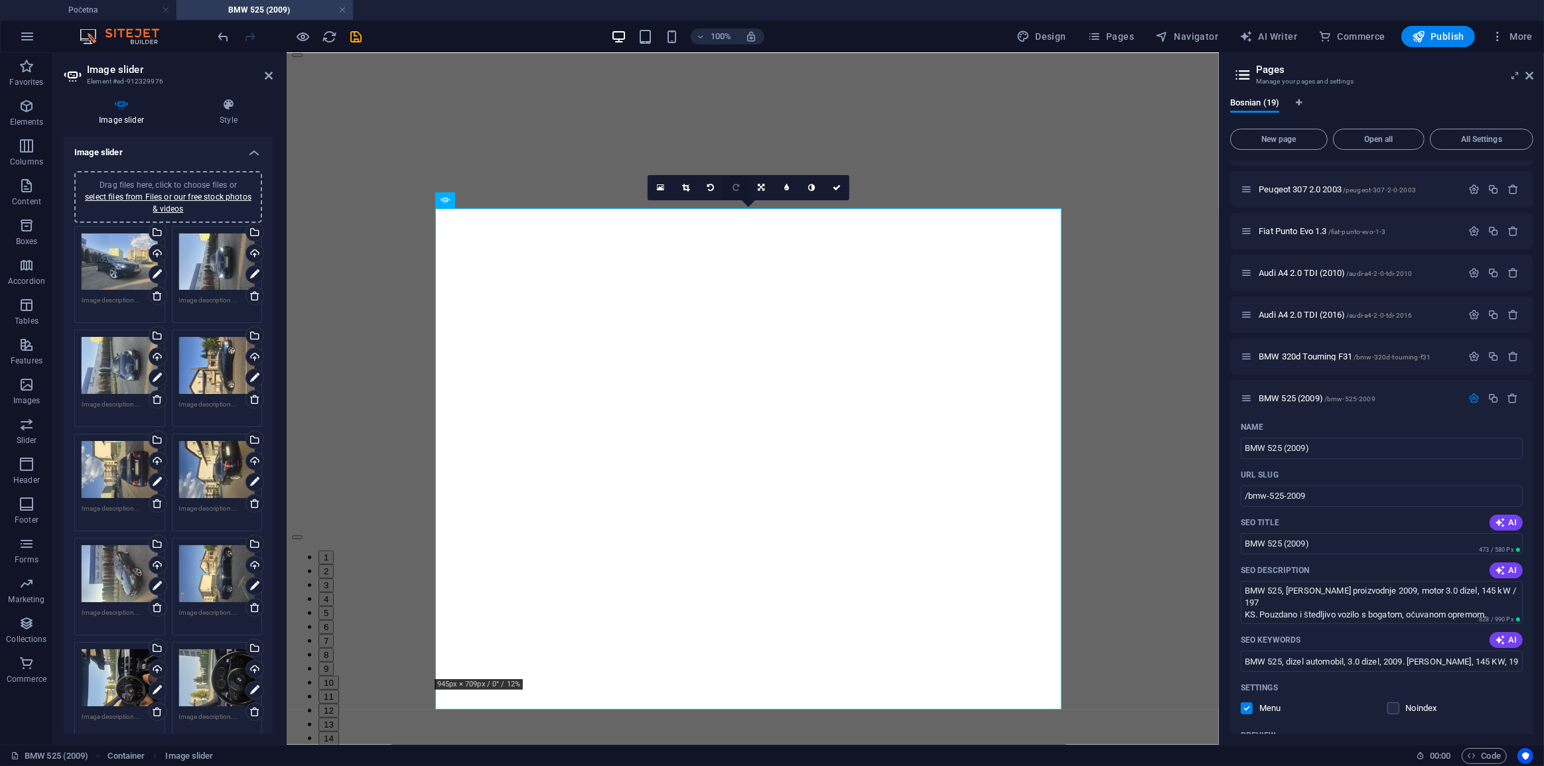
click at [735, 189] on icon at bounding box center [736, 188] width 7 height 8
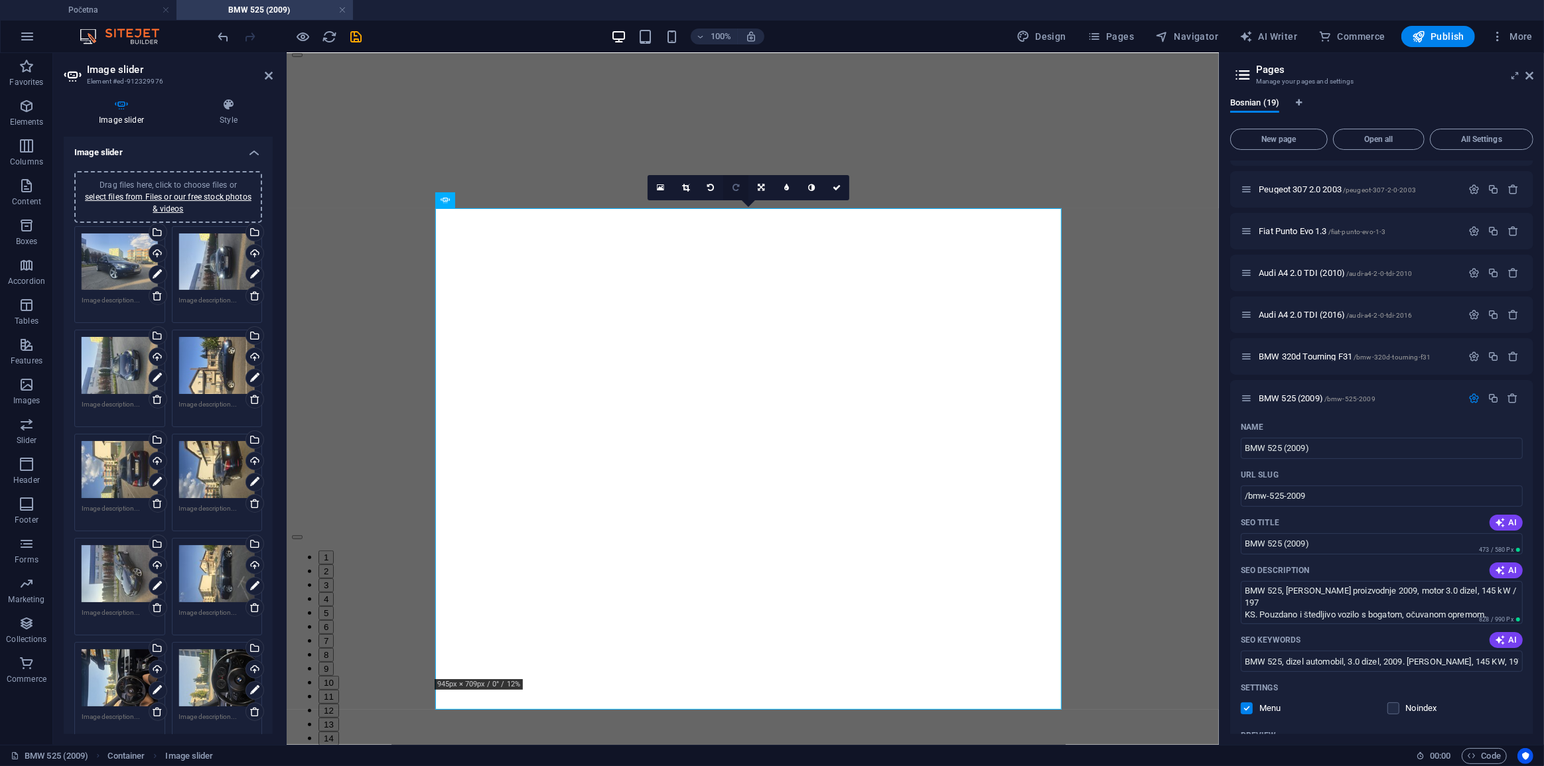
click at [737, 189] on icon at bounding box center [736, 188] width 7 height 8
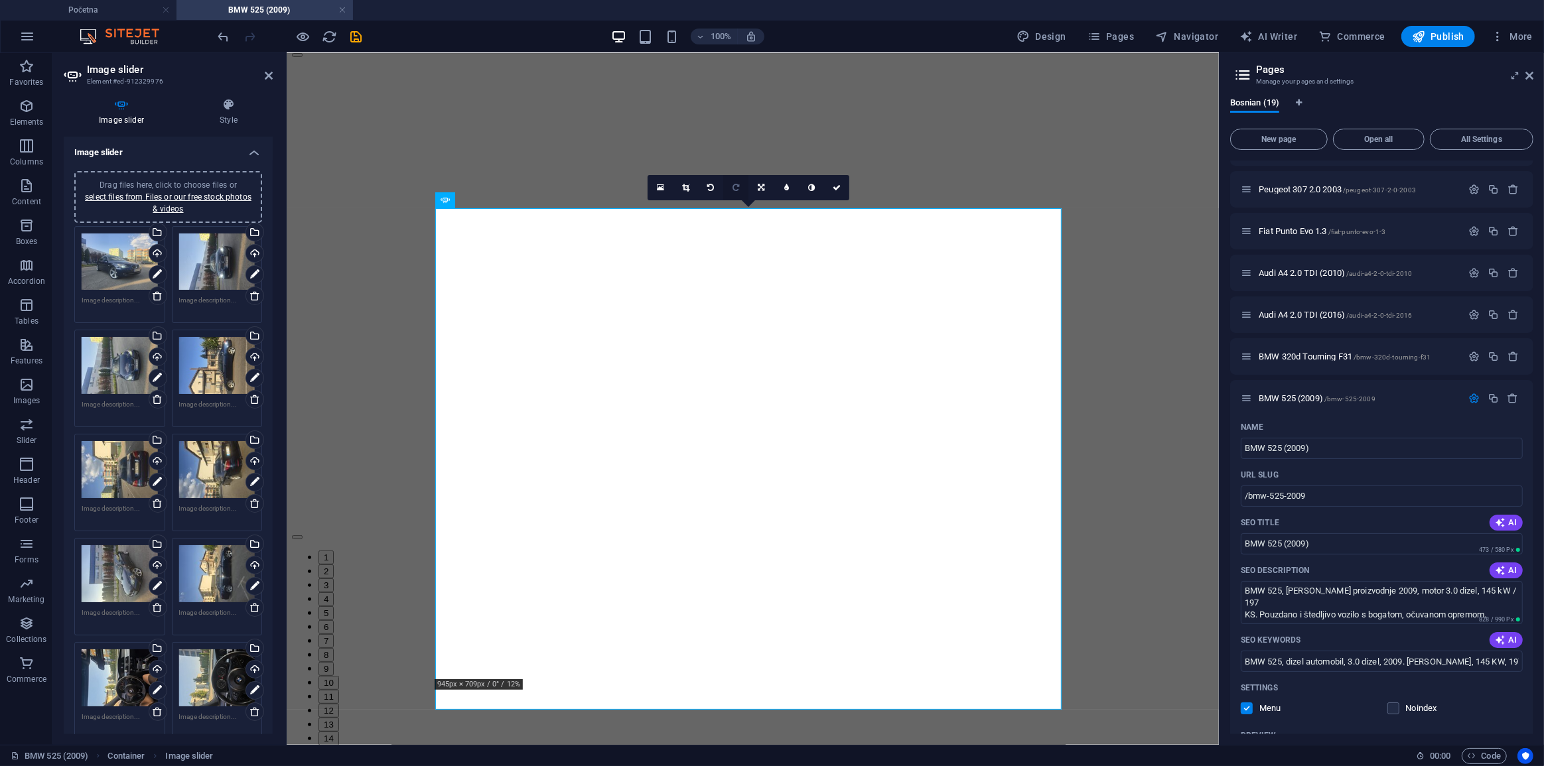
click at [745, 186] on link at bounding box center [735, 187] width 25 height 25
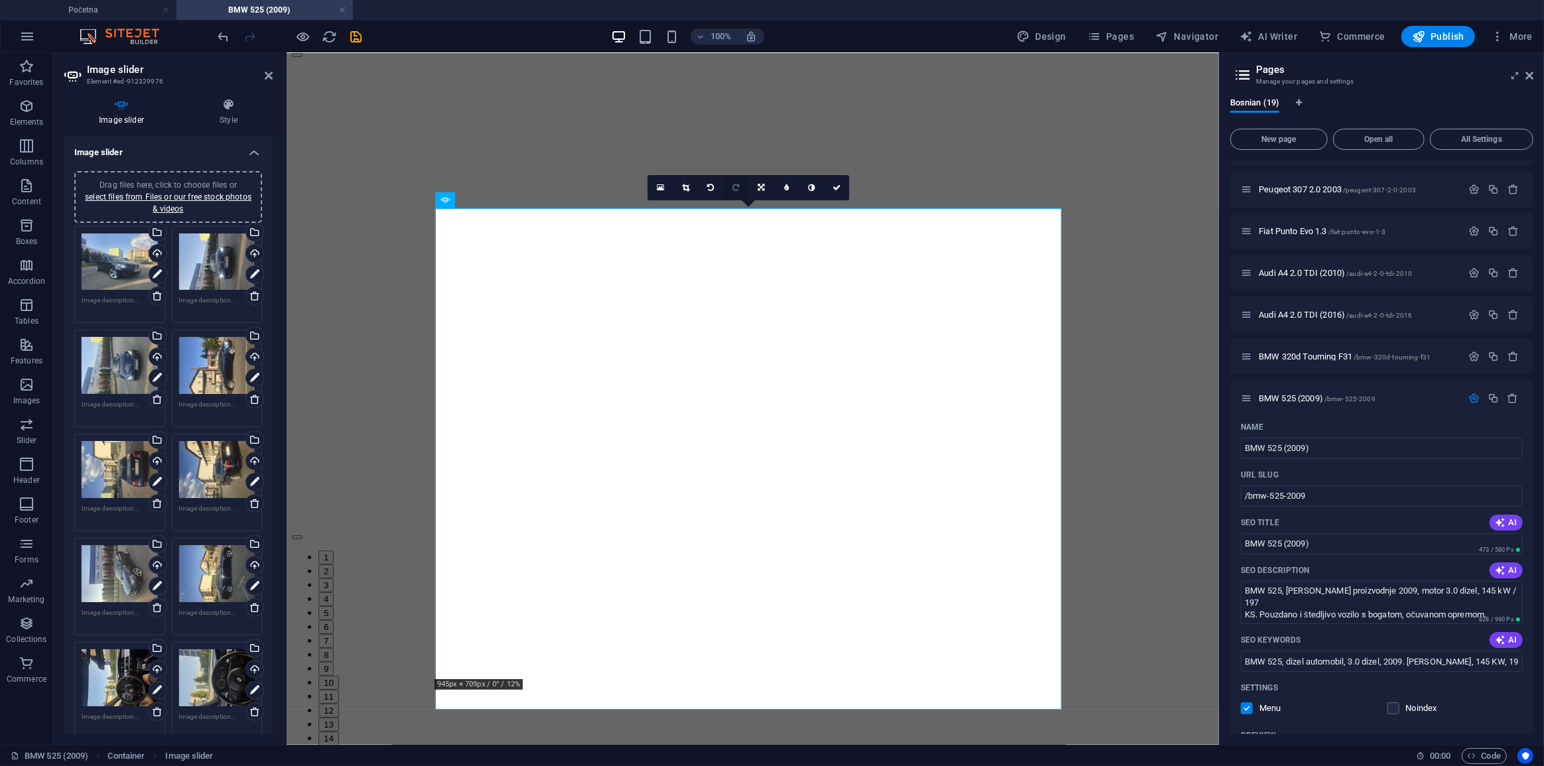
click at [738, 194] on link at bounding box center [735, 187] width 25 height 25
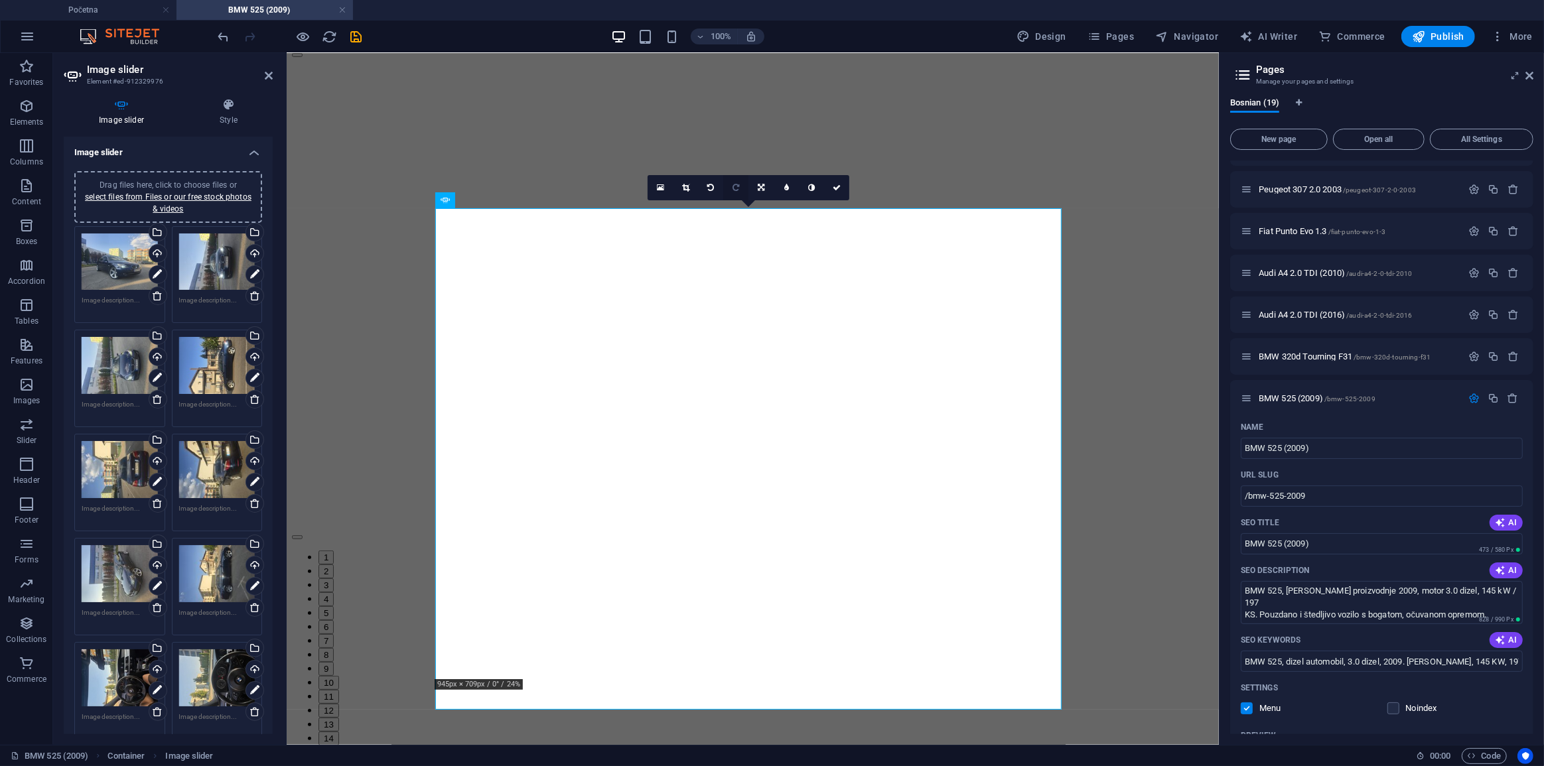
click at [743, 191] on link at bounding box center [735, 187] width 25 height 25
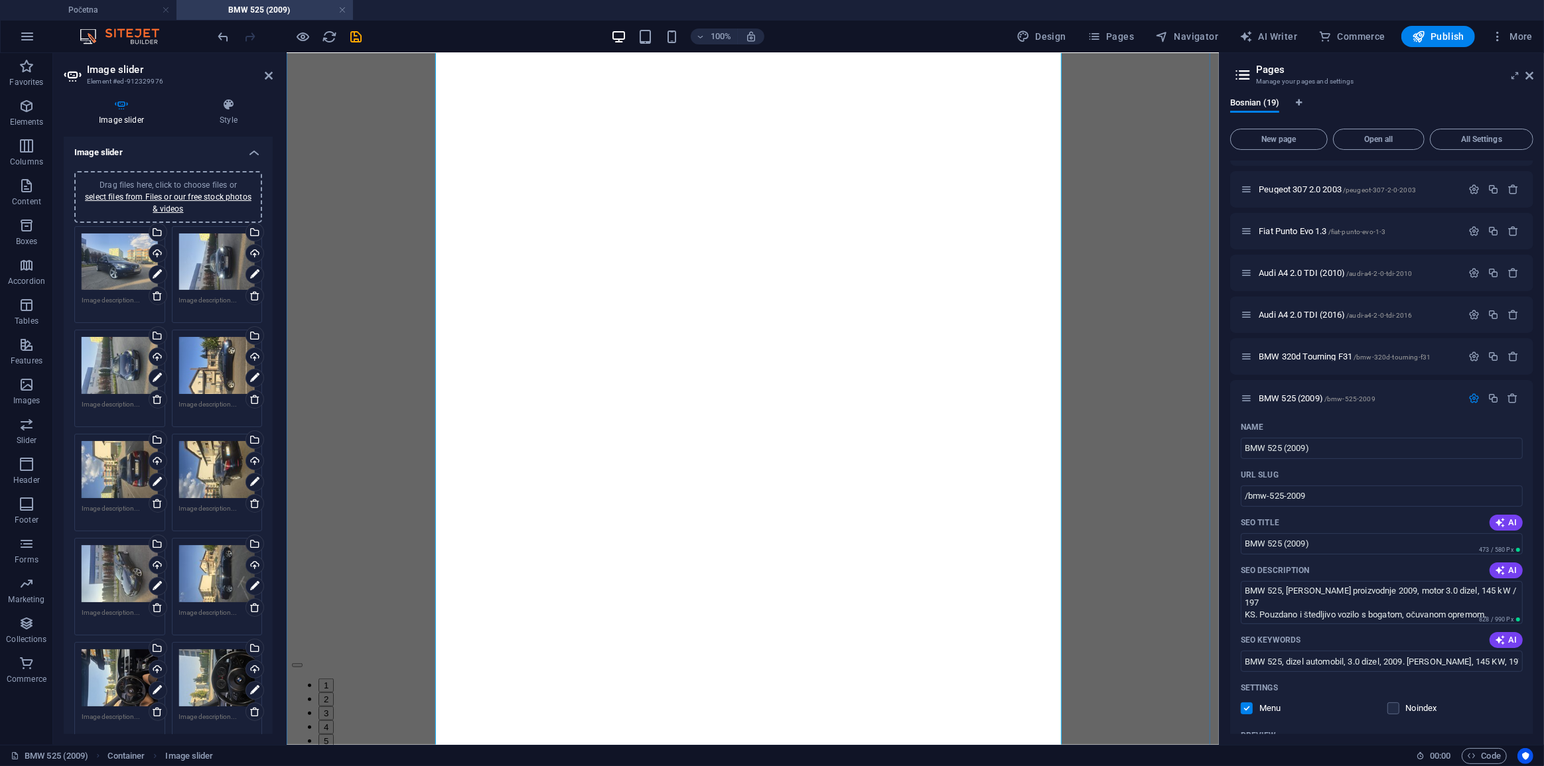
scroll to position [594, 0]
click at [302, 660] on button "button" at bounding box center [296, 662] width 11 height 4
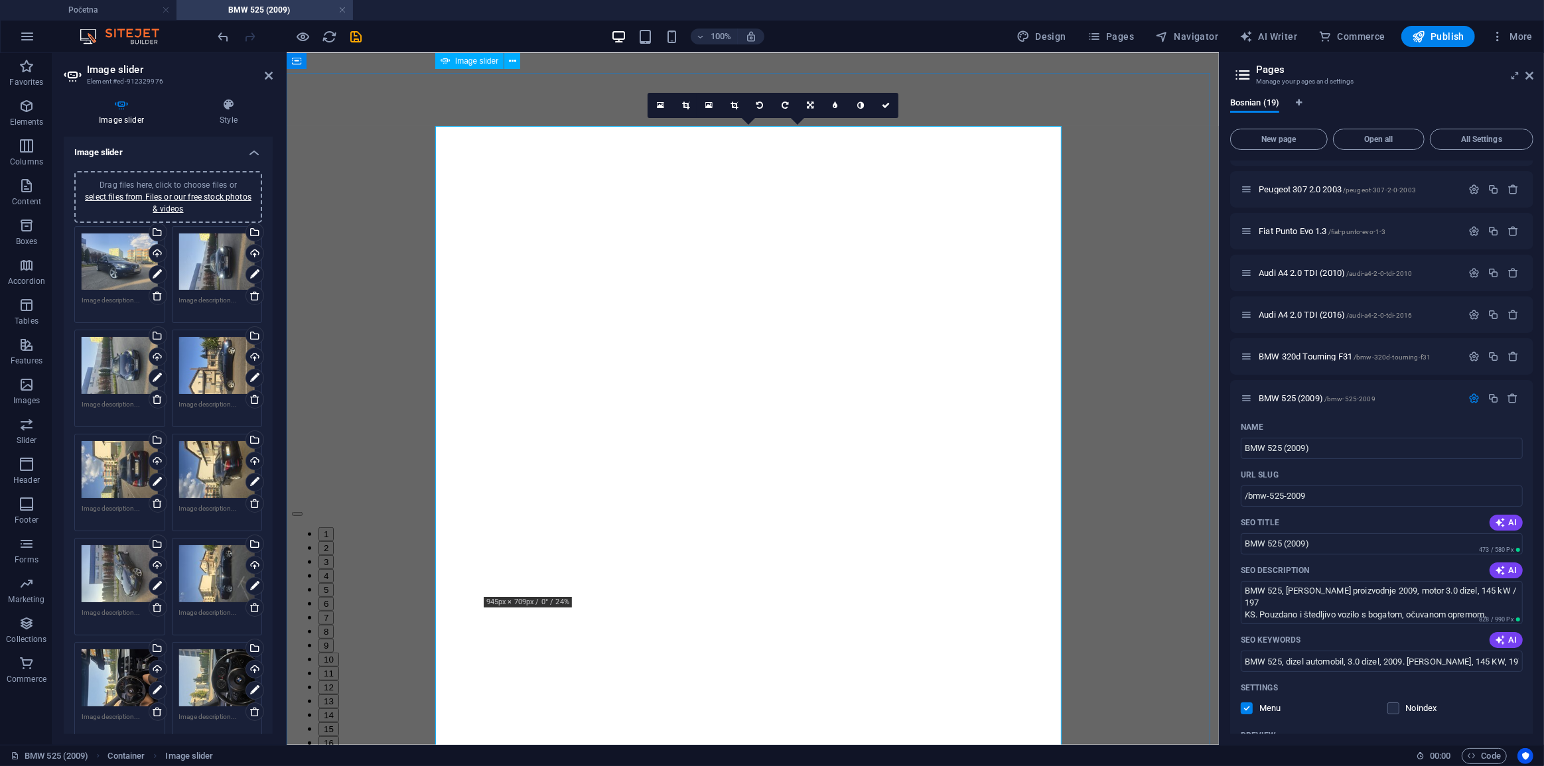
scroll to position [411, 0]
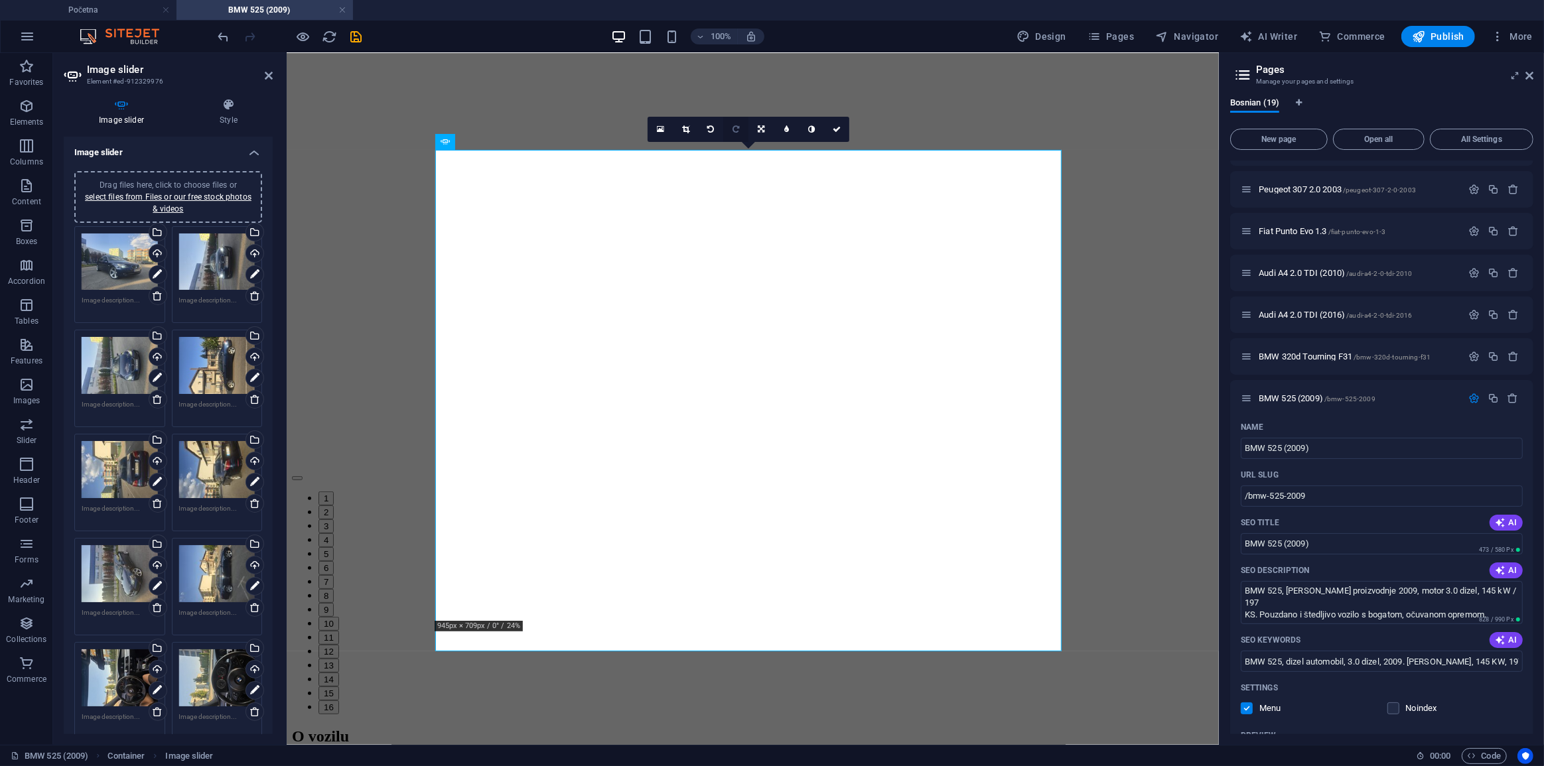
click at [742, 127] on link at bounding box center [735, 129] width 25 height 25
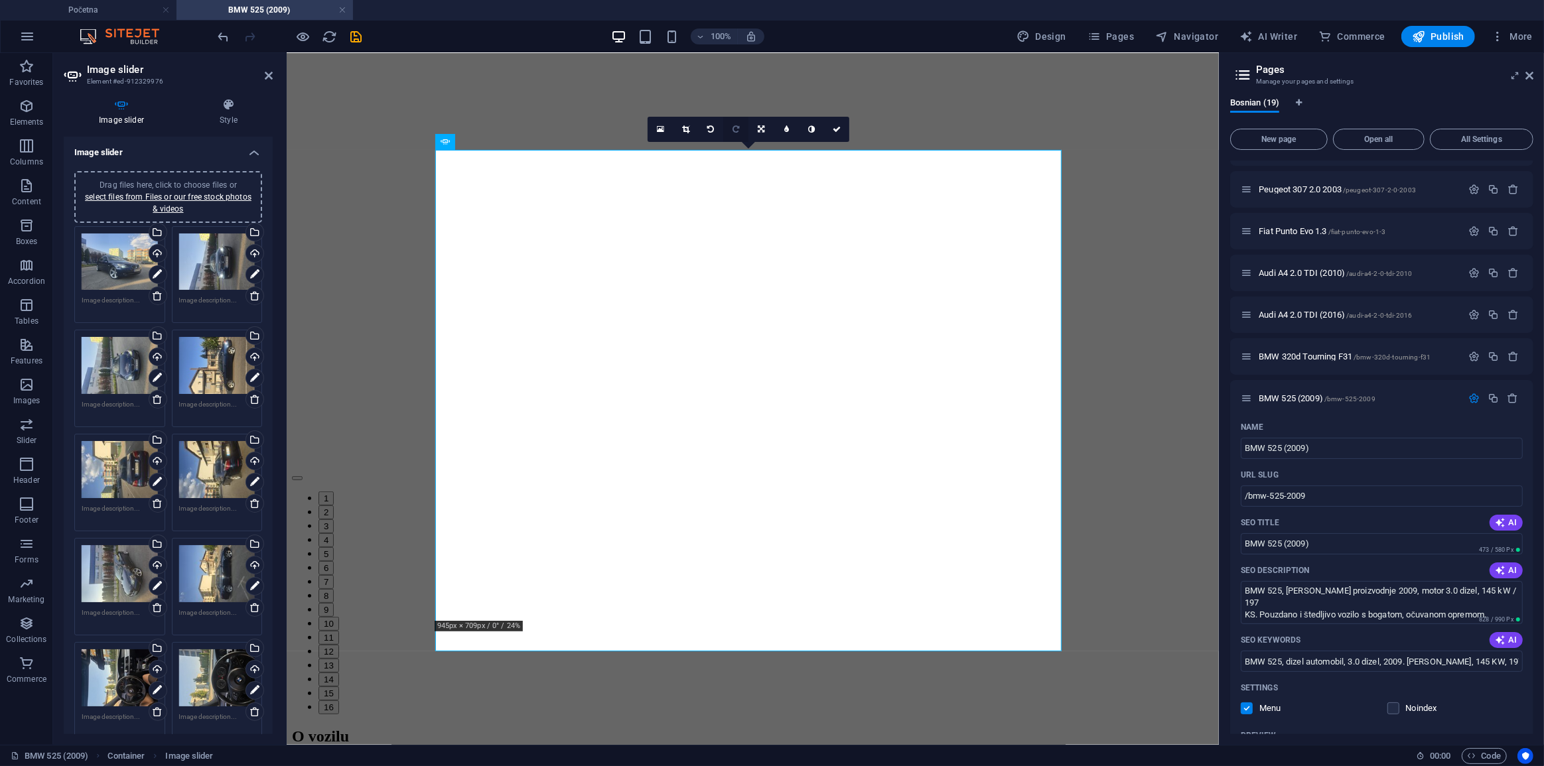
click at [743, 127] on link at bounding box center [735, 129] width 25 height 25
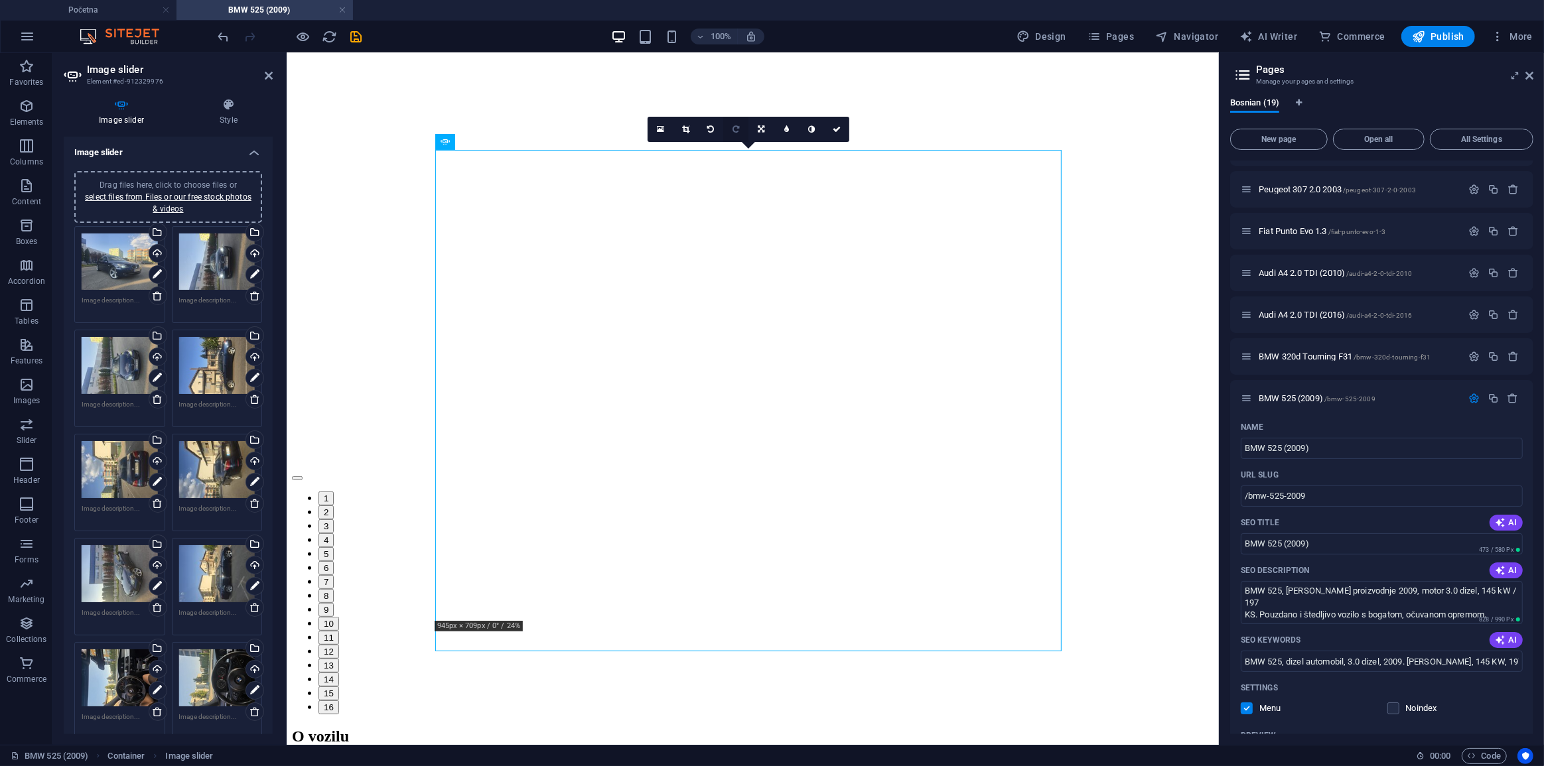
click at [738, 131] on icon at bounding box center [736, 129] width 7 height 8
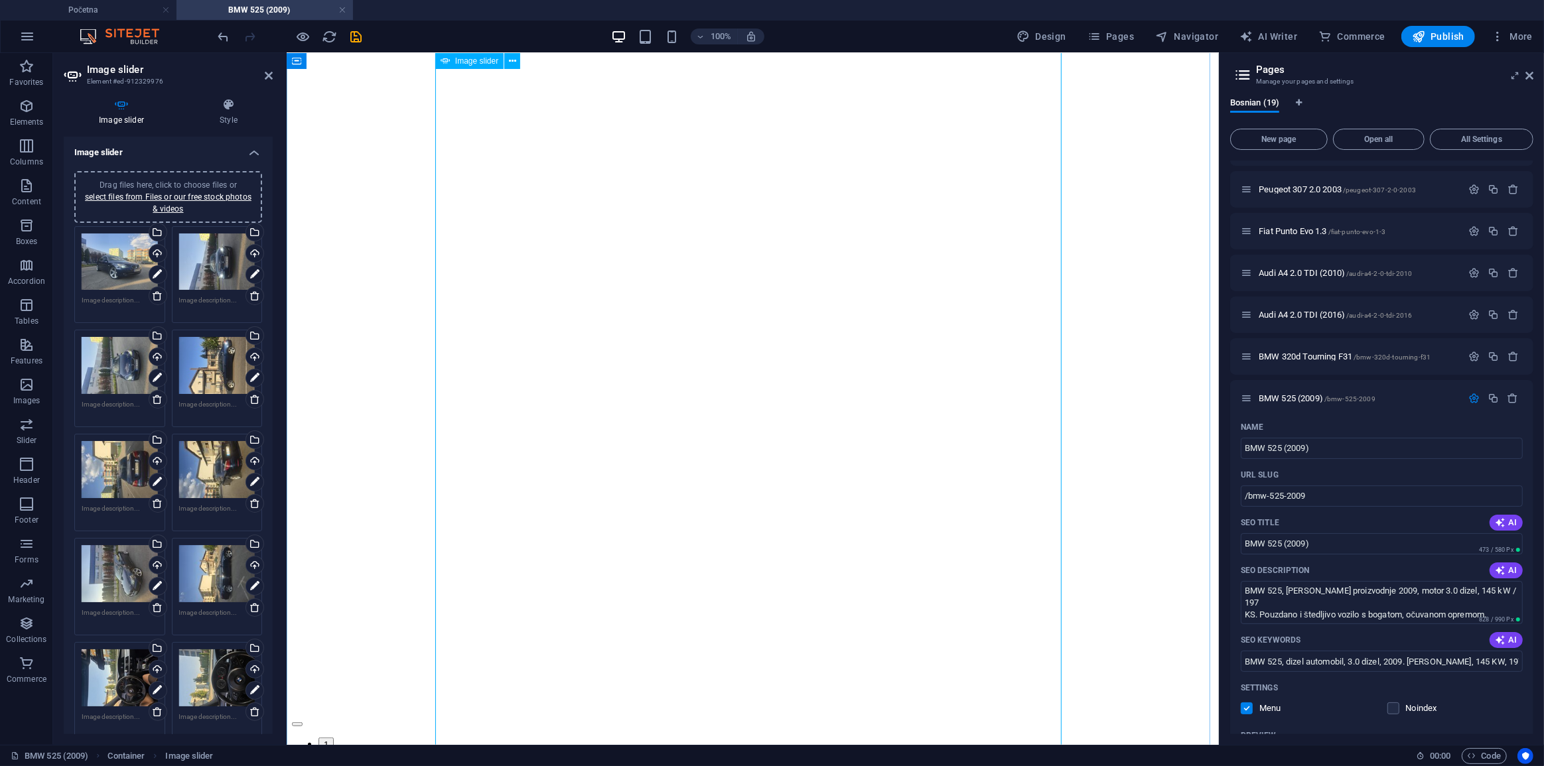
click at [302, 722] on button "button" at bounding box center [296, 724] width 11 height 4
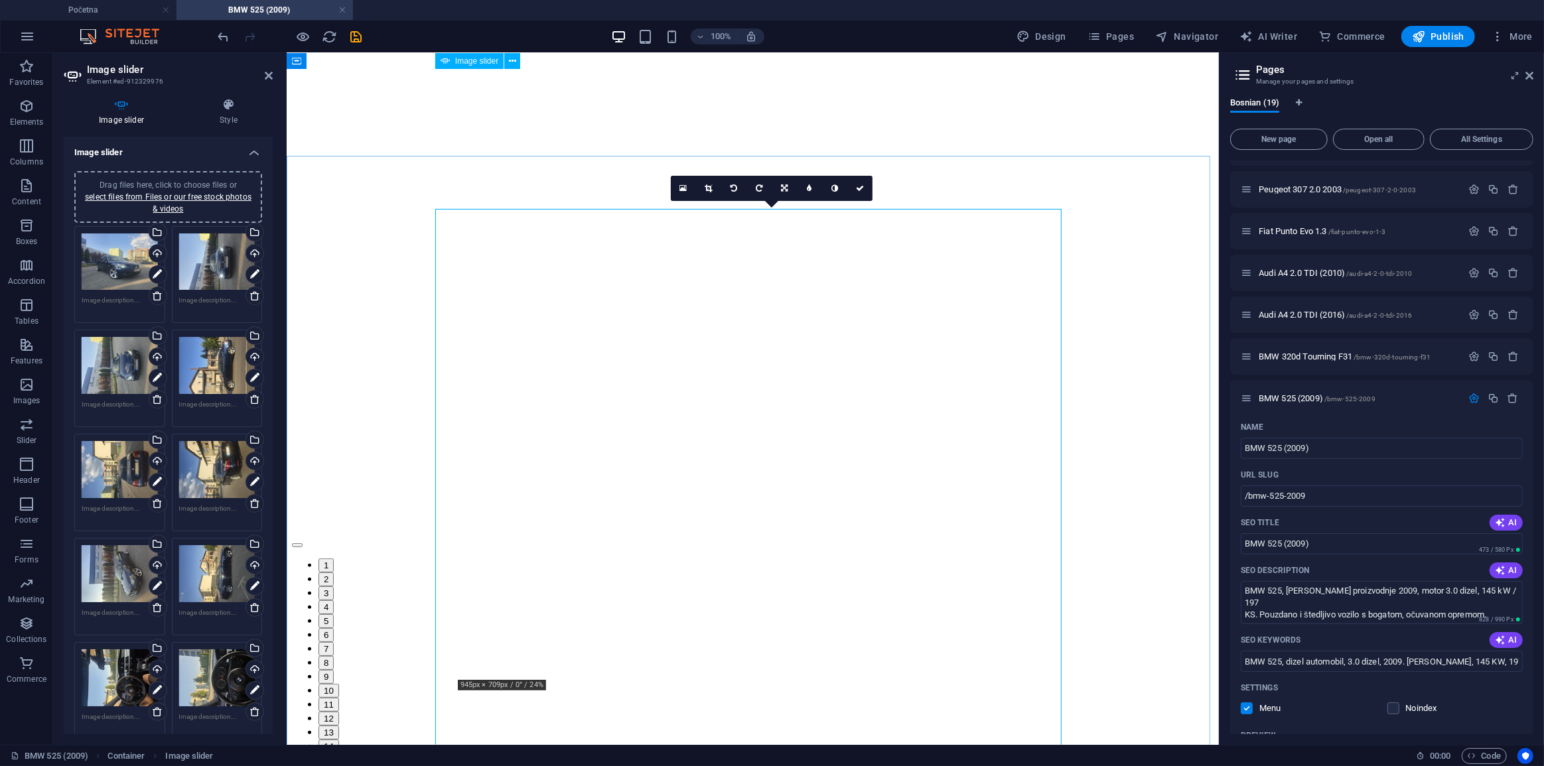
scroll to position [349, 0]
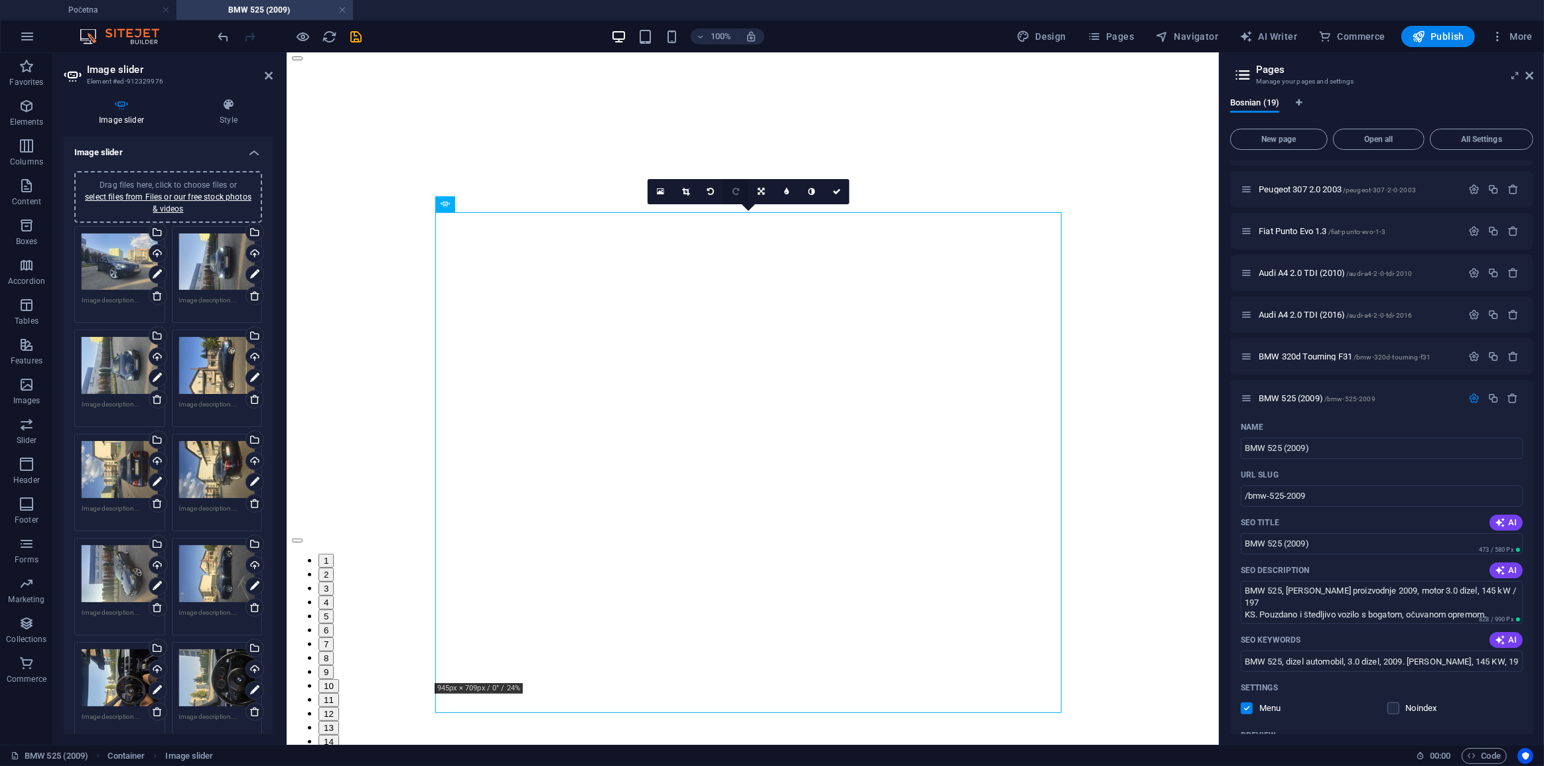
click at [733, 188] on icon at bounding box center [736, 192] width 7 height 8
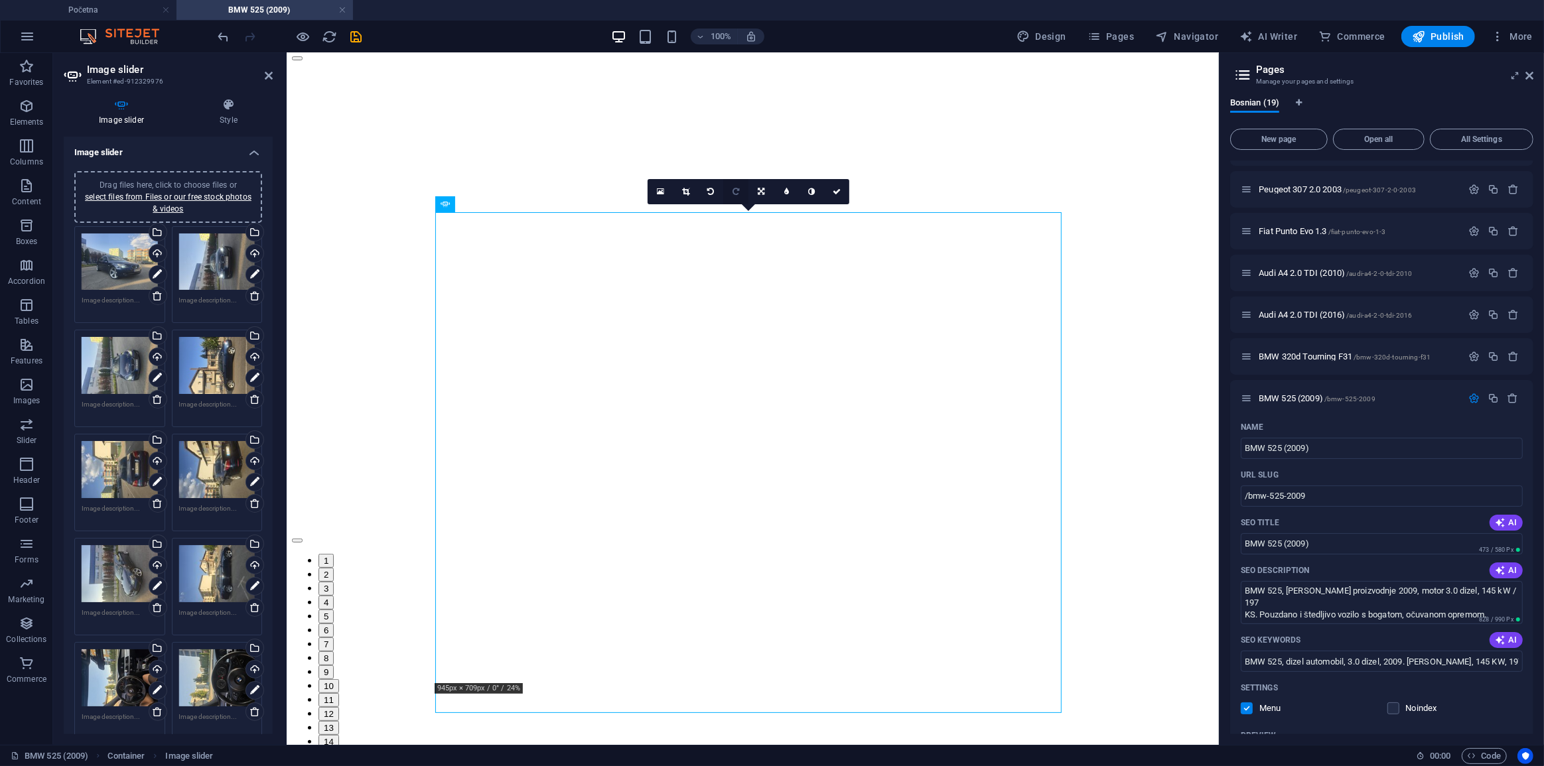
click at [738, 192] on icon at bounding box center [736, 192] width 7 height 8
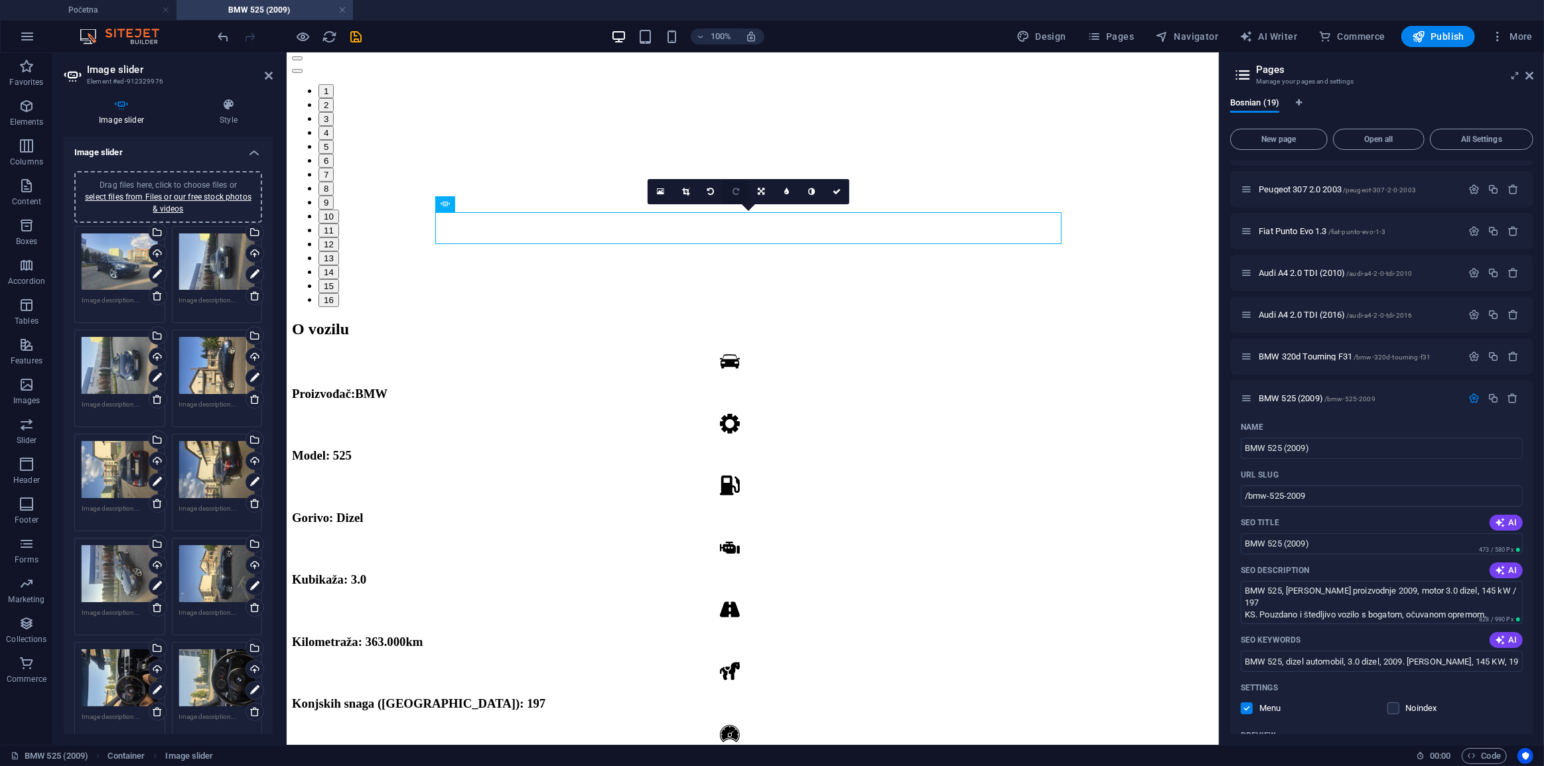
click at [731, 192] on link at bounding box center [735, 191] width 25 height 25
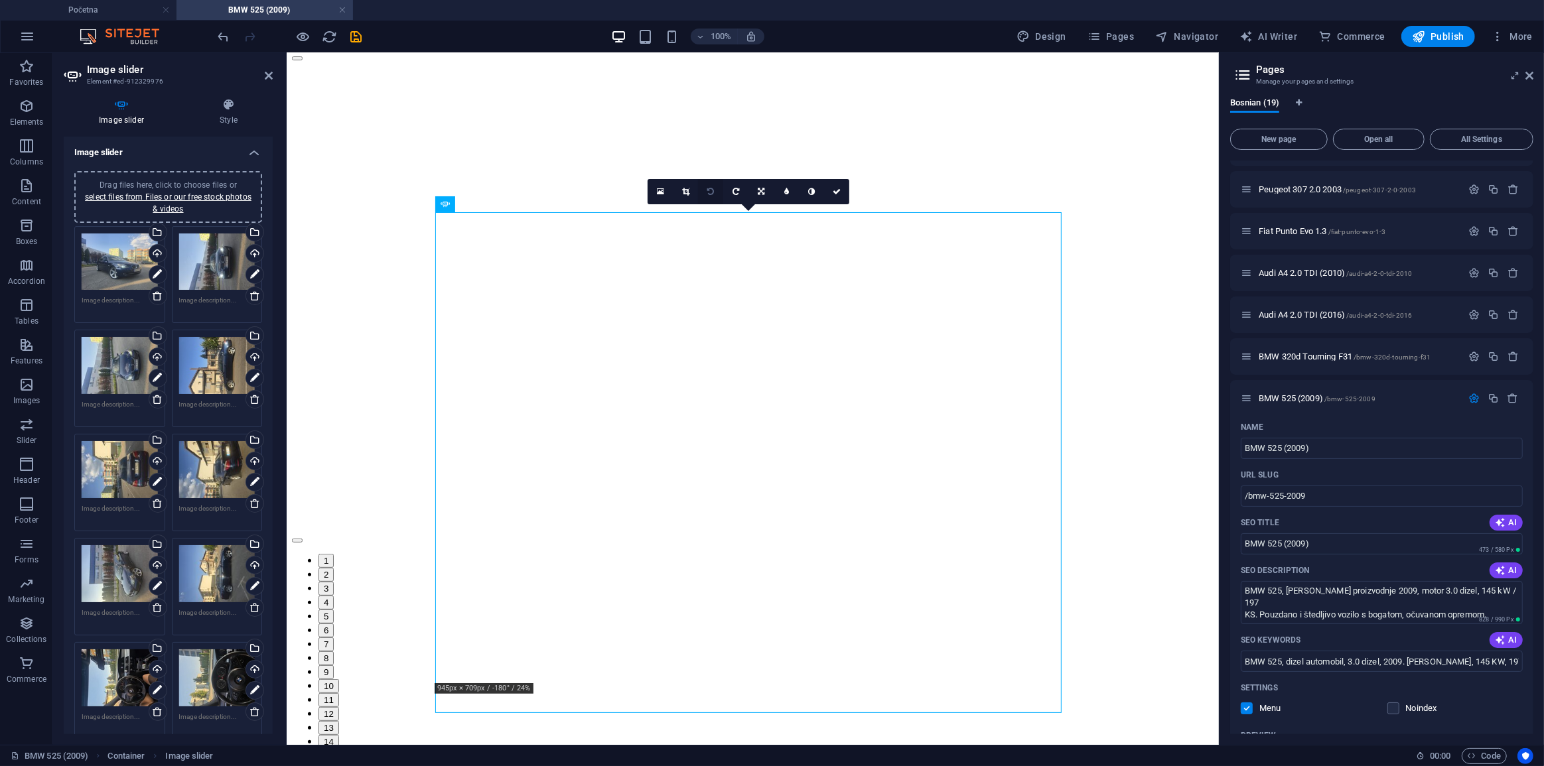
click at [709, 189] on icon at bounding box center [710, 192] width 7 height 8
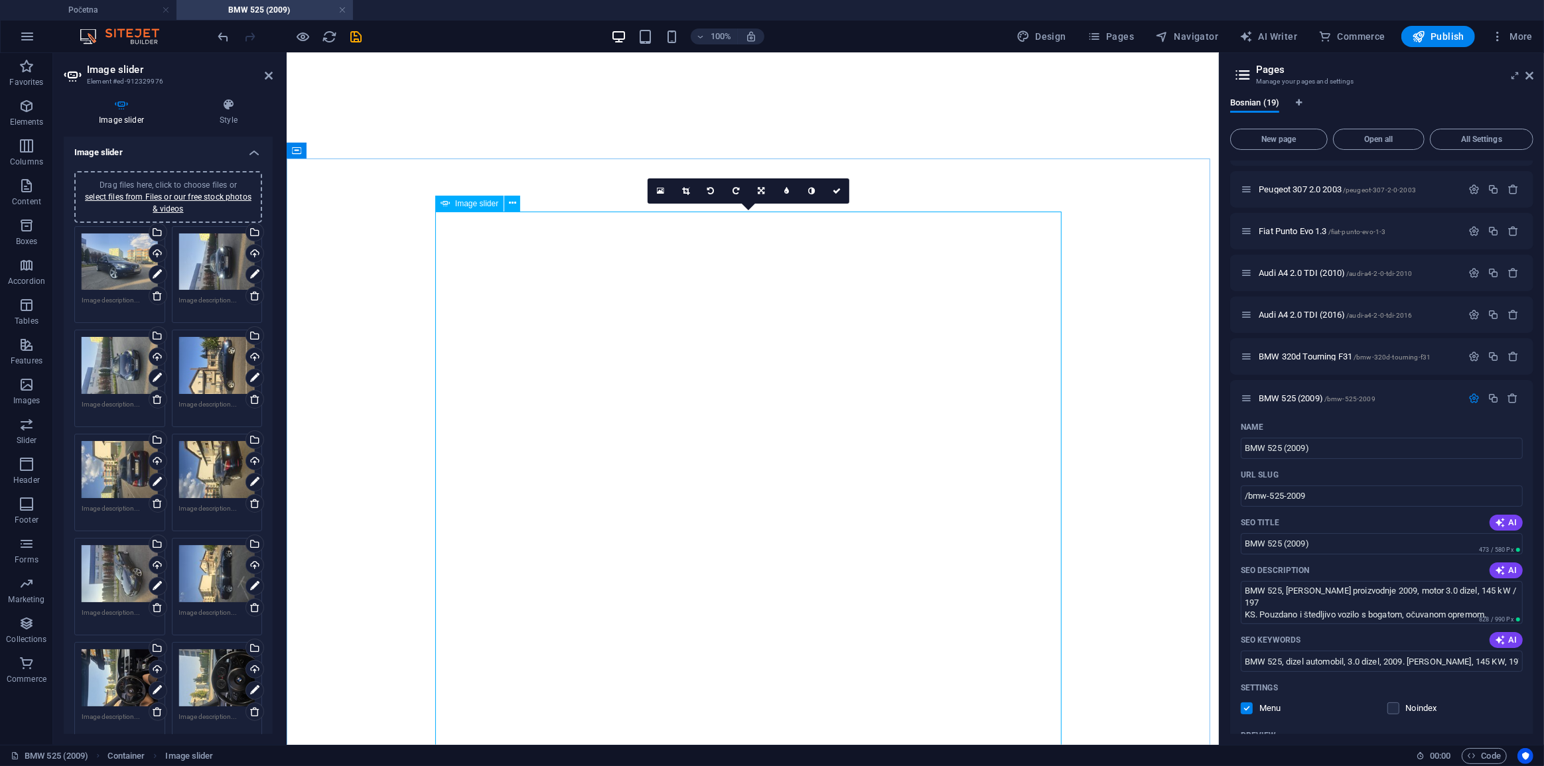
scroll to position [409, 0]
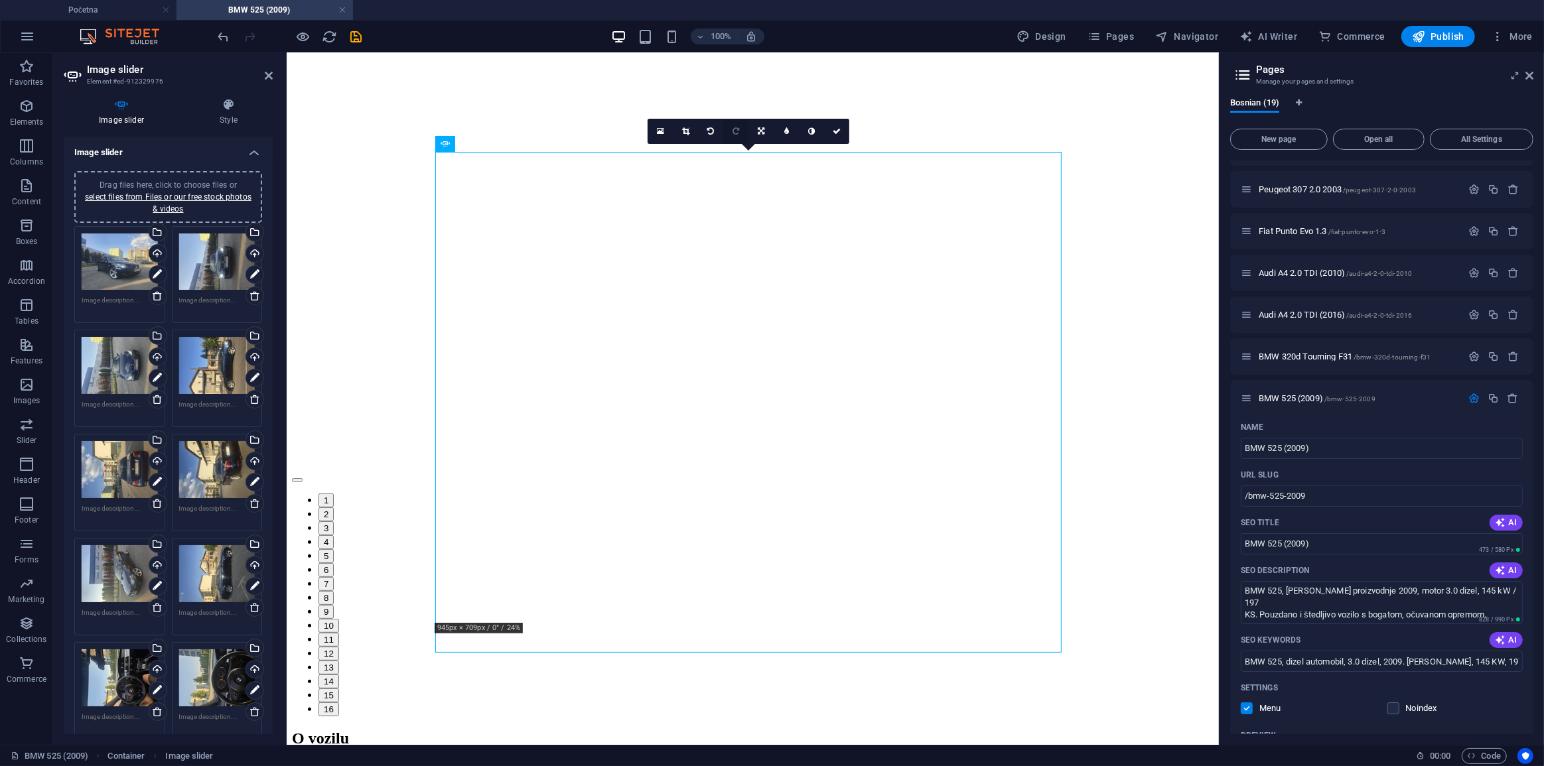
click at [738, 129] on icon at bounding box center [736, 131] width 7 height 8
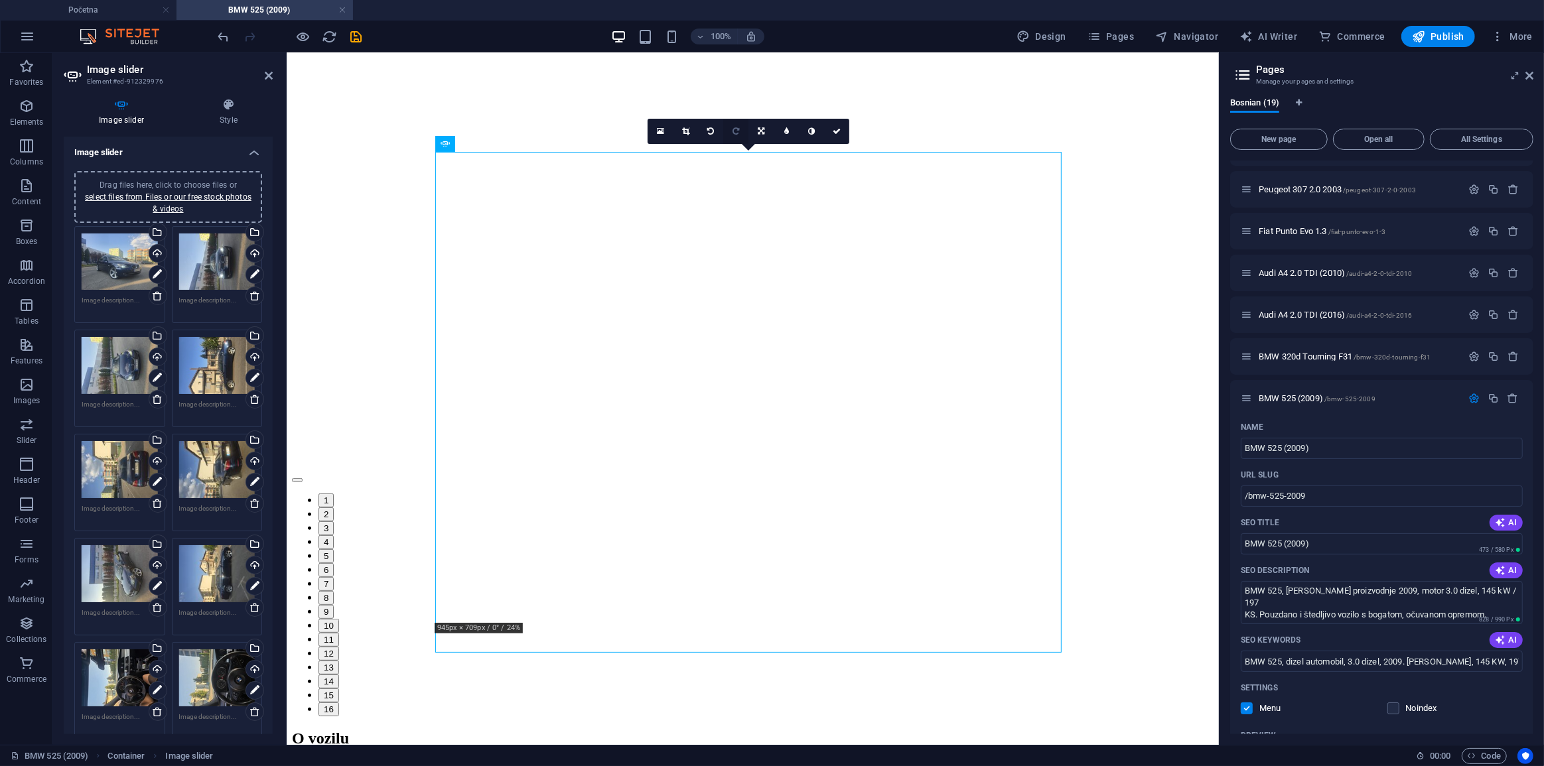
click at [738, 133] on icon at bounding box center [736, 131] width 7 height 8
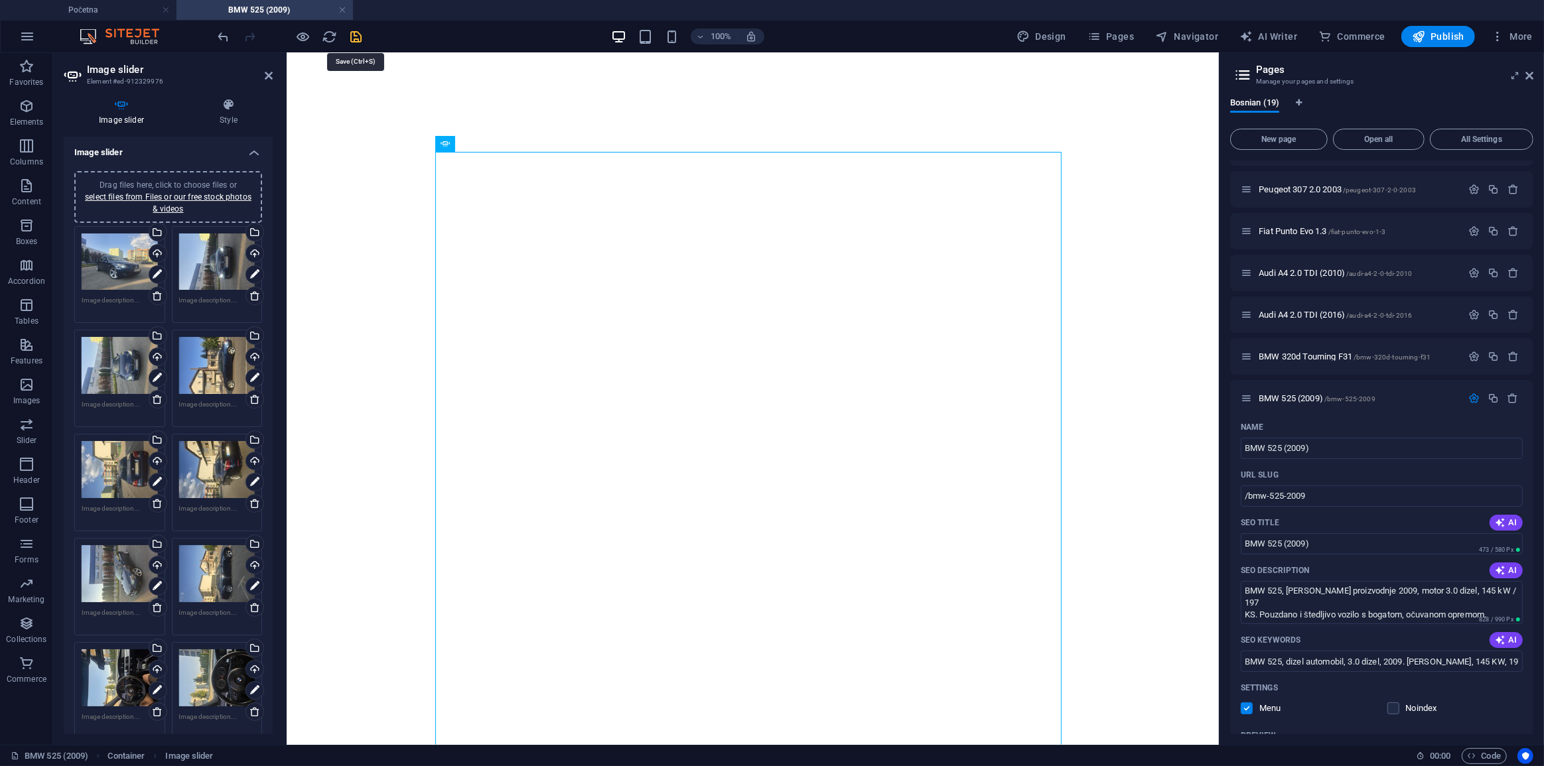
click at [360, 37] on icon "save" at bounding box center [356, 36] width 15 height 15
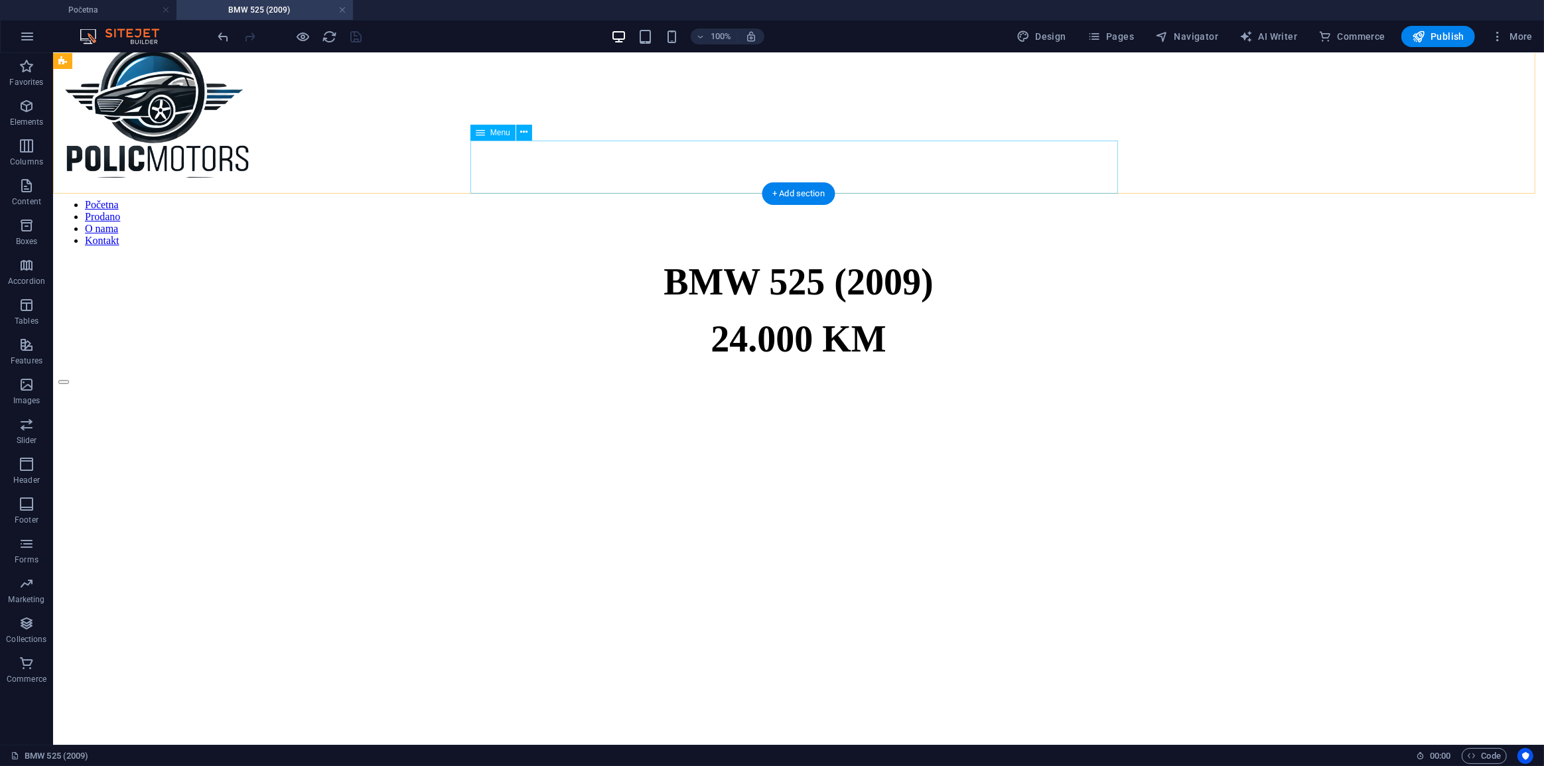
scroll to position [0, 0]
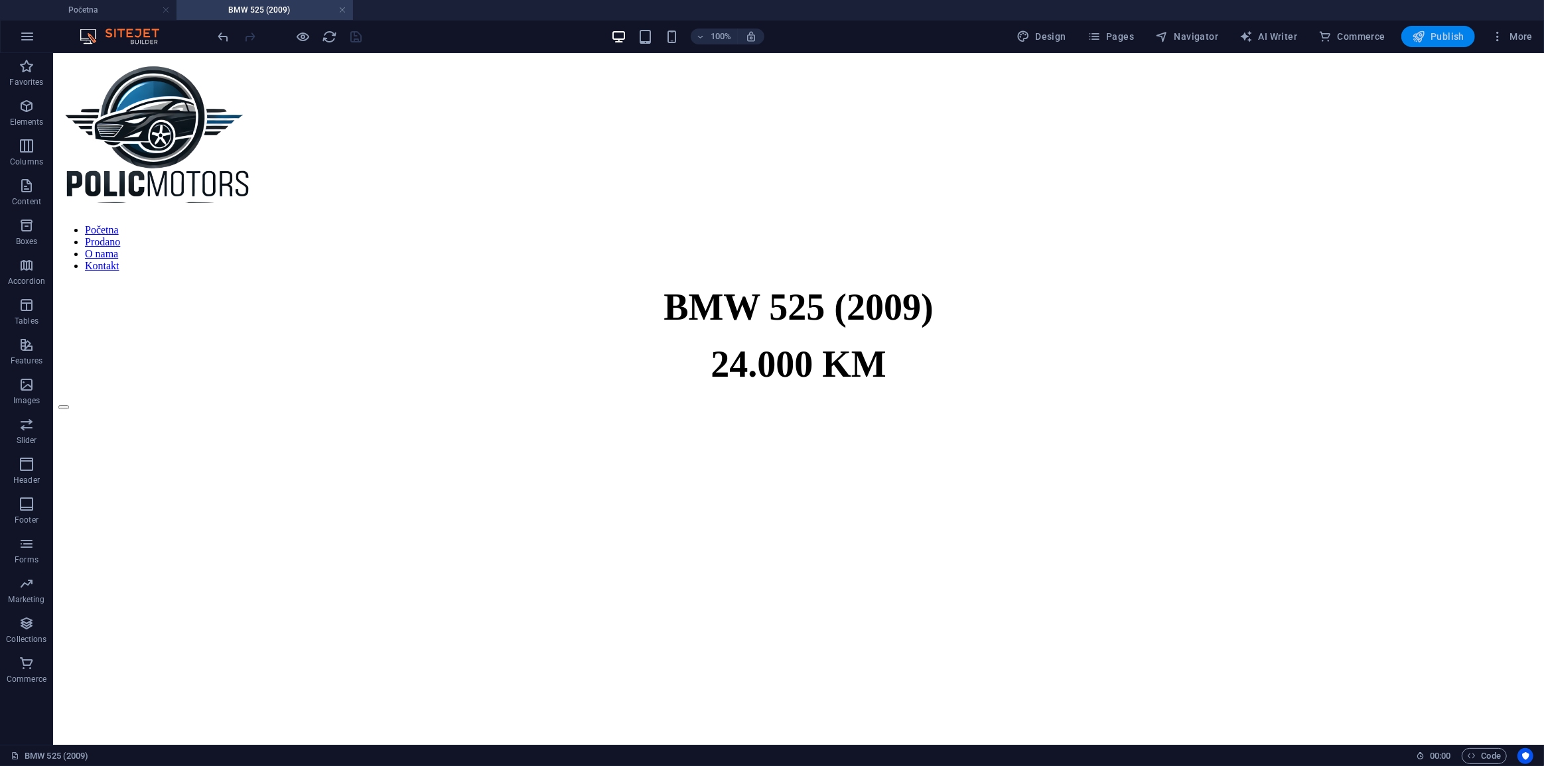
click at [1420, 28] on button "Publish" at bounding box center [1438, 36] width 74 height 21
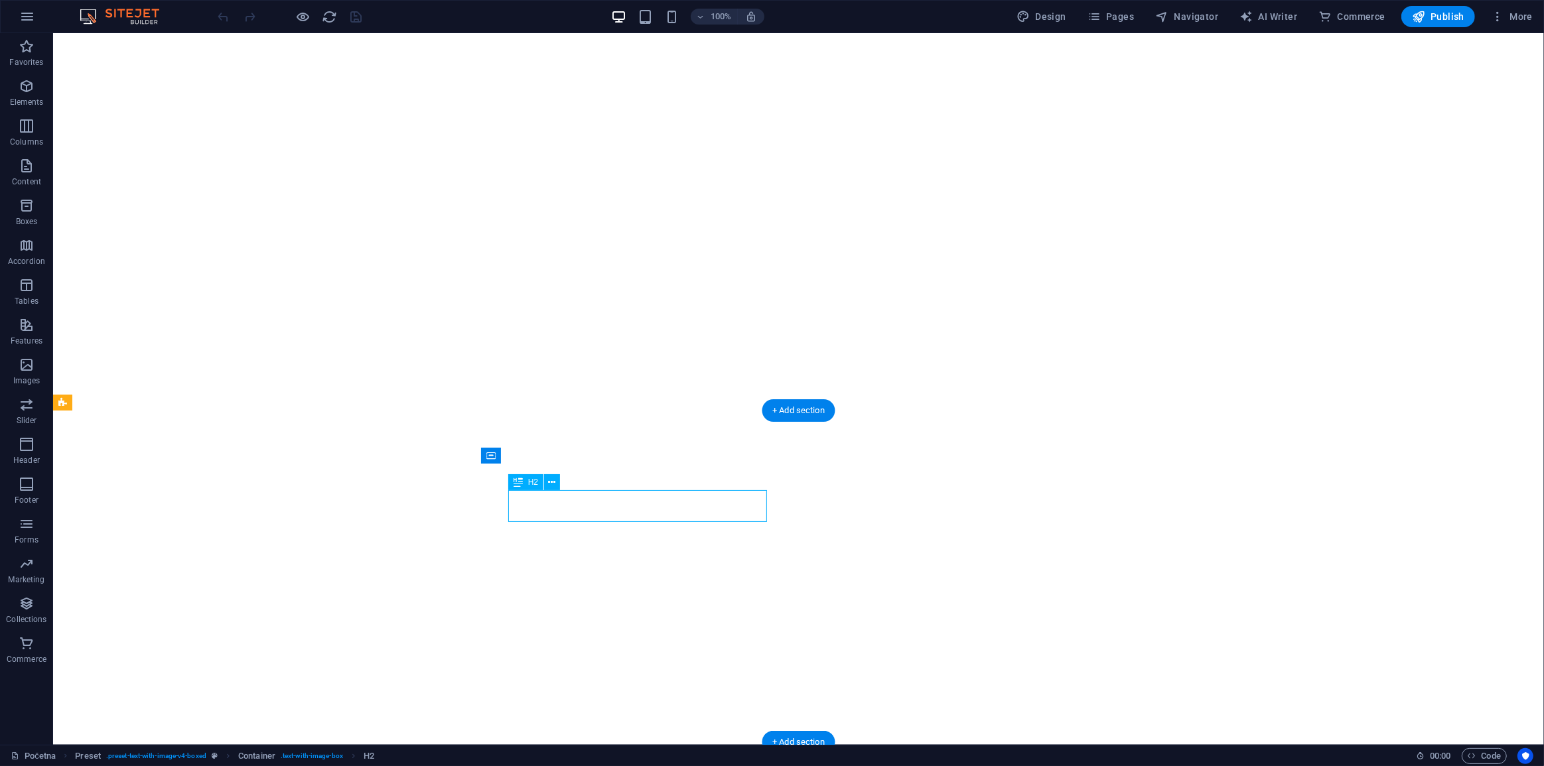
select select "17"
select select
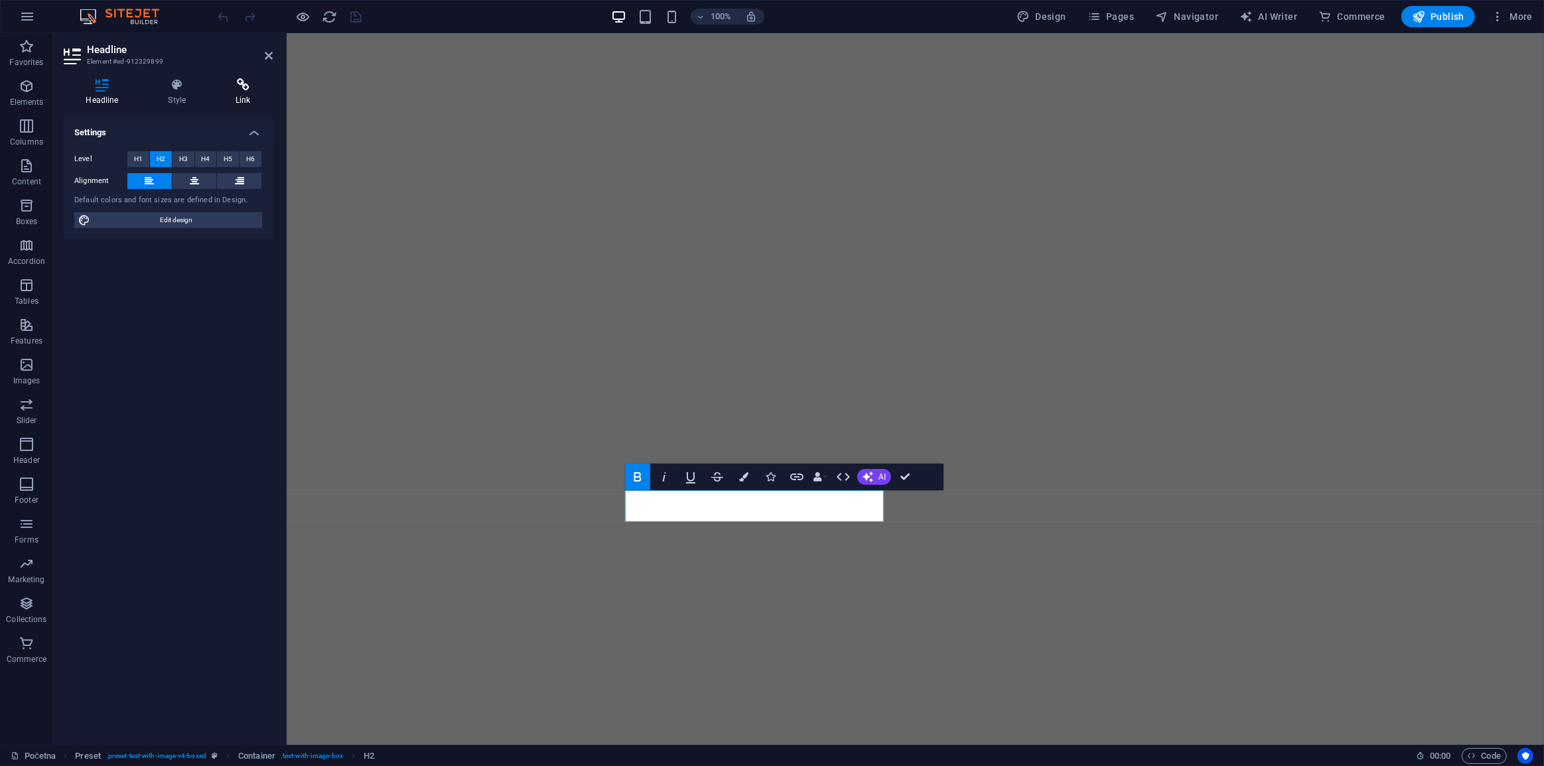
click at [253, 82] on icon at bounding box center [243, 84] width 59 height 13
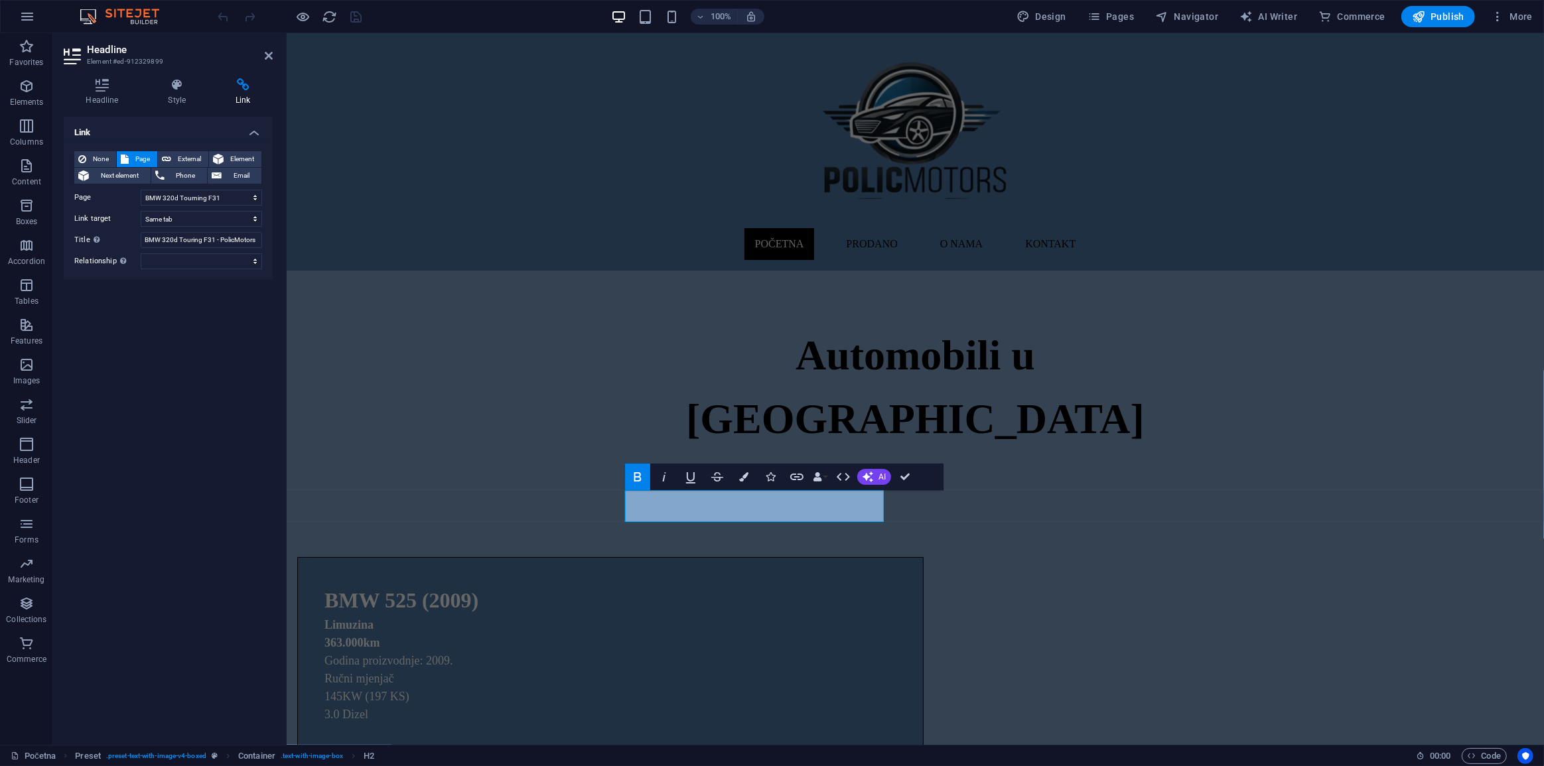
scroll to position [362, 0]
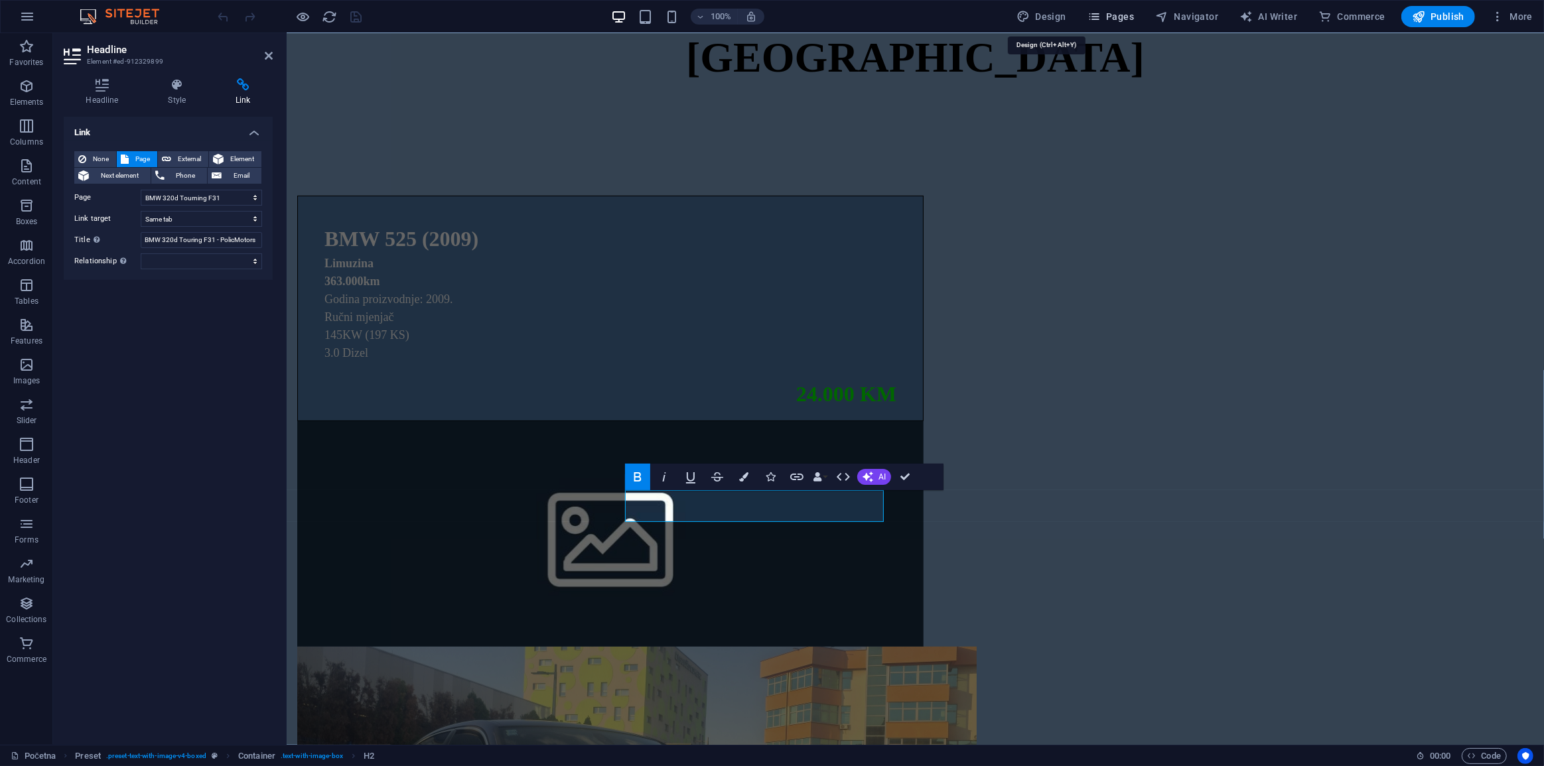
drag, startPoint x: 1058, startPoint y: 15, endPoint x: 1109, endPoint y: 10, distance: 50.7
click at [1109, 10] on span "Pages" at bounding box center [1111, 16] width 46 height 13
select select "700"
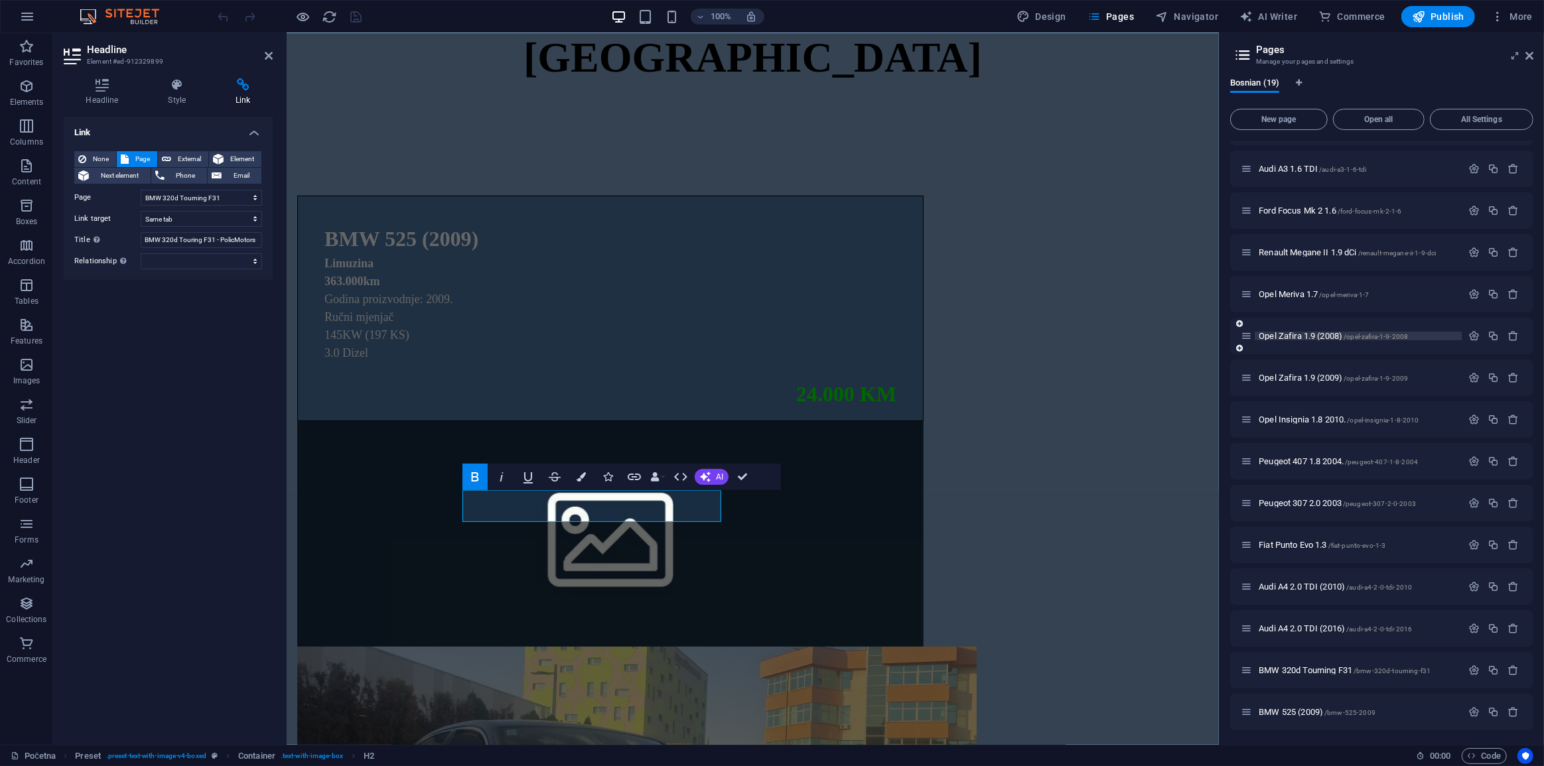
scroll to position [199, 0]
click at [1335, 670] on span "BMW 320d Tourning F31 /bmw-320d-tourning-f31" at bounding box center [1345, 671] width 172 height 10
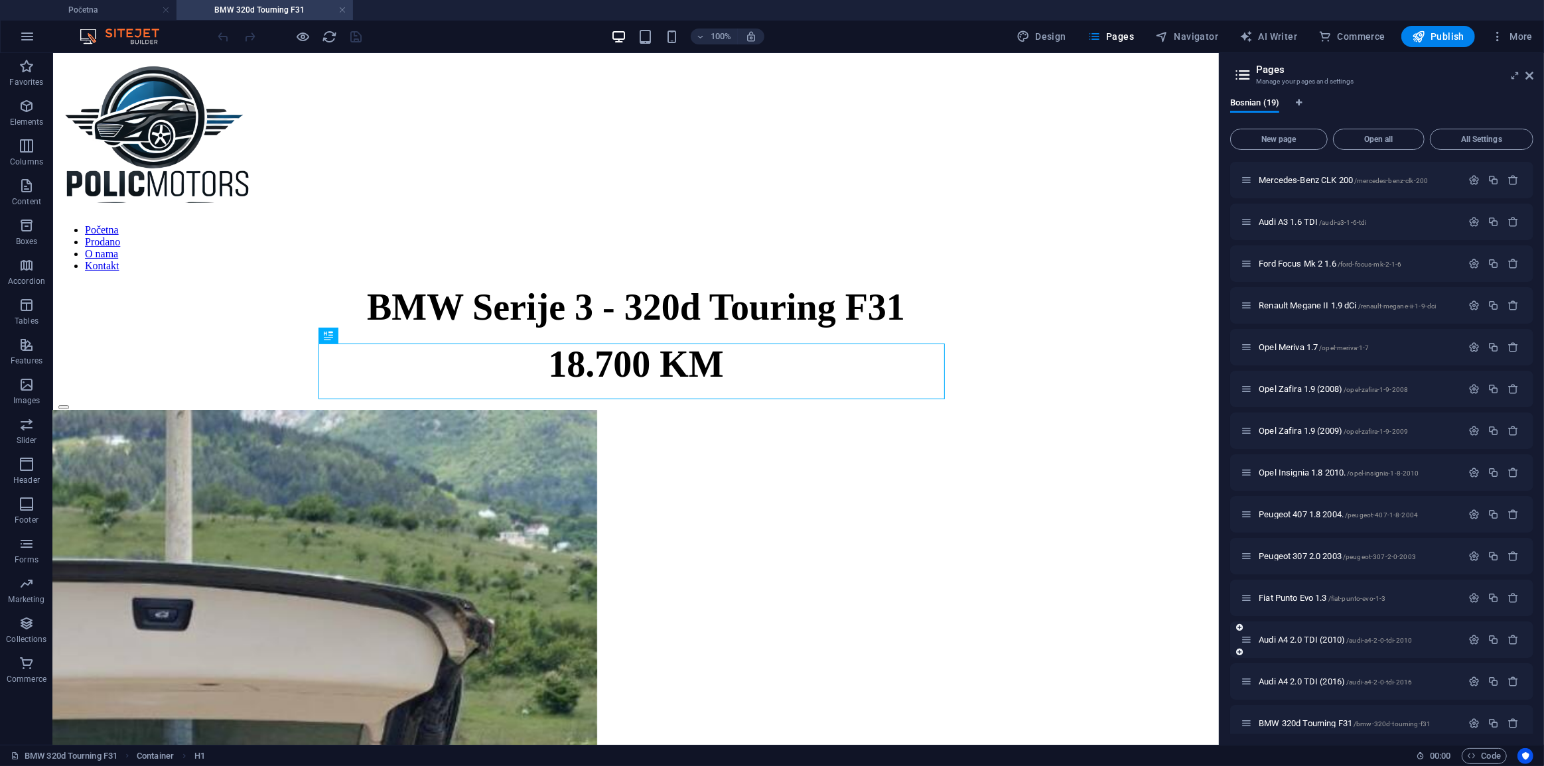
scroll to position [0, 0]
click at [123, 10] on h4 "Početna" at bounding box center [88, 10] width 177 height 15
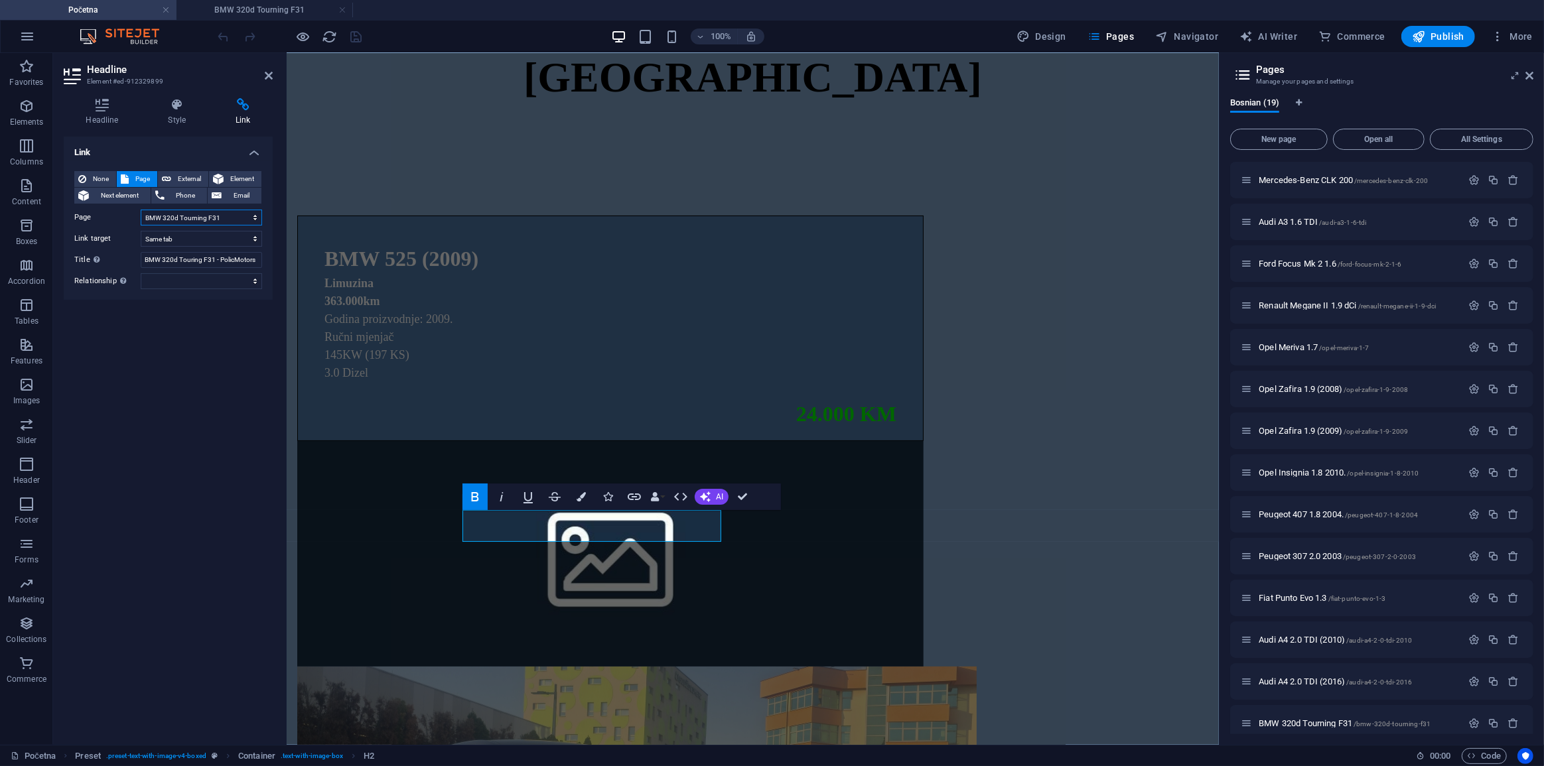
click at [170, 224] on select "Početna Prodano O nama Kontakt Mercedes-Benz CLK 200 Audi A3 1.6 TDI Ford Focus…" at bounding box center [201, 218] width 121 height 16
click at [141, 210] on select "Početna Prodano O nama Kontakt Mercedes-Benz CLK 200 Audi A3 1.6 TDI Ford Focus…" at bounding box center [201, 218] width 121 height 16
click at [199, 216] on select "Početna Prodano O nama Kontakt Mercedes-Benz CLK 200 Audi A3 1.6 TDI Ford Focus…" at bounding box center [201, 218] width 121 height 16
select select "17"
click at [141, 210] on select "Početna Prodano O nama Kontakt Mercedes-Benz CLK 200 Audi A3 1.6 TDI Ford Focus…" at bounding box center [201, 218] width 121 height 16
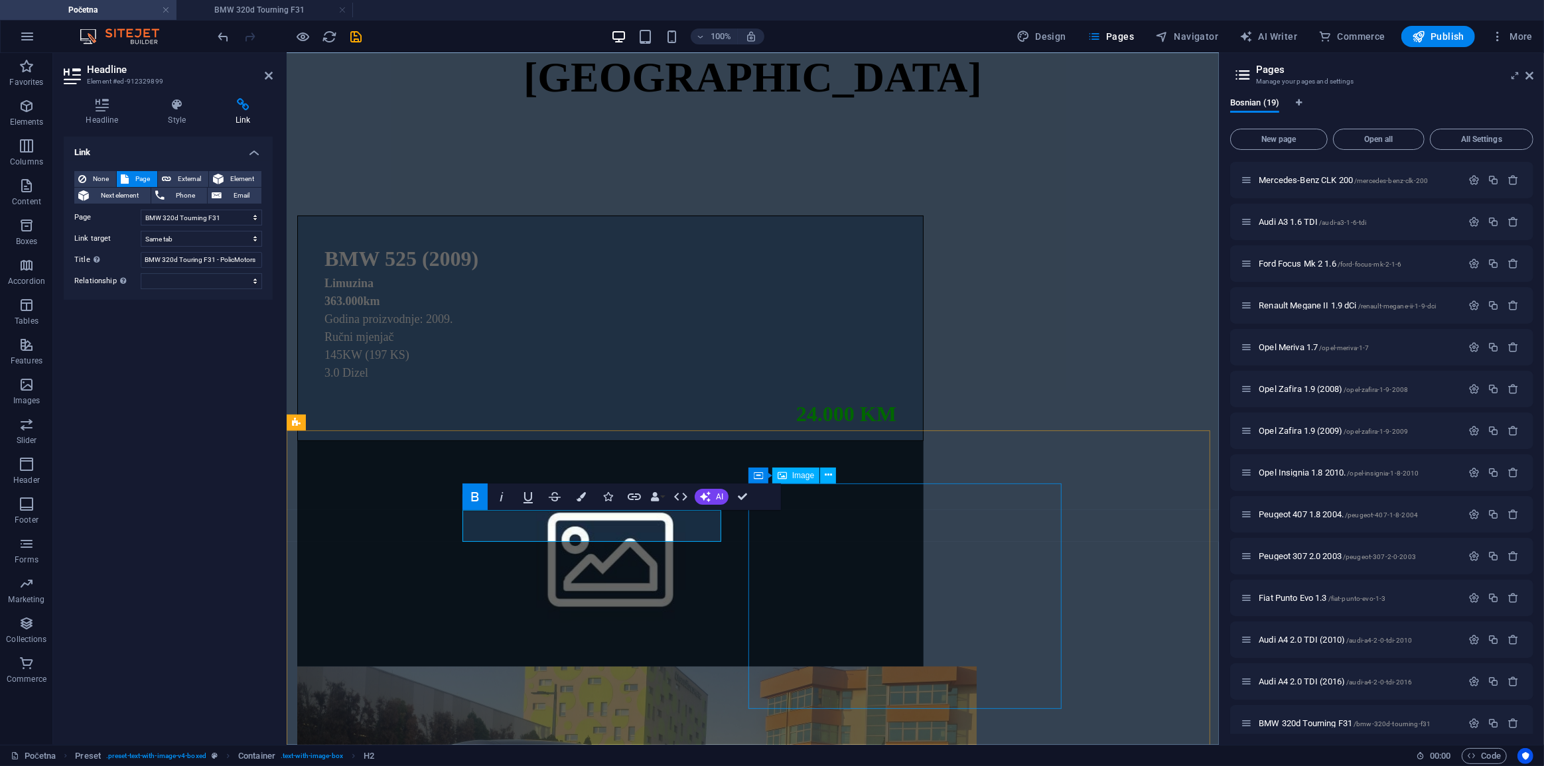
select select "17"
select select
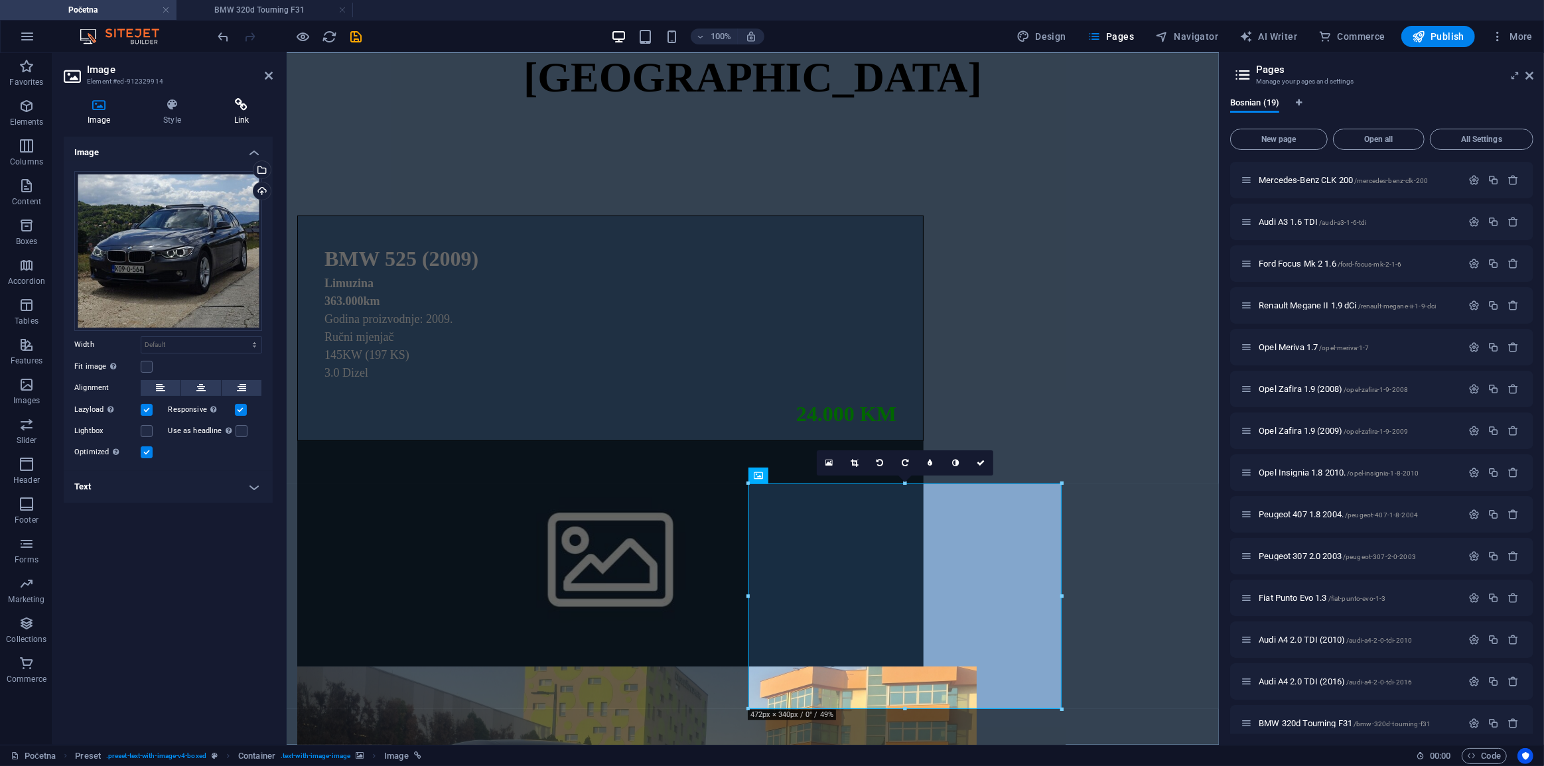
click at [232, 106] on icon at bounding box center [241, 104] width 62 height 13
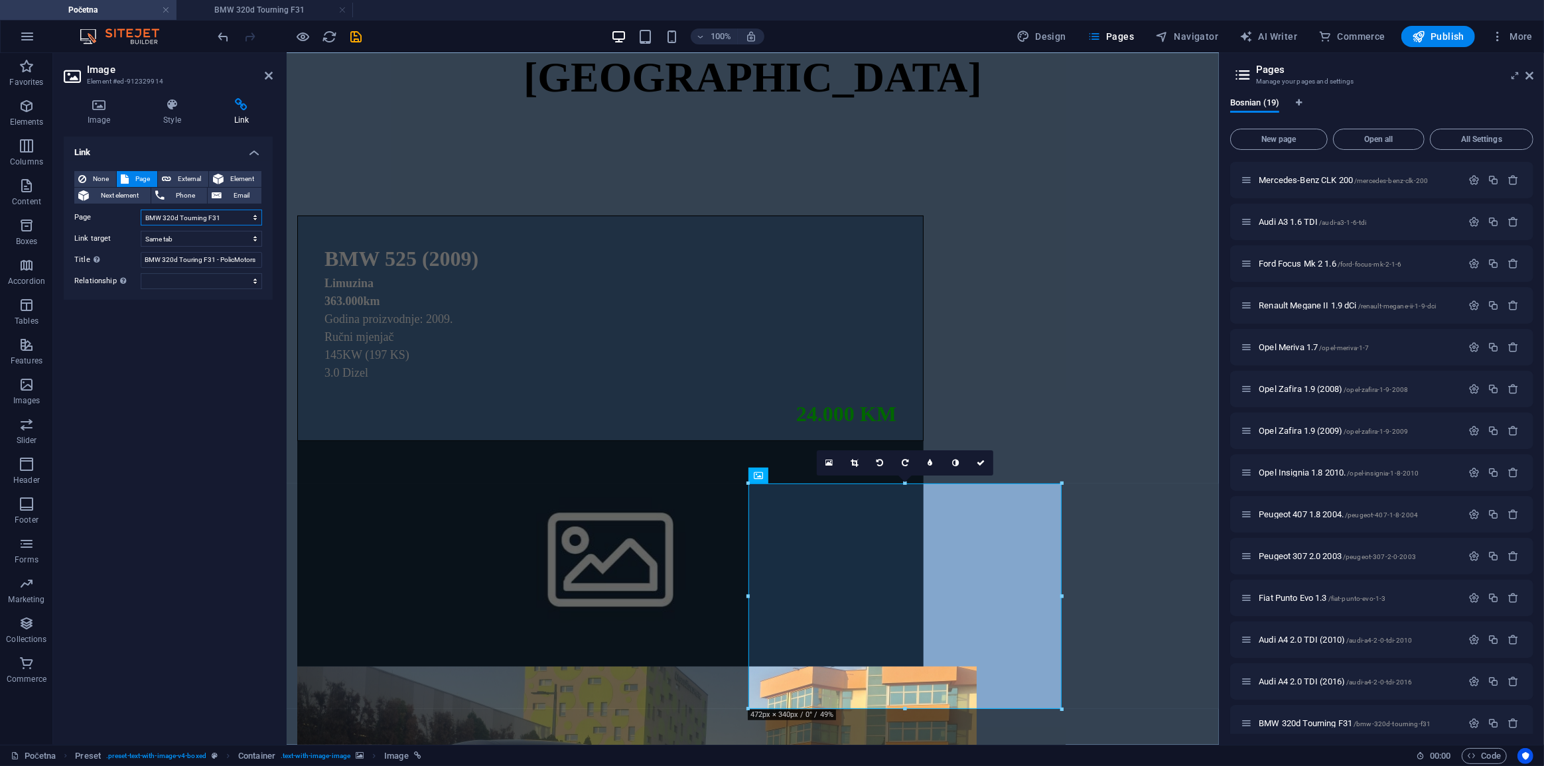
click at [228, 214] on select "Početna Prodano O nama Kontakt Mercedes-Benz CLK 200 Audi A3 1.6 TDI Ford Focus…" at bounding box center [201, 218] width 121 height 16
click at [141, 210] on select "Početna Prodano O nama Kontakt Mercedes-Benz CLK 200 Audi A3 1.6 TDI Ford Focus…" at bounding box center [201, 218] width 121 height 16
click at [210, 218] on select "Početna Prodano O nama Kontakt Mercedes-Benz CLK 200 Audi A3 1.6 TDI Ford Focus…" at bounding box center [201, 218] width 121 height 16
select select "17"
click at [141, 210] on select "Početna Prodano O nama Kontakt Mercedes-Benz CLK 200 Audi A3 1.6 TDI Ford Focus…" at bounding box center [201, 218] width 121 height 16
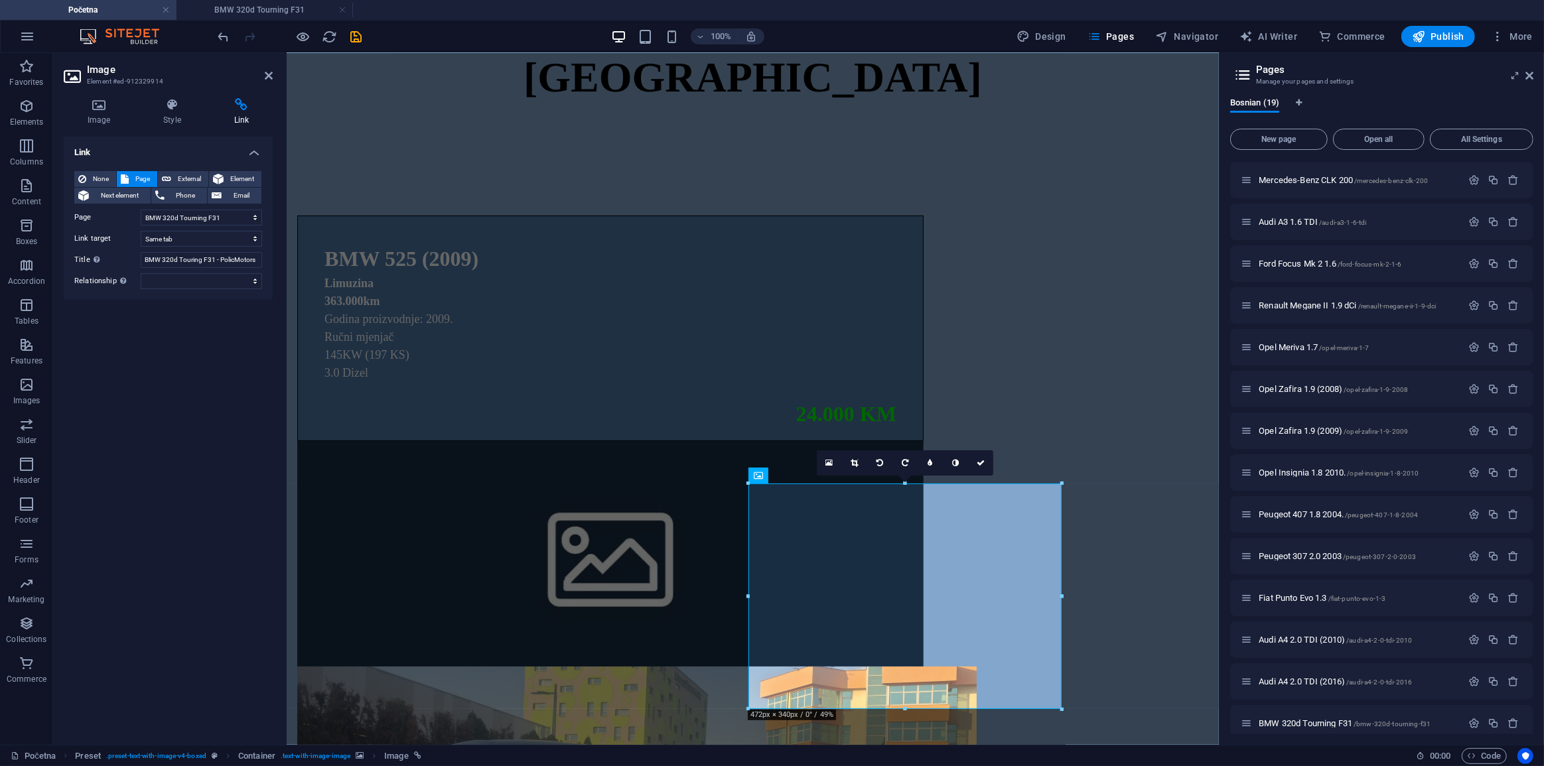
click at [0, 0] on icon "save" at bounding box center [0, 0] width 0 height 0
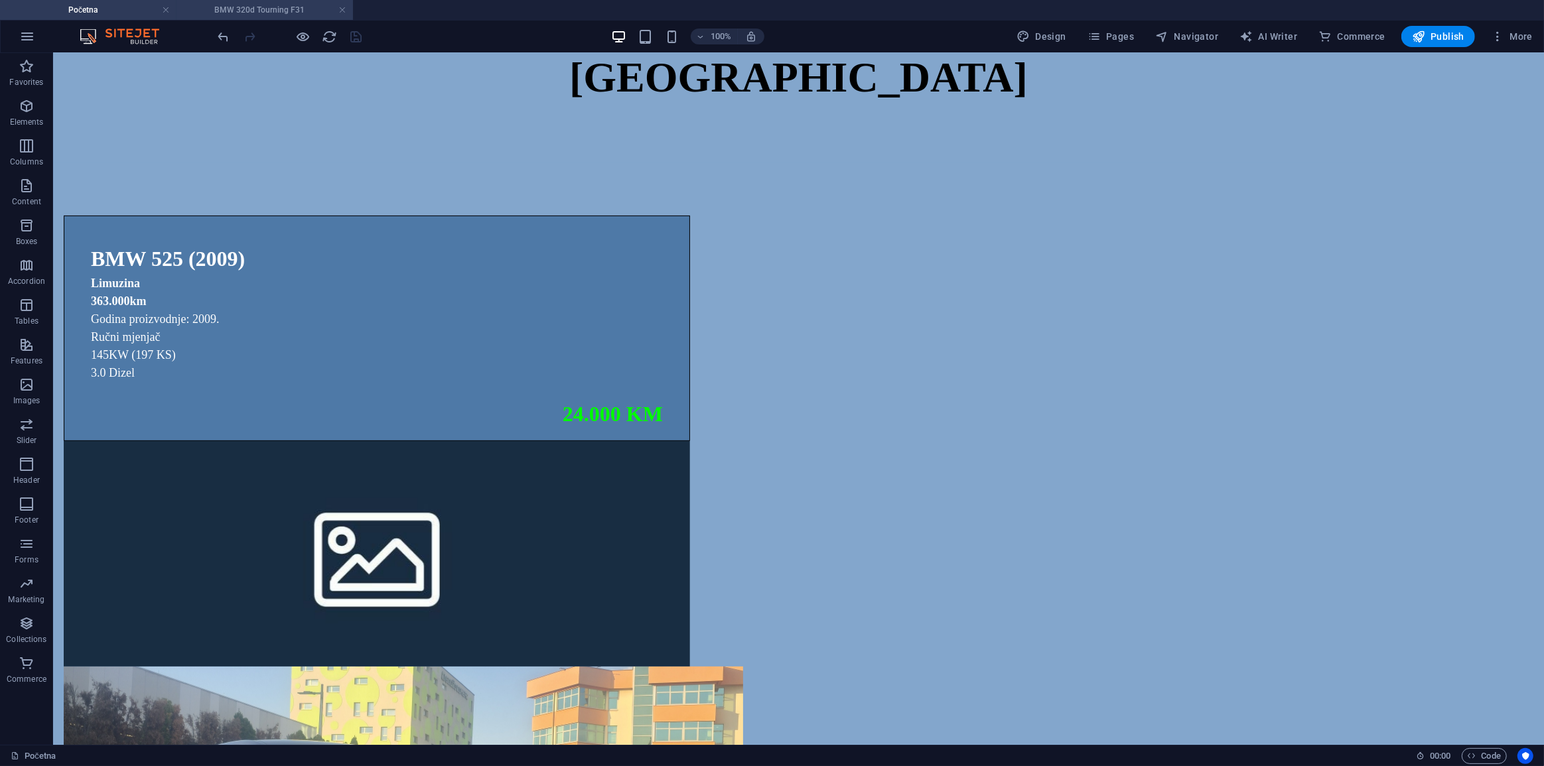
click at [317, 12] on h4 "BMW 320d Tourning F31" at bounding box center [265, 10] width 177 height 15
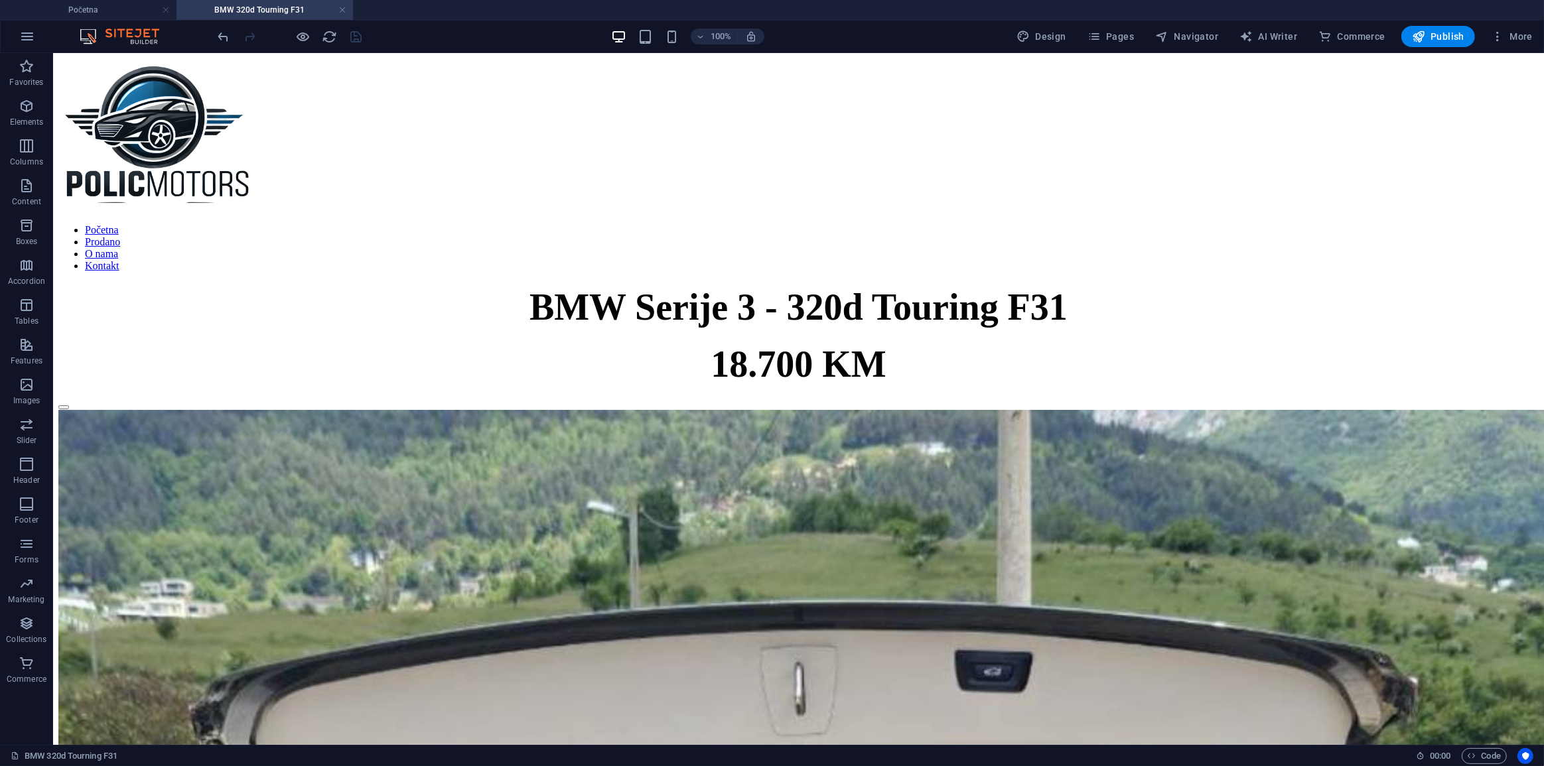
scroll to position [0, 0]
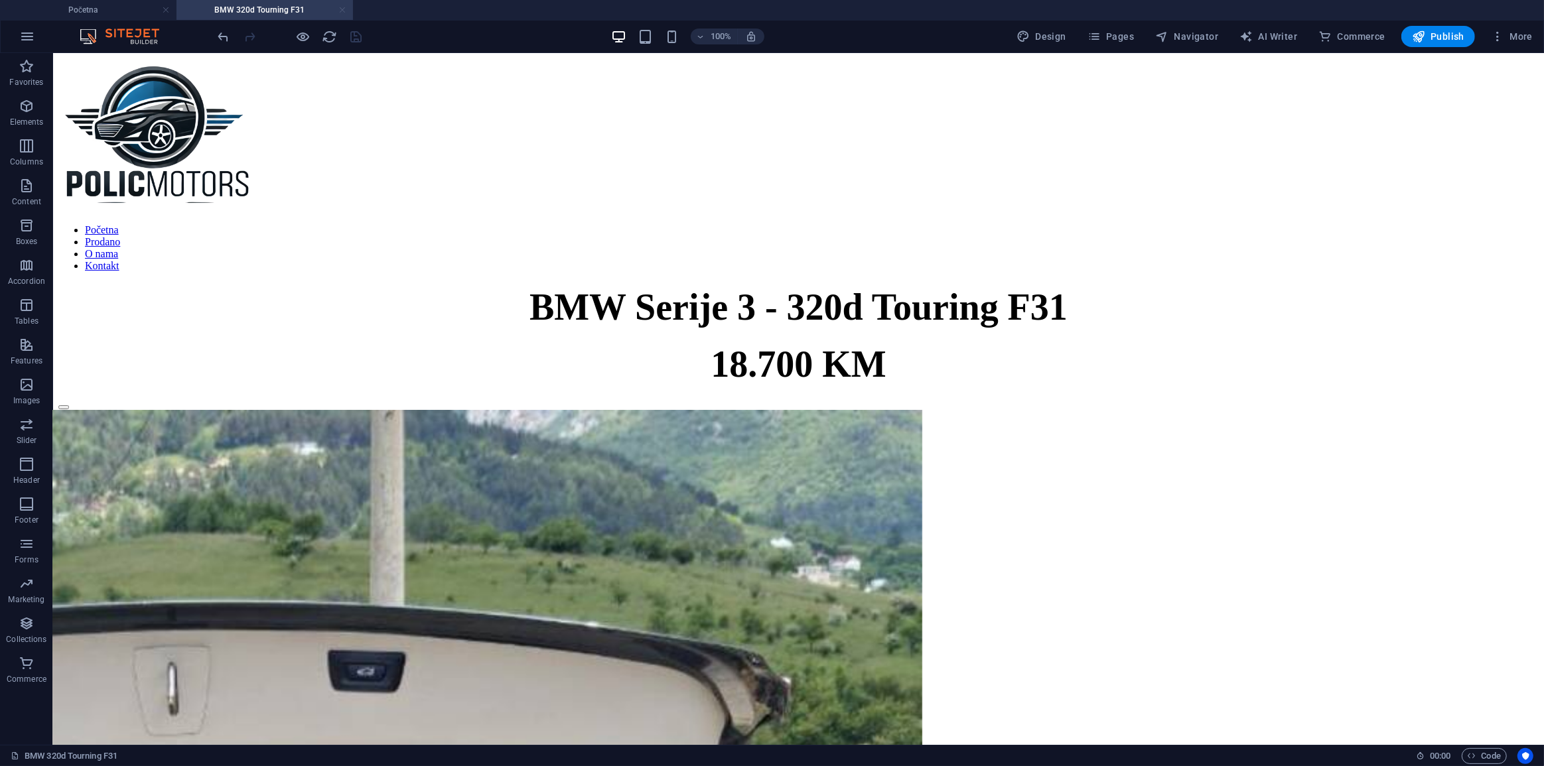
drag, startPoint x: 445, startPoint y: 138, endPoint x: 344, endPoint y: 8, distance: 164.6
click at [344, 8] on link at bounding box center [342, 10] width 8 height 13
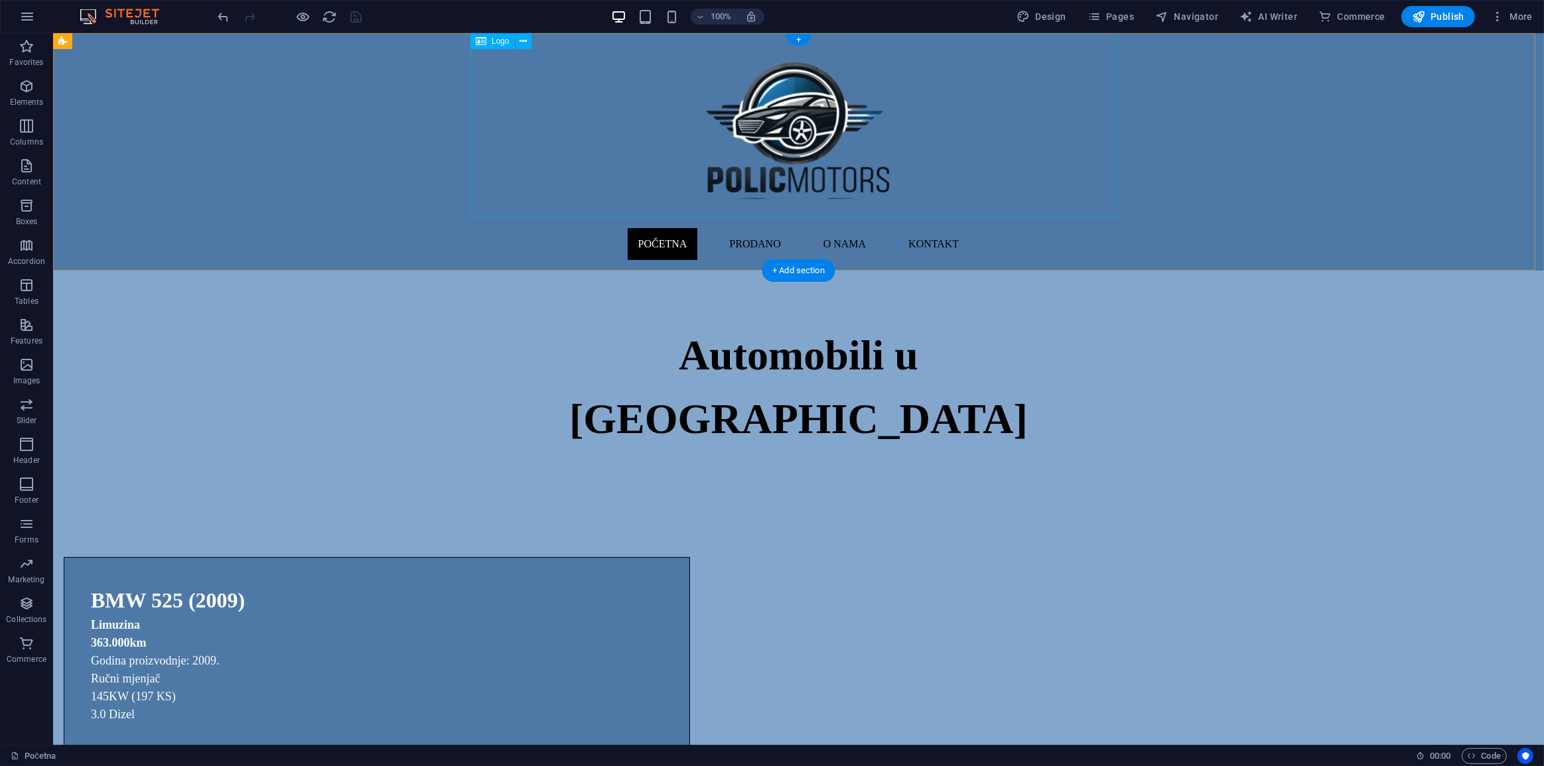
scroll to position [362, 0]
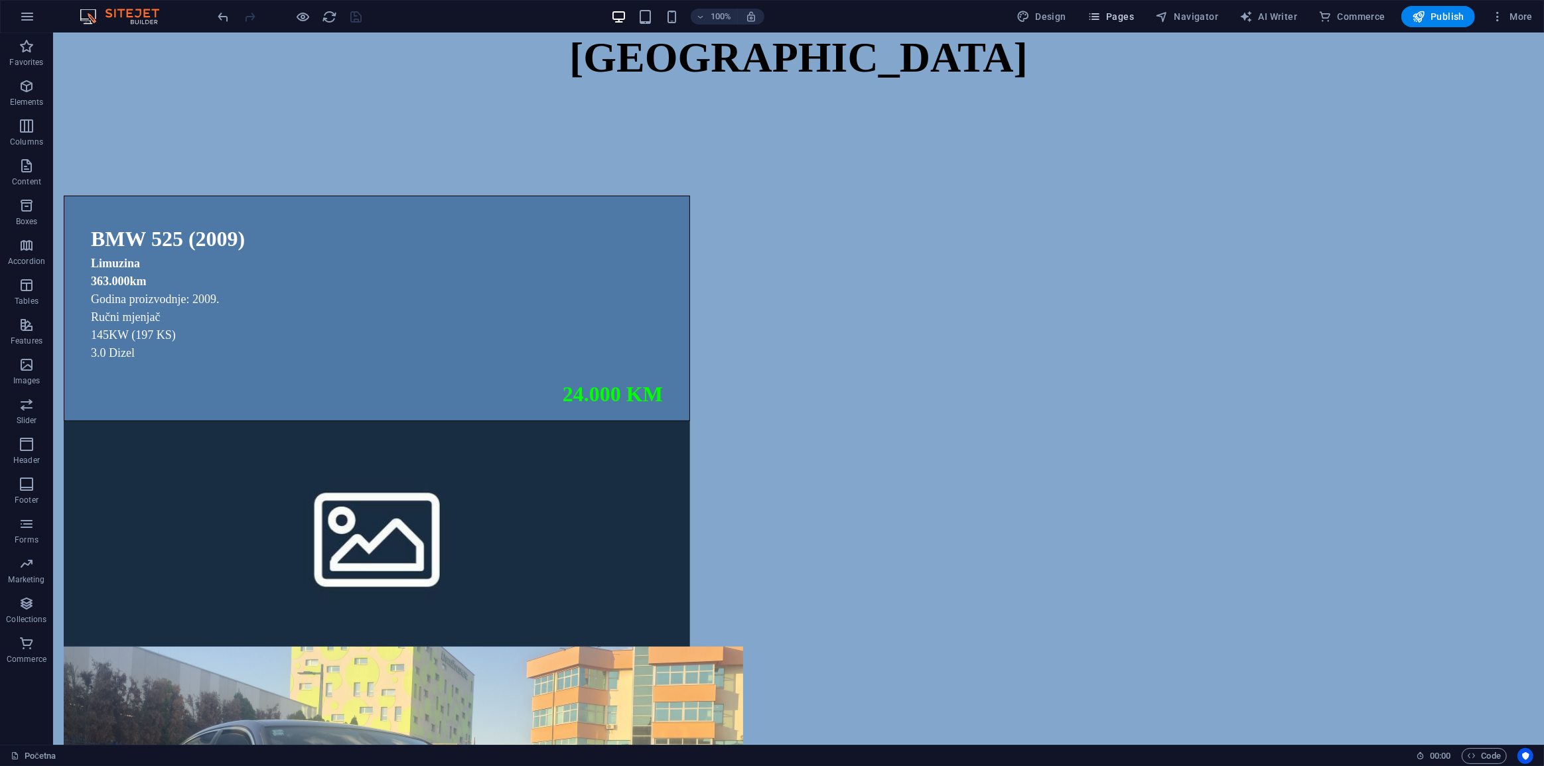
click at [1134, 12] on span "Pages" at bounding box center [1111, 16] width 46 height 13
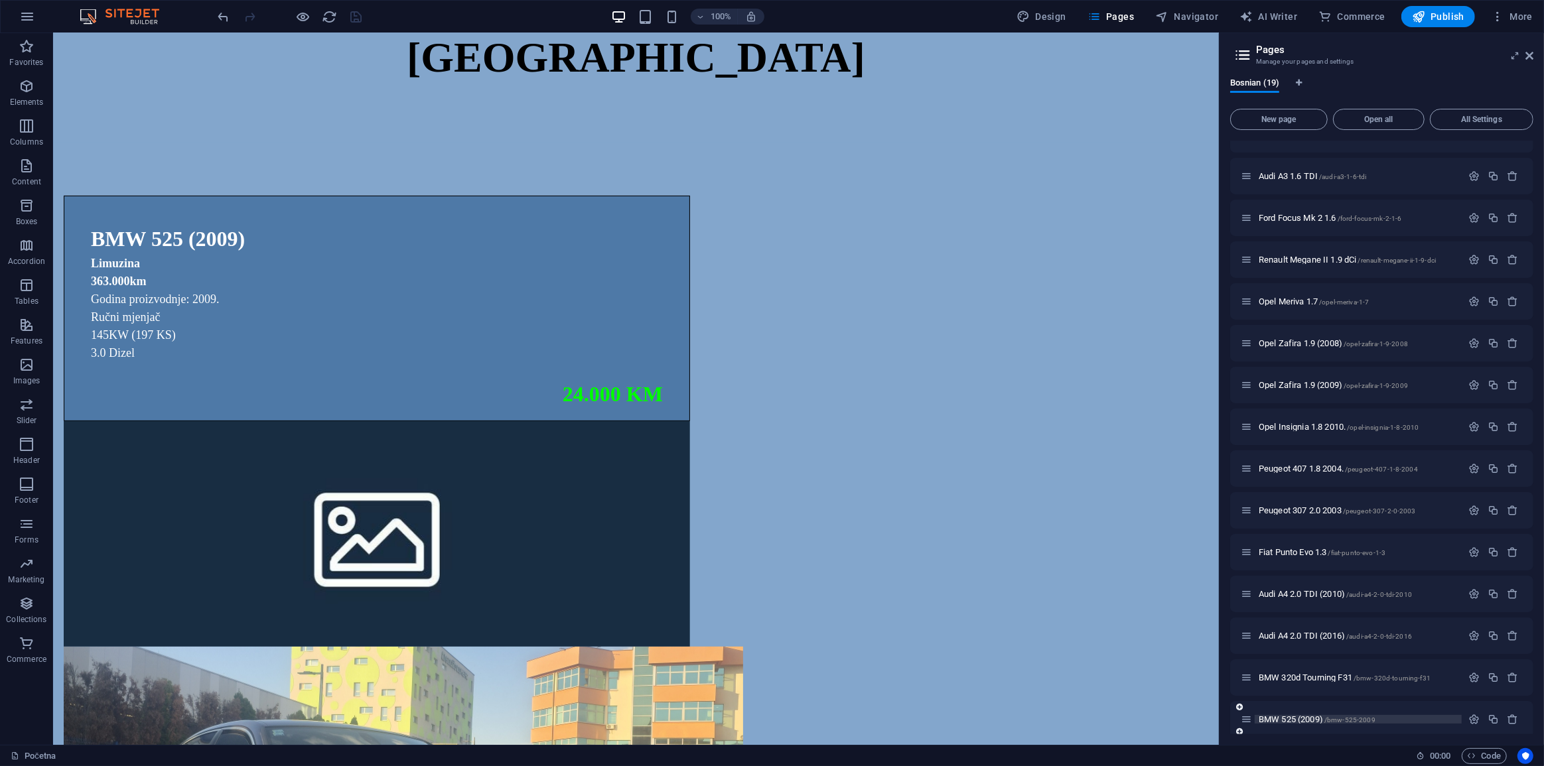
scroll to position [199, 0]
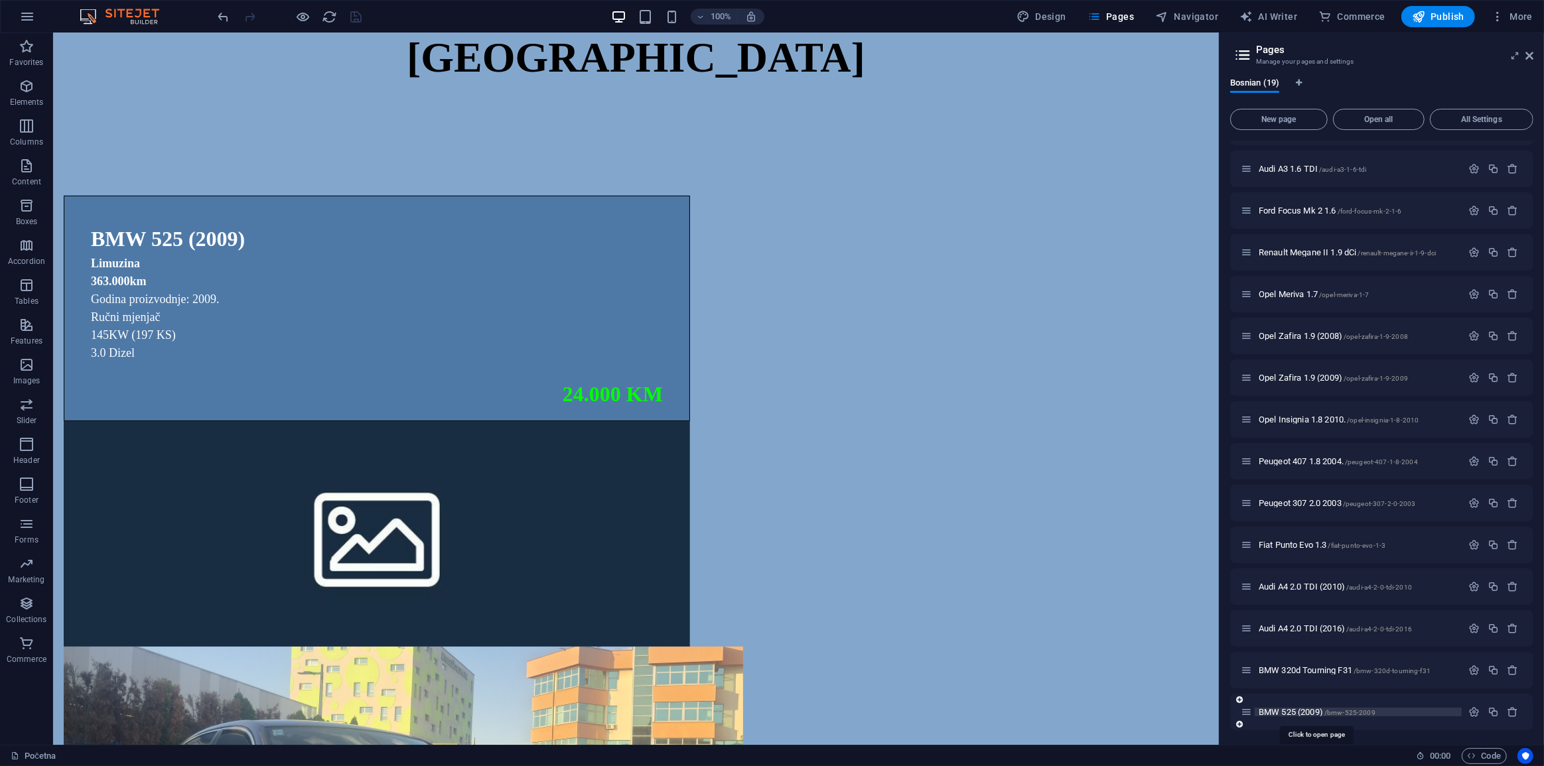
click at [1299, 709] on span "BMW 525 (2009) /bmw-525-2009" at bounding box center [1317, 712] width 117 height 10
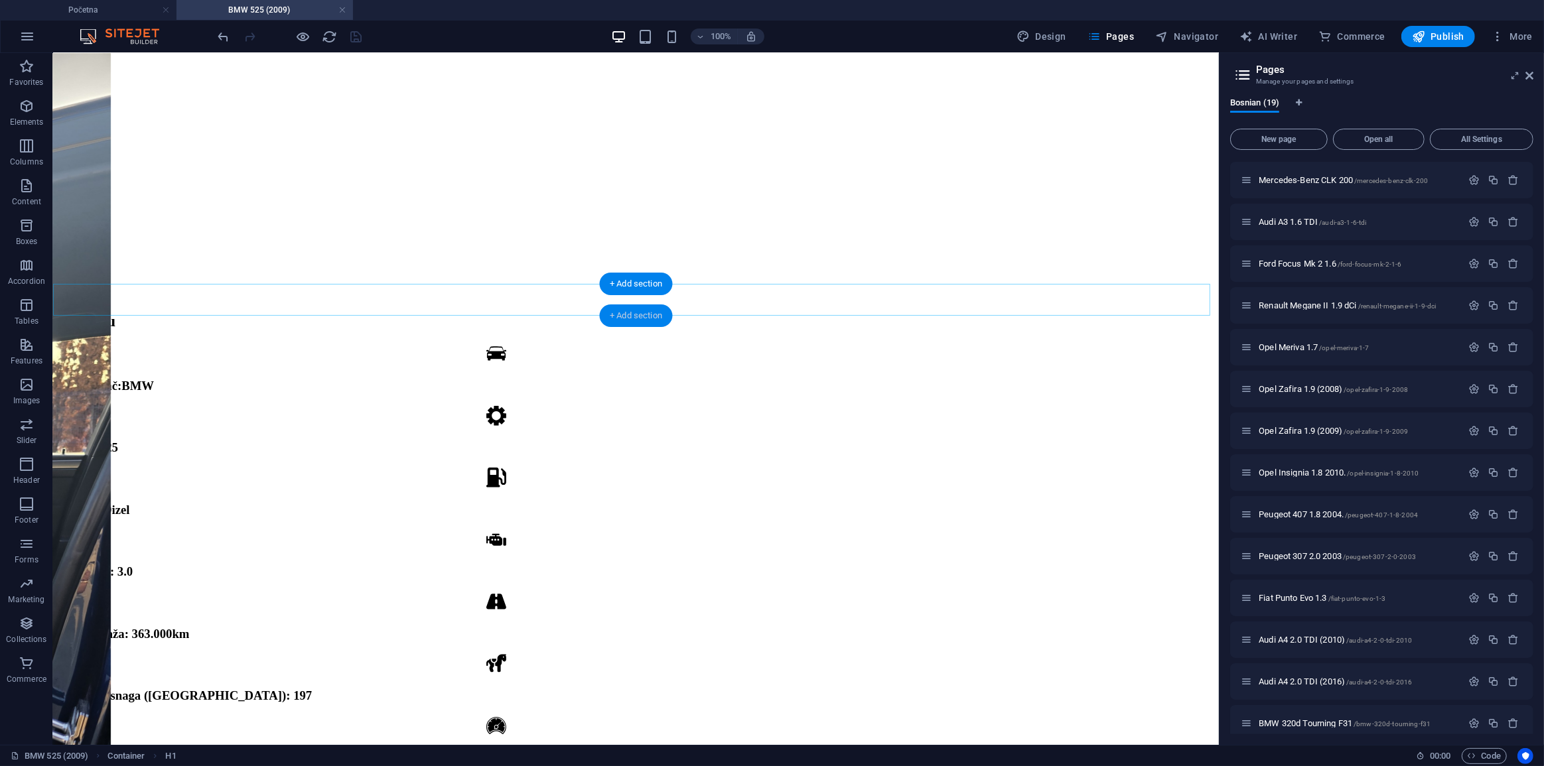
scroll to position [362, 0]
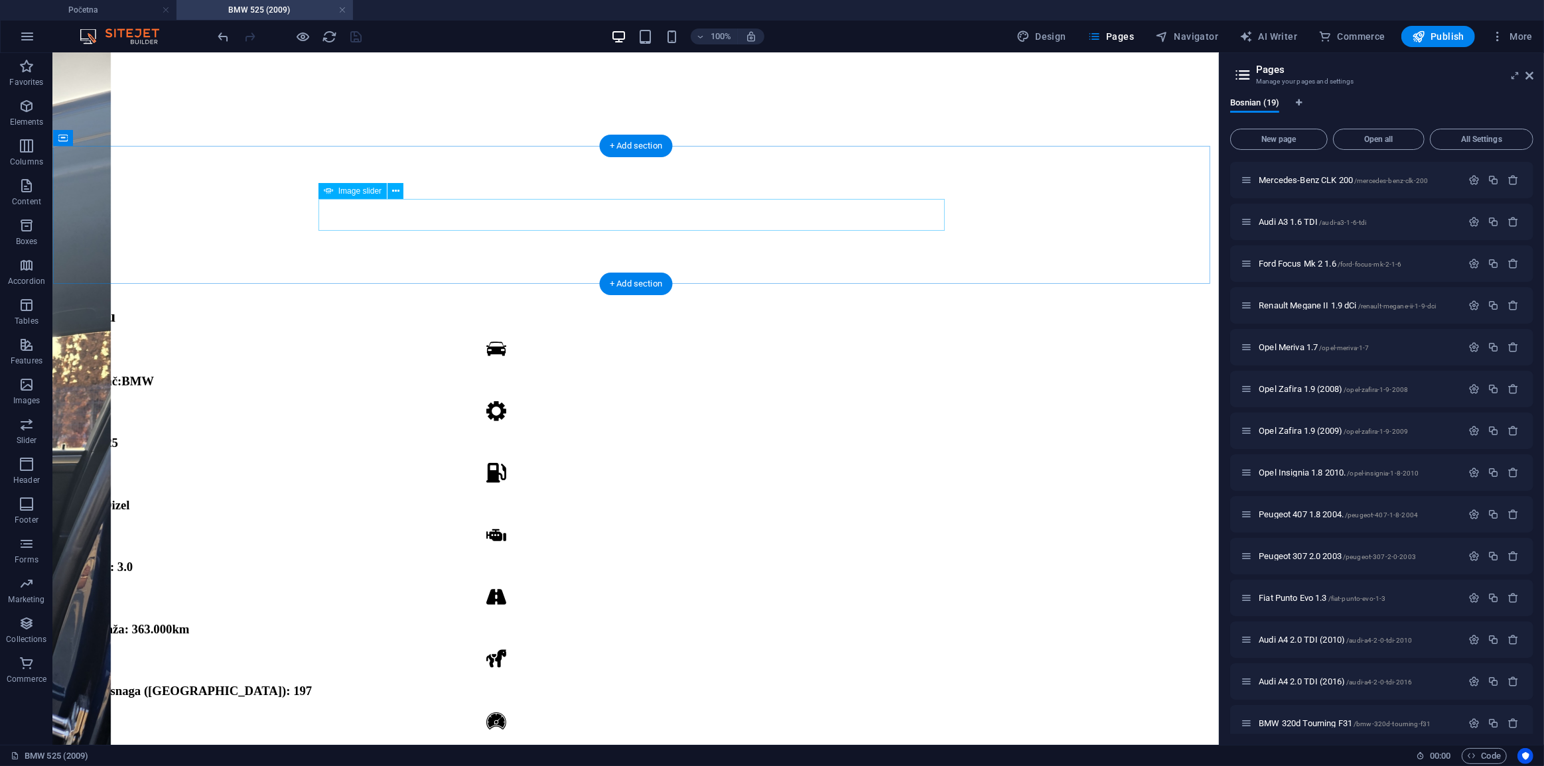
click at [100, 99] on button "2" at bounding box center [91, 92] width 15 height 14
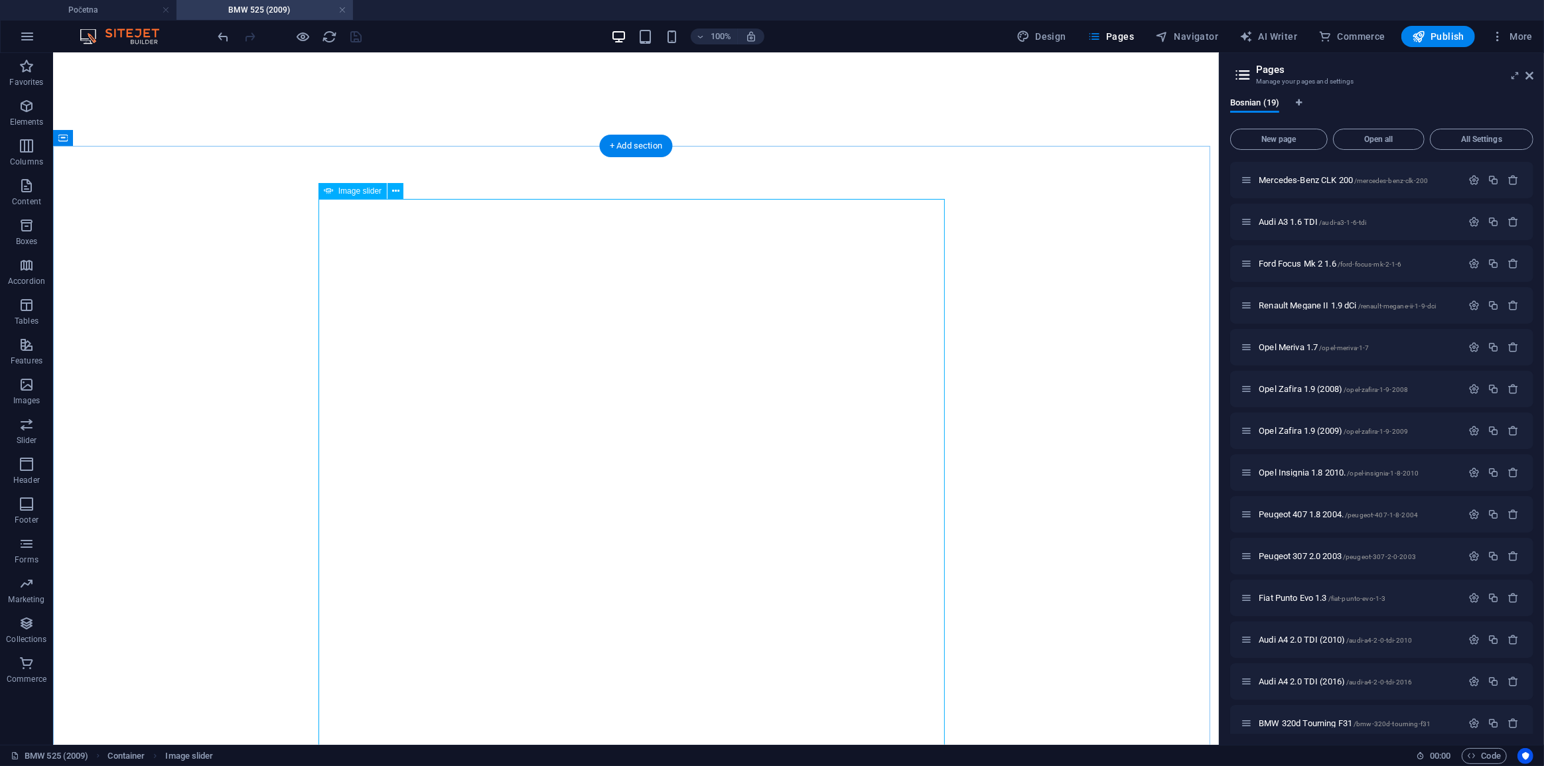
select select "ms"
select select "s"
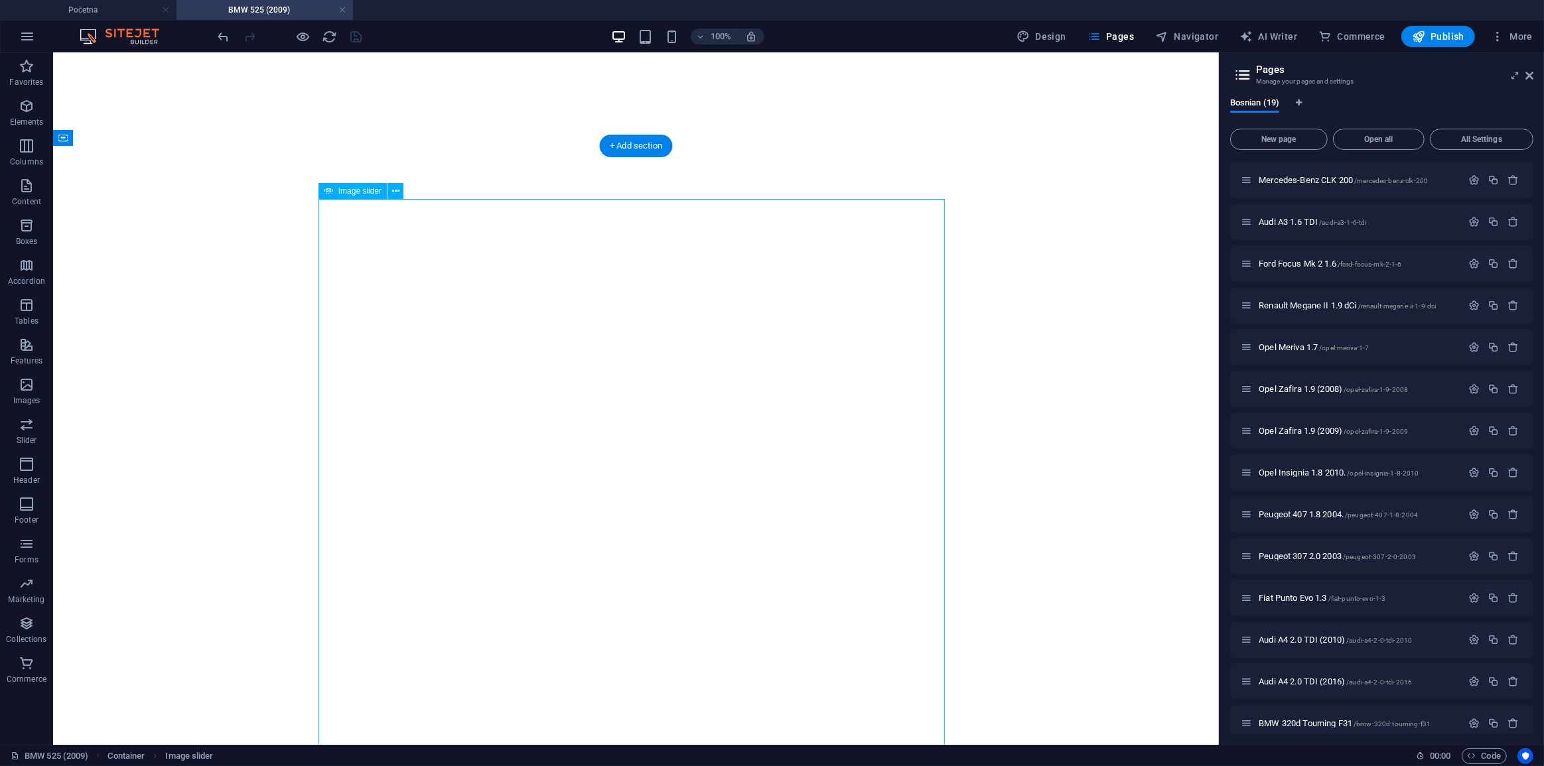
select select "progressive"
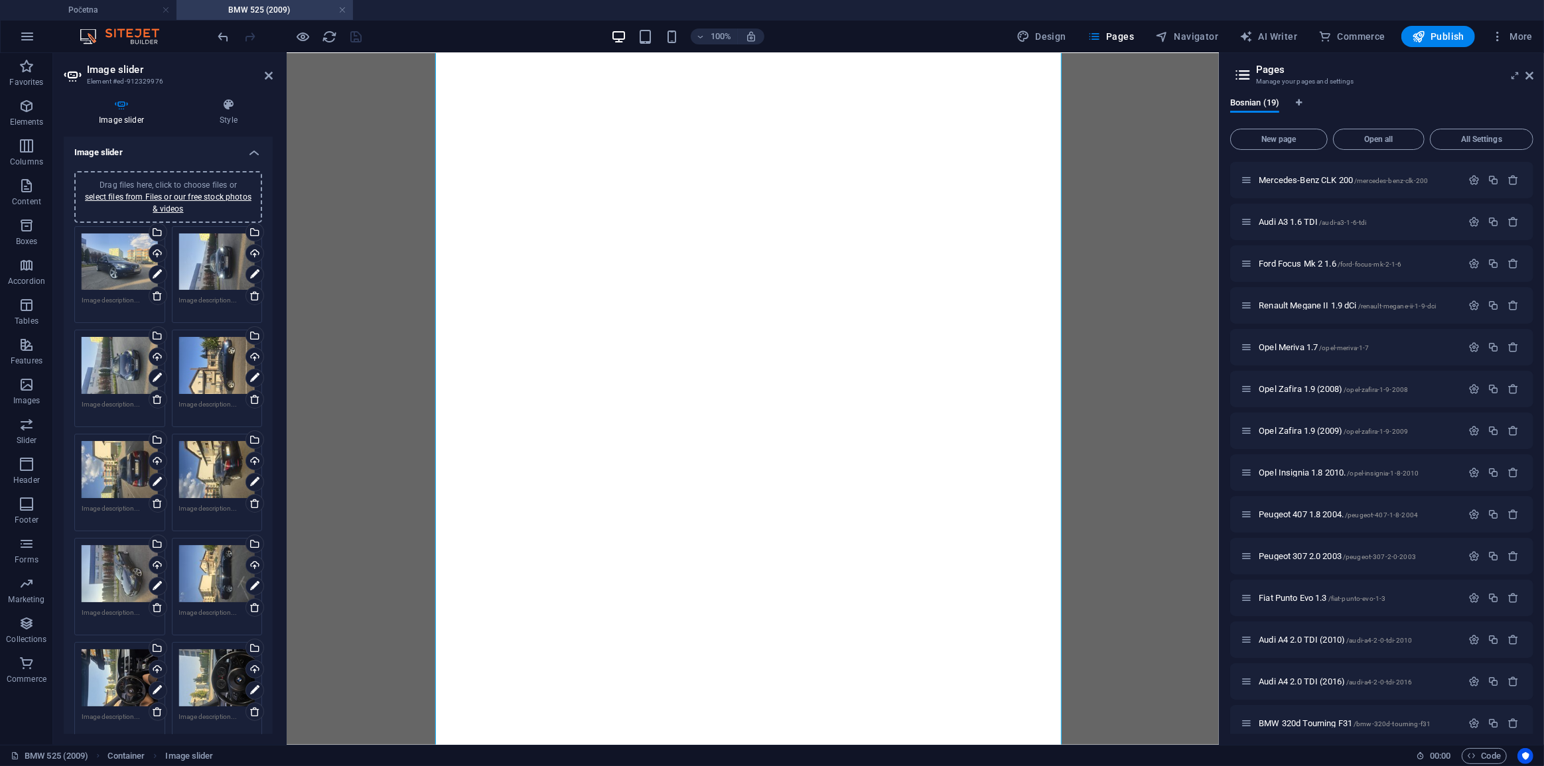
scroll to position [603, 0]
click at [302, 650] on button "button" at bounding box center [296, 652] width 11 height 4
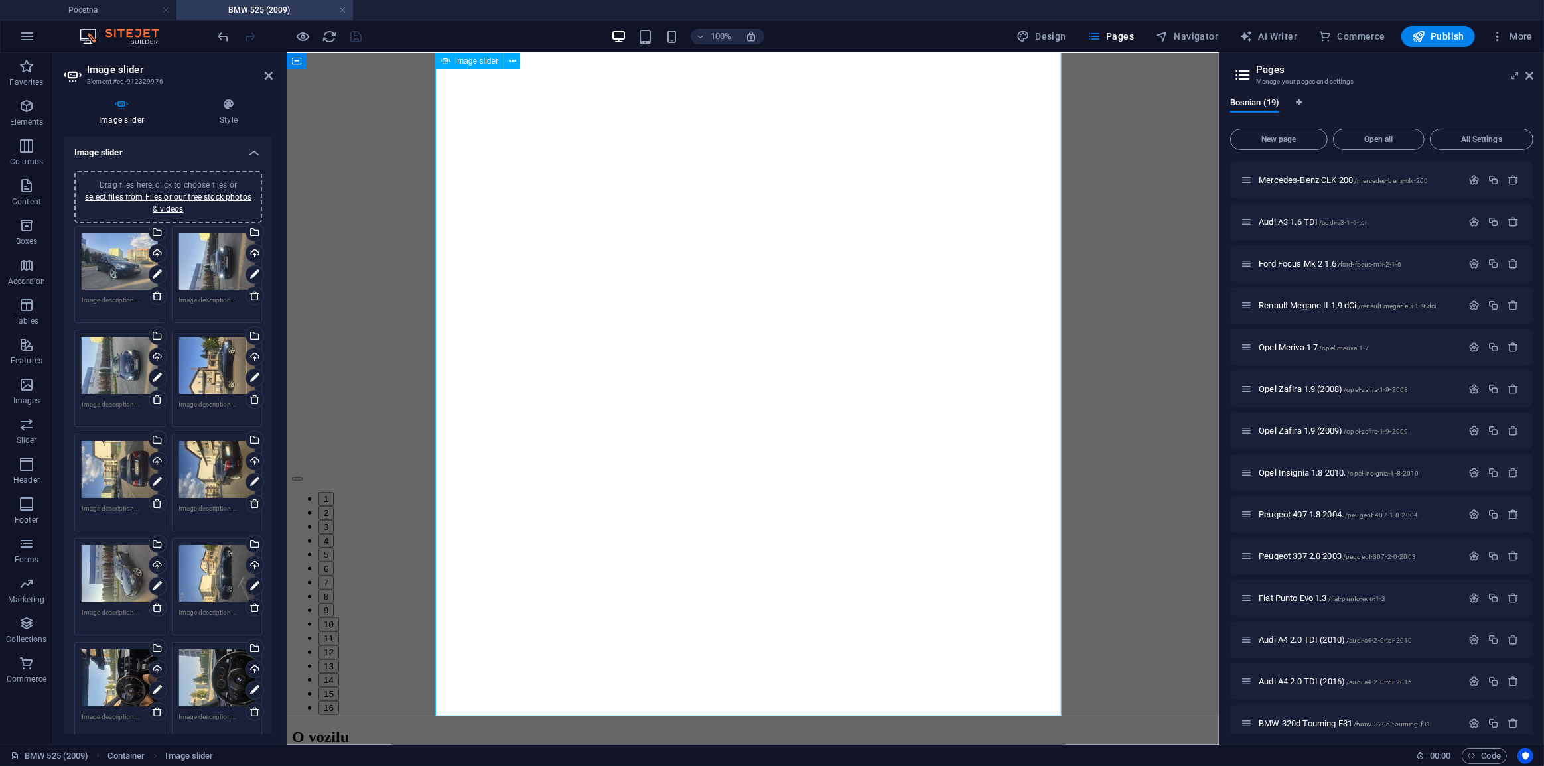
scroll to position [784, 0]
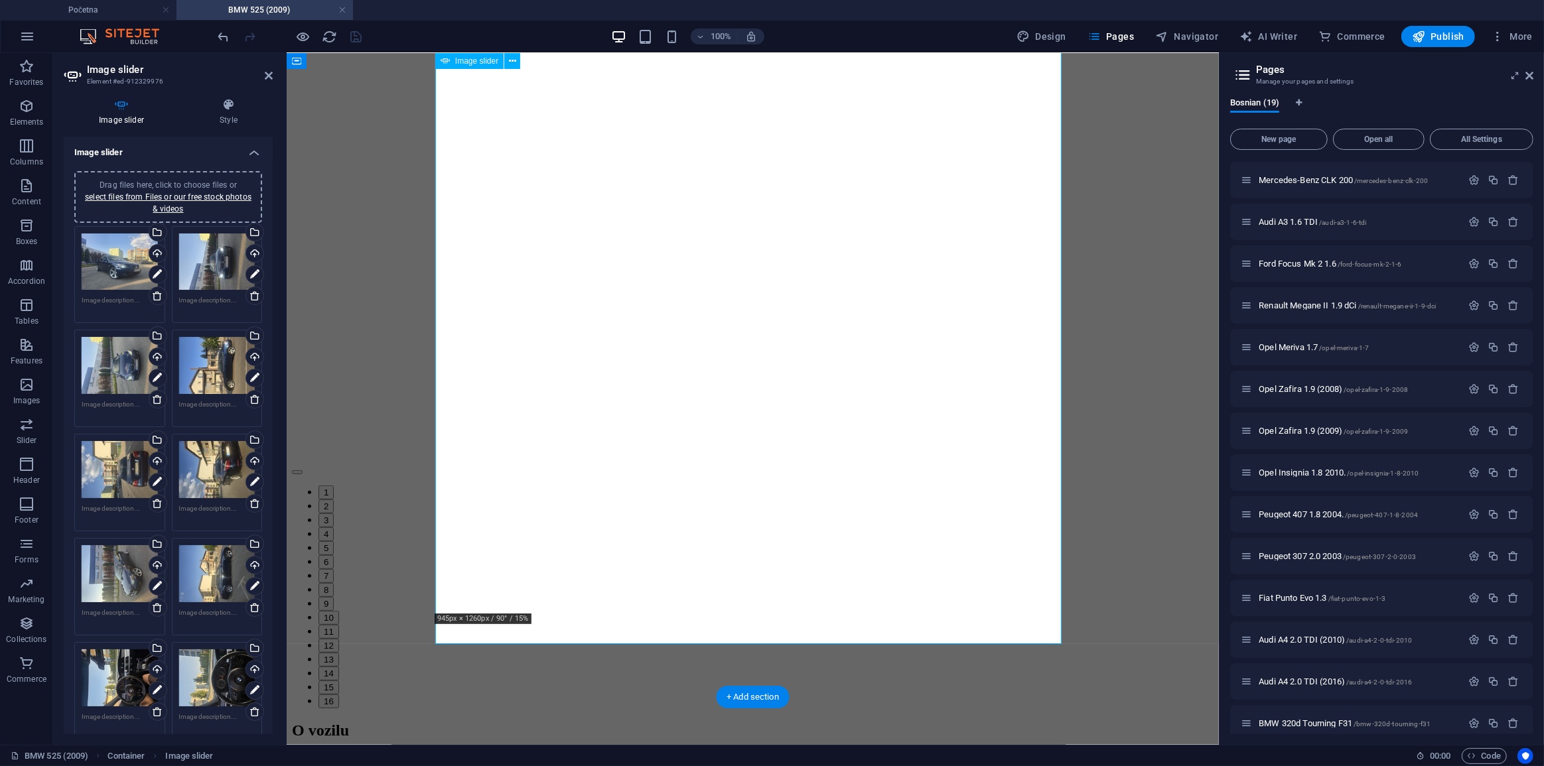
click at [302, 470] on button "button" at bounding box center [296, 472] width 11 height 4
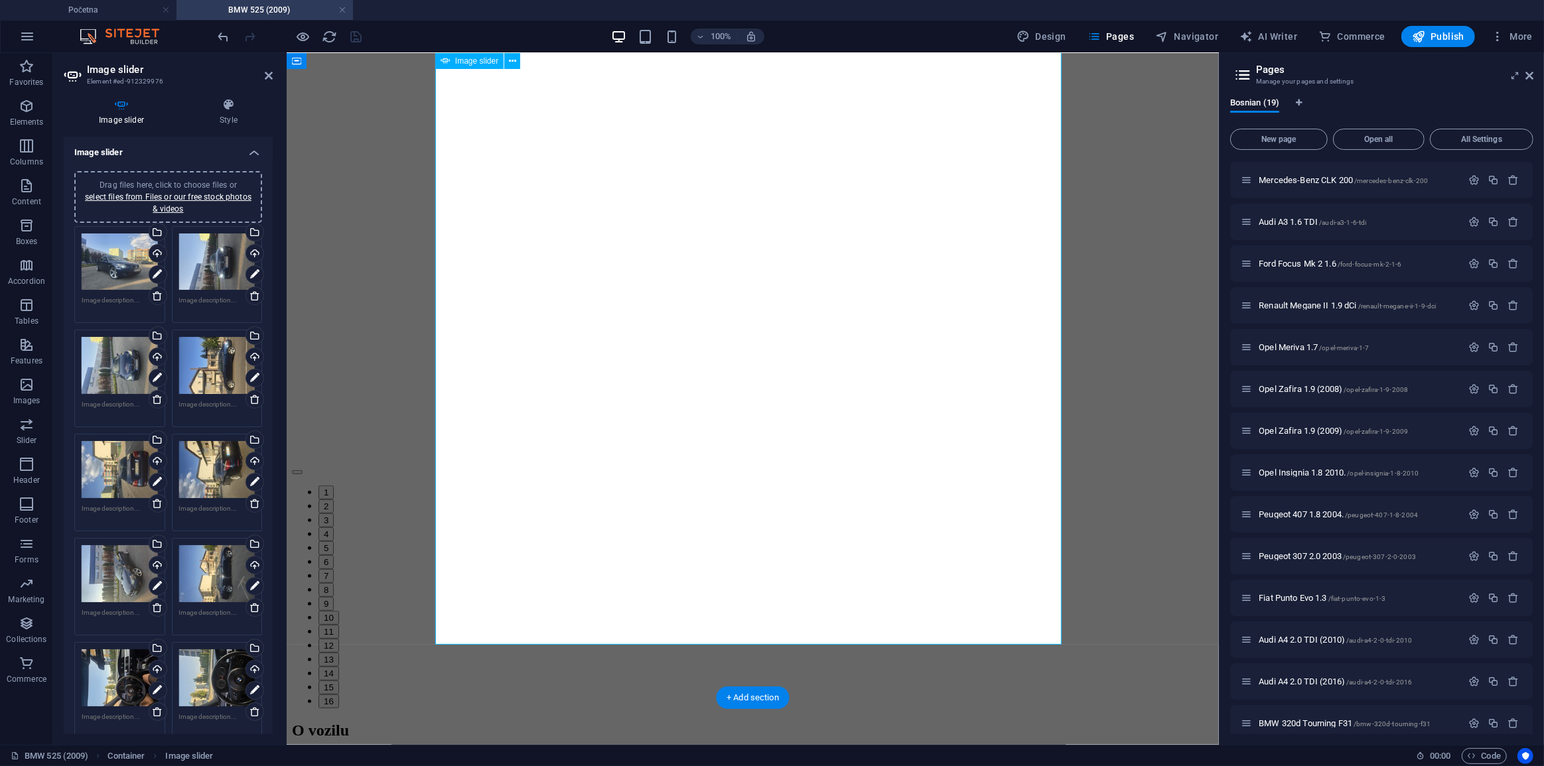
click at [302, 470] on button "button" at bounding box center [296, 472] width 11 height 4
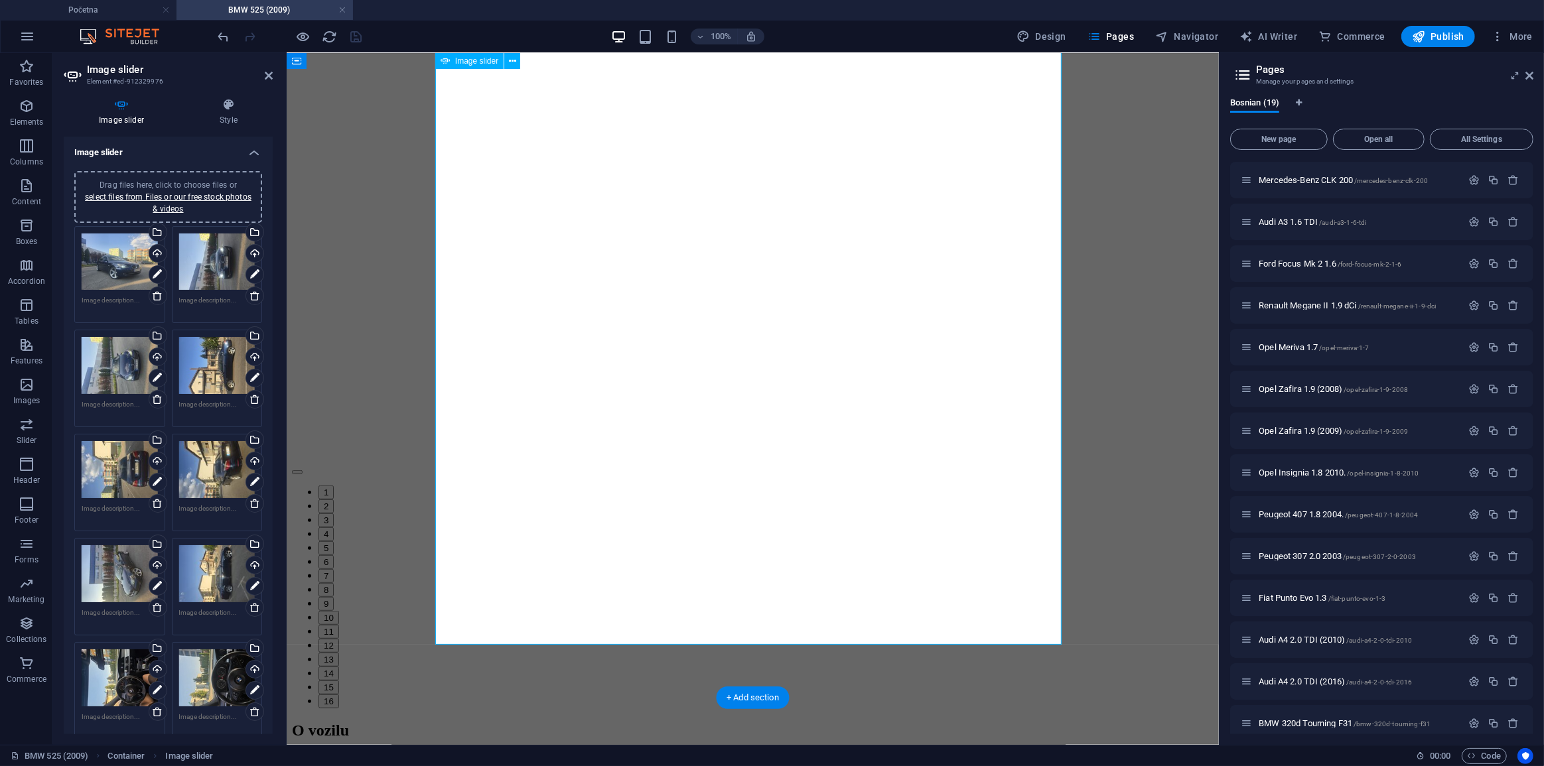
click at [302, 470] on button "button" at bounding box center [296, 472] width 11 height 4
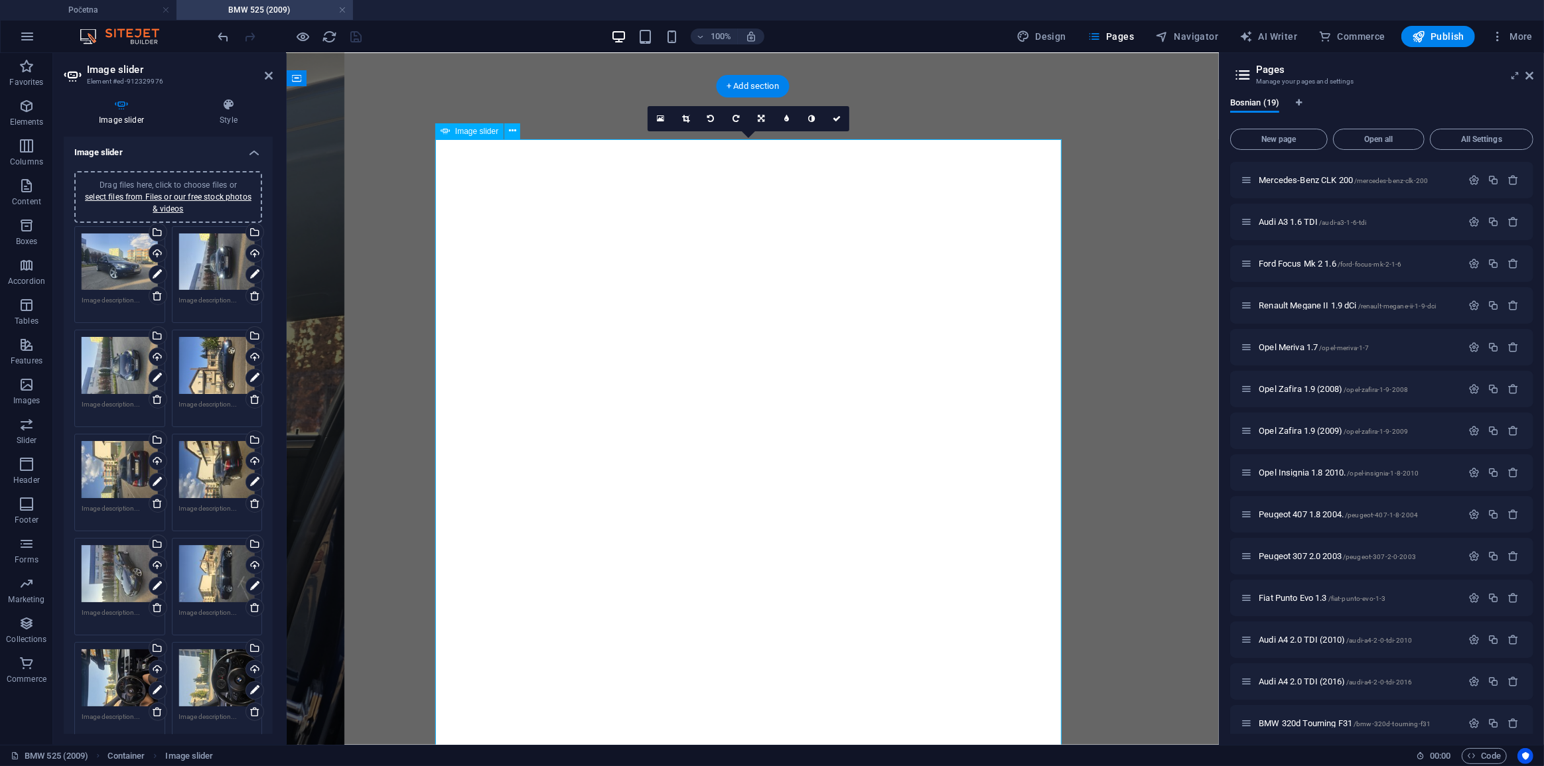
scroll to position [241, 0]
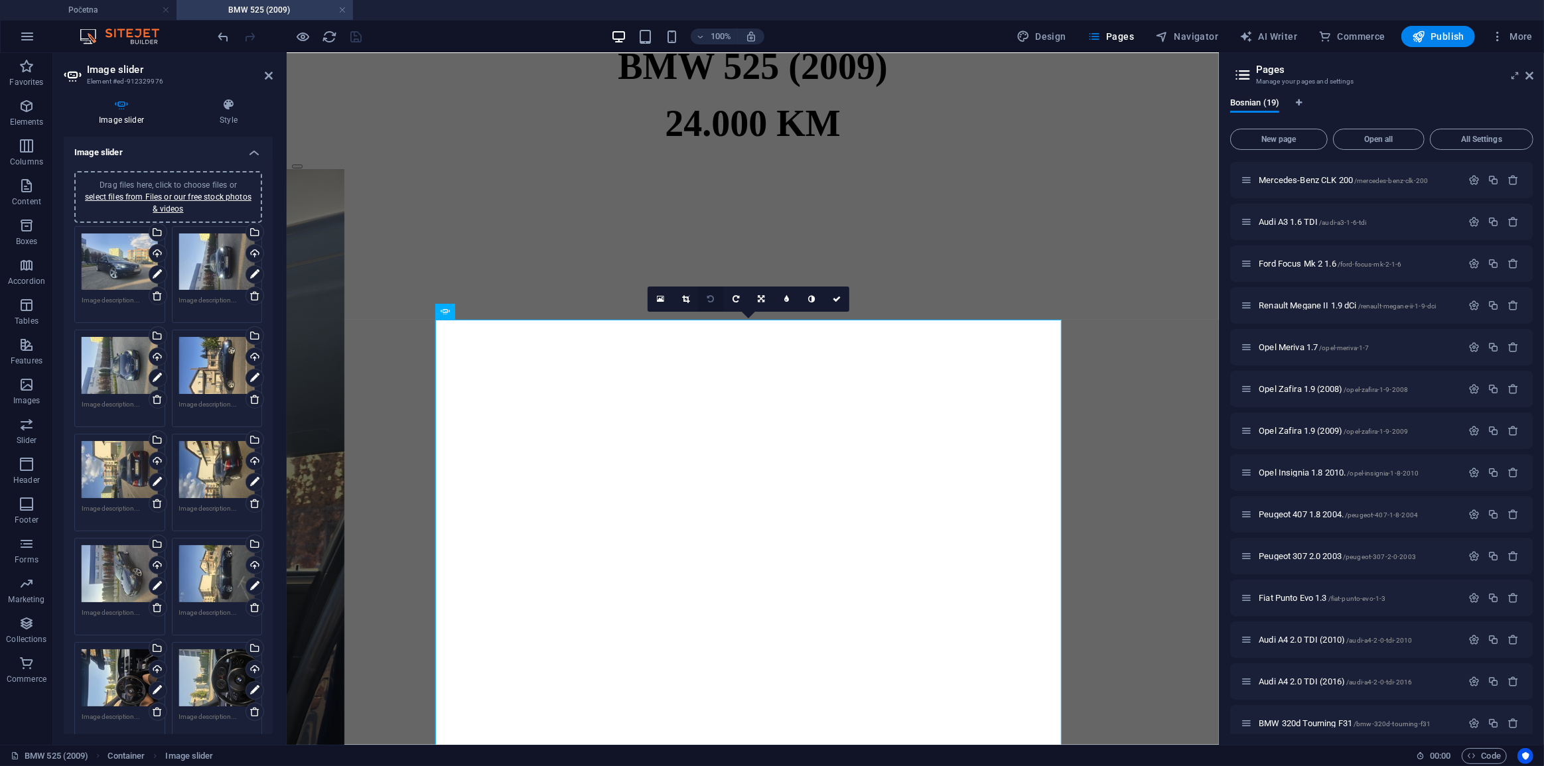
click at [705, 294] on link at bounding box center [710, 299] width 25 height 25
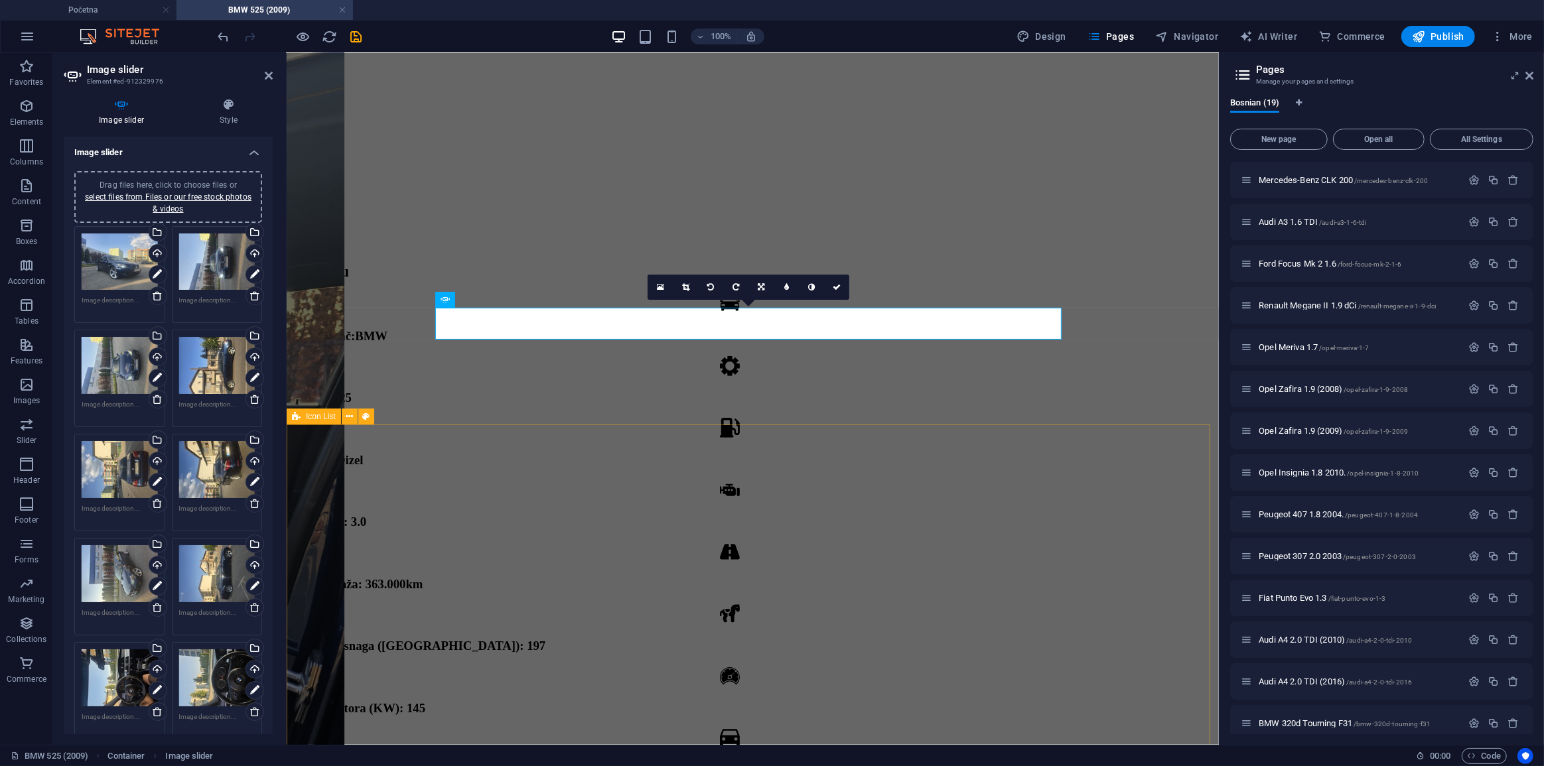
scroll to position [422, 0]
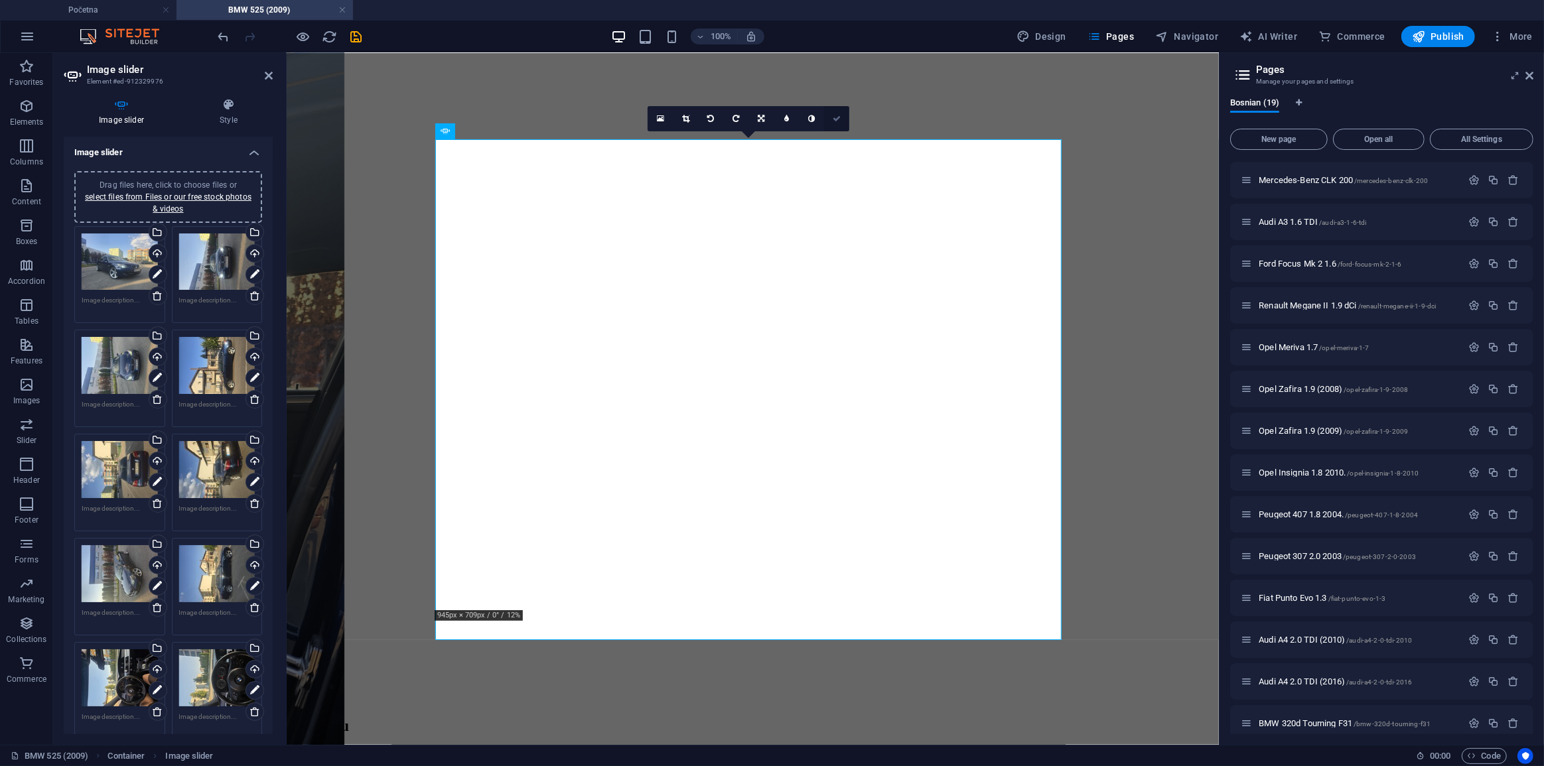
click at [837, 119] on icon at bounding box center [837, 119] width 8 height 8
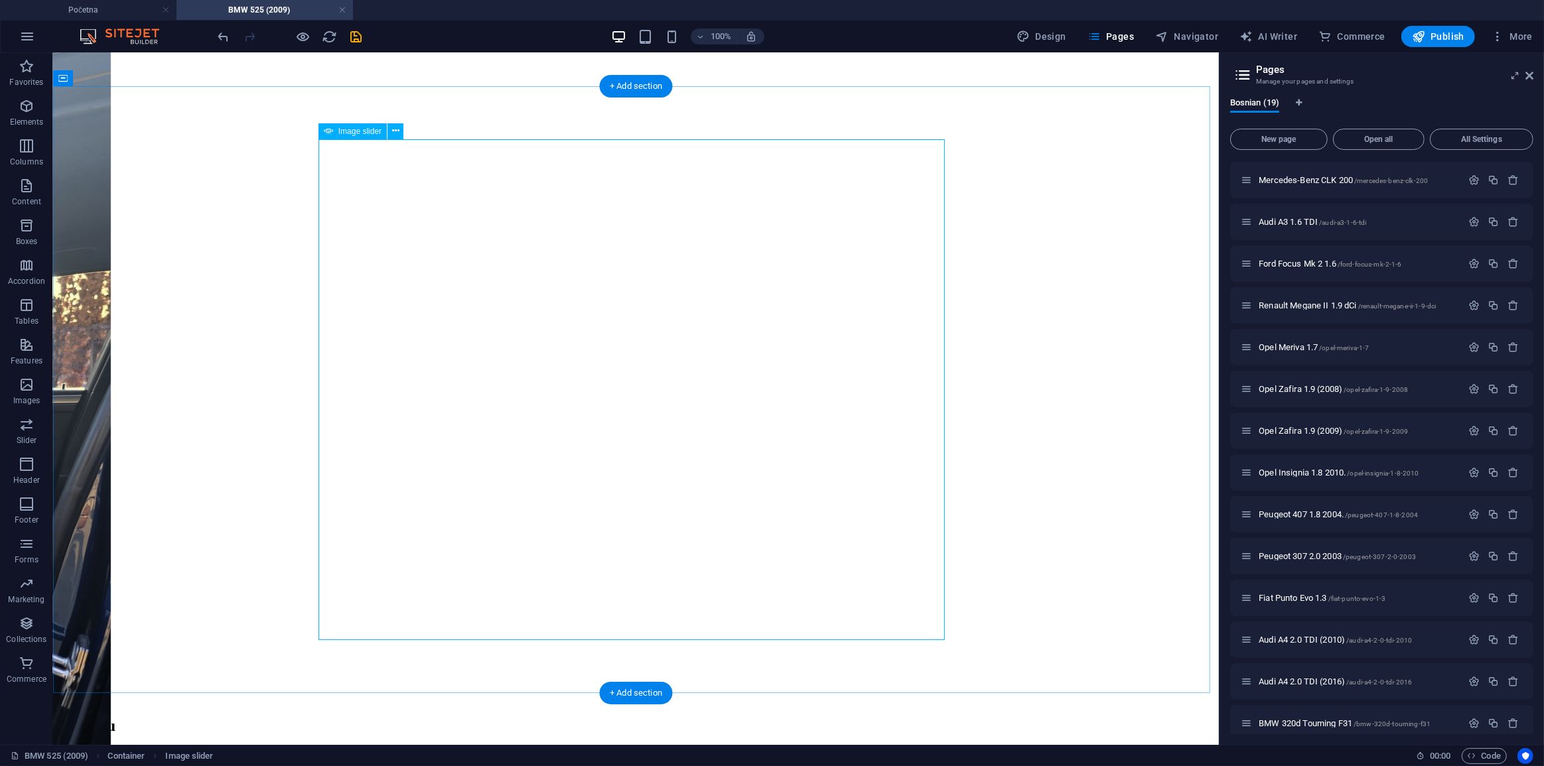
click at [68, 465] on button "button" at bounding box center [63, 467] width 11 height 4
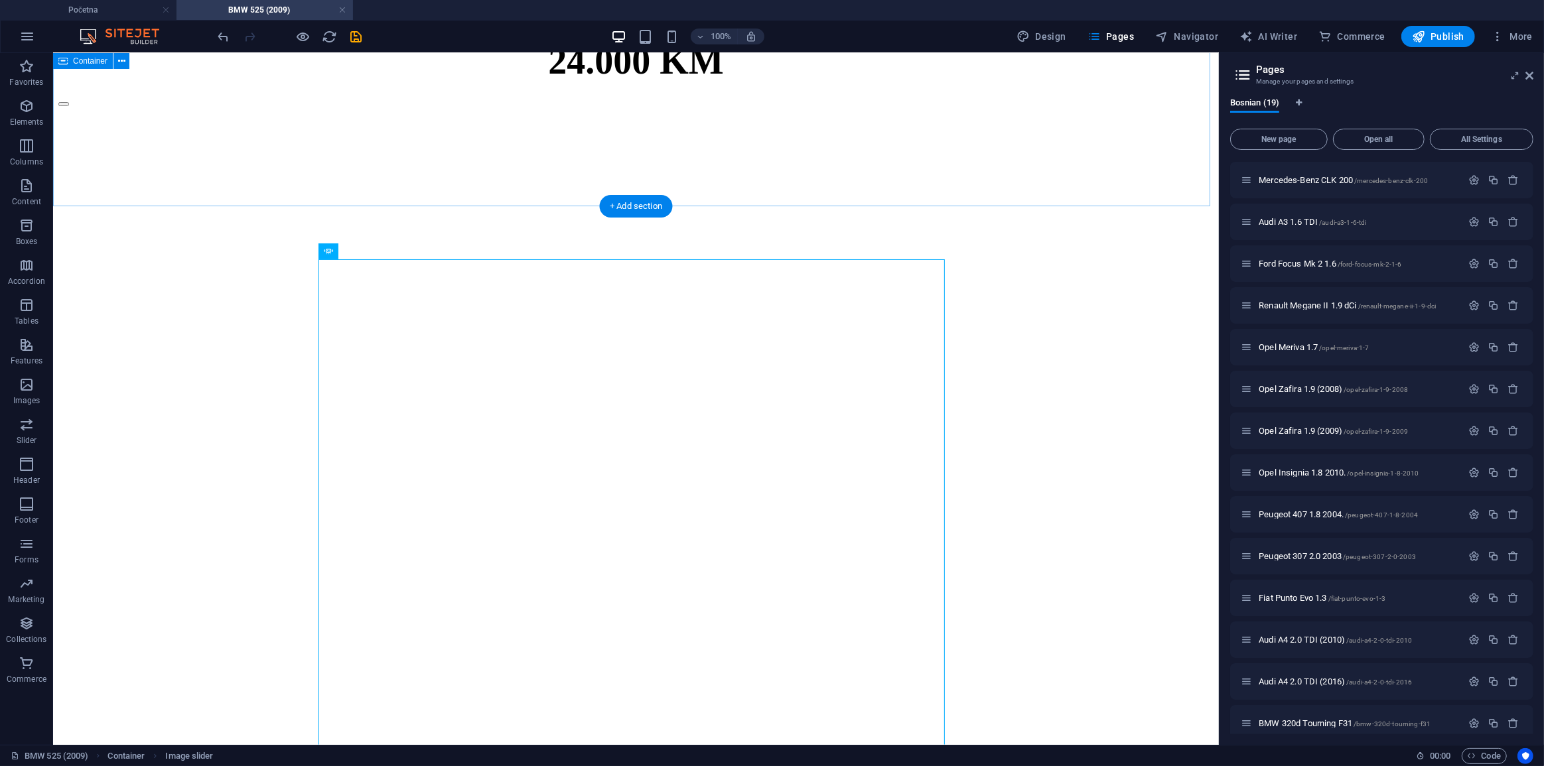
scroll to position [301, 0]
click at [354, 29] on icon "save" at bounding box center [356, 36] width 15 height 15
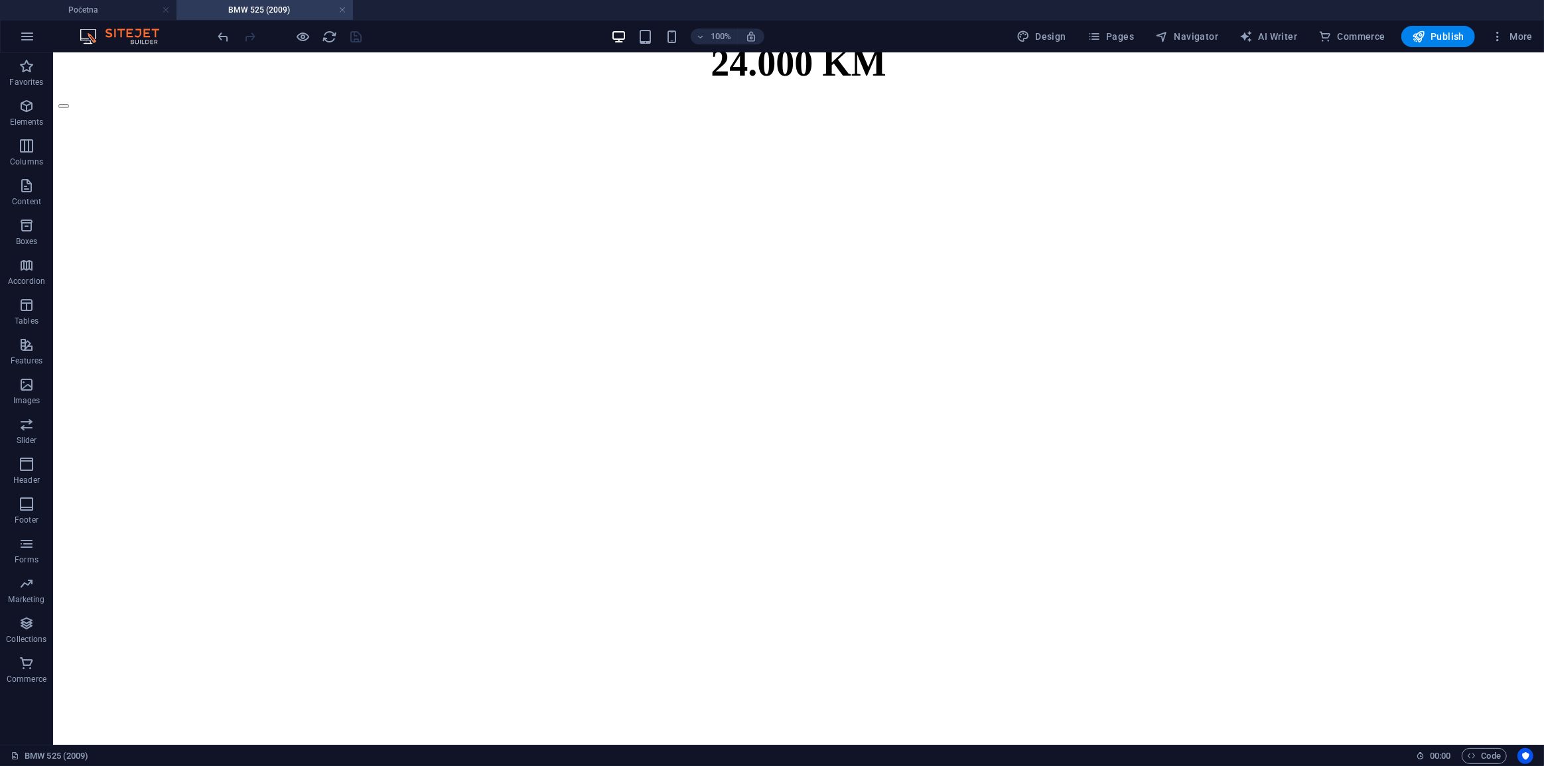
click at [342, 7] on link at bounding box center [342, 10] width 8 height 13
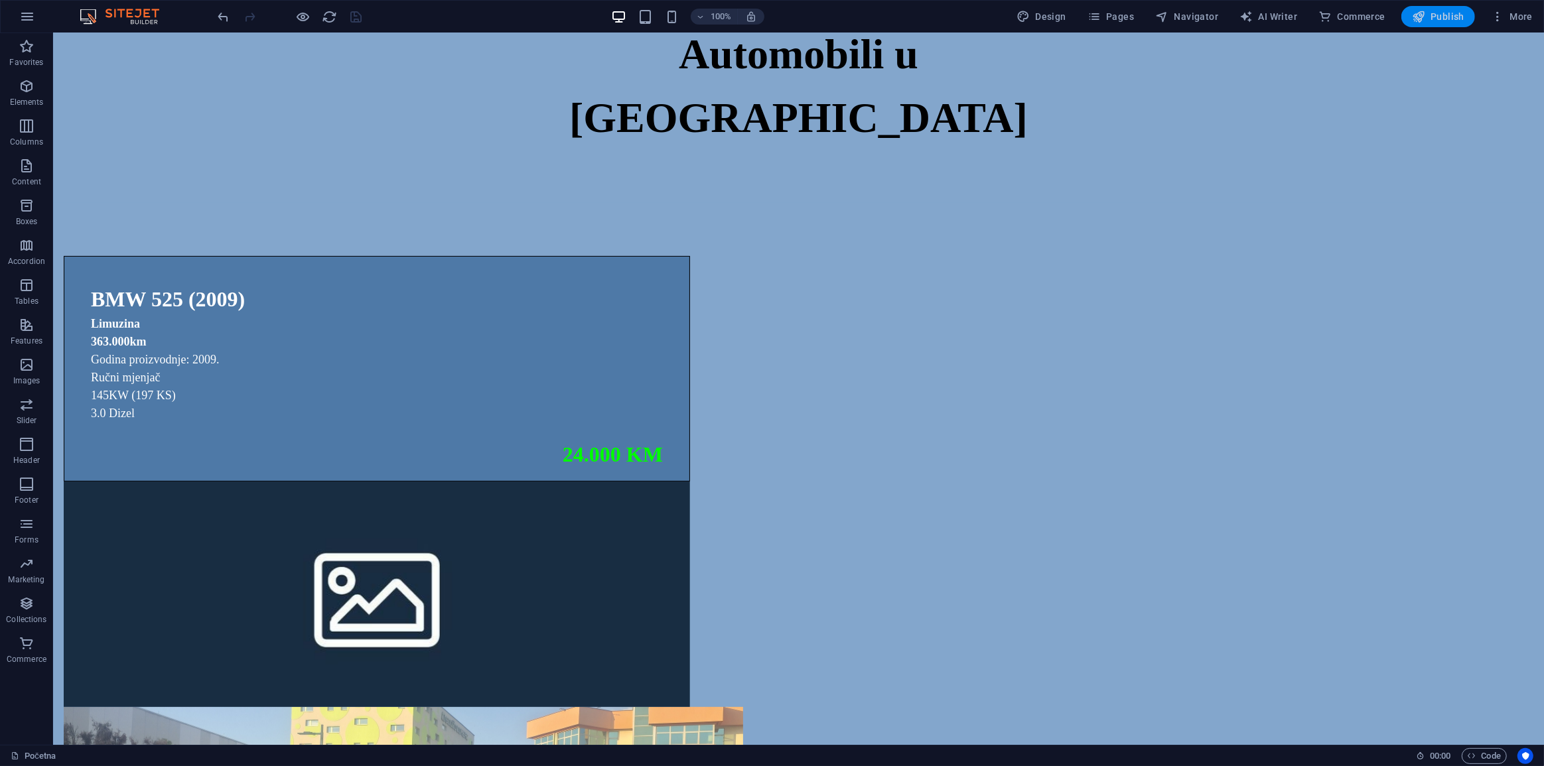
click at [1422, 21] on icon "button" at bounding box center [1418, 16] width 13 height 13
